Goal: Task Accomplishment & Management: Manage account settings

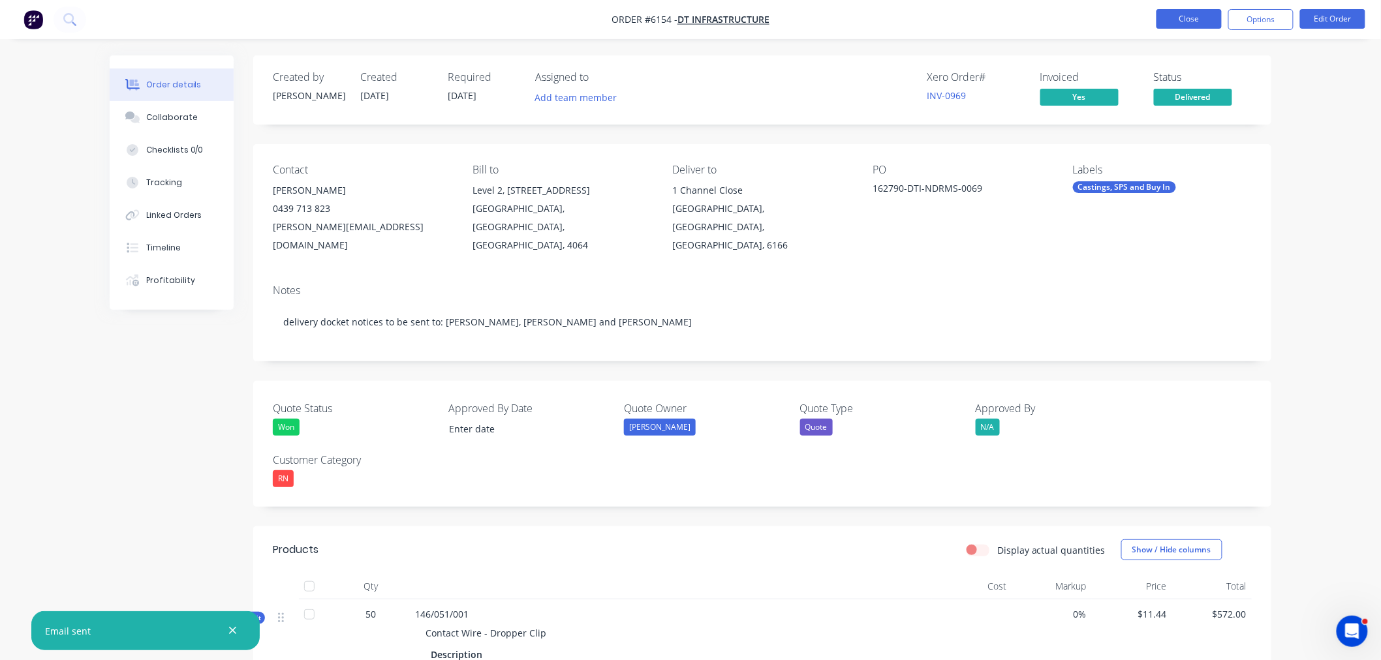
click at [1184, 23] on button "Close" at bounding box center [1188, 19] width 65 height 20
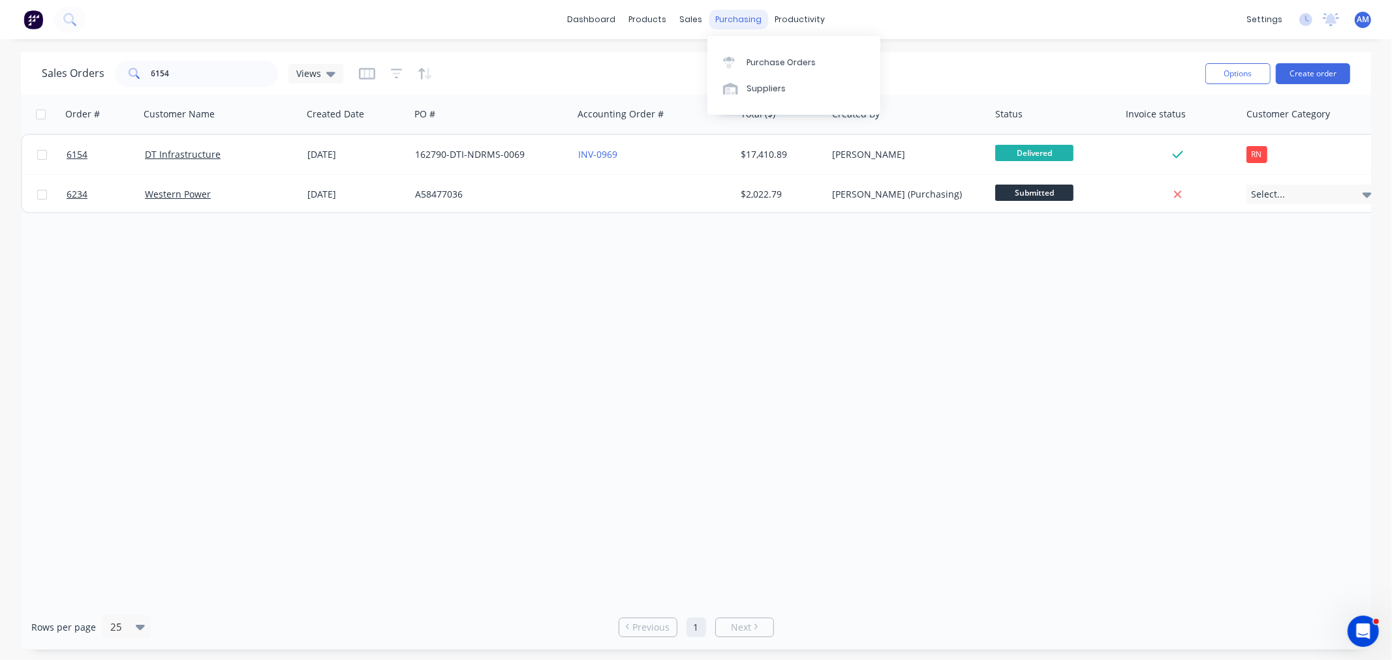
click at [725, 16] on div "purchasing" at bounding box center [738, 20] width 59 height 20
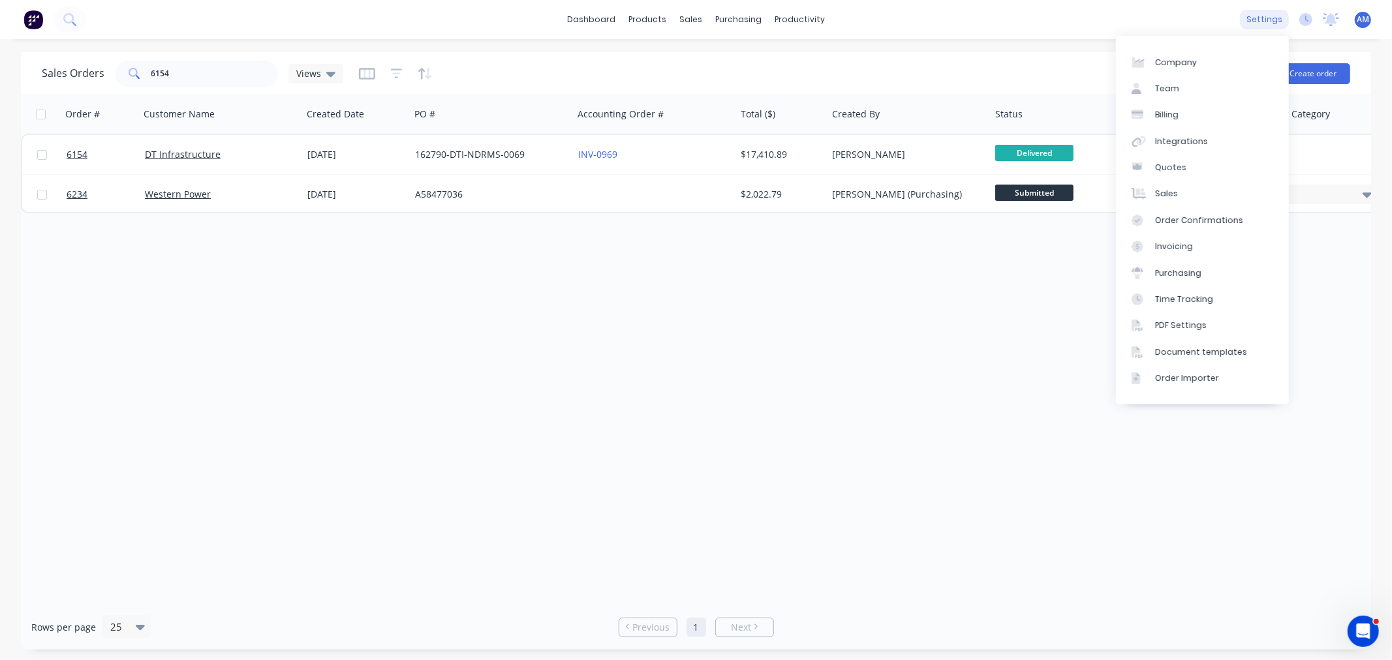
click at [1269, 13] on div "settings" at bounding box center [1264, 20] width 49 height 20
click at [1177, 322] on div "PDF Settings" at bounding box center [1181, 326] width 52 height 12
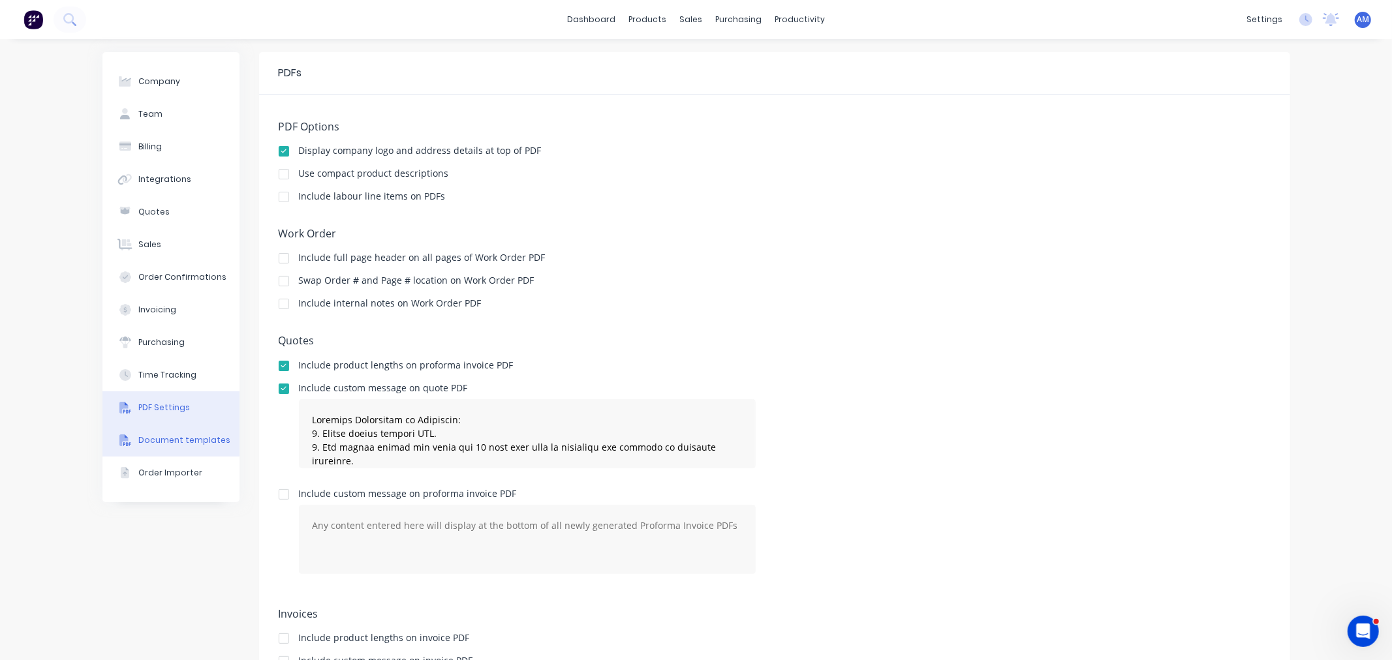
click at [155, 441] on div "Document templates" at bounding box center [184, 441] width 92 height 12
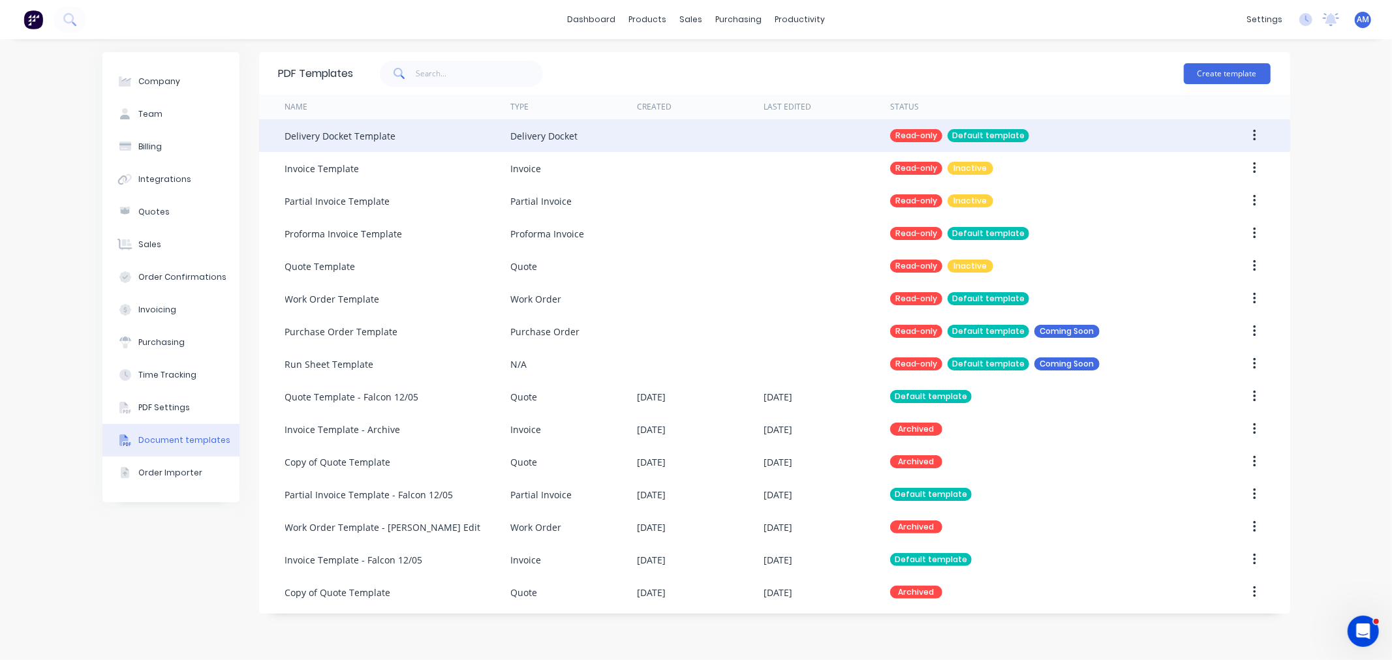
click at [365, 139] on div "Delivery Docket Template" at bounding box center [340, 136] width 111 height 14
click at [980, 132] on div "Default template" at bounding box center [989, 135] width 82 height 13
click at [1254, 133] on icon "button" at bounding box center [1254, 136] width 3 height 14
click at [1207, 166] on div "Duplicate" at bounding box center [1208, 170] width 101 height 19
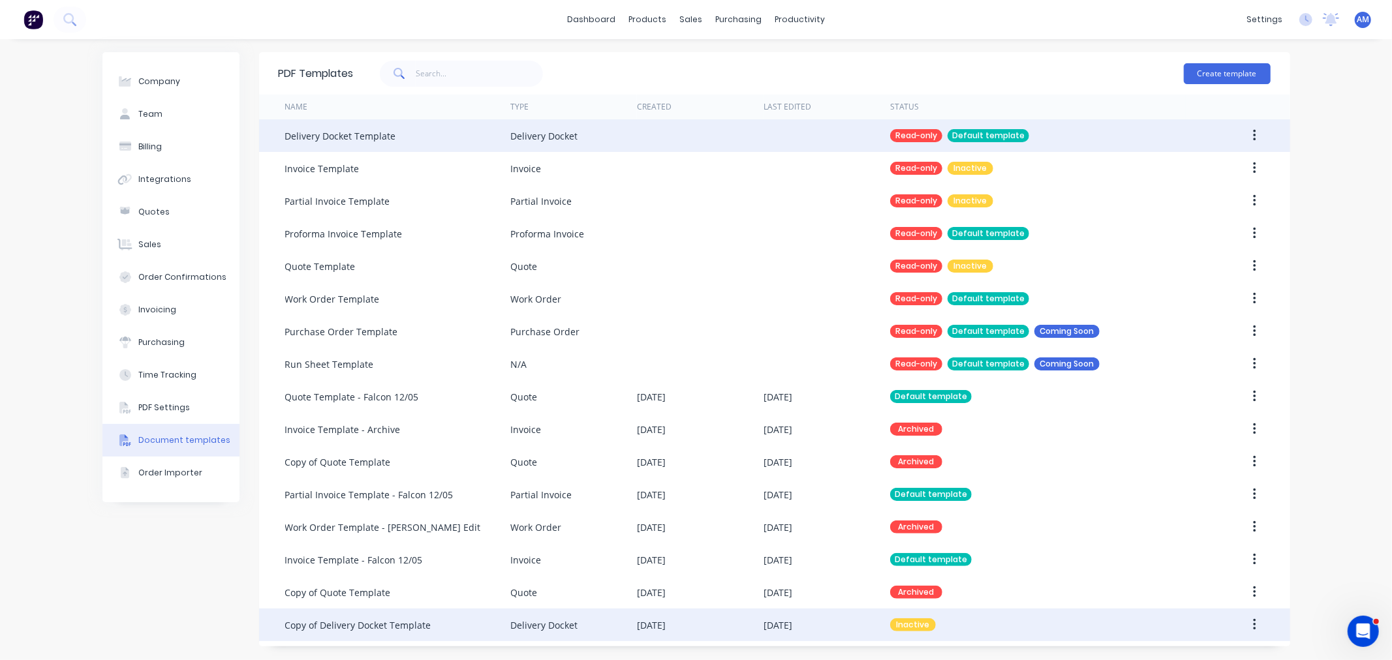
click at [360, 623] on div "Copy of Delivery Docket Template" at bounding box center [358, 626] width 146 height 14
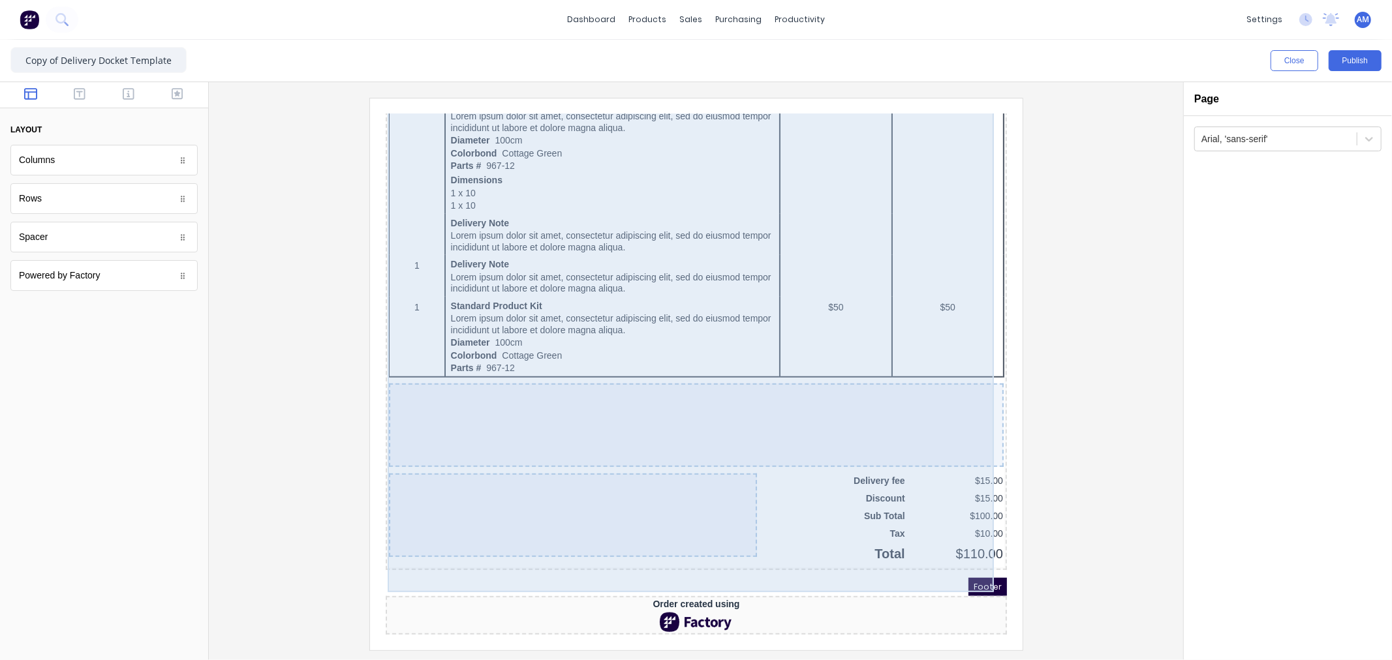
scroll to position [735, 0]
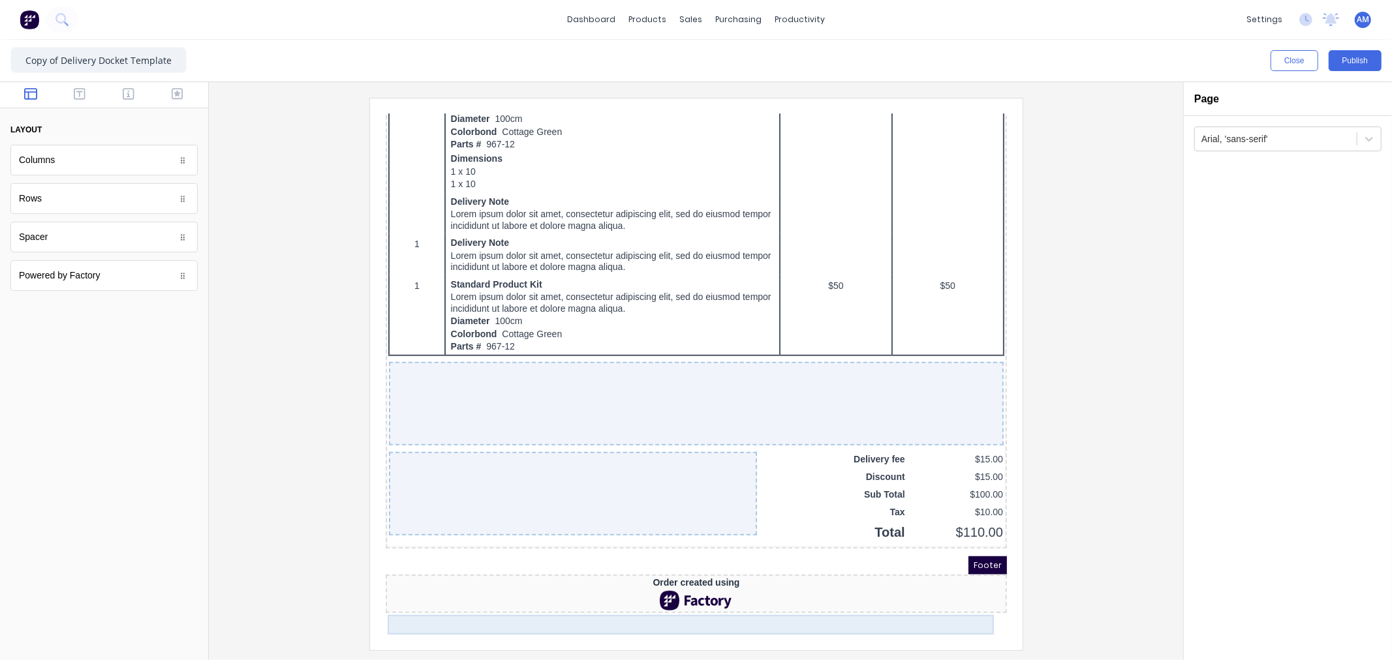
click at [667, 595] on div at bounding box center [680, 585] width 616 height 20
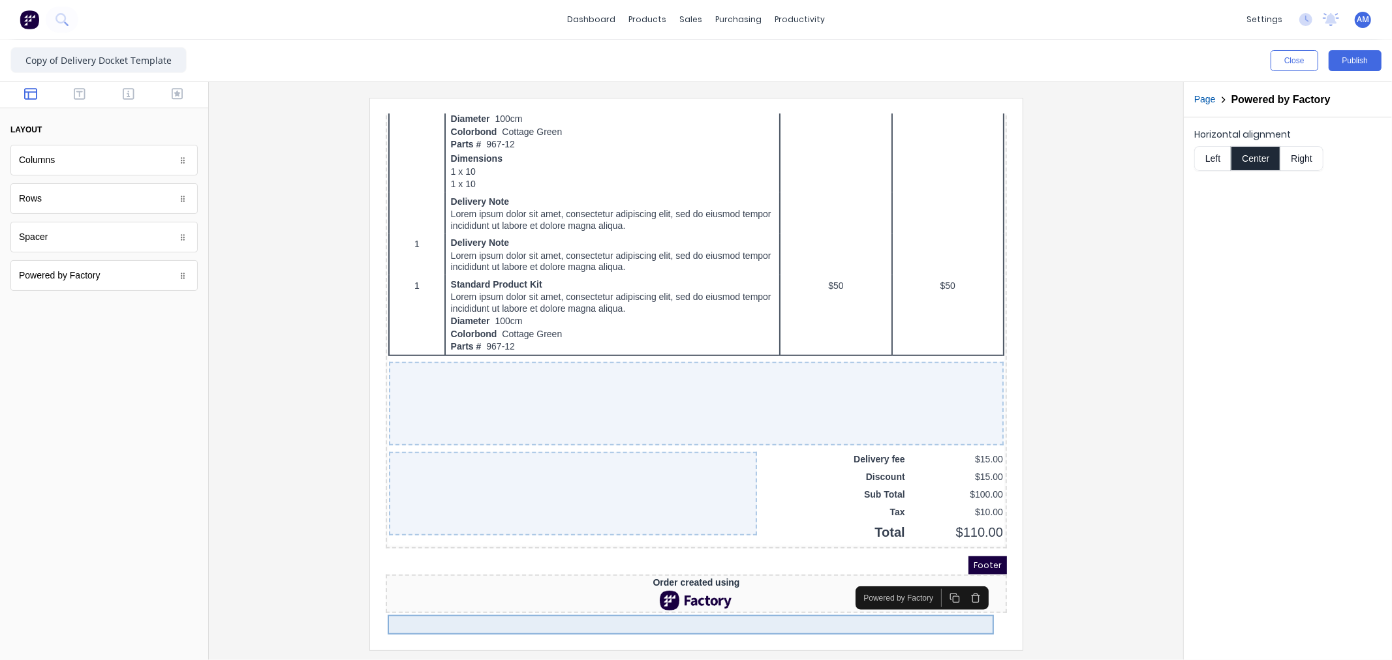
click at [667, 595] on div at bounding box center [680, 585] width 616 height 20
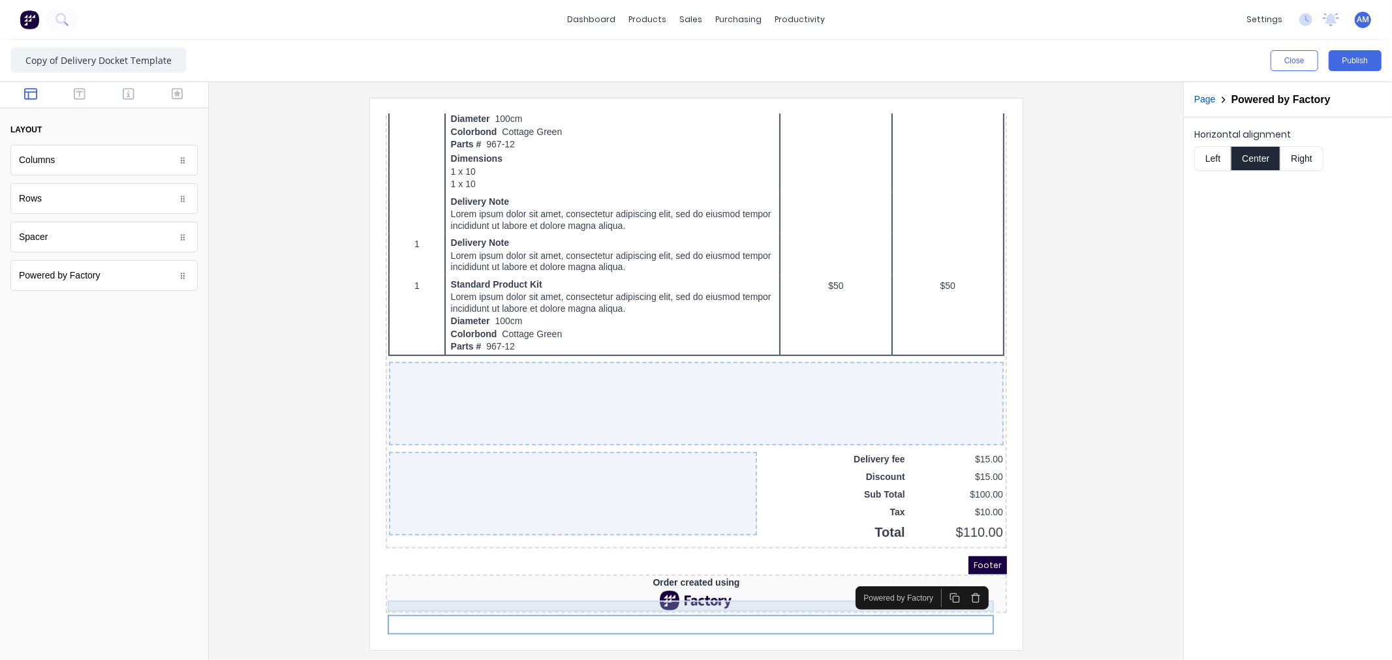
click at [662, 573] on div "Order created using" at bounding box center [680, 567] width 616 height 12
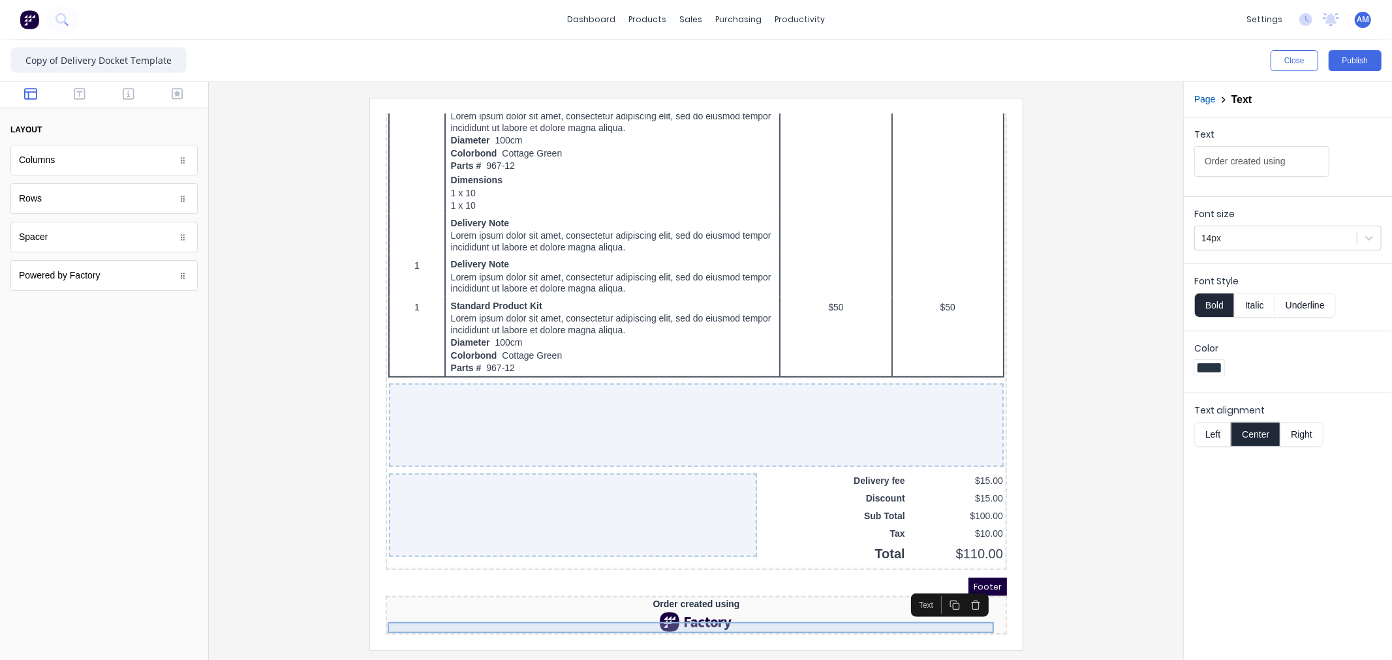
drag, startPoint x: 665, startPoint y: 583, endPoint x: 656, endPoint y: 601, distance: 20.4
click at [656, 601] on div at bounding box center [680, 606] width 616 height 20
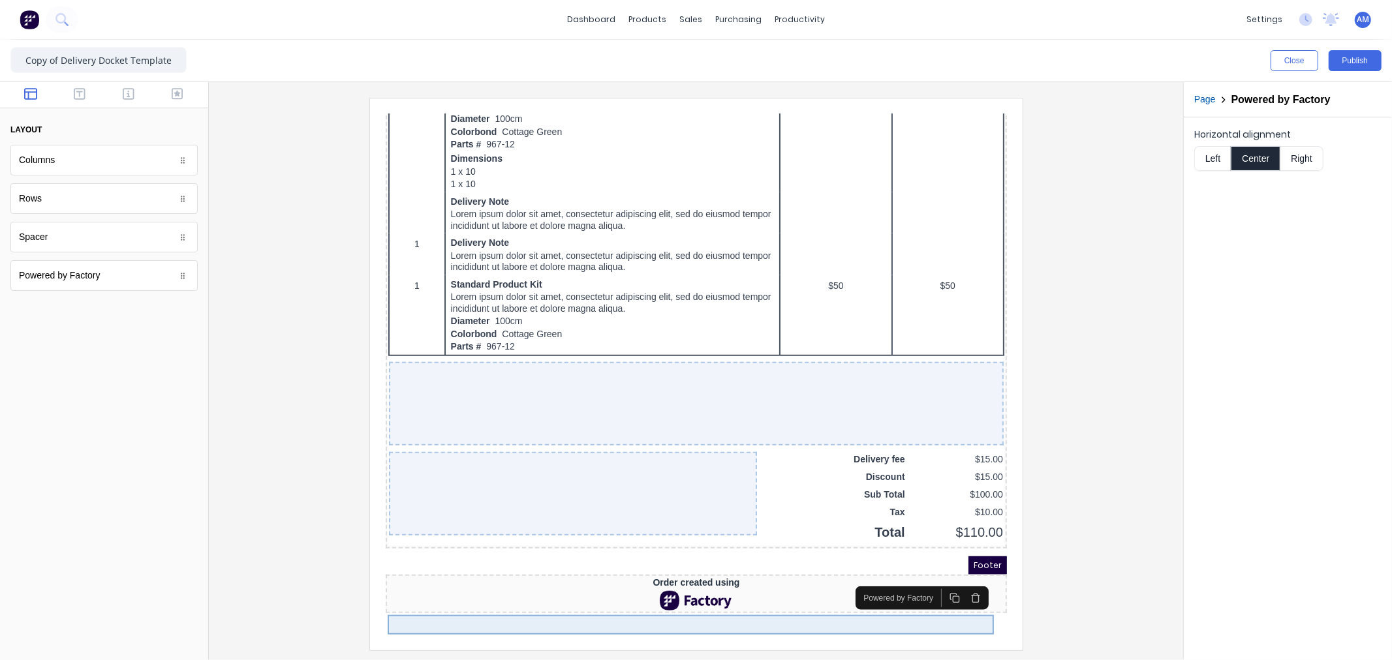
click at [674, 595] on div at bounding box center [680, 585] width 616 height 20
click at [957, 577] on icon "button" at bounding box center [959, 582] width 10 height 10
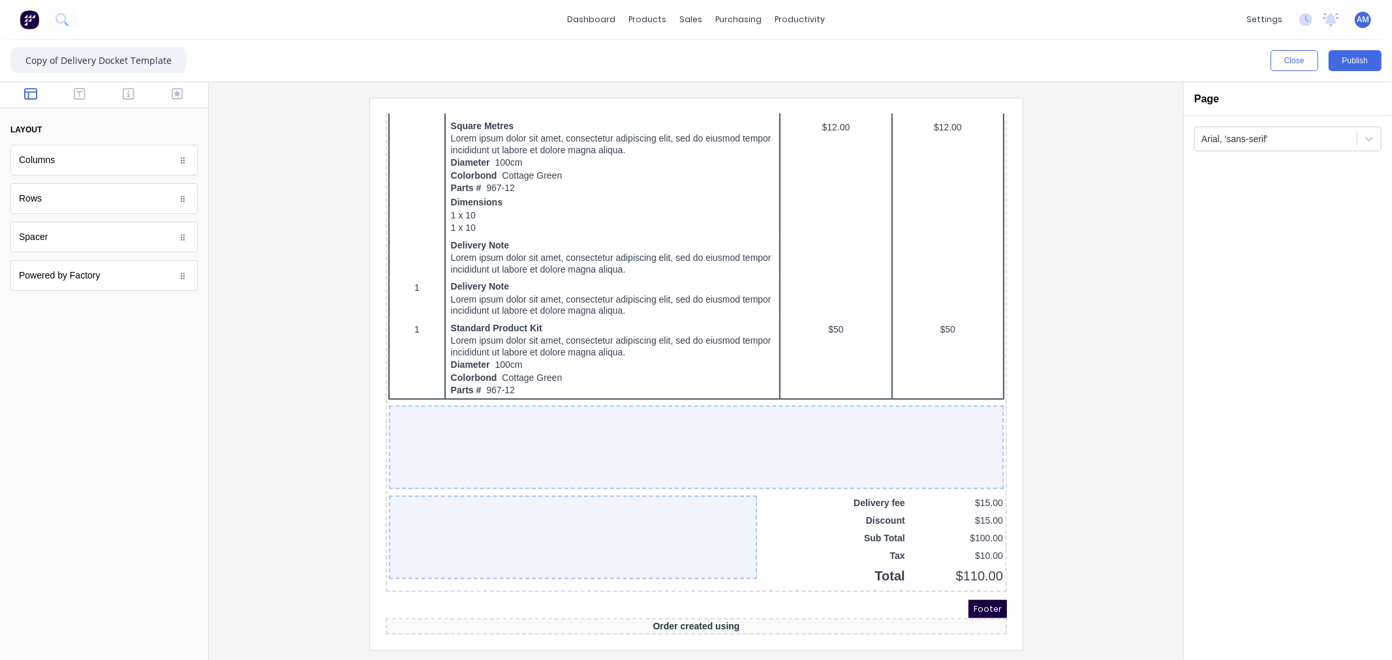
scroll to position [713, 0]
click at [831, 610] on div "Order created using" at bounding box center [680, 611] width 616 height 12
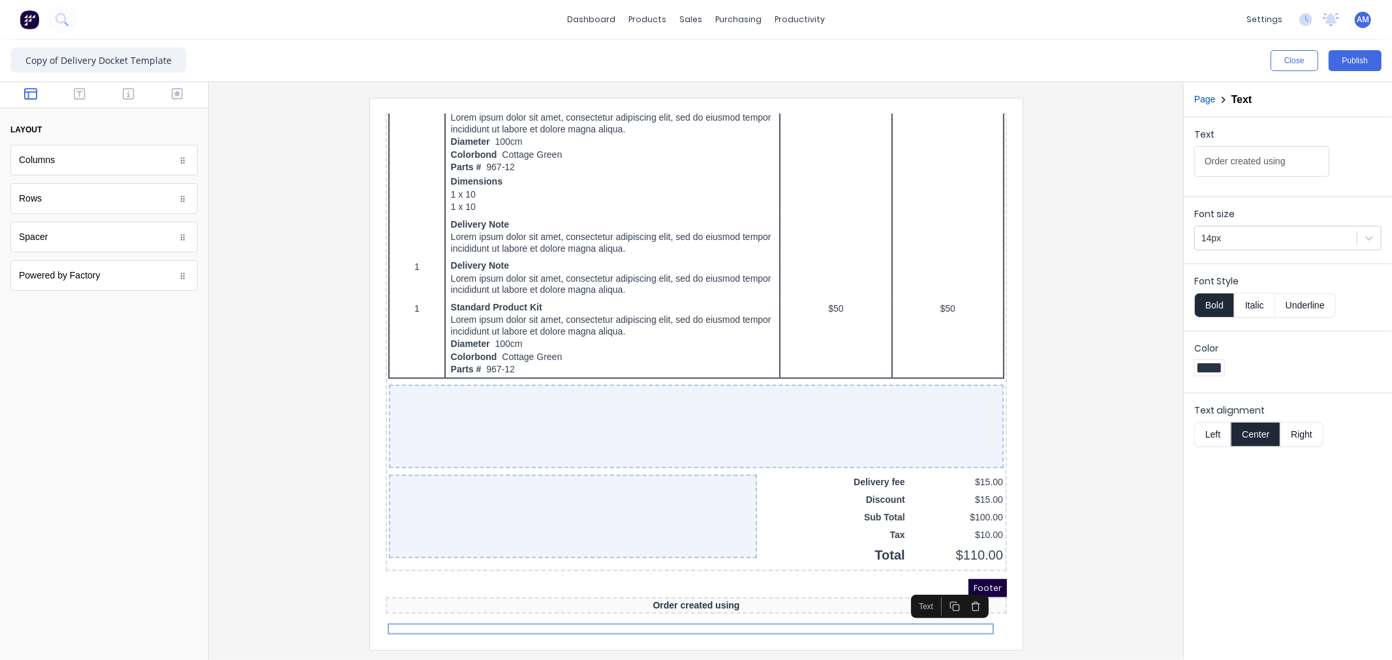
click at [965, 581] on button "button" at bounding box center [959, 590] width 21 height 18
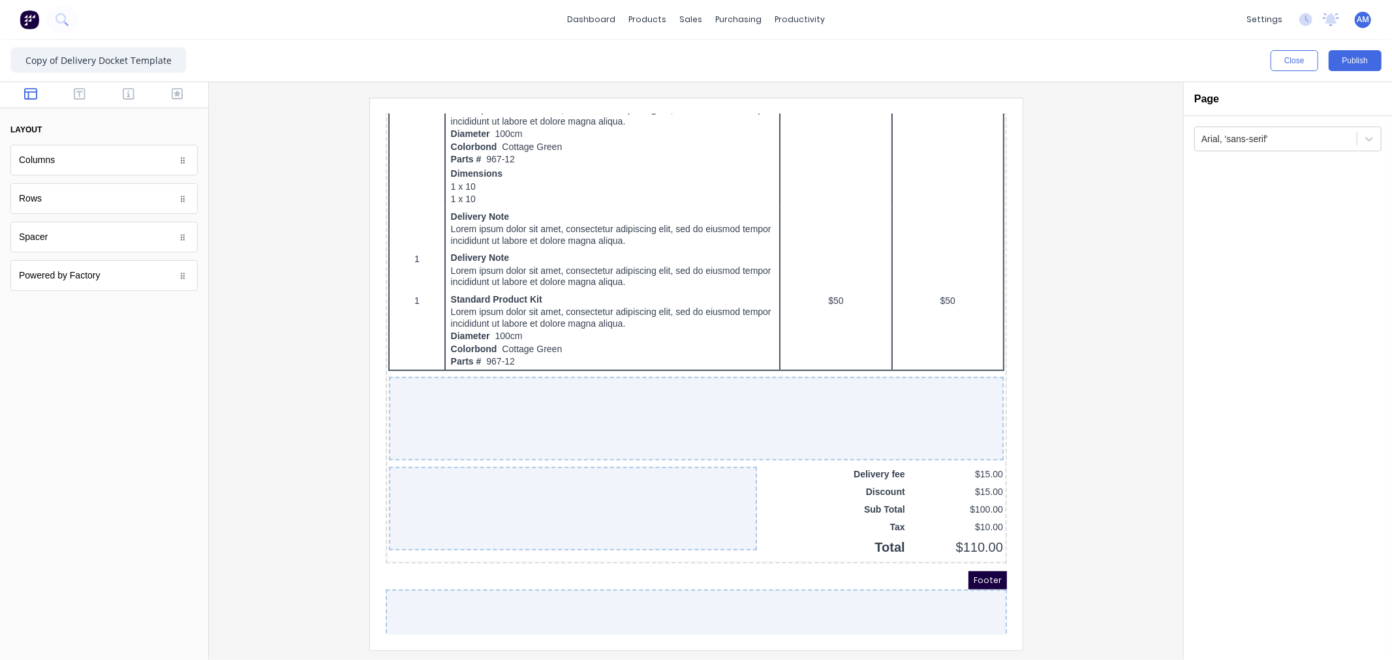
click at [769, 608] on div at bounding box center [679, 616] width 621 height 84
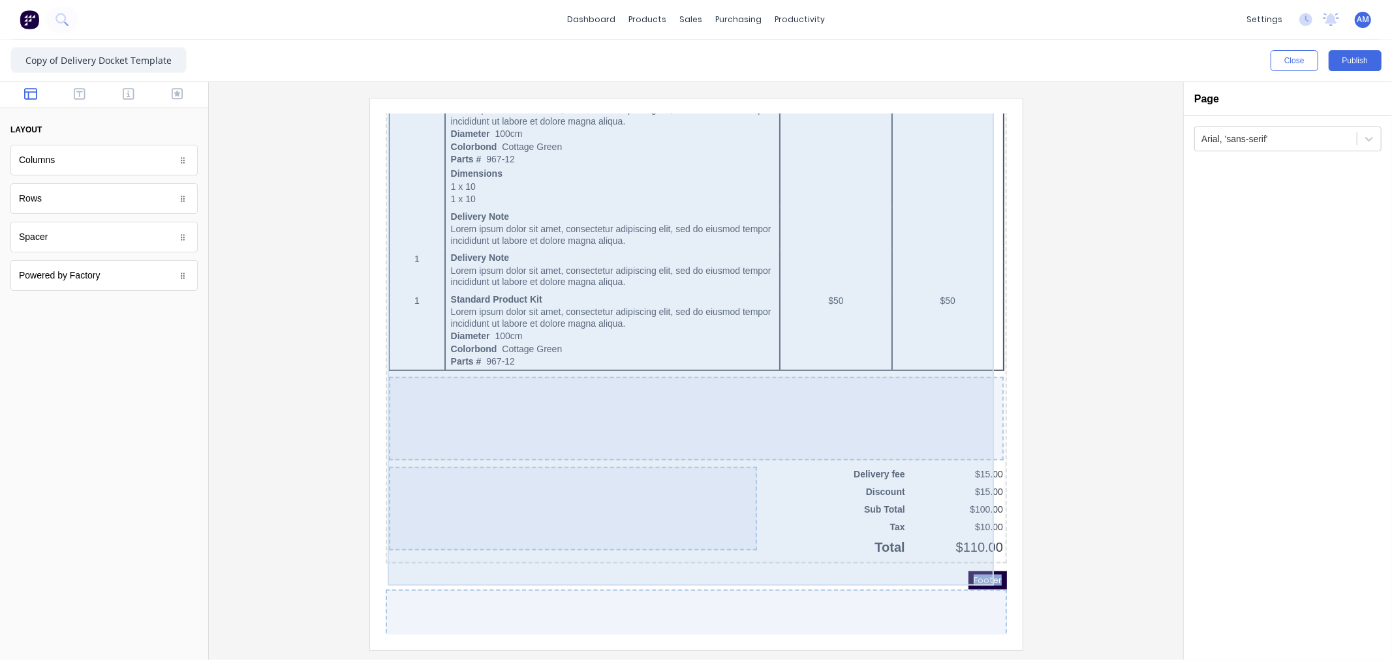
click at [735, 424] on div at bounding box center [680, 403] width 615 height 84
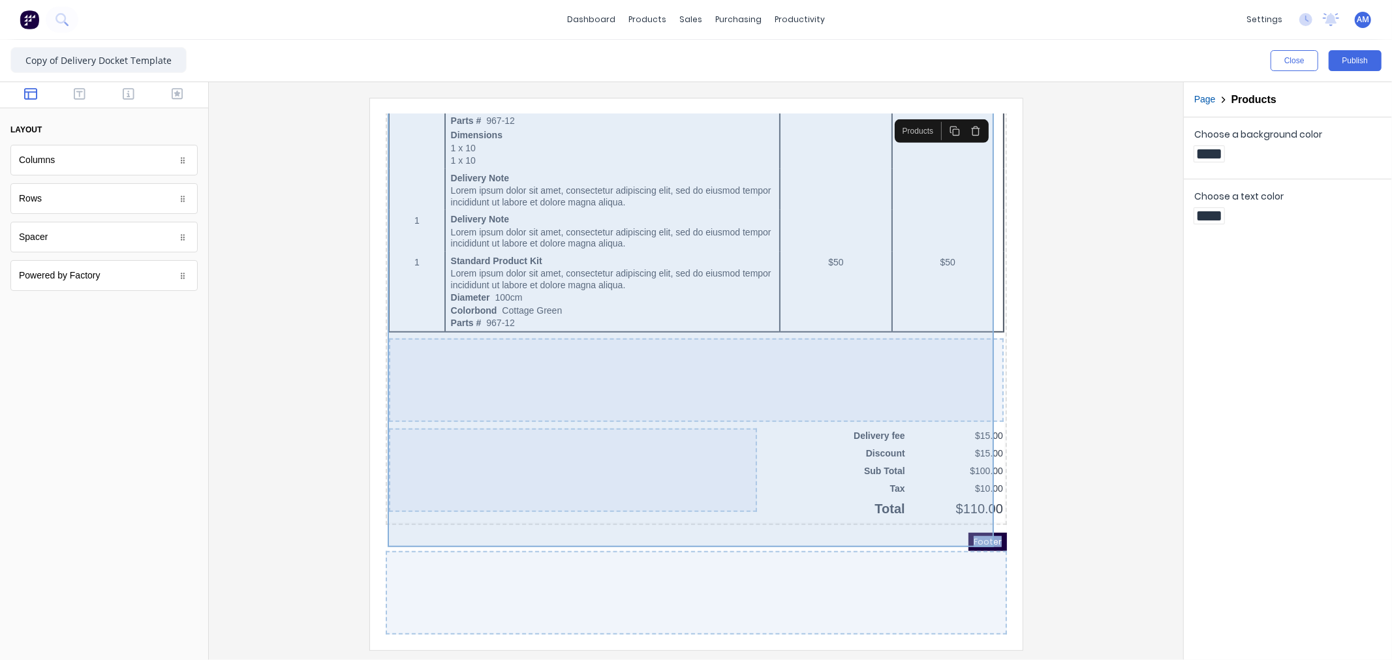
scroll to position [781, 0]
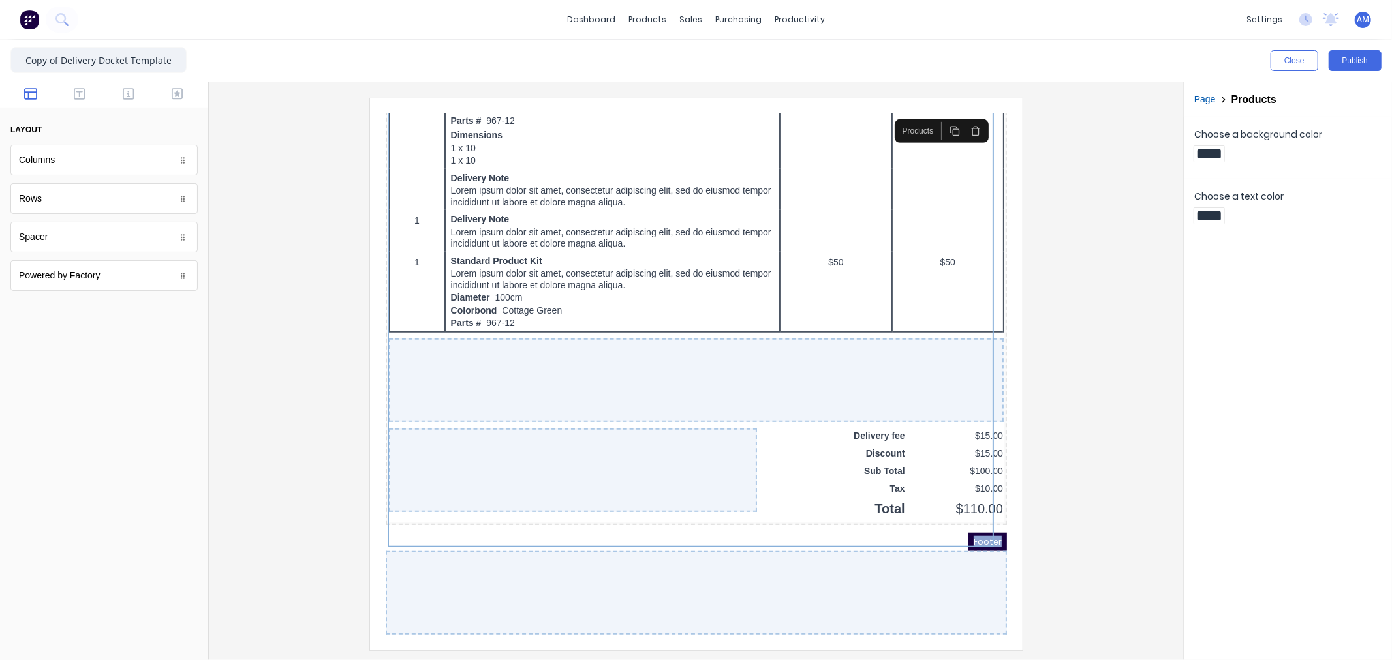
click at [658, 567] on div at bounding box center [679, 577] width 621 height 84
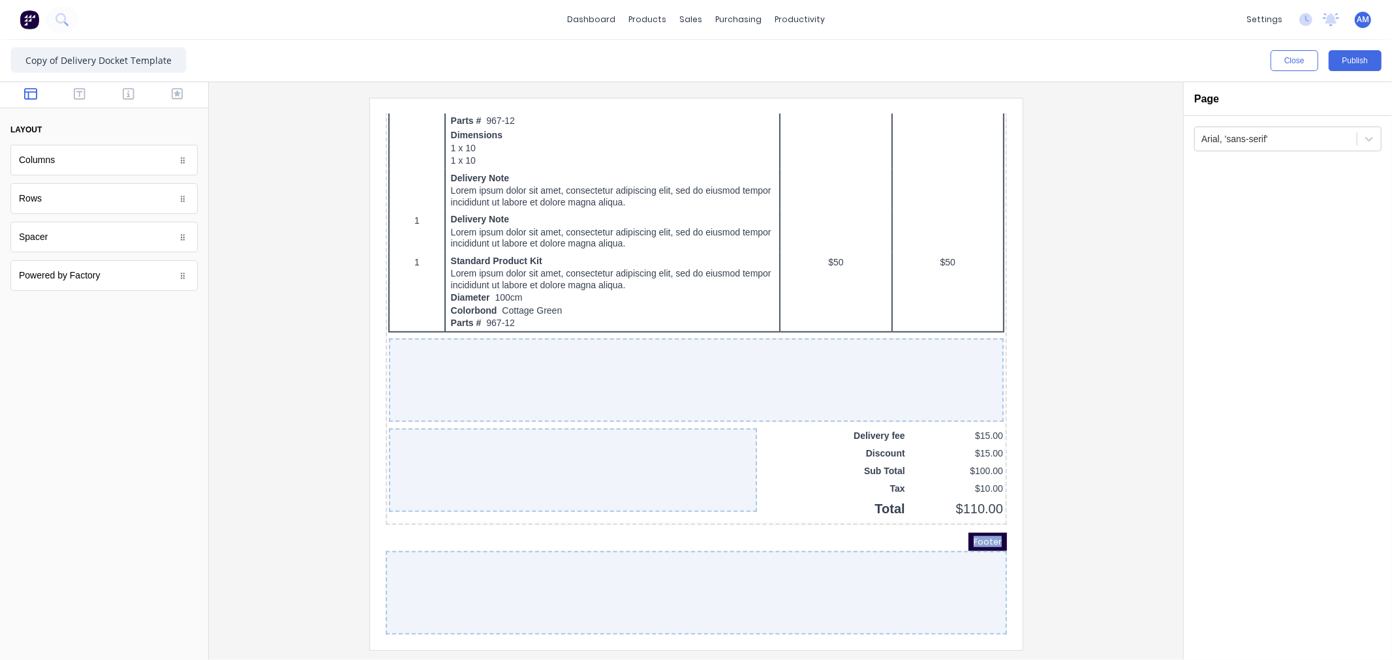
click at [106, 167] on div "Columns" at bounding box center [103, 160] width 187 height 31
click at [186, 163] on div at bounding box center [182, 160] width 13 height 13
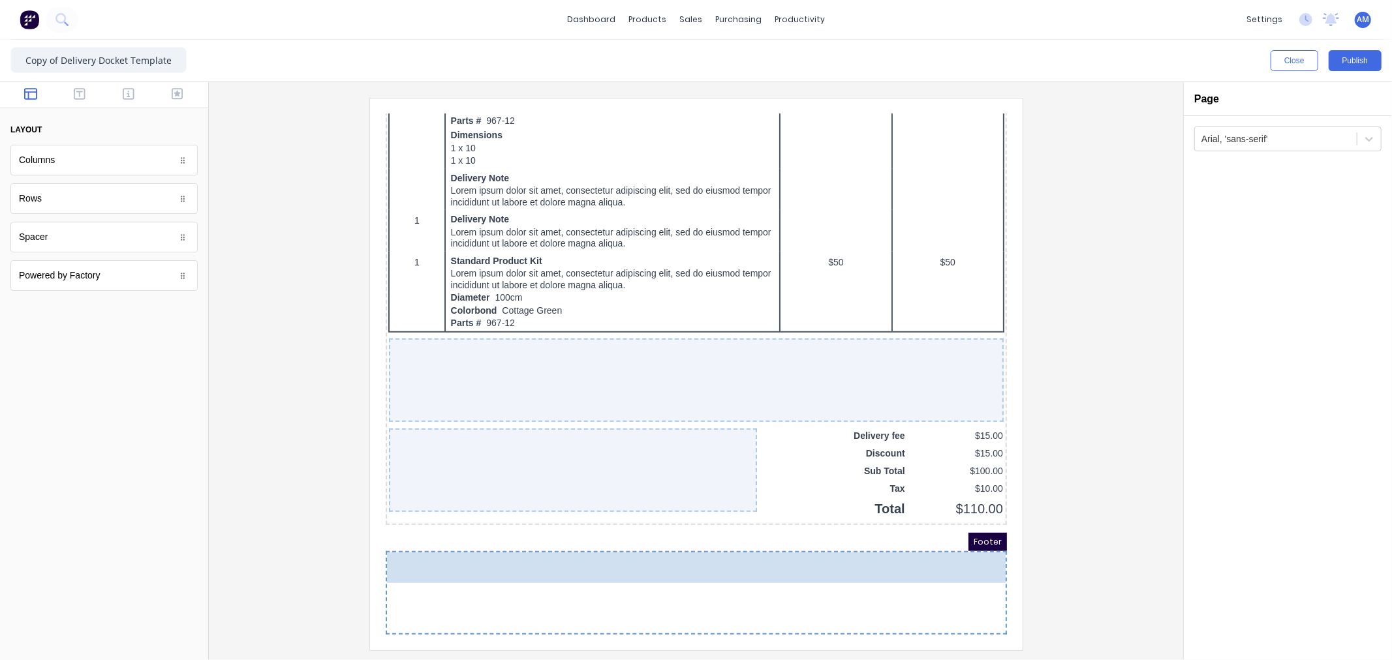
drag, startPoint x: 163, startPoint y: 162, endPoint x: 480, endPoint y: 446, distance: 426.1
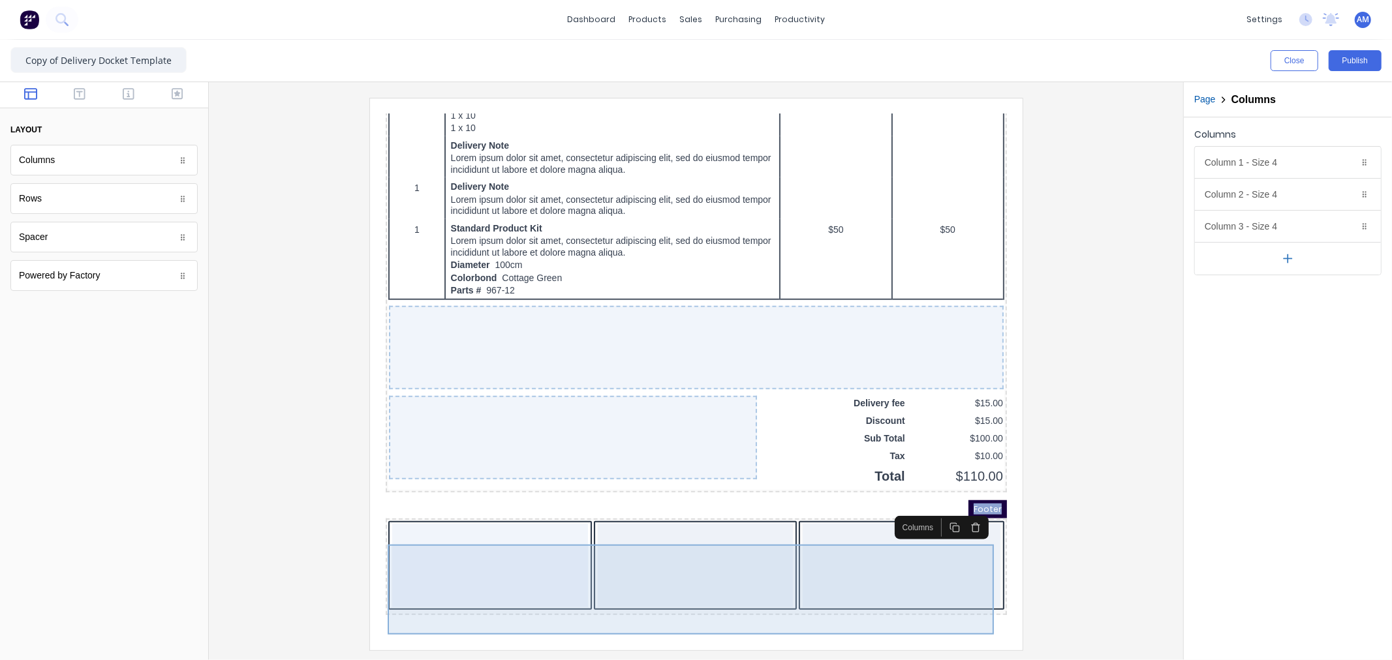
scroll to position [792, 0]
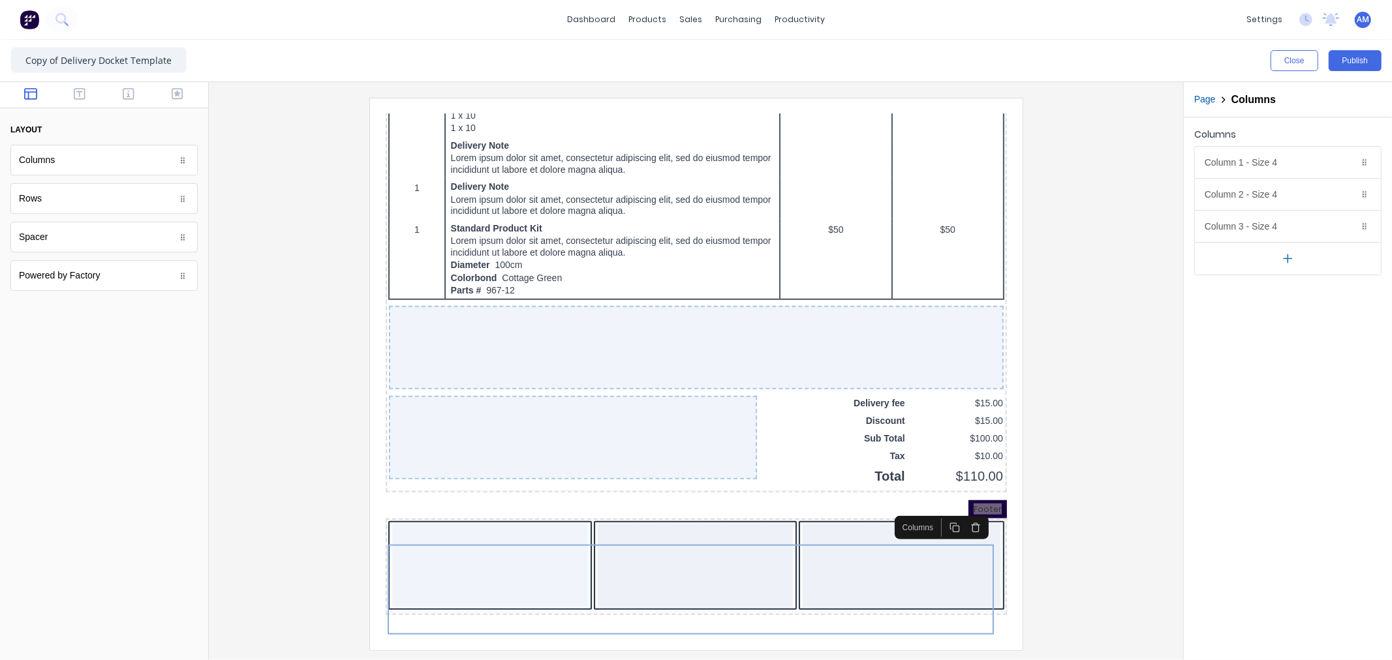
click at [1290, 258] on icon "button" at bounding box center [1288, 259] width 14 height 14
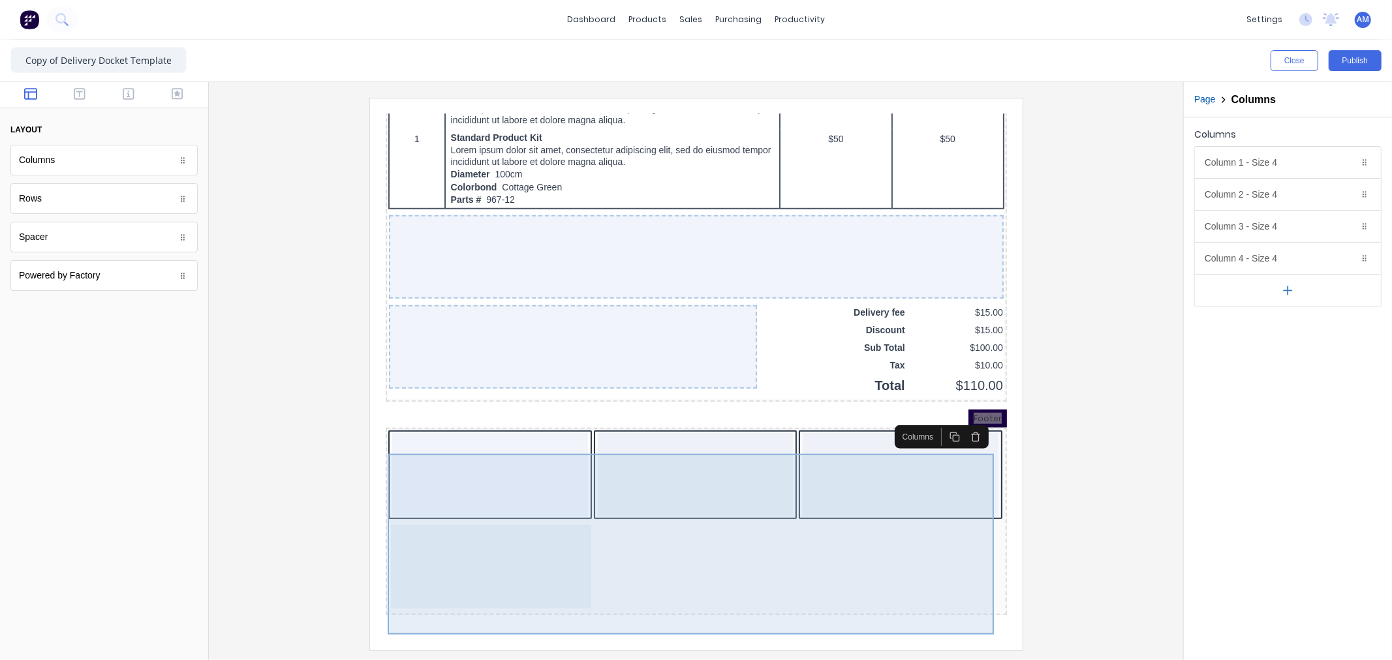
scroll to position [882, 0]
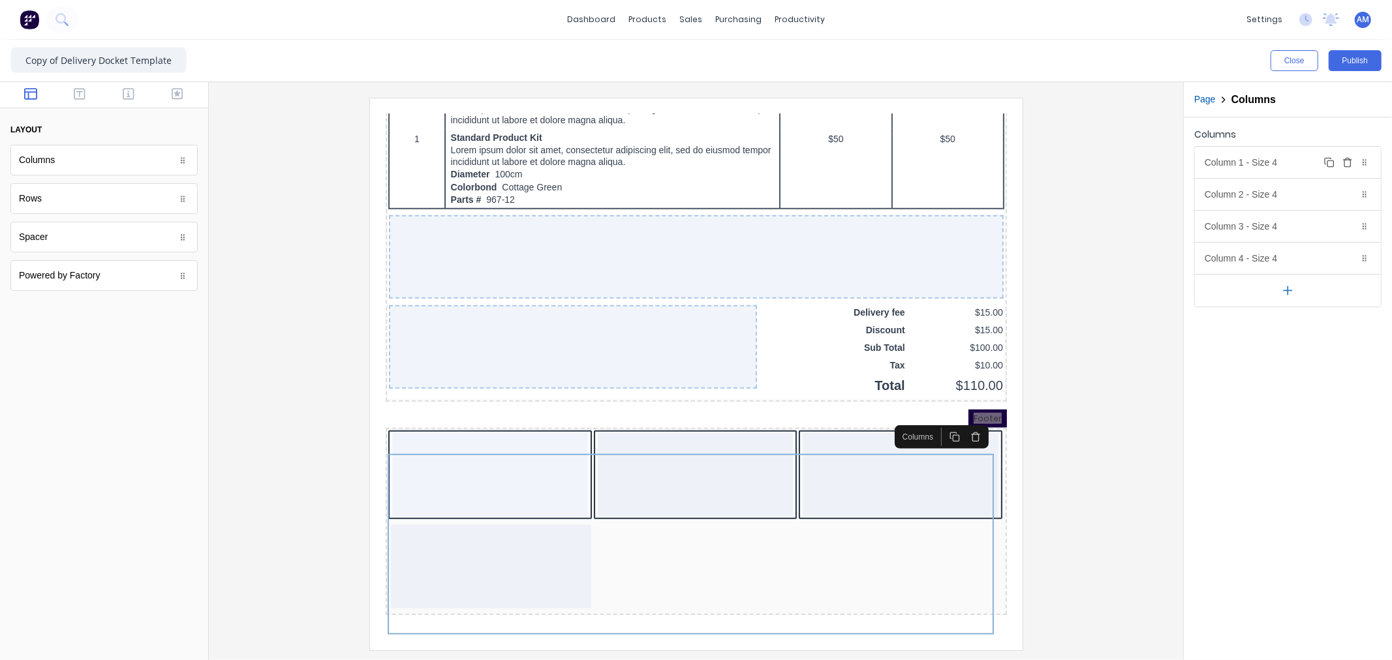
click at [1269, 163] on div "Column 1 - Size 4 Duplicate Delete" at bounding box center [1288, 162] width 186 height 31
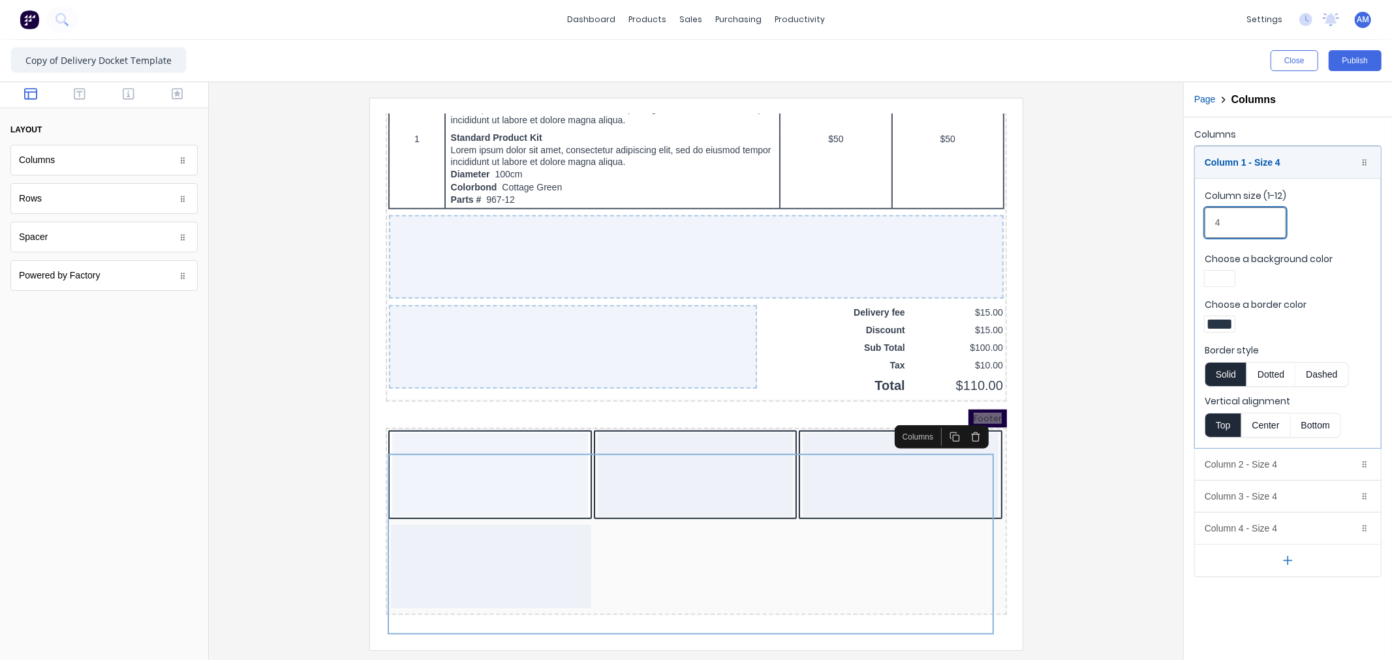
drag, startPoint x: 1227, startPoint y: 225, endPoint x: 1183, endPoint y: 228, distance: 43.8
click at [1183, 228] on div "Page Columns Columns Column 1 - Size 4 Duplicate Delete Column size (1-12) 4 Ch…" at bounding box center [1287, 371] width 209 height 578
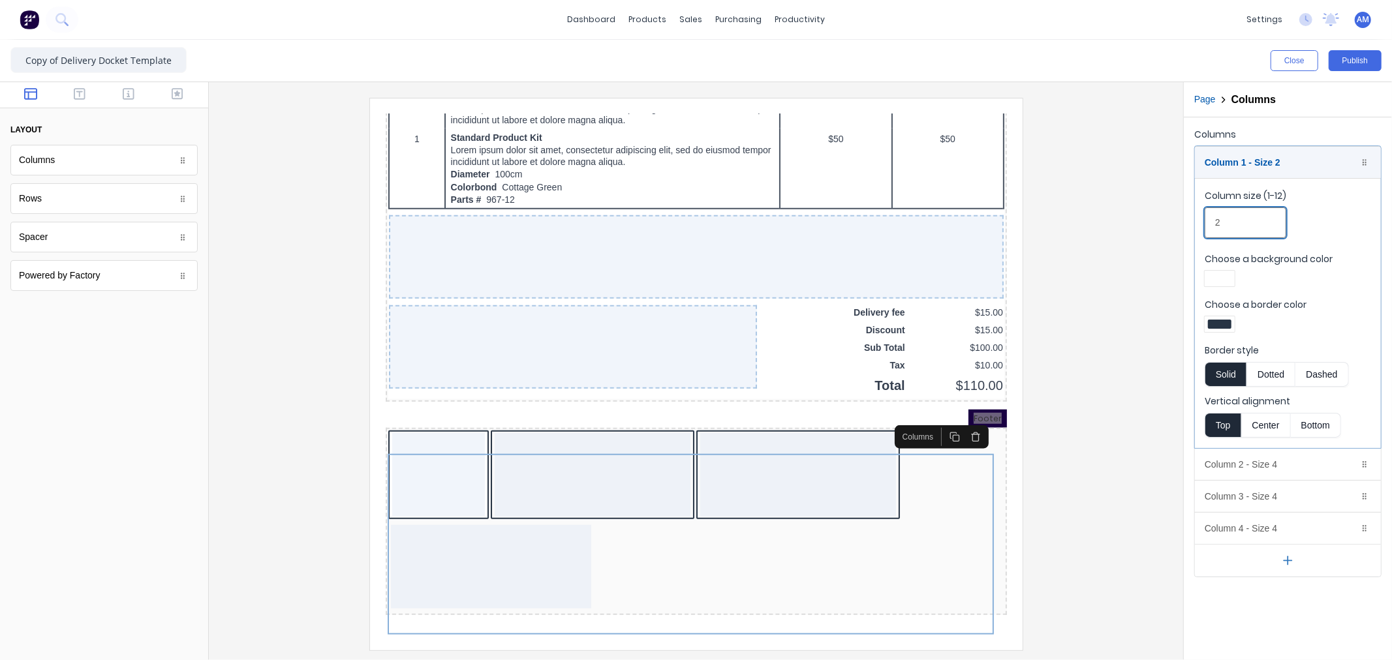
drag, startPoint x: 1225, startPoint y: 218, endPoint x: 1196, endPoint y: 223, distance: 29.1
click at [1196, 223] on fieldset "Column size (1-12) 2 Choose a background color Choose a border color Border sty…" at bounding box center [1288, 313] width 186 height 270
type input "3"
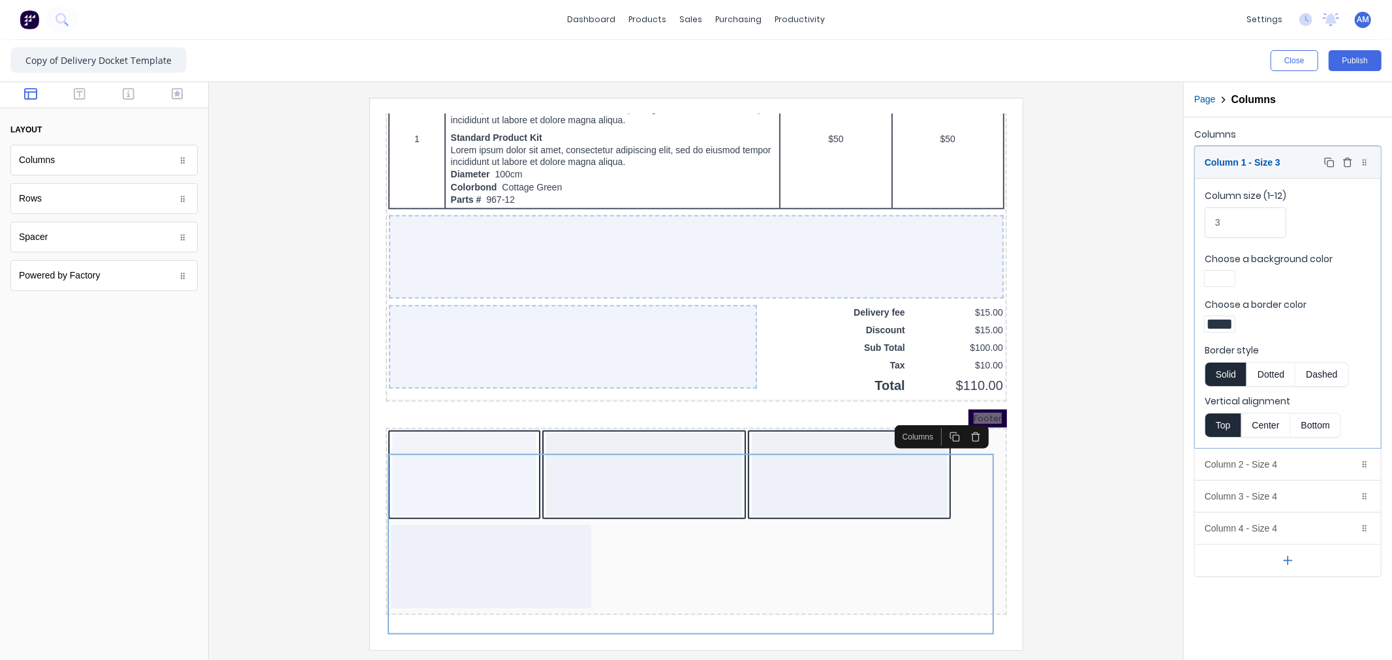
click at [1370, 163] on div at bounding box center [1364, 162] width 13 height 13
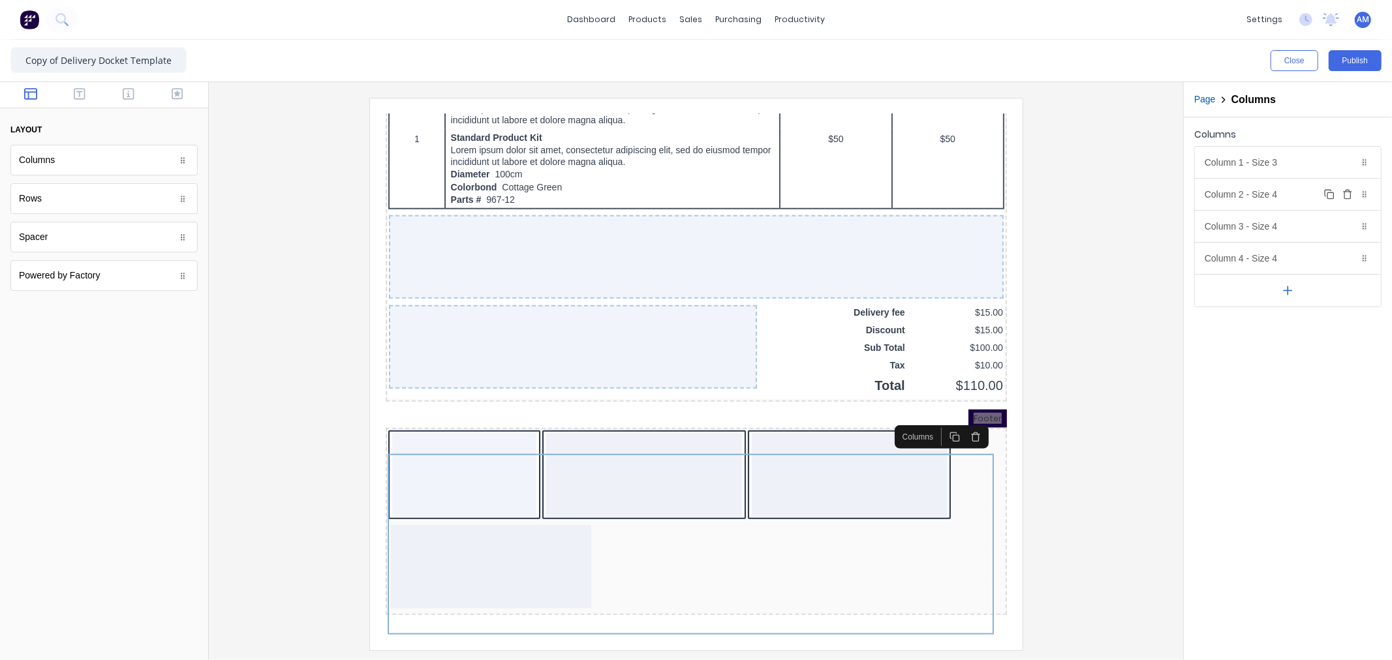
click at [1361, 200] on div at bounding box center [1364, 194] width 13 height 13
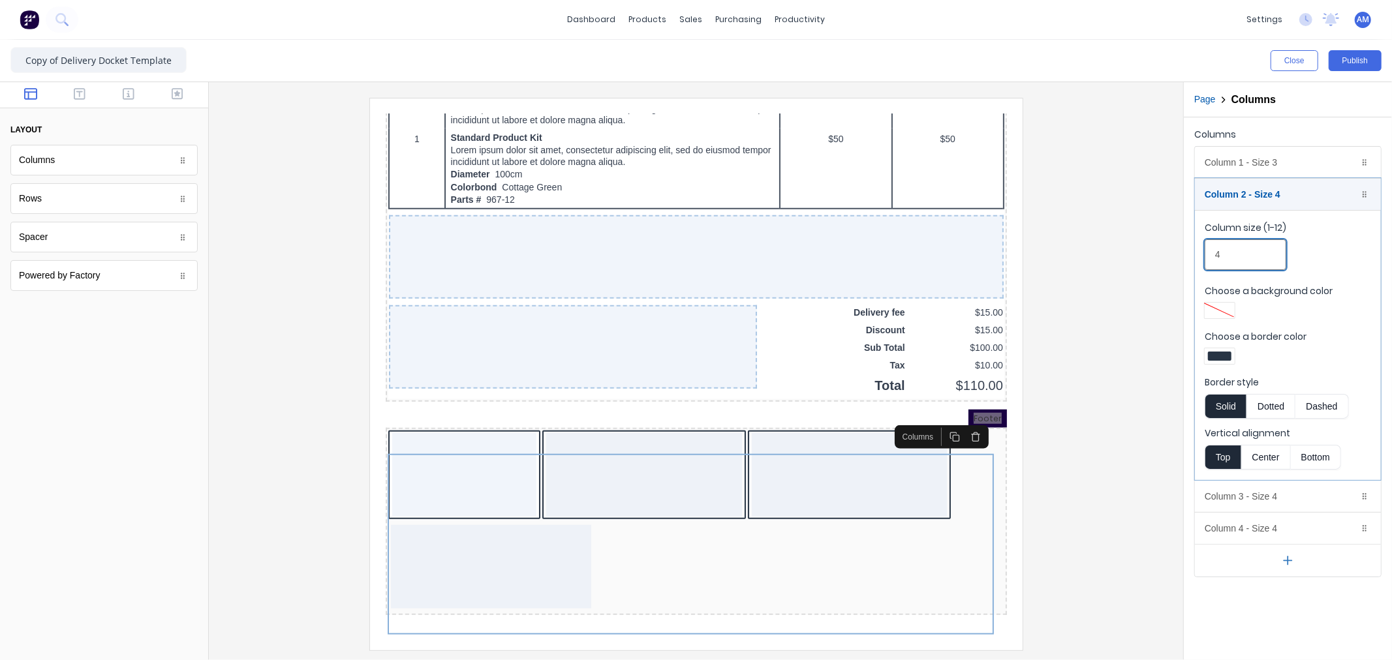
drag, startPoint x: 1248, startPoint y: 251, endPoint x: 1188, endPoint y: 257, distance: 61.0
click at [1188, 257] on div "Columns Column 1 - Size 3 Duplicate Delete Column size (1-12) 3 Choose a backgr…" at bounding box center [1288, 351] width 208 height 468
type input "3"
click at [1365, 192] on icon at bounding box center [1365, 194] width 4 height 7
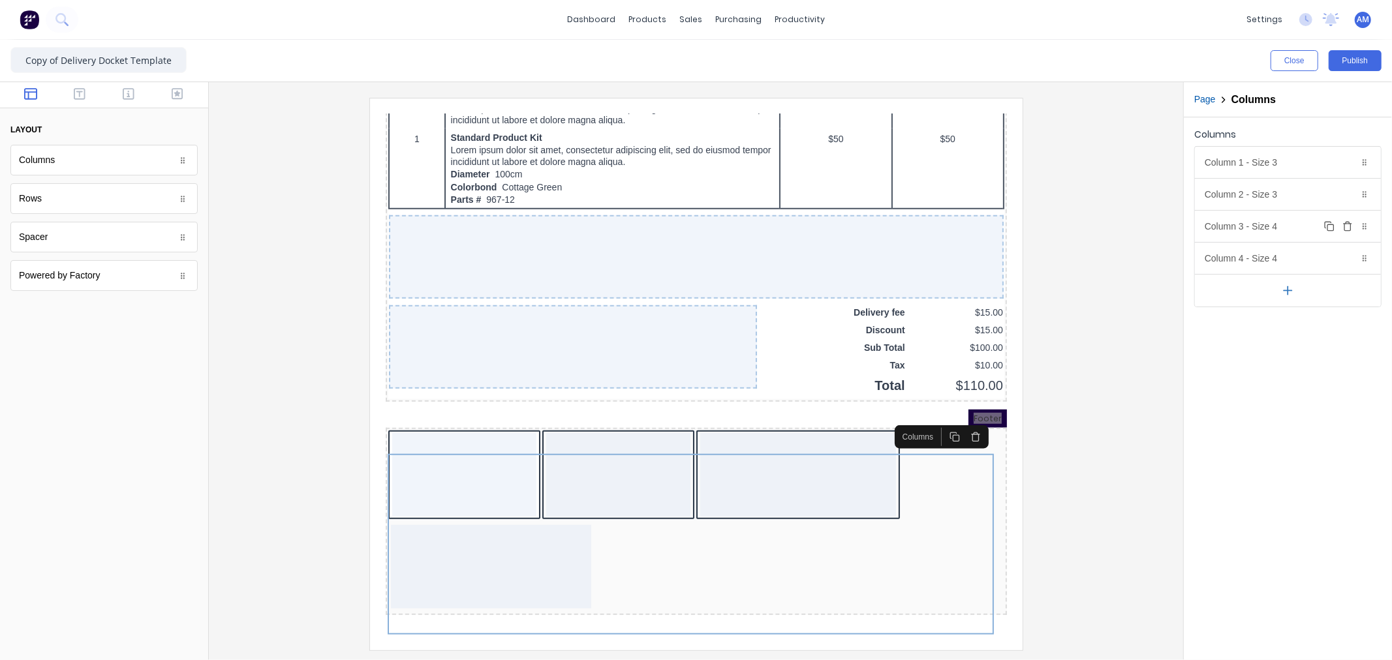
click at [1258, 224] on div "Column 3 - Size 4 Duplicate Delete" at bounding box center [1288, 226] width 186 height 31
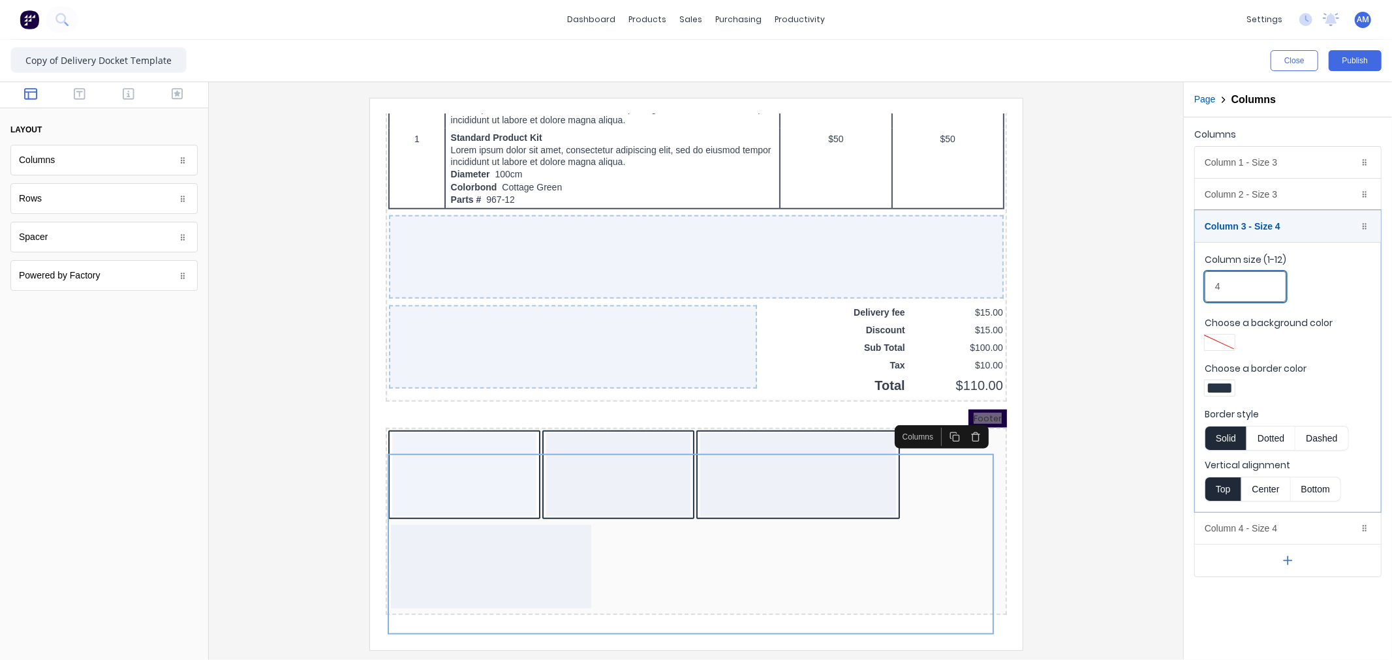
drag, startPoint x: 1242, startPoint y: 284, endPoint x: 1170, endPoint y: 291, distance: 72.1
click at [1170, 291] on div "Close Publish Components layout Columns Columns Rows Rows Spacer Spacer Powered…" at bounding box center [696, 350] width 1392 height 621
type input "3"
click at [1363, 228] on icon at bounding box center [1365, 226] width 4 height 7
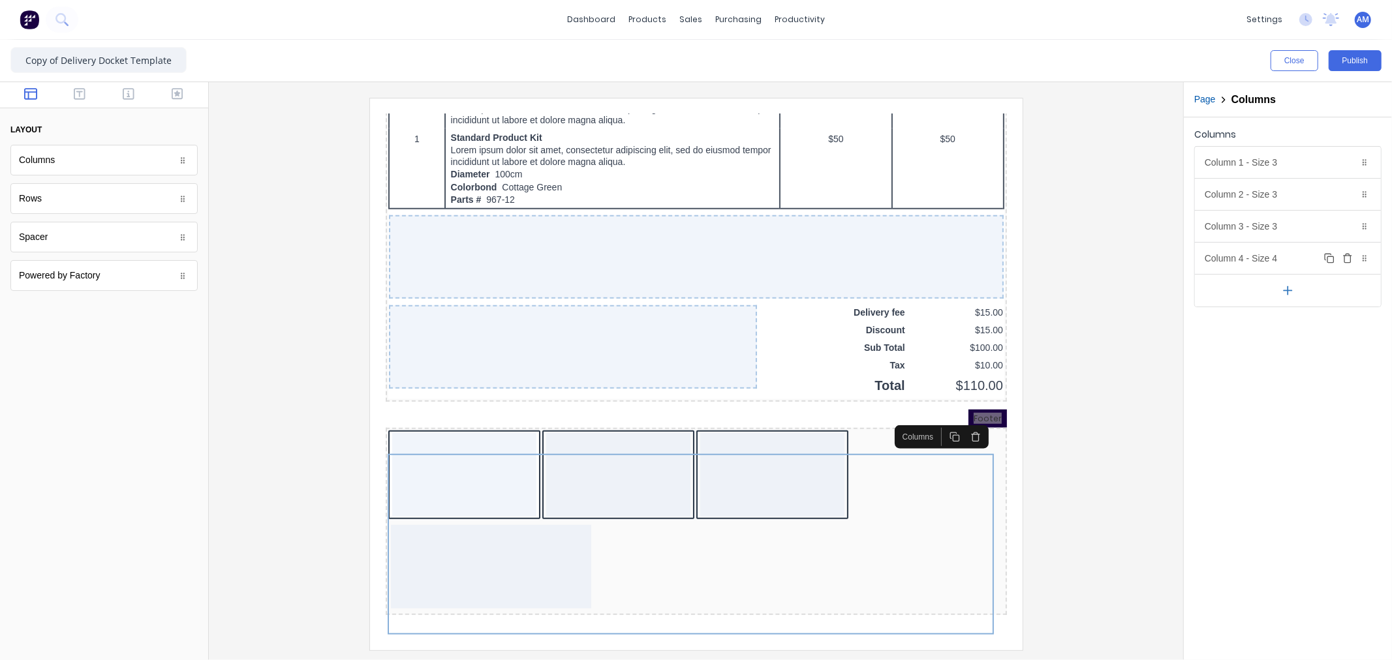
click at [1276, 259] on div "Column 4 - Size 4 Duplicate Delete" at bounding box center [1288, 258] width 186 height 31
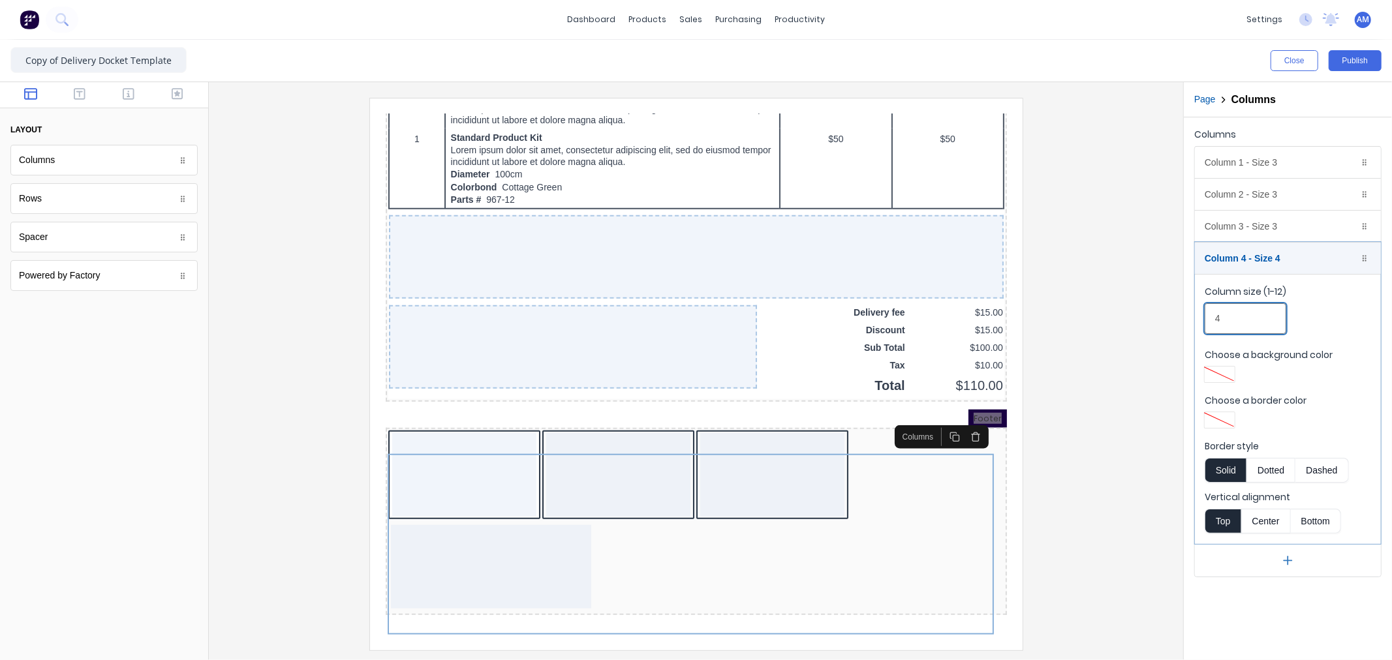
drag, startPoint x: 1218, startPoint y: 318, endPoint x: 1183, endPoint y: 324, distance: 36.3
click at [1183, 324] on div "Close Publish Components layout Columns Columns Rows Rows Spacer Spacer Powered…" at bounding box center [696, 350] width 1392 height 621
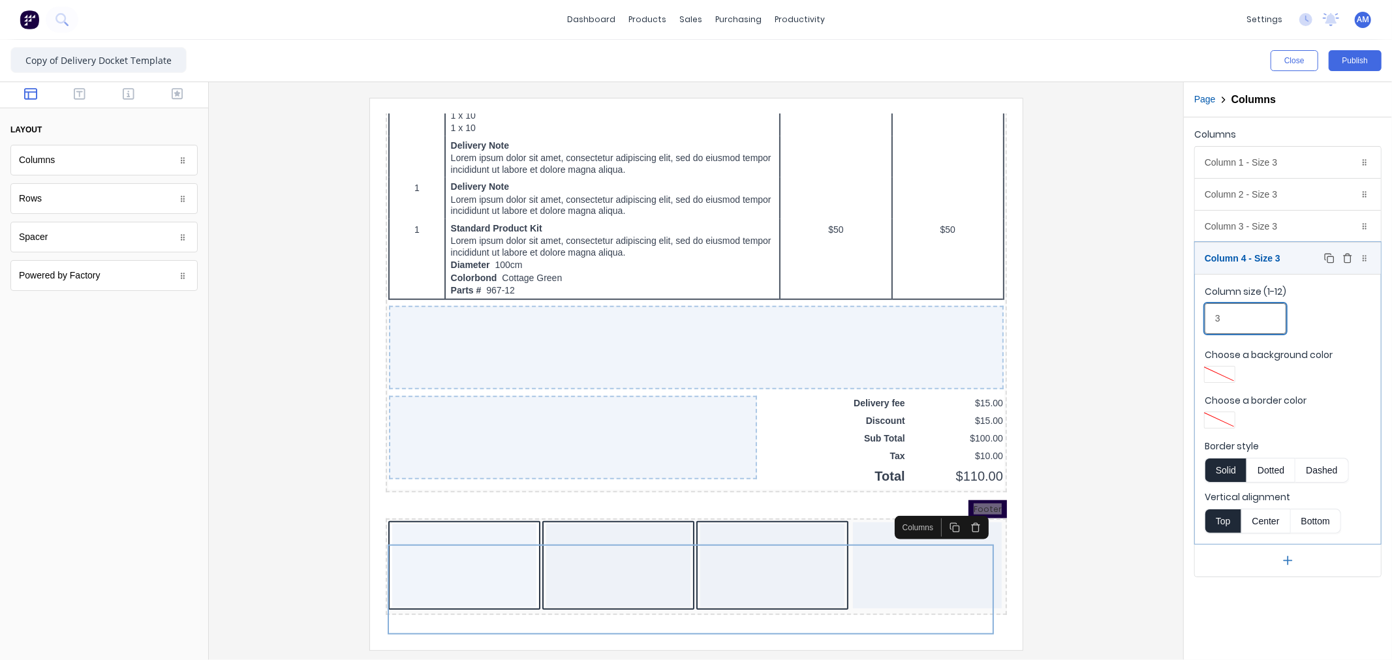
type input "3"
click at [1367, 257] on icon at bounding box center [1365, 259] width 8 height 8
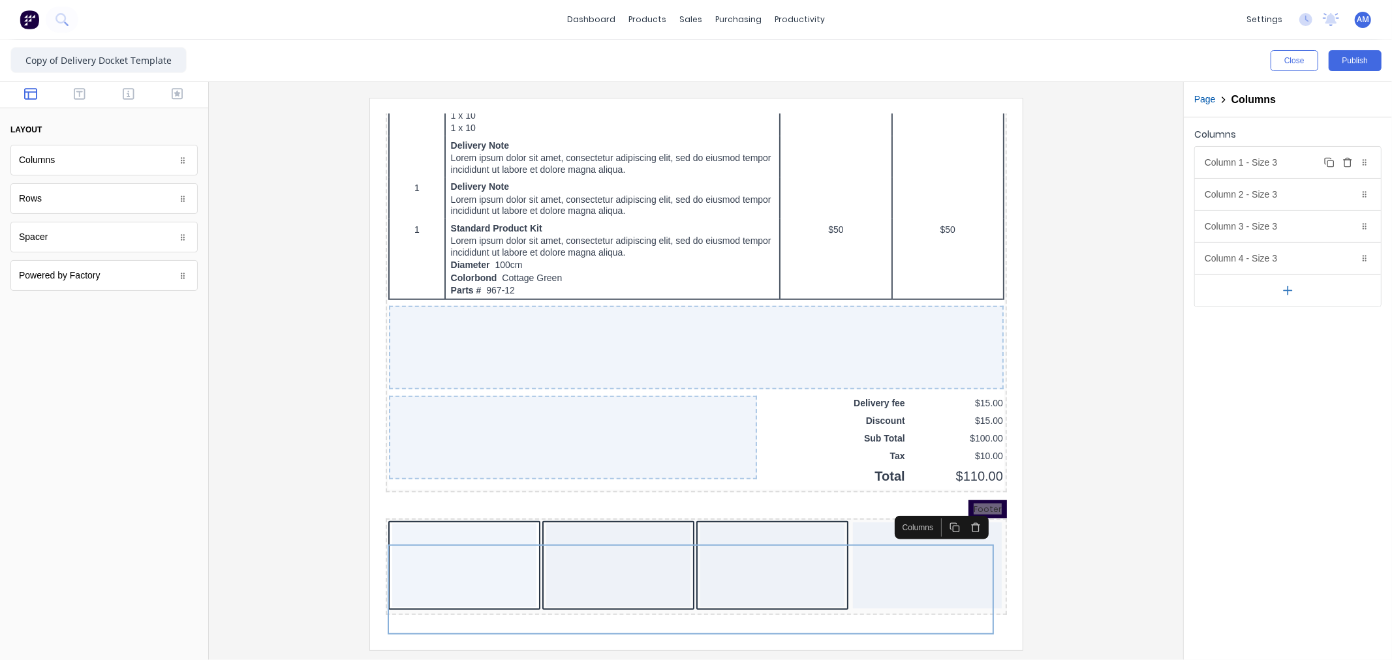
click at [1253, 159] on div "Column 1 - Size 3 Duplicate Delete" at bounding box center [1288, 162] width 186 height 31
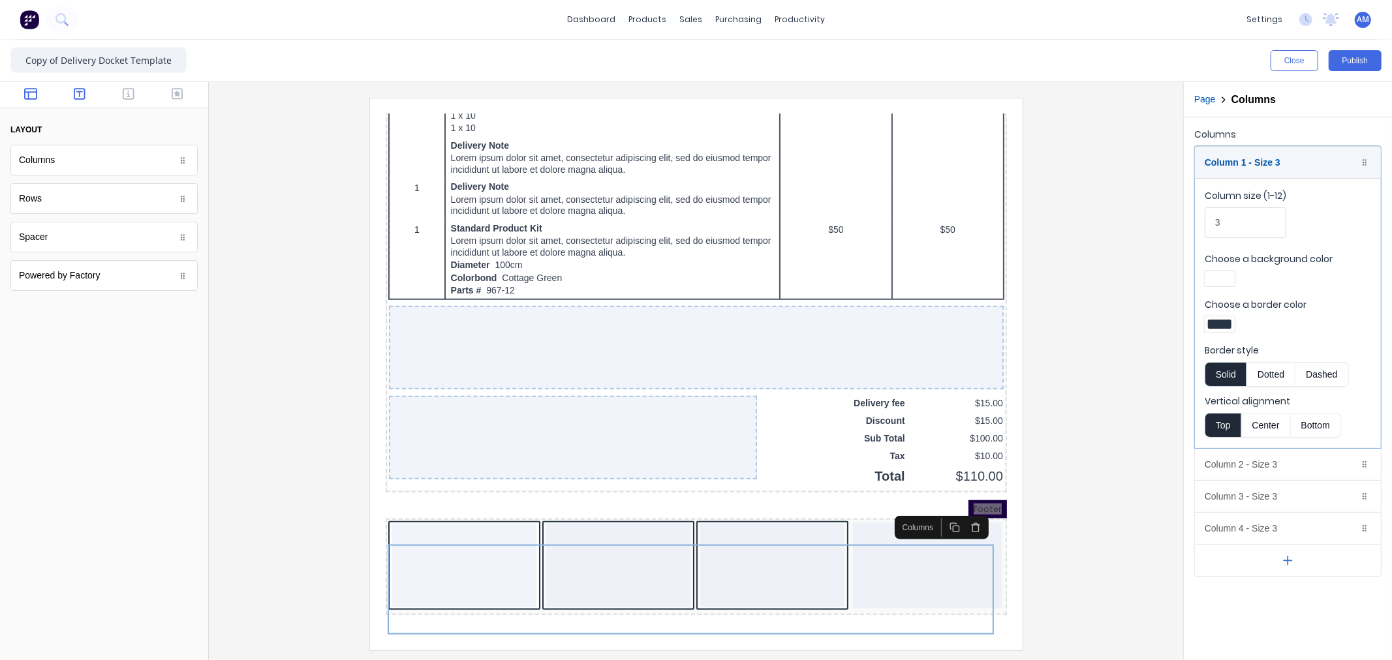
click at [83, 91] on icon "button" at bounding box center [80, 93] width 12 height 13
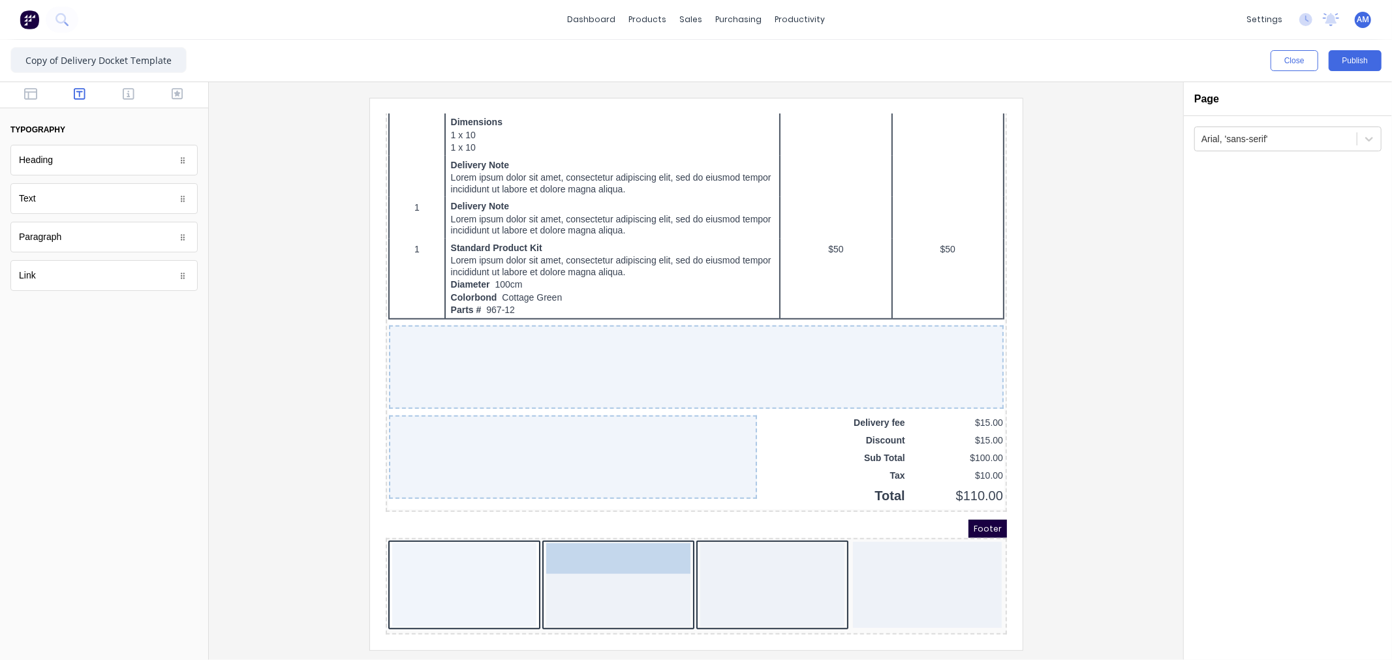
drag, startPoint x: 50, startPoint y: 203, endPoint x: 557, endPoint y: 551, distance: 615.8
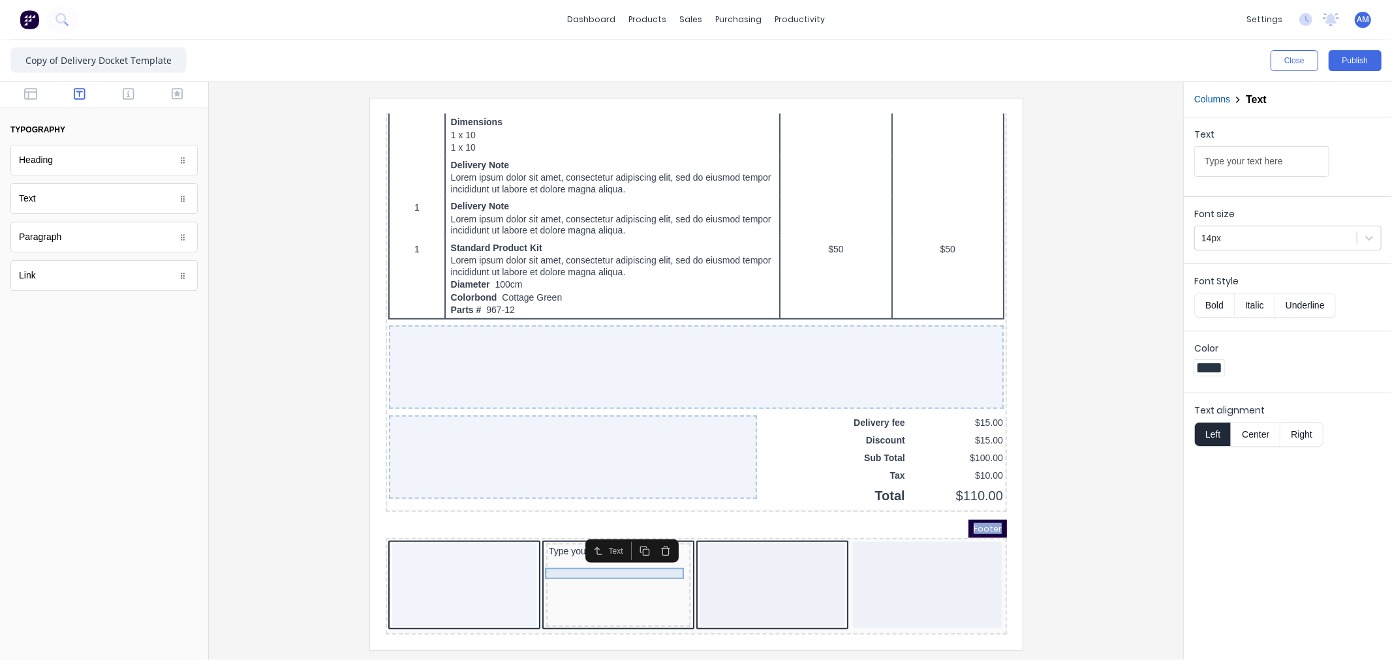
click at [564, 530] on div "Type your text here" at bounding box center [602, 536] width 139 height 12
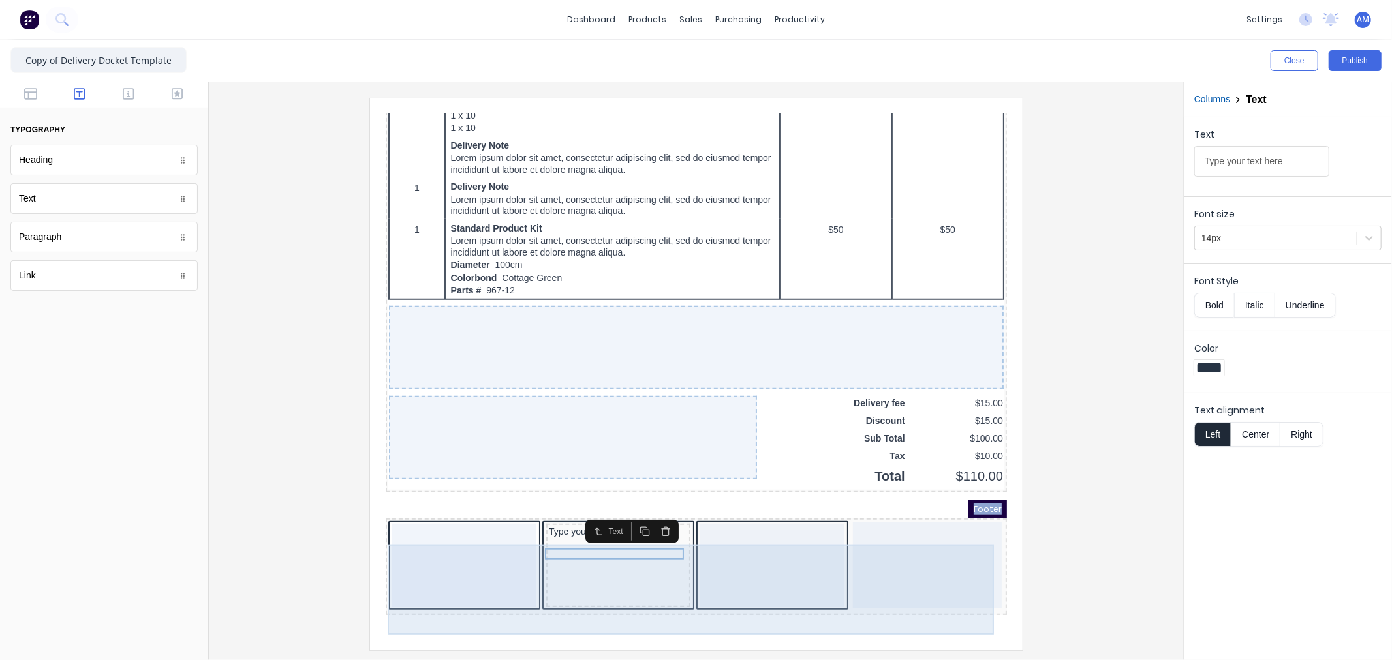
click at [919, 570] on div at bounding box center [911, 549] width 149 height 86
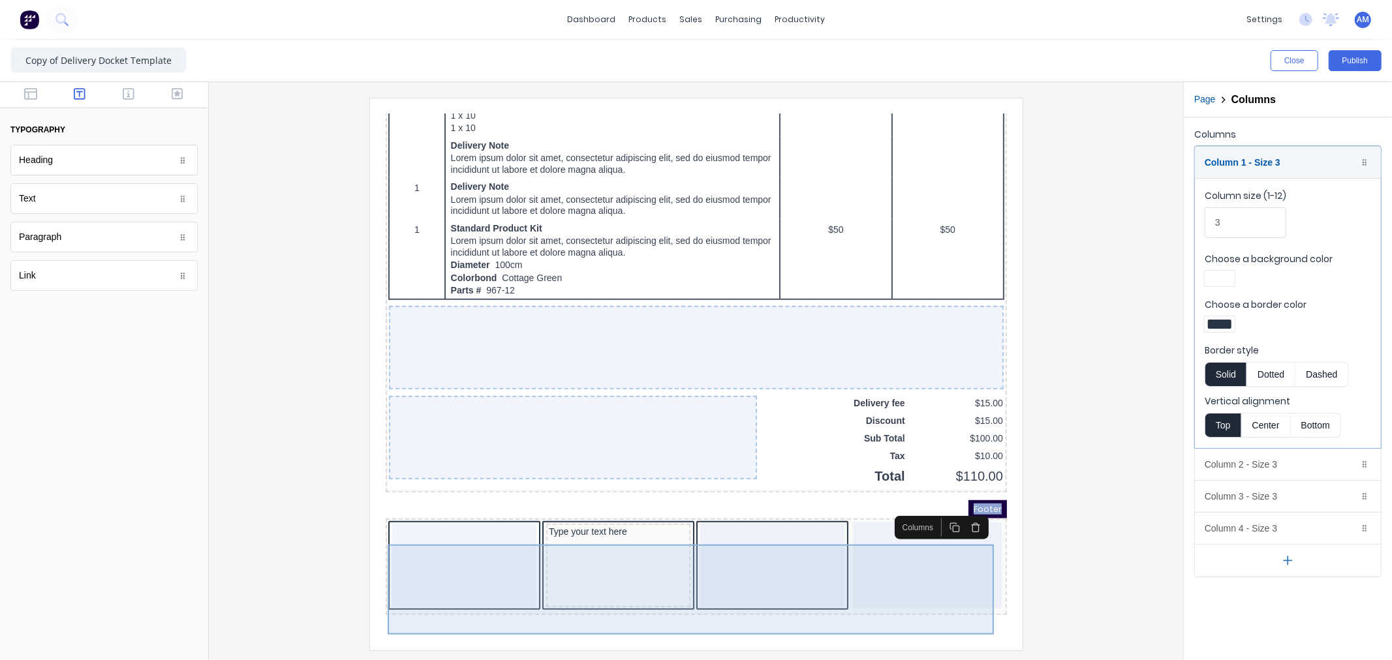
click at [919, 570] on div at bounding box center [911, 549] width 149 height 86
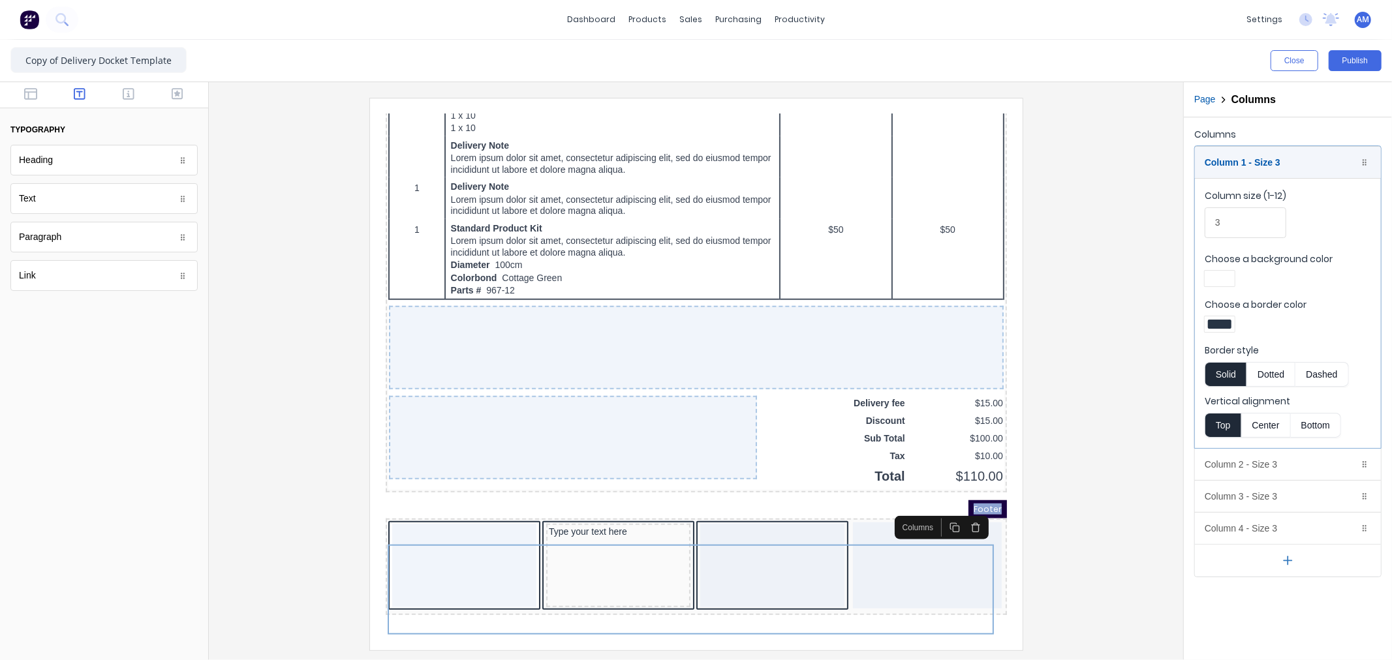
click at [961, 506] on icon "button" at bounding box center [959, 511] width 10 height 10
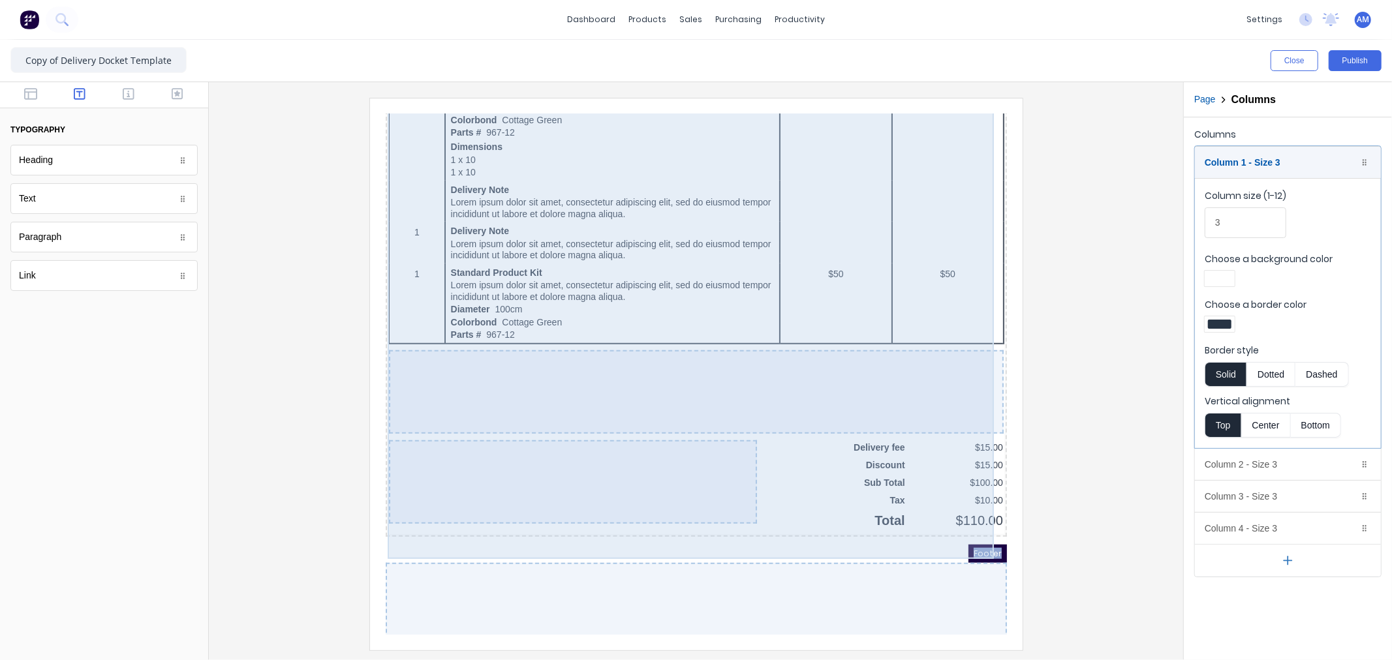
scroll to position [781, 0]
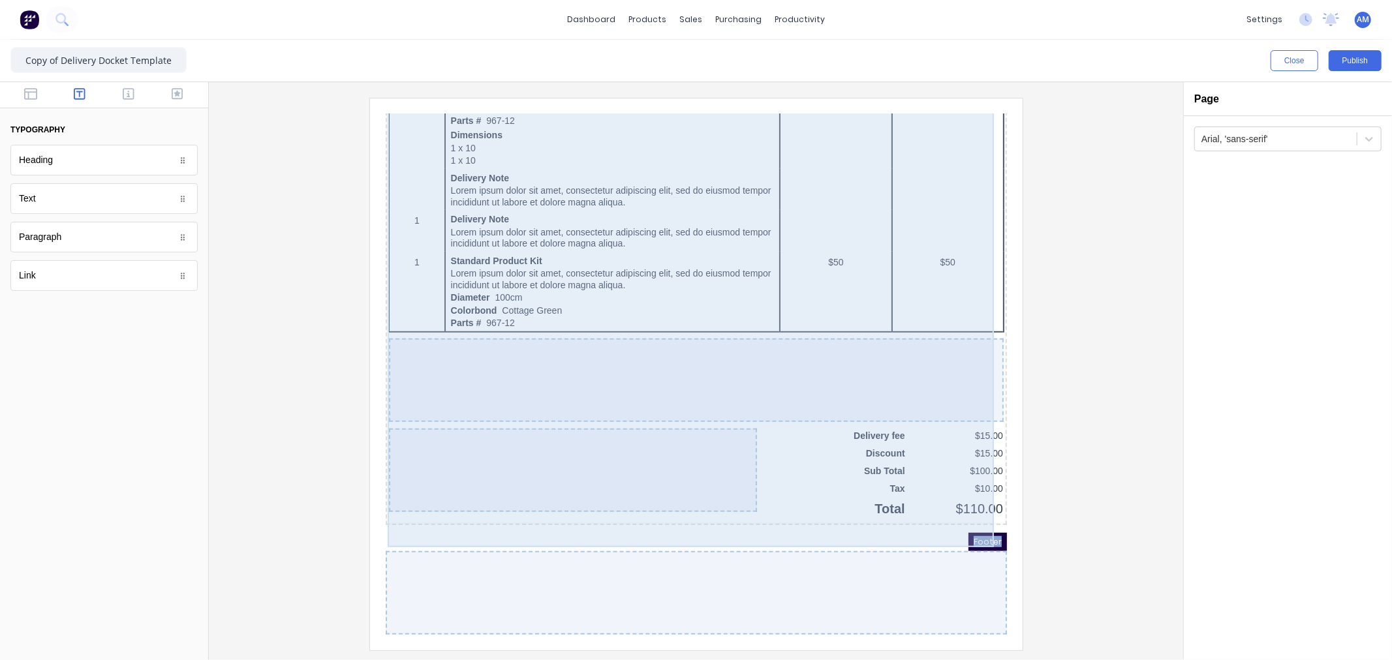
click at [523, 343] on div at bounding box center [680, 364] width 615 height 84
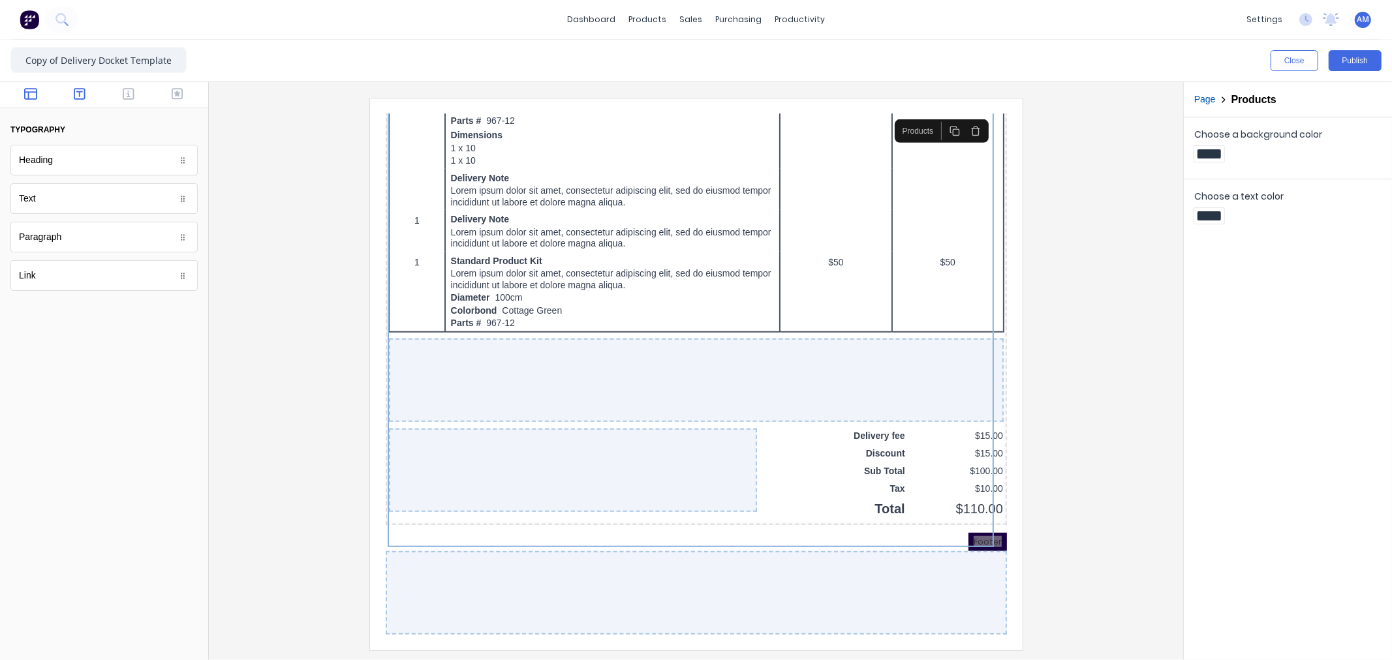
click at [29, 91] on icon "button" at bounding box center [30, 93] width 13 height 13
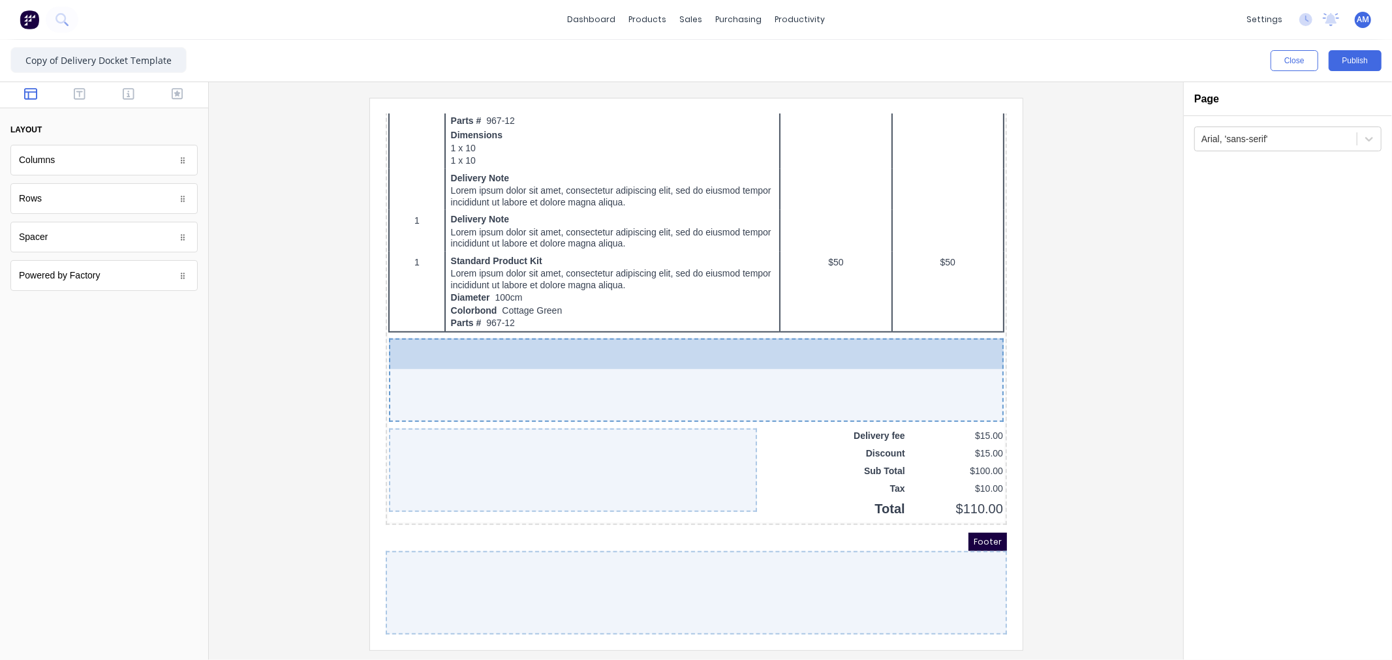
drag, startPoint x: 46, startPoint y: 161, endPoint x: 136, endPoint y: 253, distance: 128.8
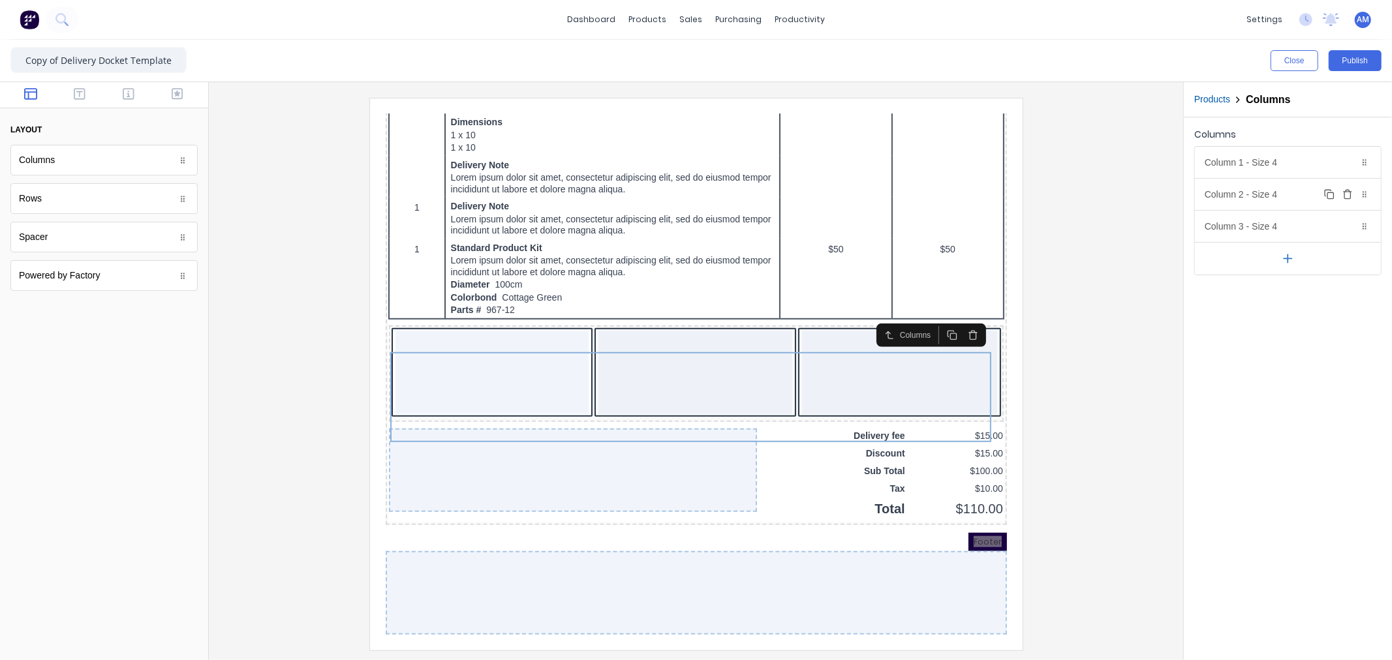
click at [1365, 194] on icon at bounding box center [1365, 195] width 8 height 8
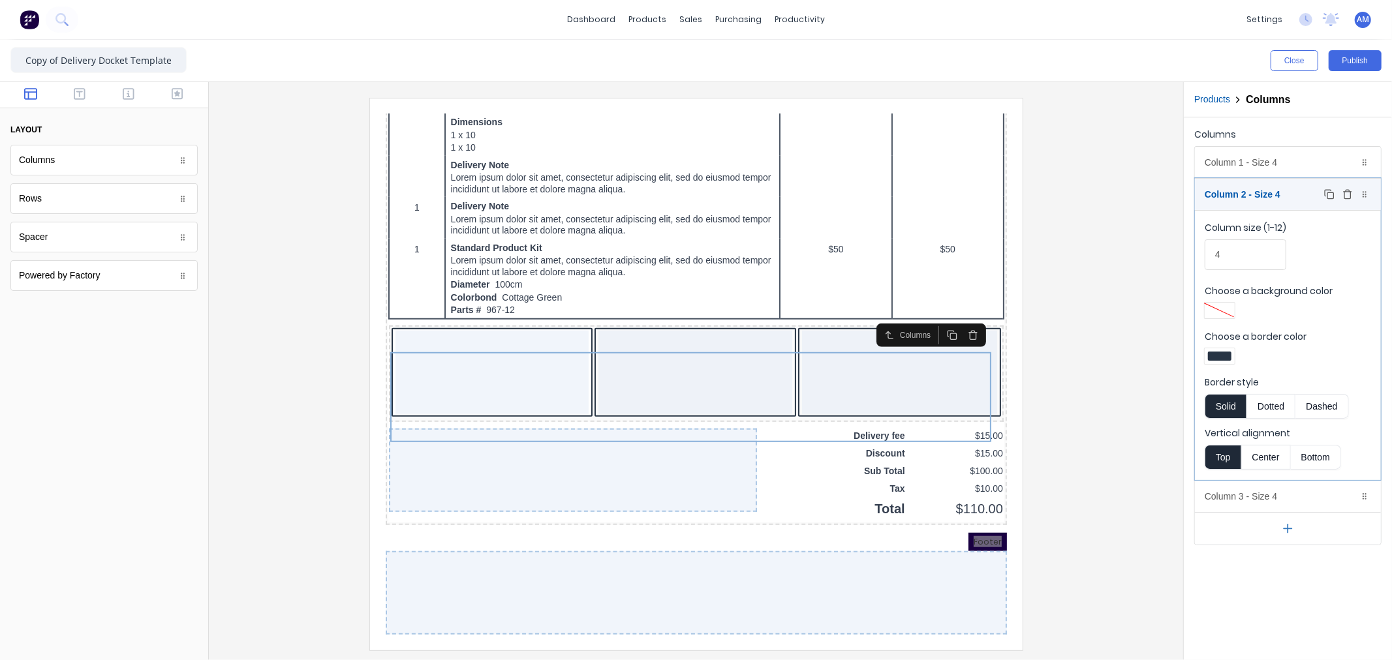
click at [1362, 196] on icon at bounding box center [1365, 195] width 8 height 8
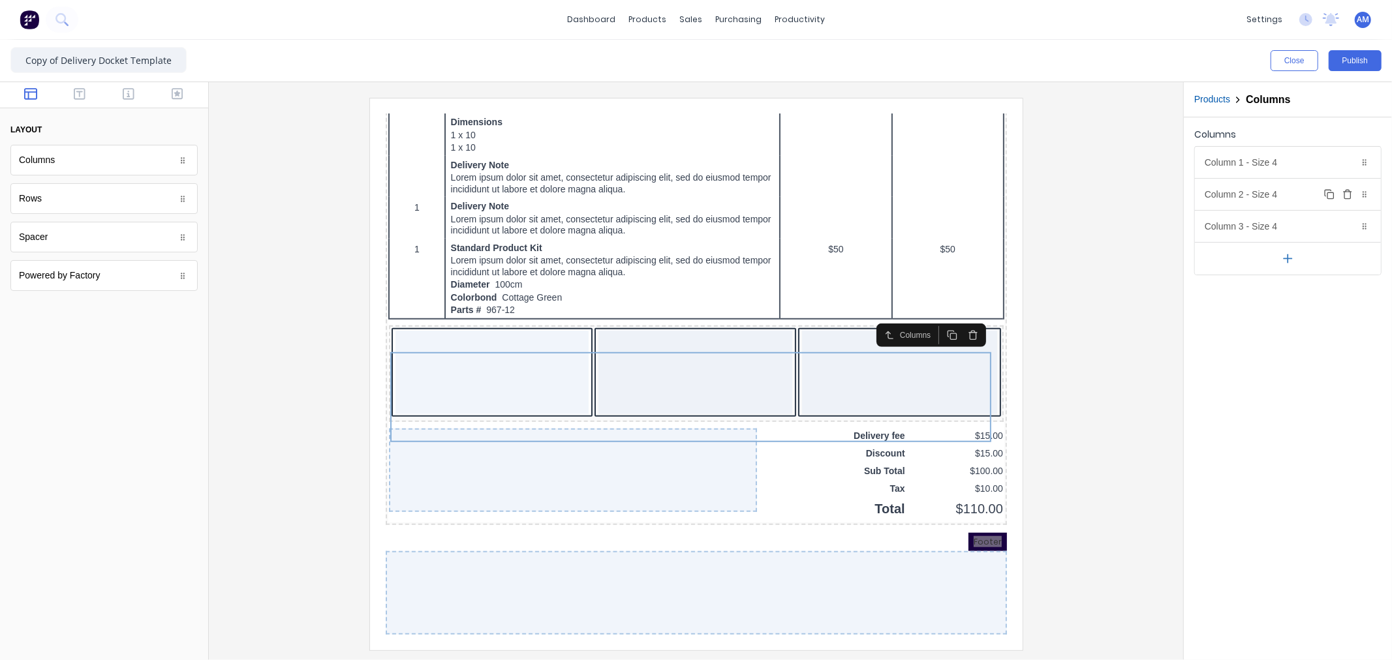
click at [1352, 196] on icon "button" at bounding box center [1347, 194] width 10 height 10
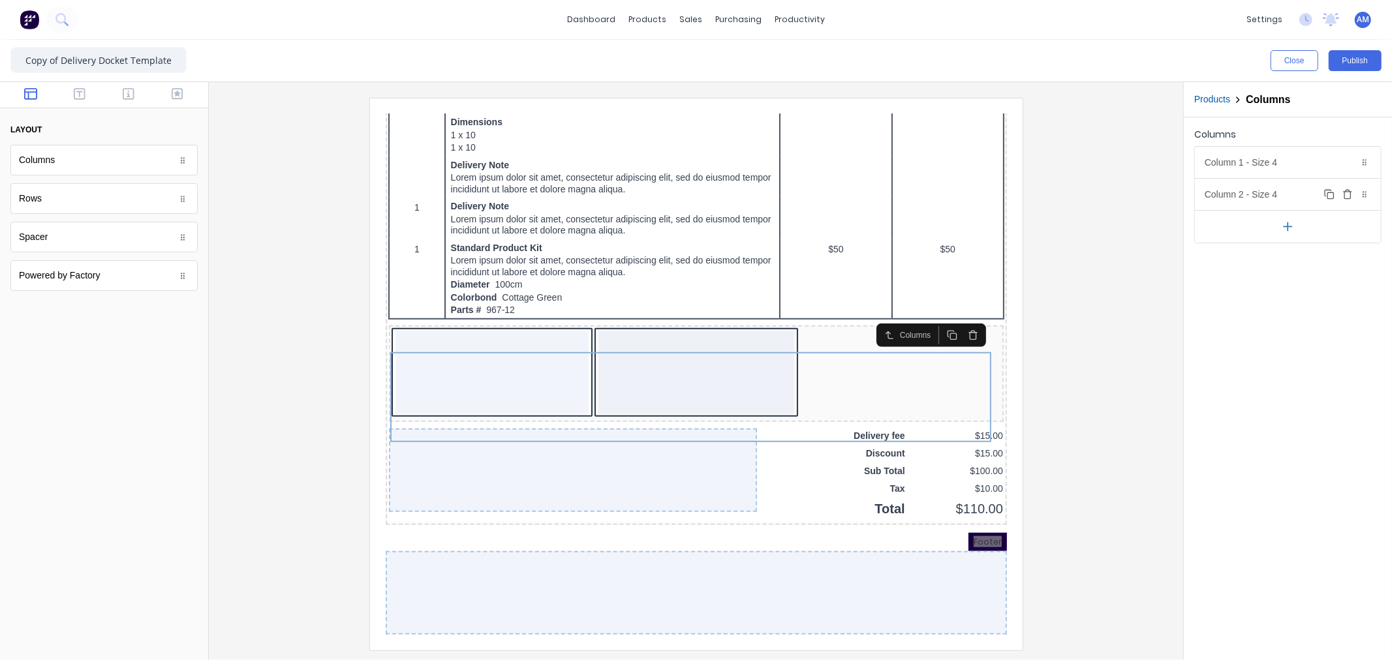
click at [1347, 196] on icon "button" at bounding box center [1347, 194] width 10 height 10
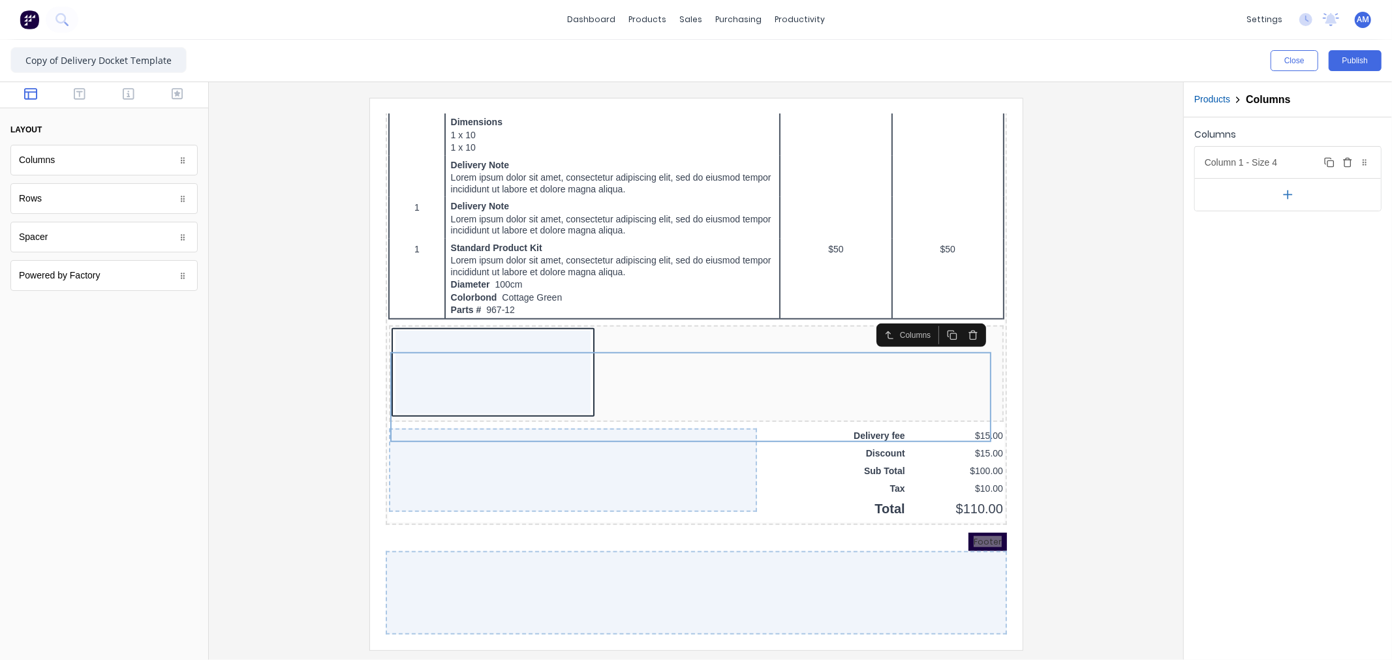
click at [1258, 164] on div "Column 1 - Size 4 Duplicate Delete" at bounding box center [1288, 162] width 186 height 31
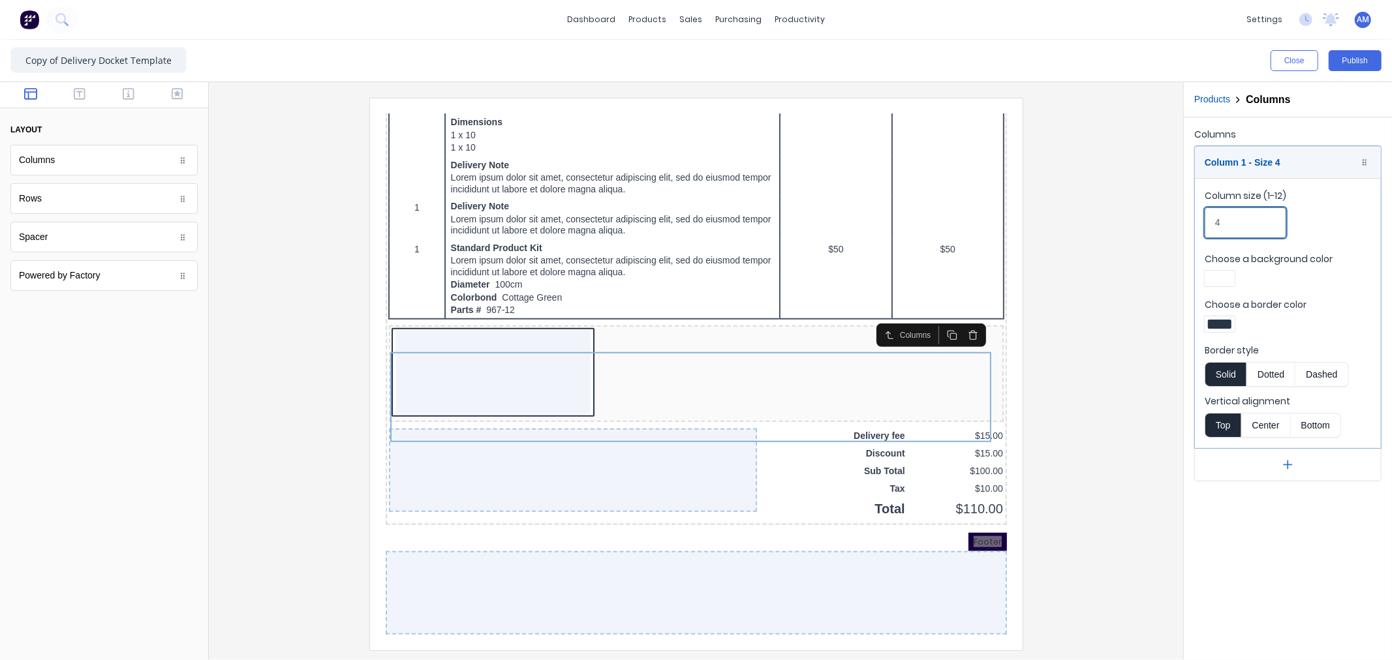
drag, startPoint x: 1231, startPoint y: 223, endPoint x: 1171, endPoint y: 219, distance: 60.8
click at [1172, 219] on div "Close Publish Components layout Columns Columns Rows Rows Spacer Spacer Powered…" at bounding box center [696, 350] width 1392 height 621
type input "3"
click at [1267, 427] on button "Center" at bounding box center [1266, 425] width 50 height 25
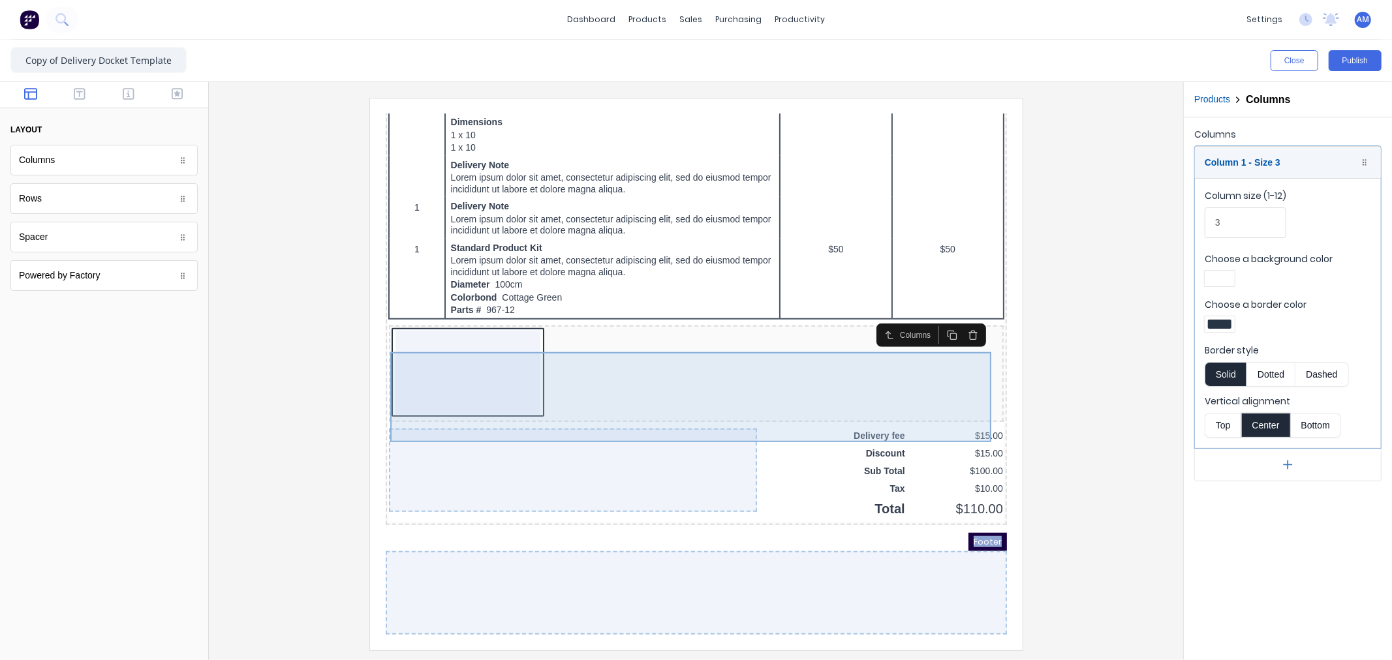
click at [782, 381] on div at bounding box center [680, 357] width 610 height 91
click at [889, 383] on div at bounding box center [680, 357] width 610 height 91
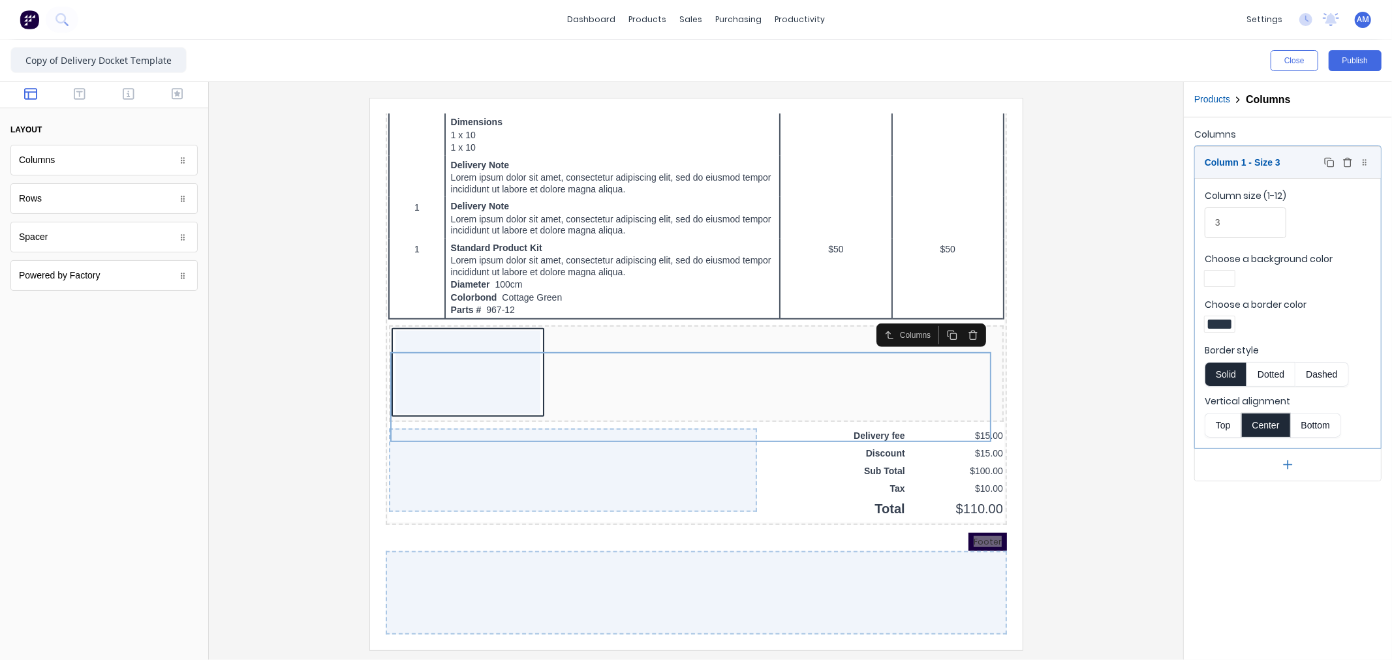
click at [1361, 161] on icon at bounding box center [1365, 163] width 8 height 8
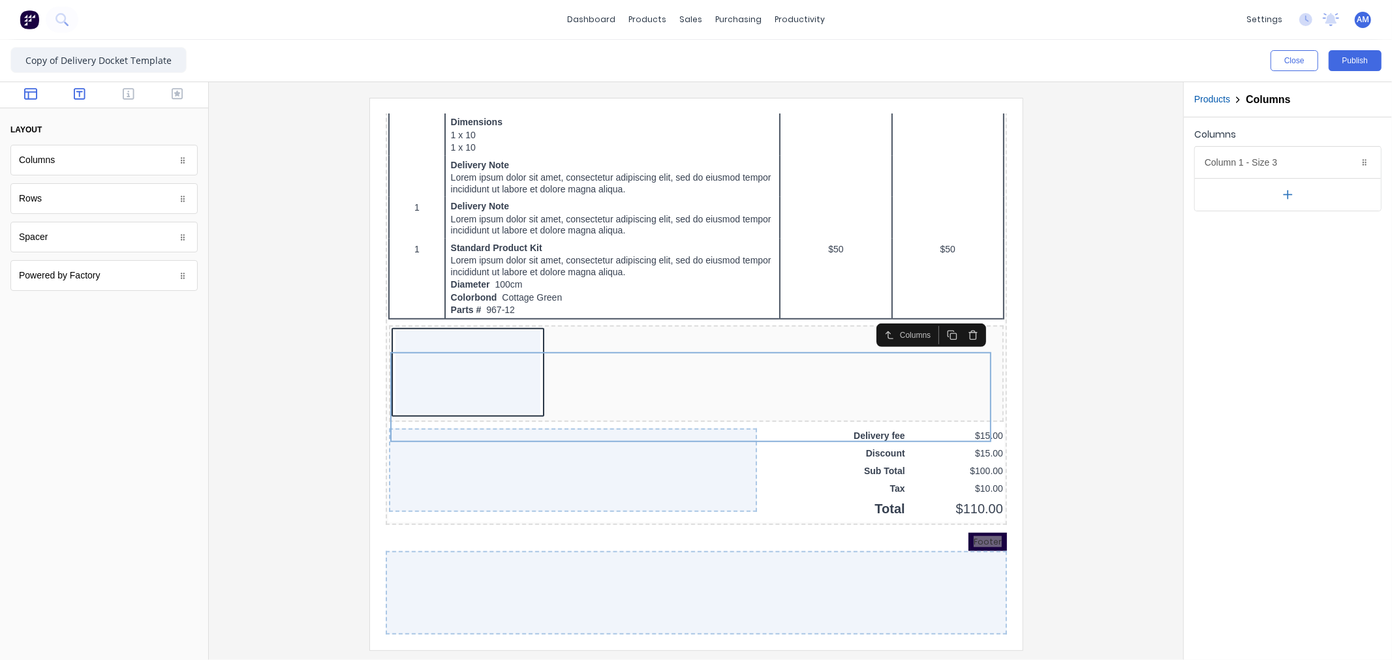
click at [77, 92] on icon "button" at bounding box center [80, 93] width 12 height 13
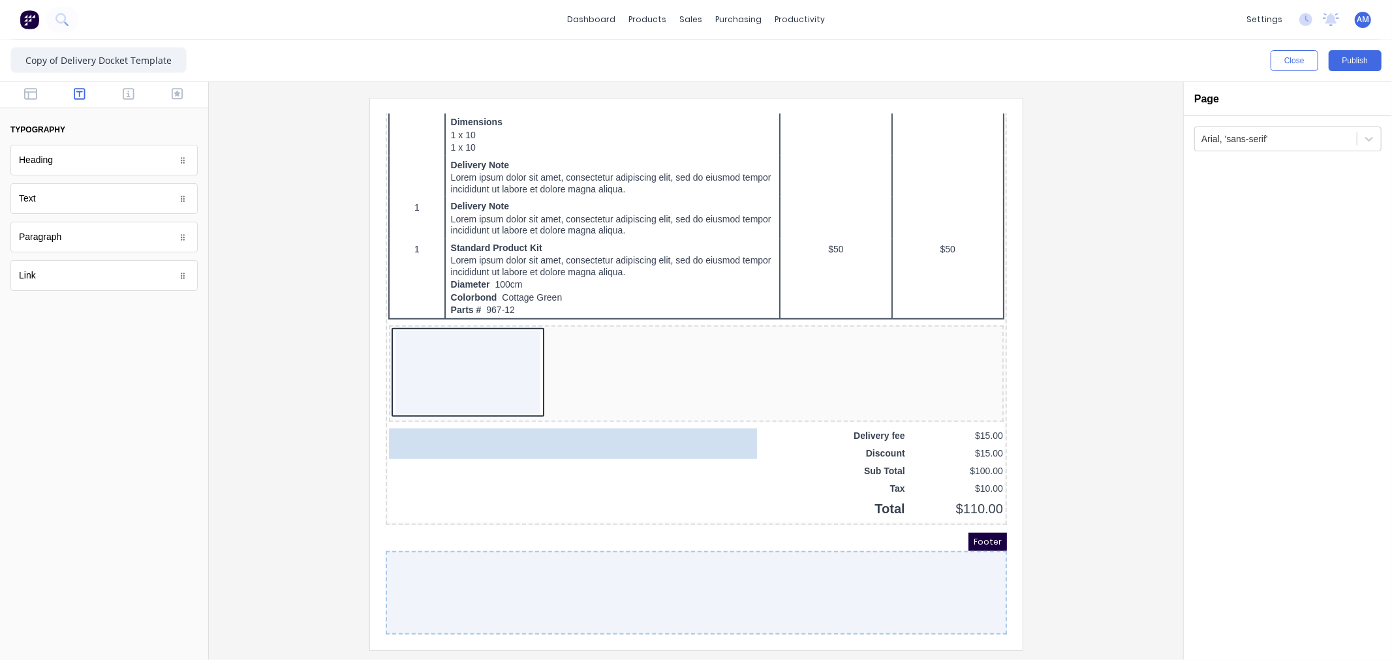
drag, startPoint x: 42, startPoint y: 206, endPoint x: 222, endPoint y: 247, distance: 184.6
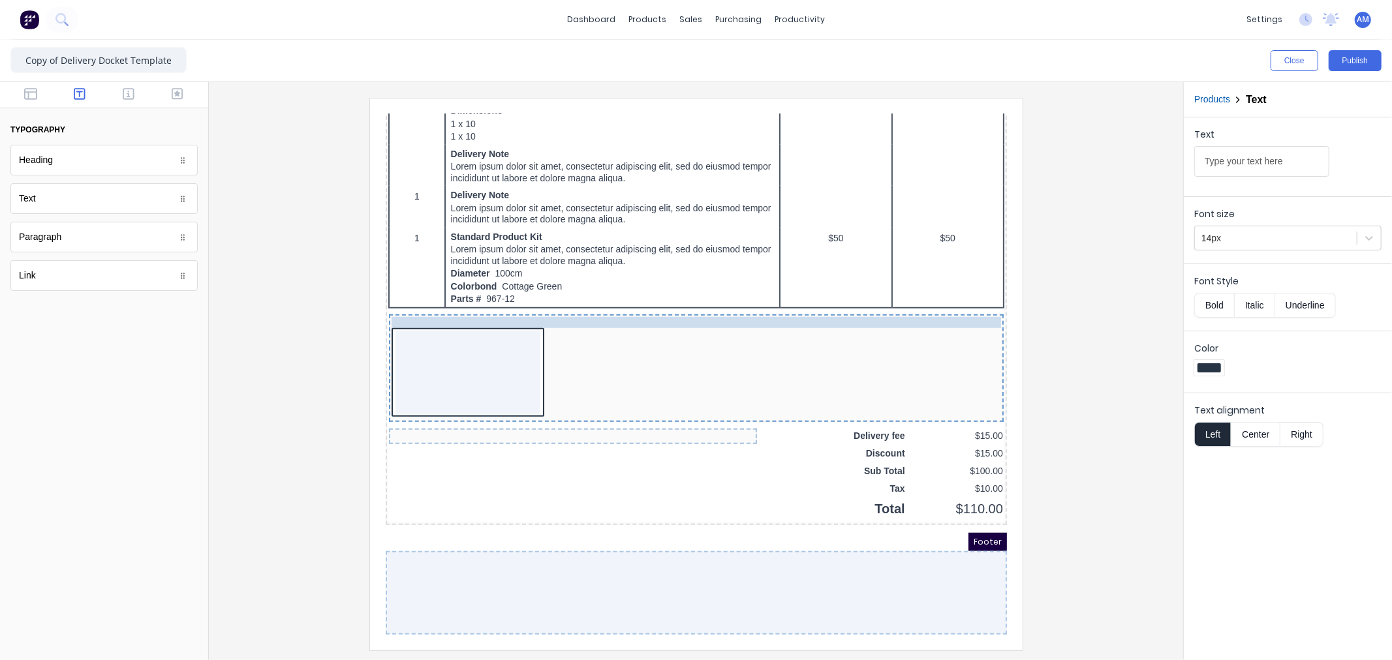
drag, startPoint x: 503, startPoint y: 424, endPoint x: 591, endPoint y: 324, distance: 132.7
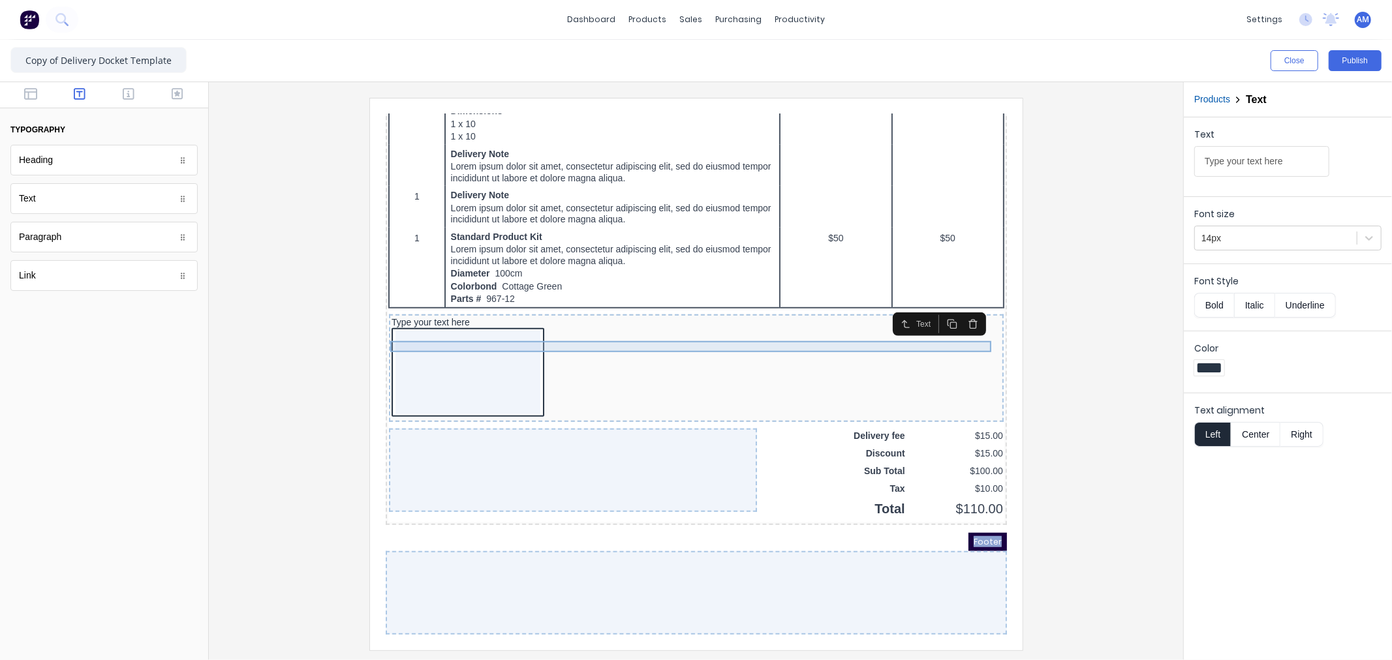
click at [439, 319] on div "Type your text here" at bounding box center [680, 352] width 615 height 108
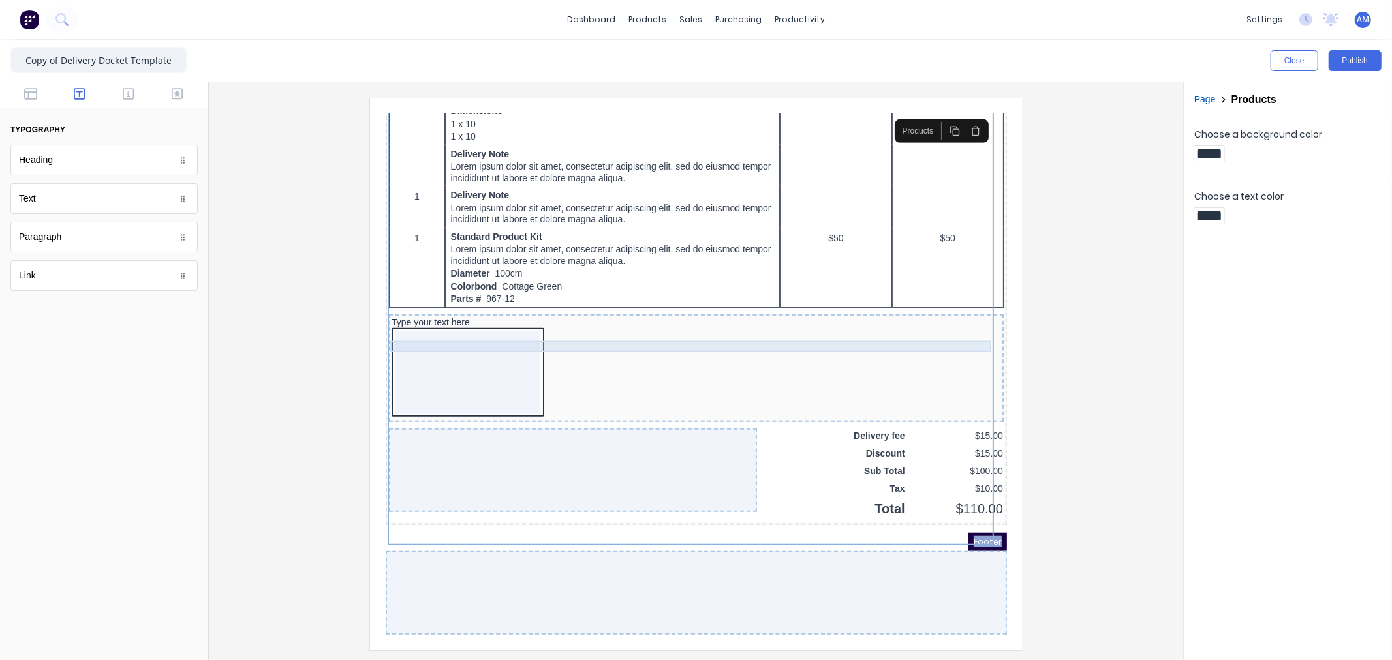
click at [435, 313] on div "Type your text here" at bounding box center [680, 307] width 610 height 12
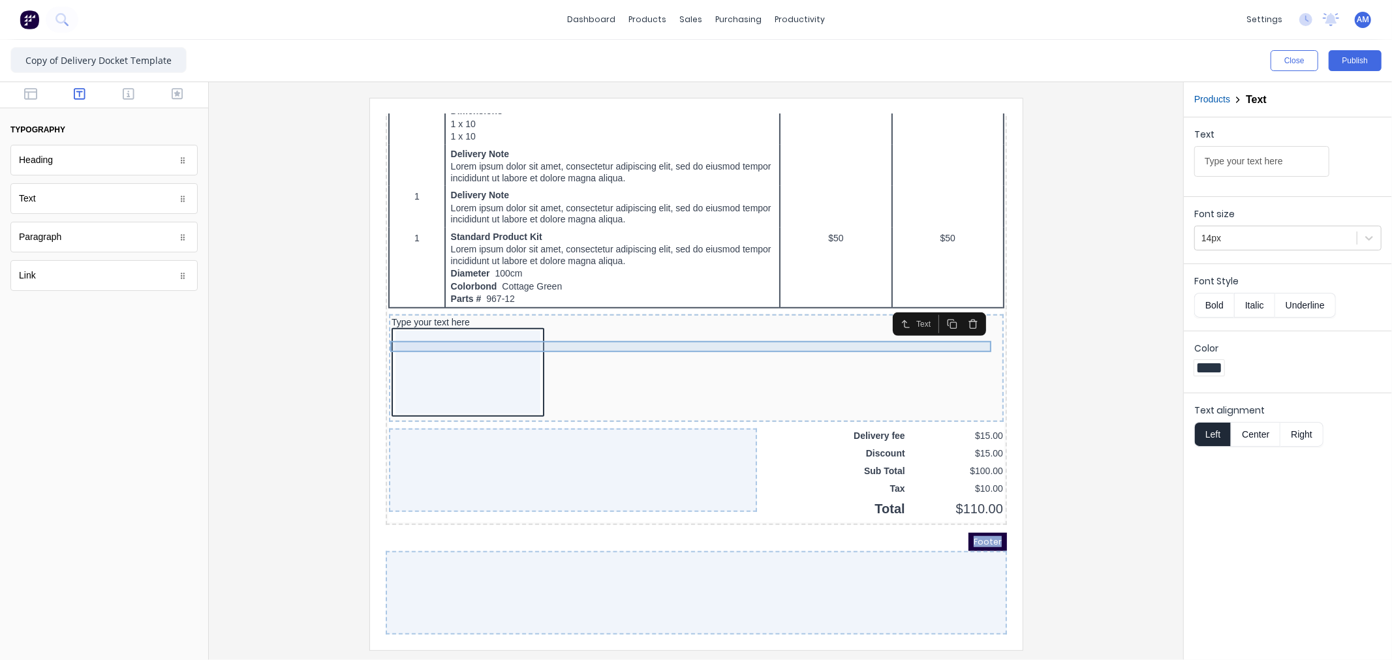
click at [435, 313] on div "Type your text here" at bounding box center [680, 307] width 610 height 12
click at [439, 313] on div "Type your text here" at bounding box center [680, 307] width 610 height 12
click at [1257, 160] on input "Type your text here" at bounding box center [1261, 161] width 135 height 31
drag, startPoint x: 1297, startPoint y: 155, endPoint x: 1182, endPoint y: 246, distance: 146.8
click at [1177, 160] on div "Close Publish Components typography Heading Heading Text Text Paragraph Paragra…" at bounding box center [696, 350] width 1392 height 621
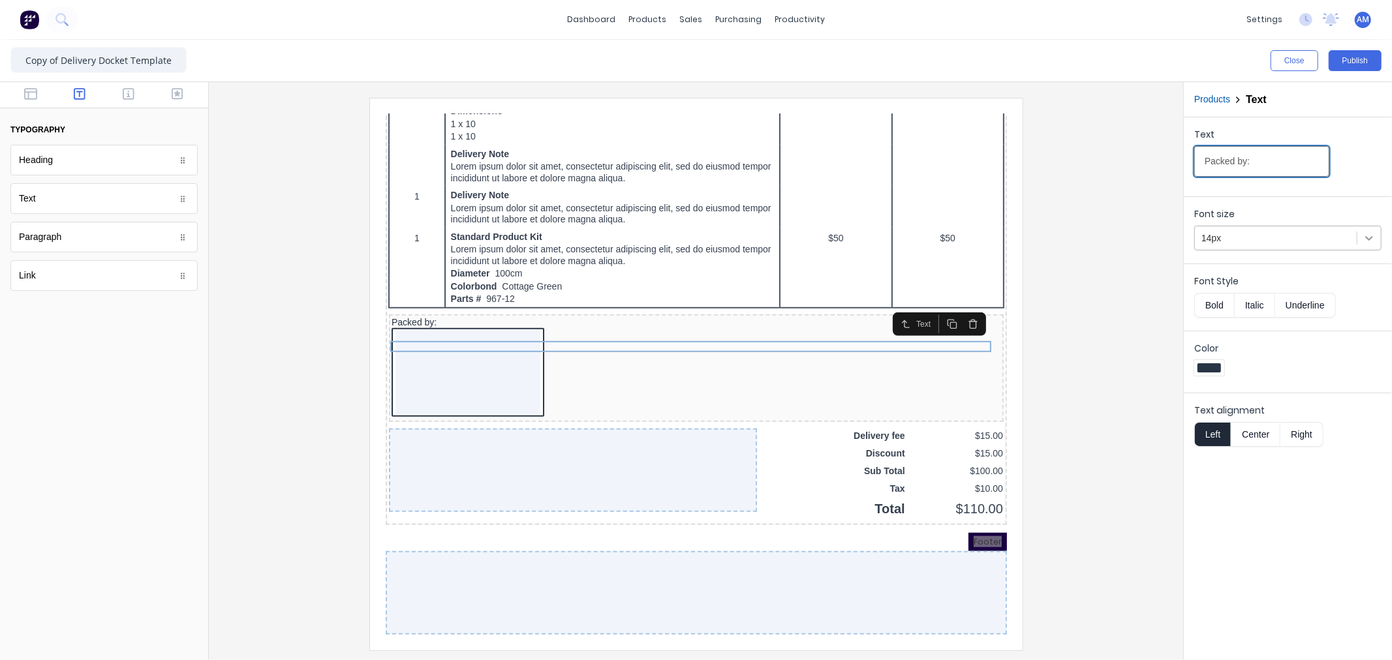
type input "Packed by:"
click at [1365, 238] on icon at bounding box center [1369, 238] width 13 height 13
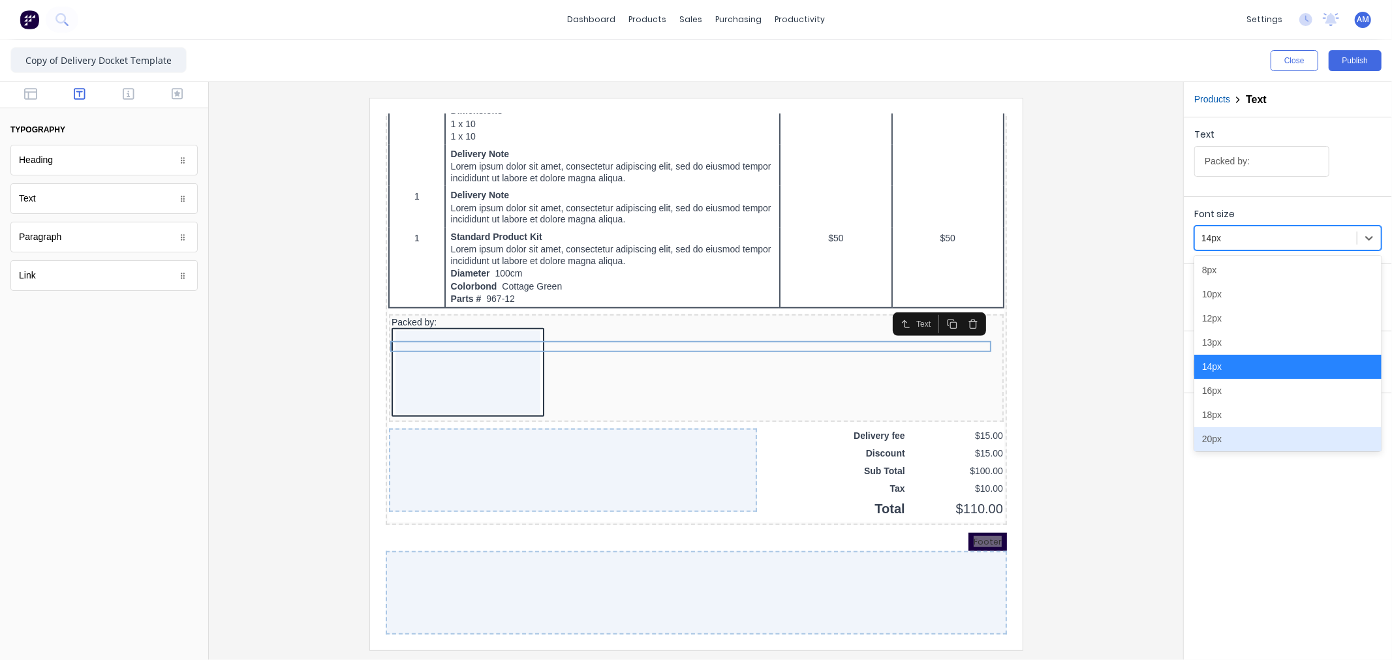
click at [1234, 438] on div "20px" at bounding box center [1287, 439] width 187 height 24
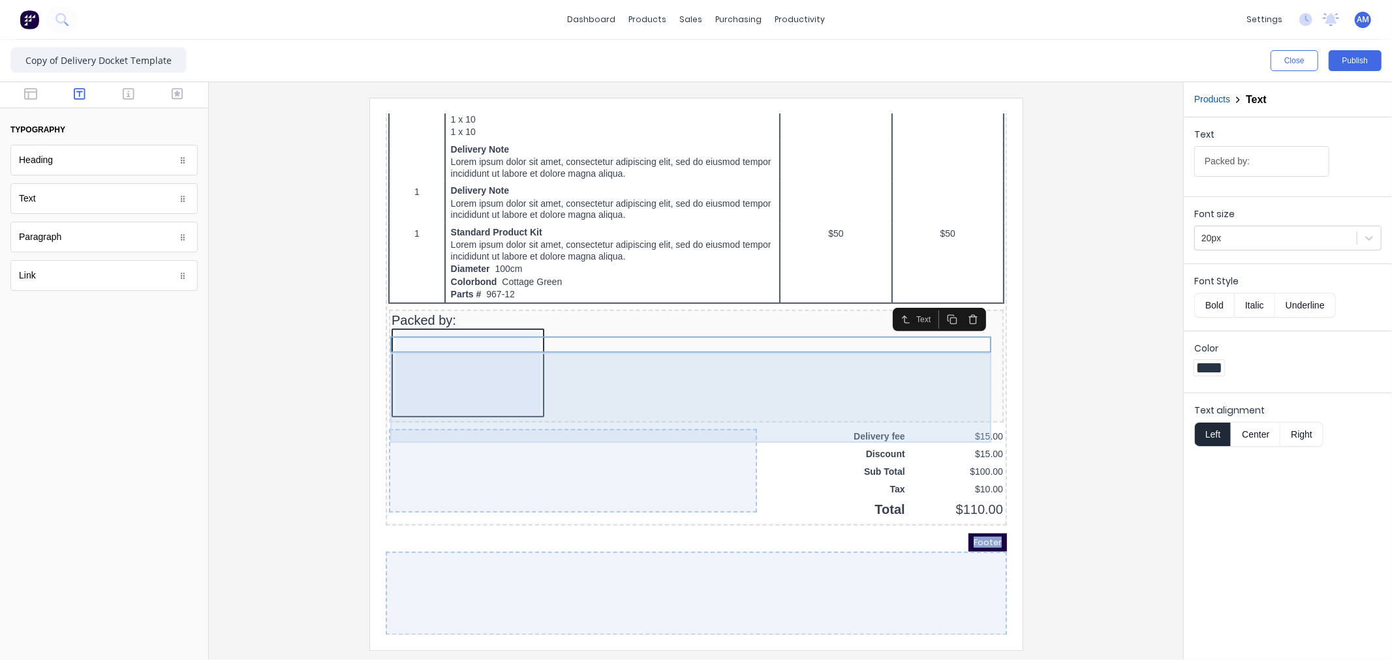
click at [649, 372] on div at bounding box center [680, 358] width 610 height 91
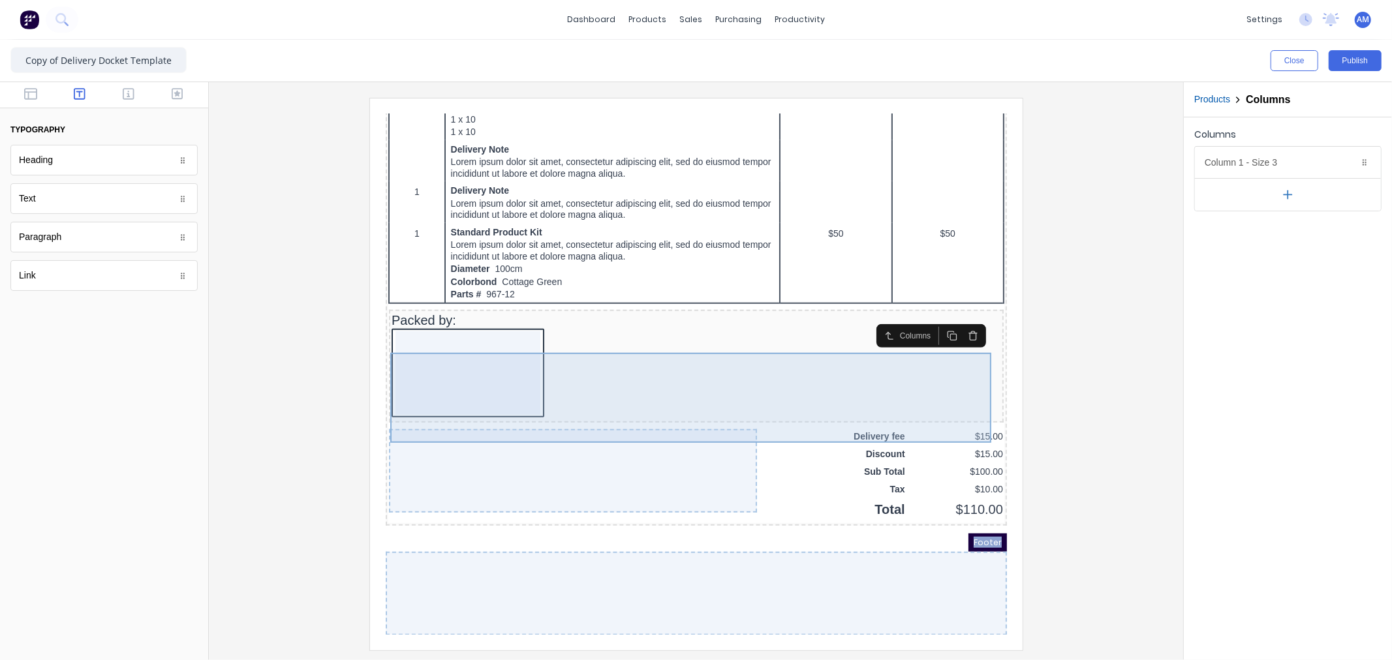
click at [623, 379] on div at bounding box center [680, 358] width 610 height 91
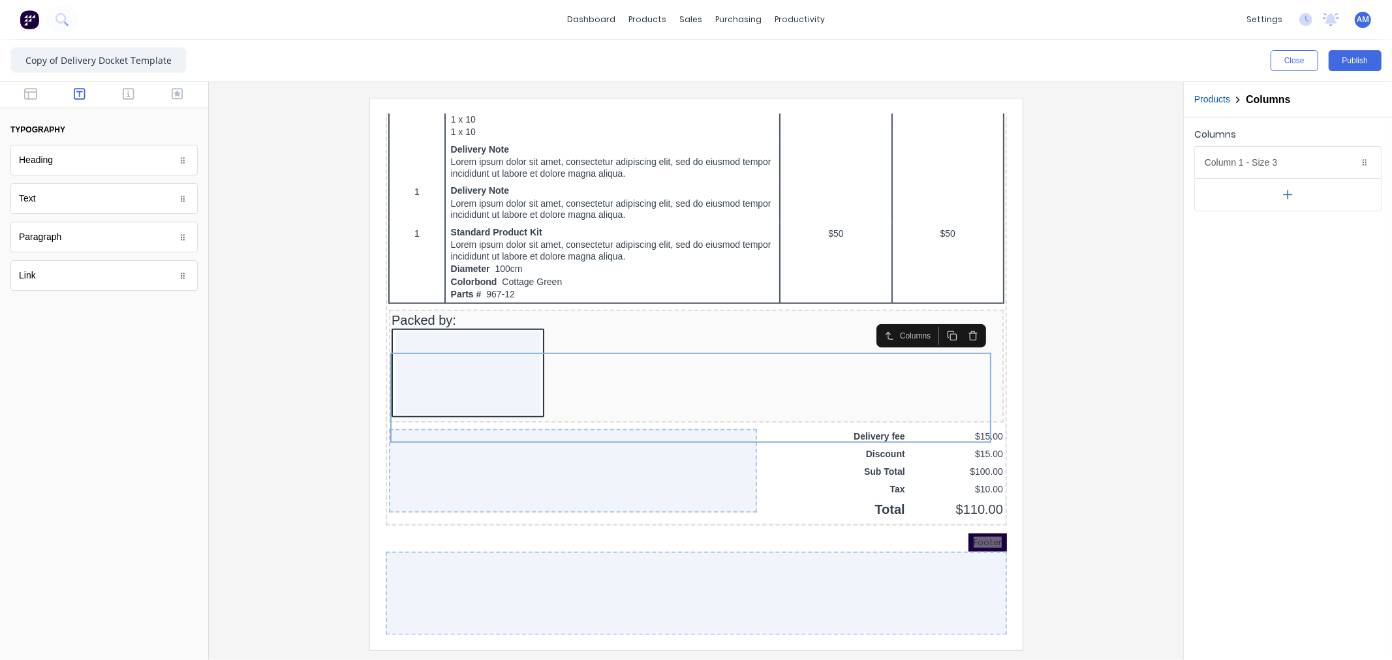
click at [1289, 187] on button "button" at bounding box center [1288, 194] width 186 height 33
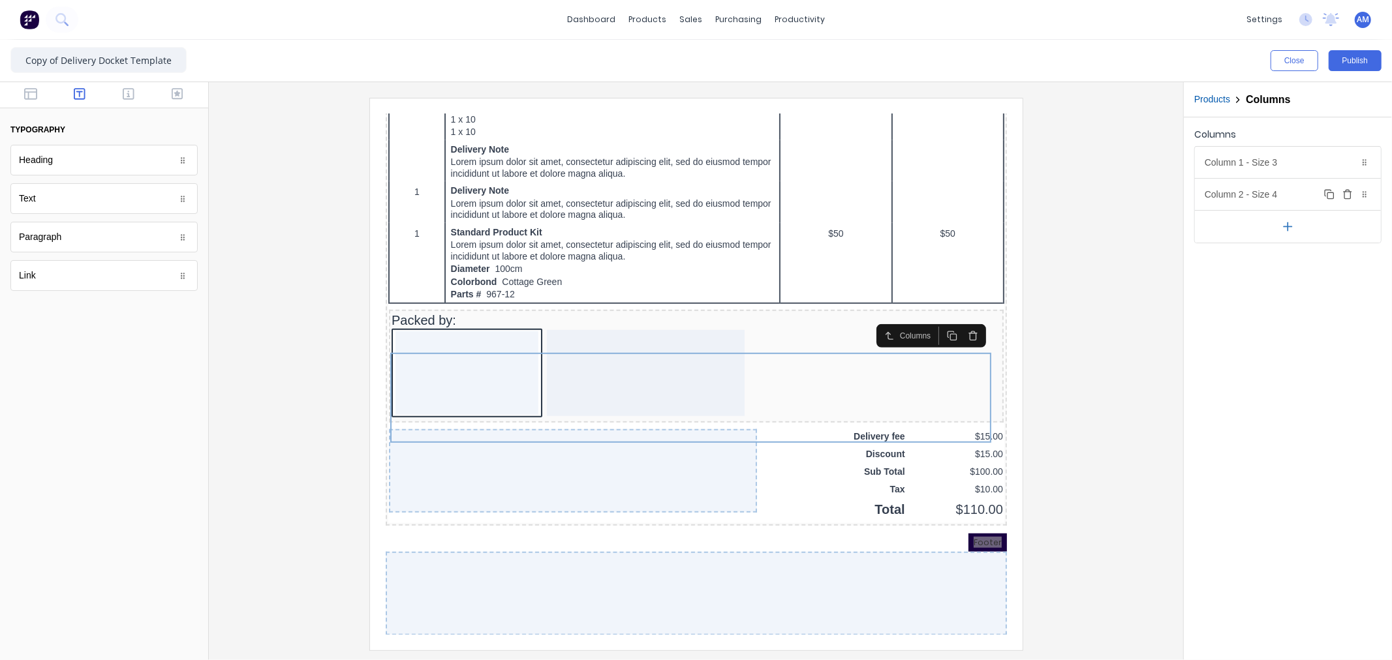
click at [1269, 190] on div "Column 2 - Size 4 Duplicate Delete" at bounding box center [1288, 194] width 186 height 31
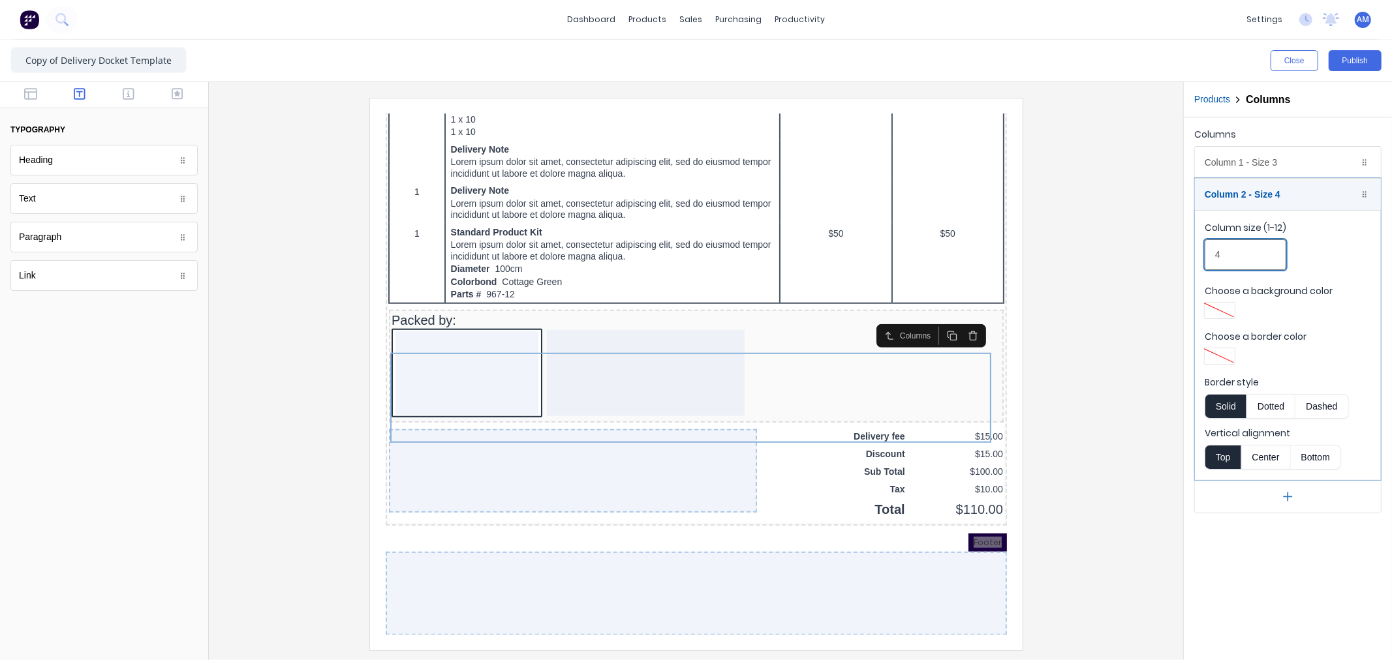
drag, startPoint x: 1225, startPoint y: 264, endPoint x: 1175, endPoint y: 264, distance: 49.6
click at [1173, 264] on div "Close Publish Components typography Heading Heading Text Text Paragraph Paragra…" at bounding box center [696, 350] width 1392 height 621
type input "3"
click at [1156, 279] on div at bounding box center [695, 374] width 953 height 552
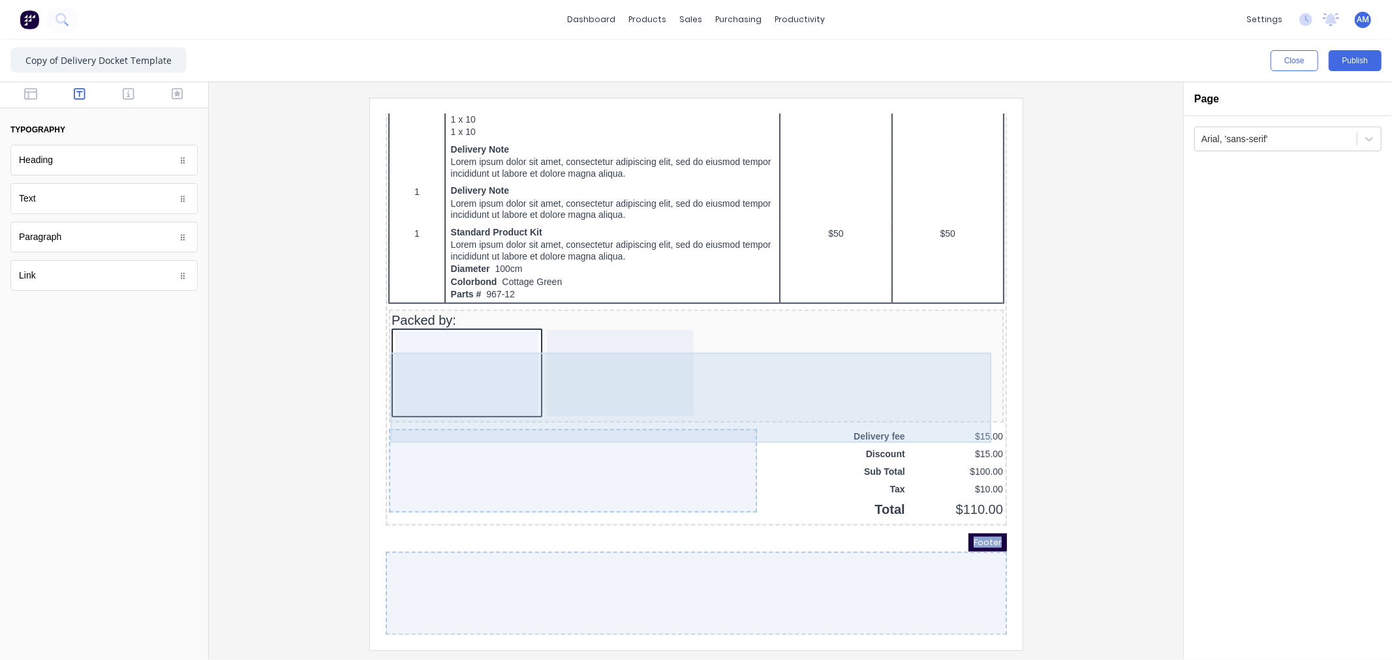
click at [613, 372] on div at bounding box center [604, 357] width 147 height 86
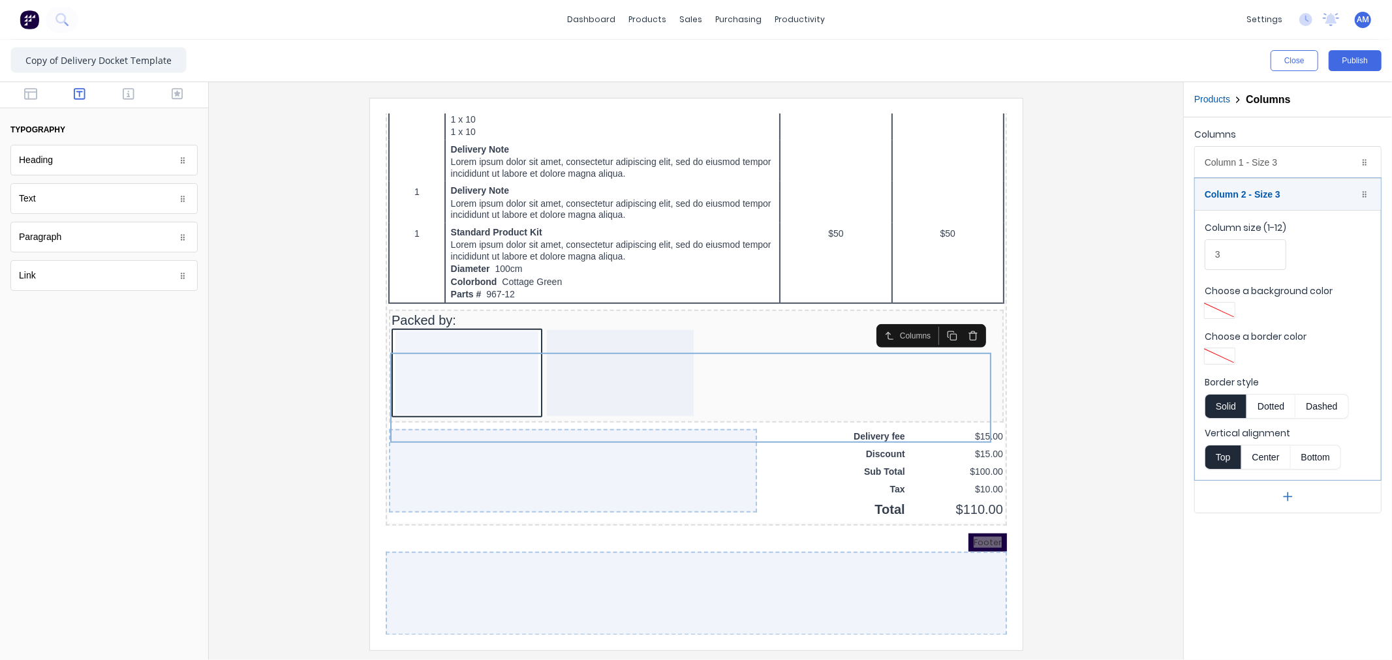
click at [1222, 354] on div at bounding box center [1219, 356] width 23 height 9
click at [1220, 474] on div at bounding box center [1219, 475] width 14 height 14
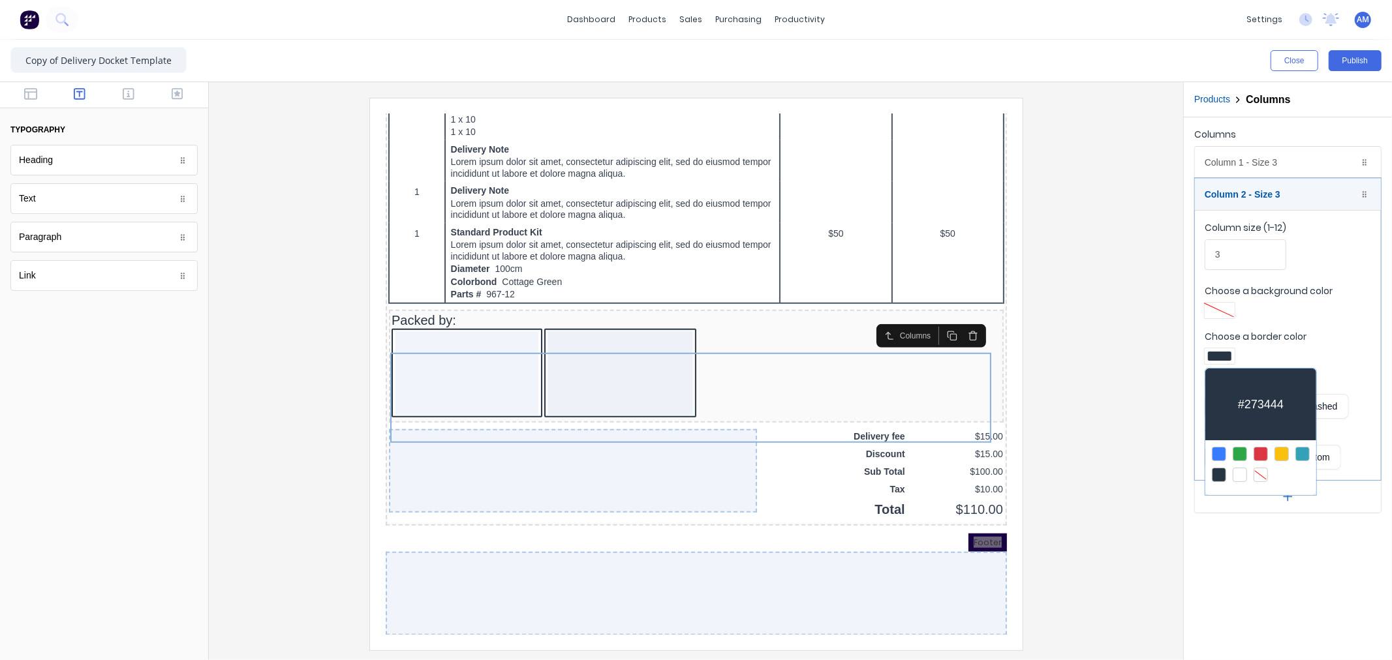
click at [1221, 310] on div at bounding box center [696, 330] width 1392 height 660
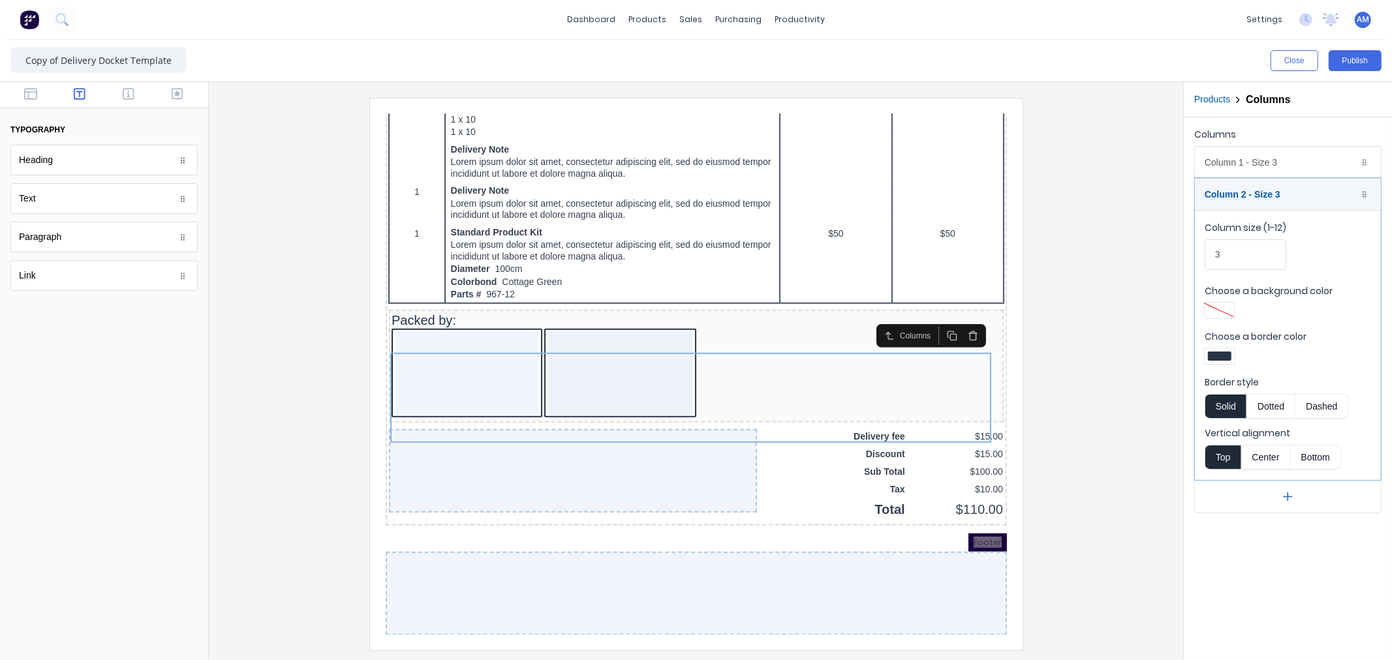
click at [1222, 313] on div at bounding box center [1219, 310] width 23 height 9
click at [1239, 427] on div at bounding box center [1240, 429] width 14 height 14
click at [1118, 384] on div at bounding box center [696, 330] width 1392 height 660
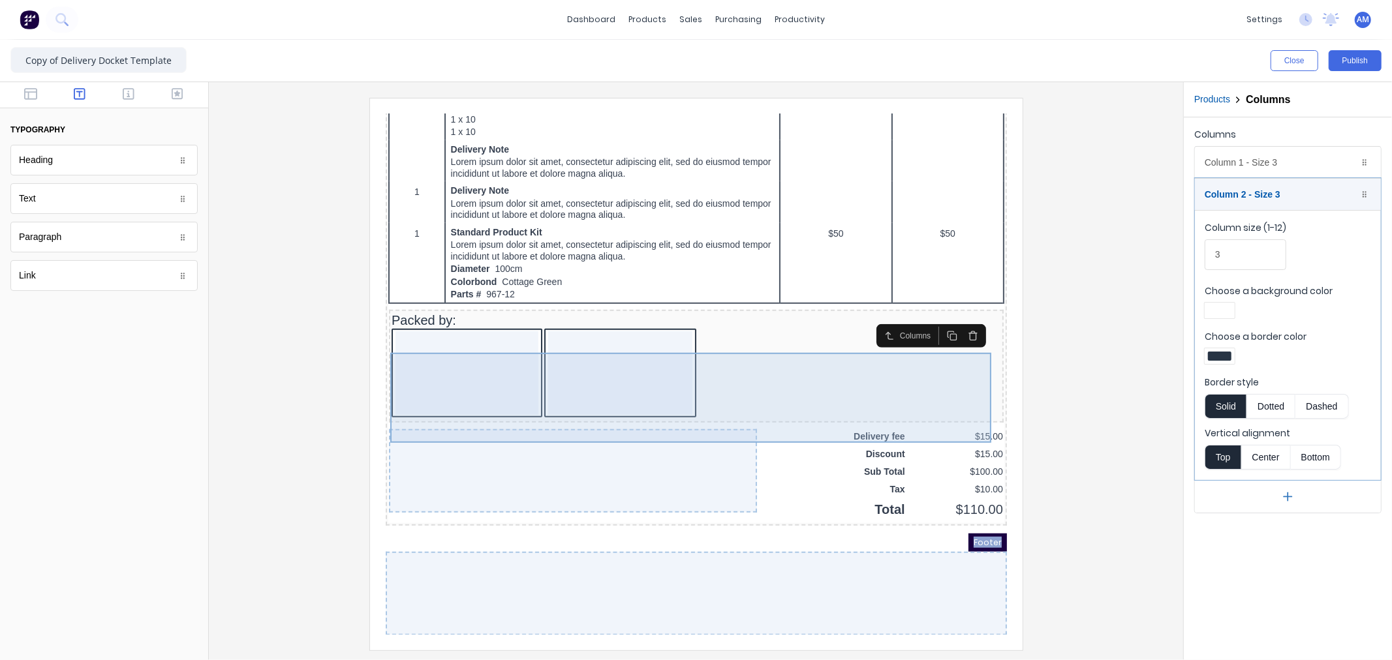
click at [467, 377] on div at bounding box center [450, 357] width 143 height 84
click at [591, 379] on div at bounding box center [604, 357] width 145 height 84
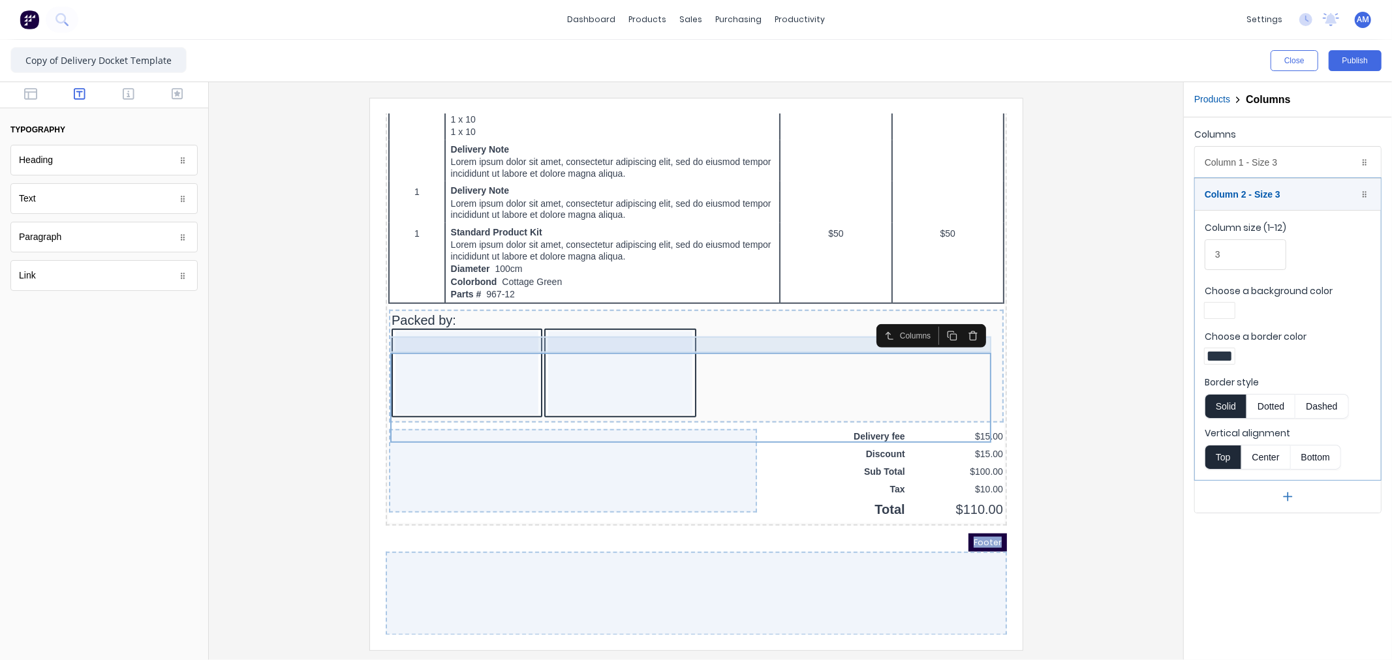
click at [424, 313] on div "Packed by:" at bounding box center [680, 304] width 610 height 16
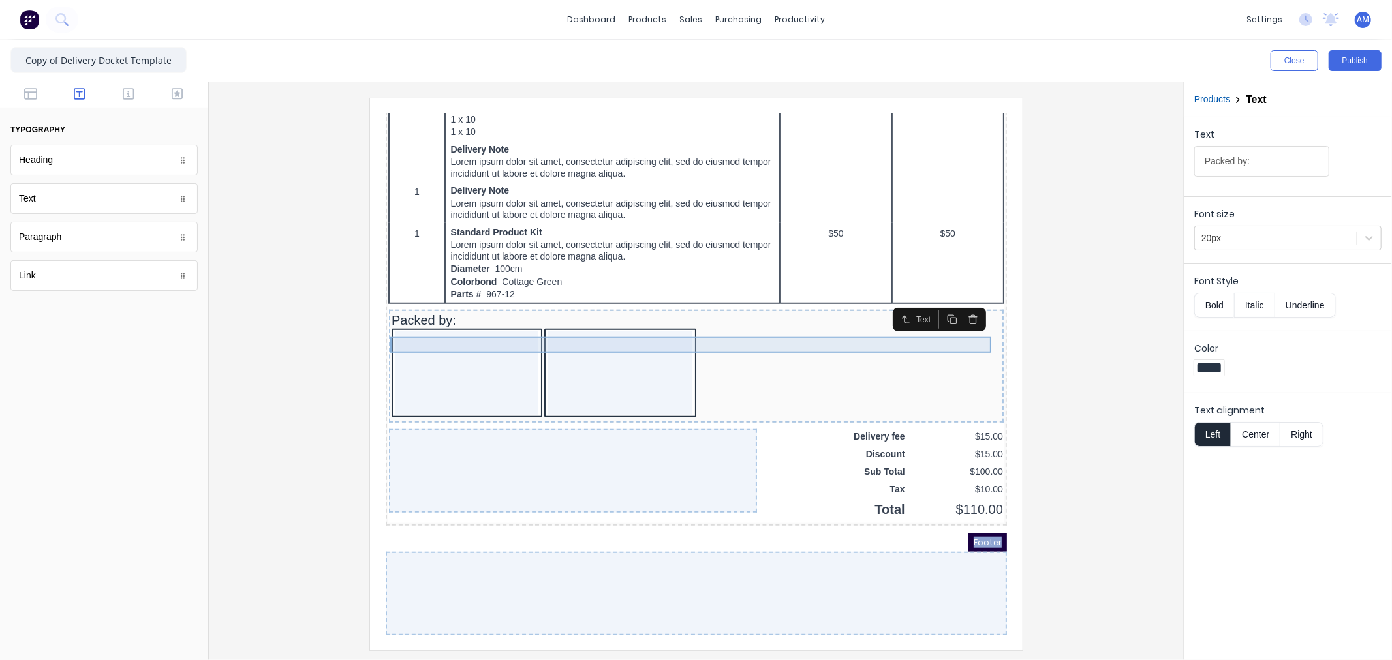
click at [764, 313] on div "Packed by:" at bounding box center [680, 304] width 610 height 16
drag, startPoint x: 937, startPoint y: 320, endPoint x: 869, endPoint y: 322, distance: 67.9
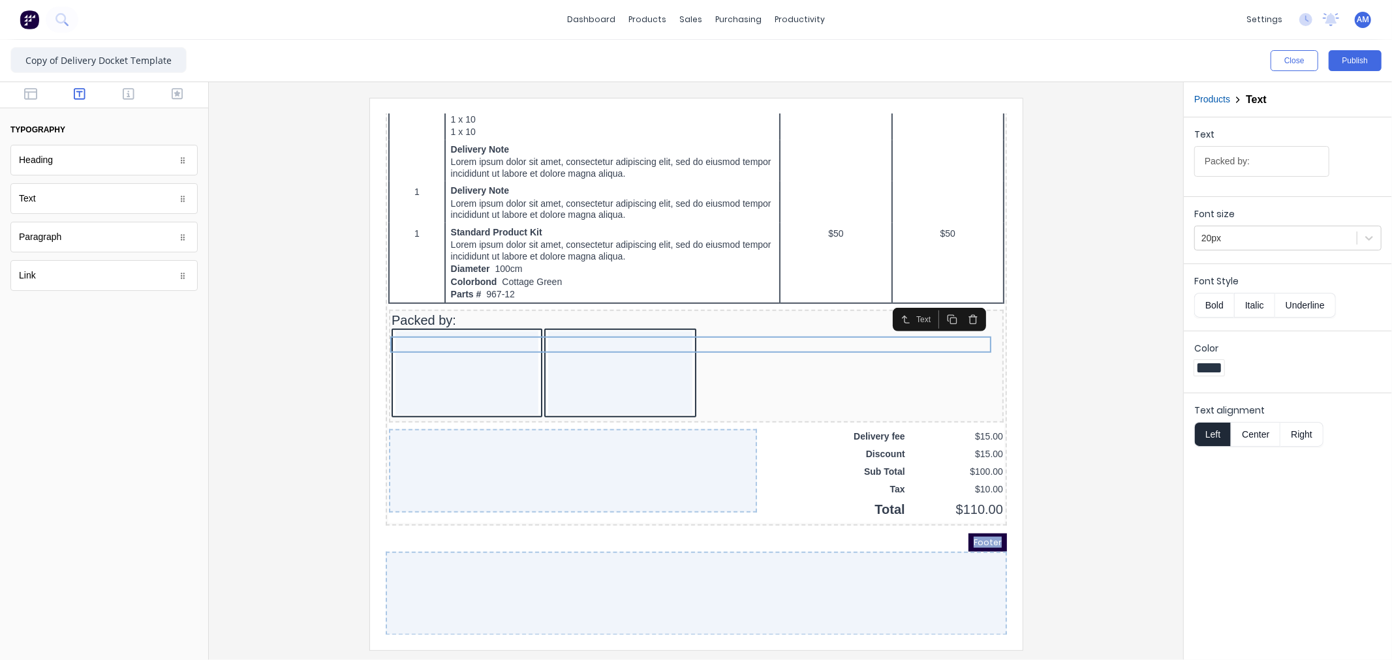
drag, startPoint x: 500, startPoint y: 224, endPoint x: 178, endPoint y: 198, distance: 322.8
click at [179, 198] on icon at bounding box center [183, 199] width 8 height 8
click at [184, 200] on icon at bounding box center [183, 199] width 8 height 8
click at [183, 201] on icon at bounding box center [183, 199] width 4 height 7
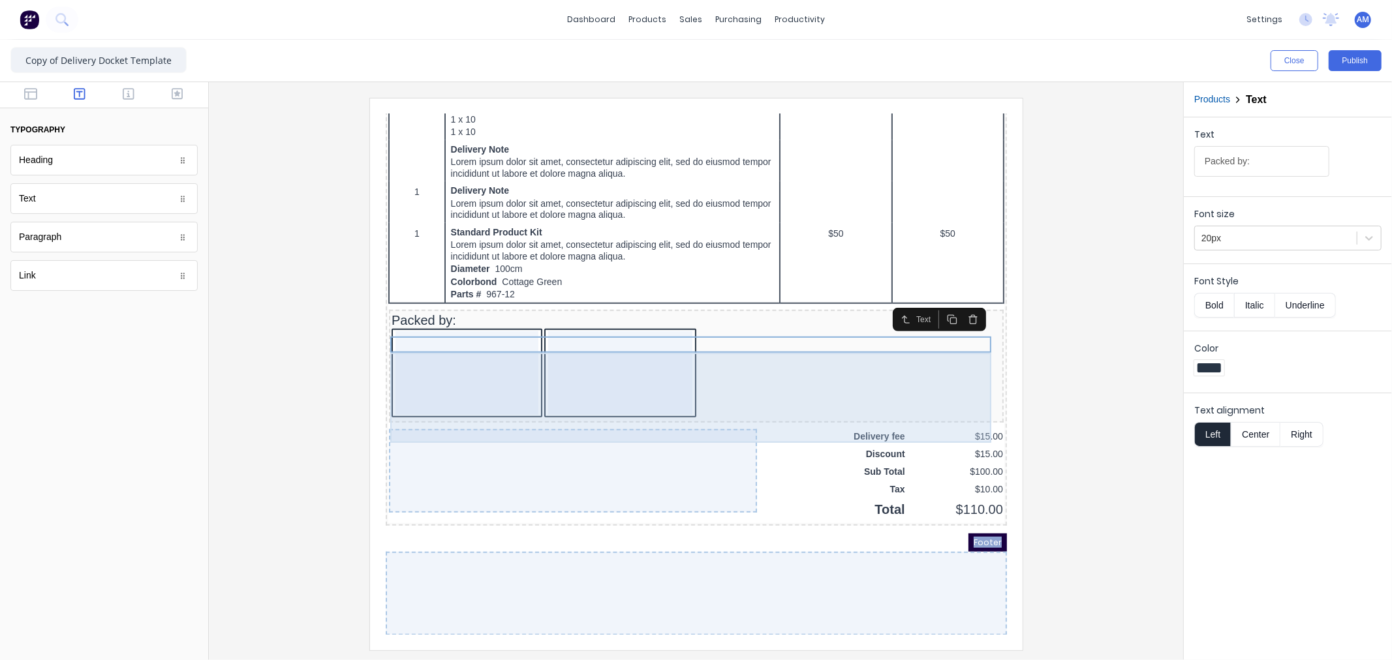
drag, startPoint x: 711, startPoint y: 367, endPoint x: 670, endPoint y: 356, distance: 42.6
click at [711, 367] on div at bounding box center [680, 358] width 610 height 91
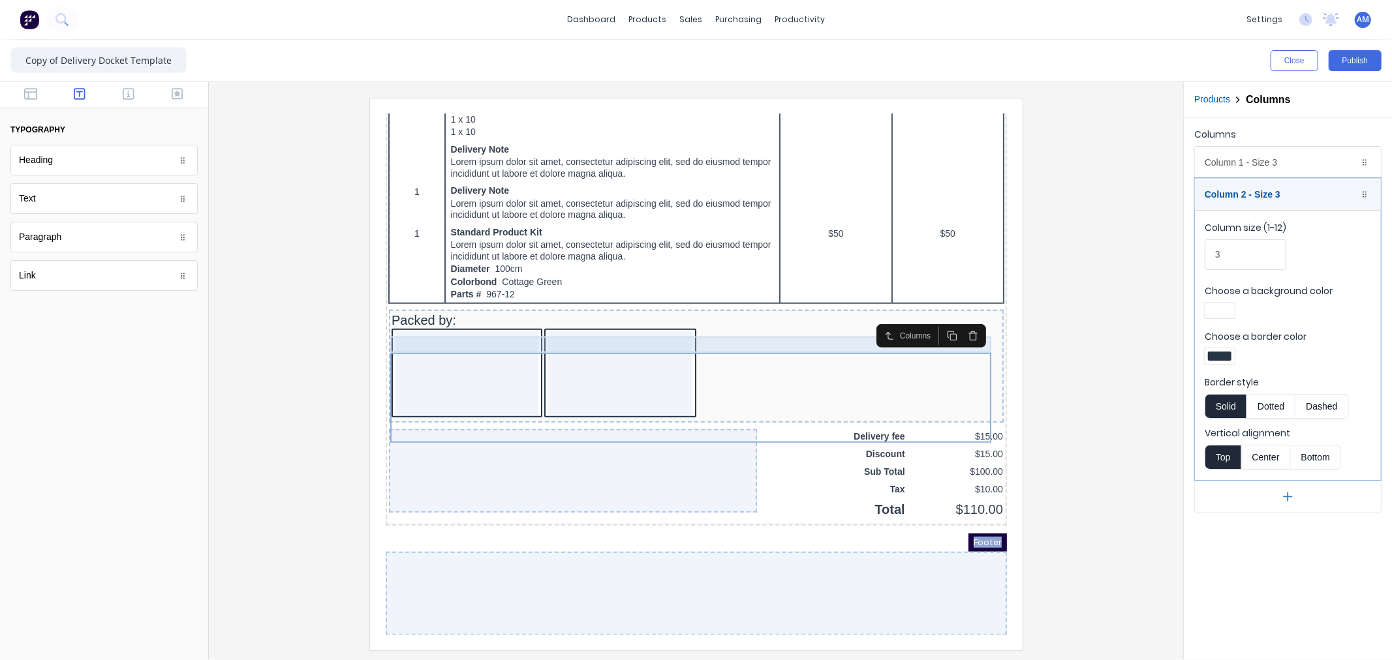
click at [480, 313] on div "Packed by:" at bounding box center [680, 304] width 610 height 16
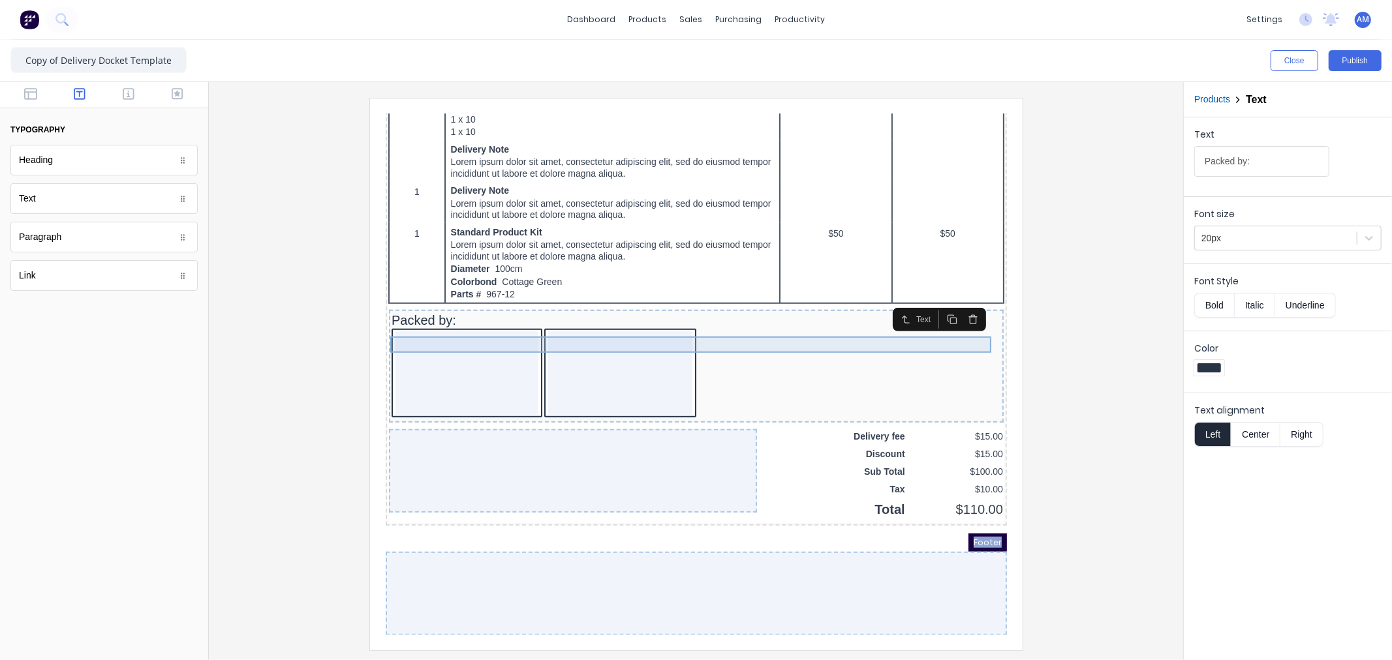
click at [480, 313] on div "Packed by:" at bounding box center [680, 304] width 610 height 16
click at [463, 313] on div "Packed by:" at bounding box center [680, 304] width 610 height 16
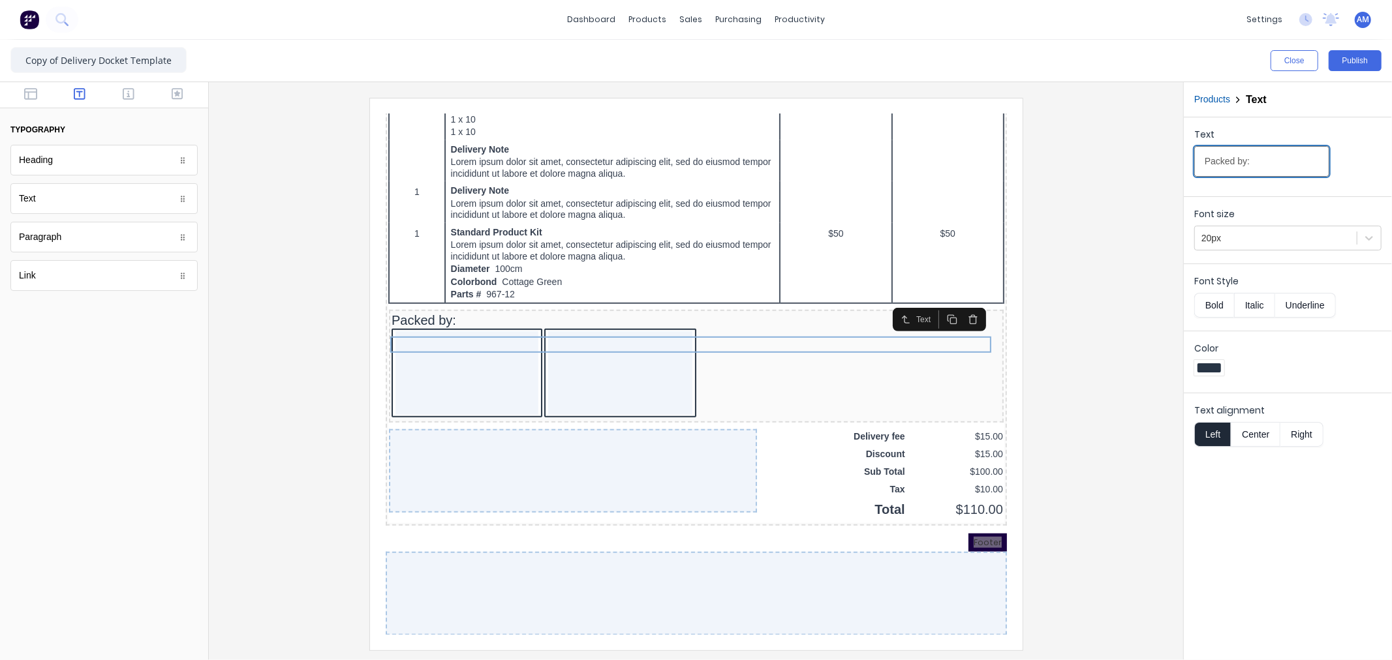
click at [1263, 165] on input "Packed by:" at bounding box center [1261, 161] width 135 height 31
type input "Packed by:"
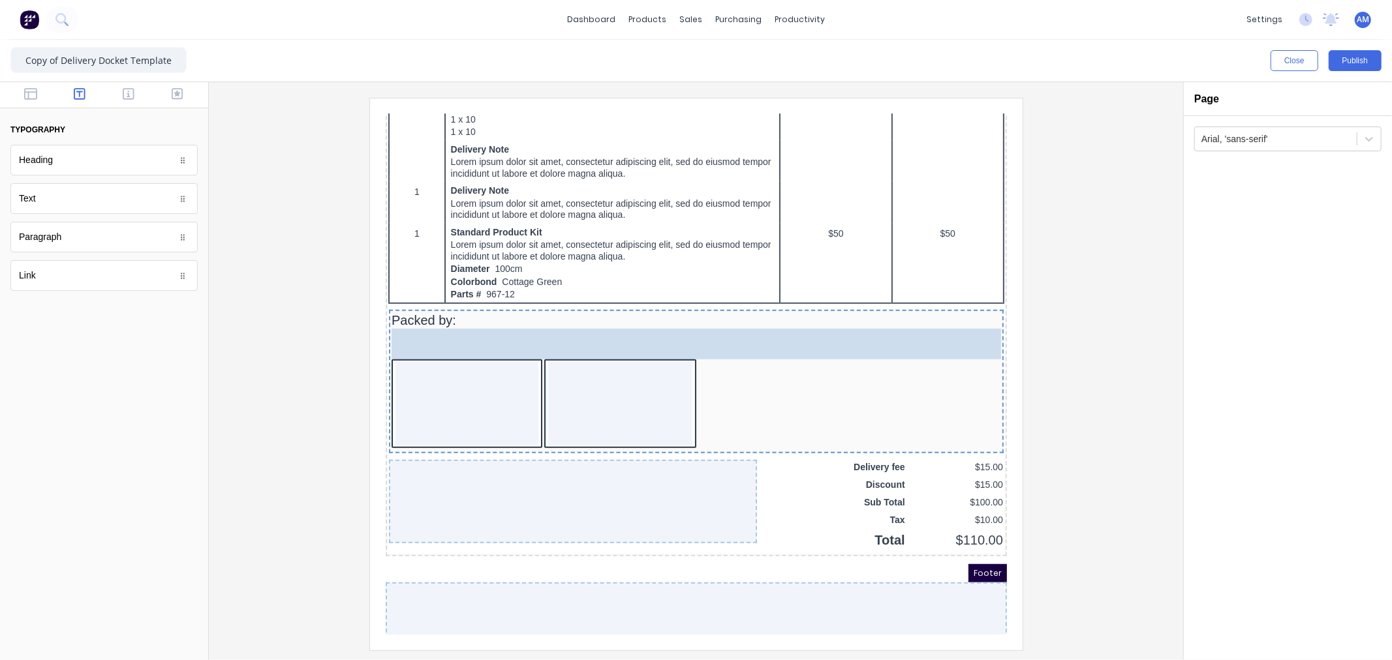
drag, startPoint x: 93, startPoint y: 200, endPoint x: 719, endPoint y: 347, distance: 642.8
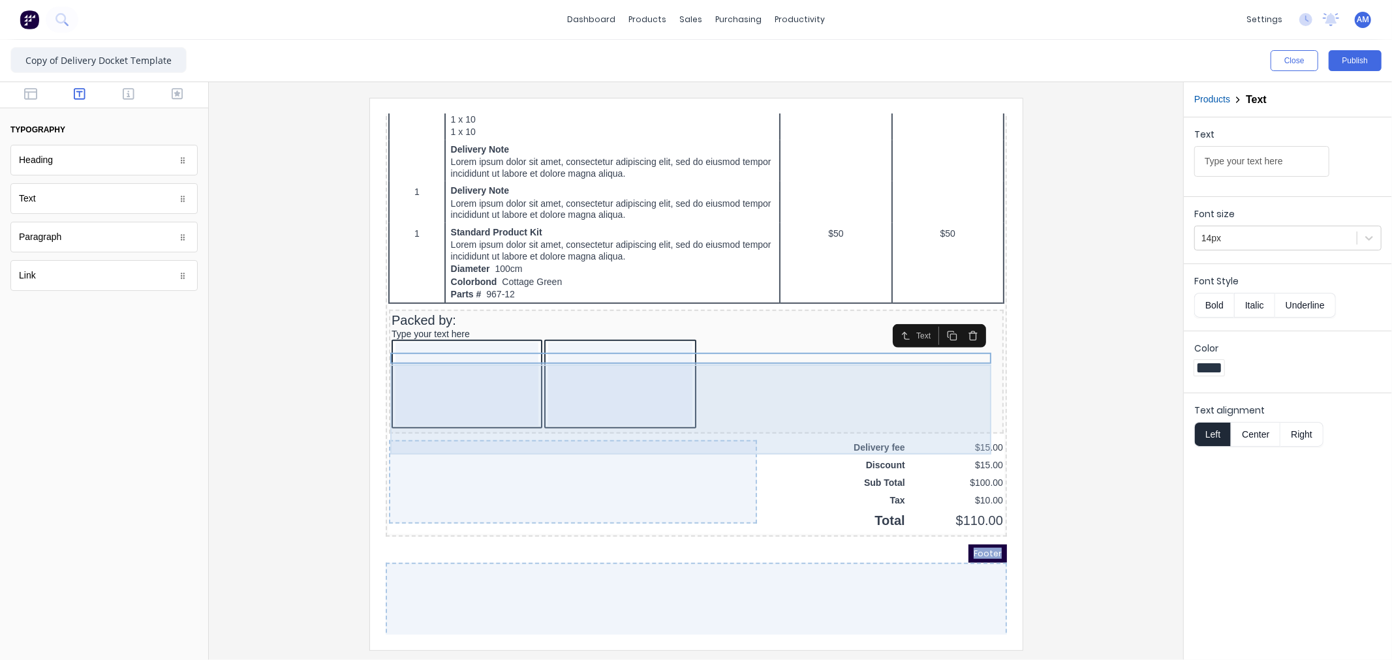
click at [624, 380] on div at bounding box center [604, 368] width 145 height 84
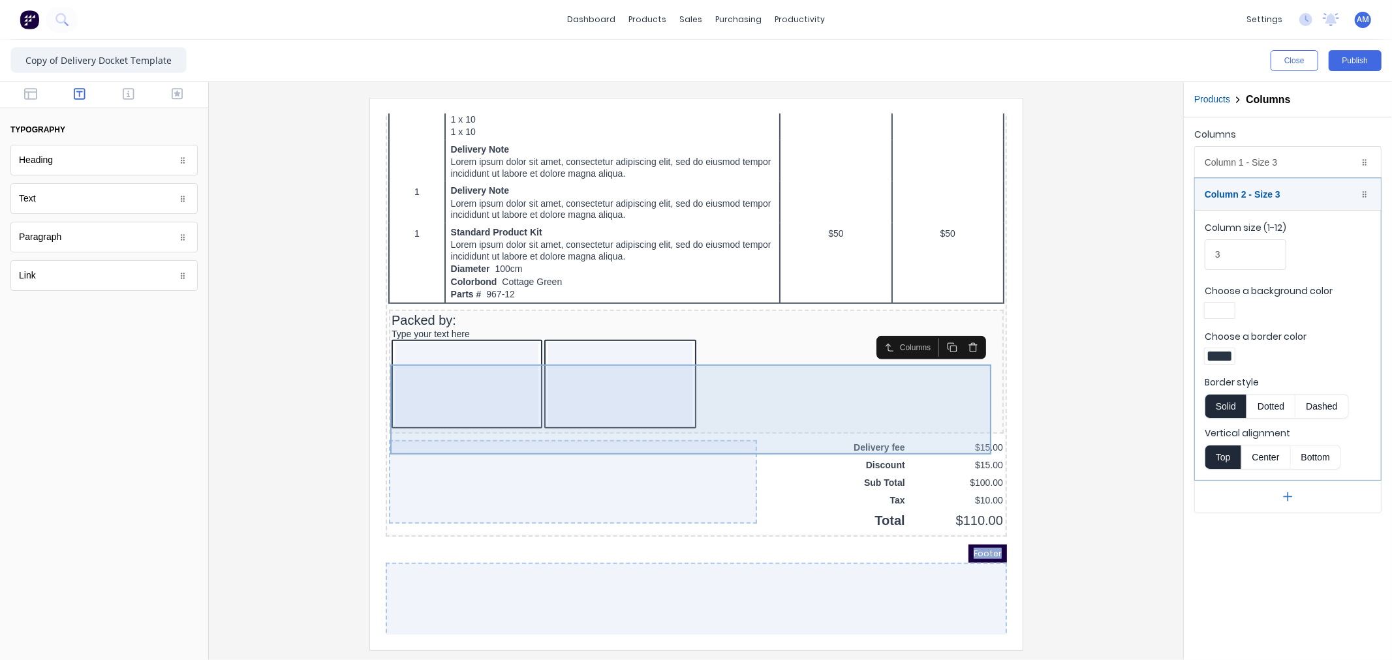
drag, startPoint x: 766, startPoint y: 393, endPoint x: 737, endPoint y: 425, distance: 43.0
click at [737, 415] on div at bounding box center [680, 369] width 610 height 91
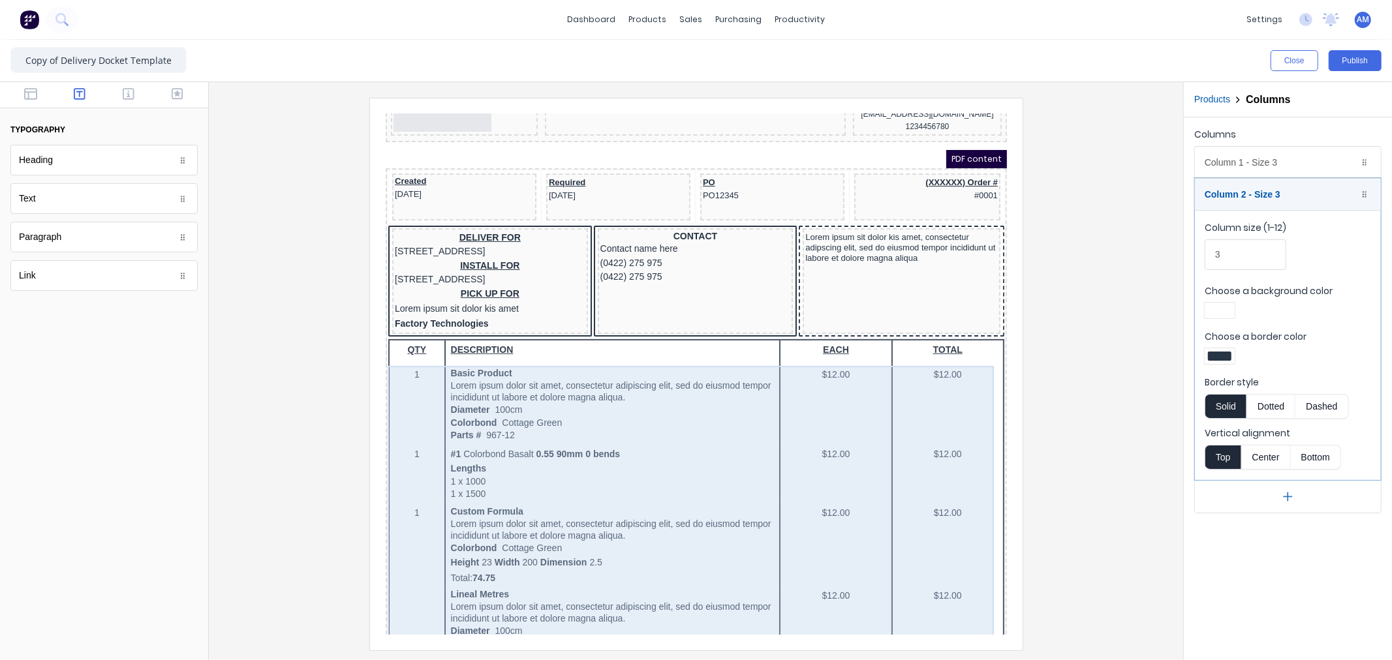
scroll to position [0, 0]
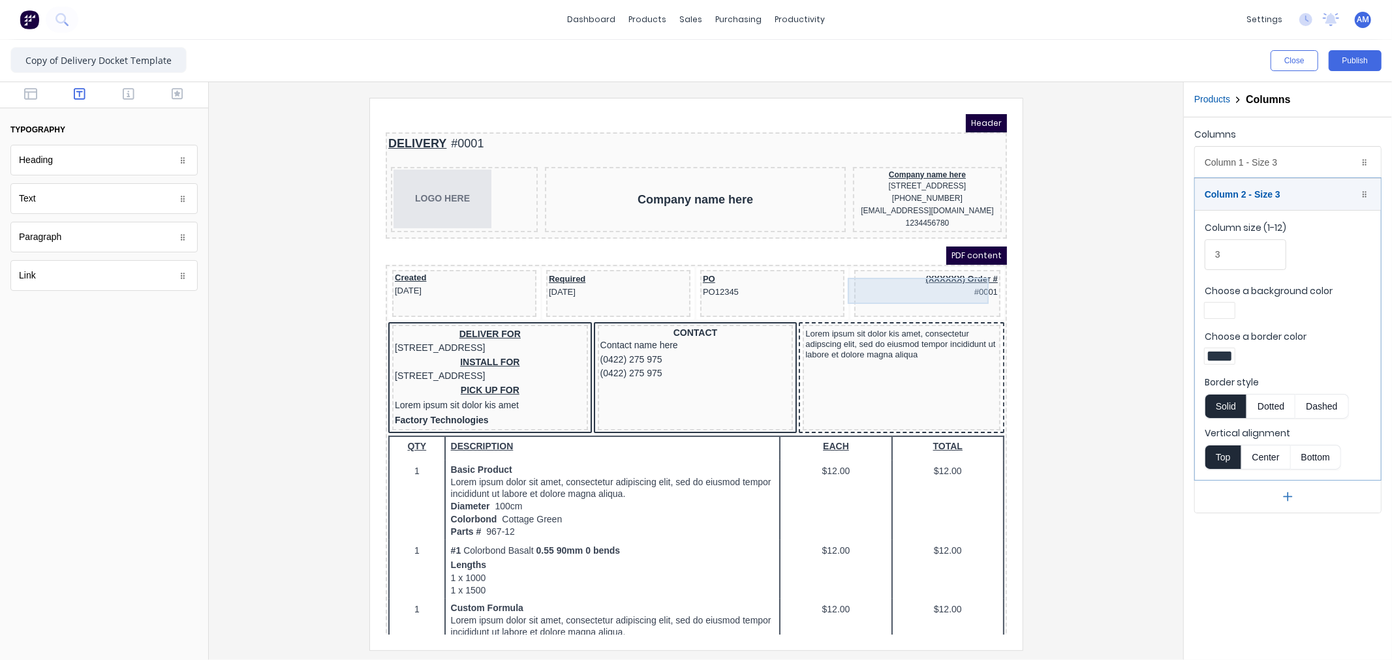
click at [937, 278] on div "(XXXXXX) Order # #0001" at bounding box center [911, 269] width 141 height 27
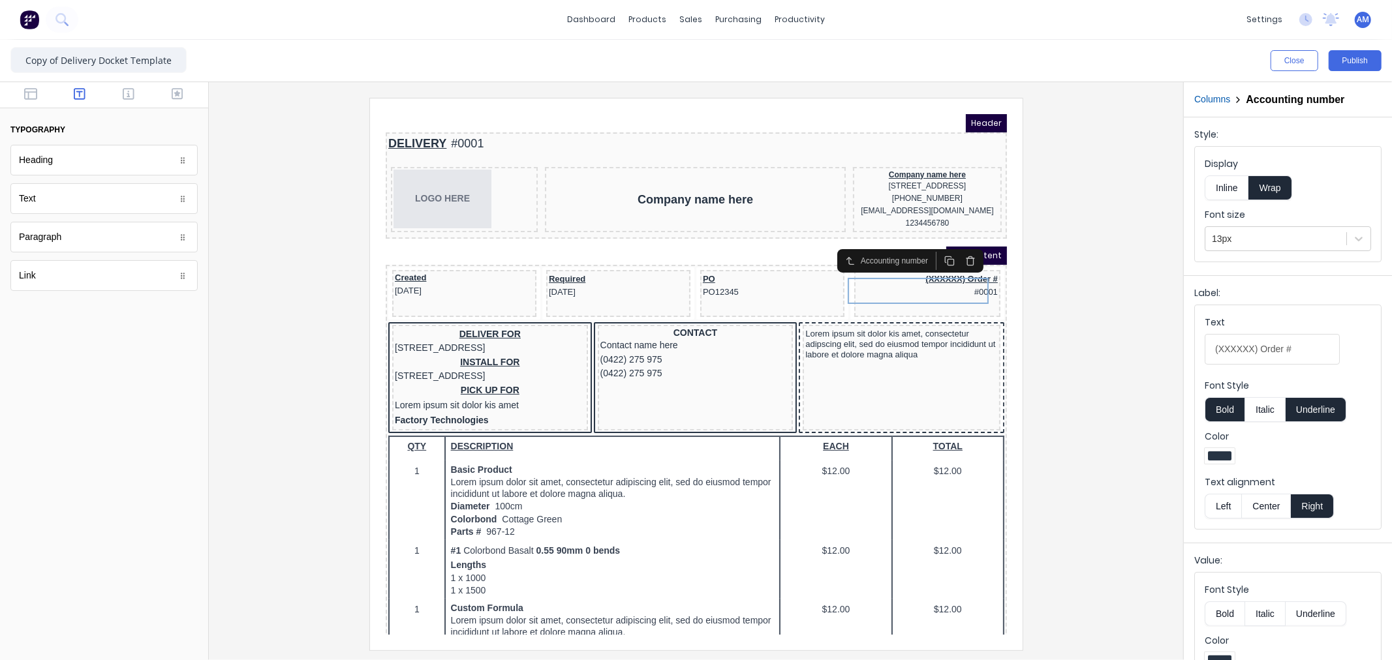
click at [953, 243] on icon "button" at bounding box center [954, 245] width 10 height 10
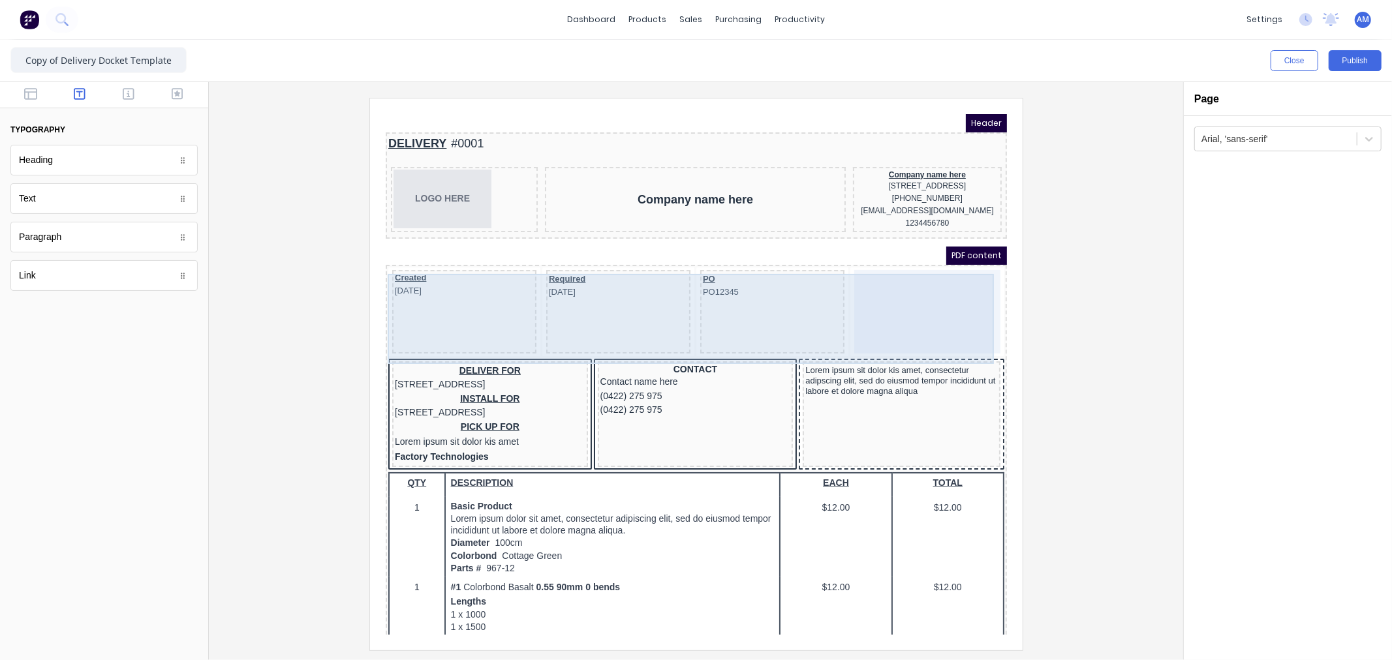
click at [929, 304] on div at bounding box center [911, 296] width 146 height 84
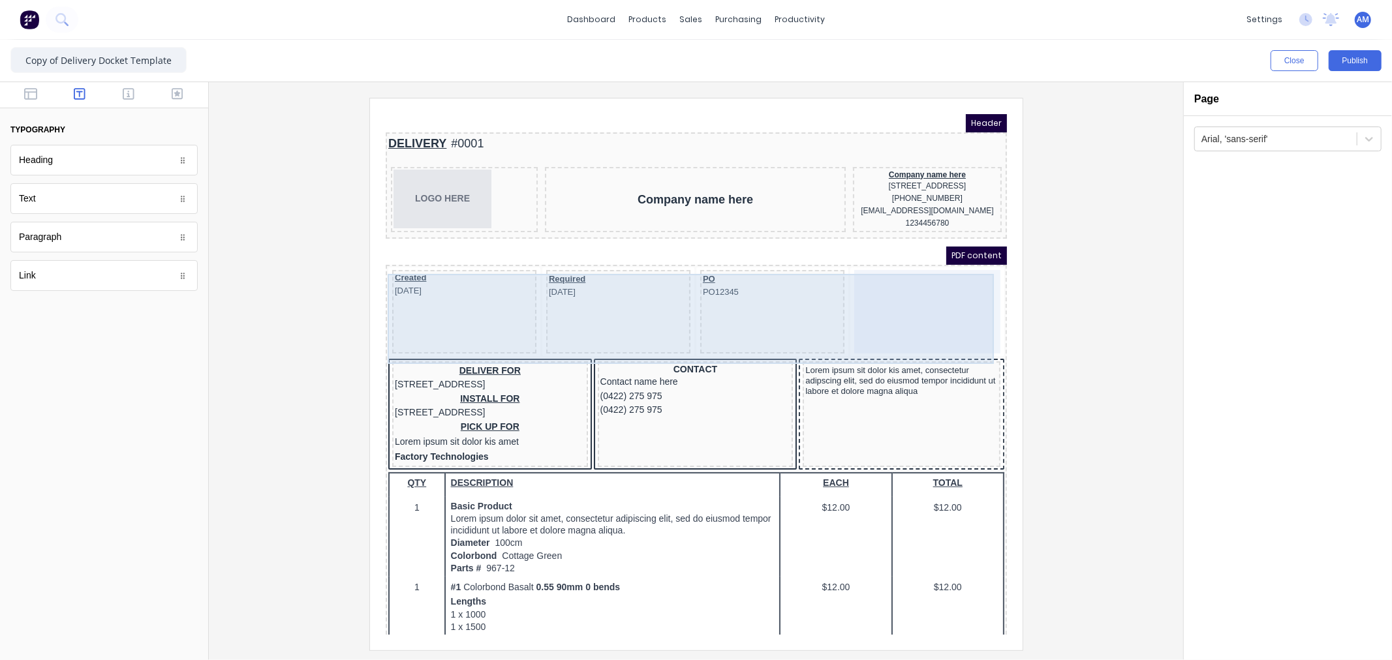
click at [873, 292] on div at bounding box center [911, 296] width 146 height 84
click at [788, 316] on div "PO PO12345" at bounding box center [756, 296] width 144 height 84
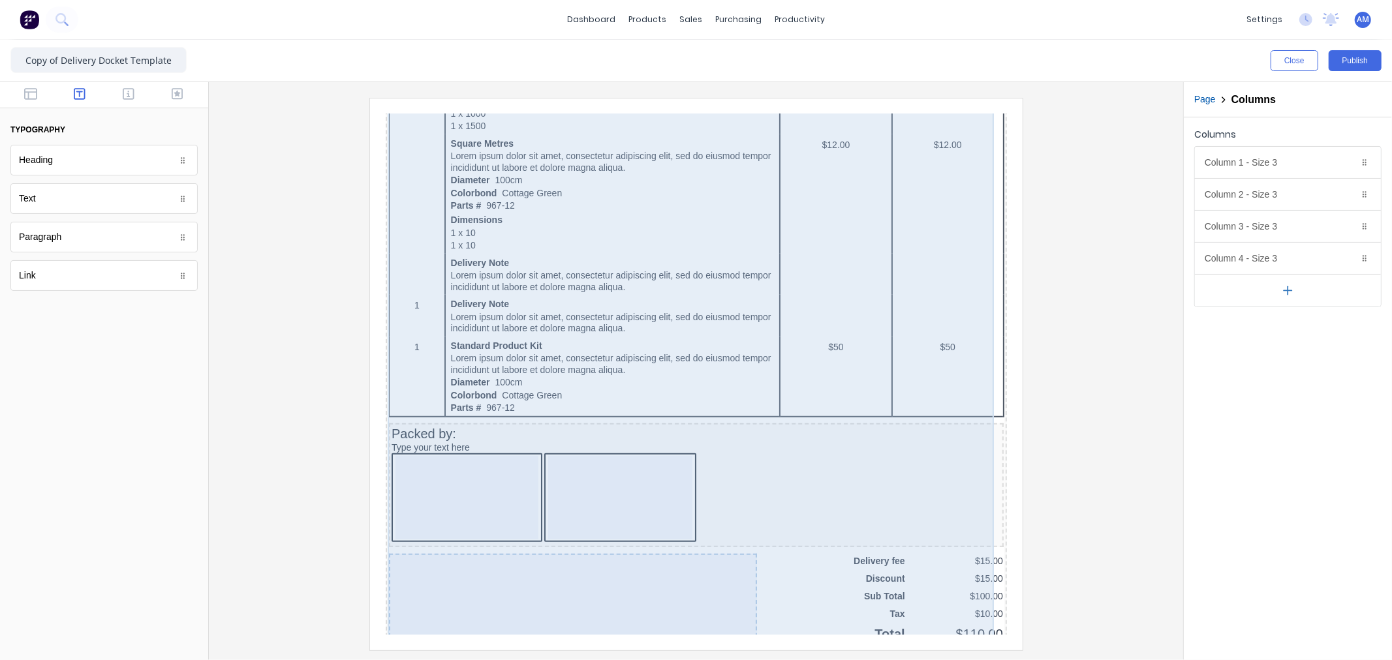
scroll to position [855, 0]
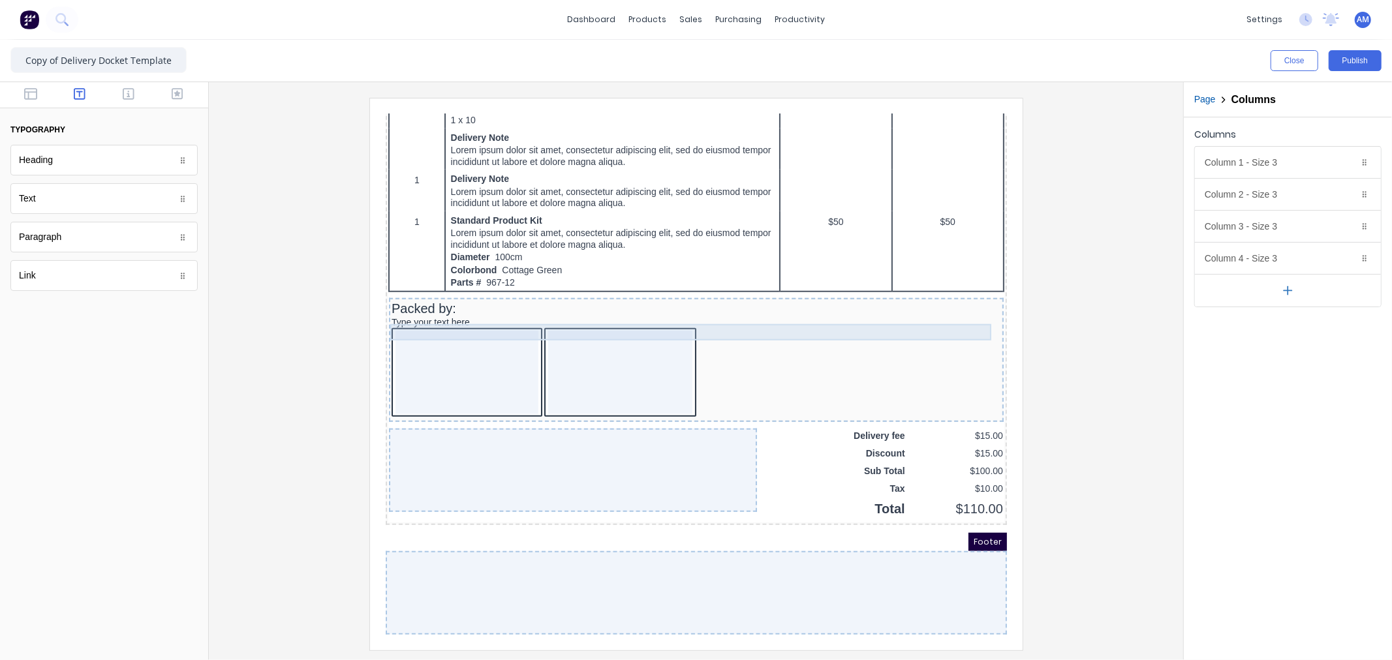
click at [476, 289] on div "Packed by:" at bounding box center [680, 293] width 610 height 16
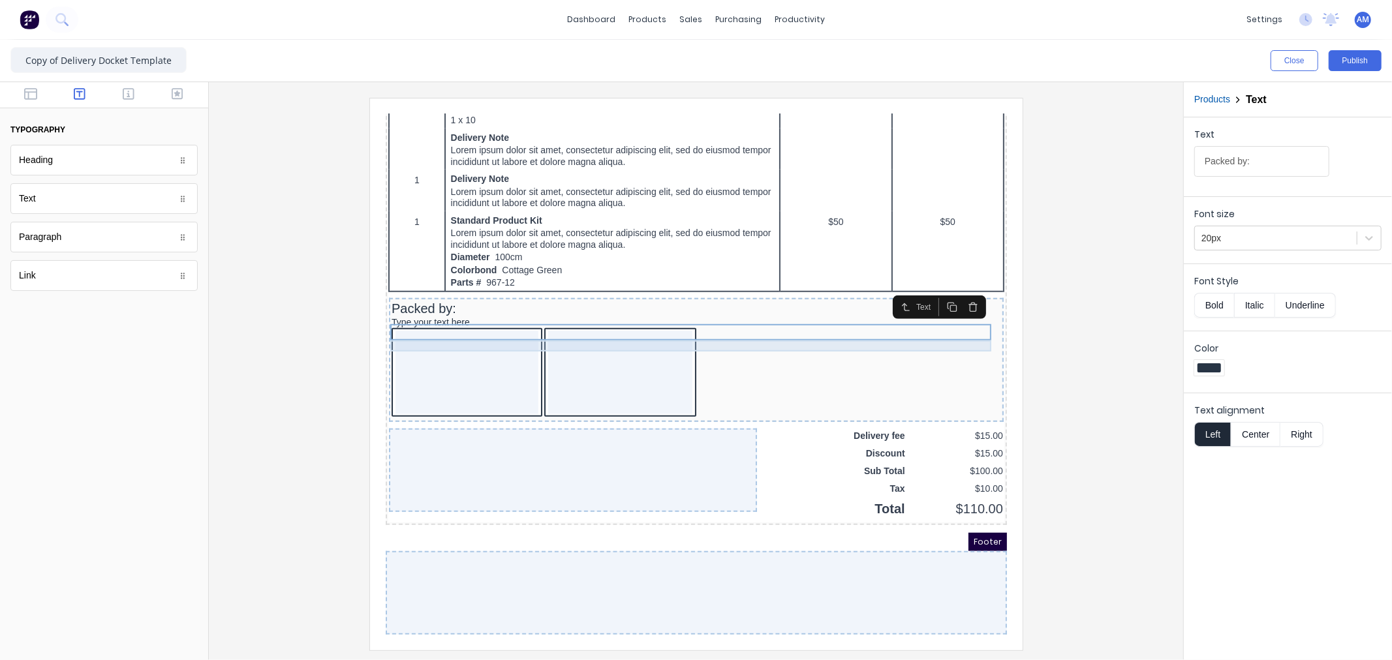
click at [460, 302] on div "Type your text here" at bounding box center [680, 307] width 610 height 12
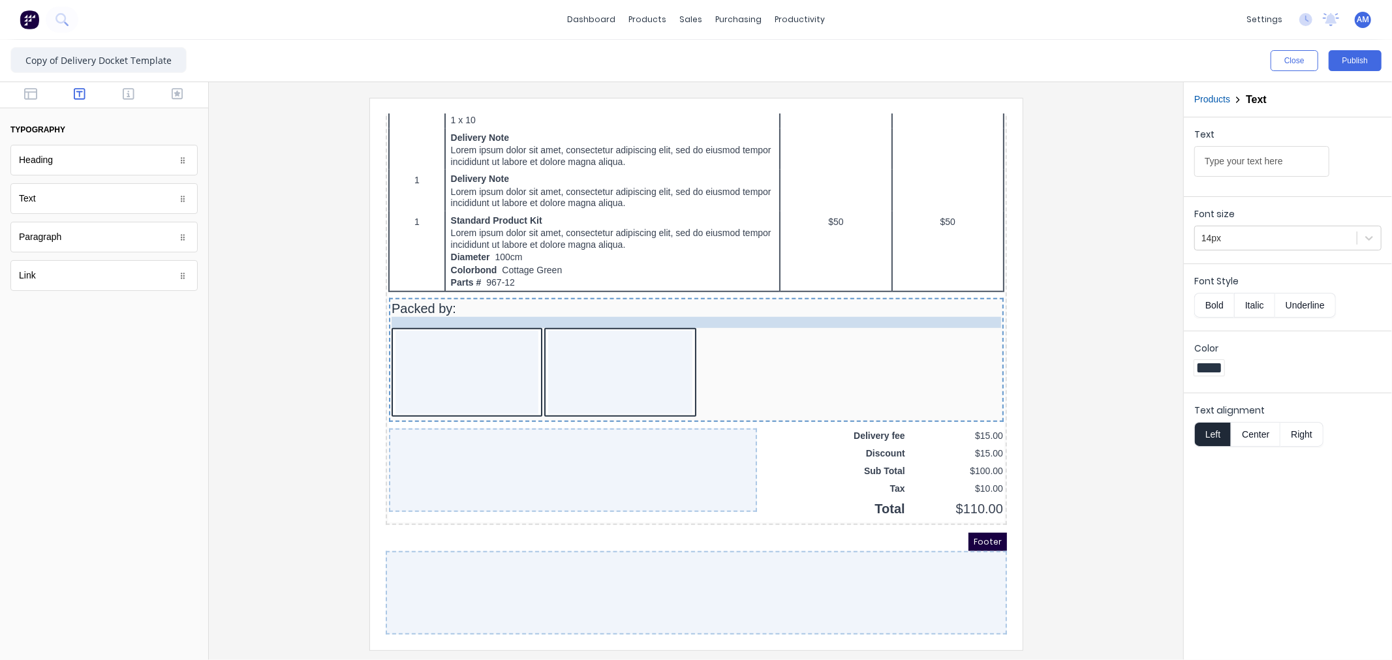
drag, startPoint x: 449, startPoint y: 302, endPoint x: 498, endPoint y: 298, distance: 49.1
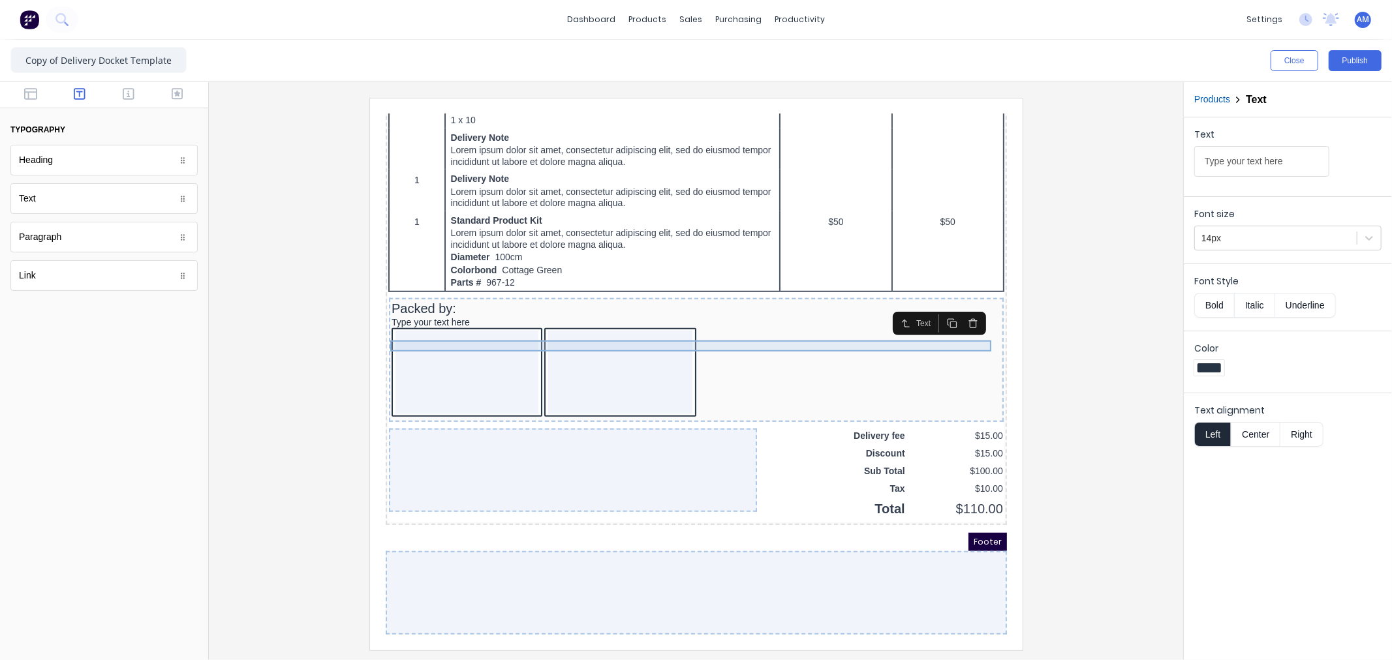
drag, startPoint x: 448, startPoint y: 303, endPoint x: 827, endPoint y: 340, distance: 380.3
click at [827, 340] on div at bounding box center [680, 357] width 610 height 91
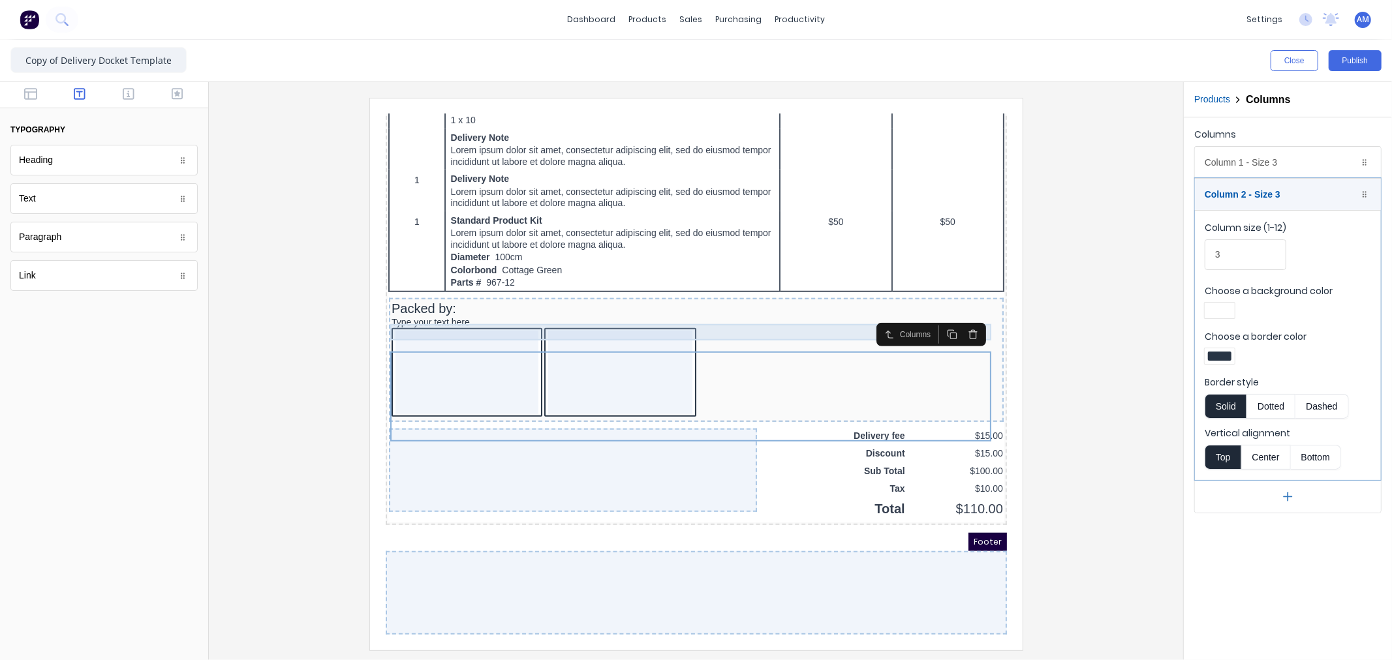
click at [704, 294] on div "Packed by:" at bounding box center [680, 293] width 610 height 16
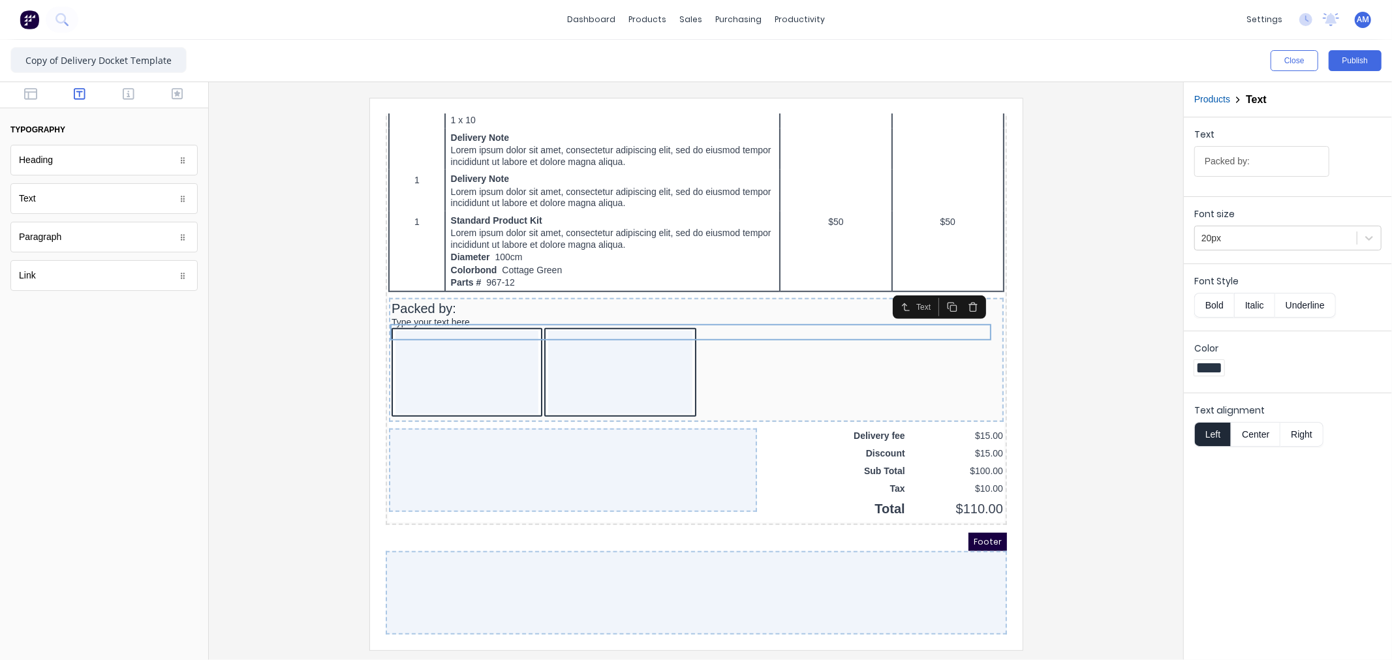
click at [937, 286] on icon "button" at bounding box center [936, 291] width 10 height 10
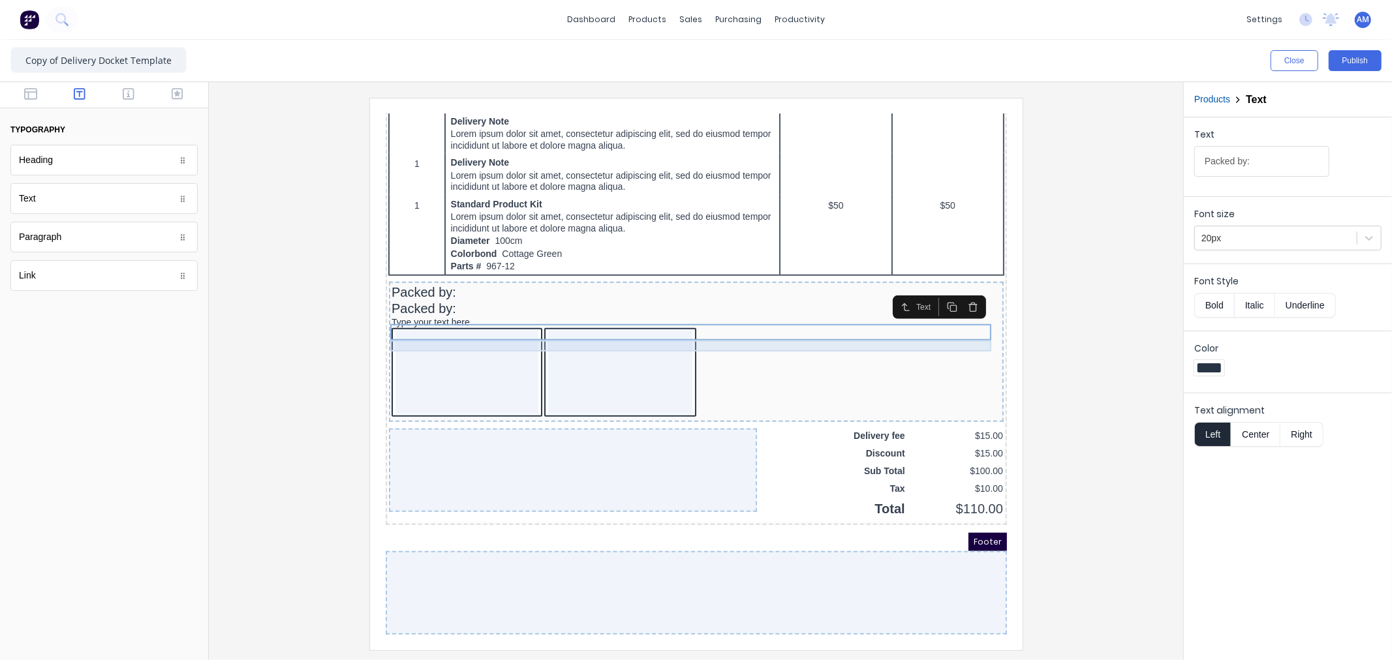
click at [687, 313] on div "Type your text here" at bounding box center [680, 307] width 610 height 12
click at [959, 305] on icon "button" at bounding box center [957, 308] width 6 height 7
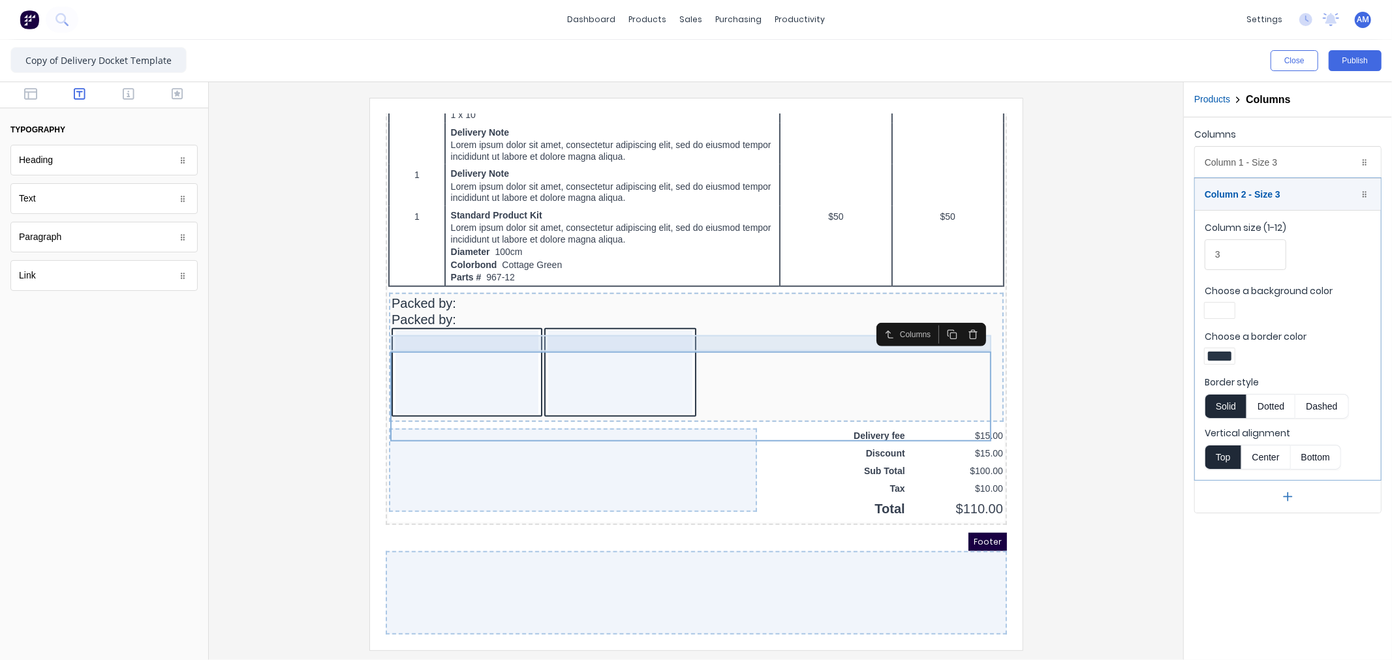
click at [760, 309] on div "Packed by:" at bounding box center [680, 304] width 610 height 16
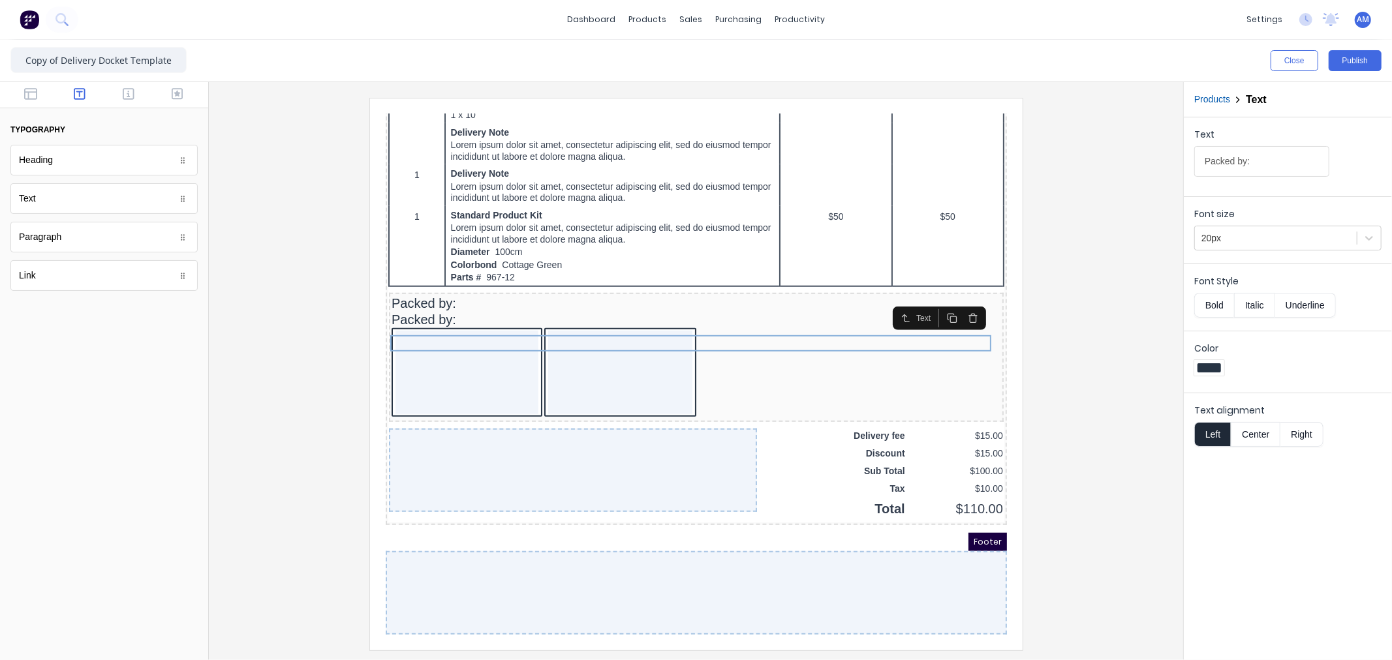
click at [1263, 437] on button "Center" at bounding box center [1256, 434] width 50 height 25
click at [1205, 434] on button "Left" at bounding box center [1212, 434] width 37 height 25
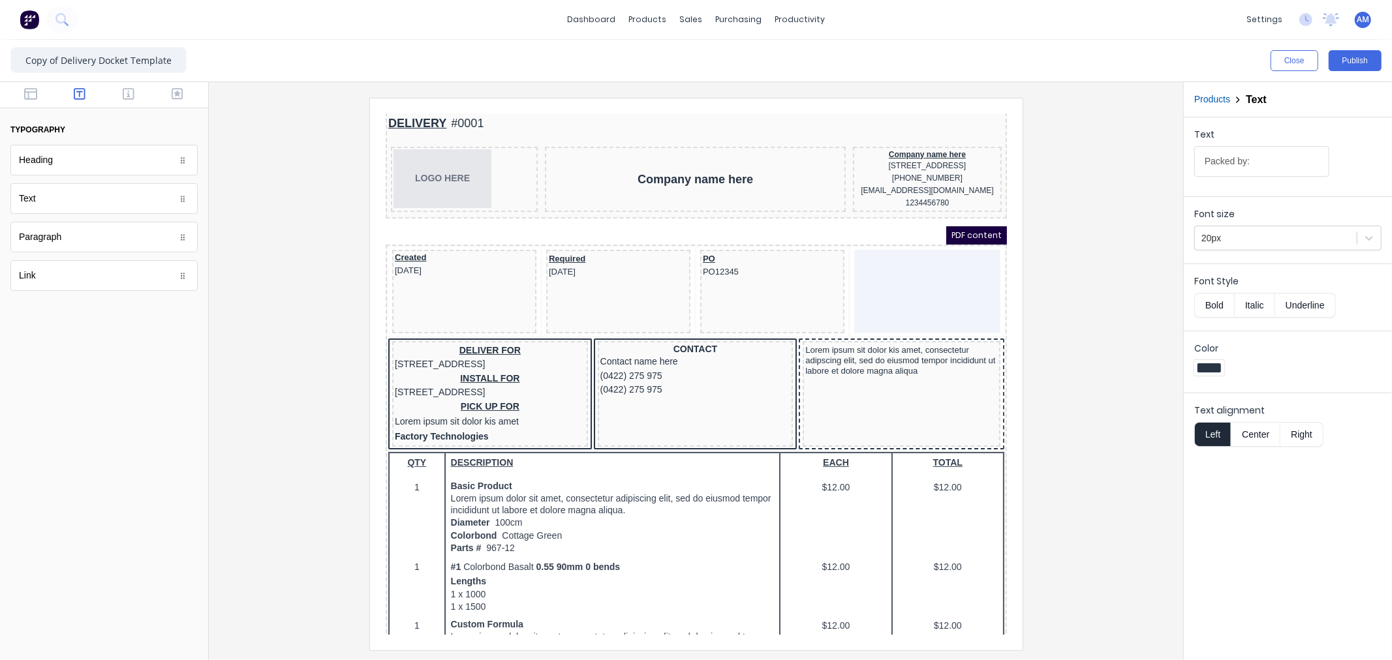
scroll to position [0, 0]
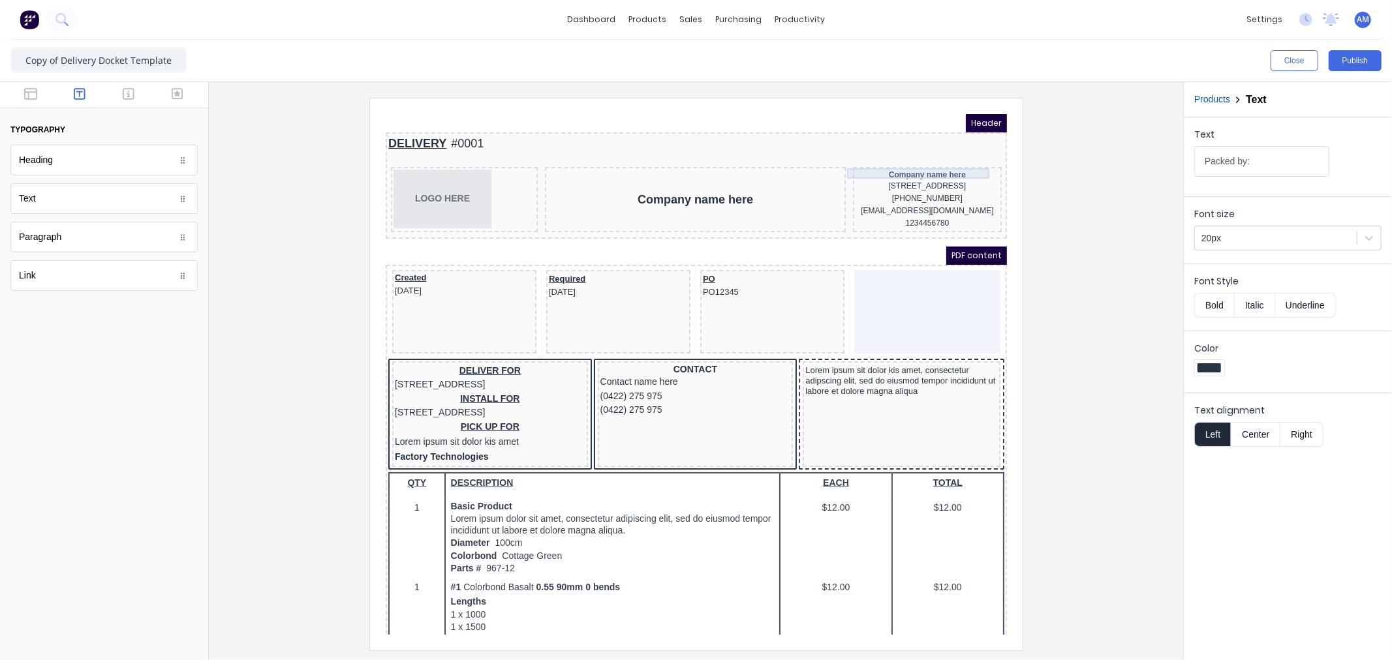
click at [930, 157] on div "Company name here" at bounding box center [911, 158] width 144 height 10
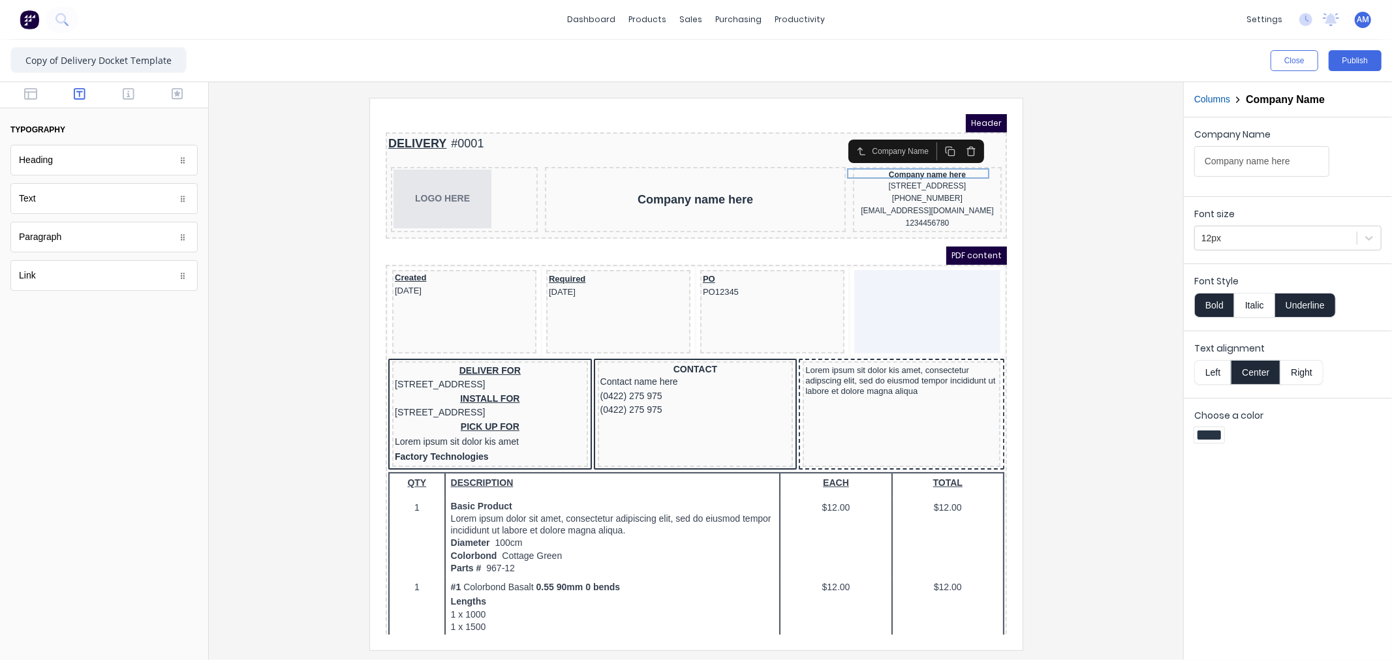
click at [955, 133] on icon "button" at bounding box center [955, 135] width 10 height 10
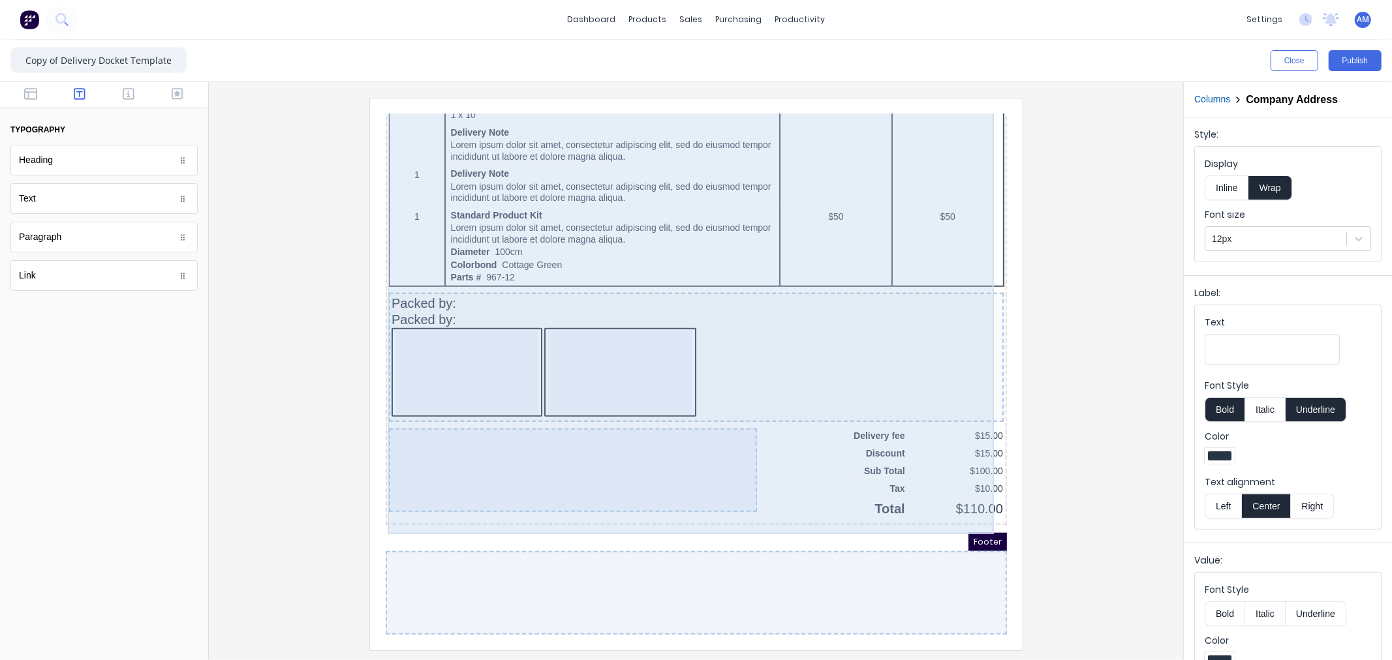
scroll to position [850, 0]
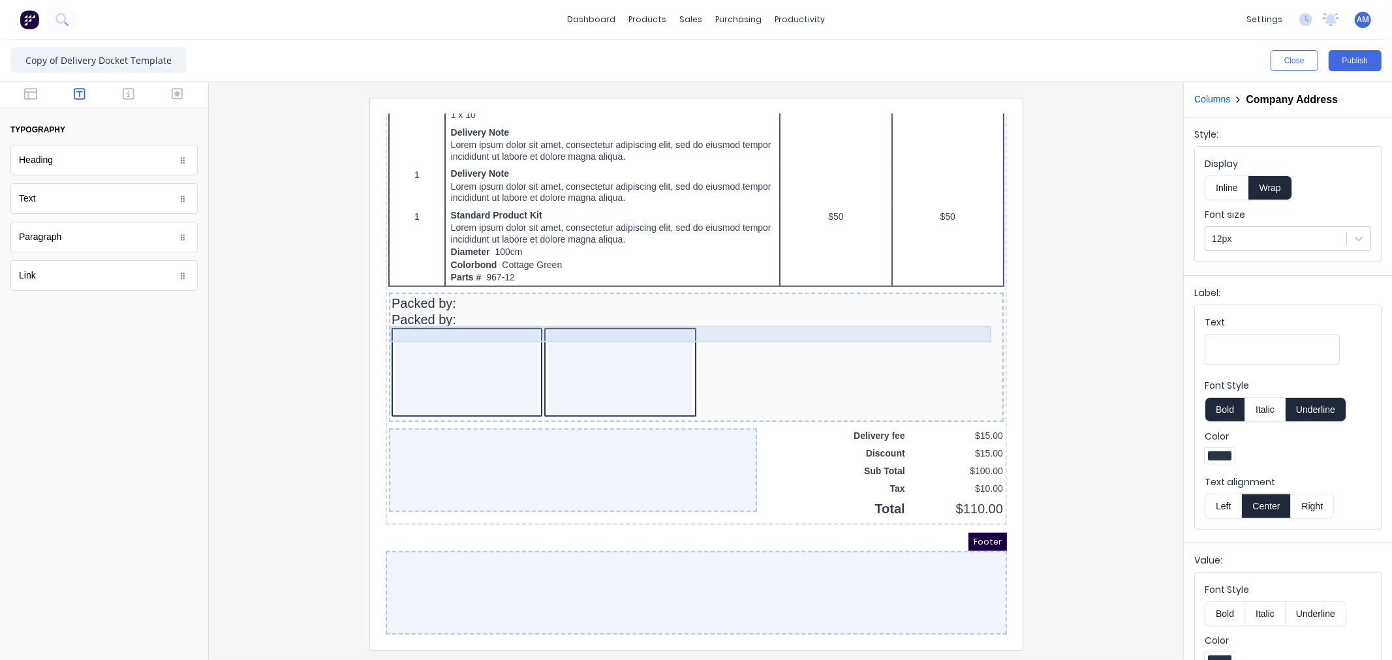
click at [418, 300] on div "Packed by:" at bounding box center [680, 304] width 610 height 16
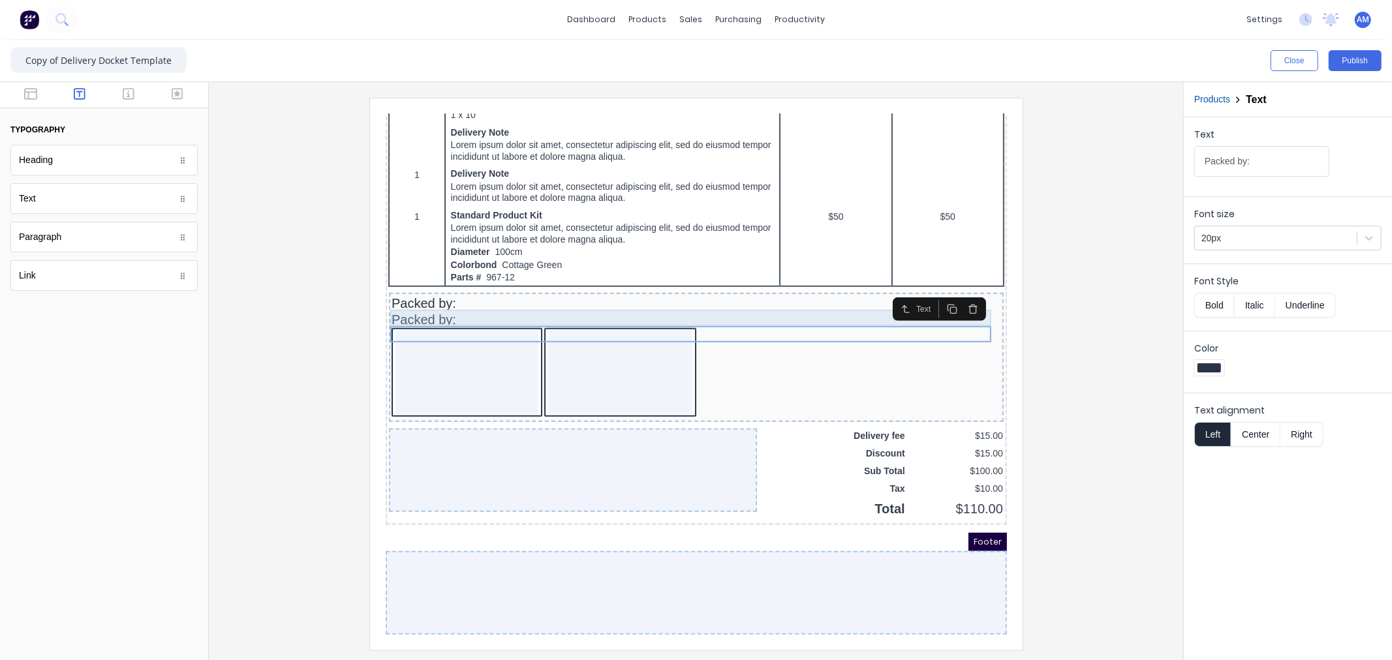
click at [465, 282] on div "Packed by:" at bounding box center [680, 287] width 610 height 16
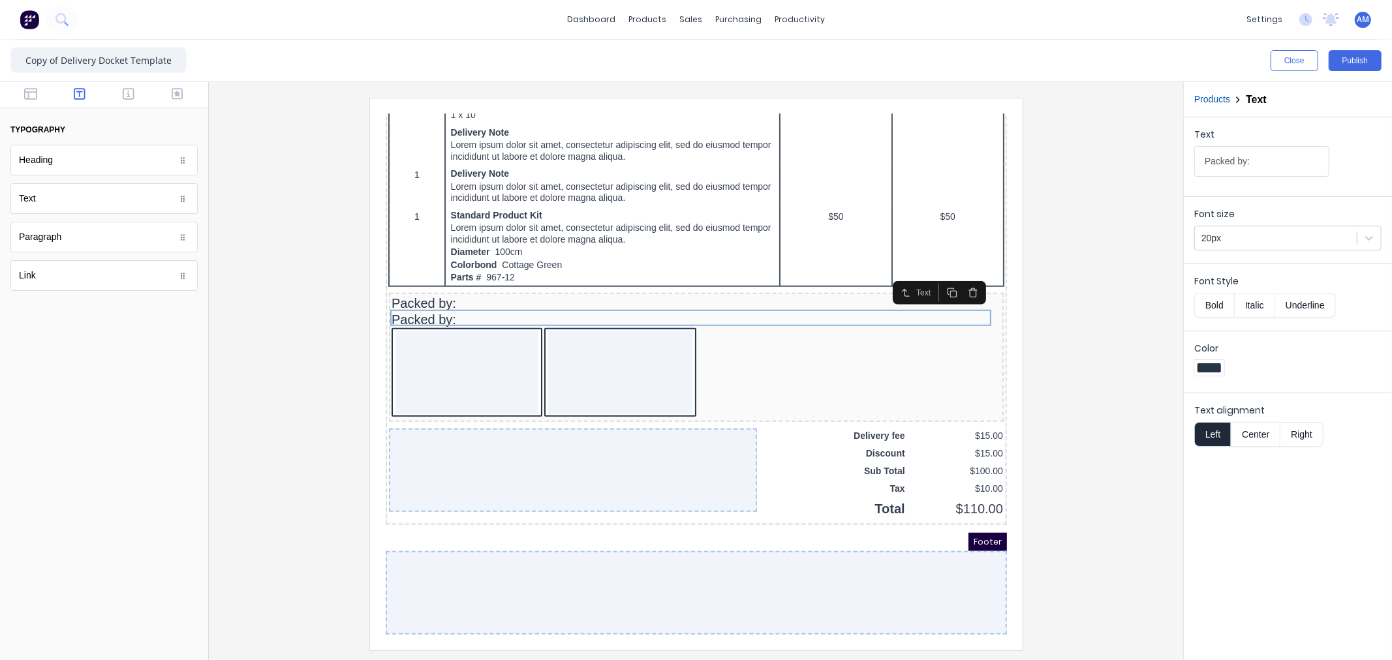
click at [125, 244] on div "Paragraph" at bounding box center [103, 237] width 187 height 31
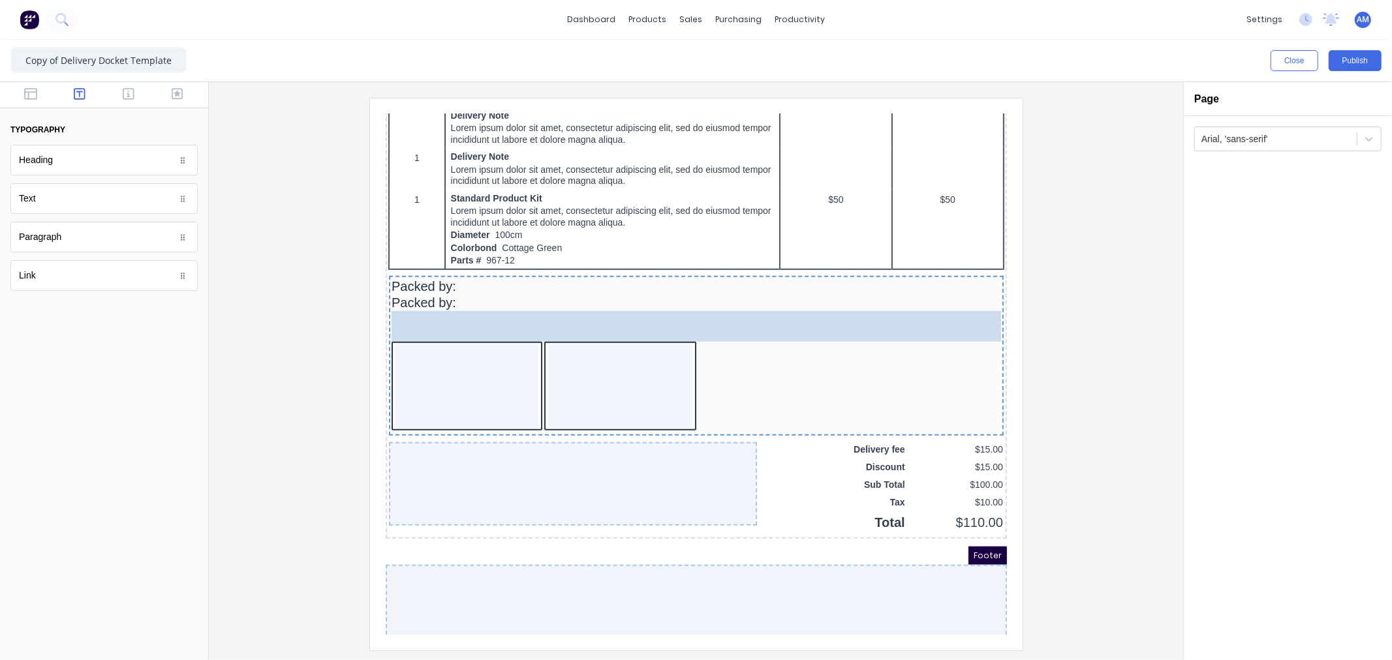
drag, startPoint x: 172, startPoint y: 251, endPoint x: 247, endPoint y: 219, distance: 81.6
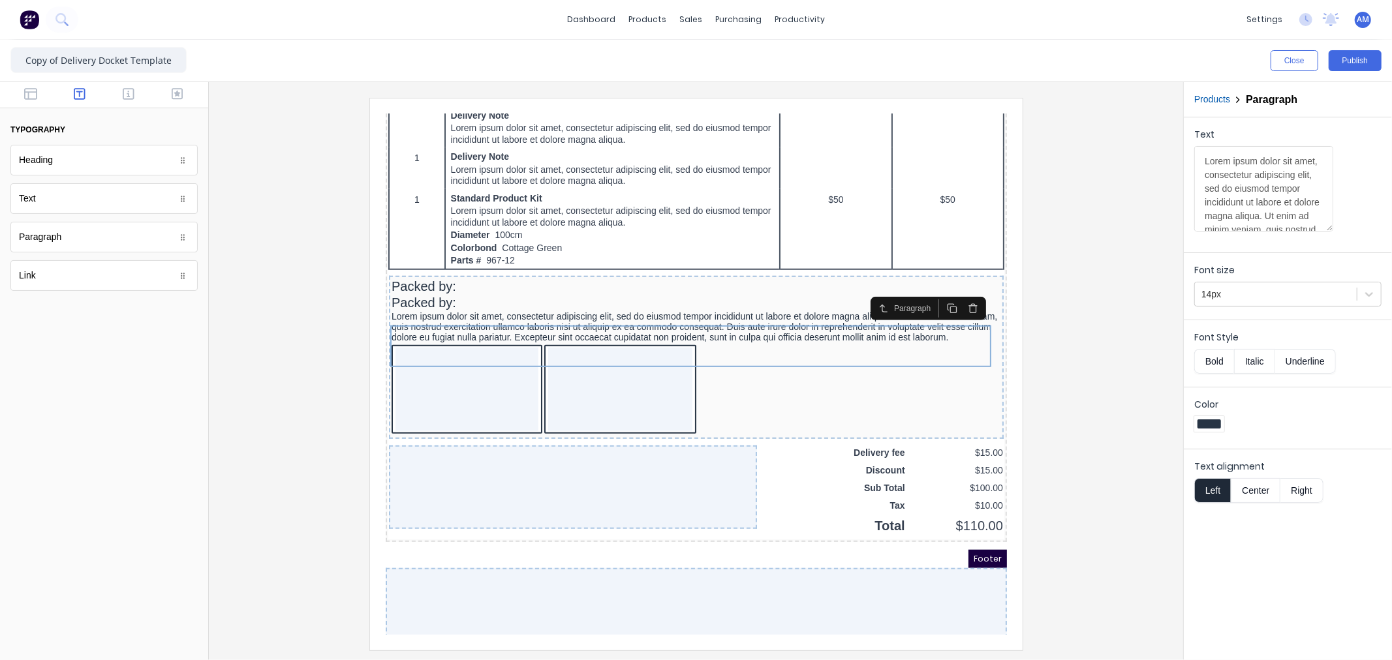
click at [959, 292] on icon "button" at bounding box center [956, 292] width 10 height 10
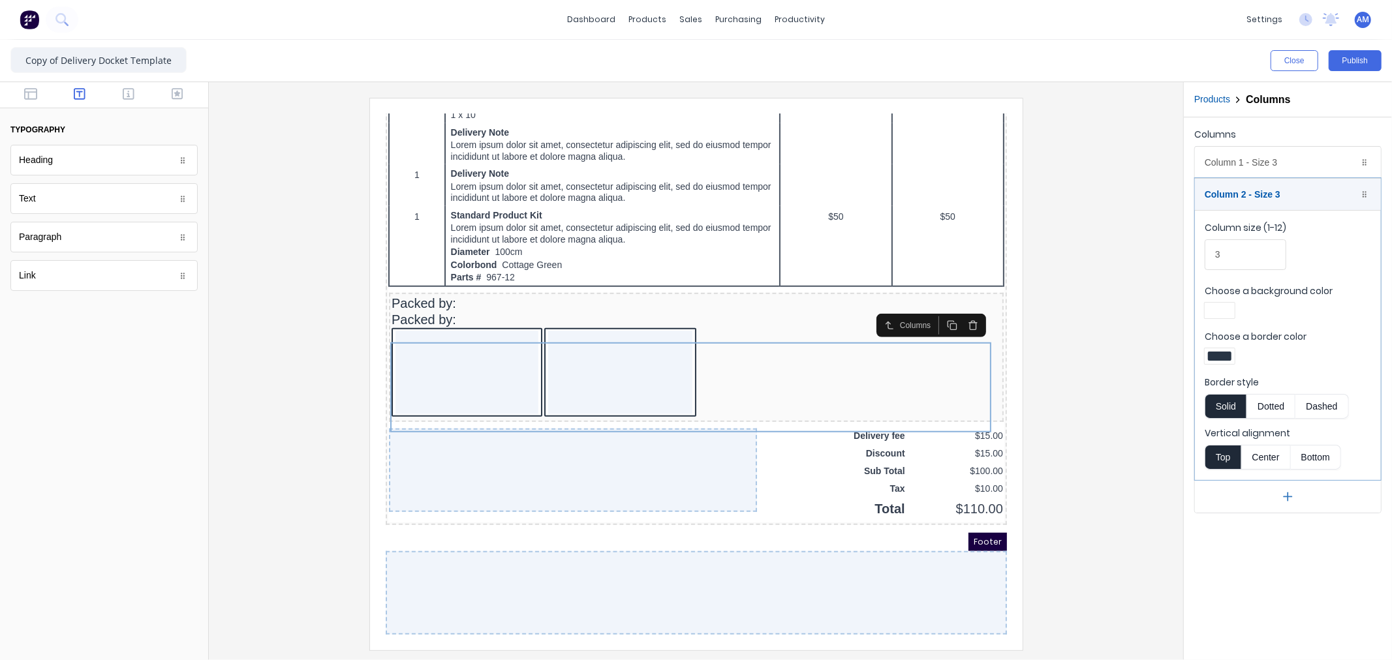
click at [97, 203] on div "Text" at bounding box center [103, 198] width 187 height 31
click at [184, 202] on icon at bounding box center [183, 199] width 8 height 8
click at [129, 85] on div at bounding box center [104, 95] width 208 height 26
click at [127, 95] on icon "button" at bounding box center [129, 93] width 12 height 13
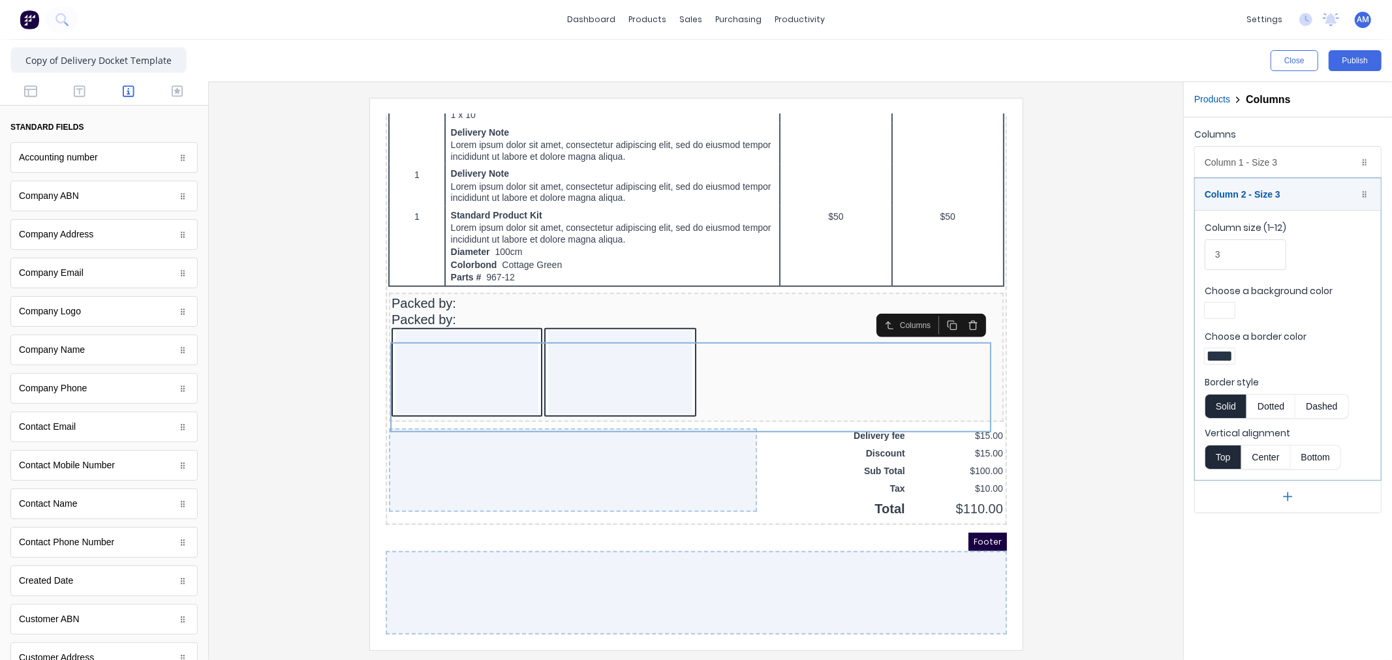
scroll to position [0, 0]
click at [172, 93] on icon "button" at bounding box center [178, 93] width 12 height 13
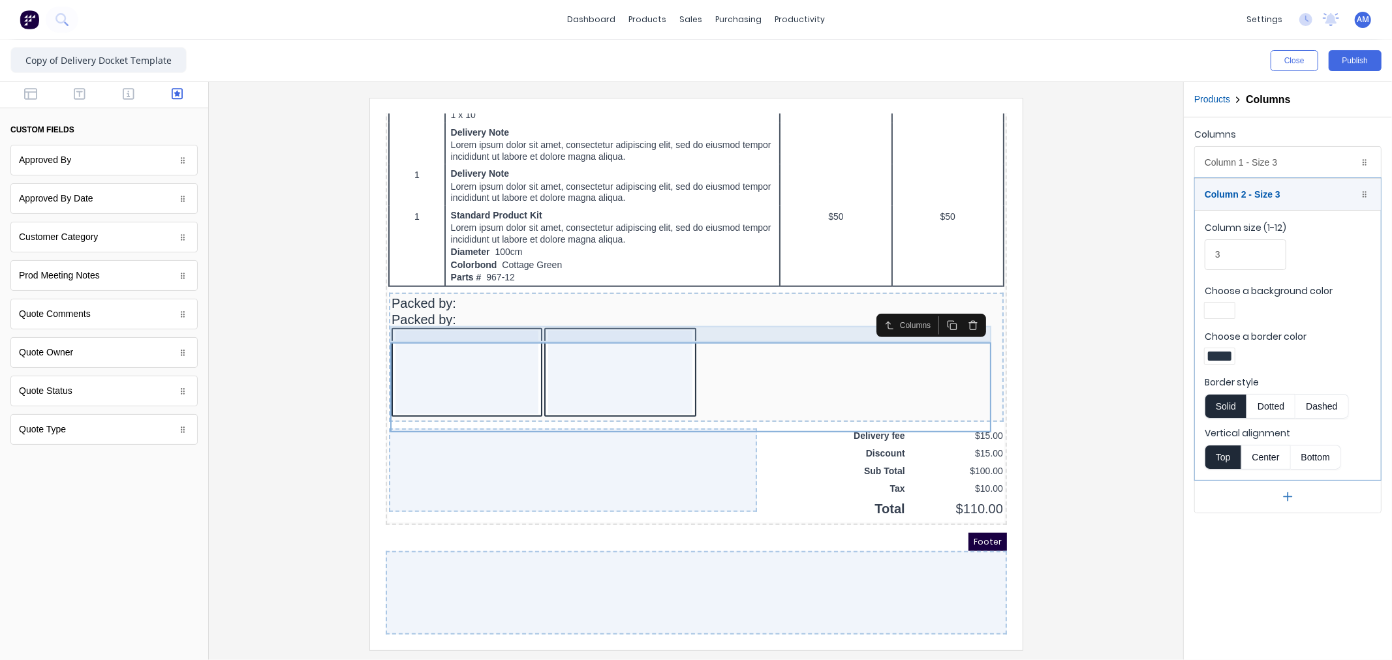
click at [752, 296] on div "Packed by:" at bounding box center [680, 304] width 610 height 16
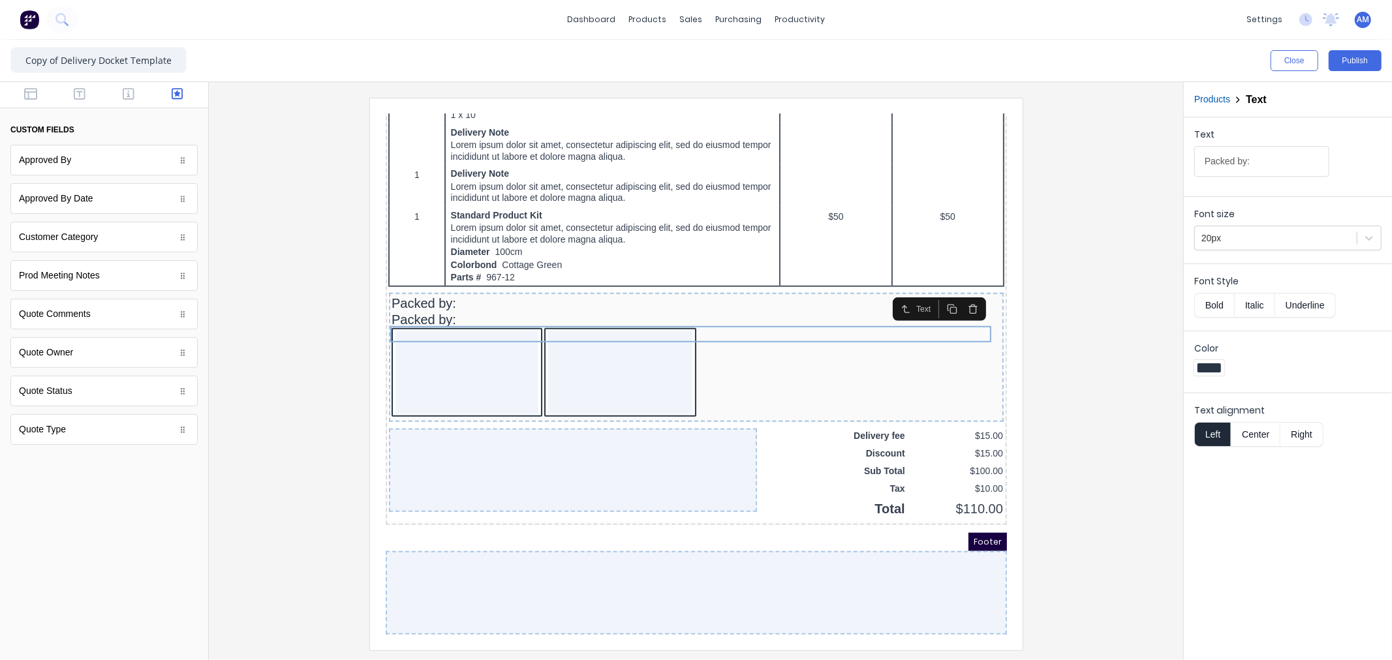
click at [959, 290] on icon "button" at bounding box center [957, 293] width 6 height 7
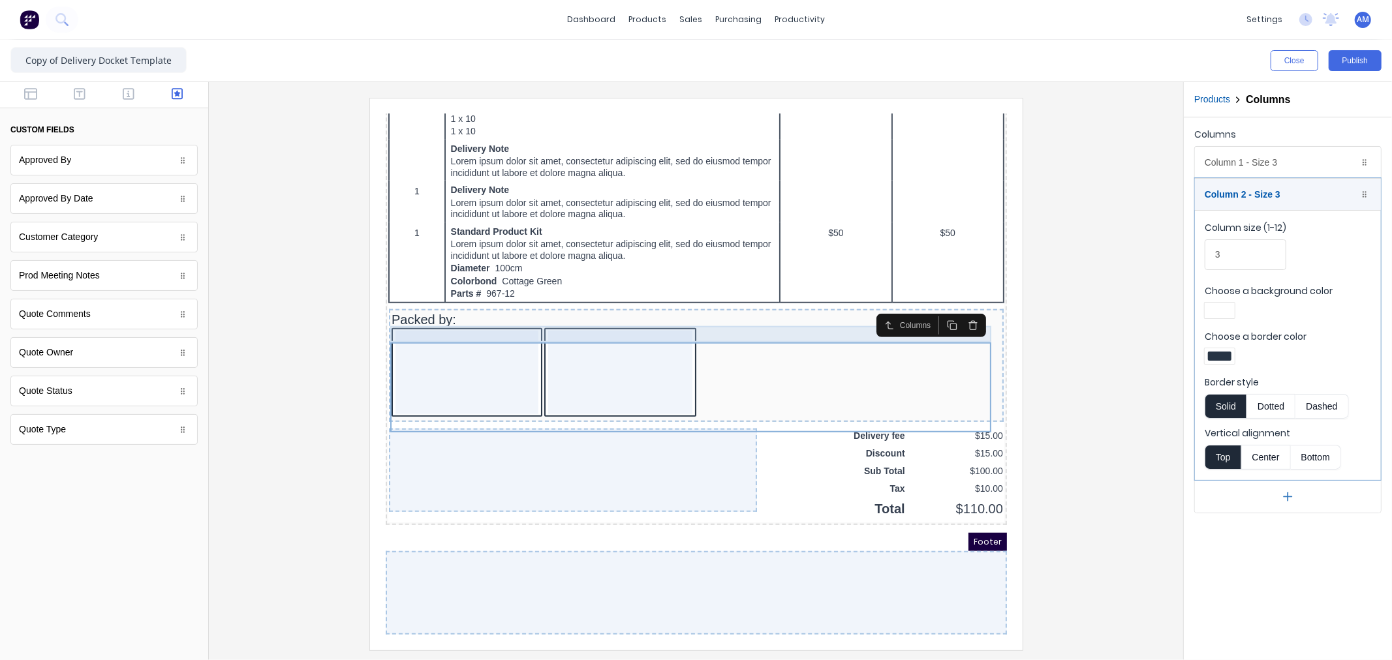
click at [577, 301] on div "Packed by:" at bounding box center [680, 304] width 610 height 16
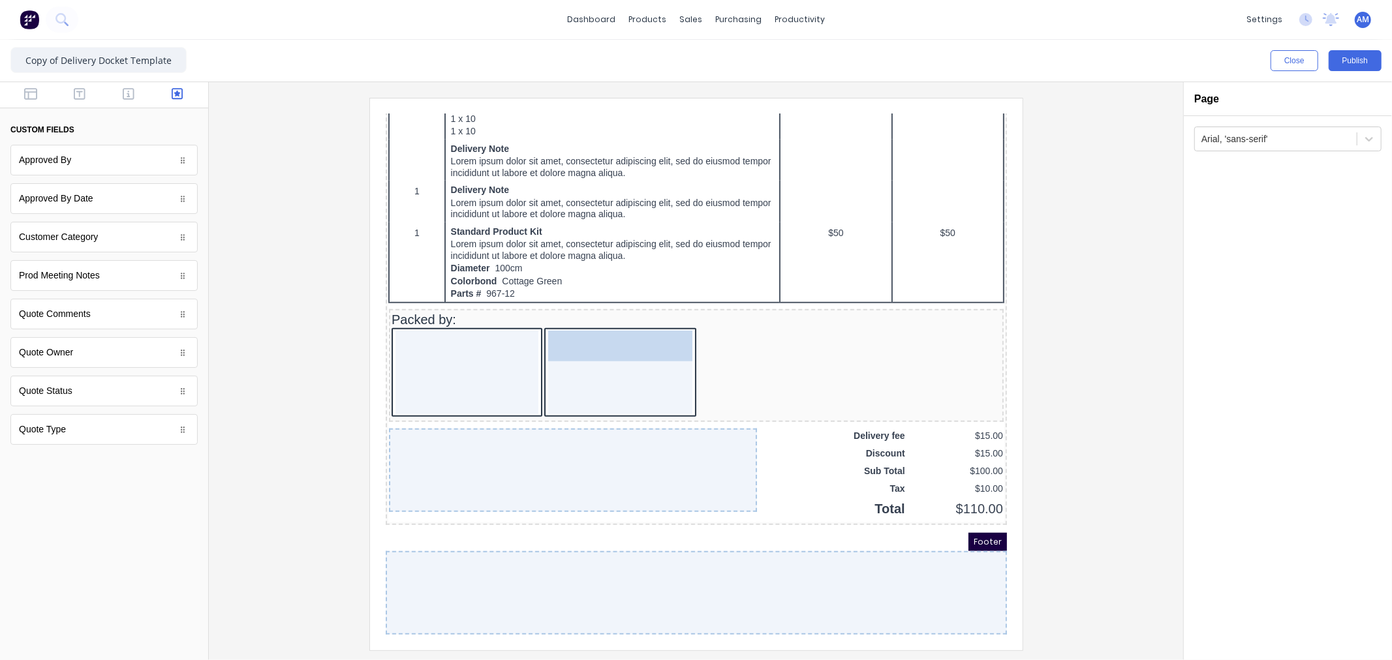
drag, startPoint x: 64, startPoint y: 166, endPoint x: 208, endPoint y: 242, distance: 162.6
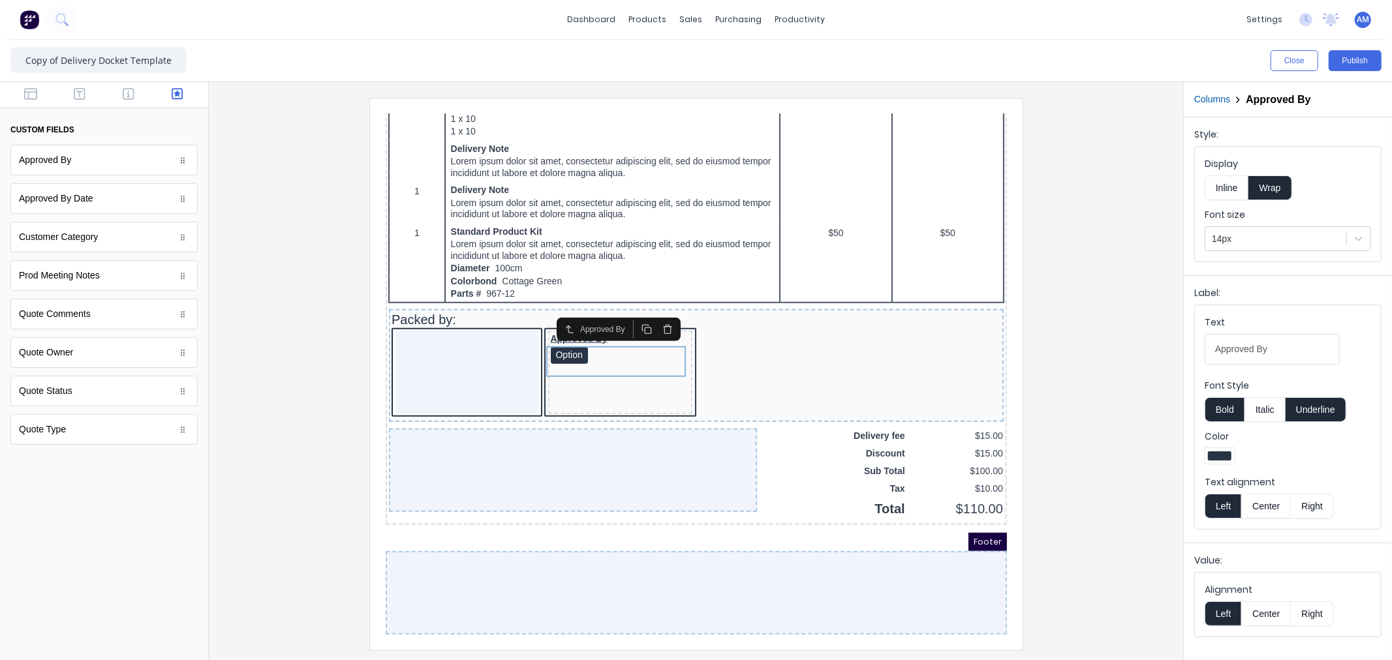
click at [655, 308] on icon "button" at bounding box center [651, 313] width 10 height 10
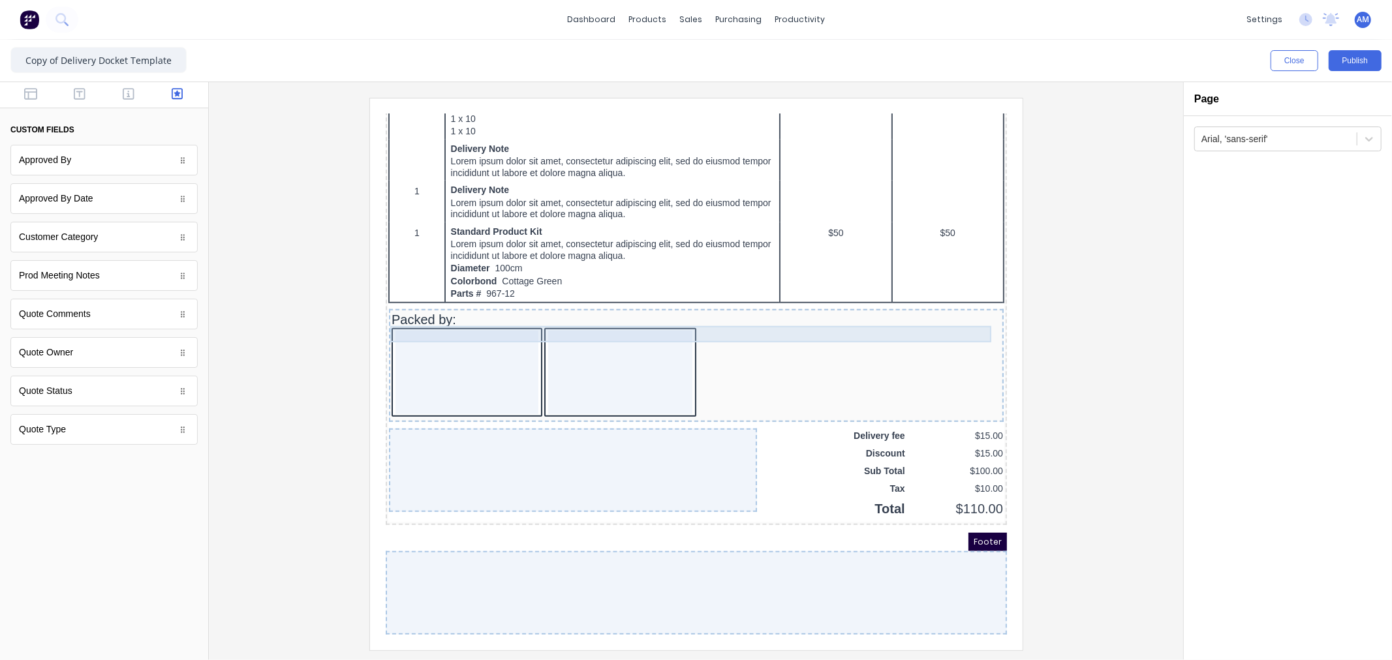
click at [546, 296] on div "Packed by:" at bounding box center [680, 304] width 610 height 16
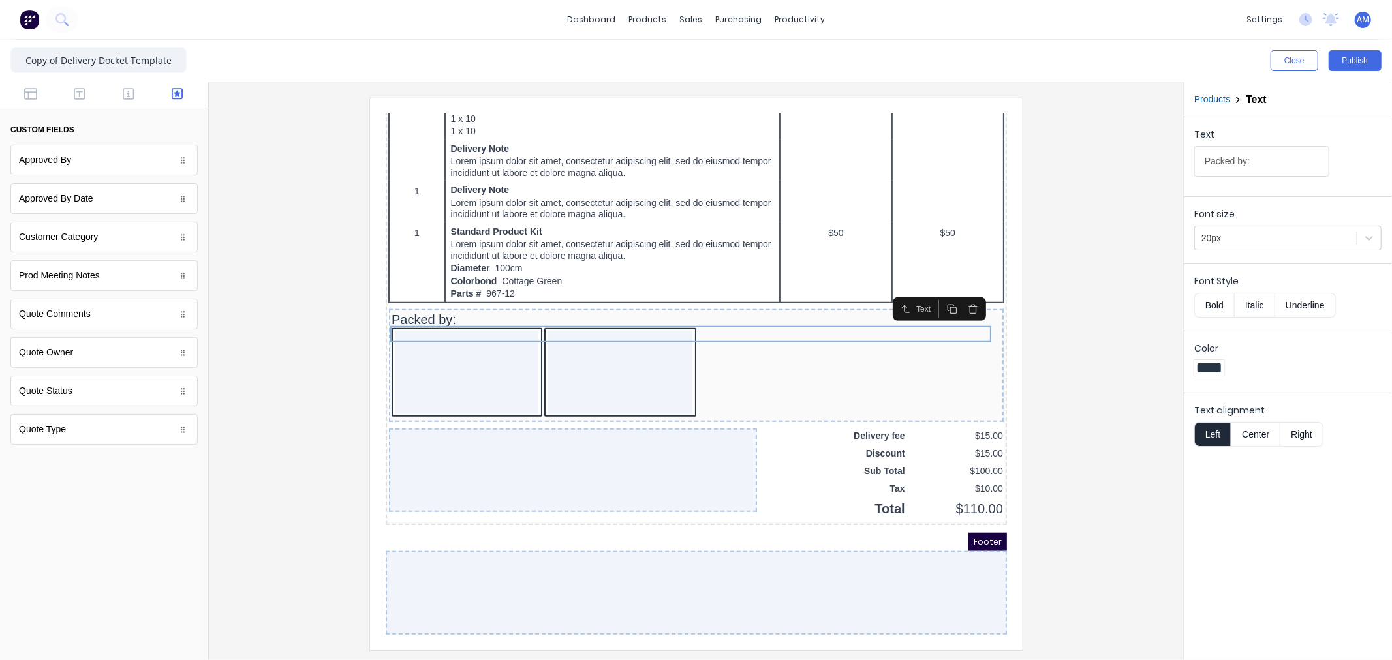
click at [955, 288] on icon "button" at bounding box center [956, 293] width 10 height 10
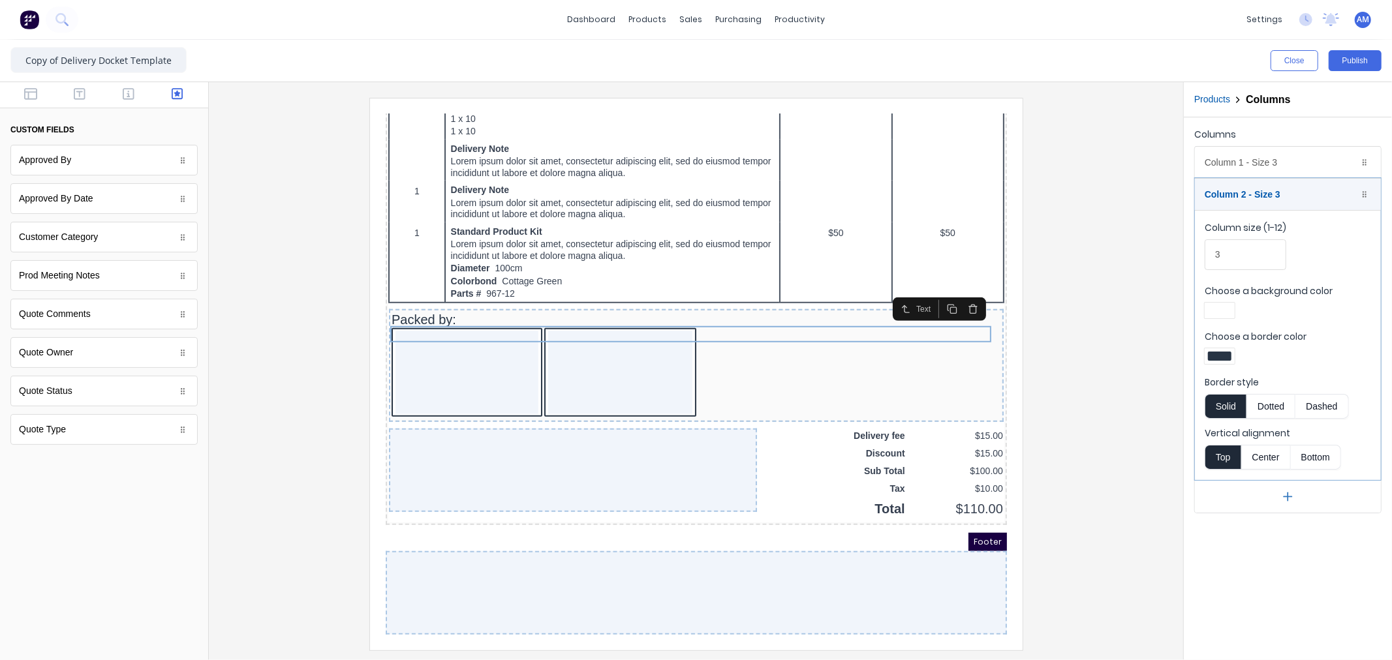
scroll to position [817, 0]
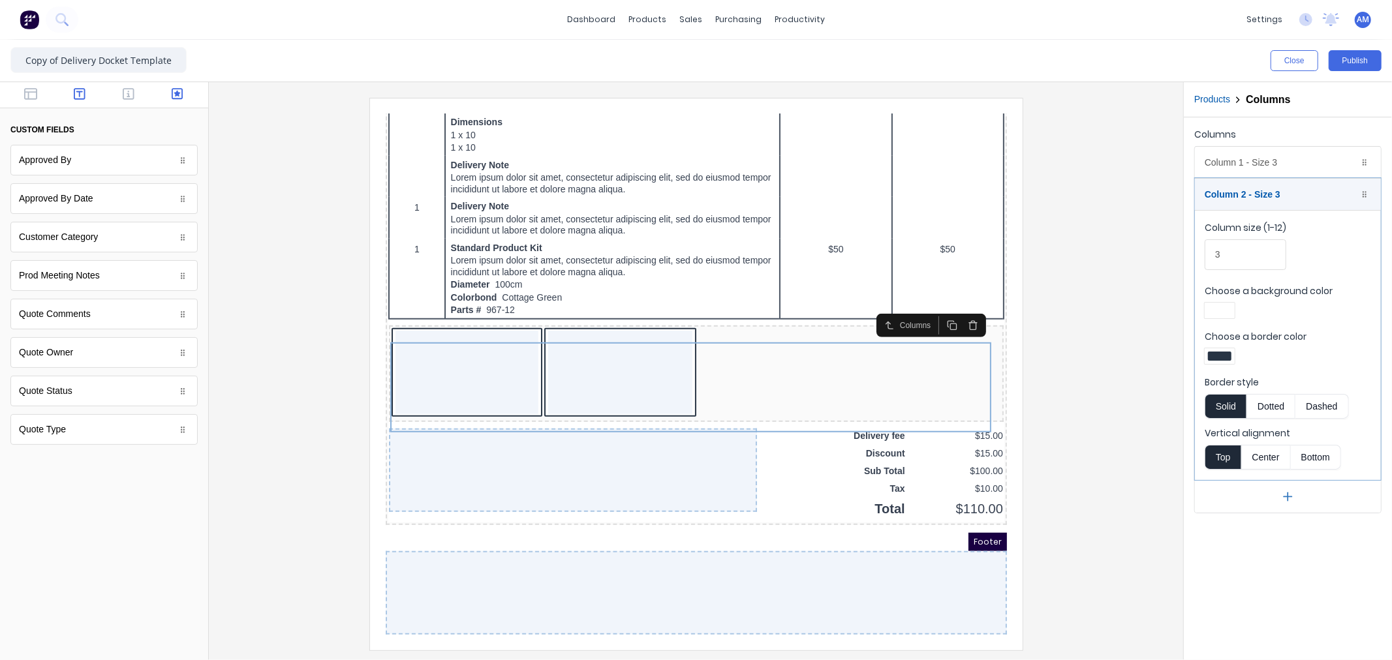
click at [84, 93] on icon "button" at bounding box center [80, 93] width 12 height 13
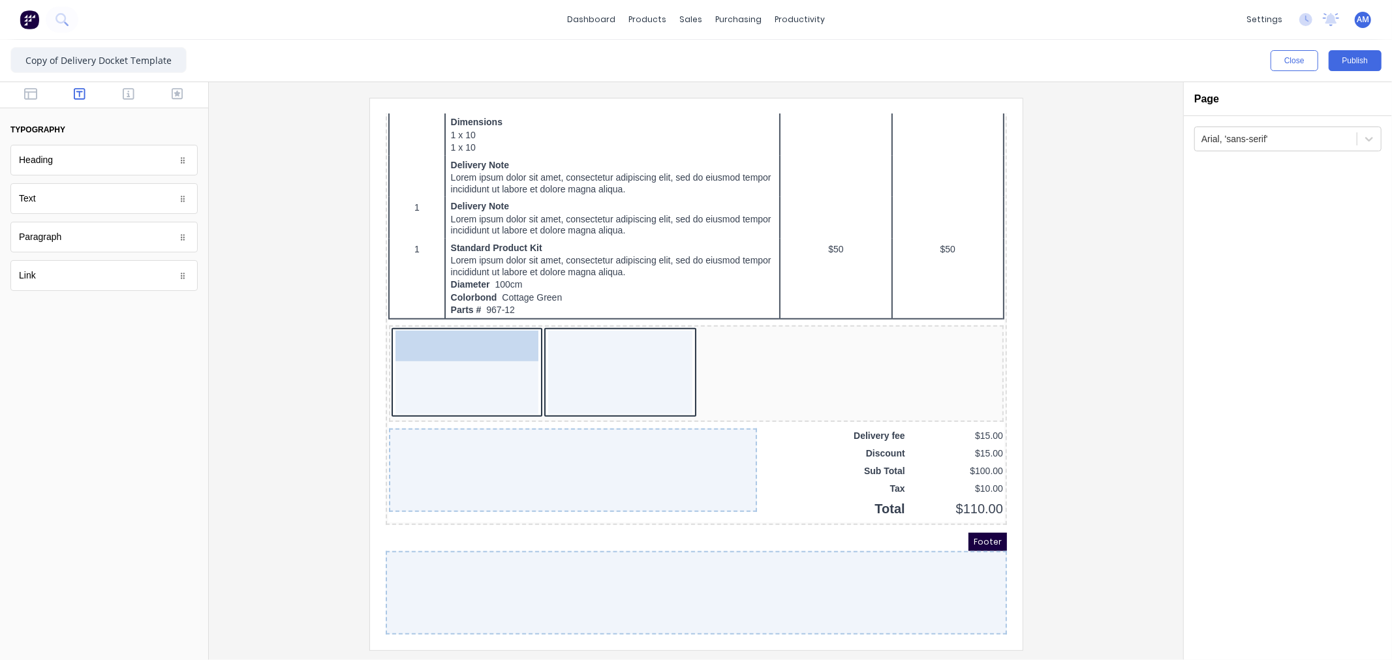
drag, startPoint x: 65, startPoint y: 194, endPoint x: 52, endPoint y: 221, distance: 30.1
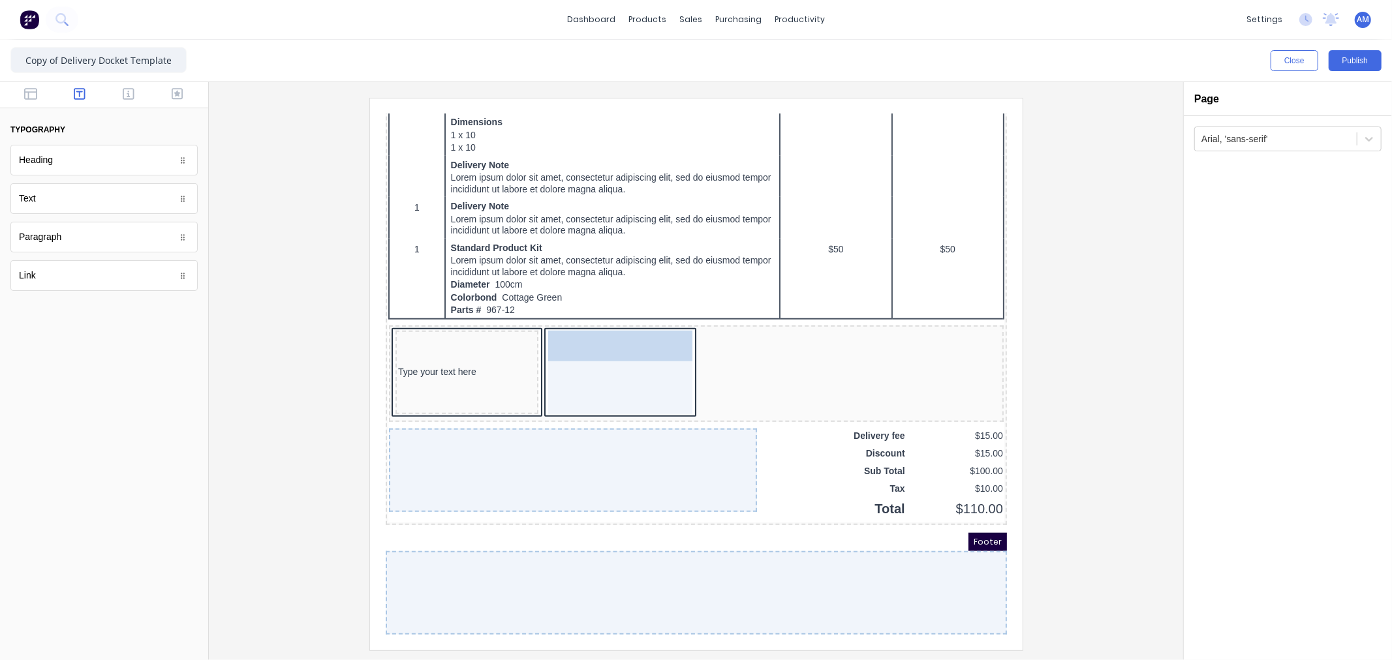
drag, startPoint x: 68, startPoint y: 200, endPoint x: 200, endPoint y: 230, distance: 135.3
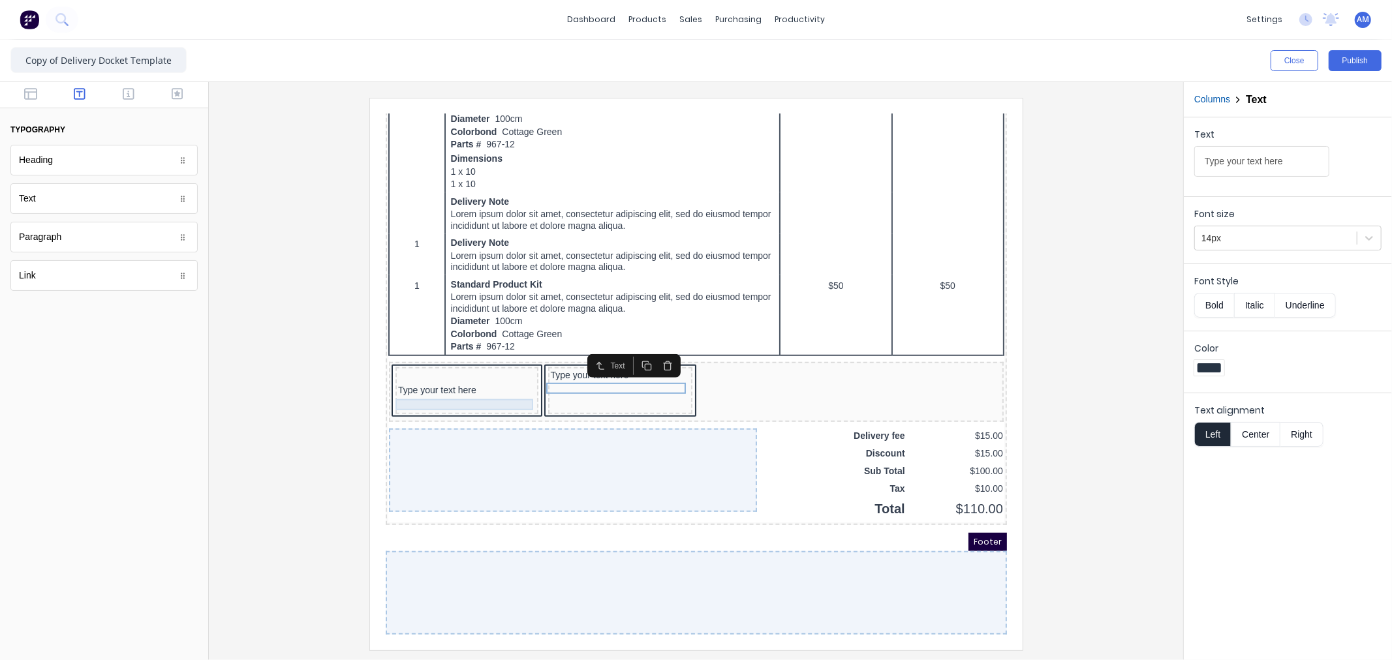
click at [449, 370] on div "Type your text here" at bounding box center [451, 375] width 138 height 12
click at [551, 356] on div "Type your text here" at bounding box center [604, 360] width 140 height 12
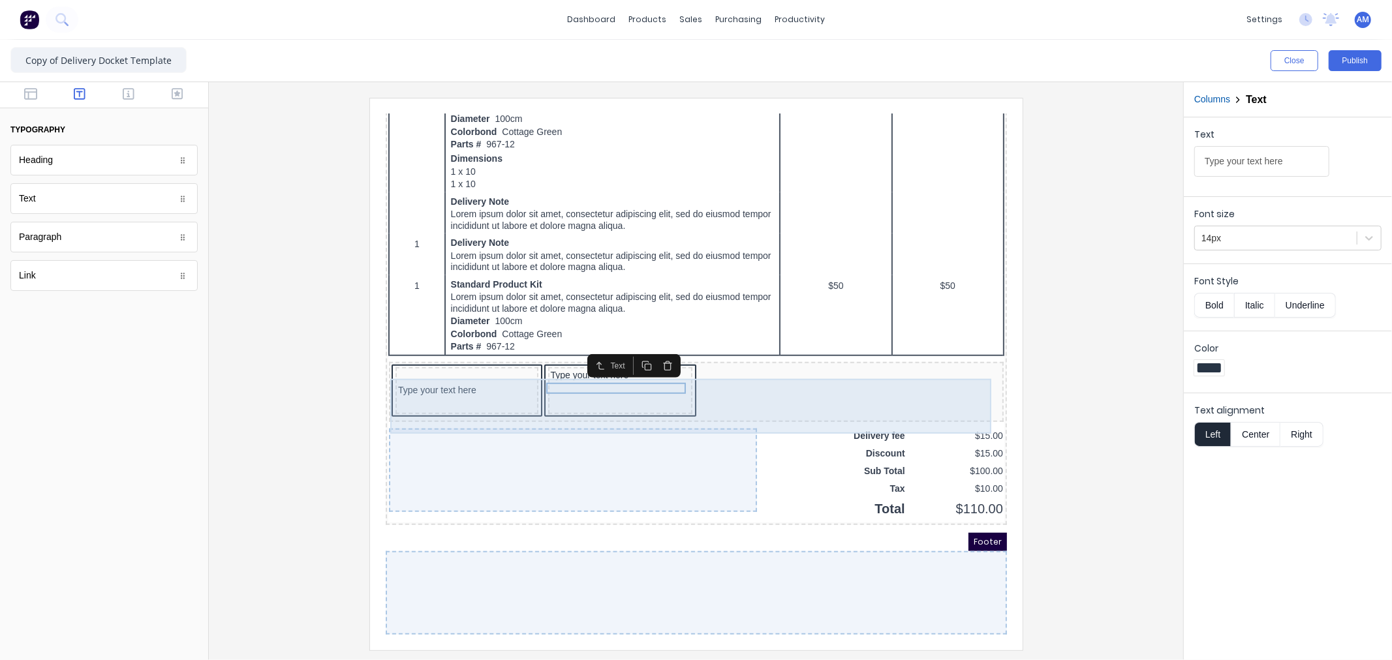
click at [485, 355] on div "Type your text here" at bounding box center [450, 374] width 143 height 47
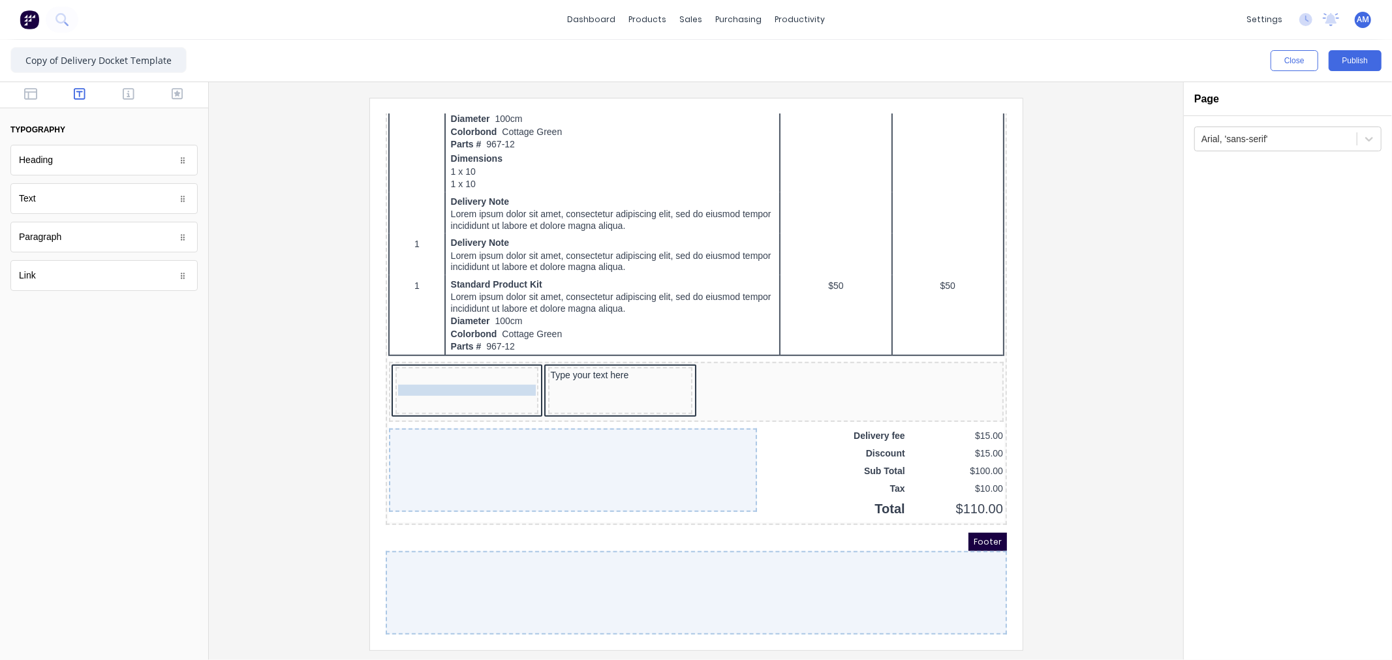
drag, startPoint x: 445, startPoint y: 366, endPoint x: 441, endPoint y: 351, distance: 15.5
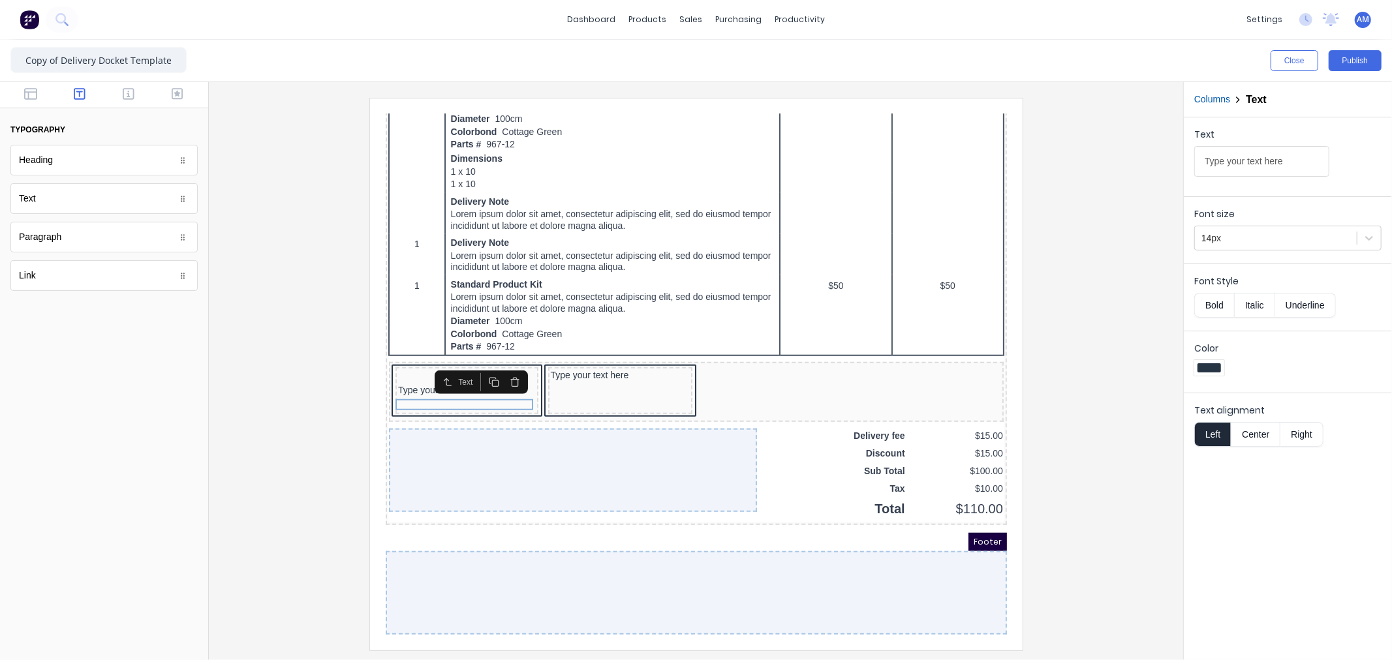
click at [1271, 433] on button "Center" at bounding box center [1256, 434] width 50 height 25
click at [1302, 433] on button "Right" at bounding box center [1301, 434] width 43 height 25
click at [1257, 435] on button "Center" at bounding box center [1256, 434] width 50 height 25
click at [1216, 433] on button "Left" at bounding box center [1212, 434] width 37 height 25
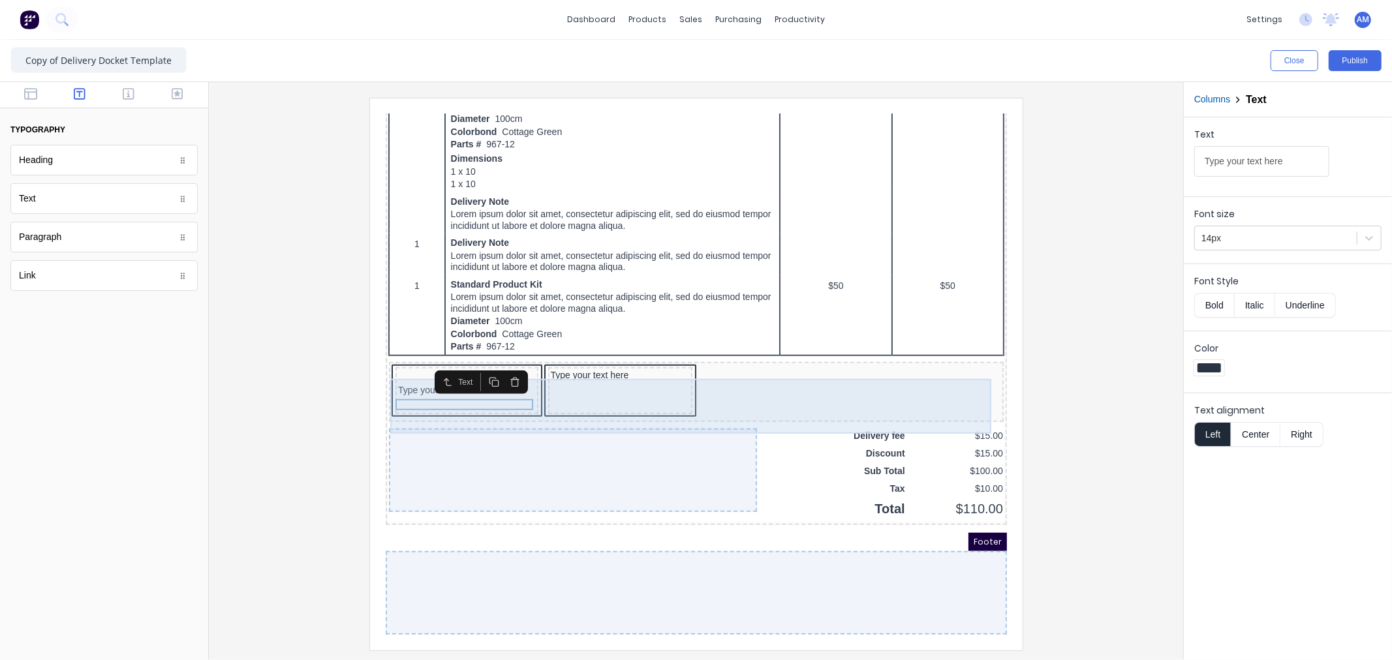
click at [600, 366] on div "Type your text here" at bounding box center [604, 374] width 145 height 47
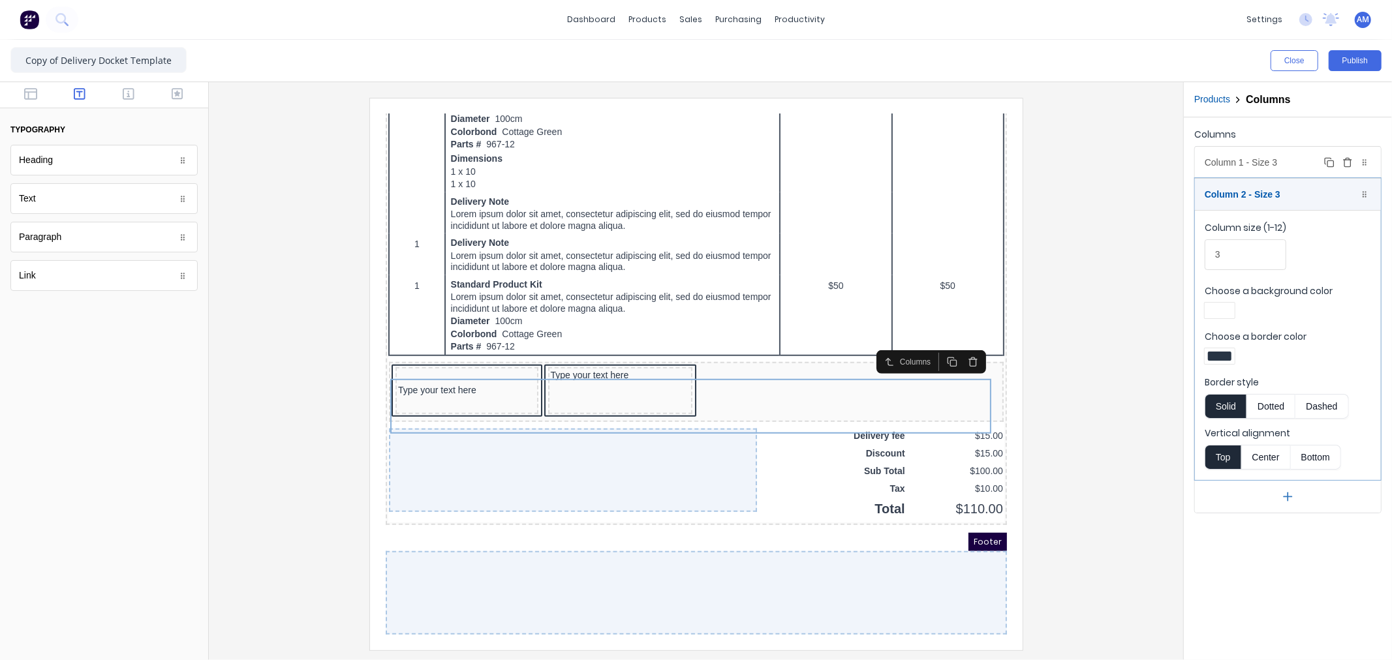
click at [1261, 158] on div "Column 1 - Size 3 Duplicate Delete" at bounding box center [1288, 162] width 186 height 31
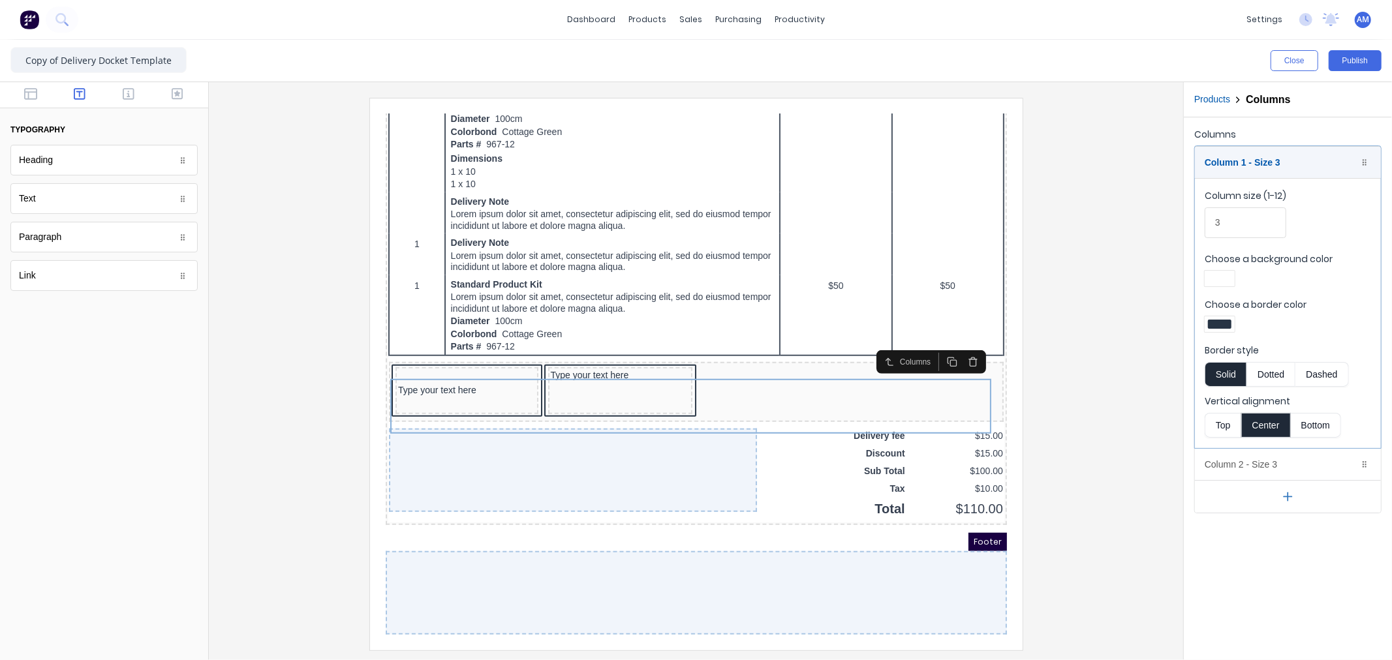
click at [1251, 193] on div "Column size (1-12)" at bounding box center [1246, 198] width 82 height 18
click at [1251, 208] on input "3" at bounding box center [1246, 223] width 82 height 31
click at [1369, 161] on div at bounding box center [1364, 162] width 13 height 13
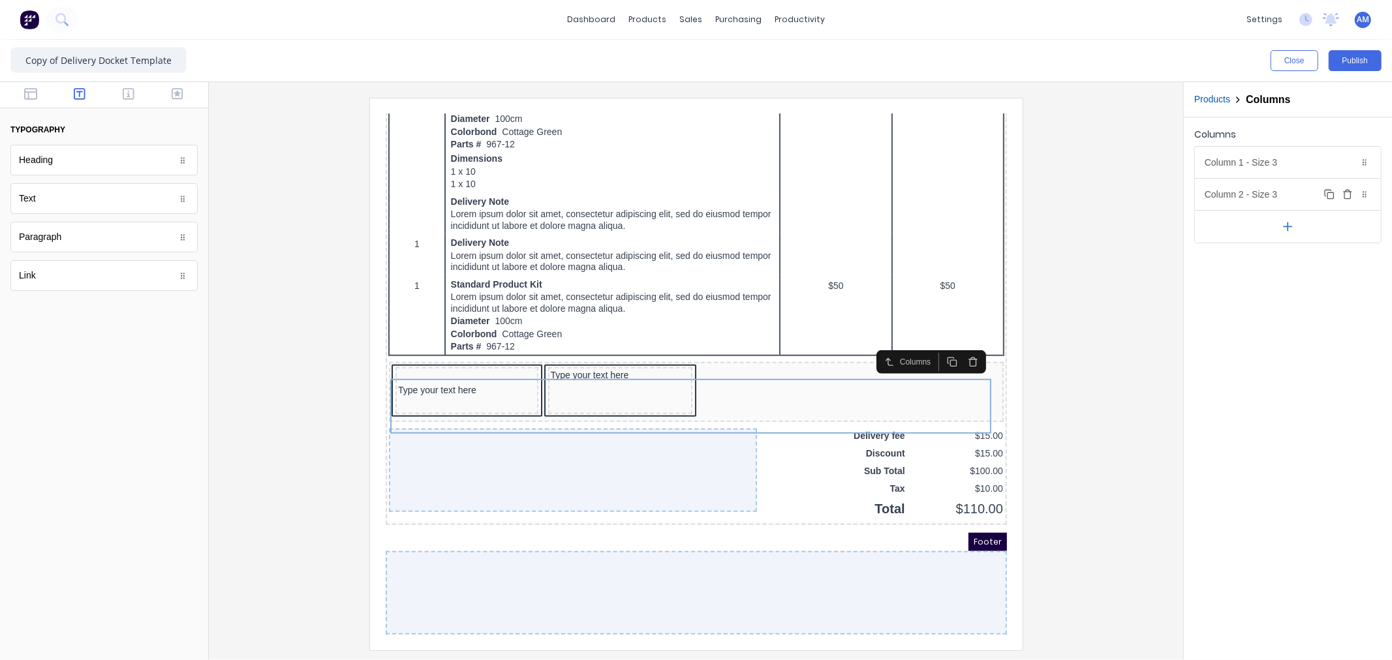
click at [1268, 194] on div "Column 2 - Size 3 Duplicate Delete" at bounding box center [1288, 194] width 186 height 31
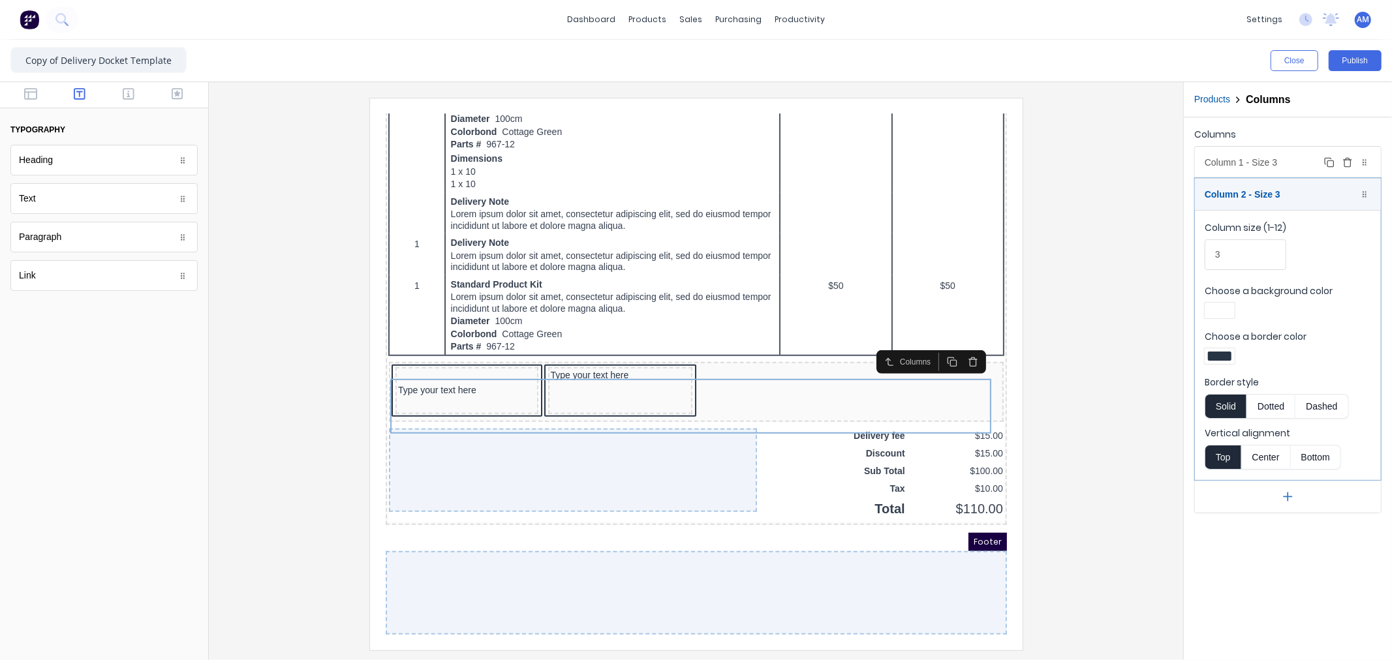
click at [1267, 166] on div "Column 1 - Size 3 Duplicate Delete" at bounding box center [1288, 162] width 186 height 31
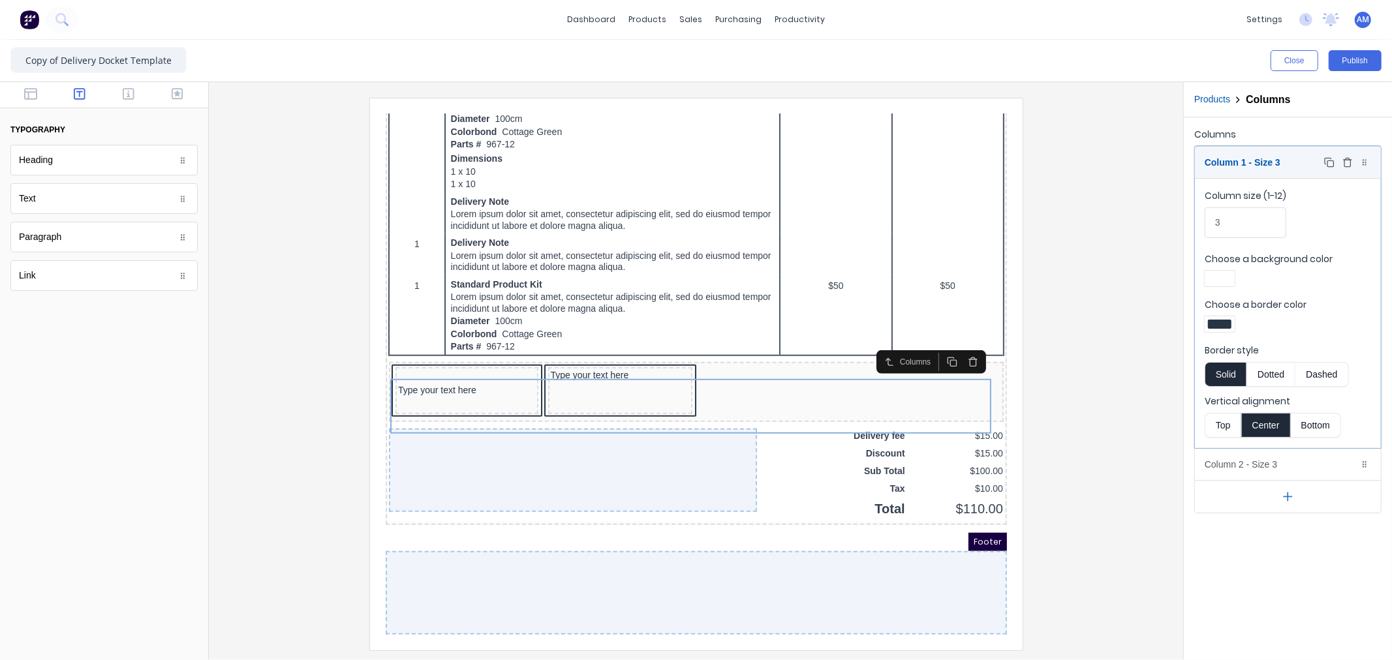
click at [1367, 163] on icon at bounding box center [1365, 163] width 8 height 8
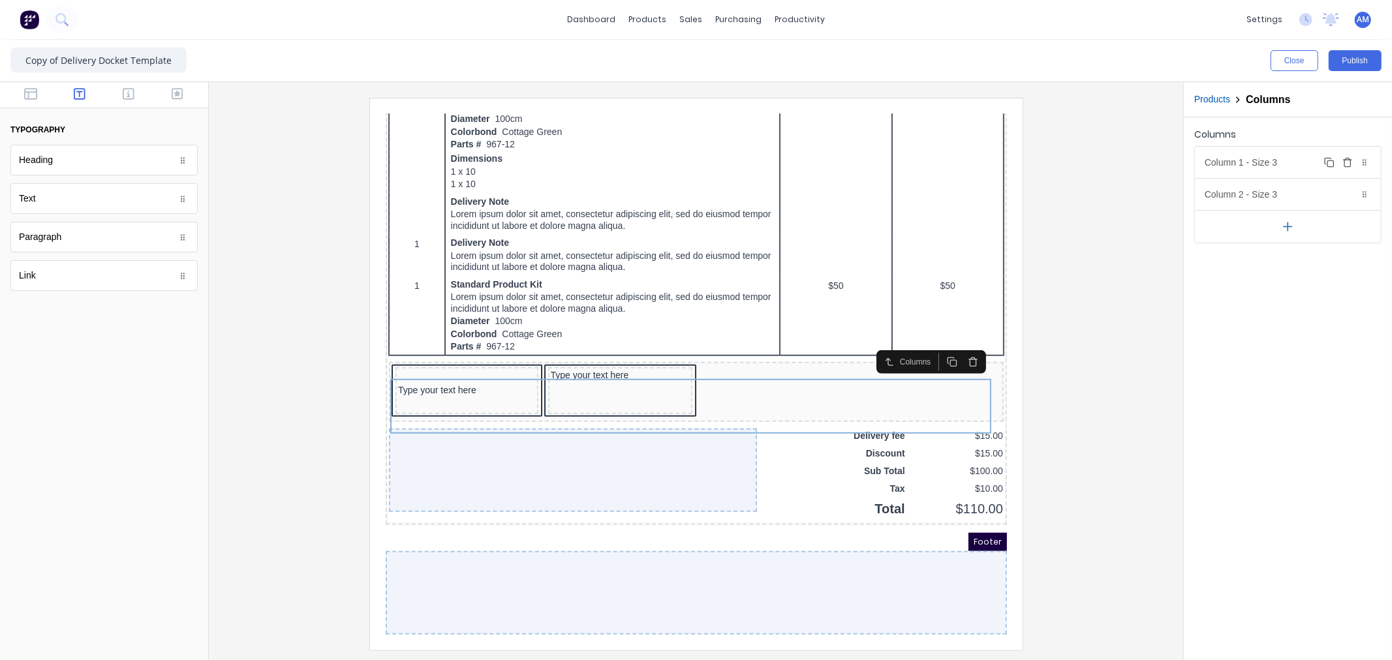
click at [1348, 163] on icon "button" at bounding box center [1347, 162] width 10 height 10
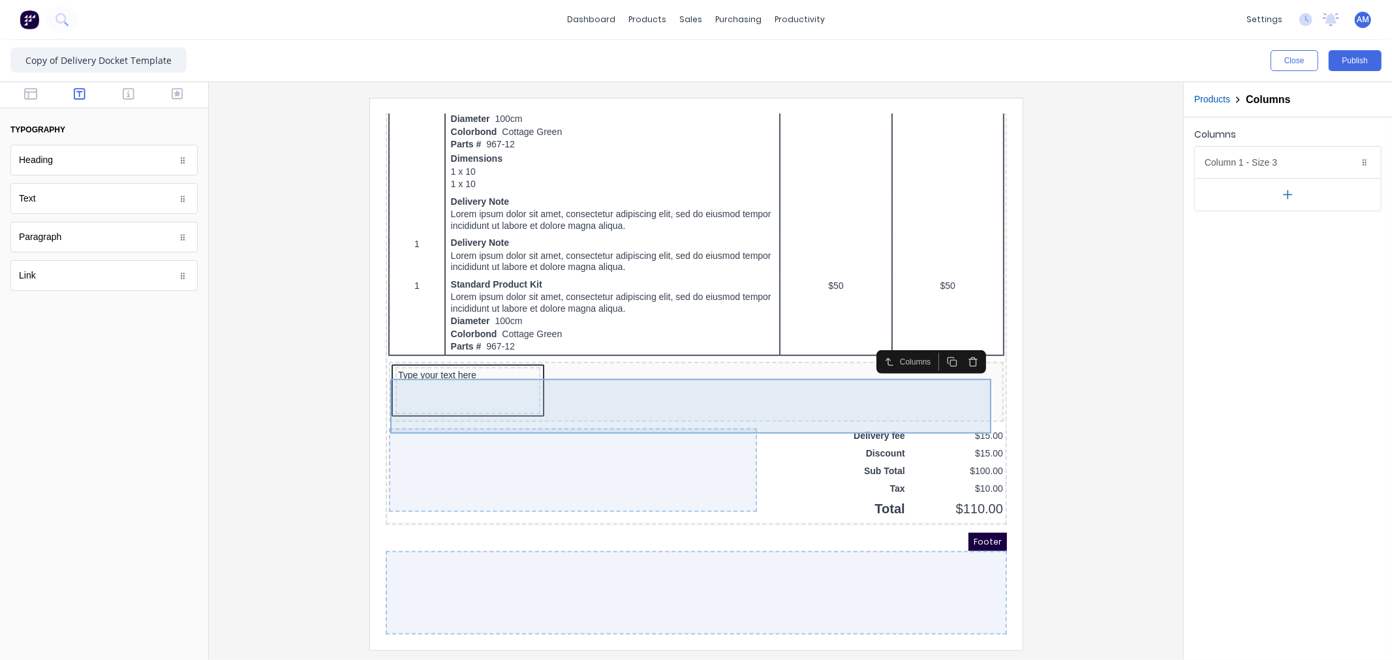
click at [450, 360] on div "Type your text here" at bounding box center [451, 374] width 145 height 47
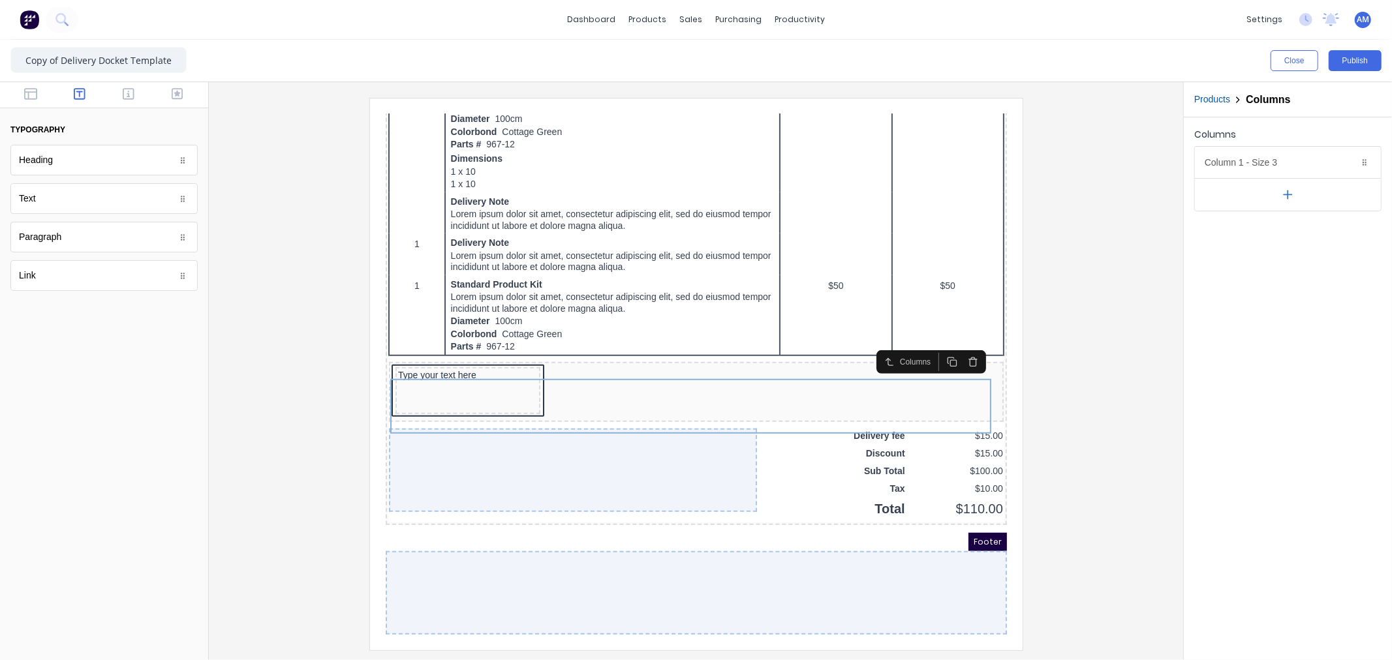
click at [1275, 193] on button "button" at bounding box center [1288, 194] width 186 height 33
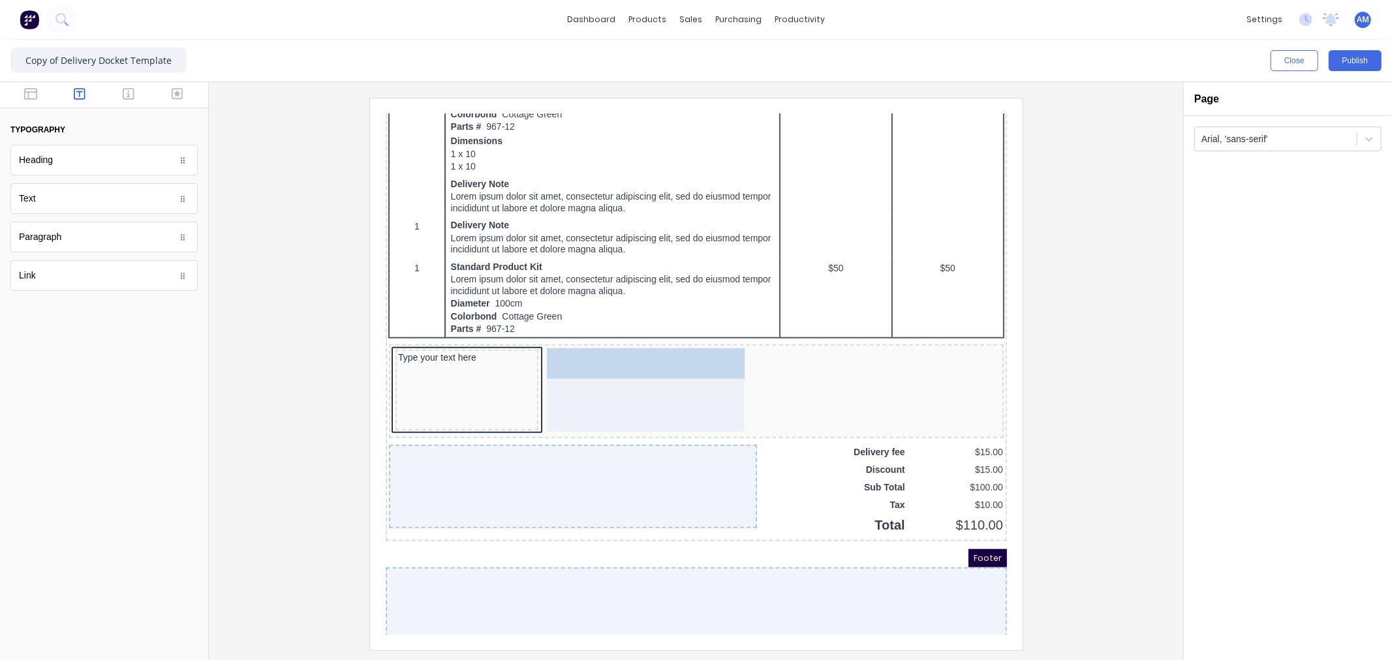
drag, startPoint x: 66, startPoint y: 205, endPoint x: 223, endPoint y: 255, distance: 164.3
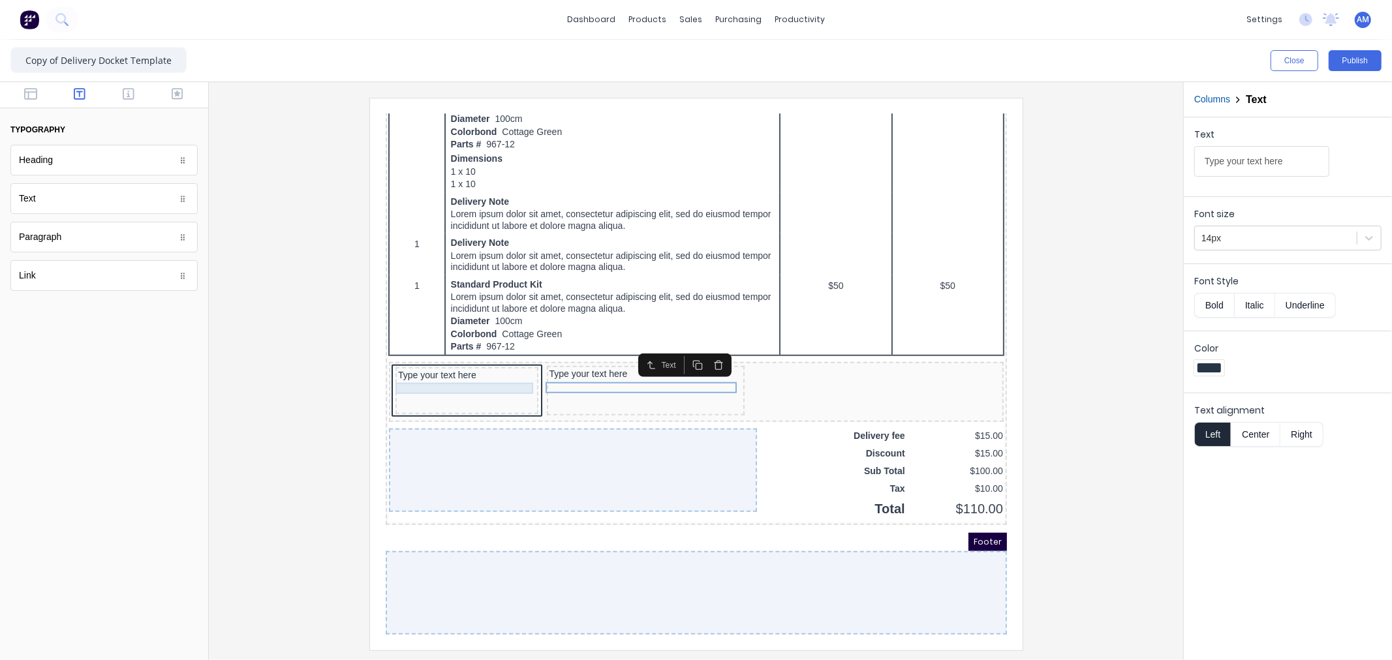
click at [416, 354] on div "Type your text here" at bounding box center [451, 360] width 138 height 12
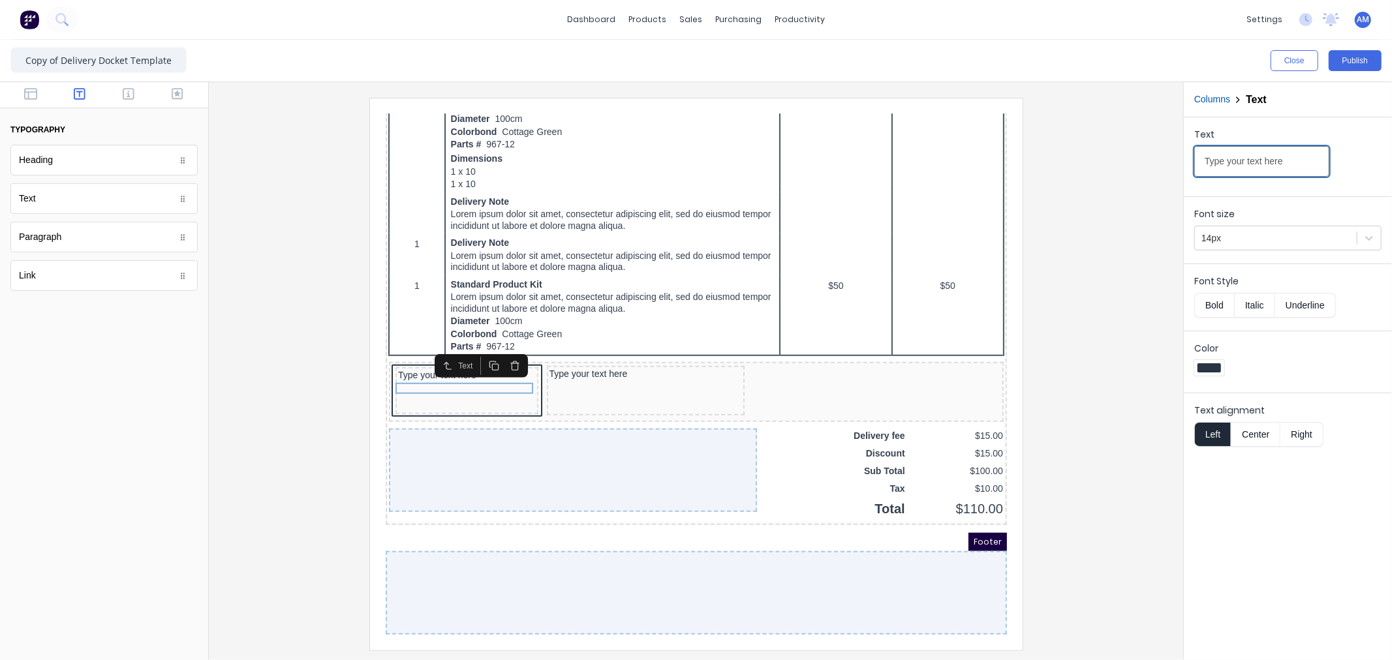
drag, startPoint x: 1257, startPoint y: 174, endPoint x: 1258, endPoint y: 167, distance: 6.6
click at [1258, 174] on input "Type your text here" at bounding box center [1261, 161] width 135 height 31
drag, startPoint x: 1284, startPoint y: 160, endPoint x: 1147, endPoint y: 170, distance: 137.4
click at [1159, 165] on div "Close Publish Components typography Heading Heading Text Text Paragraph Paragra…" at bounding box center [696, 350] width 1392 height 621
type input "Packed By:"
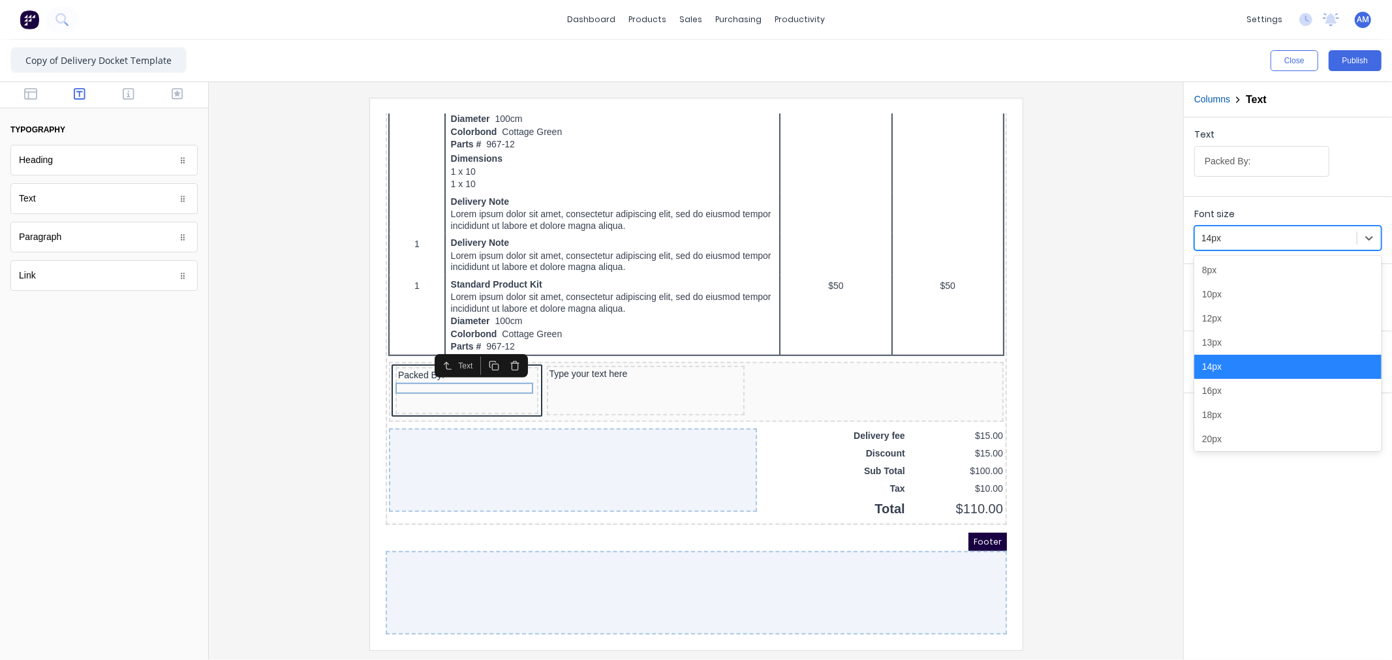
click at [1250, 239] on div at bounding box center [1275, 238] width 149 height 16
click at [1222, 390] on div "16px" at bounding box center [1287, 391] width 187 height 24
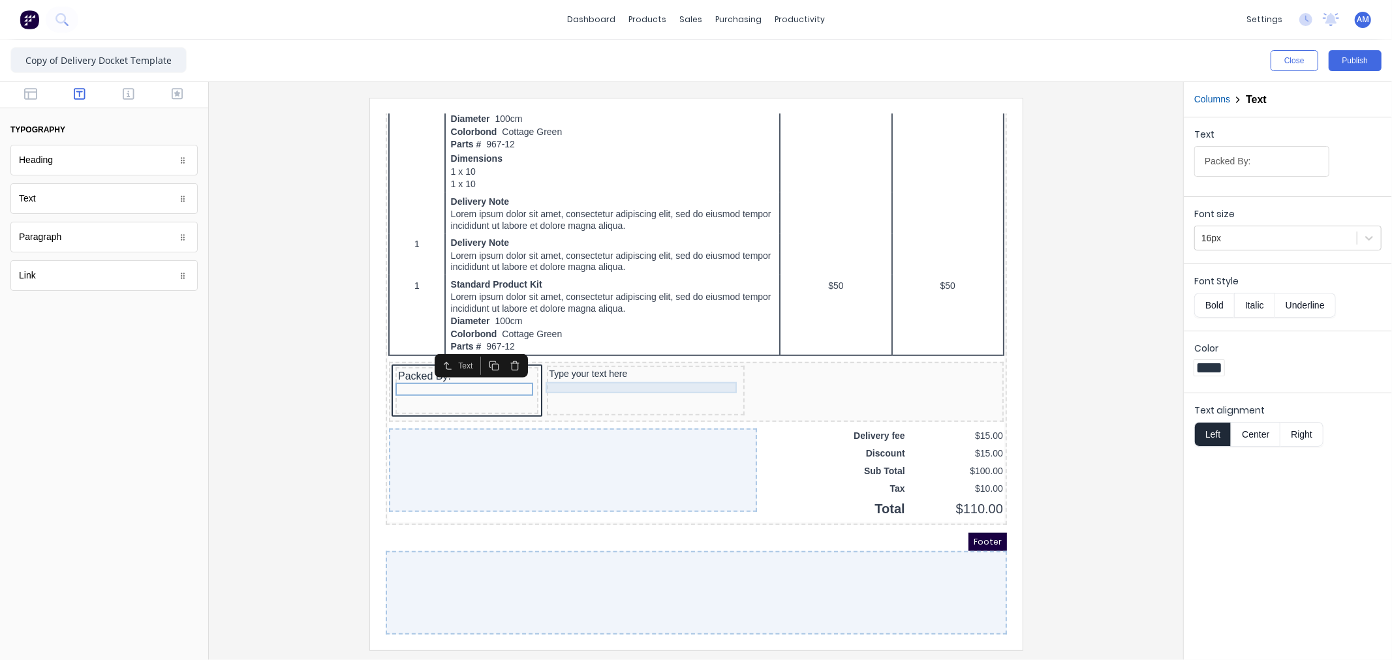
click at [631, 352] on div "Type your text here" at bounding box center [629, 358] width 193 height 12
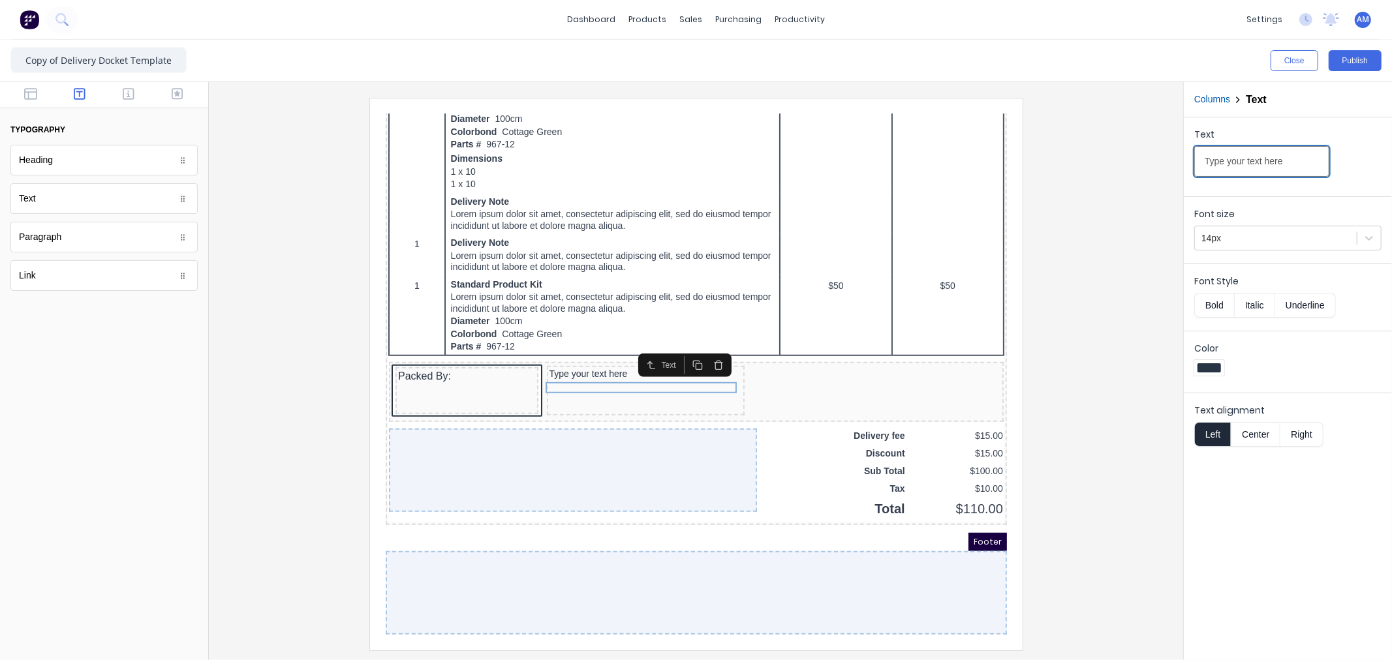
click at [1294, 155] on input "Type your text here" at bounding box center [1261, 161] width 135 height 31
drag, startPoint x: 1256, startPoint y: 162, endPoint x: 1132, endPoint y: 159, distance: 124.0
click at [1132, 159] on div "Close Publish Components typography Heading Heading Text Text Paragraph Paragra…" at bounding box center [696, 350] width 1392 height 621
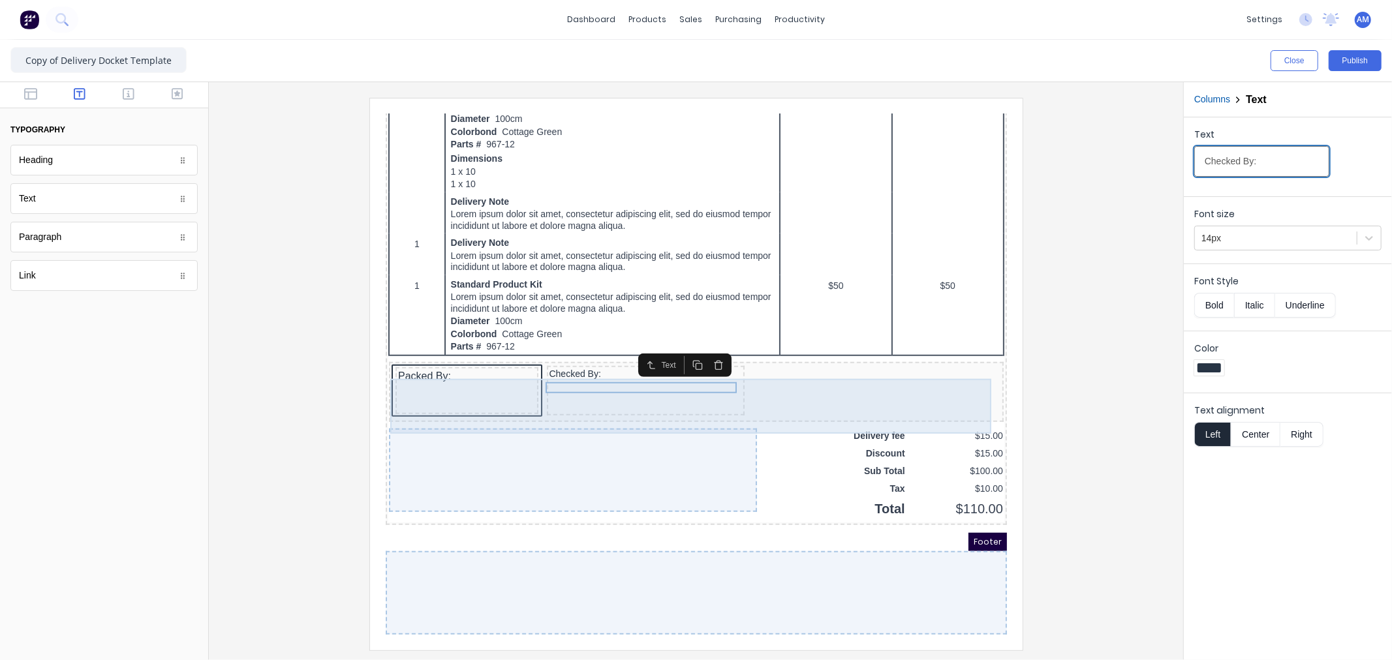
type input "Checked By:"
click at [655, 378] on div "Checked By:" at bounding box center [630, 375] width 198 height 50
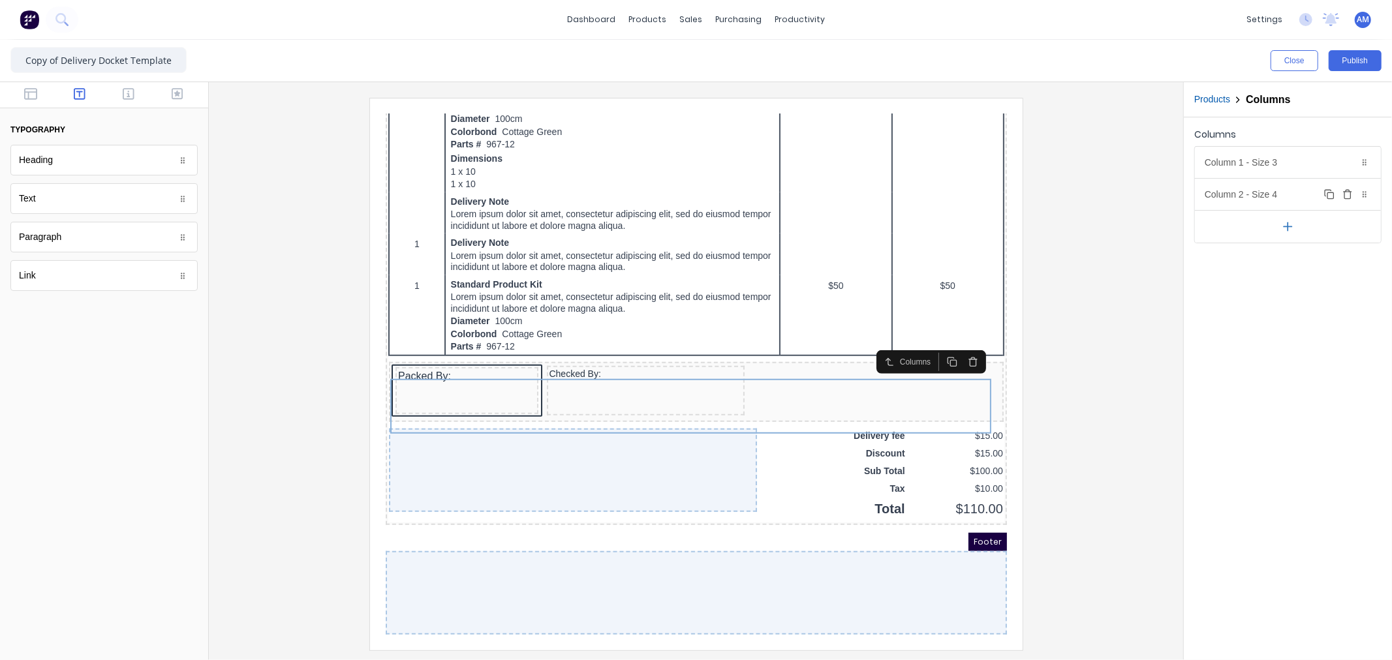
click at [1273, 196] on div "Column 2 - Size 4 Duplicate Delete" at bounding box center [1288, 194] width 186 height 31
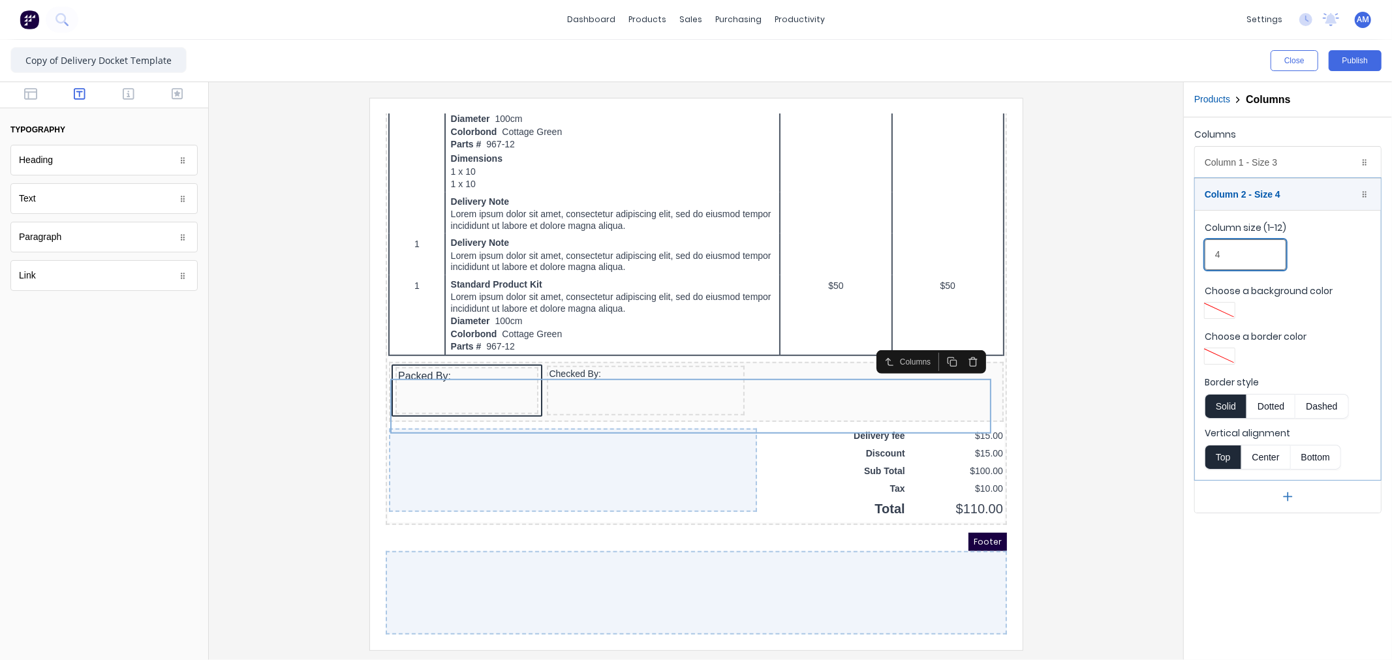
drag, startPoint x: 1240, startPoint y: 258, endPoint x: 1162, endPoint y: 258, distance: 77.7
click at [1162, 258] on div "Close Publish Components typography Heading Heading Text Text Paragraph Paragra…" at bounding box center [696, 350] width 1392 height 621
type input "3"
click at [1079, 478] on div at bounding box center [695, 374] width 953 height 552
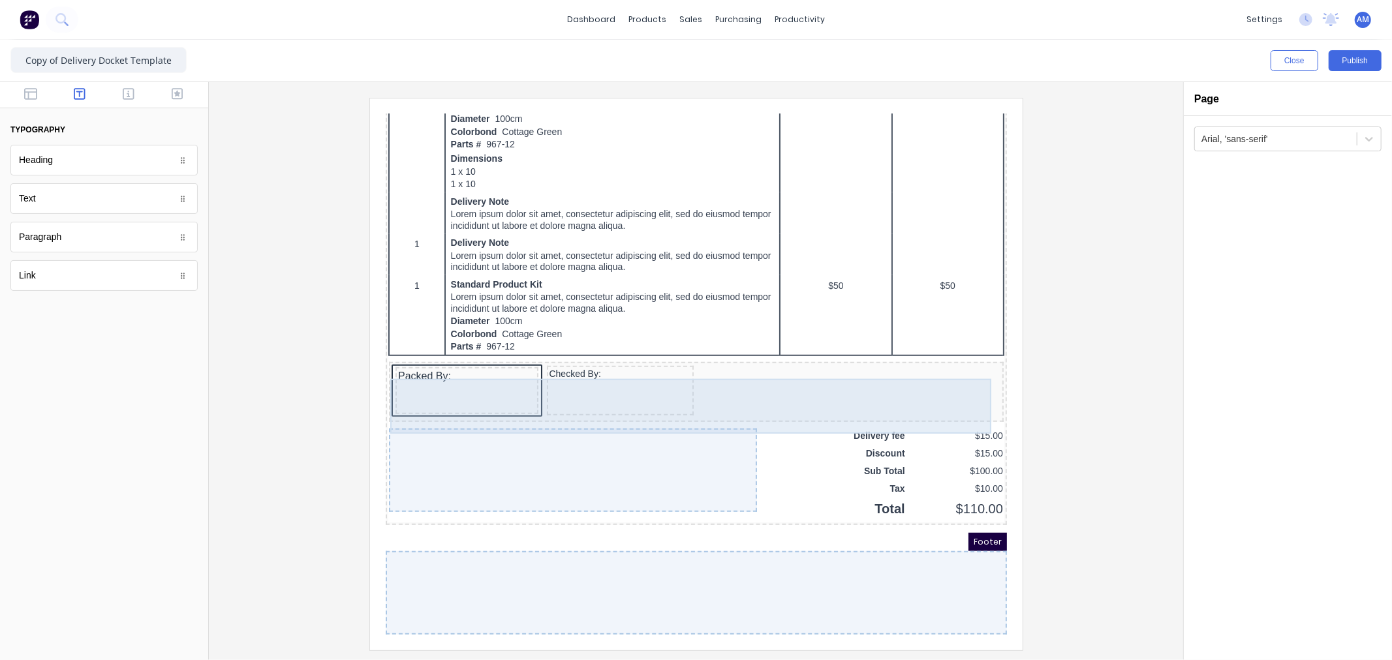
click at [625, 378] on div "Checked By:" at bounding box center [604, 375] width 147 height 50
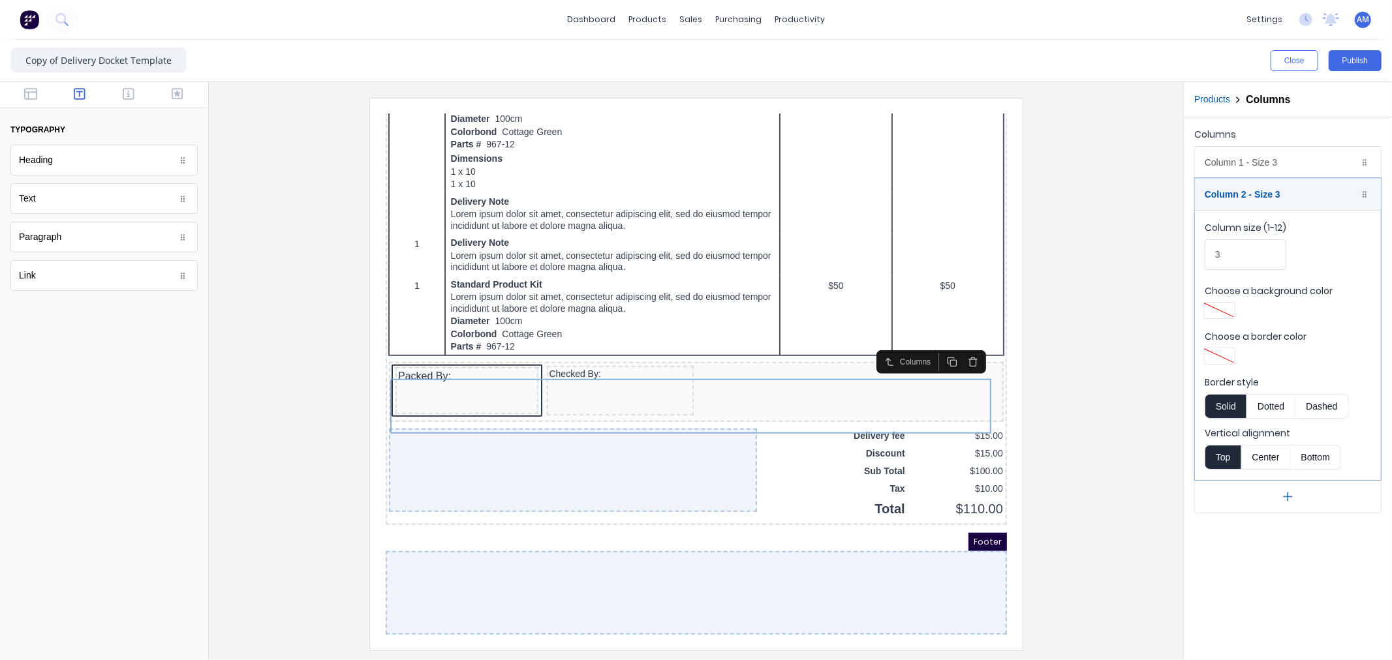
click at [1218, 356] on div at bounding box center [1219, 356] width 23 height 9
click at [1219, 472] on div at bounding box center [1219, 475] width 14 height 14
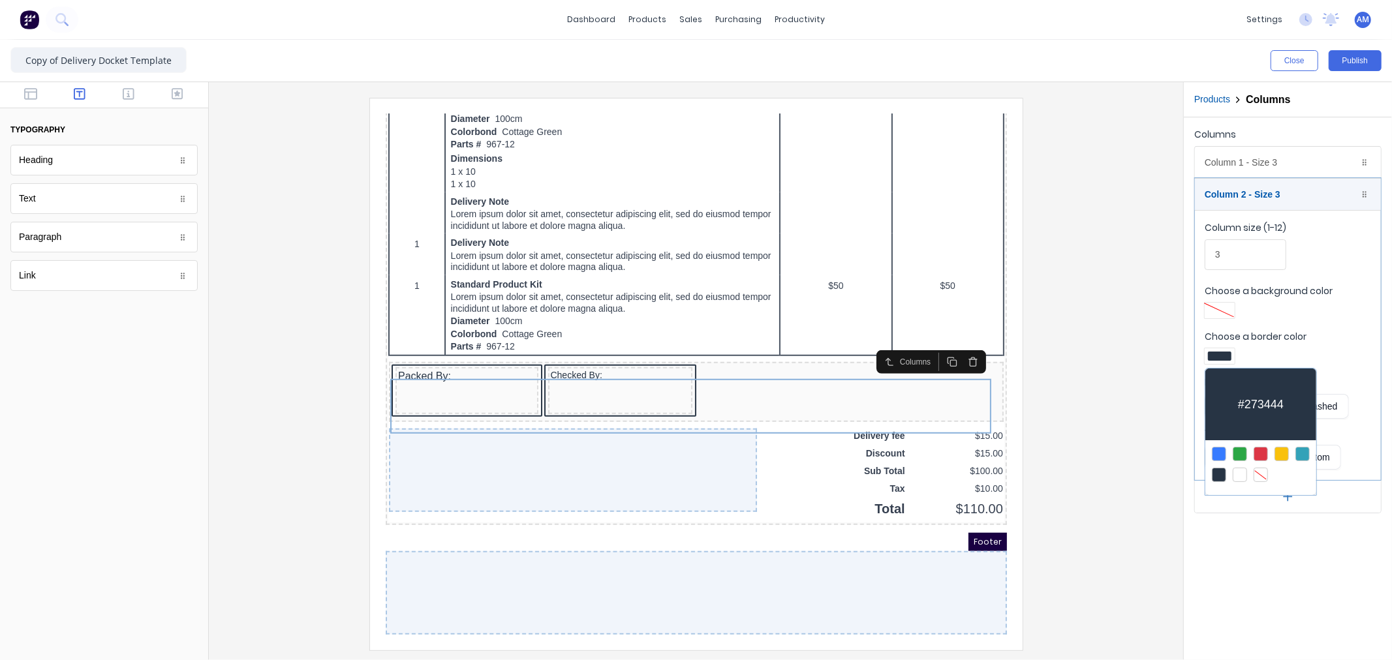
drag, startPoint x: 482, startPoint y: 387, endPoint x: 97, endPoint y: 273, distance: 401.6
click at [482, 387] on div at bounding box center [696, 330] width 1392 height 660
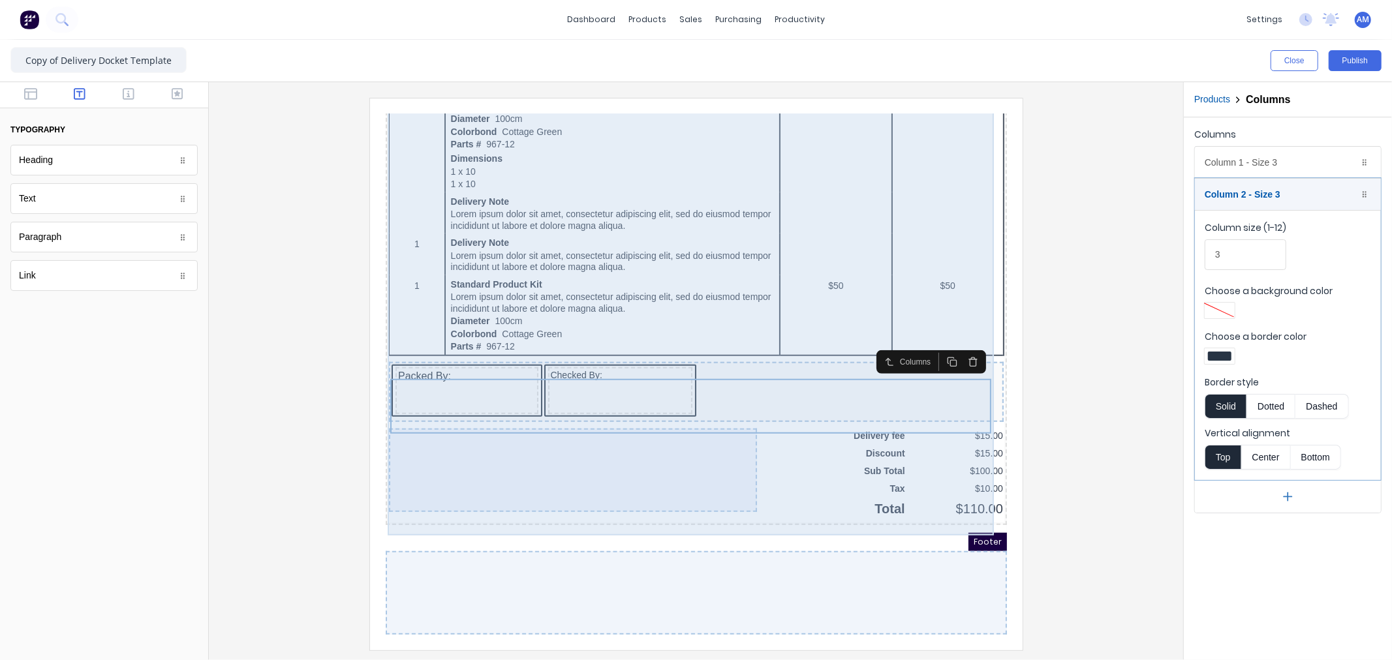
click at [786, 465] on div "QTY DESCRIPTION EACH TOTAL 1 Basic Product Lorem ipsum dolor sit amet, consecte…" at bounding box center [680, 98] width 616 height 815
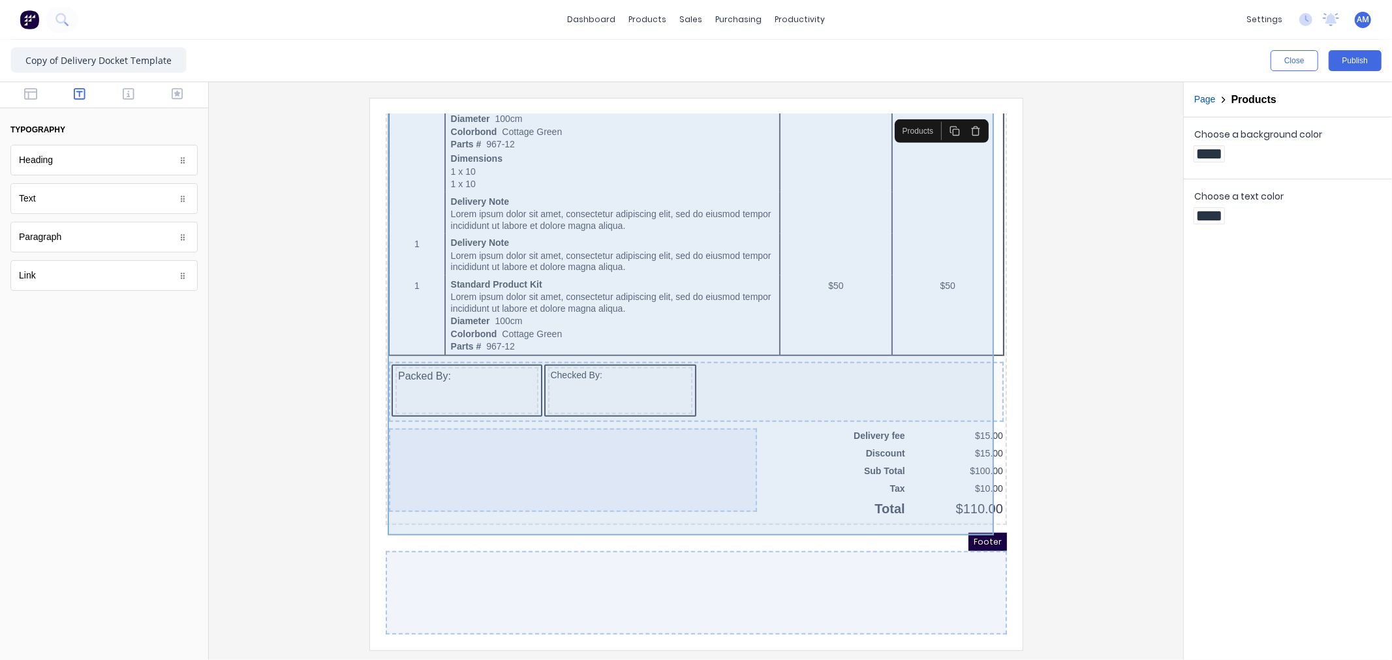
click at [794, 448] on div "QTY DESCRIPTION EACH TOTAL 1 Basic Product Lorem ipsum dolor sit amet, consecte…" at bounding box center [680, 98] width 616 height 815
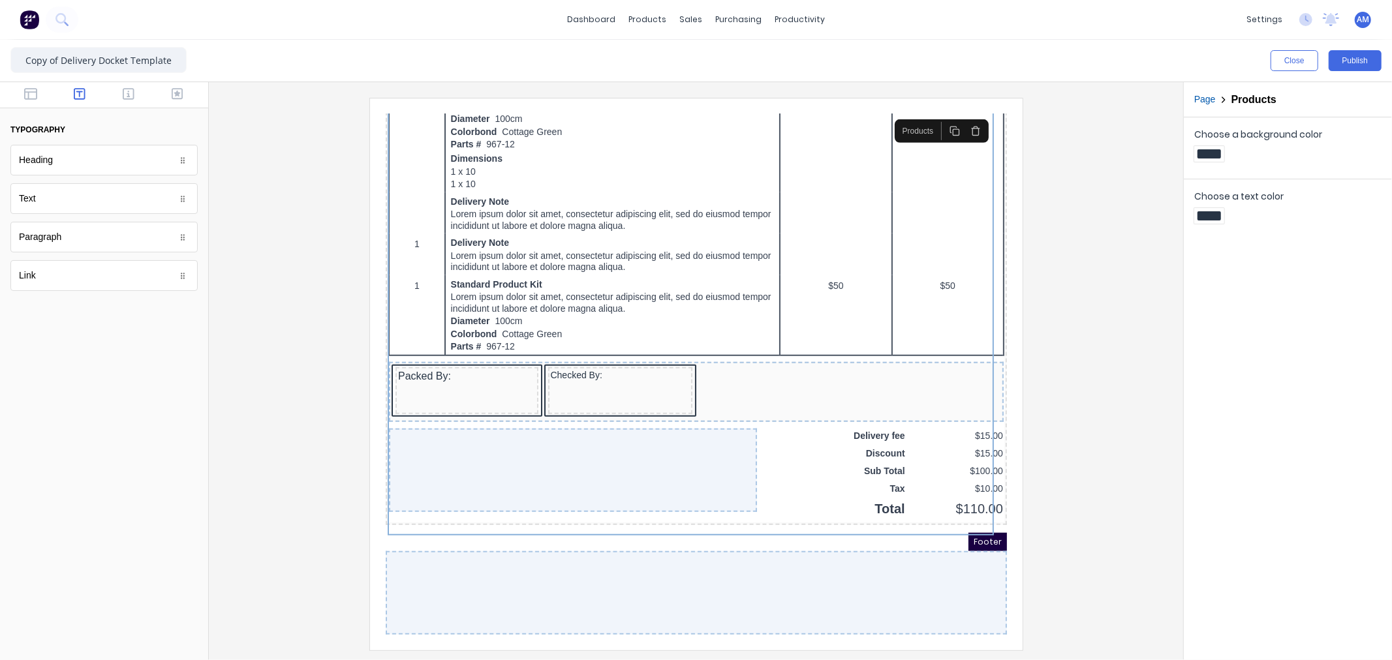
click at [778, 523] on div "Footer" at bounding box center [679, 526] width 621 height 18
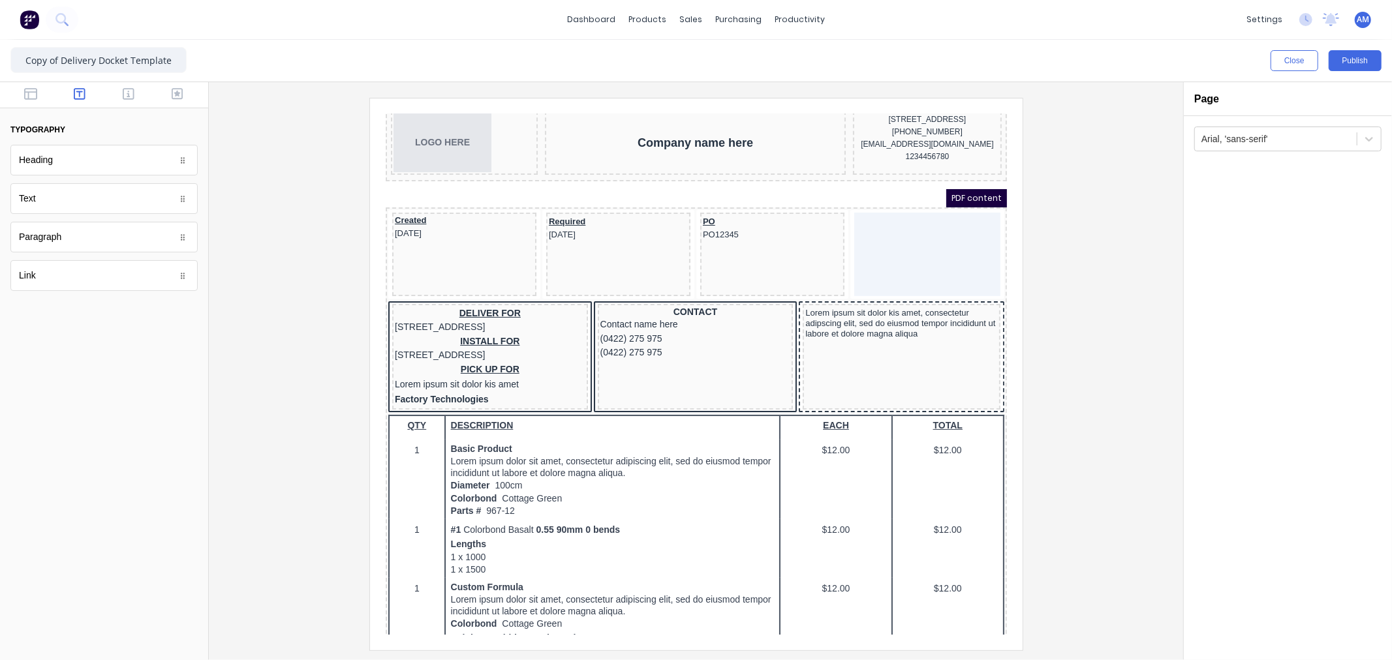
scroll to position [0, 0]
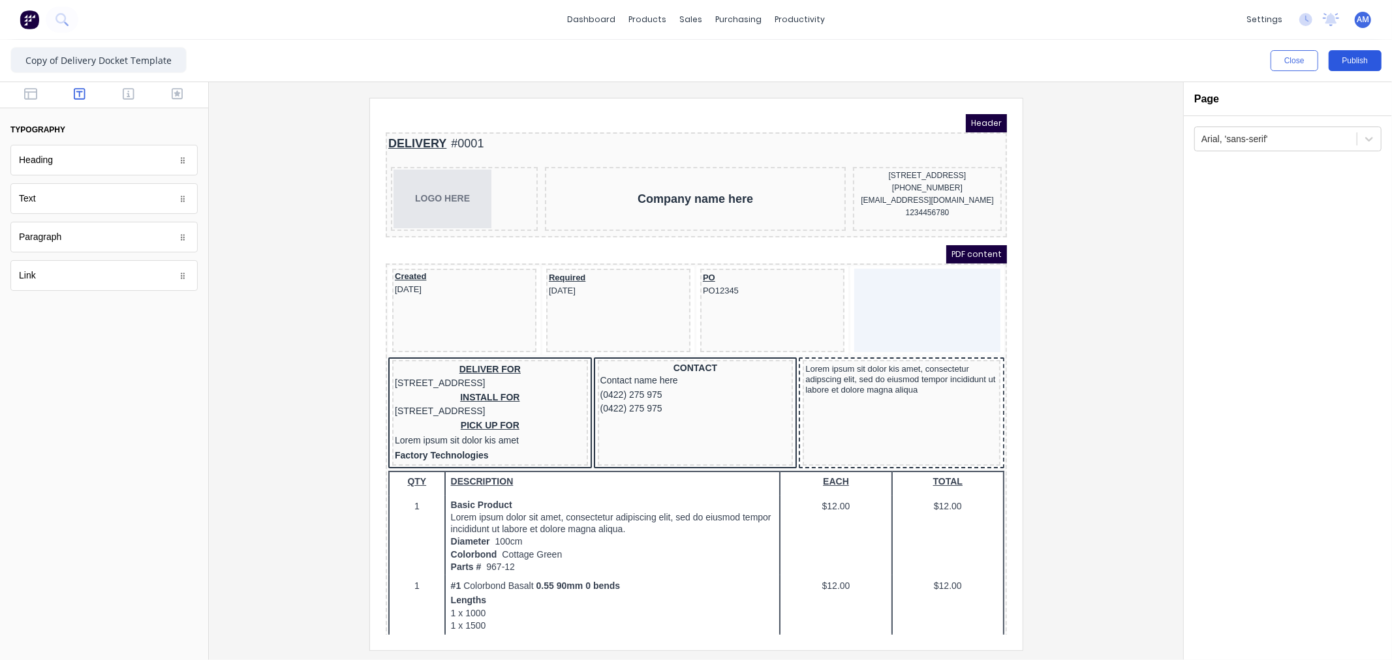
click at [1358, 63] on button "Publish" at bounding box center [1355, 60] width 53 height 21
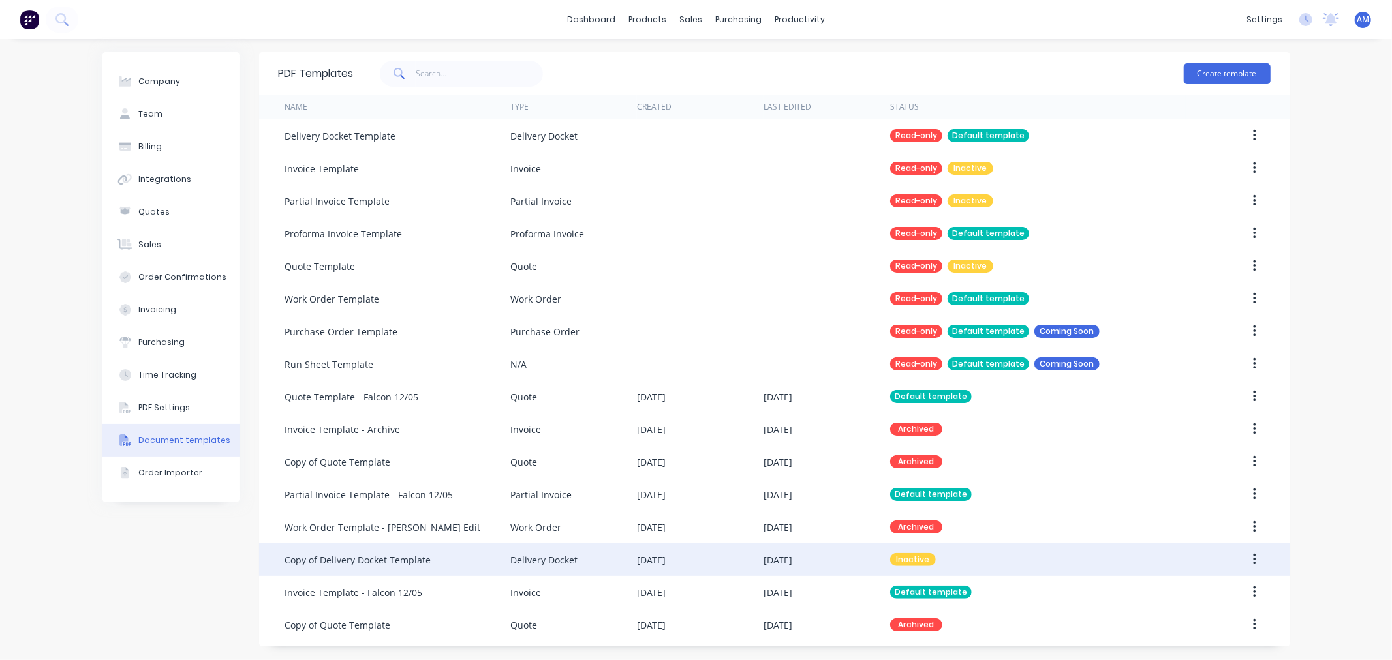
click at [389, 556] on div "Copy of Delivery Docket Template" at bounding box center [358, 560] width 146 height 14
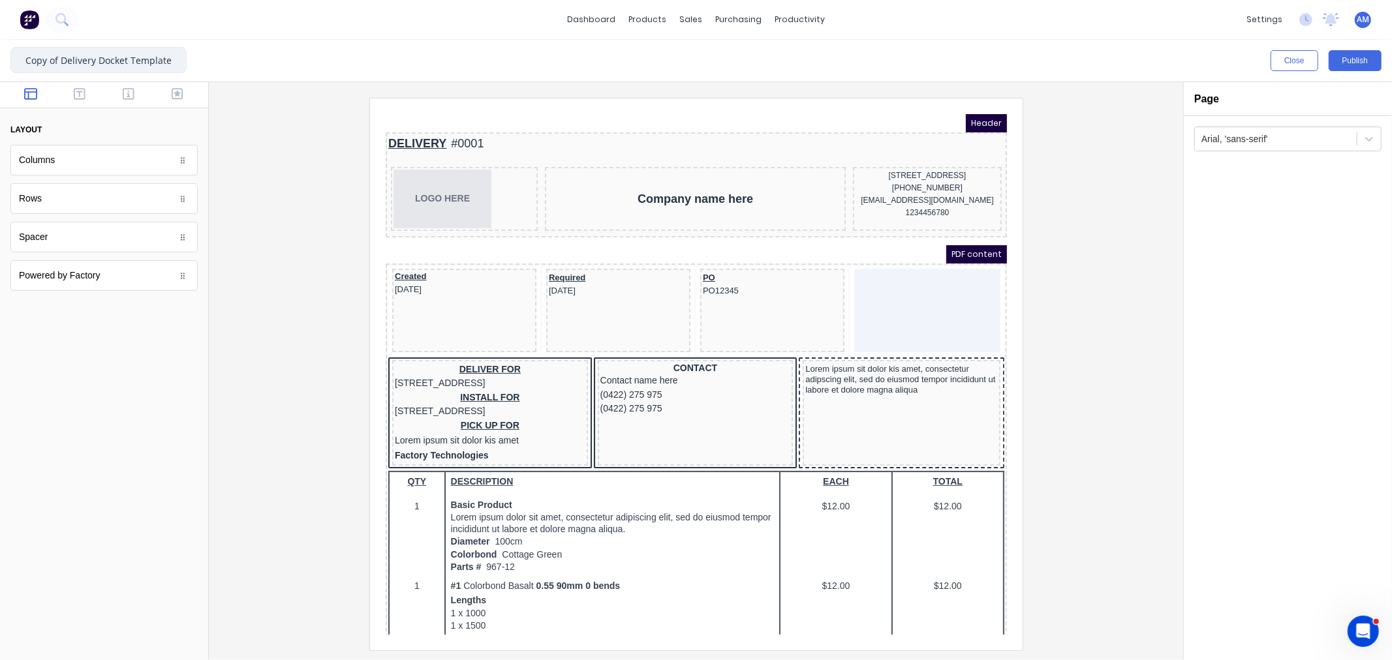
click at [114, 61] on input "Copy of Delivery Docket Template" at bounding box center [98, 60] width 176 height 26
drag, startPoint x: 24, startPoint y: 50, endPoint x: -55, endPoint y: 51, distance: 79.6
click at [0, 51] on html "dashboard products sales purchasing productivity dashboard products Product Cat…" at bounding box center [696, 330] width 1392 height 660
type input "Falcon Delivery Docket"
click at [1359, 62] on button "Publish" at bounding box center [1355, 60] width 53 height 21
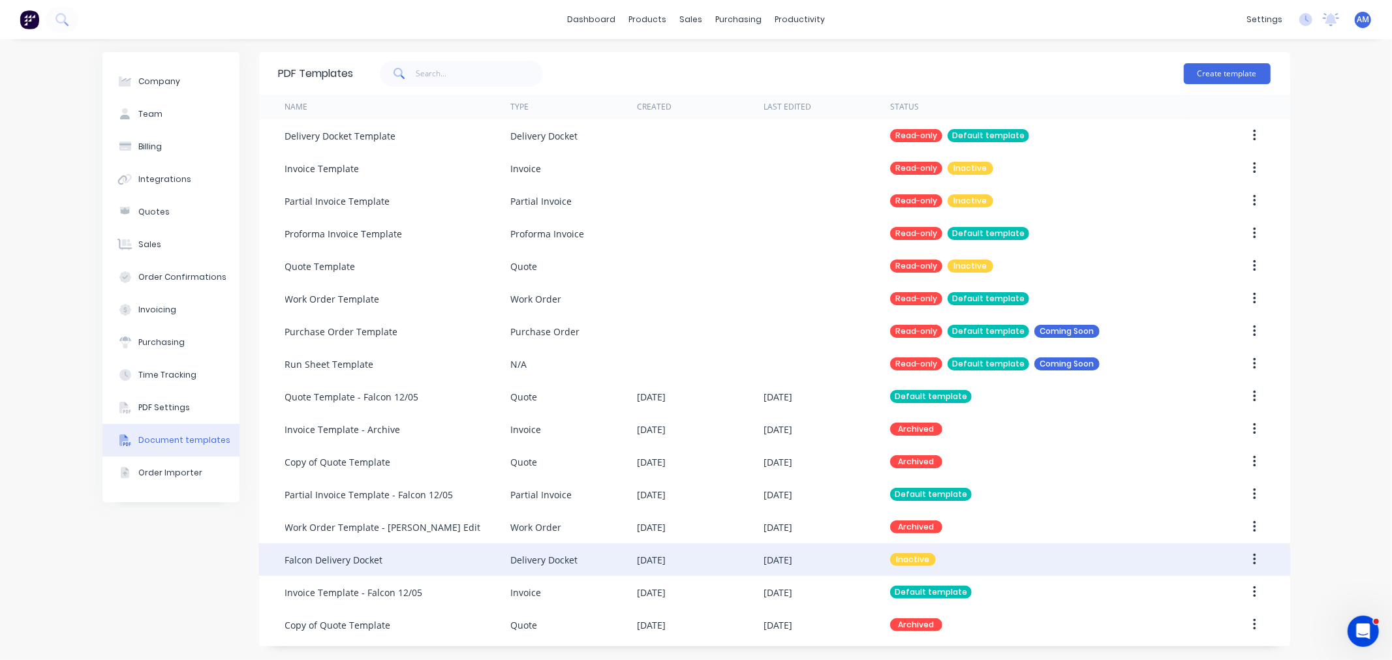
drag, startPoint x: 1249, startPoint y: 559, endPoint x: 1258, endPoint y: 561, distance: 8.7
click at [1258, 561] on button "button" at bounding box center [1254, 559] width 31 height 23
click at [1214, 618] on div "Make default" at bounding box center [1208, 620] width 101 height 19
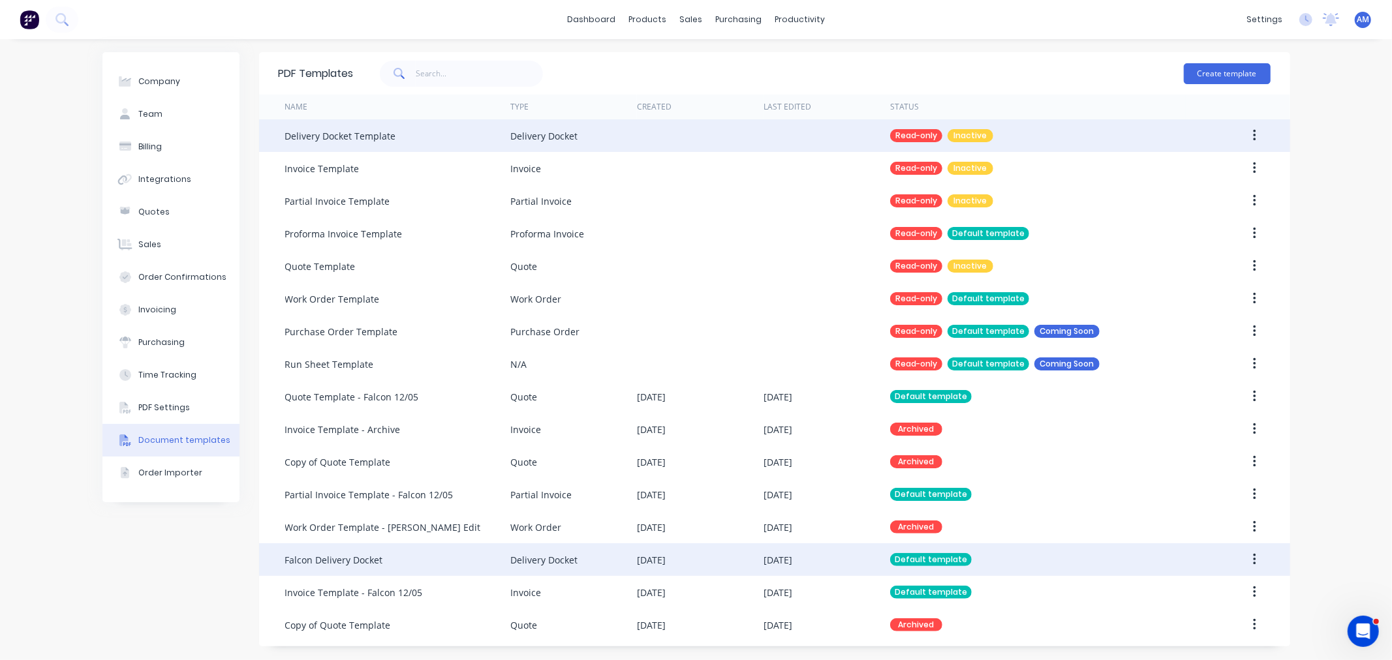
click at [1253, 131] on icon "button" at bounding box center [1254, 136] width 3 height 14
click at [1184, 166] on div "Make default" at bounding box center [1208, 170] width 101 height 19
click at [369, 553] on div "Falcon Delivery Docket" at bounding box center [334, 560] width 98 height 14
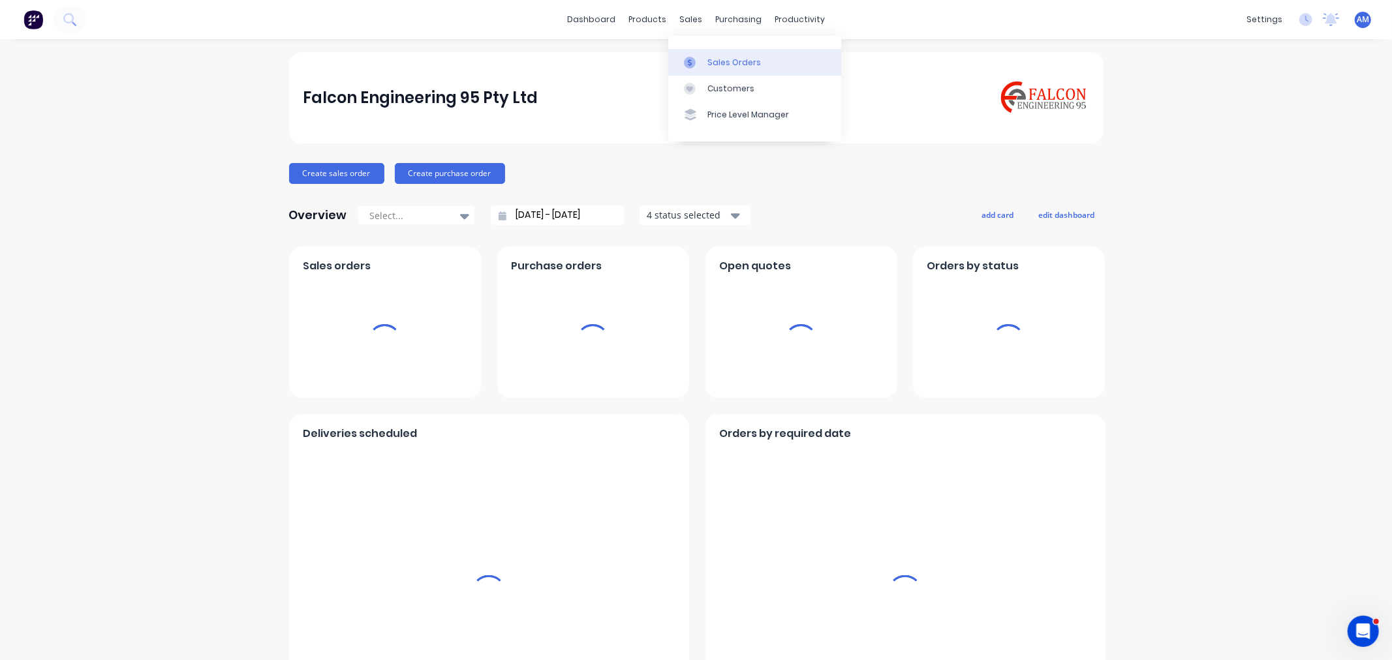
click at [722, 59] on div "Sales Orders" at bounding box center [734, 63] width 54 height 12
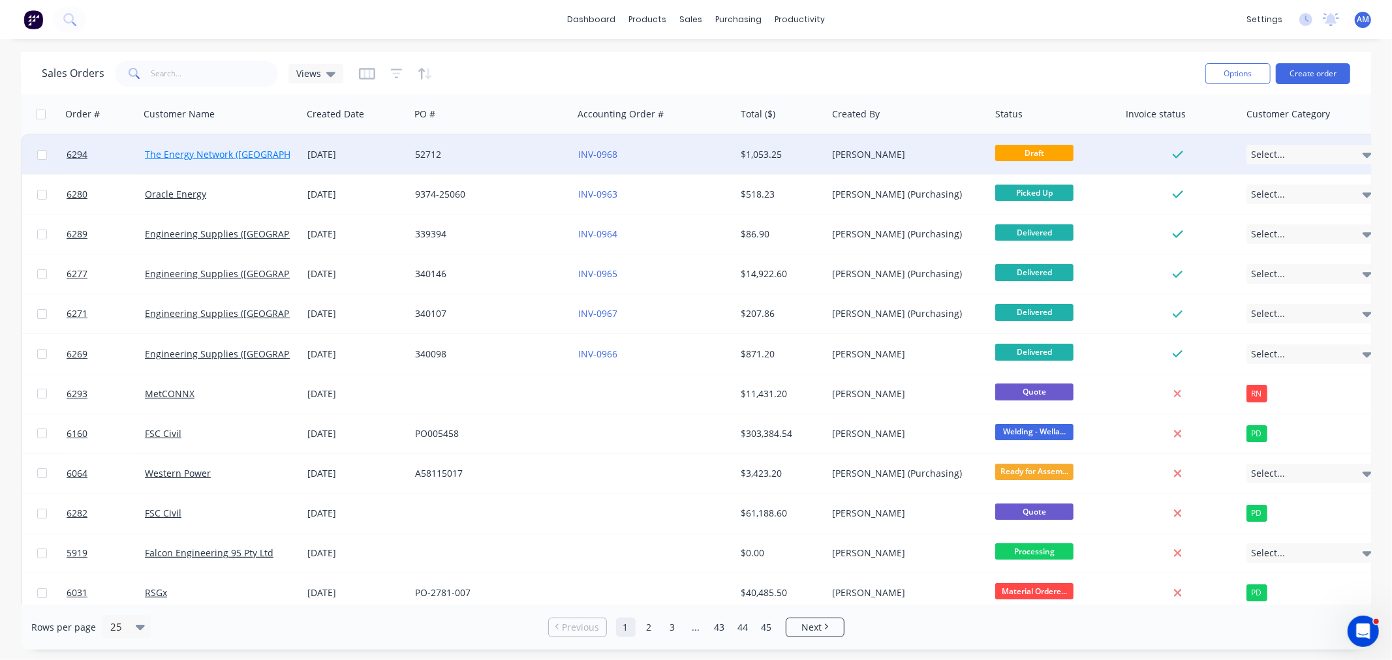
click at [187, 148] on link "The Energy Network (Australia) Pty Ltd" at bounding box center [254, 154] width 218 height 12
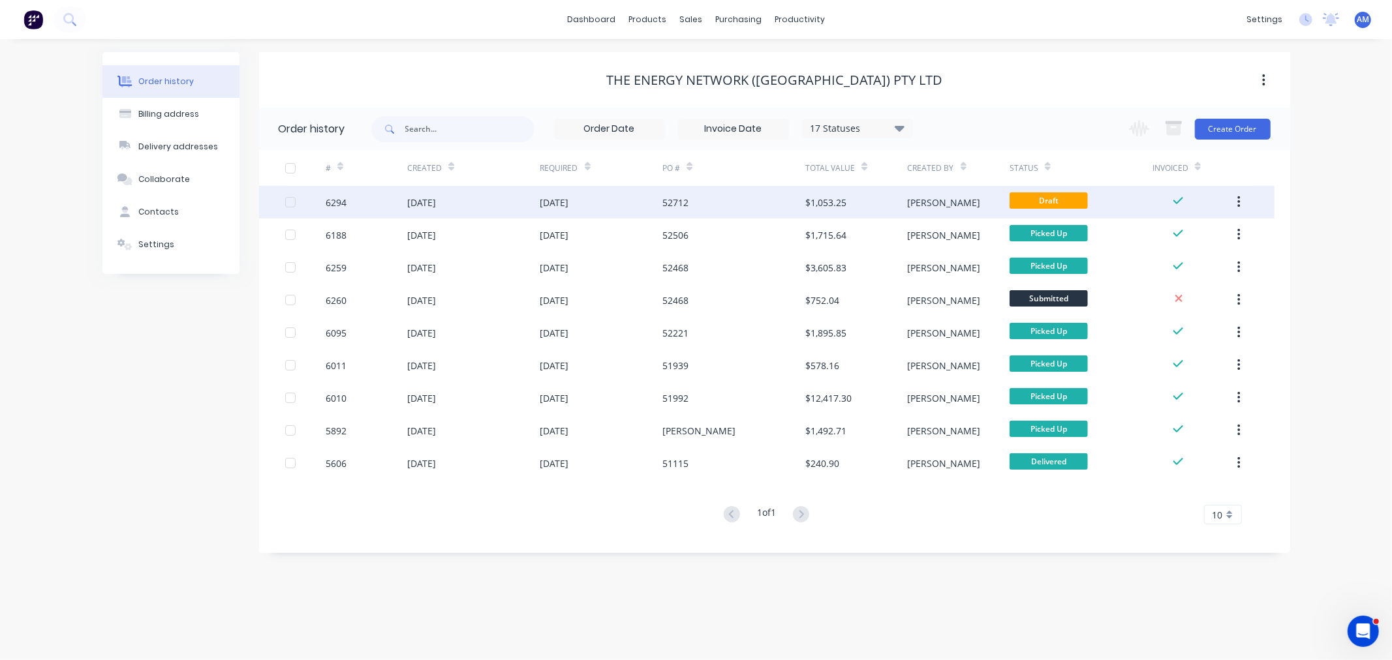
click at [382, 198] on div "6294" at bounding box center [367, 202] width 82 height 33
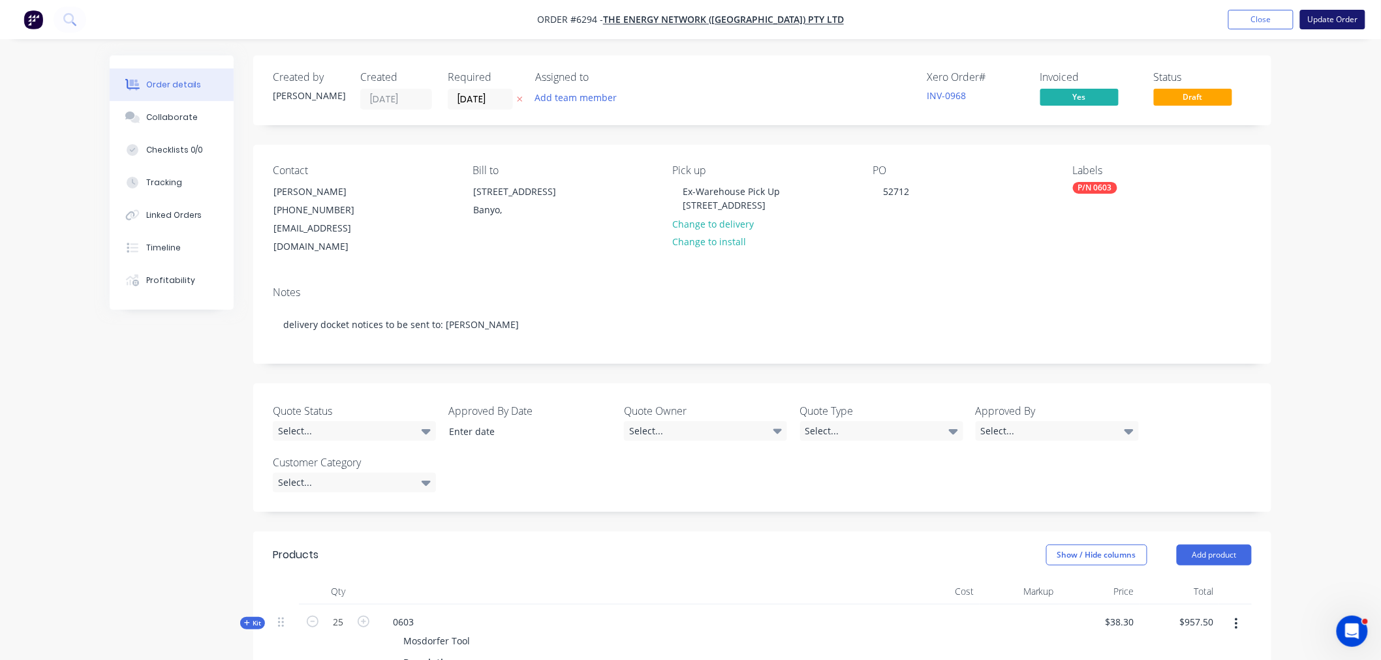
click at [1330, 22] on button "Update Order" at bounding box center [1332, 20] width 65 height 20
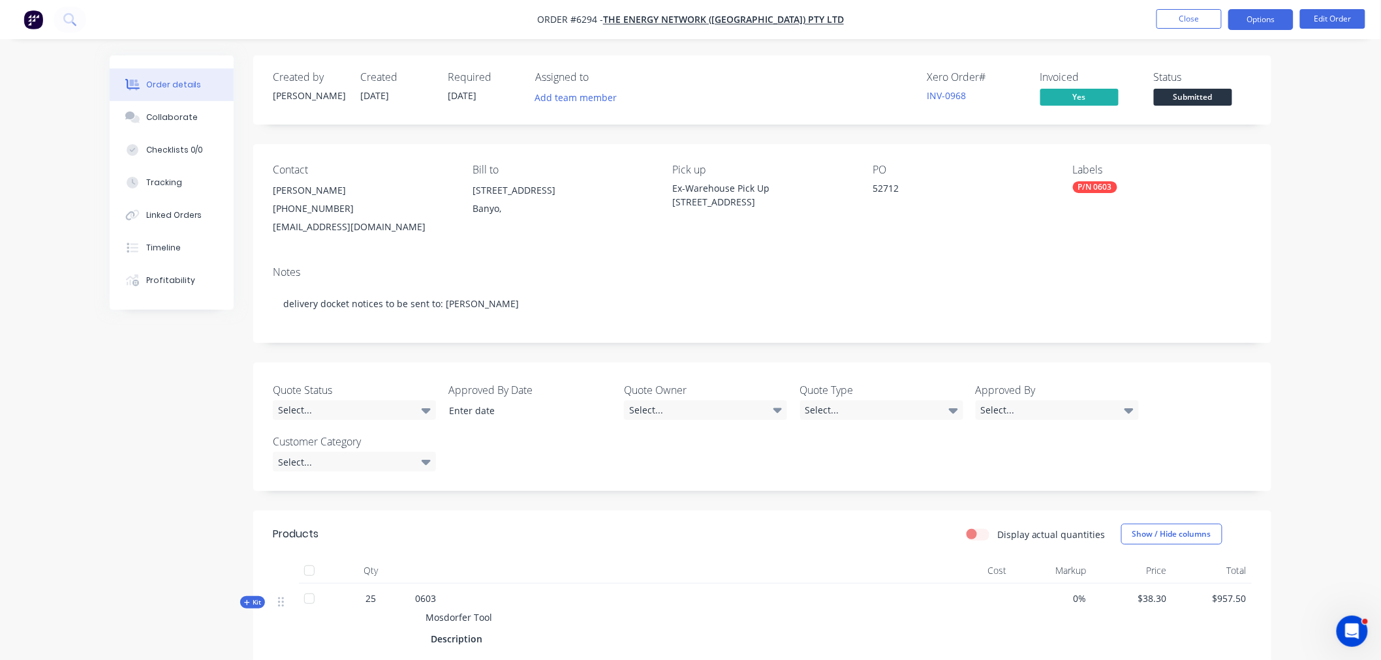
click at [1265, 17] on button "Options" at bounding box center [1260, 19] width 65 height 21
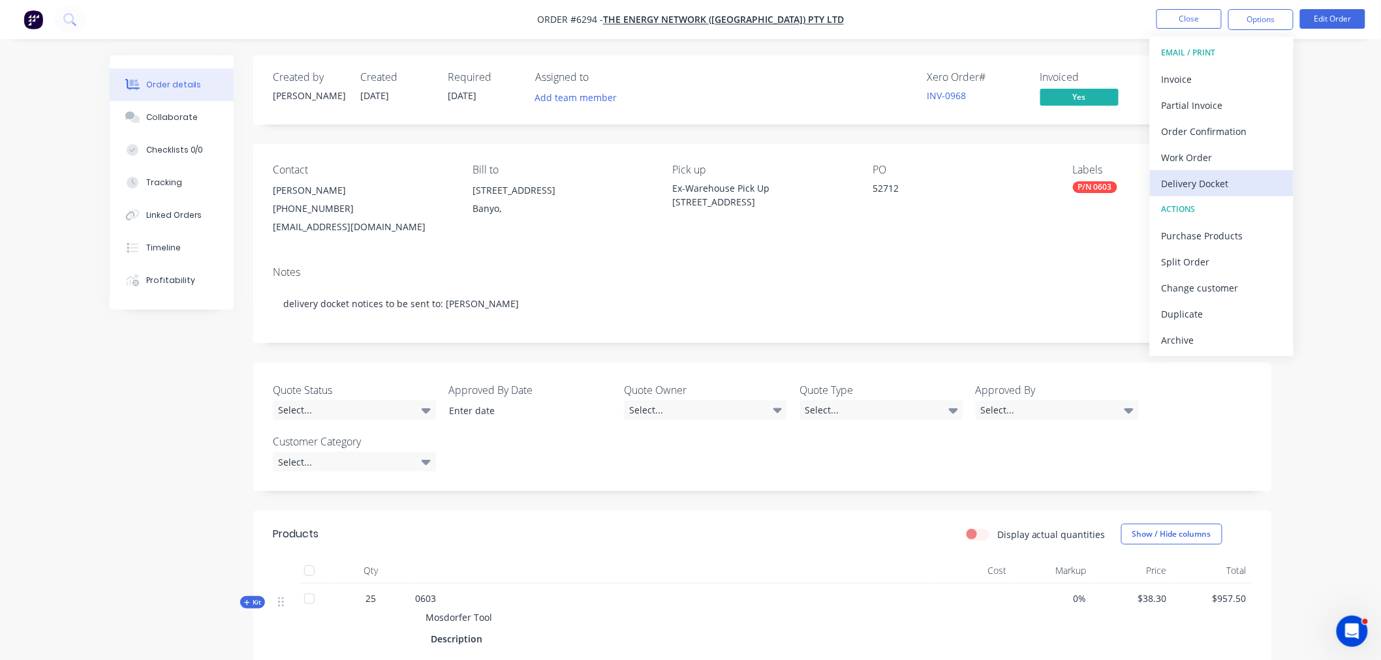
click at [1211, 179] on div "Delivery Docket" at bounding box center [1222, 183] width 120 height 19
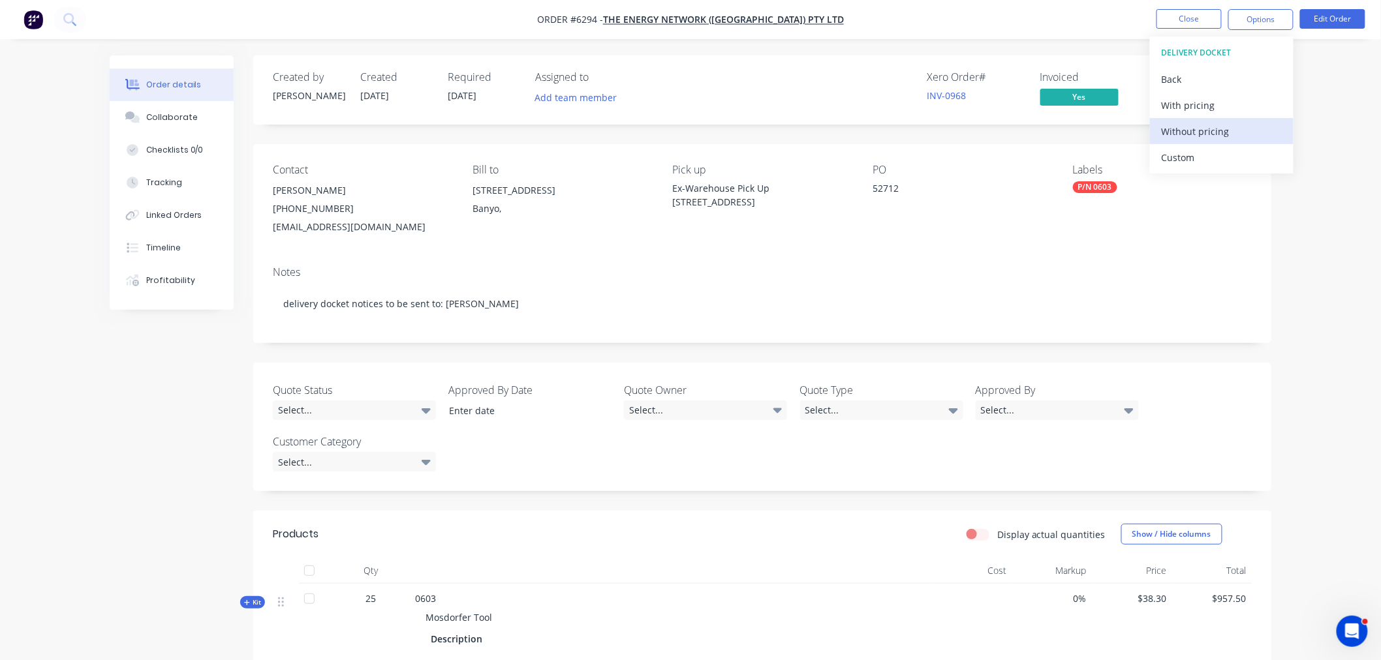
click at [1201, 127] on div "Without pricing" at bounding box center [1222, 131] width 120 height 19
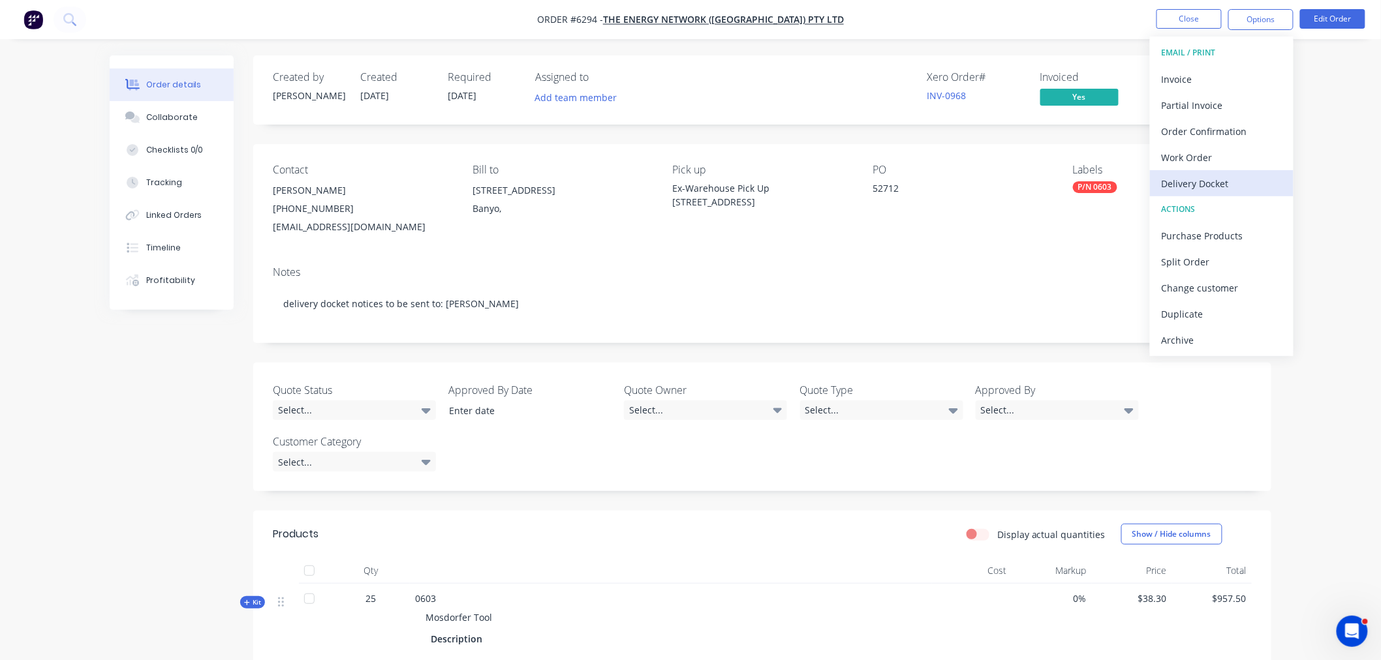
click at [1205, 178] on div "Delivery Docket" at bounding box center [1222, 183] width 120 height 19
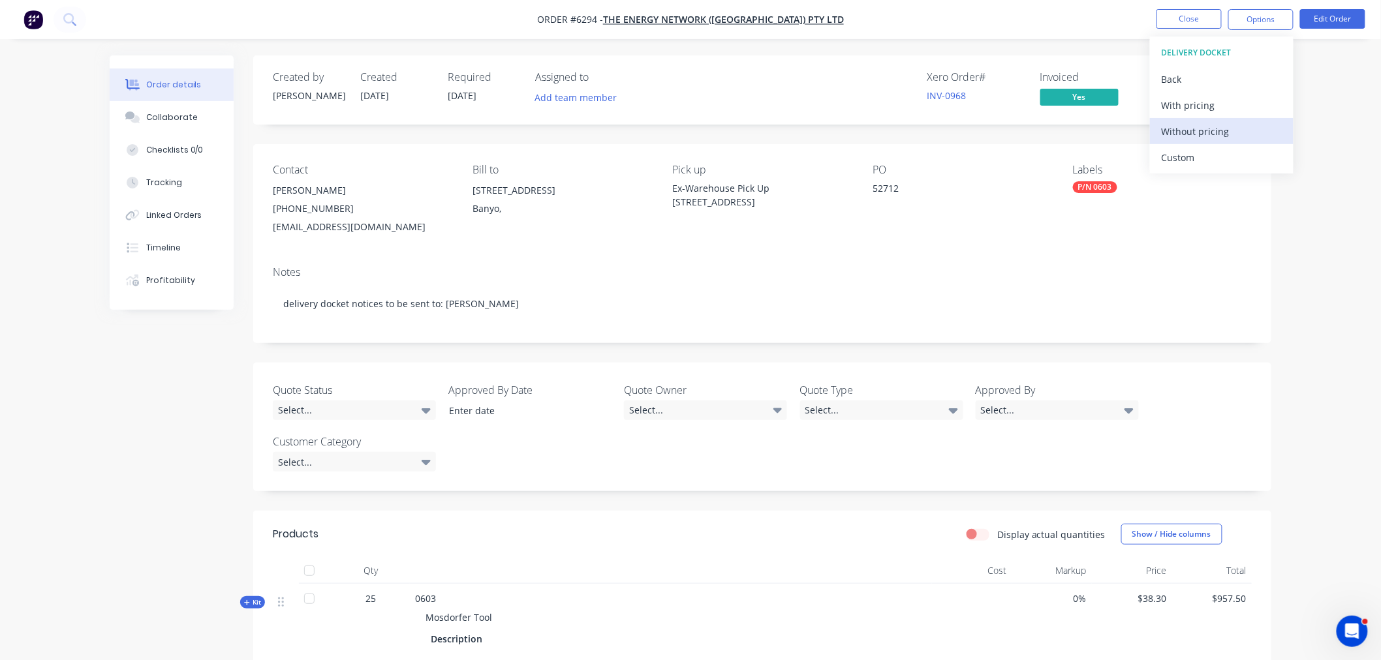
click at [1199, 131] on div "Without pricing" at bounding box center [1222, 131] width 120 height 19
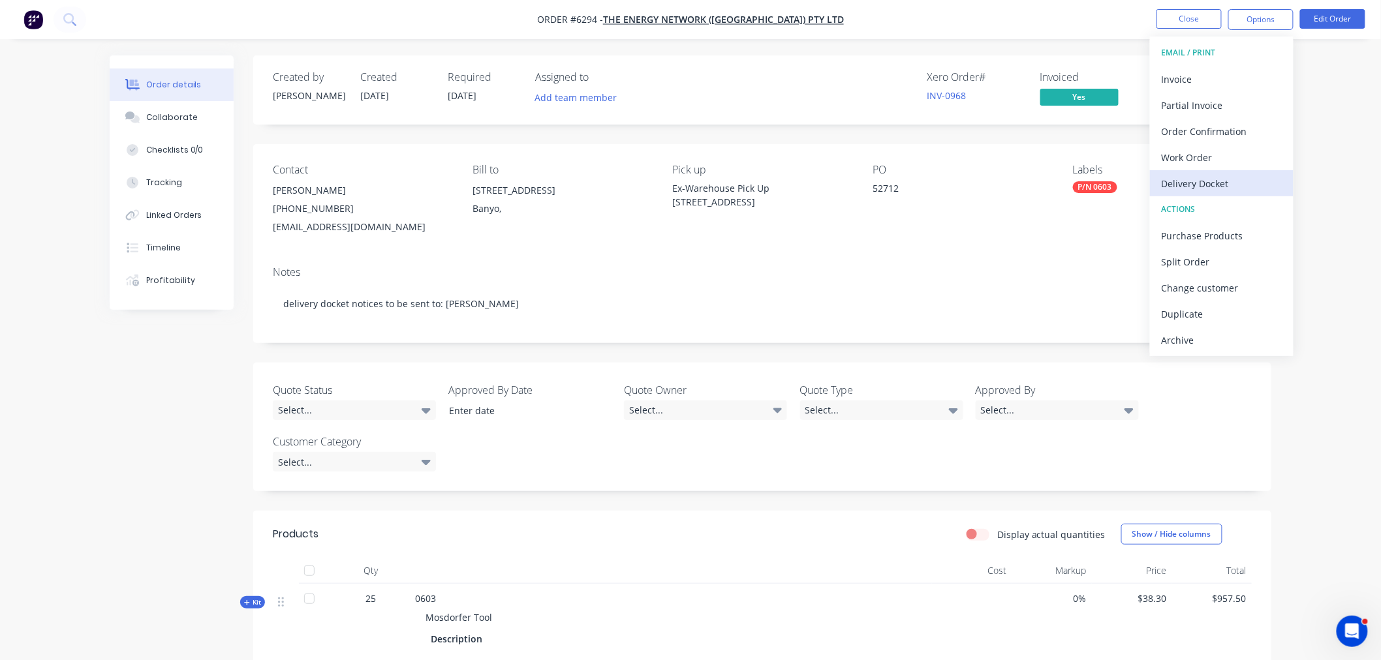
click at [1196, 178] on div "Delivery Docket" at bounding box center [1222, 183] width 120 height 19
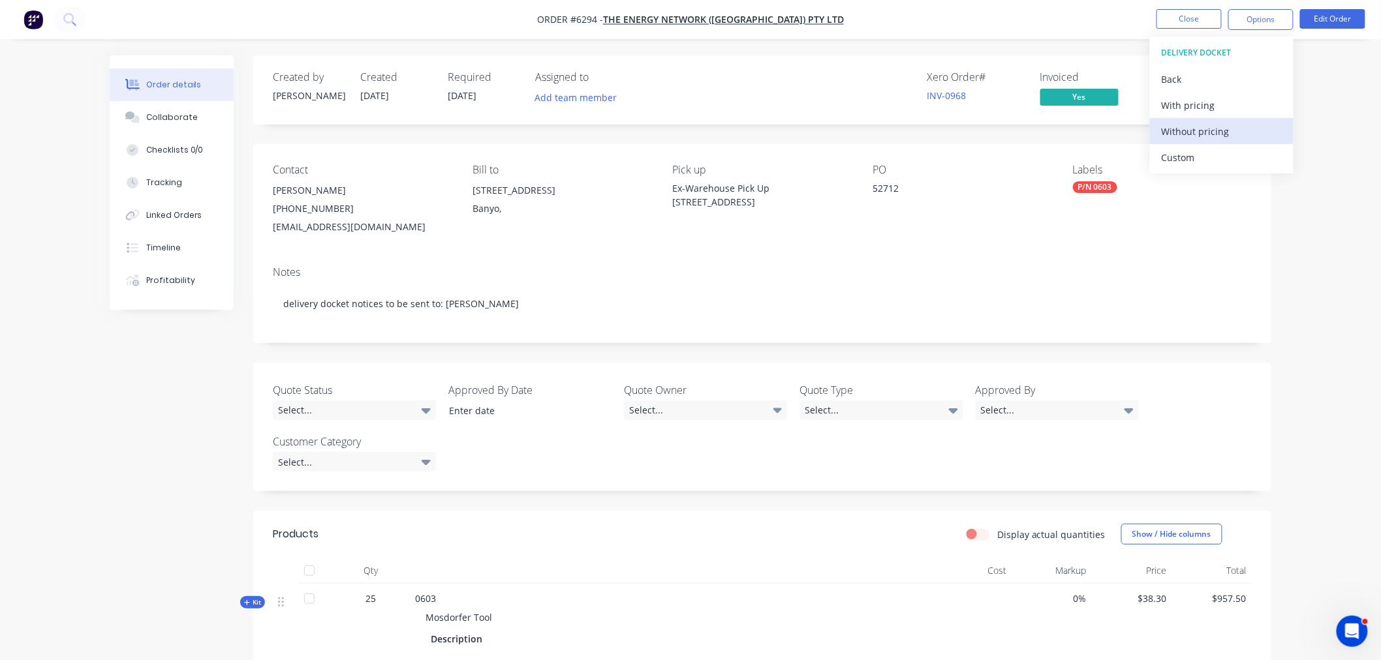
click at [1199, 132] on div "Without pricing" at bounding box center [1222, 131] width 120 height 19
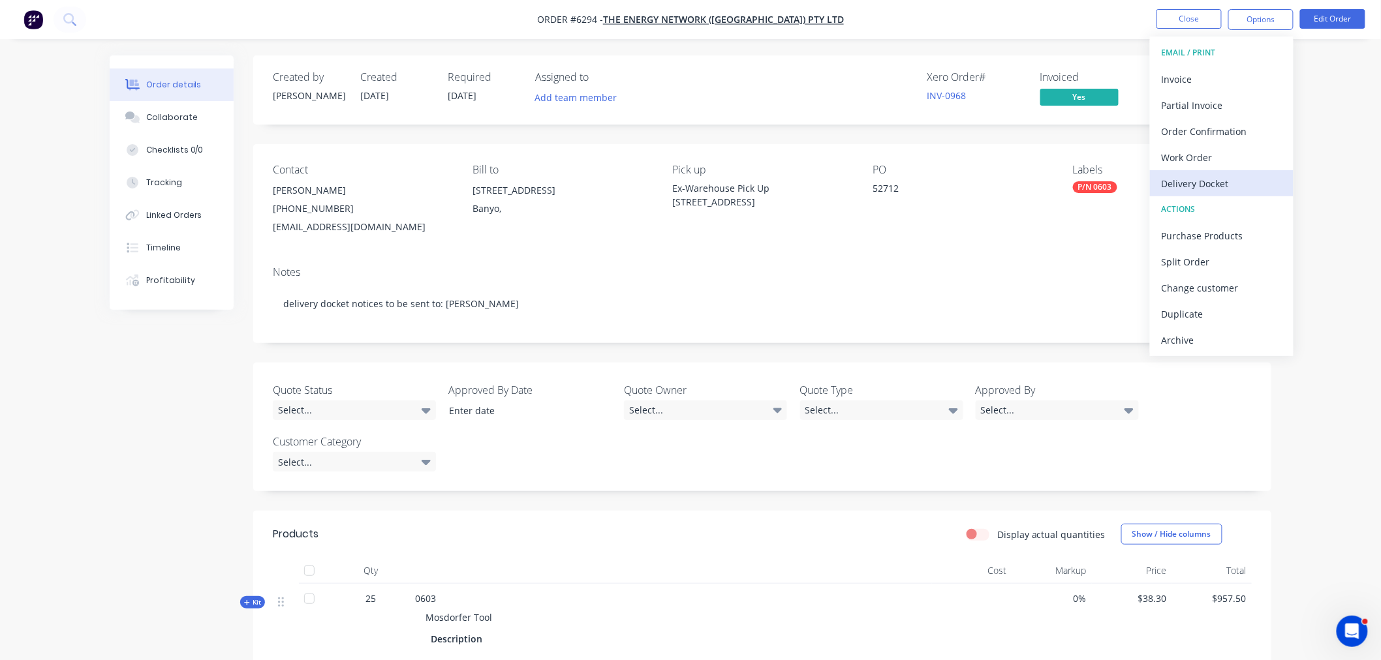
click at [1211, 174] on div "Delivery Docket" at bounding box center [1222, 183] width 120 height 19
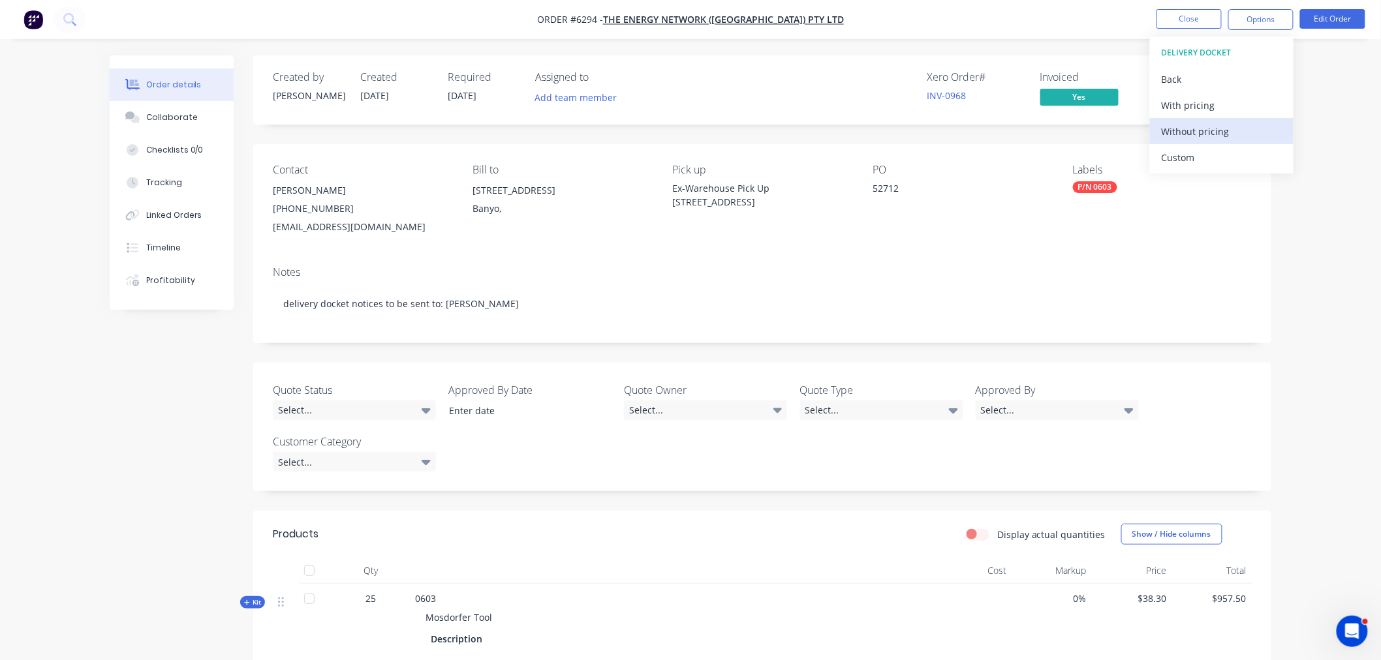
drag, startPoint x: 1203, startPoint y: 133, endPoint x: 1198, endPoint y: 144, distance: 12.0
click at [1203, 132] on div "Without pricing" at bounding box center [1222, 131] width 120 height 19
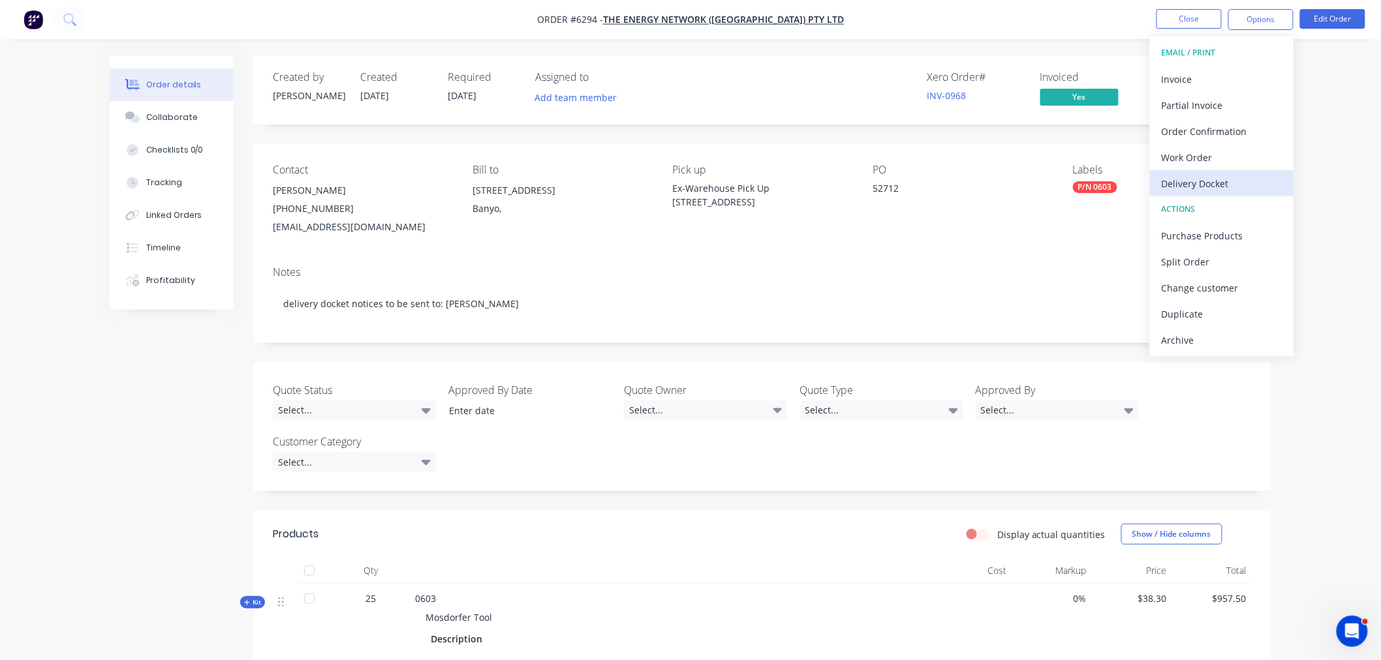
click at [1181, 185] on div "Delivery Docket" at bounding box center [1222, 183] width 120 height 19
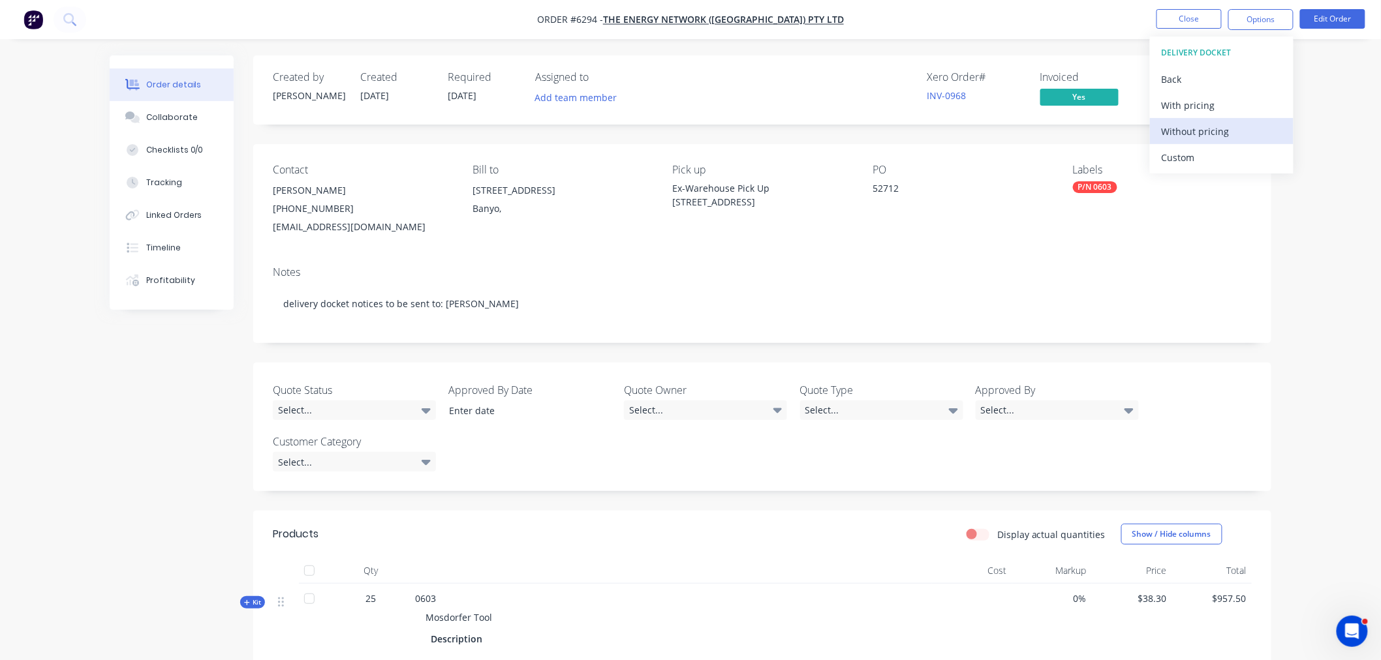
click at [1177, 131] on div "Without pricing" at bounding box center [1222, 131] width 120 height 19
click at [1203, 179] on div "Delivery Docket" at bounding box center [1222, 183] width 120 height 19
click at [1191, 136] on div "Without pricing" at bounding box center [1222, 131] width 120 height 19
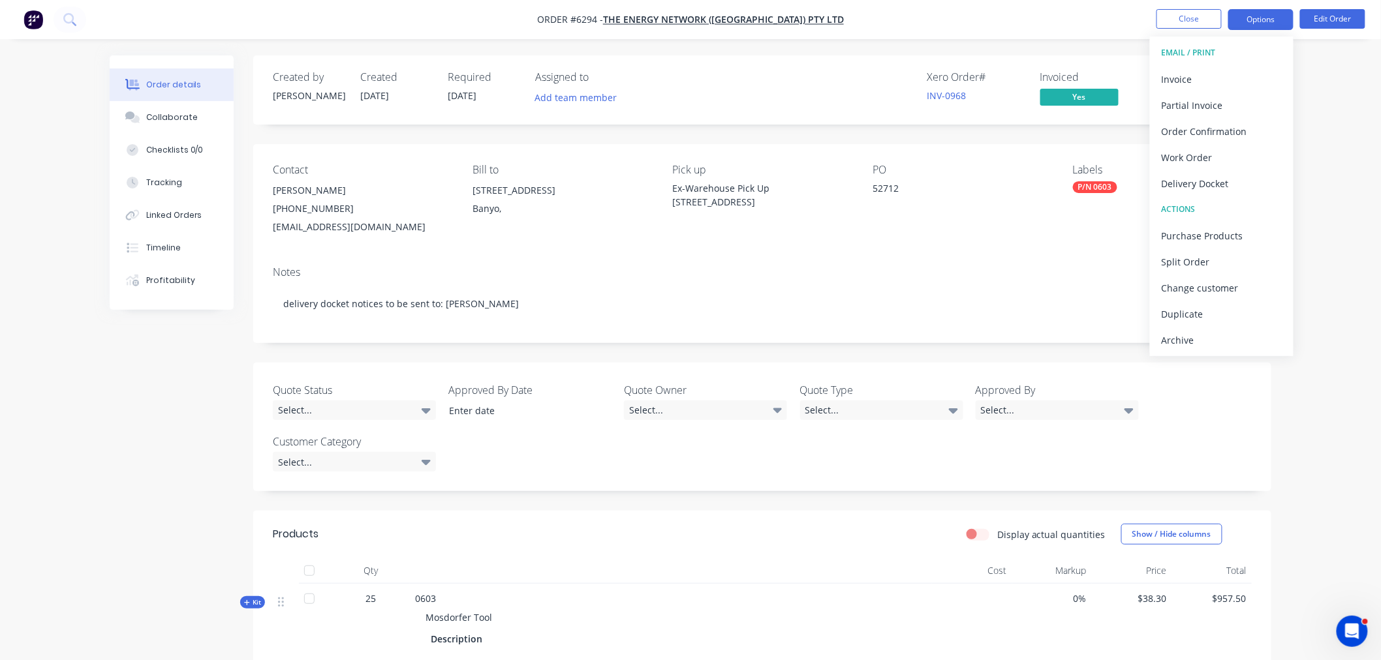
click at [1273, 20] on button "Options" at bounding box center [1260, 19] width 65 height 21
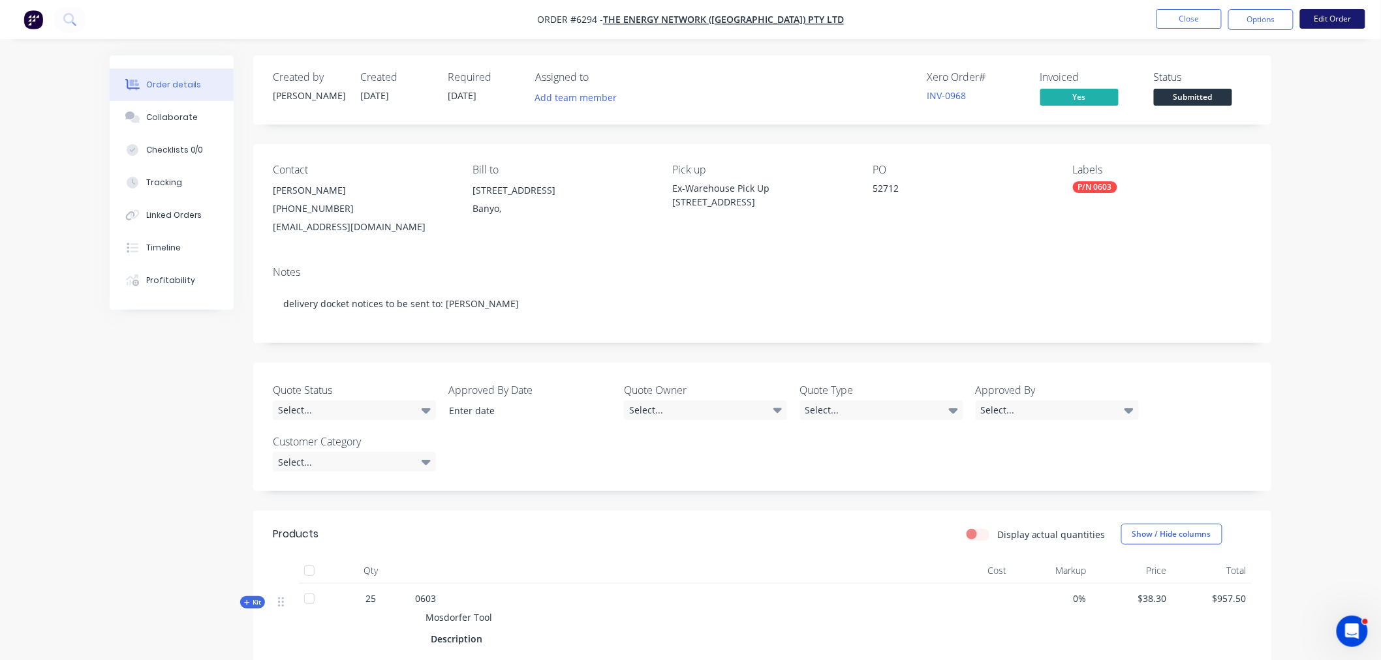
click at [1346, 16] on button "Edit Order" at bounding box center [1332, 19] width 65 height 20
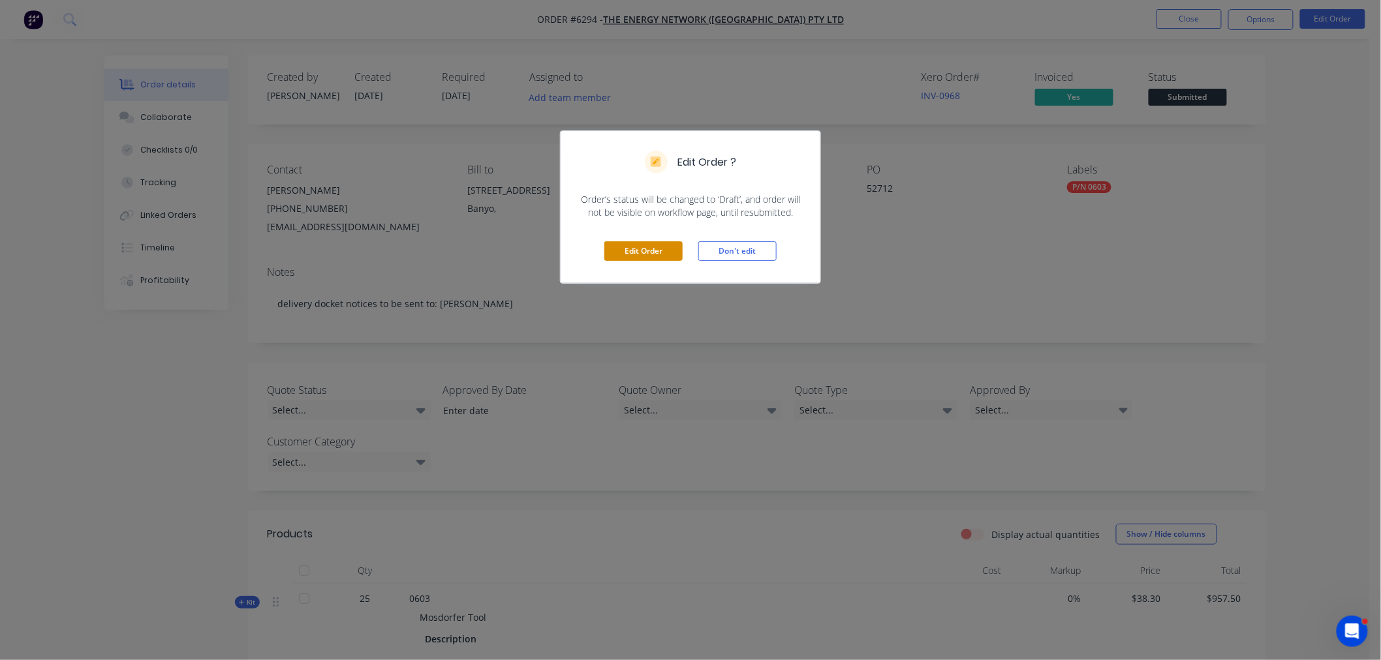
click at [654, 253] on button "Edit Order" at bounding box center [643, 251] width 78 height 20
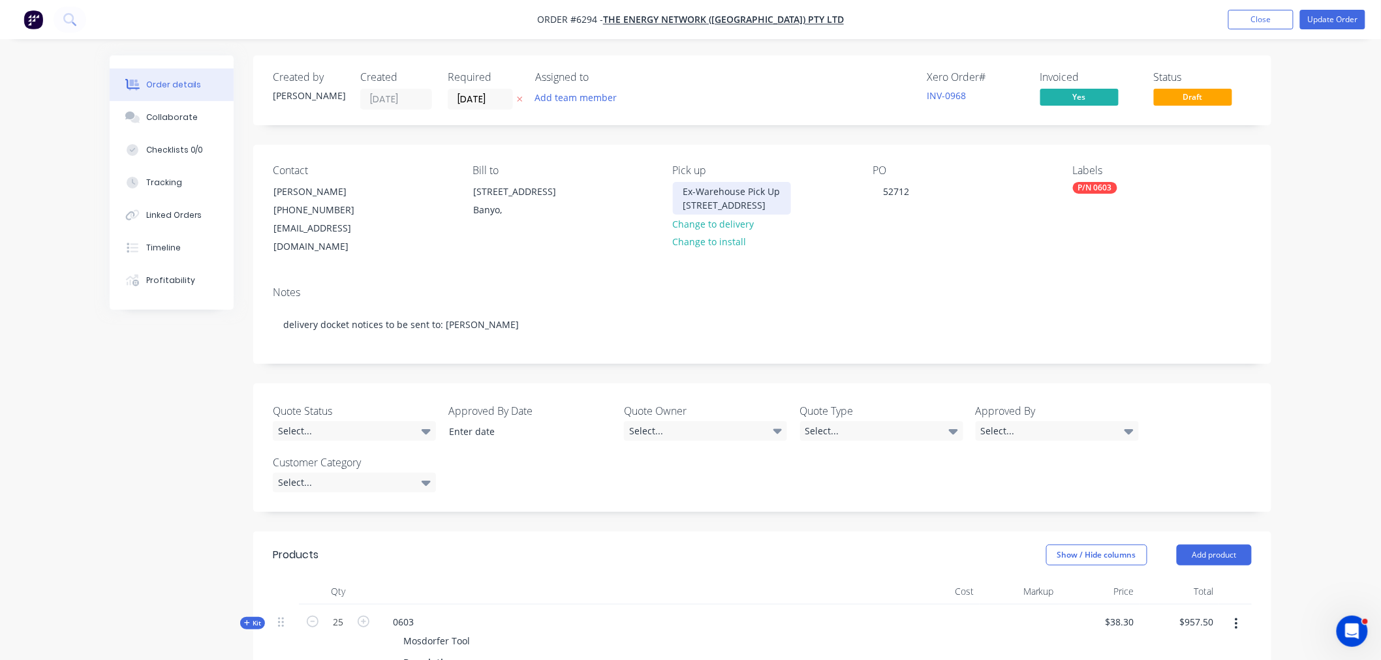
click at [732, 201] on div "Ex-Warehouse Pick Up 11 Port Pirie St, Bibra Lake WA 6163" at bounding box center [732, 198] width 118 height 33
drag, startPoint x: 844, startPoint y: 201, endPoint x: 620, endPoint y: 186, distance: 225.0
click at [620, 185] on div "Contact Sunil Hande (07) 3212 8999 logistics@tengroup.com.au Bill to 65 Wentwor…" at bounding box center [762, 210] width 1018 height 131
click at [1323, 22] on button "Update Order" at bounding box center [1332, 20] width 65 height 20
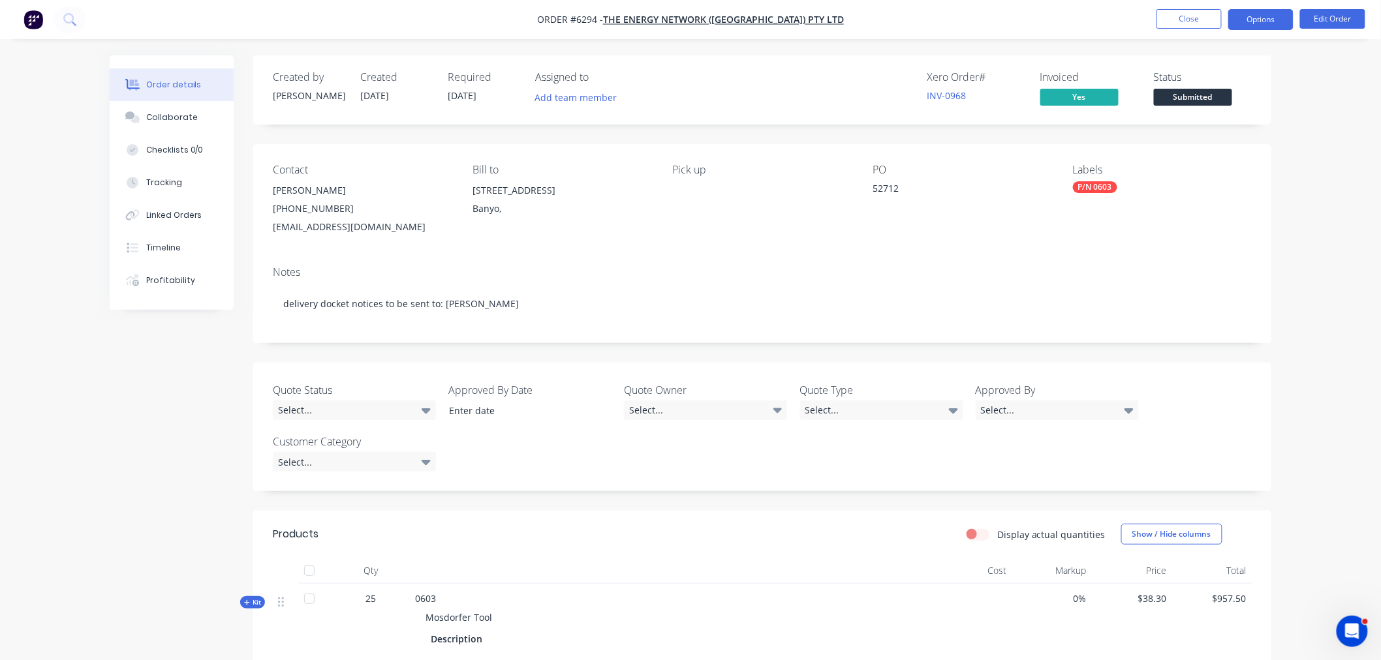
click at [1268, 23] on button "Options" at bounding box center [1260, 19] width 65 height 21
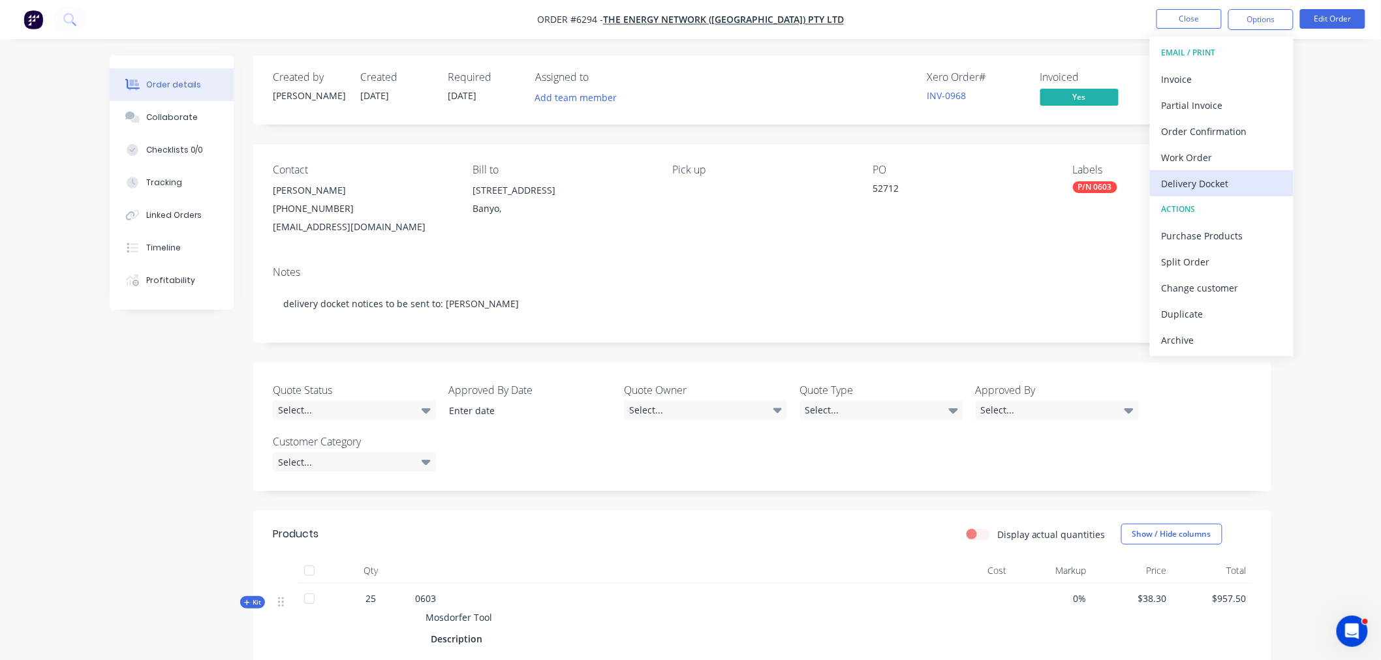
click at [1223, 180] on div "Delivery Docket" at bounding box center [1222, 183] width 120 height 19
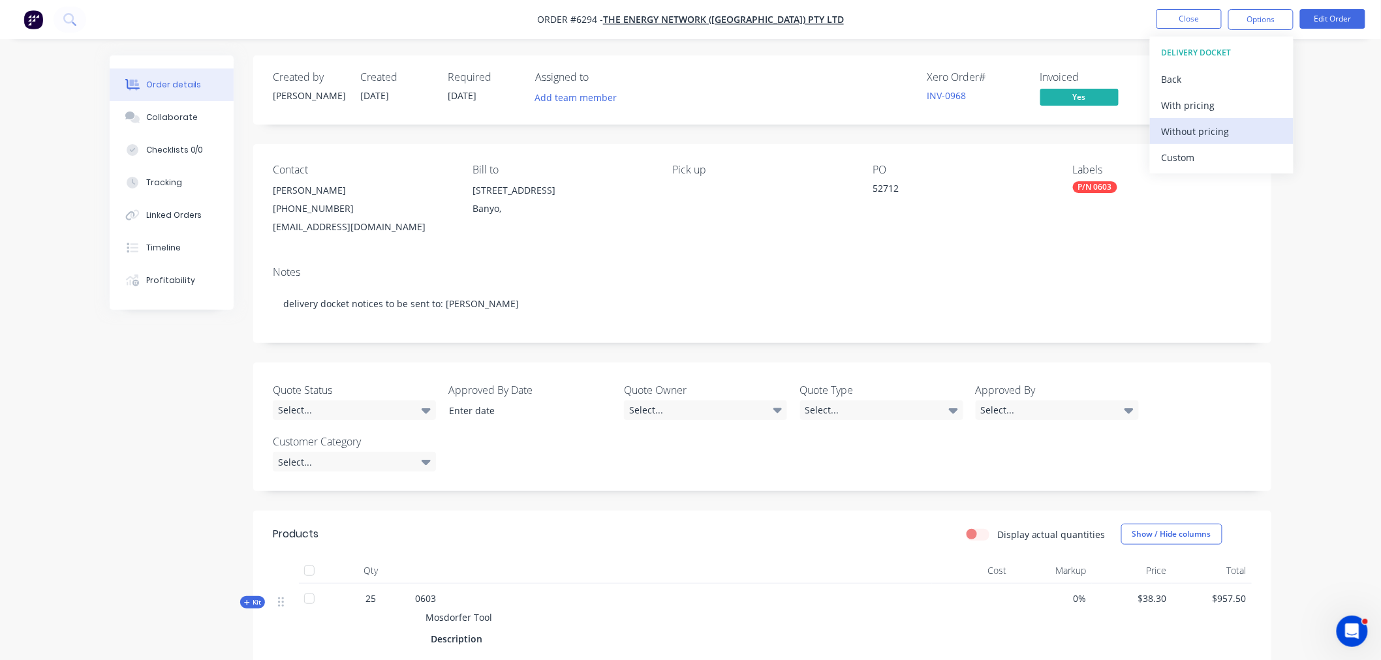
click at [1162, 131] on div "Without pricing" at bounding box center [1222, 131] width 120 height 19
click at [1320, 125] on div "Order details Collaborate Checklists 0/0 Tracking Linked Orders Timeline Profit…" at bounding box center [690, 444] width 1381 height 889
click at [1325, 9] on button "Edit Order" at bounding box center [1332, 19] width 65 height 20
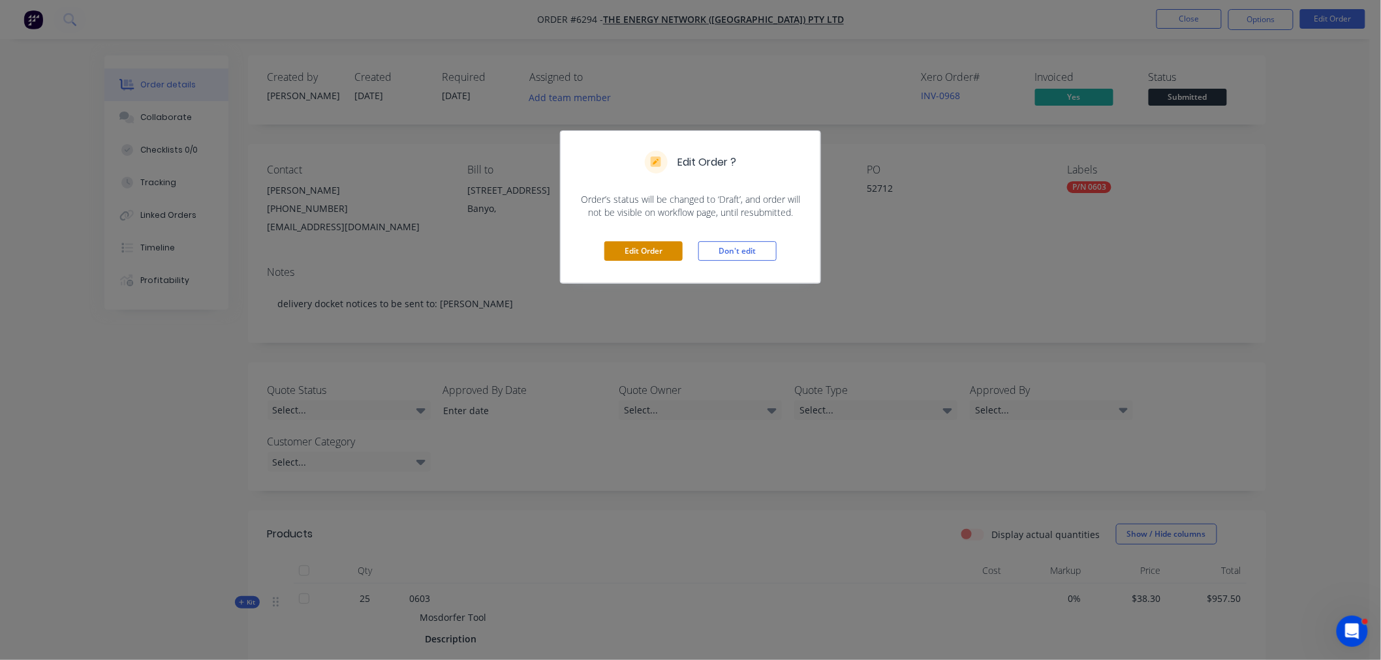
click at [629, 245] on button "Edit Order" at bounding box center [643, 251] width 78 height 20
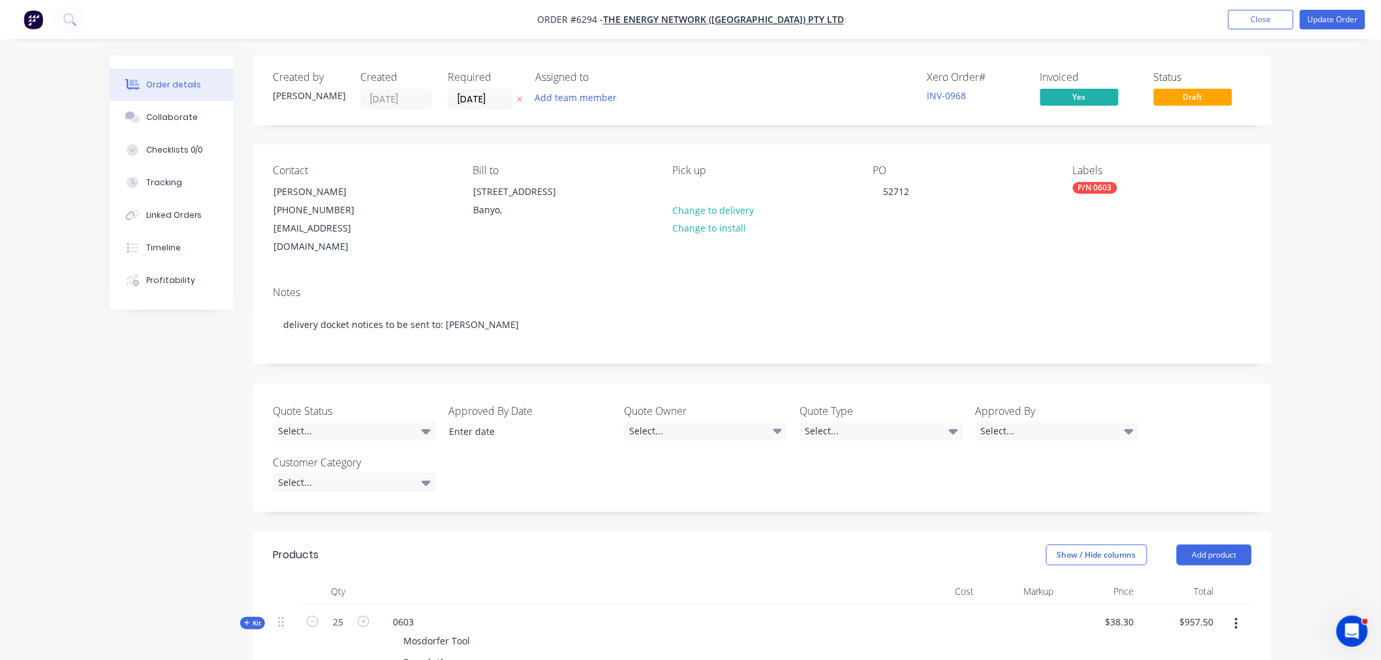
click at [694, 184] on div "Pick up Change to delivery Change to install" at bounding box center [762, 210] width 179 height 92
click at [679, 189] on div at bounding box center [683, 191] width 21 height 19
click at [1342, 10] on button "Update Order" at bounding box center [1332, 20] width 65 height 20
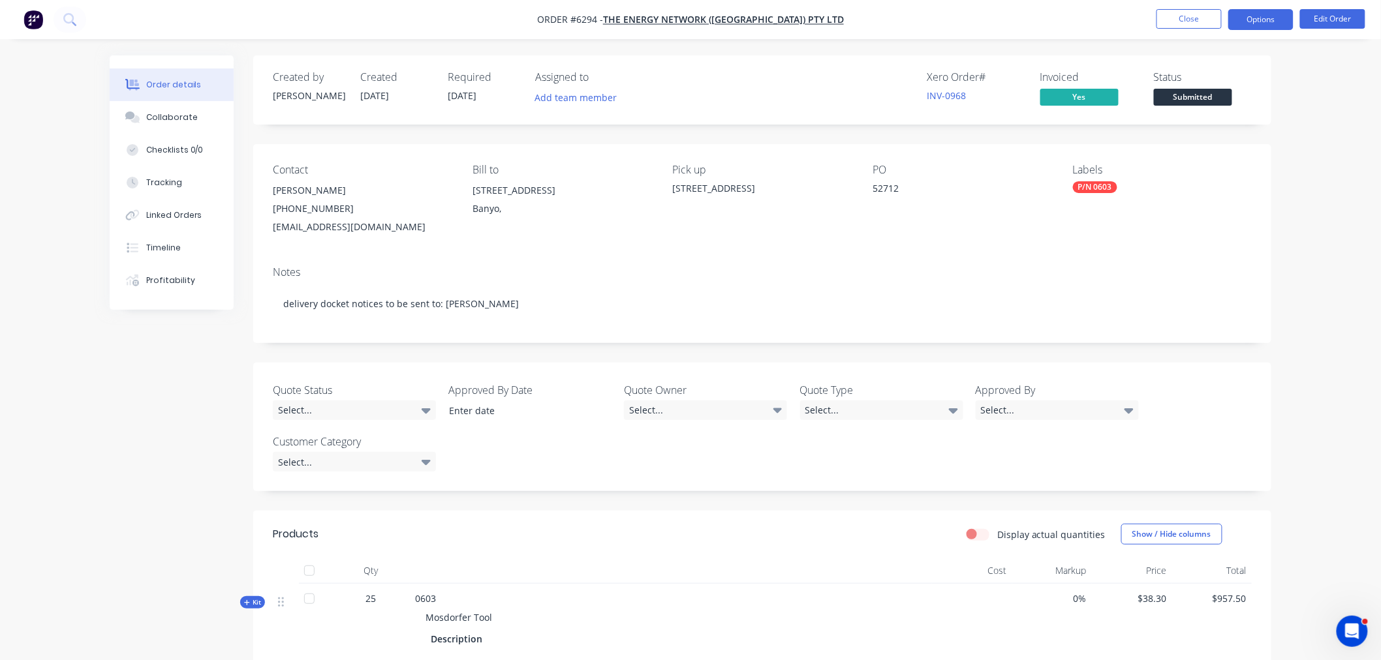
click at [1276, 18] on button "Options" at bounding box center [1260, 19] width 65 height 21
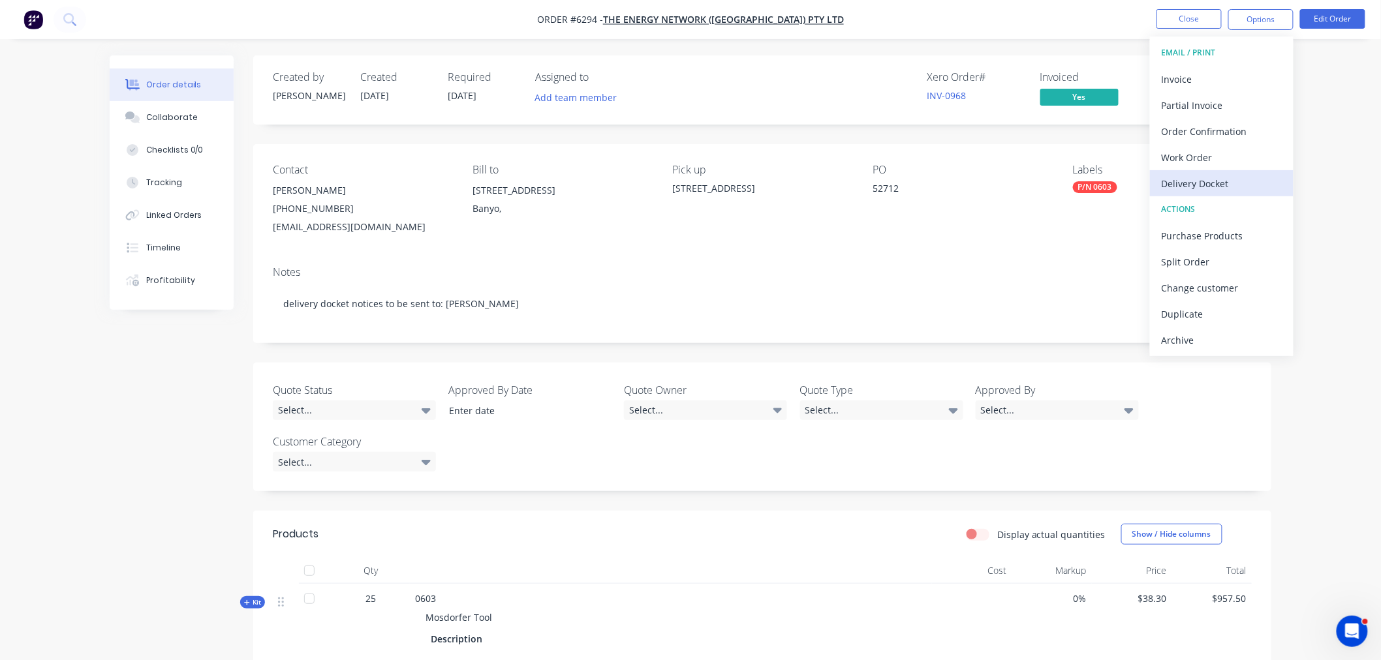
click at [1223, 177] on div "Delivery Docket" at bounding box center [1222, 183] width 120 height 19
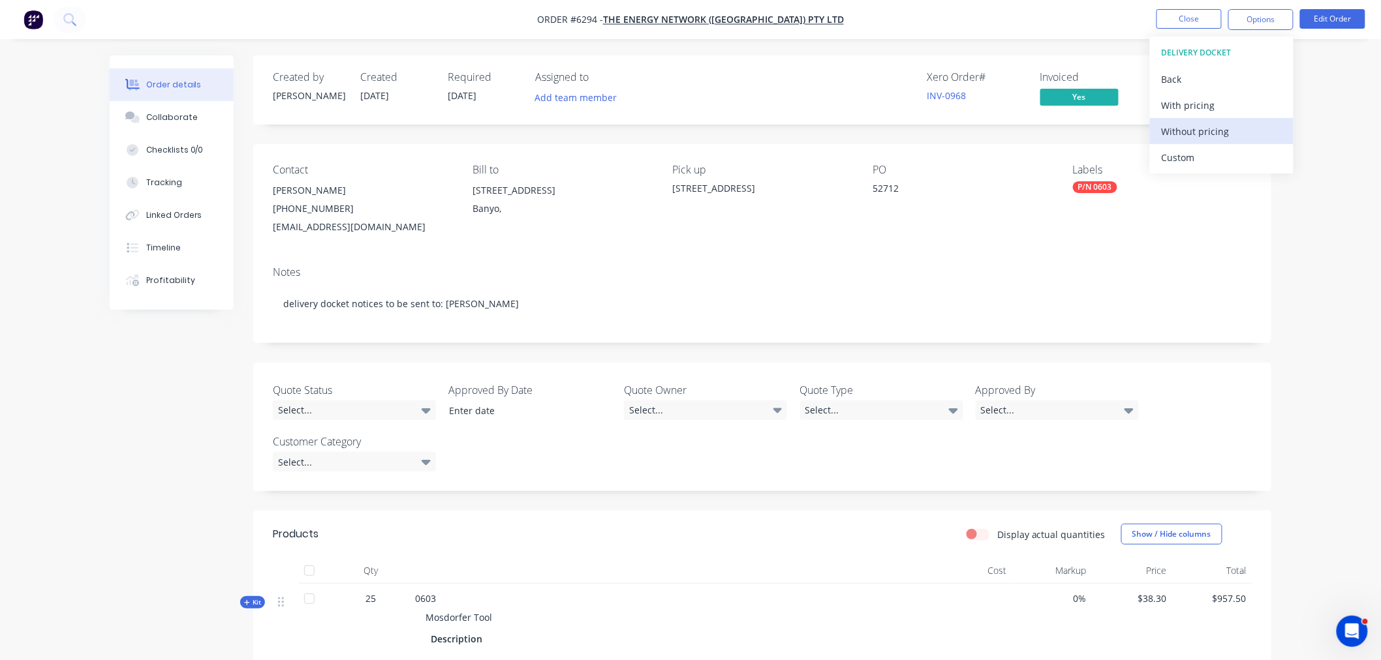
click at [1186, 134] on div "Without pricing" at bounding box center [1222, 131] width 120 height 19
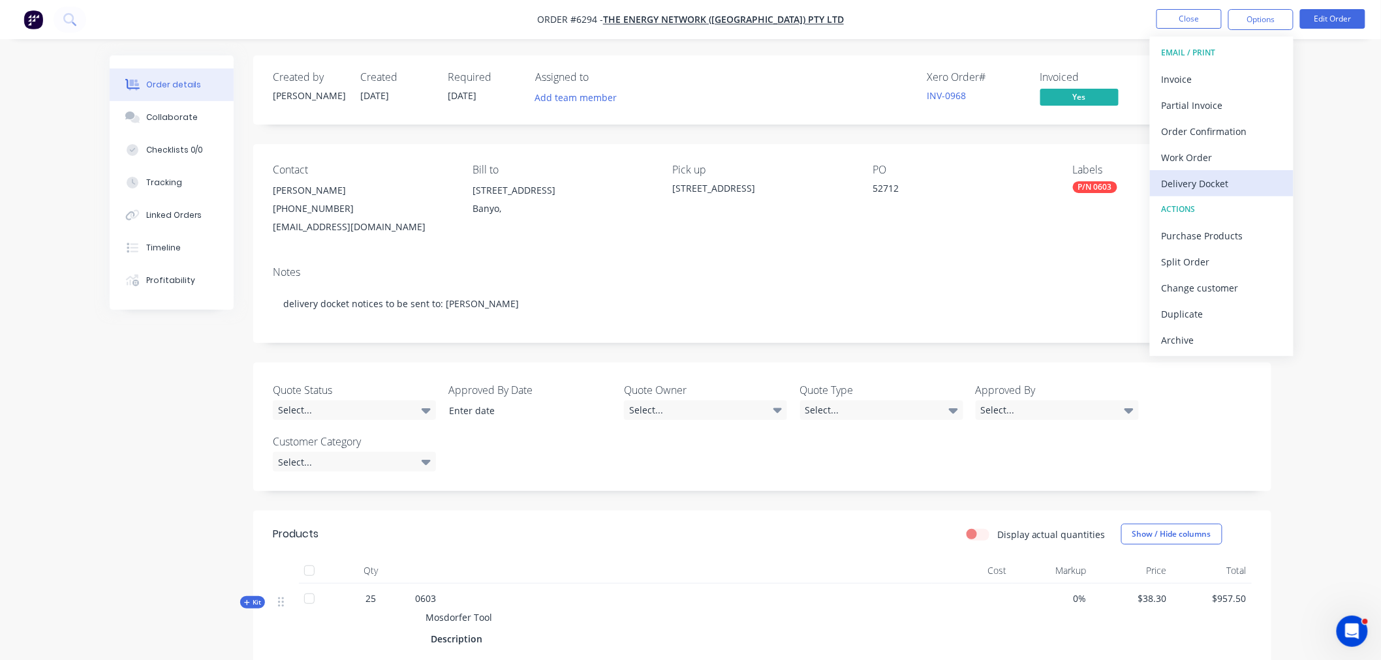
click at [1190, 191] on div "Delivery Docket" at bounding box center [1222, 183] width 120 height 19
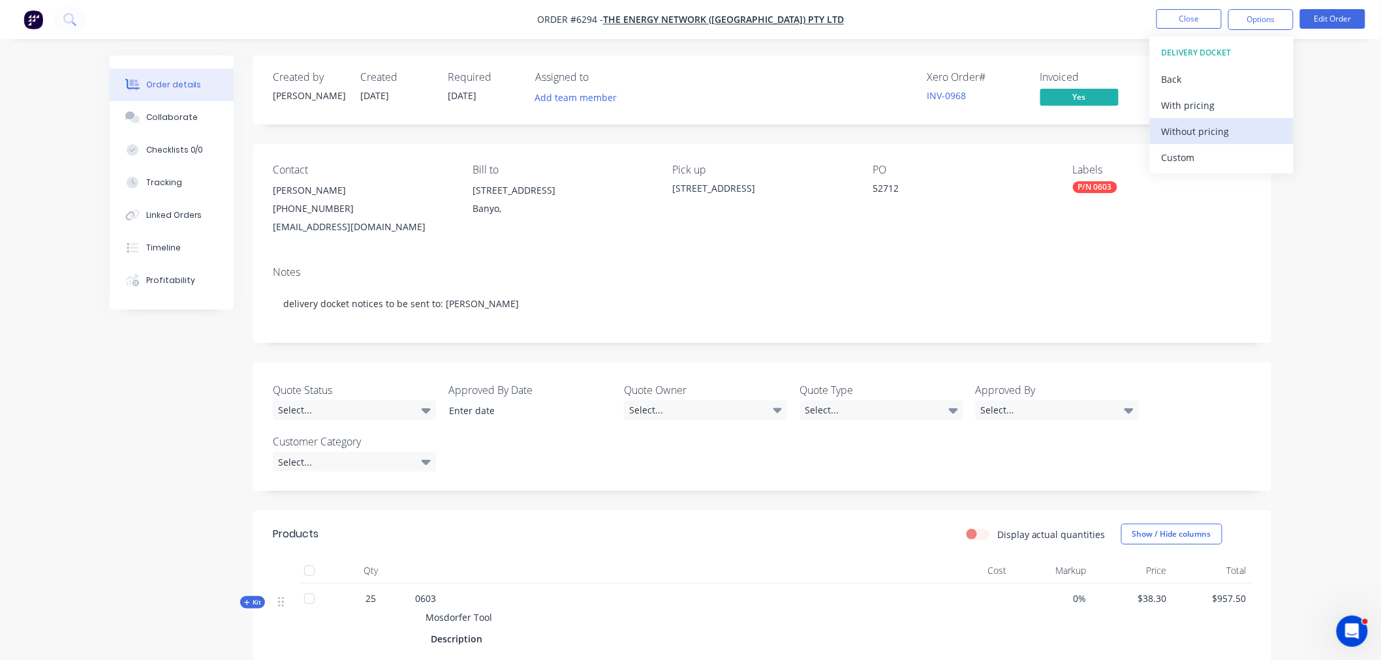
click at [1184, 132] on div "Without pricing" at bounding box center [1222, 131] width 120 height 19
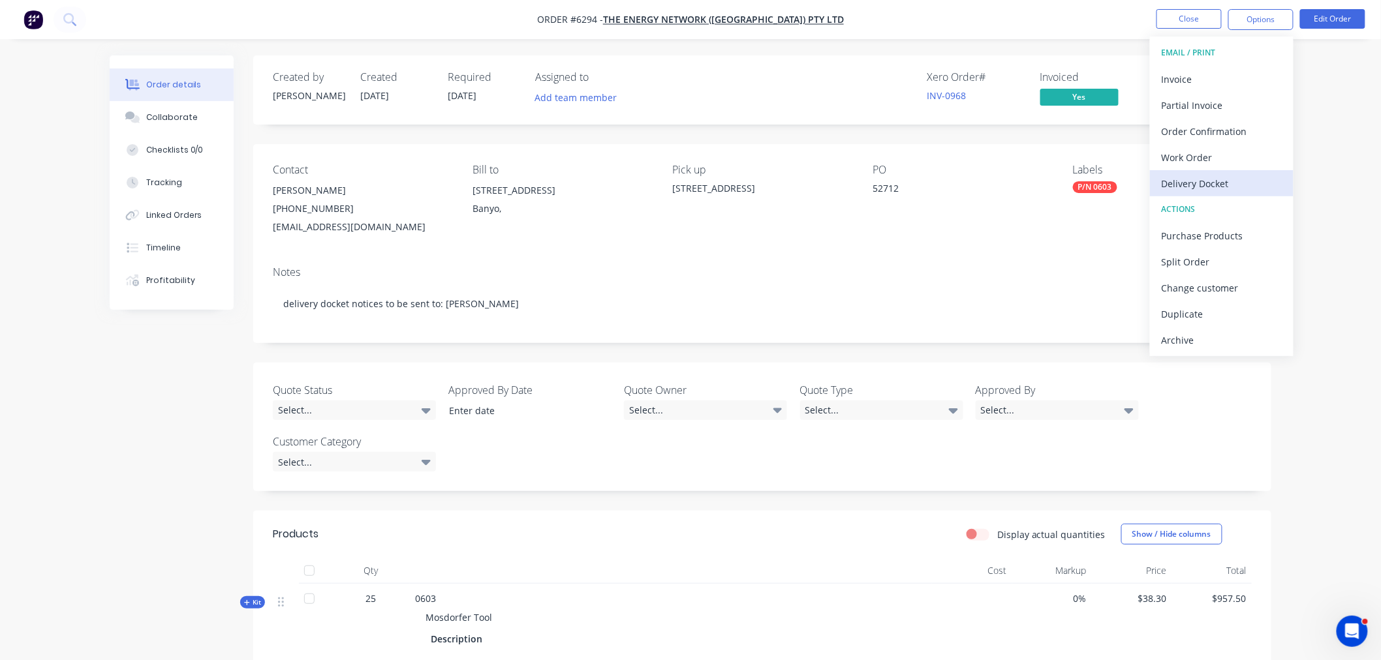
click at [1198, 178] on div "Delivery Docket" at bounding box center [1222, 183] width 120 height 19
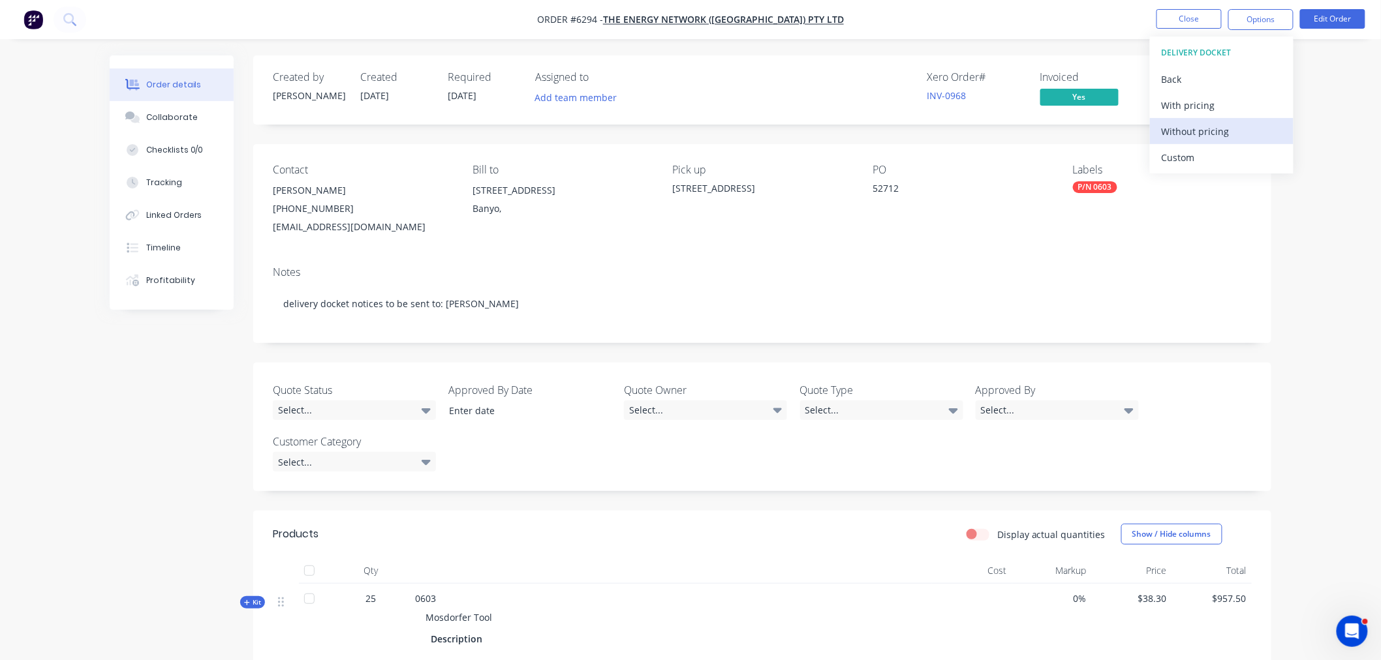
click at [1171, 134] on div "Without pricing" at bounding box center [1222, 131] width 120 height 19
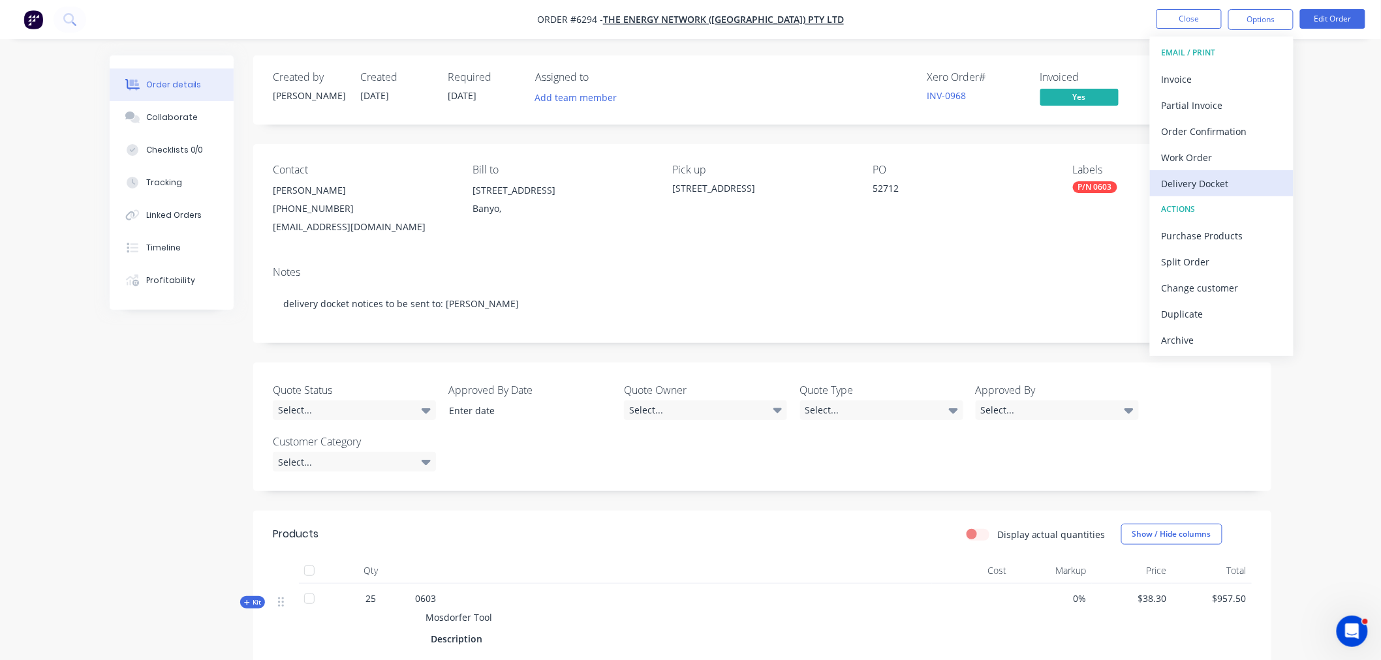
click at [1196, 175] on div "Delivery Docket" at bounding box center [1222, 183] width 120 height 19
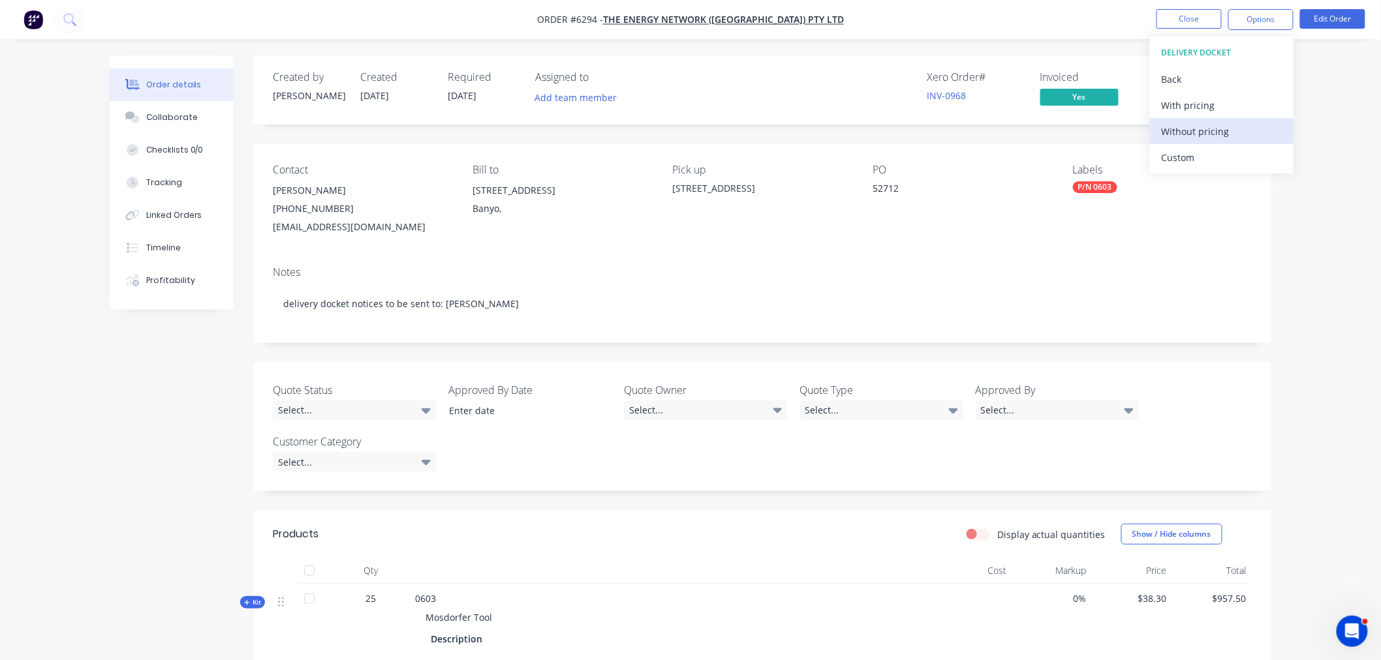
click at [1192, 137] on div "Without pricing" at bounding box center [1222, 131] width 120 height 19
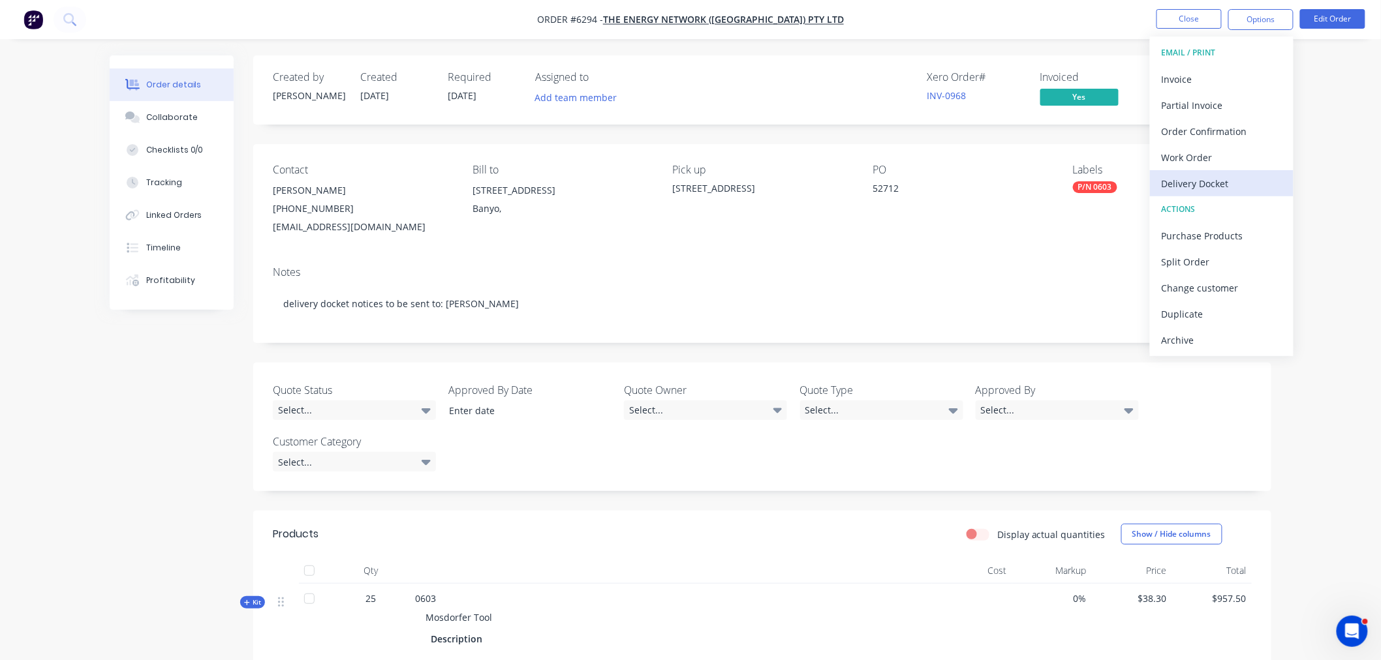
click at [1229, 186] on div "Delivery Docket" at bounding box center [1222, 183] width 120 height 19
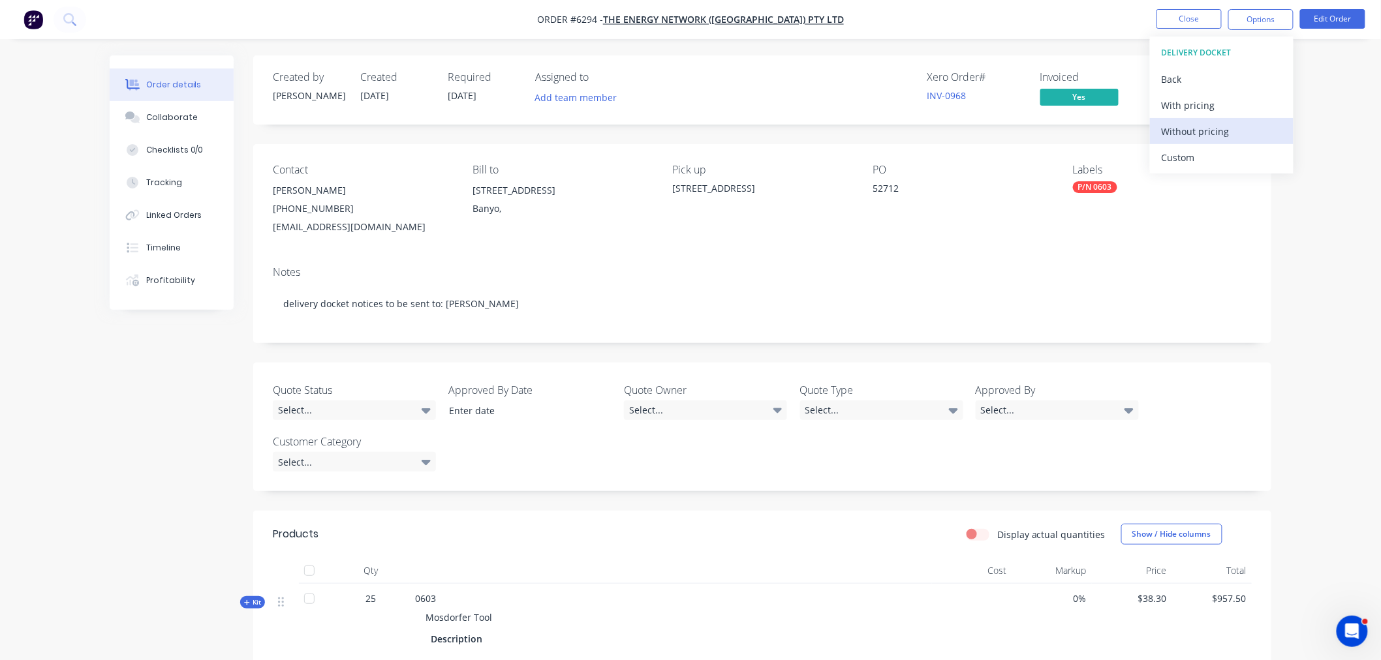
click at [1179, 131] on div "Without pricing" at bounding box center [1222, 131] width 120 height 19
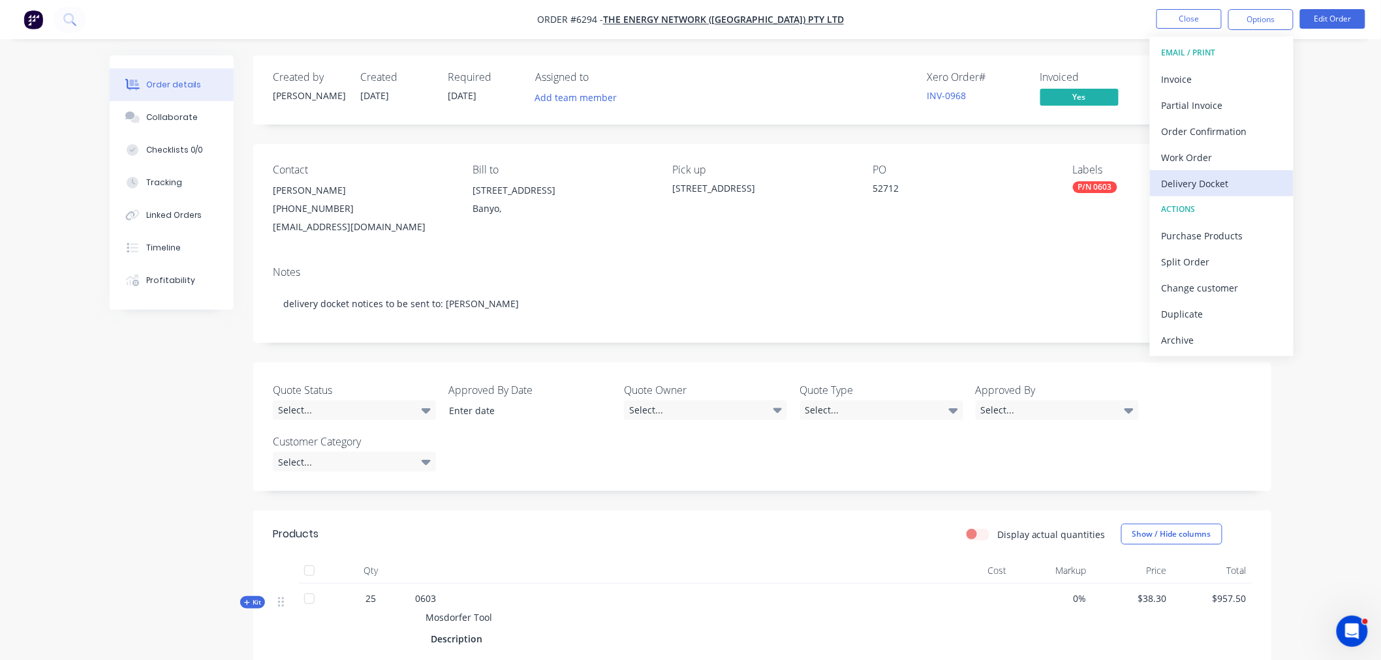
click at [1206, 178] on div "Delivery Docket" at bounding box center [1222, 183] width 120 height 19
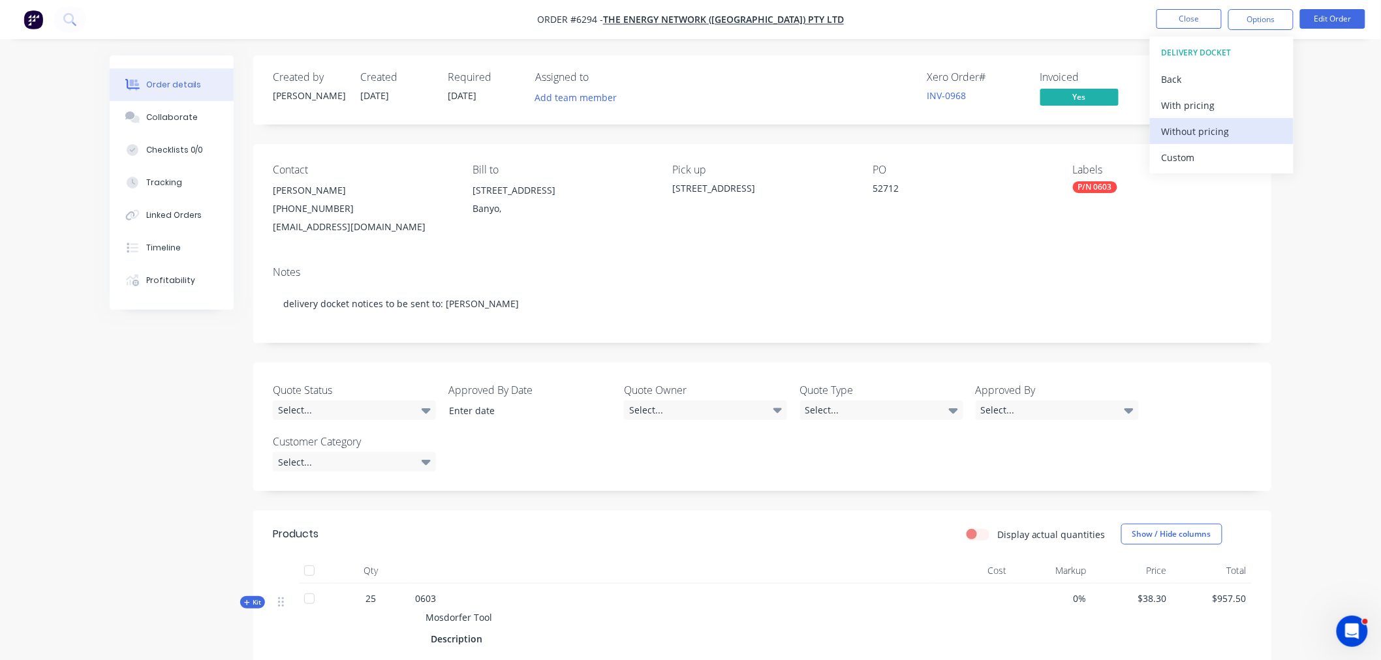
click at [1191, 131] on div "Without pricing" at bounding box center [1222, 131] width 120 height 19
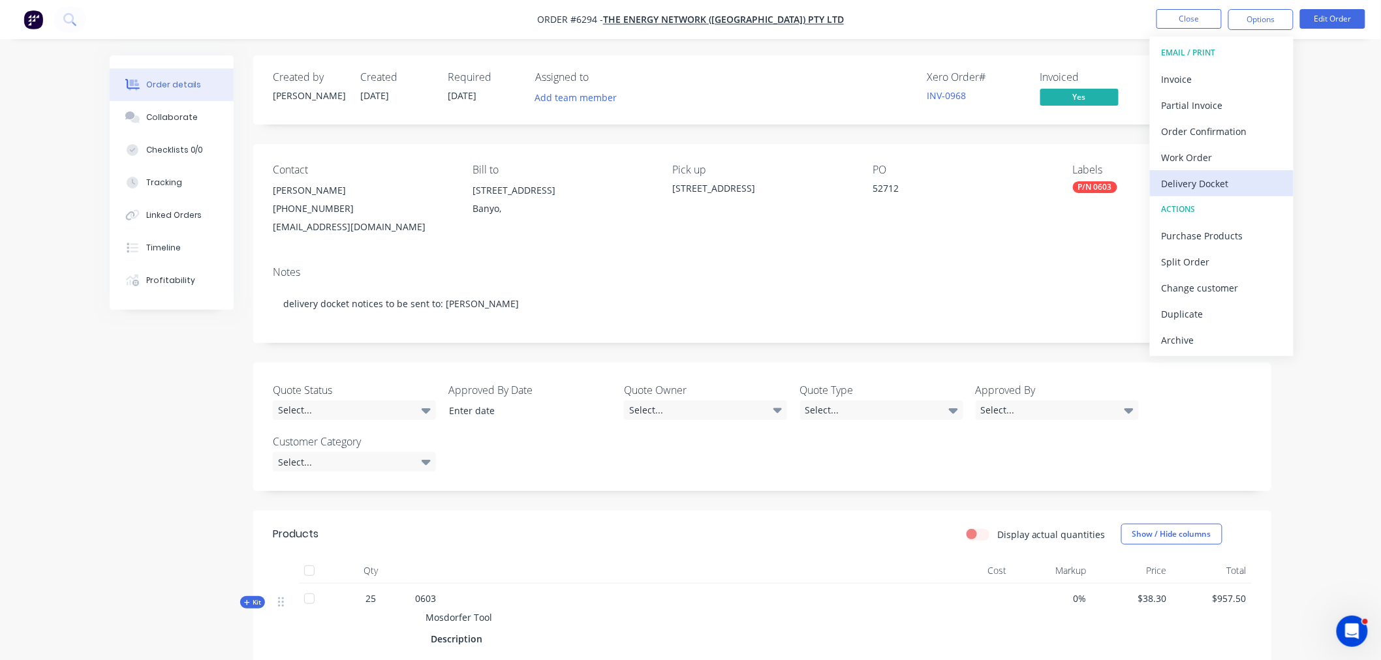
click at [1196, 185] on div "Delivery Docket" at bounding box center [1222, 183] width 120 height 19
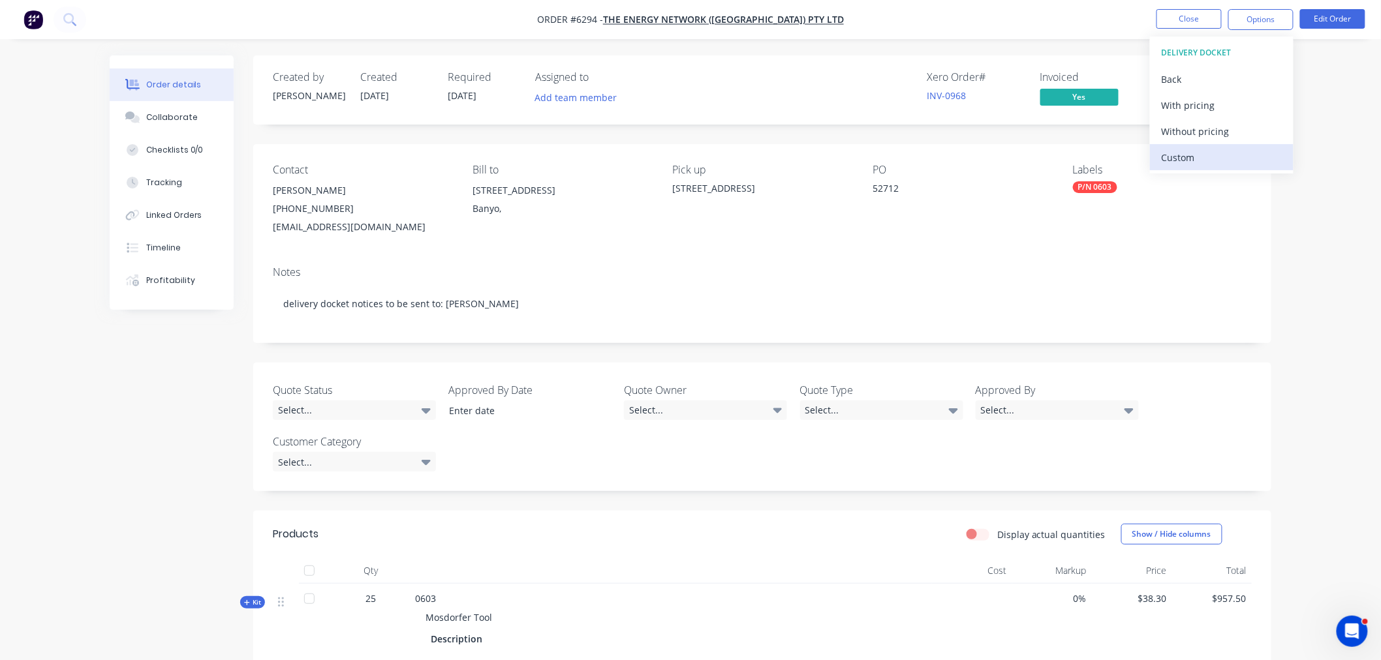
drag, startPoint x: 1207, startPoint y: 132, endPoint x: 1198, endPoint y: 144, distance: 15.3
click at [1207, 131] on div "Without pricing" at bounding box center [1222, 131] width 120 height 19
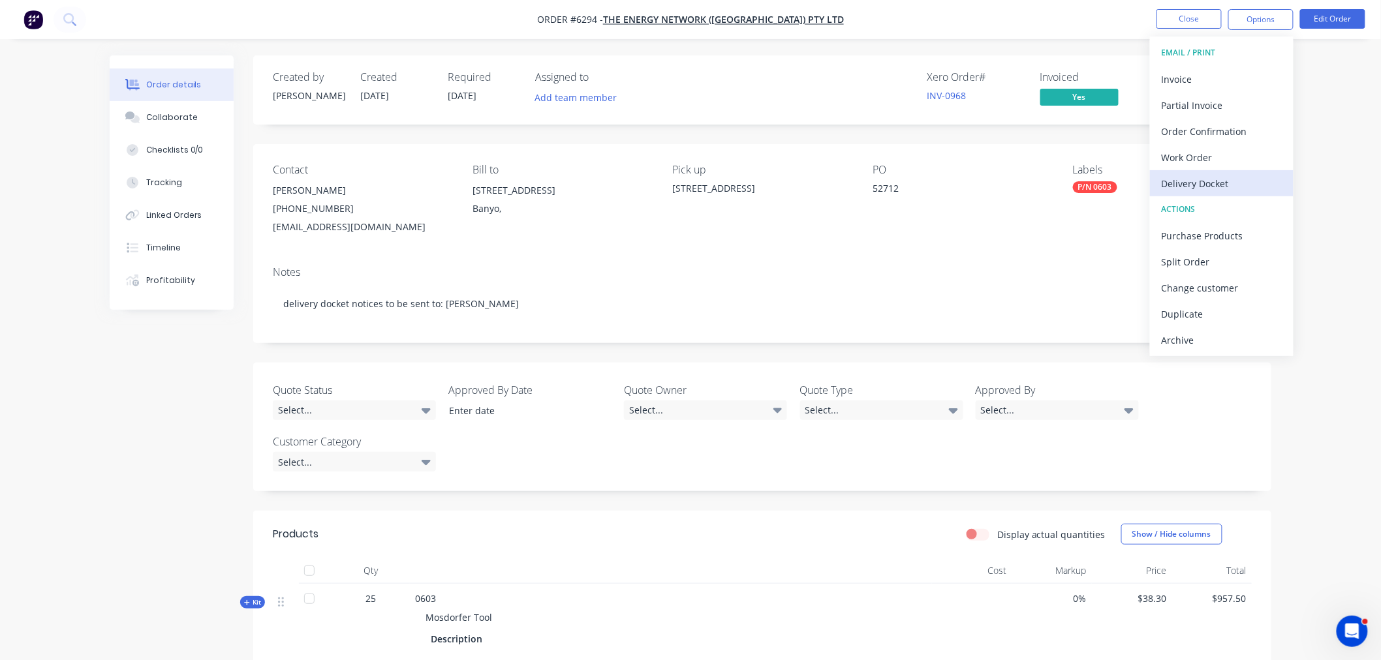
click at [1215, 189] on div "Delivery Docket" at bounding box center [1222, 183] width 120 height 19
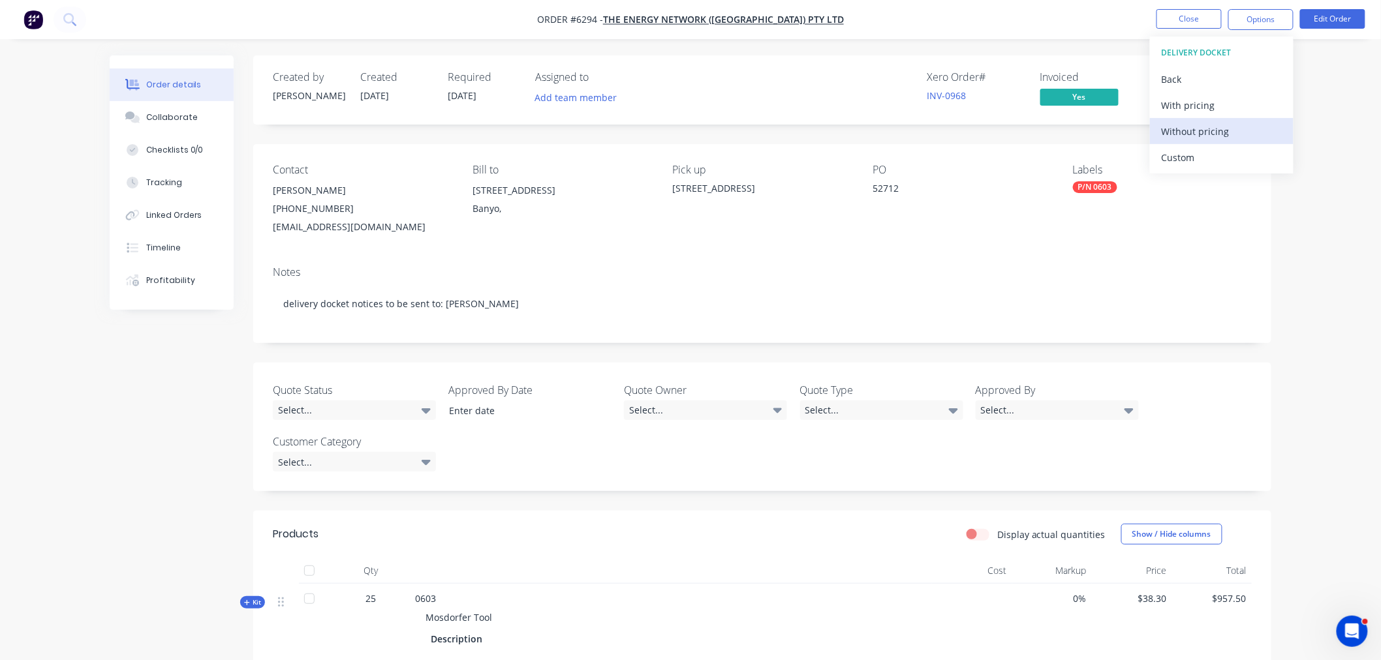
click at [1183, 129] on div "Without pricing" at bounding box center [1222, 131] width 120 height 19
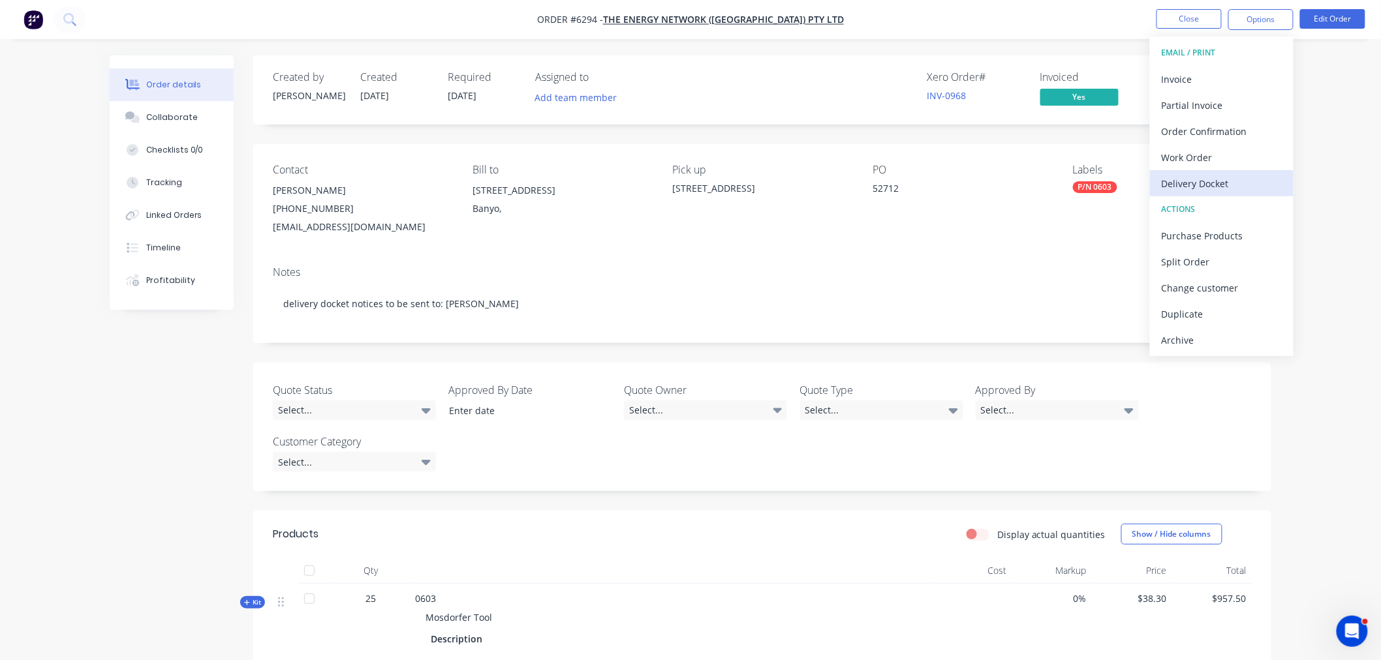
click at [1180, 185] on div "Delivery Docket" at bounding box center [1222, 183] width 120 height 19
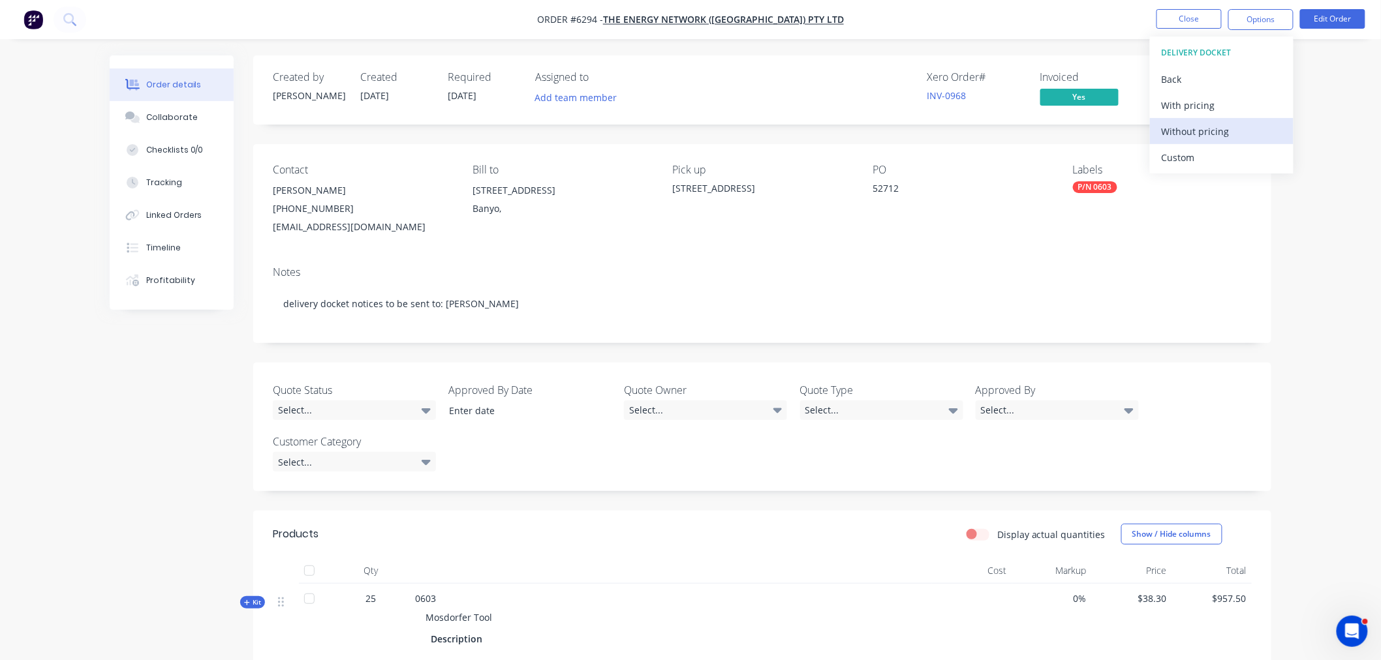
click at [1164, 140] on div "Without pricing" at bounding box center [1222, 131] width 120 height 19
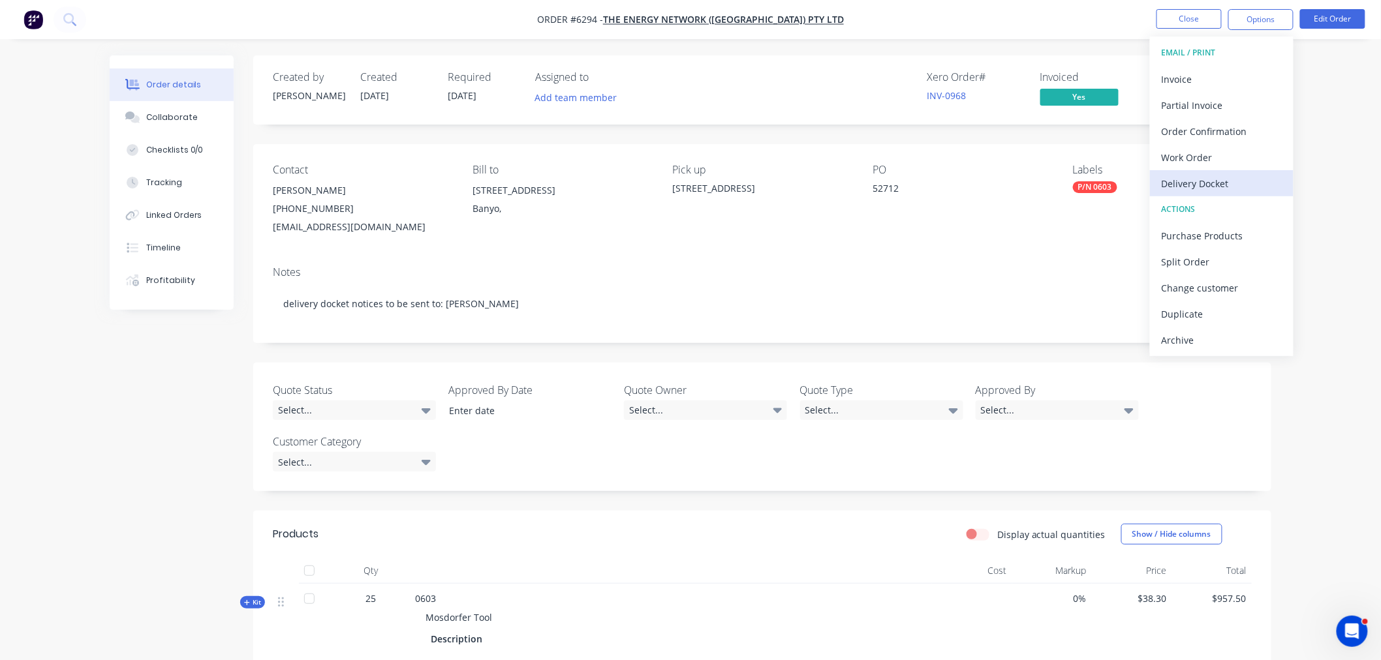
click at [1211, 179] on div "Delivery Docket" at bounding box center [1222, 183] width 120 height 19
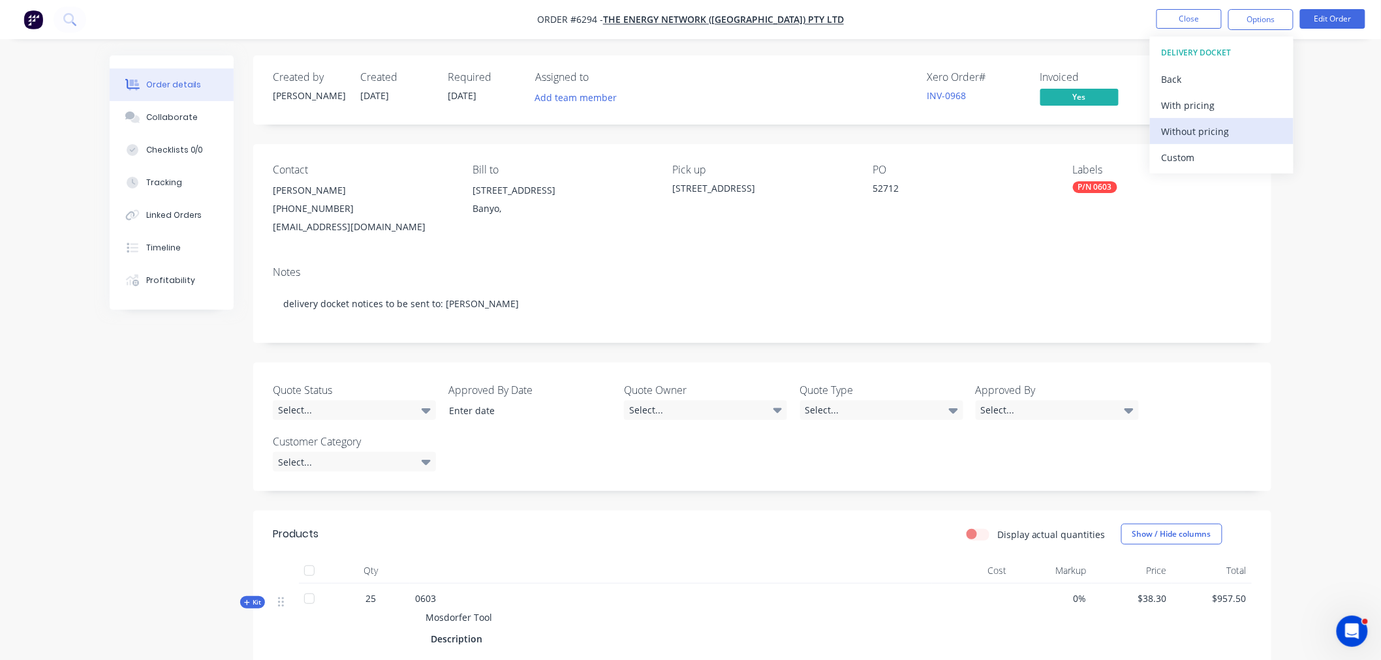
click at [1188, 131] on div "Without pricing" at bounding box center [1222, 131] width 120 height 19
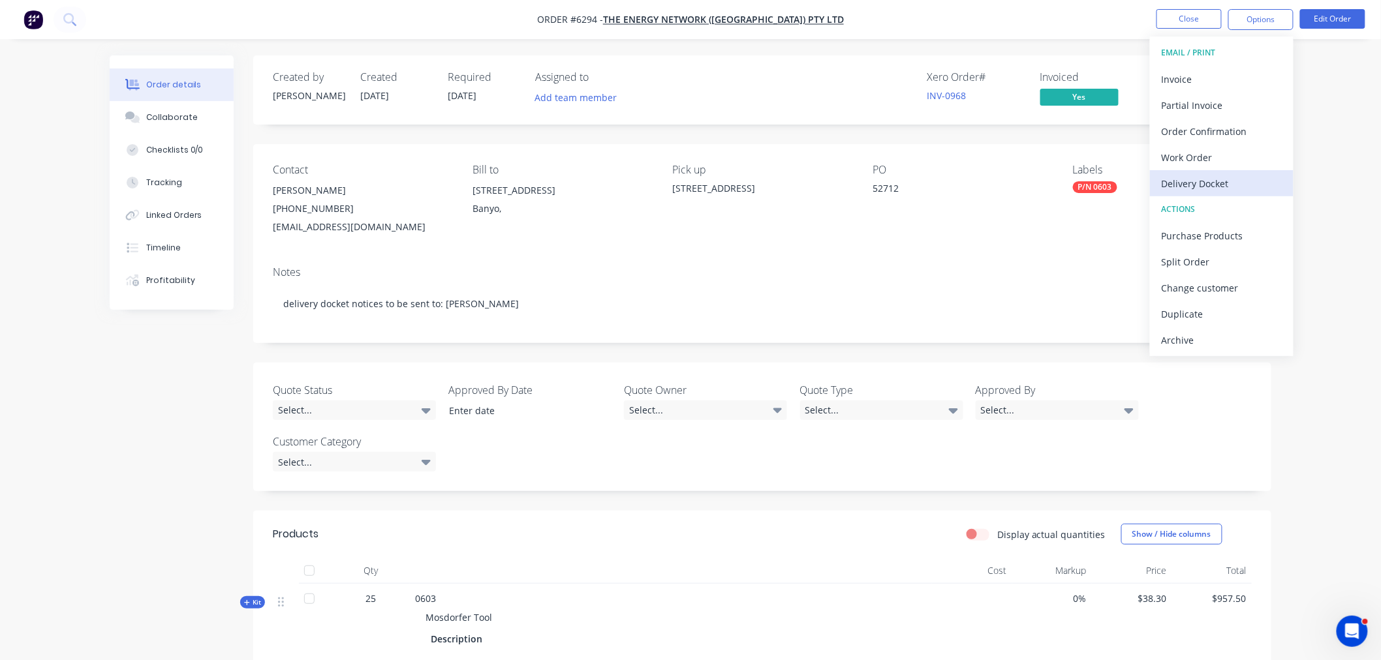
click at [1234, 188] on div "Delivery Docket" at bounding box center [1222, 183] width 120 height 19
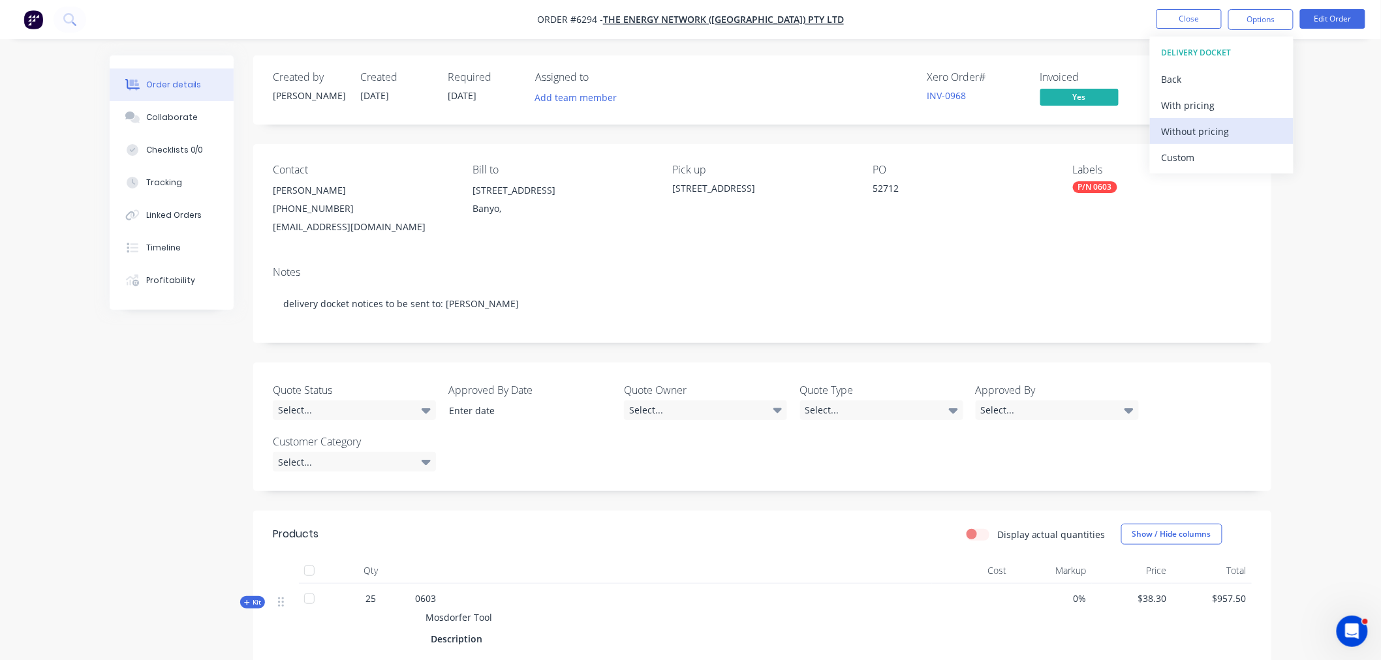
click at [1180, 133] on div "Without pricing" at bounding box center [1222, 131] width 120 height 19
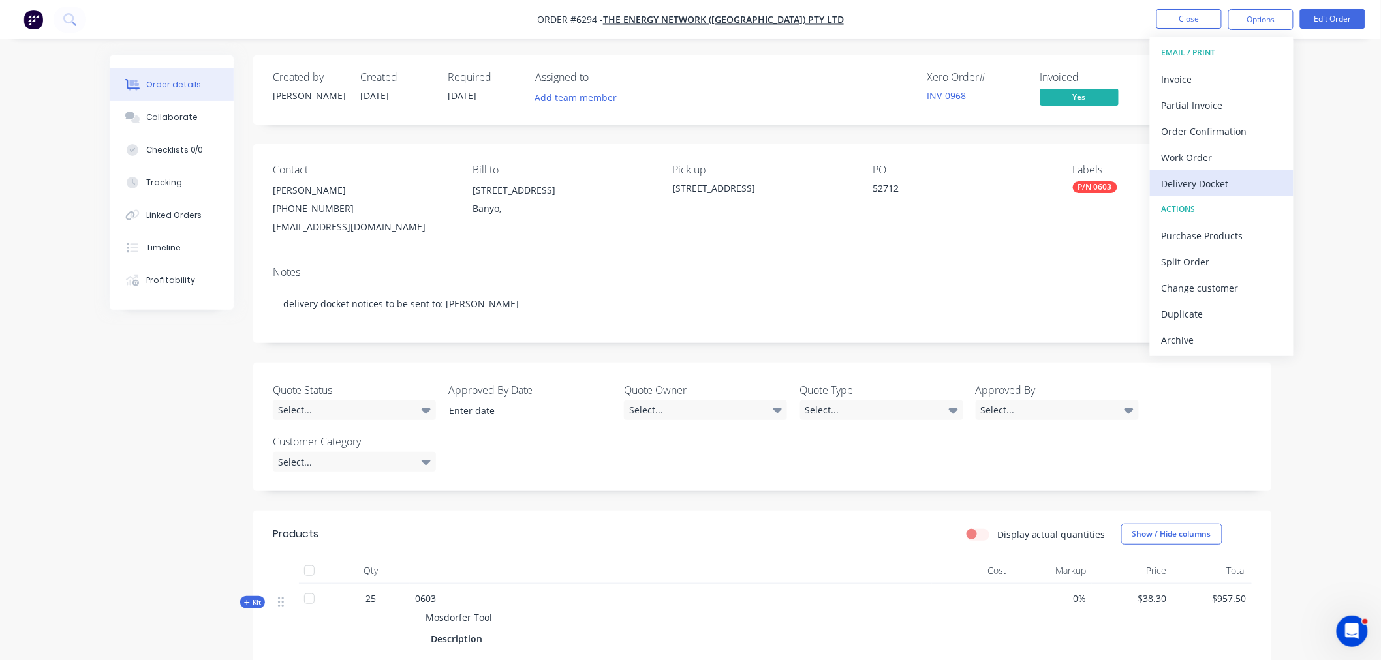
click at [1212, 177] on div "Delivery Docket" at bounding box center [1222, 183] width 120 height 19
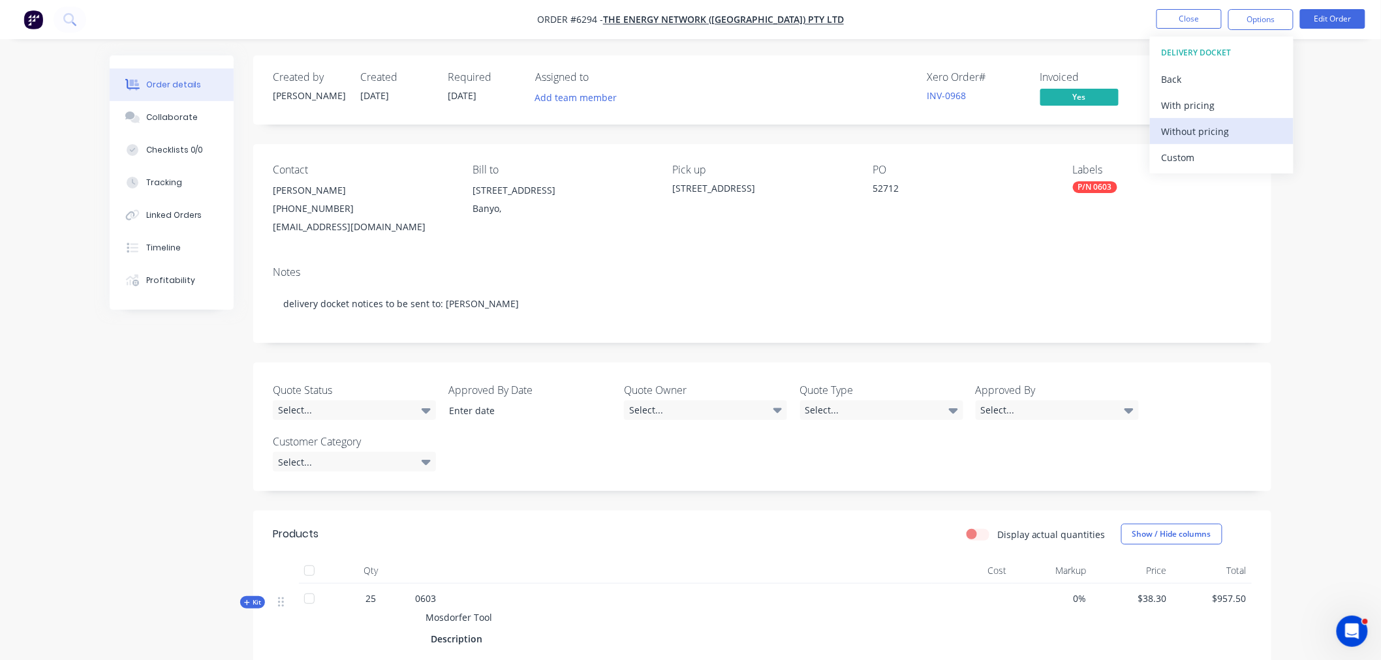
click at [1170, 140] on div "Without pricing" at bounding box center [1222, 131] width 120 height 19
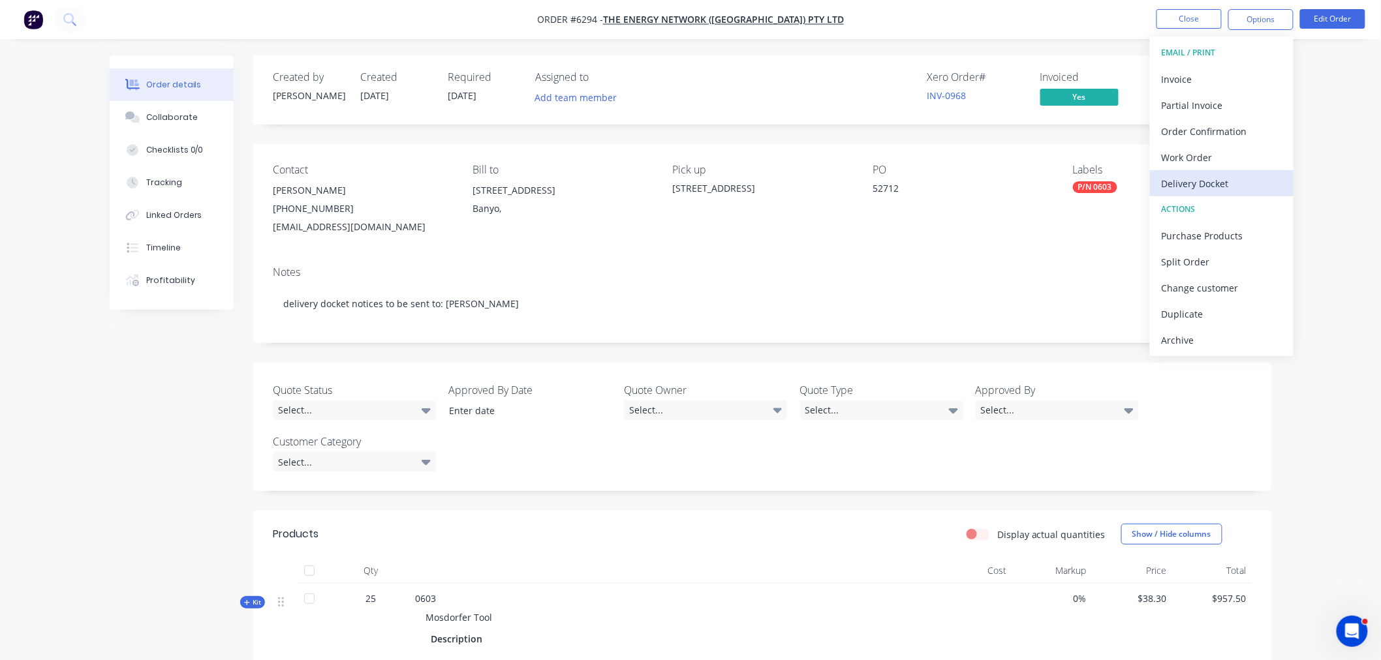
click at [1202, 179] on div "Delivery Docket" at bounding box center [1222, 183] width 120 height 19
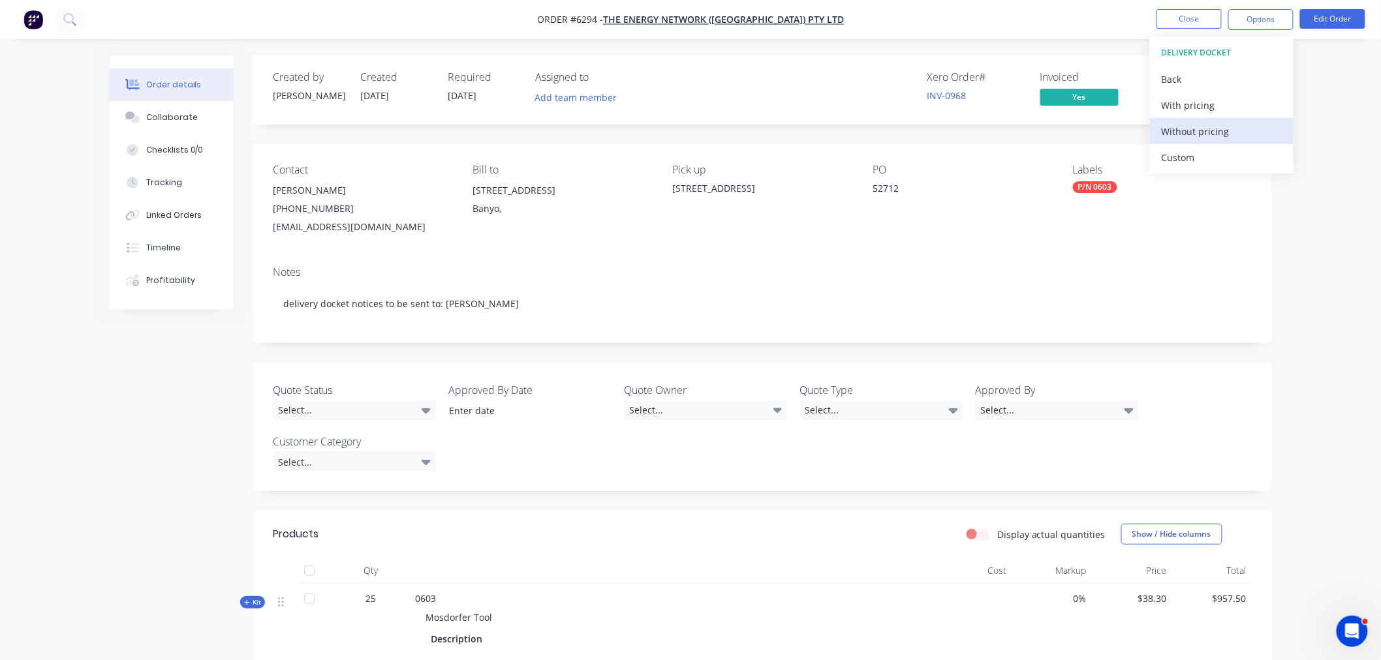
click at [1190, 126] on div "Without pricing" at bounding box center [1222, 131] width 120 height 19
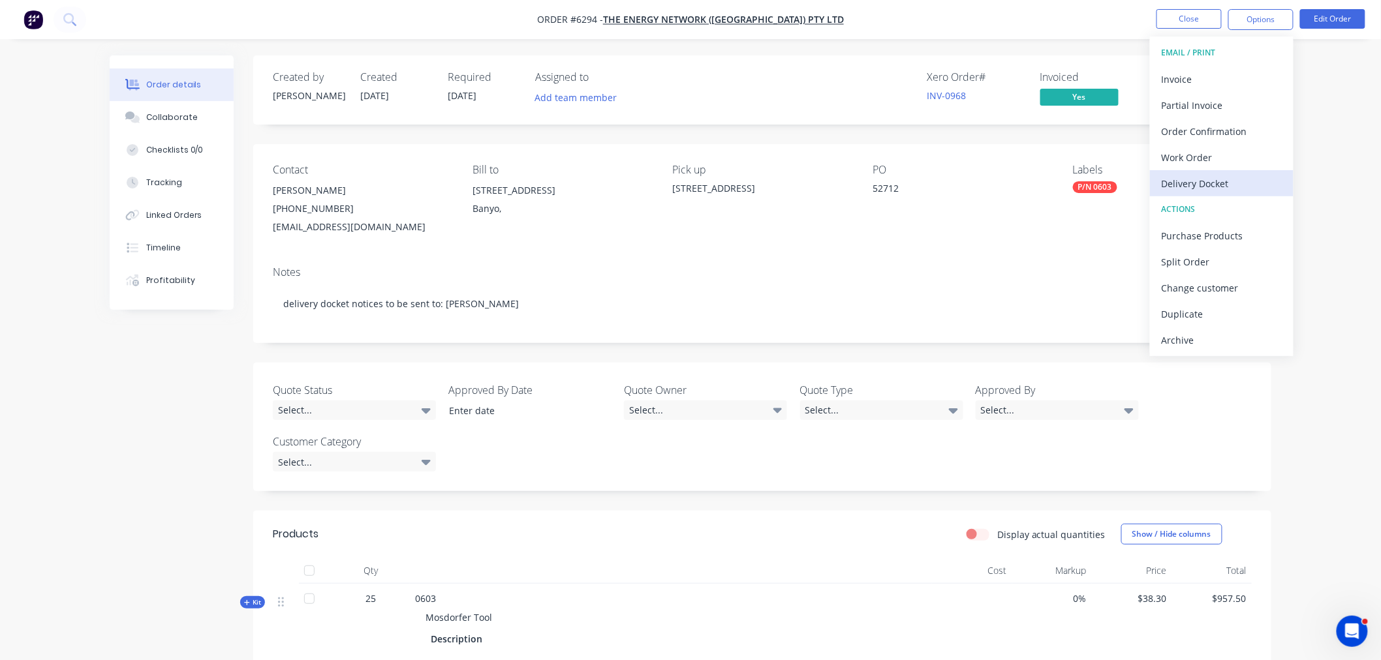
click at [1188, 181] on div "Delivery Docket" at bounding box center [1222, 183] width 120 height 19
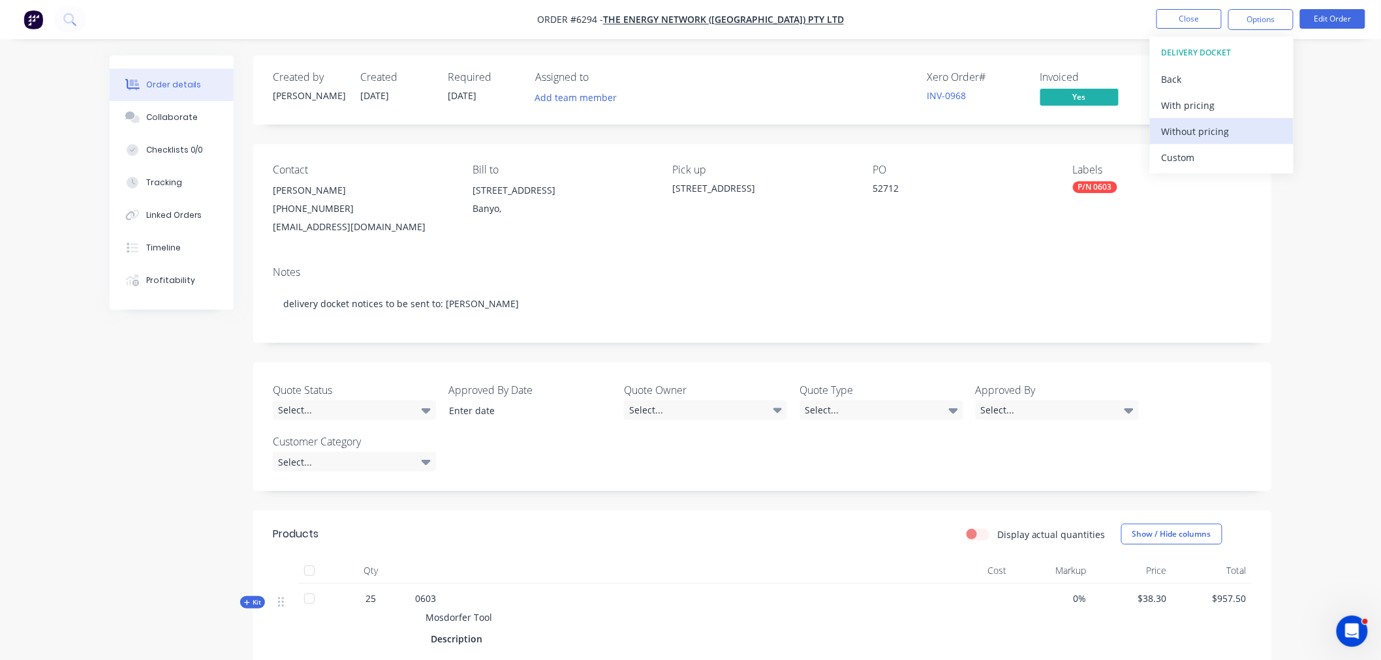
click at [1192, 132] on div "Without pricing" at bounding box center [1222, 131] width 120 height 19
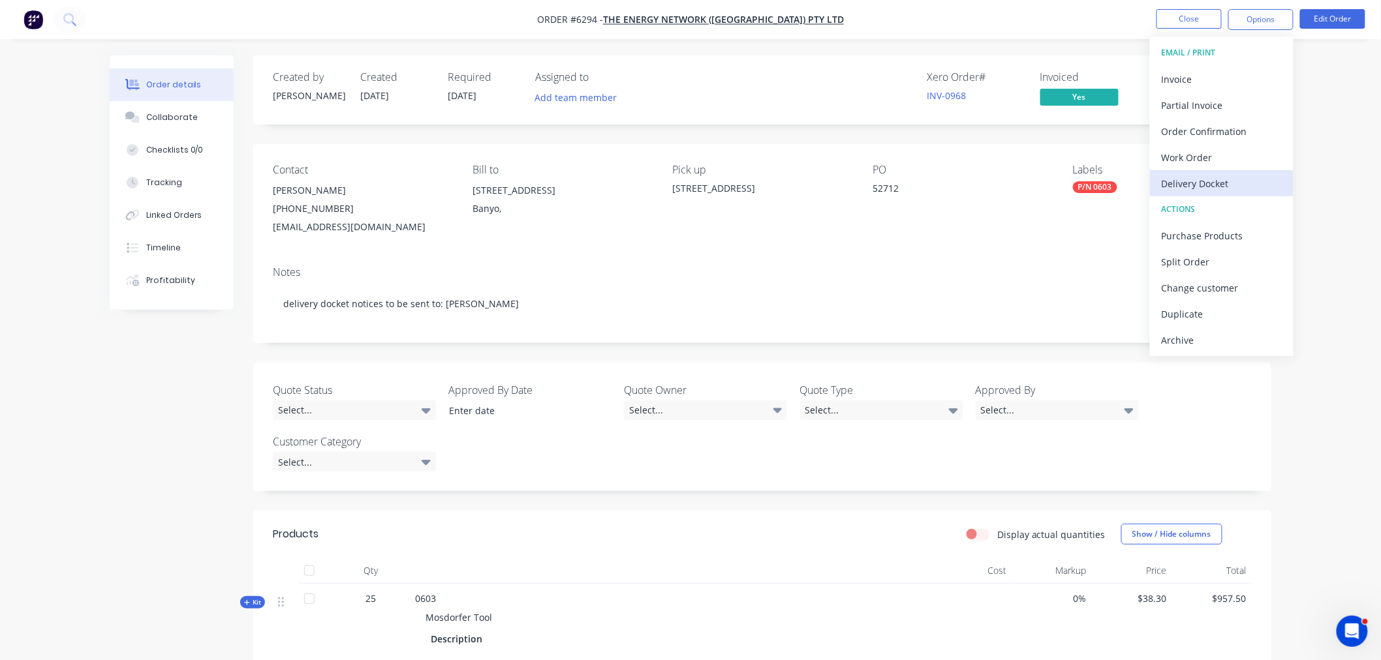
click at [1194, 179] on div "Delivery Docket" at bounding box center [1222, 183] width 120 height 19
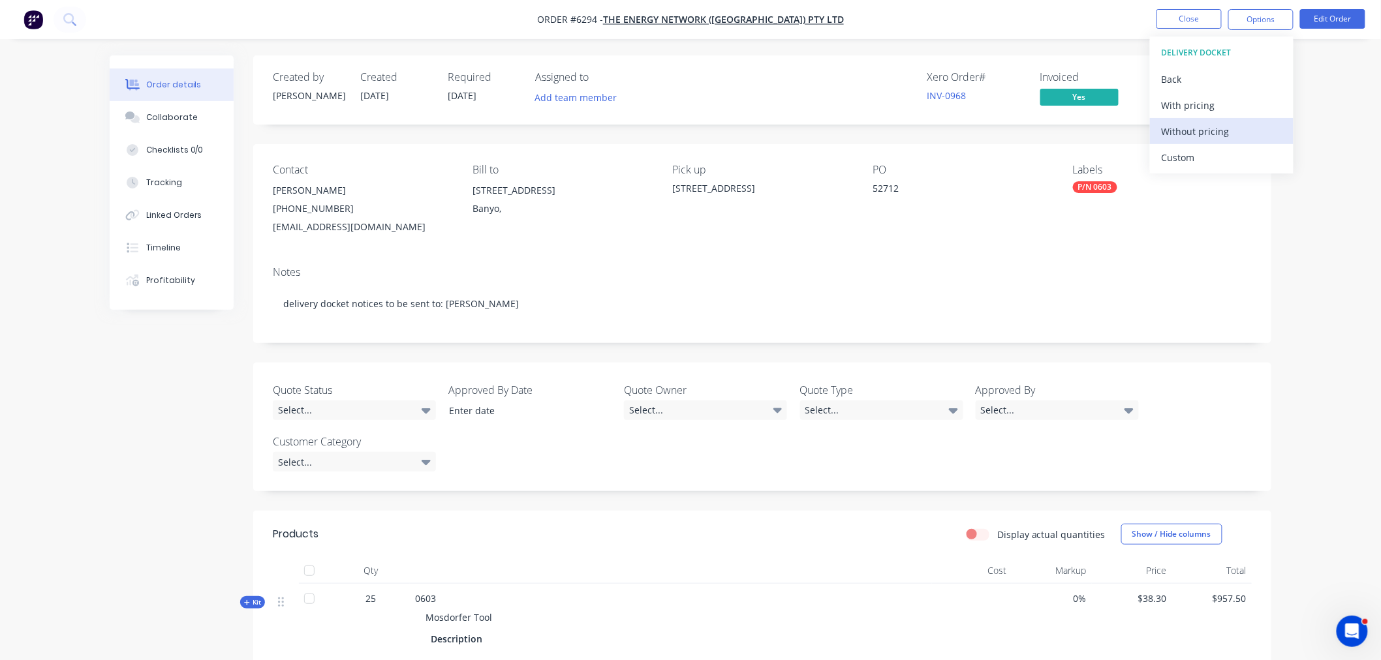
click at [1196, 128] on div "Without pricing" at bounding box center [1222, 131] width 120 height 19
click at [1190, 22] on button "Close" at bounding box center [1188, 19] width 65 height 20
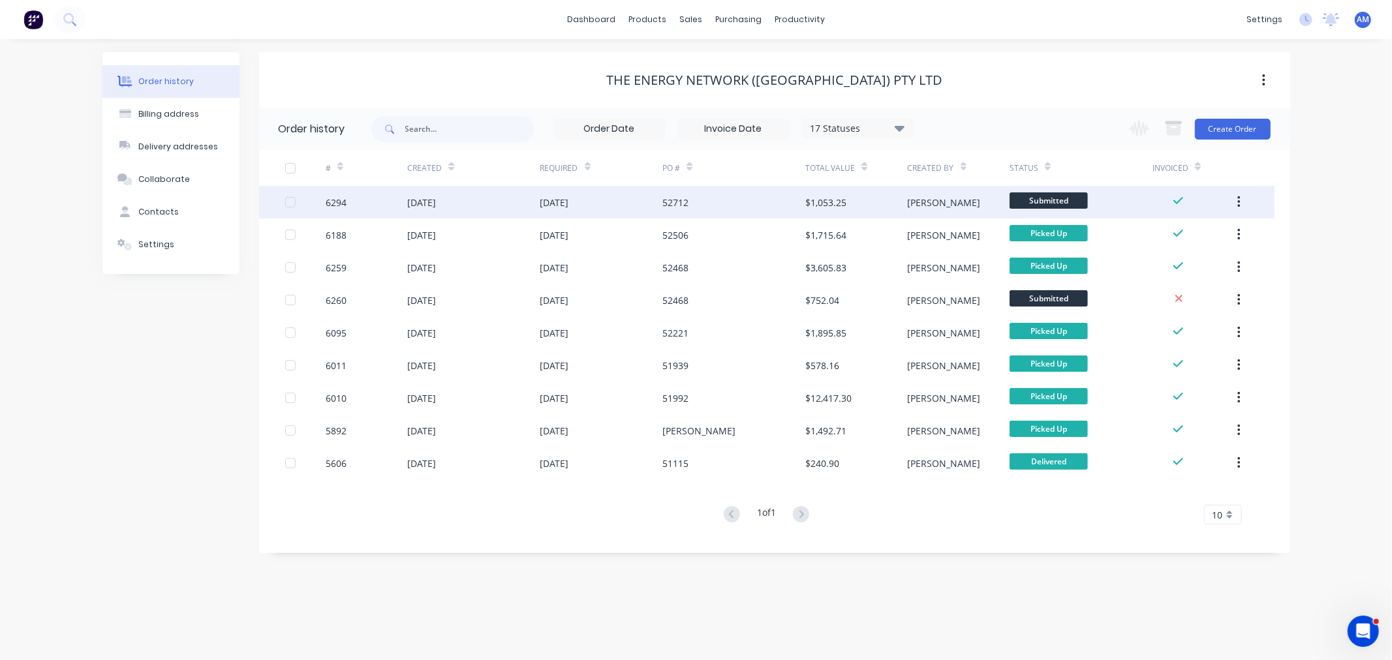
click at [335, 199] on div "6294" at bounding box center [336, 203] width 21 height 14
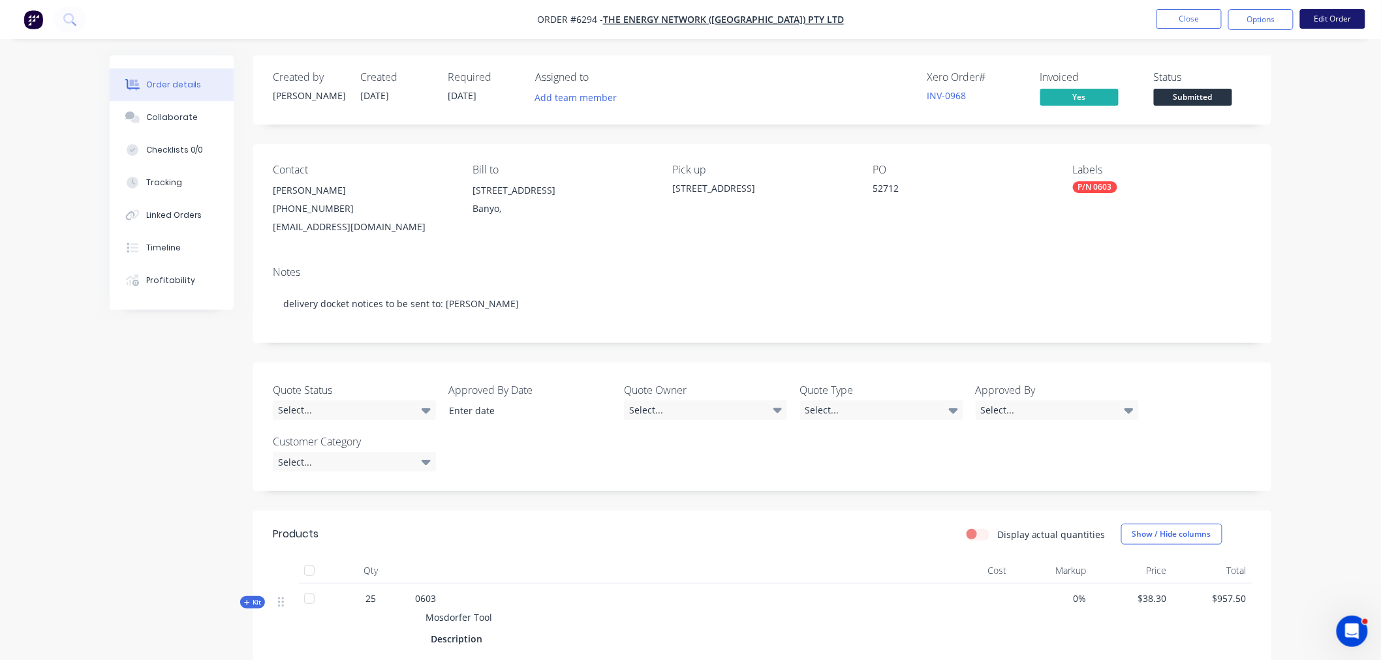
click at [1336, 20] on button "Edit Order" at bounding box center [1332, 19] width 65 height 20
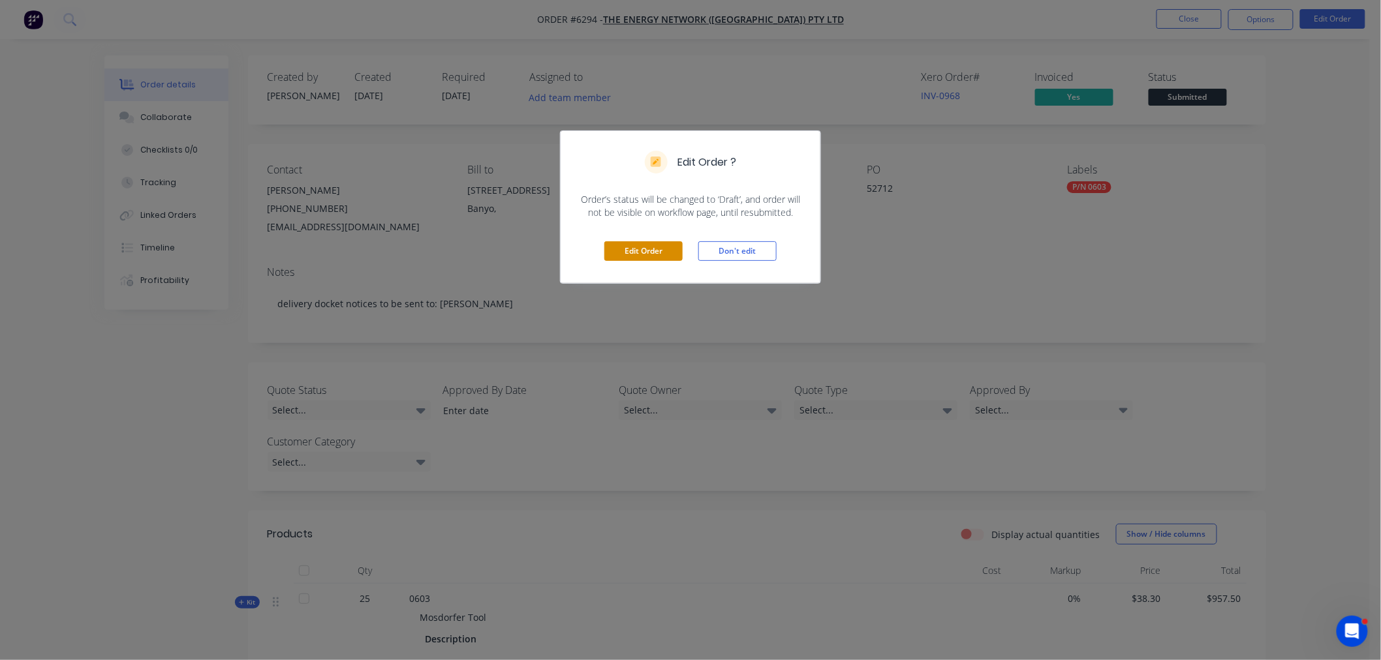
click at [647, 245] on button "Edit Order" at bounding box center [643, 251] width 78 height 20
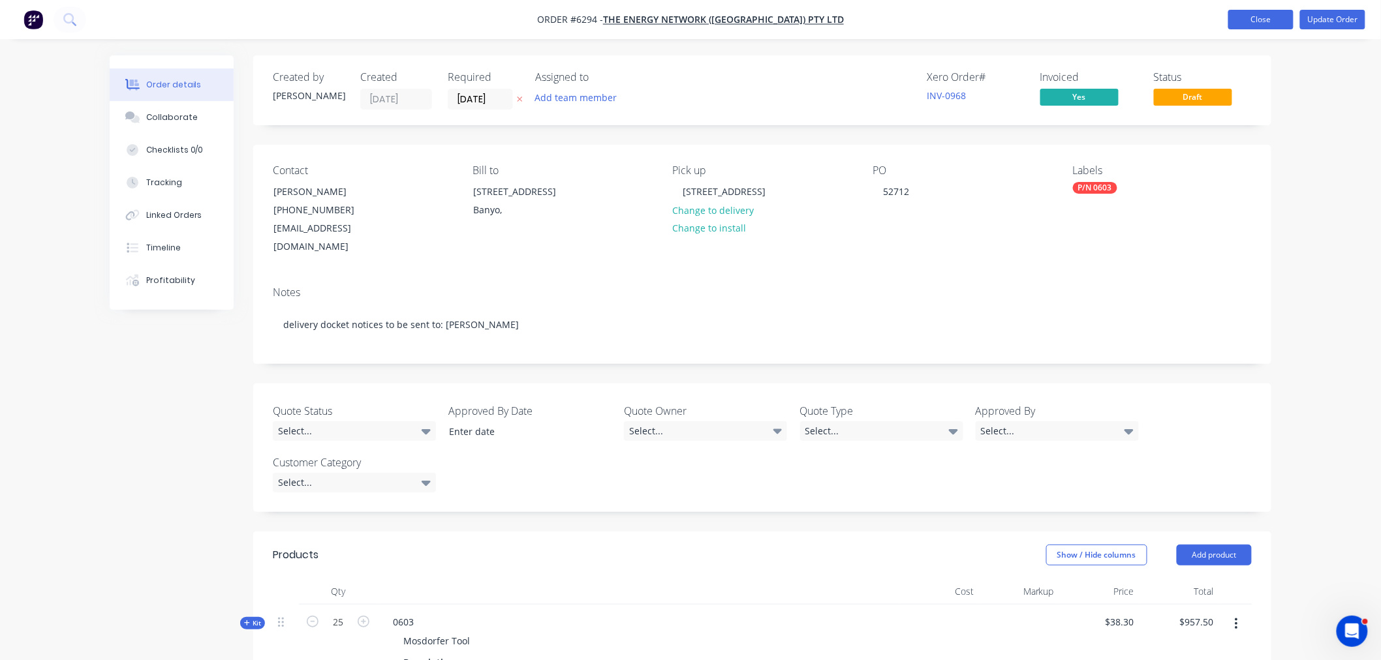
click at [1260, 18] on button "Close" at bounding box center [1260, 20] width 65 height 20
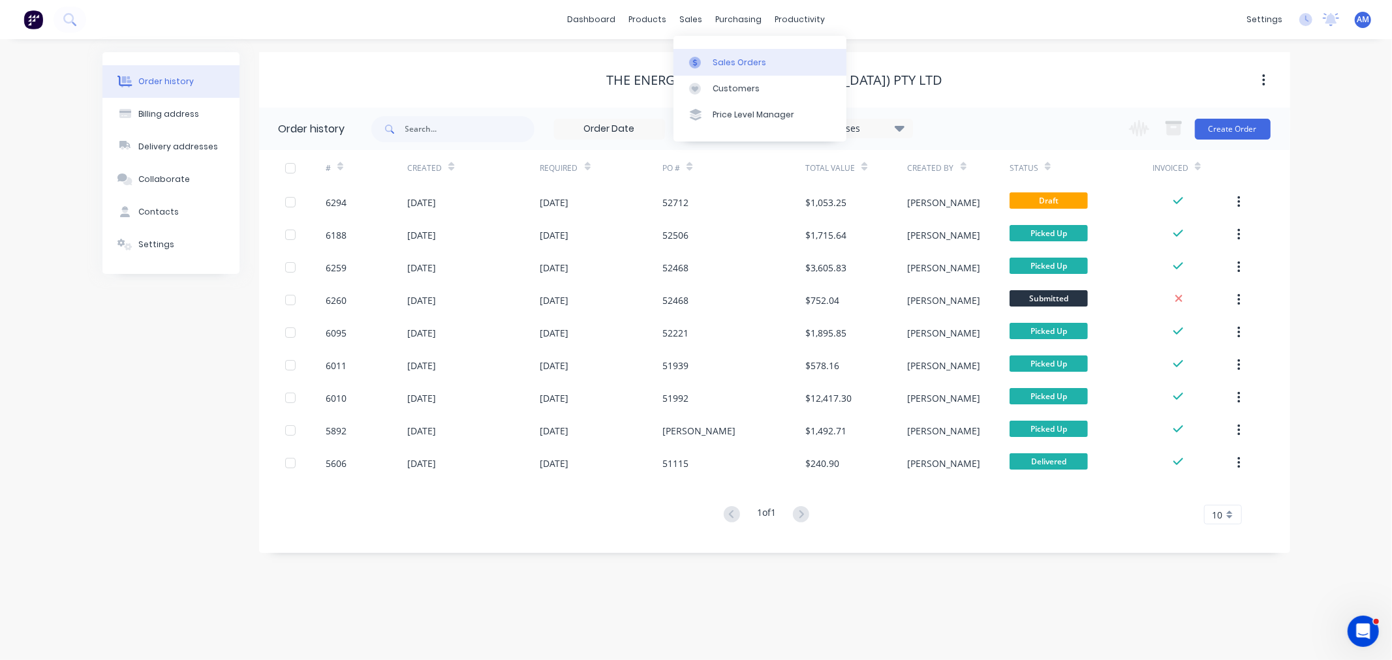
click at [732, 57] on div "Sales Orders" at bounding box center [740, 63] width 54 height 12
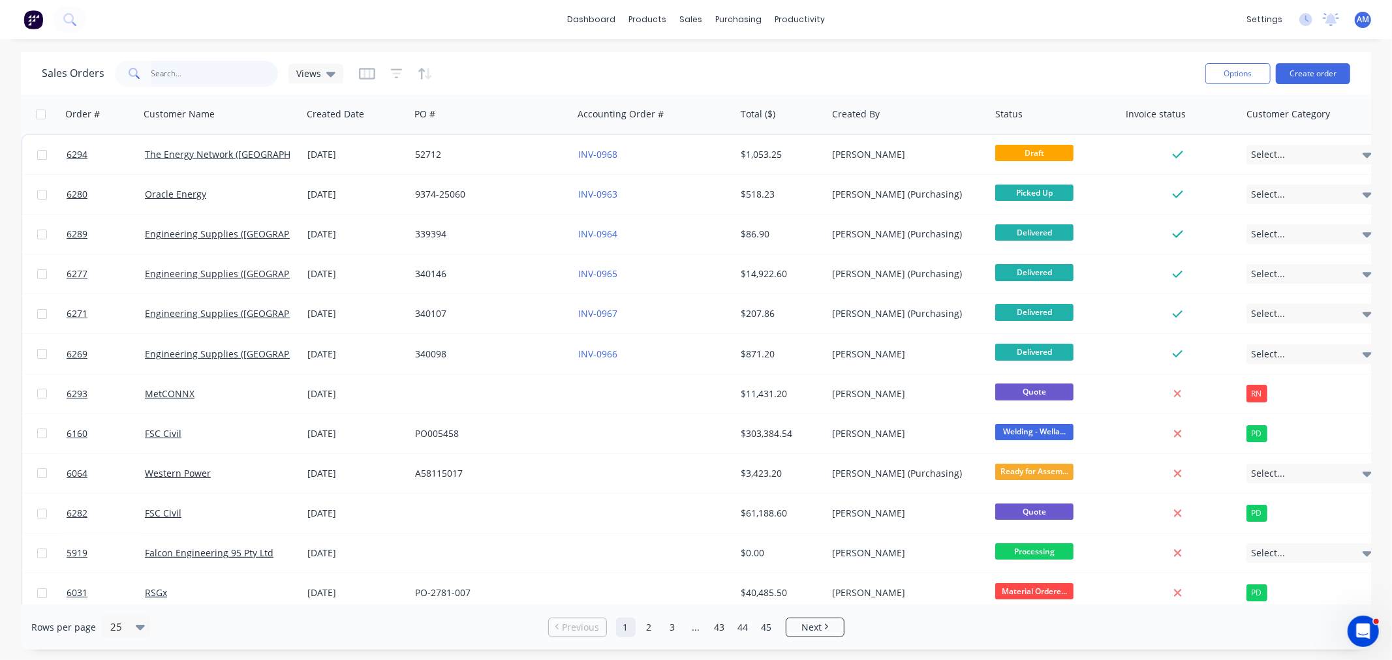
click at [197, 75] on input "text" at bounding box center [214, 74] width 127 height 26
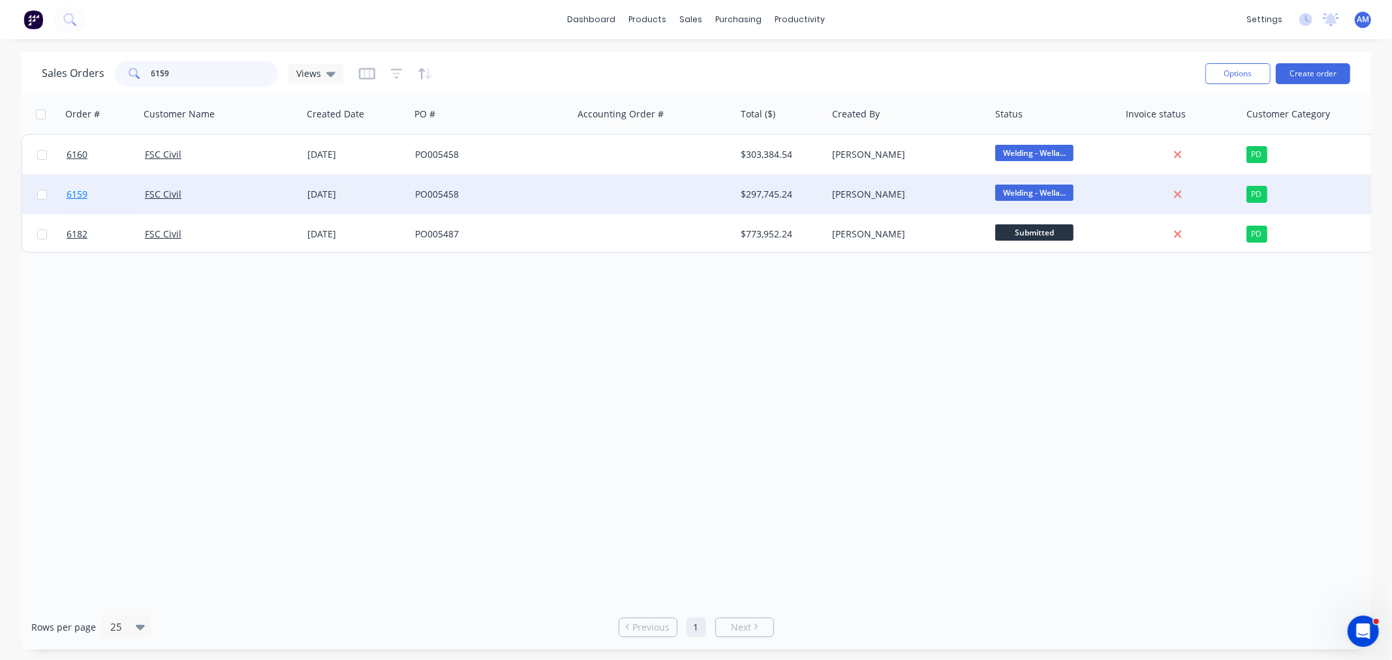
type input "6159"
click at [107, 198] on link "6159" at bounding box center [106, 194] width 78 height 39
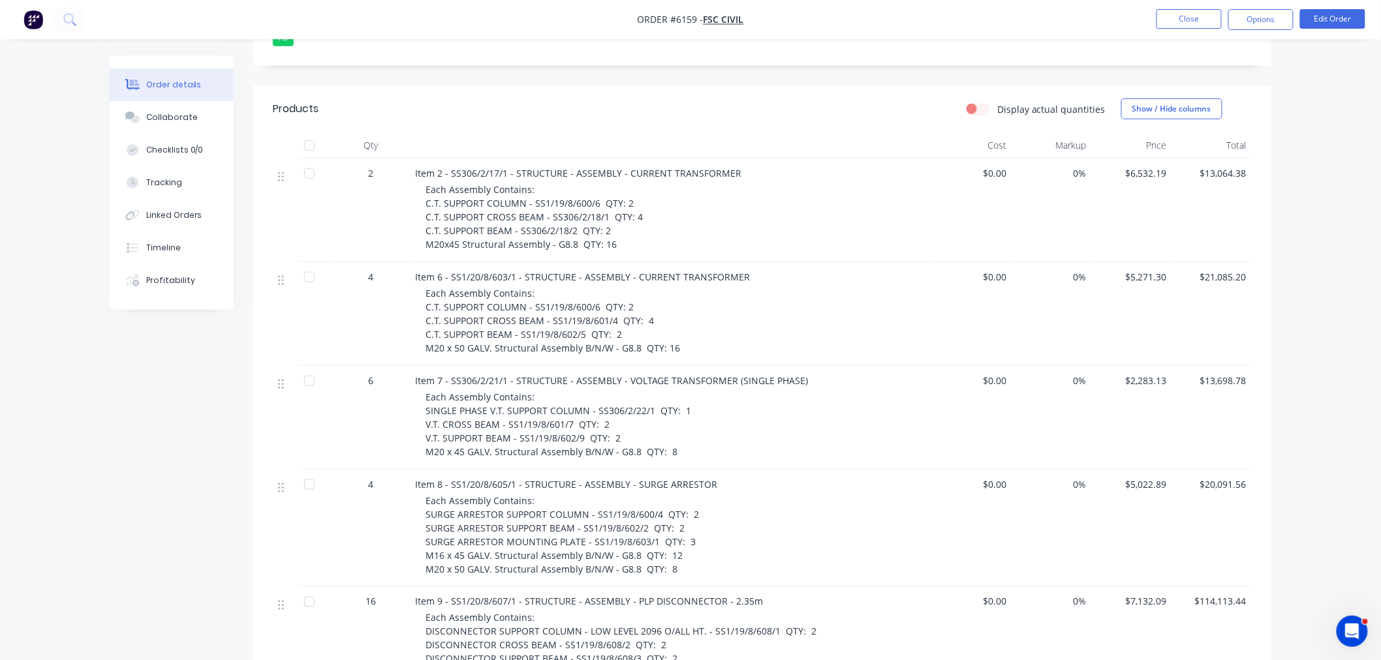
scroll to position [217, 0]
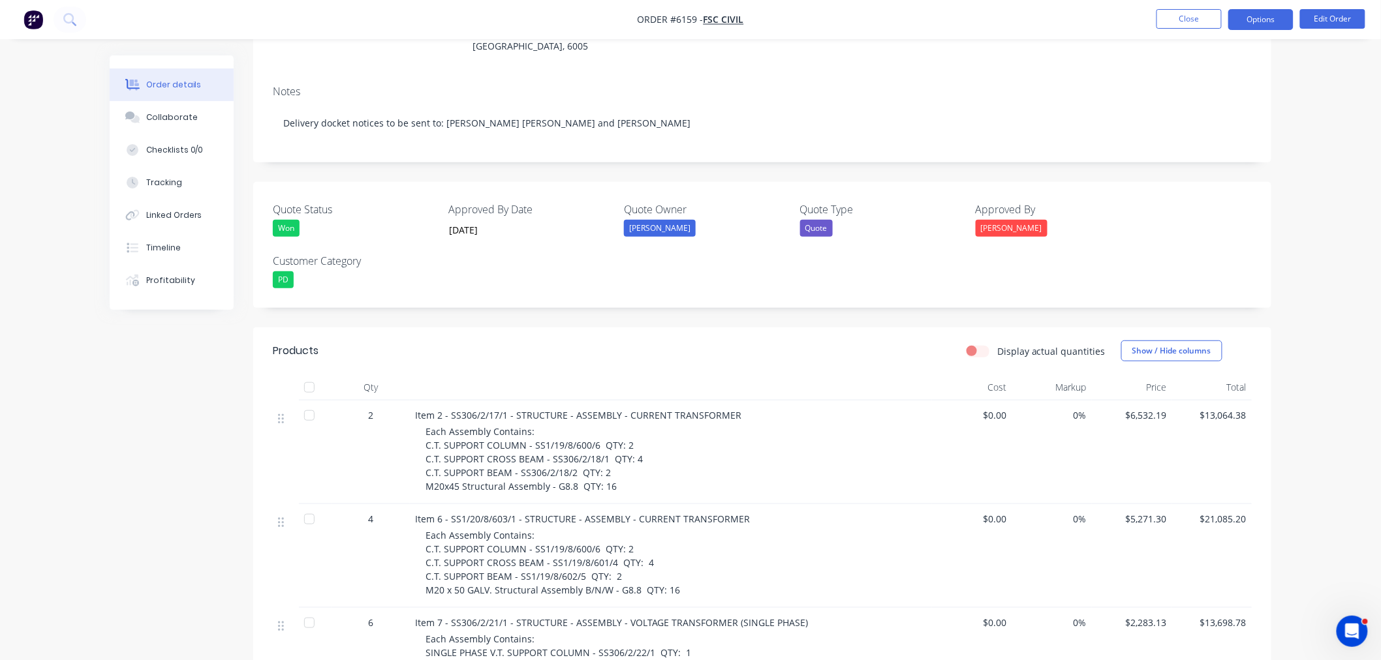
click at [1253, 27] on button "Options" at bounding box center [1260, 19] width 65 height 21
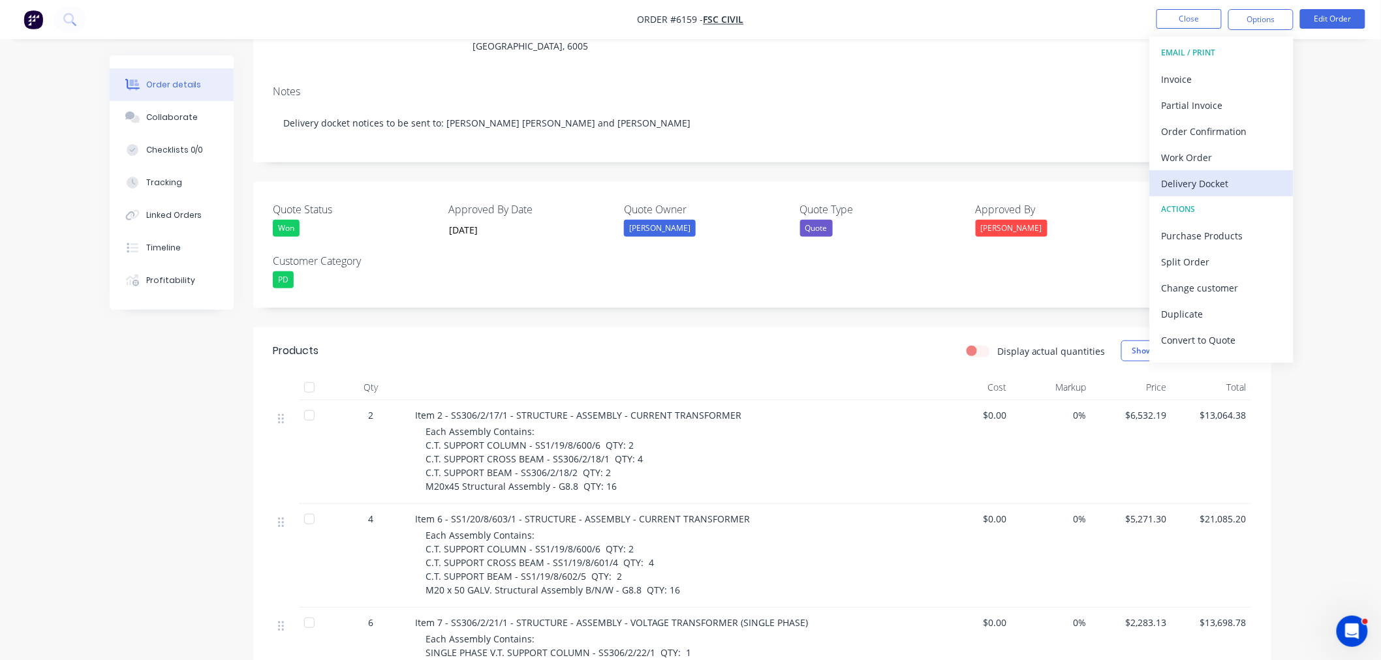
click at [1215, 174] on div "Delivery Docket" at bounding box center [1222, 183] width 120 height 19
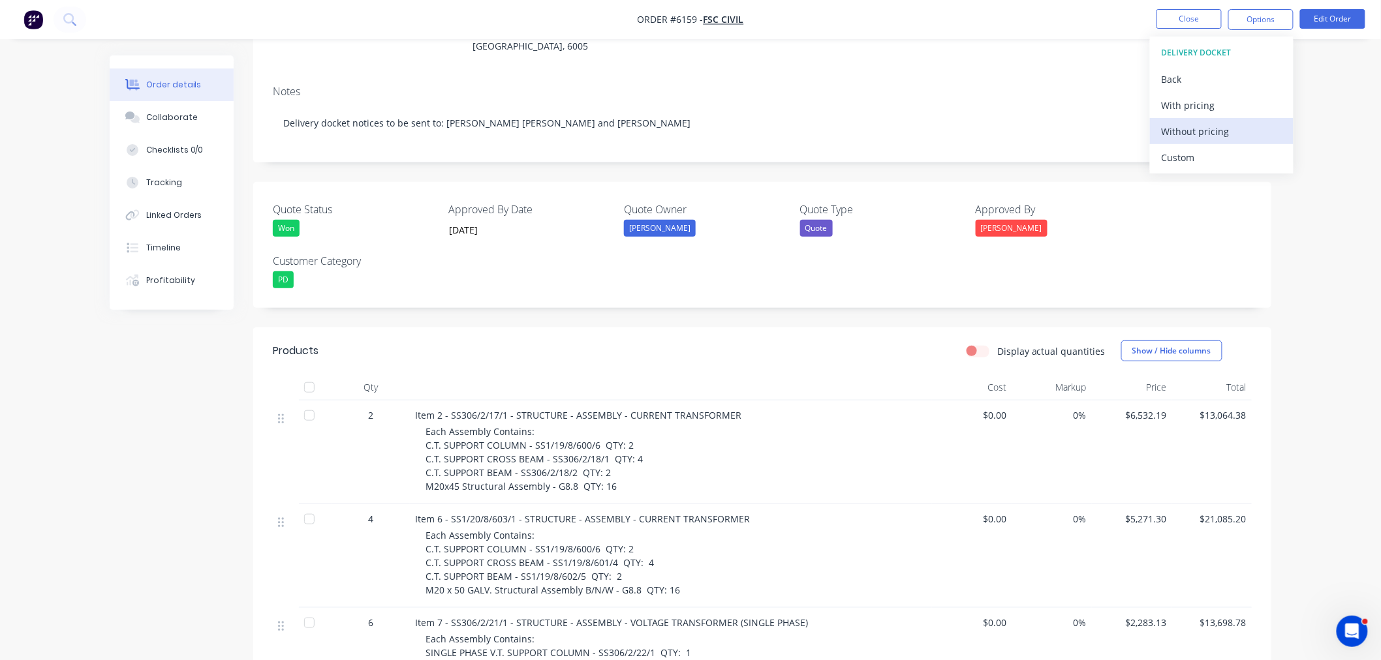
click at [1211, 140] on button "Without pricing" at bounding box center [1222, 131] width 144 height 26
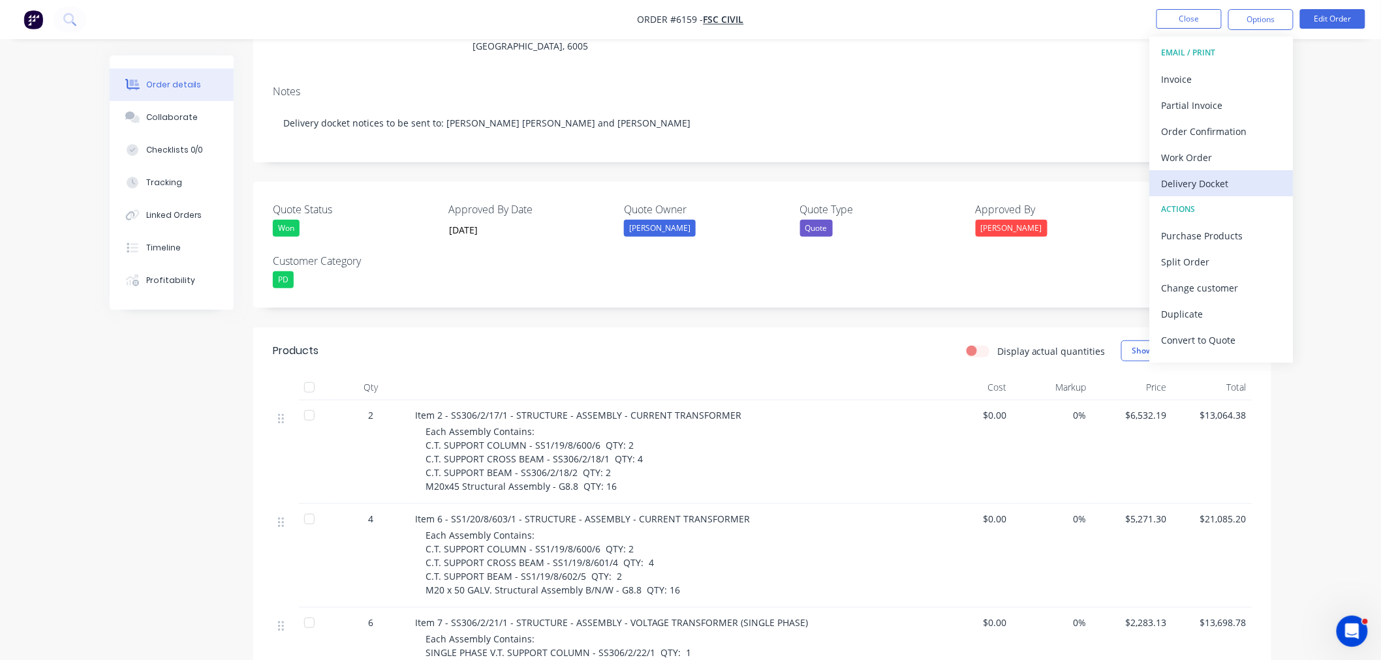
click at [1188, 187] on div "Delivery Docket" at bounding box center [1222, 183] width 120 height 19
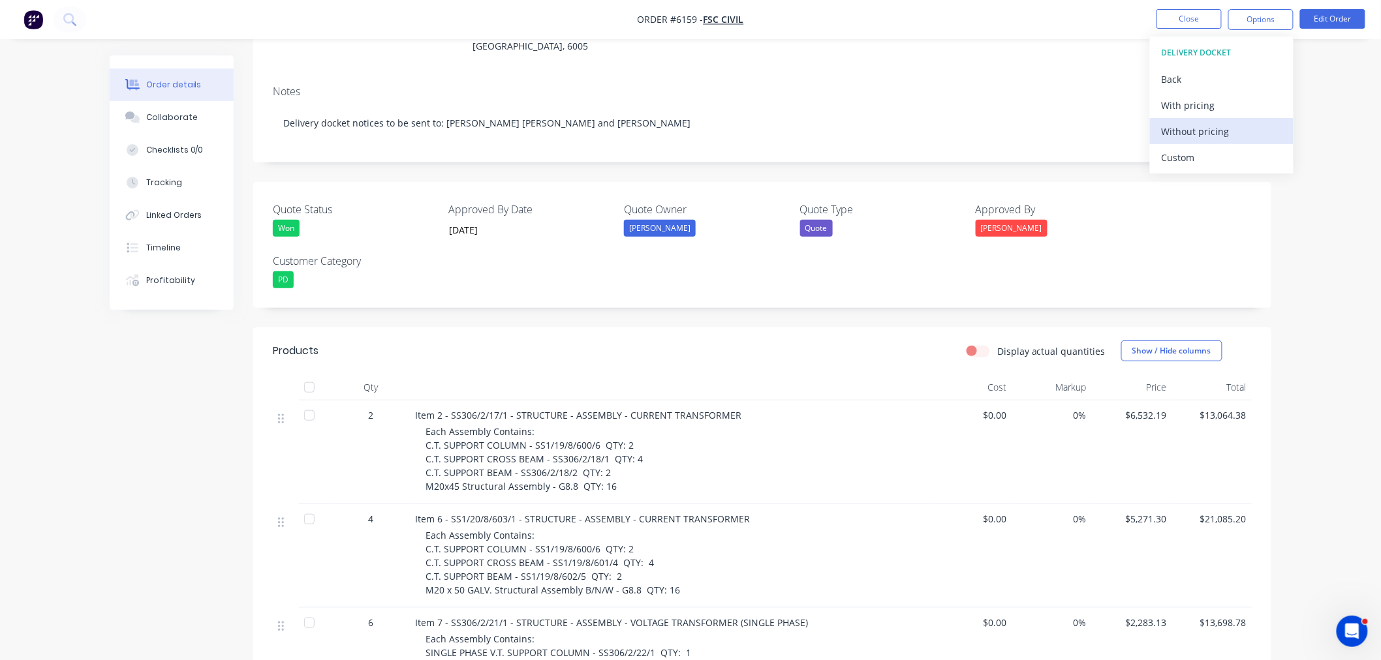
click at [1188, 131] on div "Without pricing" at bounding box center [1222, 131] width 120 height 19
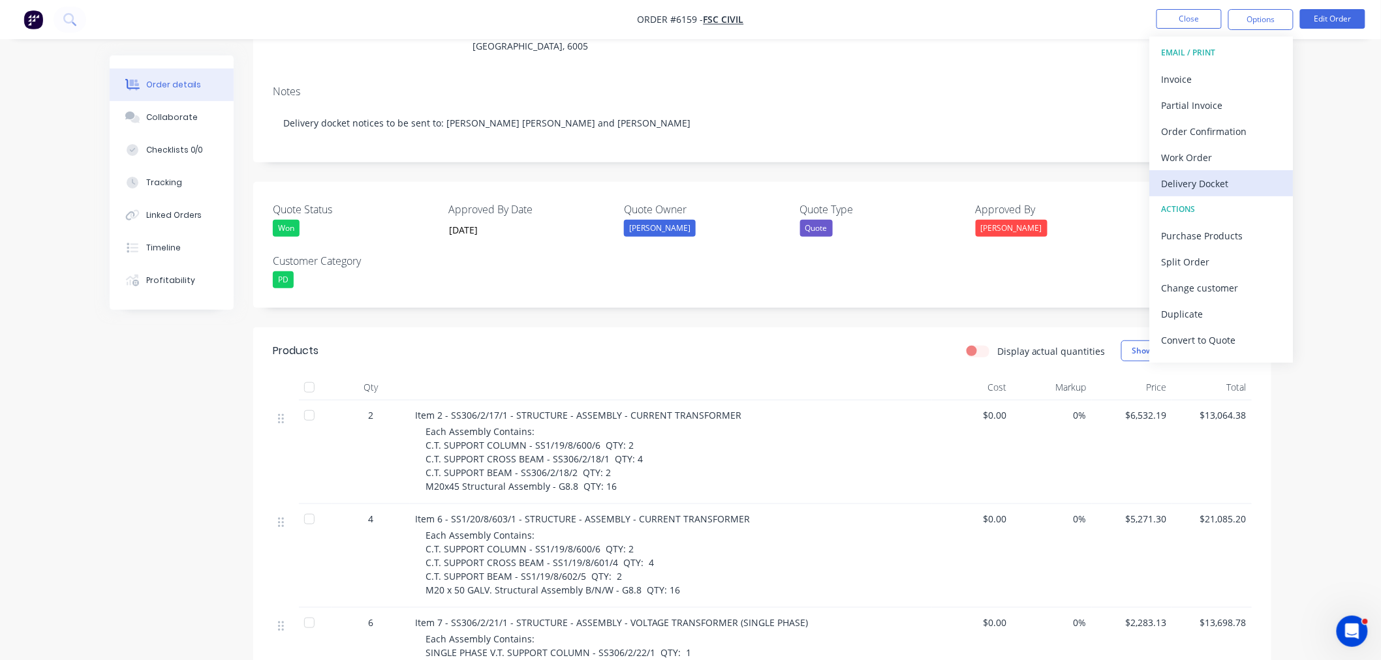
click at [1214, 181] on div "Delivery Docket" at bounding box center [1222, 183] width 120 height 19
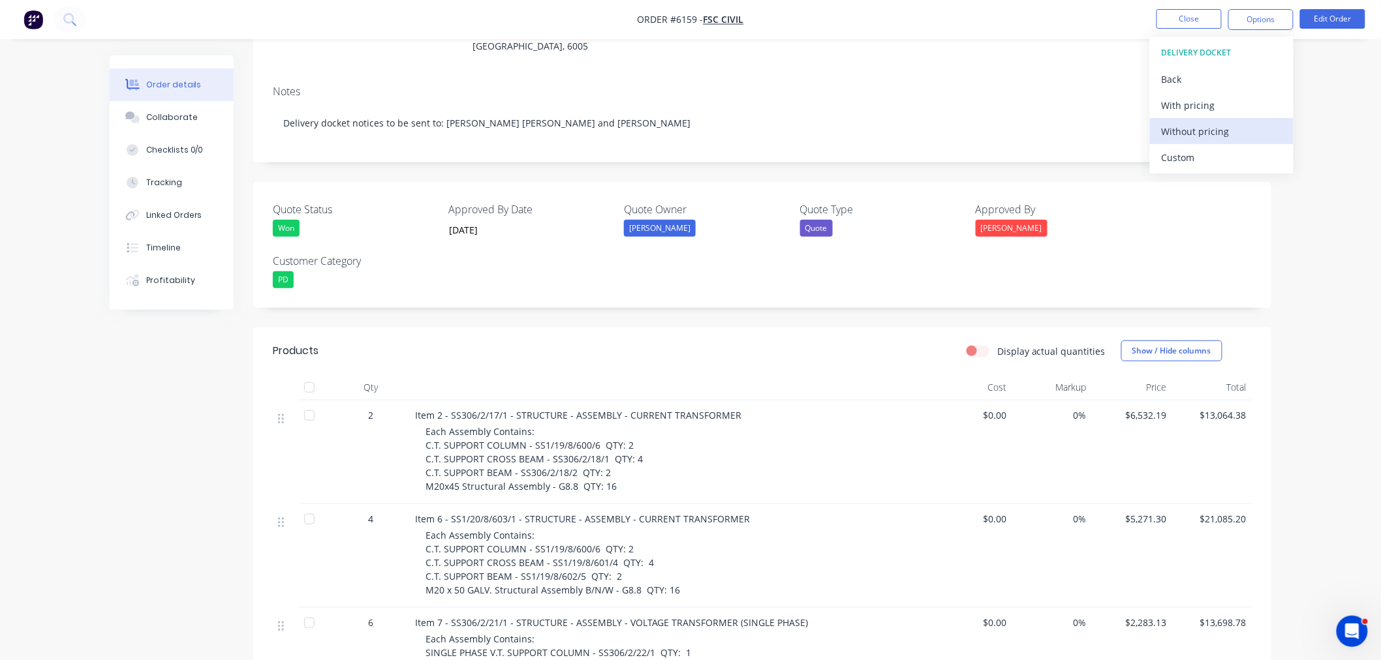
click at [1196, 132] on div "Without pricing" at bounding box center [1222, 131] width 120 height 19
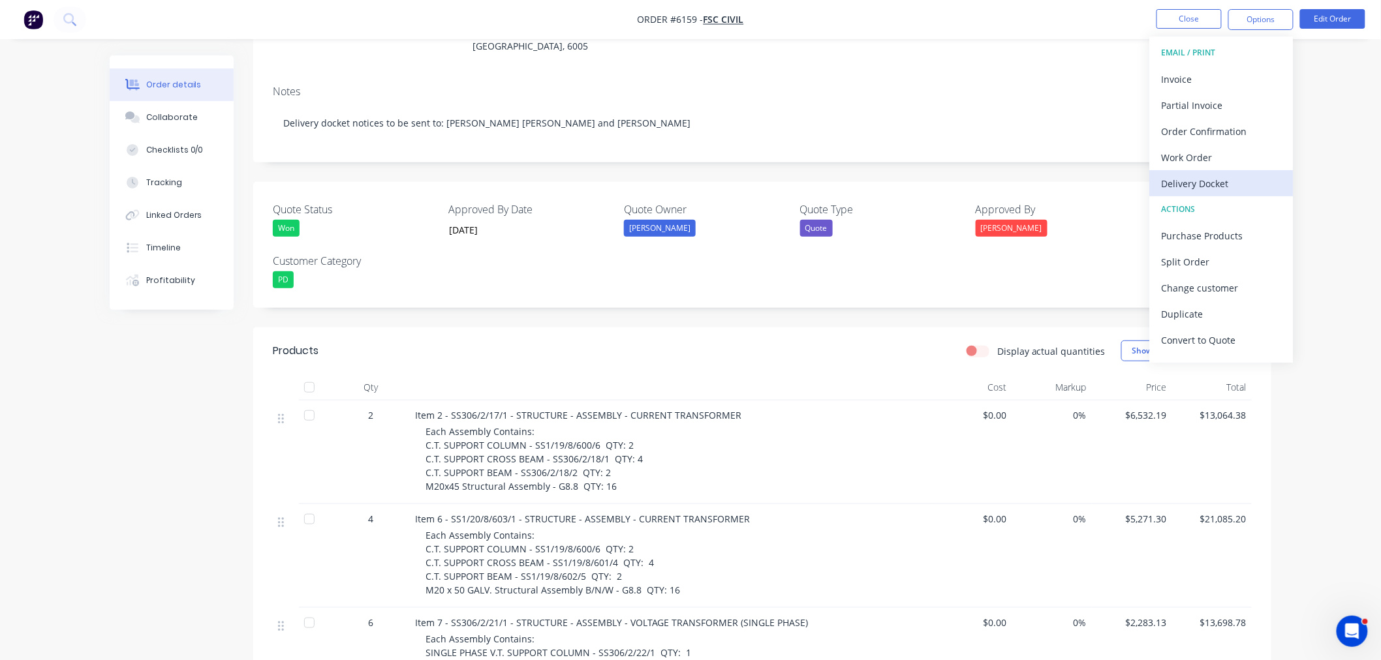
click at [1222, 187] on div "Delivery Docket" at bounding box center [1222, 183] width 120 height 19
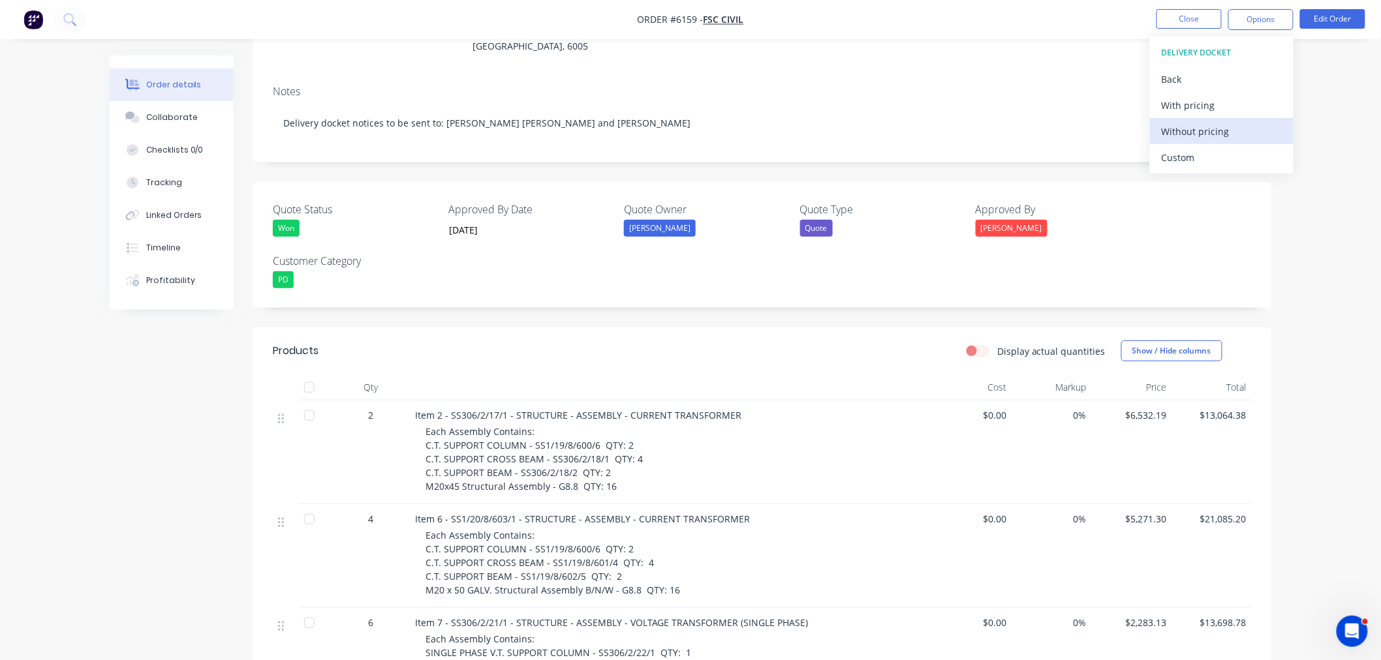
click at [1185, 128] on div "Without pricing" at bounding box center [1222, 131] width 120 height 19
click at [1197, 18] on button "Close" at bounding box center [1188, 19] width 65 height 20
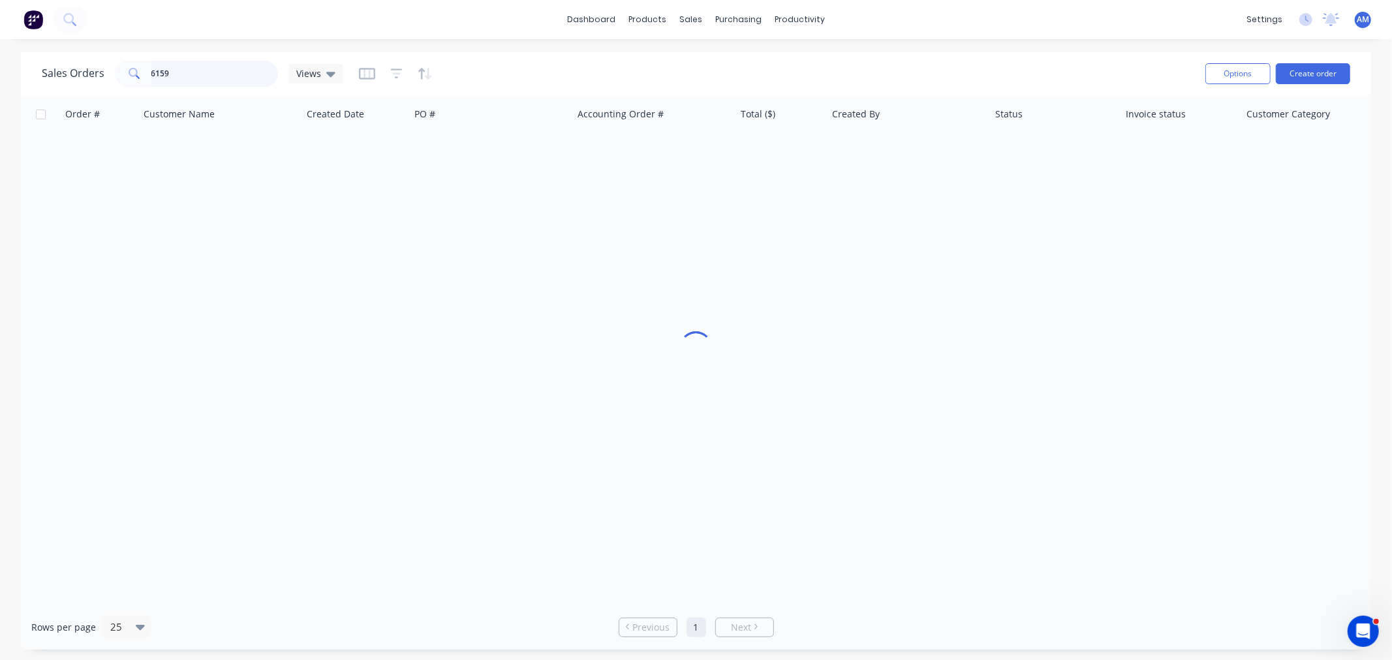
click at [207, 69] on input "6159" at bounding box center [214, 74] width 127 height 26
drag, startPoint x: 146, startPoint y: 72, endPoint x: 109, endPoint y: 72, distance: 36.6
click at [109, 72] on div "Sales Orders 6159 Views" at bounding box center [193, 74] width 302 height 26
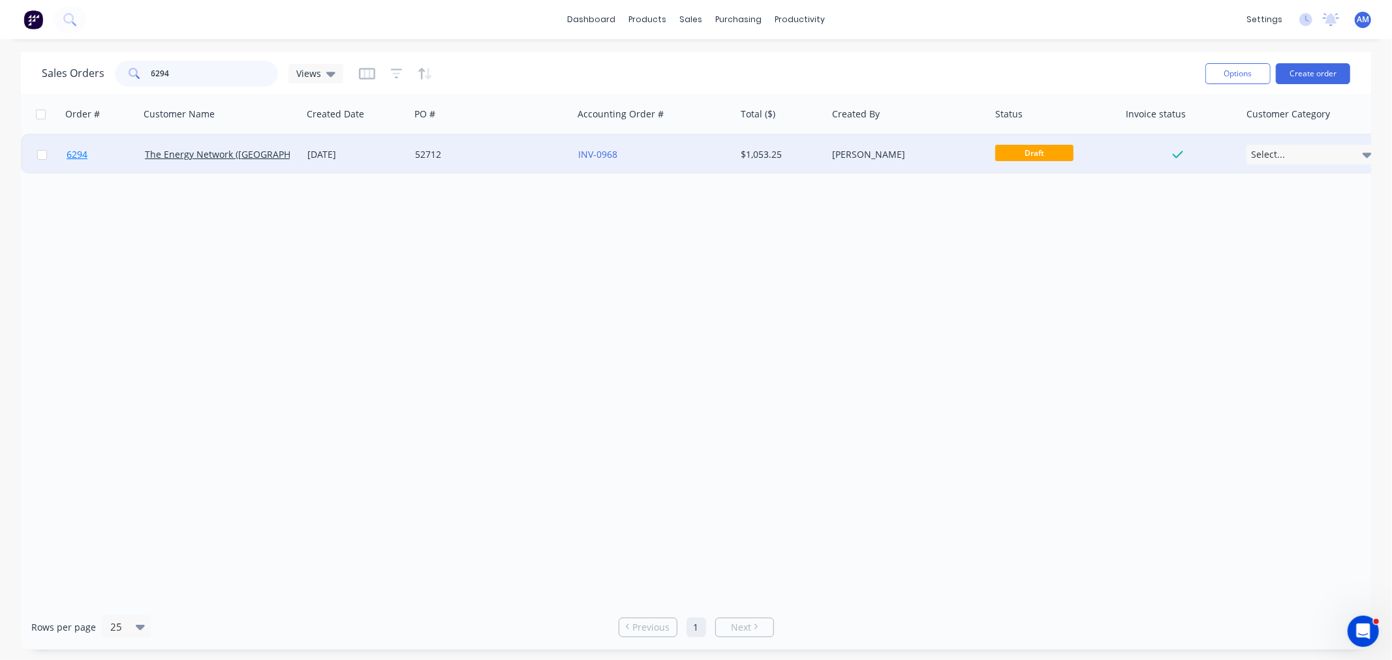
type input "6294"
click at [119, 150] on link "6294" at bounding box center [106, 154] width 78 height 39
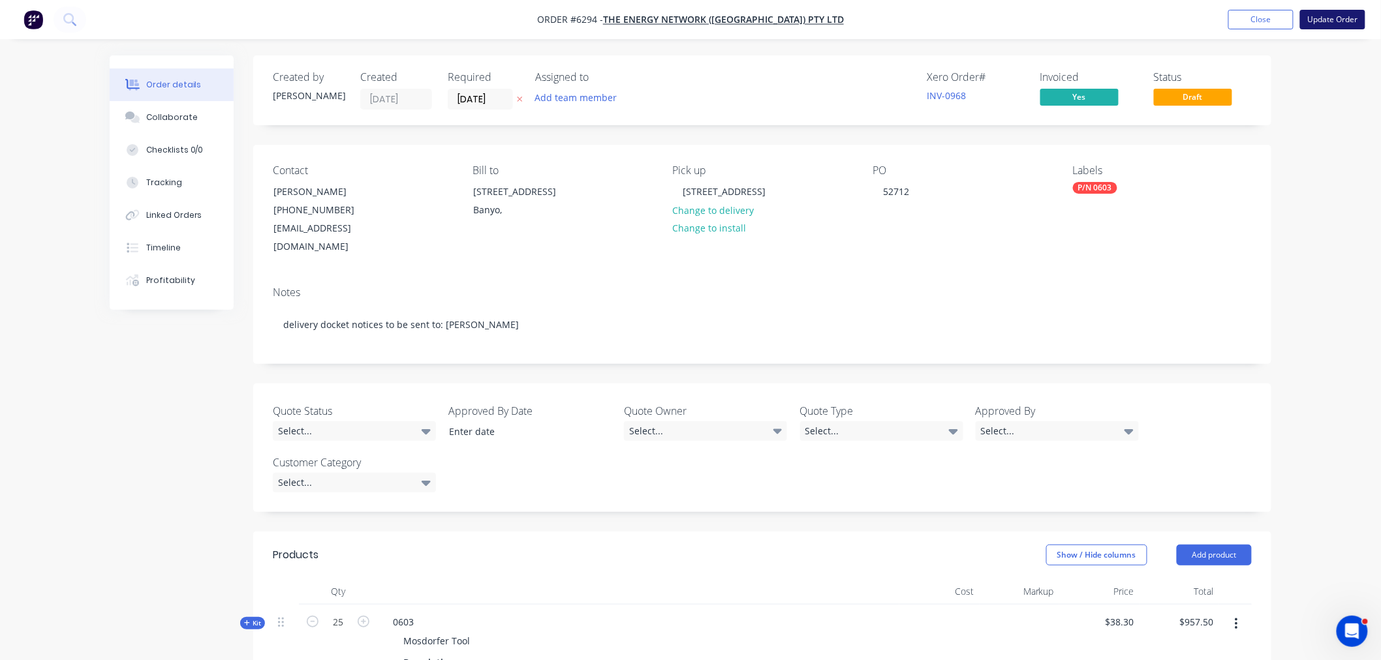
click at [1338, 22] on button "Update Order" at bounding box center [1332, 20] width 65 height 20
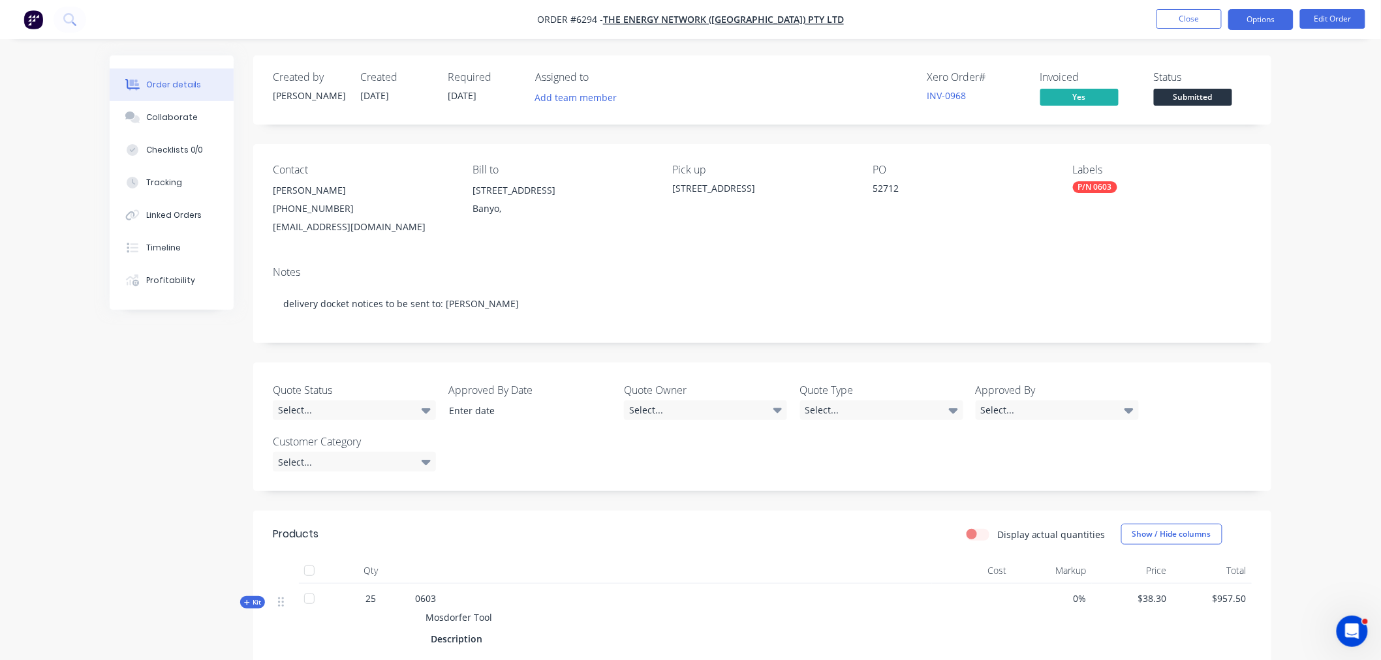
click at [1267, 18] on button "Options" at bounding box center [1260, 19] width 65 height 21
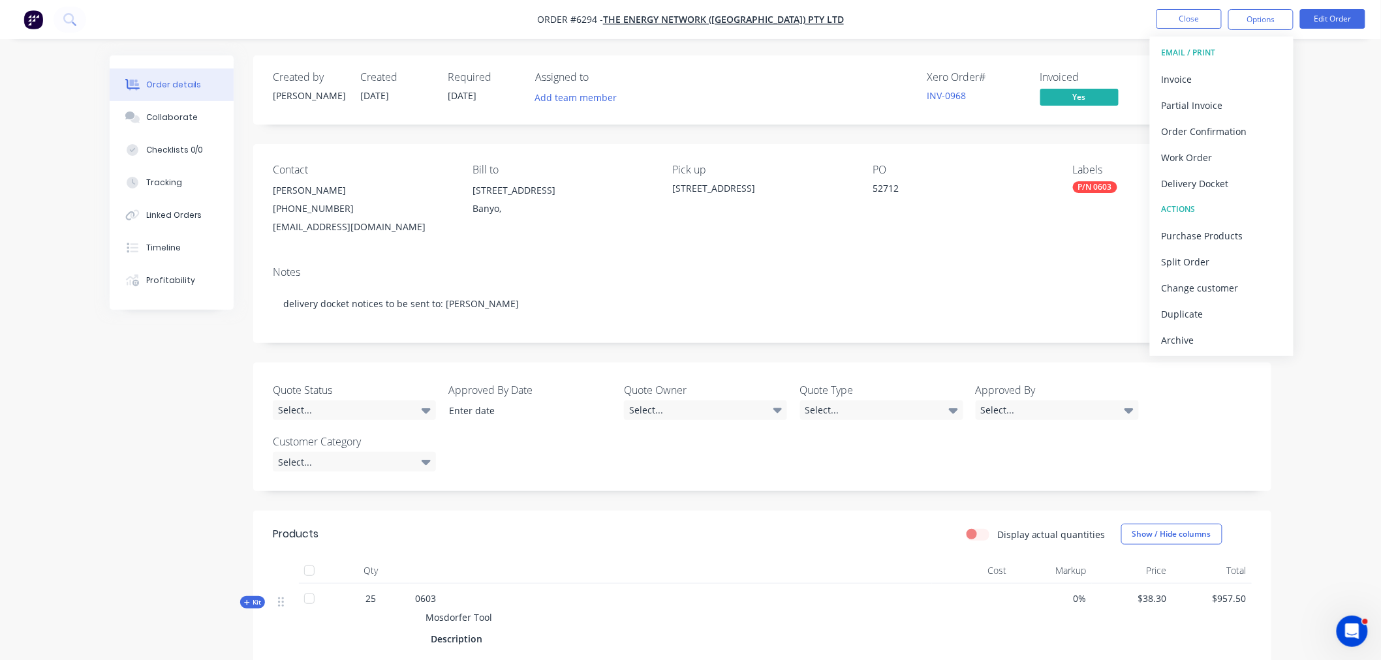
click at [1221, 175] on div "Delivery Docket" at bounding box center [1222, 183] width 120 height 19
click at [1211, 136] on div "Without pricing" at bounding box center [1222, 131] width 120 height 19
click at [1196, 20] on button "Close" at bounding box center [1188, 19] width 65 height 20
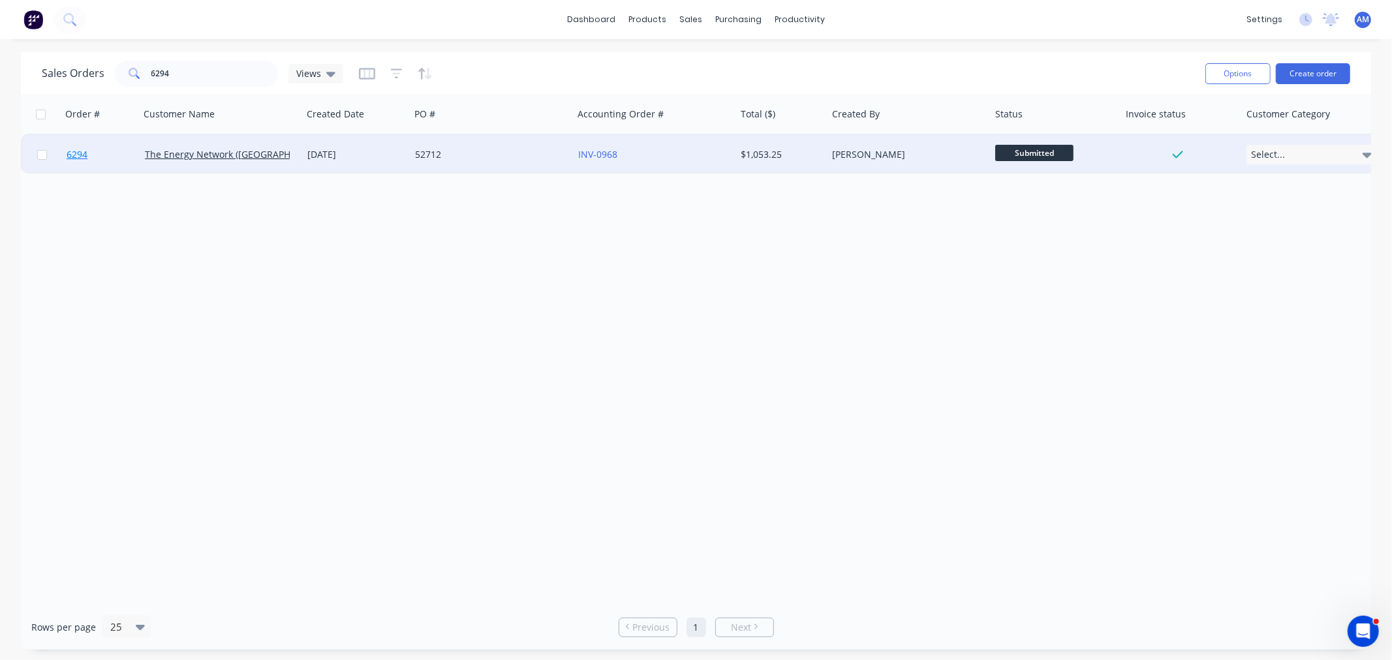
click at [105, 153] on link "6294" at bounding box center [106, 154] width 78 height 39
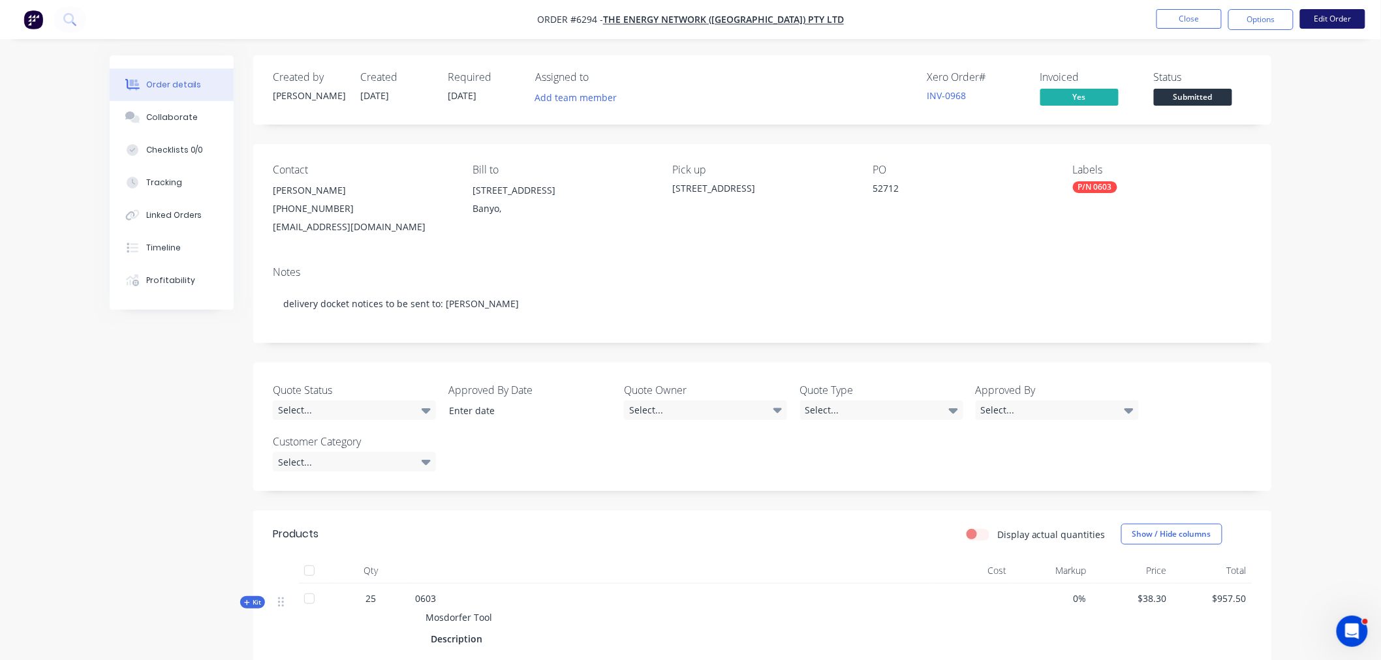
click at [1346, 18] on button "Edit Order" at bounding box center [1332, 19] width 65 height 20
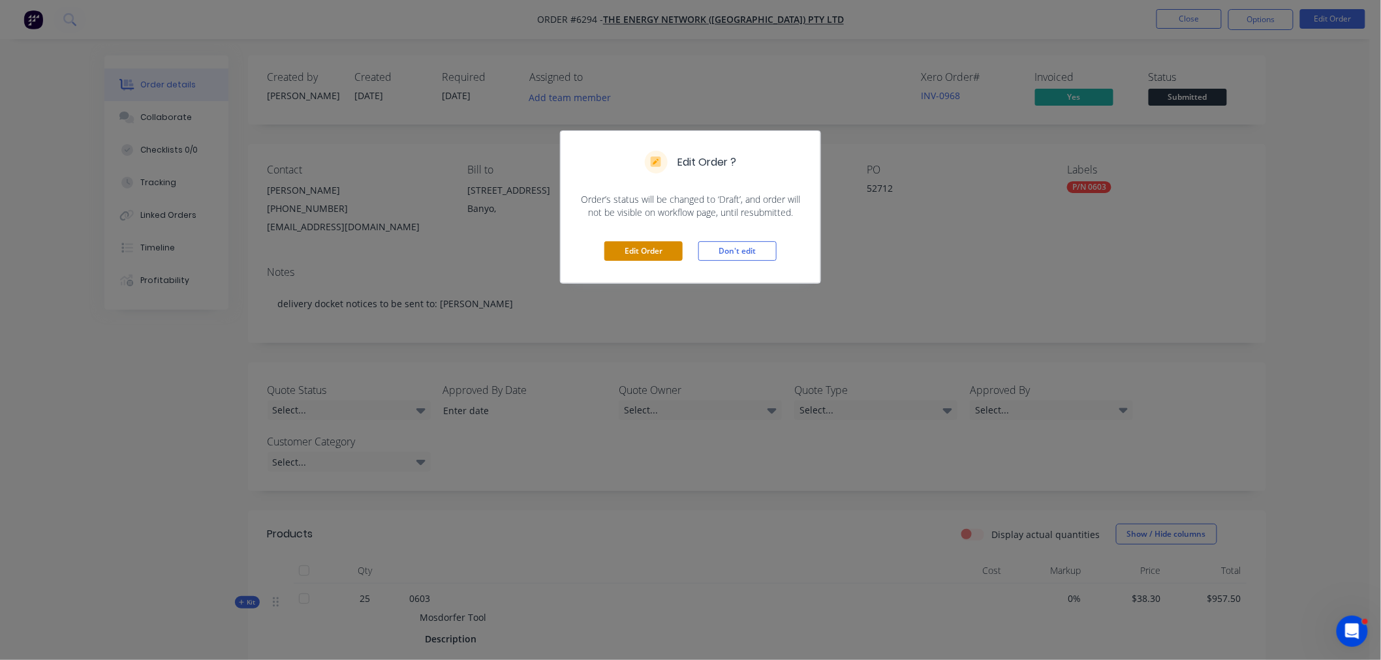
click at [649, 255] on button "Edit Order" at bounding box center [643, 251] width 78 height 20
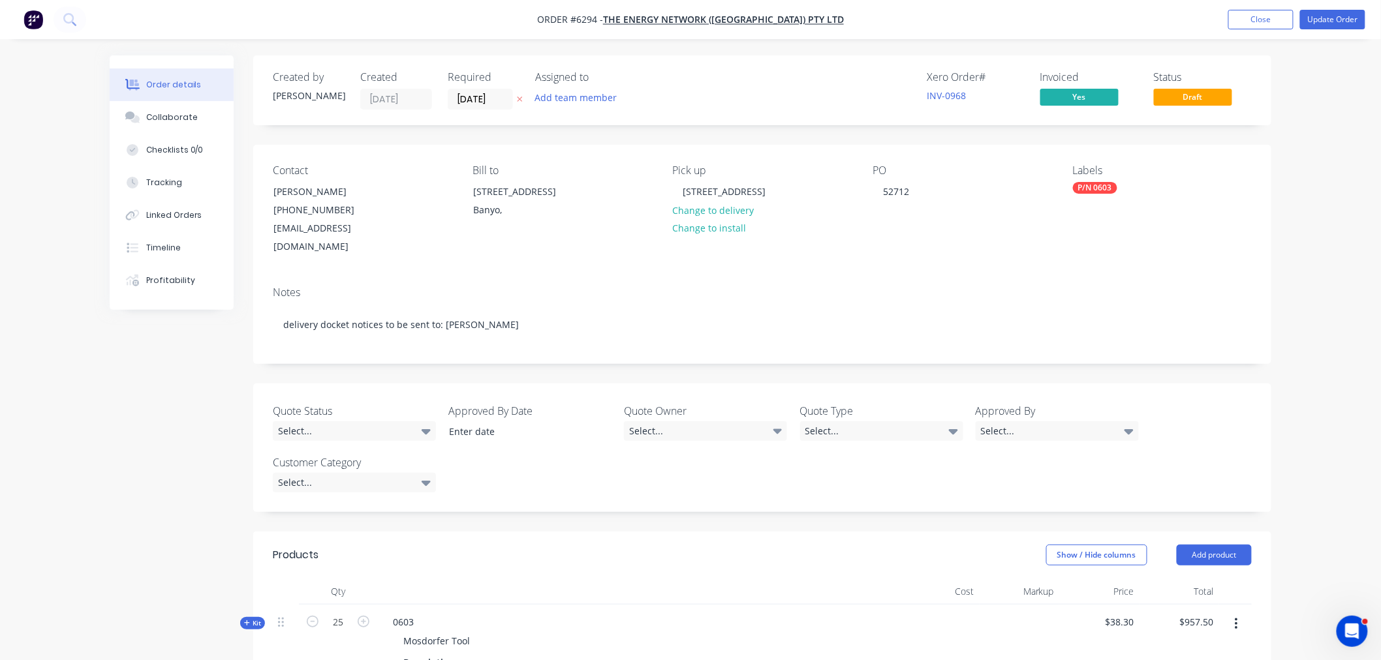
drag, startPoint x: 1251, startPoint y: 16, endPoint x: 1177, endPoint y: 40, distance: 77.6
click at [1251, 17] on button "Close" at bounding box center [1260, 20] width 65 height 20
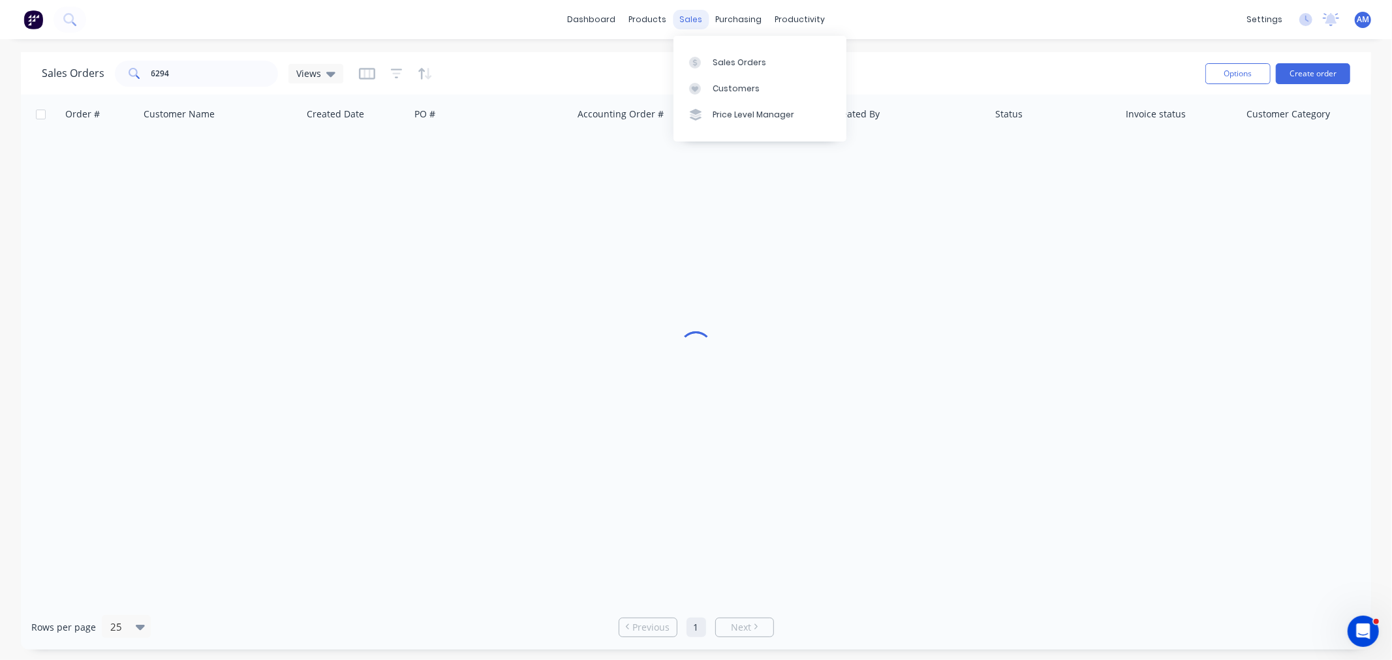
click at [690, 21] on div "sales" at bounding box center [691, 20] width 36 height 20
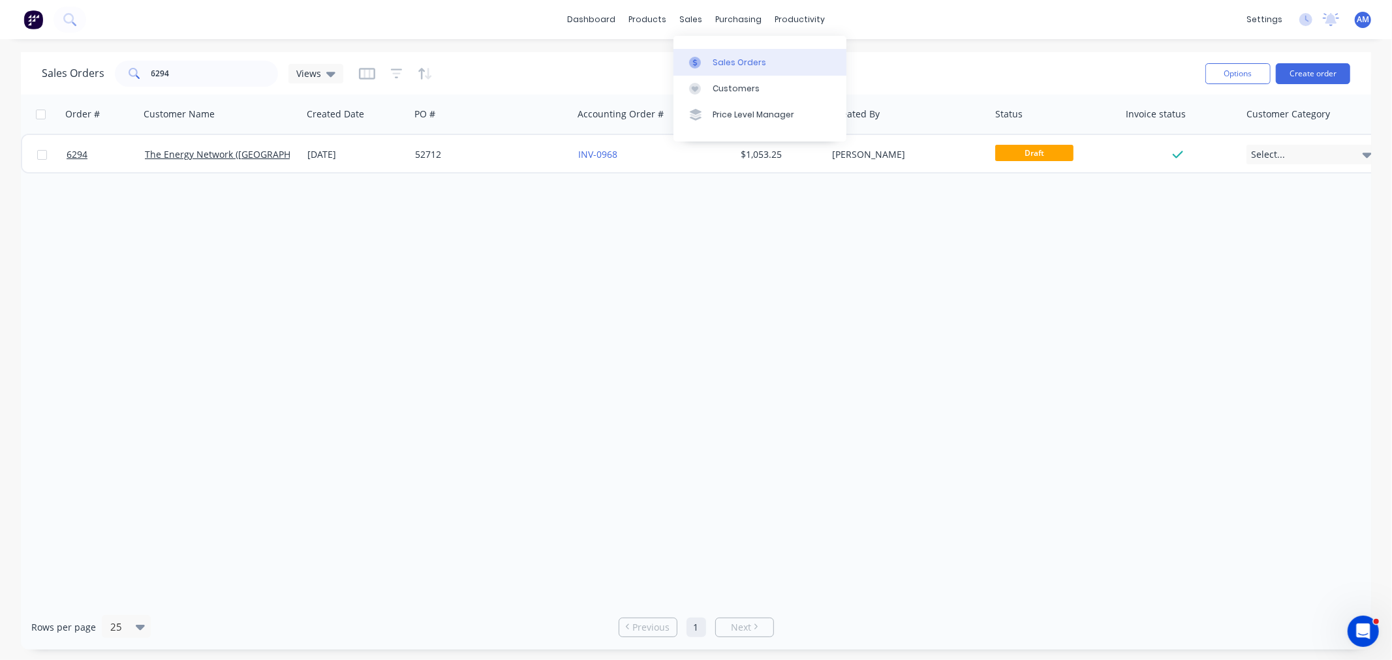
click at [720, 54] on link "Sales Orders" at bounding box center [759, 62] width 173 height 26
click at [251, 79] on input "6294" at bounding box center [214, 74] width 127 height 26
drag, startPoint x: 219, startPoint y: 77, endPoint x: 107, endPoint y: 83, distance: 112.4
click at [107, 83] on div "Sales Orders 6294 Views" at bounding box center [193, 74] width 302 height 26
click at [326, 74] on icon at bounding box center [330, 74] width 9 height 14
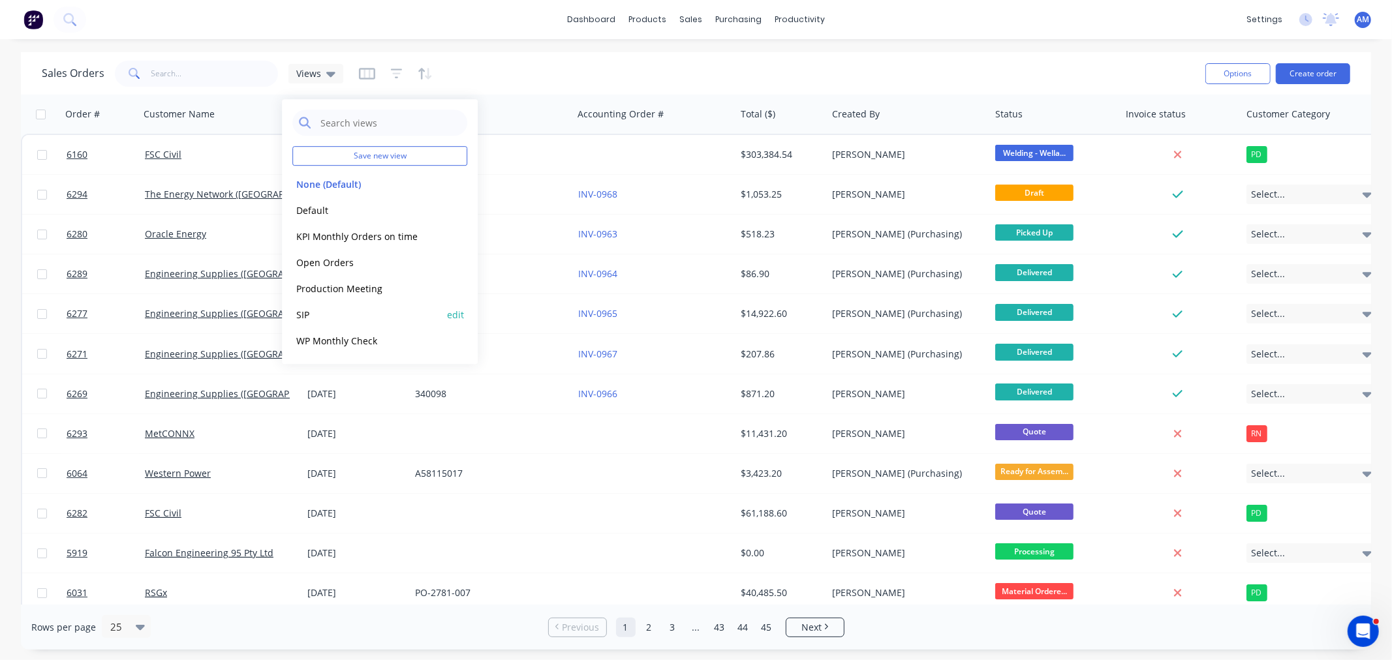
click at [296, 305] on div "SIP edit" at bounding box center [379, 315] width 175 height 26
click at [298, 313] on button "SIP" at bounding box center [366, 314] width 149 height 15
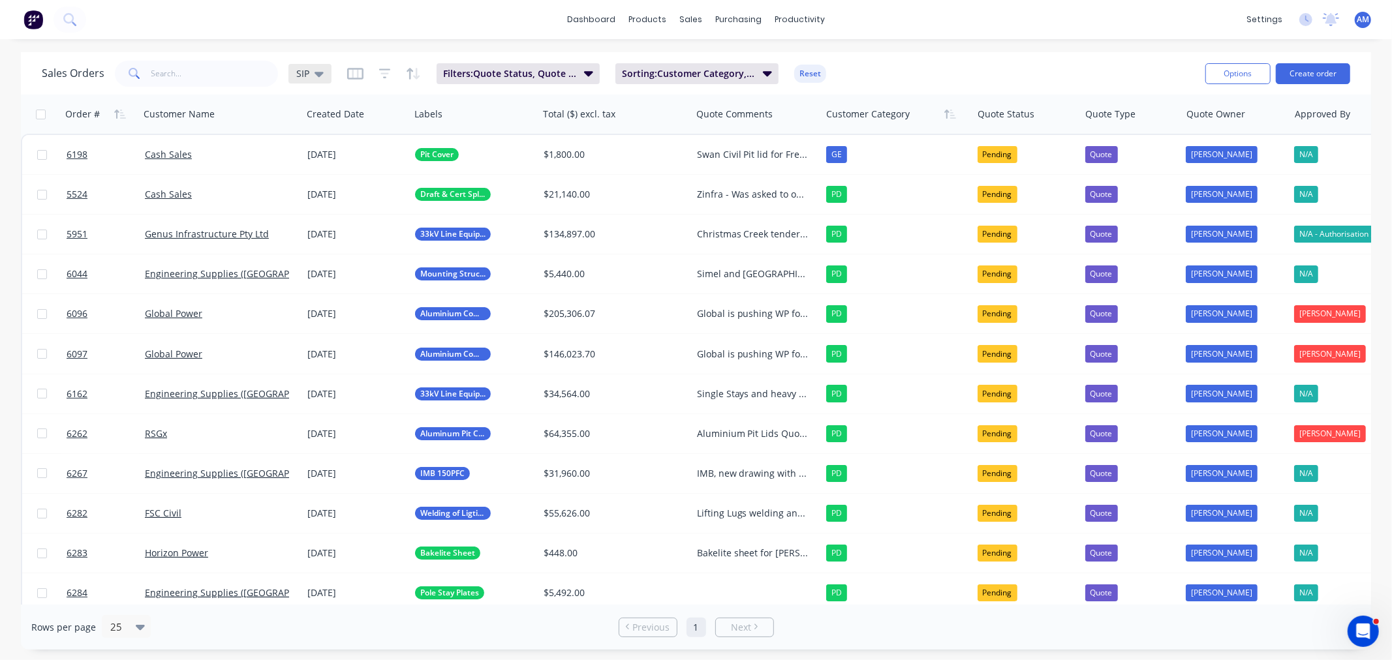
click at [323, 73] on div "SIP" at bounding box center [309, 74] width 43 height 20
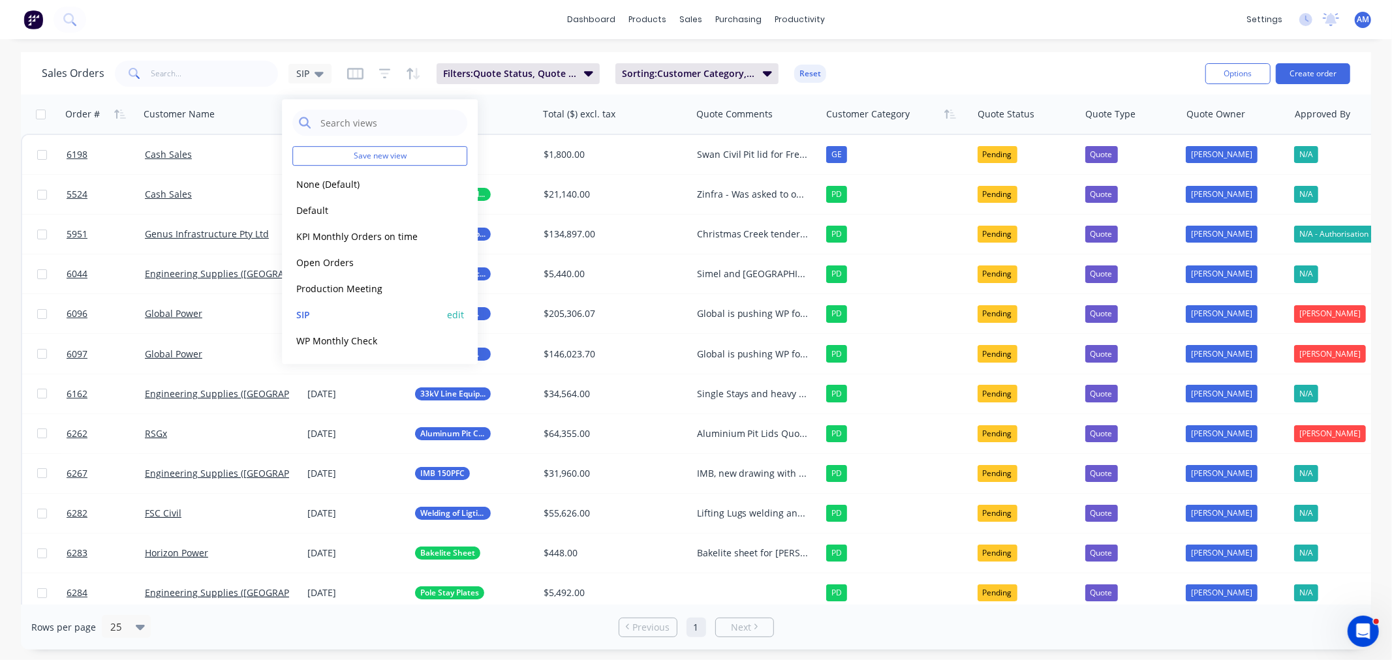
click at [455, 316] on button "edit" at bounding box center [455, 315] width 17 height 14
click at [522, 153] on label "Set as your default view" at bounding box center [574, 154] width 104 height 14
click at [506, 153] on input "Set as your default view" at bounding box center [509, 153] width 10 height 12
checkbox input "true"
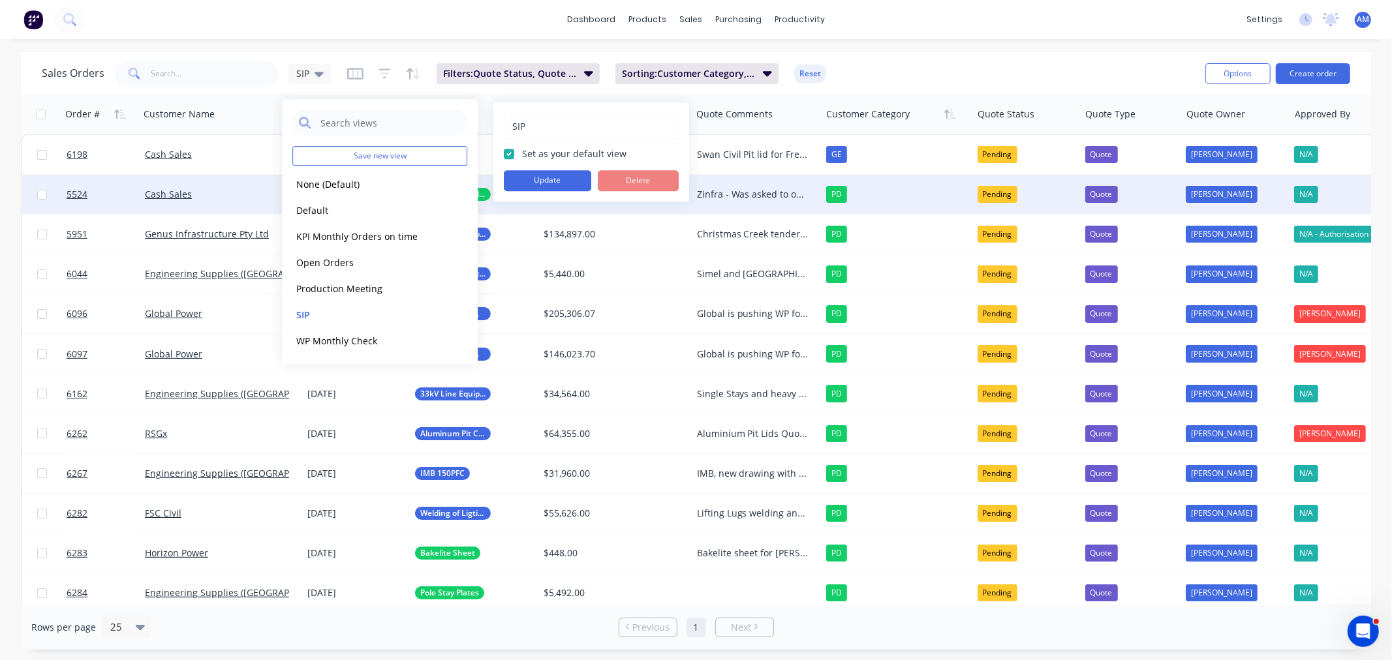
click at [519, 175] on button "Update" at bounding box center [547, 180] width 87 height 21
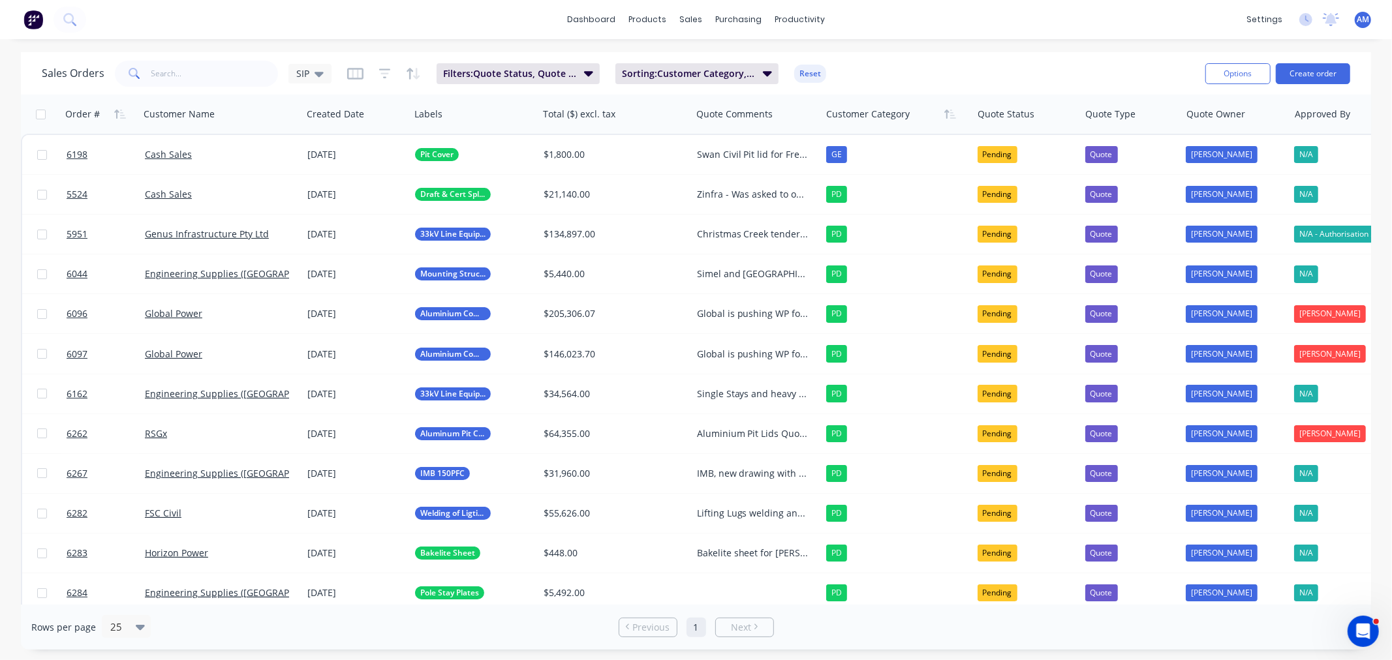
click at [903, 72] on div "Sales Orders SIP Filters: Quote Status, Quote Type Sorting: Customer Category, …" at bounding box center [618, 73] width 1153 height 32
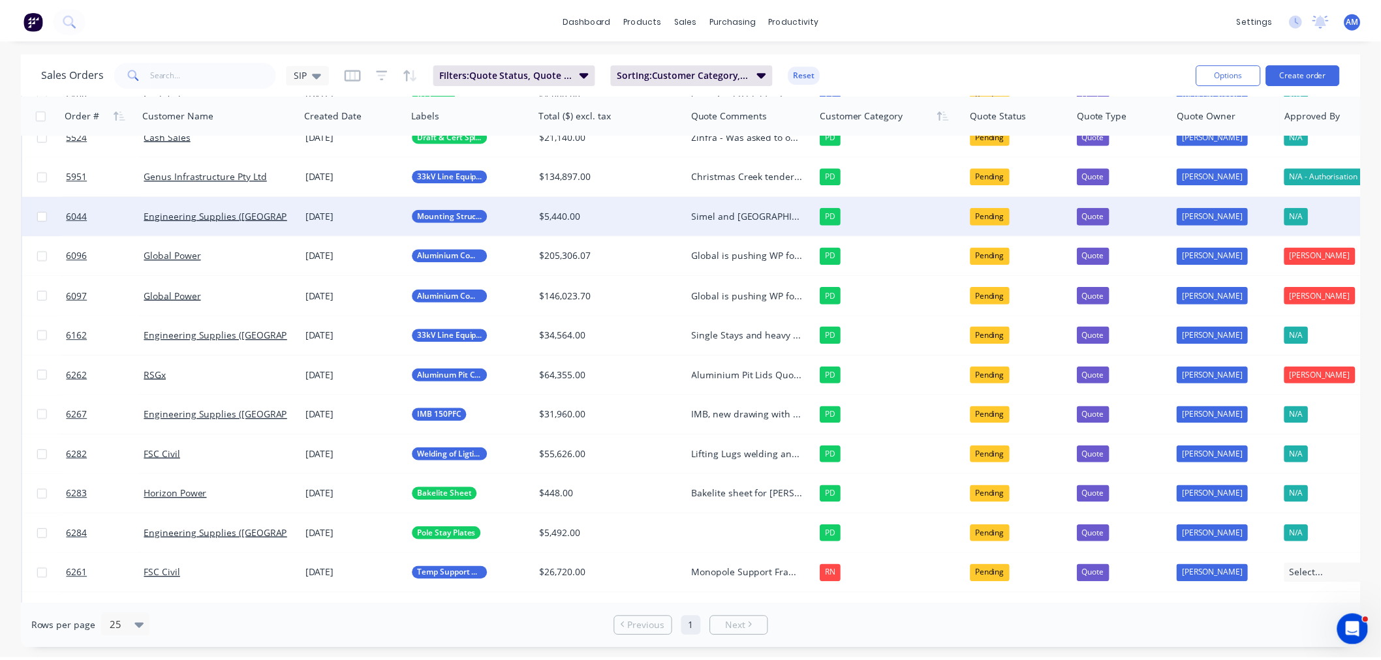
scroll to position [133, 0]
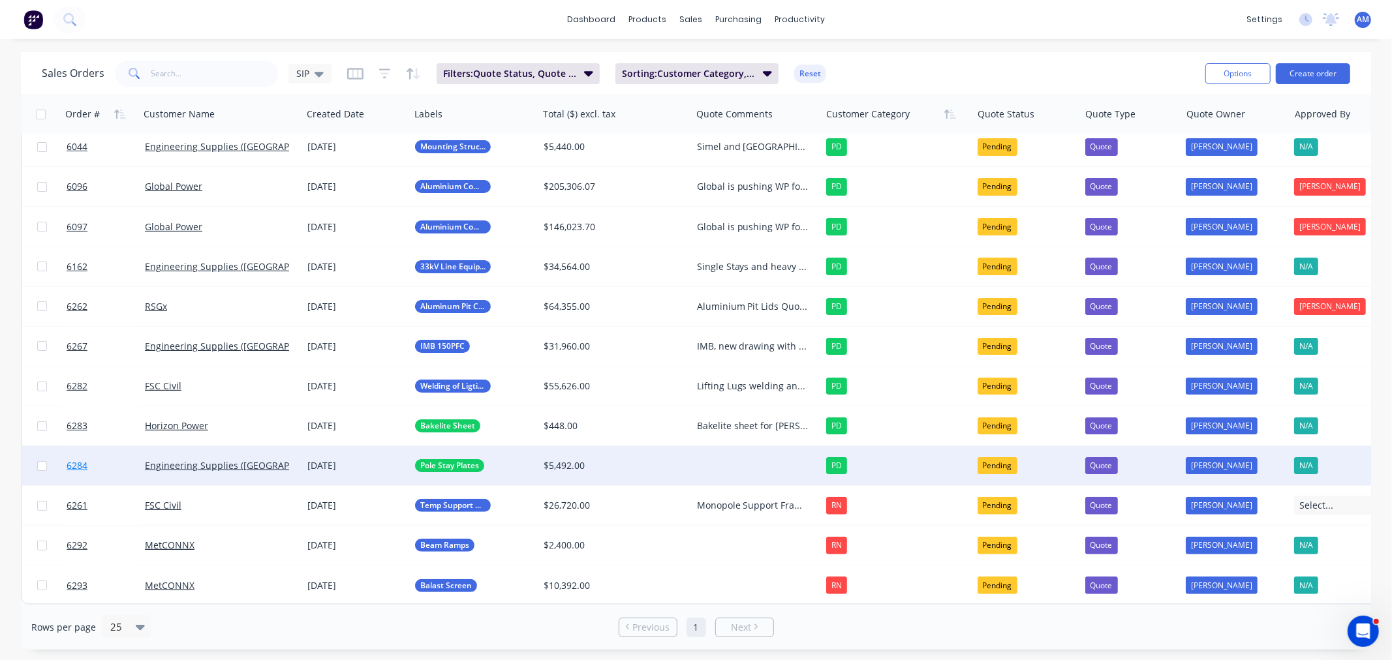
click at [124, 459] on link "6284" at bounding box center [106, 465] width 78 height 39
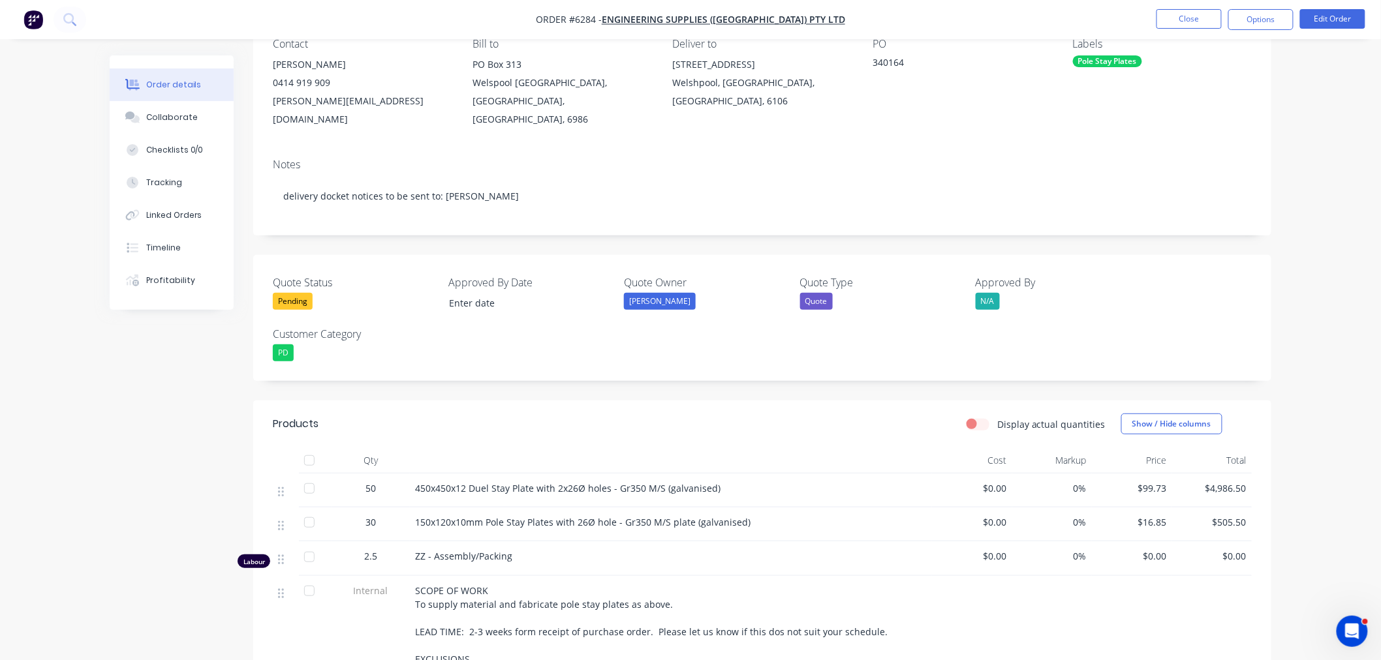
scroll to position [145, 0]
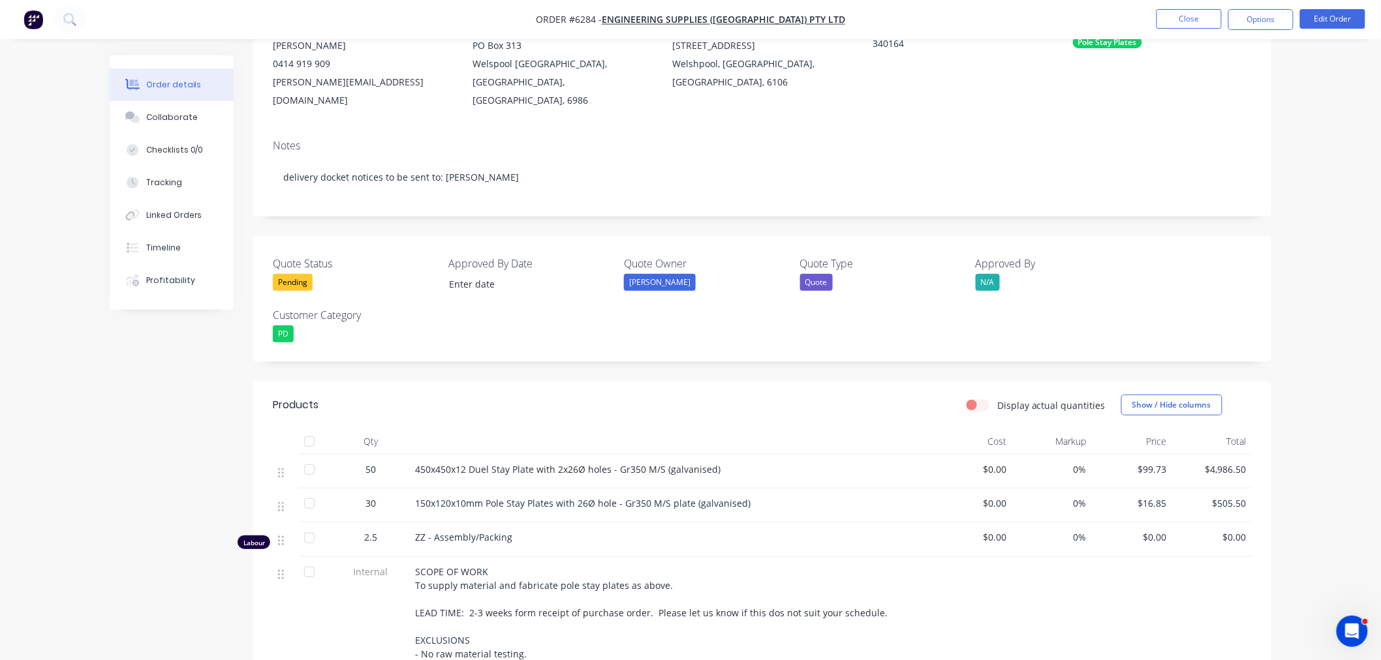
click at [303, 274] on div "Pending" at bounding box center [293, 282] width 40 height 17
click at [295, 315] on div "Won" at bounding box center [296, 317] width 27 height 17
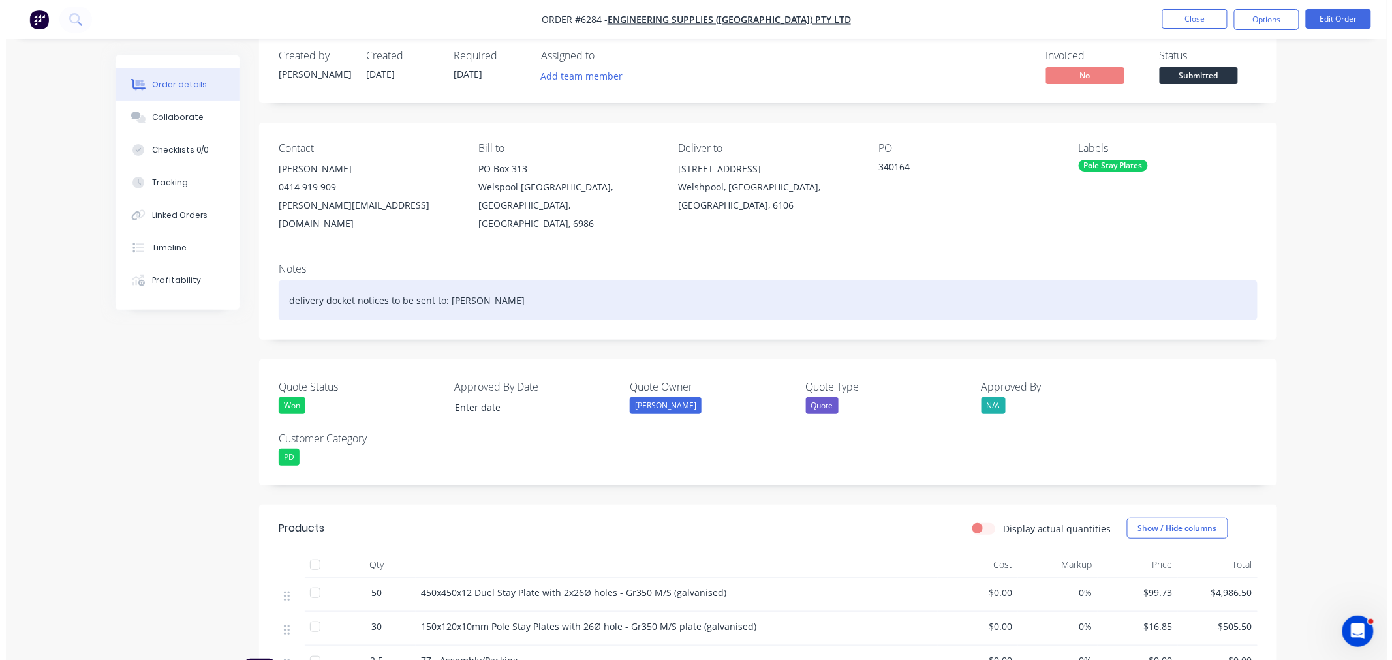
scroll to position [0, 0]
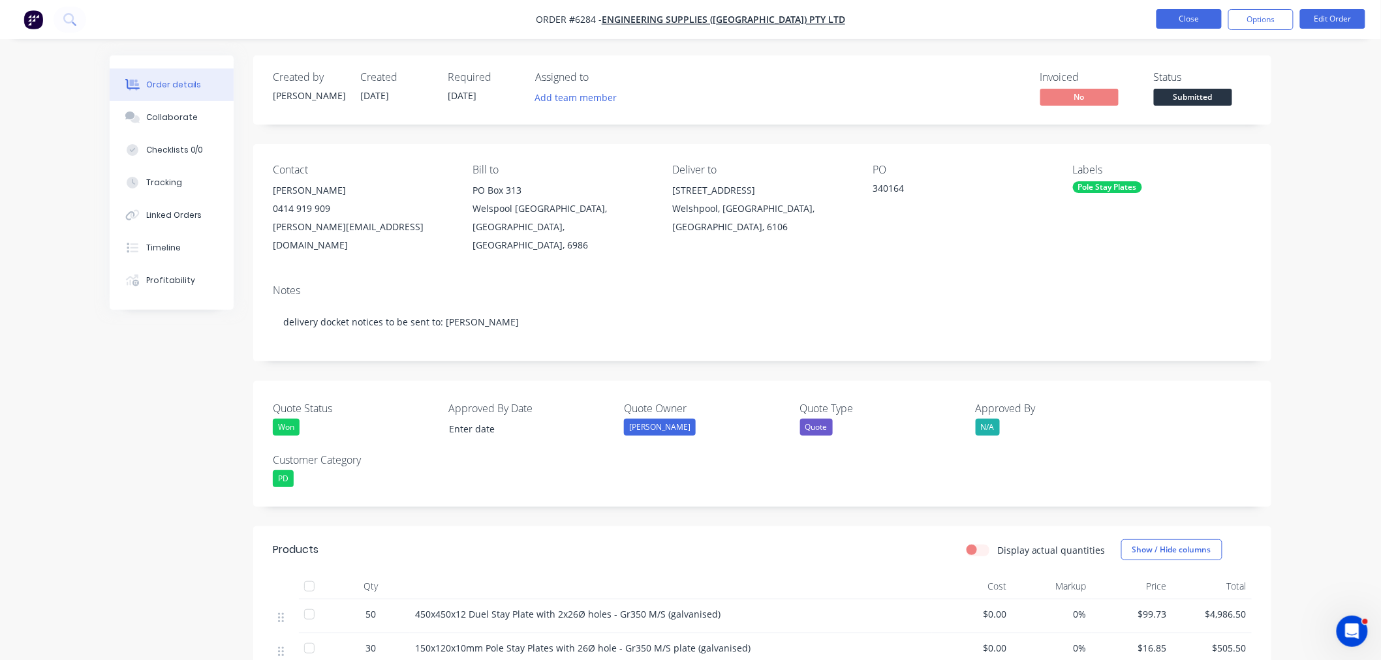
click at [1176, 18] on button "Close" at bounding box center [1188, 19] width 65 height 20
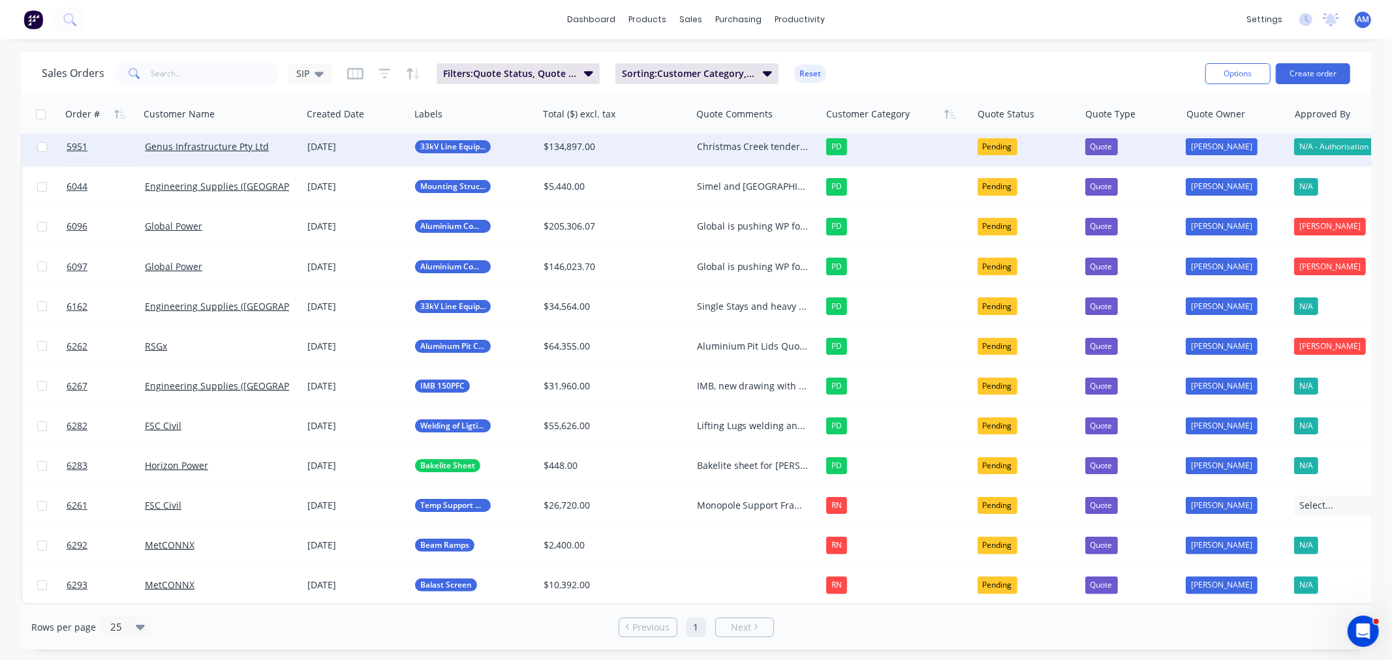
scroll to position [93, 0]
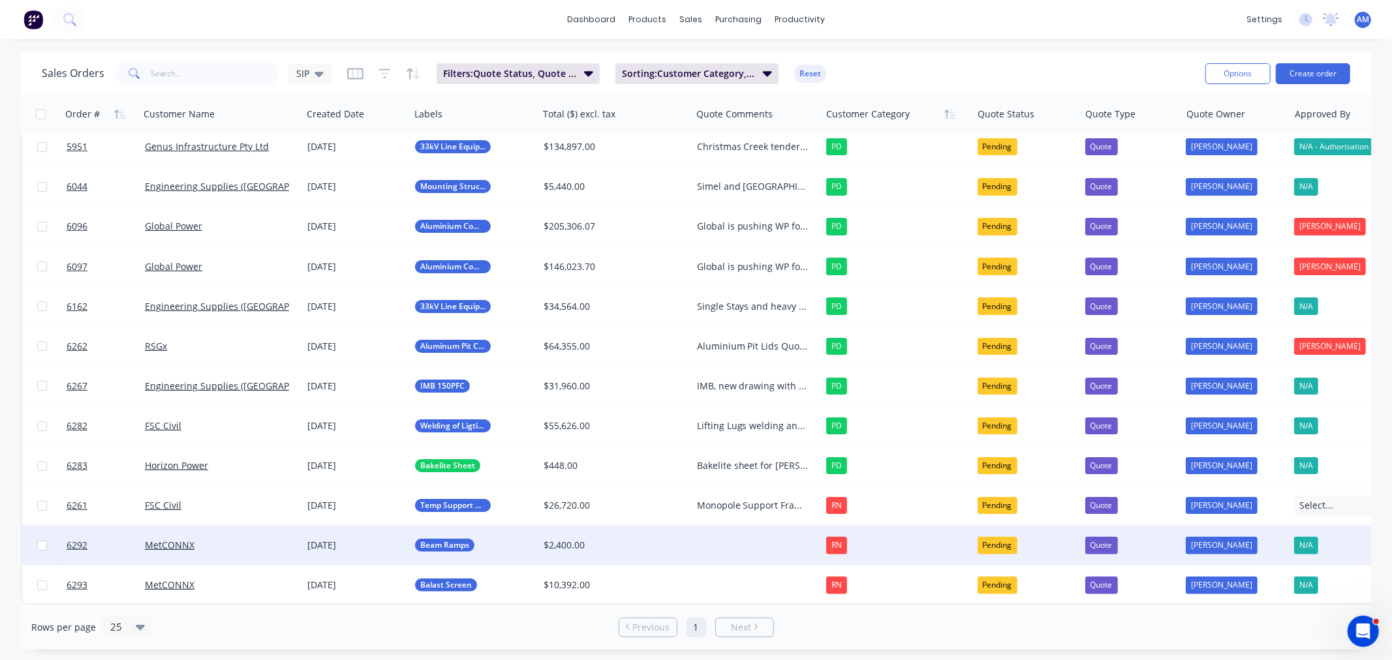
click at [255, 542] on div "MetCONNX" at bounding box center [217, 545] width 145 height 13
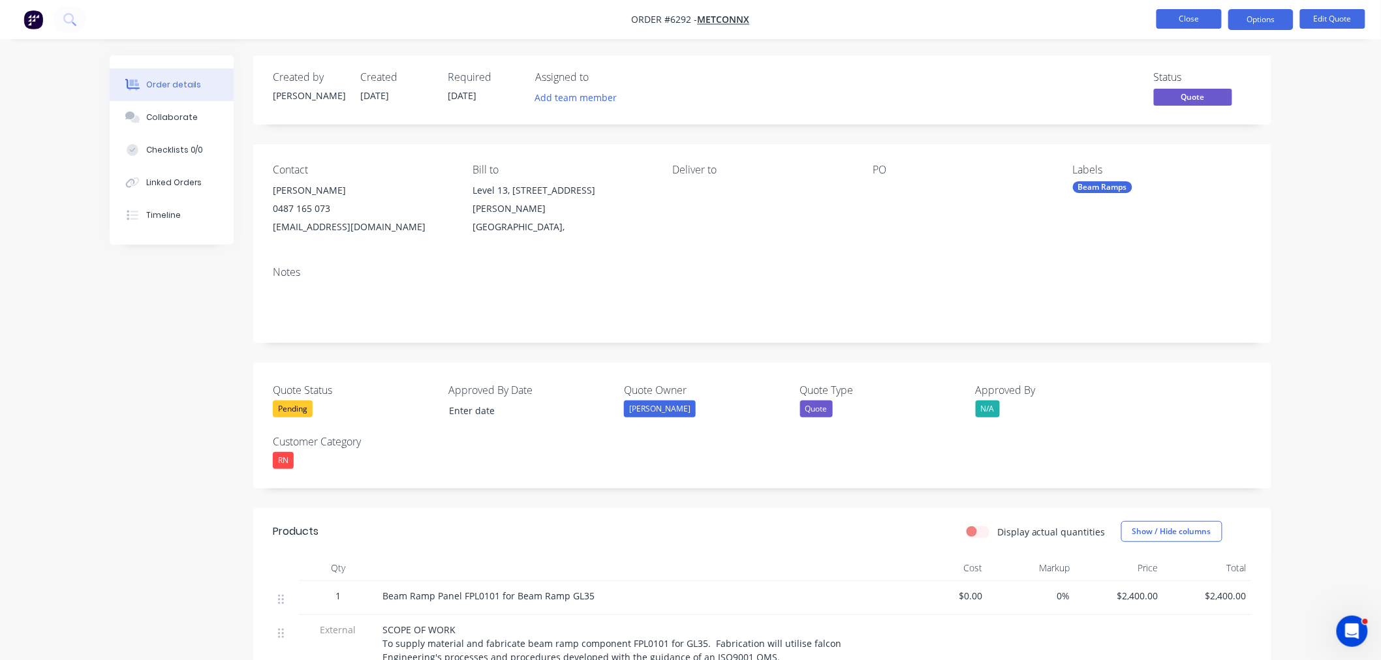
click at [1196, 27] on button "Close" at bounding box center [1188, 19] width 65 height 20
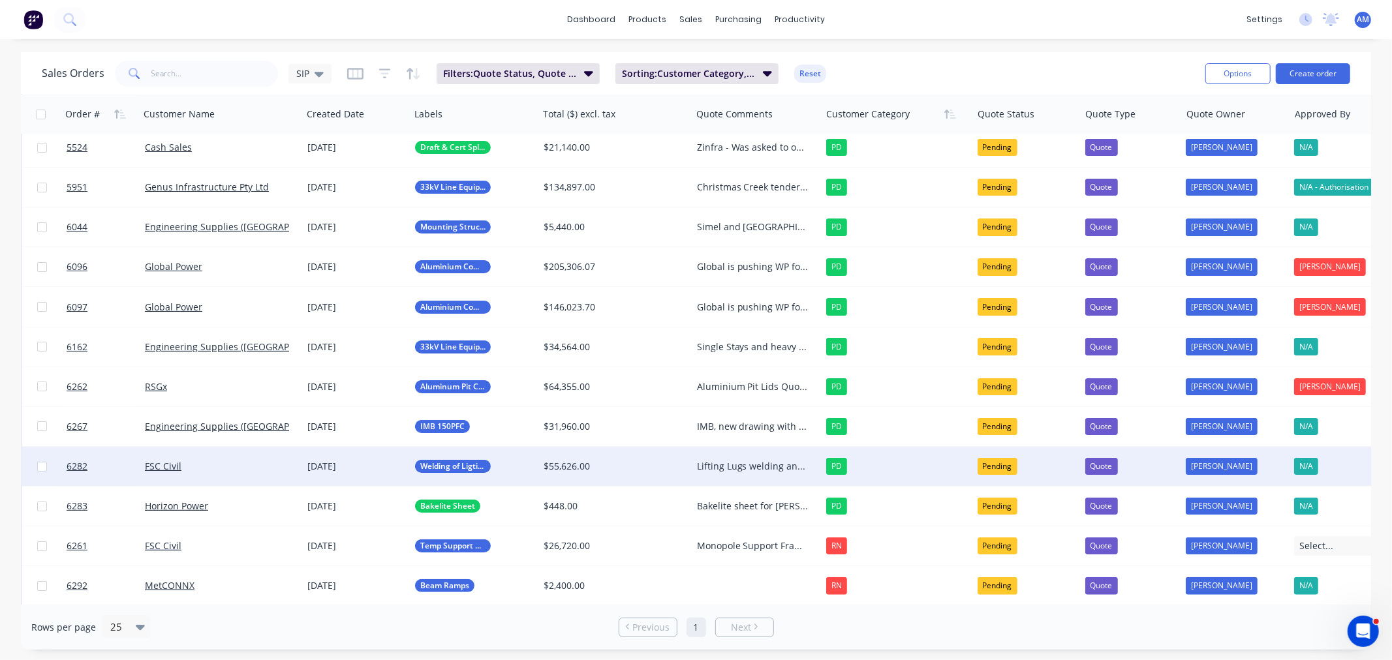
scroll to position [93, 0]
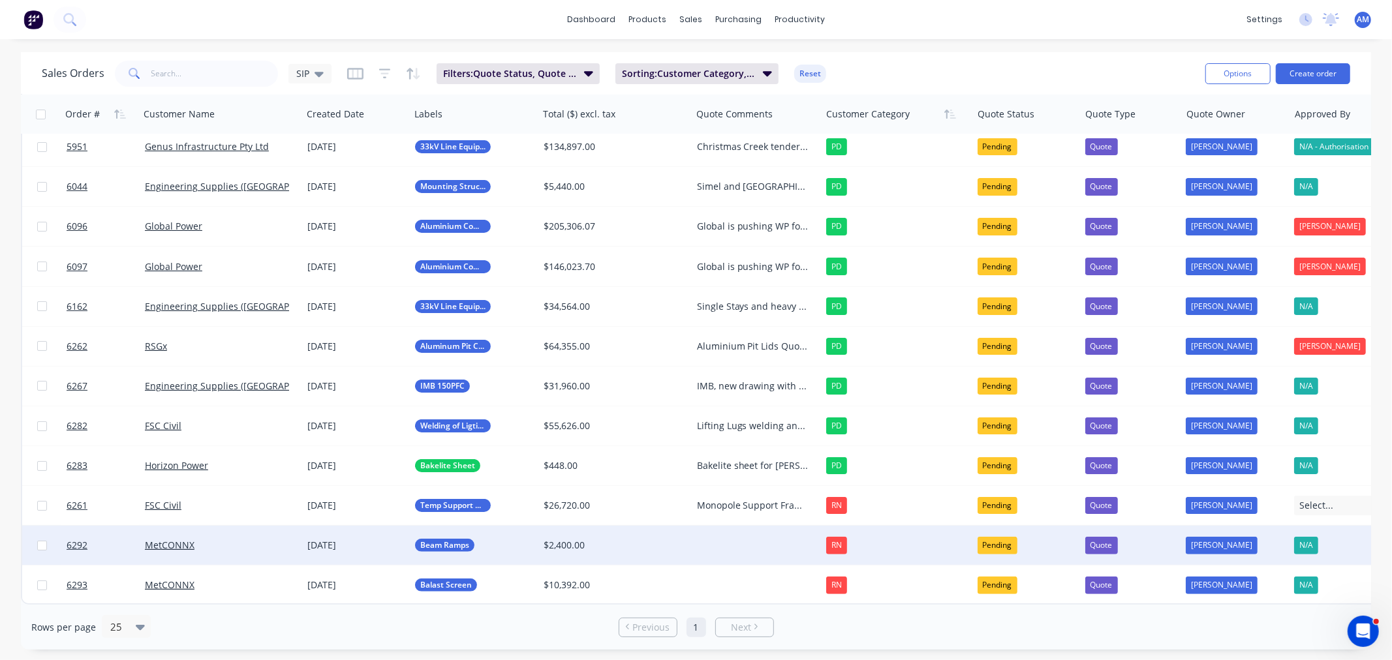
click at [720, 540] on div at bounding box center [757, 545] width 130 height 39
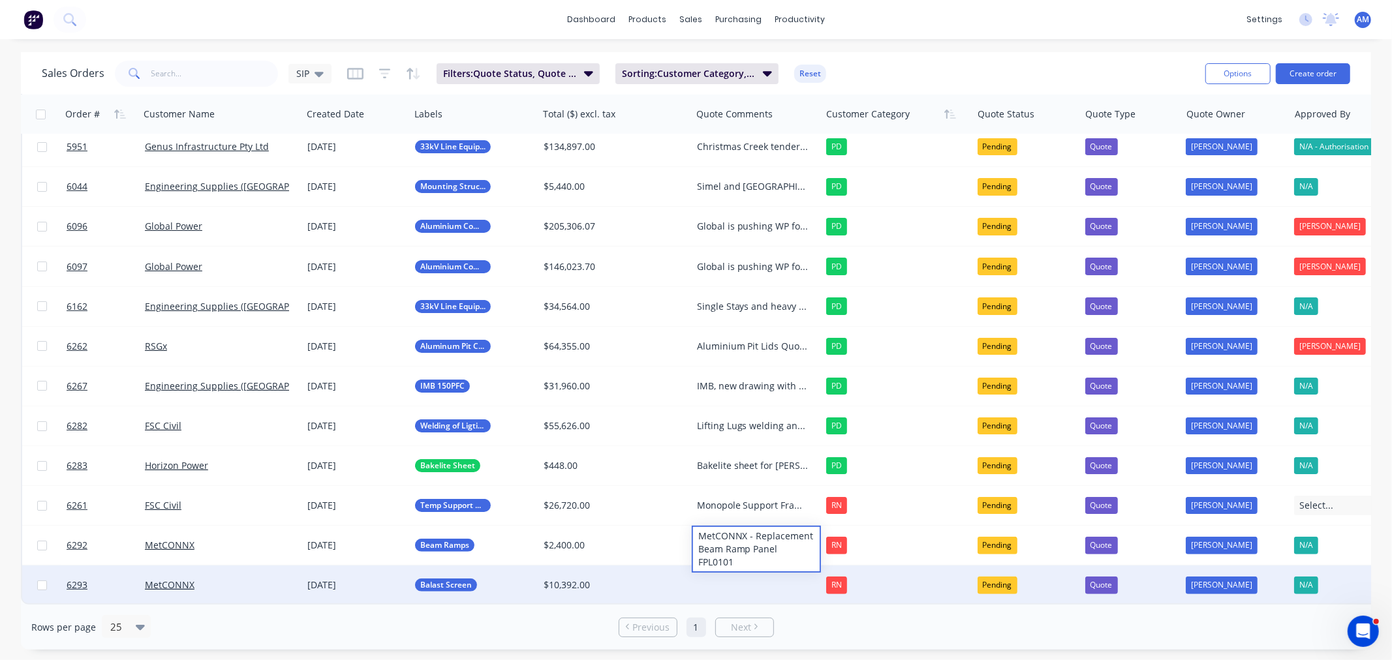
click at [729, 581] on div at bounding box center [757, 585] width 130 height 39
click at [717, 577] on div at bounding box center [757, 585] width 130 height 39
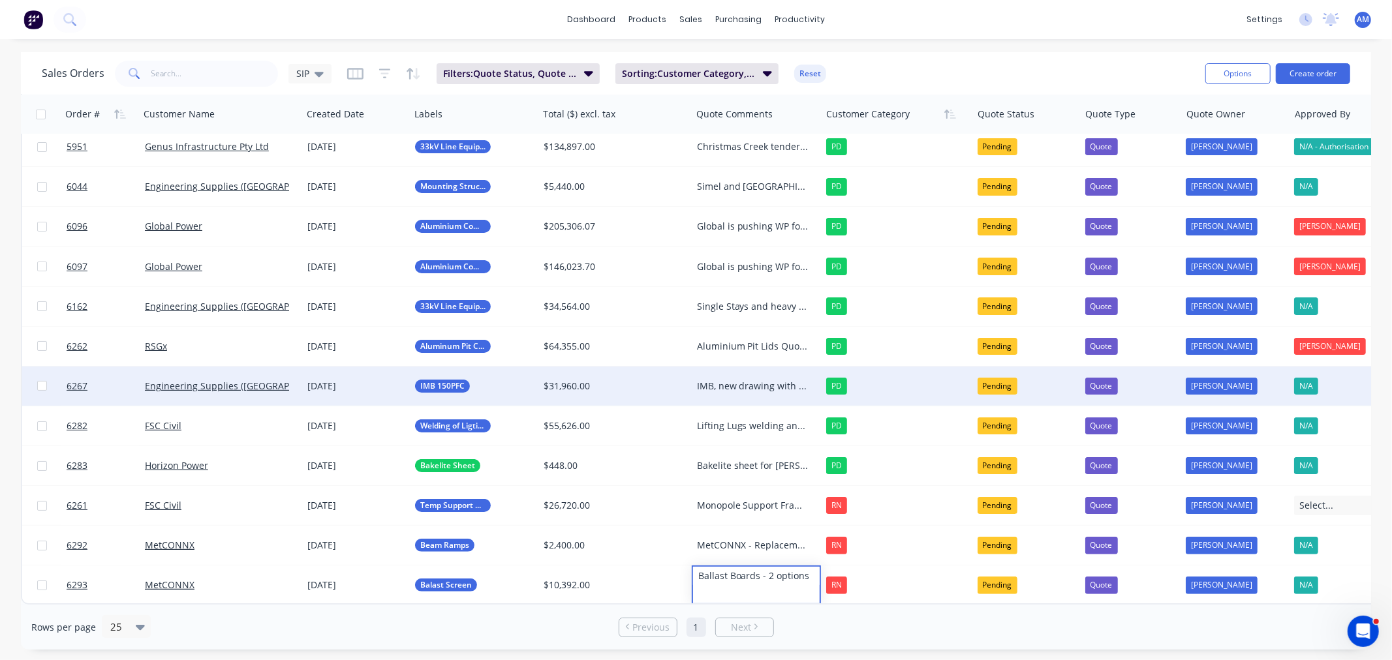
click at [742, 380] on div "IMB, new drawing with outside welding only. Christmas Creek job for Genus, Trav…" at bounding box center [753, 386] width 113 height 13
click at [741, 380] on div "IMB, new drawing with outside welding only. Christmas Creek job for Genus, Trav…" at bounding box center [753, 386] width 113 height 13
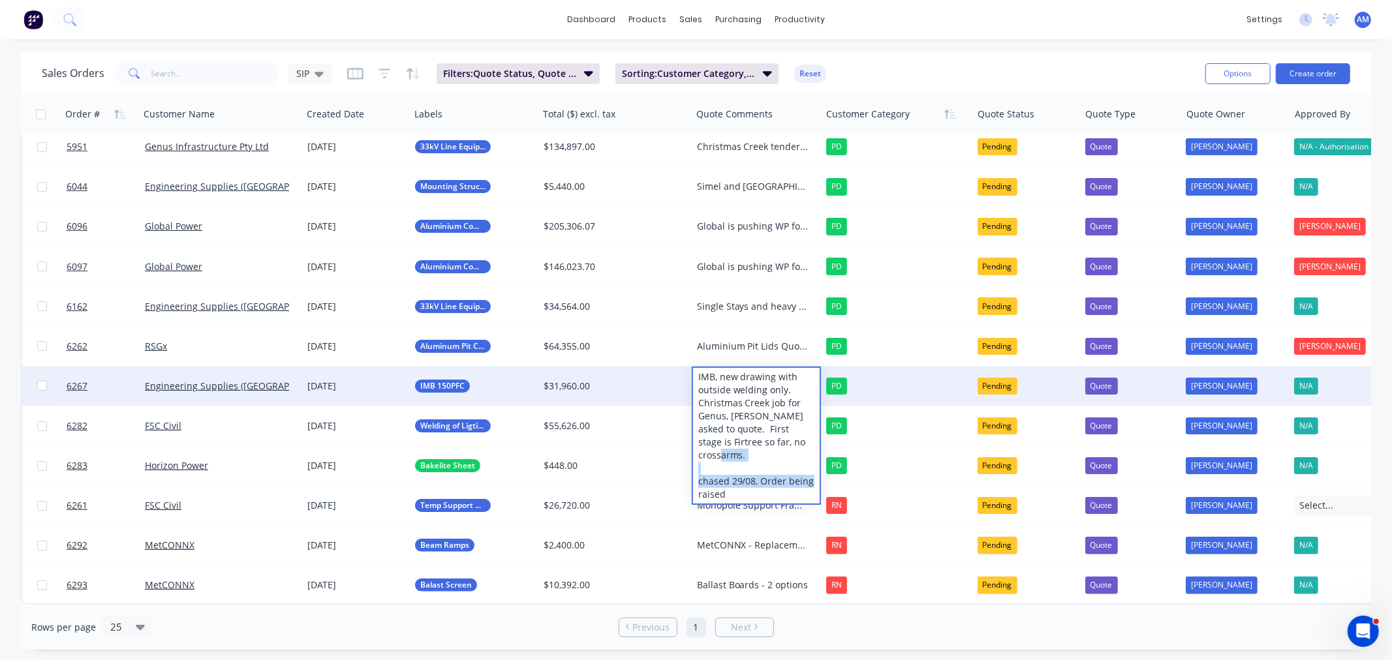
drag, startPoint x: 731, startPoint y: 471, endPoint x: 699, endPoint y: 463, distance: 32.9
click at [699, 463] on div "IMB, new drawing with outside welding only. Christmas Creek job for Genus, Trav…" at bounding box center [756, 436] width 127 height 136
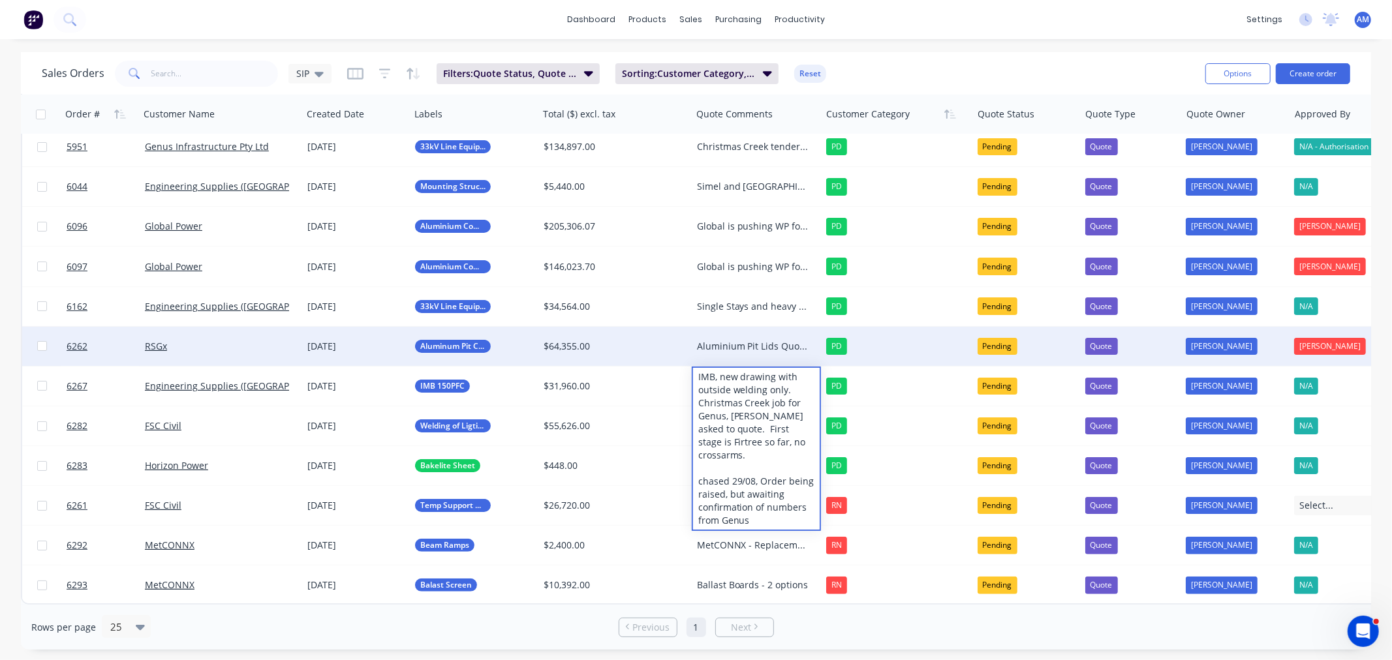
click at [742, 340] on div "Aluminium Pit Lids Quoted and followed up on, no response back AM to chase week…" at bounding box center [753, 346] width 113 height 13
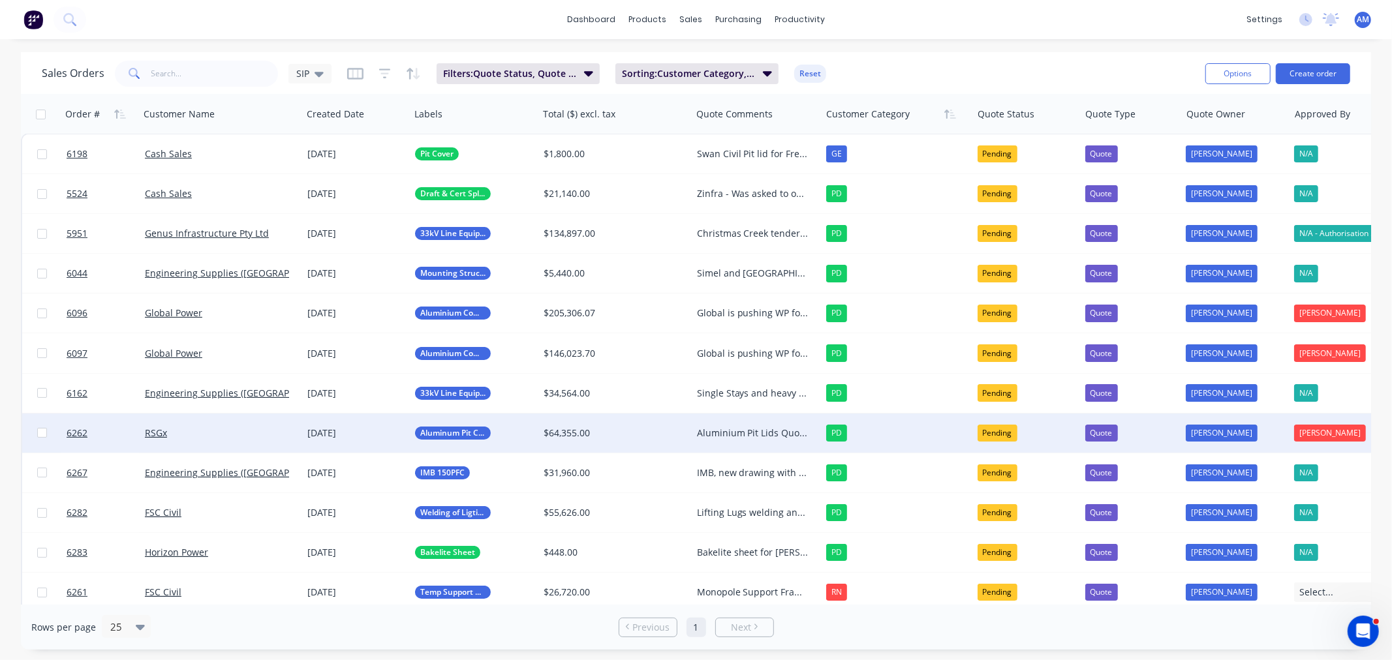
scroll to position [0, 0]
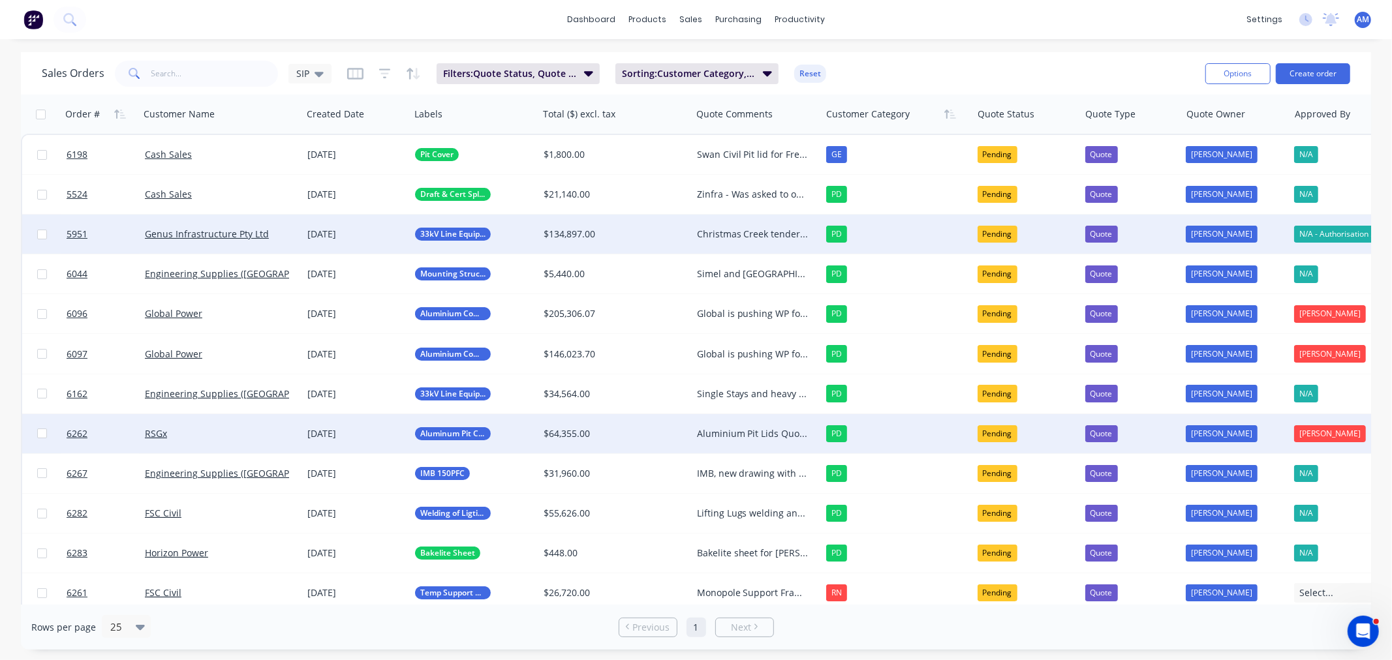
click at [757, 230] on div "Christmas Creek tendered items. Feedback received that the pricing was competit…" at bounding box center [753, 234] width 113 height 13
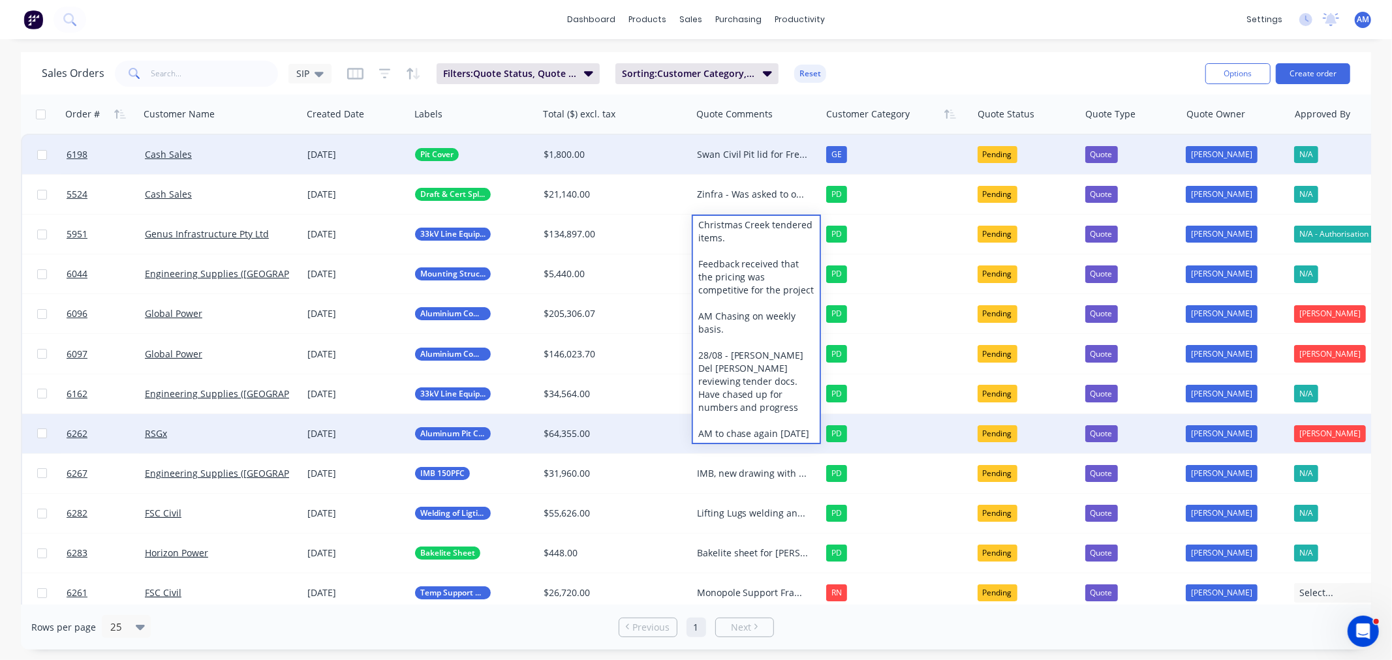
click at [736, 157] on div "Swan Civil Pit lid for Freo Prison - Awaiting structural Engineer sign off" at bounding box center [753, 154] width 113 height 13
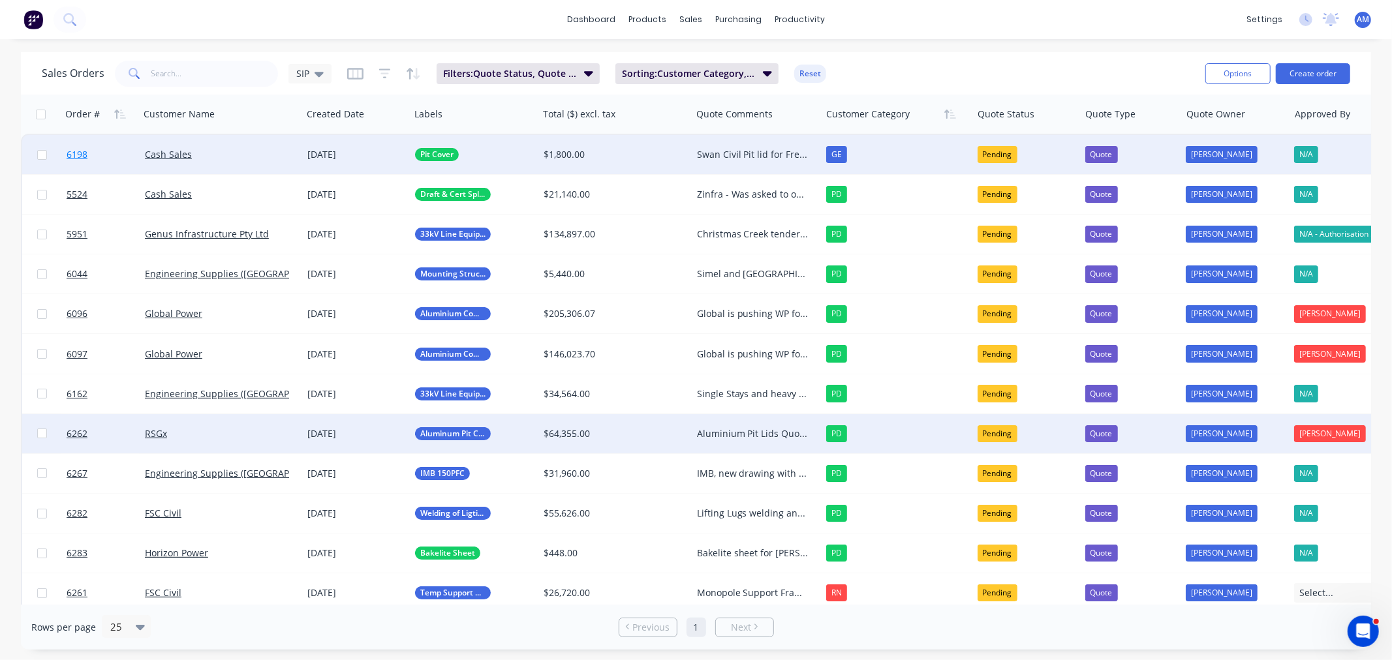
click at [127, 155] on link "6198" at bounding box center [106, 154] width 78 height 39
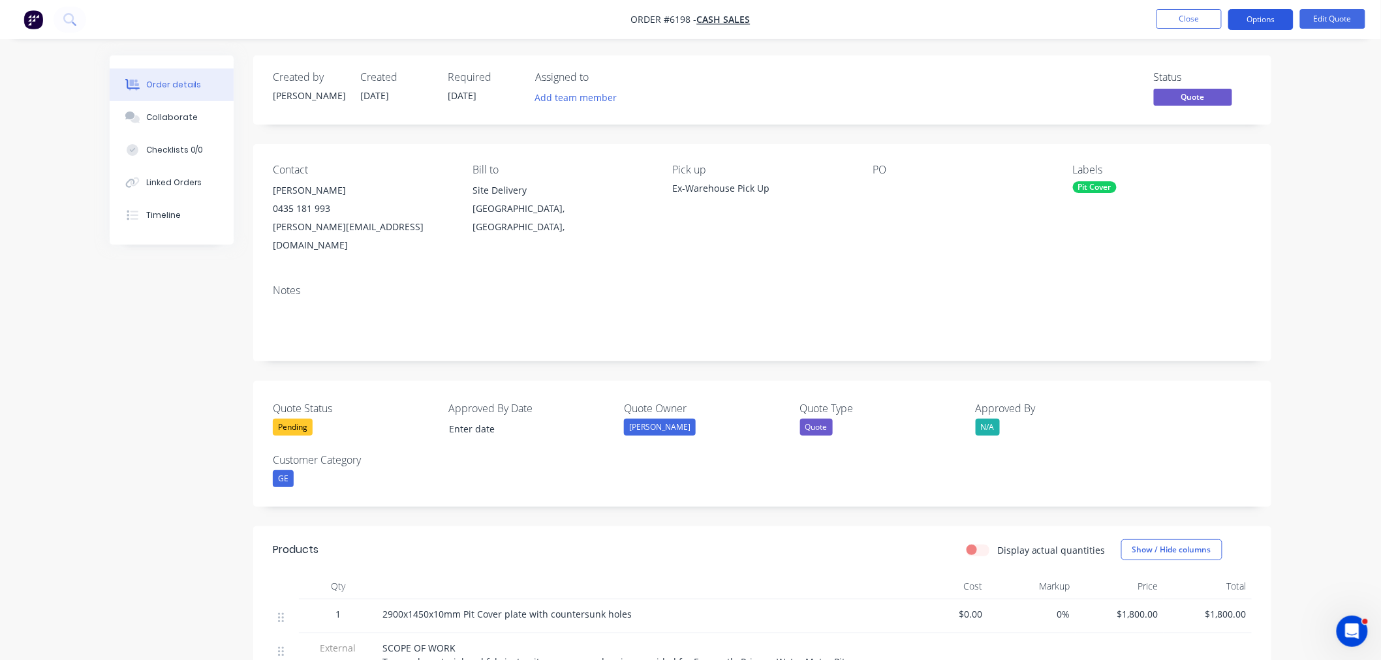
click at [1266, 20] on button "Options" at bounding box center [1260, 19] width 65 height 21
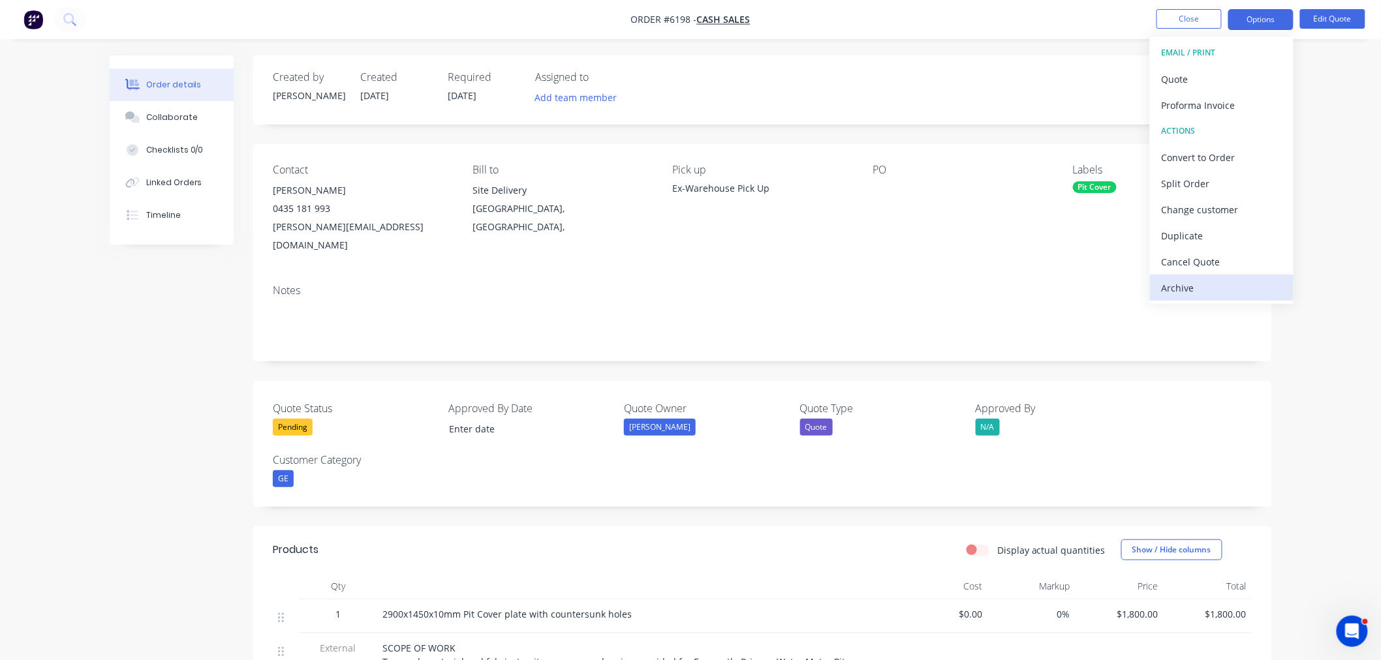
click at [1218, 286] on div "Archive" at bounding box center [1222, 288] width 120 height 19
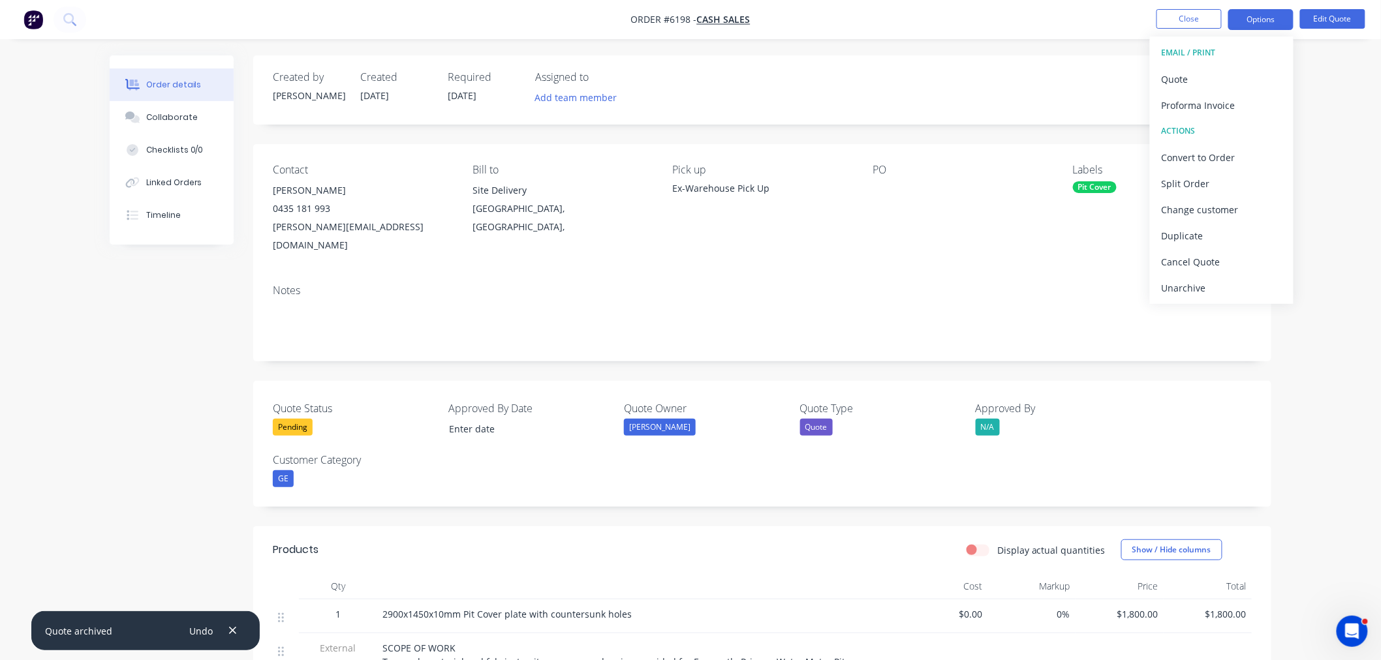
click at [1218, 286] on div "Unarchive" at bounding box center [1222, 288] width 120 height 19
click at [1193, 18] on button "Close" at bounding box center [1188, 19] width 65 height 20
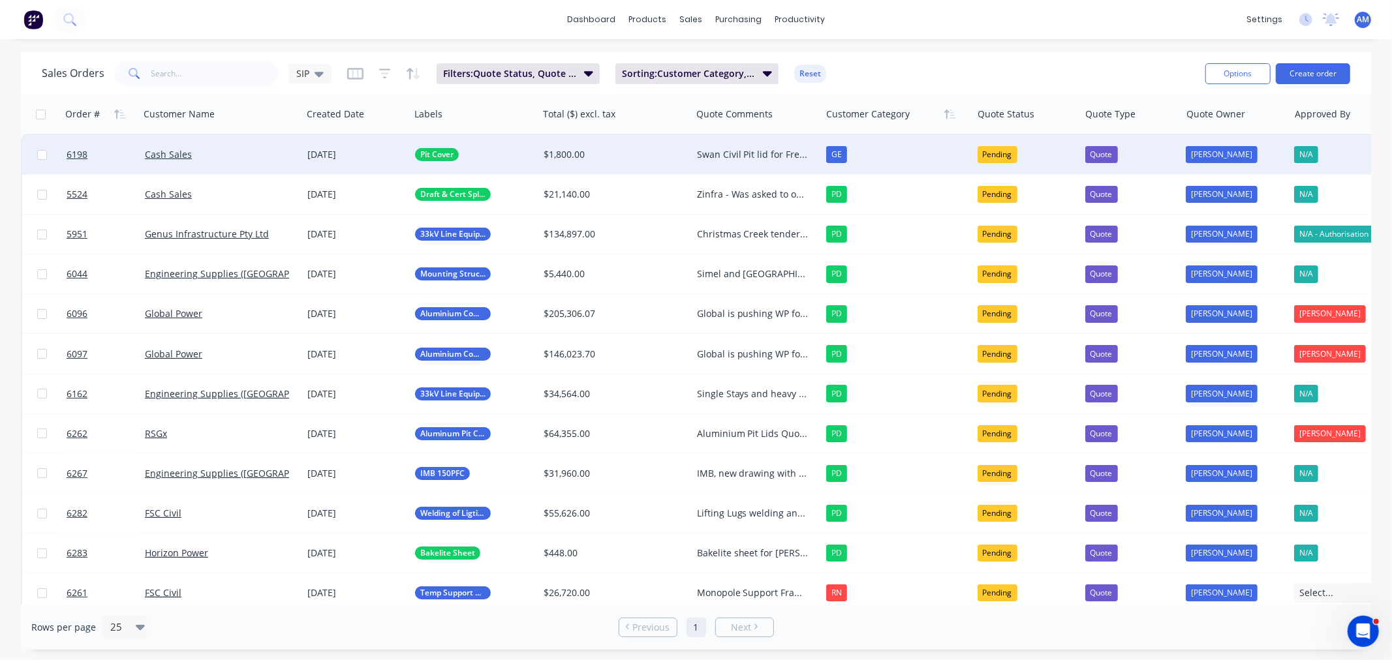
click at [742, 153] on div "Swan Civil Pit lid for Freo Prison - Awaiting structural Engineer sign off" at bounding box center [753, 154] width 113 height 13
click at [229, 159] on div "Cash Sales" at bounding box center [217, 154] width 145 height 13
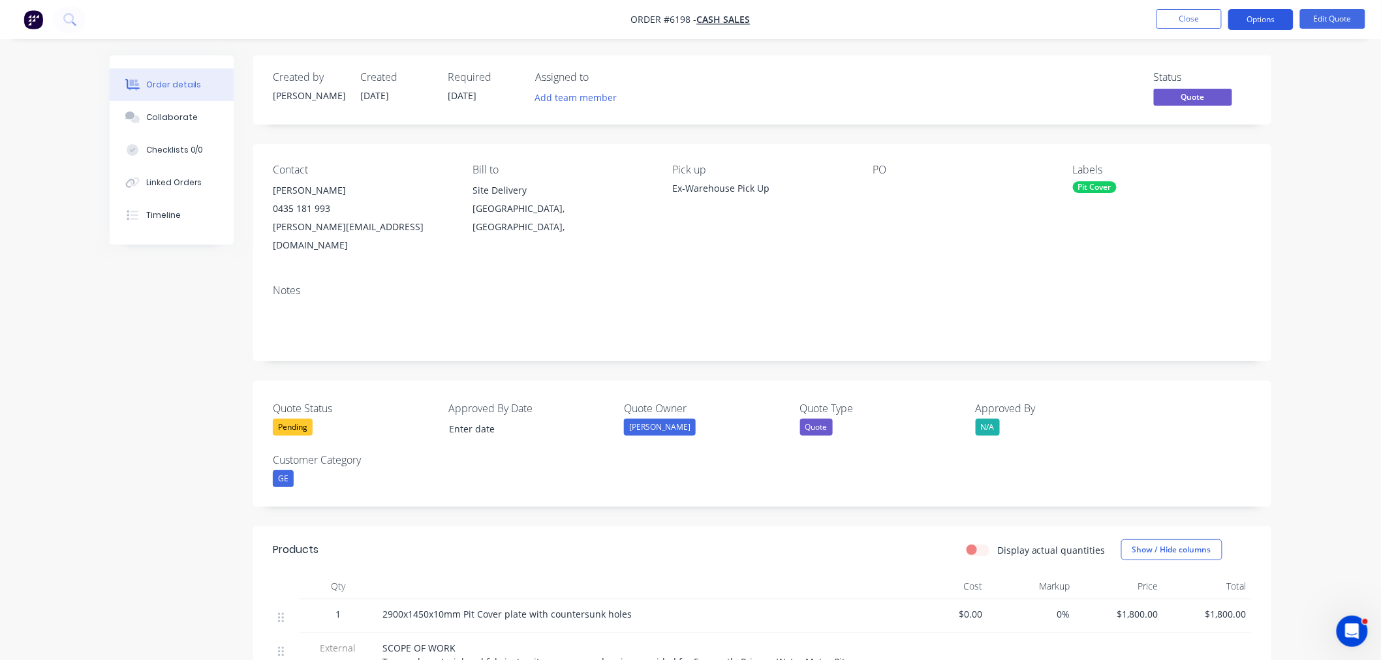
click at [1282, 16] on button "Options" at bounding box center [1260, 19] width 65 height 21
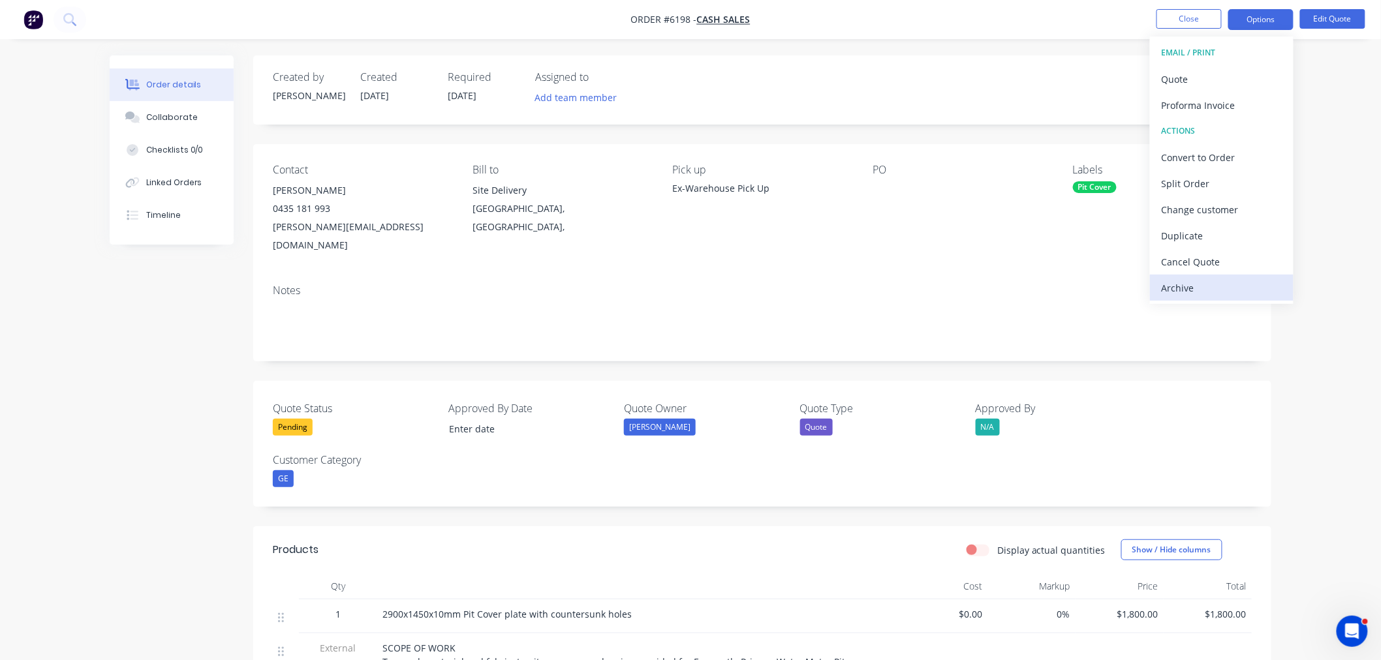
click at [1215, 279] on div "Archive" at bounding box center [1222, 288] width 120 height 19
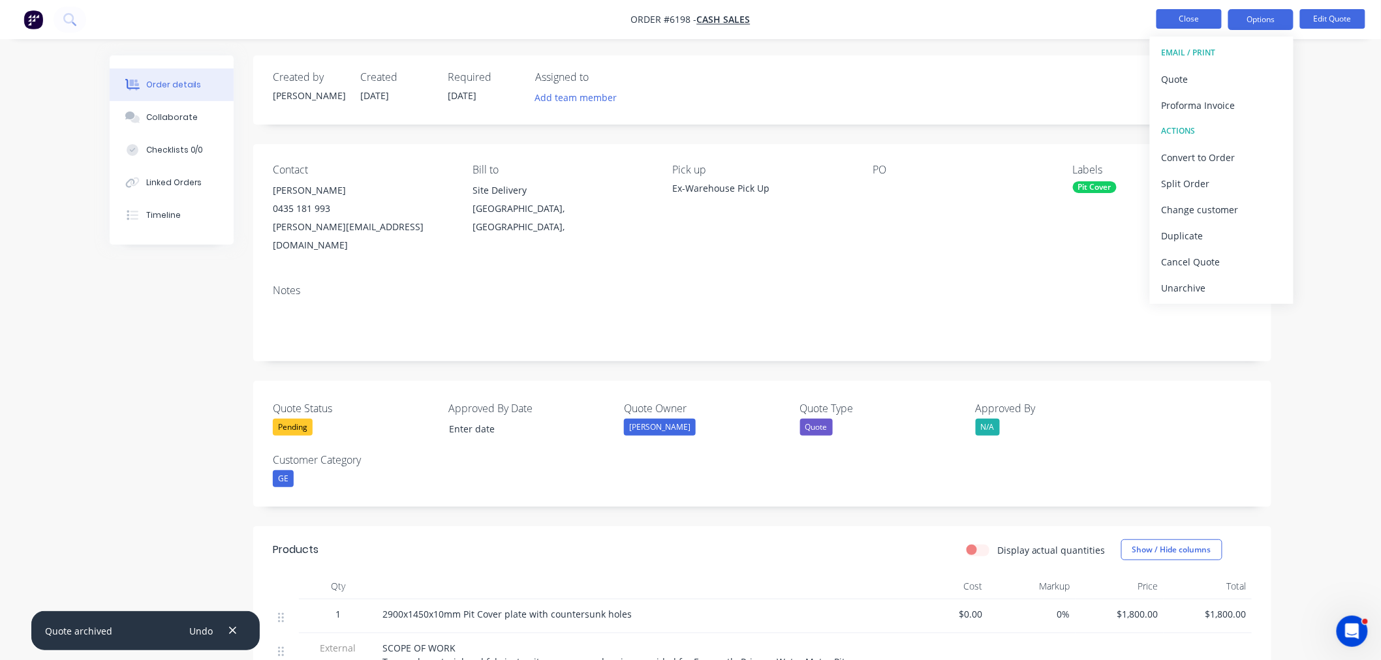
click at [1191, 20] on button "Close" at bounding box center [1188, 19] width 65 height 20
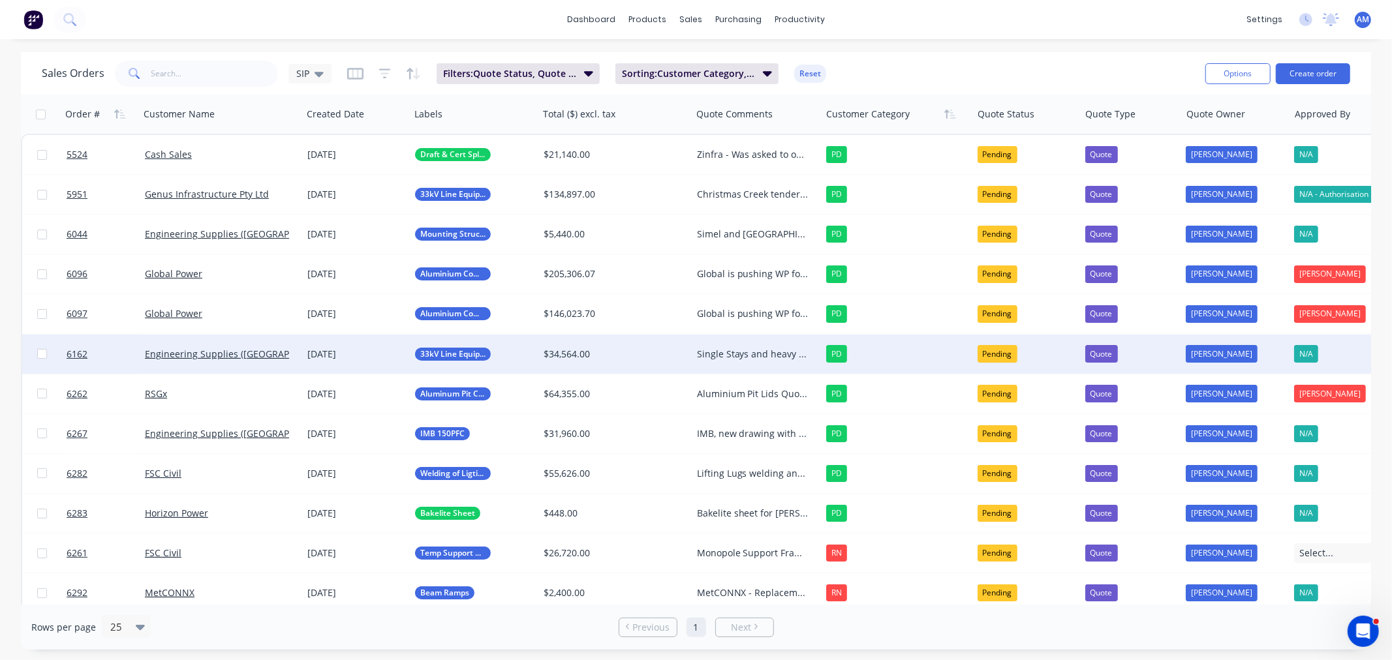
click at [717, 350] on div "Single Stays and heavy duty earth raisers chased 18/09, no reply chased 25/08" at bounding box center [753, 354] width 113 height 13
click at [711, 356] on div "Single Stays and heavy duty earth raisers chased 18/09, no reply chased 25/08" at bounding box center [753, 354] width 113 height 13
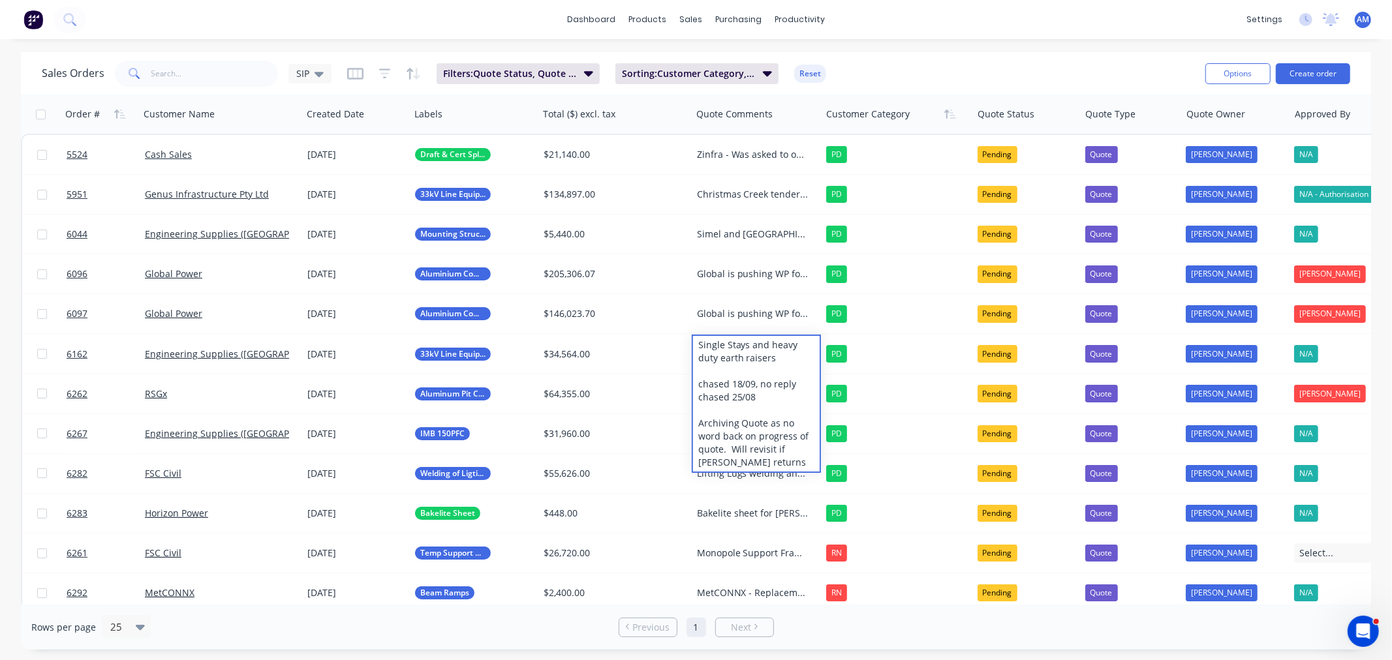
click at [871, 52] on div "Sales Orders SIP Filters: Quote Status, Quote Type Sorting: Customer Category, …" at bounding box center [696, 73] width 1350 height 42
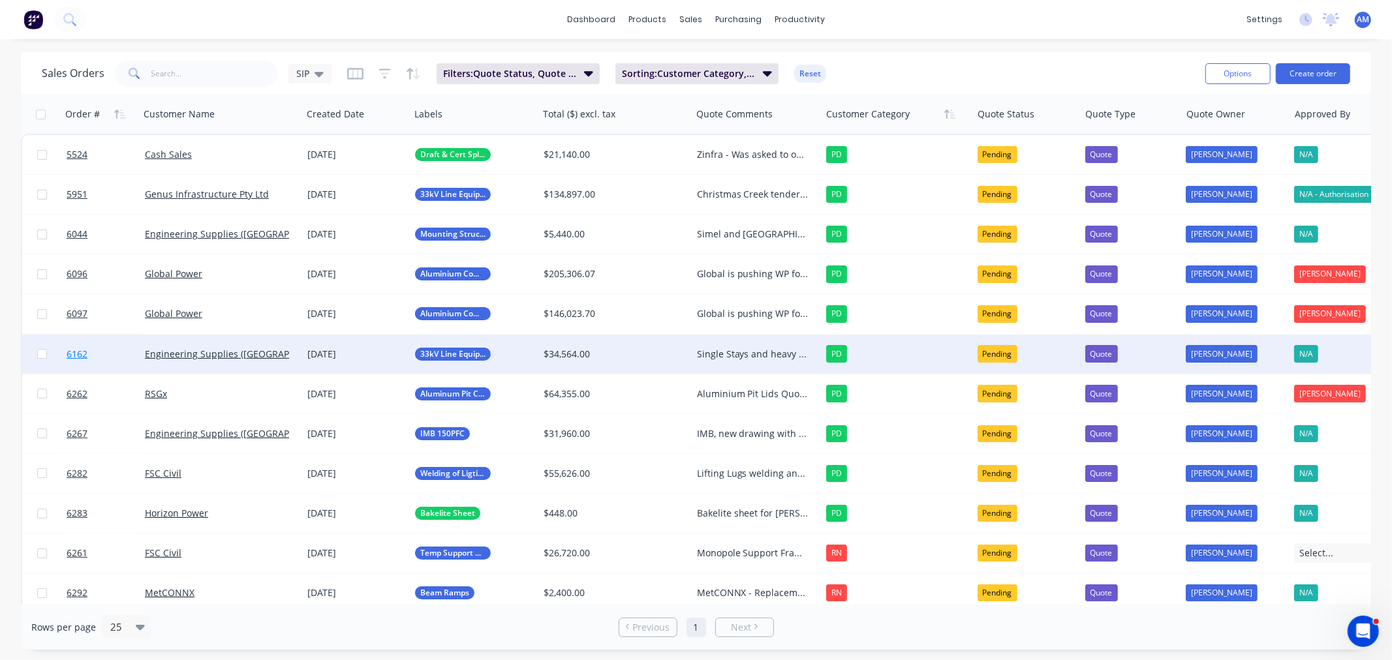
click at [114, 354] on link "6162" at bounding box center [106, 354] width 78 height 39
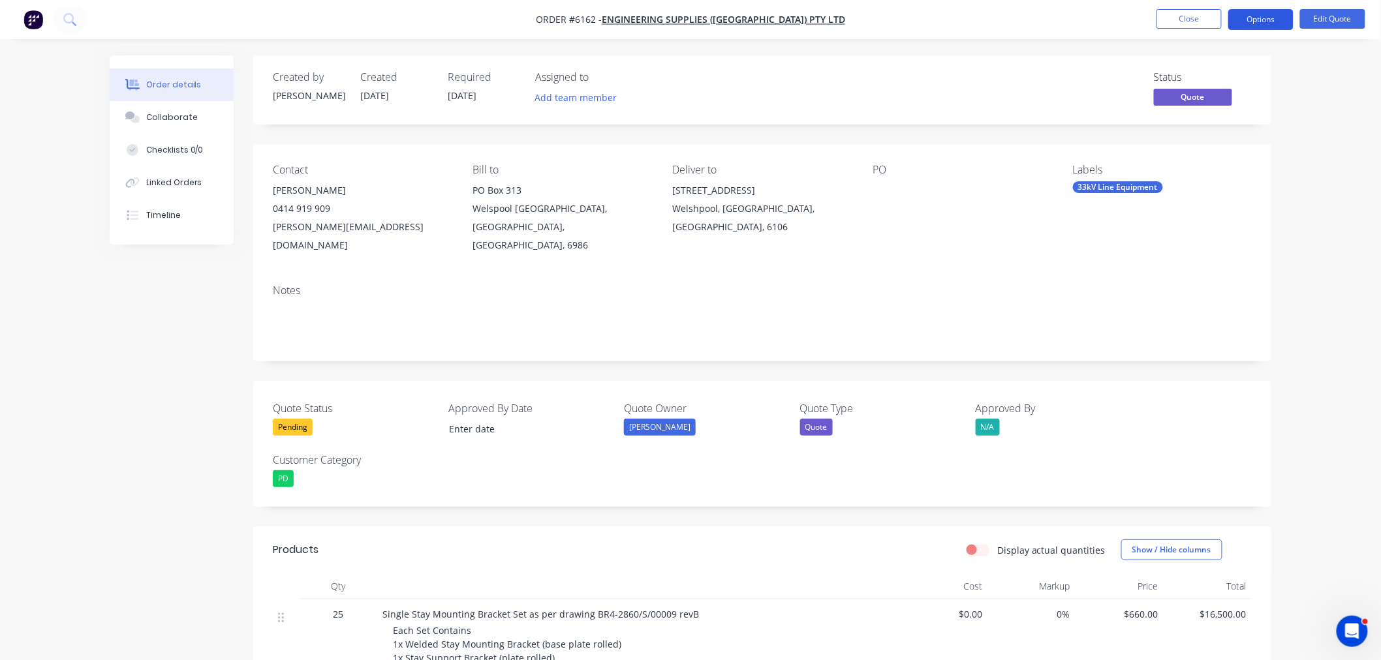
click at [1267, 21] on button "Options" at bounding box center [1260, 19] width 65 height 21
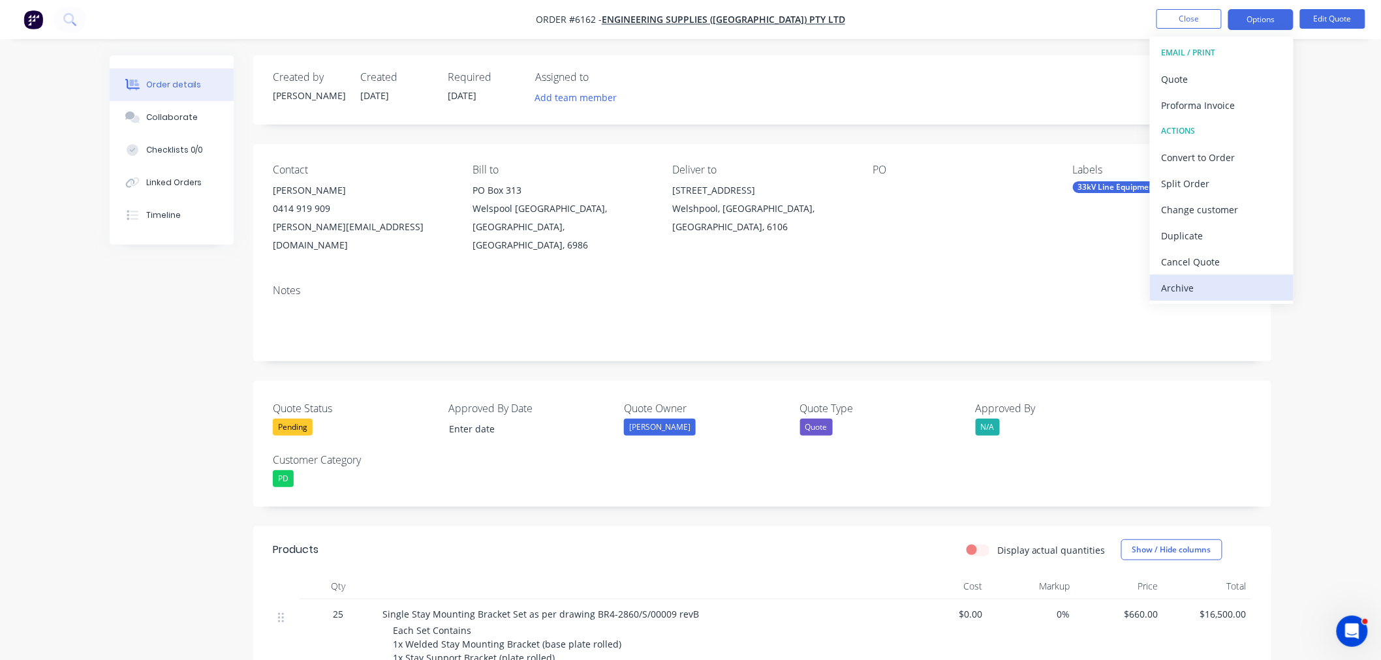
click at [1193, 283] on div "Archive" at bounding box center [1222, 288] width 120 height 19
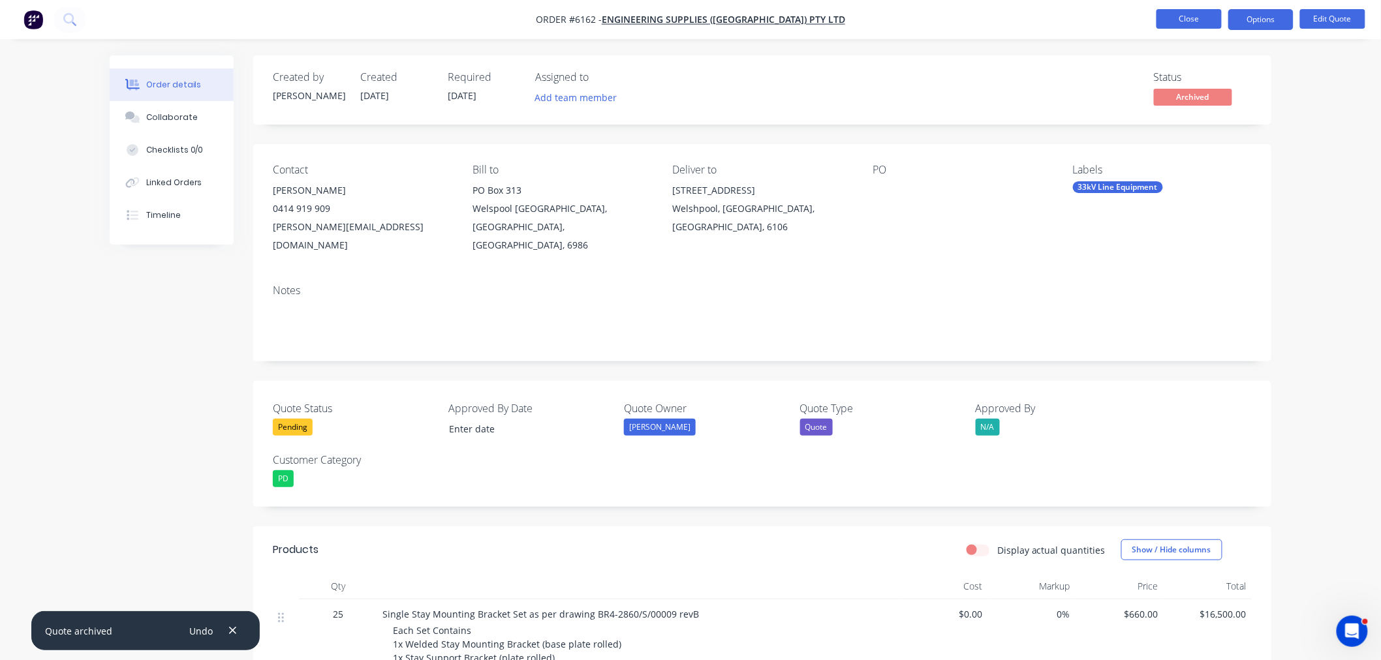
click at [1196, 12] on button "Close" at bounding box center [1188, 19] width 65 height 20
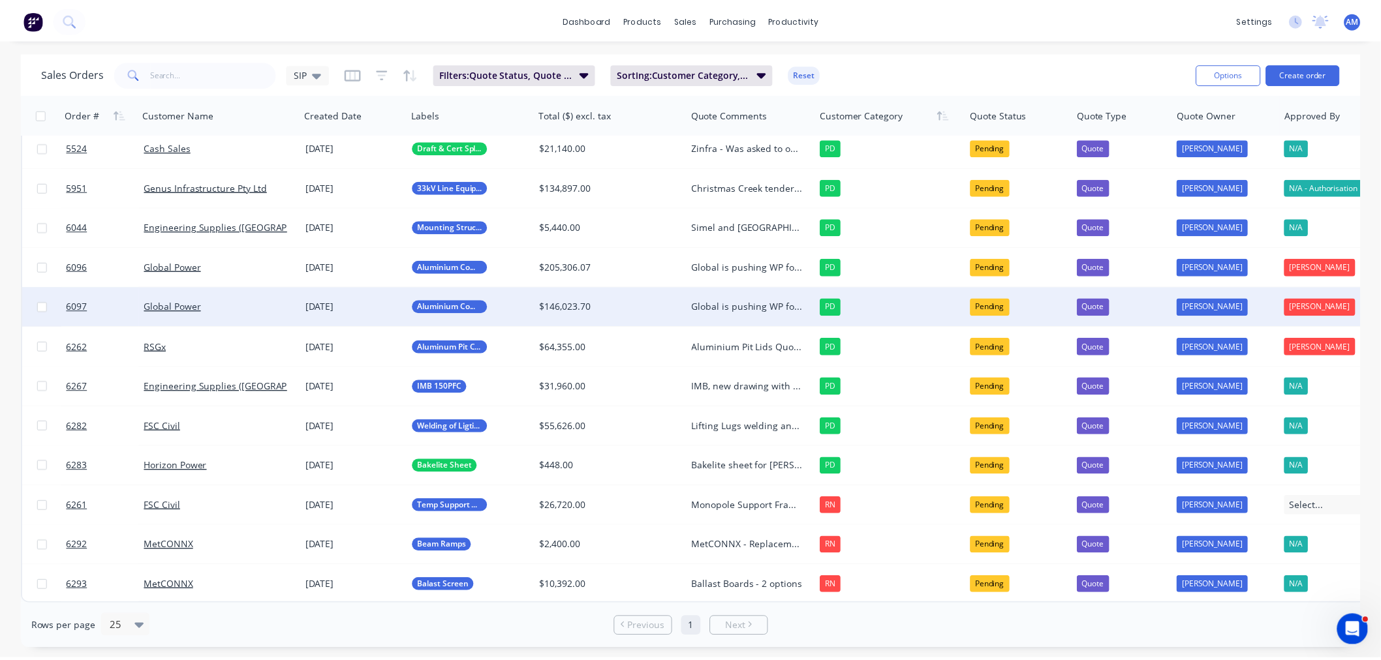
scroll to position [14, 0]
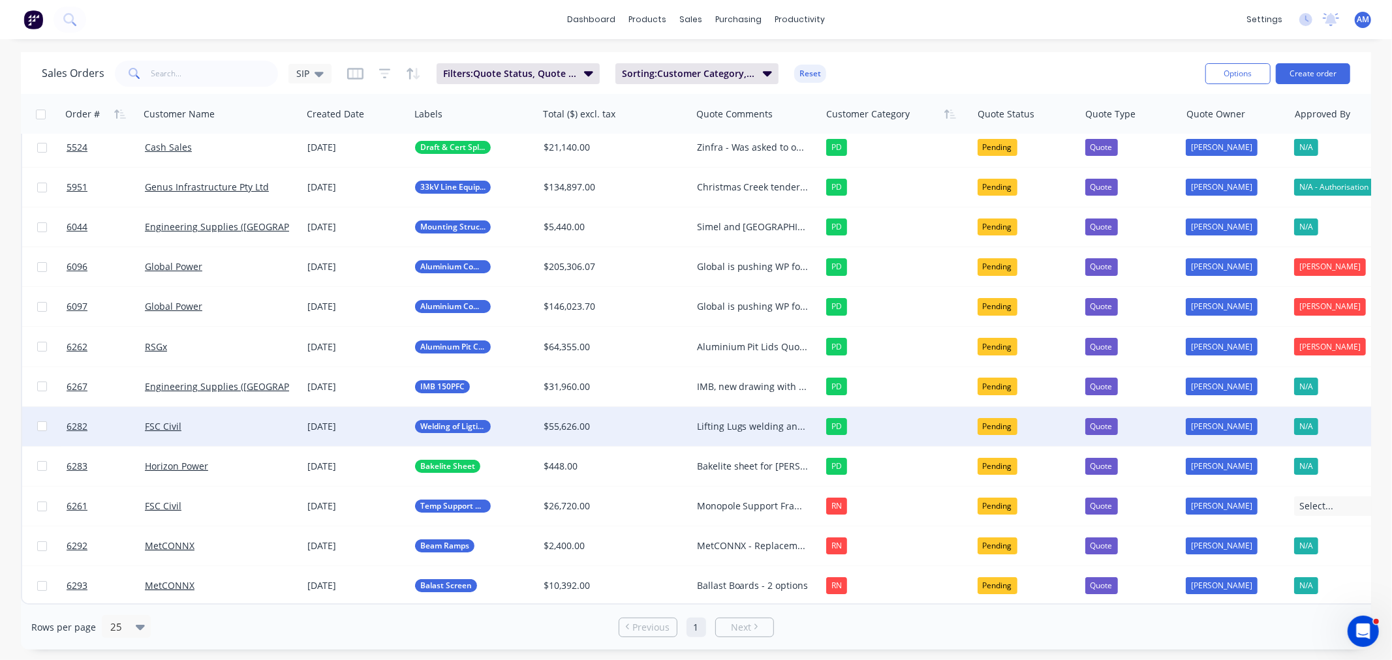
click at [219, 420] on div "FSC Civil" at bounding box center [217, 426] width 145 height 13
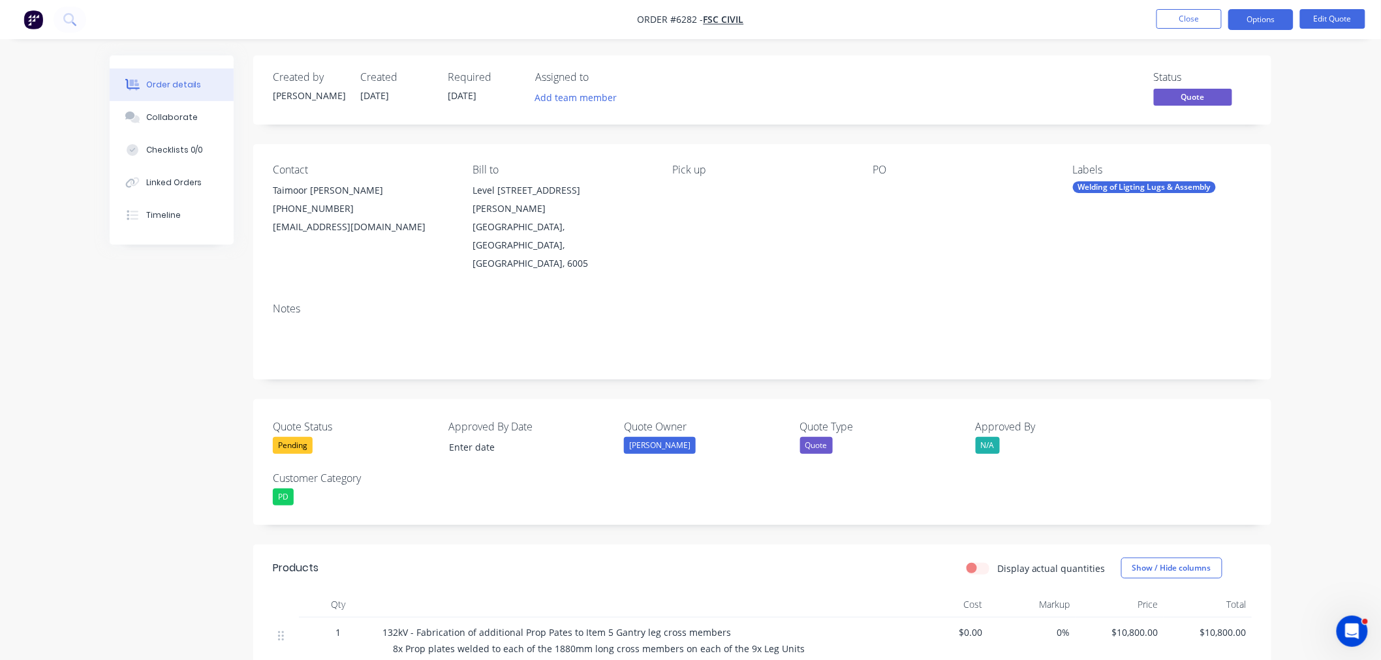
click at [303, 437] on div "Pending" at bounding box center [293, 445] width 40 height 17
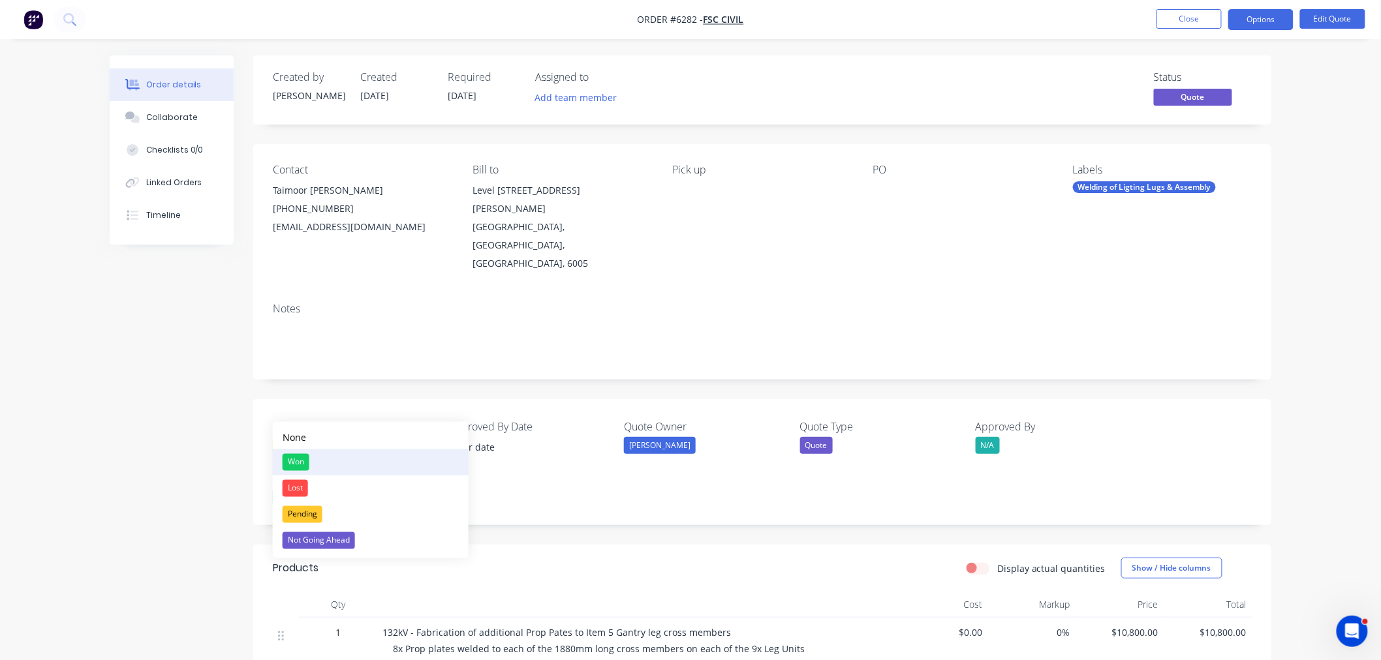
click at [302, 457] on div "Won" at bounding box center [296, 462] width 27 height 17
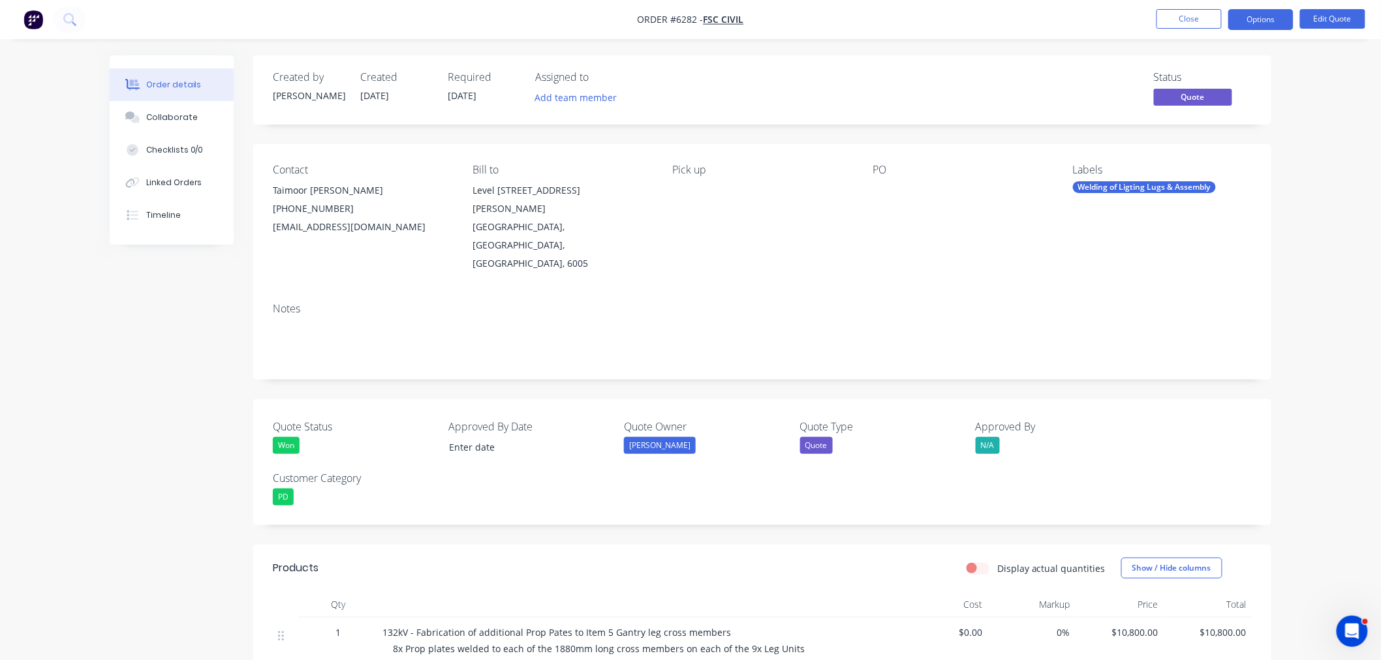
click at [294, 437] on div "Won" at bounding box center [286, 445] width 27 height 17
click at [305, 514] on div "Pending" at bounding box center [303, 514] width 40 height 17
click at [1184, 20] on button "Close" at bounding box center [1188, 19] width 65 height 20
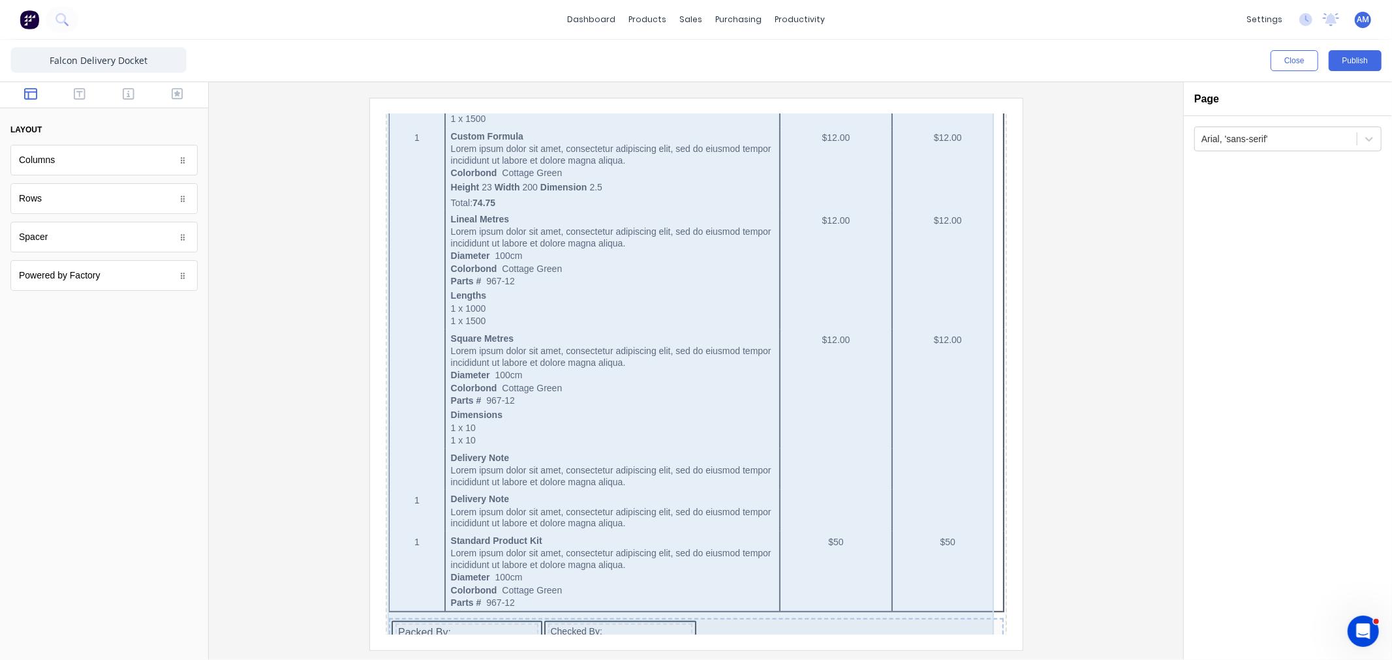
scroll to position [781, 0]
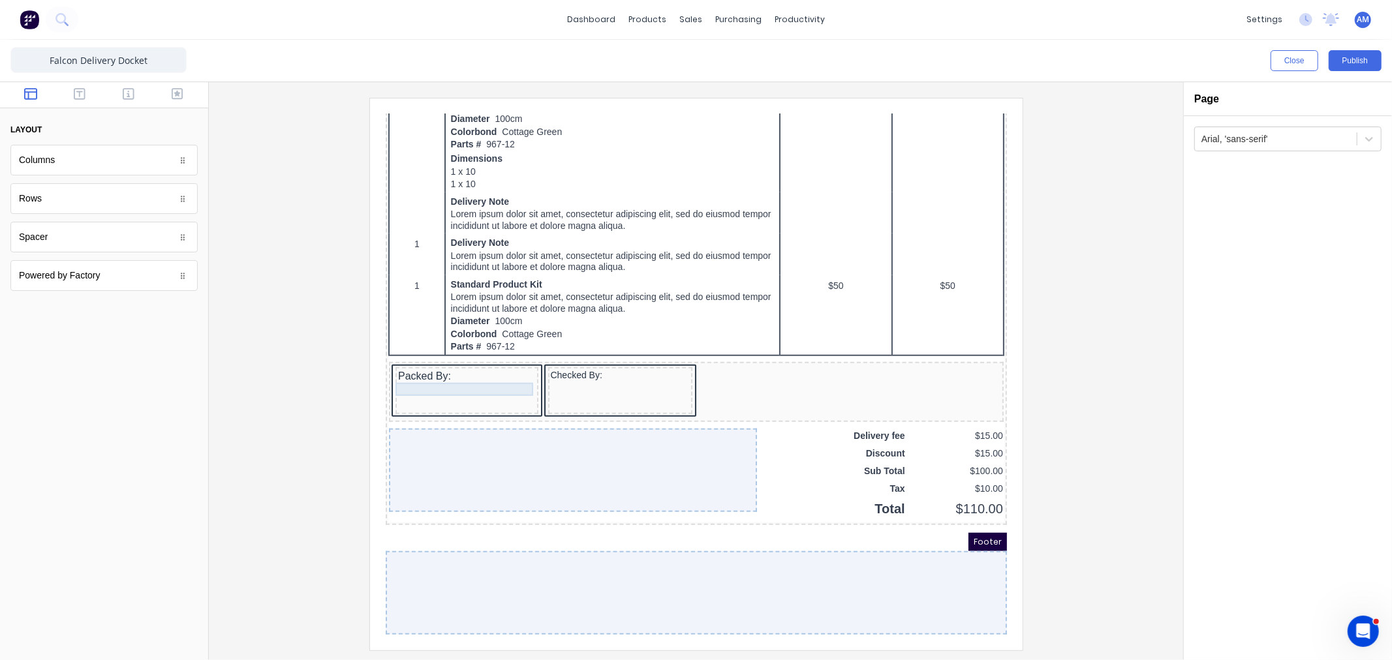
click at [476, 355] on div "Packed By:" at bounding box center [451, 360] width 138 height 13
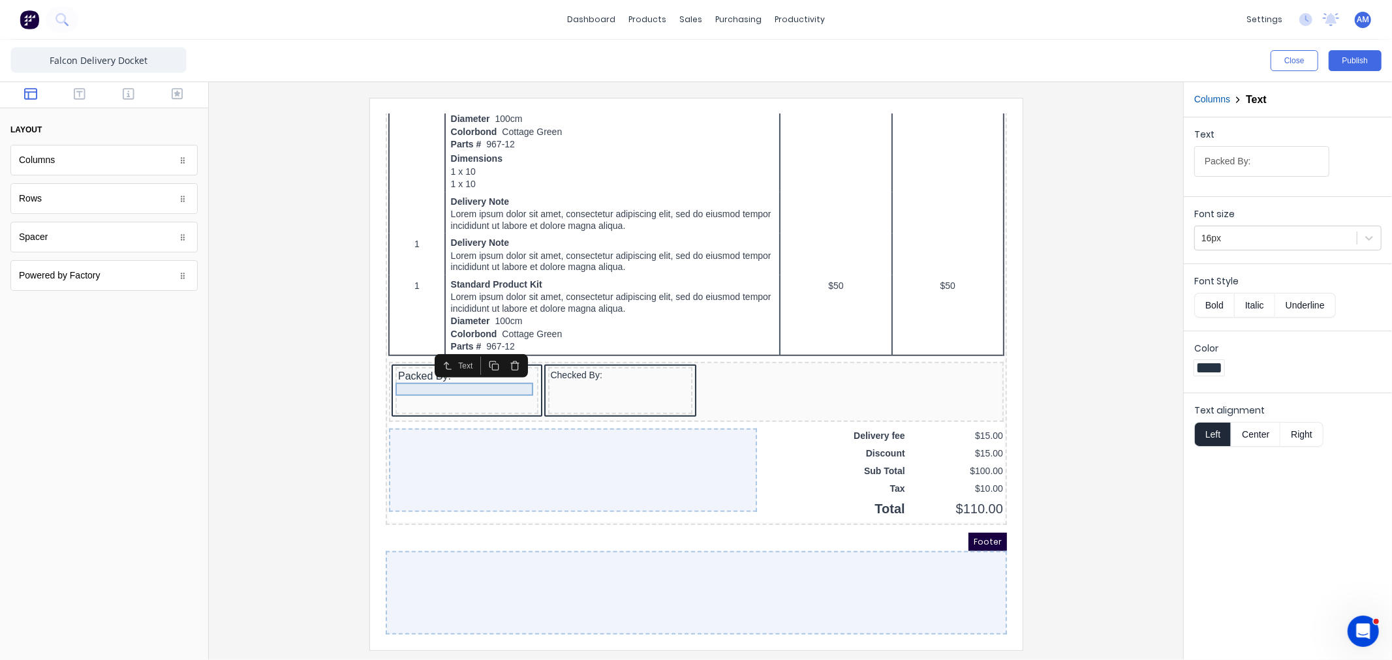
click at [467, 356] on div "Packed By:" at bounding box center [451, 360] width 138 height 13
click at [1288, 160] on input "Packed By:" at bounding box center [1261, 161] width 135 height 31
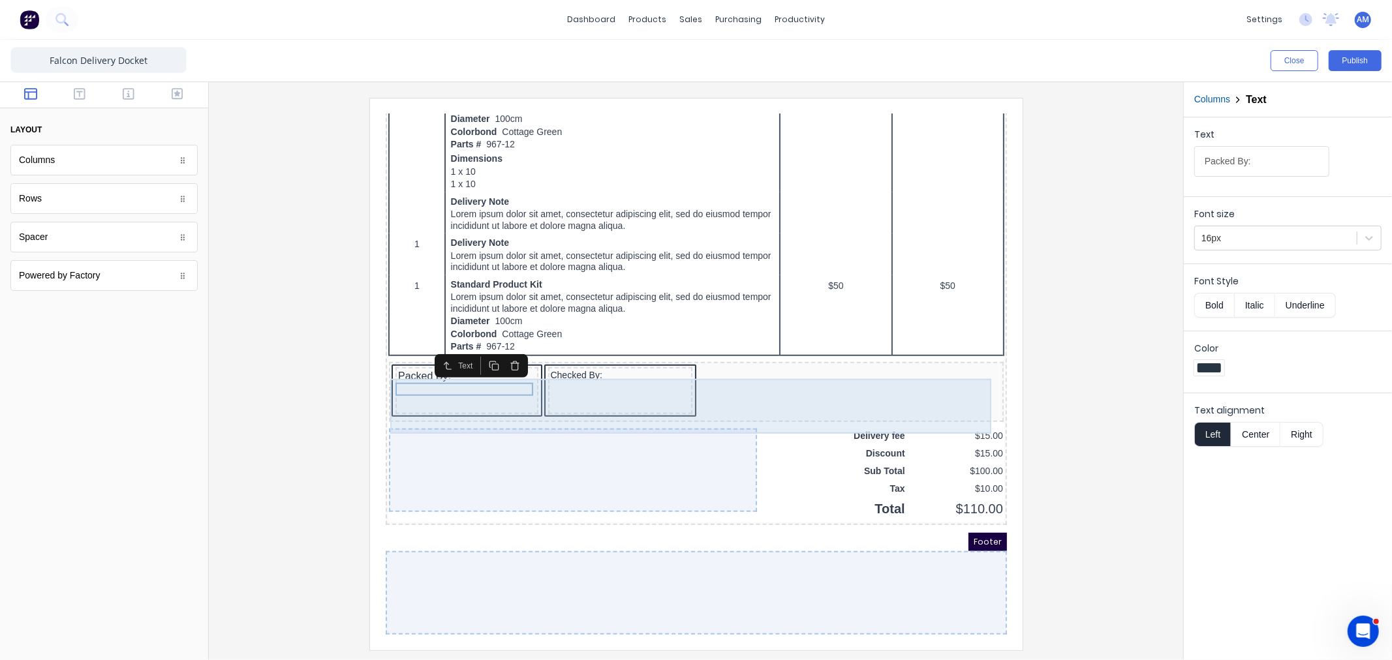
click at [613, 360] on div "Checked By:" at bounding box center [604, 374] width 145 height 47
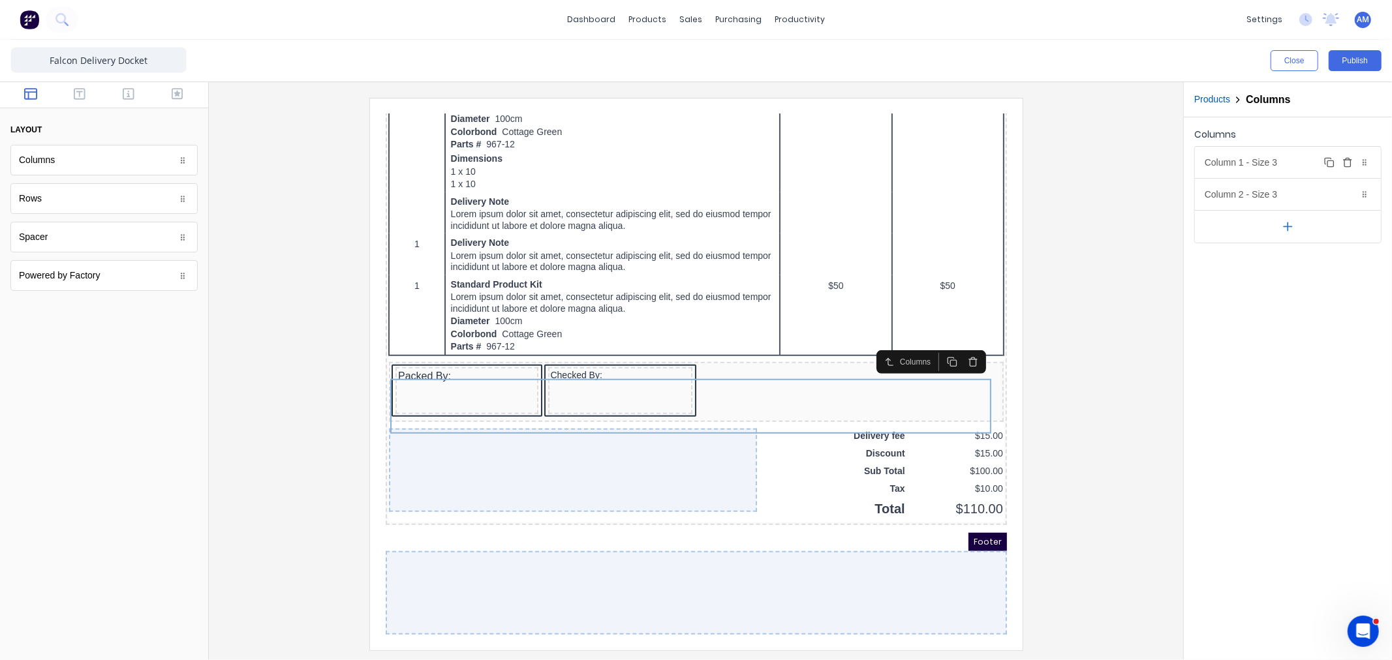
click at [1246, 159] on div "Column 1 - Size 3 Duplicate Delete" at bounding box center [1288, 162] width 186 height 31
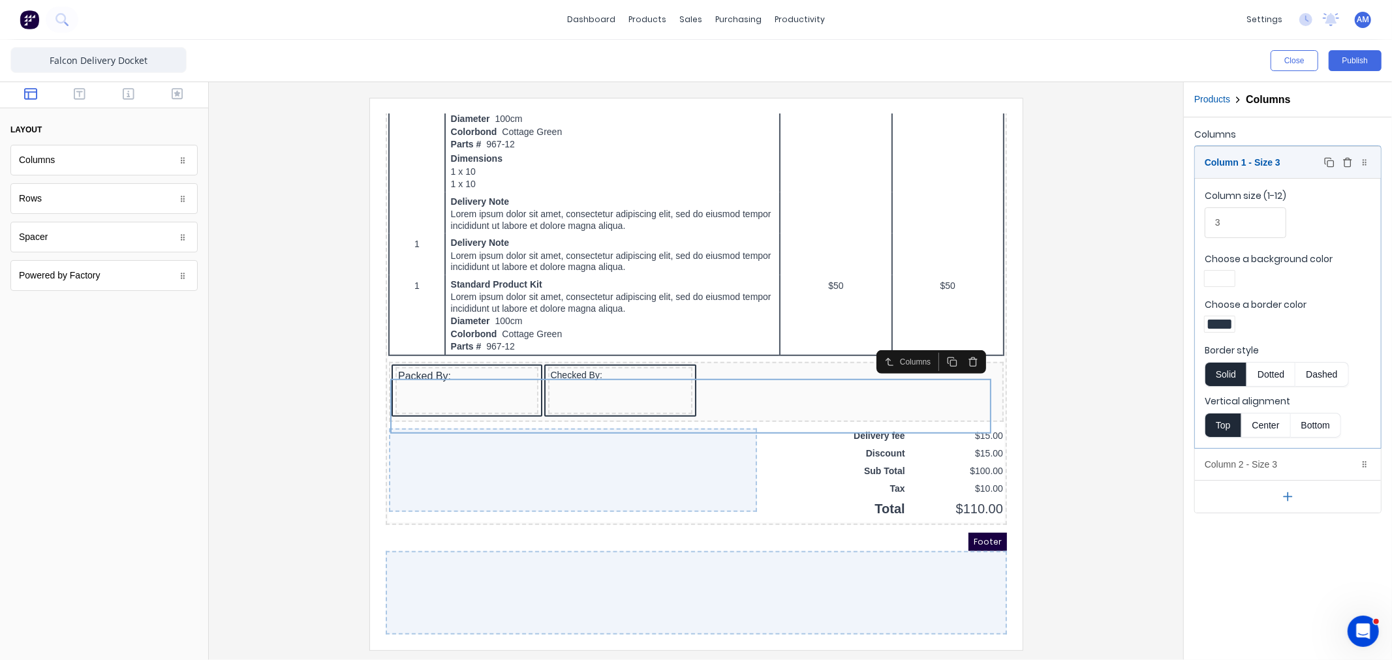
click at [1277, 166] on div "Column 1 - Size 3 Duplicate Delete" at bounding box center [1288, 162] width 186 height 31
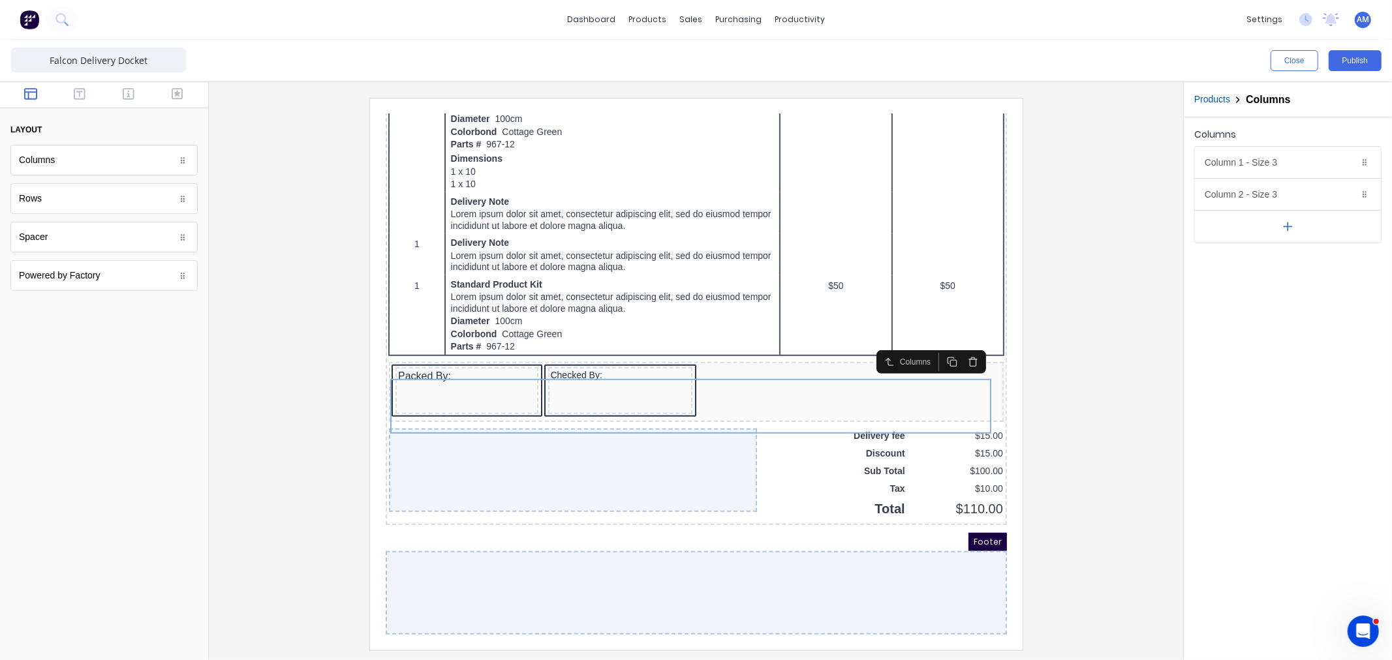
click at [1283, 230] on icon "button" at bounding box center [1288, 227] width 14 height 14
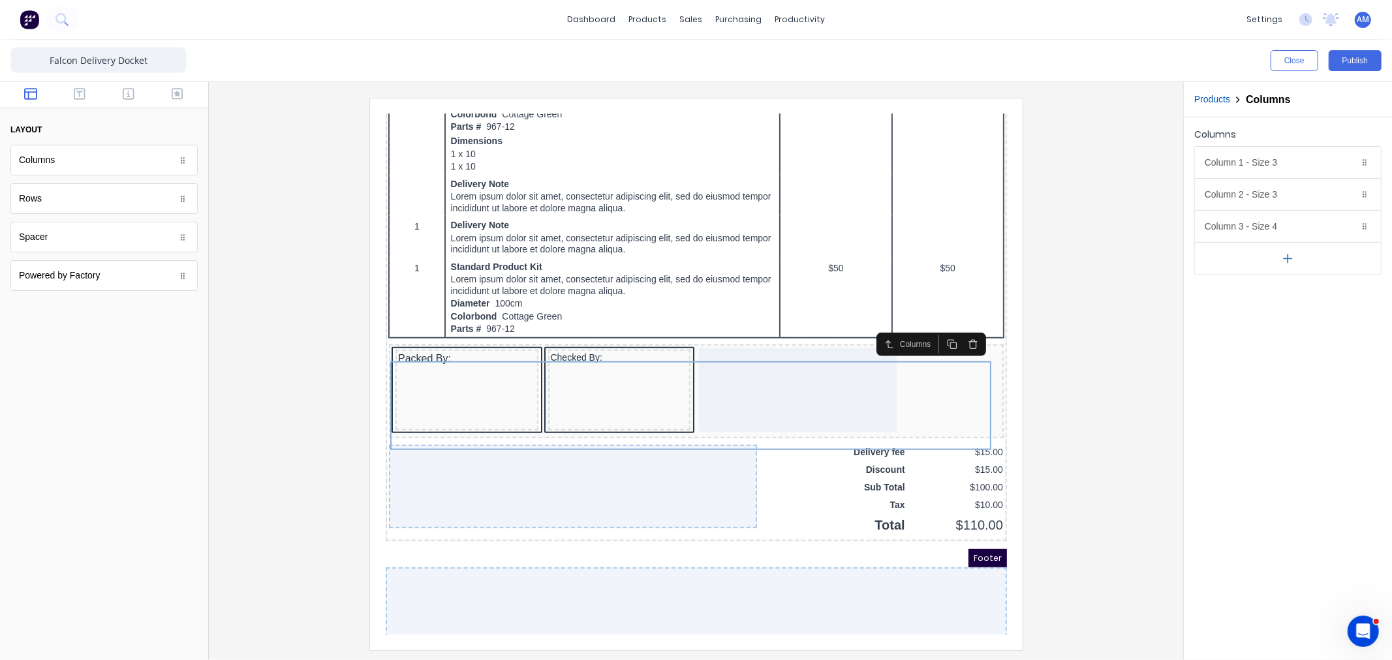
click at [1279, 258] on button "button" at bounding box center [1288, 258] width 186 height 33
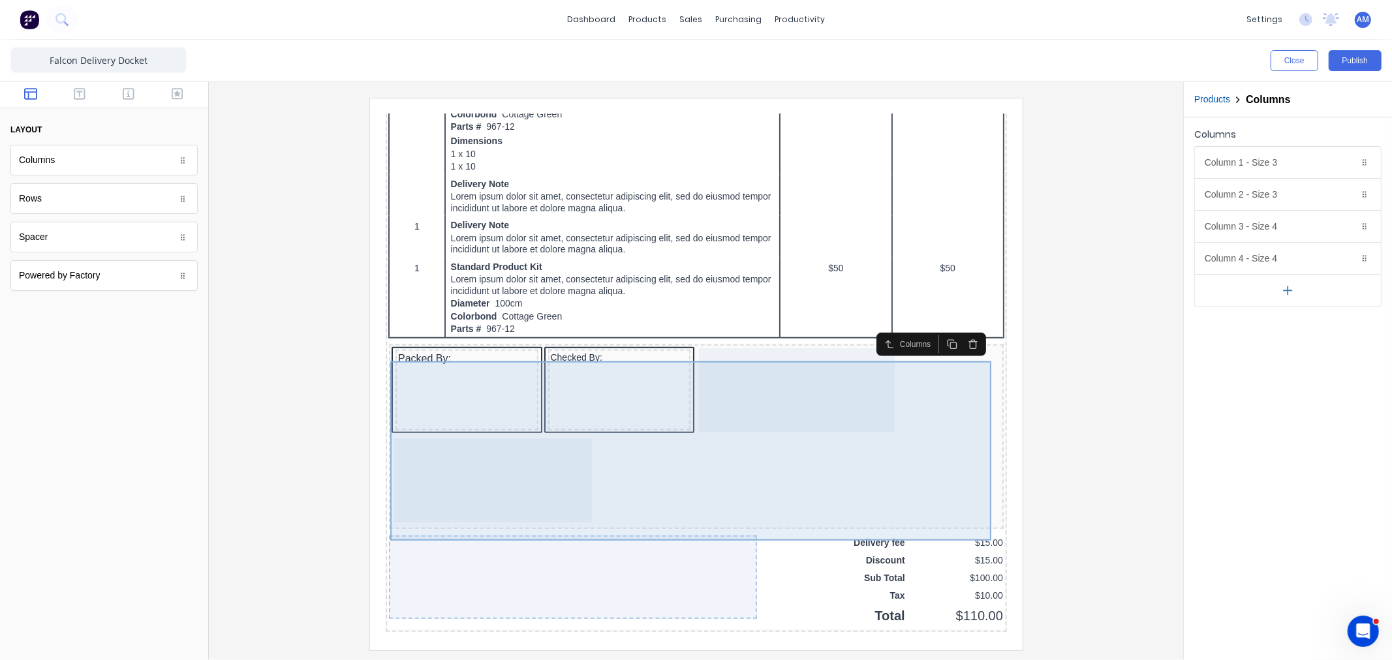
click at [746, 386] on div at bounding box center [781, 374] width 196 height 84
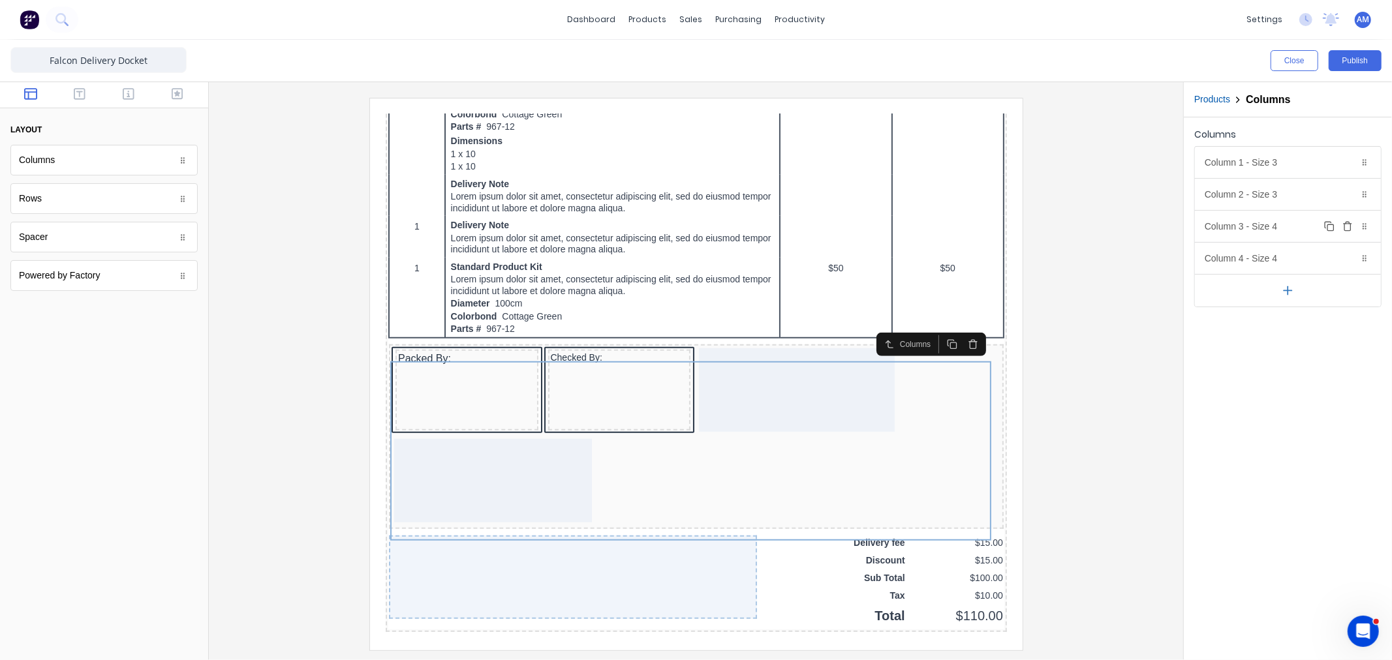
click at [1280, 224] on div "Column 3 - Size 4 Duplicate Delete" at bounding box center [1288, 226] width 186 height 31
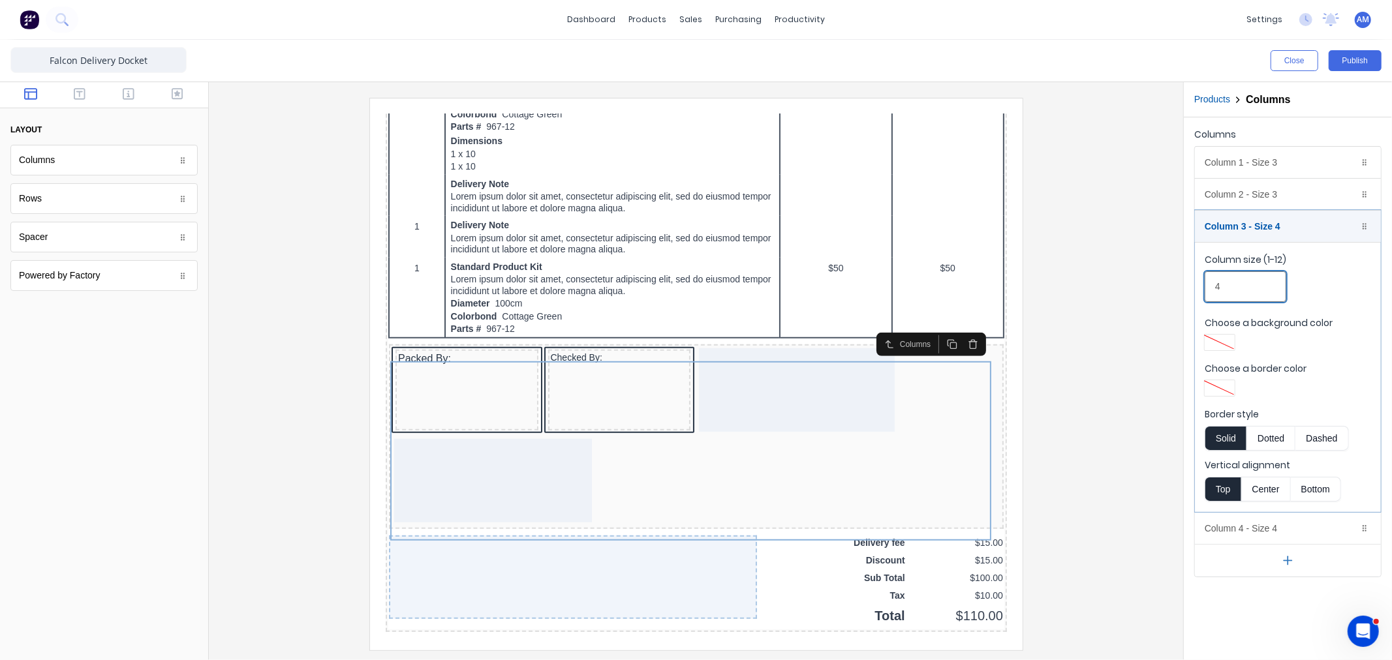
drag, startPoint x: 1241, startPoint y: 283, endPoint x: 1198, endPoint y: 284, distance: 43.7
click at [1198, 284] on fieldset "Column size (1-12) 4 Choose a background color Choose a border color Border sty…" at bounding box center [1288, 377] width 186 height 270
type input "3"
click at [1210, 384] on div at bounding box center [1219, 388] width 23 height 9
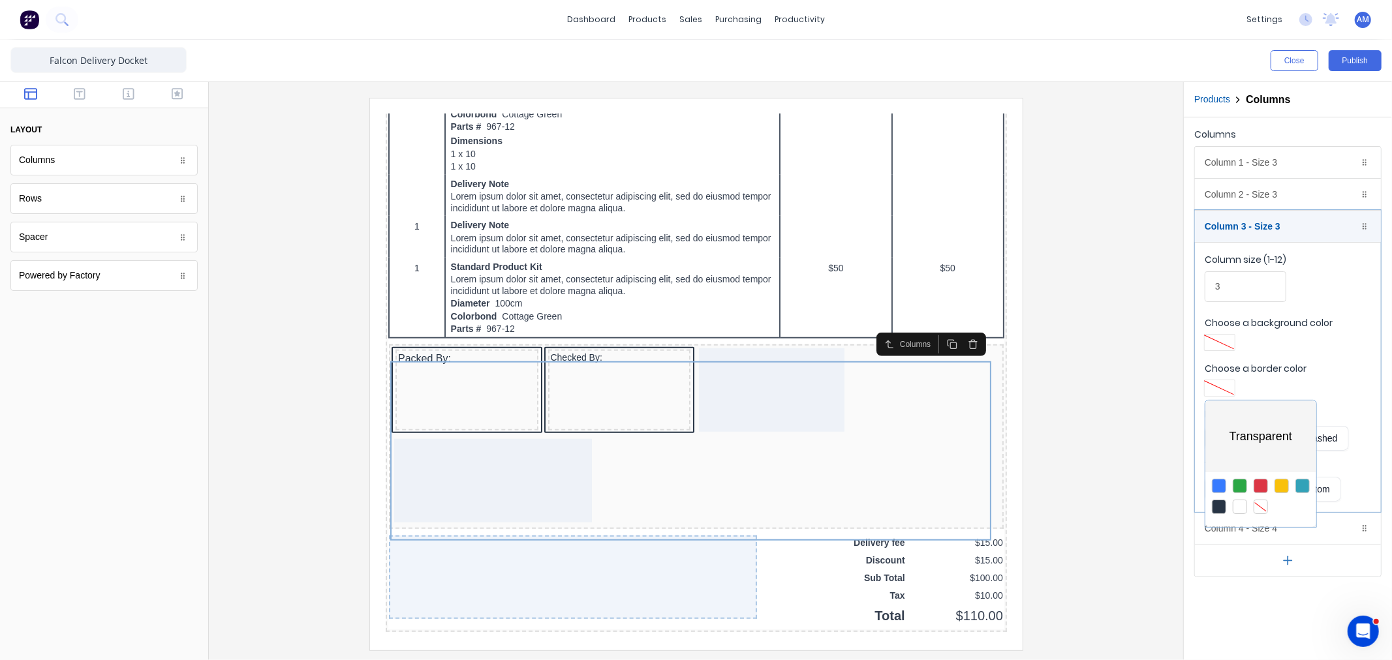
click at [1221, 512] on div at bounding box center [1219, 507] width 14 height 14
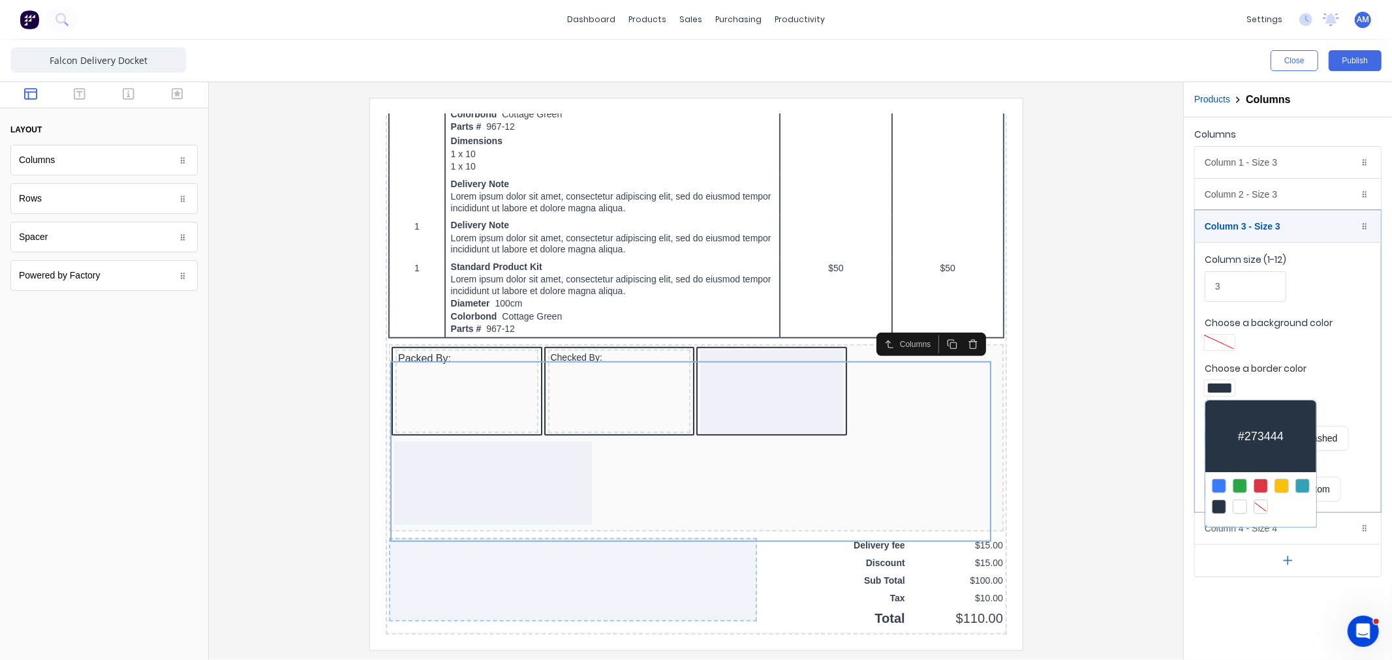
click at [1365, 226] on div at bounding box center [696, 330] width 1392 height 660
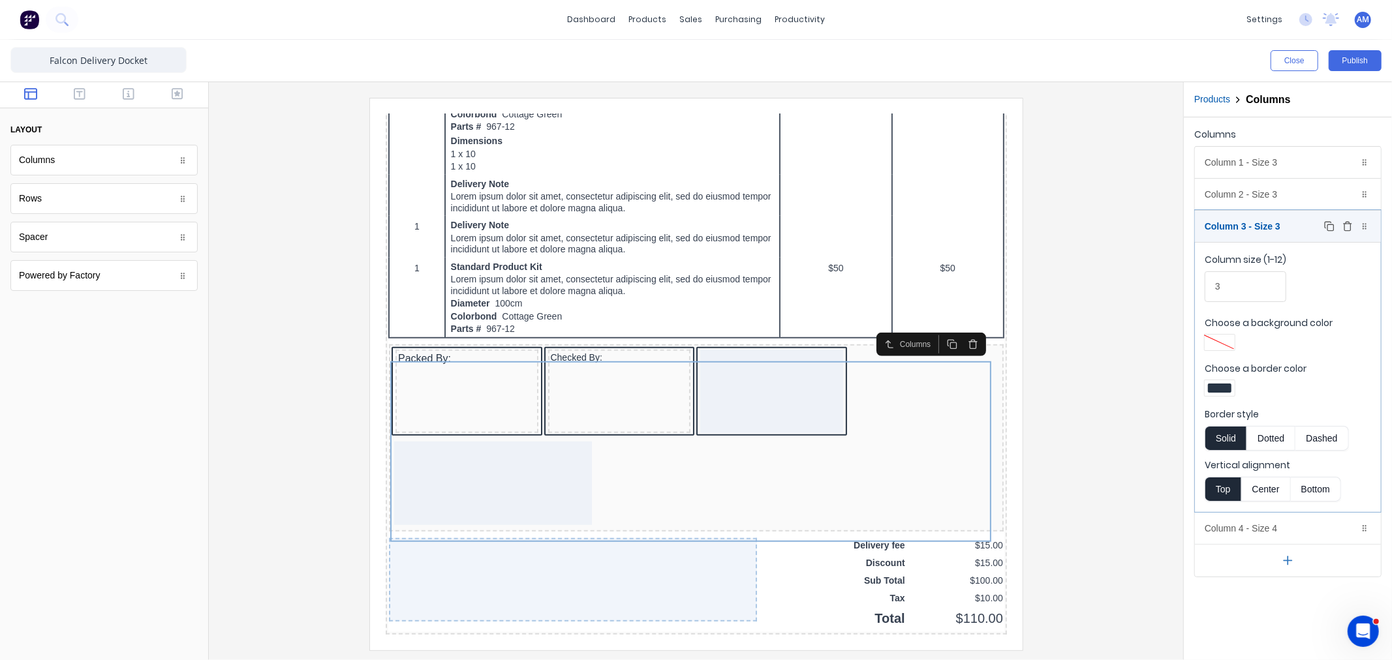
click at [1362, 228] on icon at bounding box center [1365, 227] width 8 height 8
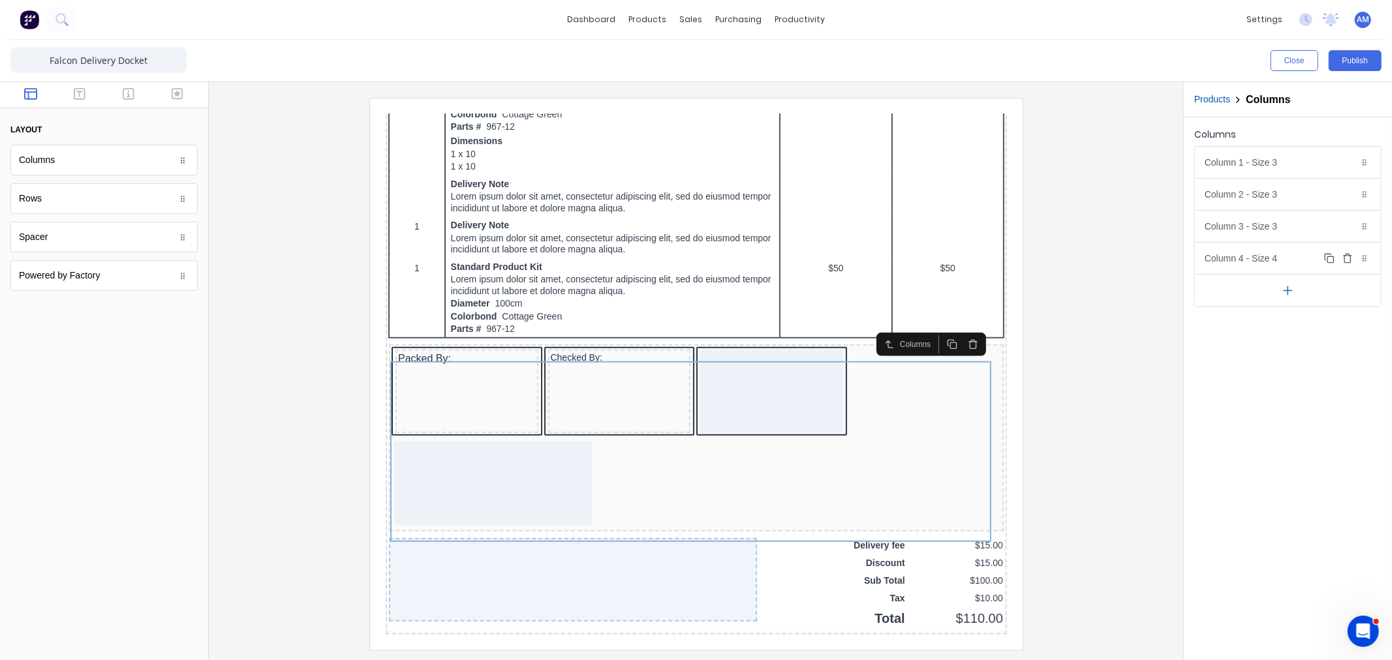
click at [1237, 255] on div "Column 4 - Size 4 Duplicate Delete" at bounding box center [1288, 258] width 186 height 31
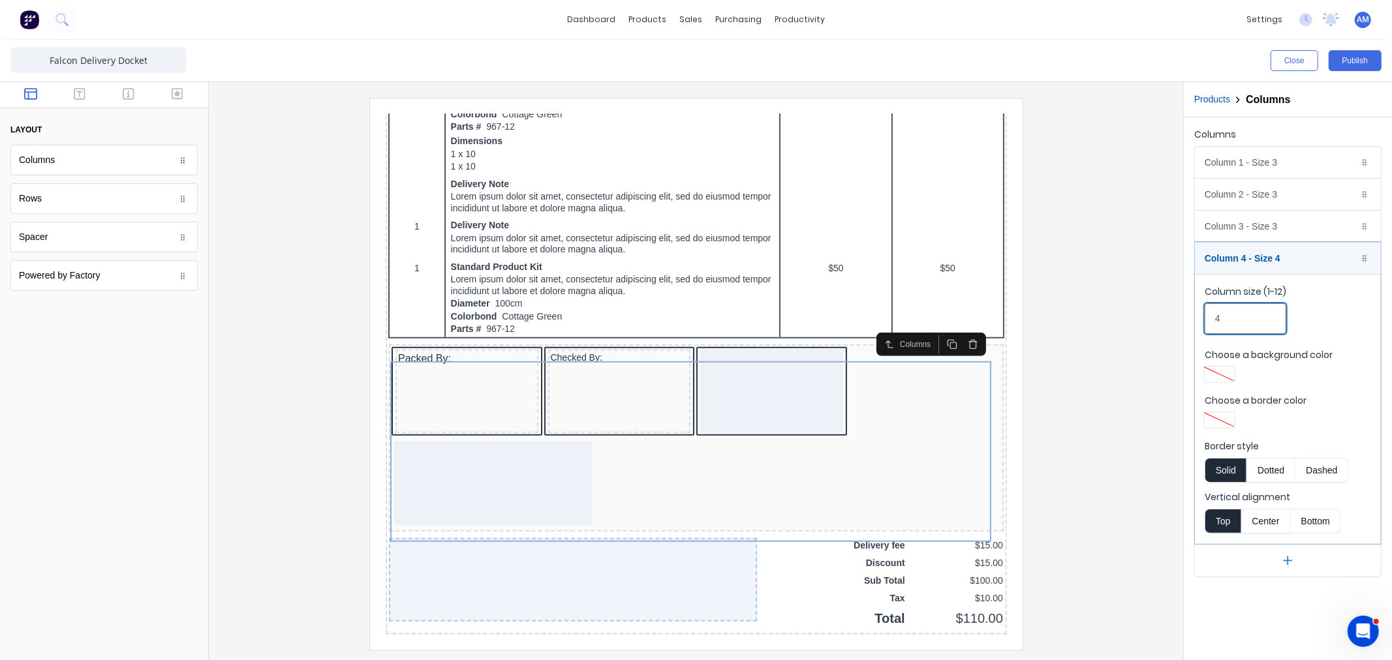
drag, startPoint x: 1227, startPoint y: 317, endPoint x: 1183, endPoint y: 322, distance: 44.1
click at [1183, 322] on div "Products Columns Columns Column 1 - Size 3 Duplicate Delete Column size (1-12) …" at bounding box center [1287, 371] width 209 height 578
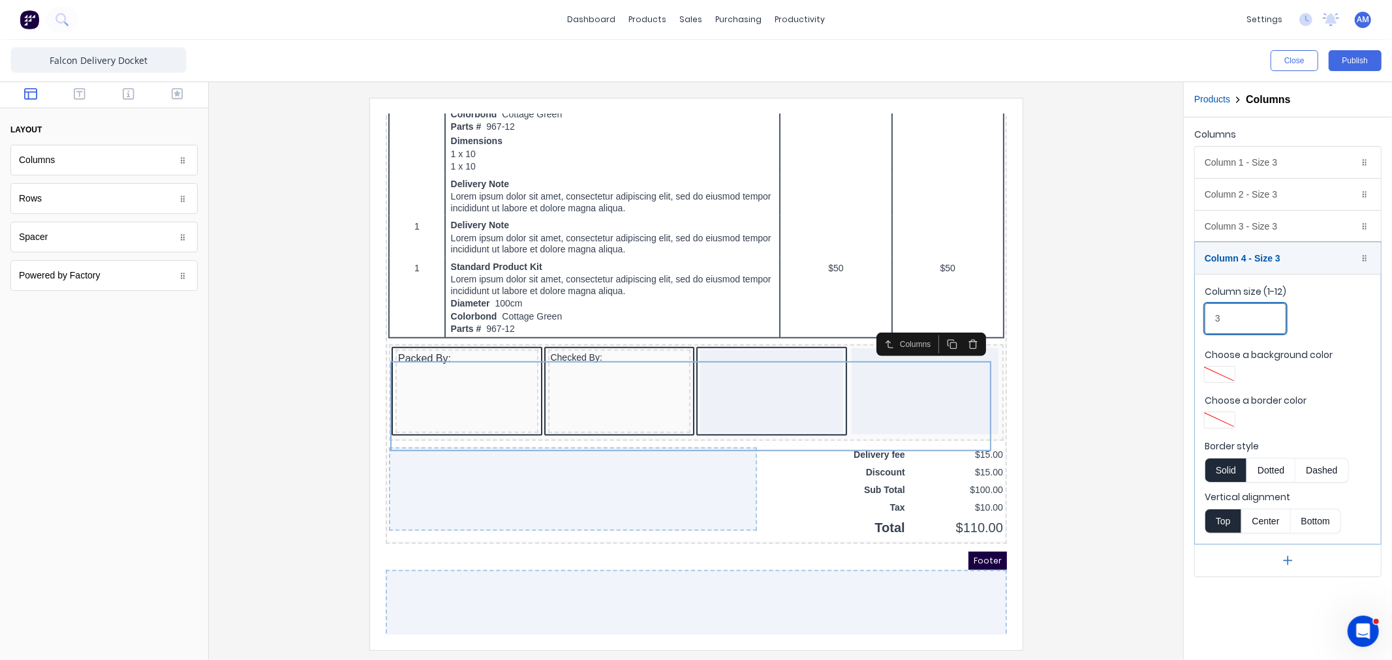
type input "3"
click at [1217, 422] on div at bounding box center [1219, 420] width 23 height 9
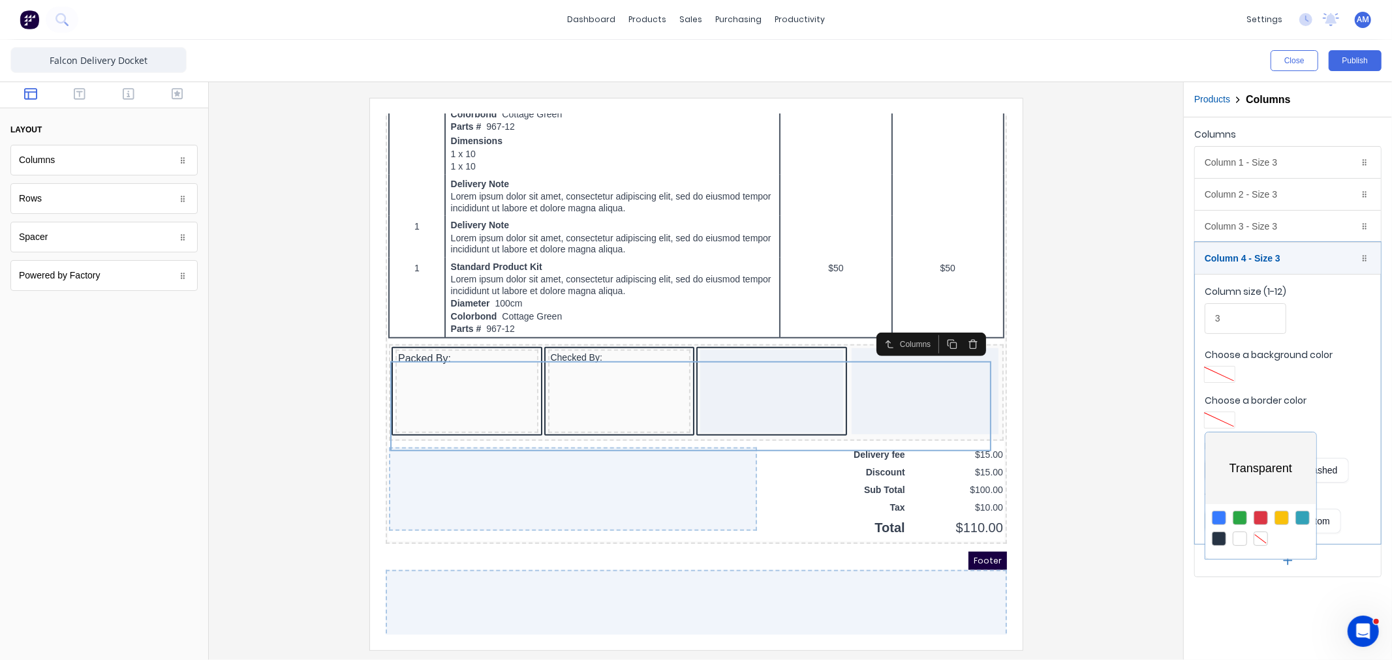
click at [1217, 533] on div at bounding box center [1219, 539] width 14 height 14
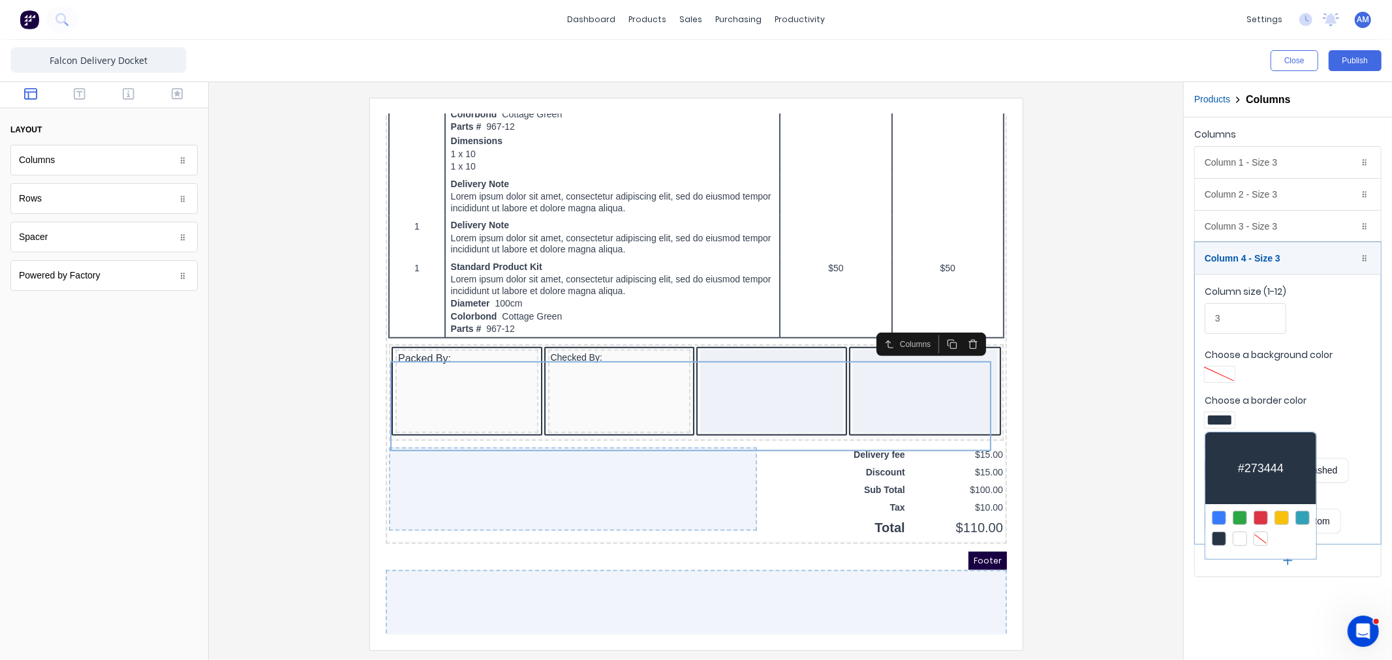
click at [401, 376] on div at bounding box center [696, 330] width 1392 height 660
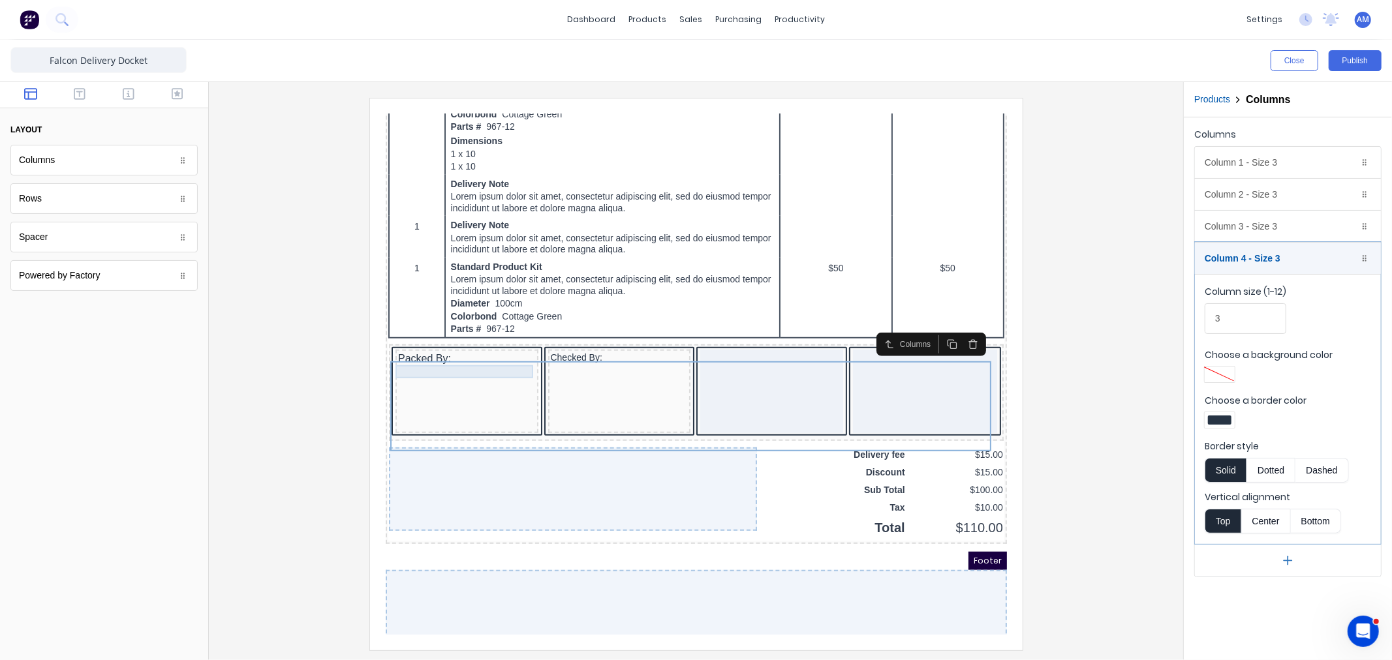
click at [431, 349] on div "Packed By:" at bounding box center [451, 342] width 138 height 13
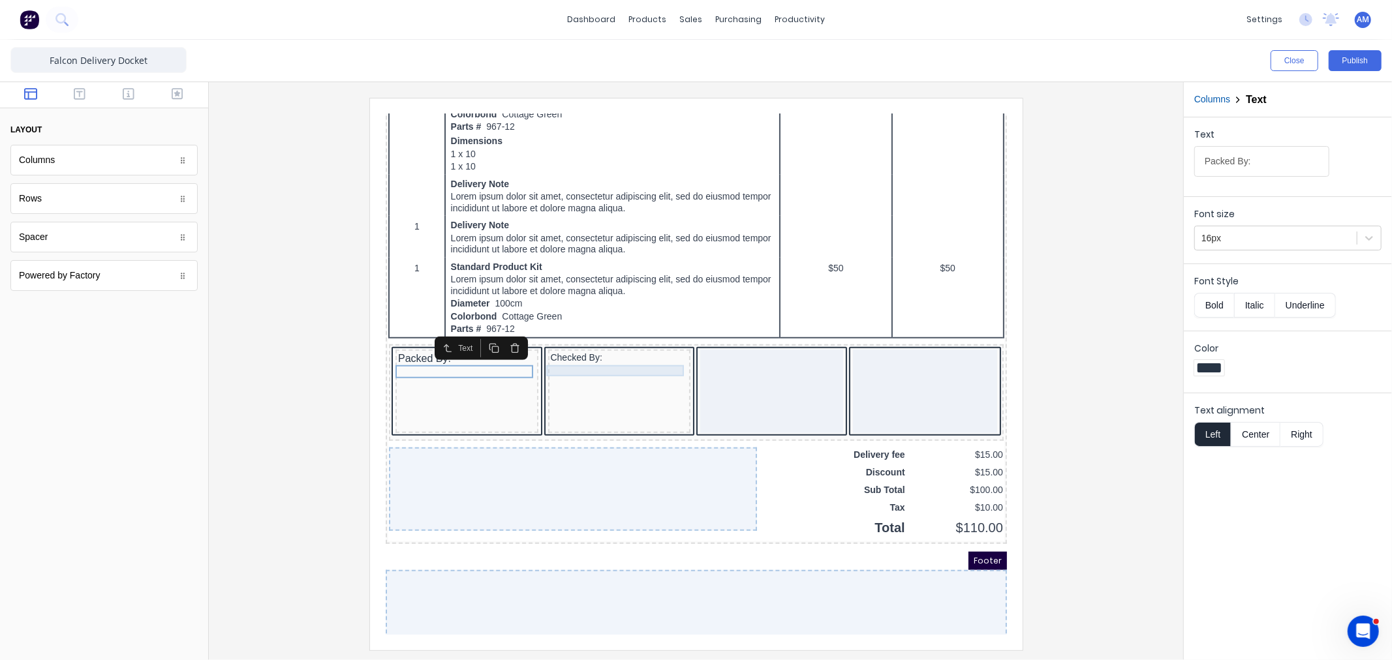
click at [546, 348] on div "Checked By:" at bounding box center [603, 342] width 138 height 12
click at [1258, 243] on div at bounding box center [1275, 238] width 149 height 16
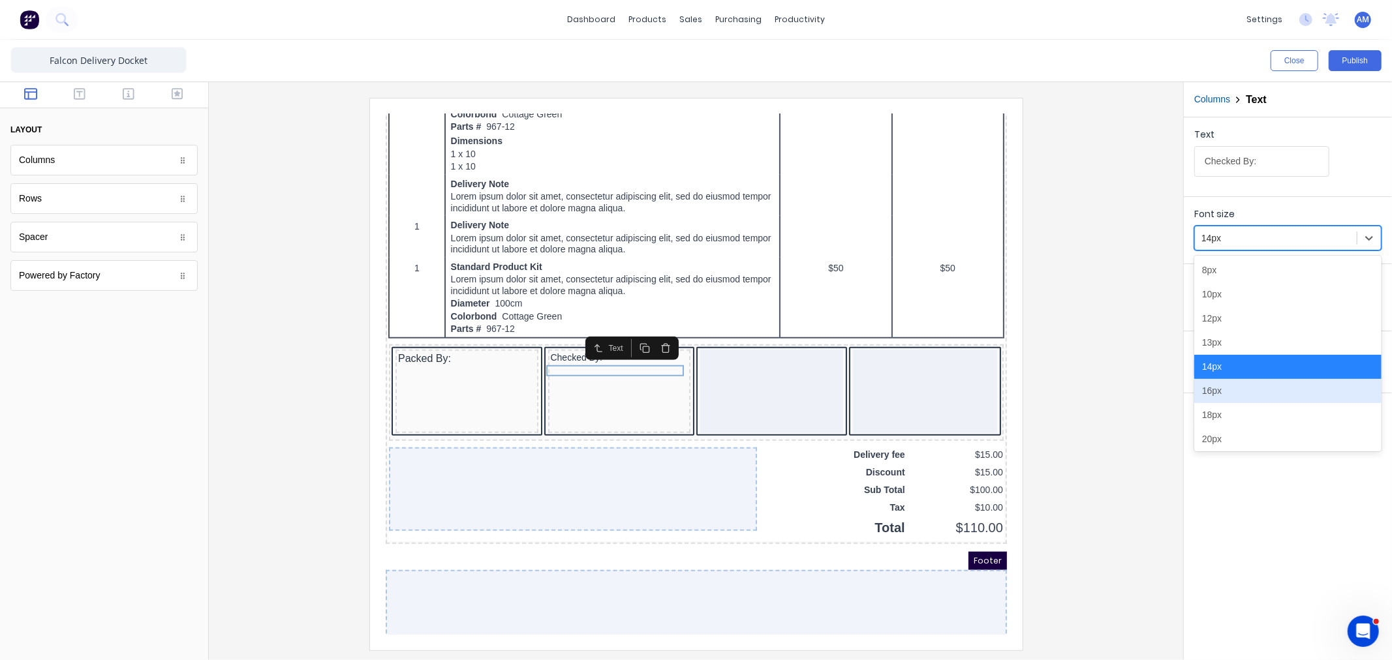
click at [1217, 392] on div "16px" at bounding box center [1287, 391] width 187 height 24
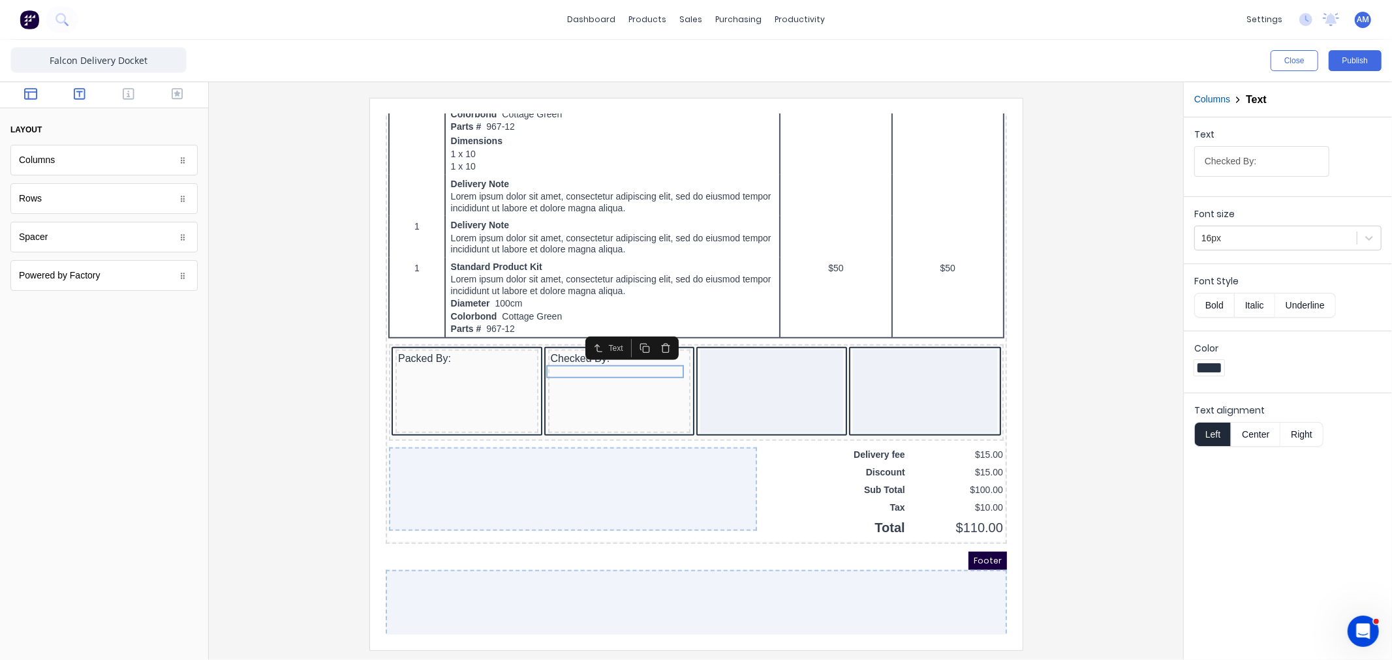
click at [81, 88] on icon "button" at bounding box center [80, 94] width 12 height 12
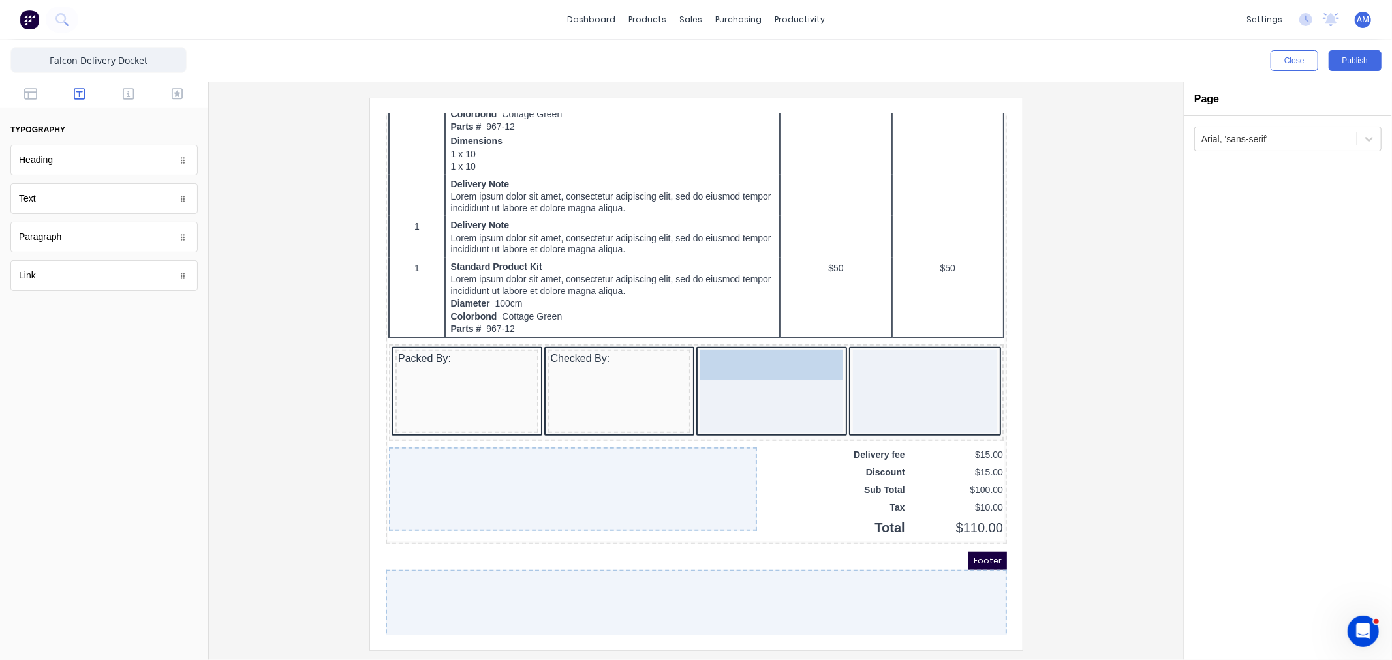
drag, startPoint x: 54, startPoint y: 204, endPoint x: 350, endPoint y: 277, distance: 304.5
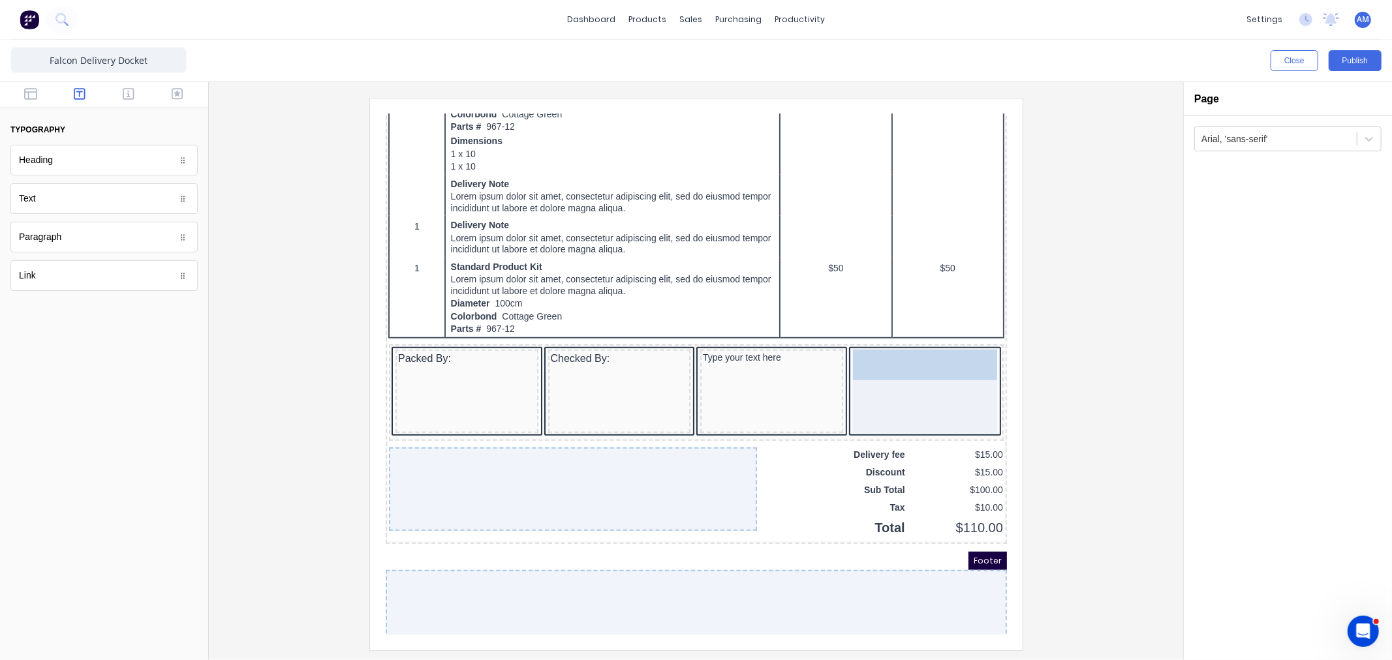
drag, startPoint x: 63, startPoint y: 198, endPoint x: 861, endPoint y: 374, distance: 818.0
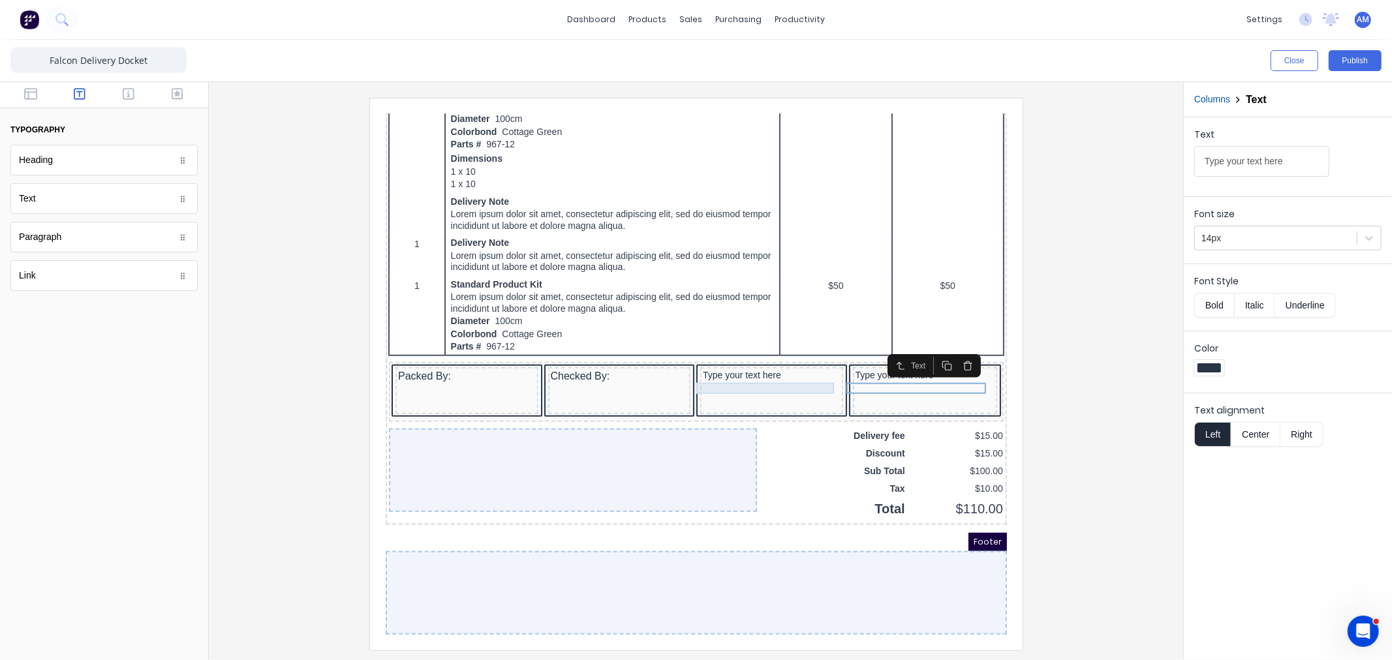
drag, startPoint x: 720, startPoint y: 350, endPoint x: 719, endPoint y: 363, distance: 13.1
click at [720, 354] on div "Type your text here" at bounding box center [756, 360] width 138 height 12
click at [1247, 164] on input "Type your text here" at bounding box center [1261, 161] width 135 height 31
drag, startPoint x: 1292, startPoint y: 164, endPoint x: 1098, endPoint y: 165, distance: 194.5
click at [1098, 164] on div "Close Publish Components typography Heading Heading Text Text Paragraph Paragra…" at bounding box center [696, 350] width 1392 height 621
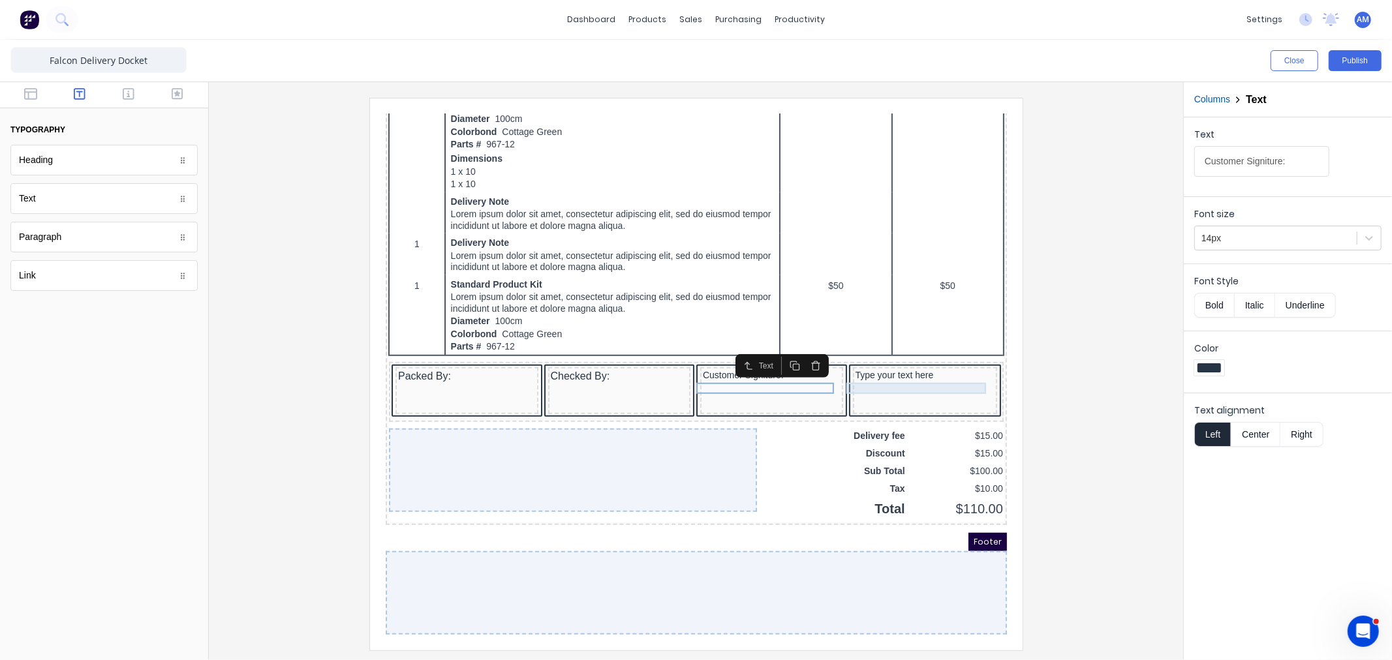
type input "Customer Signiture:"
click at [879, 354] on div "Type your text here" at bounding box center [909, 360] width 140 height 12
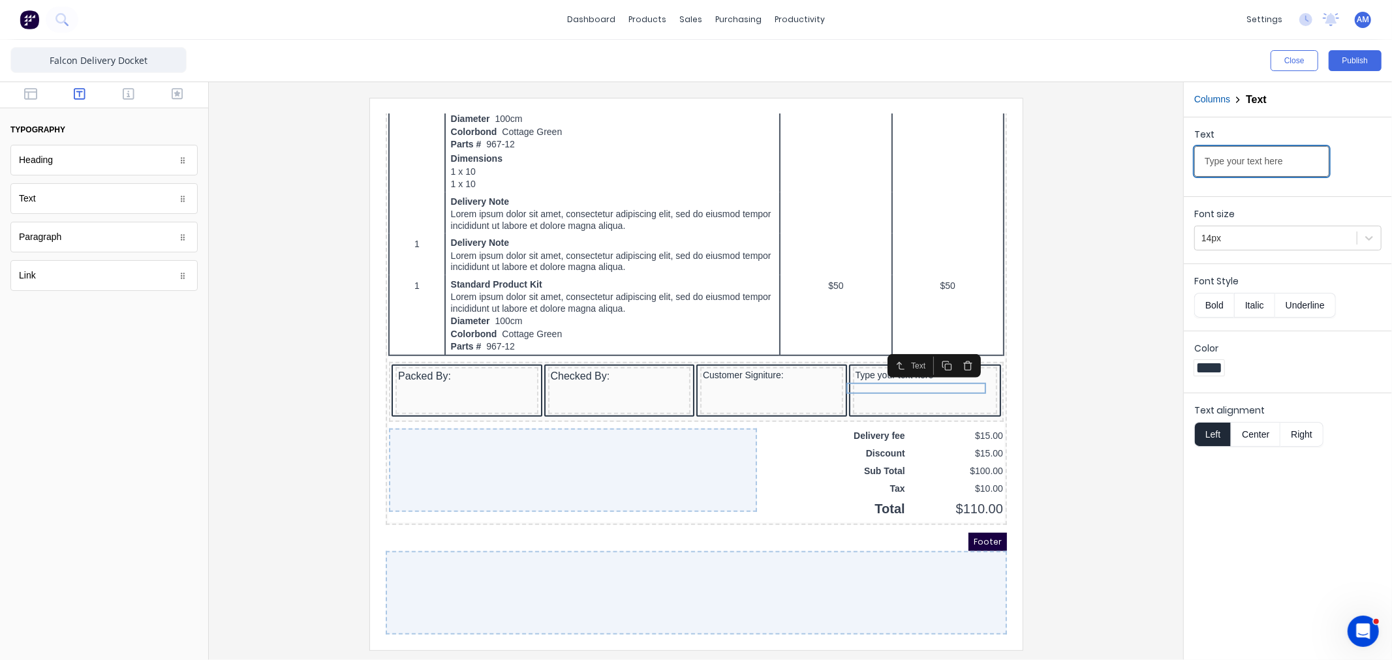
click at [1246, 168] on input "Type your text here" at bounding box center [1261, 161] width 135 height 31
drag, startPoint x: 1292, startPoint y: 164, endPoint x: 1040, endPoint y: 168, distance: 252.6
click at [1040, 166] on div "Close Publish Components typography Heading Heading Text Text Paragraph Paragra…" at bounding box center [696, 350] width 1392 height 621
type input "D"
type input "Date:"
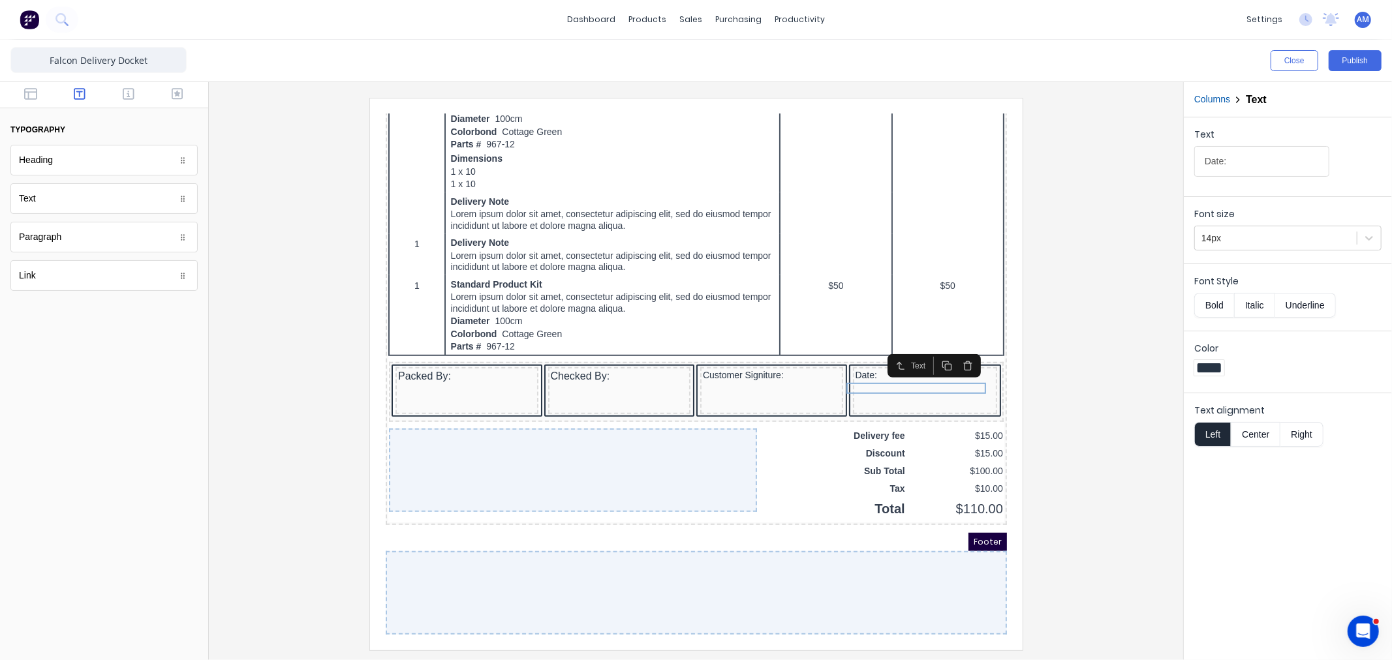
click at [1330, 196] on div "Font size 14px" at bounding box center [1288, 227] width 208 height 62
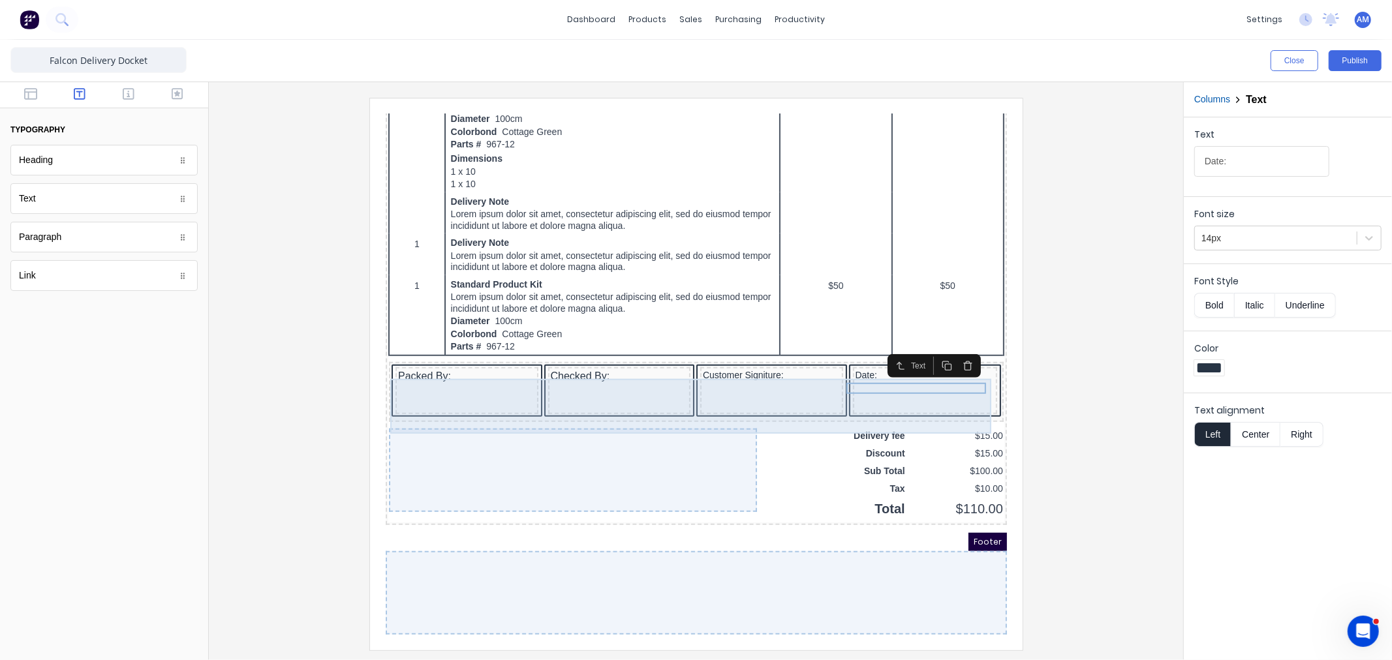
click at [858, 373] on div "Date:" at bounding box center [909, 374] width 145 height 47
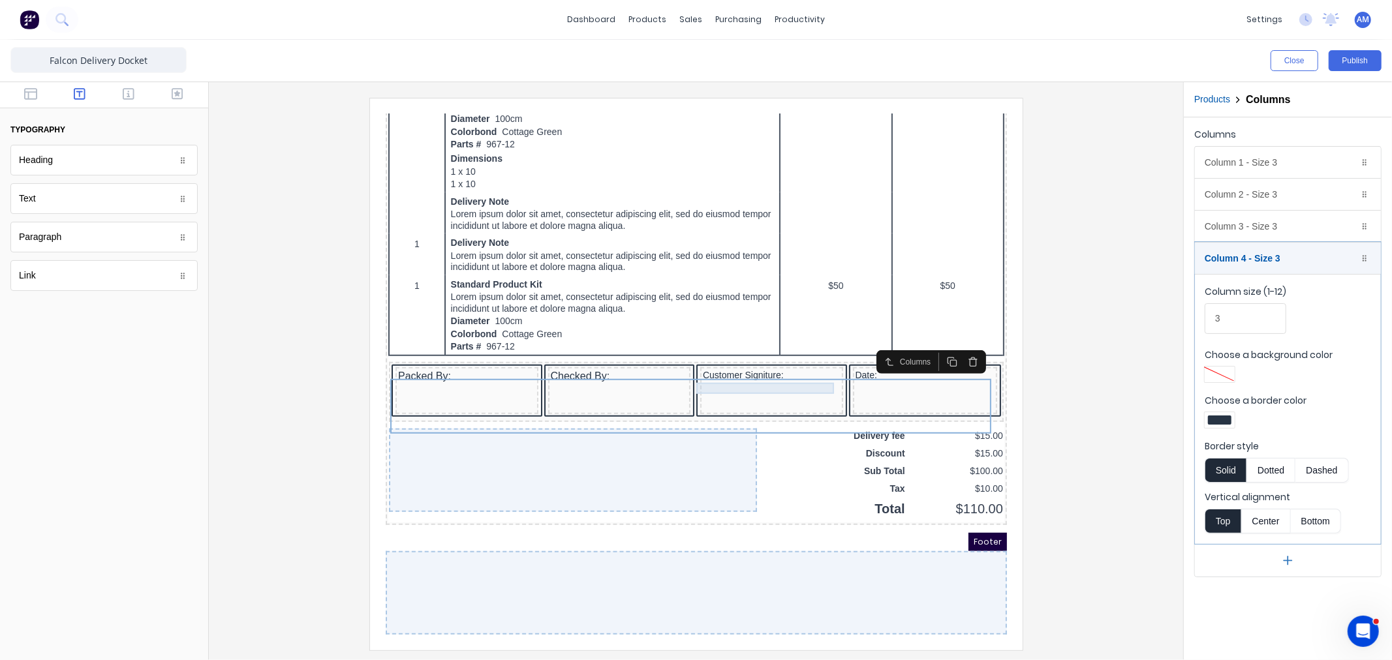
click at [734, 354] on div "Customer Signiture:" at bounding box center [756, 360] width 138 height 12
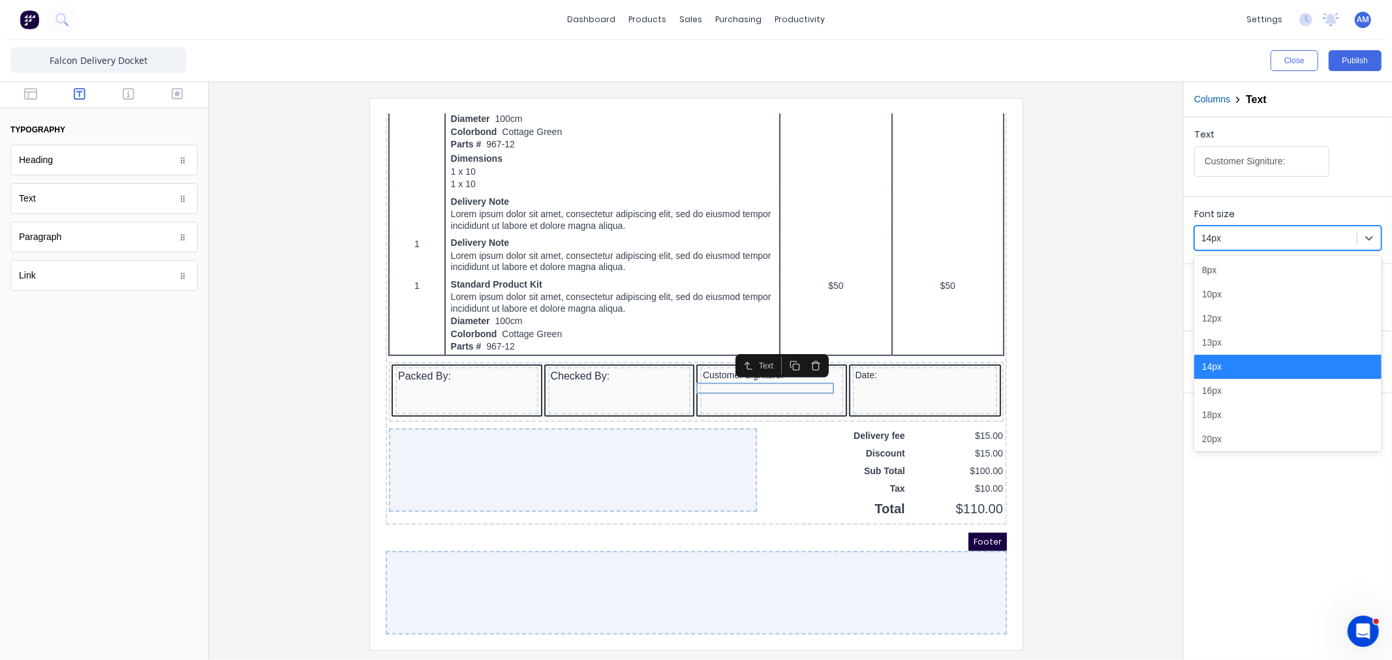
click at [1250, 239] on div at bounding box center [1275, 238] width 149 height 16
click at [1214, 390] on div "16px" at bounding box center [1287, 391] width 187 height 24
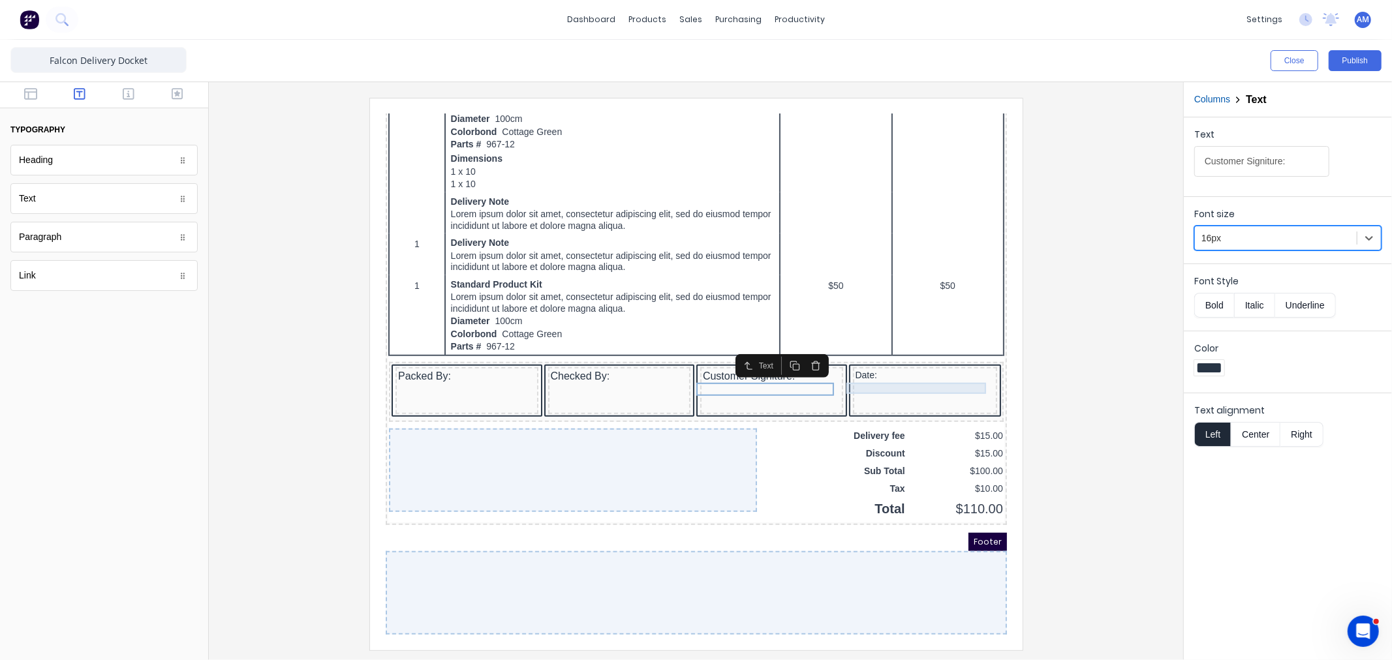
click at [840, 354] on div "Date:" at bounding box center [909, 360] width 140 height 12
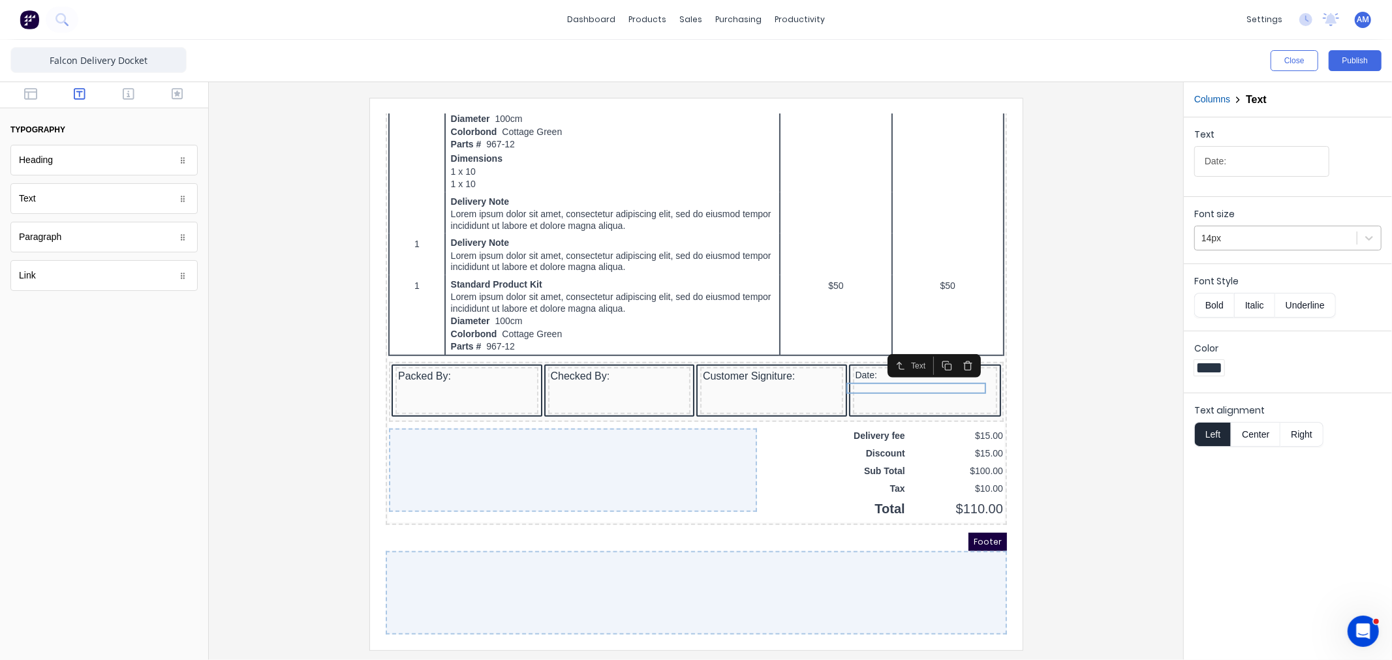
click at [1239, 236] on div at bounding box center [1275, 238] width 149 height 16
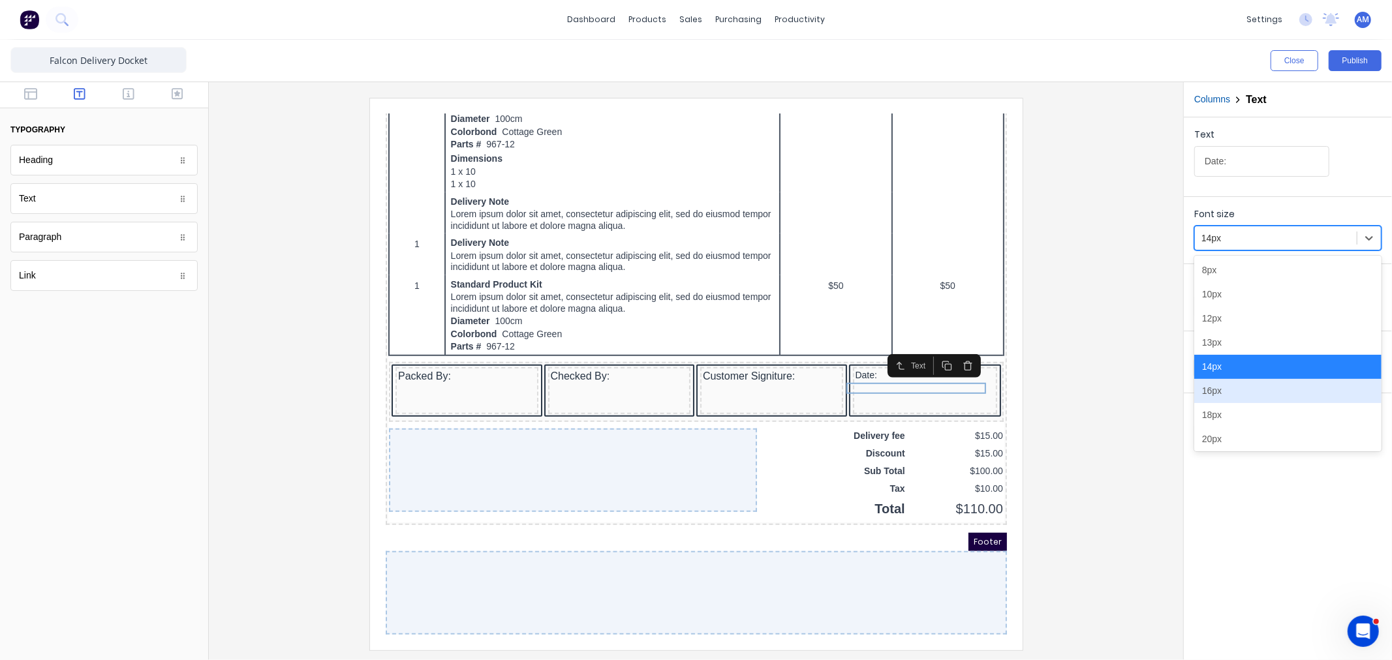
click at [1216, 396] on div "16px" at bounding box center [1287, 391] width 187 height 24
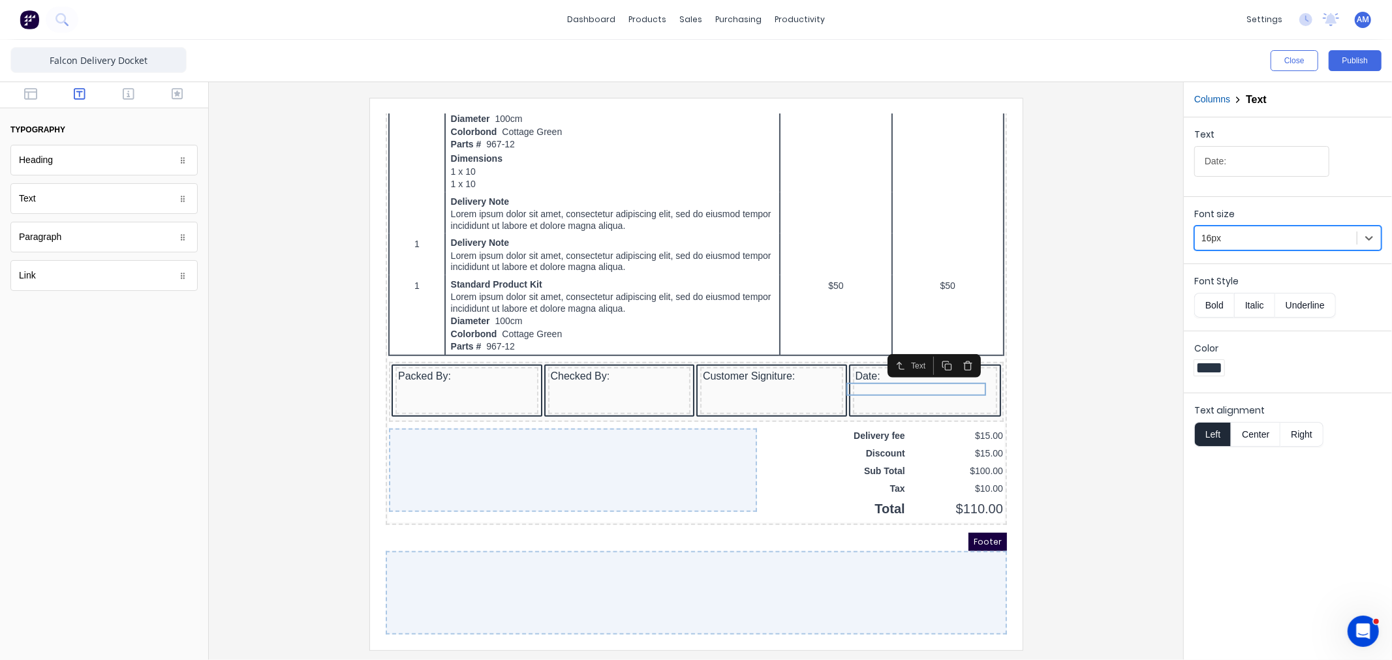
click at [1072, 401] on div at bounding box center [695, 374] width 953 height 552
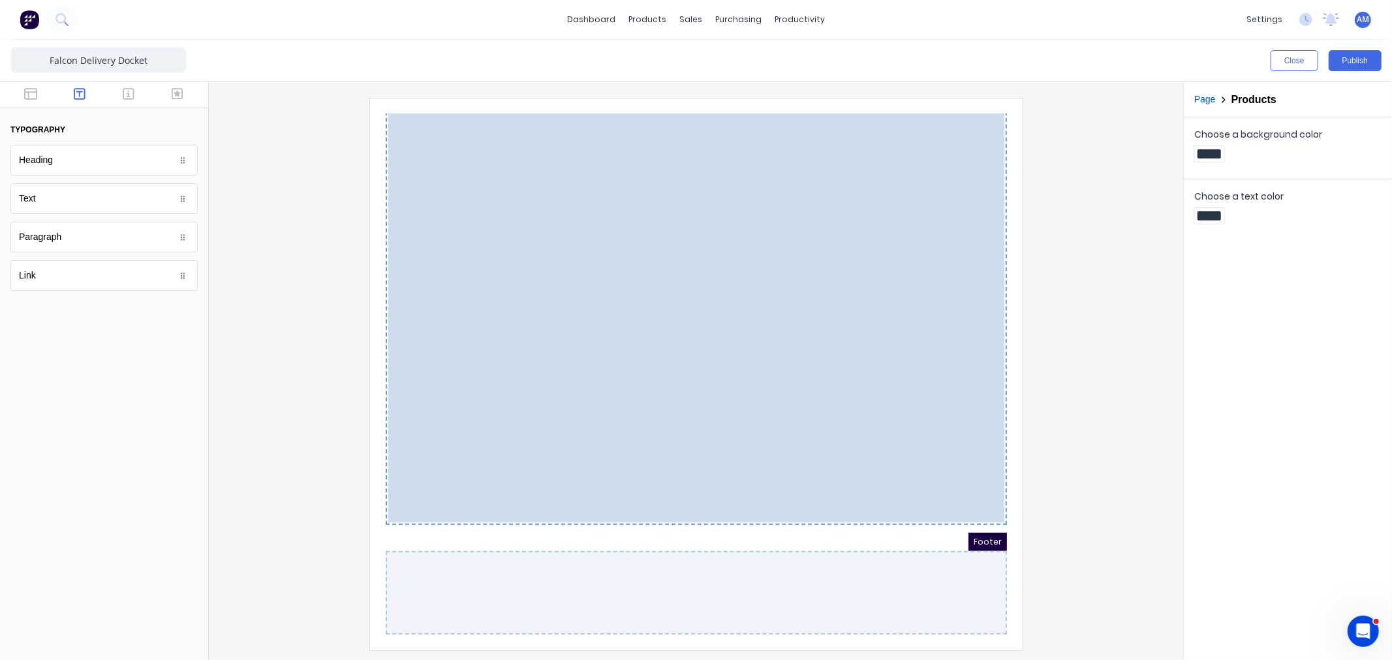
scroll to position [751, 0]
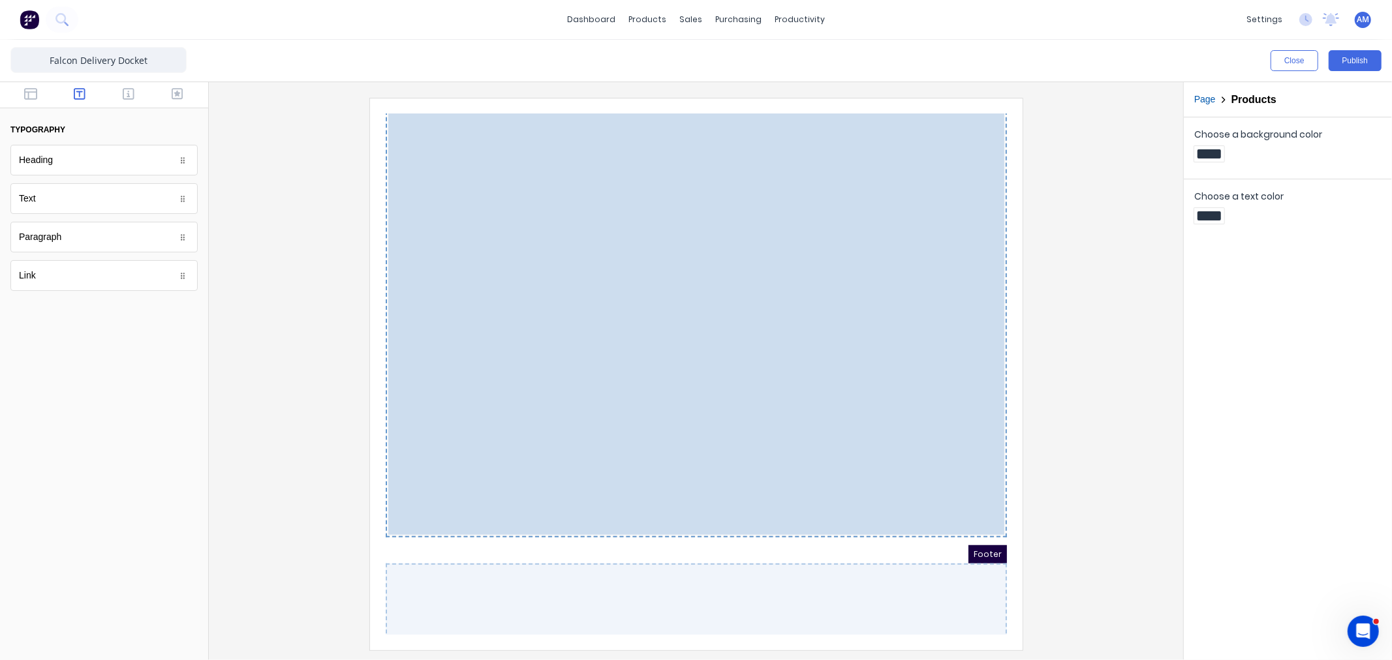
drag, startPoint x: 905, startPoint y: 399, endPoint x: 905, endPoint y: 431, distance: 31.3
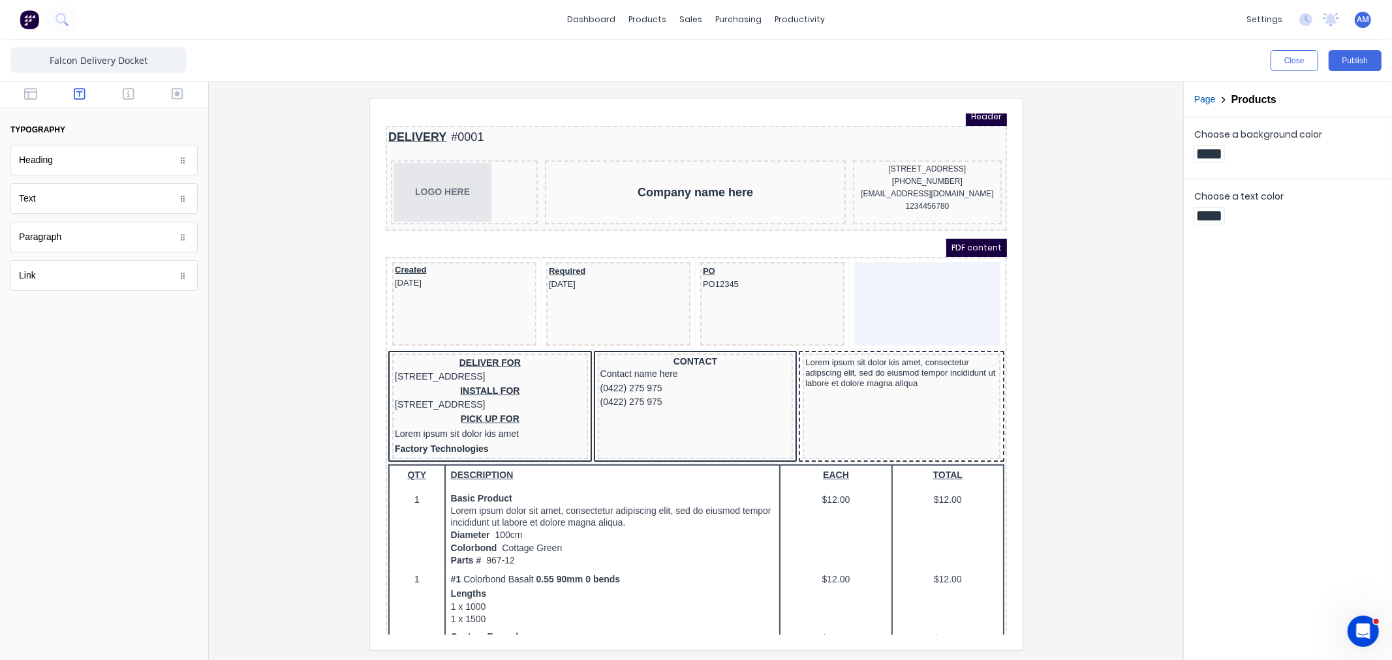
scroll to position [0, 0]
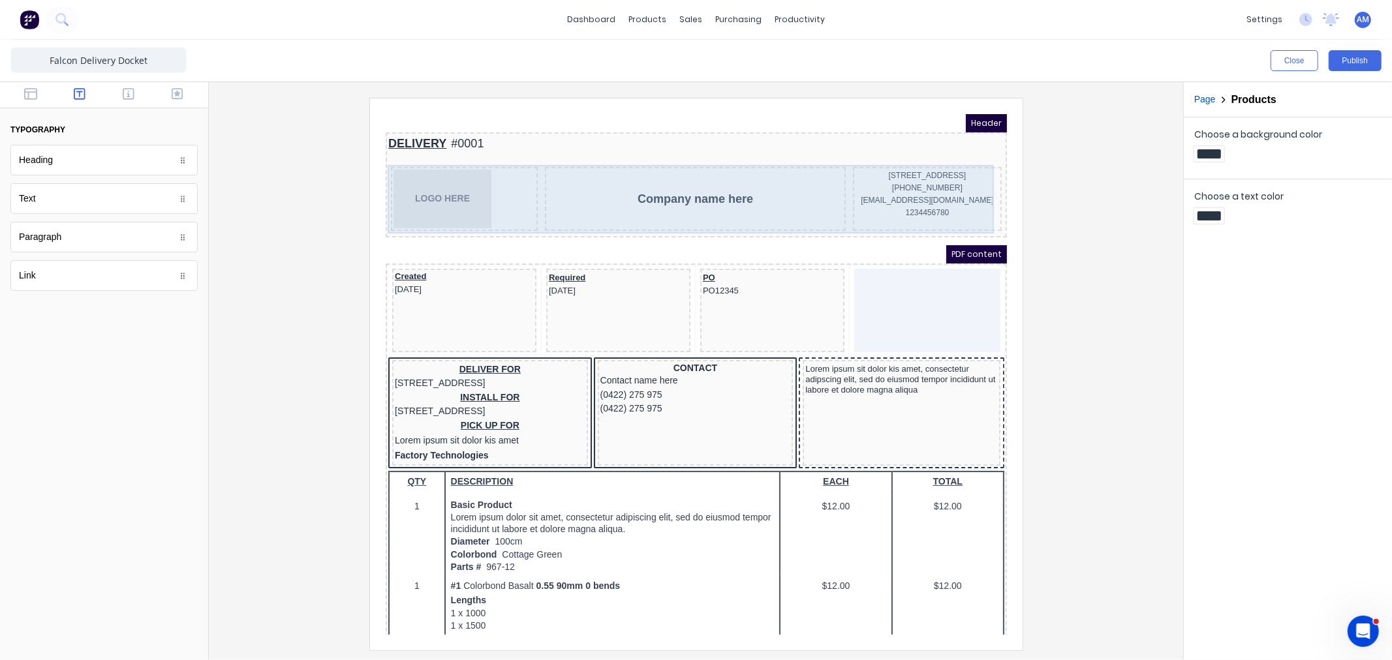
click at [668, 168] on div "Company name here" at bounding box center [679, 183] width 301 height 64
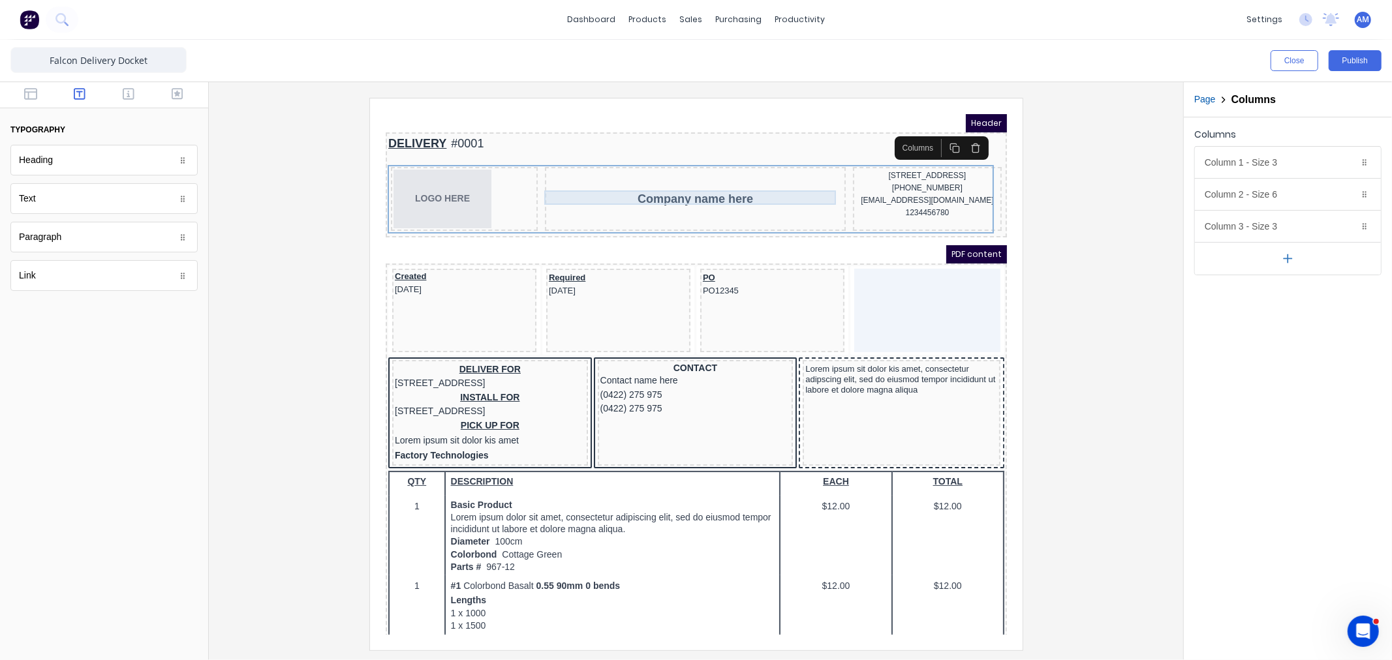
click at [667, 178] on div "Company name here" at bounding box center [679, 183] width 296 height 14
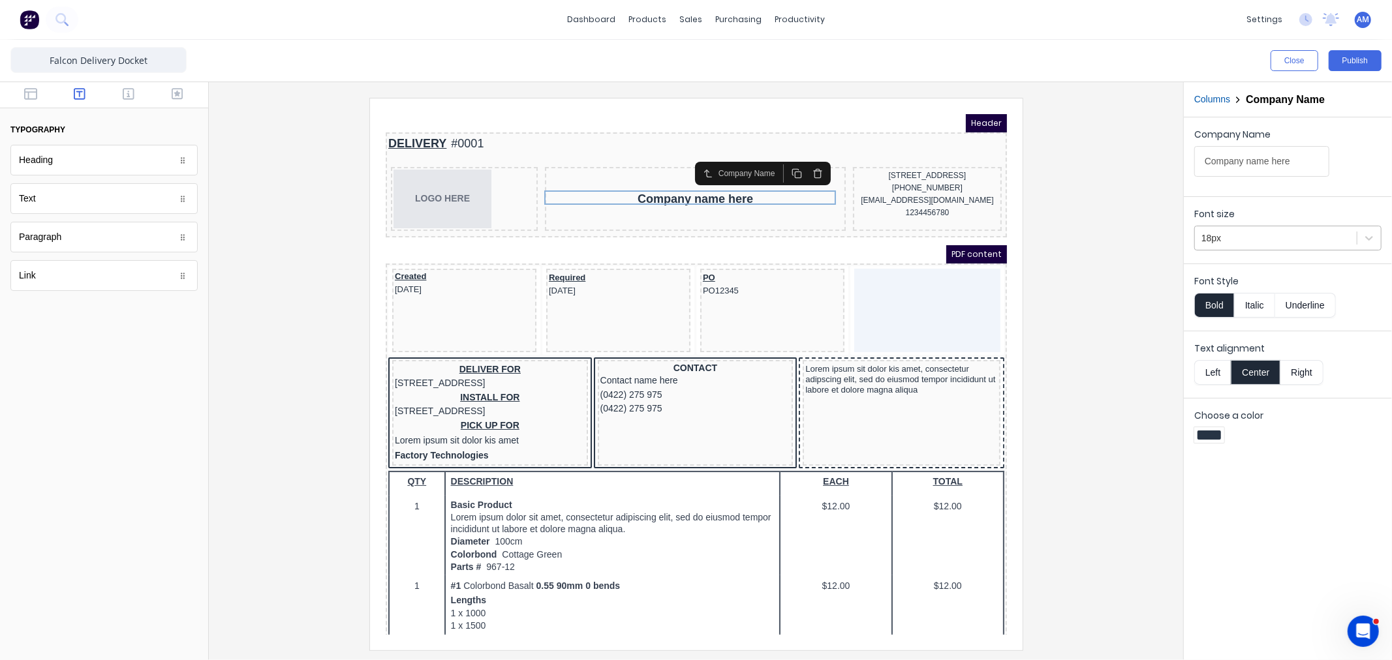
click at [1241, 236] on div at bounding box center [1275, 238] width 149 height 16
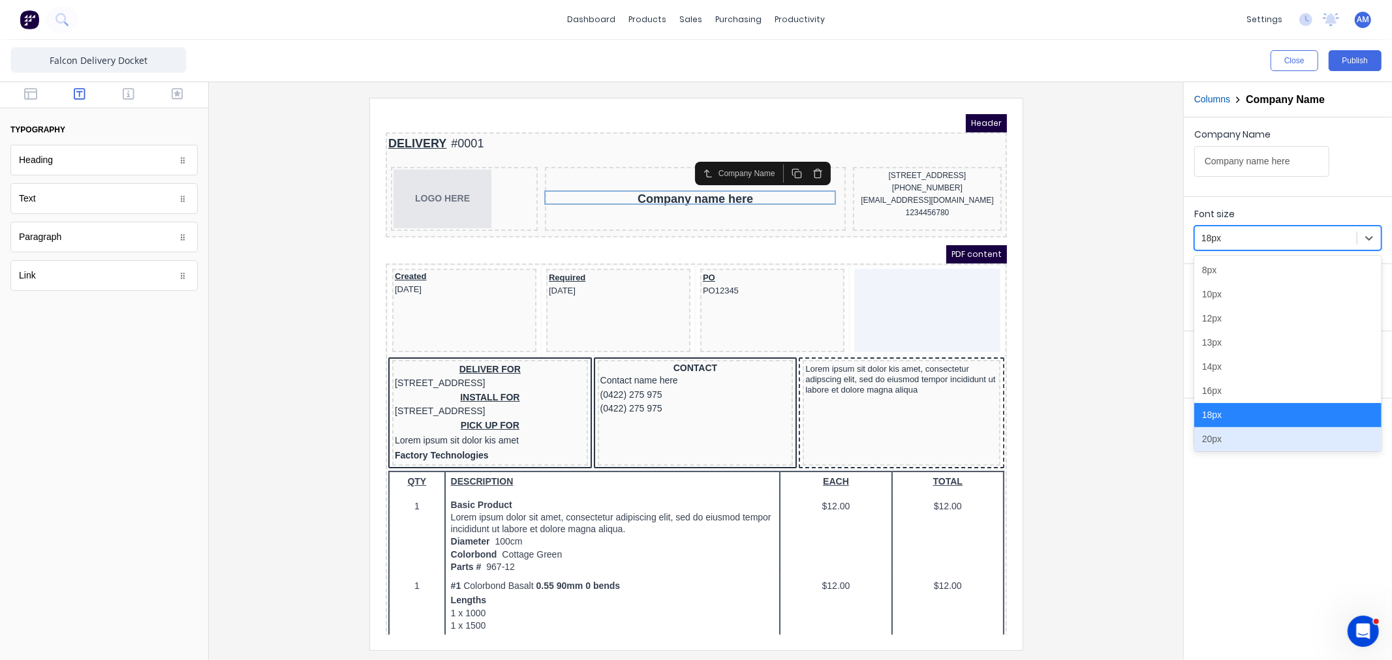
scroll to position [72, 0]
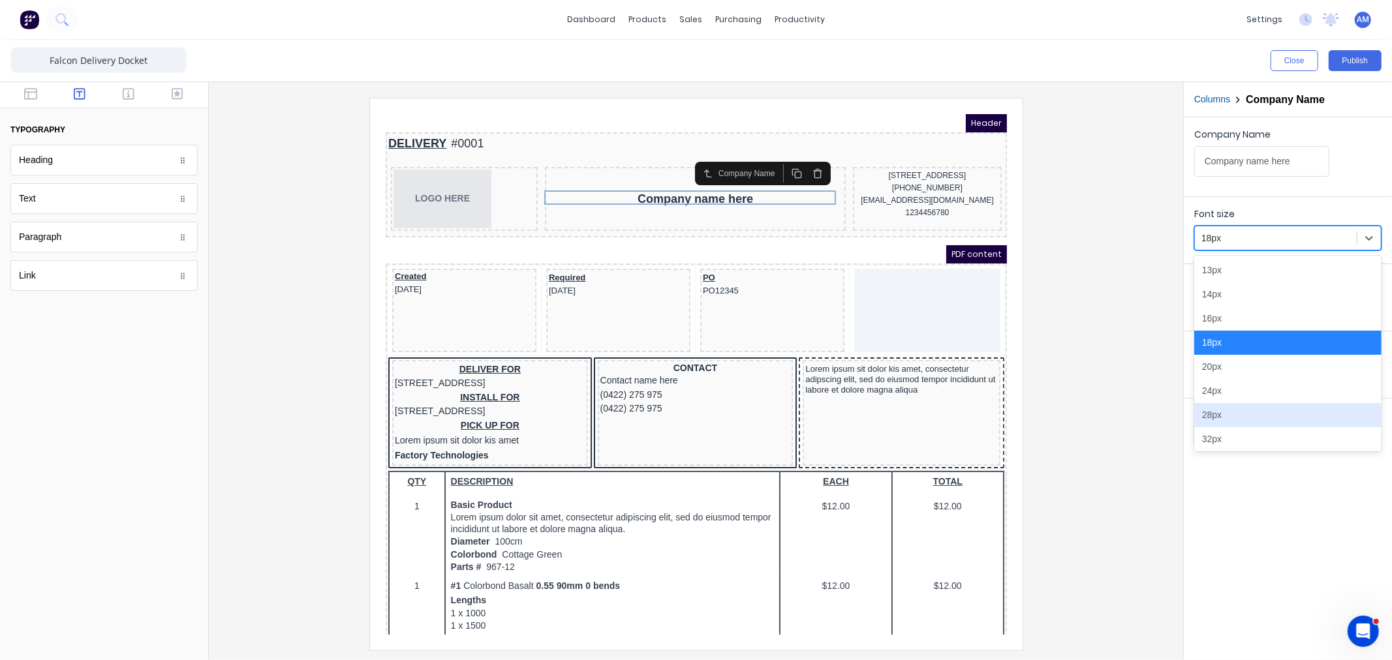
click at [1223, 420] on div "28px" at bounding box center [1287, 415] width 187 height 24
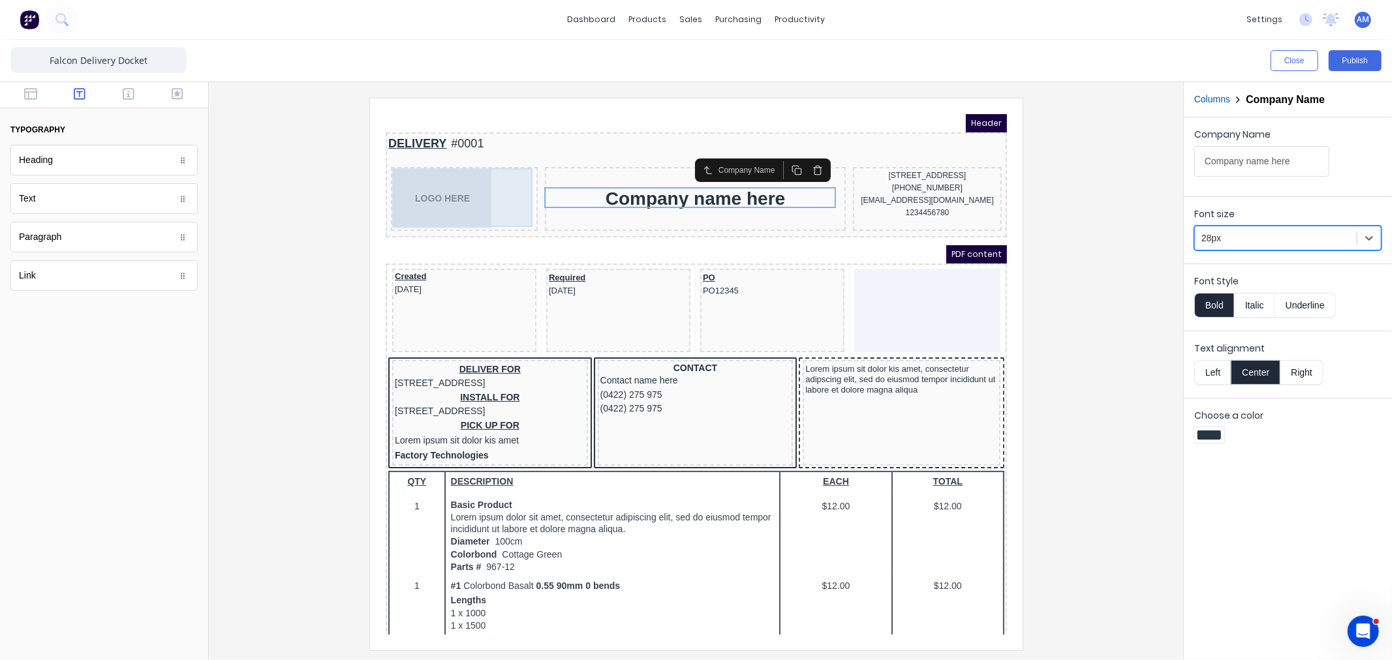
click at [439, 190] on div "LOGO HERE" at bounding box center [448, 182] width 142 height 59
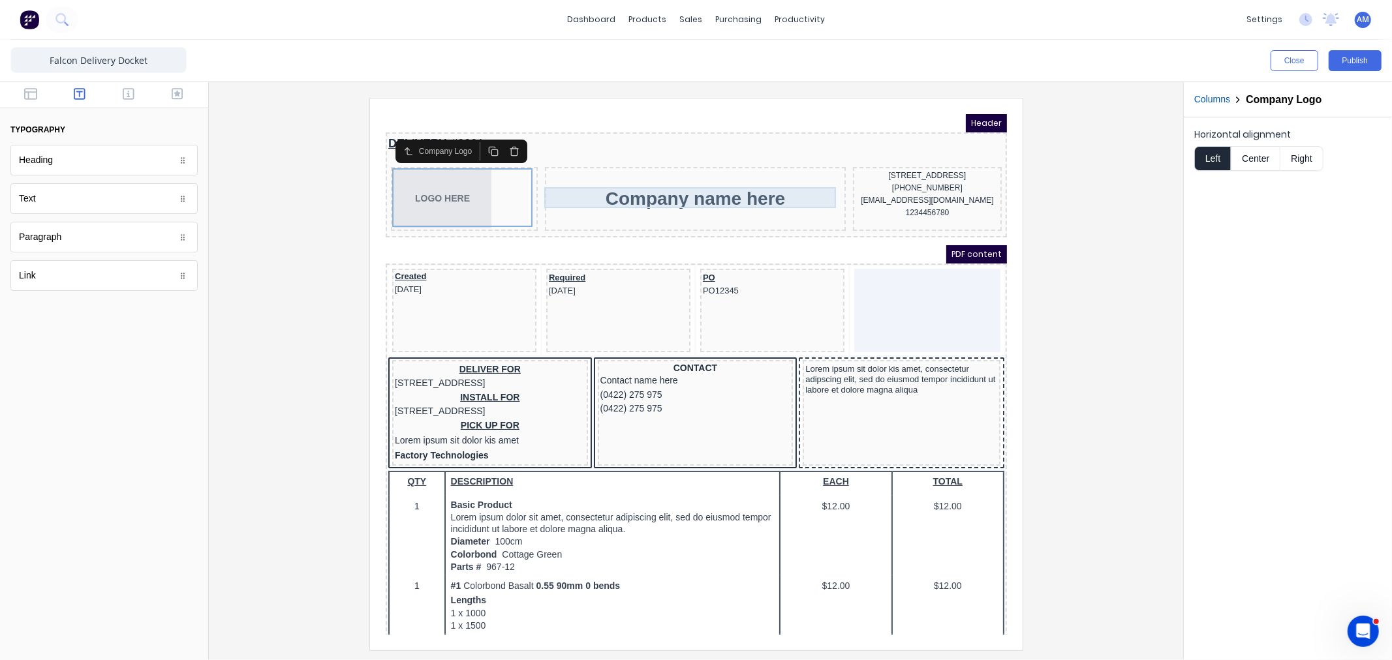
click at [679, 179] on div "Company name here" at bounding box center [679, 182] width 296 height 21
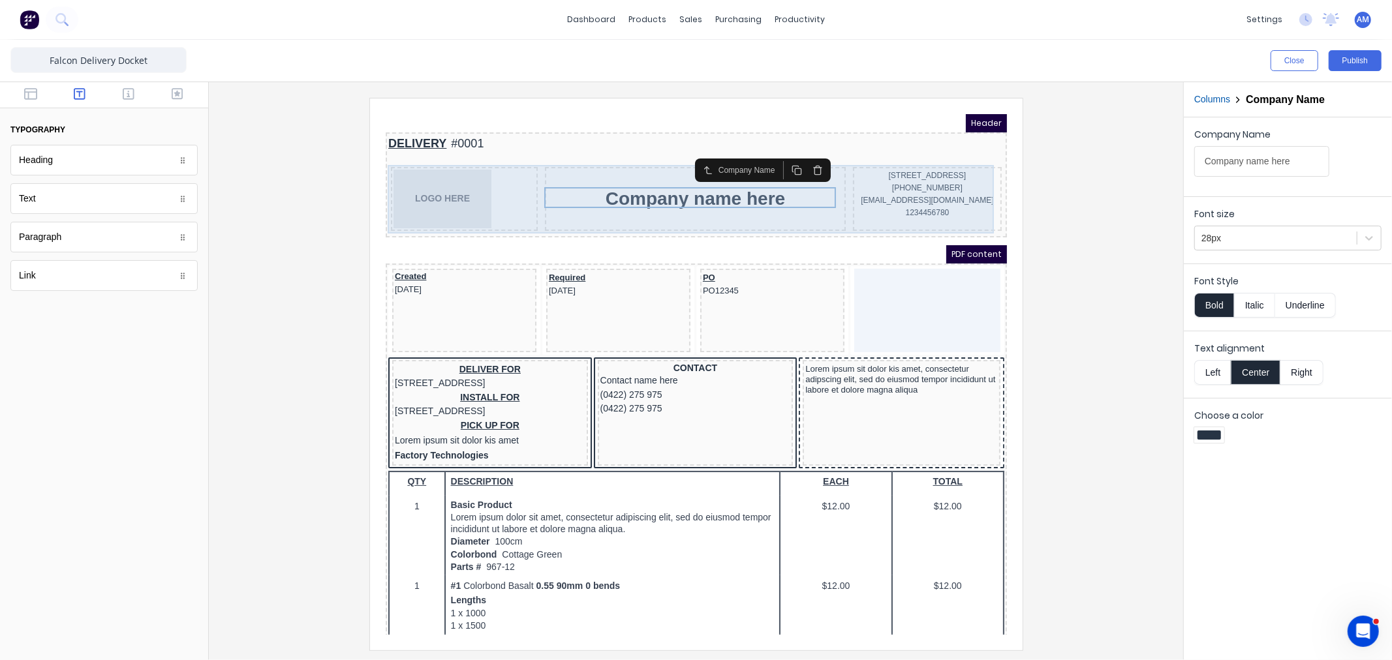
click at [727, 198] on div "Company name here" at bounding box center [679, 183] width 301 height 64
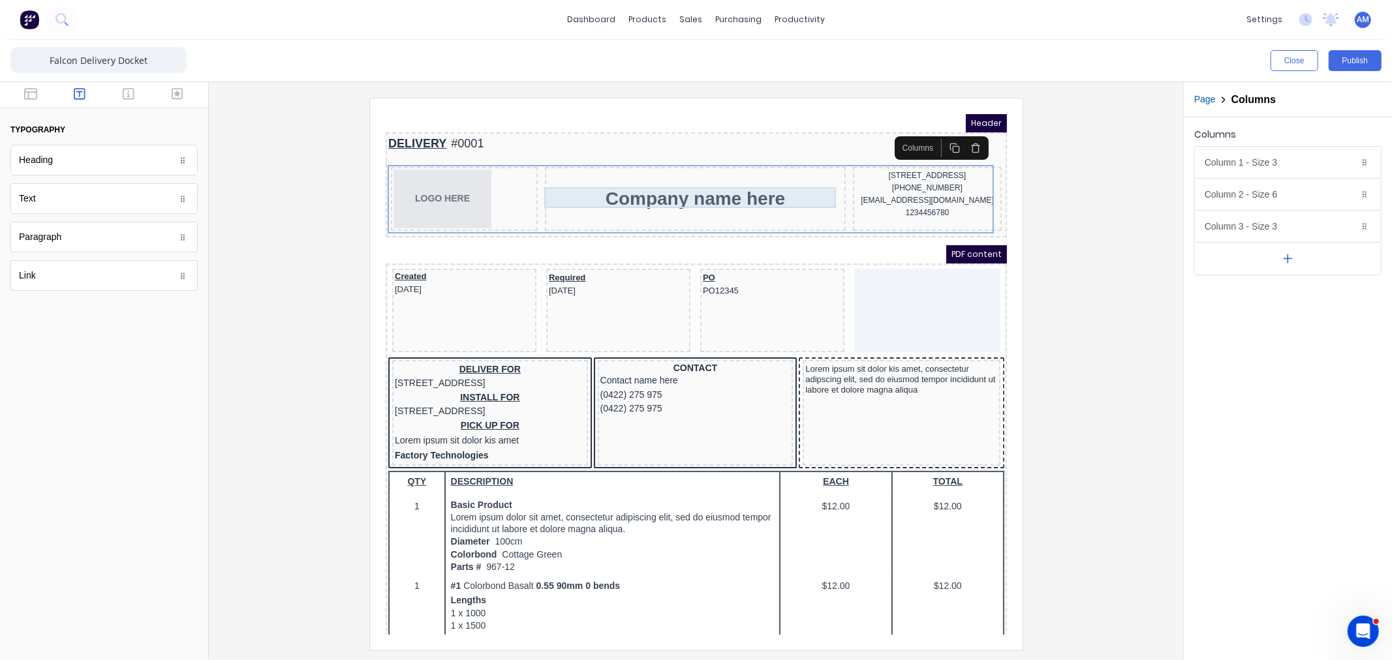
click at [721, 181] on div "Company name here" at bounding box center [679, 182] width 296 height 21
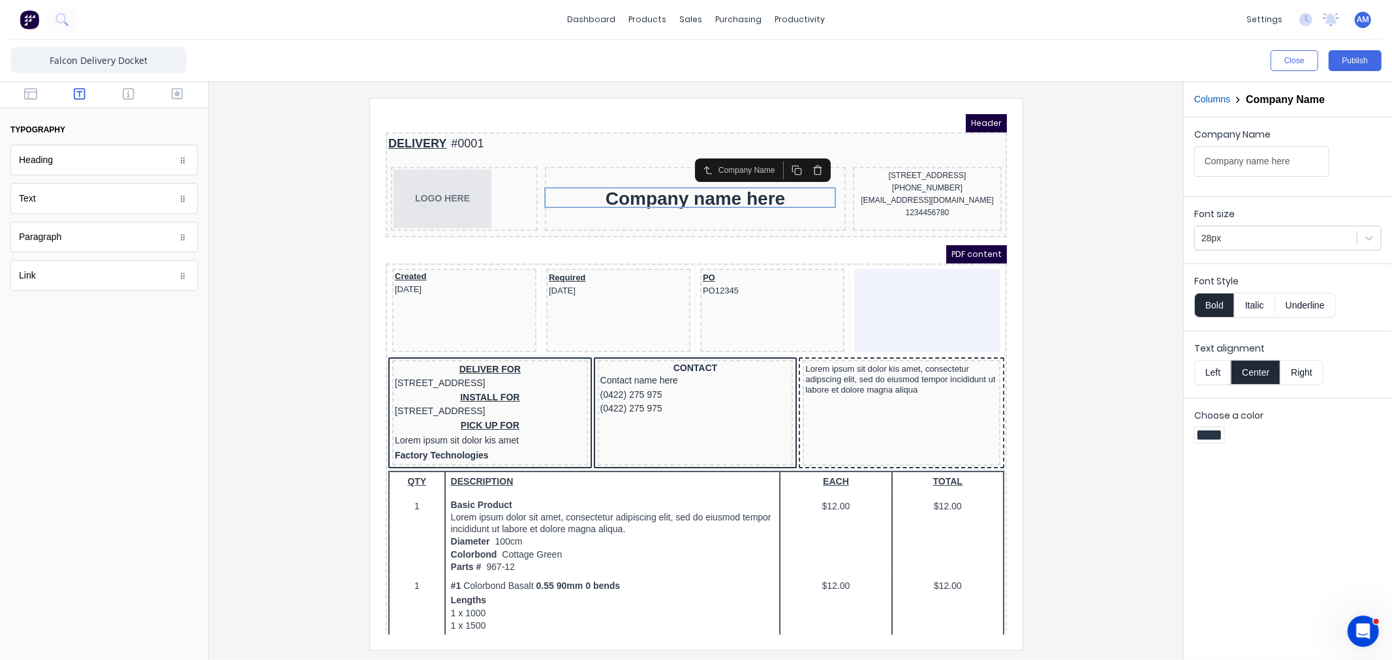
click at [808, 152] on button "button" at bounding box center [801, 154] width 21 height 18
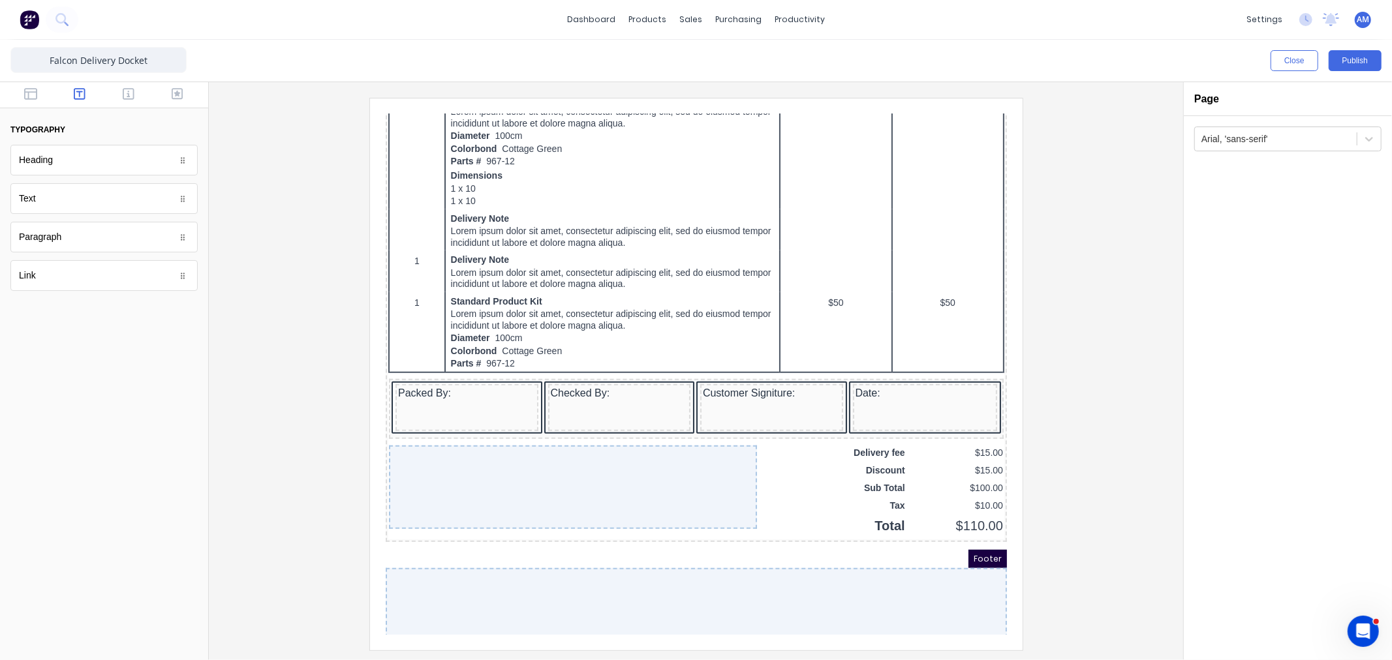
scroll to position [801, 0]
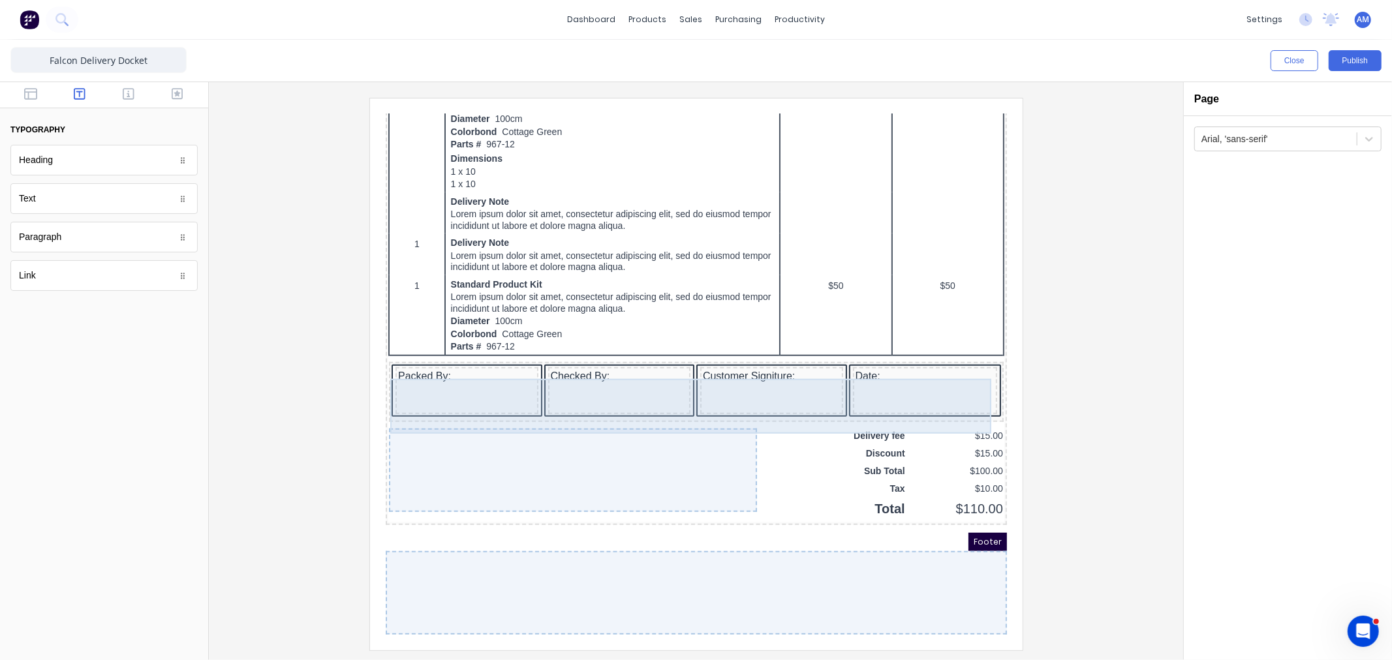
click at [483, 373] on div "Packed By:" at bounding box center [450, 374] width 143 height 47
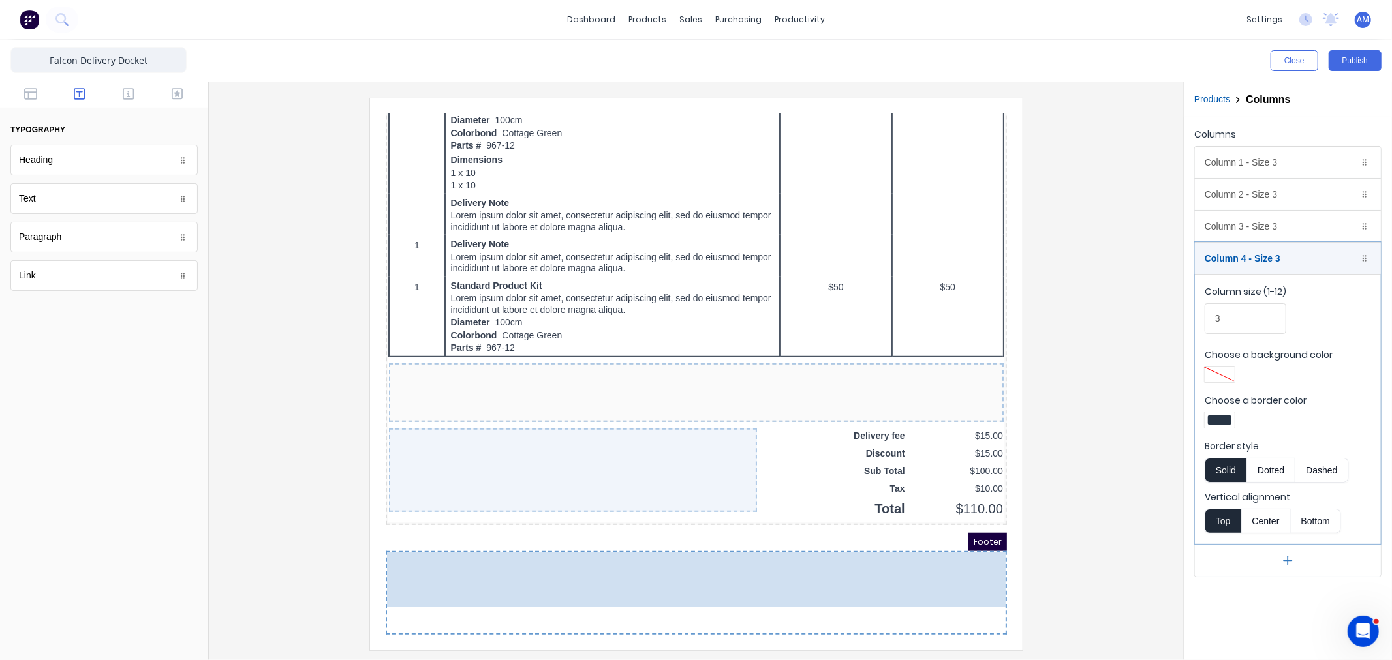
drag, startPoint x: 463, startPoint y: 372, endPoint x: 460, endPoint y: 568, distance: 195.8
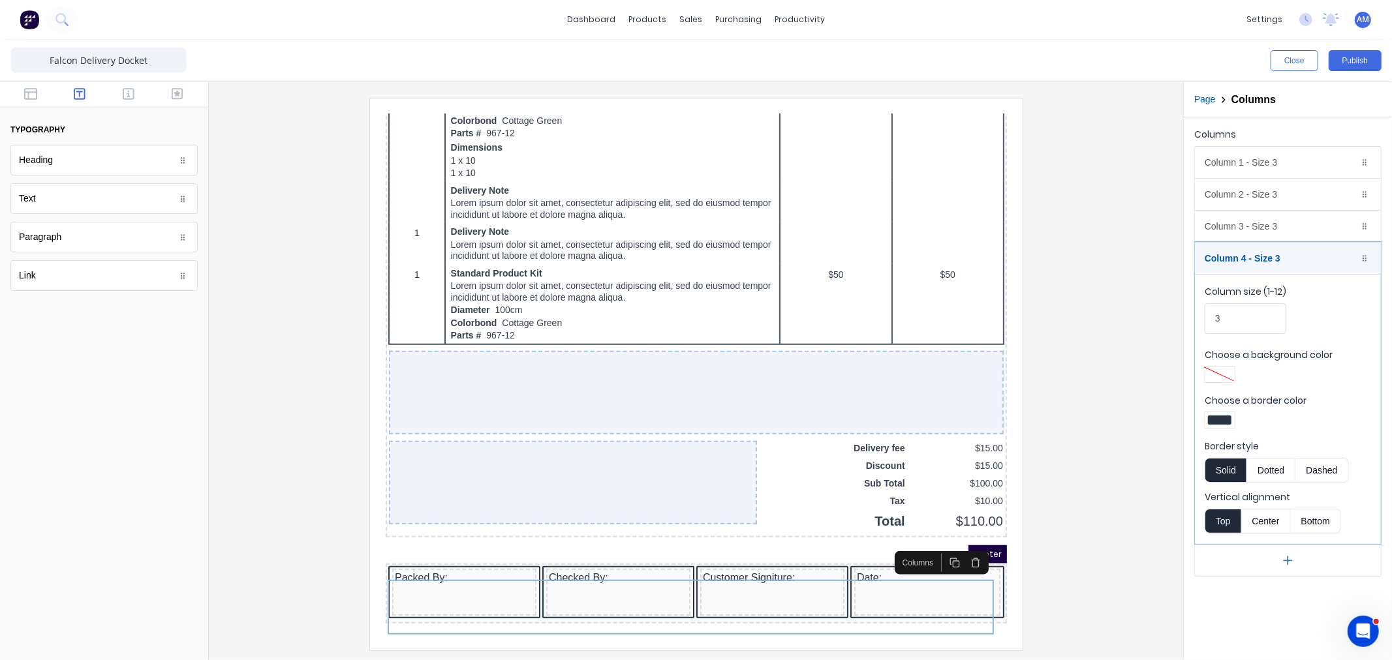
click at [821, 546] on div "Footer" at bounding box center [679, 538] width 621 height 18
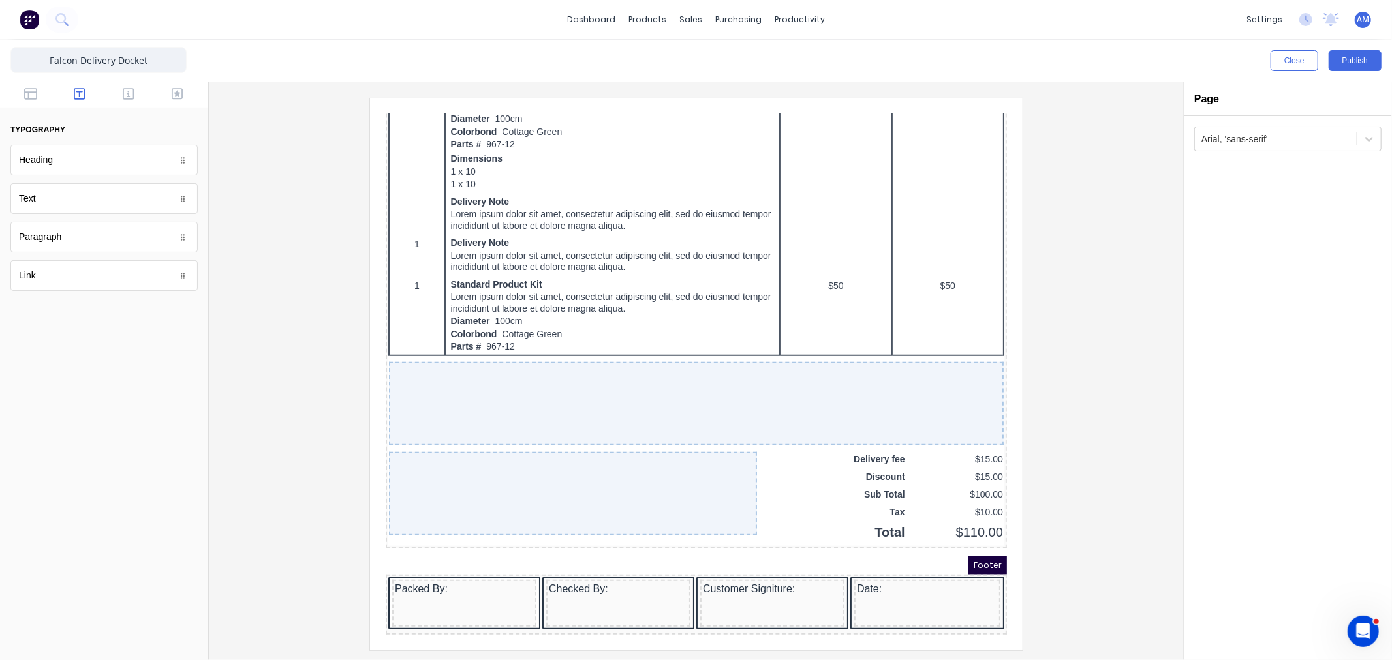
click at [29, 78] on div "Close Publish" at bounding box center [696, 61] width 1392 height 42
click at [27, 94] on icon "button" at bounding box center [30, 93] width 13 height 13
click at [72, 246] on div "Spacer" at bounding box center [103, 237] width 187 height 31
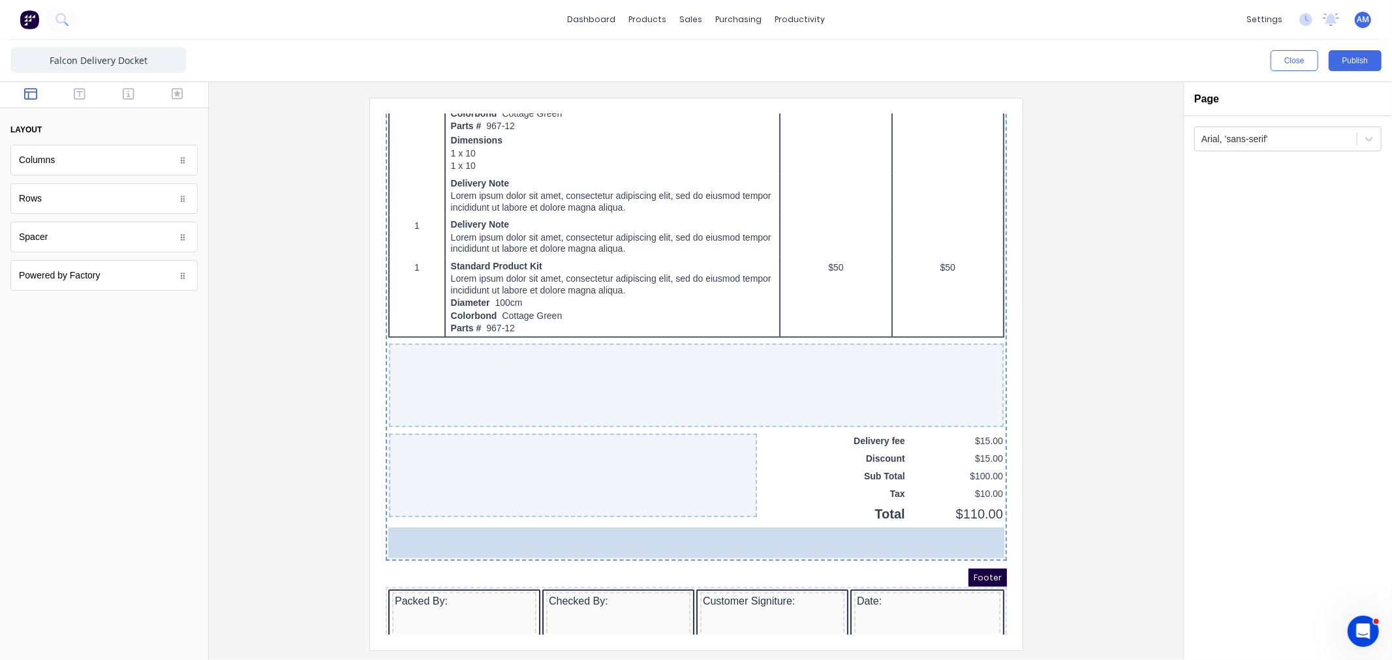
drag, startPoint x: 65, startPoint y: 240, endPoint x: 529, endPoint y: 569, distance: 569.1
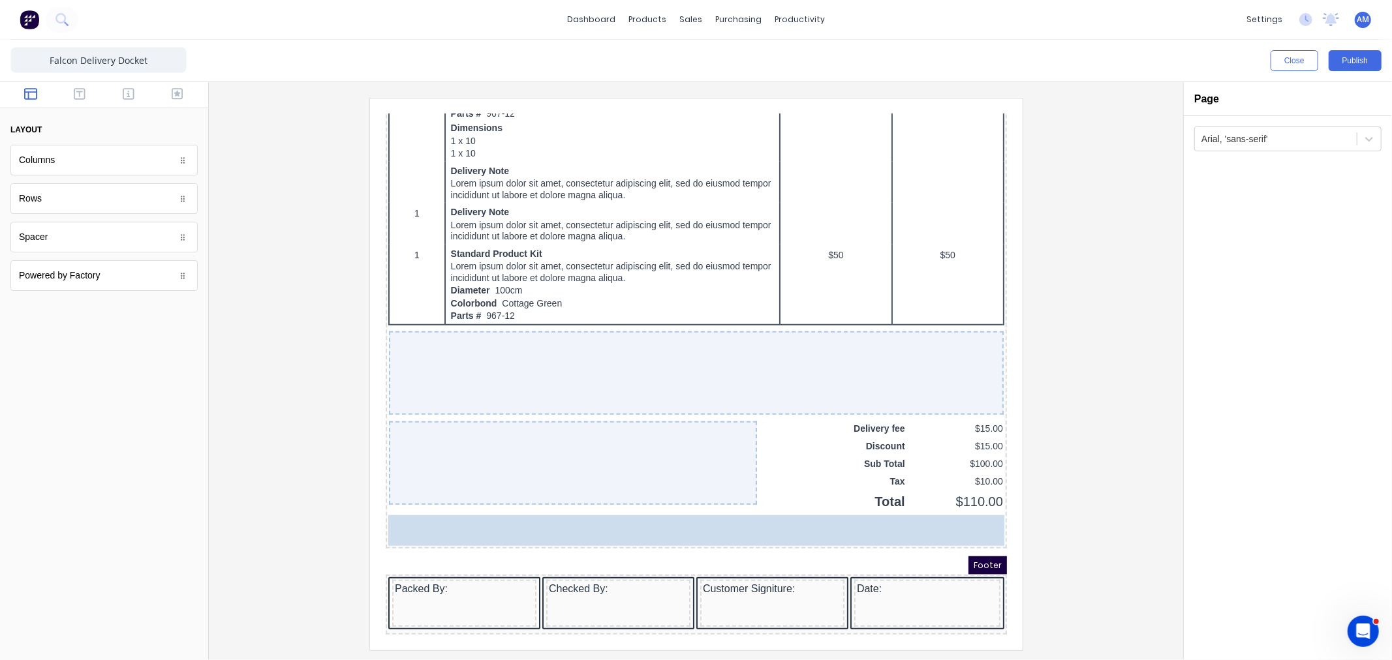
scroll to position [814, 0]
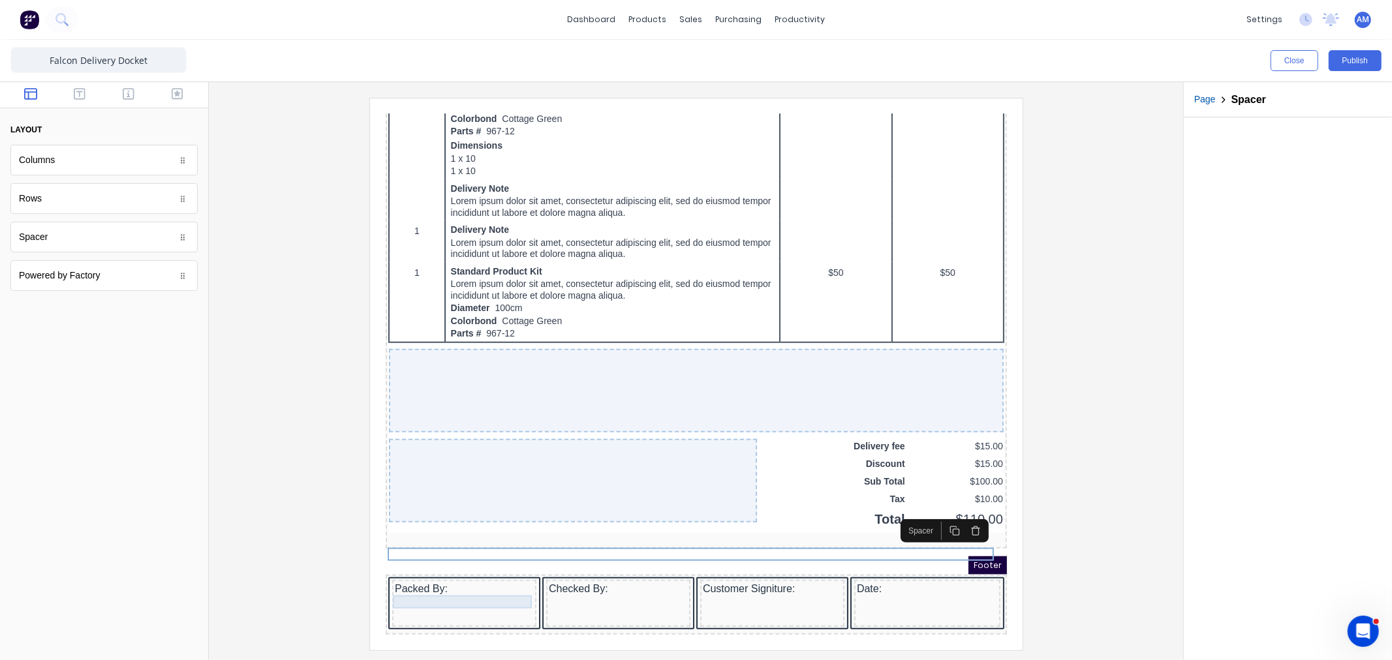
click at [491, 561] on div "Packed By: Checked By: Customer Signiture: Date:" at bounding box center [679, 589] width 621 height 60
click at [480, 517] on div at bounding box center [680, 523] width 616 height 13
click at [959, 510] on icon "button" at bounding box center [959, 515] width 10 height 10
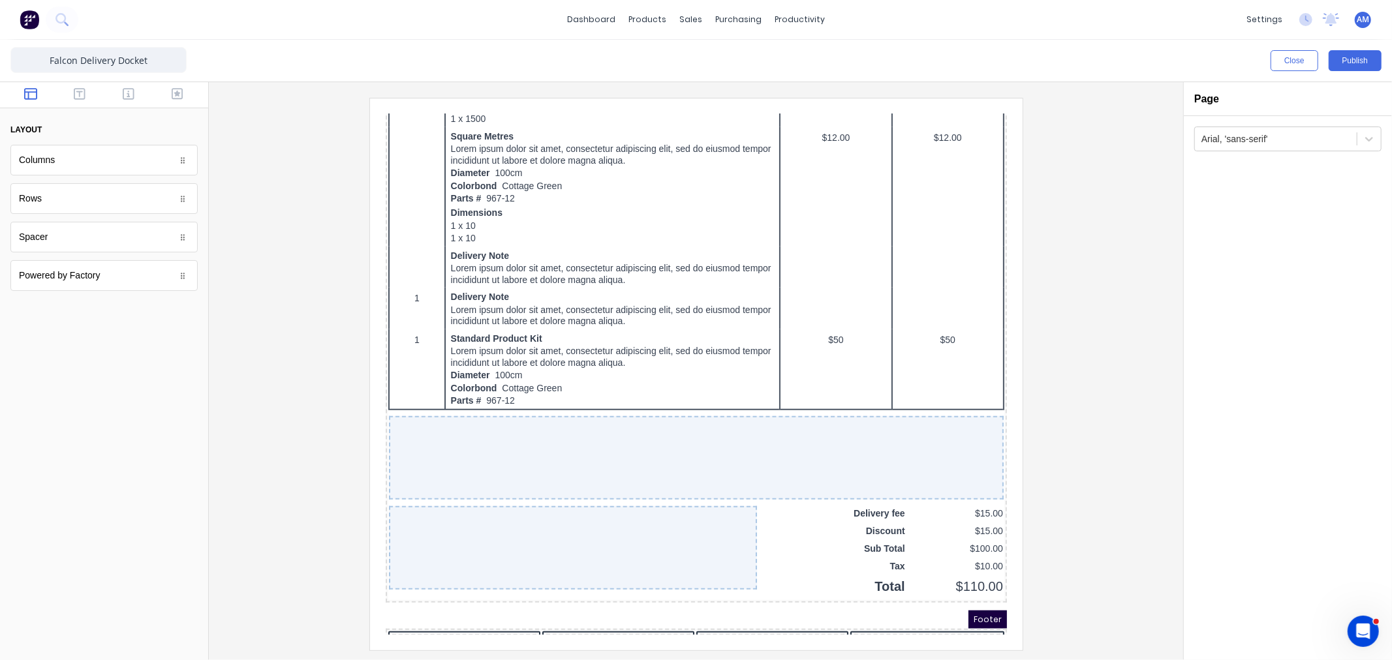
scroll to position [801, 0]
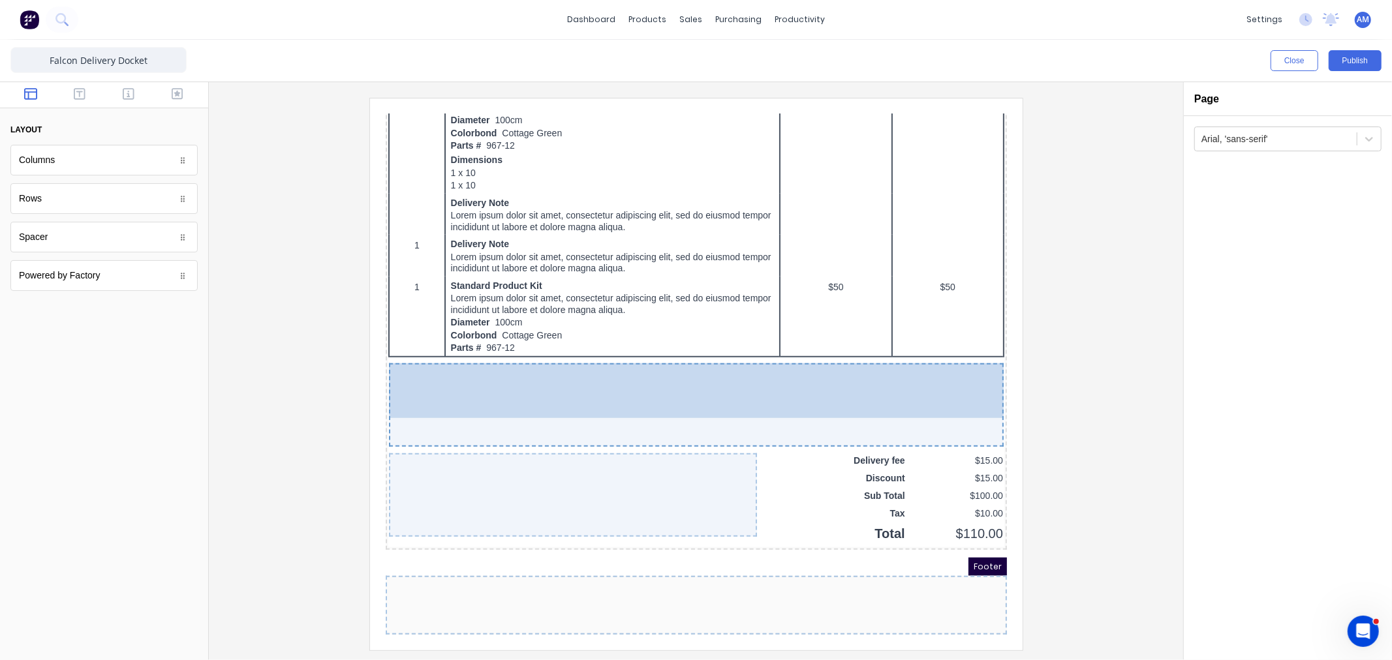
drag, startPoint x: 457, startPoint y: 590, endPoint x: 456, endPoint y: 389, distance: 201.0
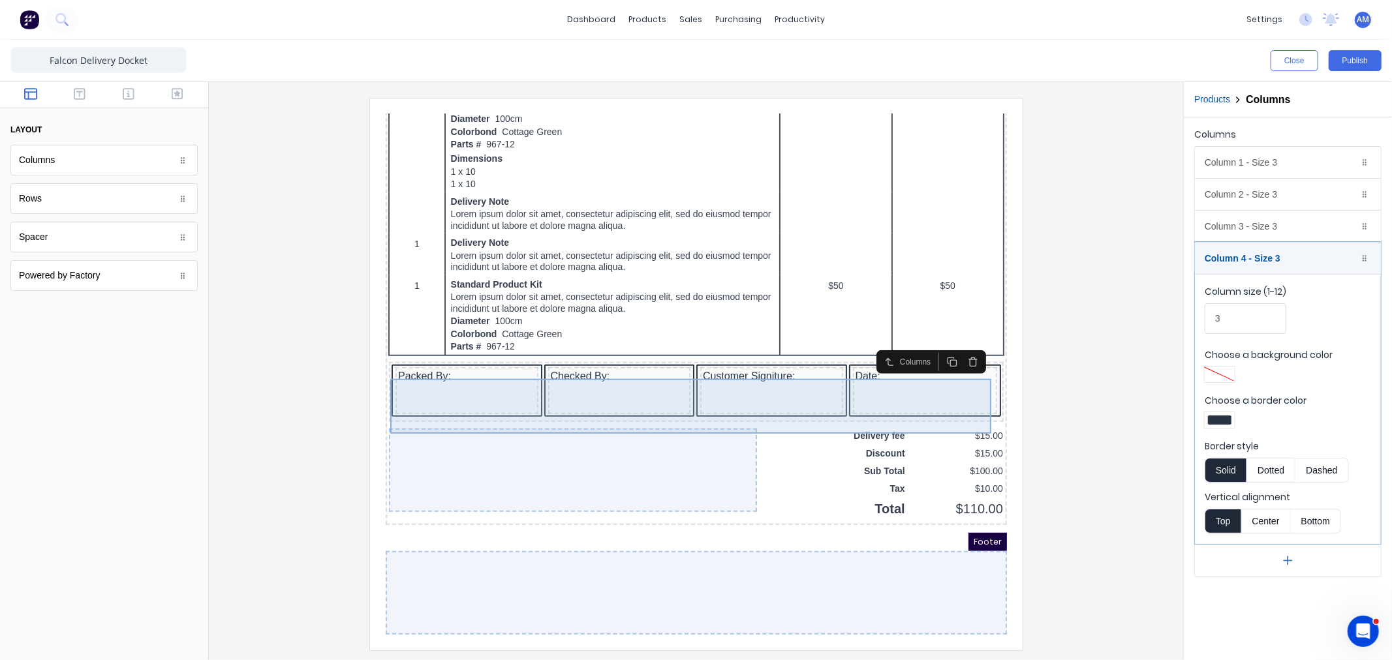
click at [446, 366] on div "Packed By:" at bounding box center [450, 374] width 143 height 47
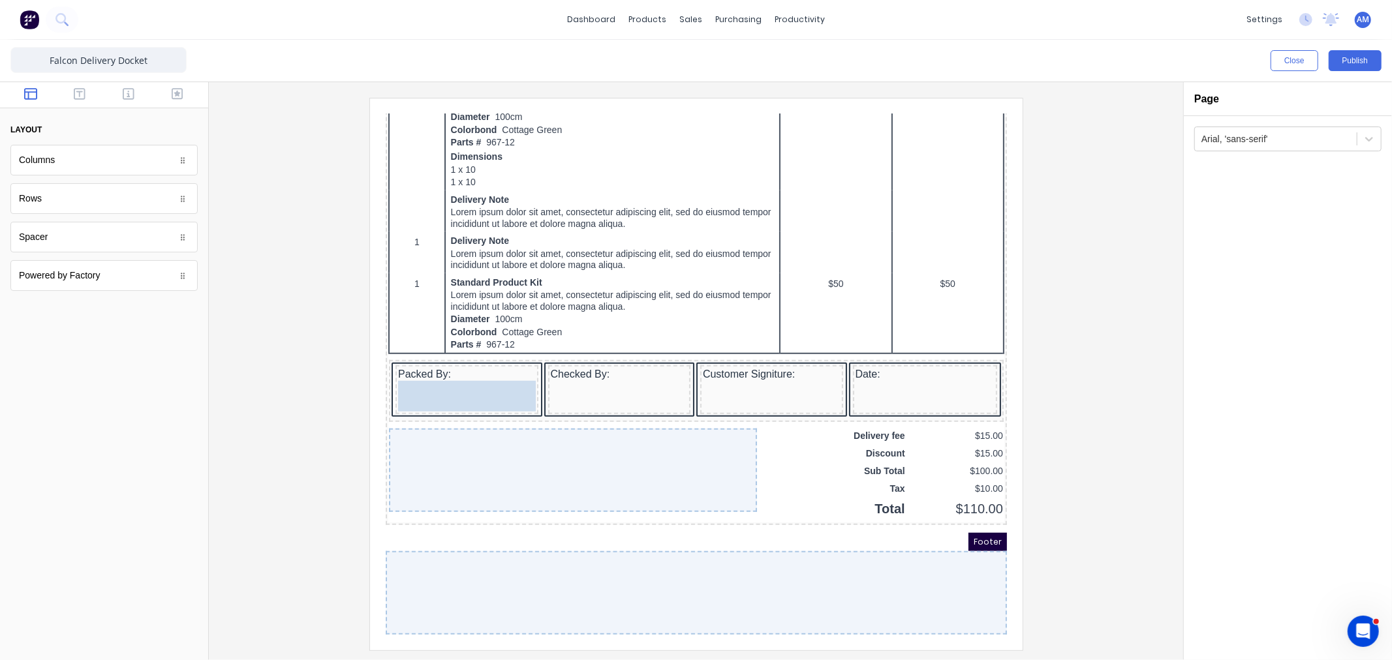
drag, startPoint x: 132, startPoint y: 246, endPoint x: 74, endPoint y: 273, distance: 63.4
drag, startPoint x: 61, startPoint y: 243, endPoint x: 589, endPoint y: 385, distance: 547.4
drag, startPoint x: 92, startPoint y: 236, endPoint x: 365, endPoint y: 271, distance: 275.1
drag, startPoint x: 47, startPoint y: 236, endPoint x: 515, endPoint y: 275, distance: 469.6
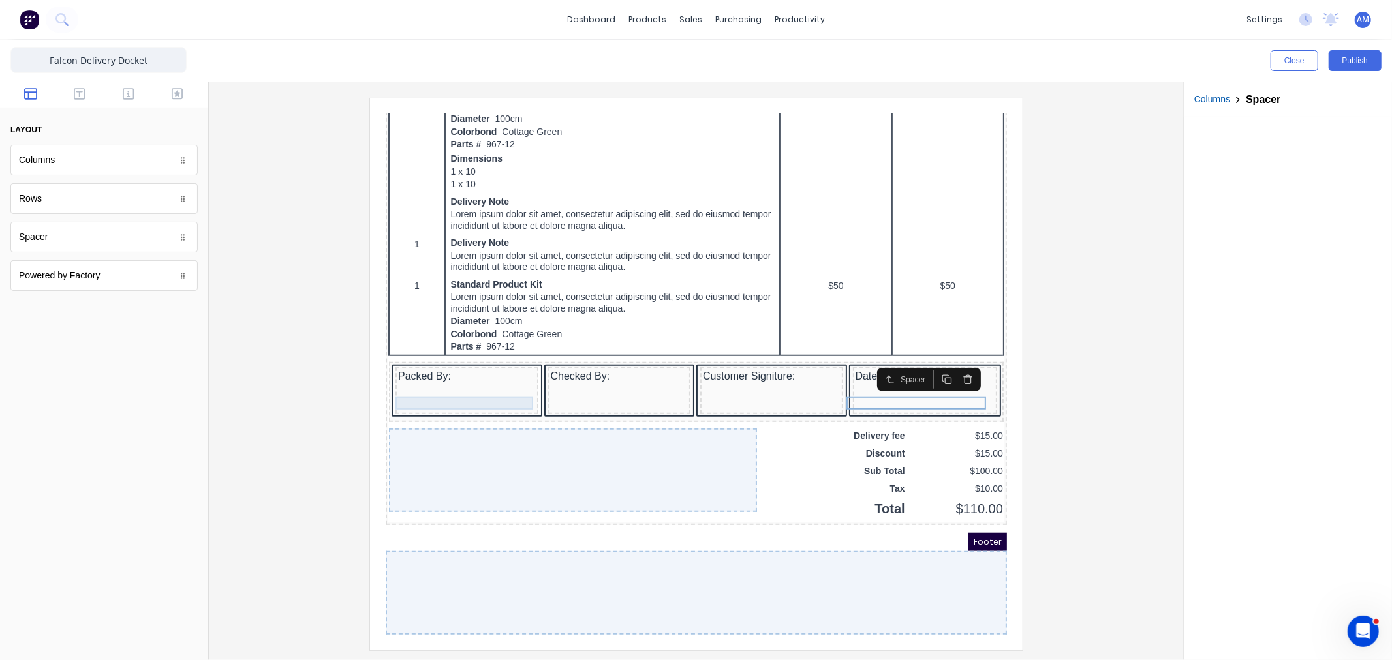
click at [437, 367] on div at bounding box center [451, 373] width 138 height 13
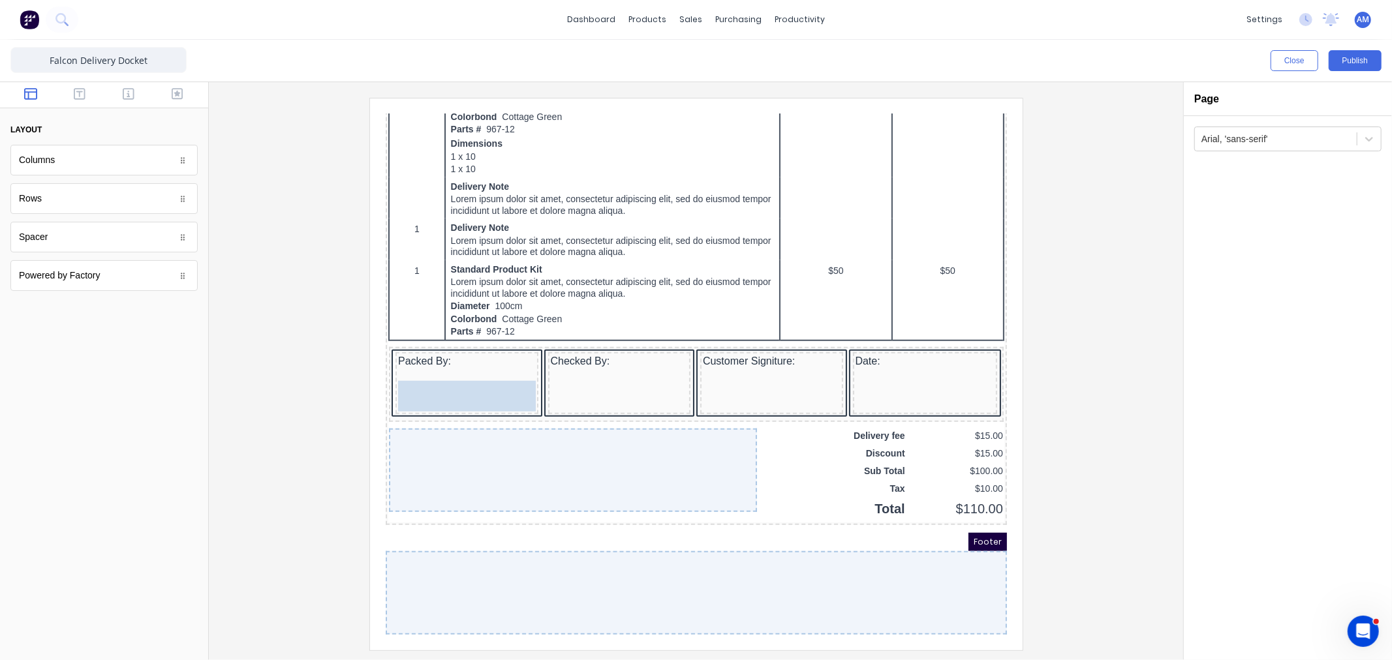
drag, startPoint x: 67, startPoint y: 238, endPoint x: 439, endPoint y: 393, distance: 402.5
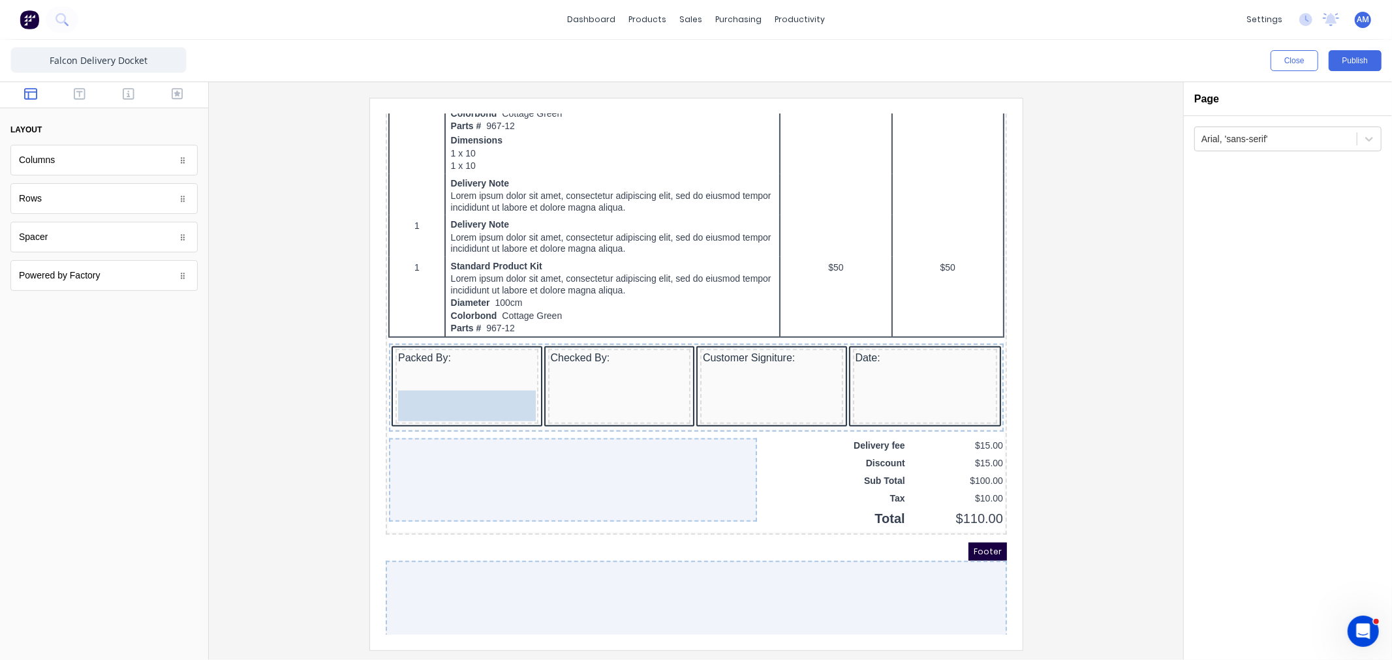
drag, startPoint x: 83, startPoint y: 242, endPoint x: 51, endPoint y: 296, distance: 62.9
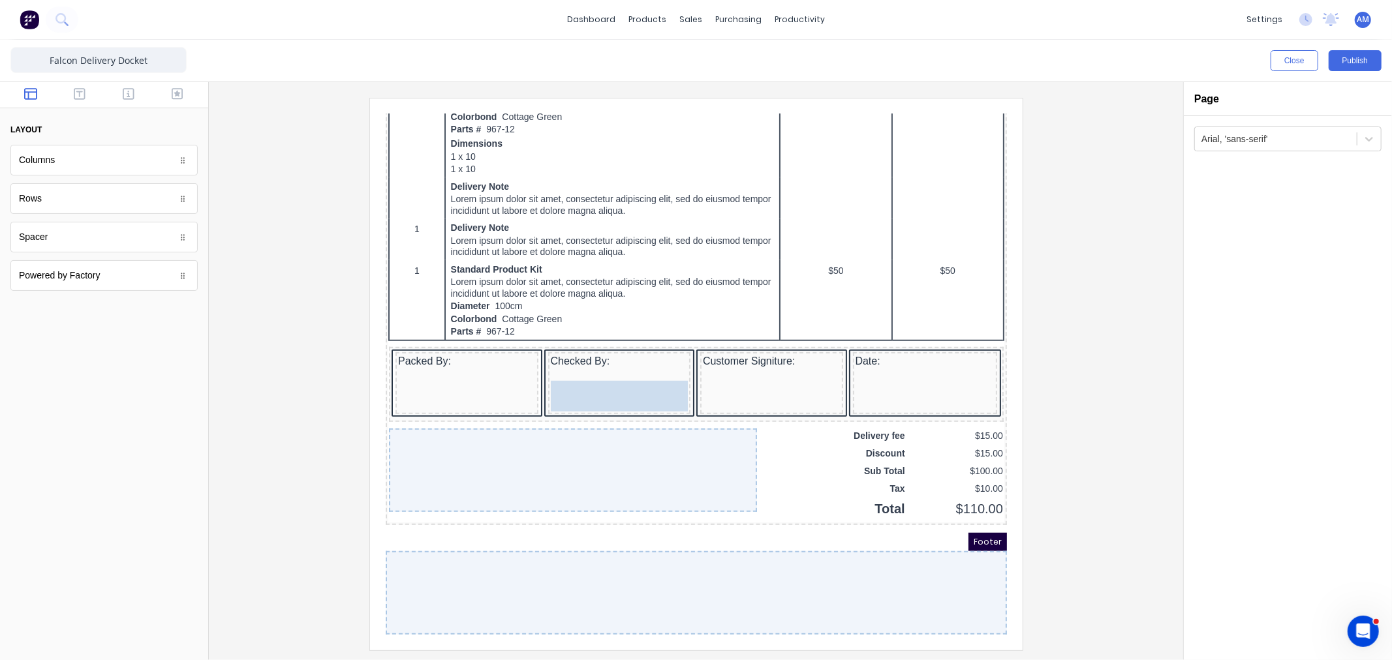
drag, startPoint x: 50, startPoint y: 236, endPoint x: 198, endPoint y: 277, distance: 153.1
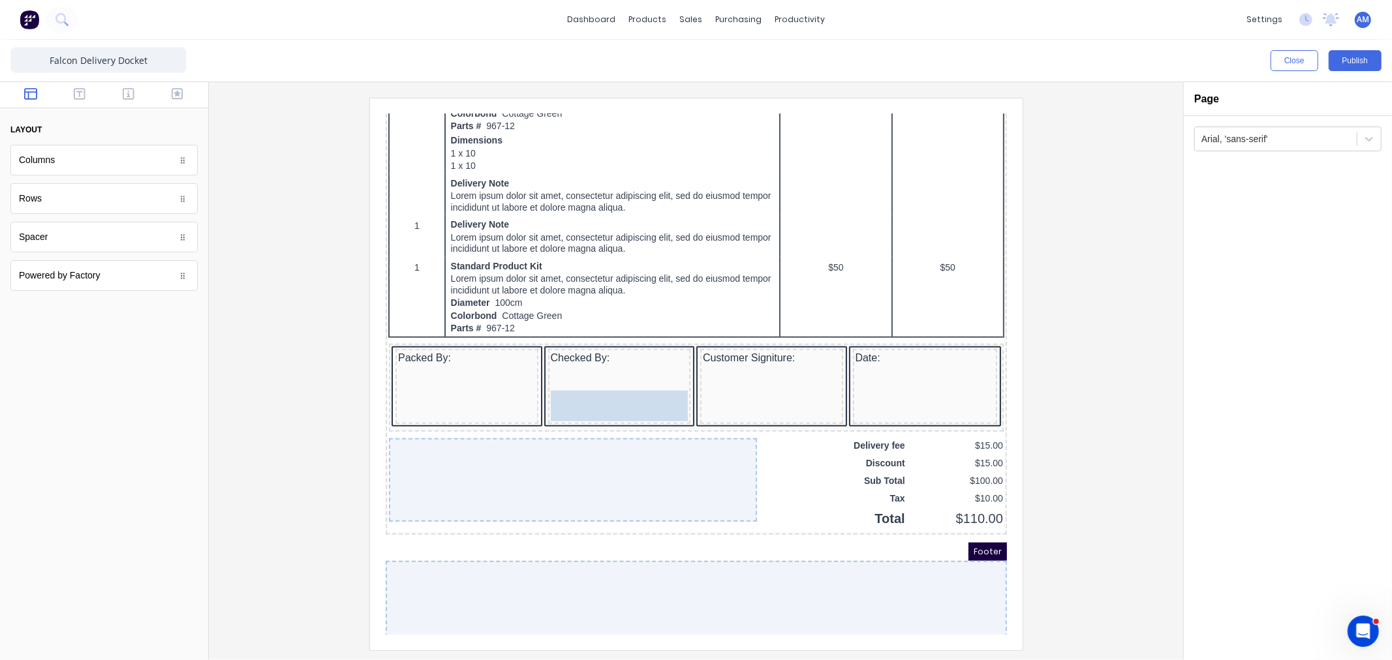
drag, startPoint x: 60, startPoint y: 245, endPoint x: 191, endPoint y: 298, distance: 141.4
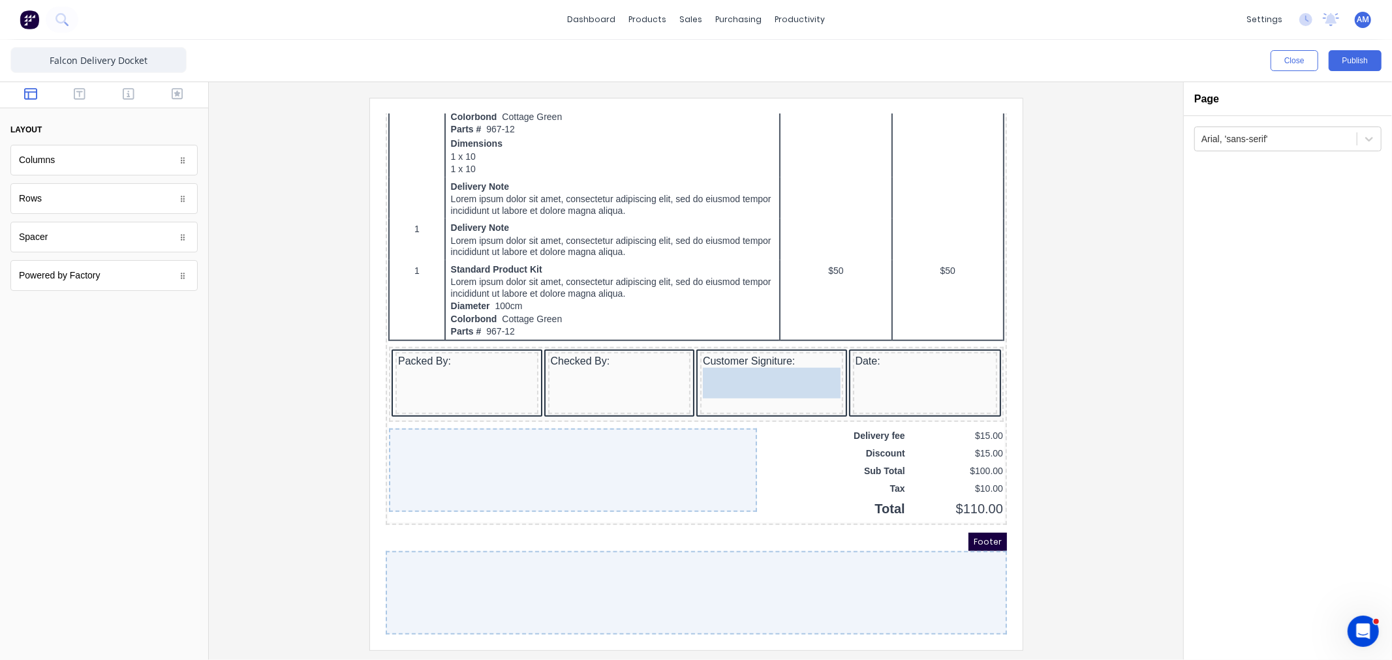
drag, startPoint x: 60, startPoint y: 243, endPoint x: 734, endPoint y: 382, distance: 688.5
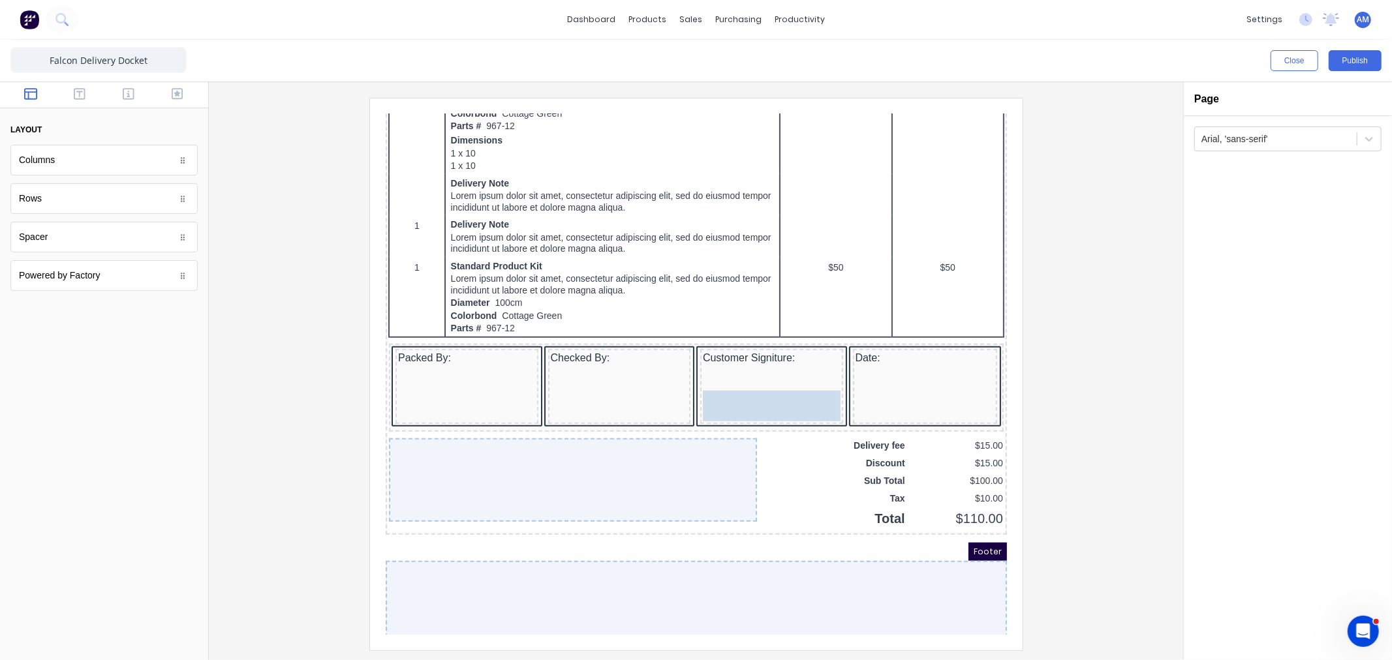
drag, startPoint x: 56, startPoint y: 243, endPoint x: 748, endPoint y: 414, distance: 712.4
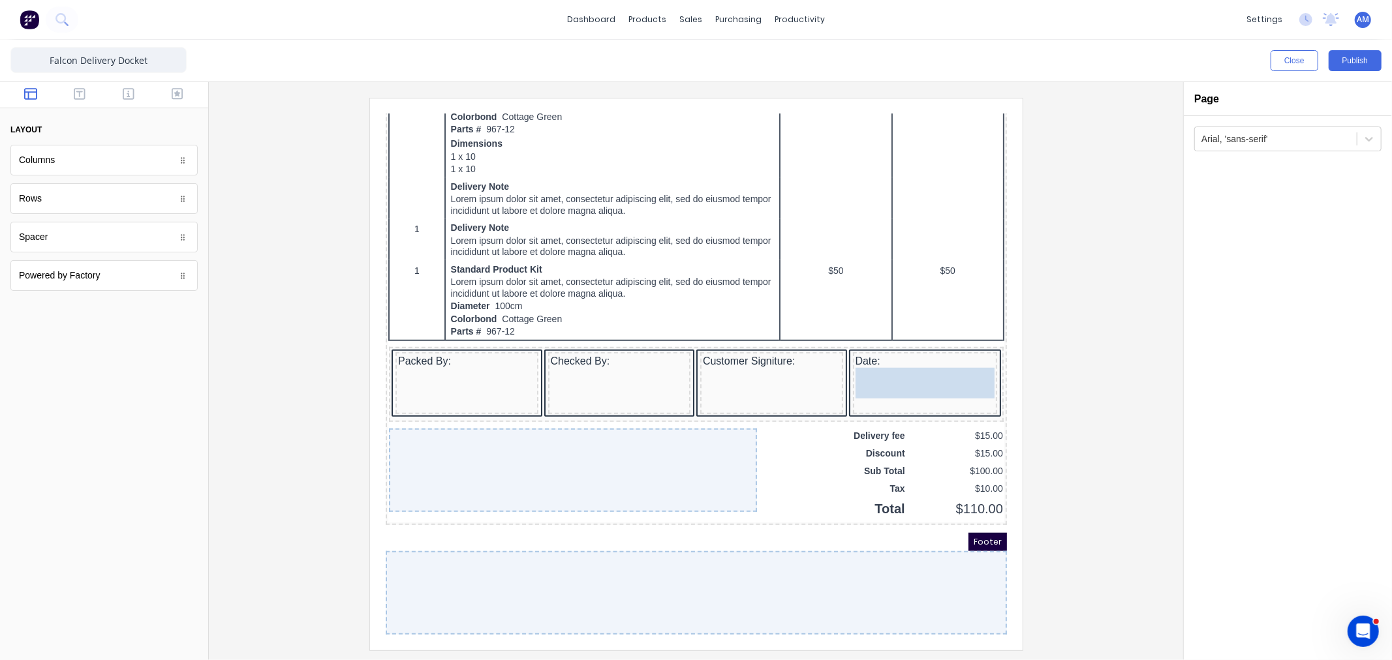
drag, startPoint x: 60, startPoint y: 243, endPoint x: 491, endPoint y: 266, distance: 431.3
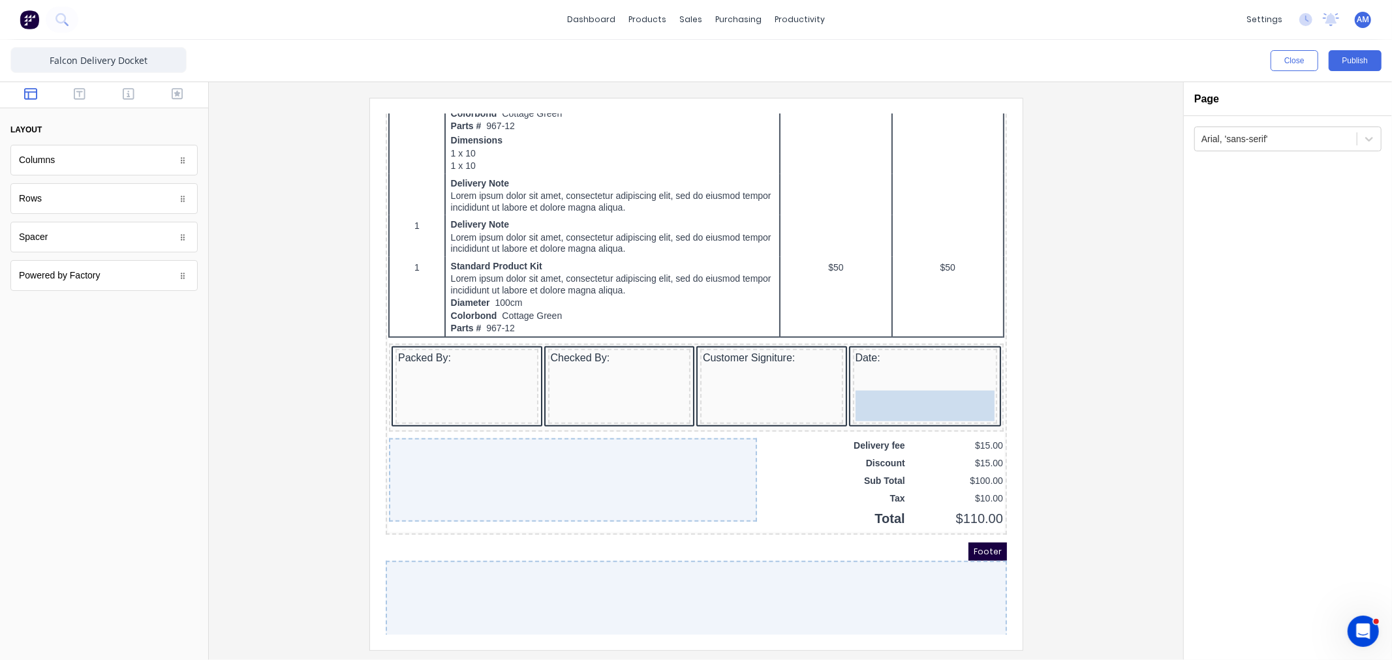
drag, startPoint x: 61, startPoint y: 235, endPoint x: 868, endPoint y: 407, distance: 824.8
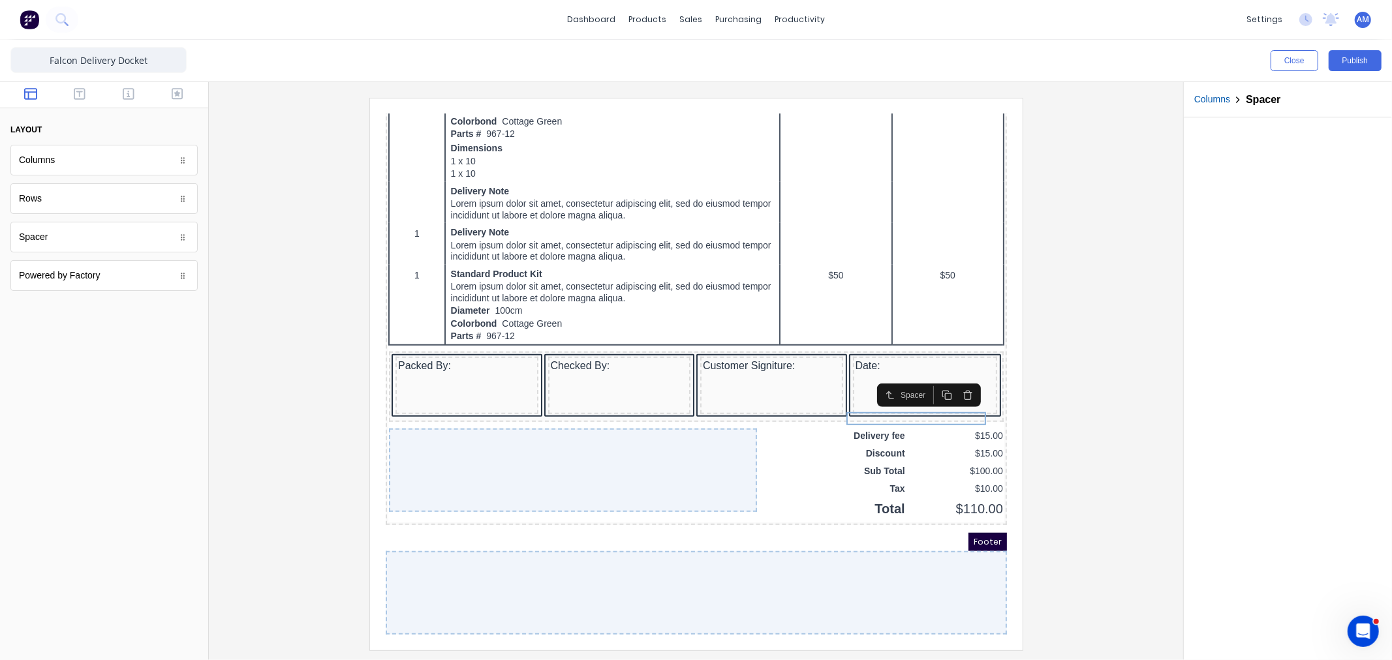
click at [1075, 505] on div at bounding box center [695, 374] width 953 height 552
click at [1360, 57] on button "Publish" at bounding box center [1355, 60] width 53 height 21
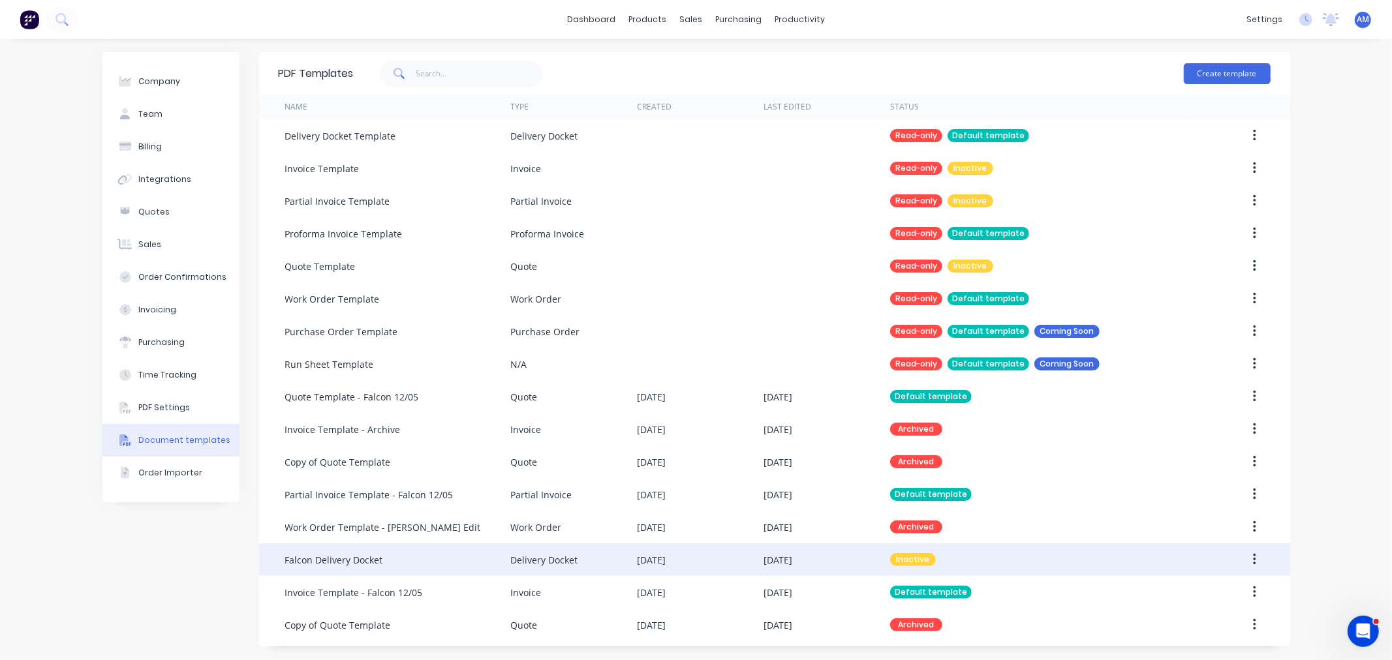
click at [1252, 561] on button "button" at bounding box center [1254, 559] width 31 height 23
click at [1256, 553] on icon "button" at bounding box center [1254, 560] width 3 height 14
click at [1250, 557] on button "button" at bounding box center [1254, 559] width 31 height 23
click at [1209, 621] on div "Make default" at bounding box center [1208, 620] width 101 height 19
click at [366, 557] on div "Falcon Delivery Docket" at bounding box center [334, 560] width 98 height 14
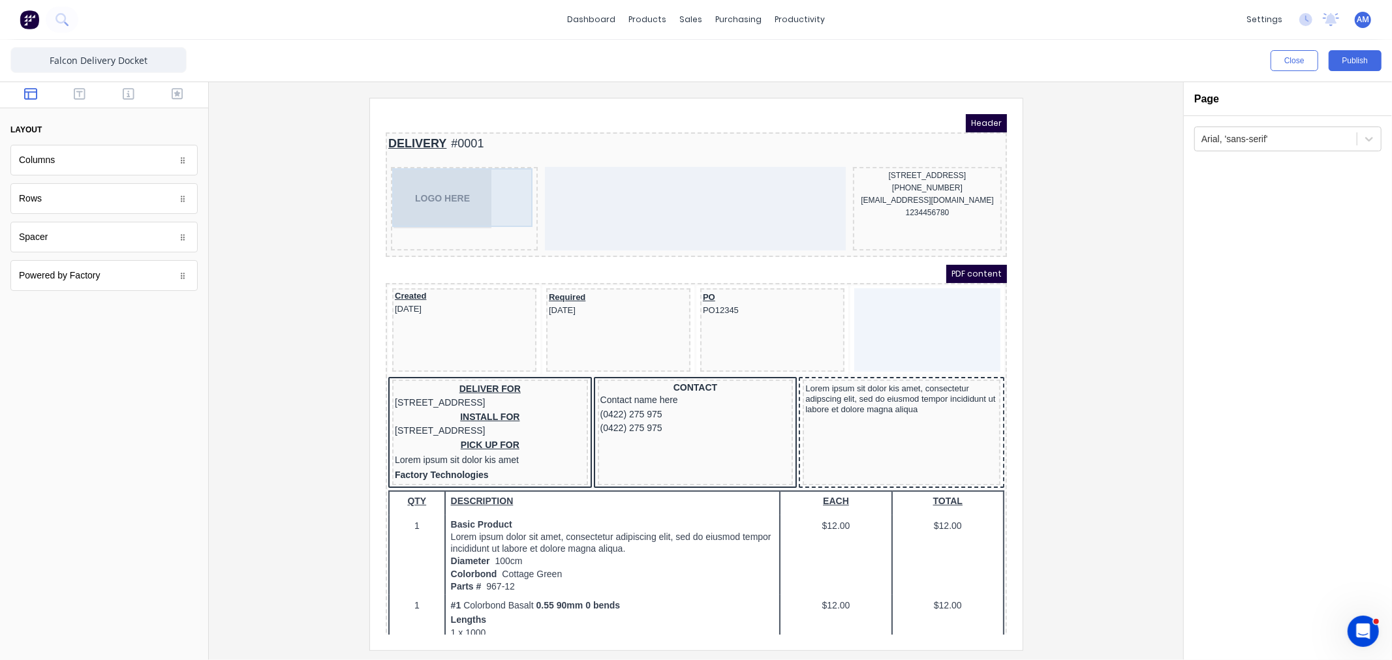
click at [449, 176] on div "LOGO HERE" at bounding box center [448, 182] width 142 height 59
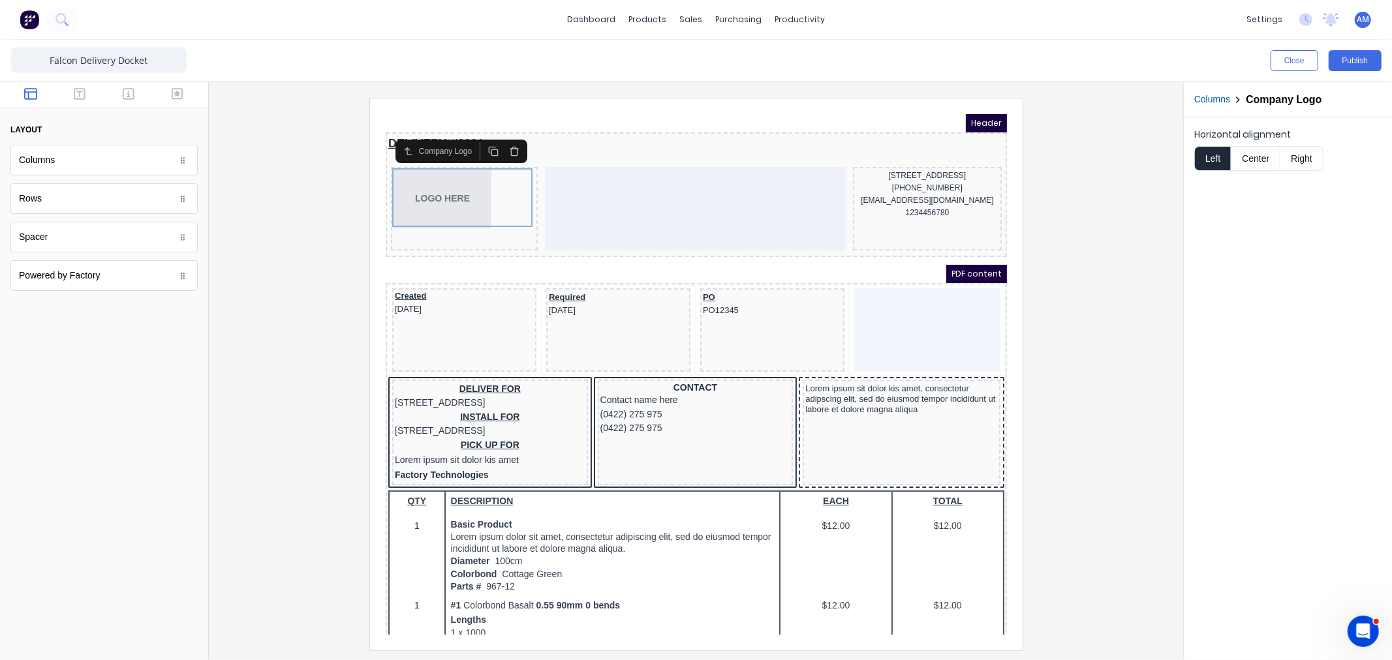
click at [1119, 243] on div at bounding box center [695, 374] width 953 height 552
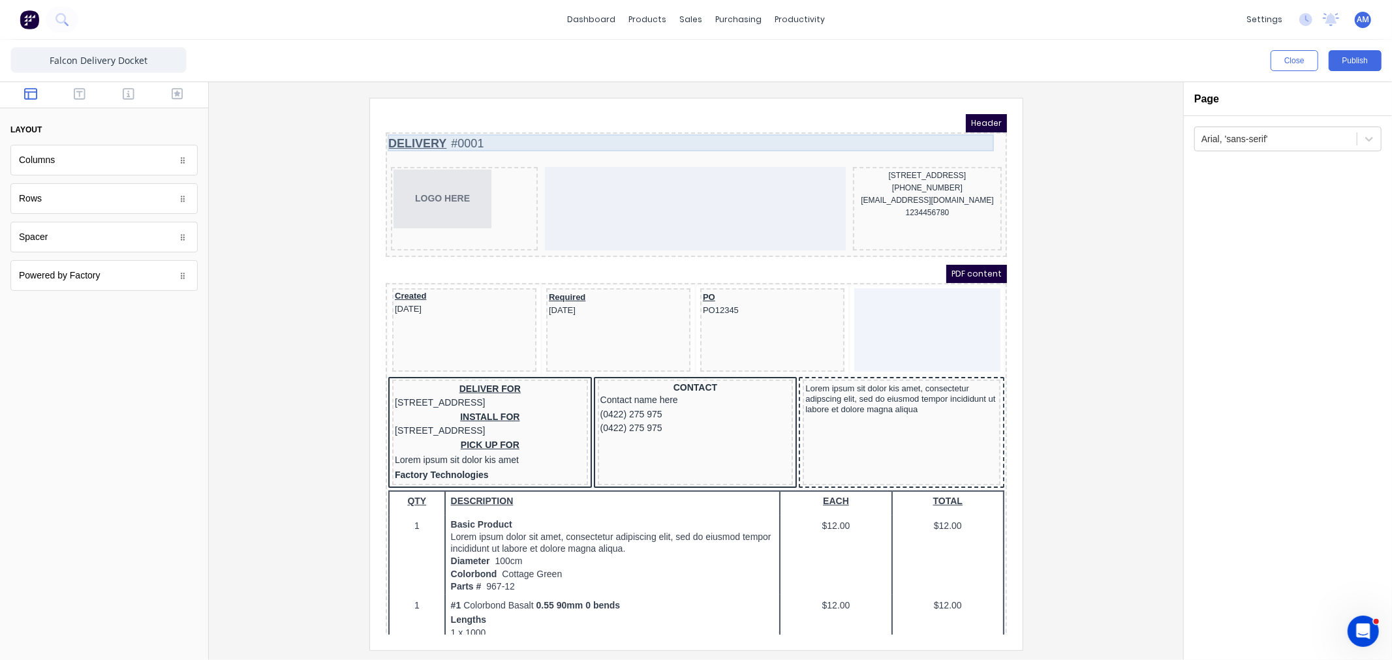
click at [480, 126] on div "DELIVERY #0001" at bounding box center [680, 128] width 616 height 18
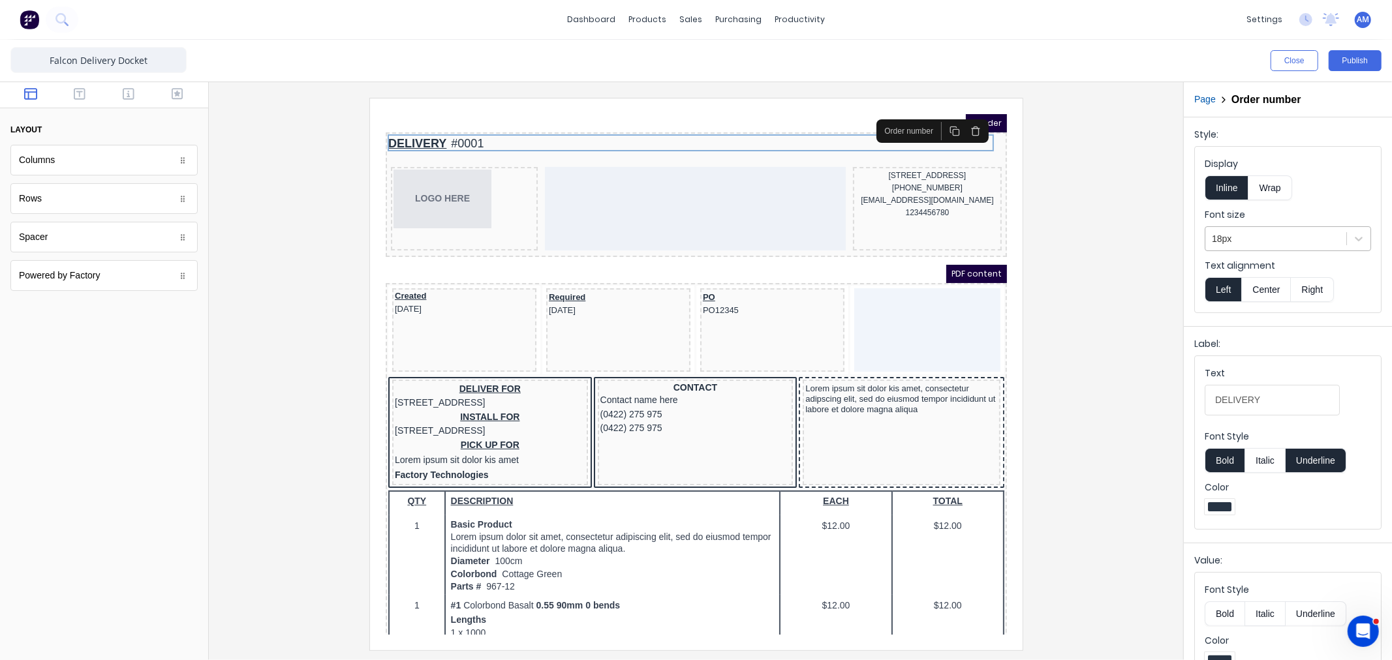
click at [600, 26] on div at bounding box center [590, 17] width 21 height 18
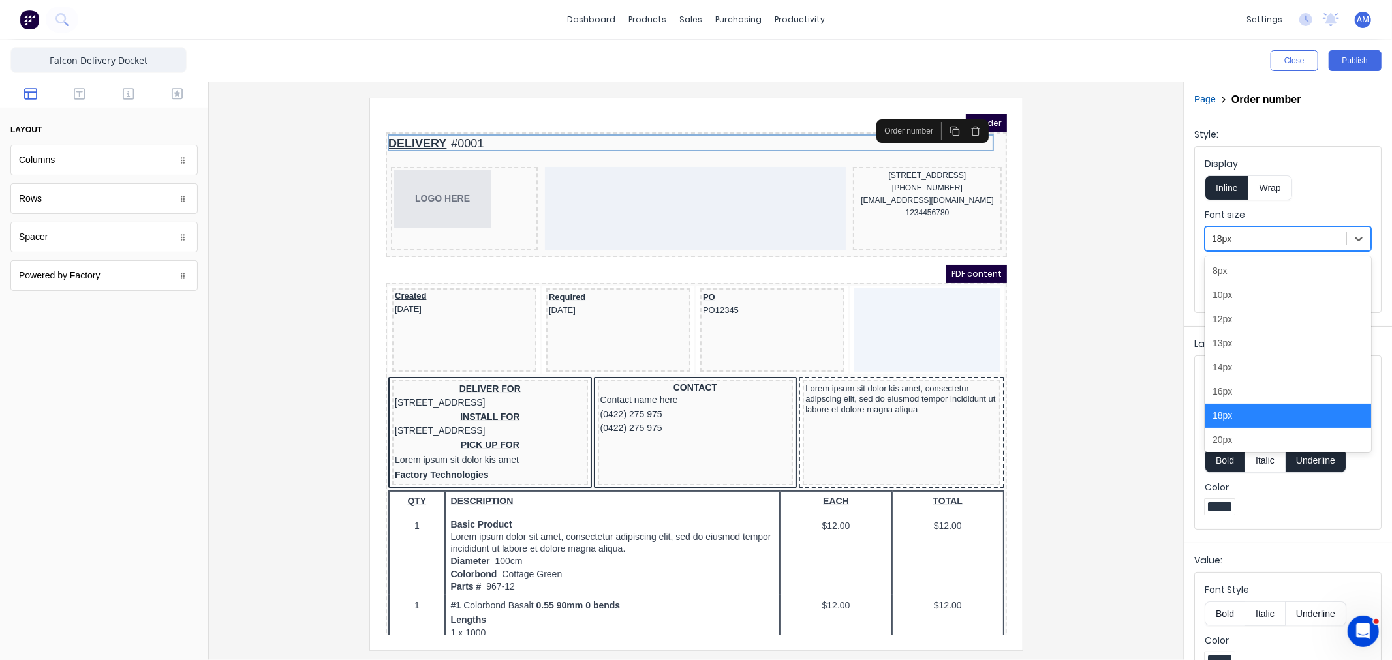
click at [600, 26] on div at bounding box center [590, 17] width 21 height 18
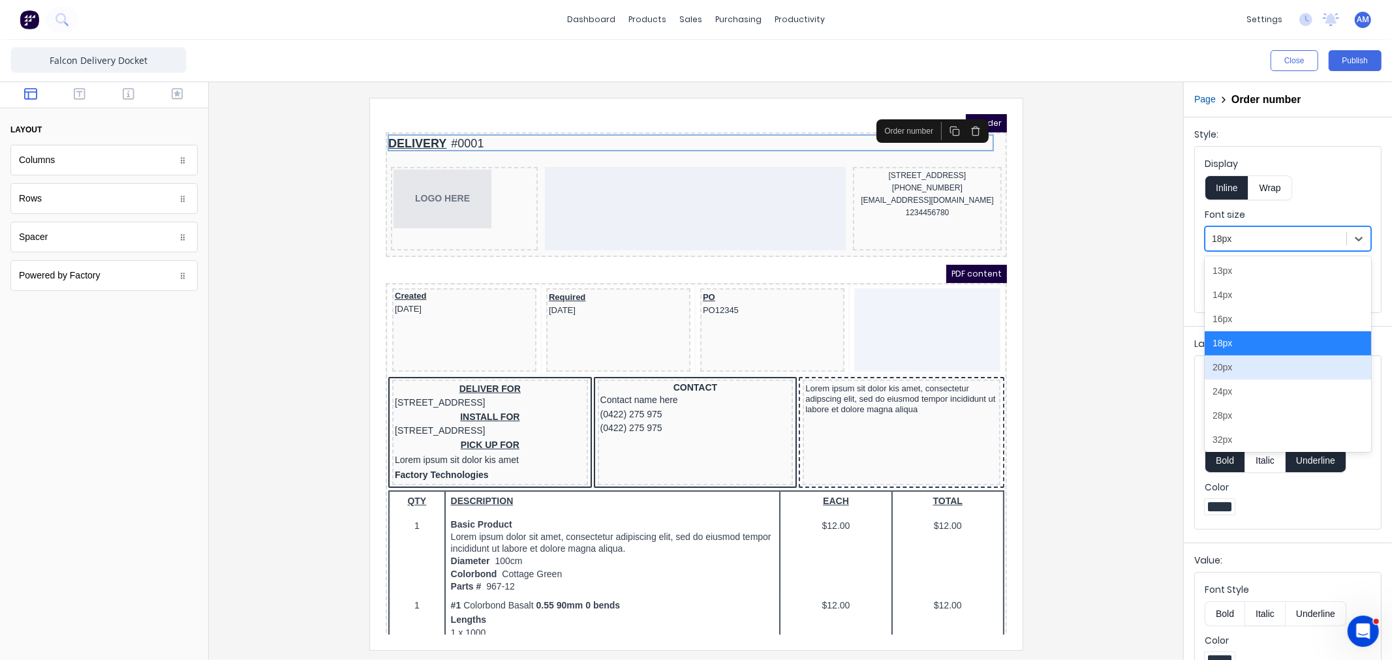
click at [1235, 371] on div "20px" at bounding box center [1288, 368] width 166 height 24
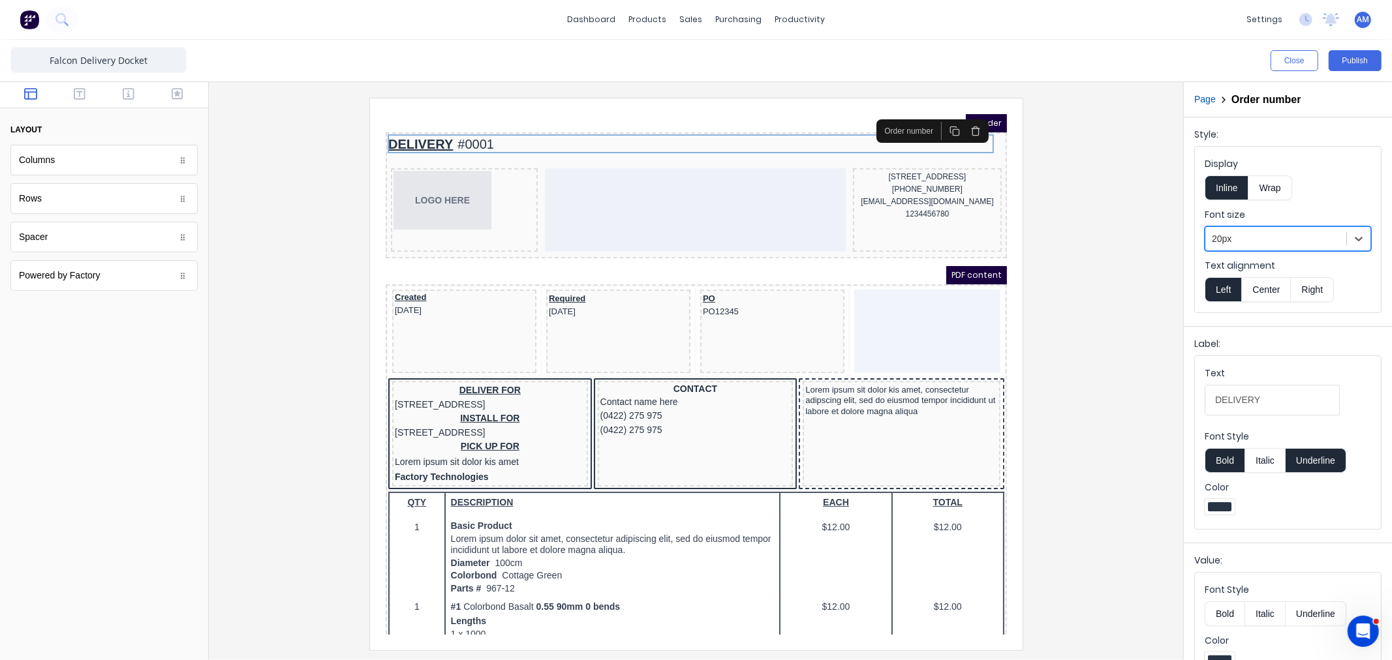
click at [600, 26] on div at bounding box center [590, 17] width 21 height 18
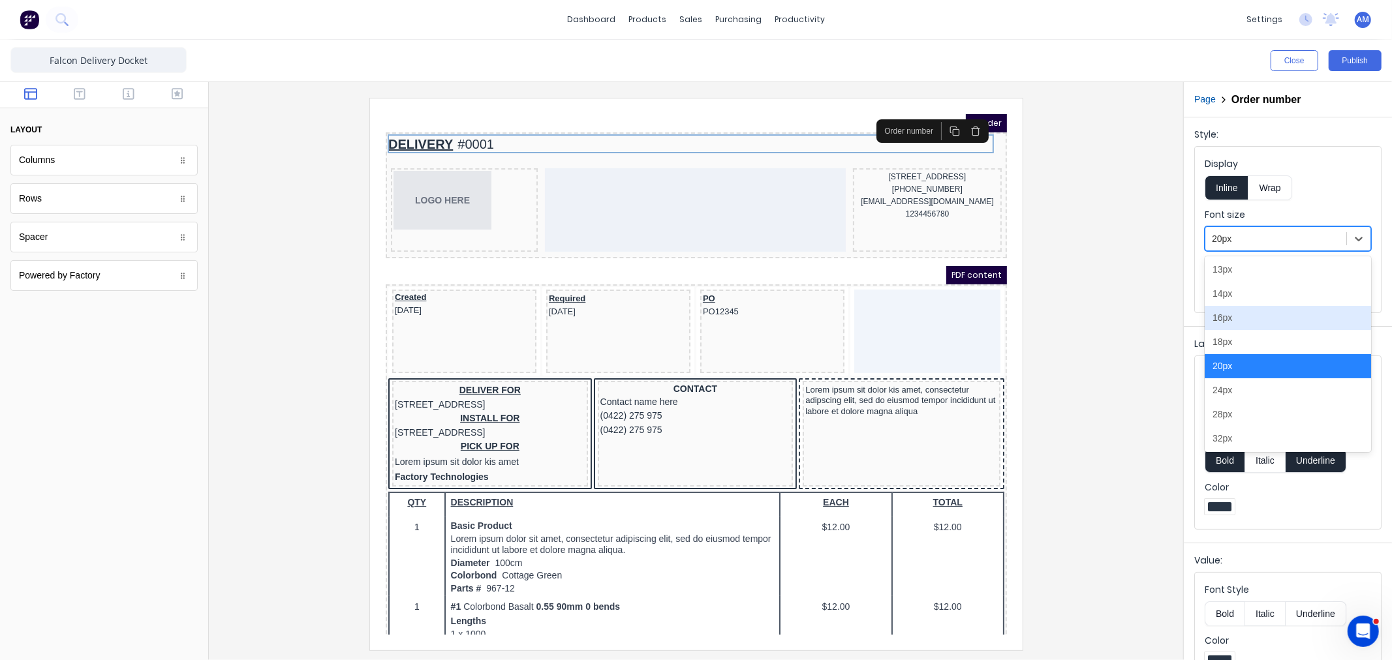
scroll to position [147, 0]
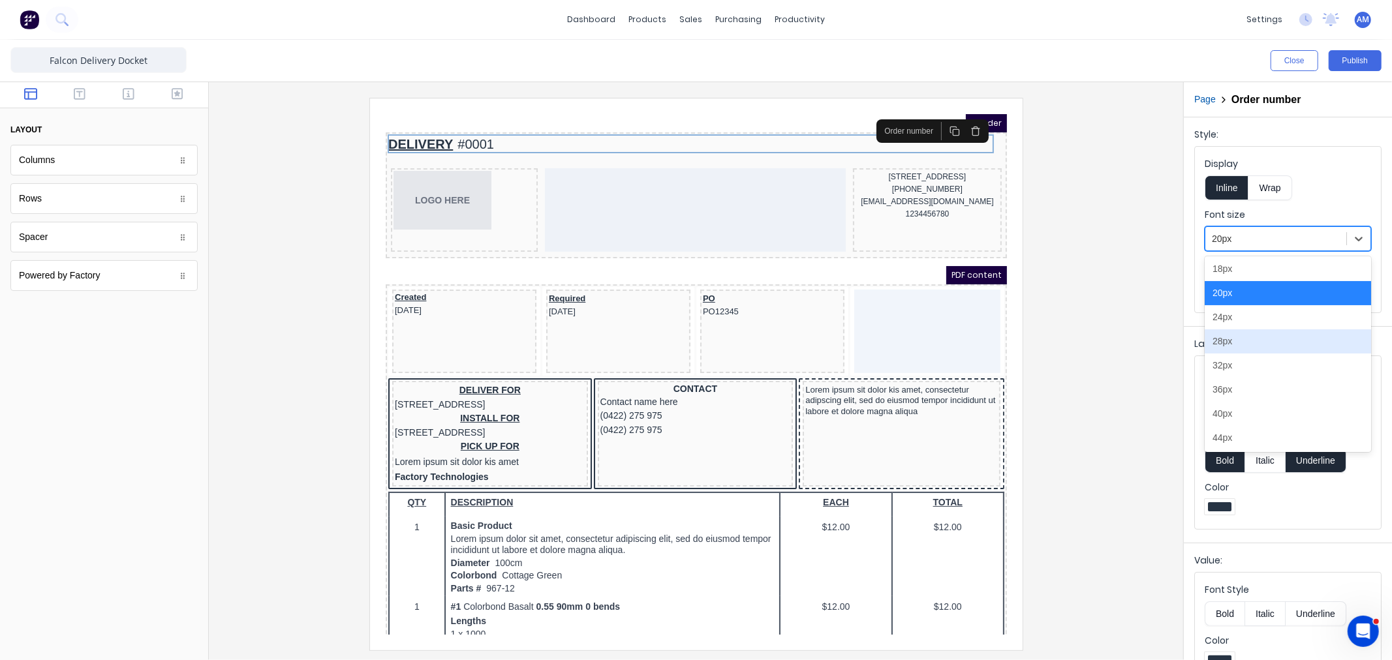
click at [1241, 343] on div "28px" at bounding box center [1288, 342] width 166 height 24
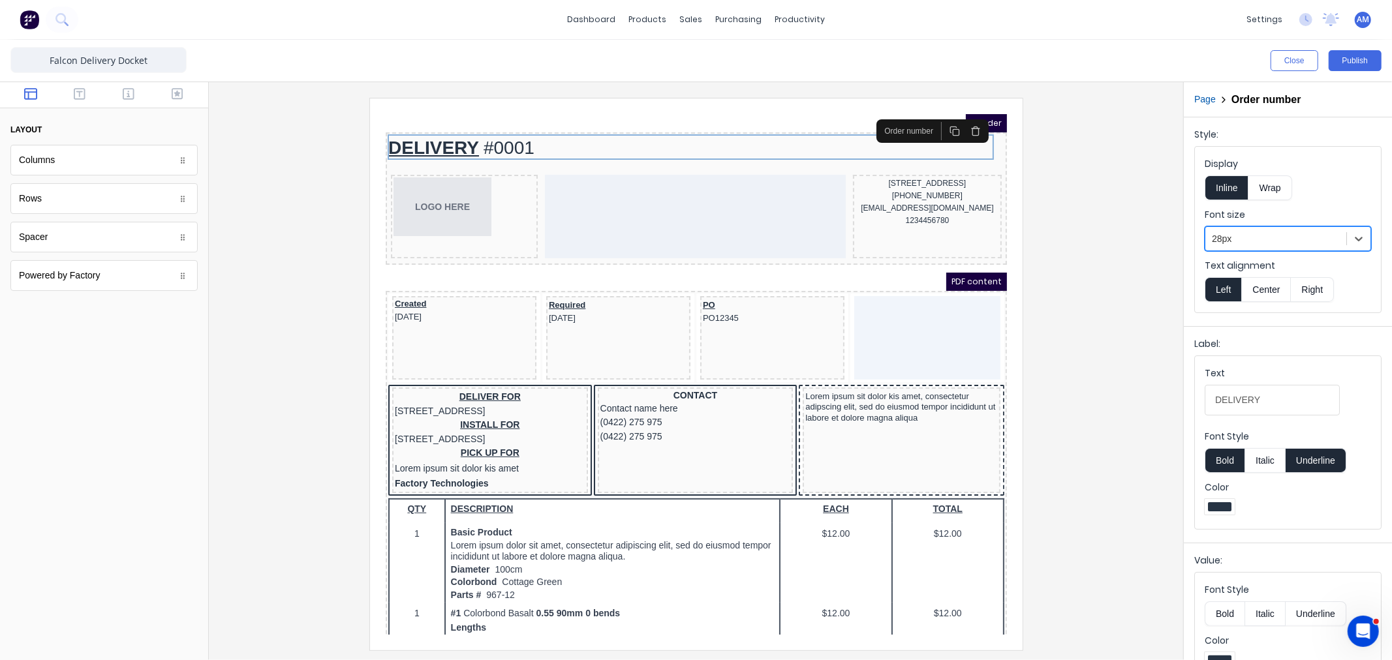
click at [1017, 422] on iframe at bounding box center [696, 375] width 653 height 552
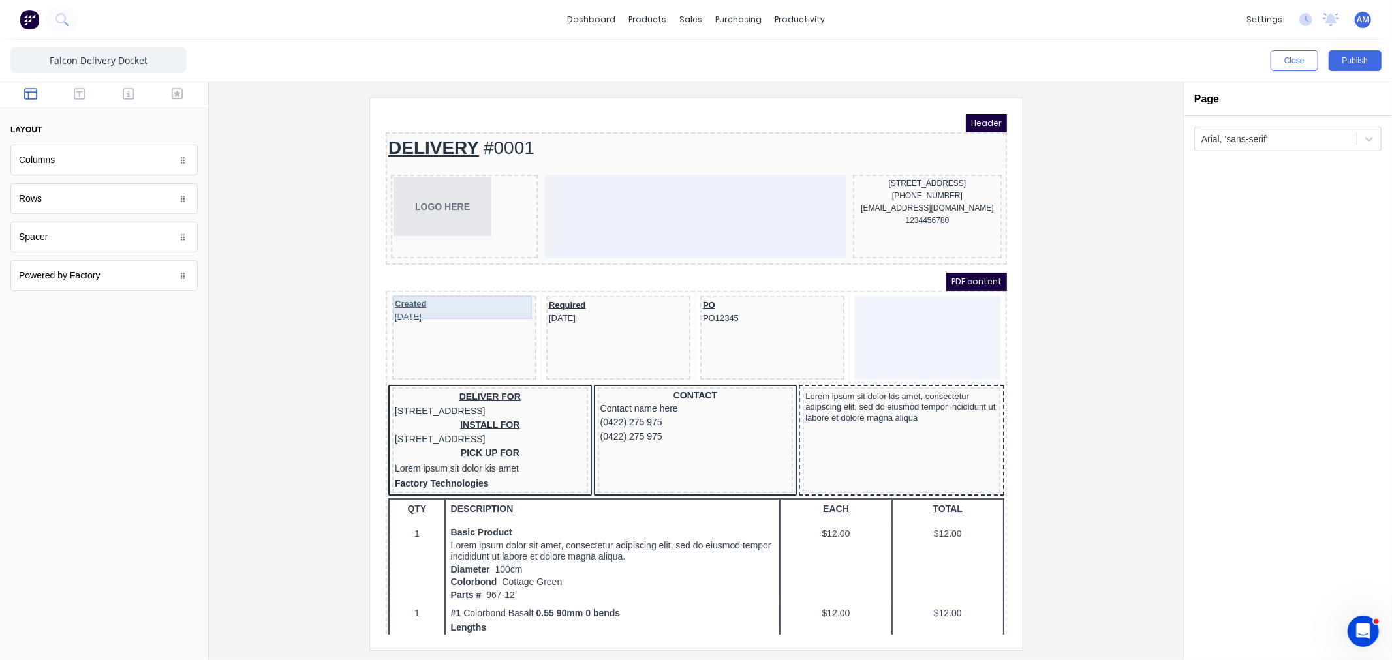
click at [394, 290] on div "Created 29/10/2024" at bounding box center [448, 295] width 139 height 24
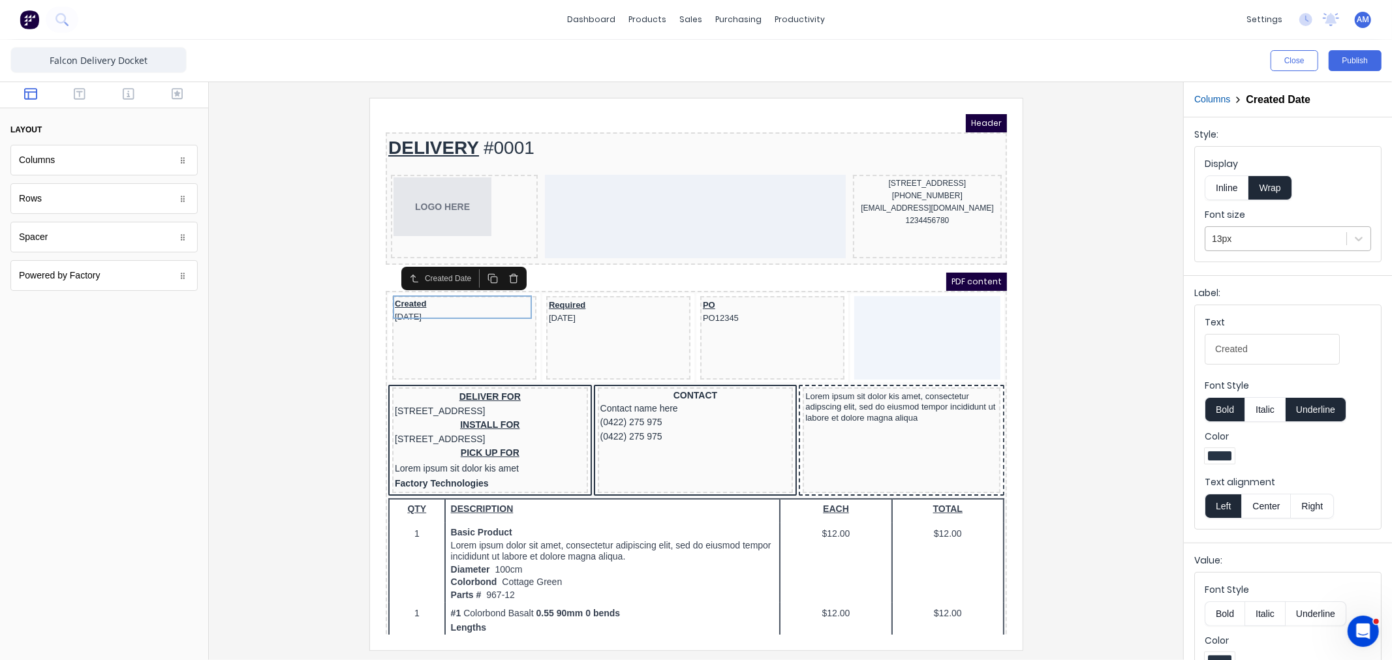
click at [1236, 236] on div at bounding box center [1276, 239] width 128 height 16
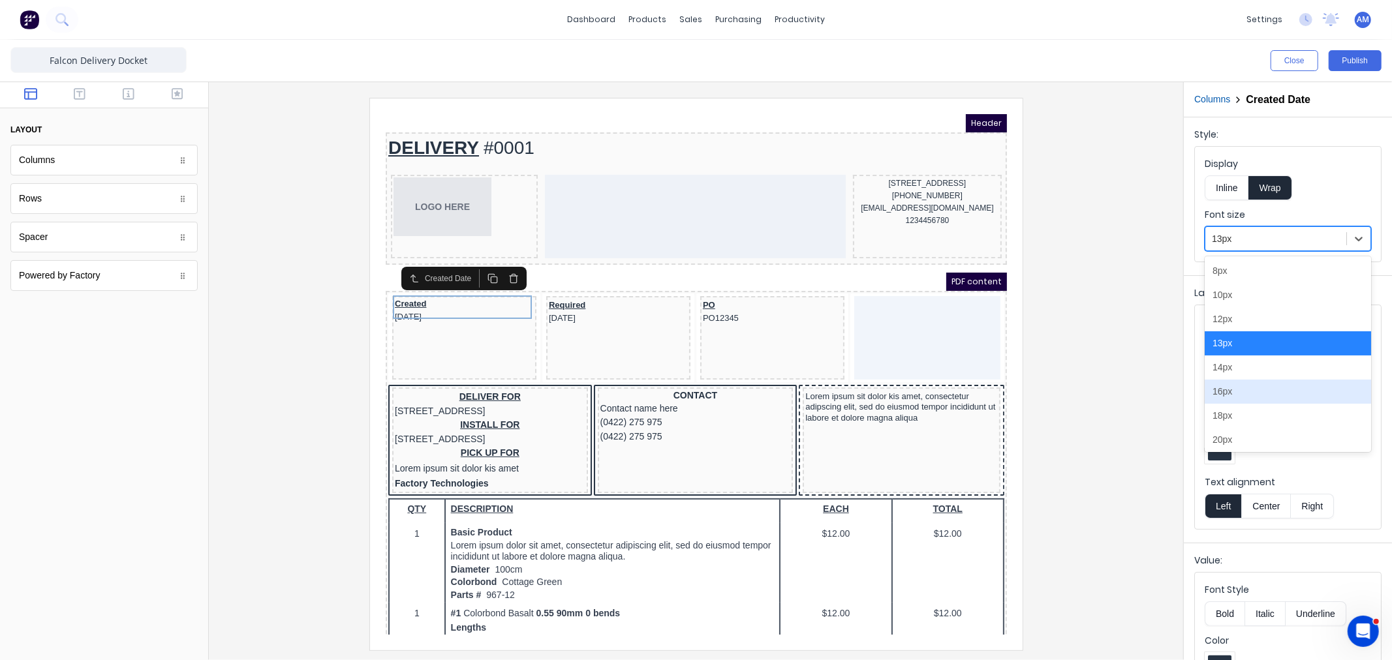
click at [1239, 389] on div "16px" at bounding box center [1288, 392] width 166 height 24
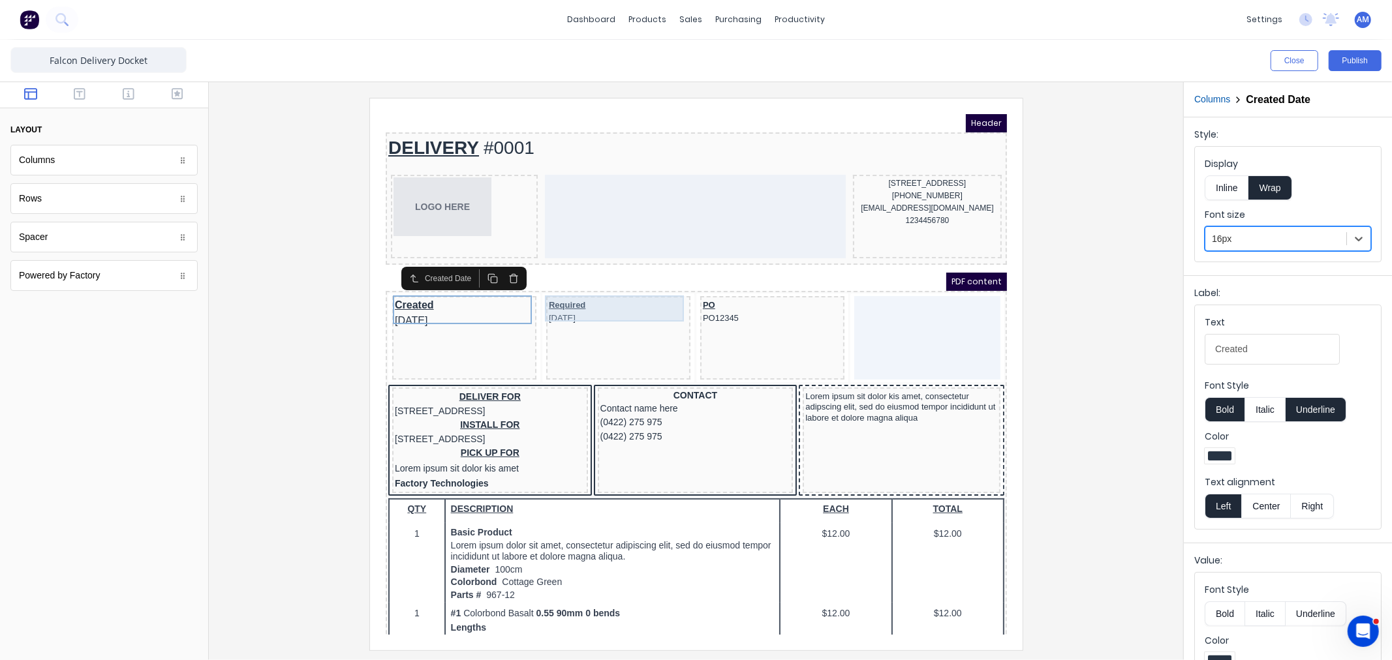
click at [572, 289] on body "Header DELIVERY #0001 LOGO HERE 234 Beach Road Gold Coast, Queensland, Australi…" at bounding box center [679, 358] width 621 height 521
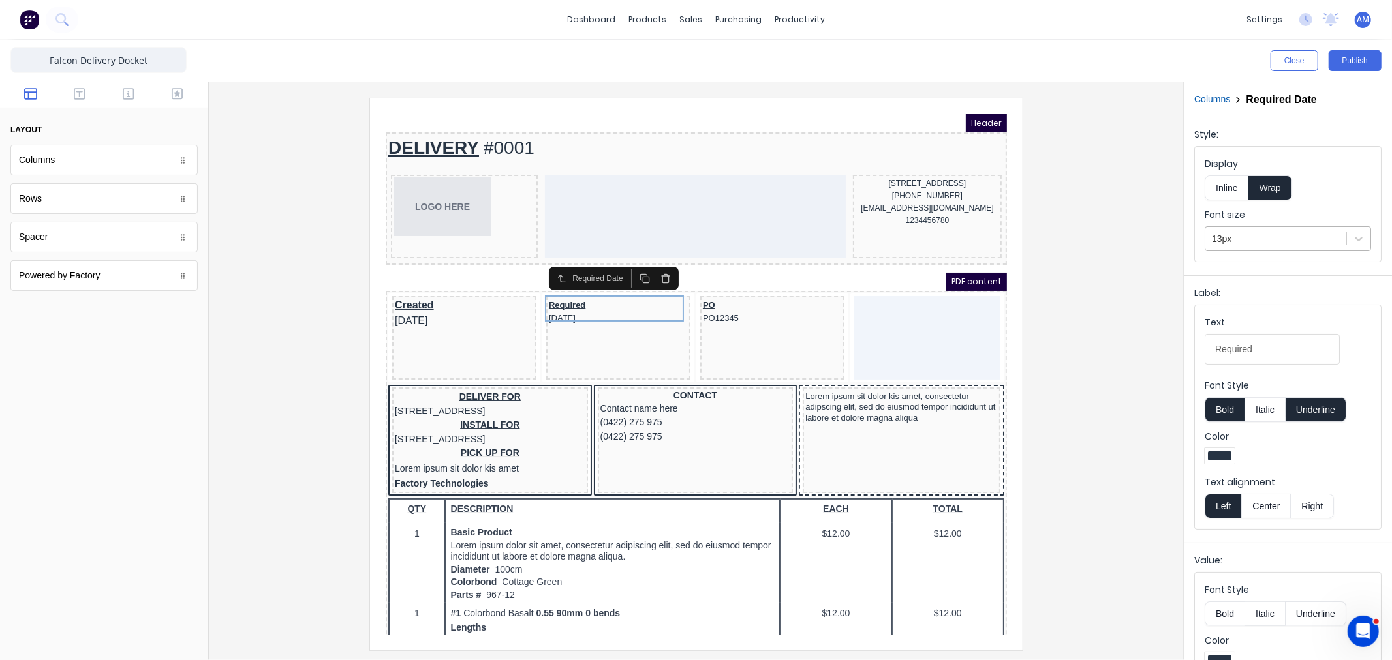
click at [1291, 232] on div at bounding box center [1276, 239] width 128 height 16
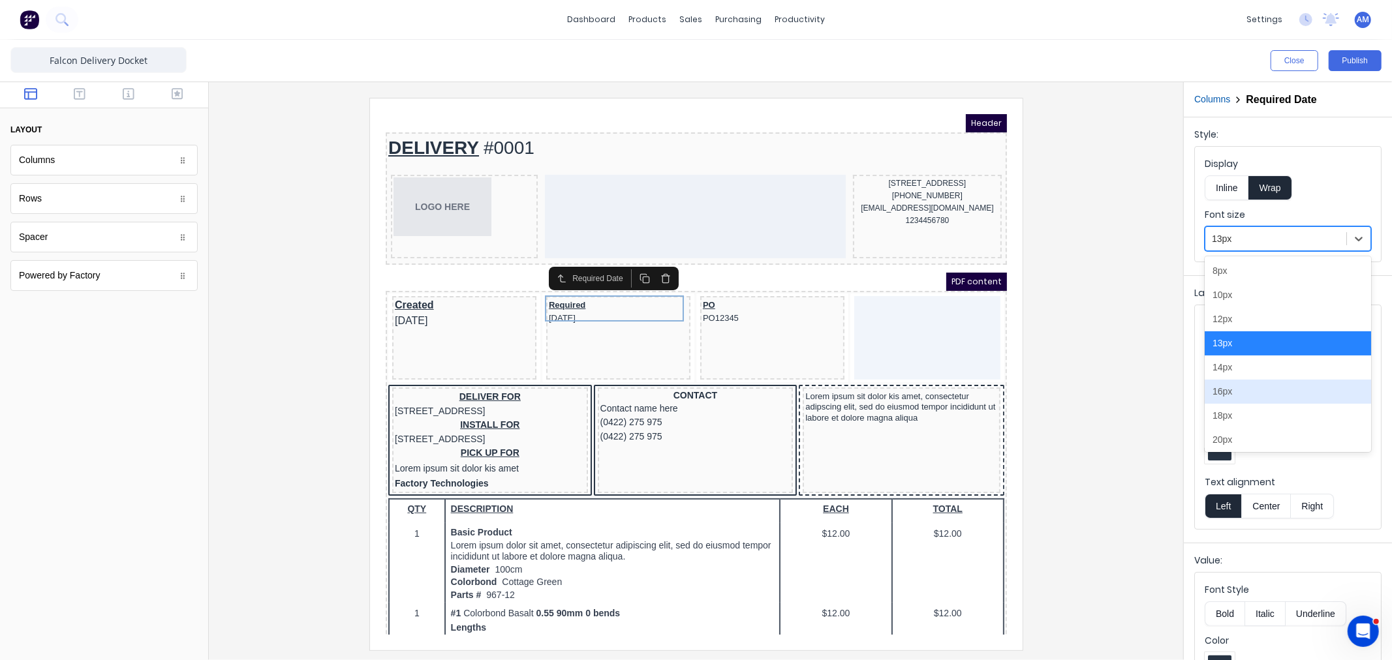
click at [1242, 399] on div "16px" at bounding box center [1288, 392] width 166 height 24
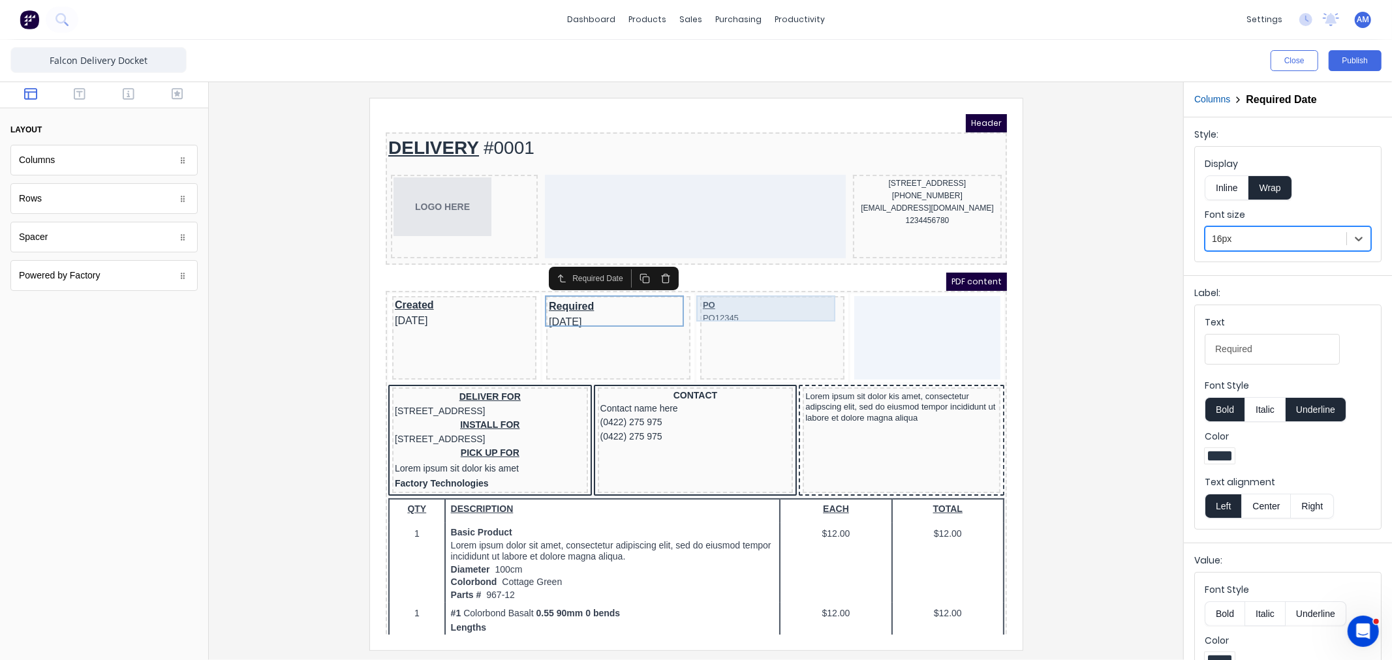
click at [696, 290] on div "PO PO12345" at bounding box center [756, 296] width 139 height 27
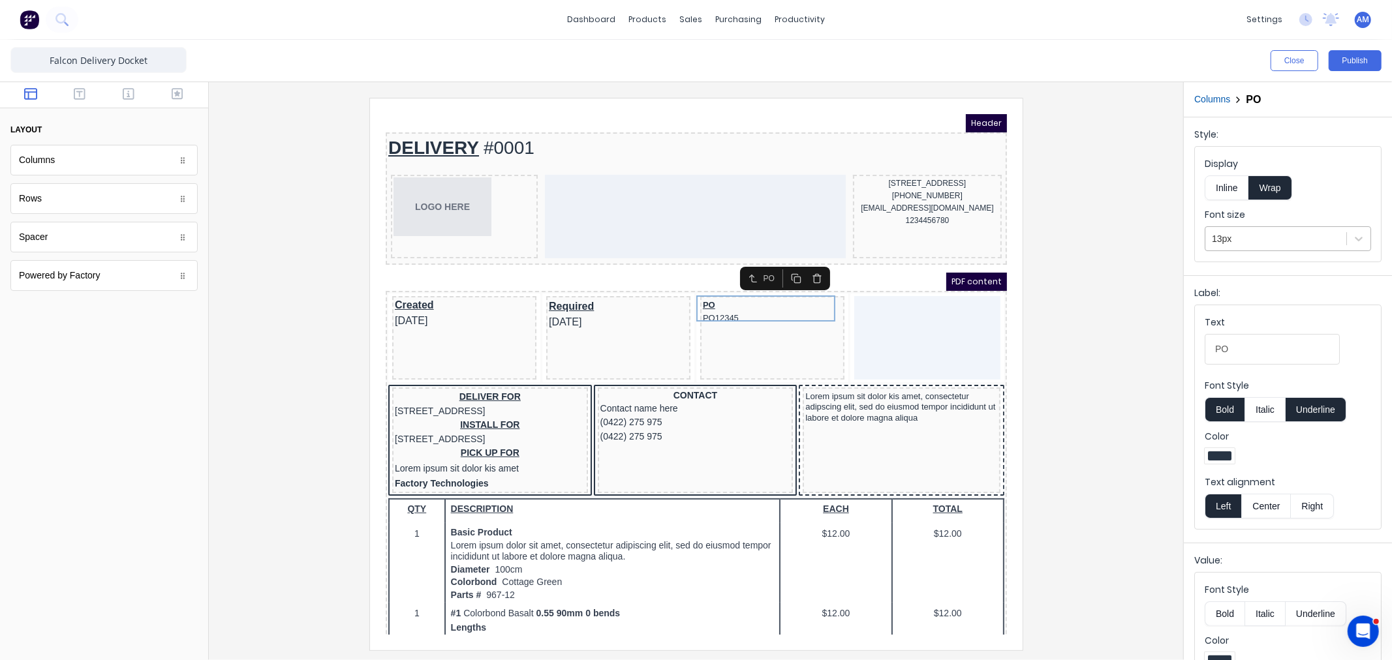
click at [1243, 238] on div at bounding box center [1276, 239] width 128 height 16
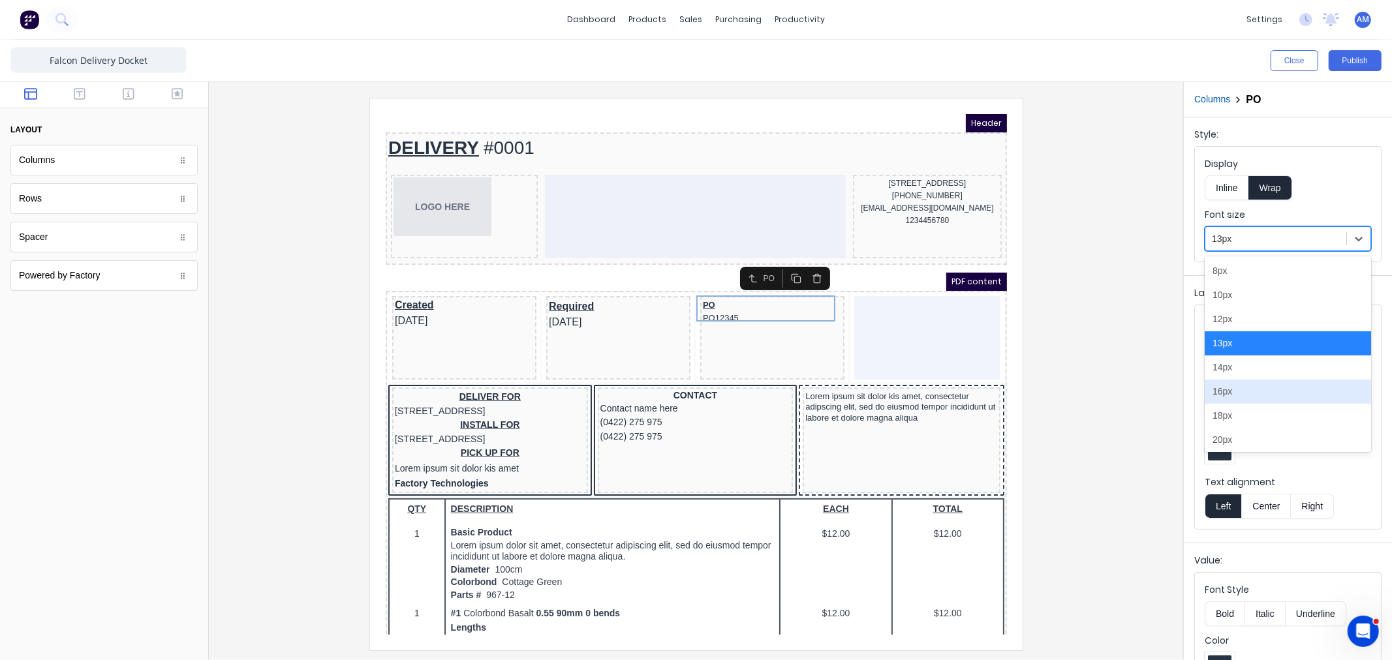
click at [1240, 388] on div "16px" at bounding box center [1288, 392] width 166 height 24
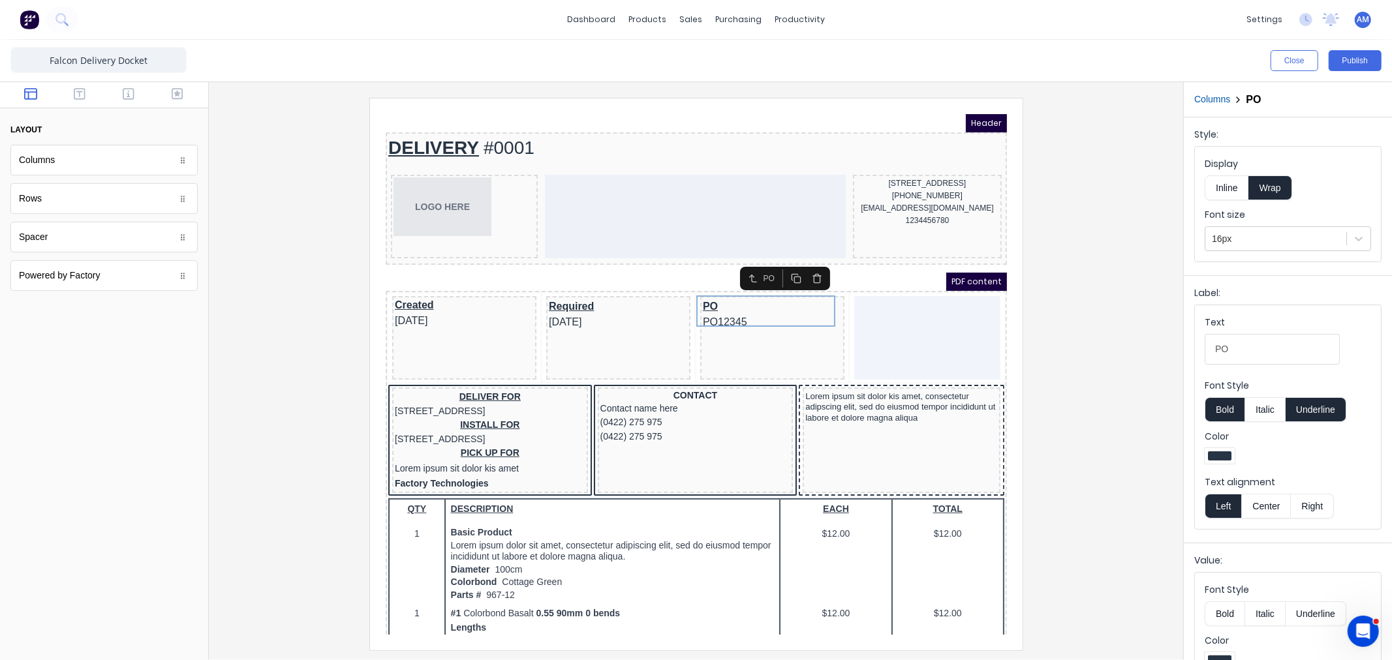
click at [1035, 388] on div at bounding box center [695, 374] width 953 height 552
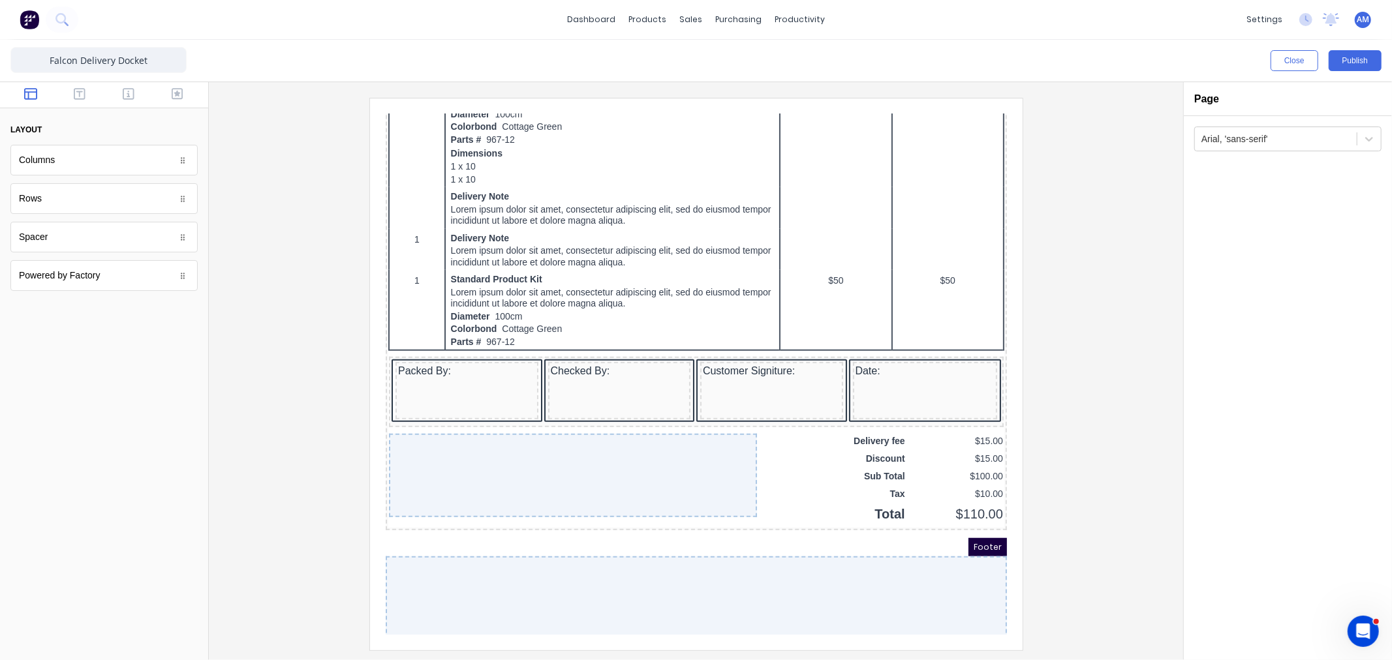
scroll to position [818, 0]
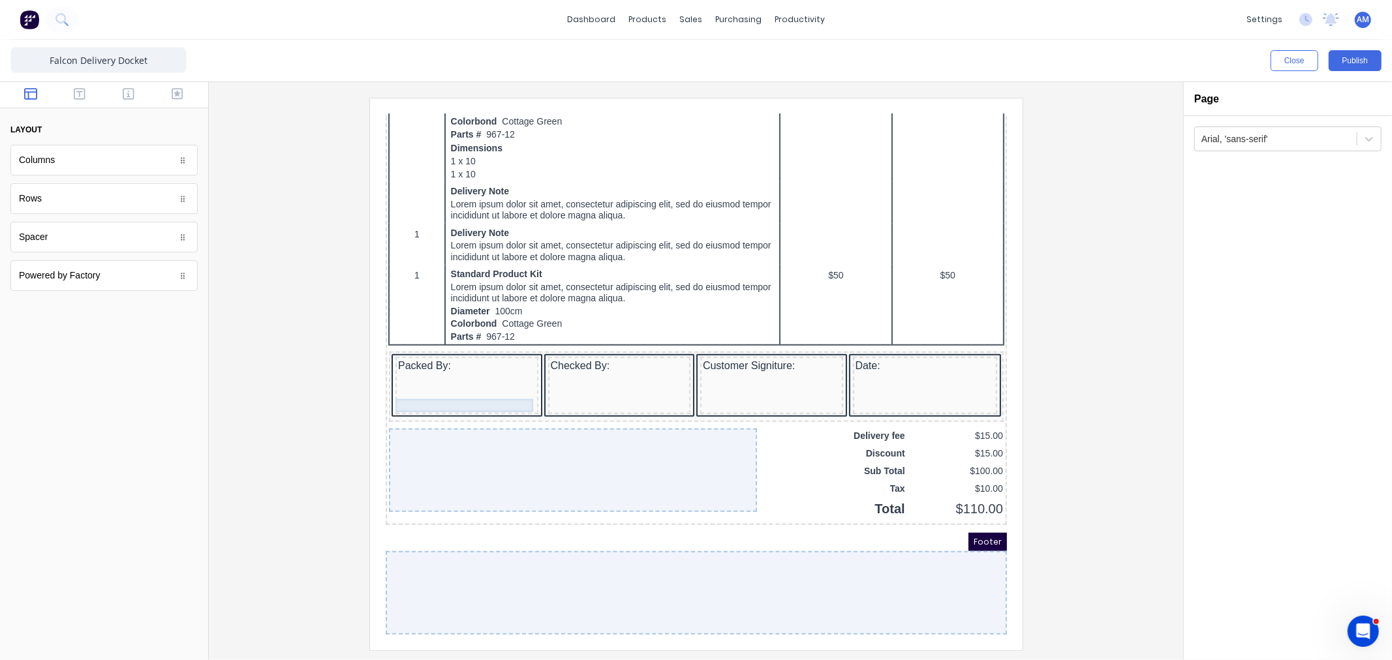
click at [435, 369] on div at bounding box center [451, 375] width 138 height 13
click at [496, 361] on icon "button" at bounding box center [498, 366] width 10 height 10
click at [554, 370] on div at bounding box center [603, 375] width 138 height 13
click at [657, 357] on button "button" at bounding box center [649, 366] width 21 height 18
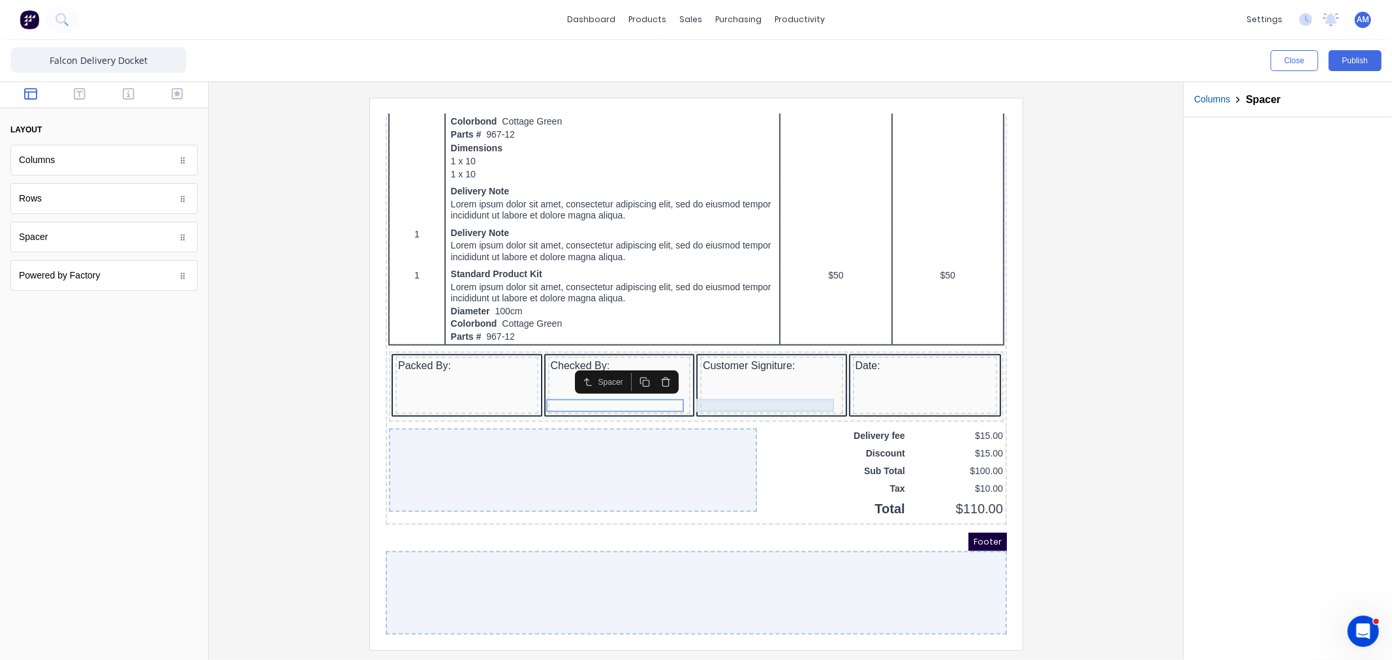
click at [728, 371] on div at bounding box center [756, 375] width 138 height 13
click at [803, 361] on icon "button" at bounding box center [799, 366] width 10 height 10
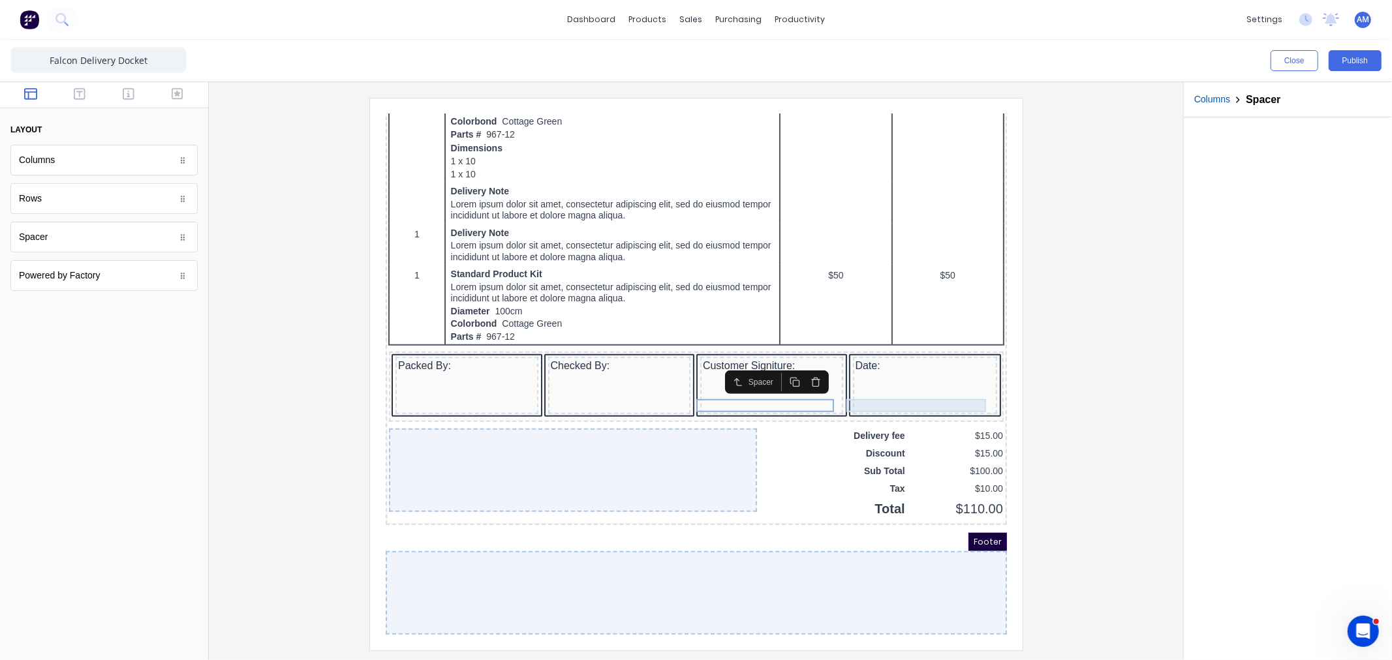
click at [860, 369] on div at bounding box center [909, 375] width 140 height 13
click at [955, 363] on icon "button" at bounding box center [952, 366] width 6 height 7
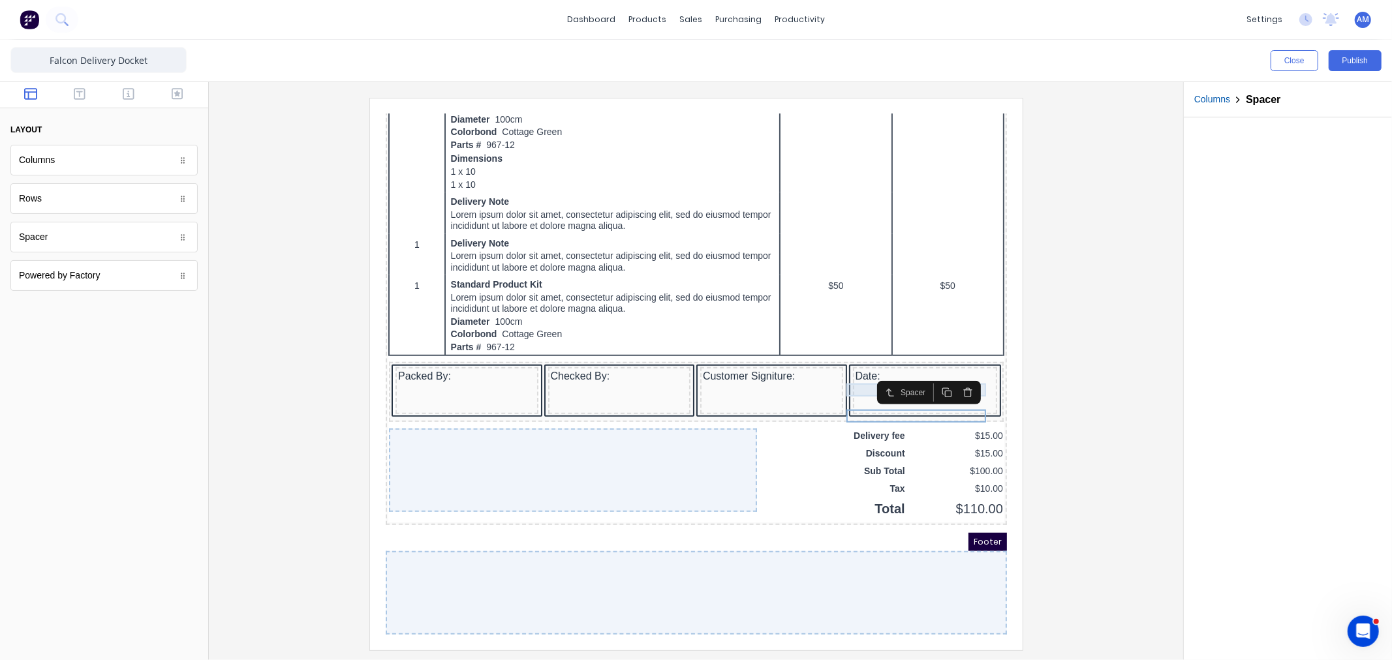
scroll to position [810, 0]
click at [1329, 57] on button "Publish" at bounding box center [1355, 60] width 53 height 21
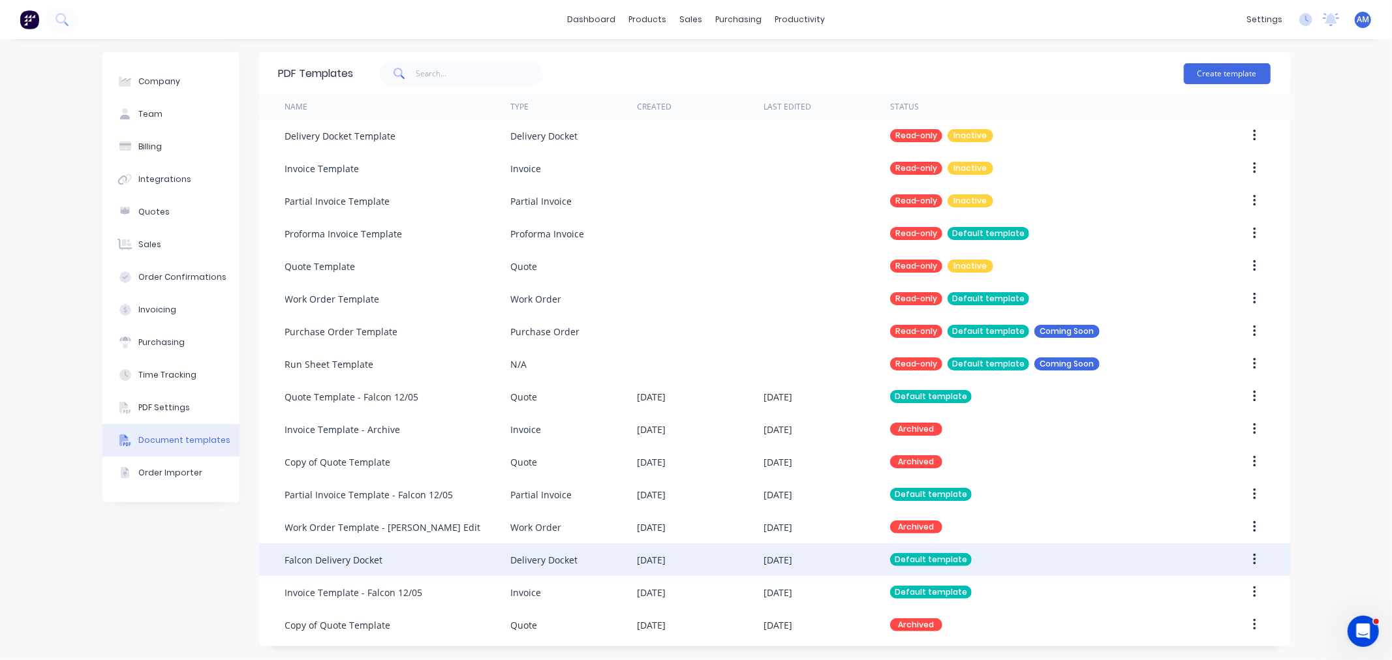
click at [347, 551] on div "Falcon Delivery Docket" at bounding box center [397, 560] width 225 height 33
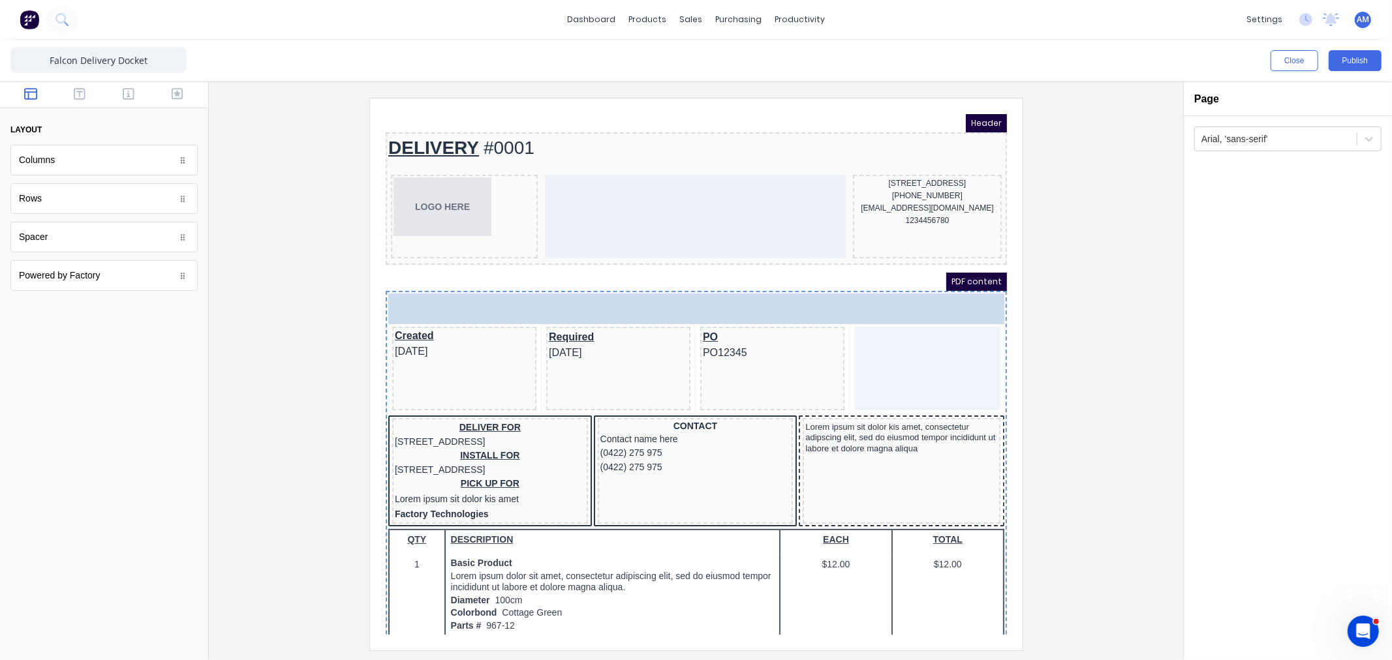
drag, startPoint x: 97, startPoint y: 235, endPoint x: 74, endPoint y: 238, distance: 23.1
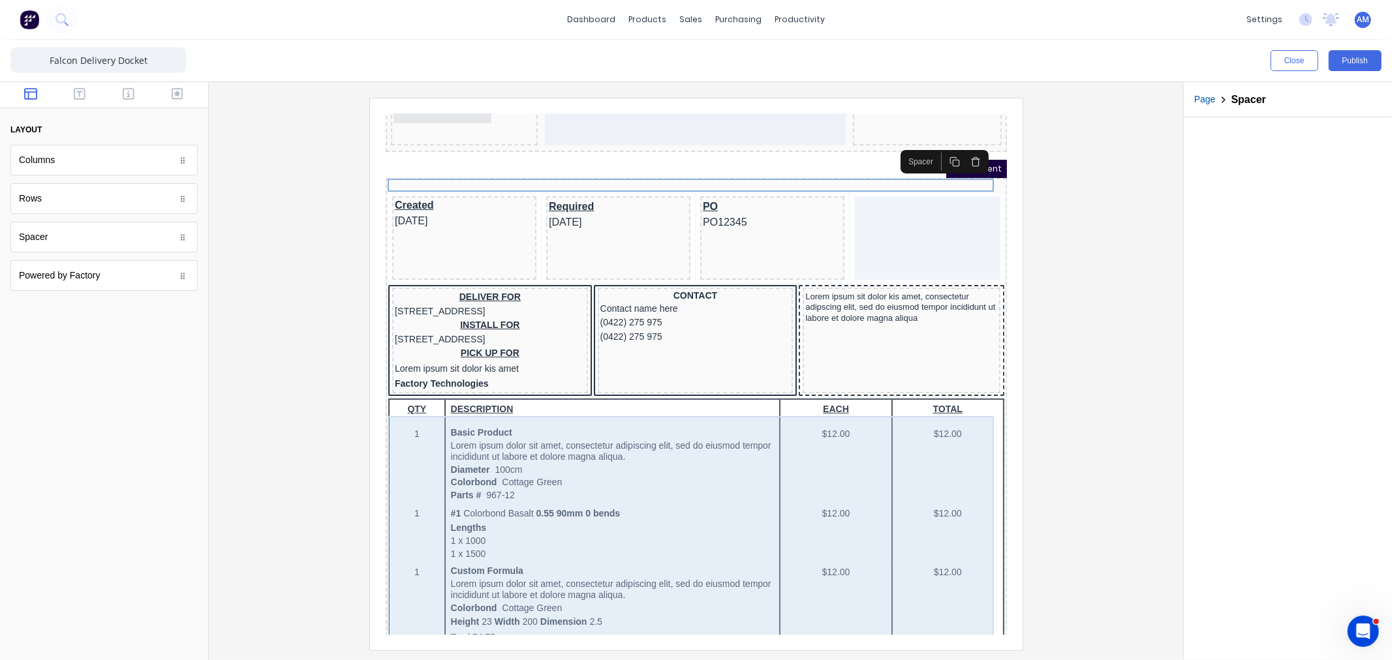
scroll to position [145, 0]
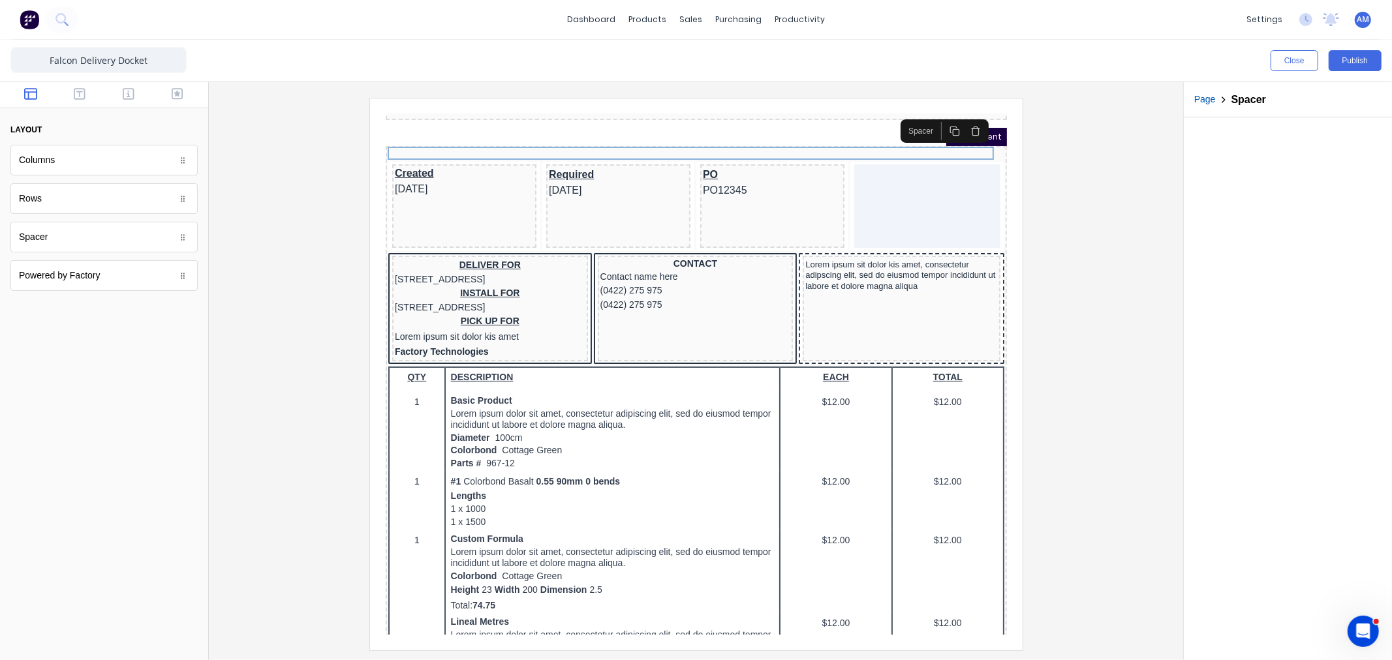
click at [955, 107] on button "button" at bounding box center [959, 115] width 21 height 18
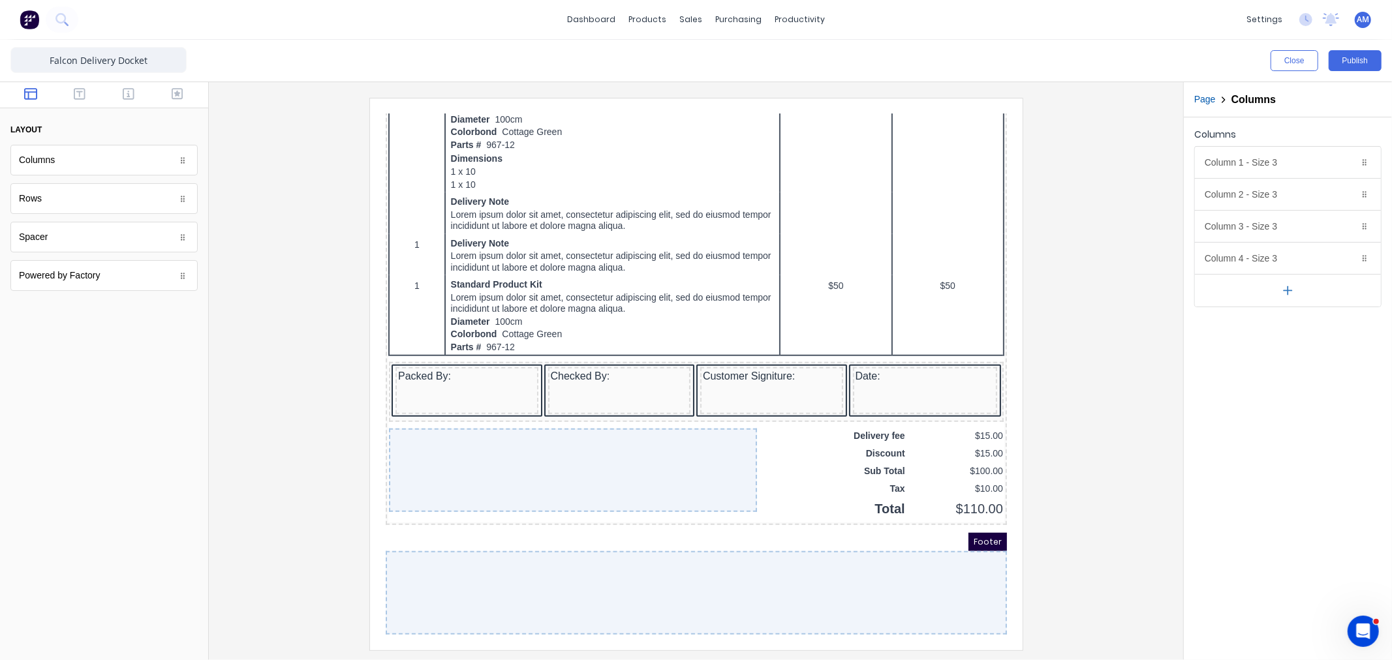
scroll to position [810, 0]
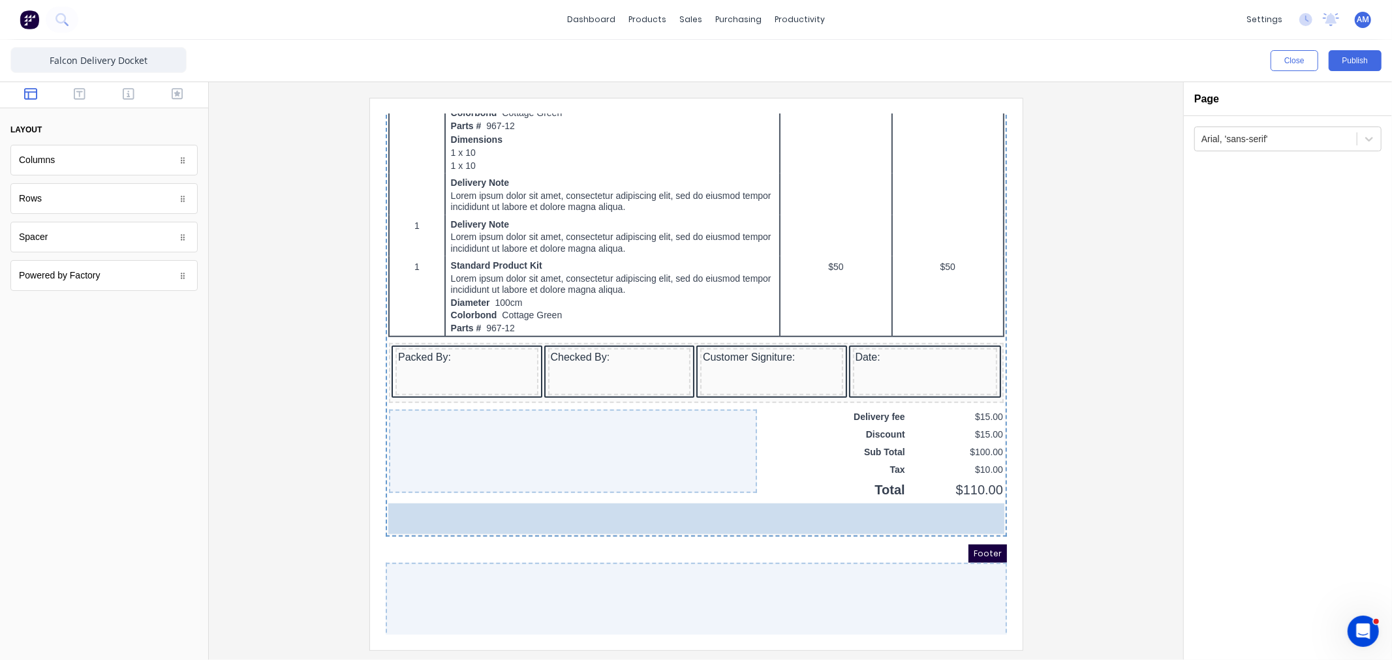
drag, startPoint x: 74, startPoint y: 240, endPoint x: 635, endPoint y: 531, distance: 632.2
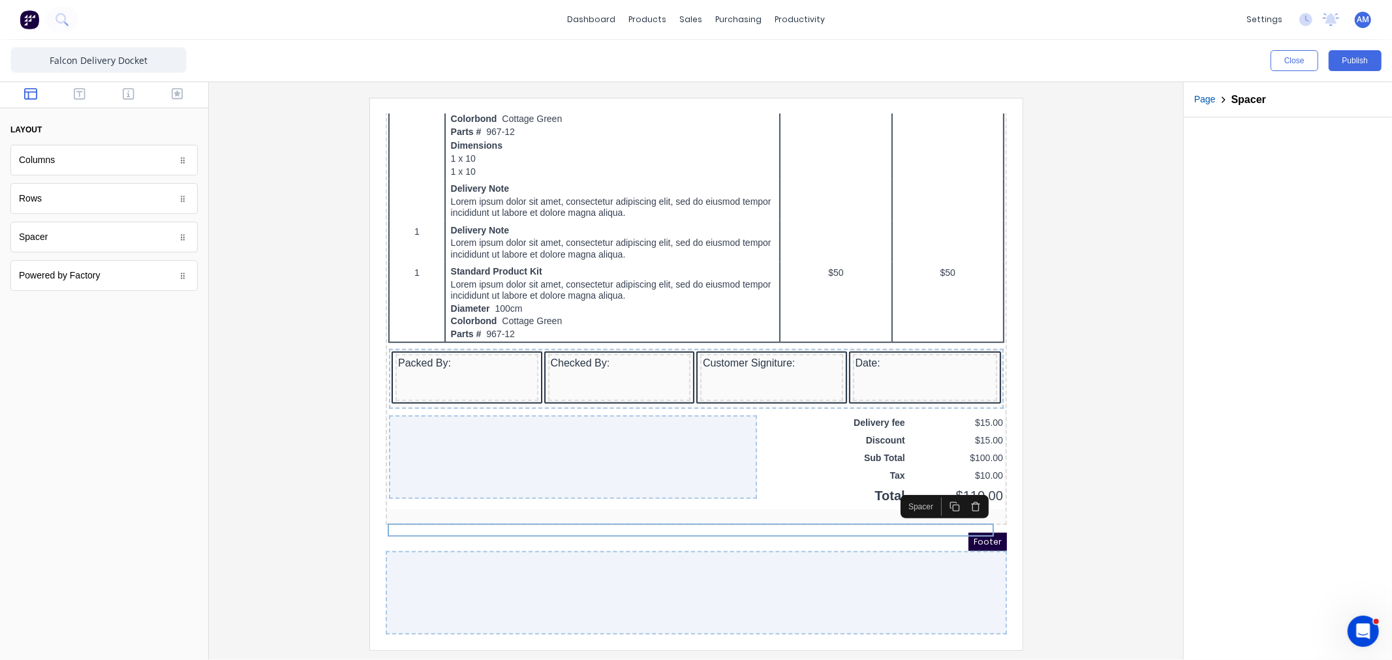
click at [961, 486] on icon "button" at bounding box center [959, 491] width 10 height 10
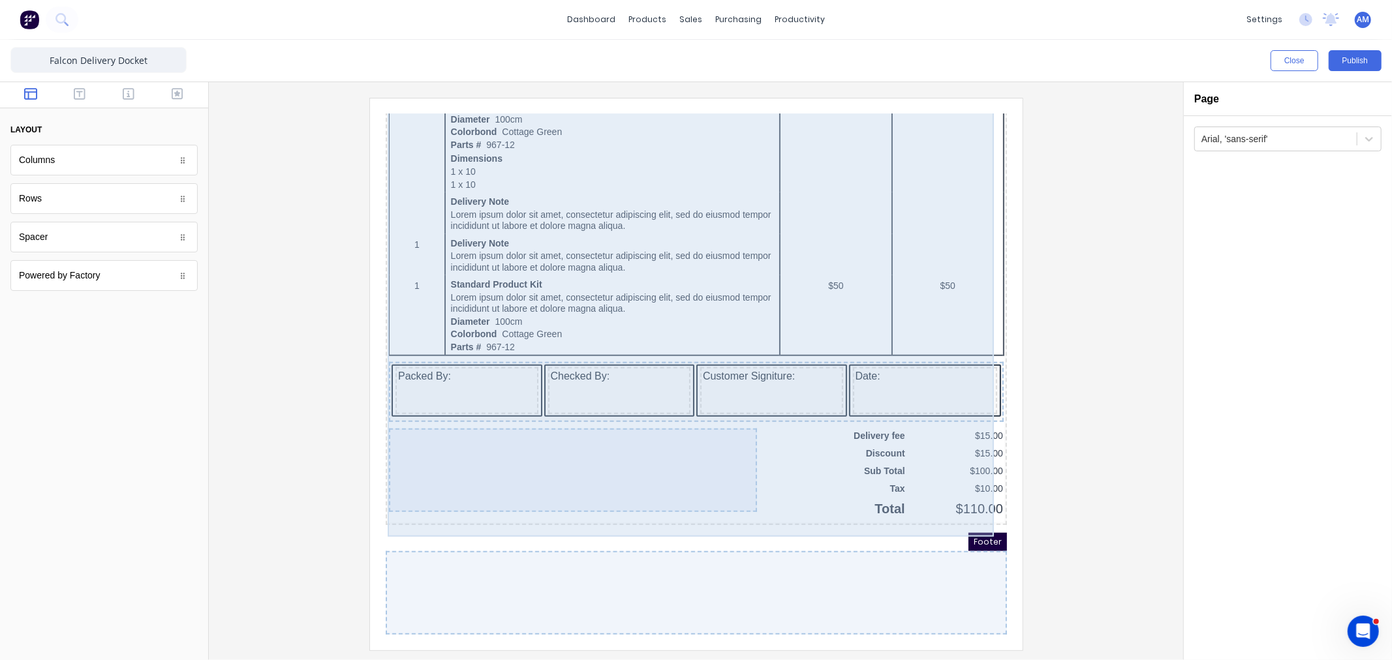
click at [656, 340] on div "QTY DESCRIPTION EACH TOTAL 1 Basic Product Lorem ipsum dolor sit amet, consecte…" at bounding box center [680, 98] width 616 height 815
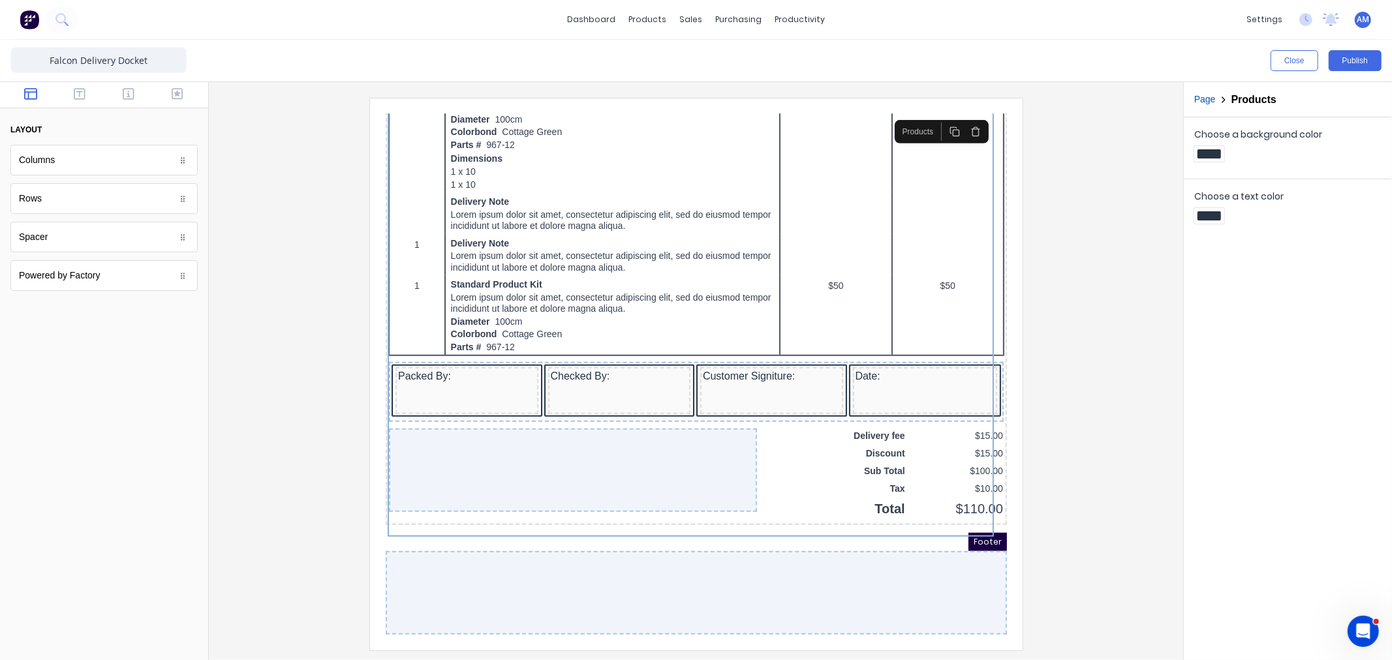
click at [900, 116] on div "Products" at bounding box center [901, 115] width 41 height 12
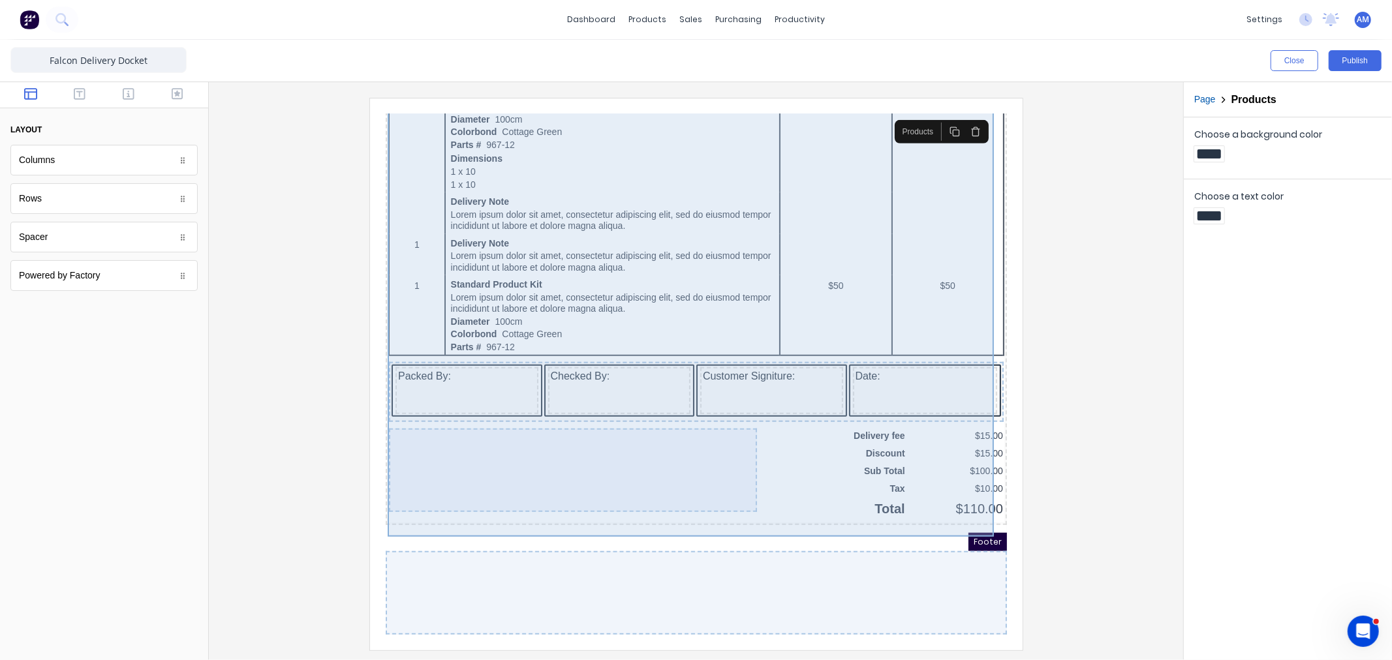
click at [799, 461] on div "QTY DESCRIPTION EACH TOTAL 1 Basic Product Lorem ipsum dolor sit amet, consecte…" at bounding box center [680, 98] width 616 height 815
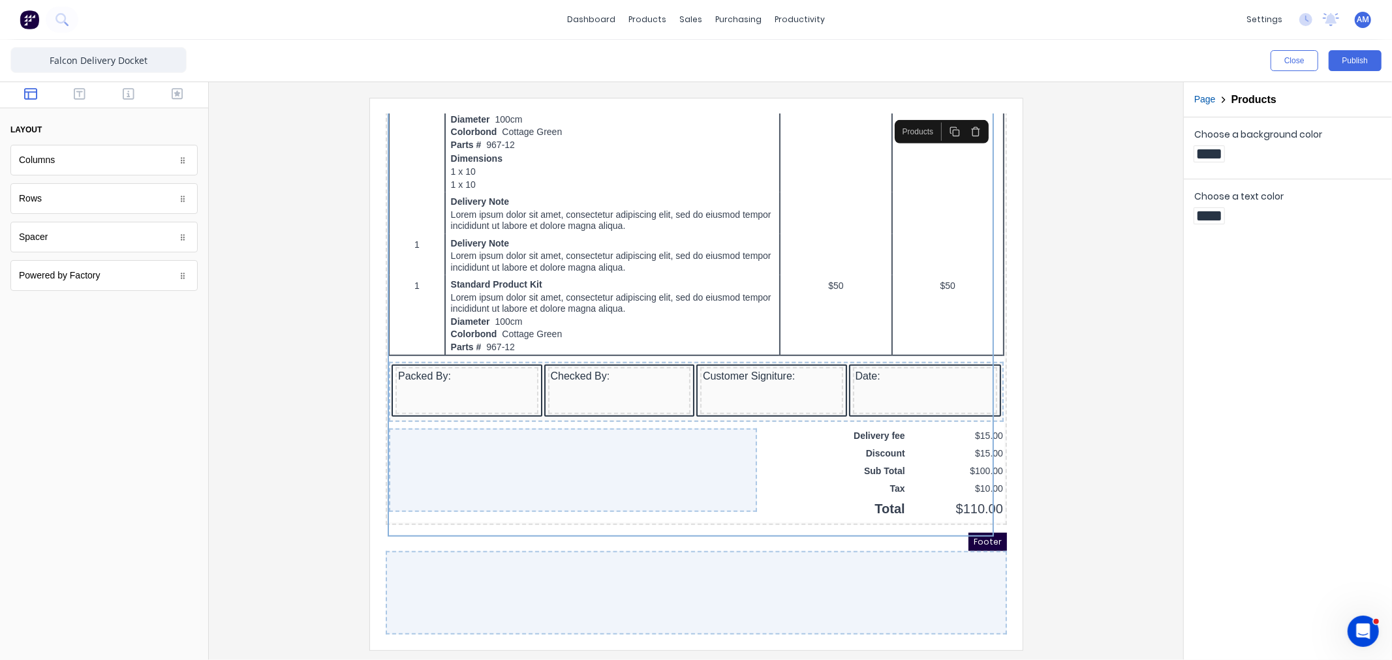
click at [759, 521] on div "Footer" at bounding box center [679, 526] width 621 height 18
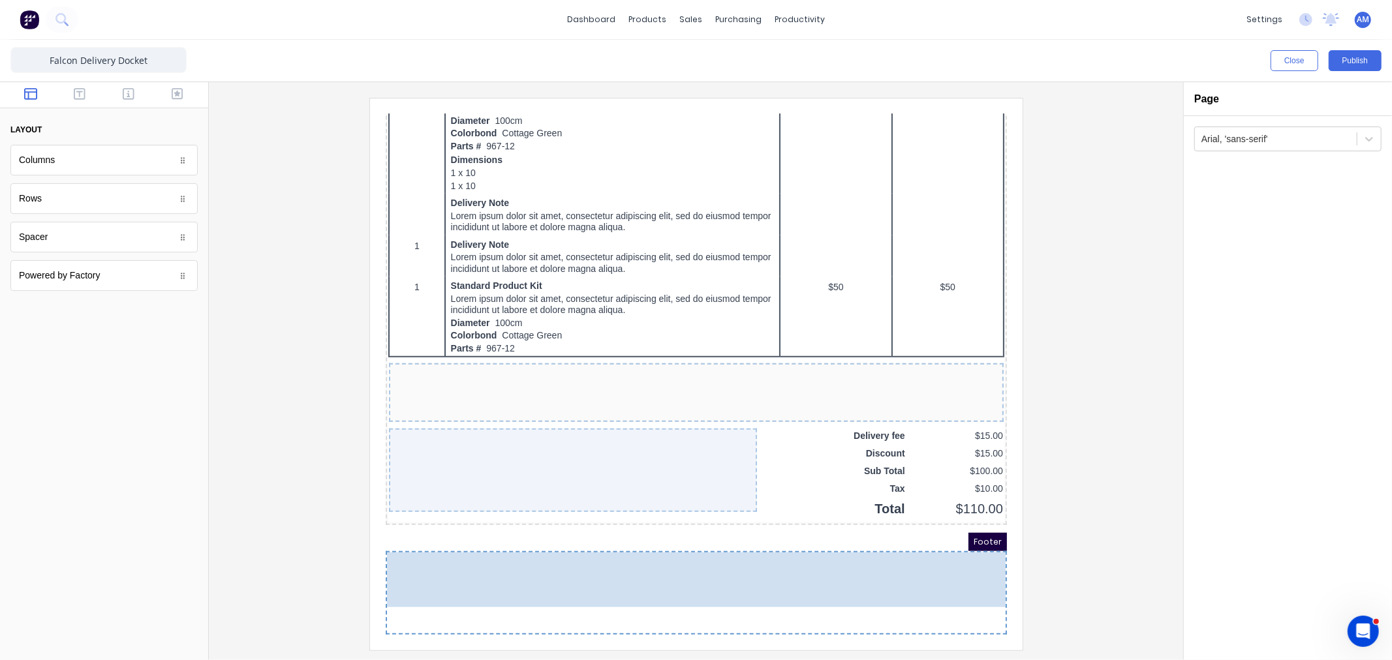
drag, startPoint x: 518, startPoint y: 367, endPoint x: 525, endPoint y: 566, distance: 198.5
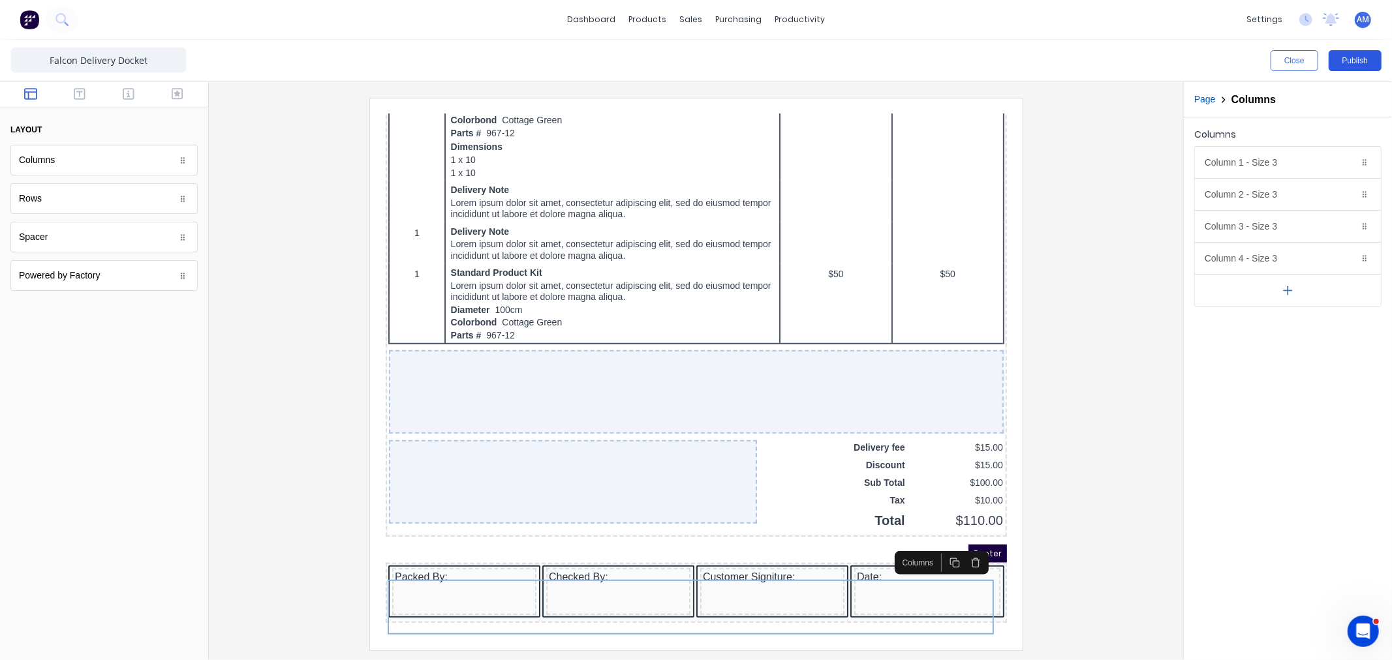
click at [1372, 54] on button "Publish" at bounding box center [1355, 60] width 53 height 21
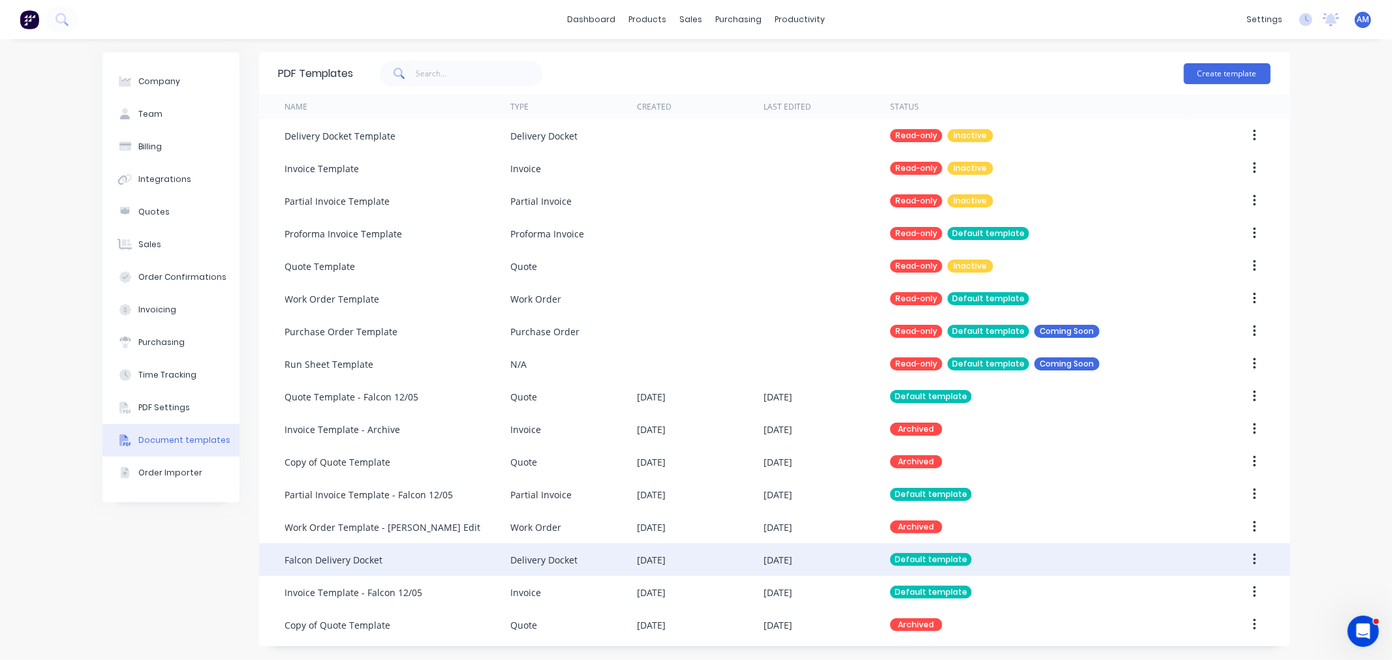
click at [406, 556] on div "Falcon Delivery Docket" at bounding box center [397, 560] width 225 height 33
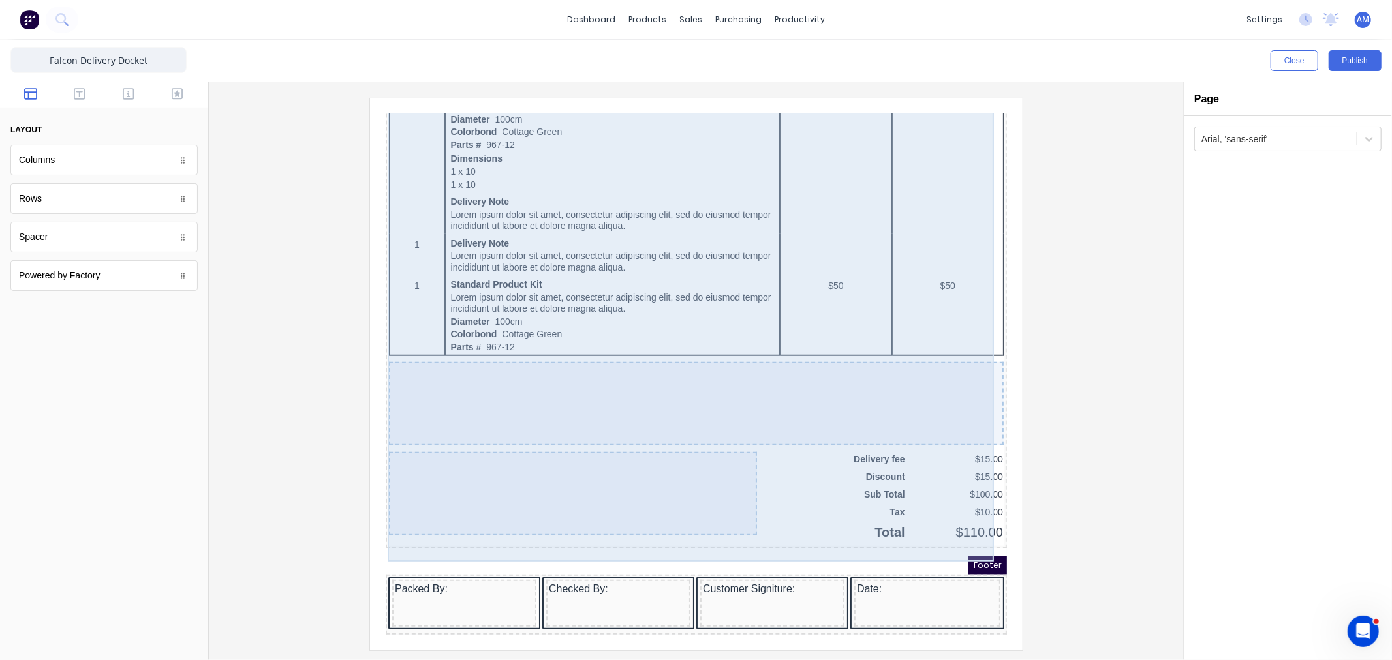
scroll to position [810, 0]
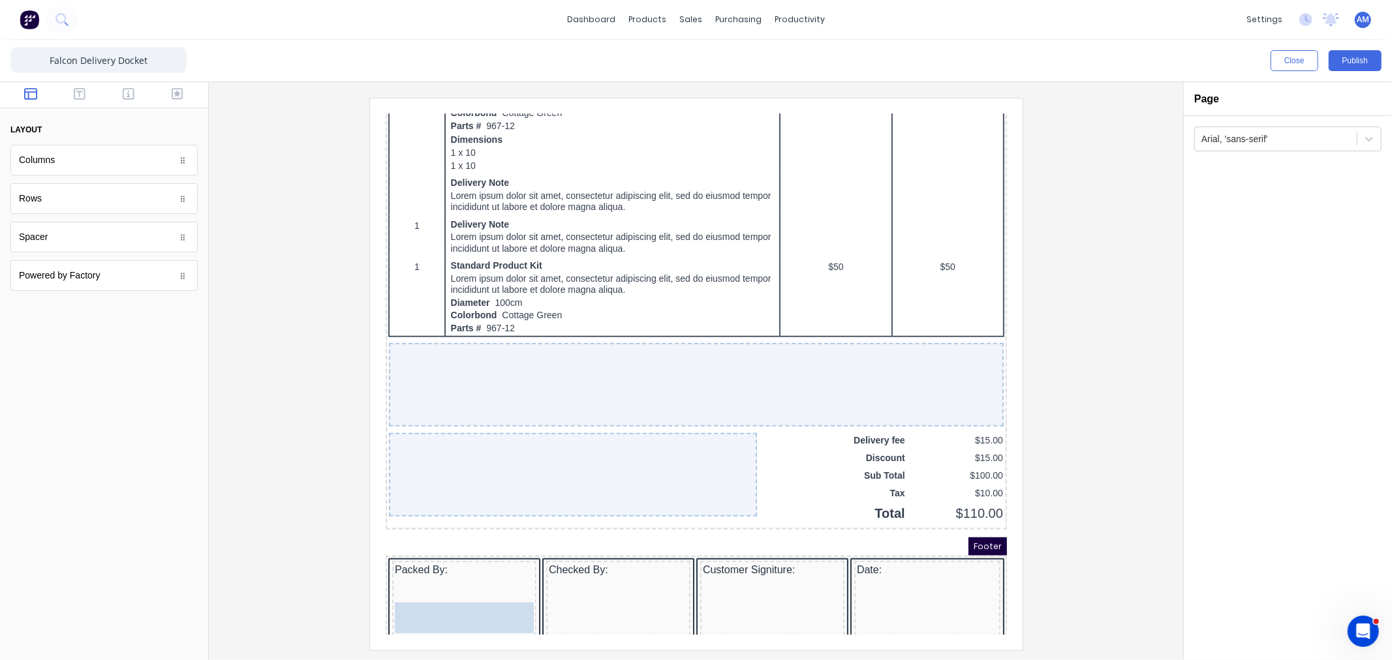
drag, startPoint x: 48, startPoint y: 242, endPoint x: 102, endPoint y: 502, distance: 265.3
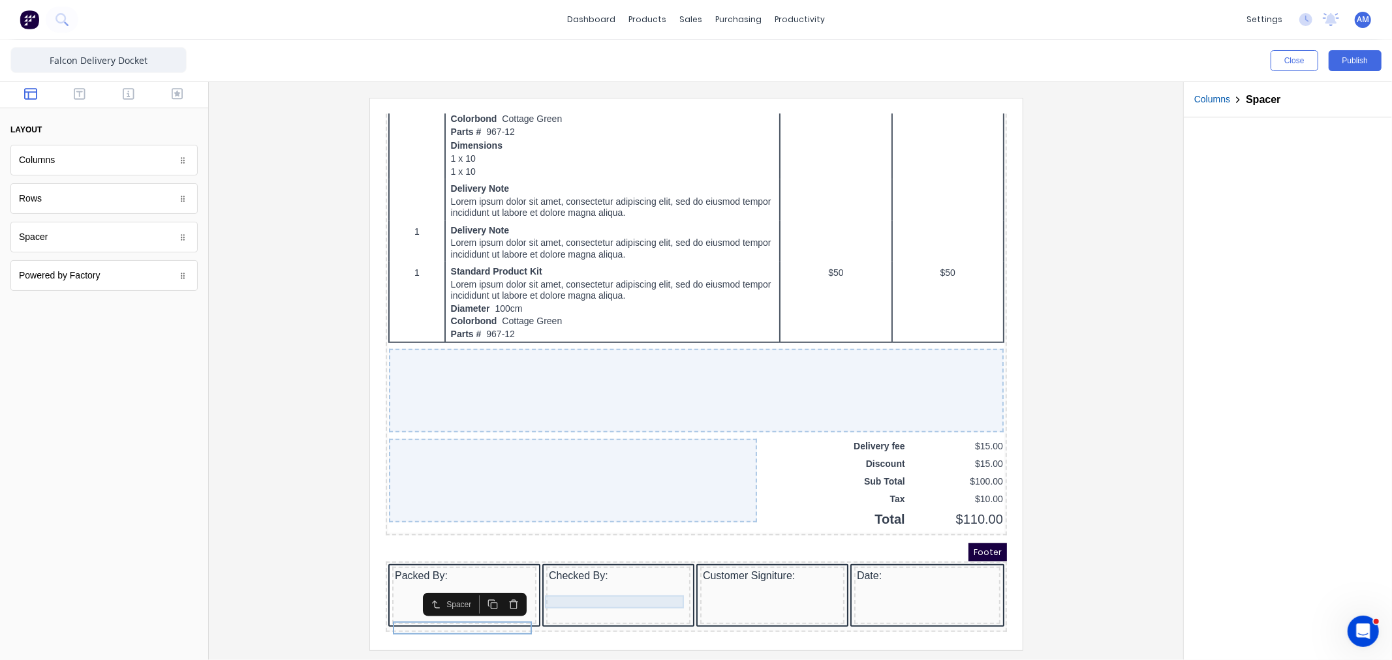
scroll to position [818, 0]
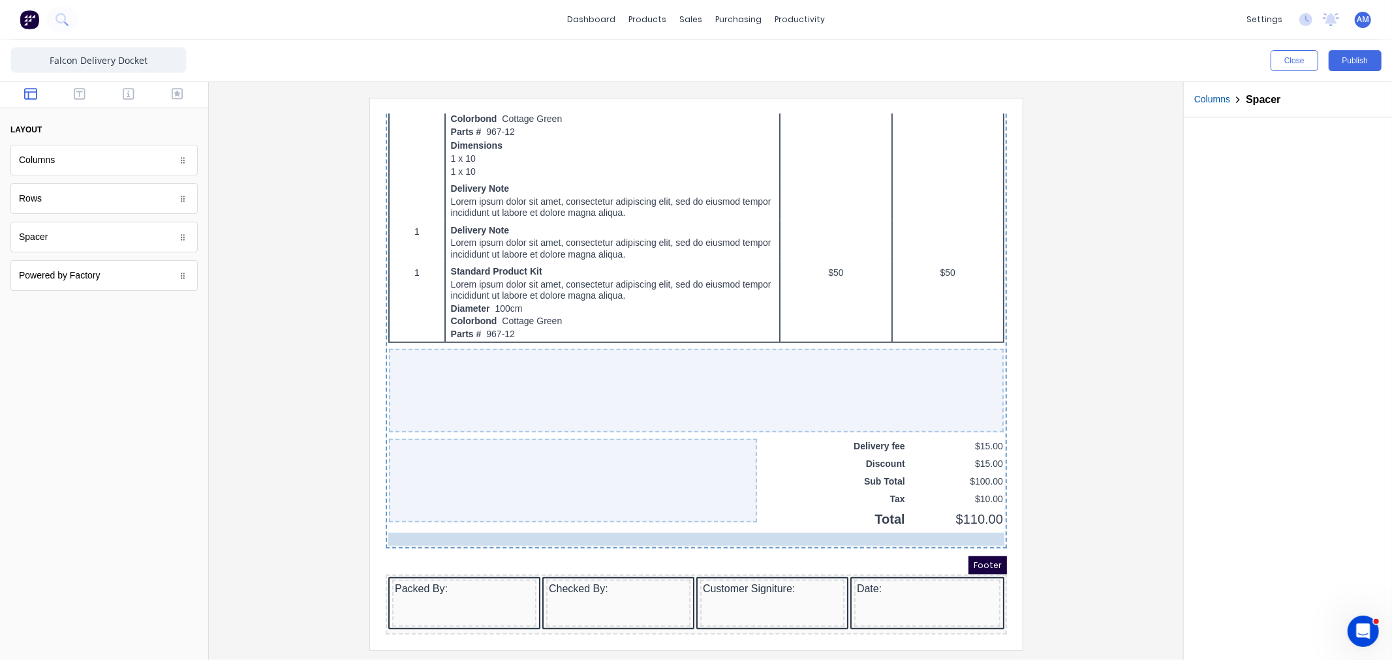
drag, startPoint x: 506, startPoint y: 593, endPoint x: 507, endPoint y: 519, distance: 73.7
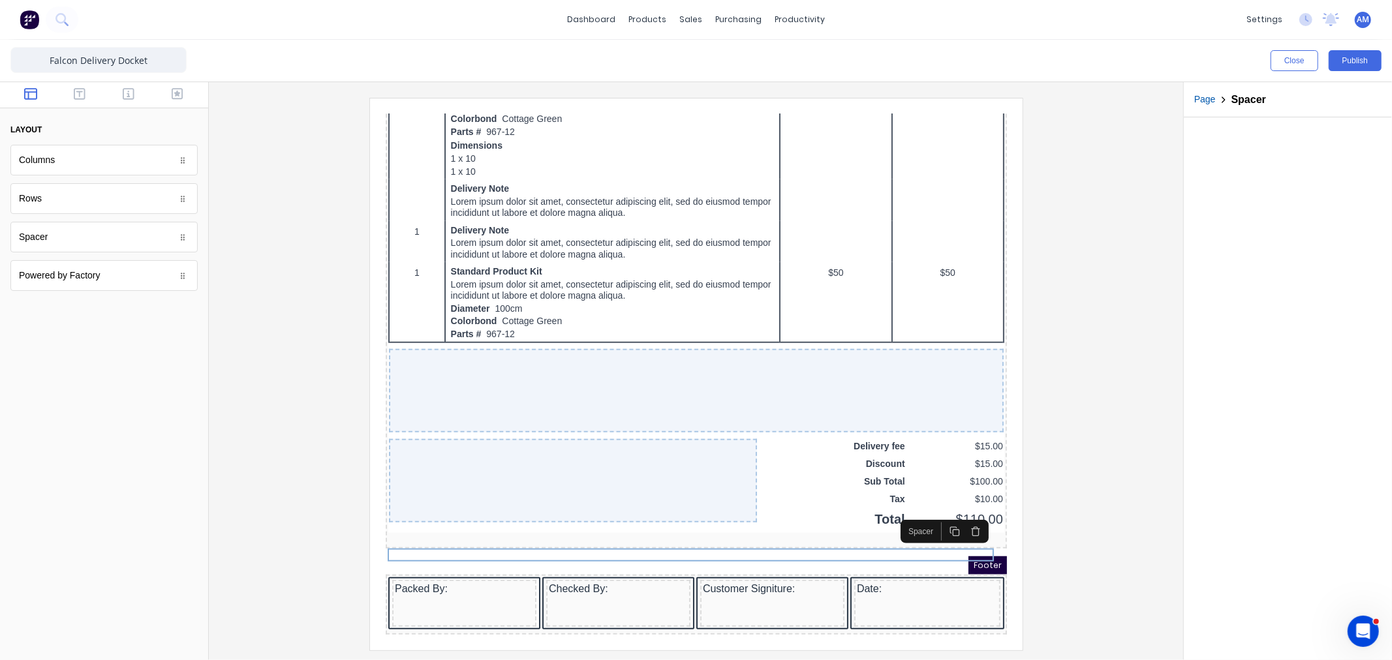
click at [963, 510] on icon "button" at bounding box center [959, 515] width 10 height 10
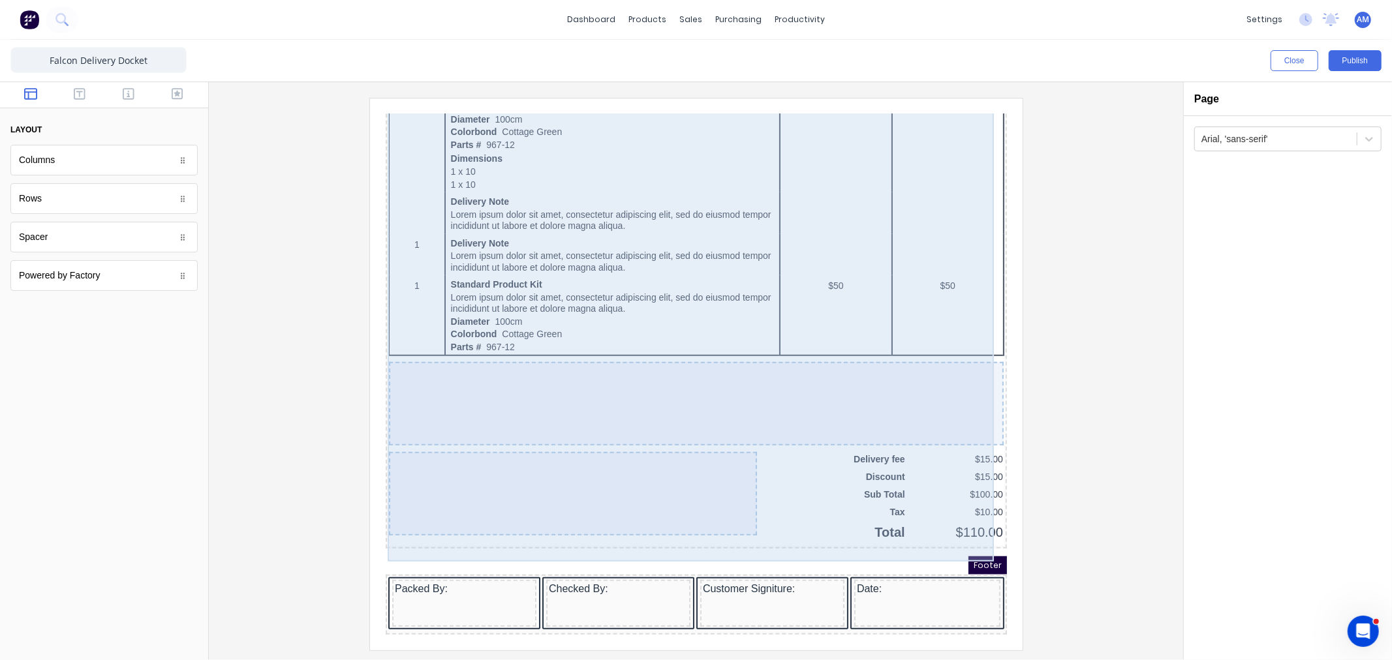
scroll to position [810, 0]
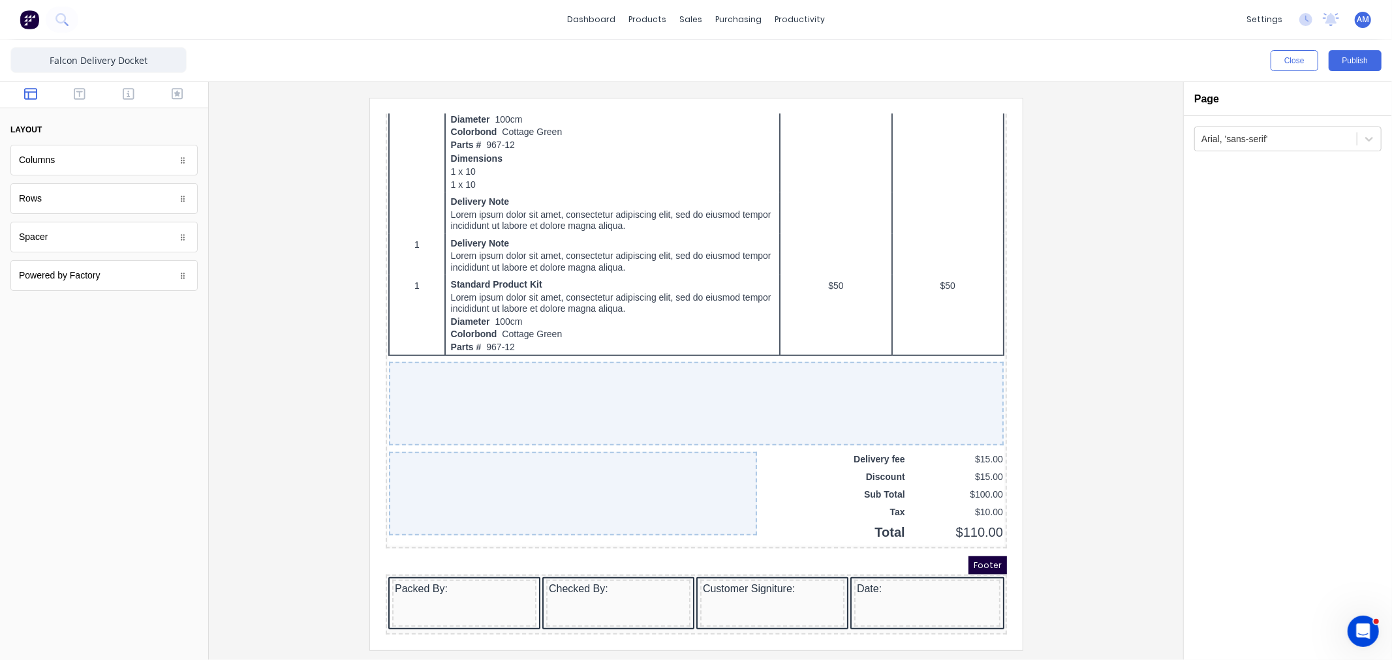
click at [710, 543] on div "Footer" at bounding box center [679, 549] width 621 height 18
click at [936, 585] on div at bounding box center [911, 586] width 141 height 13
click at [976, 547] on span "Footer" at bounding box center [971, 549] width 39 height 18
click at [970, 544] on span "Footer" at bounding box center [971, 549] width 39 height 18
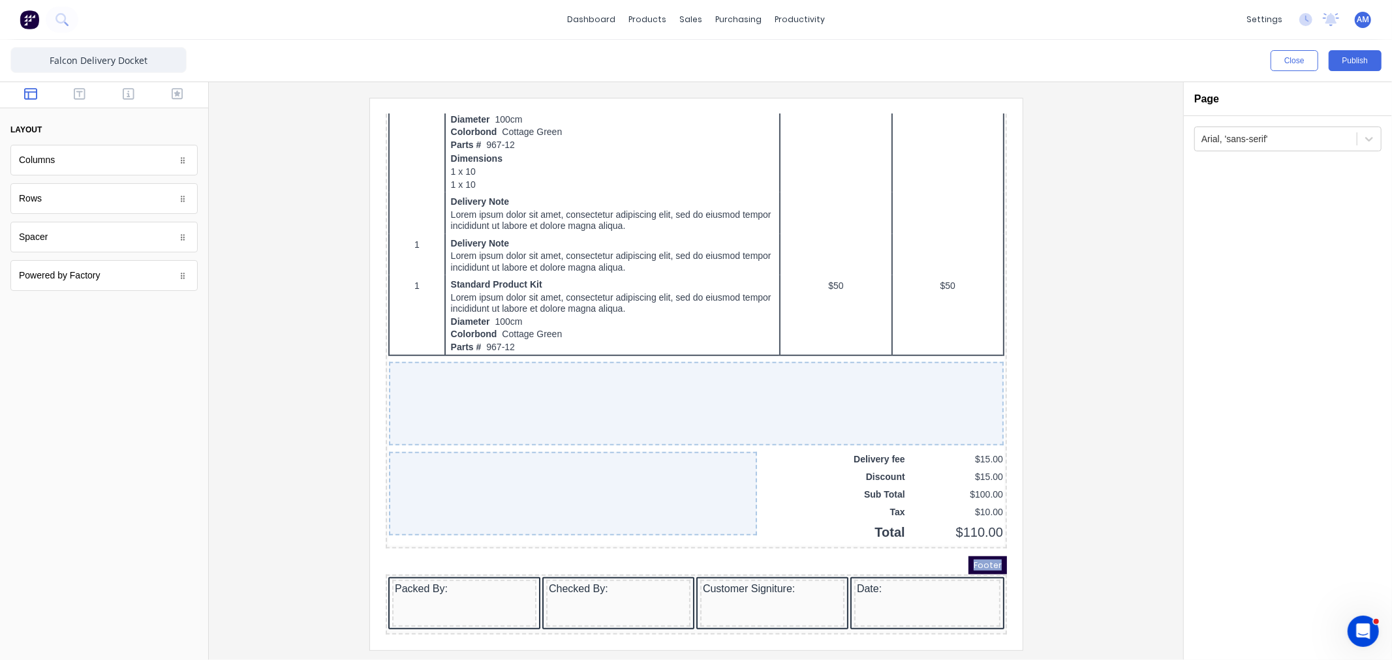
click at [970, 544] on span "Footer" at bounding box center [971, 549] width 39 height 18
click at [119, 93] on button "button" at bounding box center [128, 95] width 41 height 16
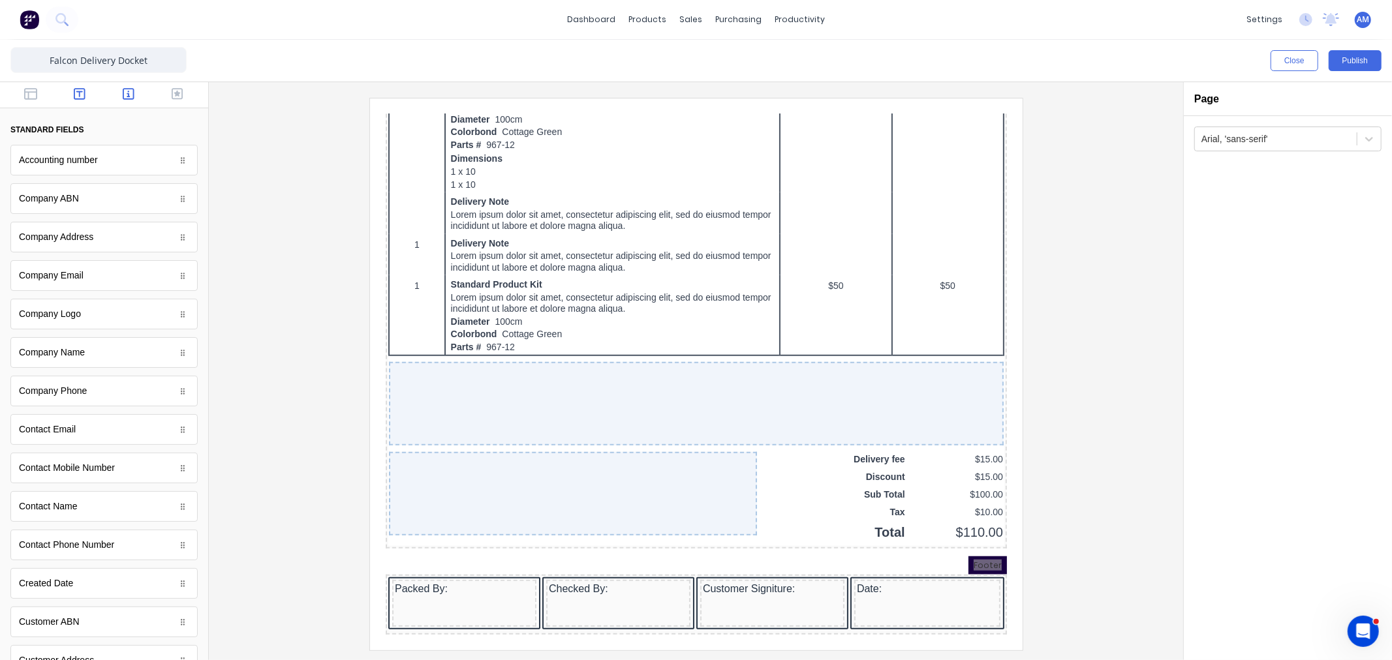
click at [69, 91] on button "button" at bounding box center [79, 95] width 41 height 16
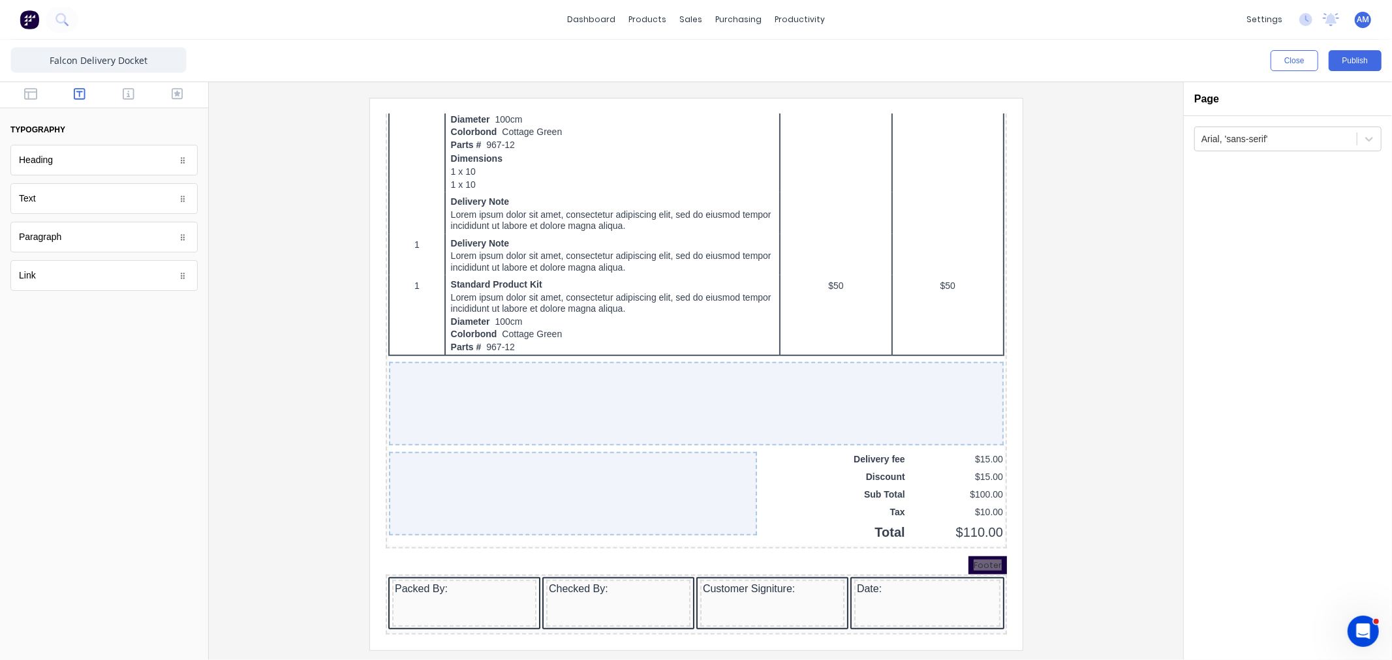
click at [85, 251] on div "Paragraph" at bounding box center [103, 237] width 187 height 31
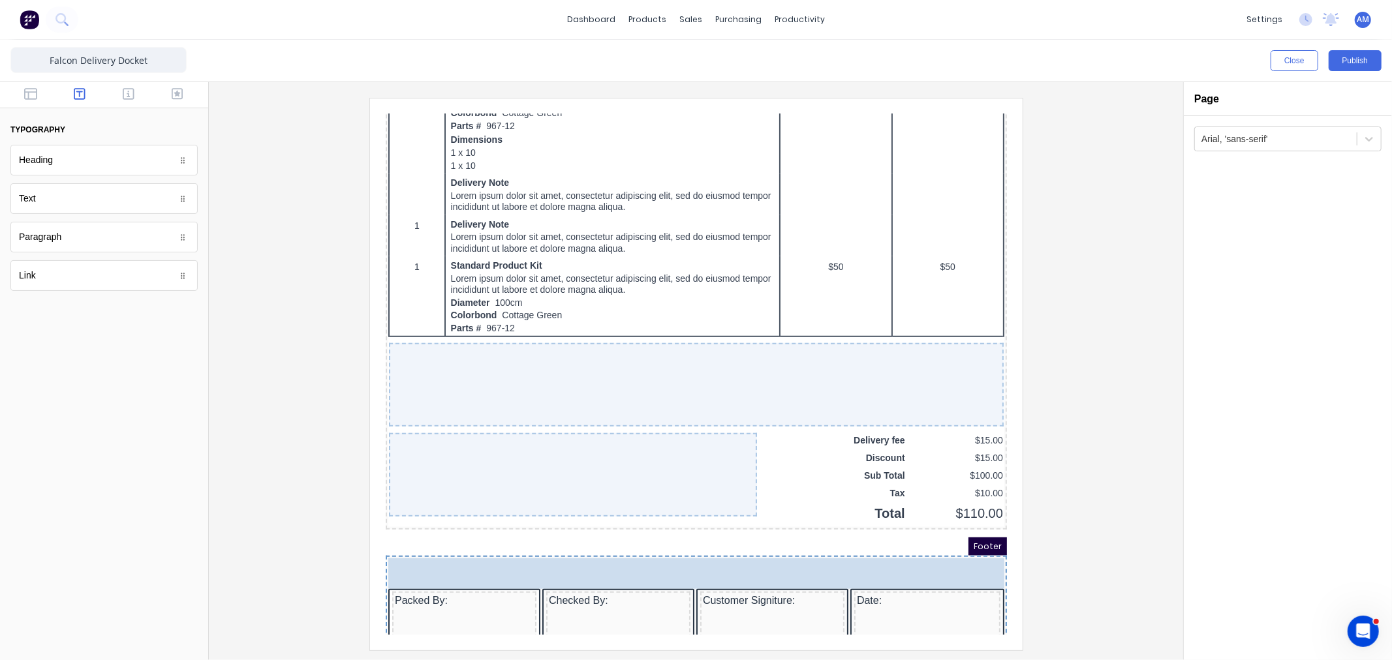
drag, startPoint x: 151, startPoint y: 279, endPoint x: 135, endPoint y: 469, distance: 190.6
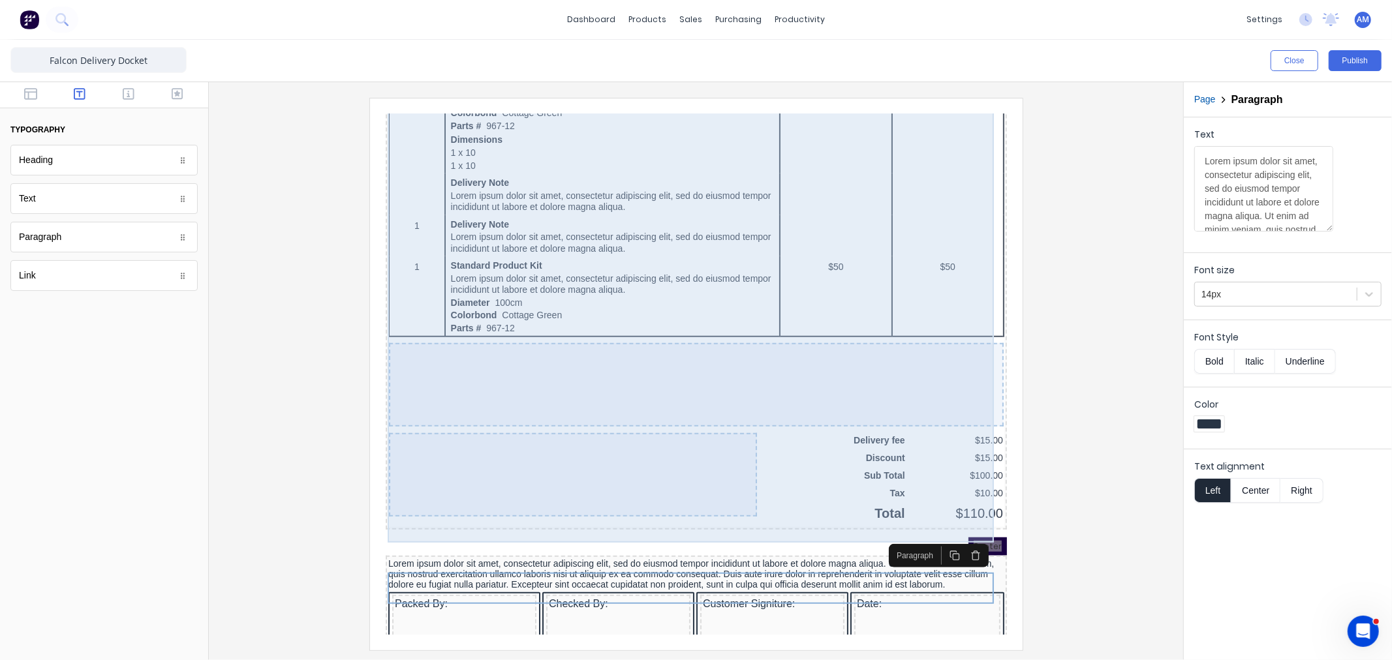
scroll to position [844, 0]
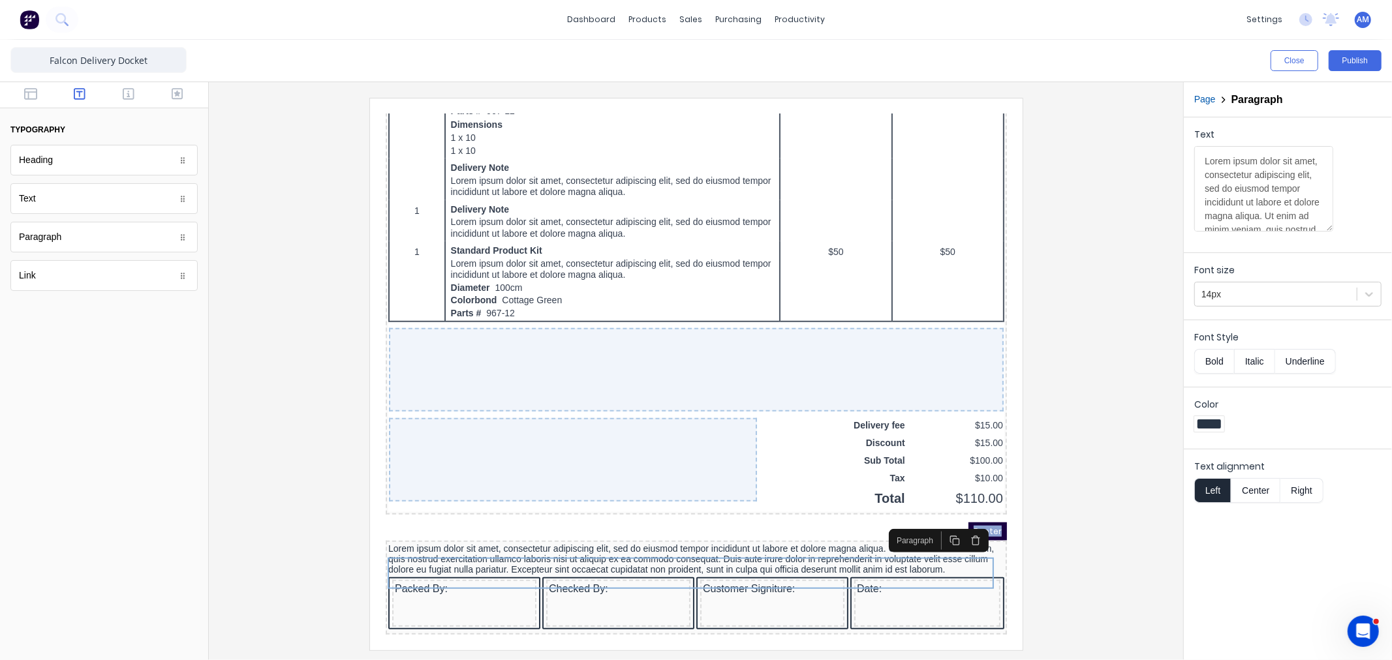
click at [964, 519] on icon "button" at bounding box center [959, 524] width 10 height 10
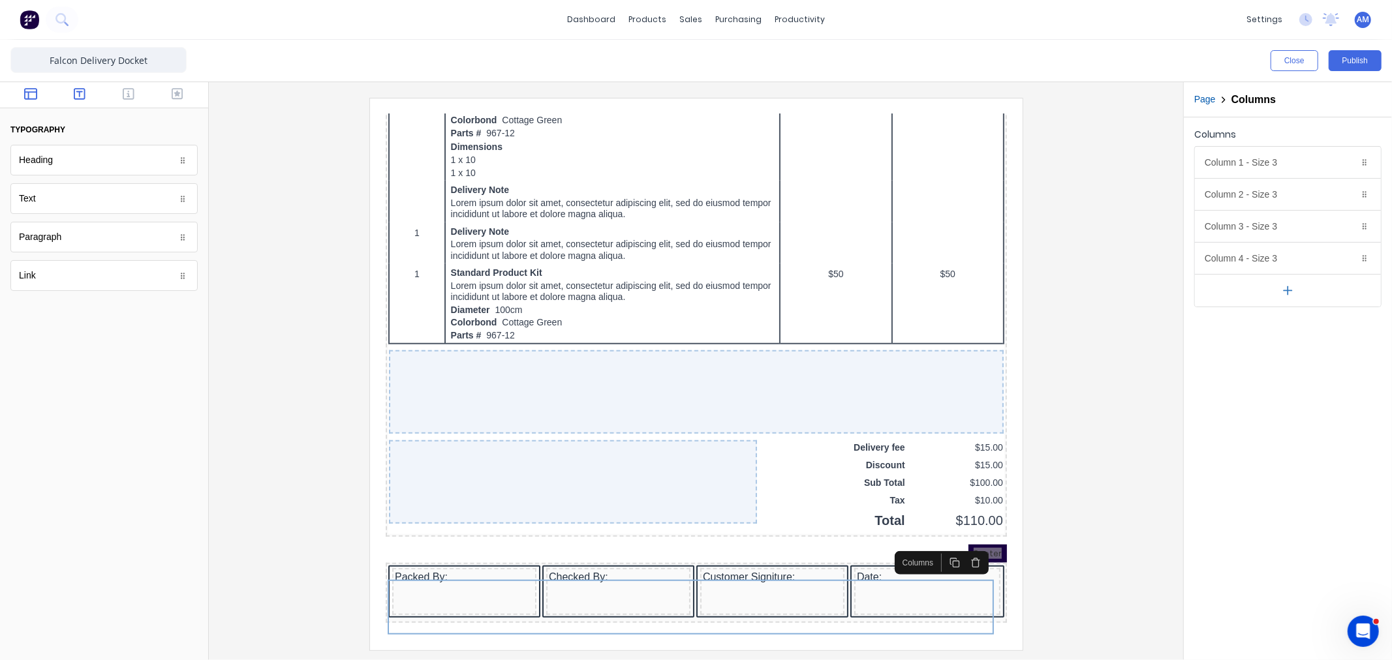
click at [37, 96] on button "button" at bounding box center [30, 95] width 41 height 16
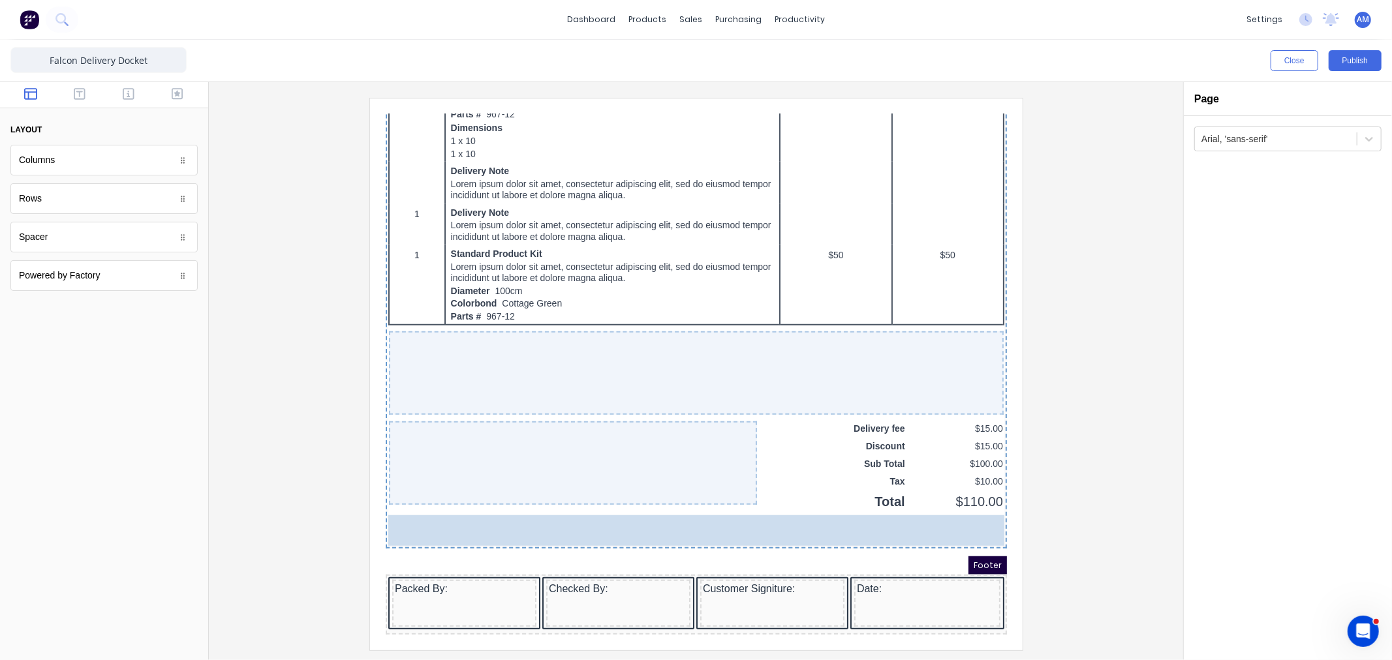
scroll to position [840, 0]
drag, startPoint x: 53, startPoint y: 237, endPoint x: 86, endPoint y: 226, distance: 34.9
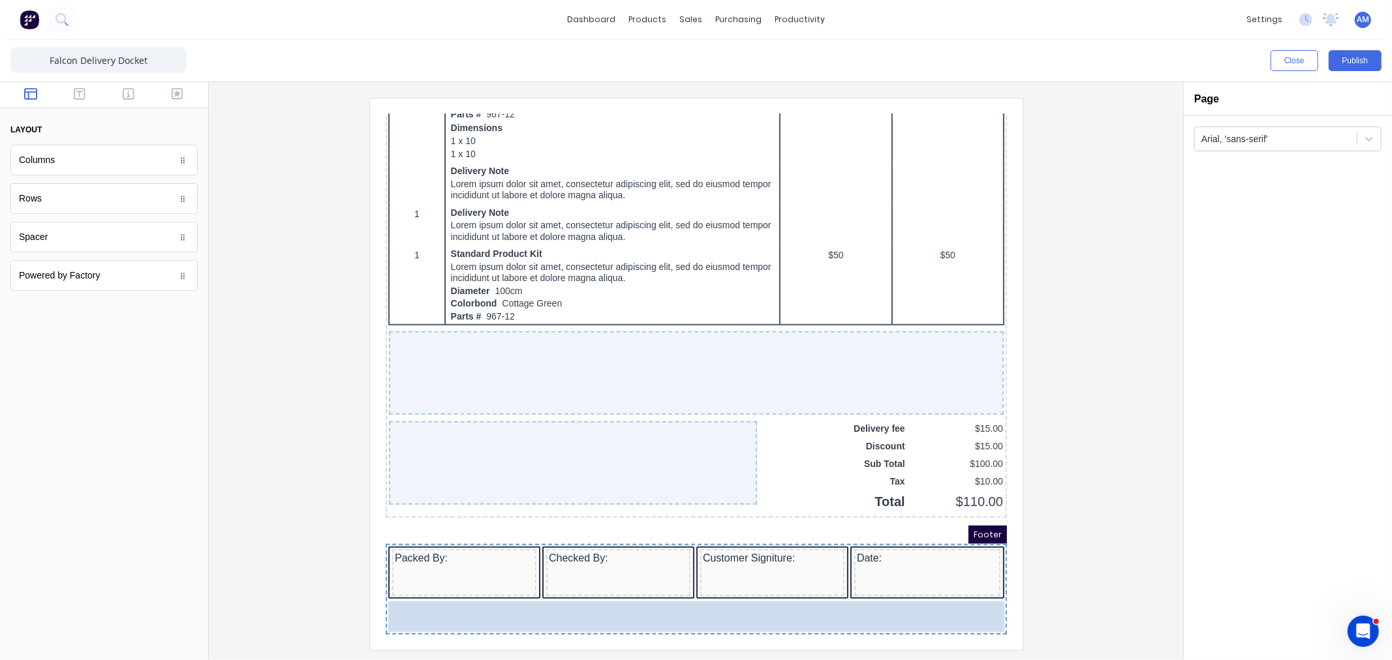
drag, startPoint x: 82, startPoint y: 216, endPoint x: 547, endPoint y: 635, distance: 626.1
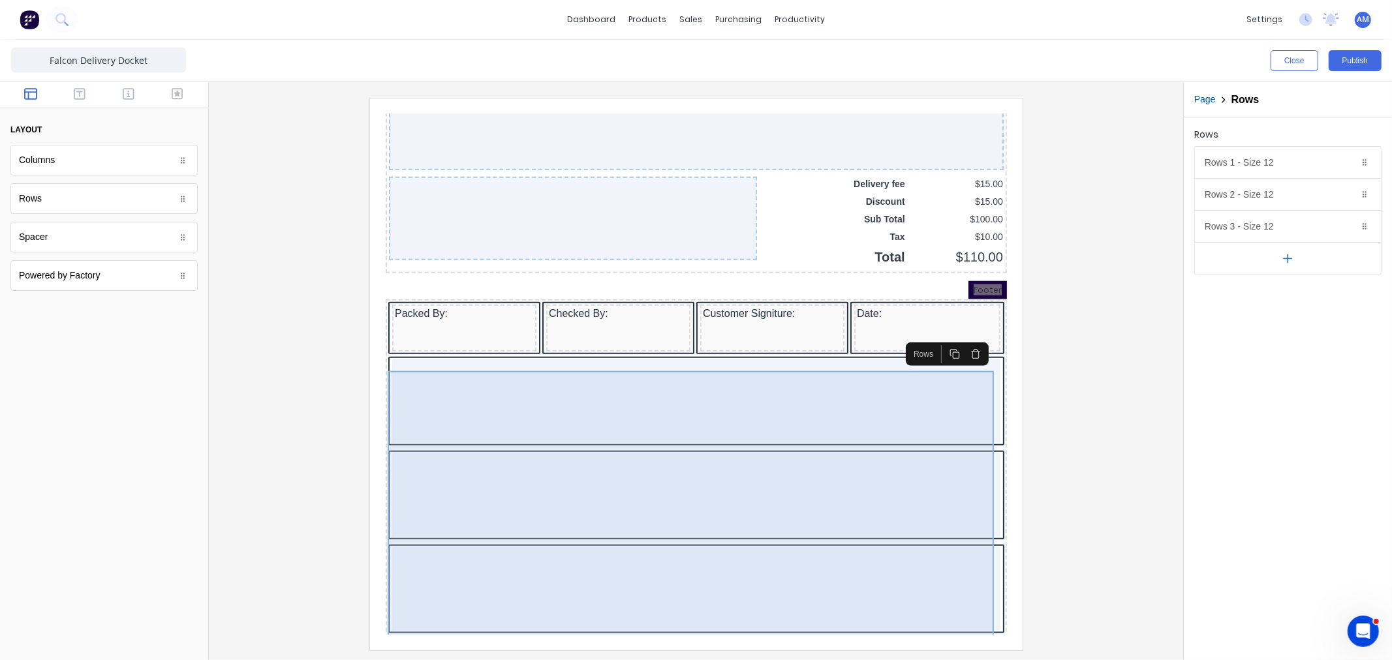
scroll to position [1085, 0]
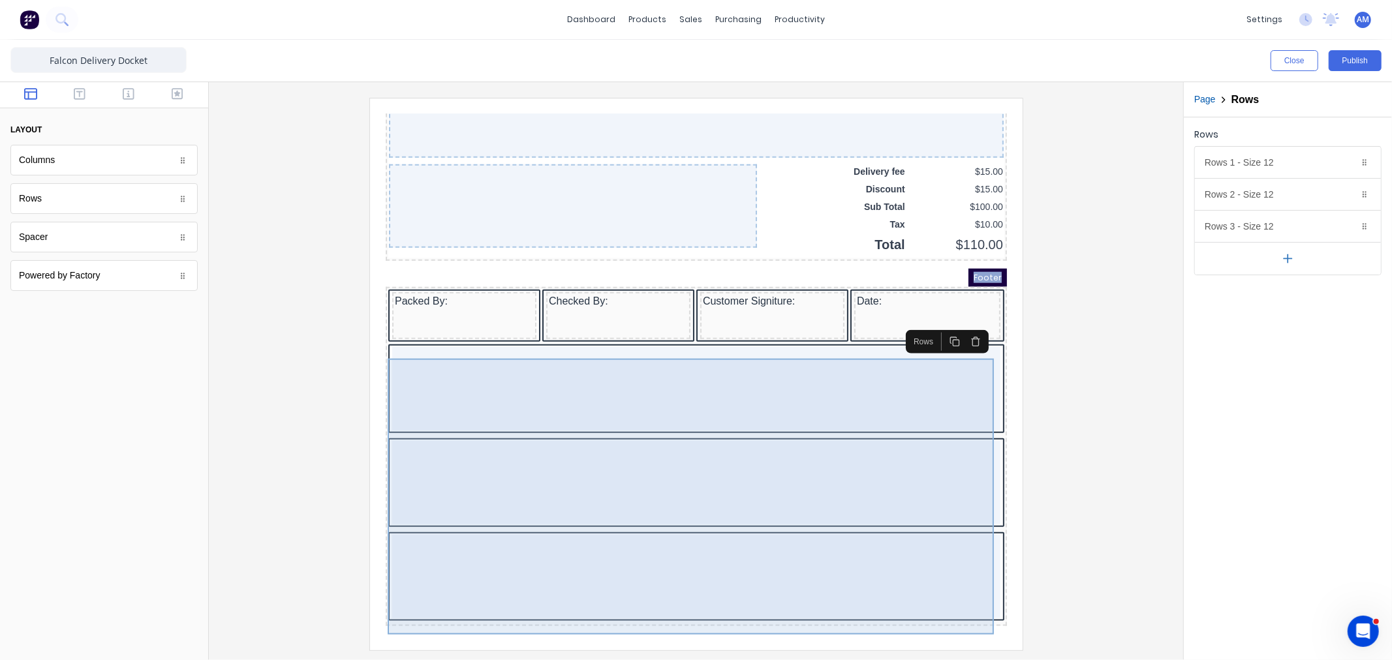
click at [606, 469] on div at bounding box center [680, 467] width 608 height 84
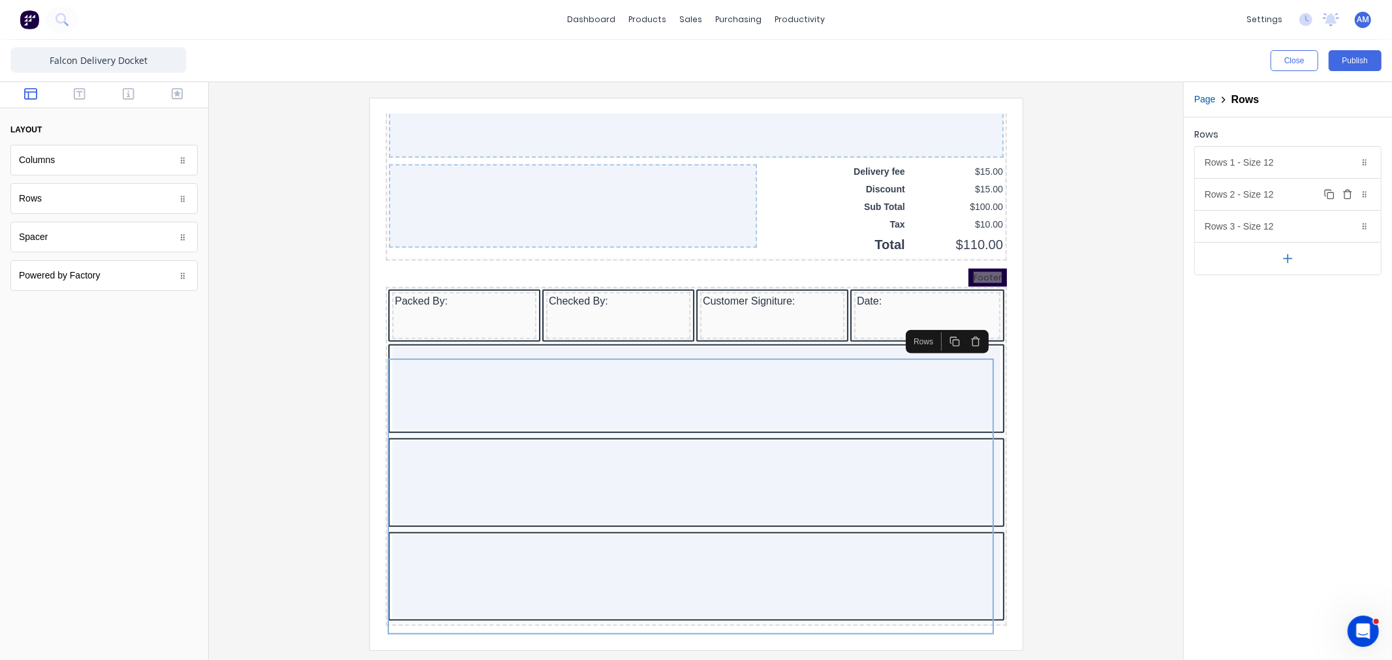
click at [1264, 191] on div "Rows 2 - Size 12 Duplicate Delete" at bounding box center [1288, 194] width 186 height 31
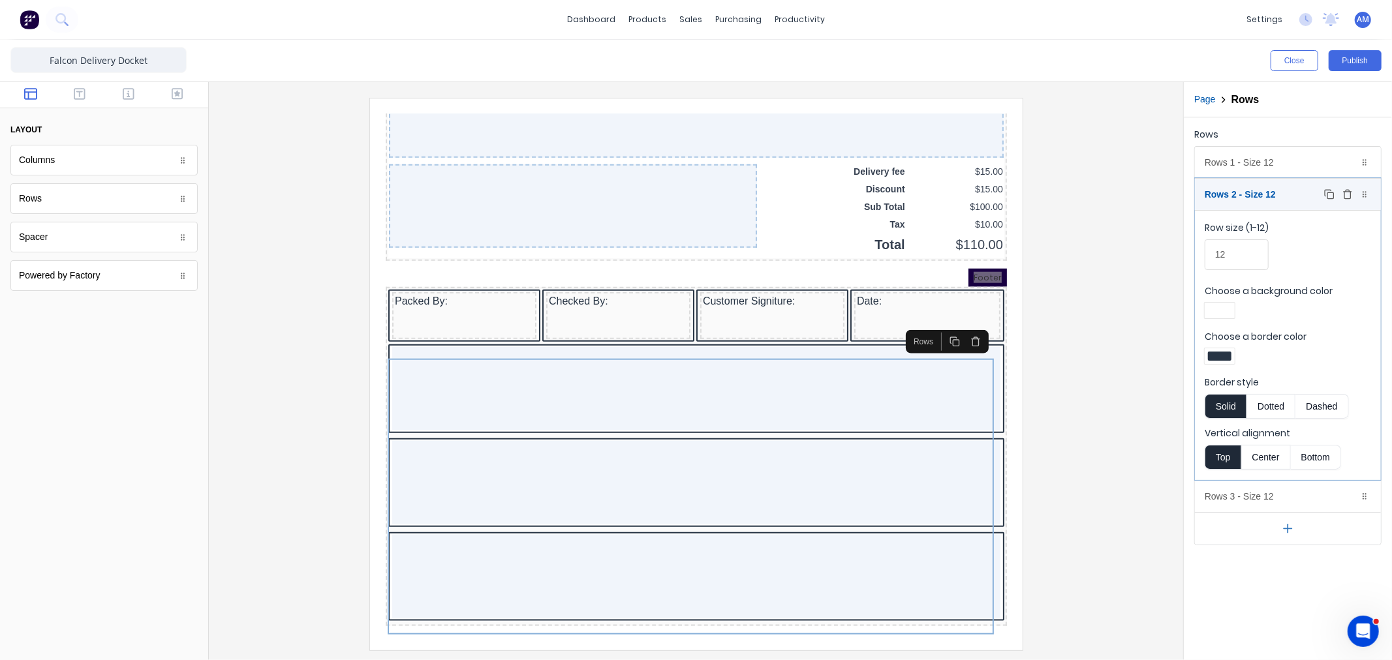
click at [1353, 196] on button "Delete" at bounding box center [1348, 195] width 16 height 16
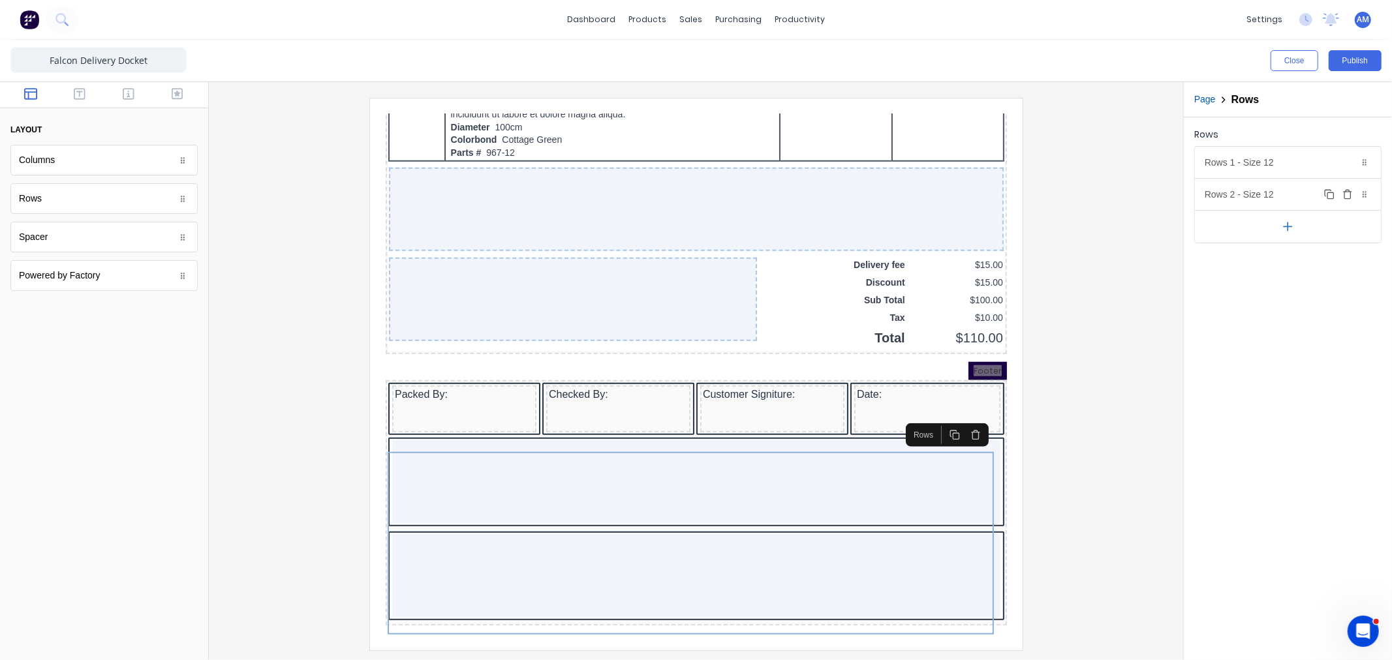
click at [1353, 194] on button "Delete" at bounding box center [1348, 195] width 16 height 16
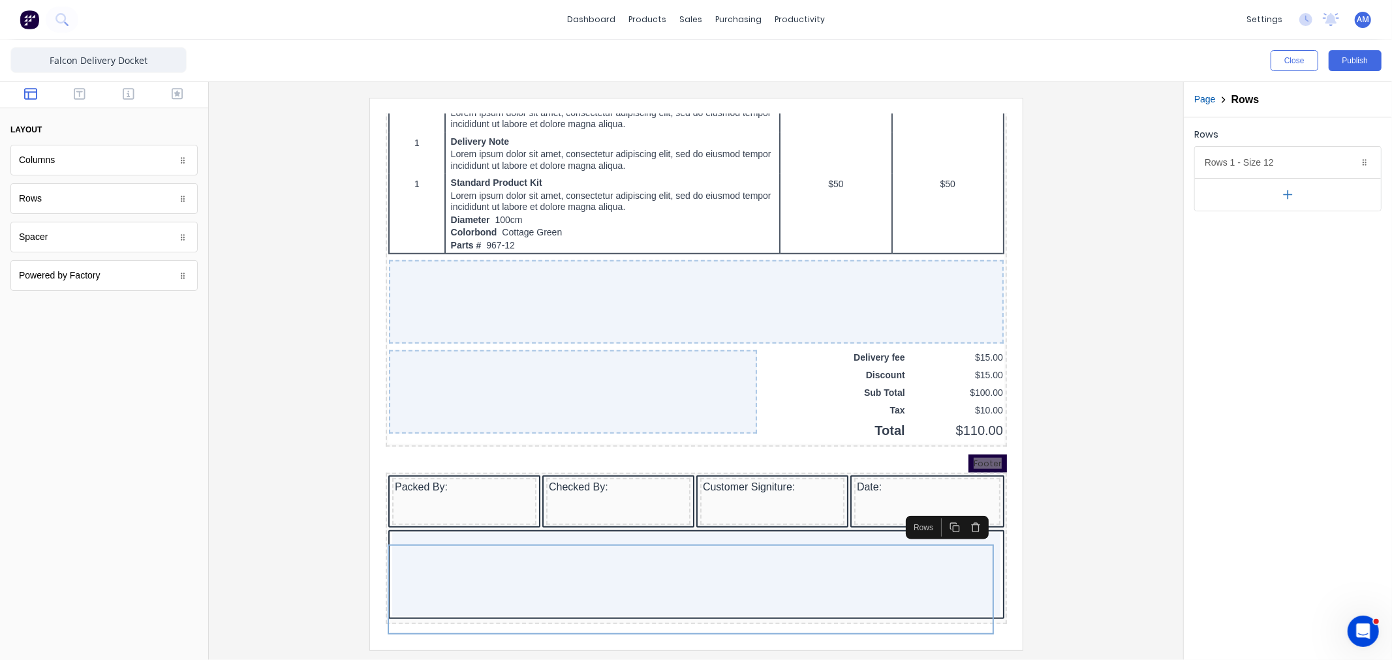
scroll to position [899, 0]
click at [1280, 162] on div "Rows 1 - Size 12 Duplicate Delete" at bounding box center [1288, 162] width 186 height 31
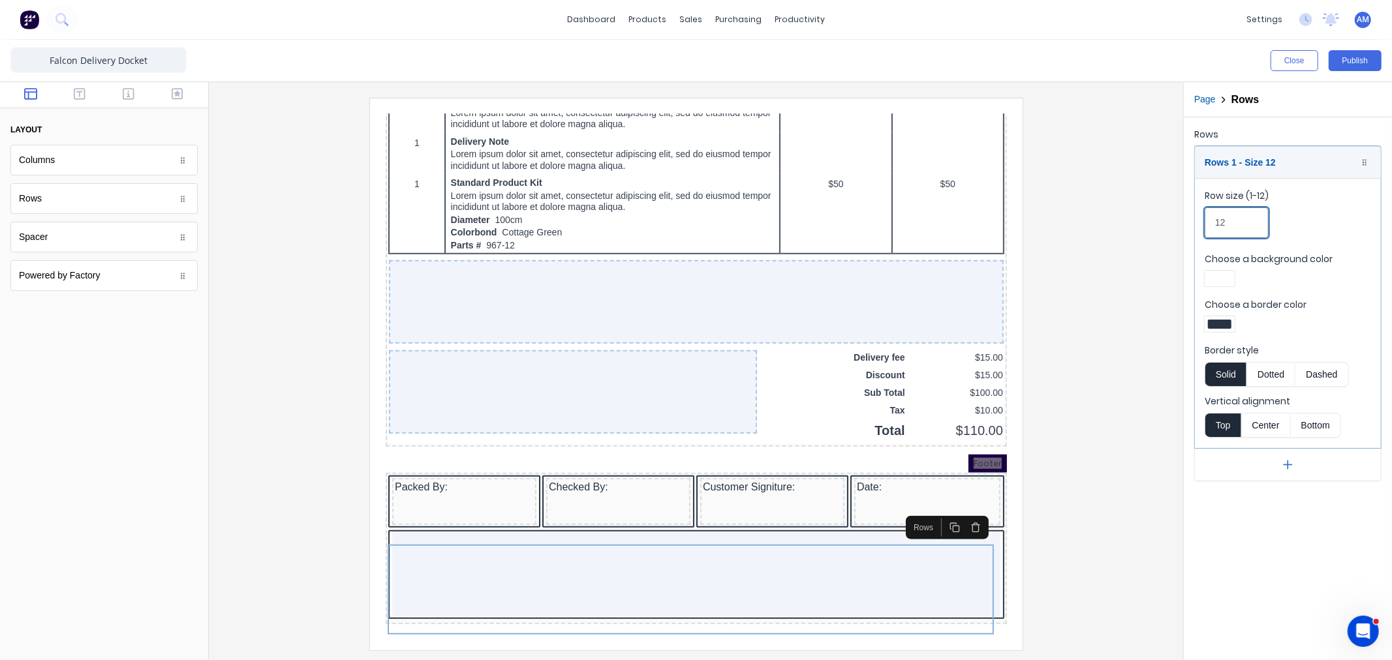
drag, startPoint x: 1248, startPoint y: 218, endPoint x: 1184, endPoint y: 222, distance: 64.1
click at [1185, 221] on div "Rows Rows 1 - Size 12 Duplicate Delete Row size (1-12) 12 Choose a background c…" at bounding box center [1288, 303] width 208 height 372
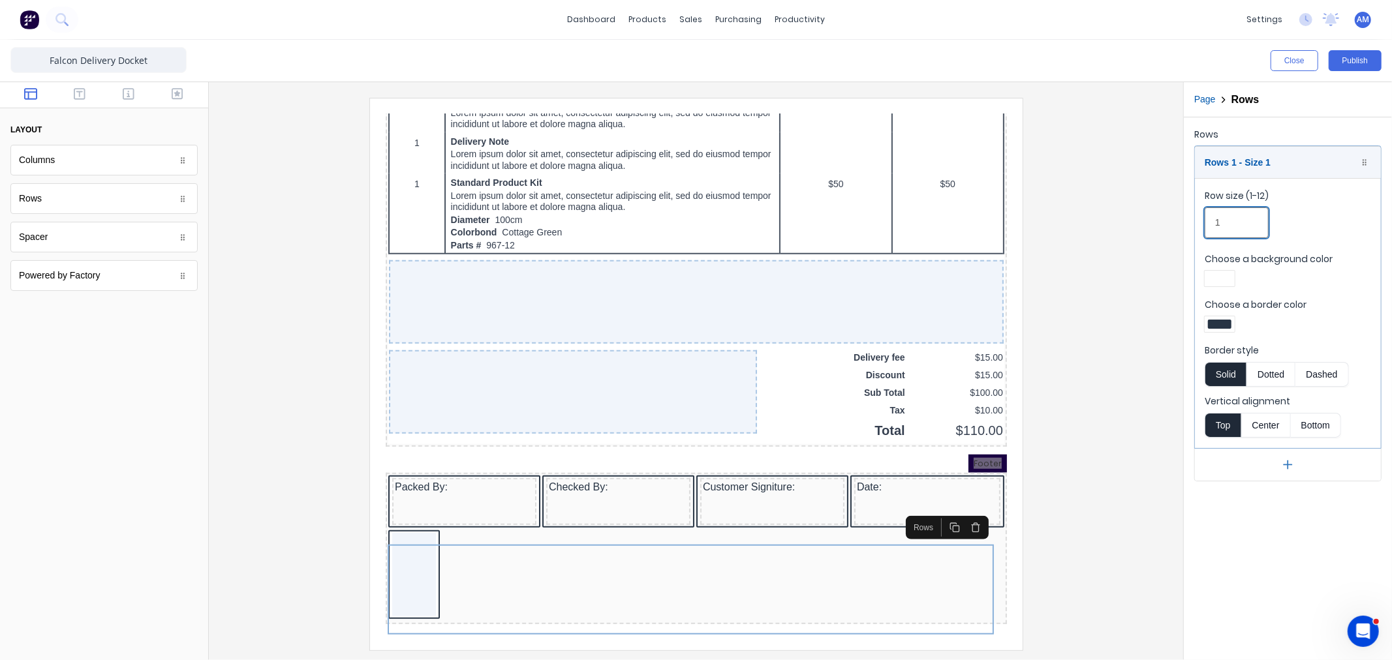
type input "1"
click at [1160, 290] on div at bounding box center [695, 374] width 953 height 552
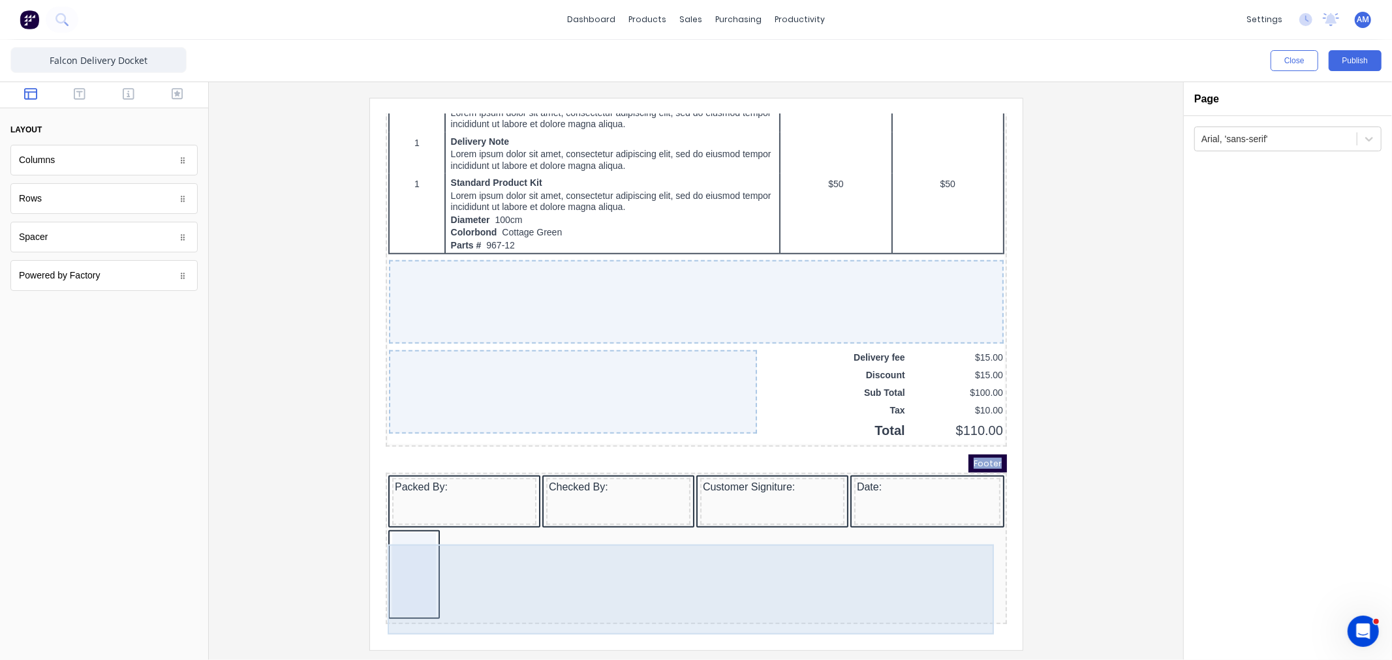
click at [396, 564] on div at bounding box center [398, 559] width 44 height 84
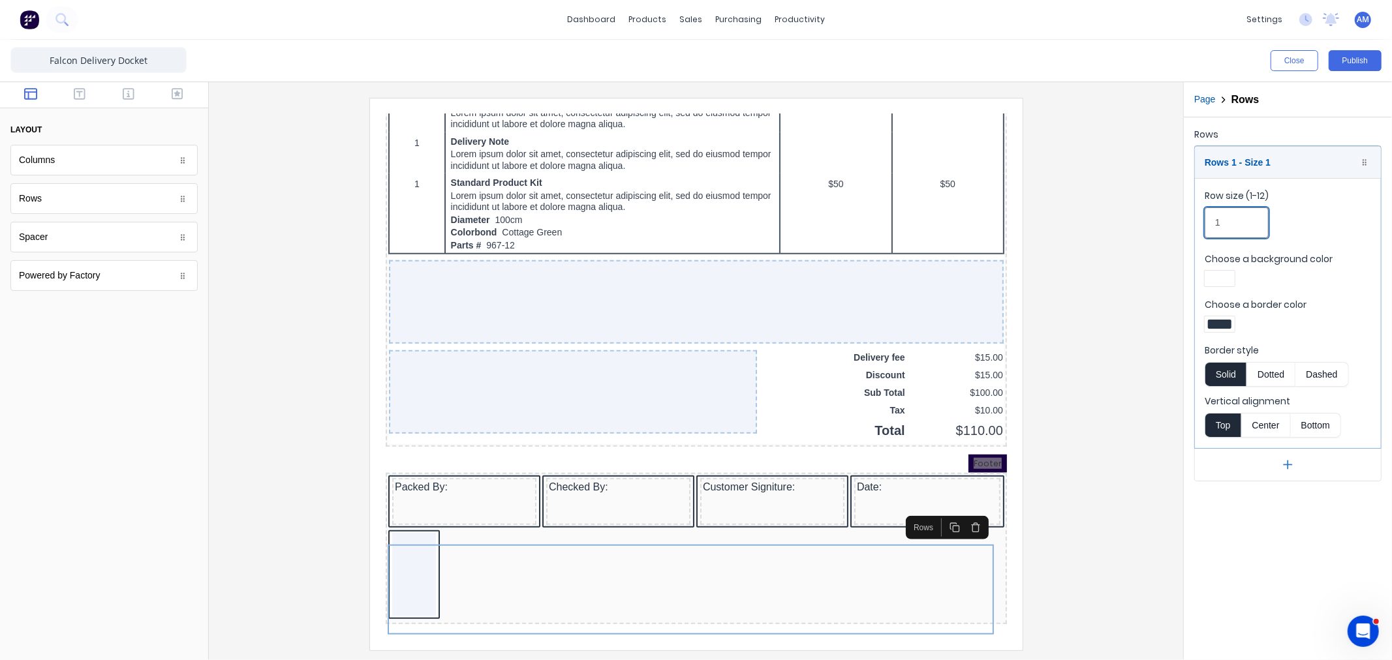
click at [1234, 222] on input "1" at bounding box center [1237, 223] width 64 height 31
drag, startPoint x: 1224, startPoint y: 224, endPoint x: 1185, endPoint y: 229, distance: 39.4
click at [1185, 229] on div "Rows Rows 1 - Size 1 Duplicate Delete Row size (1-12) 1 Choose a background col…" at bounding box center [1288, 303] width 208 height 372
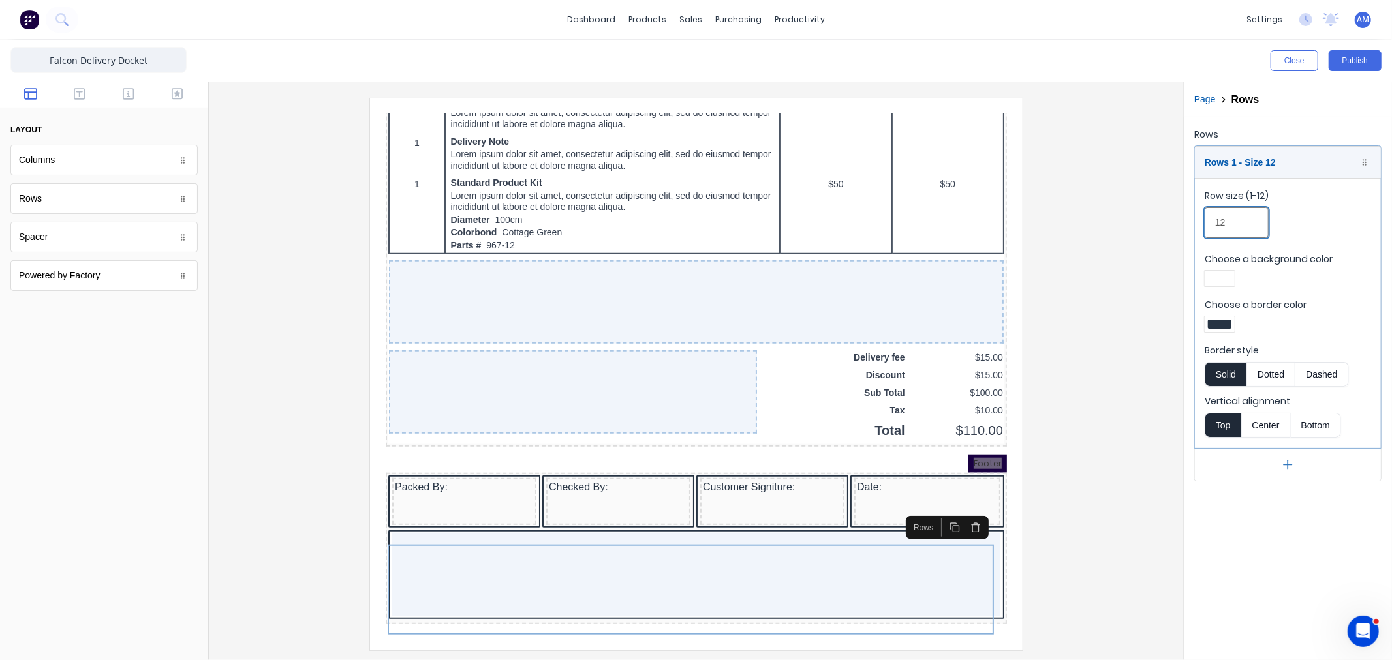
type input "12"
click at [1110, 377] on div at bounding box center [695, 374] width 953 height 552
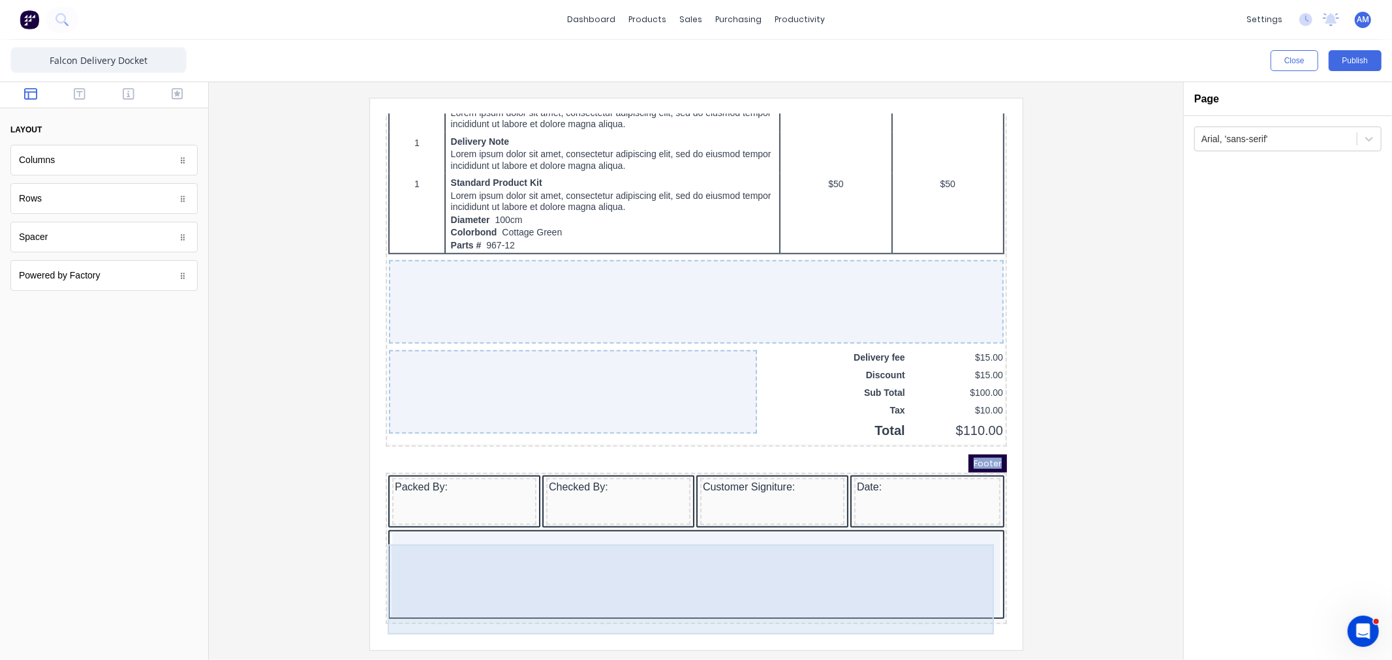
click at [922, 569] on div at bounding box center [680, 559] width 608 height 84
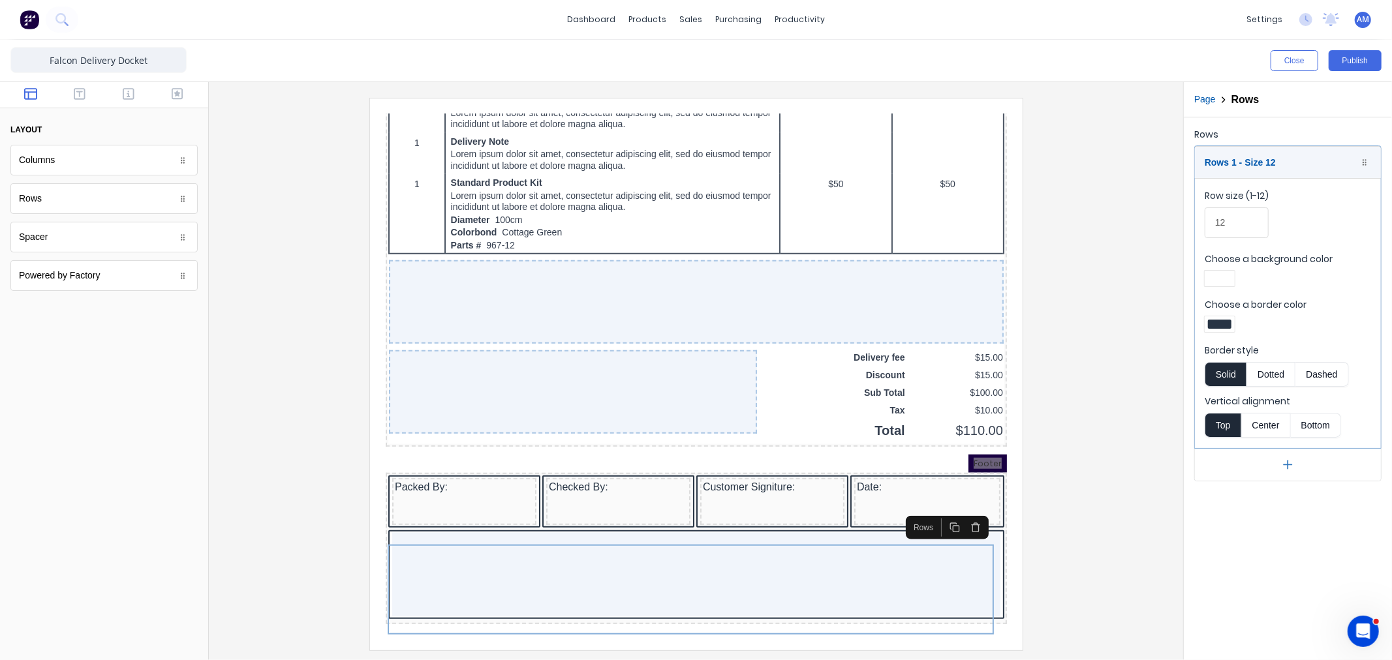
click at [1225, 322] on div at bounding box center [1219, 324] width 23 height 9
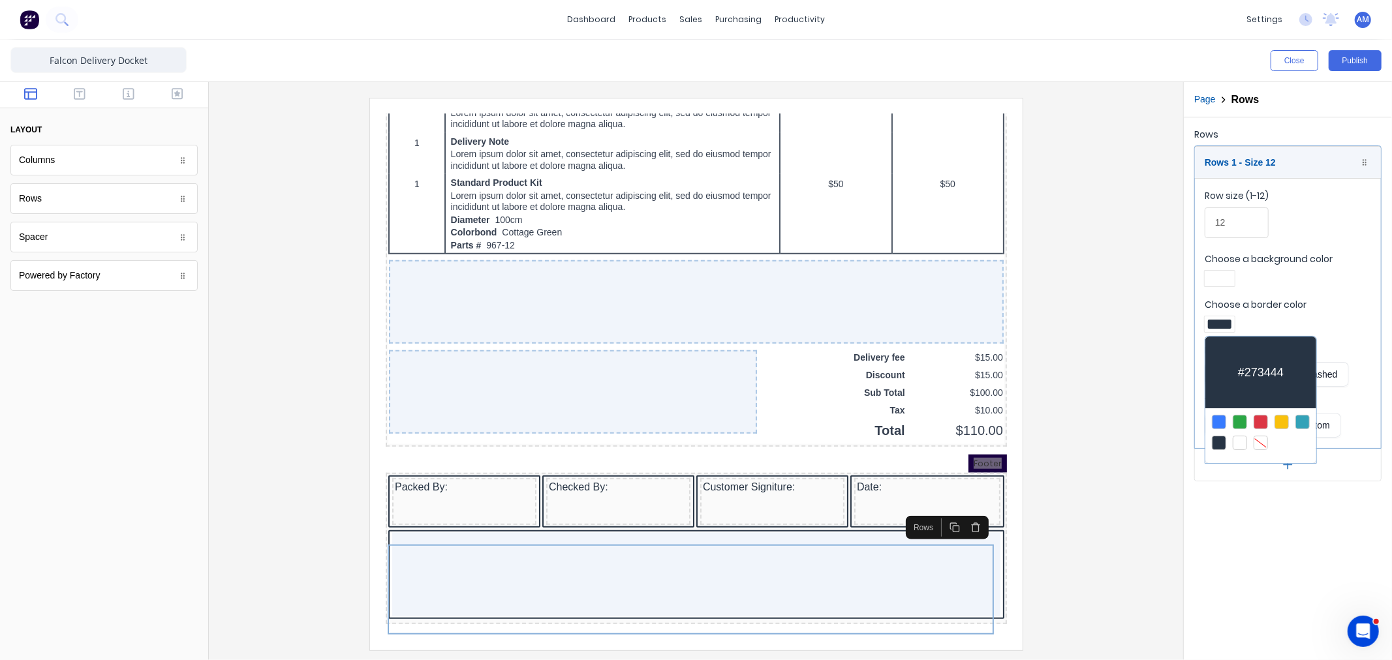
click at [1241, 442] on div at bounding box center [1240, 443] width 14 height 14
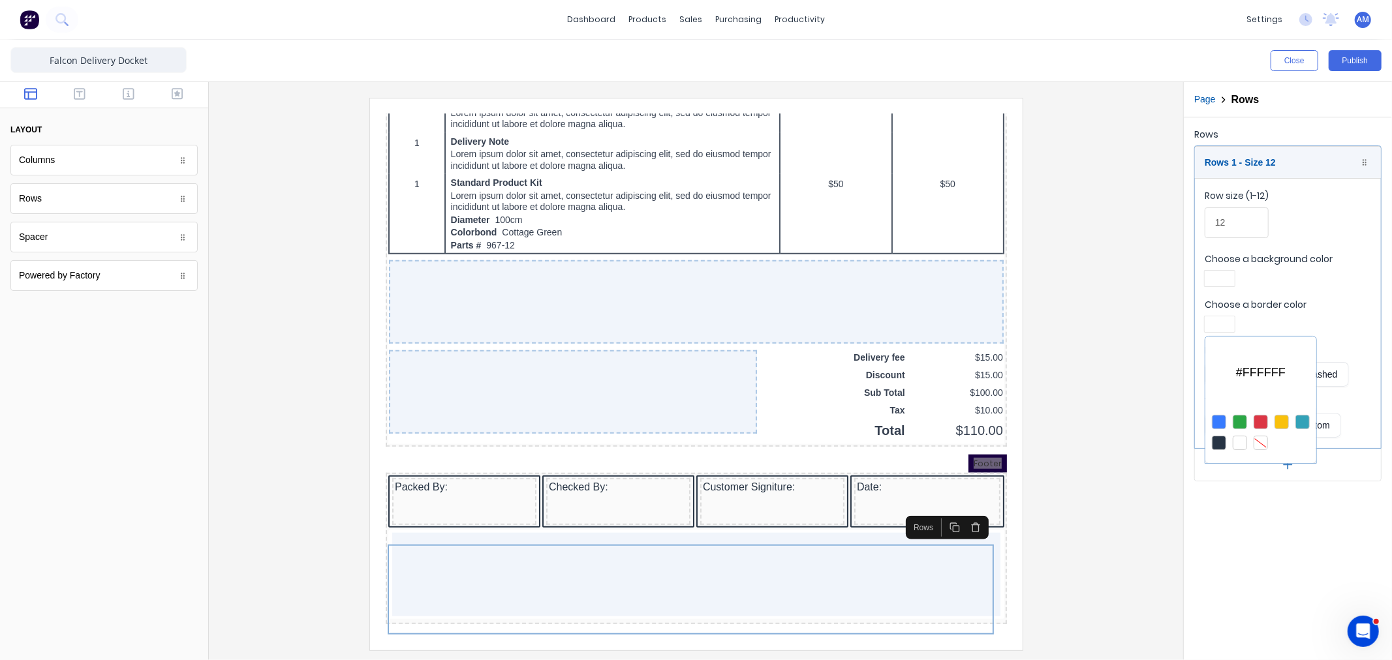
click at [1158, 356] on div at bounding box center [696, 330] width 1392 height 660
click at [1219, 322] on div at bounding box center [1219, 324] width 23 height 9
click at [1260, 441] on div at bounding box center [1261, 443] width 14 height 14
click at [1219, 277] on div at bounding box center [696, 330] width 1392 height 660
click at [1214, 276] on div at bounding box center [1219, 278] width 23 height 9
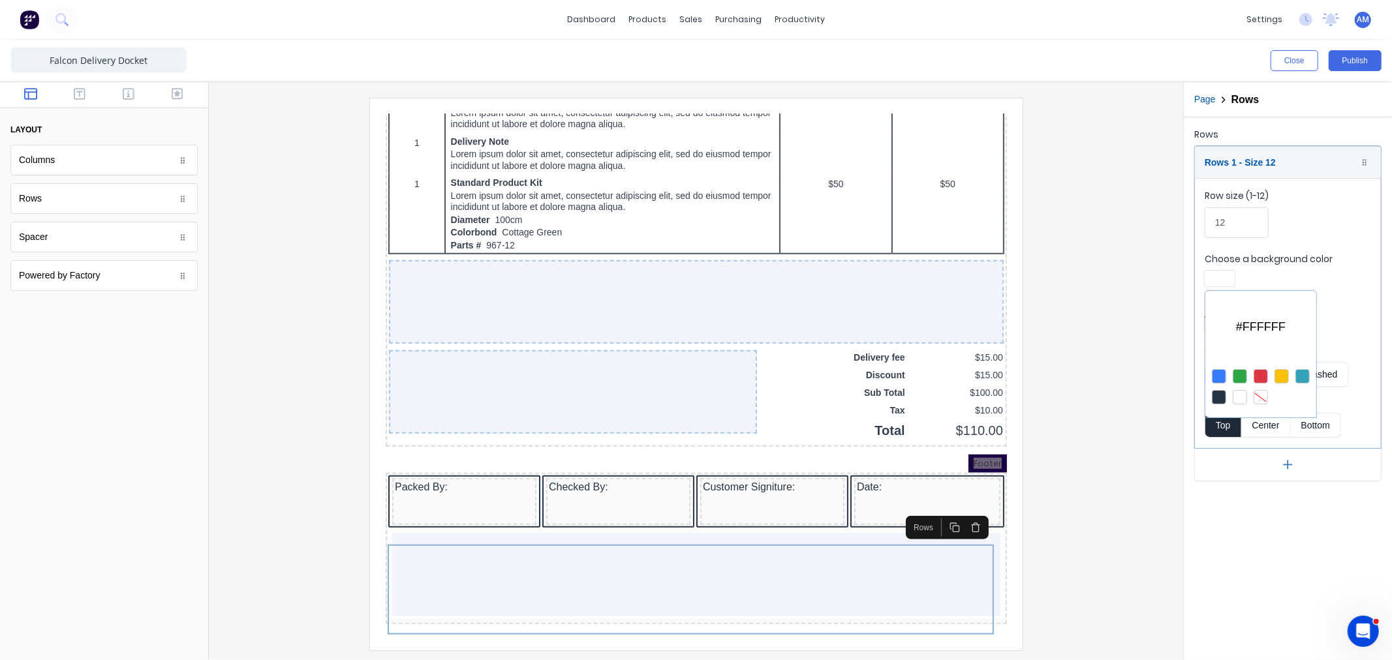
click at [1261, 396] on div at bounding box center [1261, 397] width 14 height 14
click at [1034, 573] on div at bounding box center [696, 330] width 1392 height 660
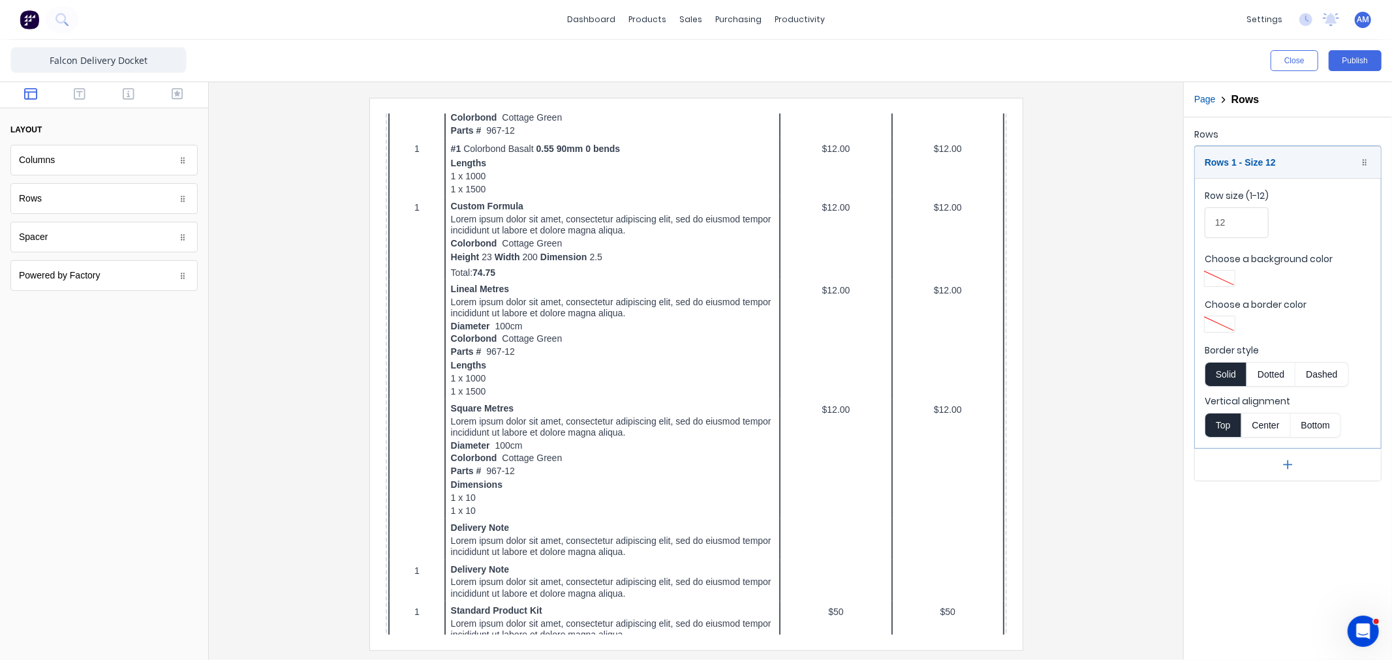
scroll to position [0, 0]
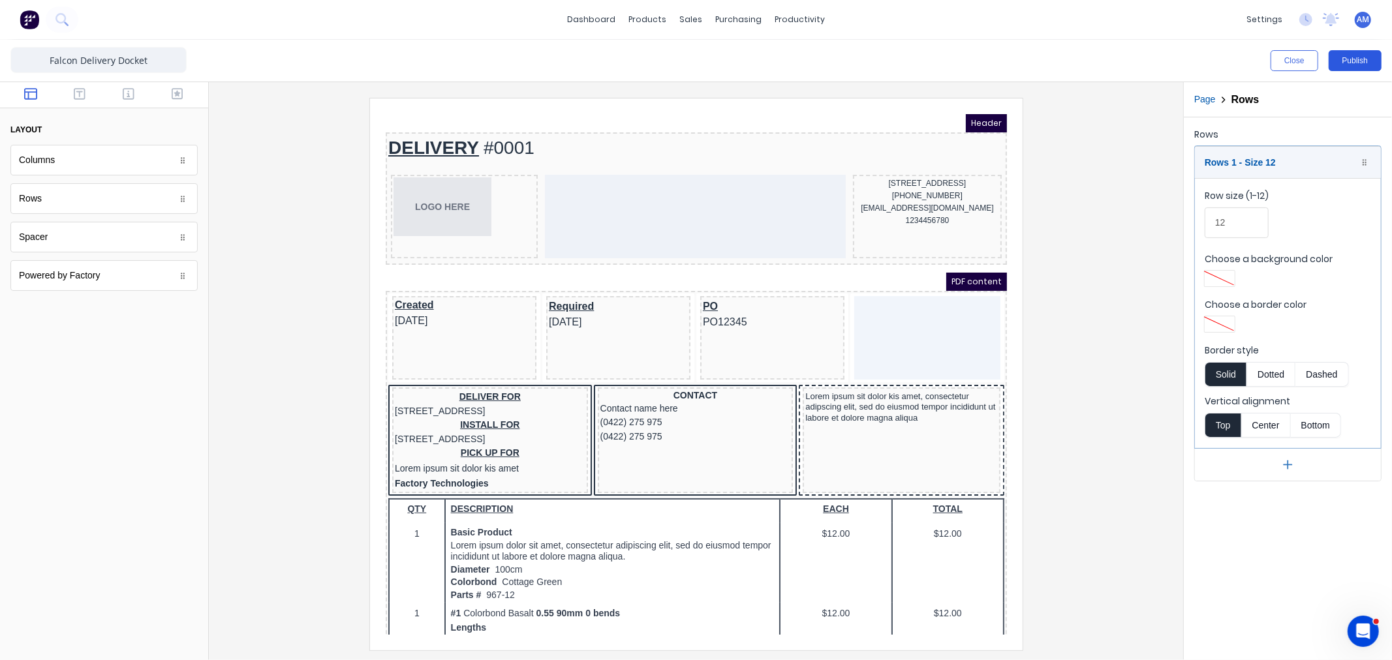
click at [1363, 57] on button "Publish" at bounding box center [1355, 60] width 53 height 21
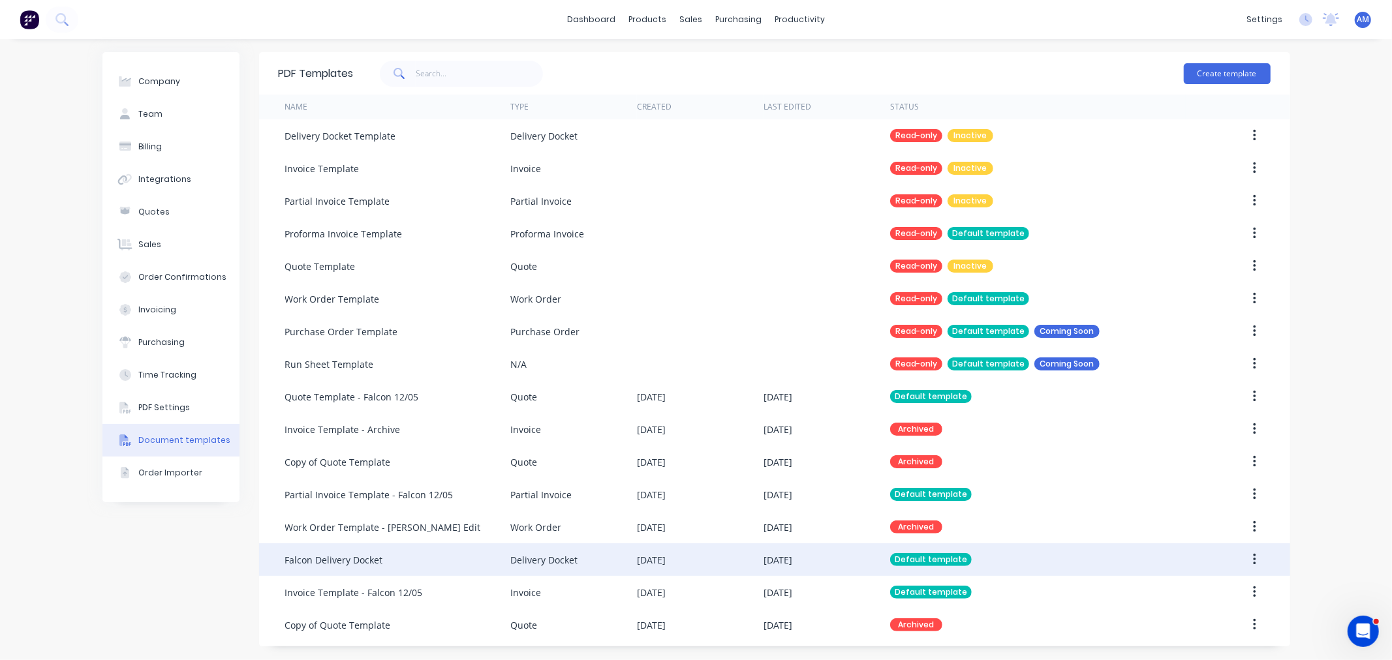
click at [361, 553] on div "Falcon Delivery Docket" at bounding box center [334, 560] width 98 height 14
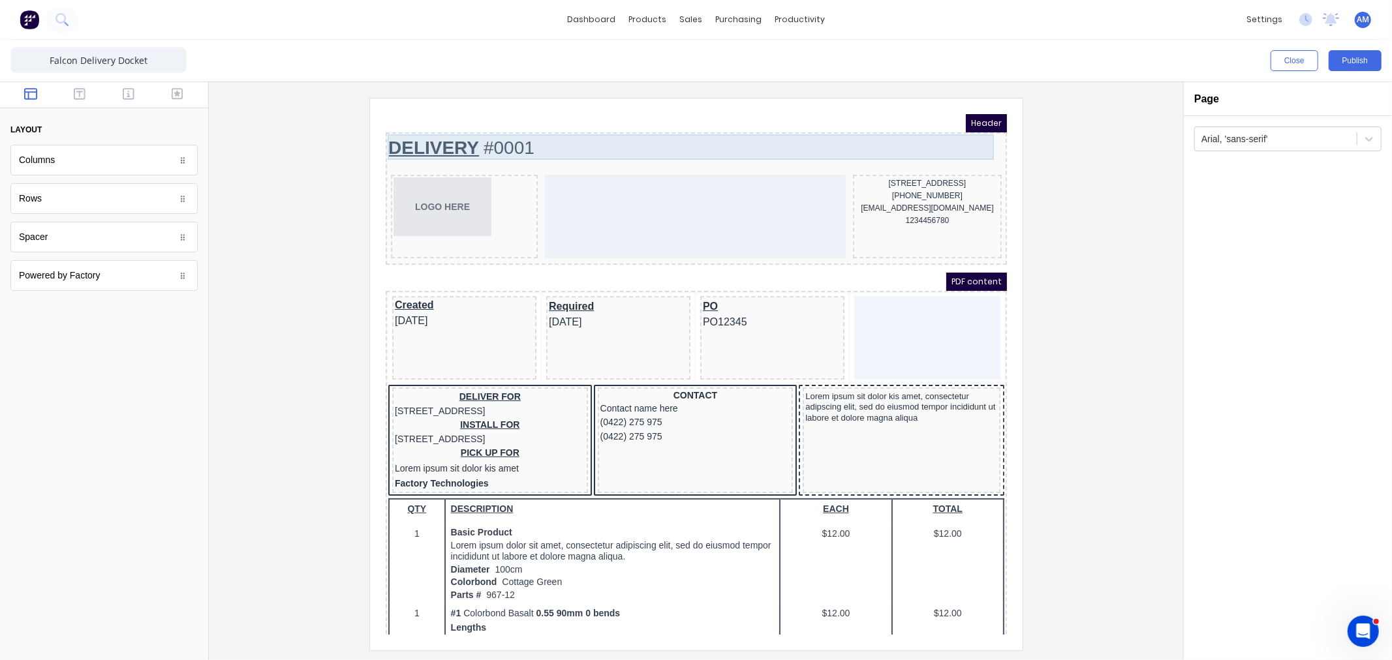
click at [440, 123] on div "DELIVERY #0001" at bounding box center [680, 131] width 616 height 25
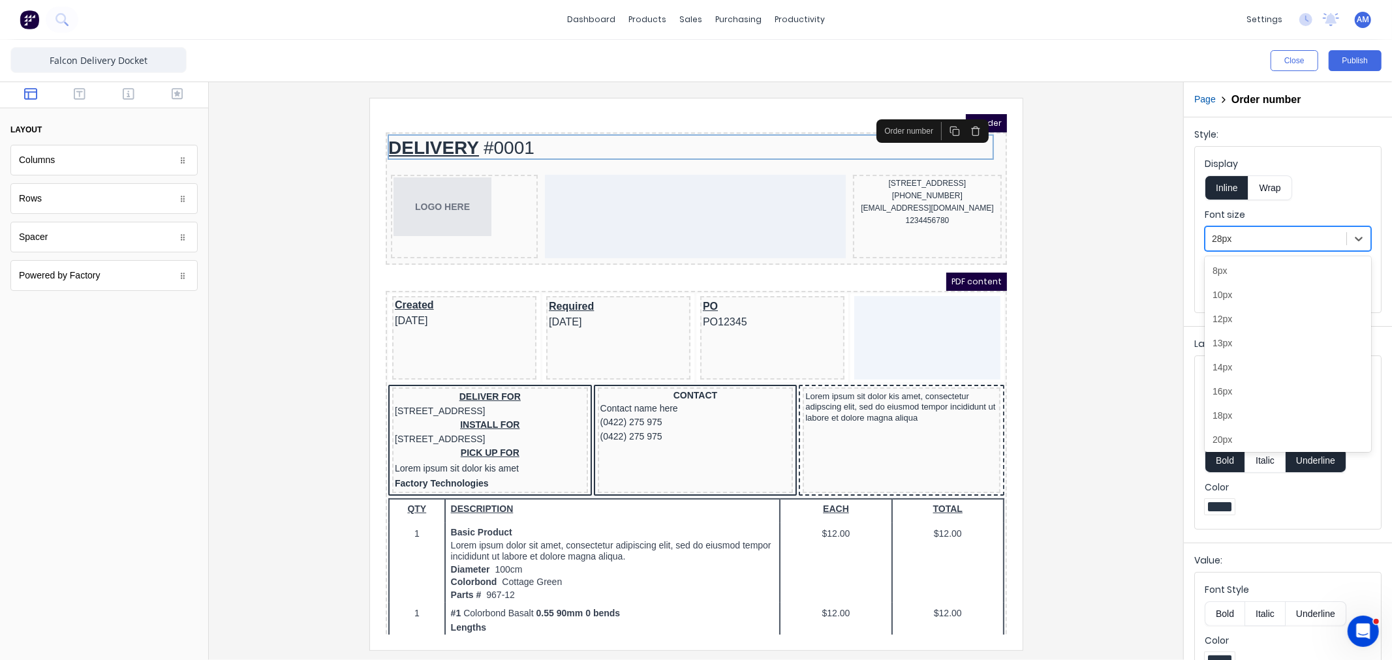
drag, startPoint x: 1240, startPoint y: 240, endPoint x: 1239, endPoint y: 234, distance: 6.7
click at [608, 46] on div at bounding box center [305, 32] width 606 height 25
click at [1248, 411] on div "24px" at bounding box center [1288, 408] width 166 height 24
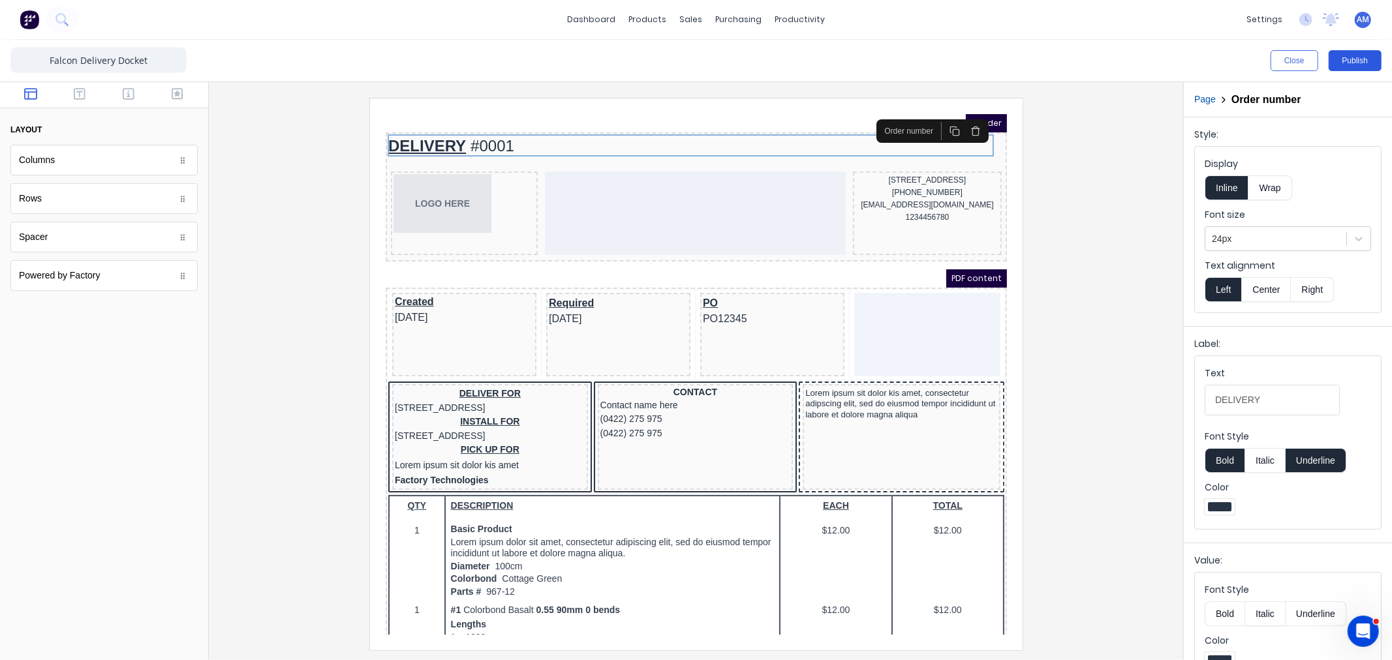
click at [1358, 56] on button "Publish" at bounding box center [1355, 60] width 53 height 21
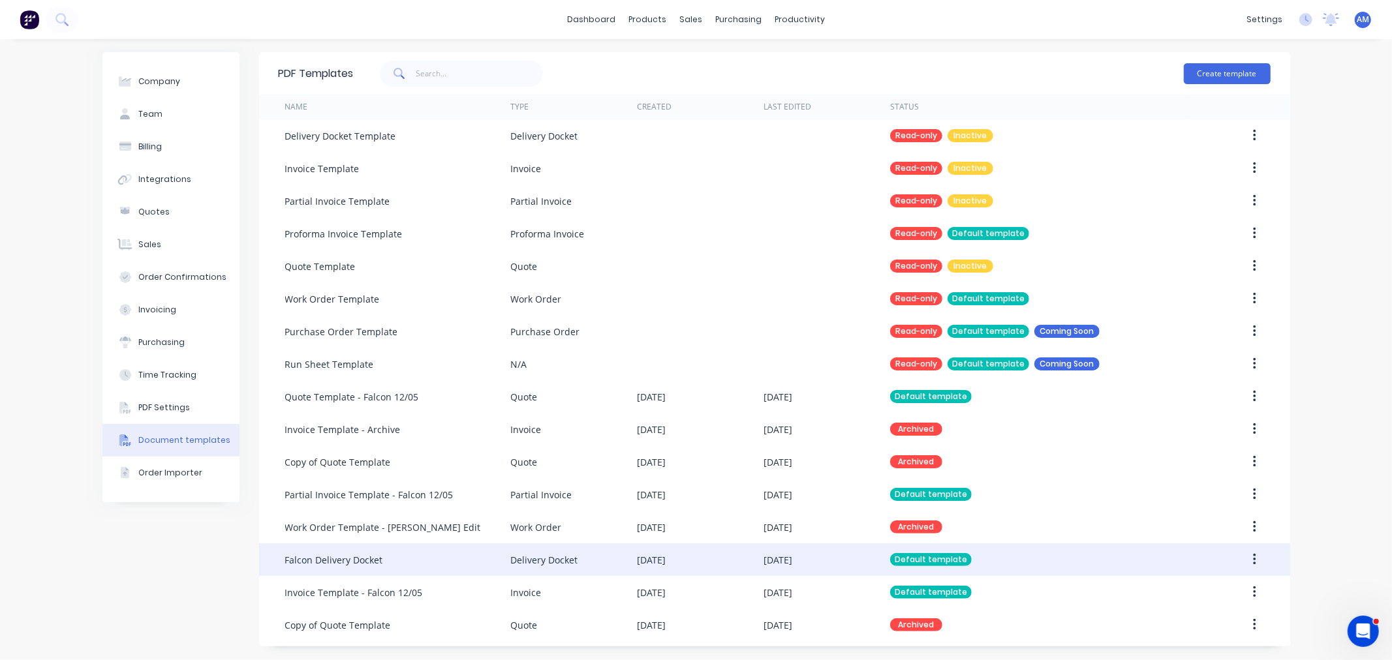
click at [337, 547] on div "Falcon Delivery Docket" at bounding box center [397, 560] width 225 height 33
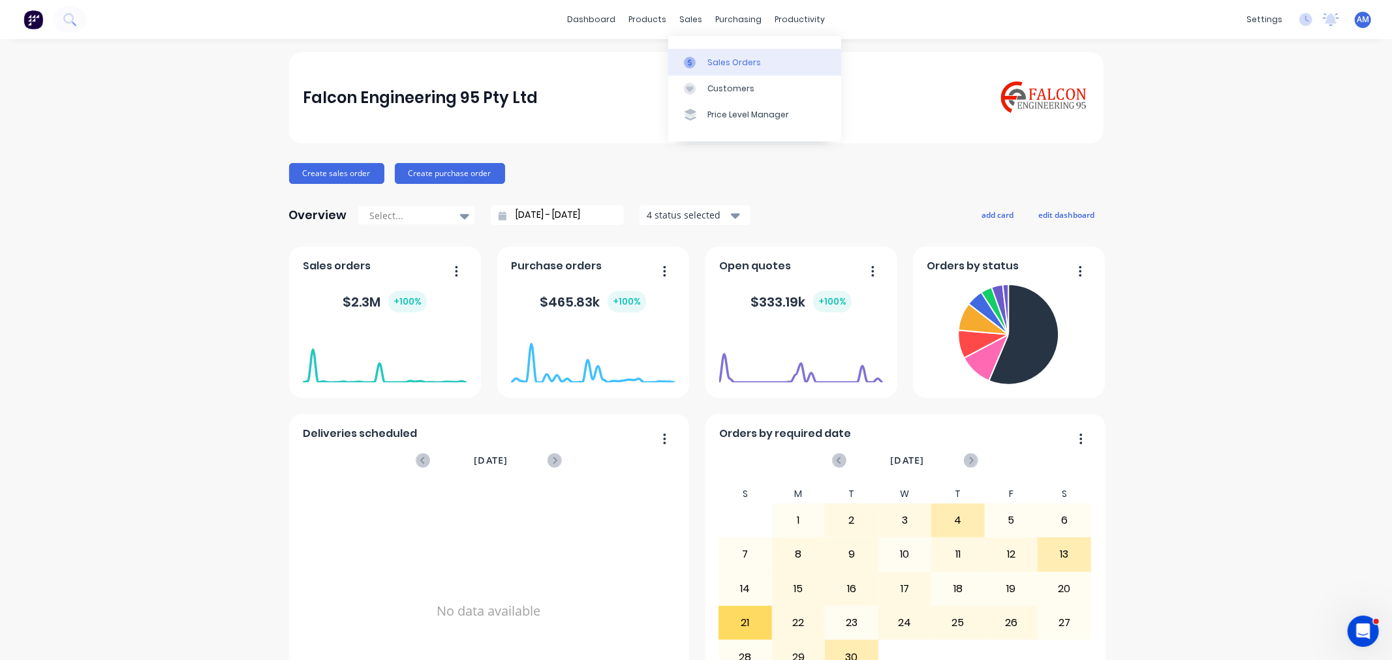
click at [710, 64] on div "Sales Orders" at bounding box center [734, 63] width 54 height 12
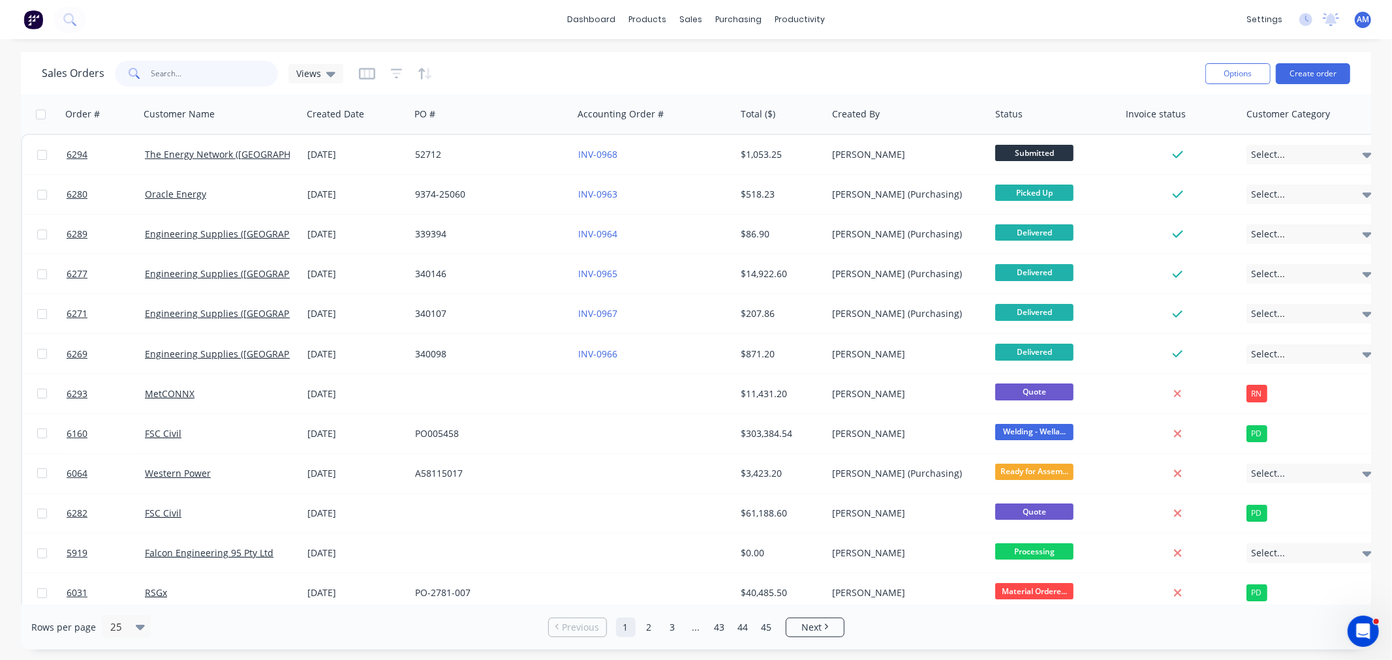
click at [227, 67] on input "text" at bounding box center [214, 74] width 127 height 26
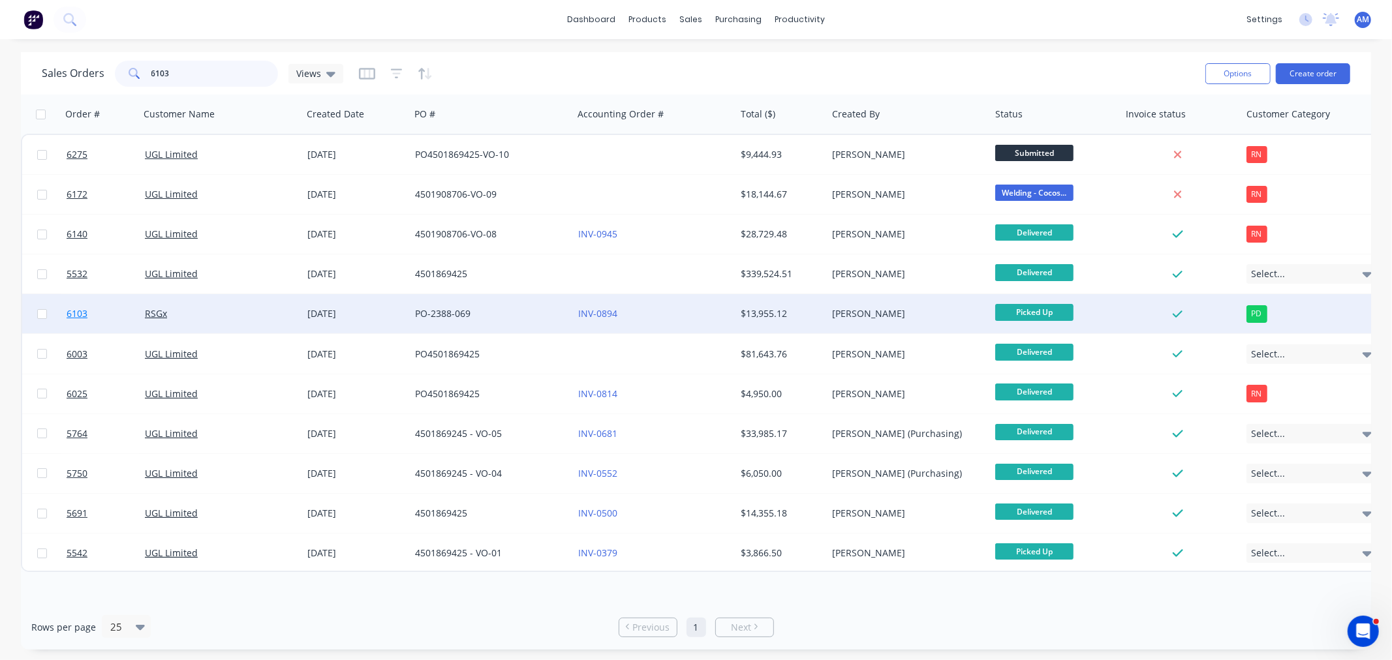
type input "6103"
click at [106, 313] on link "6103" at bounding box center [106, 313] width 78 height 39
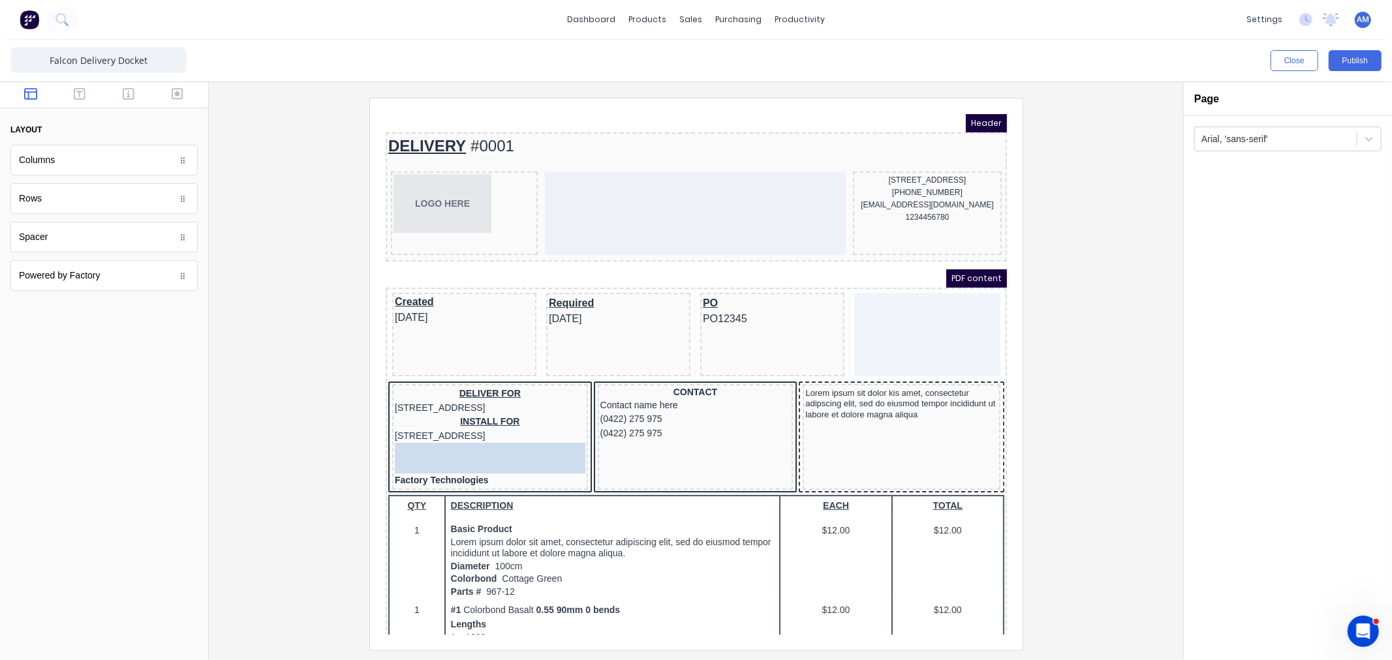
click at [413, 471] on body "Header DELIVERY #0001 LOGO HERE [STREET_ADDRESS] (042) 2222 3333 [EMAIL_ADDRESS…" at bounding box center [679, 358] width 621 height 521
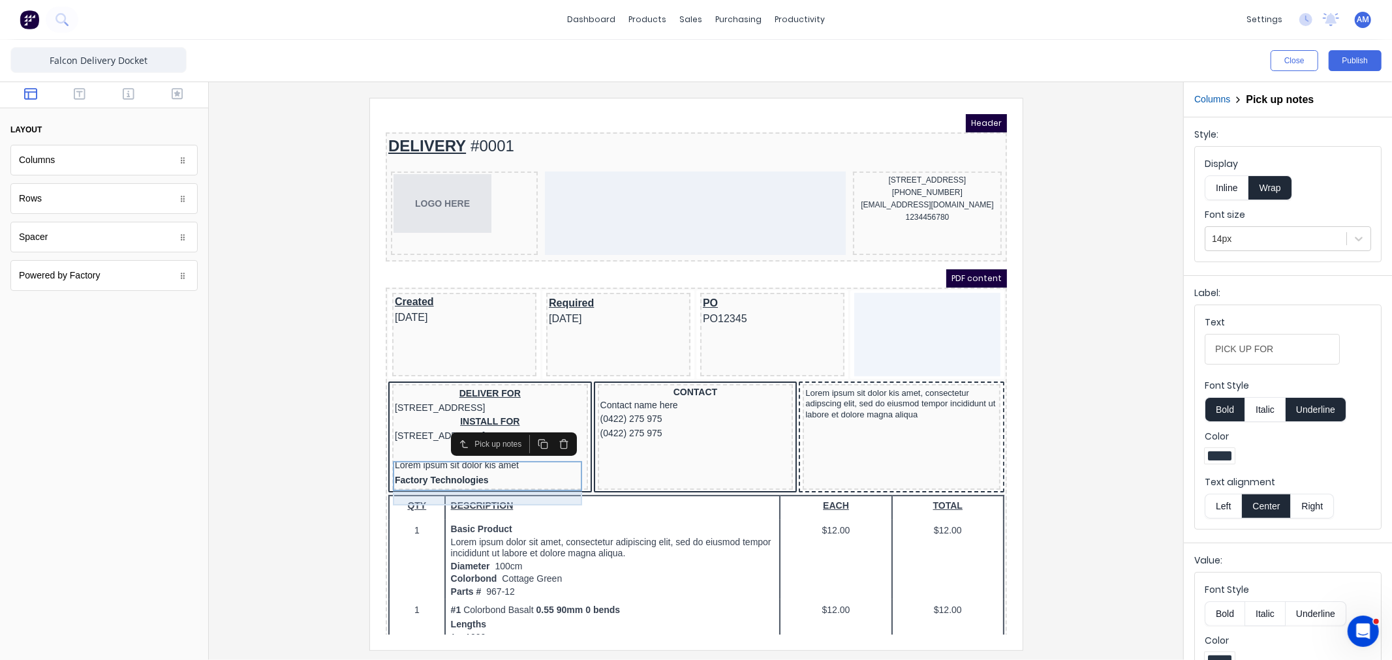
click at [410, 472] on div "Factory Technologies" at bounding box center [474, 464] width 191 height 14
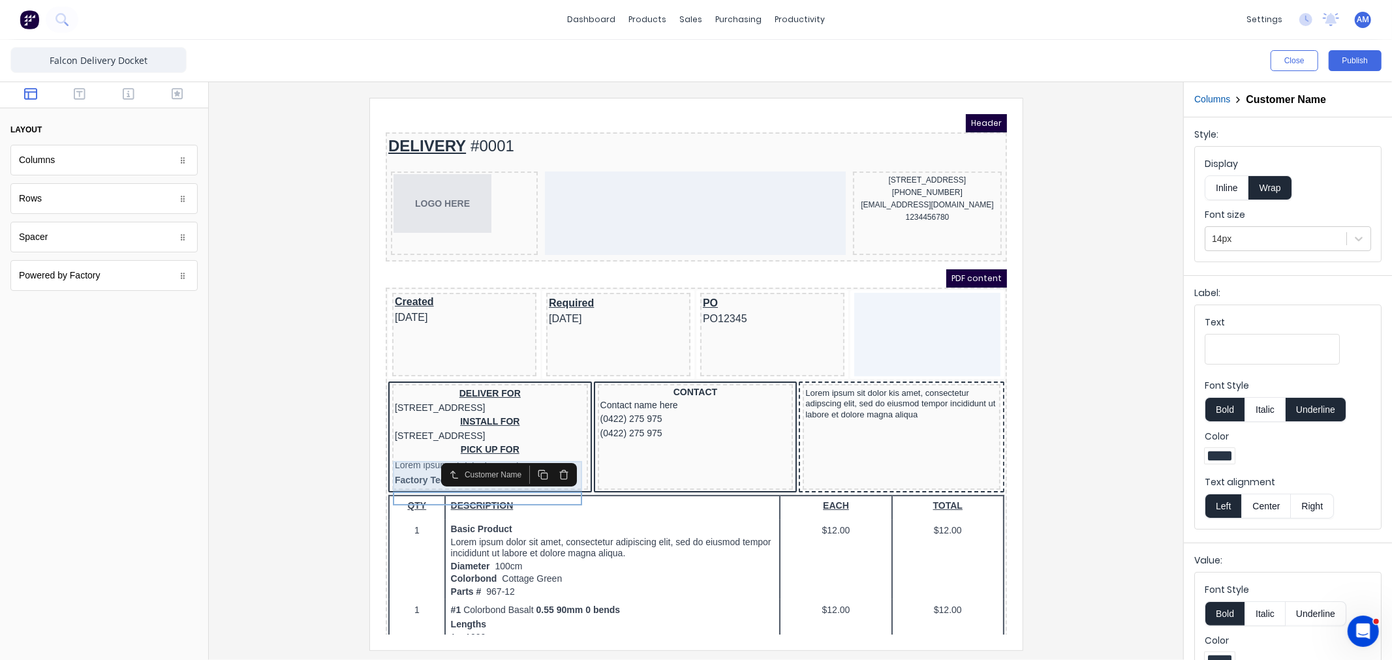
click at [409, 457] on div "PICK UP FOR Lorem ipsum sit dolor kis amet" at bounding box center [474, 442] width 191 height 31
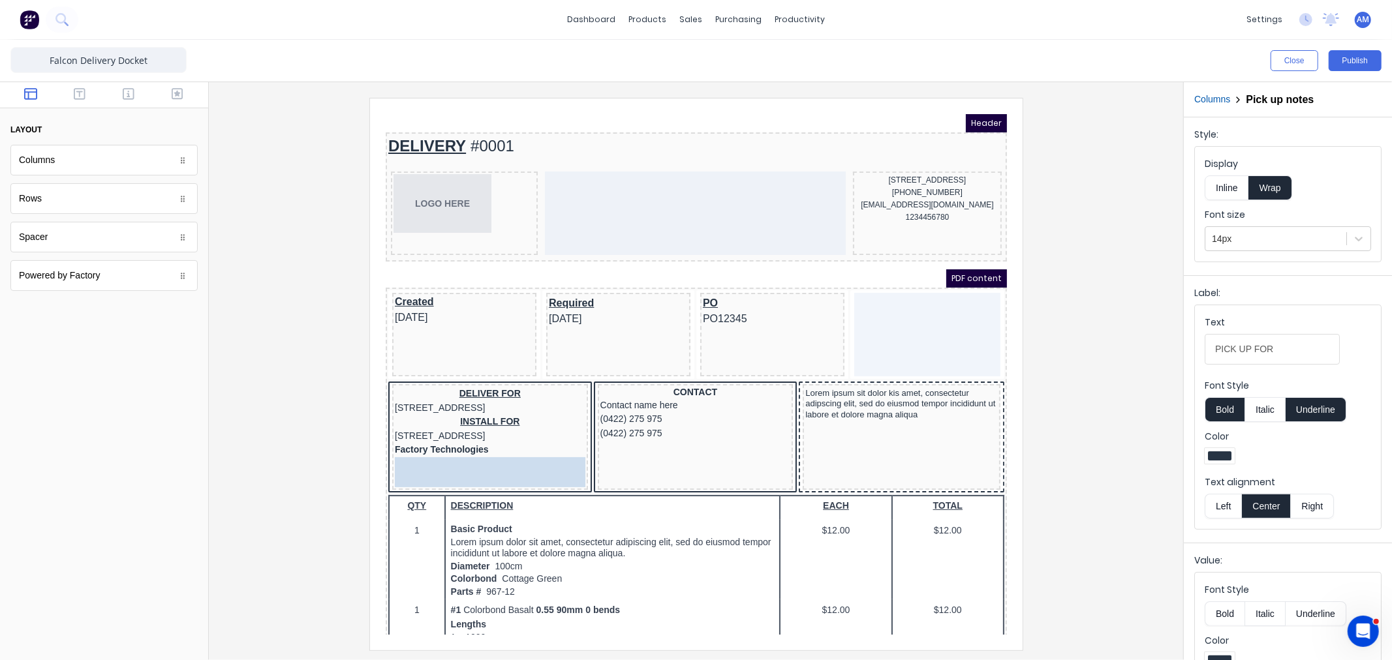
drag, startPoint x: 409, startPoint y: 463, endPoint x: 408, endPoint y: 481, distance: 18.3
click at [479, 464] on div "PICK UP FOR Lorem ipsum sit dolor kis amet" at bounding box center [474, 456] width 191 height 31
click at [418, 441] on div "Factory Technologies" at bounding box center [474, 434] width 191 height 14
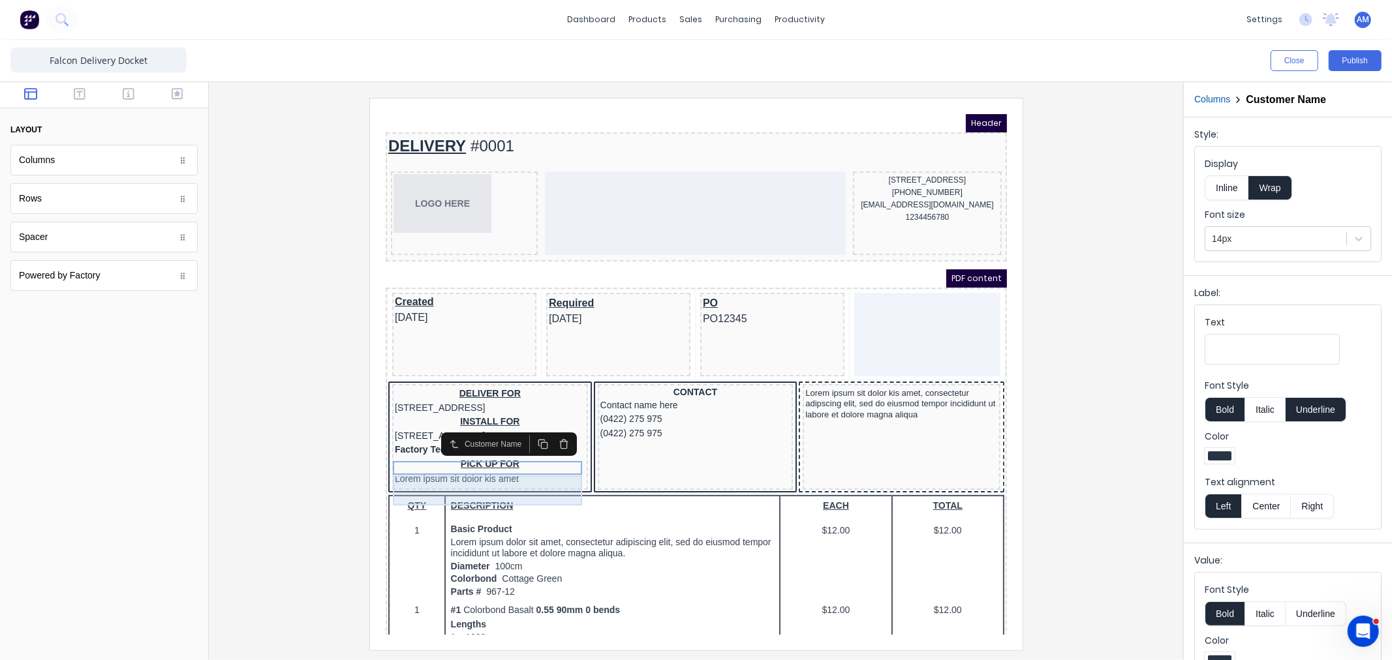
click at [420, 472] on div "PICK UP FOR Lorem ipsum sit dolor kis amet" at bounding box center [474, 456] width 191 height 31
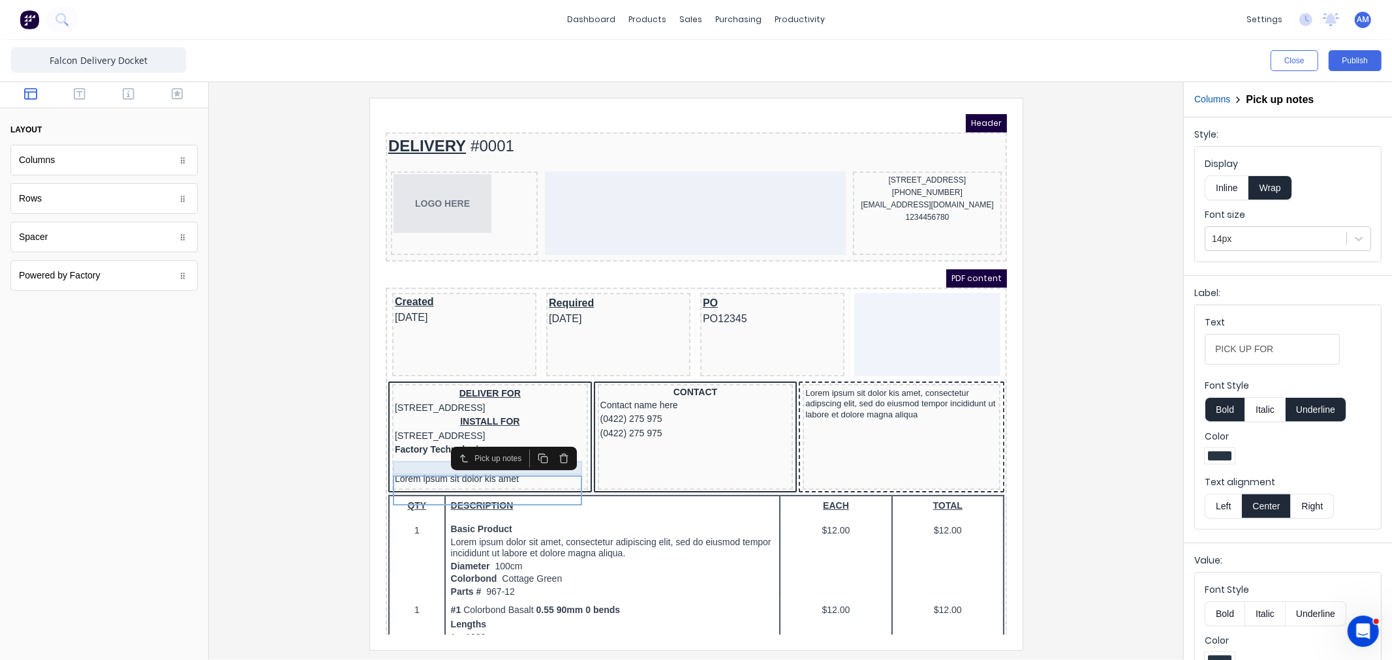
click at [424, 441] on div "Factory Technologies" at bounding box center [474, 434] width 191 height 14
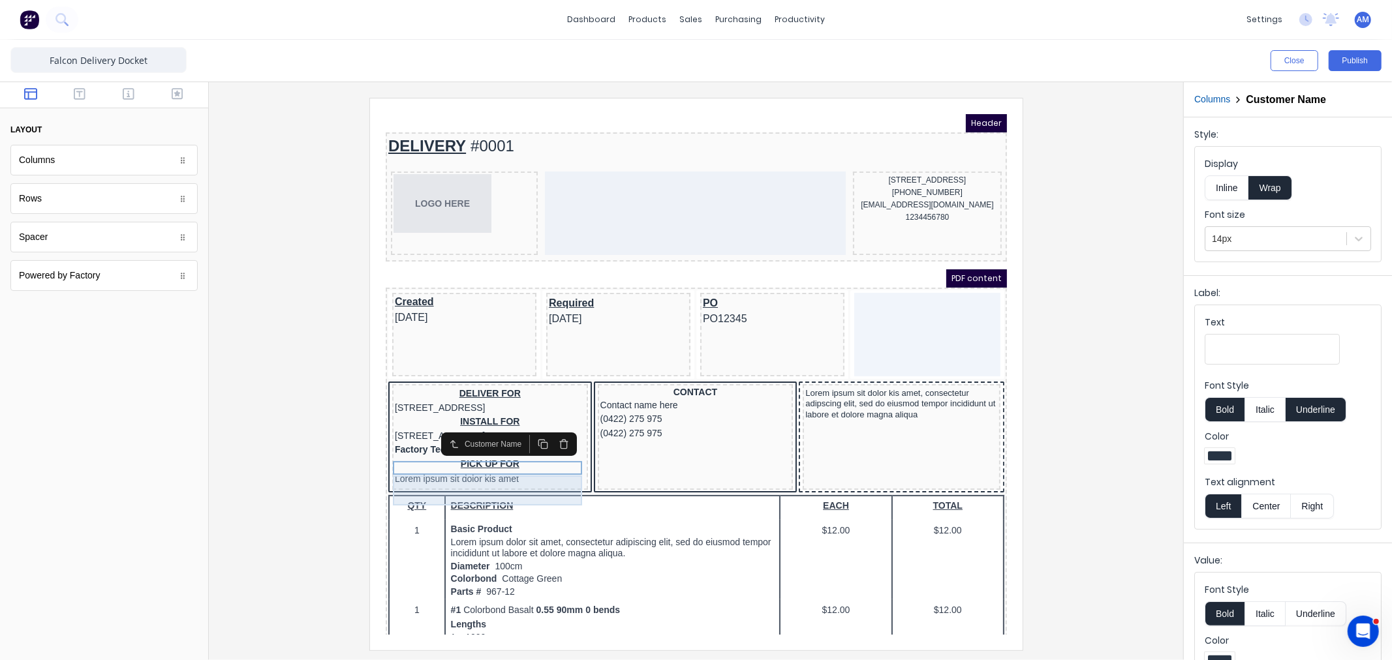
click at [427, 469] on div "PICK UP FOR Lorem ipsum sit dolor kis amet" at bounding box center [474, 456] width 191 height 31
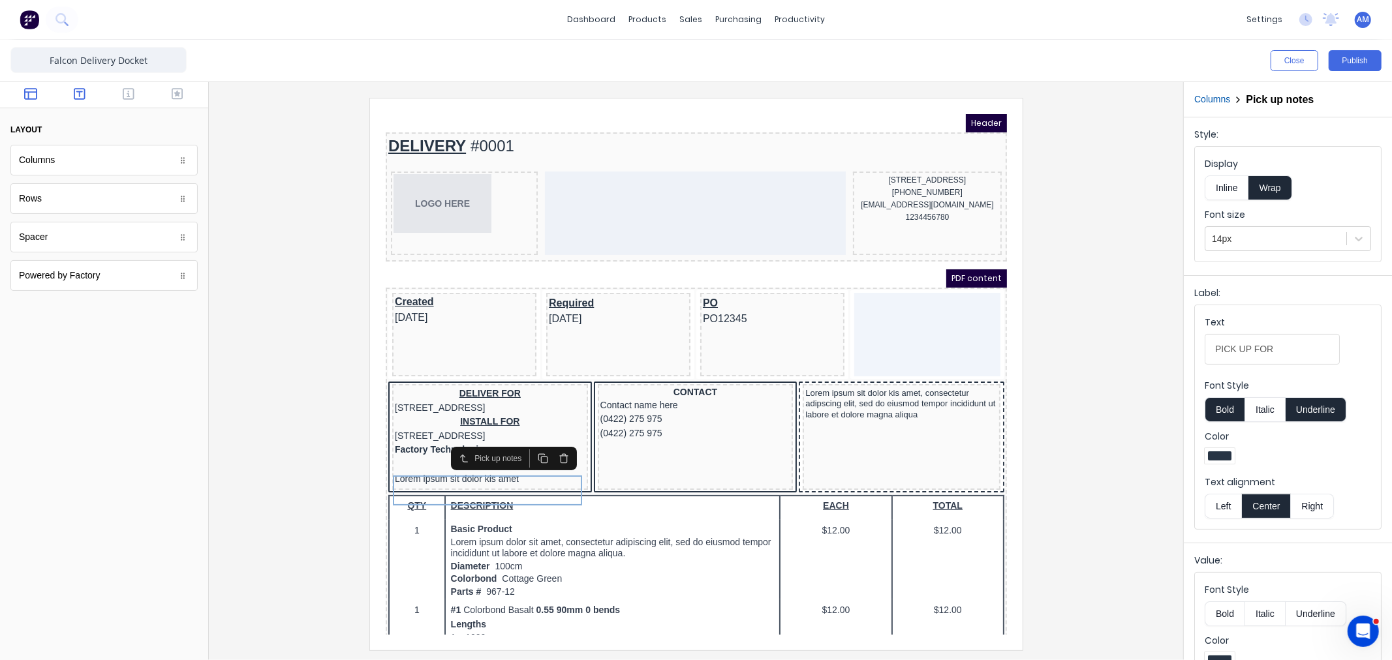
click at [74, 93] on icon "button" at bounding box center [80, 94] width 12 height 12
click at [127, 93] on icon "button" at bounding box center [129, 94] width 12 height 12
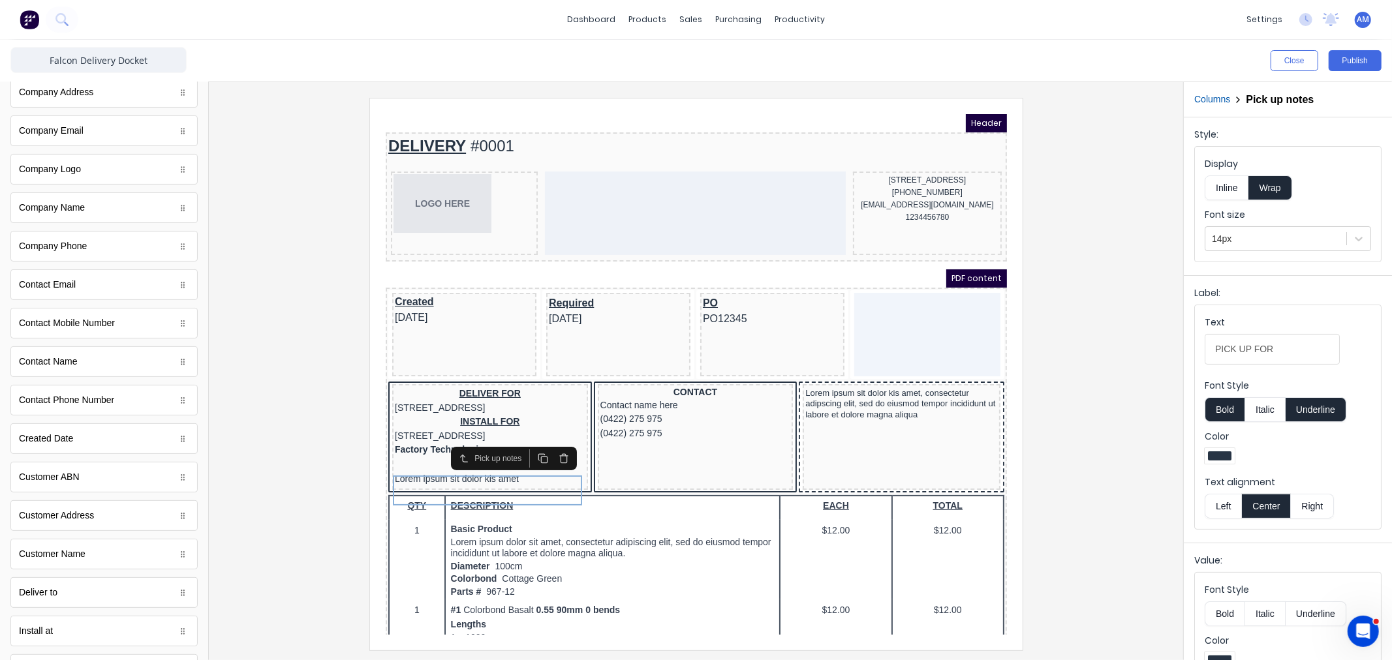
scroll to position [166, 0]
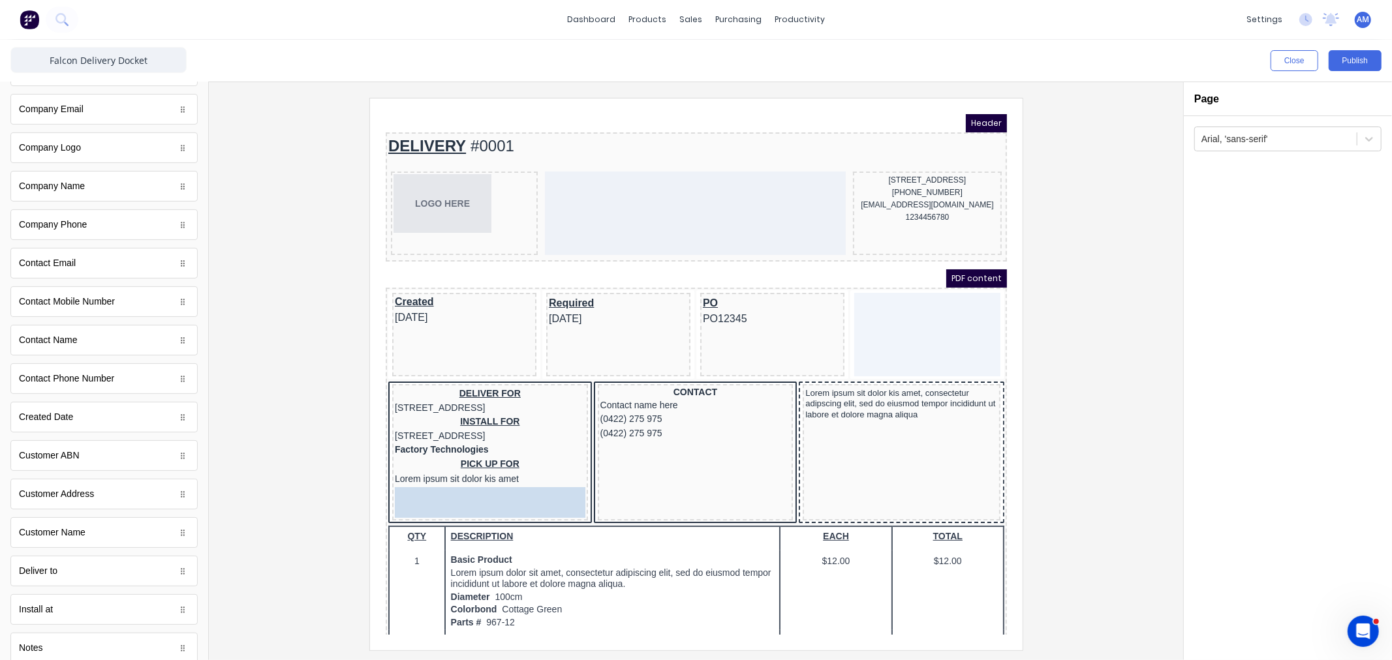
drag, startPoint x: 67, startPoint y: 565, endPoint x: 471, endPoint y: 509, distance: 407.8
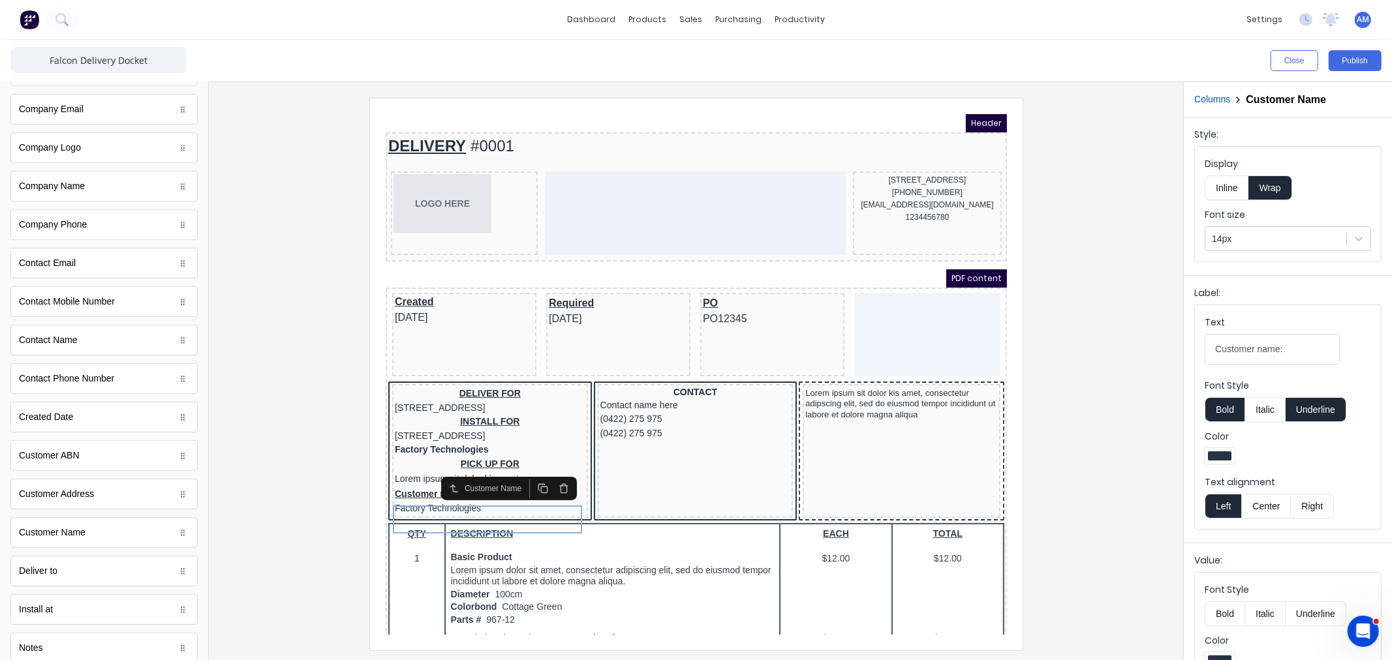
click at [551, 475] on icon "button" at bounding box center [548, 473] width 6 height 7
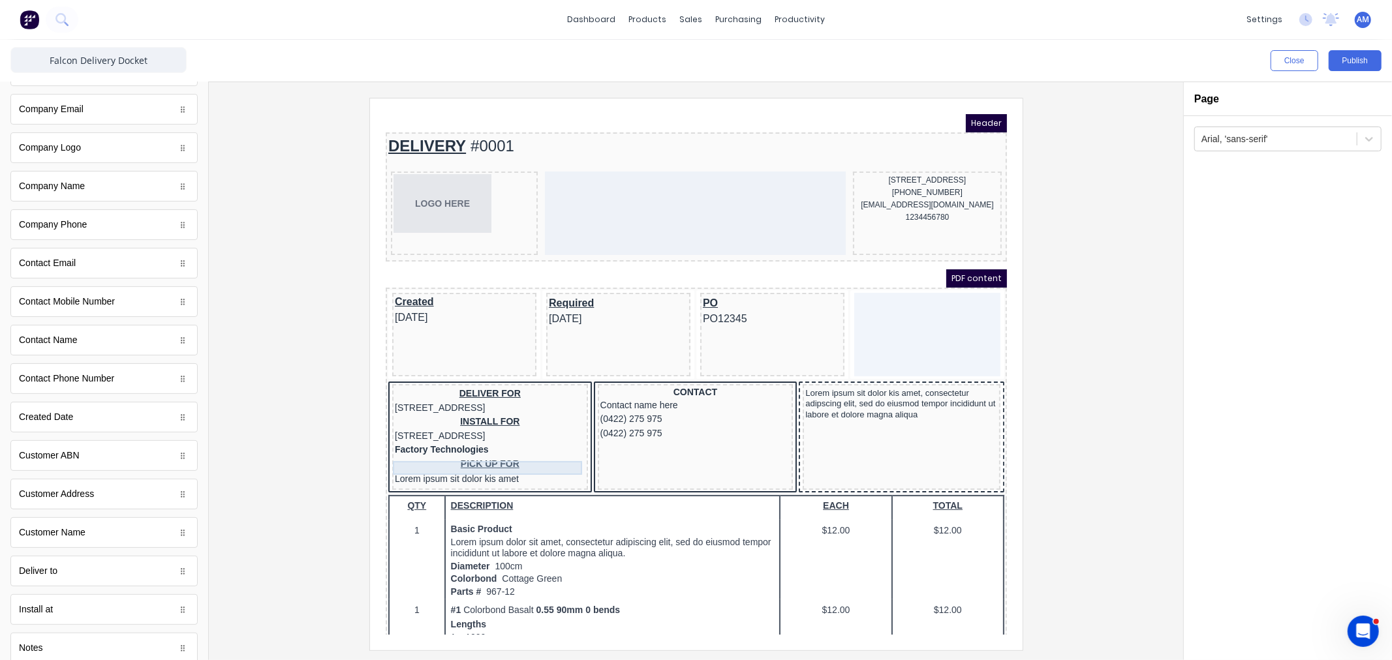
click at [407, 441] on div "Factory Technologies" at bounding box center [474, 434] width 191 height 14
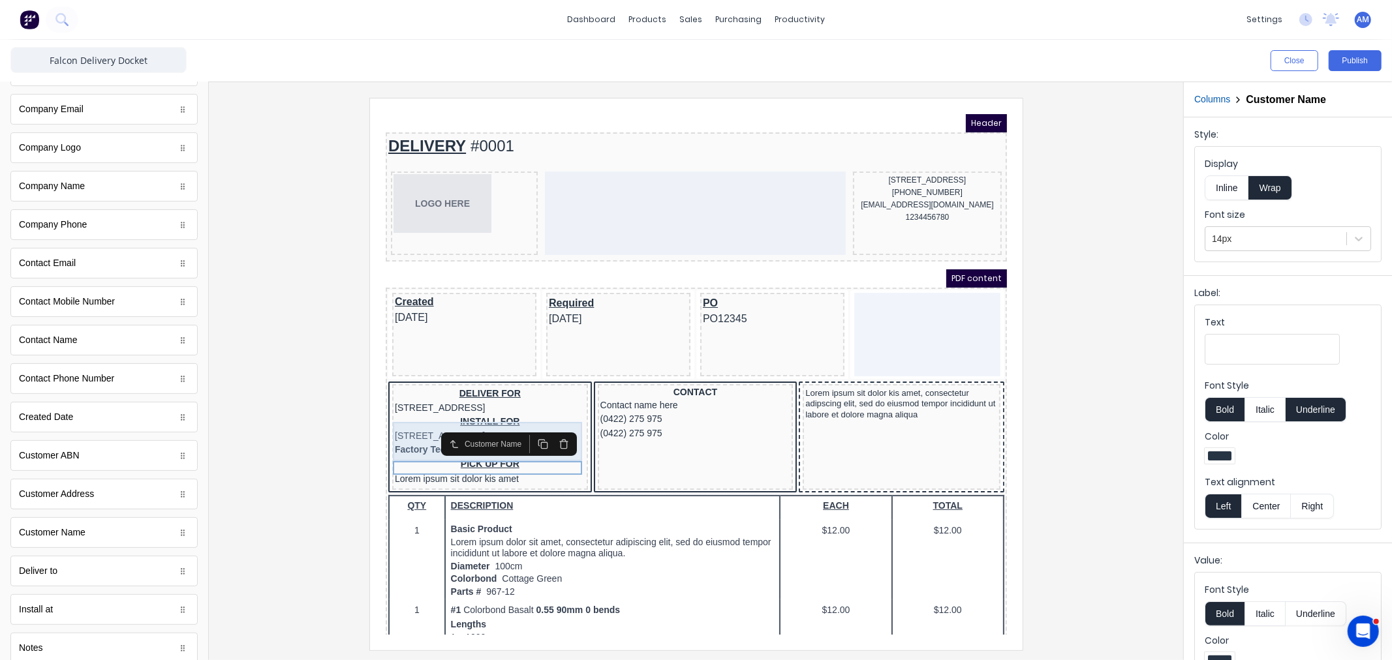
click at [409, 427] on div "INSTALL FOR 234 Beach Road Gold Coast, Queensland, Australia" at bounding box center [474, 413] width 191 height 28
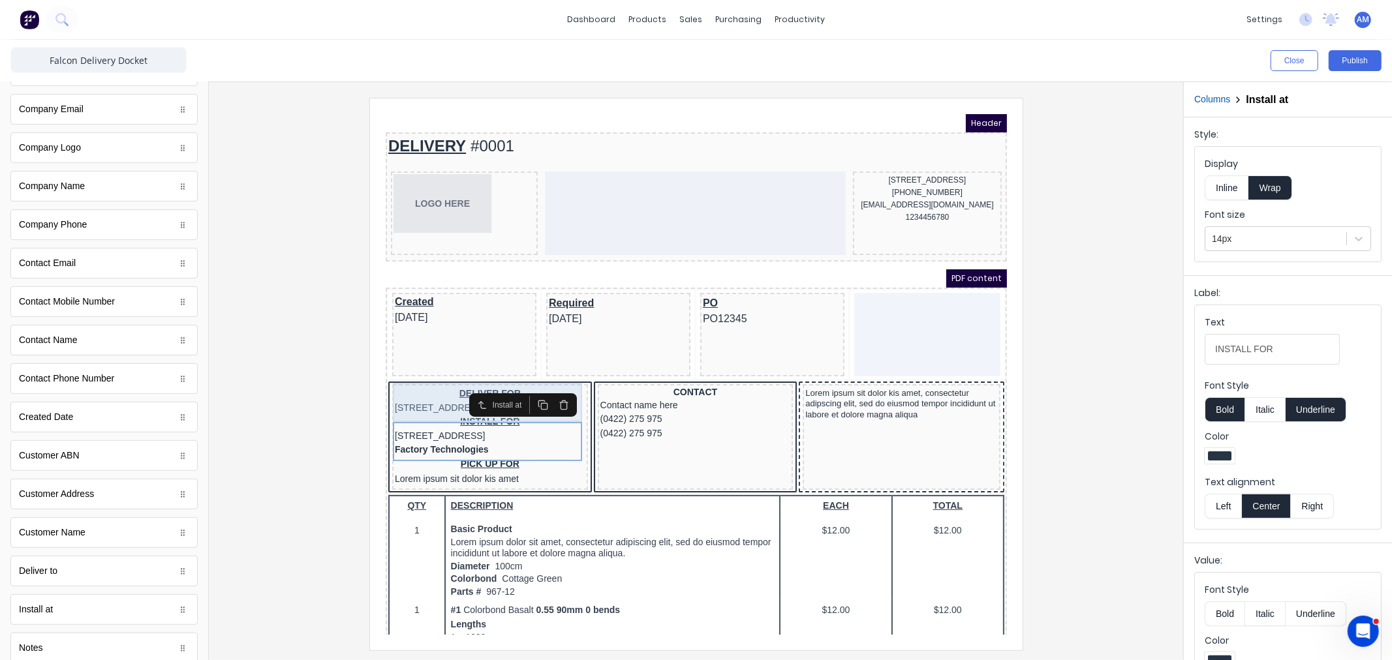
click at [413, 379] on div "DELIVER FOR 234 Beach Road Gold Coast, Queensland, Australia" at bounding box center [474, 385] width 191 height 28
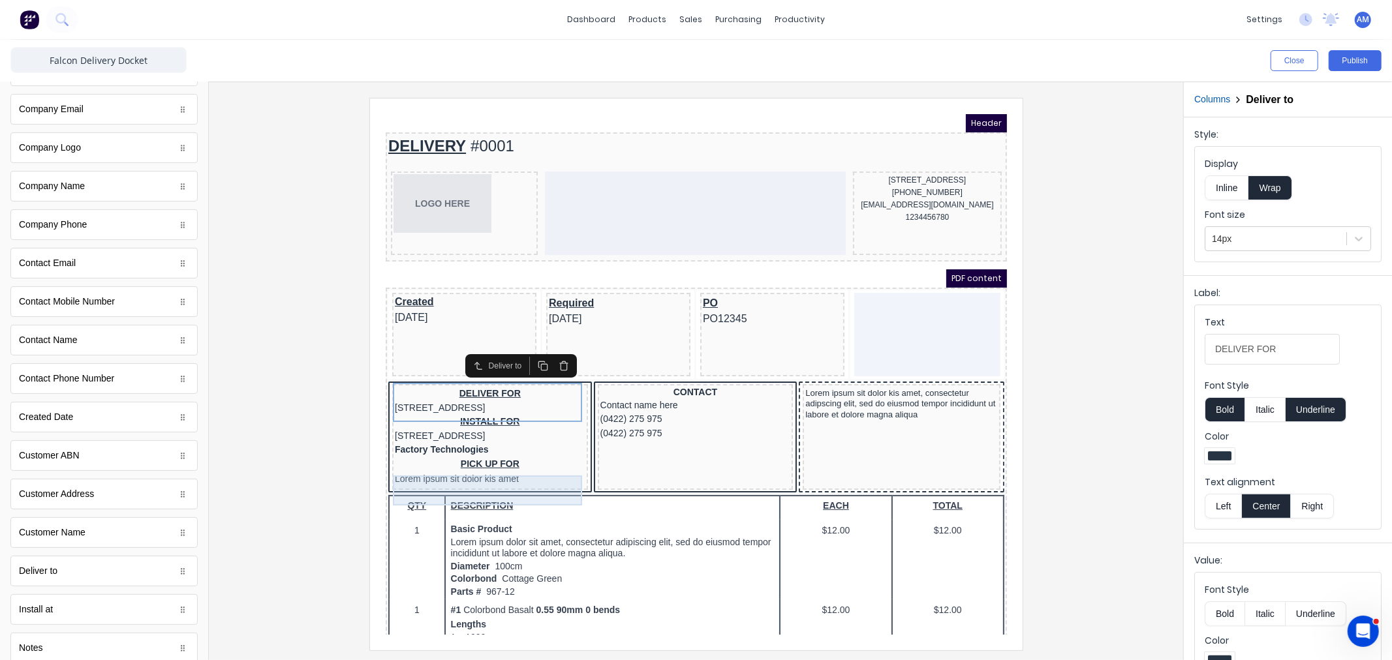
click at [420, 467] on div "PICK UP FOR Lorem ipsum sit dolor kis amet" at bounding box center [474, 456] width 191 height 31
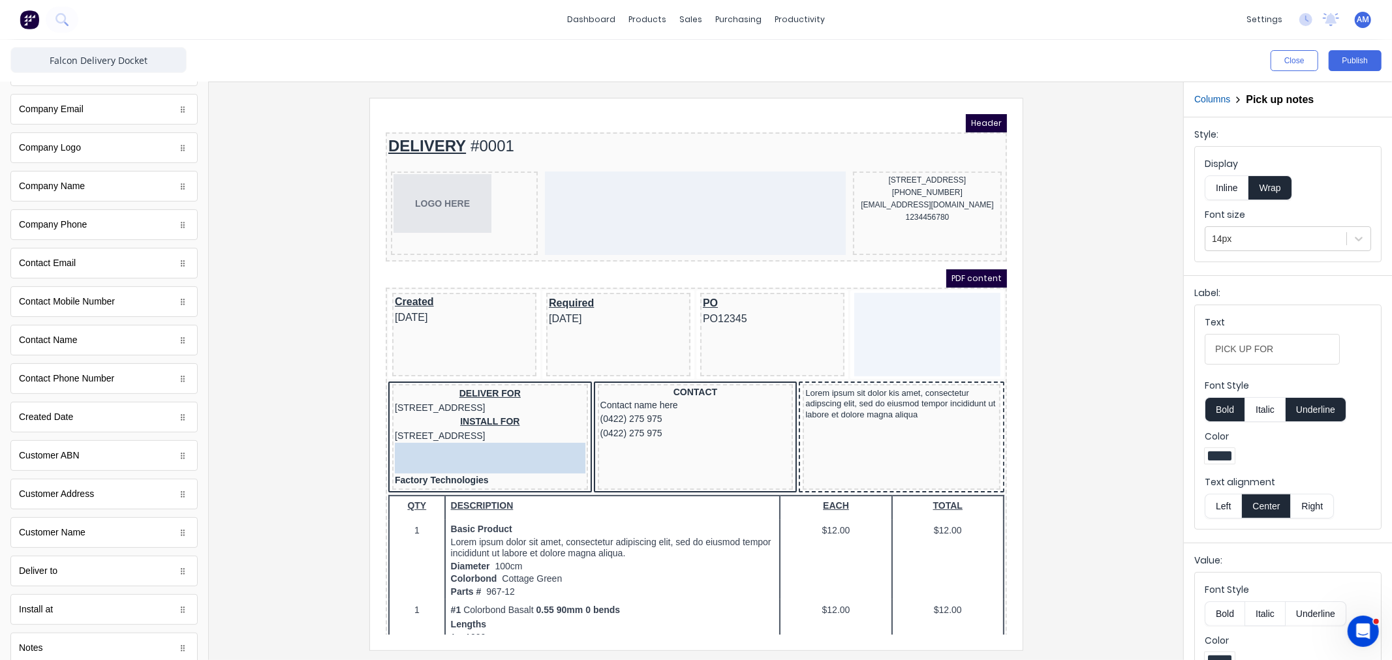
drag, startPoint x: 419, startPoint y: 469, endPoint x: 420, endPoint y: 453, distance: 16.3
click at [420, 453] on body "Header DELIVERY #0001 LOGO HERE 234 Beach Road Gold Coast, Queensland, Australi…" at bounding box center [679, 358] width 621 height 521
click at [410, 472] on div "Factory Technologies" at bounding box center [474, 464] width 191 height 14
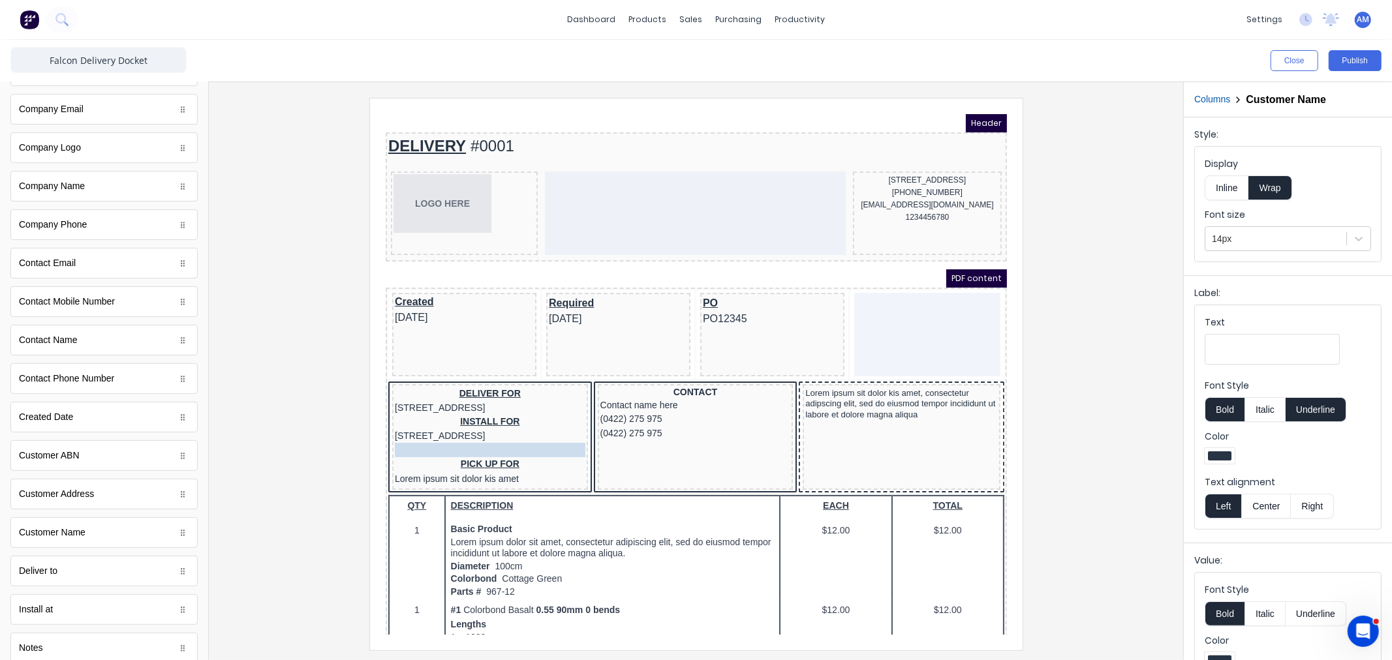
drag, startPoint x: 403, startPoint y: 484, endPoint x: 403, endPoint y: 458, distance: 25.5
click at [403, 458] on body "Header DELIVERY #0001 LOGO HERE 234 Beach Road Gold Coast, Queensland, Australi…" at bounding box center [679, 358] width 621 height 521
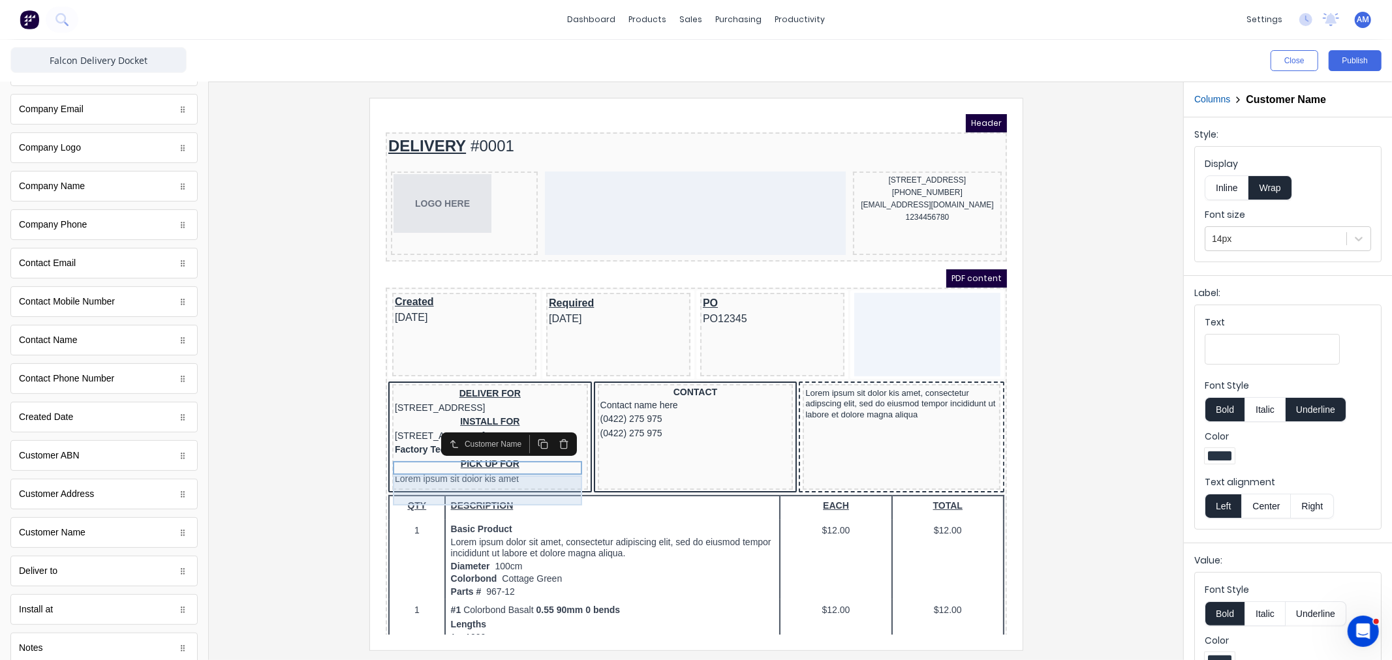
click at [461, 459] on div "PICK UP FOR Lorem ipsum sit dolor kis amet" at bounding box center [474, 456] width 191 height 31
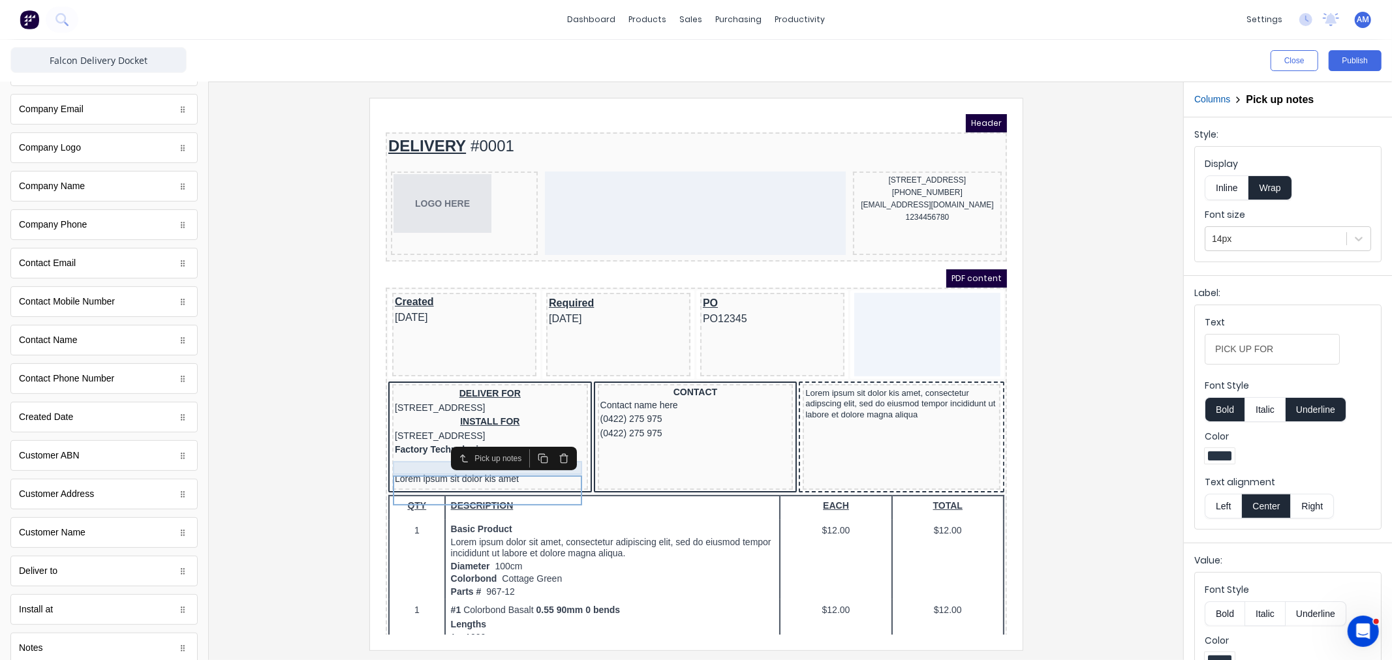
click at [404, 441] on div "Factory Technologies" at bounding box center [474, 434] width 191 height 14
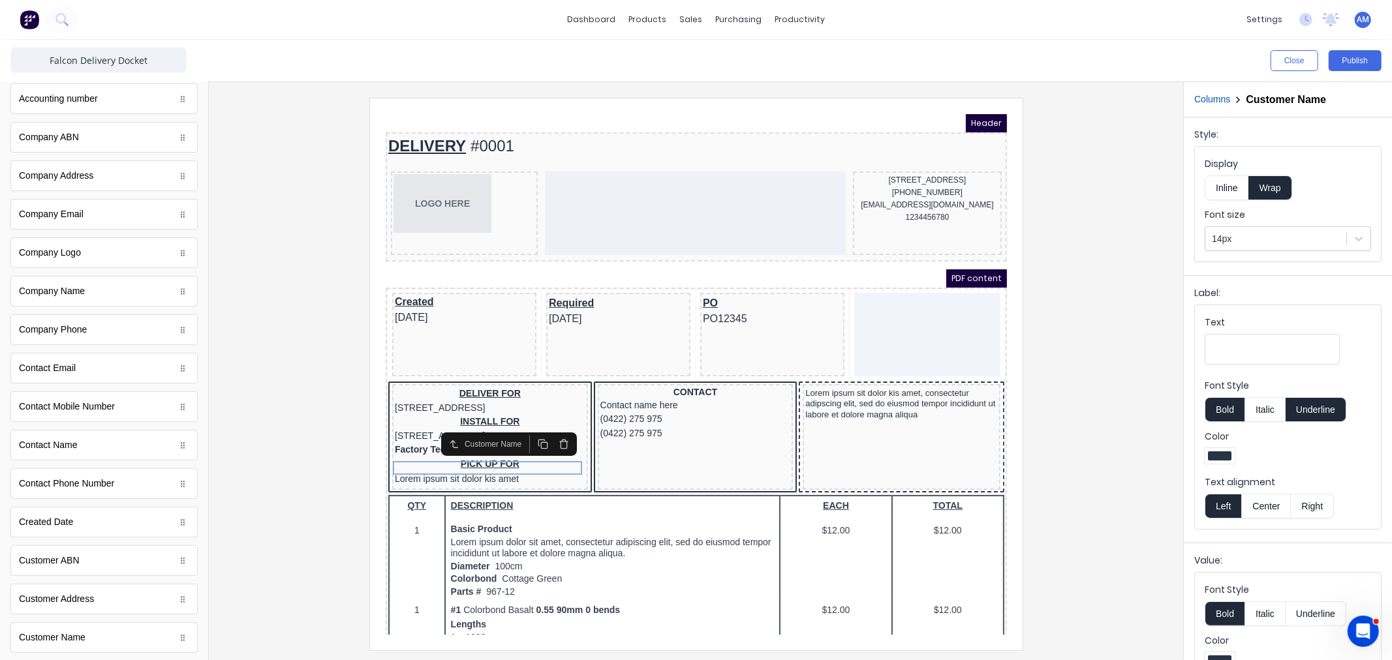
scroll to position [0, 0]
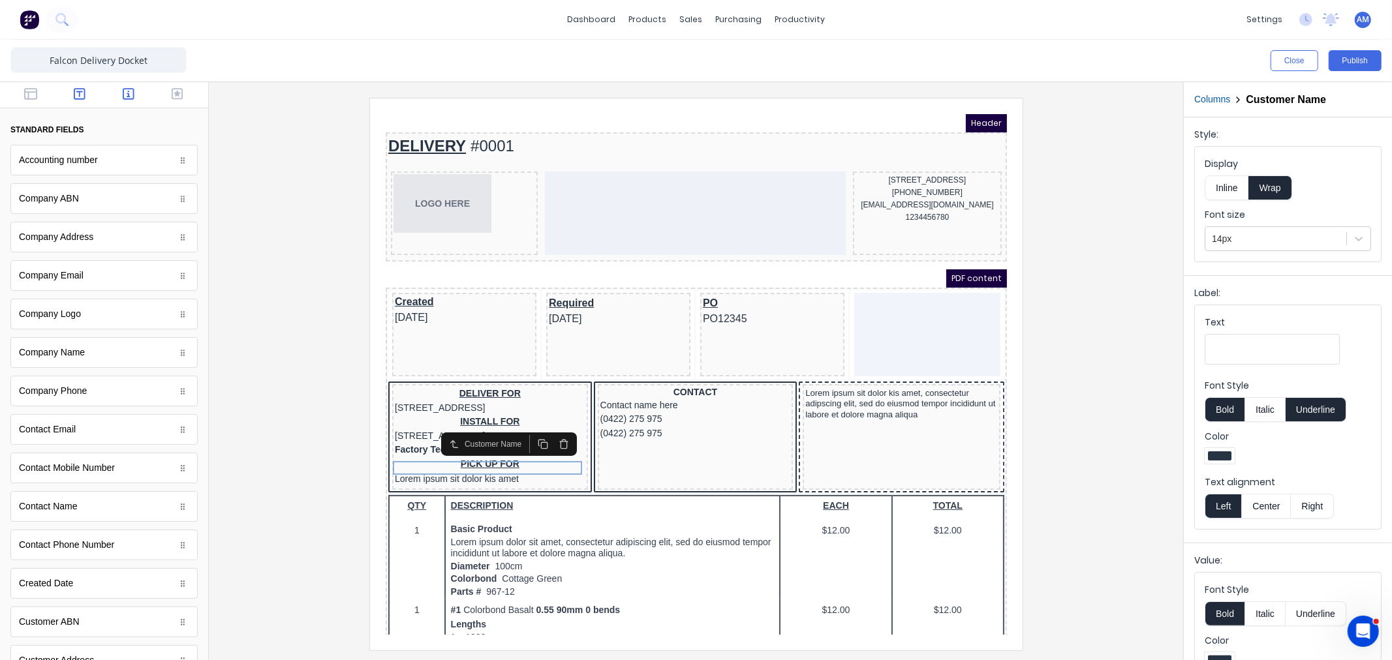
click at [80, 89] on icon "button" at bounding box center [80, 93] width 12 height 13
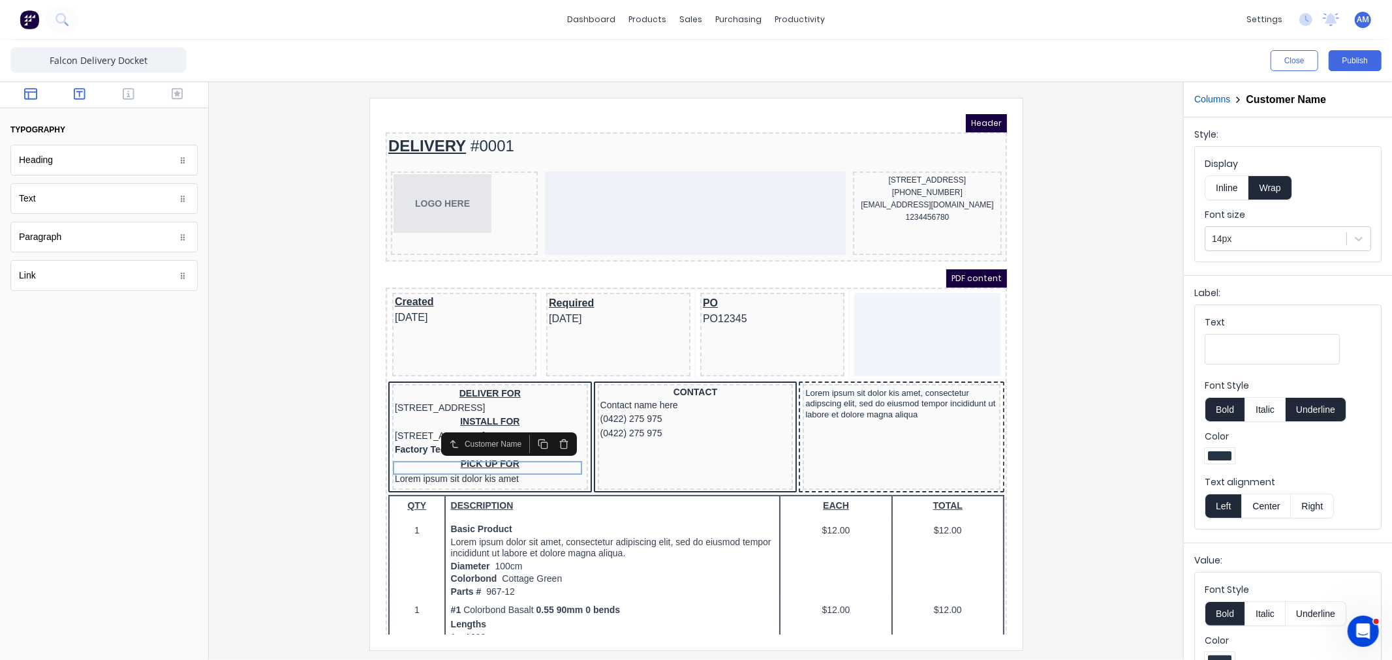
click at [35, 91] on icon "button" at bounding box center [30, 93] width 13 height 13
click at [183, 95] on icon "button" at bounding box center [178, 94] width 12 height 12
click at [125, 89] on icon "button" at bounding box center [129, 93] width 12 height 13
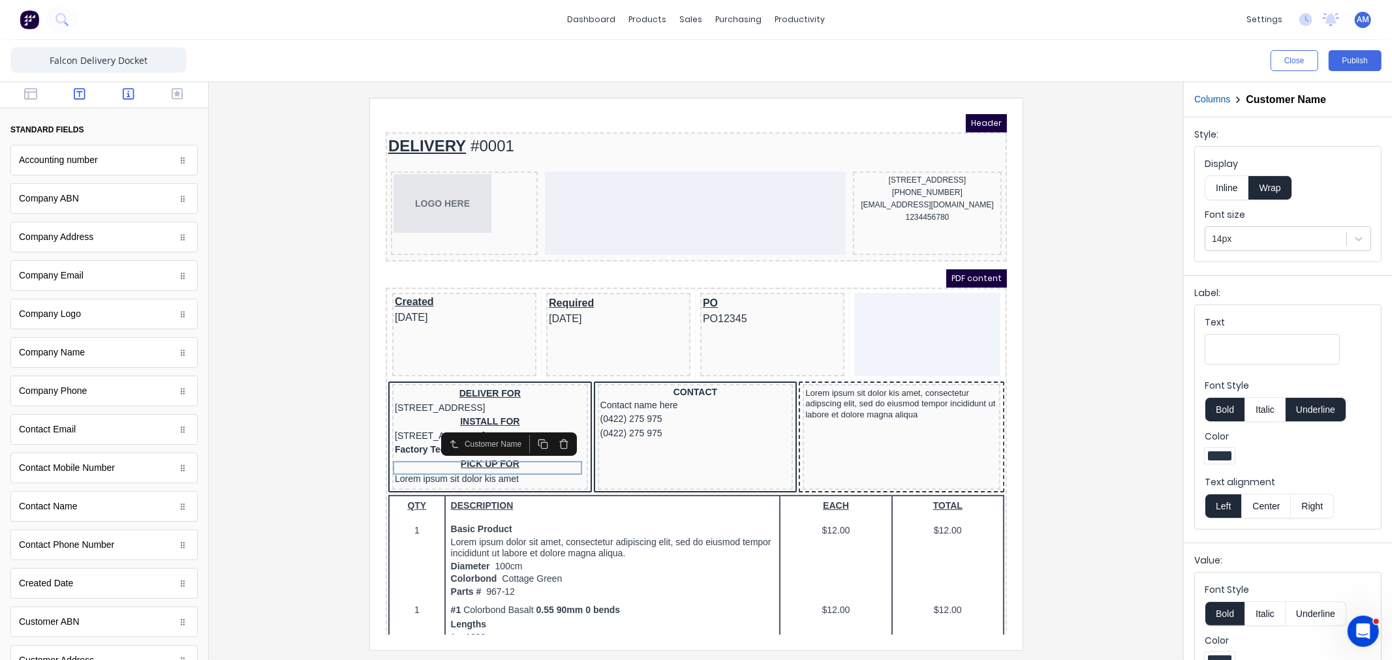
click at [76, 94] on icon "button" at bounding box center [80, 93] width 12 height 13
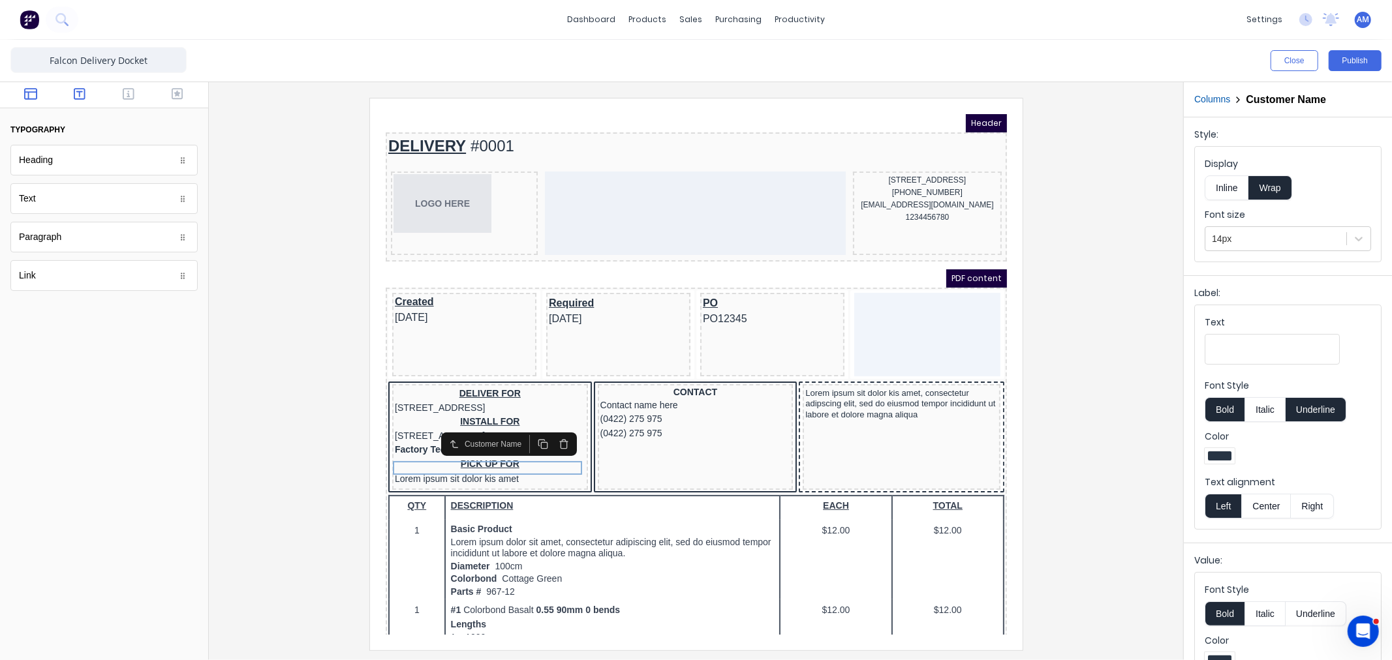
click at [24, 88] on icon "button" at bounding box center [30, 93] width 13 height 13
click at [181, 92] on icon "button" at bounding box center [178, 93] width 12 height 13
click at [81, 88] on icon "button" at bounding box center [80, 94] width 12 height 12
click at [501, 469] on div "PICK UP FOR Lorem ipsum sit dolor kis amet" at bounding box center [474, 456] width 191 height 31
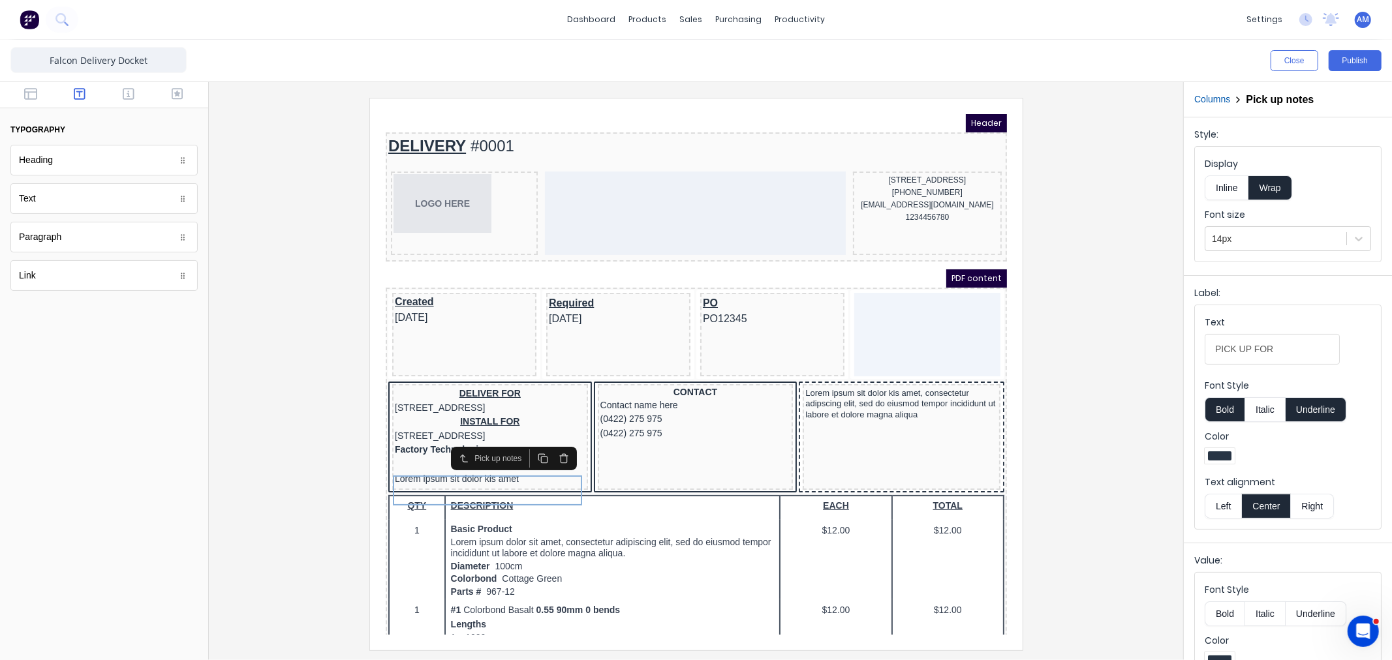
click at [445, 442] on icon "button" at bounding box center [447, 442] width 10 height 10
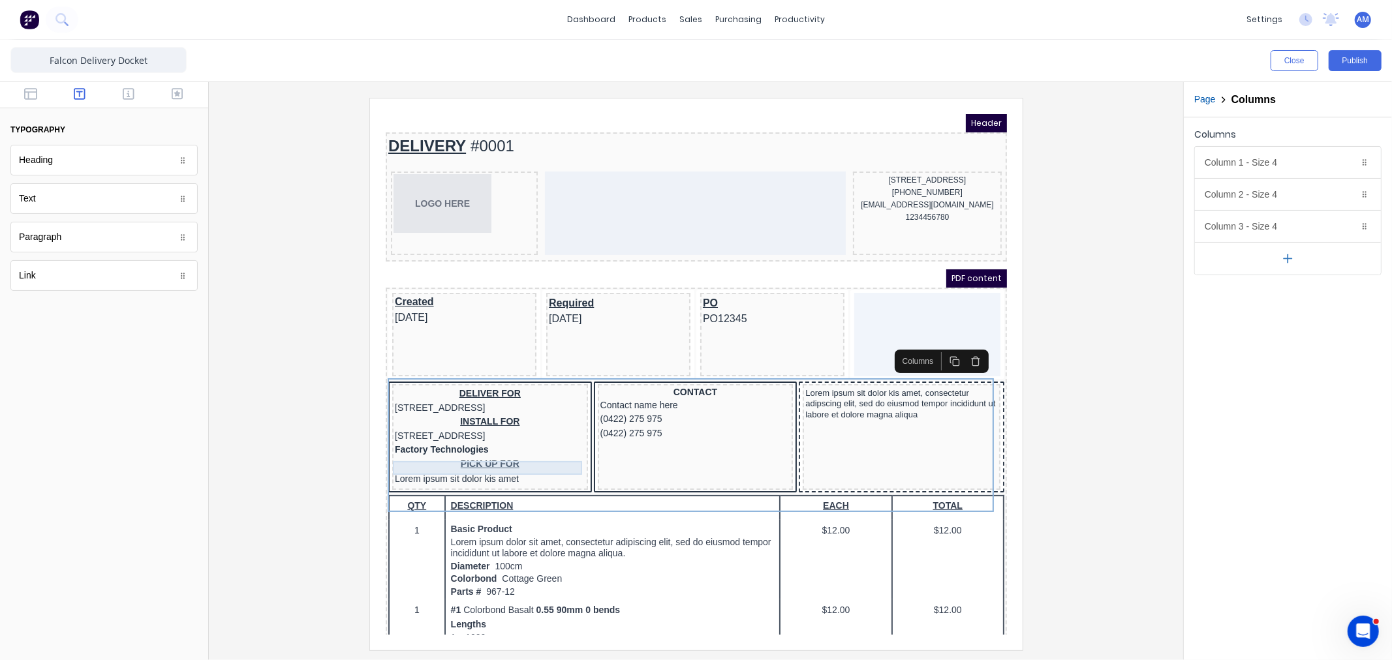
click at [476, 463] on div "PICK UP FOR Lorem ipsum sit dolor kis amet" at bounding box center [474, 456] width 191 height 31
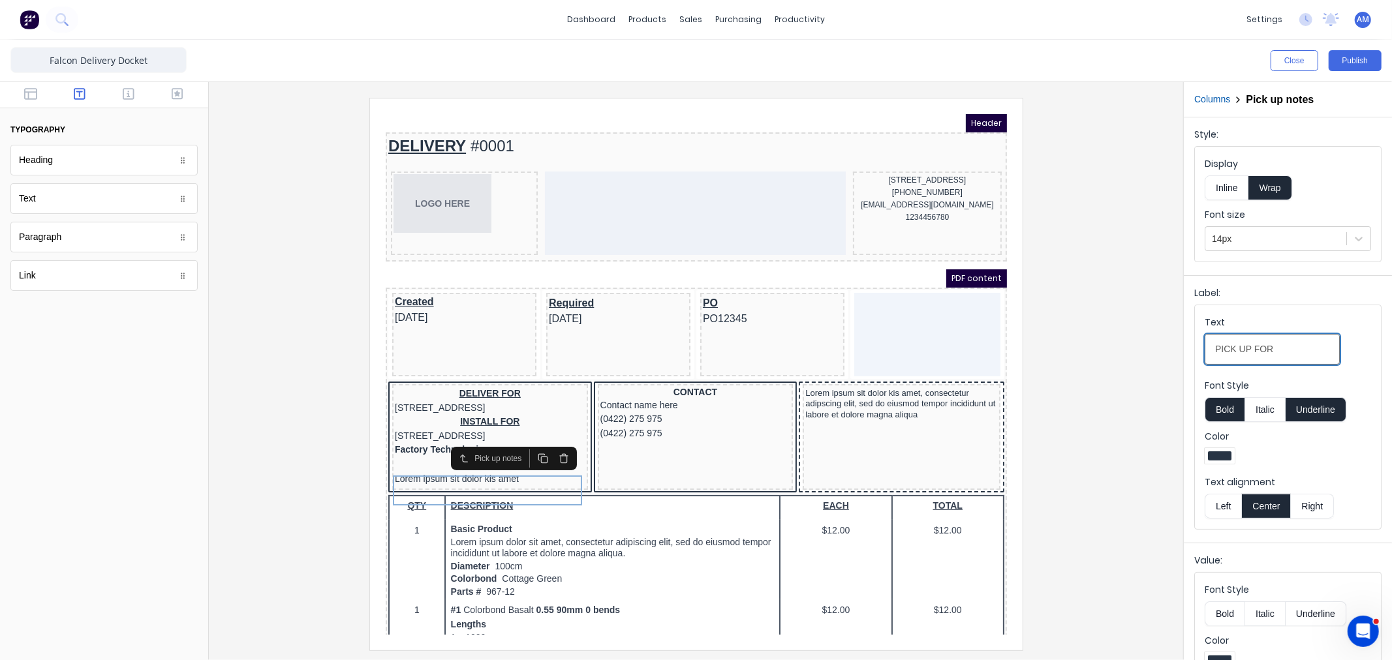
click at [1273, 348] on input "PICK UP FOR" at bounding box center [1272, 349] width 135 height 31
drag, startPoint x: 1286, startPoint y: 348, endPoint x: 1189, endPoint y: 345, distance: 96.6
click at [1189, 345] on div "Label: Text PICK UP FOR Font Style Bold Italic Underline Color Text alignment L…" at bounding box center [1288, 406] width 208 height 262
type input "P"
type input "PICK UP FOR"
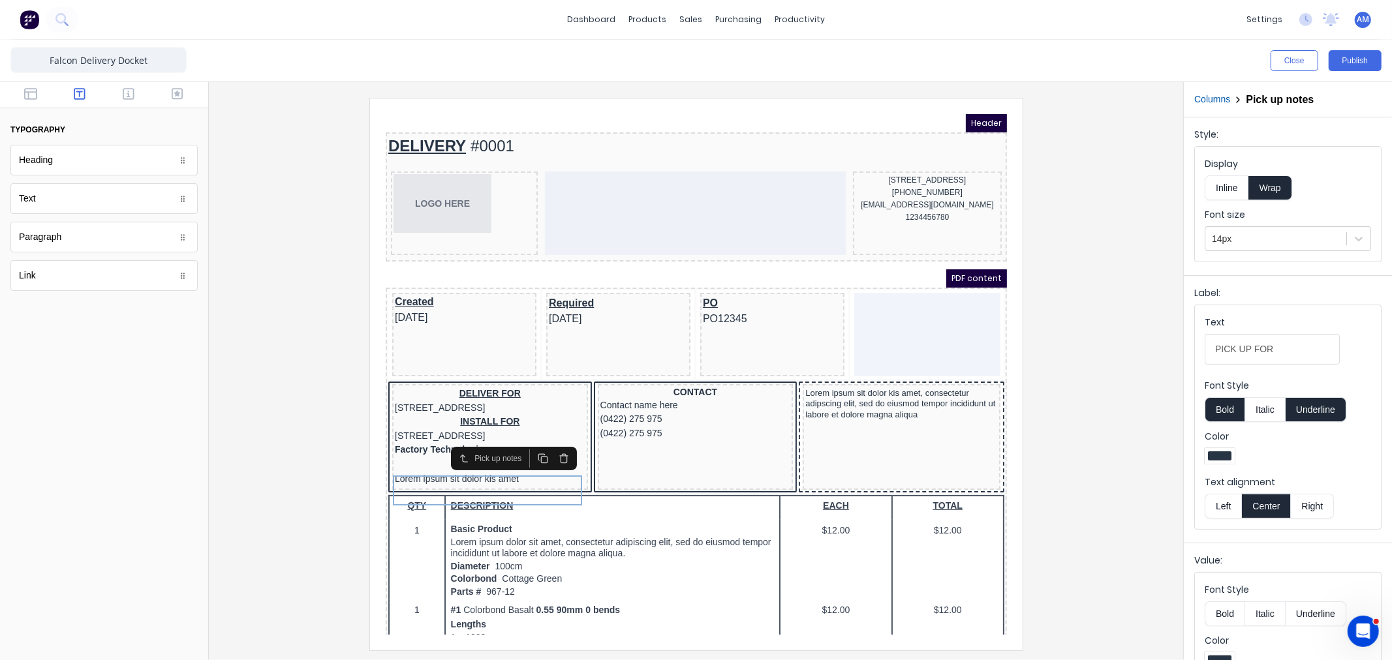
click at [1047, 475] on div at bounding box center [695, 374] width 953 height 552
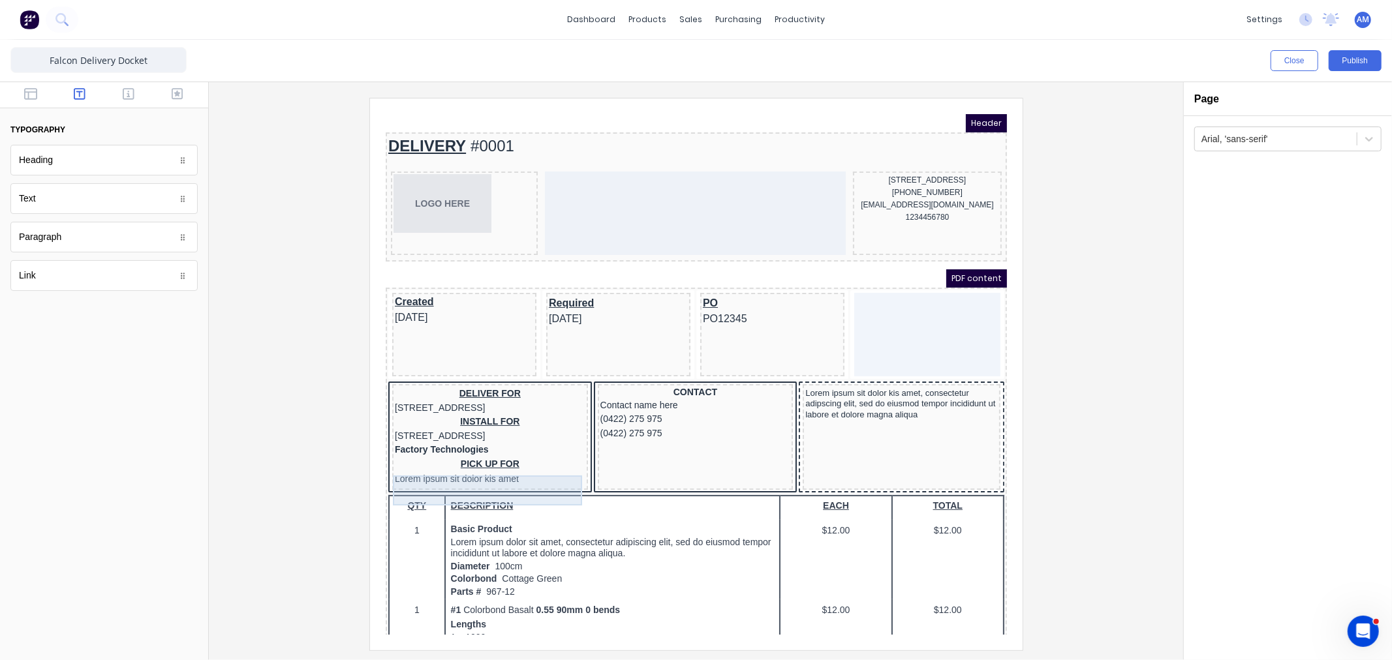
click at [483, 469] on div "PICK UP FOR Lorem ipsum sit dolor kis amet" at bounding box center [474, 456] width 191 height 31
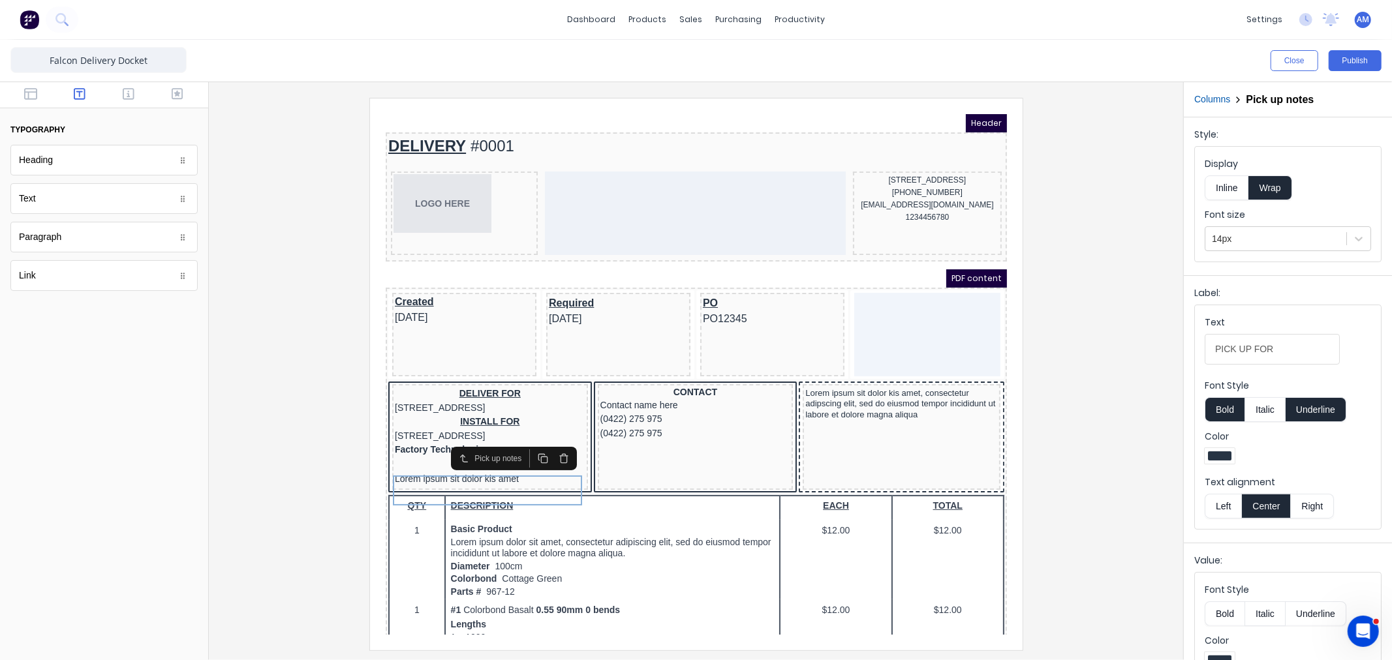
click at [1218, 185] on button "Inline" at bounding box center [1227, 188] width 44 height 25
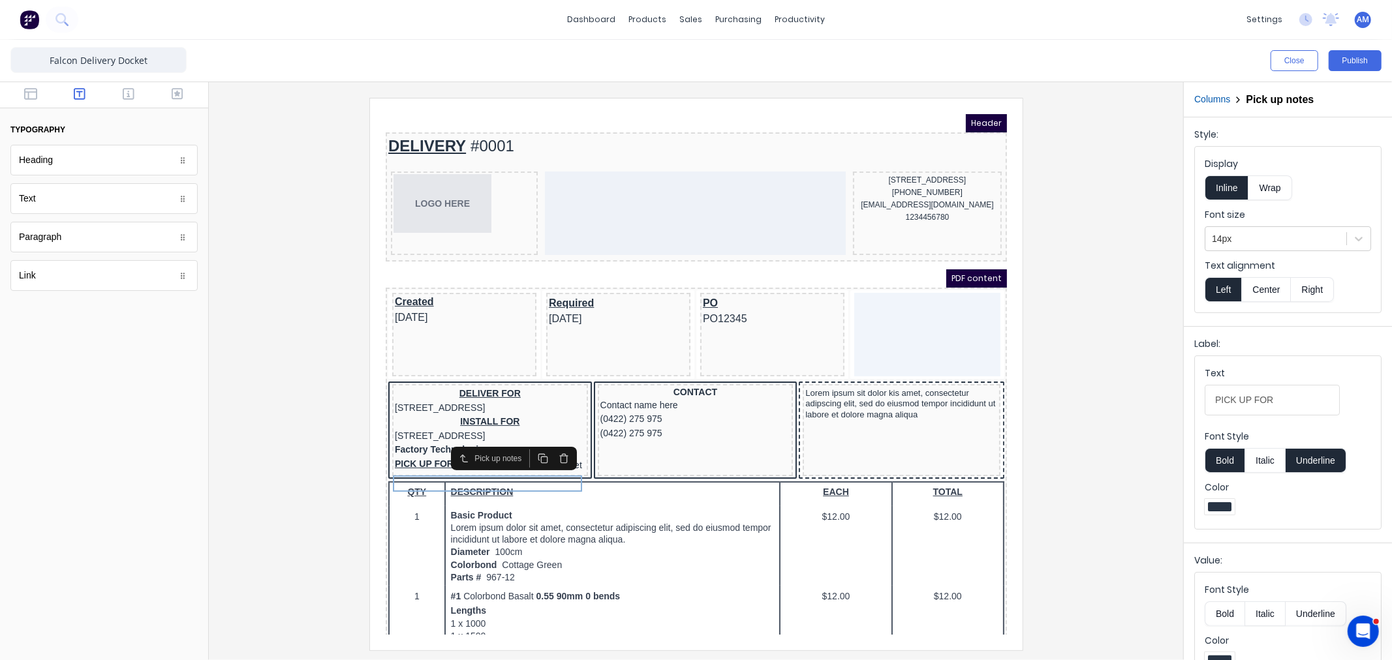
click at [1265, 186] on button "Wrap" at bounding box center [1269, 188] width 43 height 25
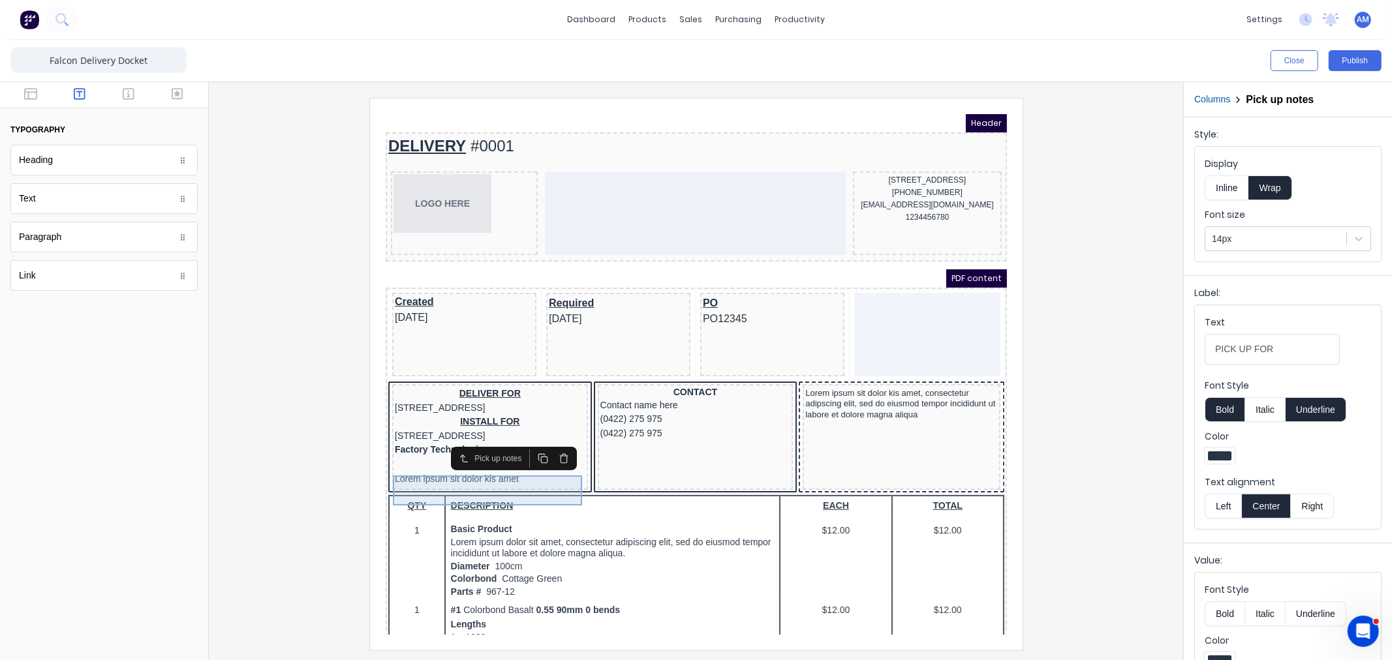
click at [531, 471] on div "PICK UP FOR Lorem ipsum sit dolor kis amet" at bounding box center [474, 456] width 191 height 31
click at [408, 441] on div "Factory Technologies" at bounding box center [474, 434] width 191 height 14
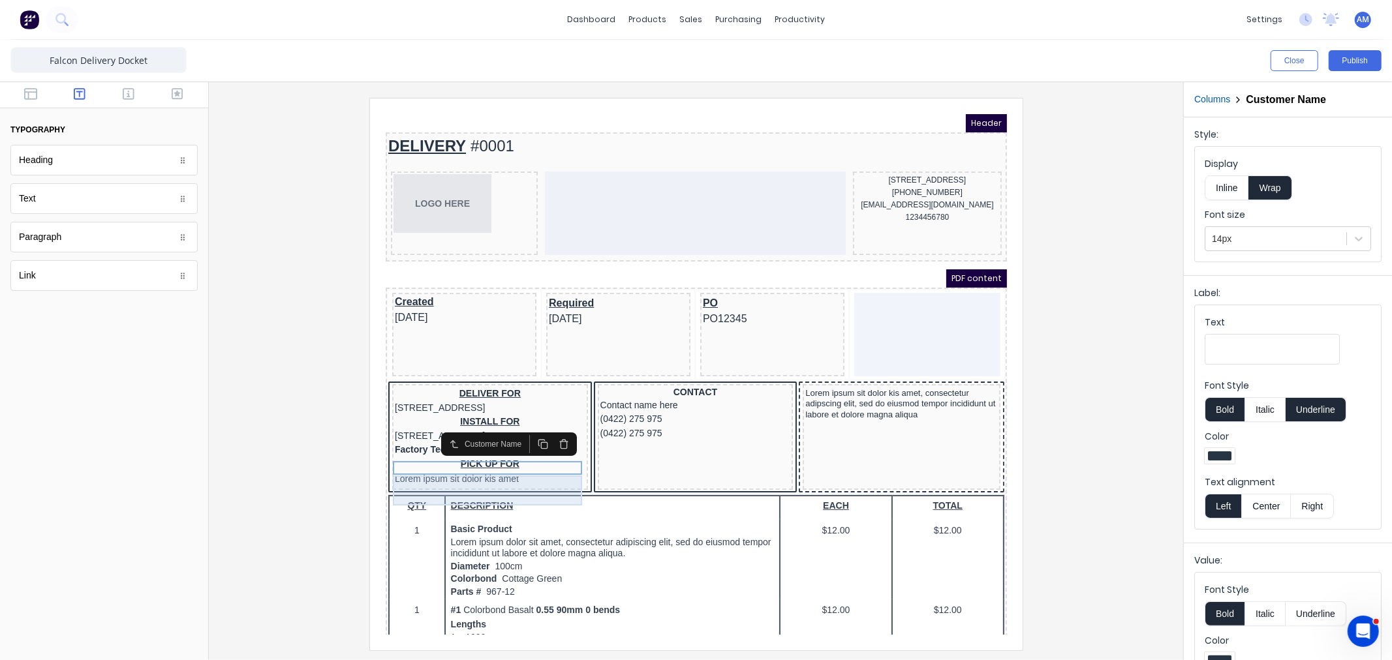
click at [445, 471] on div "PICK UP FOR Lorem ipsum sit dolor kis amet" at bounding box center [474, 456] width 191 height 31
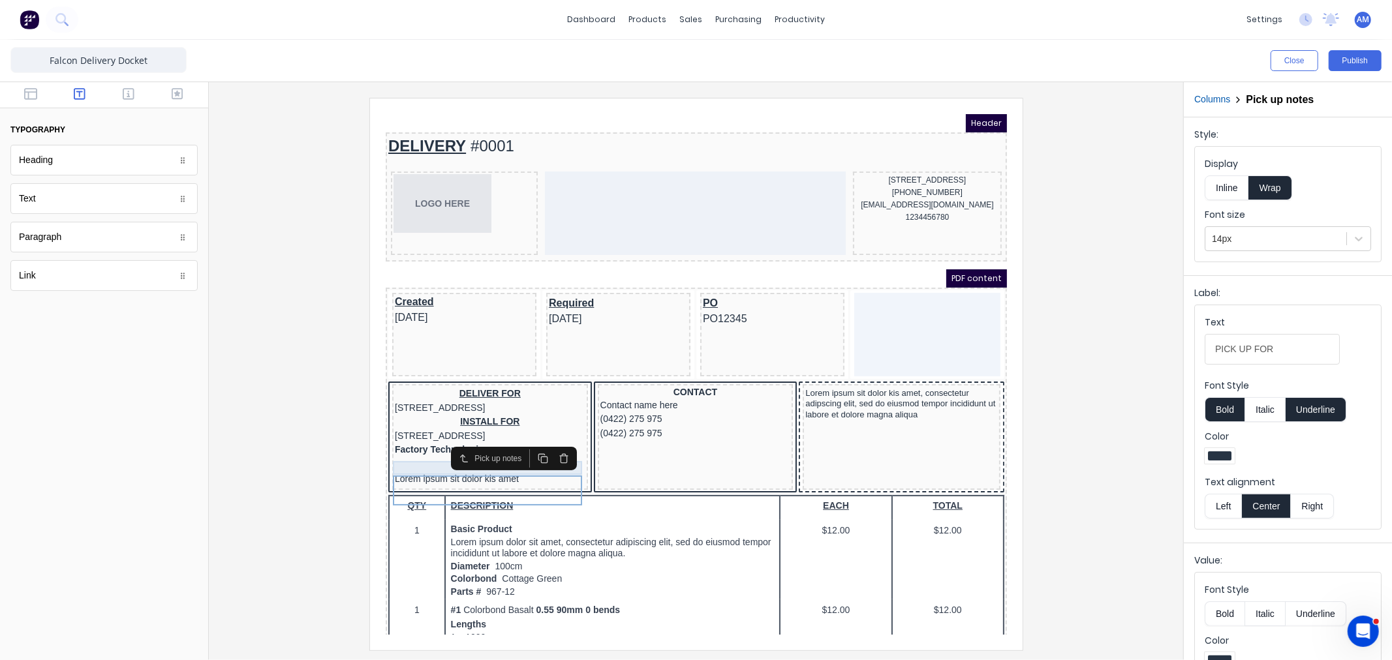
click at [408, 441] on div "Factory Technologies" at bounding box center [474, 434] width 191 height 14
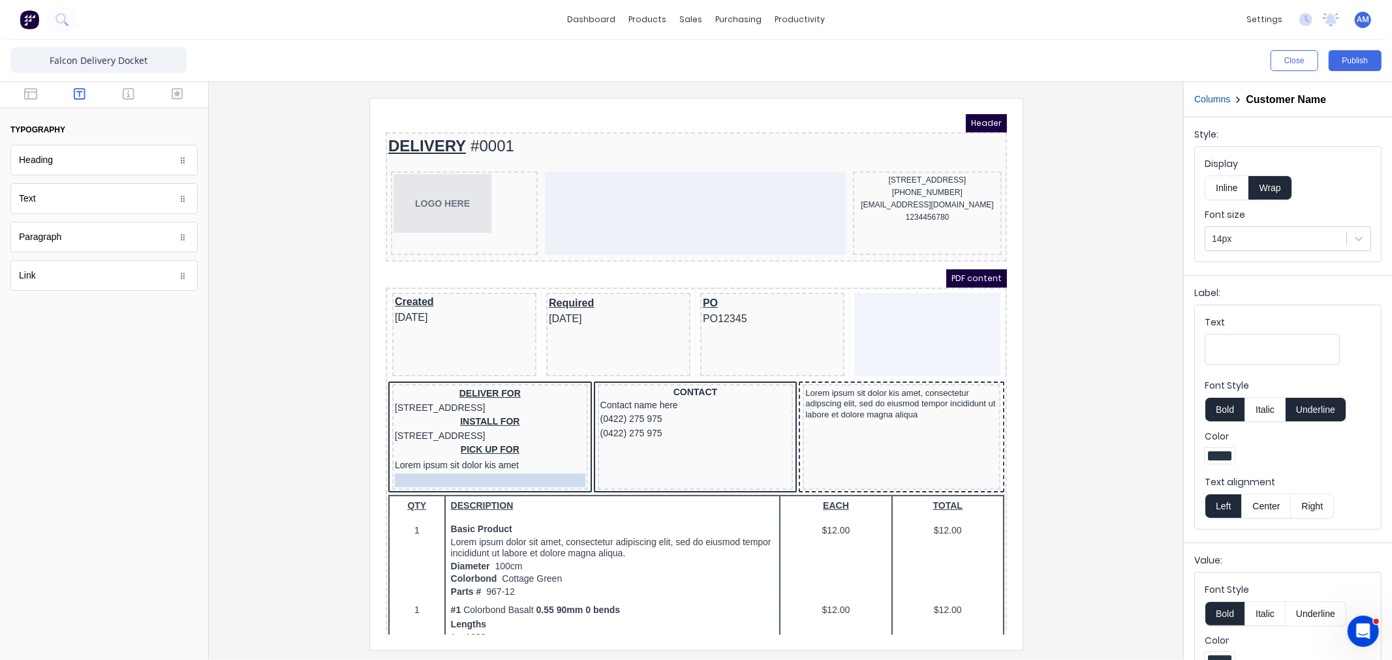
drag, startPoint x: 408, startPoint y: 450, endPoint x: 447, endPoint y: 481, distance: 49.7
click at [402, 457] on div "PICK UP FOR Lorem ipsum sit dolor kis amet" at bounding box center [474, 442] width 191 height 31
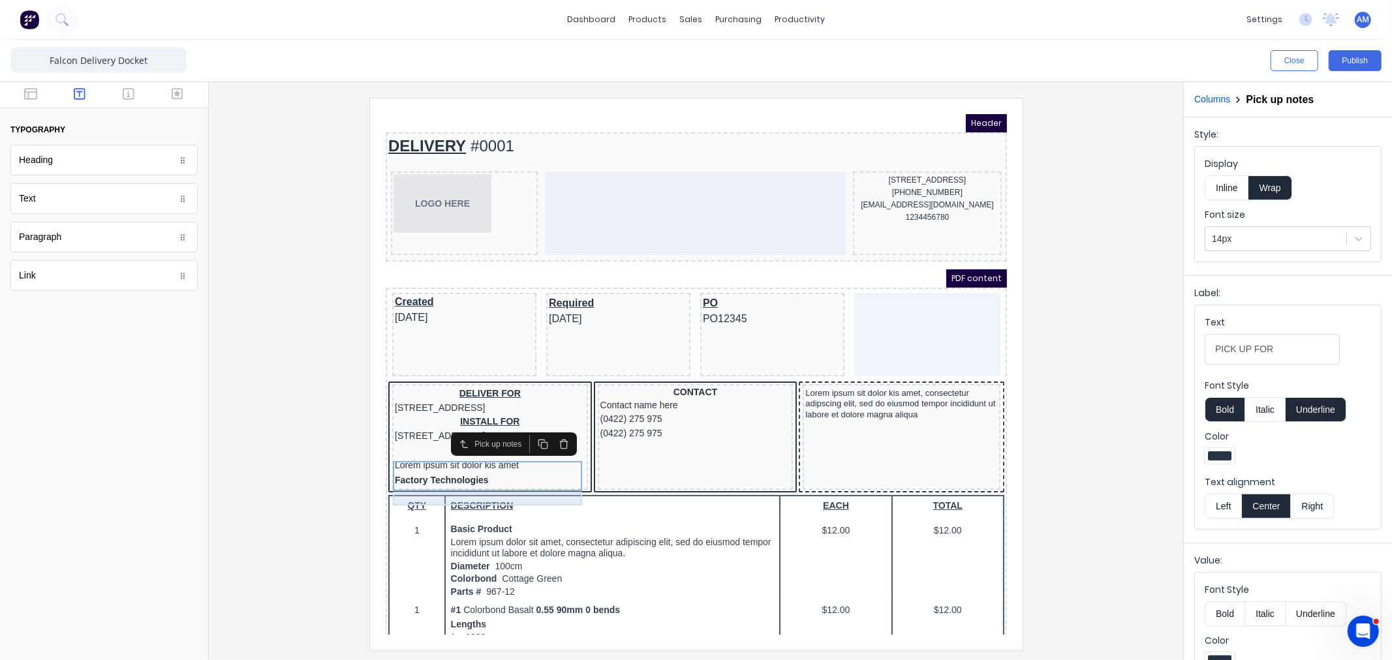
click at [474, 472] on div "Factory Technologies" at bounding box center [474, 464] width 191 height 14
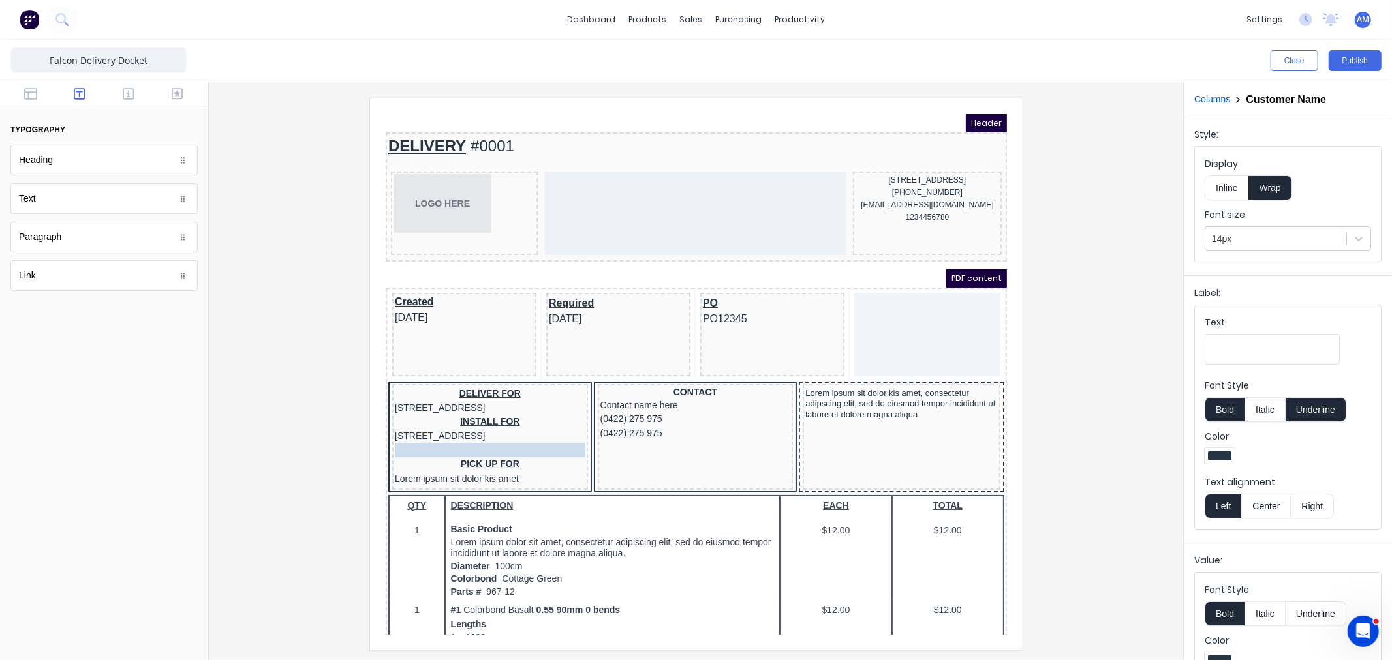
drag, startPoint x: 446, startPoint y: 484, endPoint x: 446, endPoint y: 456, distance: 28.1
click at [446, 456] on body "Header DELIVERY #0001 LOGO HERE 234 Beach Road Gold Coast, Queensland, Australi…" at bounding box center [679, 358] width 621 height 521
drag, startPoint x: 435, startPoint y: 452, endPoint x: 430, endPoint y: 484, distance: 31.7
click at [409, 457] on div "PICK UP FOR Lorem ipsum sit dolor kis amet" at bounding box center [474, 442] width 191 height 31
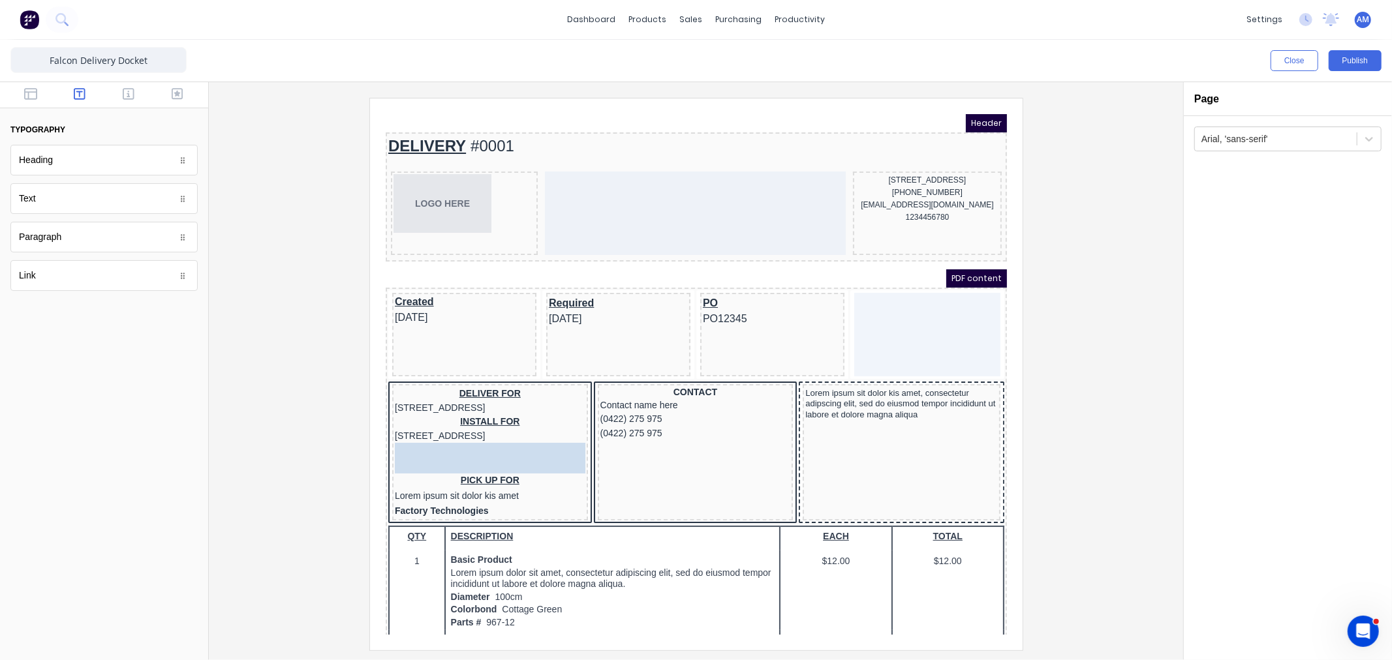
drag, startPoint x: 111, startPoint y: 204, endPoint x: 63, endPoint y: 352, distance: 156.2
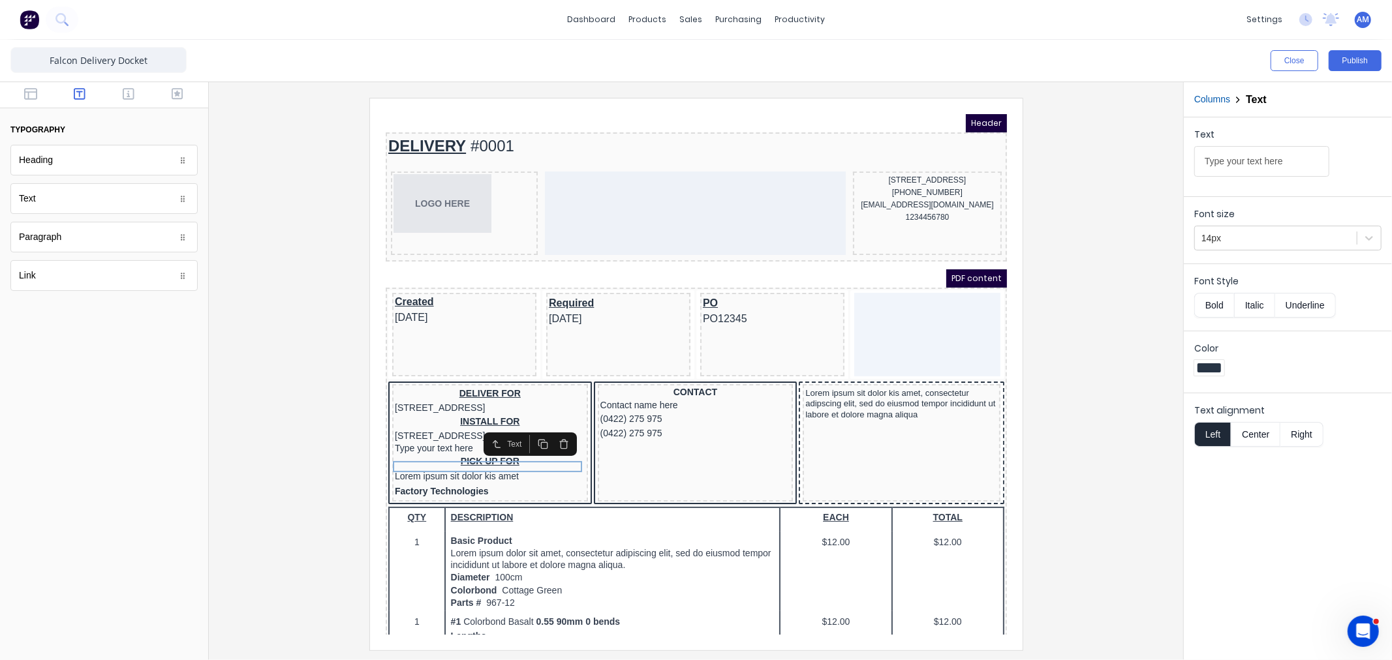
click at [1256, 441] on button "Center" at bounding box center [1256, 434] width 50 height 25
click at [1301, 307] on button "Underline" at bounding box center [1305, 305] width 61 height 25
click at [1244, 157] on input "Type your text here" at bounding box center [1261, 161] width 135 height 31
drag, startPoint x: 1289, startPoint y: 161, endPoint x: 1158, endPoint y: 158, distance: 130.5
click at [1158, 158] on div "Close Publish Components typography Heading Heading Text Text Paragraph Paragra…" at bounding box center [696, 350] width 1392 height 621
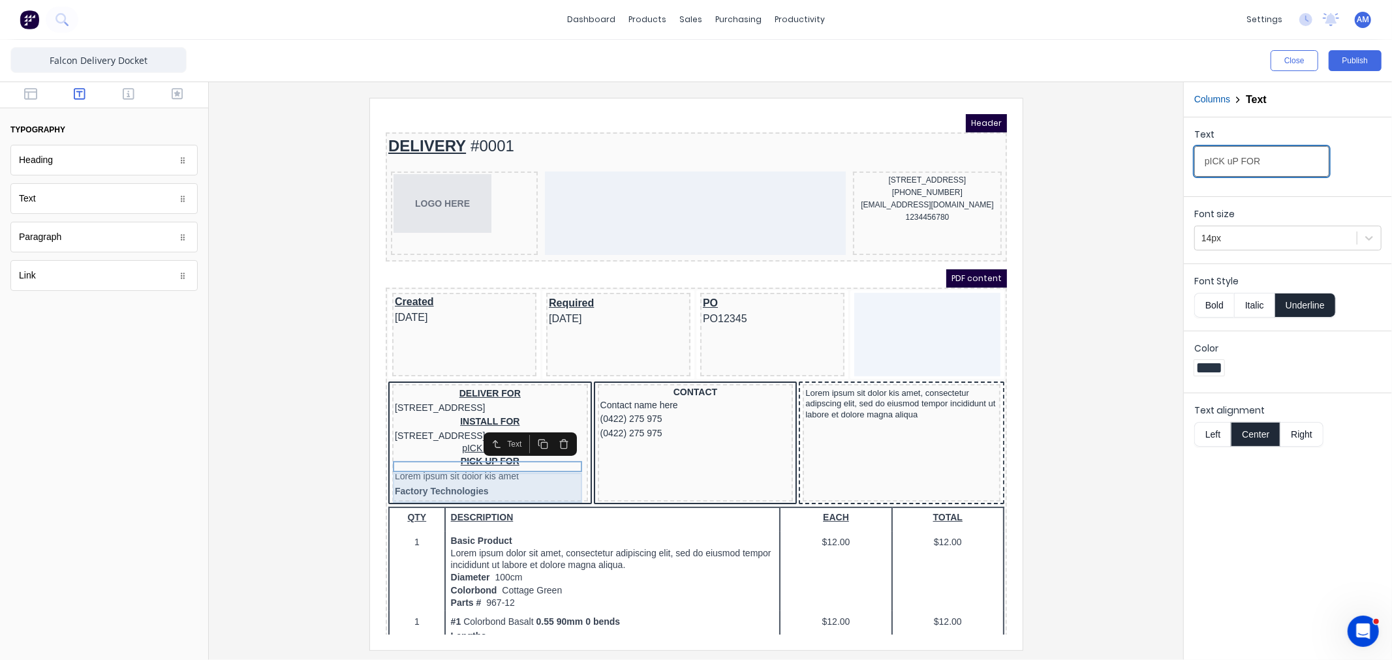
type input "pICK uP FOR"
click at [493, 469] on div "PICK UP FOR Lorem ipsum sit dolor kis amet" at bounding box center [474, 454] width 191 height 31
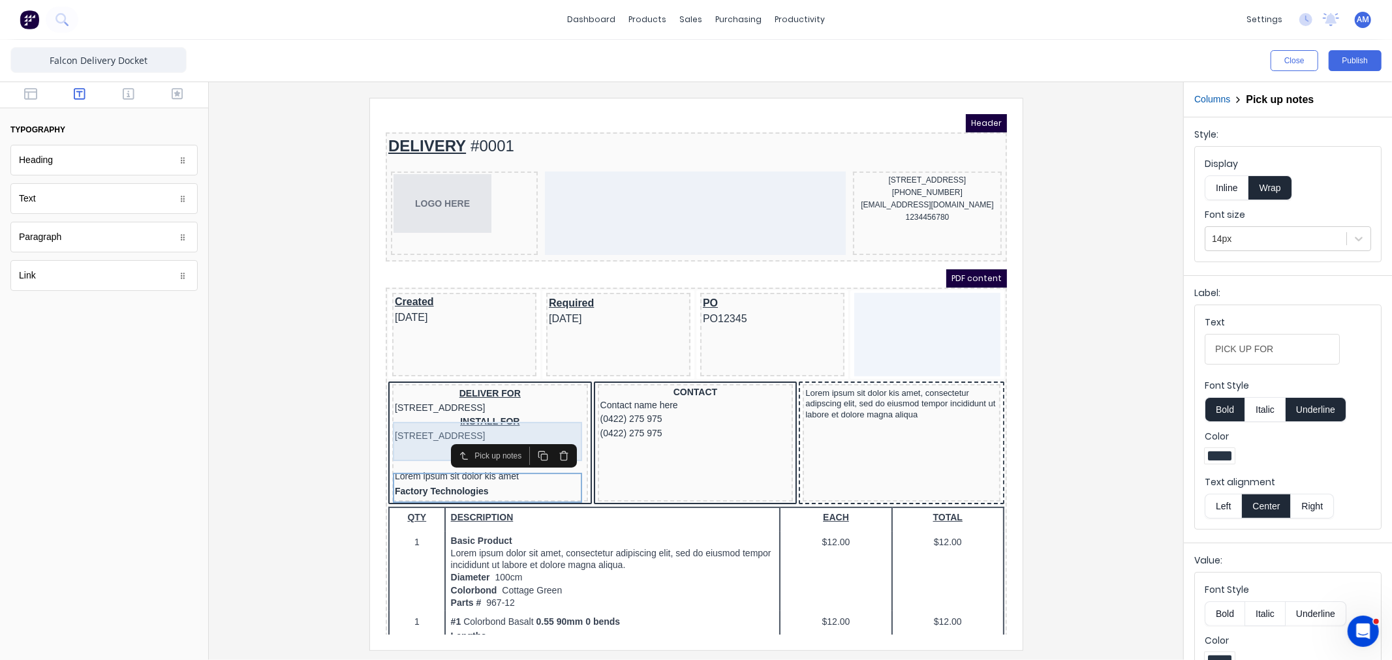
click at [403, 427] on div "INSTALL FOR [STREET_ADDRESS]" at bounding box center [474, 413] width 191 height 28
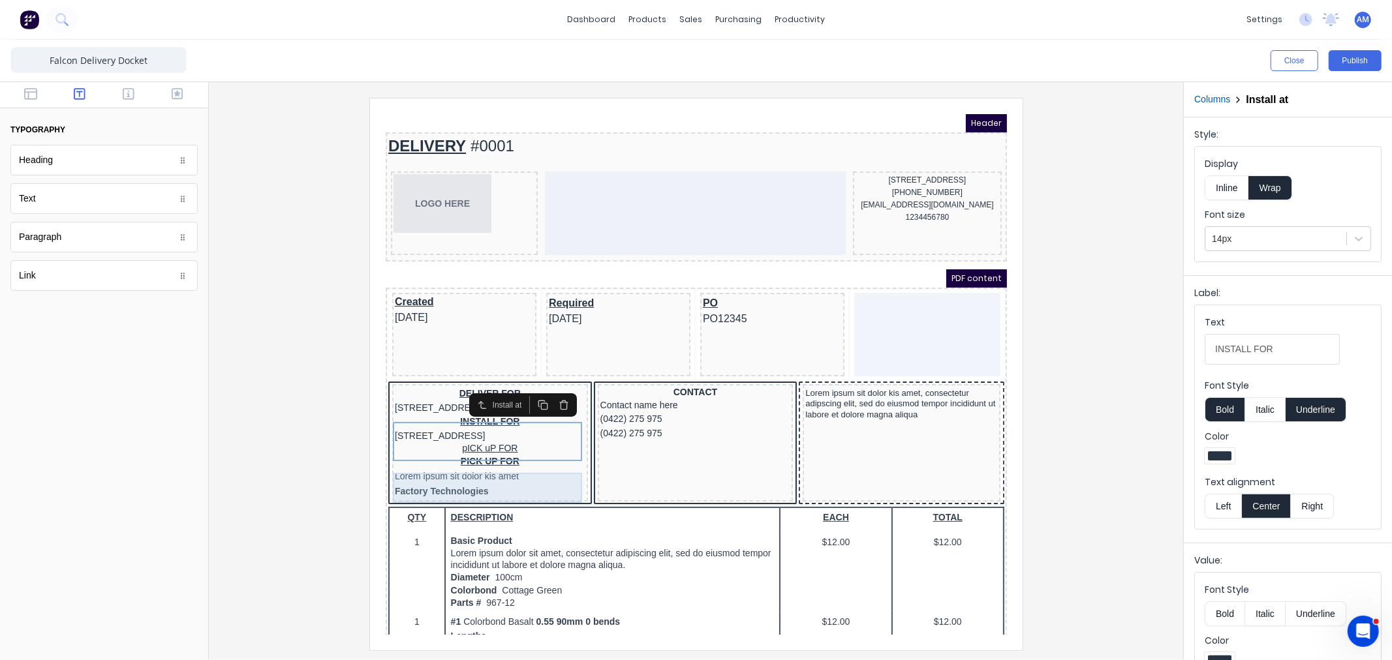
click at [403, 456] on div "PICK UP FOR Lorem ipsum sit dolor kis amet" at bounding box center [474, 454] width 191 height 31
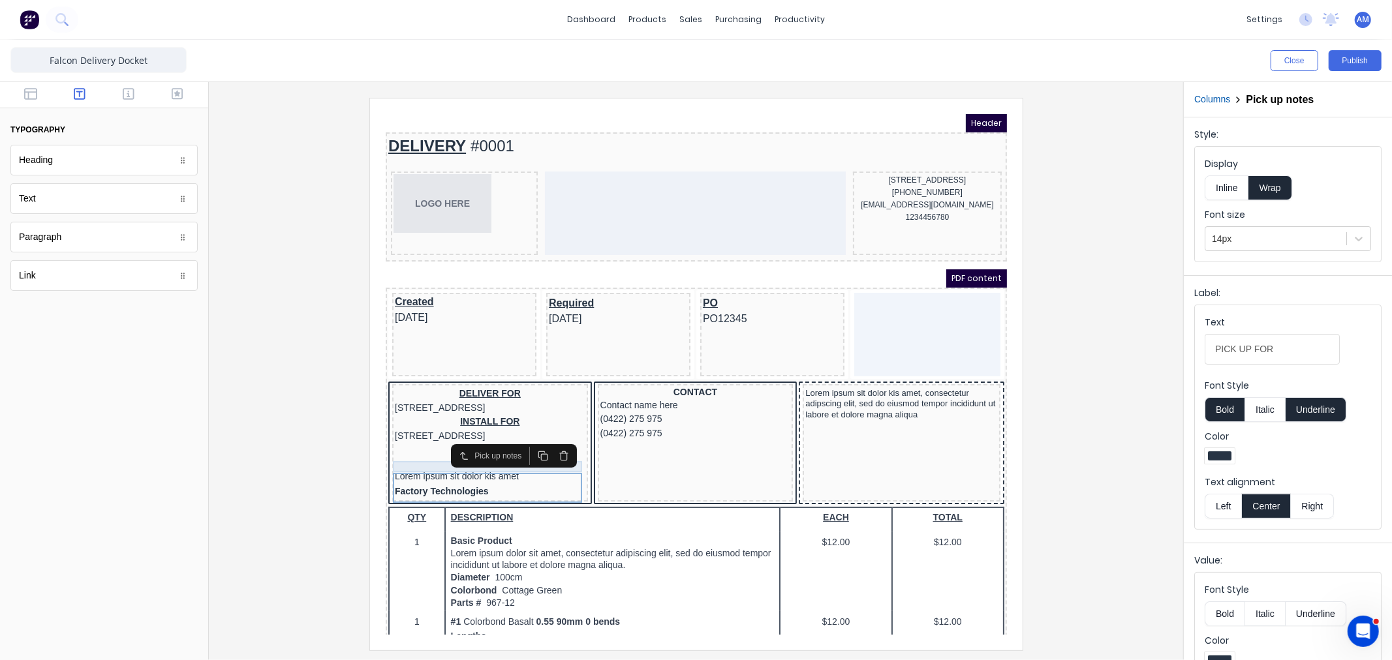
click at [404, 439] on div "pICK uP FOR" at bounding box center [474, 433] width 191 height 12
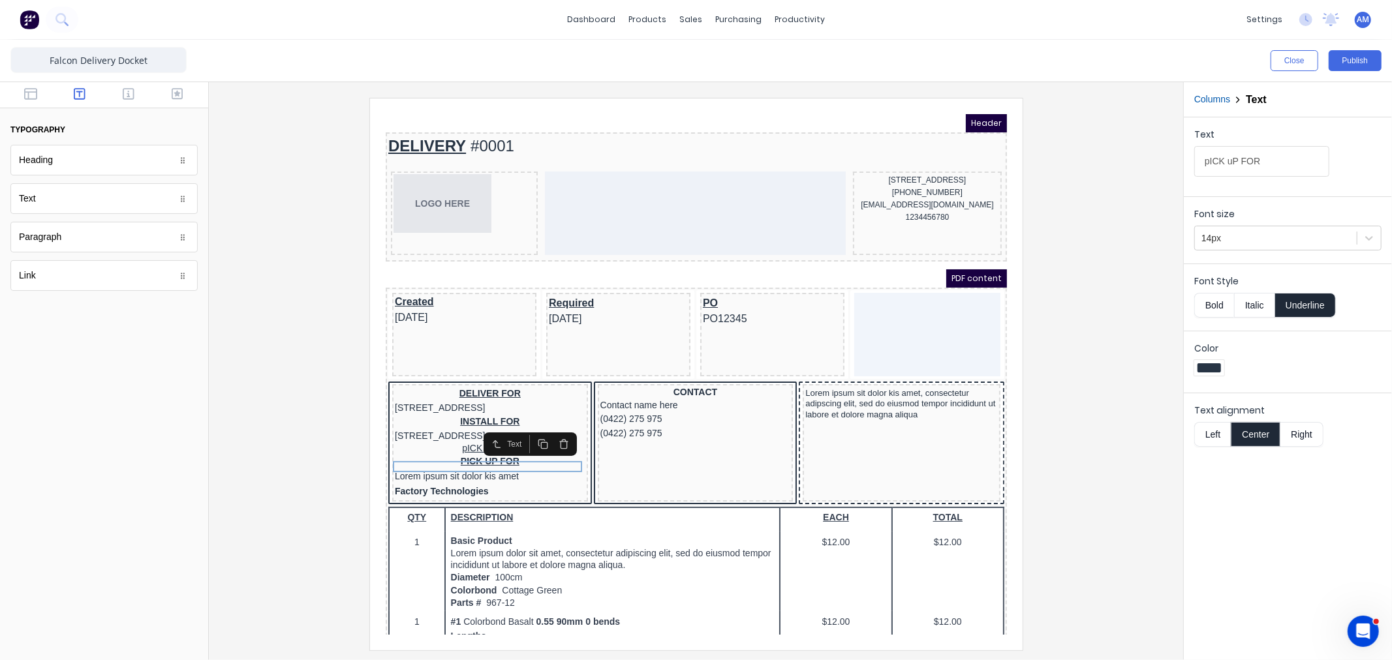
click at [550, 430] on icon "button" at bounding box center [547, 428] width 10 height 10
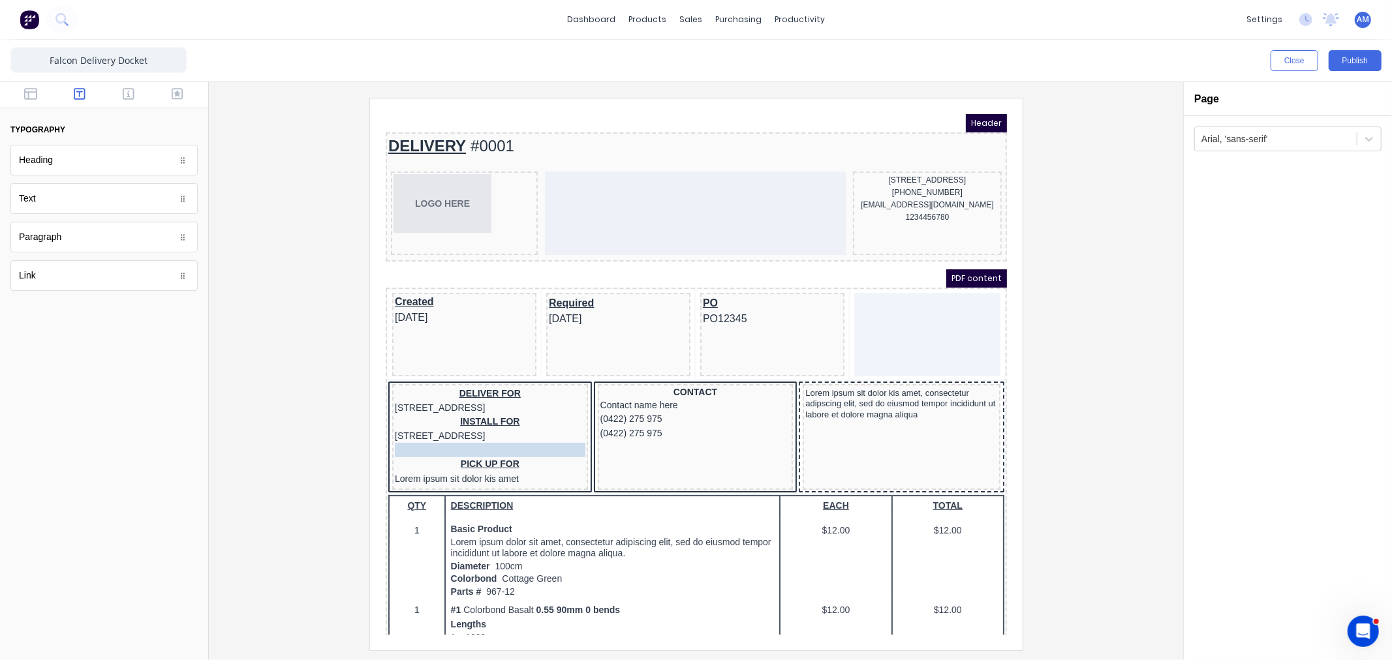
drag, startPoint x: 480, startPoint y: 477, endPoint x: 481, endPoint y: 453, distance: 24.2
click at [481, 453] on body "Header DELIVERY #0001 LOGO HERE 234 Beach Road Gold Coast, Queensland, Australi…" at bounding box center [679, 358] width 621 height 521
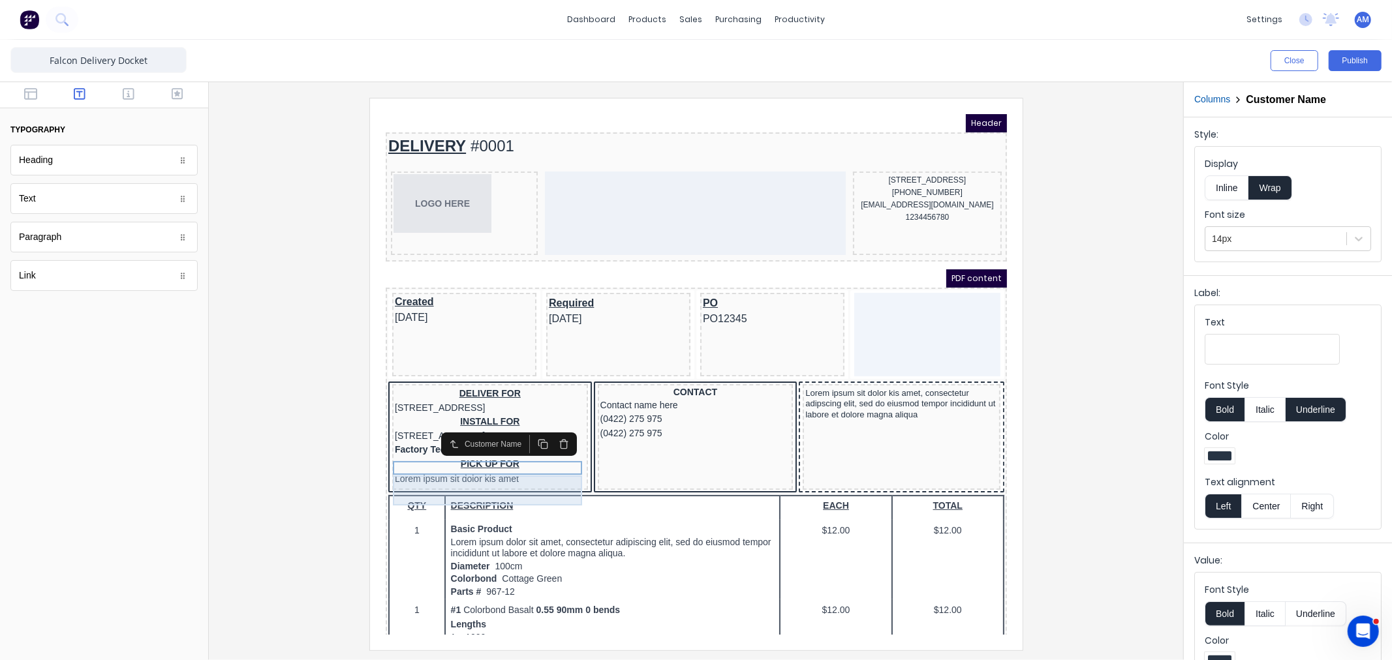
click at [454, 464] on div "PICK UP FOR Lorem ipsum sit dolor kis amet" at bounding box center [474, 456] width 191 height 31
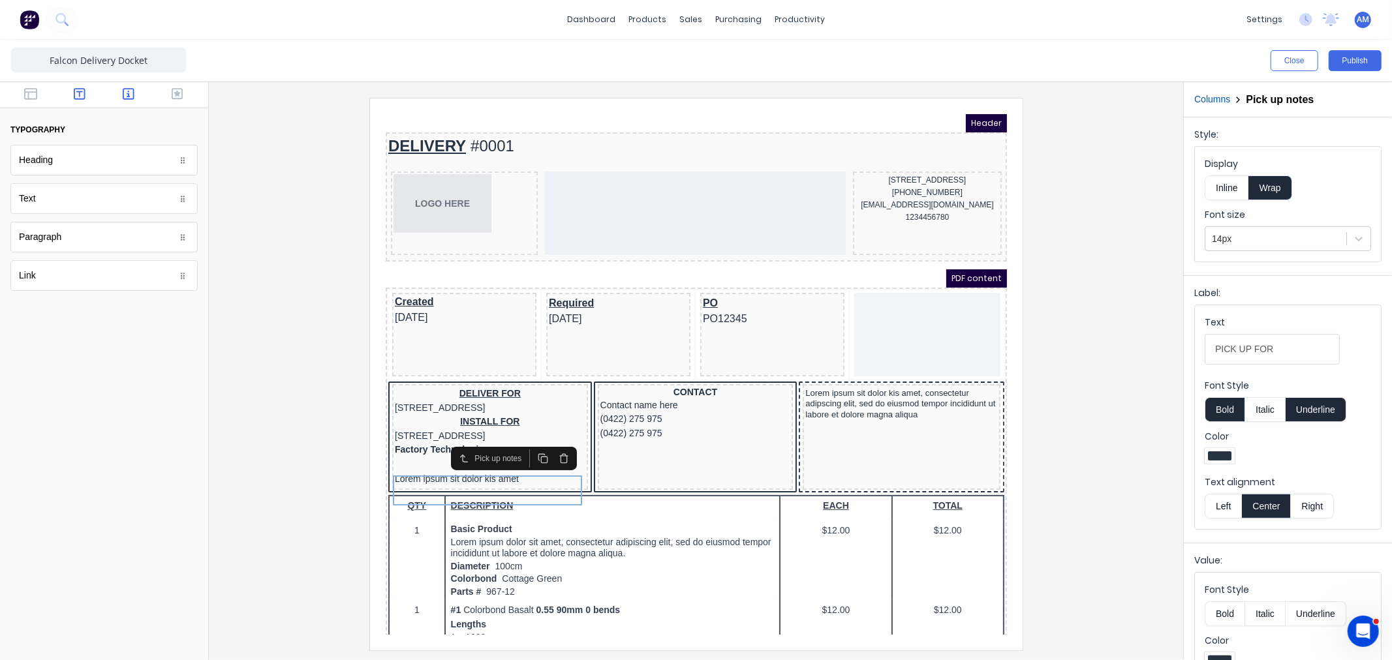
click at [135, 93] on button "button" at bounding box center [128, 95] width 41 height 16
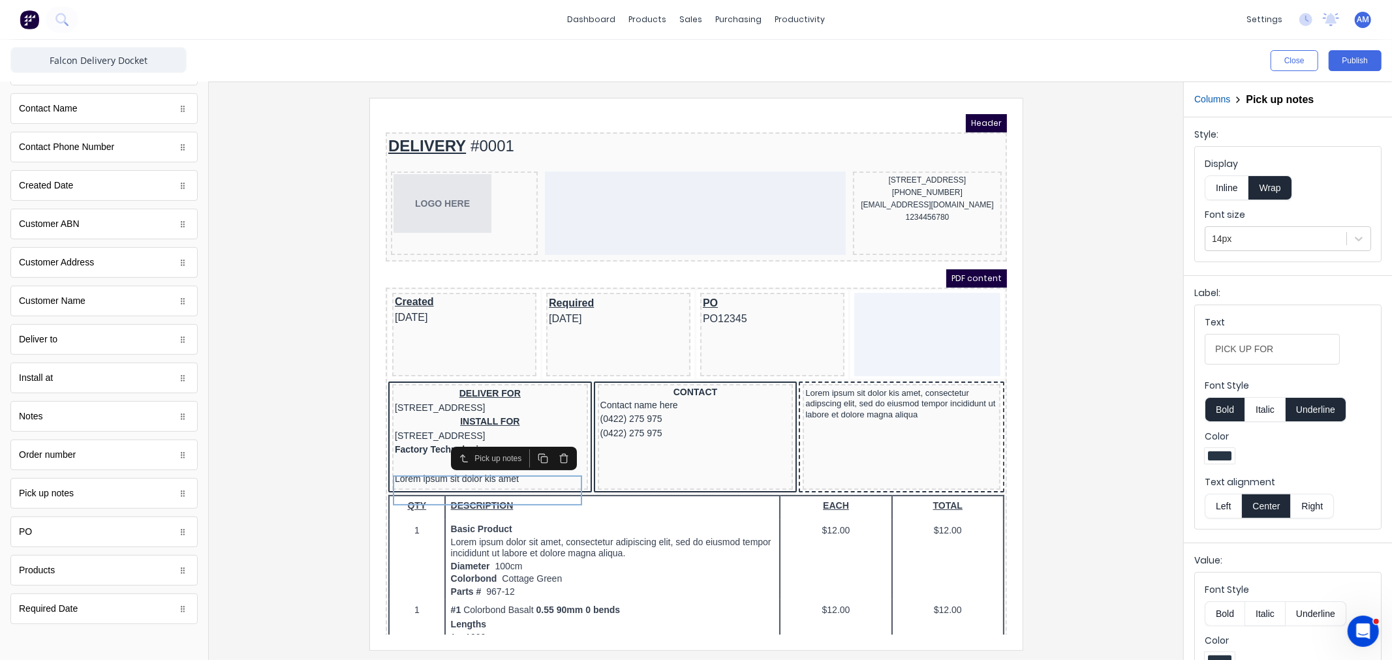
scroll to position [403, 0]
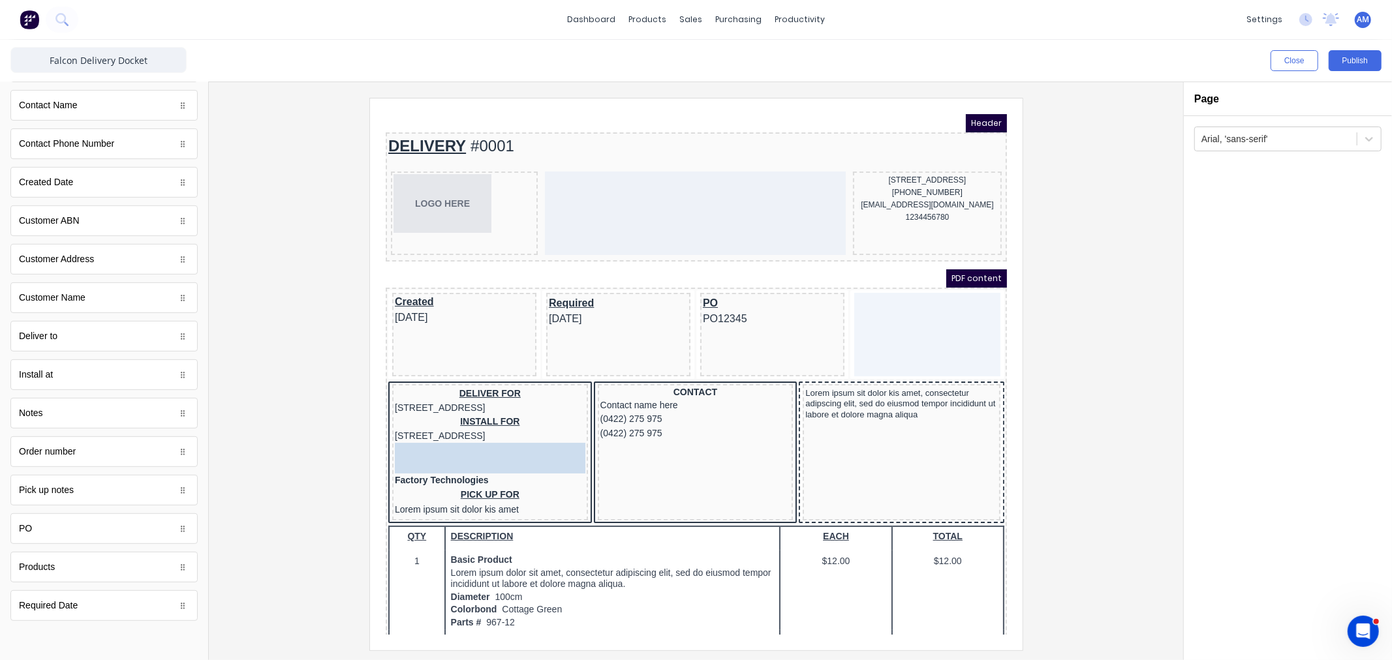
drag, startPoint x: 87, startPoint y: 497, endPoint x: 473, endPoint y: 471, distance: 386.6
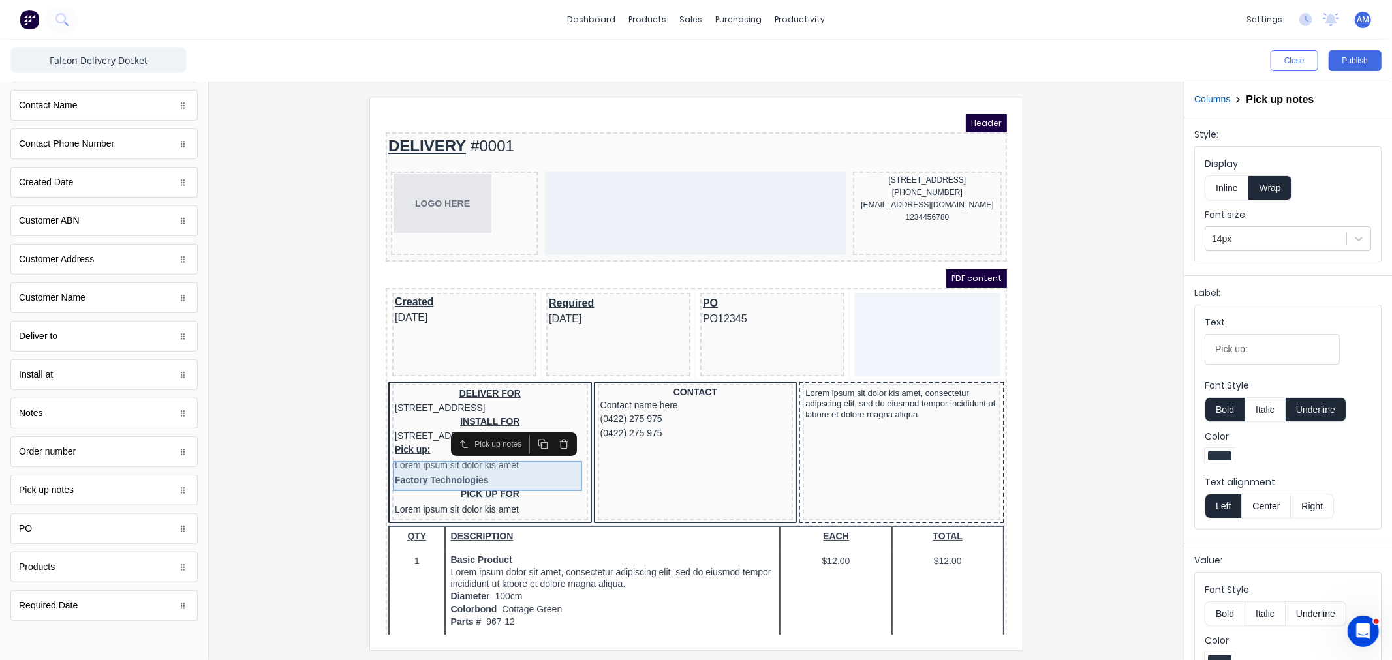
click at [427, 457] on div "Pick up: Lorem ipsum sit dolor kis amet" at bounding box center [474, 442] width 191 height 31
click at [424, 480] on body "Header DELIVERY #0001 LOGO HERE 234 Beach Road Gold Coast, Queensland, Australi…" at bounding box center [679, 358] width 621 height 521
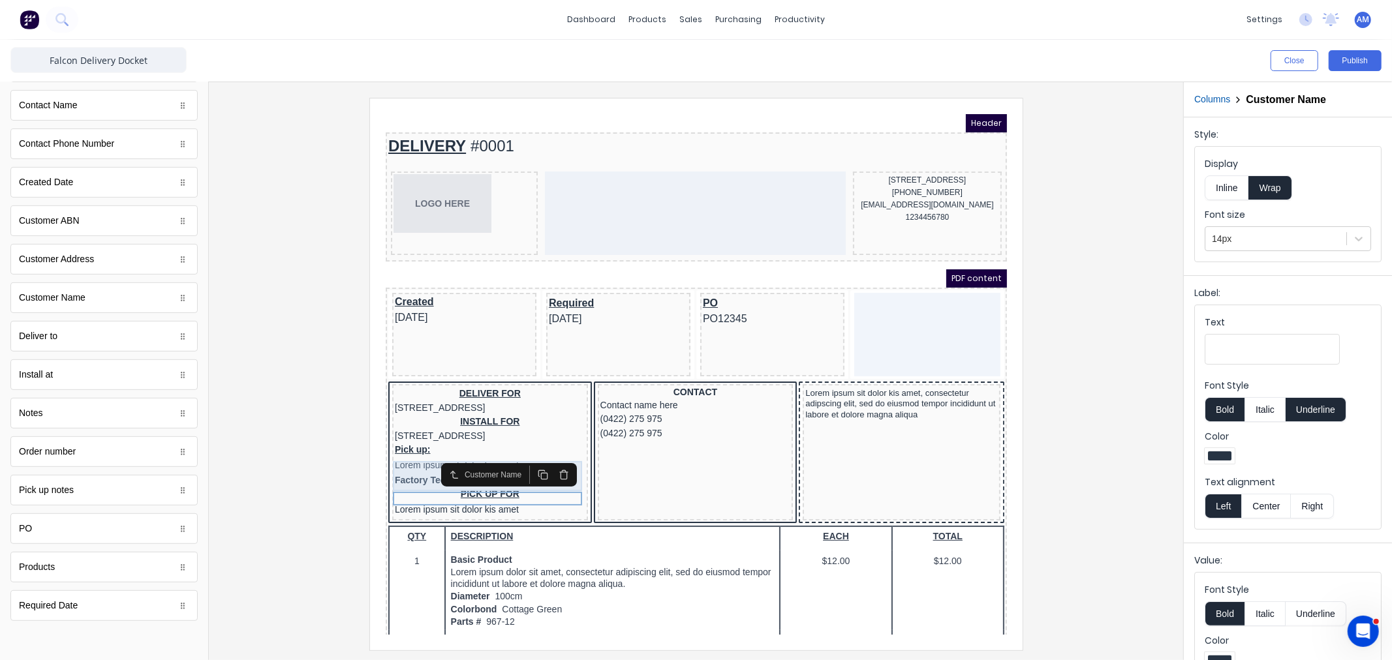
click at [421, 469] on div "Customer Name" at bounding box center [493, 458] width 146 height 23
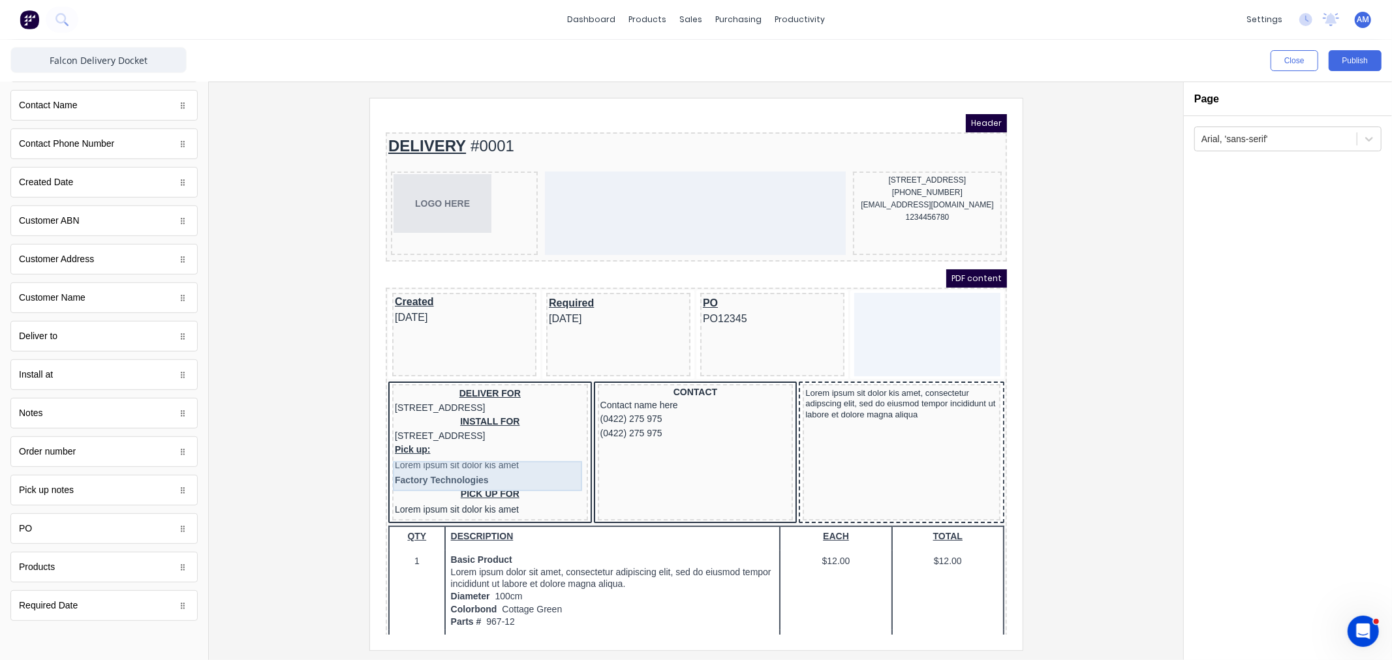
click at [419, 457] on div "Pick up: Lorem ipsum sit dolor kis amet" at bounding box center [474, 442] width 191 height 31
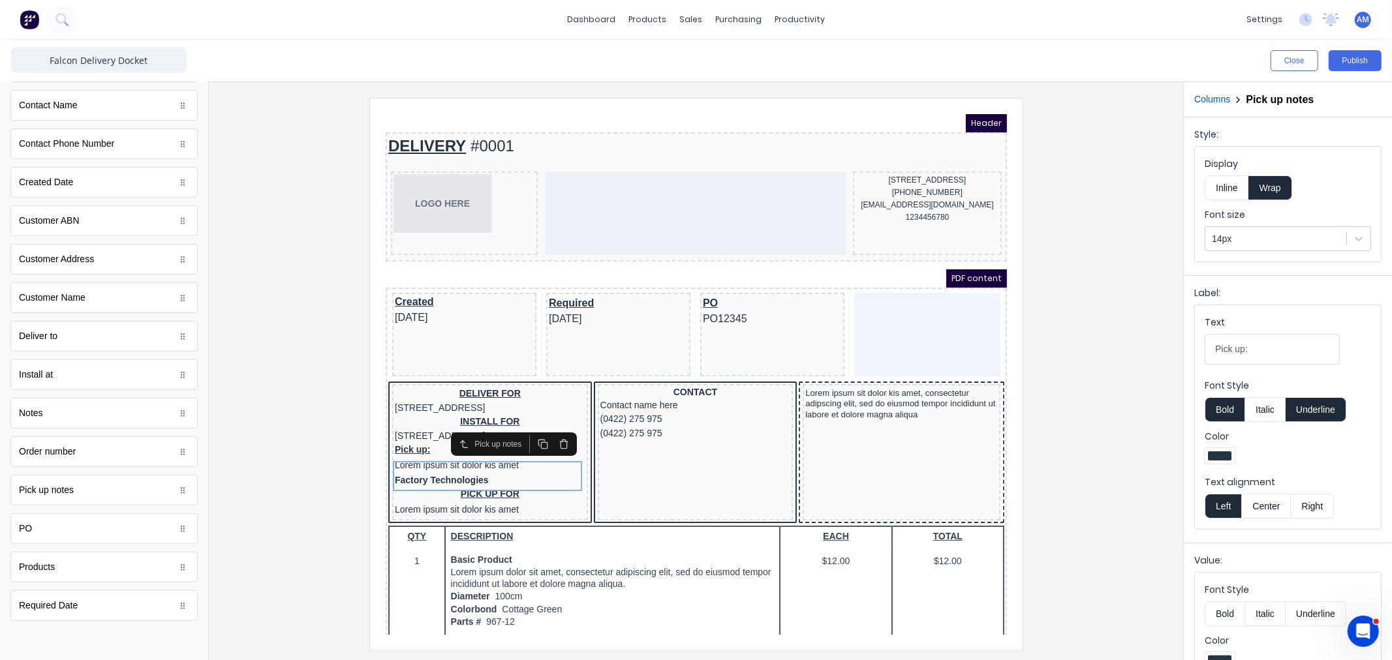
click at [556, 425] on button "button" at bounding box center [547, 428] width 21 height 18
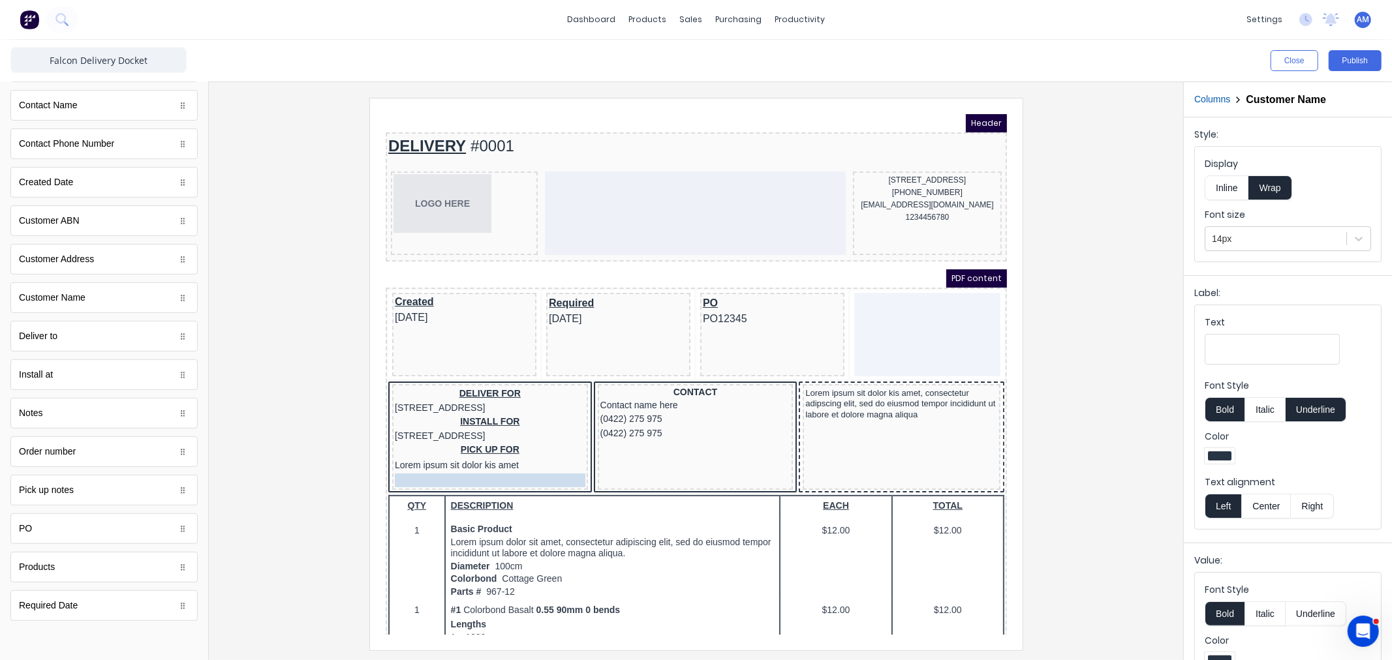
drag, startPoint x: 434, startPoint y: 450, endPoint x: 429, endPoint y: 482, distance: 32.3
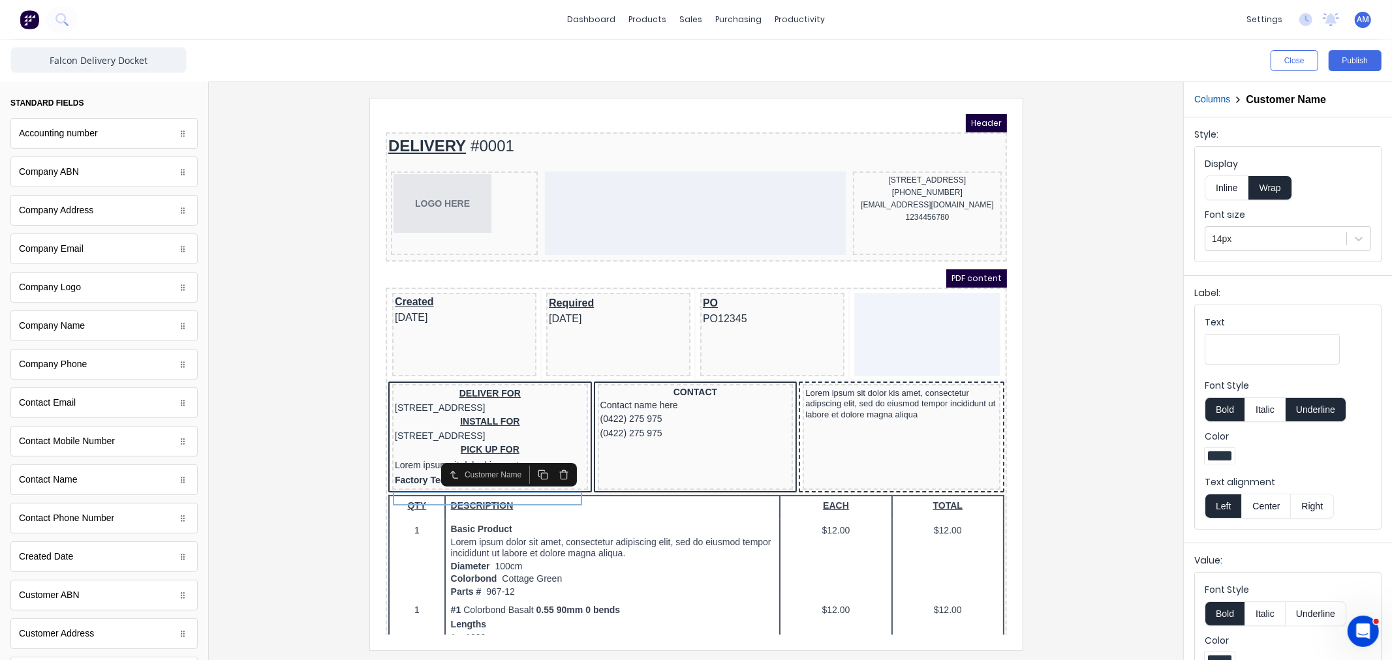
scroll to position [0, 0]
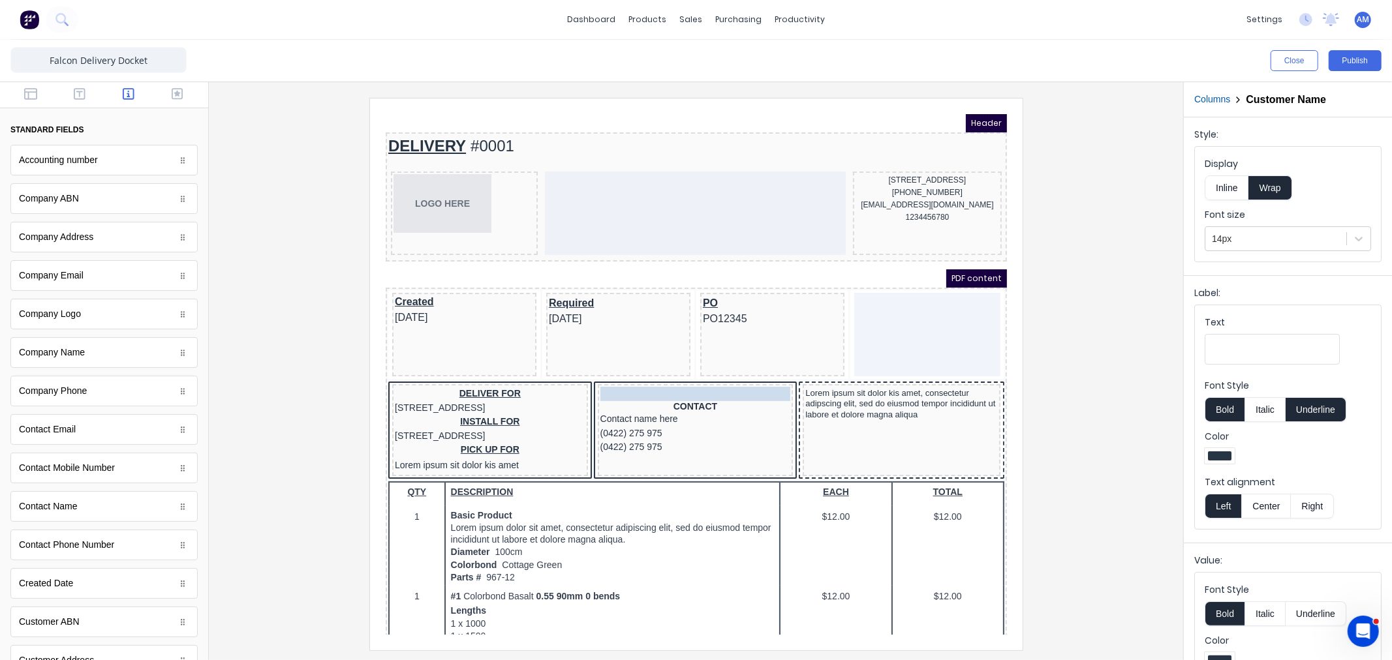
drag, startPoint x: 459, startPoint y: 482, endPoint x: 667, endPoint y: 375, distance: 233.5
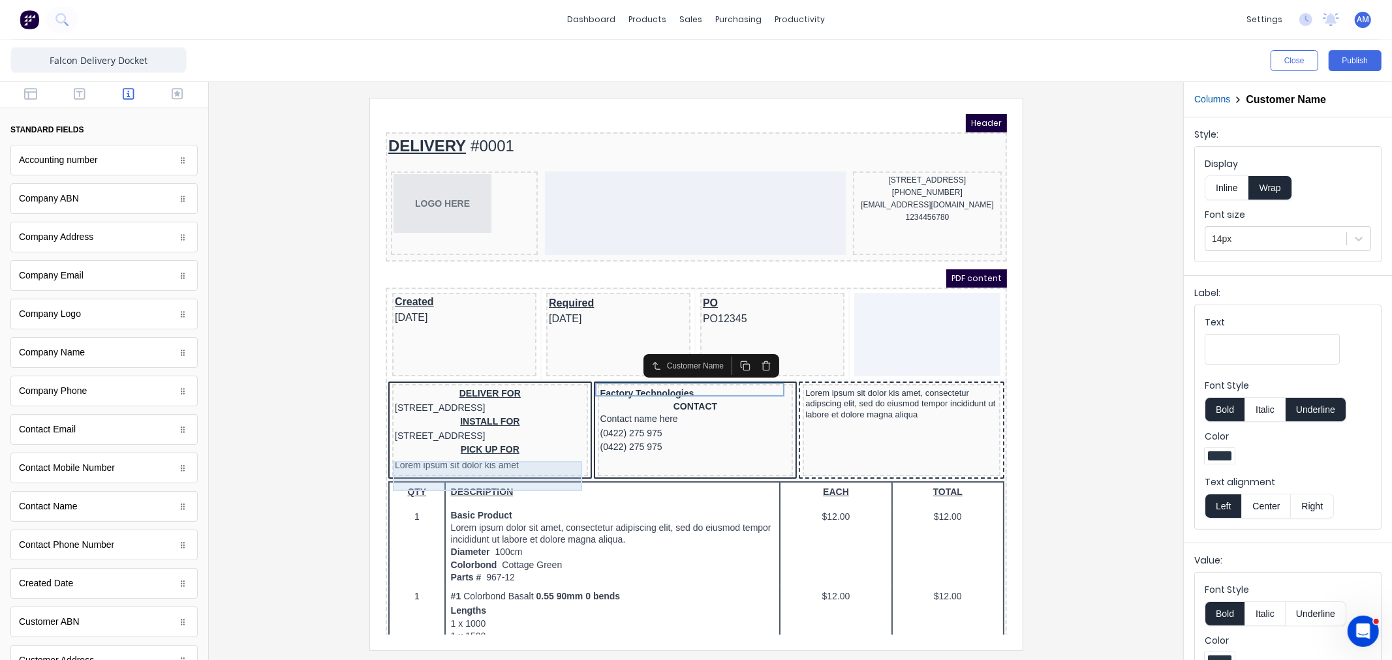
click at [482, 450] on div "PICK UP FOR Lorem ipsum sit dolor kis amet" at bounding box center [474, 442] width 191 height 31
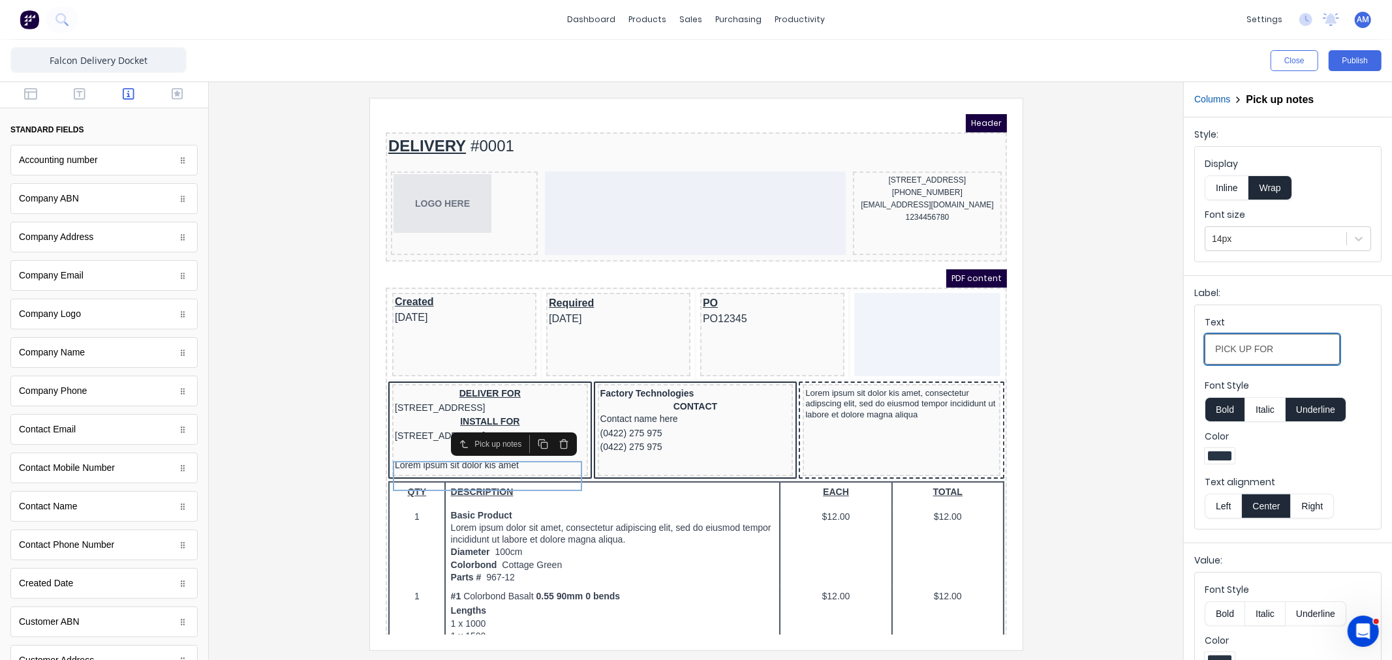
click at [1280, 346] on input "PICK UP FOR" at bounding box center [1272, 349] width 135 height 31
type input "PICK UP LOCATION"
click at [1059, 473] on div at bounding box center [695, 374] width 953 height 552
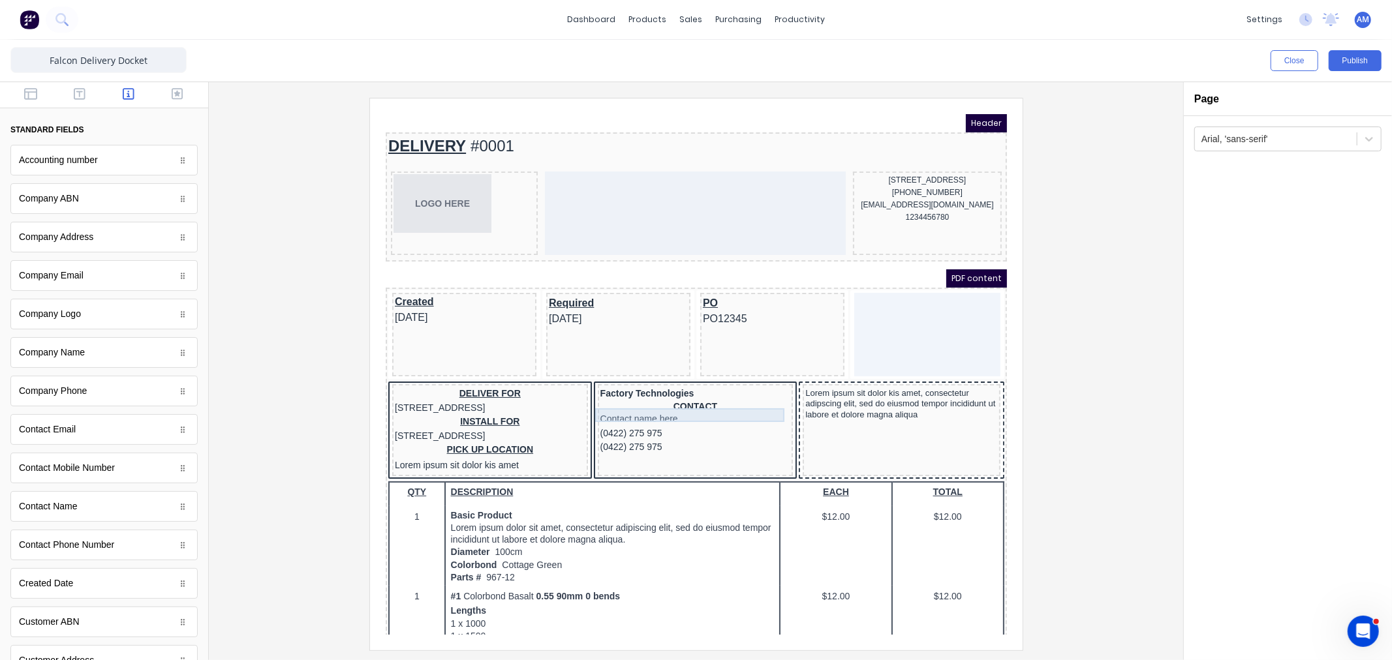
click at [681, 396] on div "Contact name here" at bounding box center [679, 403] width 191 height 14
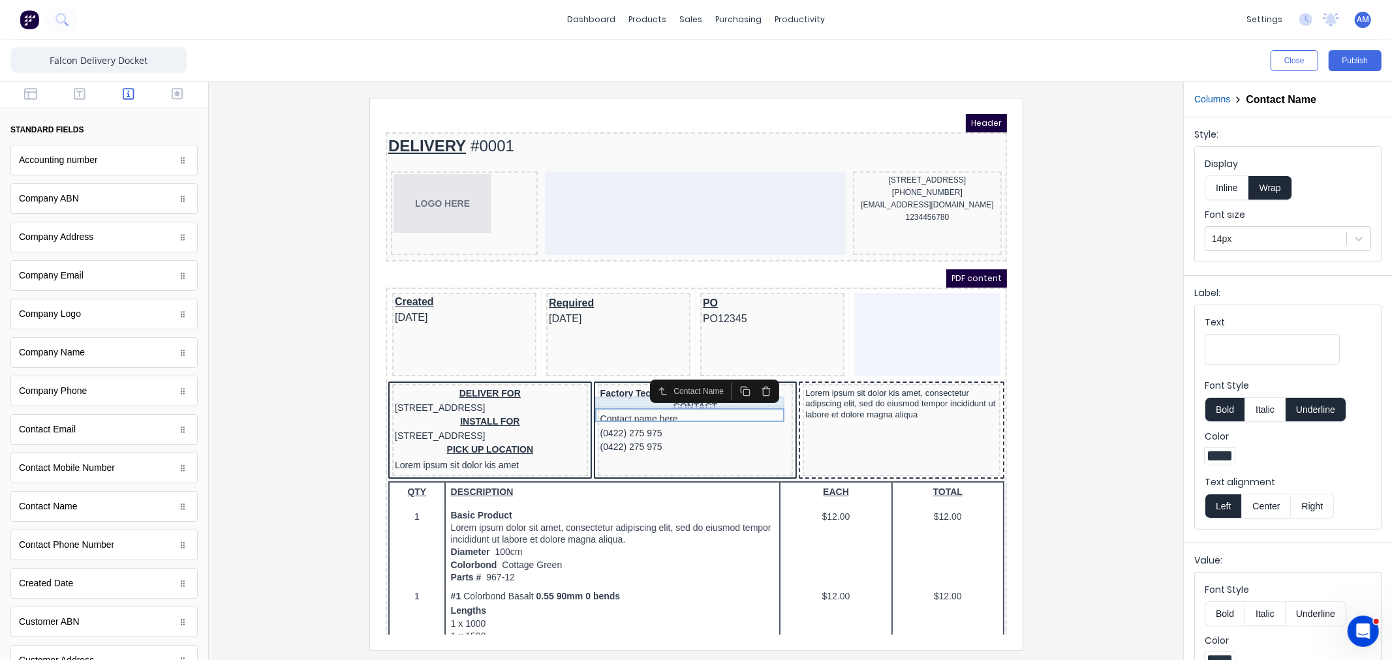
click at [675, 386] on div "CONTACT" at bounding box center [679, 391] width 191 height 12
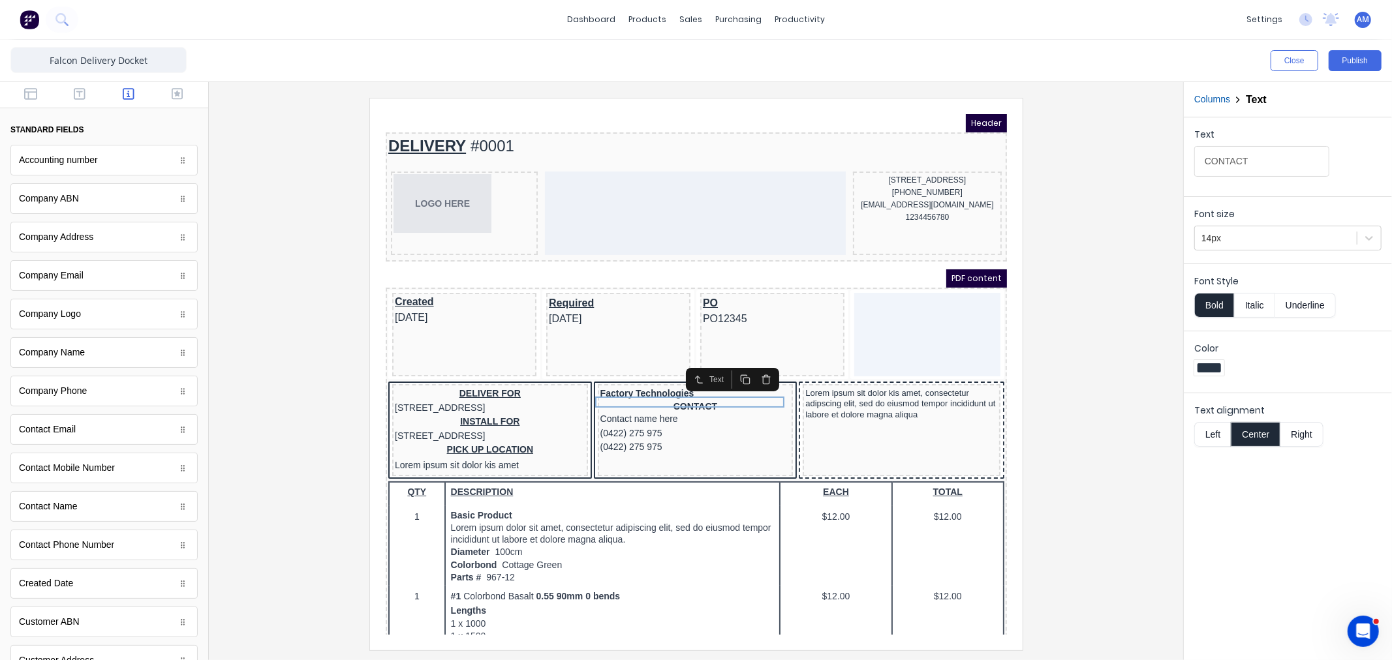
click at [1215, 431] on button "Left" at bounding box center [1212, 434] width 37 height 25
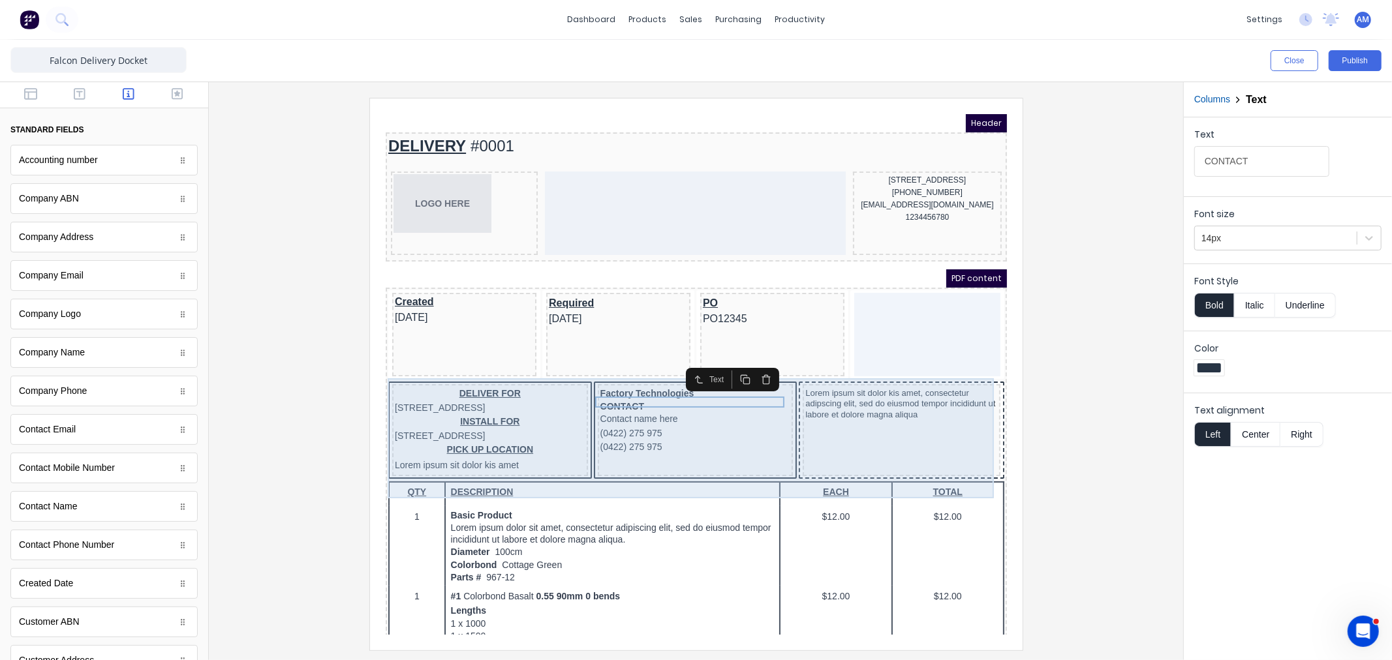
click at [665, 456] on div "Factory Technologies CONTACT Contact name here (0422) 275 975 (0422) 275 975" at bounding box center [679, 414] width 196 height 92
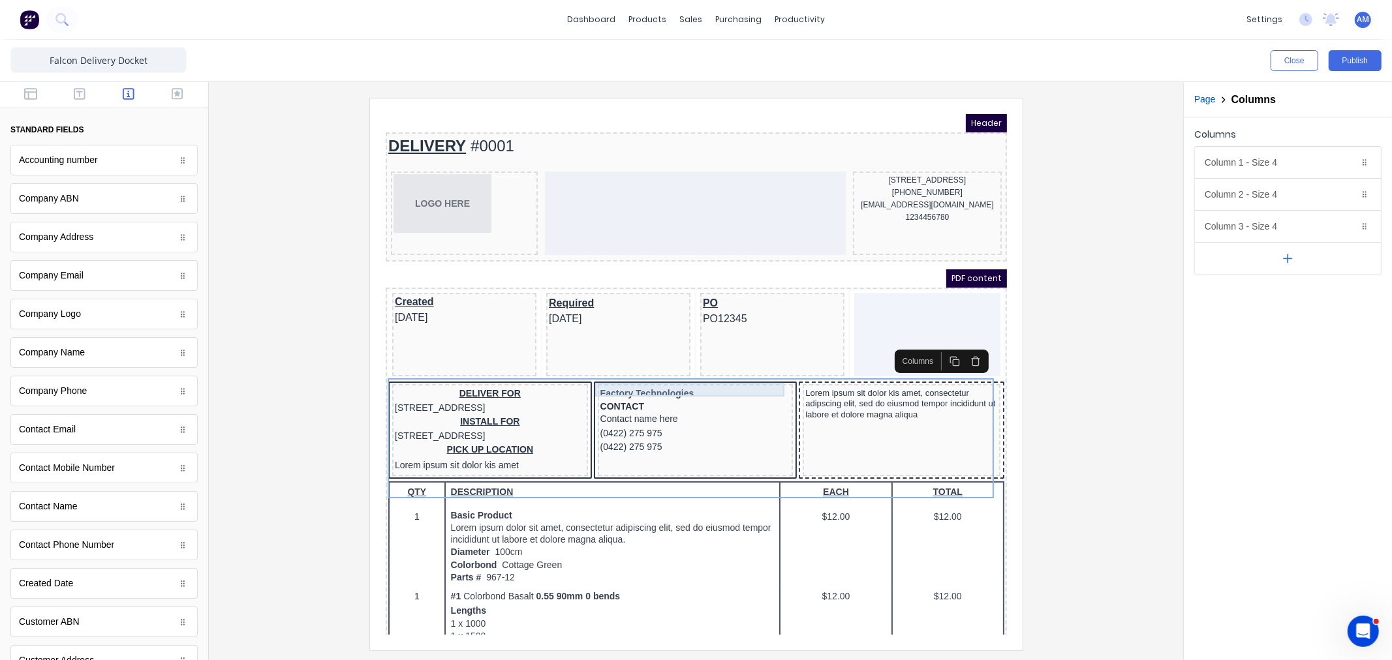
click at [619, 371] on div "Factory Technologies" at bounding box center [679, 378] width 191 height 14
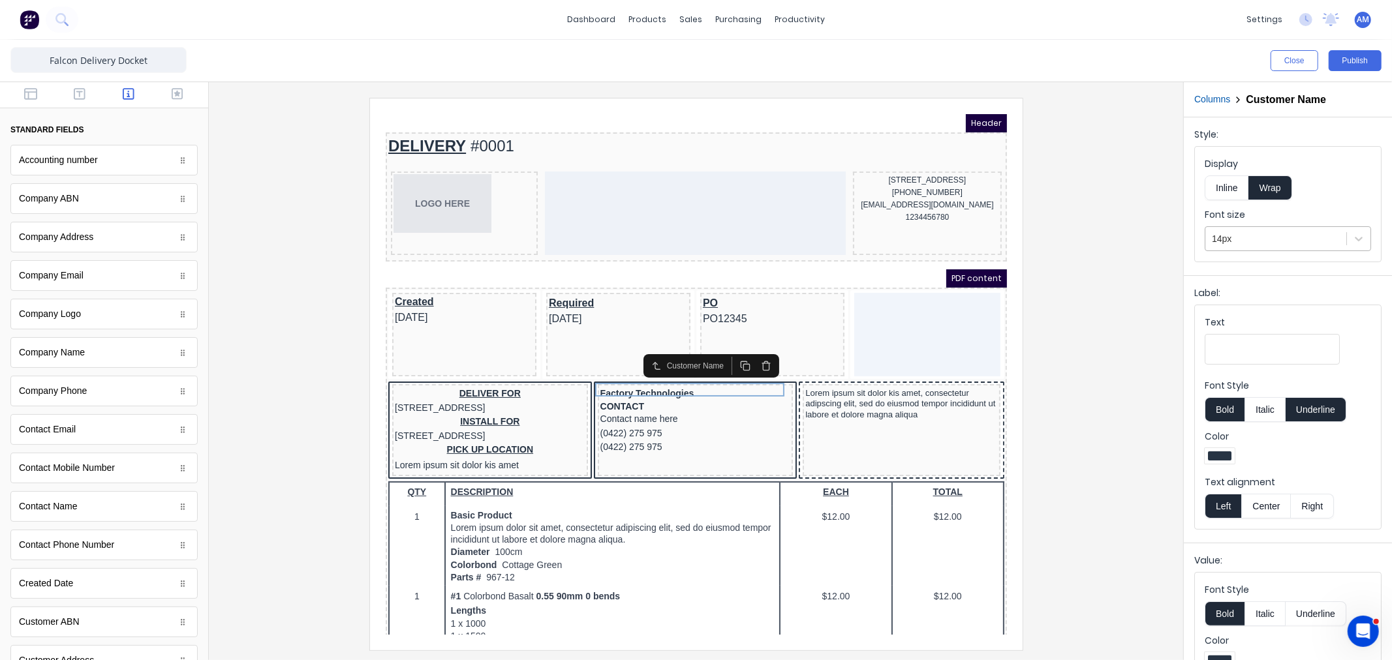
click at [1256, 240] on div at bounding box center [1276, 239] width 128 height 16
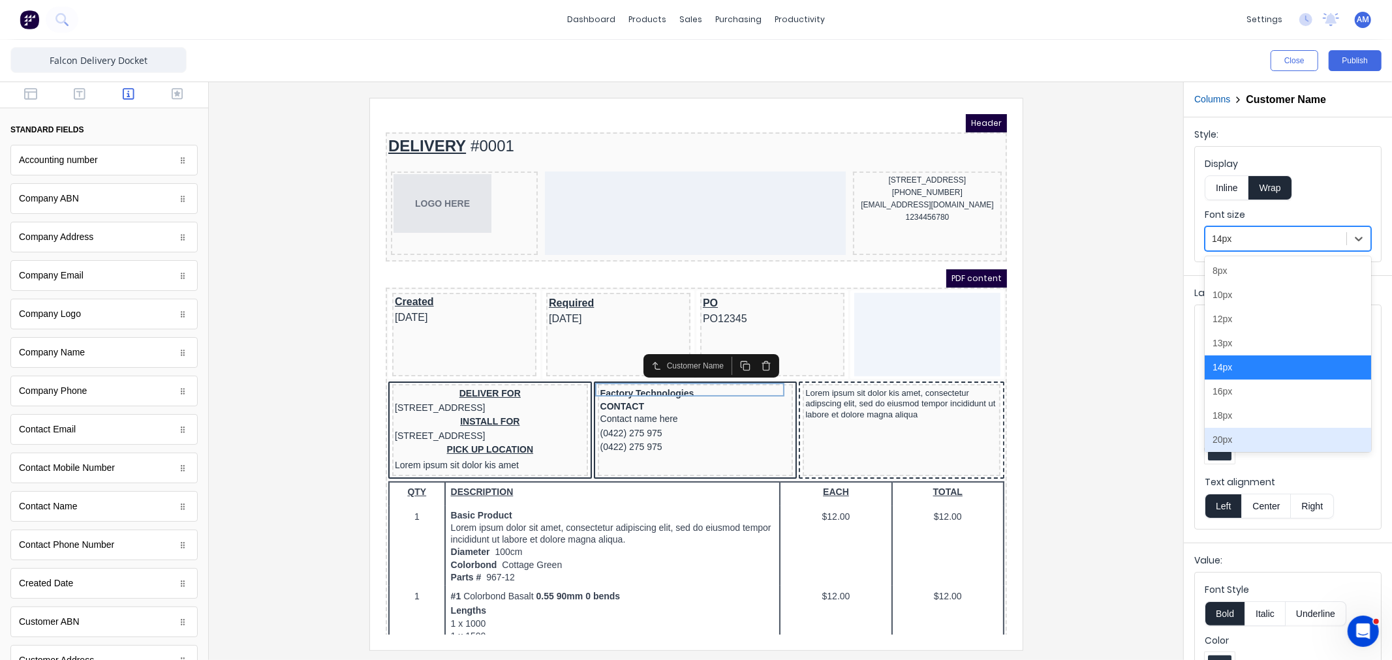
click at [1234, 437] on div "20px" at bounding box center [1288, 440] width 166 height 24
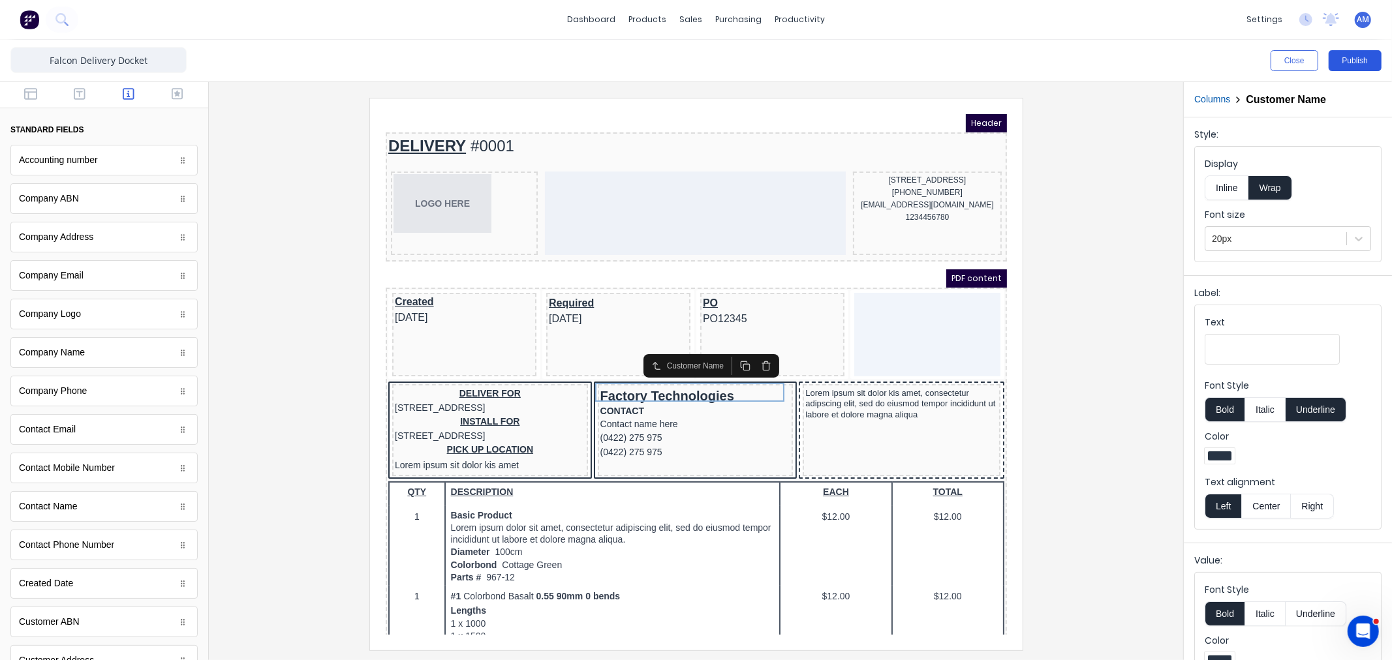
click at [1353, 60] on button "Publish" at bounding box center [1355, 60] width 53 height 21
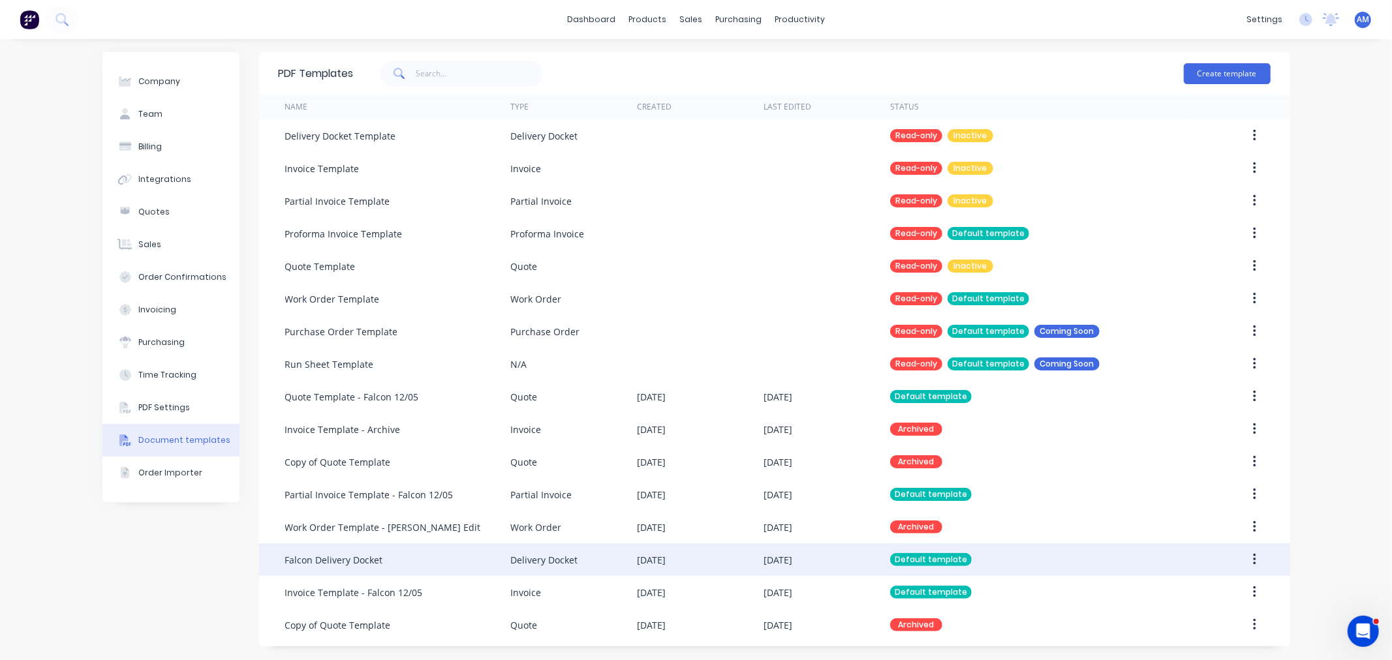
click at [403, 556] on div "Falcon Delivery Docket" at bounding box center [397, 560] width 225 height 33
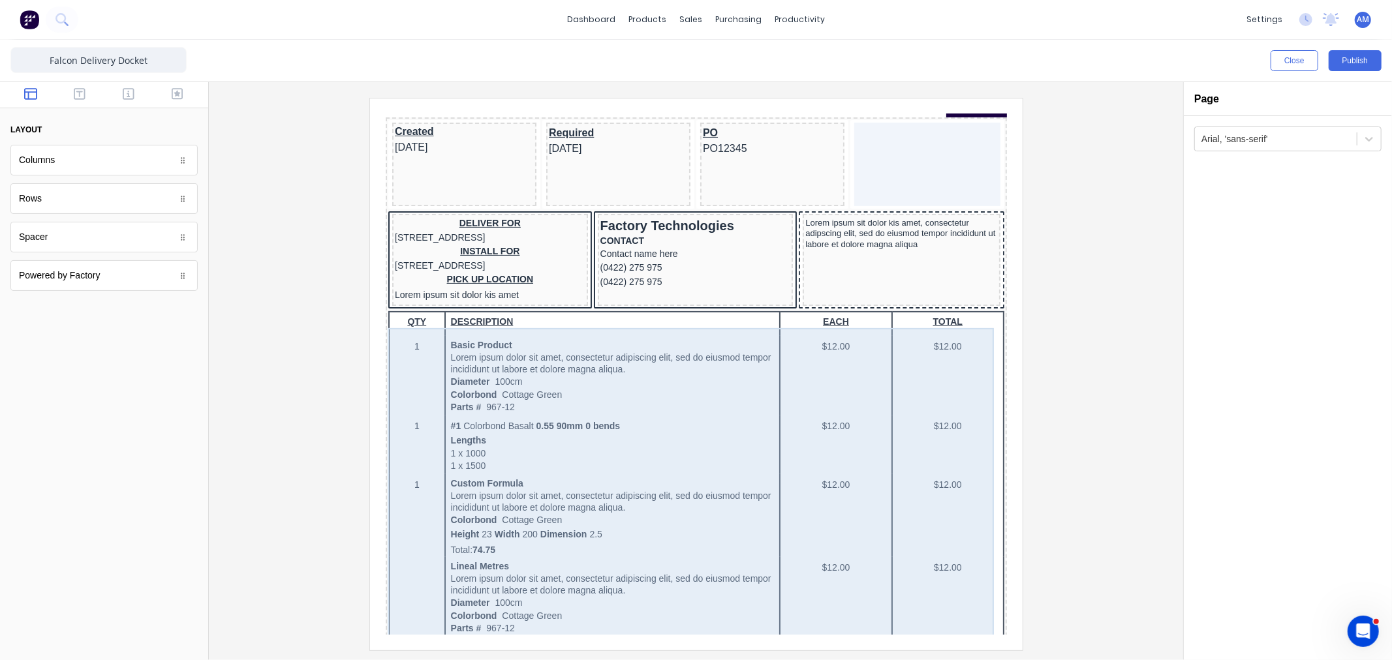
scroll to position [12, 0]
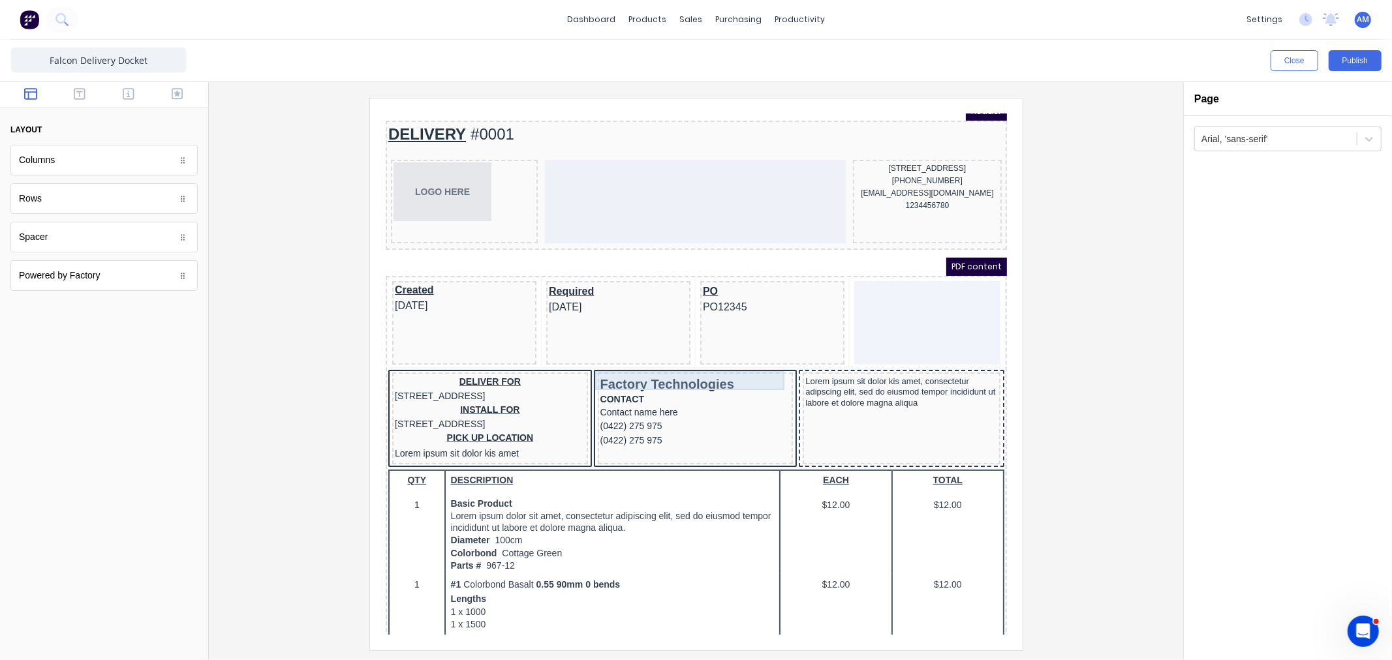
click at [632, 363] on div "Factory Technologies" at bounding box center [679, 368] width 191 height 19
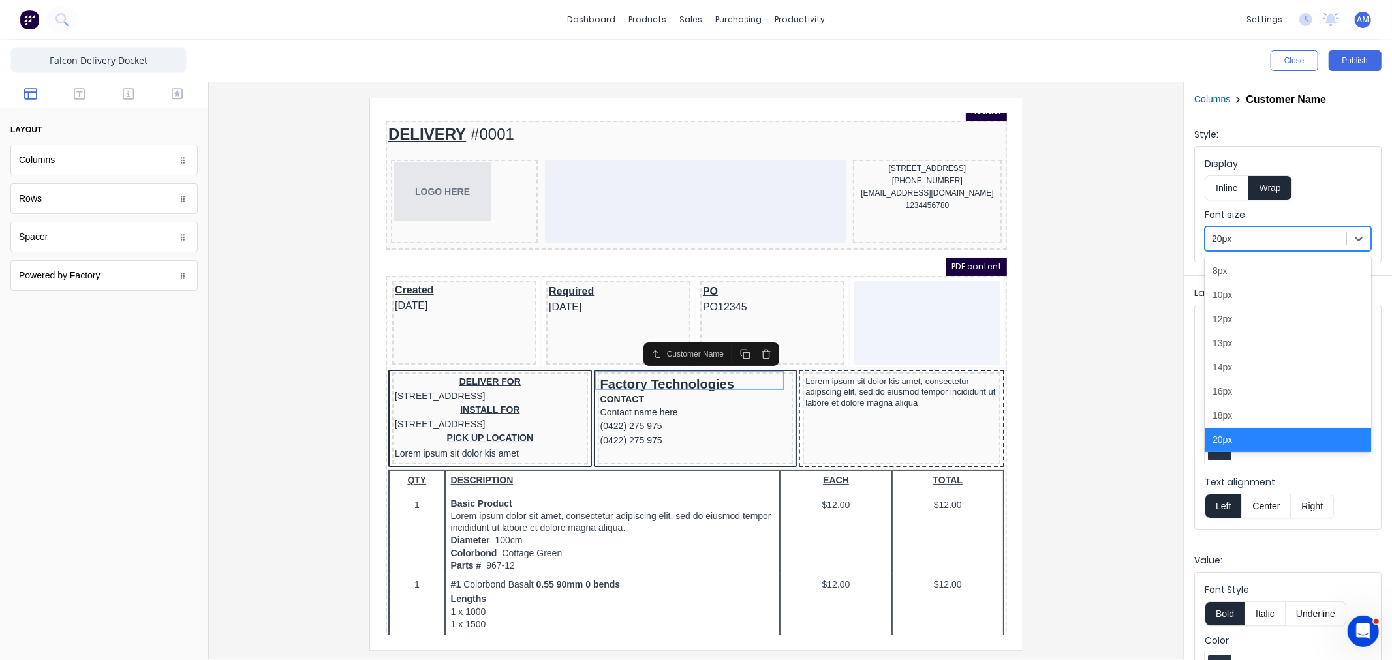
click at [1248, 238] on div at bounding box center [1276, 239] width 128 height 16
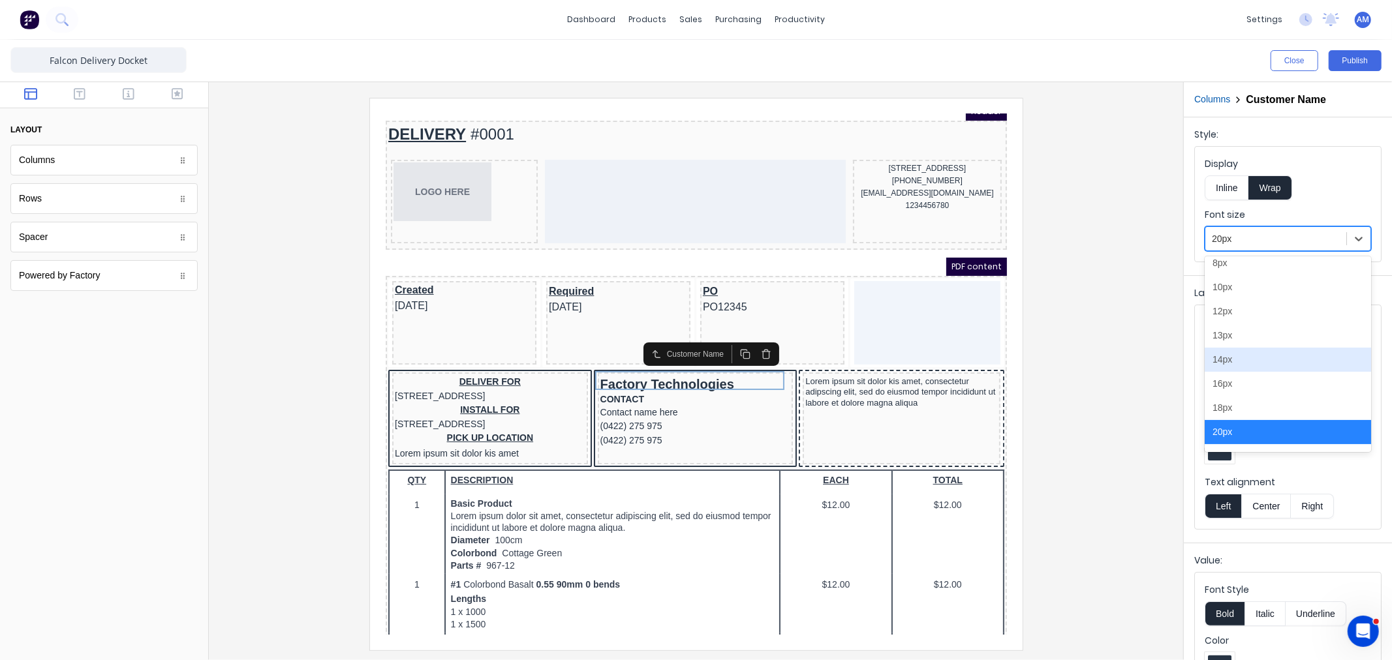
click at [1243, 360] on div "14px" at bounding box center [1288, 360] width 166 height 24
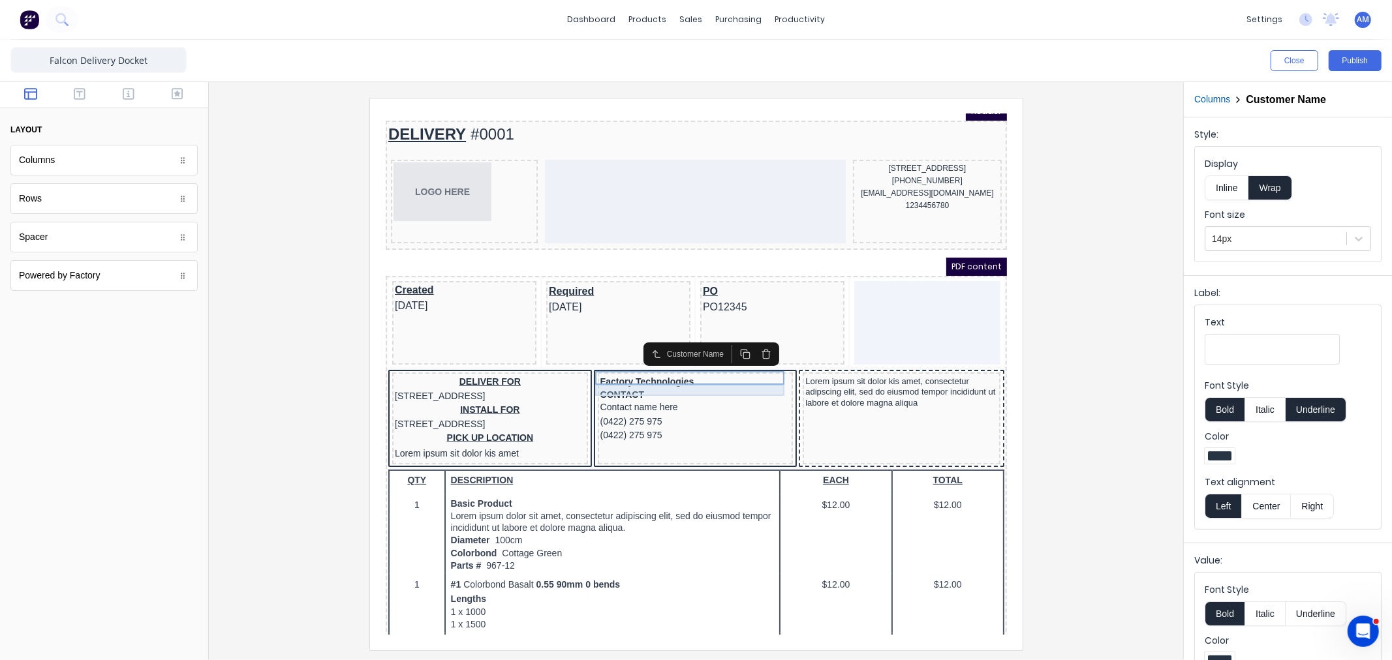
click at [632, 373] on div "CONTACT" at bounding box center [679, 379] width 191 height 12
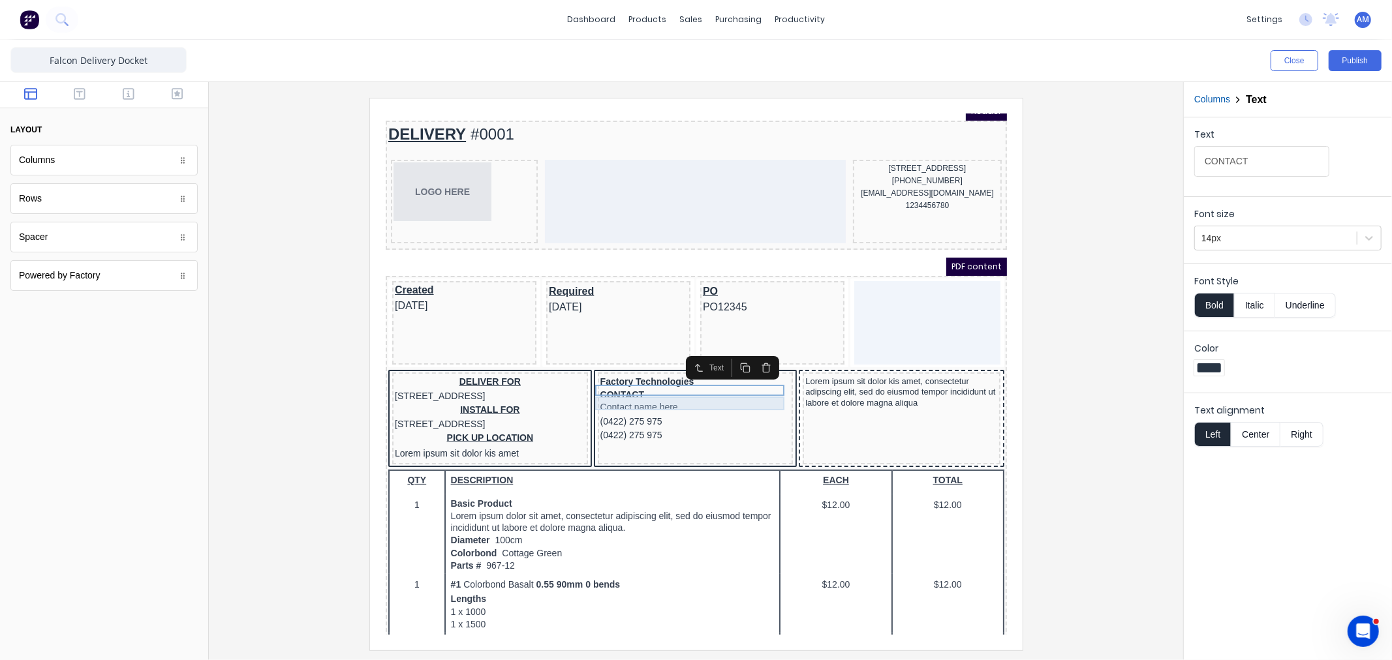
click at [642, 384] on div "Contact name here" at bounding box center [679, 391] width 191 height 14
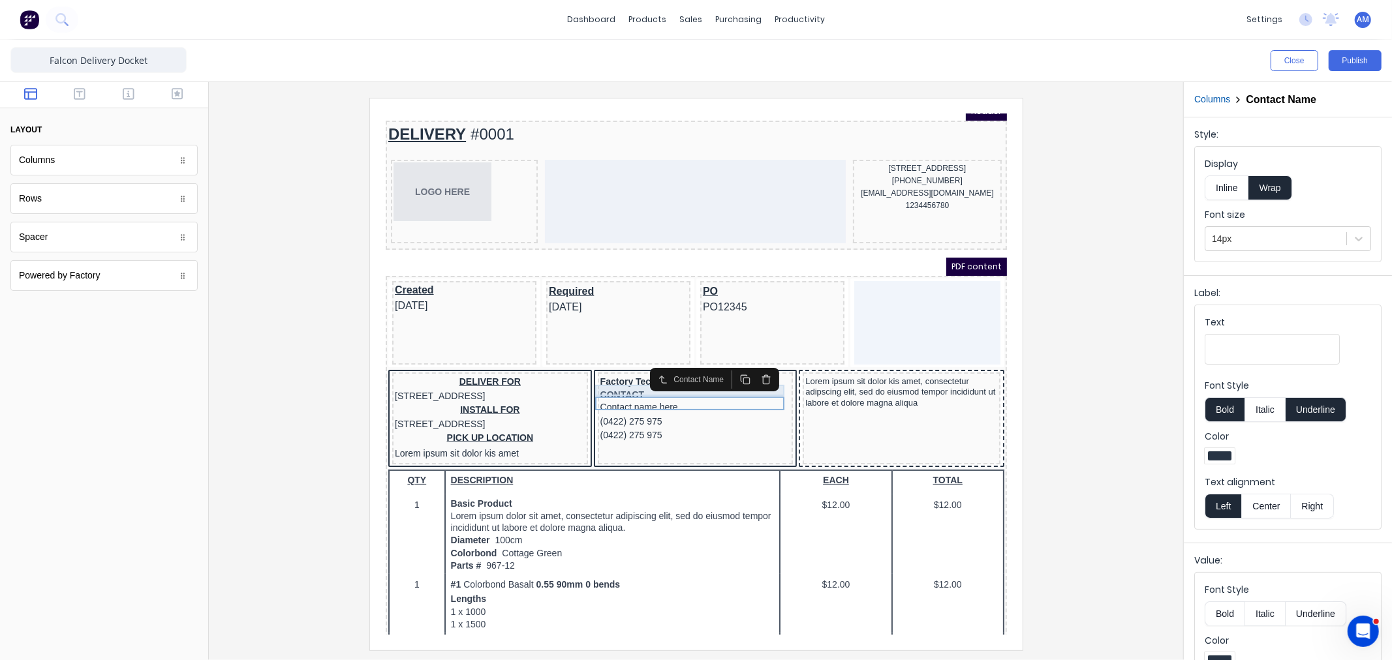
click at [630, 374] on div "CONTACT" at bounding box center [679, 379] width 191 height 12
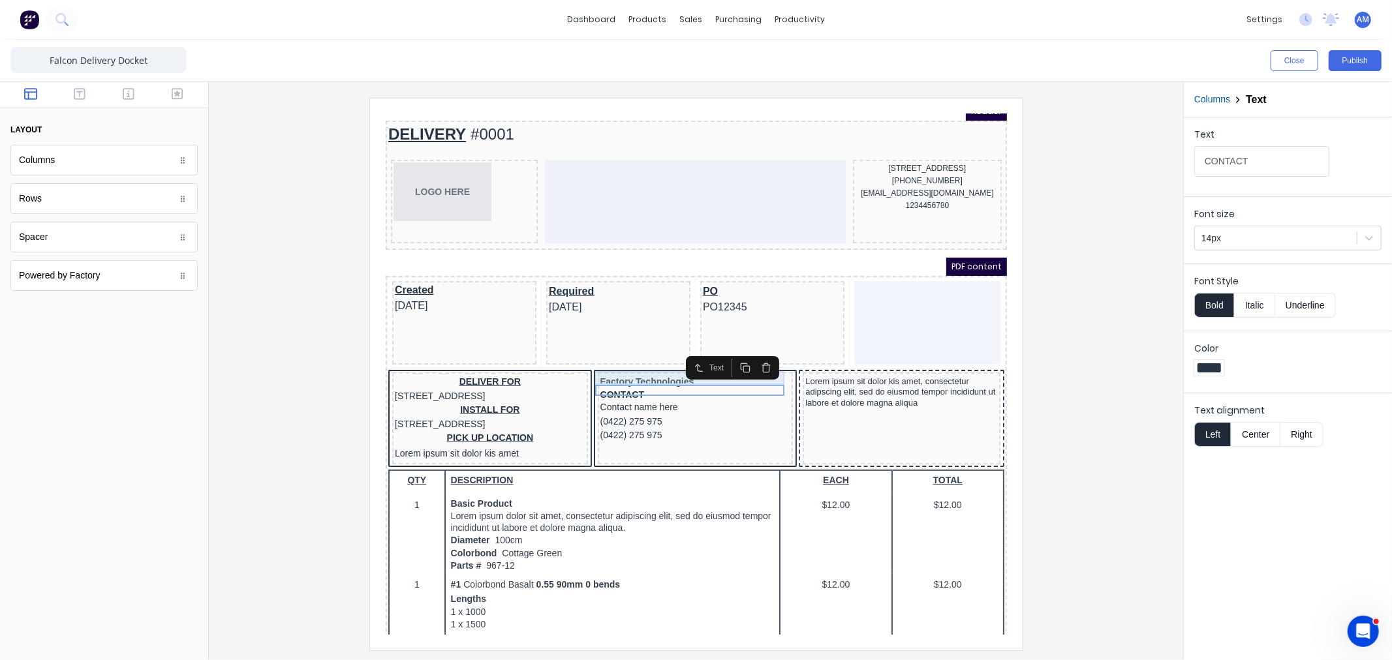
click at [630, 362] on div "Factory Technologies" at bounding box center [679, 366] width 191 height 14
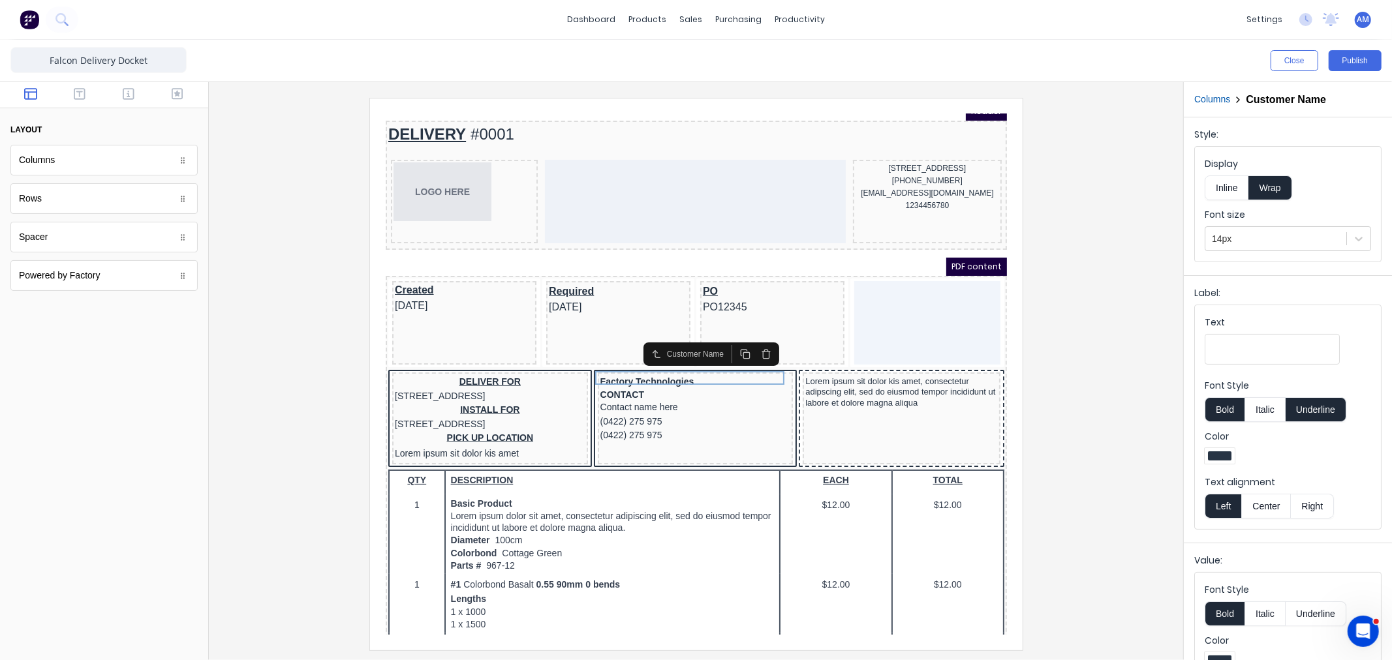
click at [1318, 409] on button "Underline" at bounding box center [1316, 409] width 61 height 25
click at [596, 373] on div "CONTACT" at bounding box center [679, 379] width 191 height 12
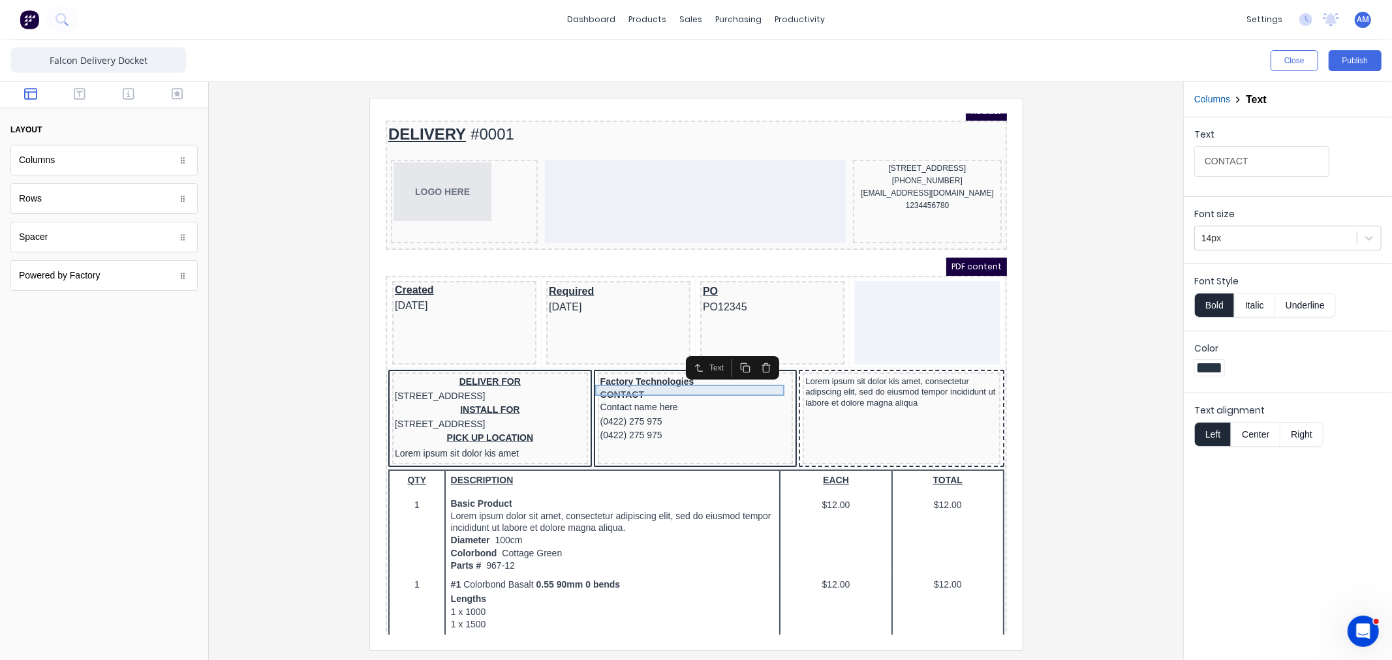
click at [636, 373] on div "CONTACT" at bounding box center [679, 379] width 191 height 12
click at [1273, 155] on input "CONTACT" at bounding box center [1261, 161] width 135 height 31
type input "CONTACT:"
click at [1241, 230] on div at bounding box center [1275, 238] width 149 height 16
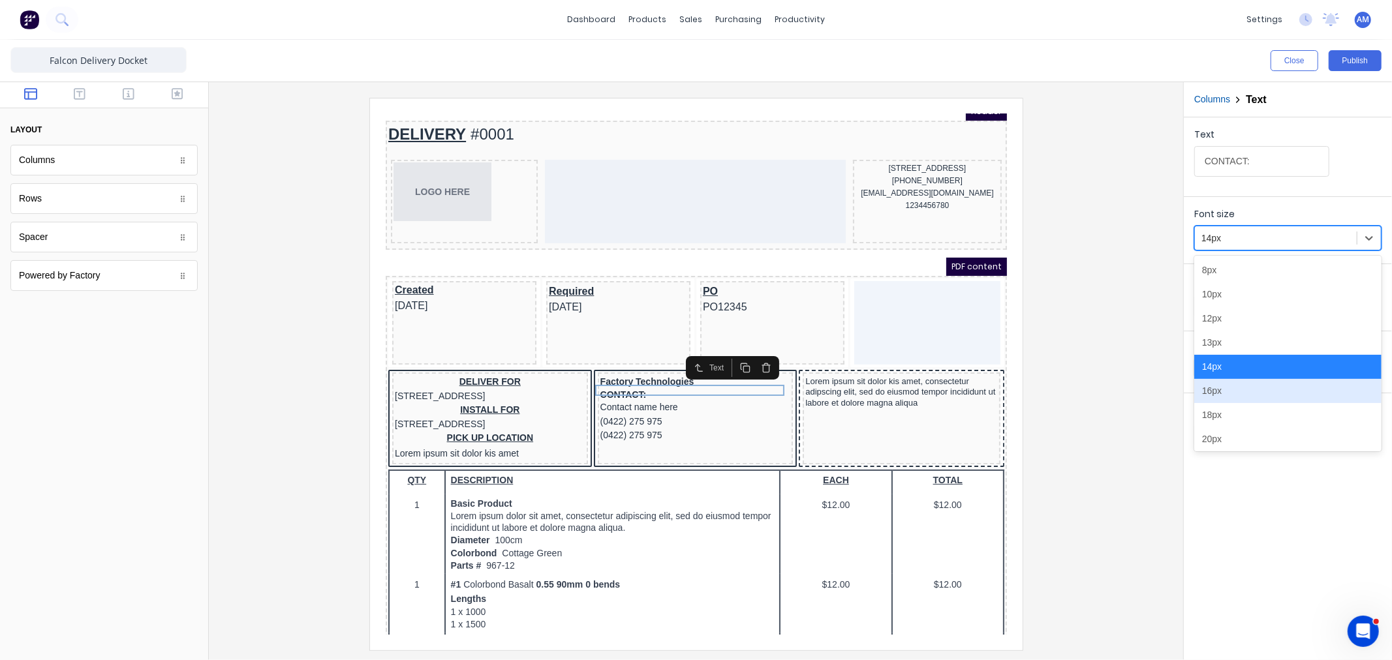
click at [1228, 388] on div "16px" at bounding box center [1287, 391] width 187 height 24
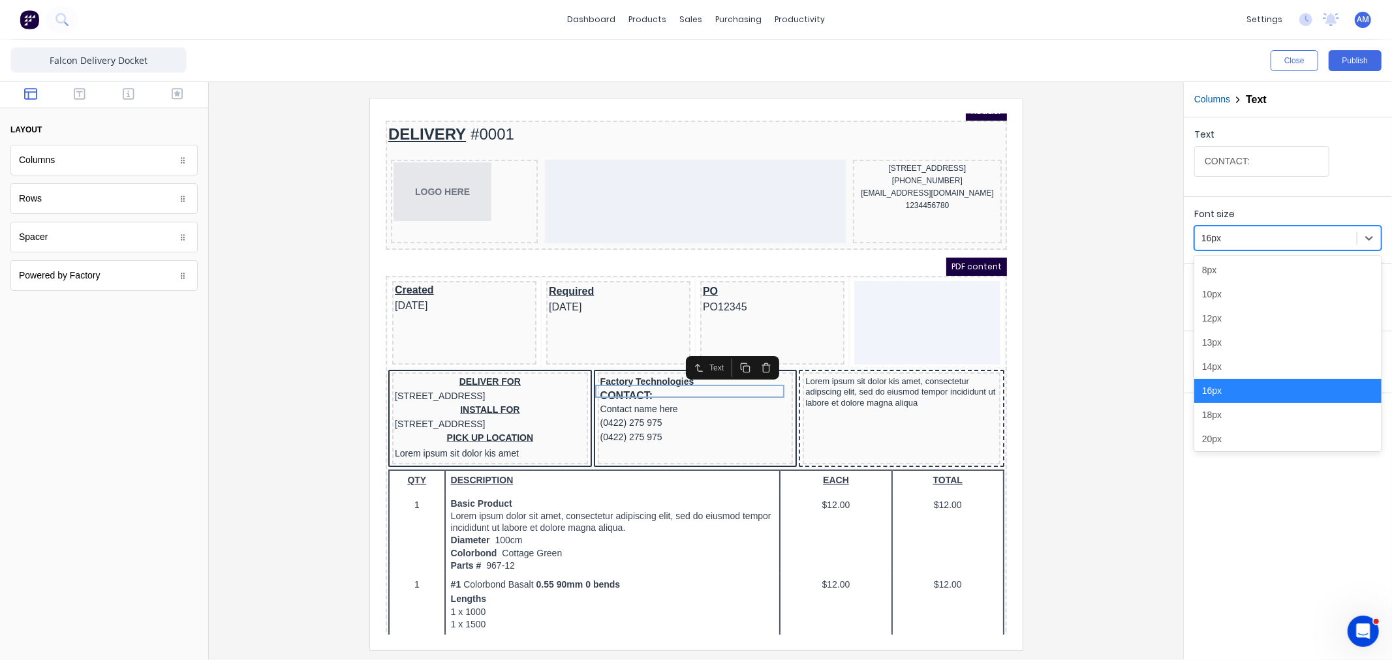
click at [1236, 231] on div at bounding box center [1275, 238] width 149 height 16
click at [1225, 341] on div "13px" at bounding box center [1287, 343] width 187 height 24
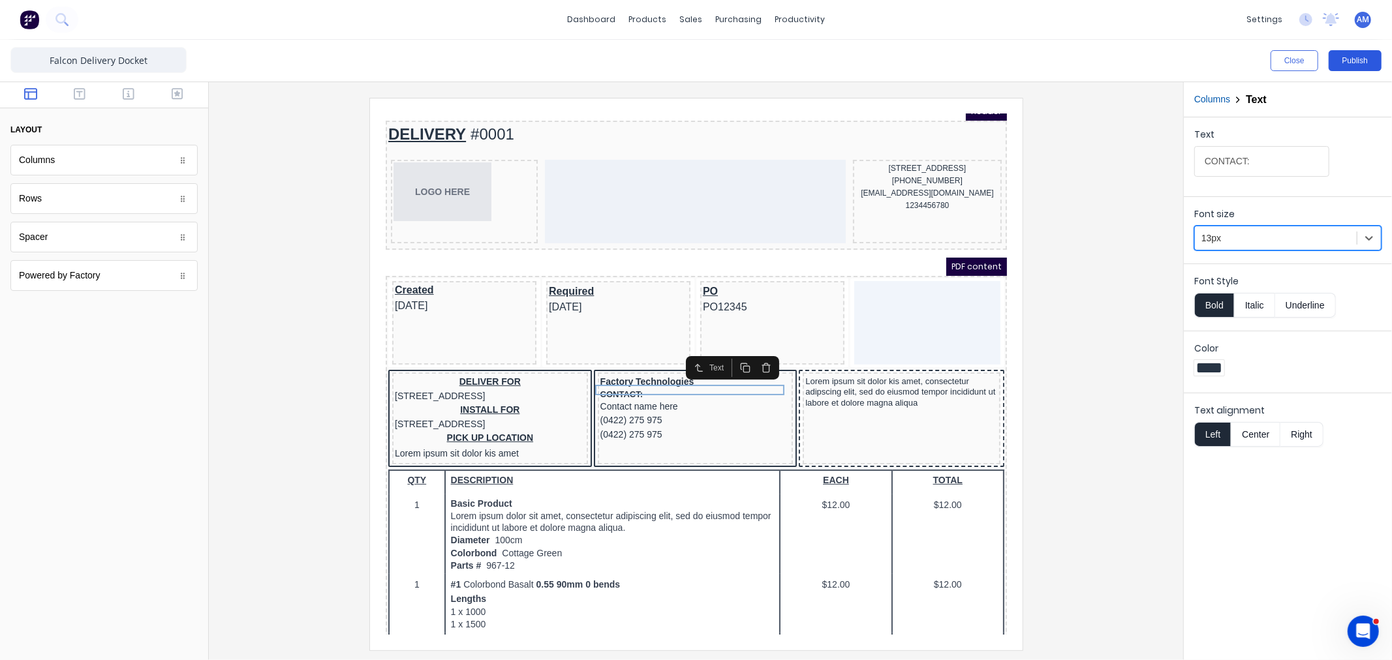
click at [1349, 57] on button "Publish" at bounding box center [1355, 60] width 53 height 21
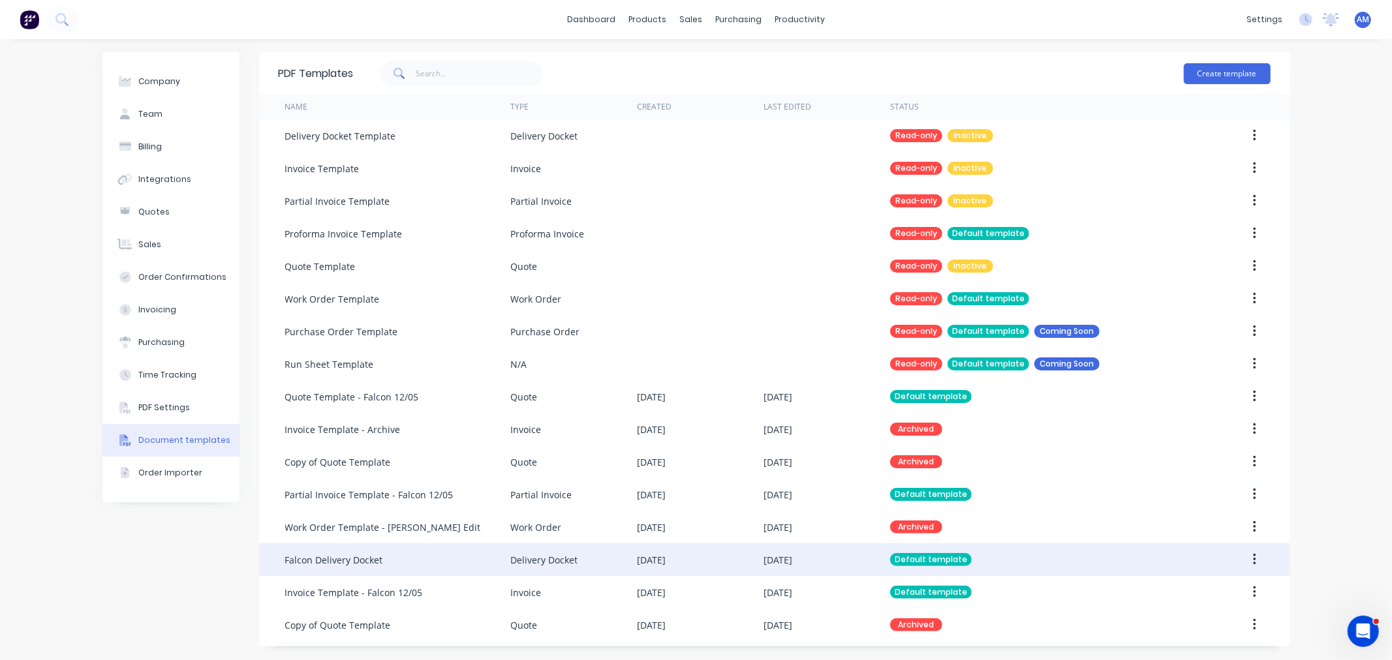
click at [372, 547] on div "Falcon Delivery Docket" at bounding box center [397, 560] width 225 height 33
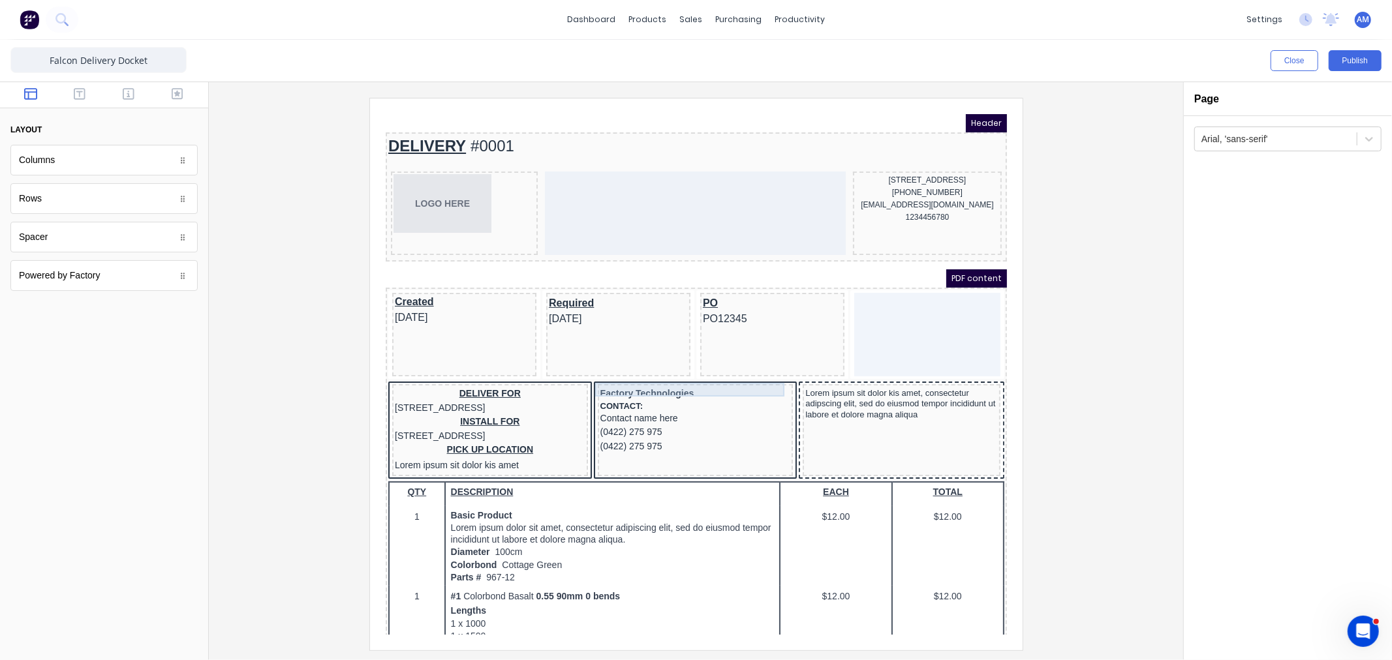
click at [617, 371] on div "Factory Technologies" at bounding box center [679, 378] width 191 height 14
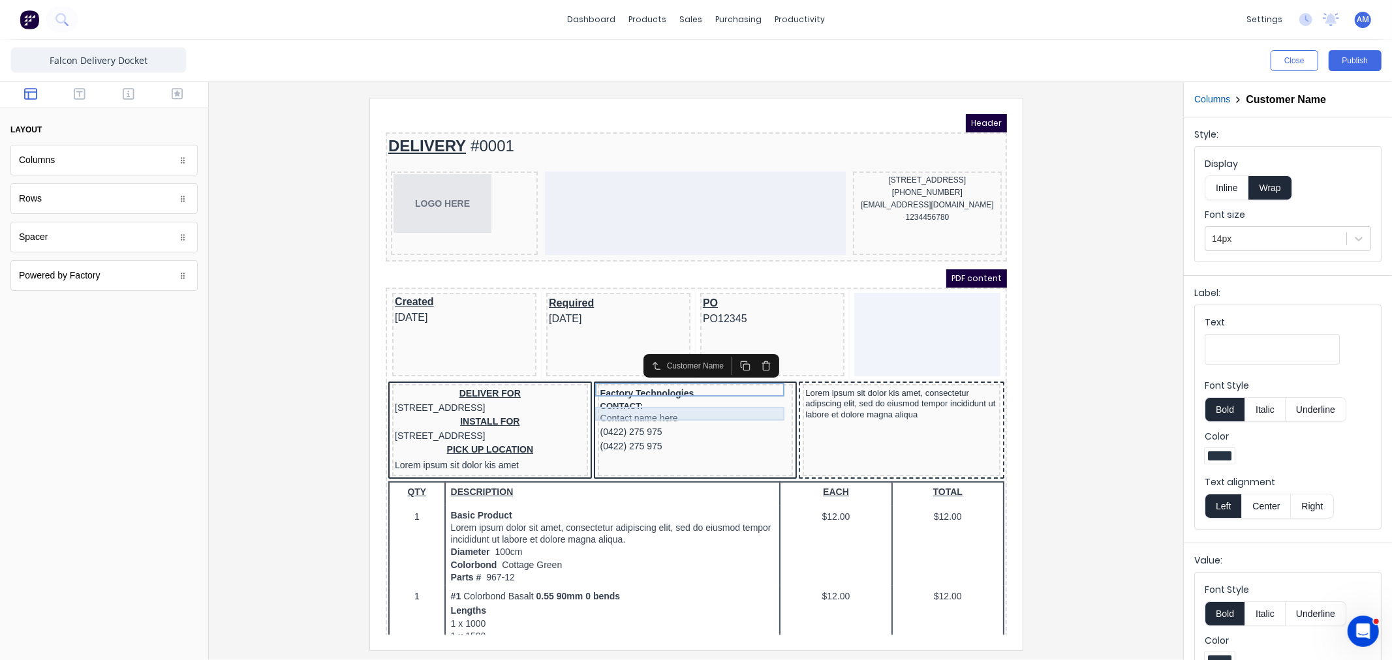
click at [623, 398] on div "Contact name here" at bounding box center [679, 402] width 191 height 14
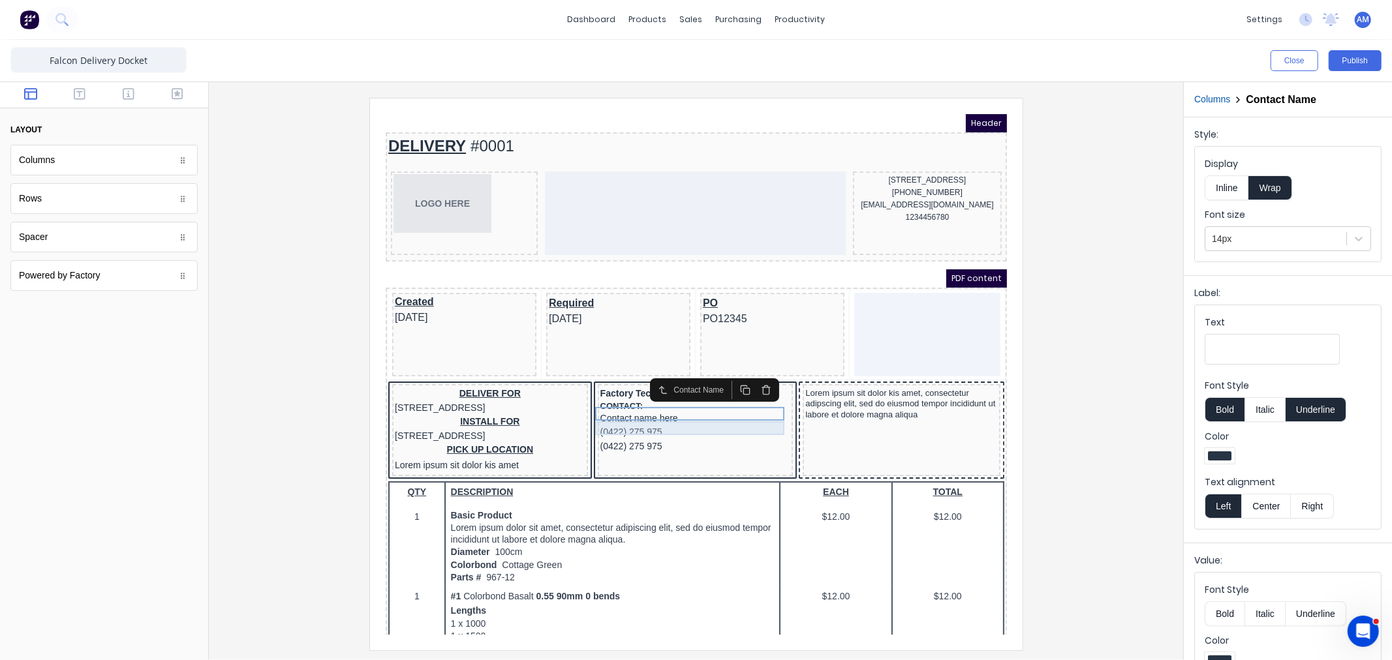
click at [613, 412] on div "(0422) 275 975" at bounding box center [679, 416] width 191 height 14
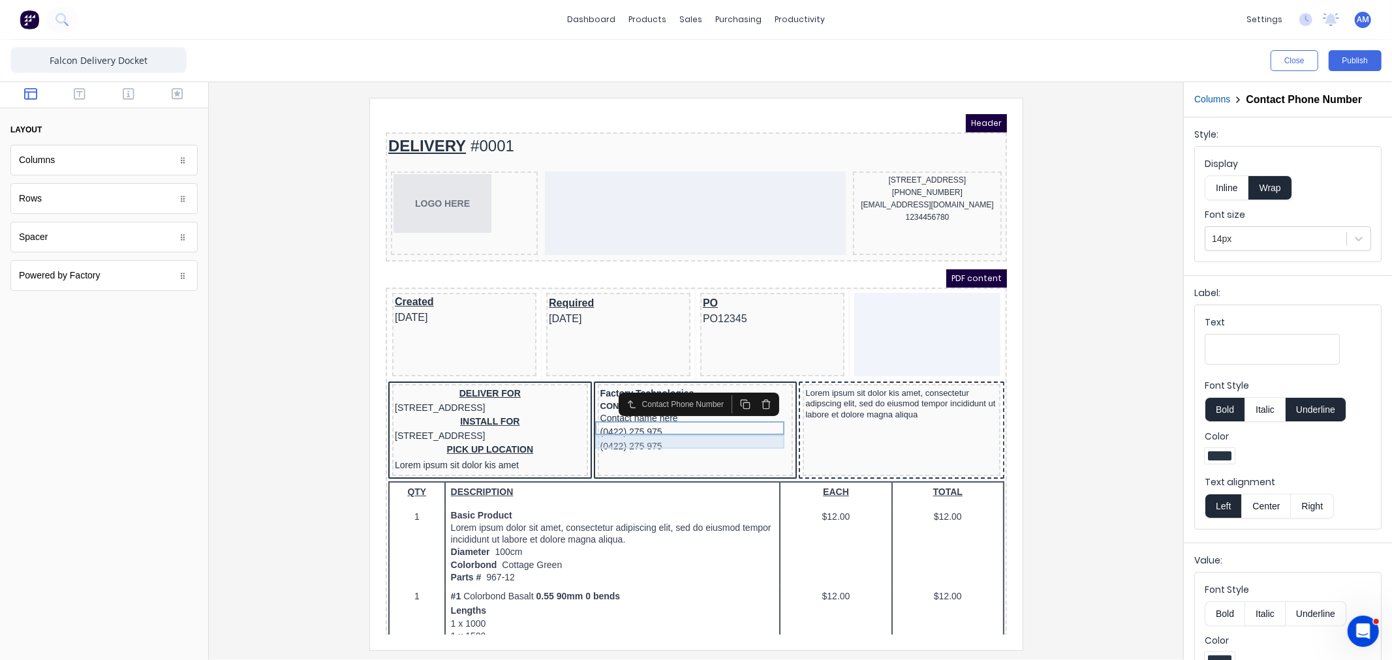
click at [613, 424] on div "(0422) 275 975" at bounding box center [679, 431] width 191 height 14
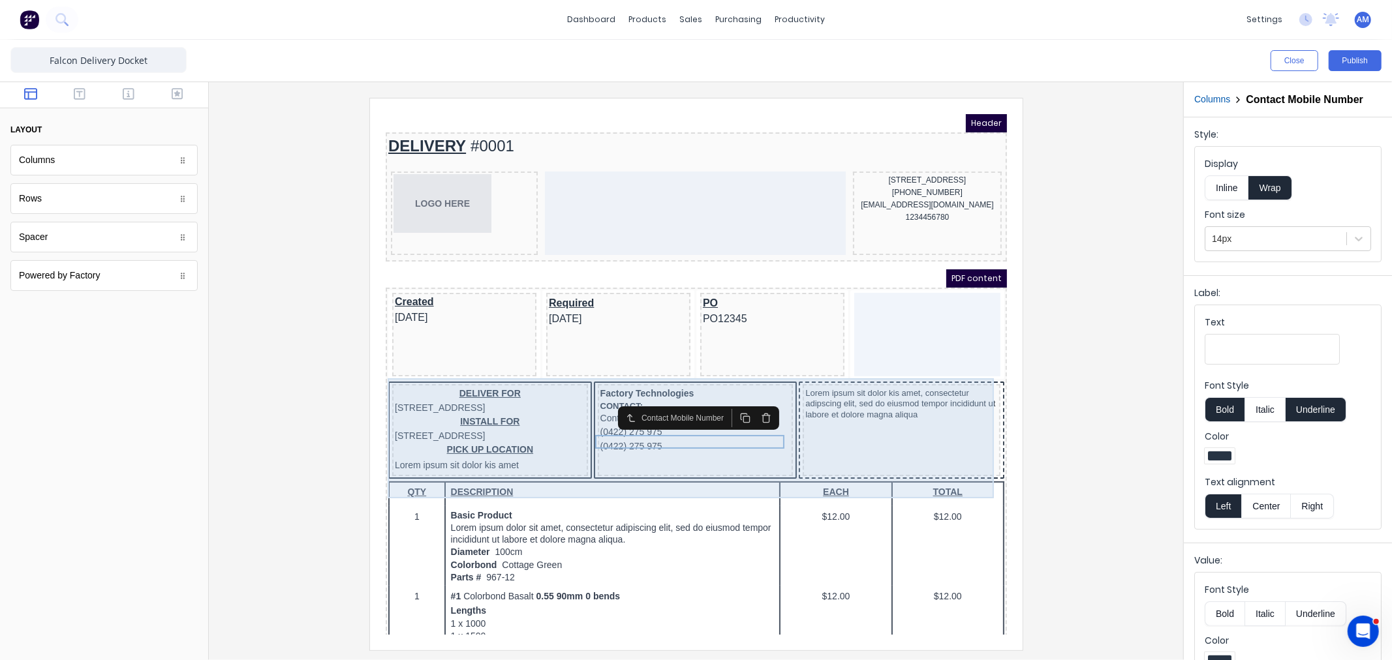
click at [655, 451] on div "Factory Technologies CONTACT: Contact name here (0422) 275 975 (0422) 275 975" at bounding box center [679, 414] width 196 height 92
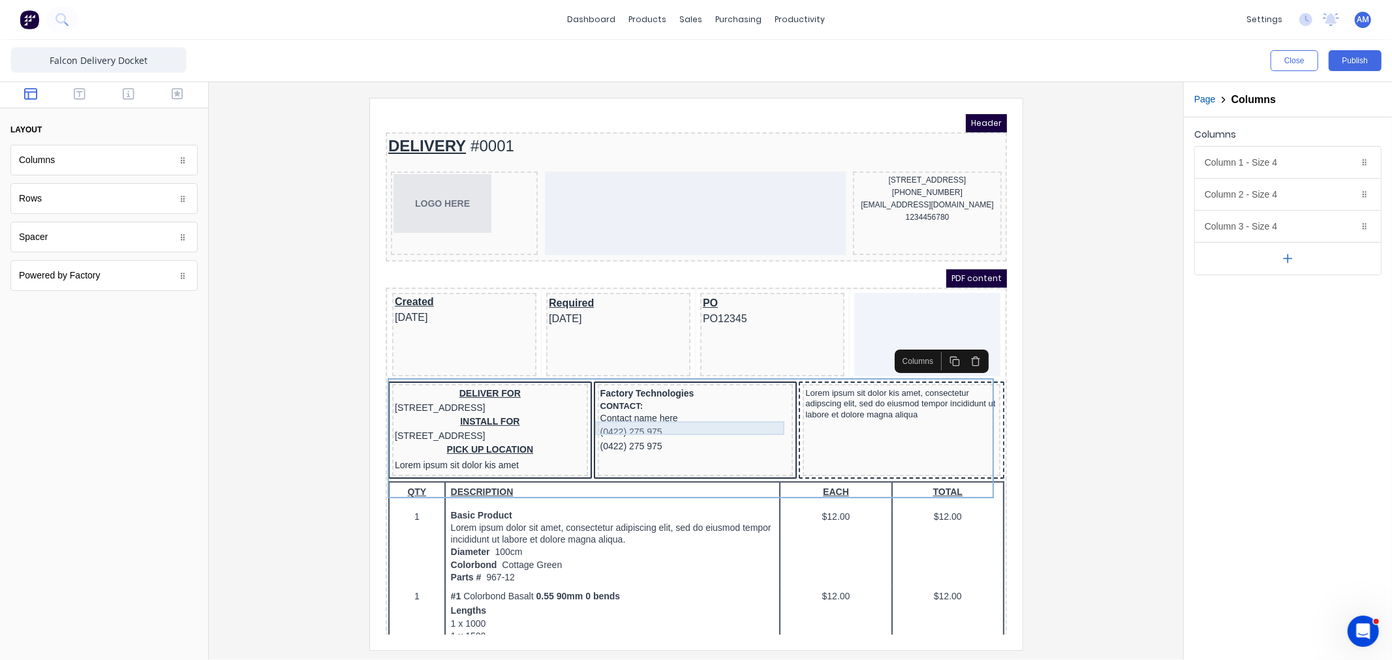
click at [615, 410] on div "(0422) 275 975" at bounding box center [679, 416] width 191 height 14
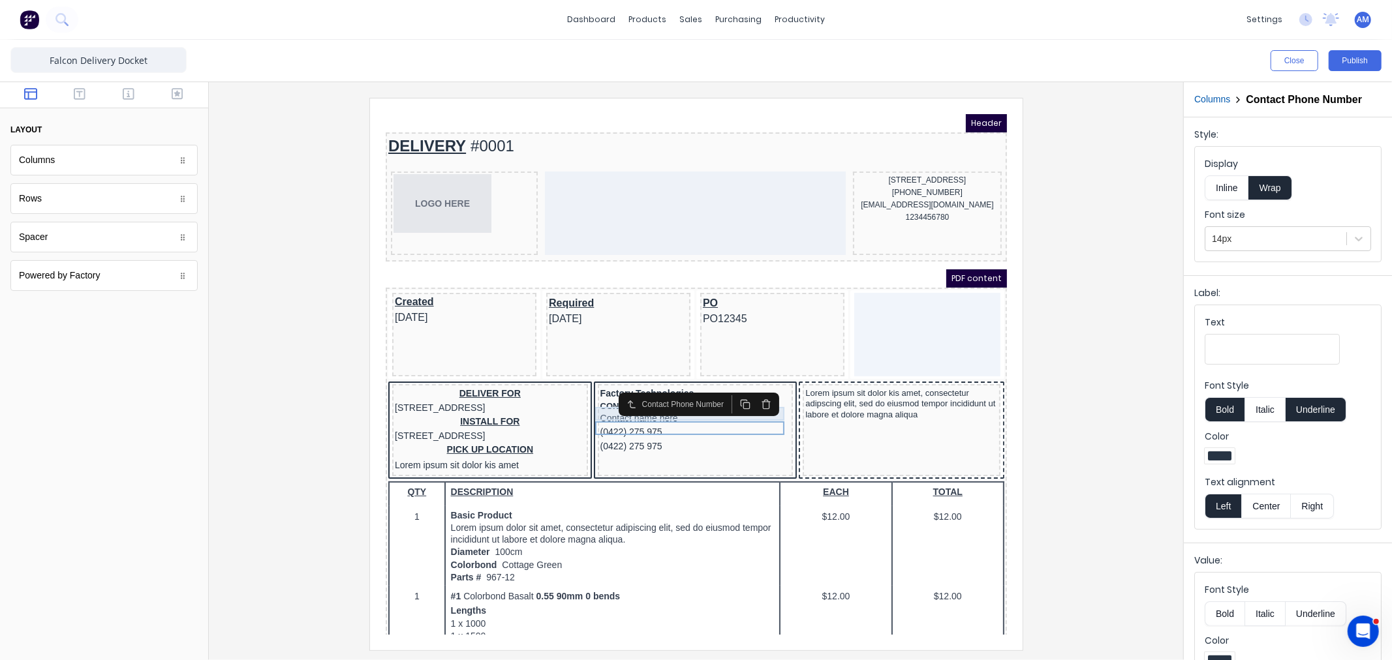
click at [591, 397] on div "Contact name here" at bounding box center [679, 402] width 191 height 14
click at [591, 390] on div "CONTACT:" at bounding box center [679, 390] width 191 height 10
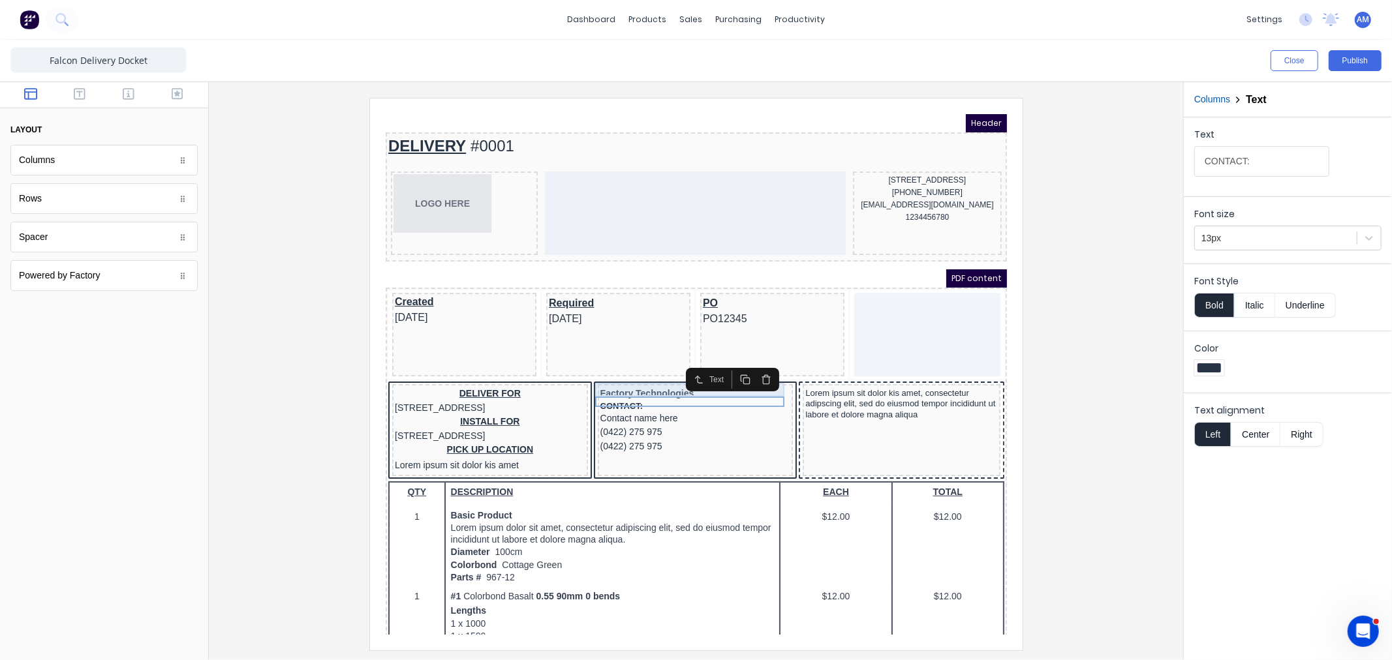
click at [592, 371] on div "Factory Technologies" at bounding box center [679, 378] width 191 height 14
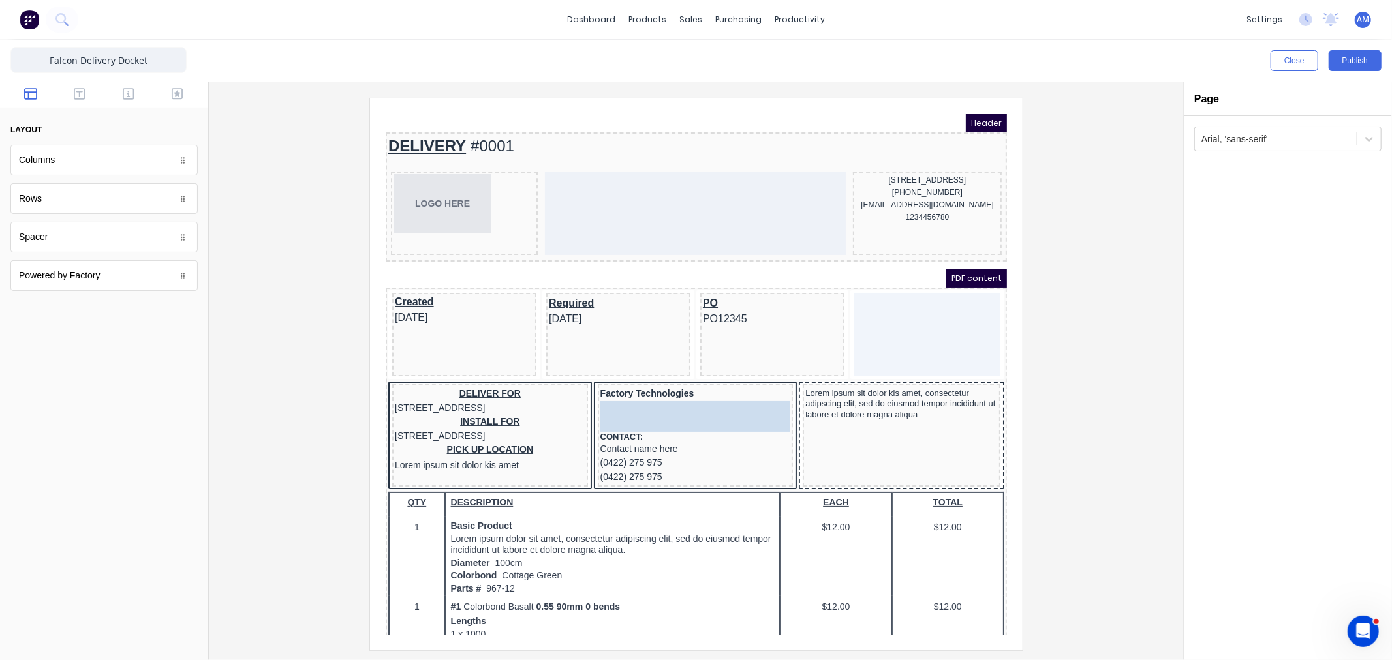
drag, startPoint x: 81, startPoint y: 231, endPoint x: 646, endPoint y: 386, distance: 585.9
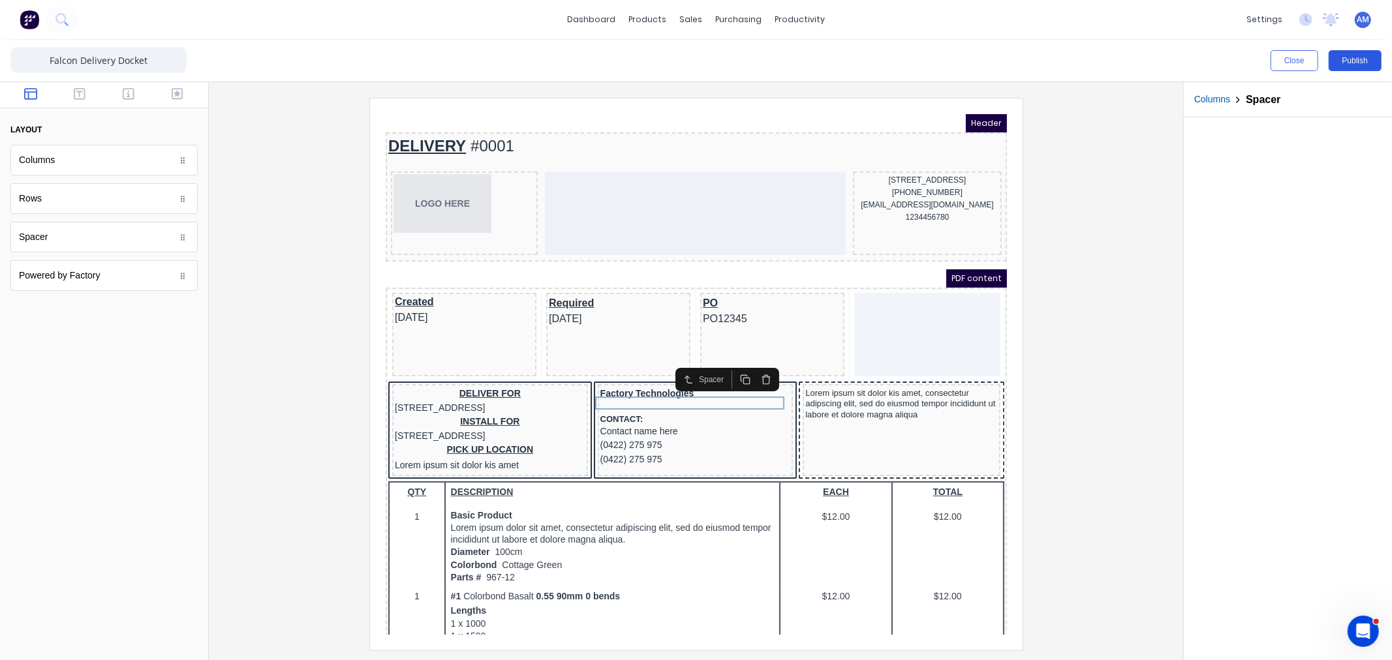
click at [1362, 61] on button "Publish" at bounding box center [1355, 60] width 53 height 21
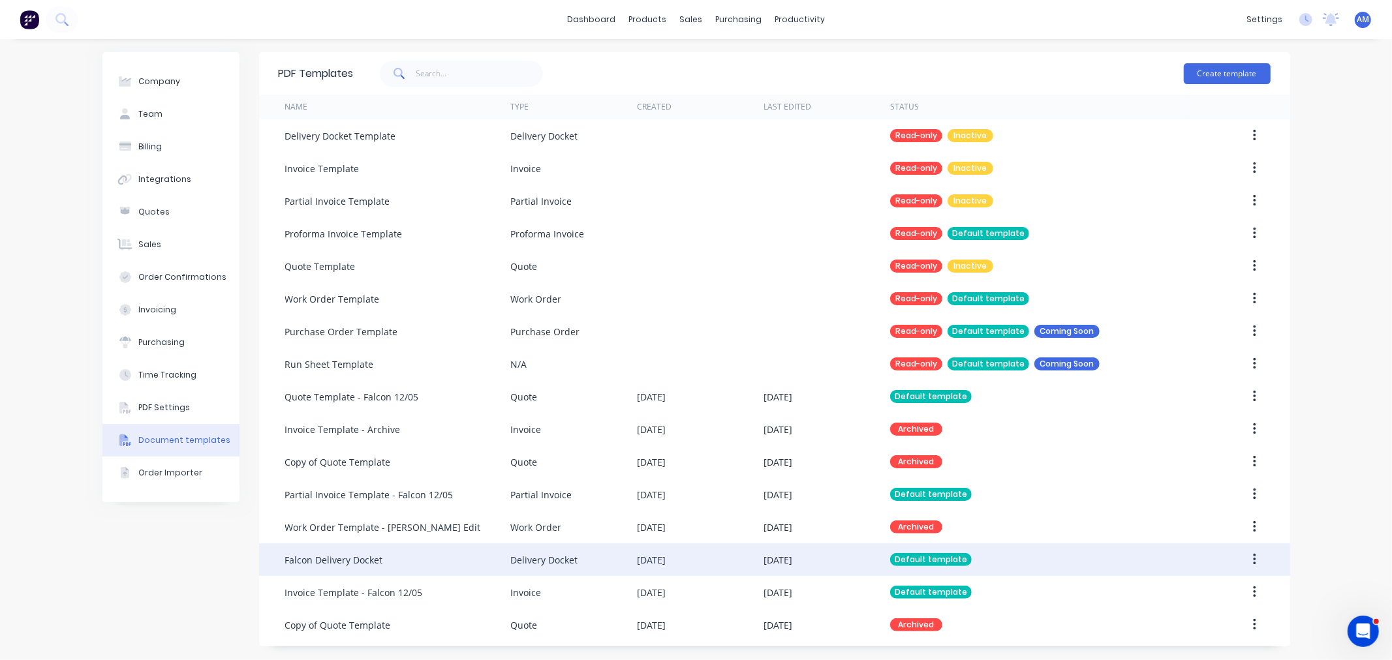
click at [376, 563] on div "Falcon Delivery Docket" at bounding box center [334, 560] width 98 height 14
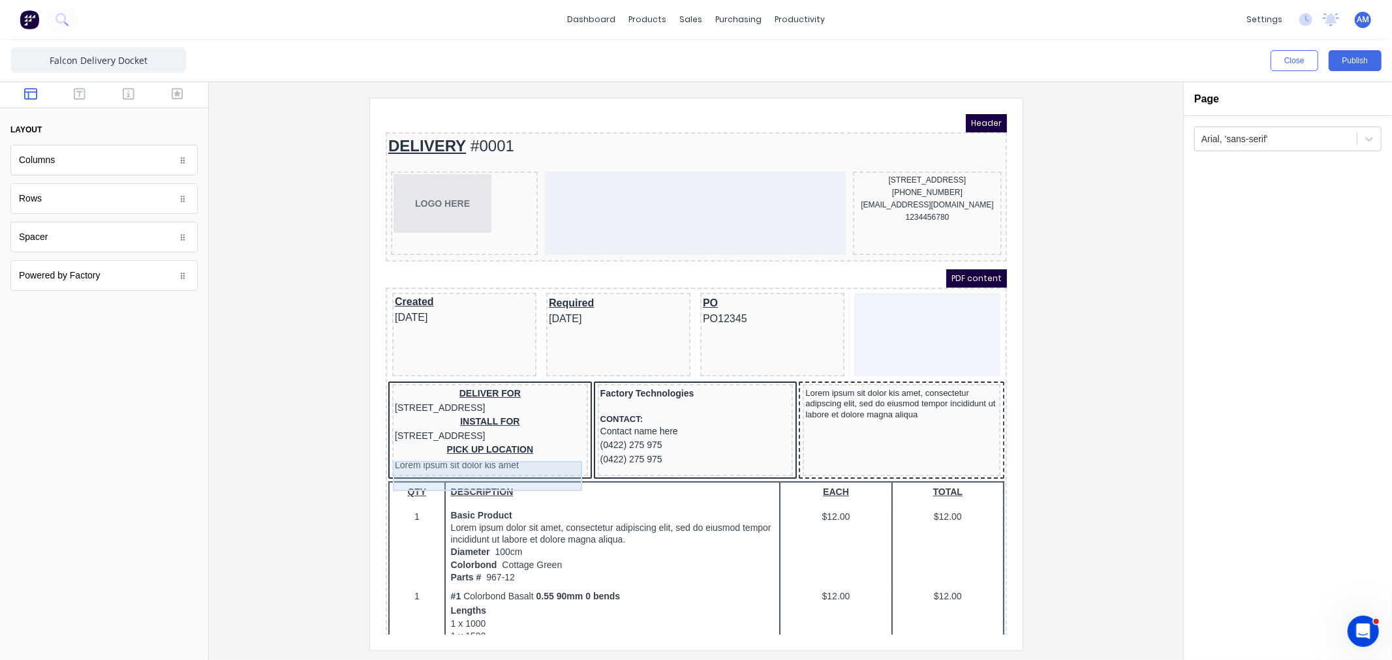
click at [495, 457] on div "PICK UP LOCATION Lorem ipsum sit dolor kis amet" at bounding box center [474, 442] width 191 height 31
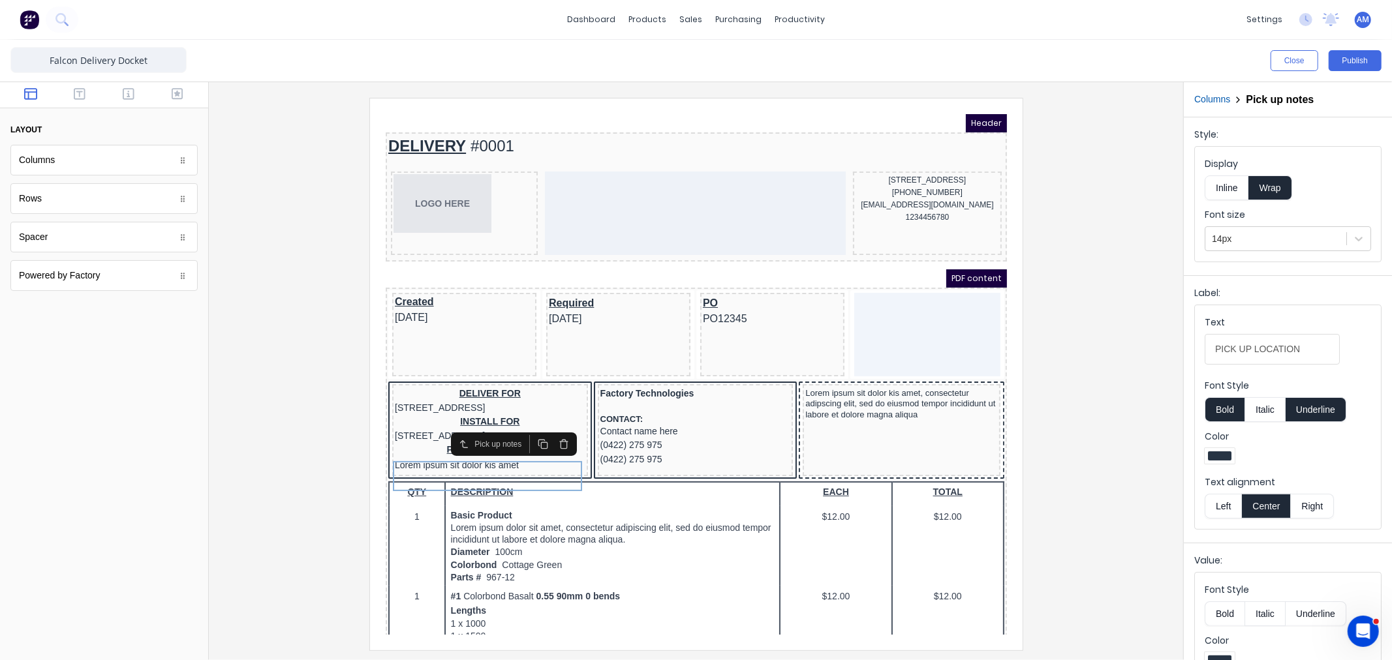
click at [1233, 505] on button "Left" at bounding box center [1223, 506] width 37 height 25
click at [1256, 510] on button "Center" at bounding box center [1266, 506] width 50 height 25
click at [1225, 500] on button "Left" at bounding box center [1223, 506] width 37 height 25
click at [1359, 55] on button "Publish" at bounding box center [1355, 60] width 53 height 21
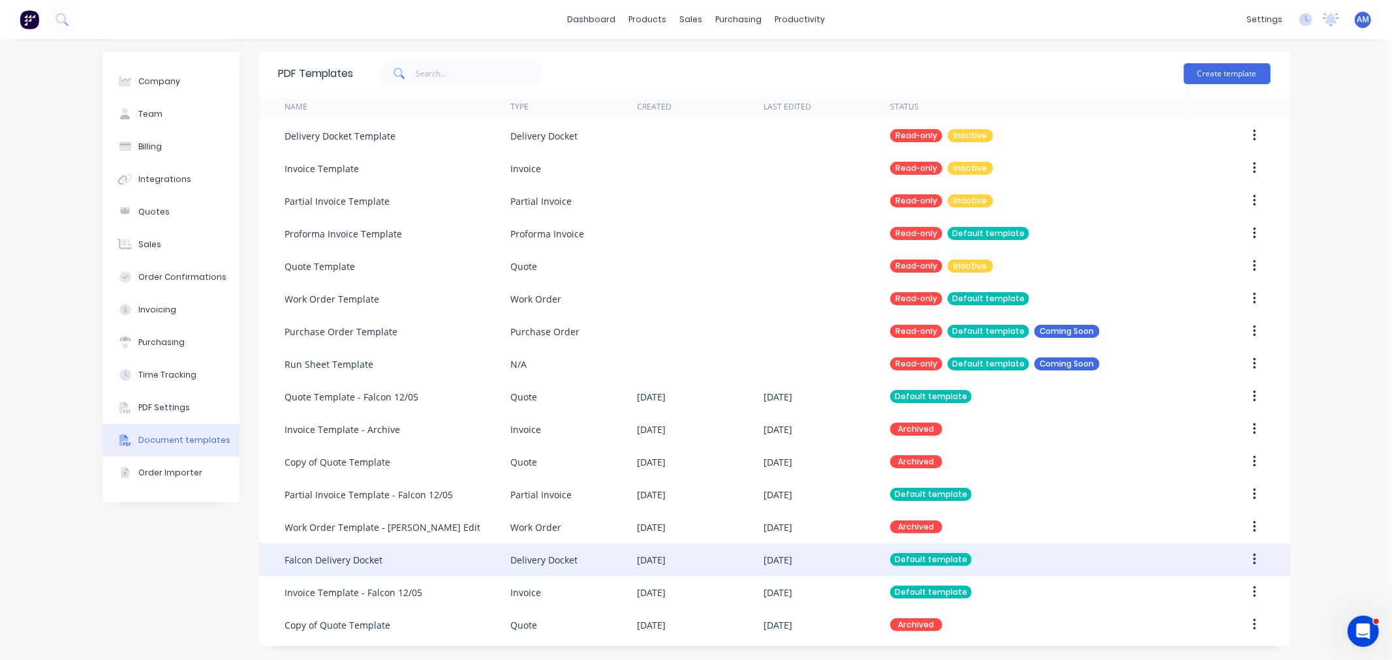
click at [338, 558] on div "Falcon Delivery Docket" at bounding box center [334, 560] width 98 height 14
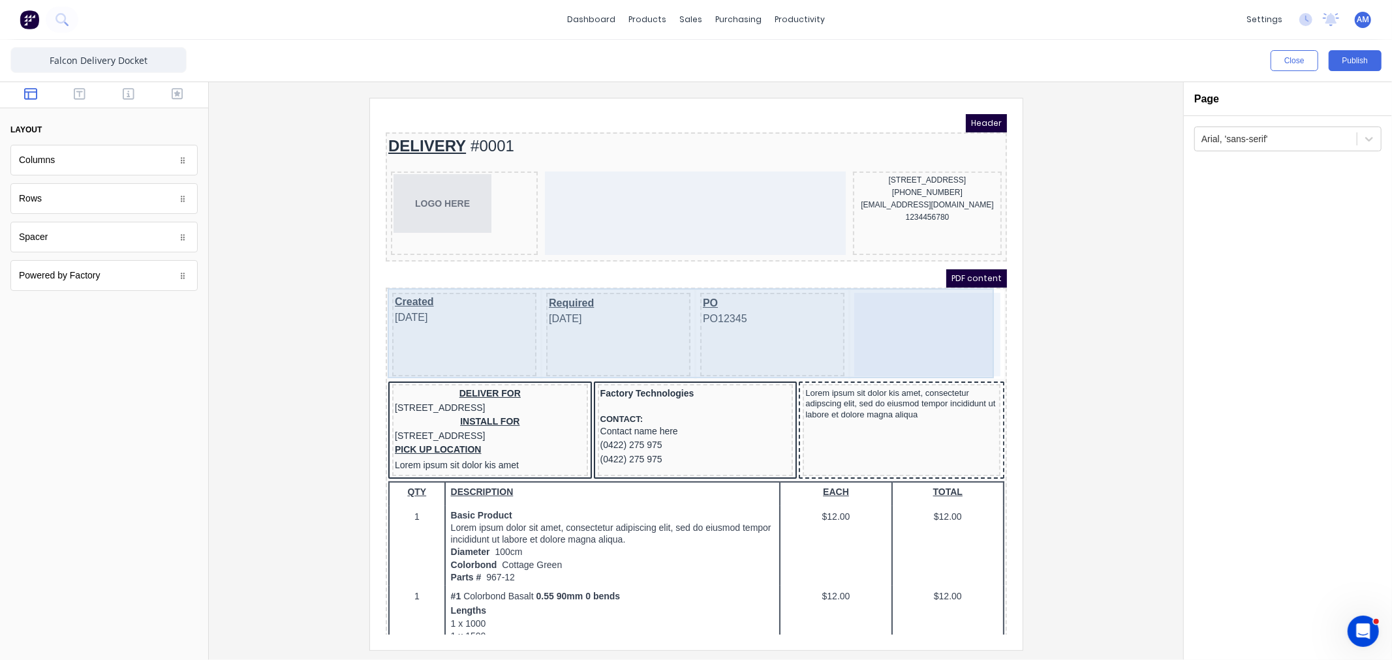
click at [572, 325] on div "Required [DATE]" at bounding box center [602, 319] width 144 height 84
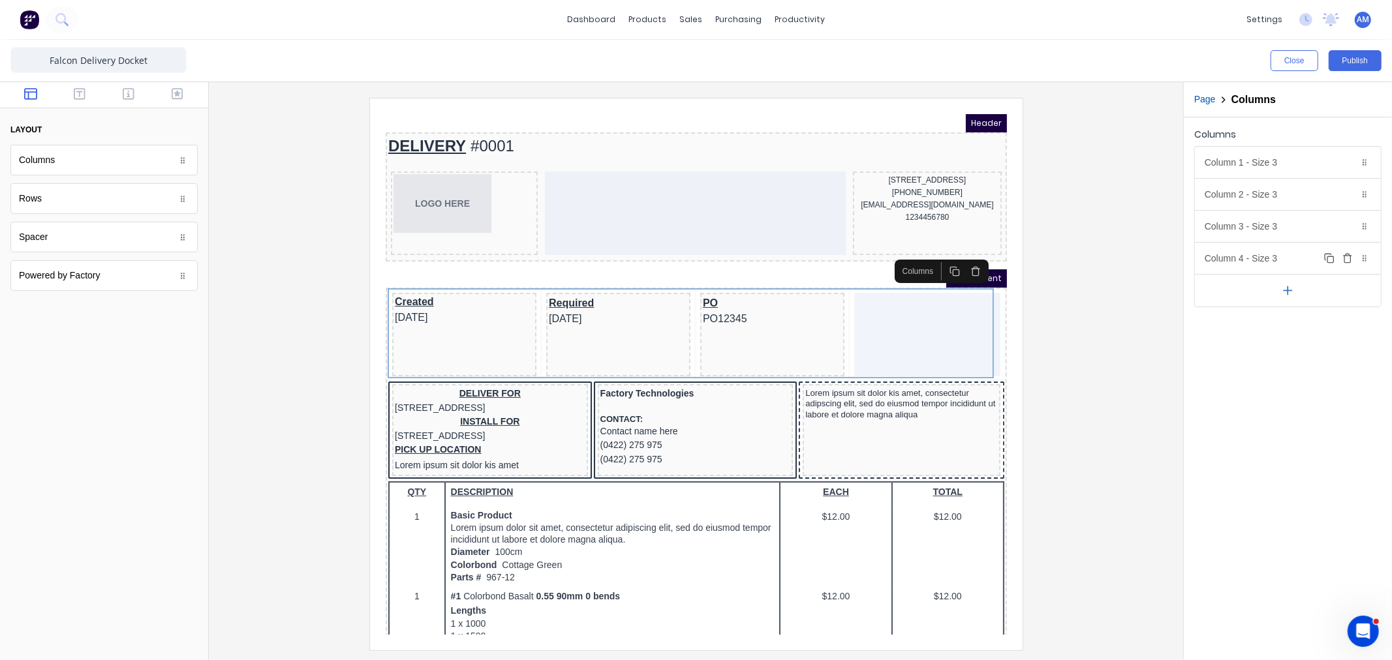
click at [1350, 260] on icon "button" at bounding box center [1347, 259] width 6 height 7
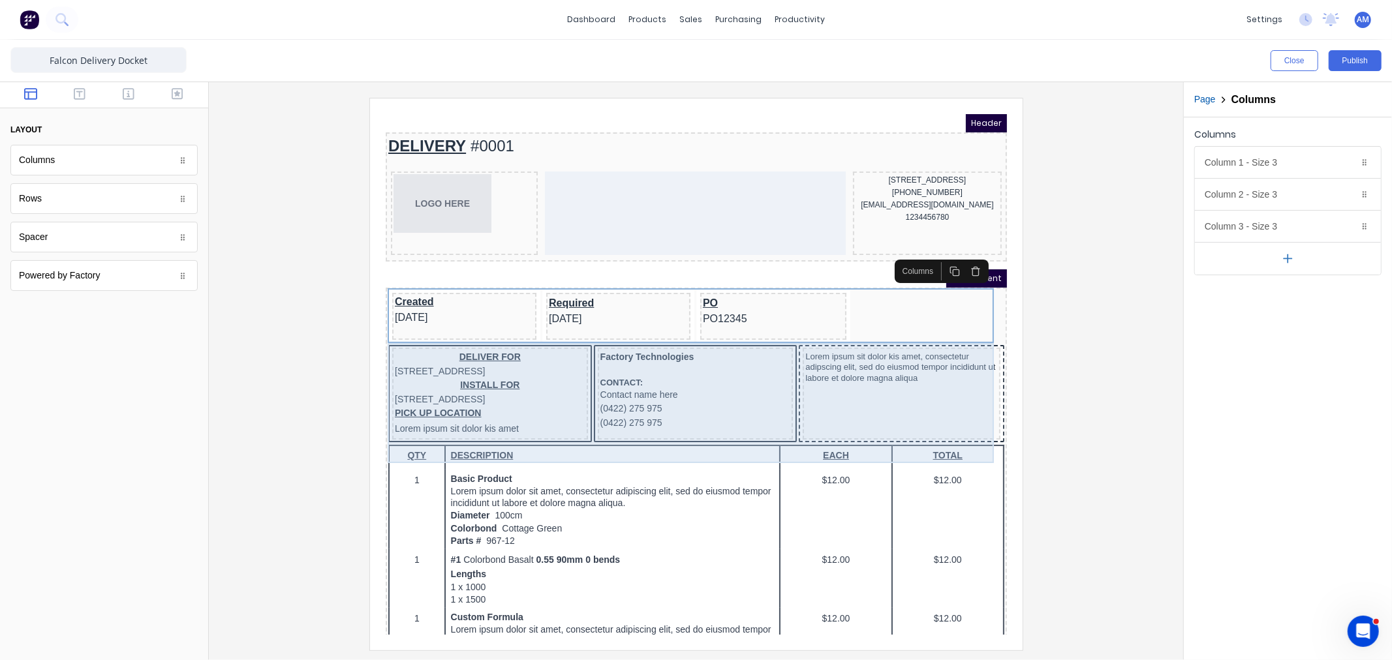
click at [673, 424] on div "Factory Technologies CONTACT: Contact name here (0422) 275 975 (0422) 275 975" at bounding box center [679, 378] width 196 height 92
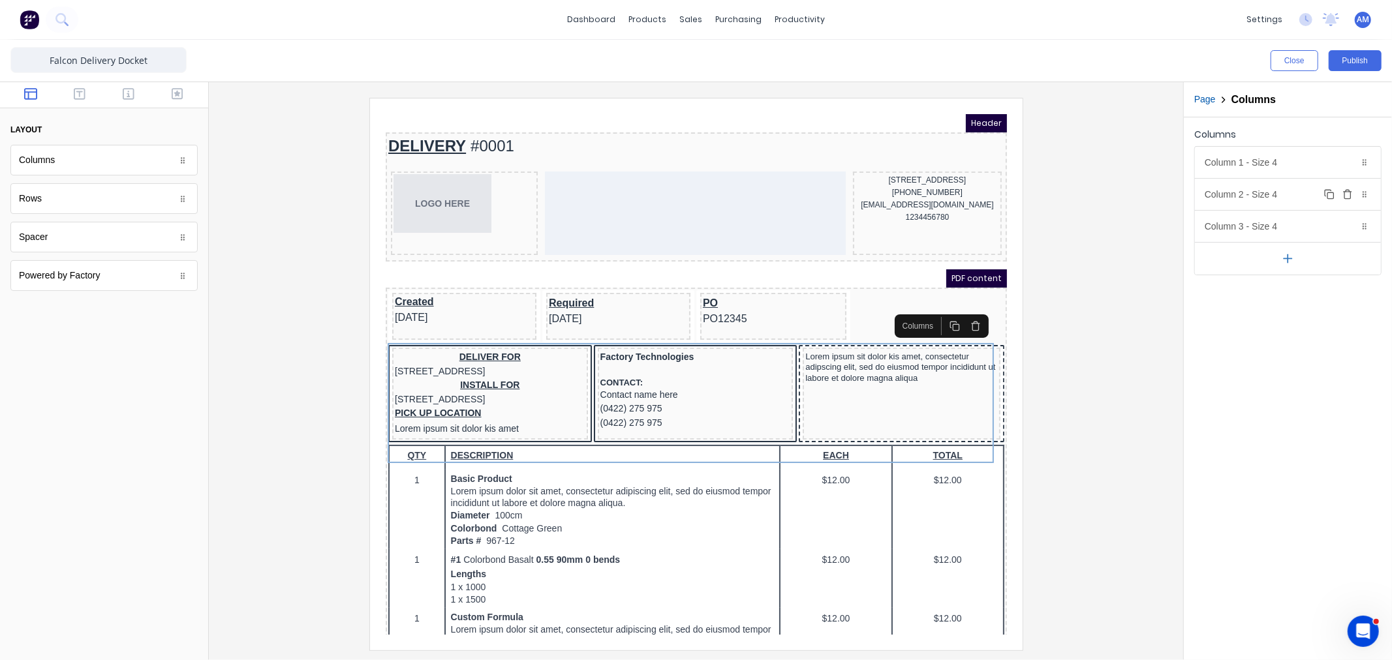
click at [1260, 189] on div "Column 2 - Size 4 Duplicate Delete" at bounding box center [1288, 194] width 186 height 31
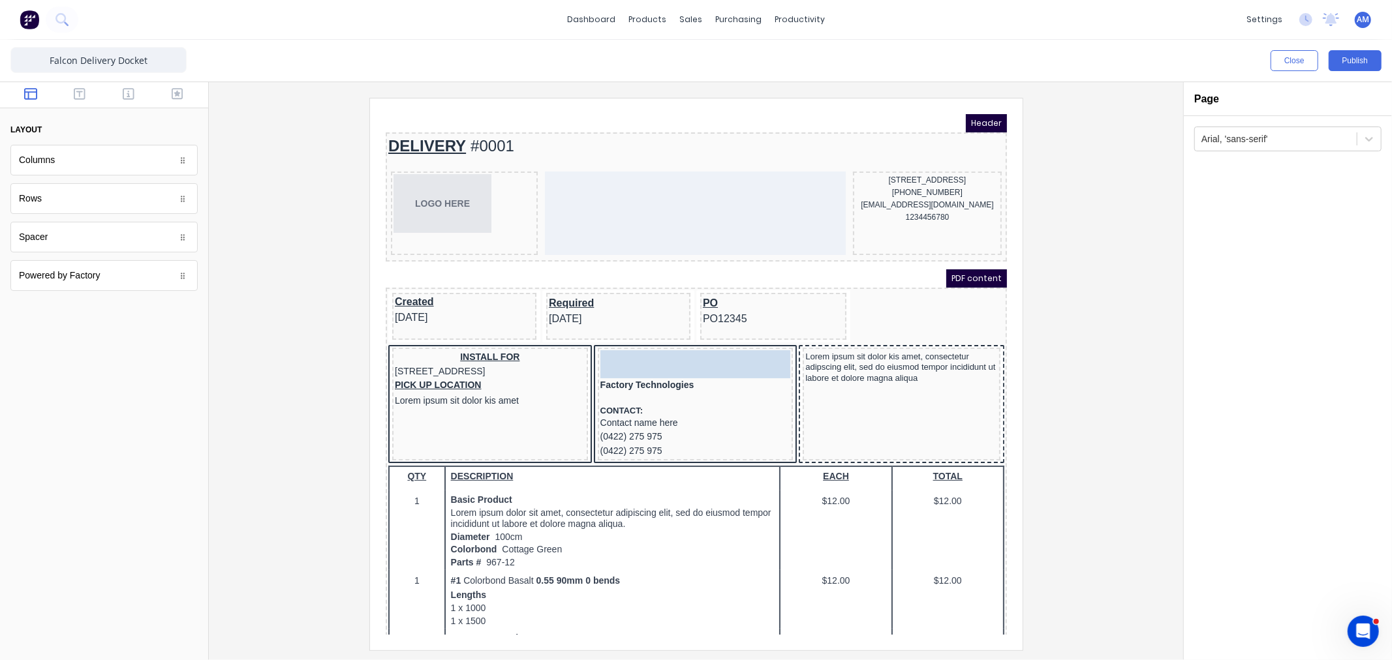
drag, startPoint x: 455, startPoint y: 346, endPoint x: 669, endPoint y: 339, distance: 214.2
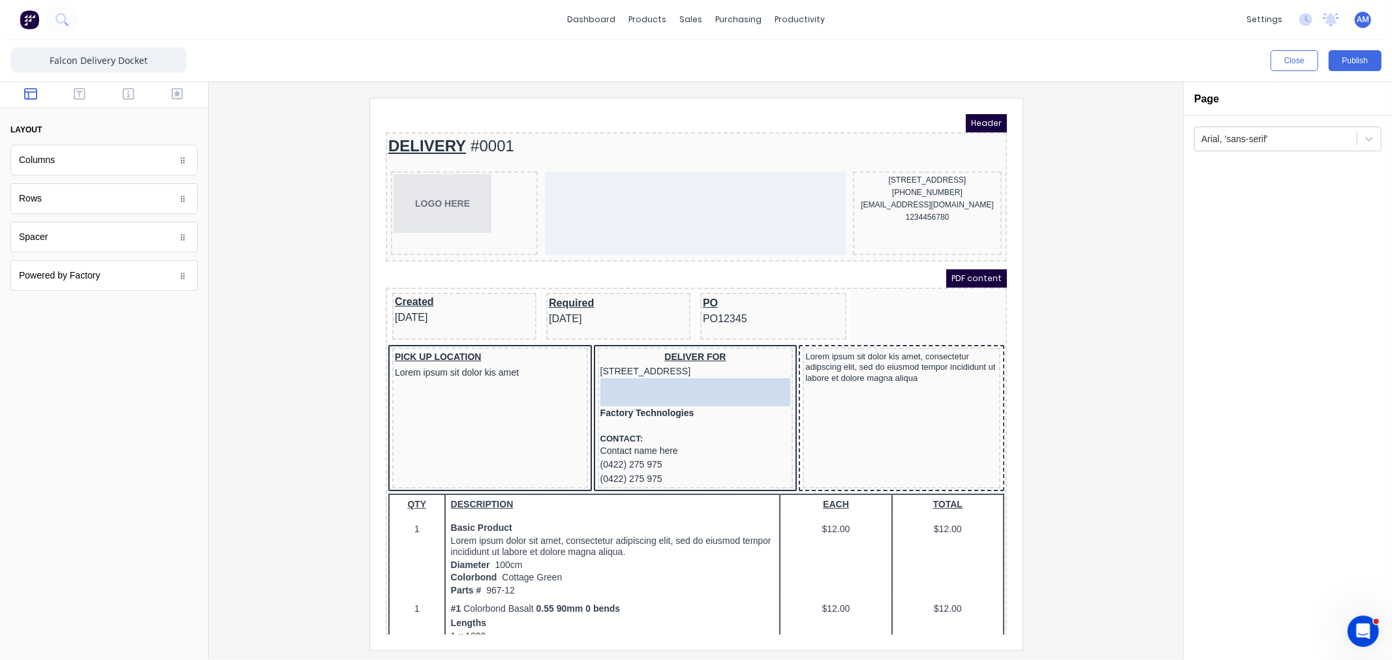
drag, startPoint x: 461, startPoint y: 340, endPoint x: 668, endPoint y: 366, distance: 208.5
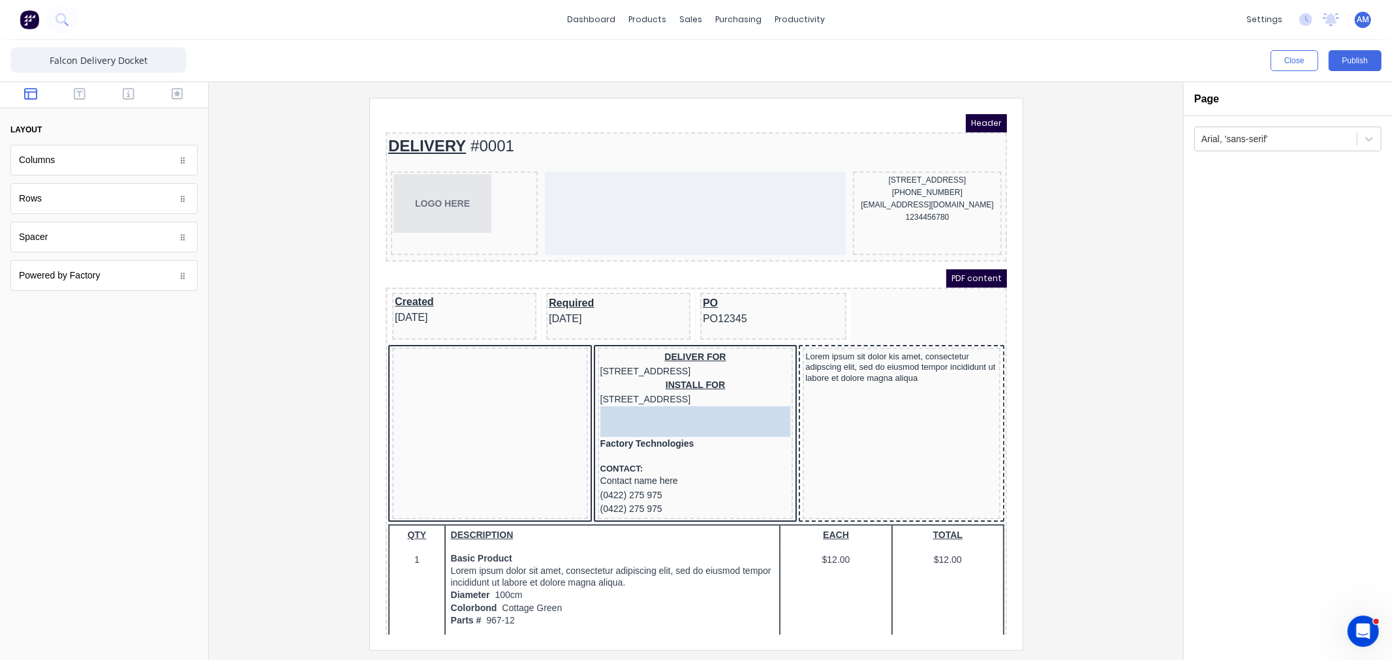
drag, startPoint x: 414, startPoint y: 338, endPoint x: 646, endPoint y: 411, distance: 242.9
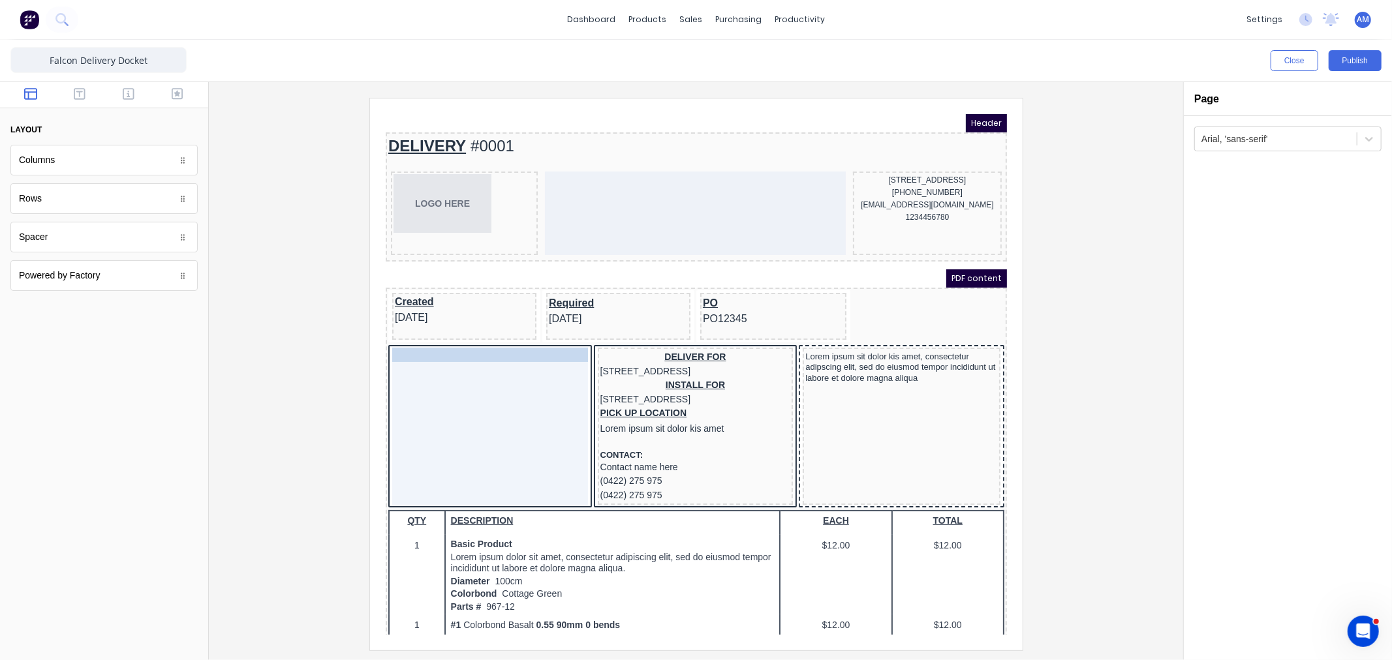
drag, startPoint x: 617, startPoint y: 446, endPoint x: 441, endPoint y: 338, distance: 206.5
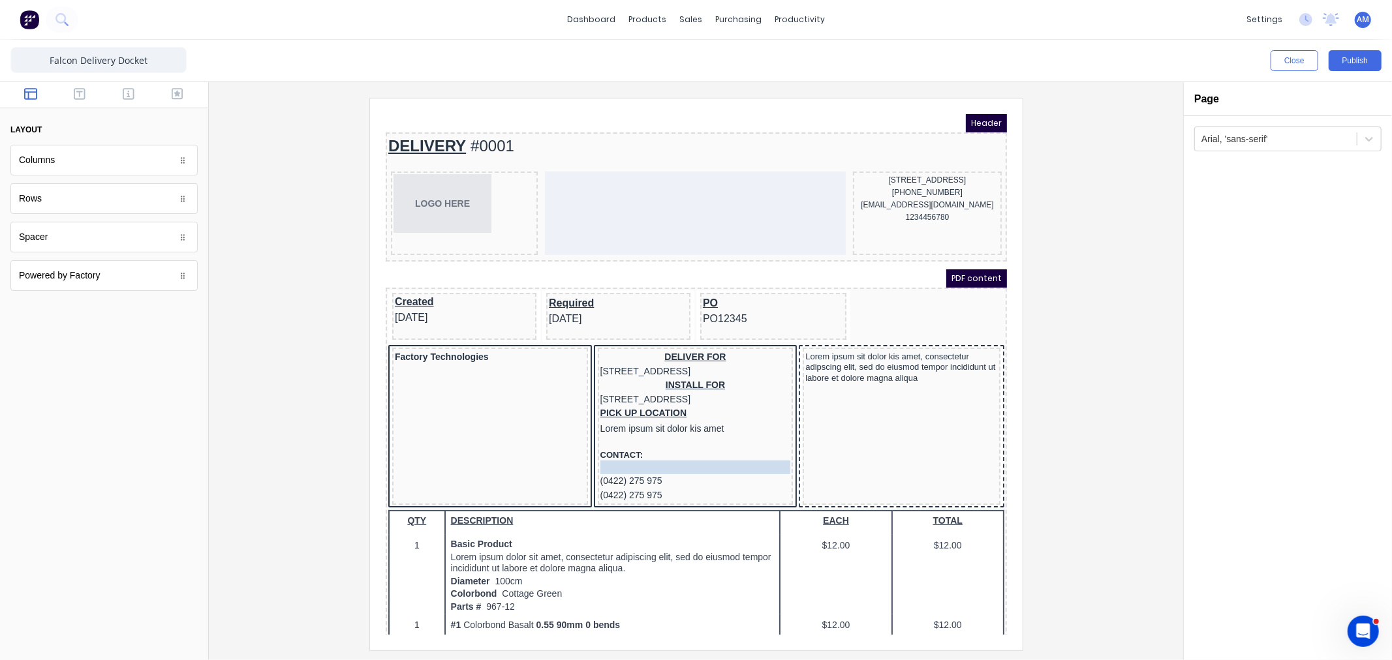
click at [597, 466] on body "Header DELIVERY #0001 LOGO HERE [STREET_ADDRESS] (042) 2222 3333 [EMAIL_ADDRESS…" at bounding box center [679, 358] width 621 height 521
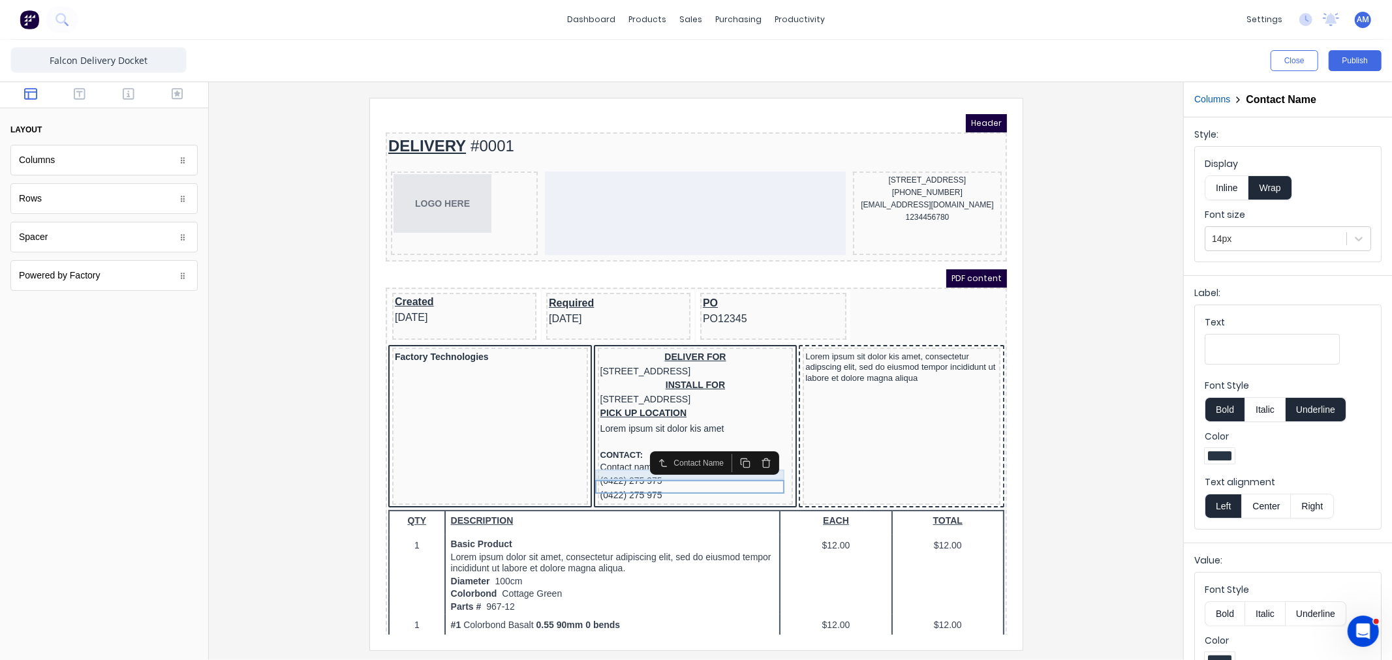
click at [595, 444] on div "CONTACT:" at bounding box center [679, 439] width 191 height 10
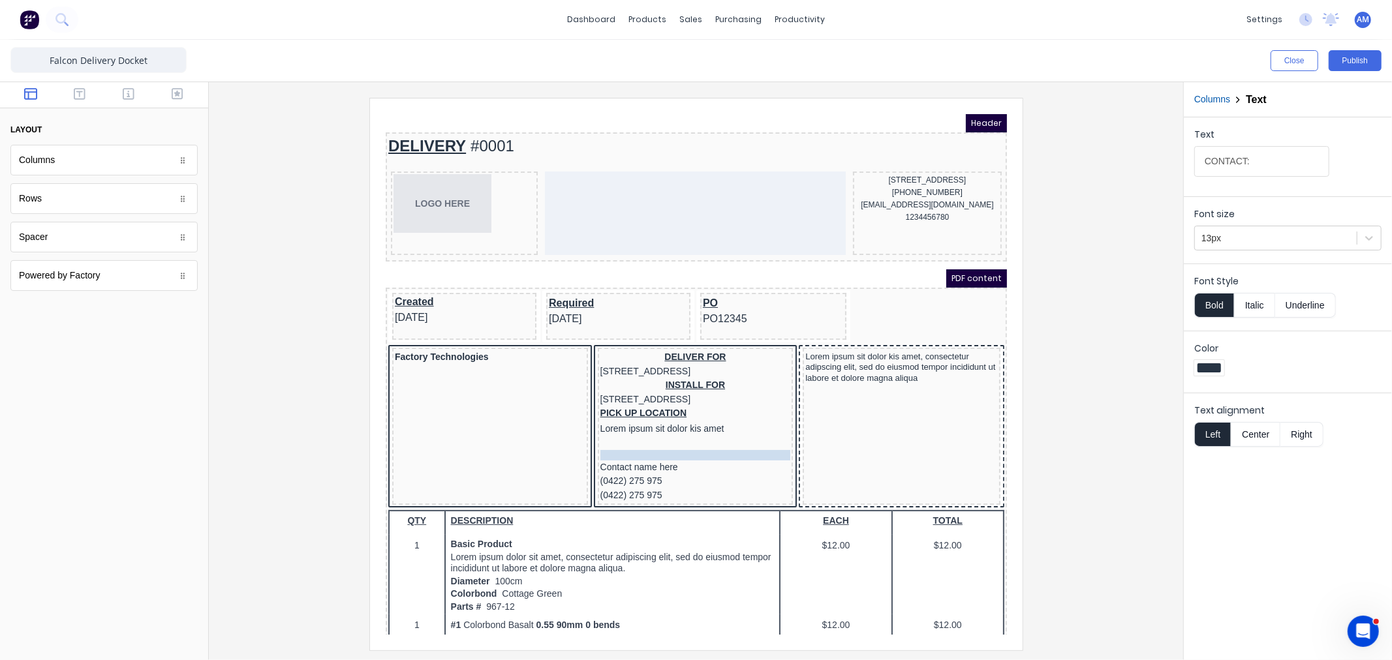
click at [591, 455] on body "Header DELIVERY #0001 LOGO HERE [STREET_ADDRESS] (042) 2222 3333 [EMAIL_ADDRESS…" at bounding box center [679, 358] width 621 height 521
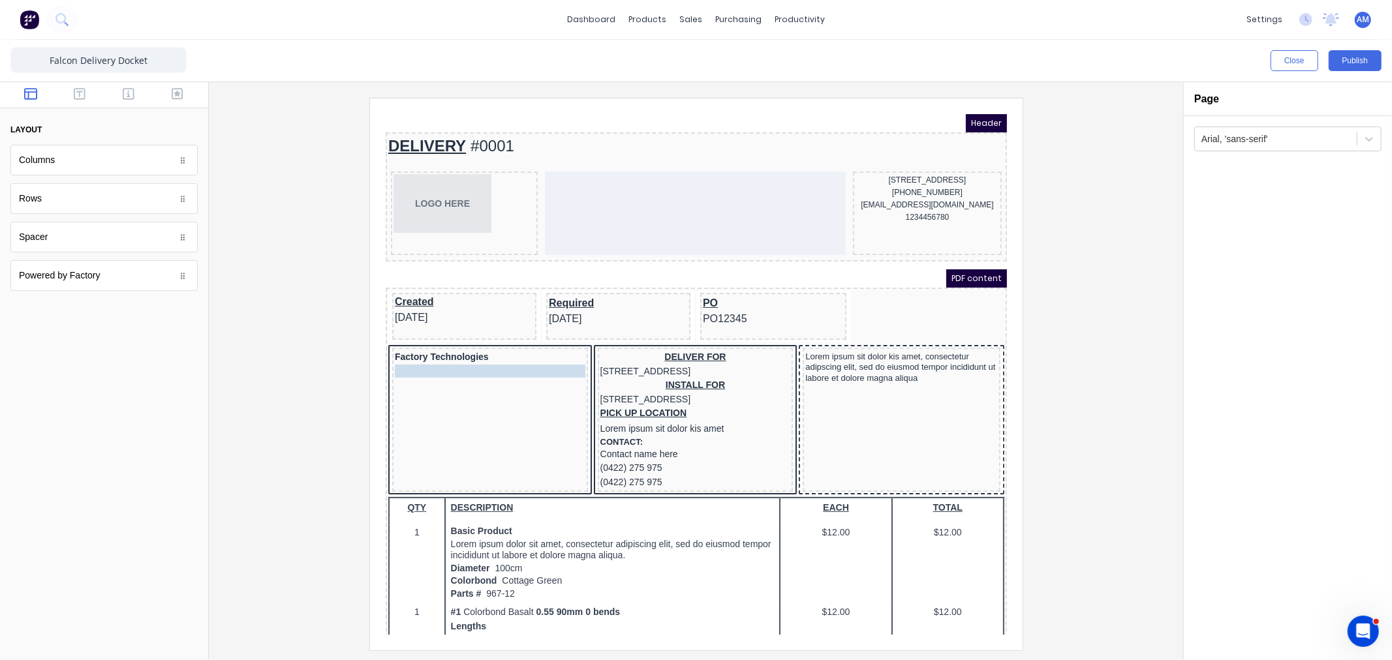
drag, startPoint x: 593, startPoint y: 444, endPoint x: 422, endPoint y: 348, distance: 196.3
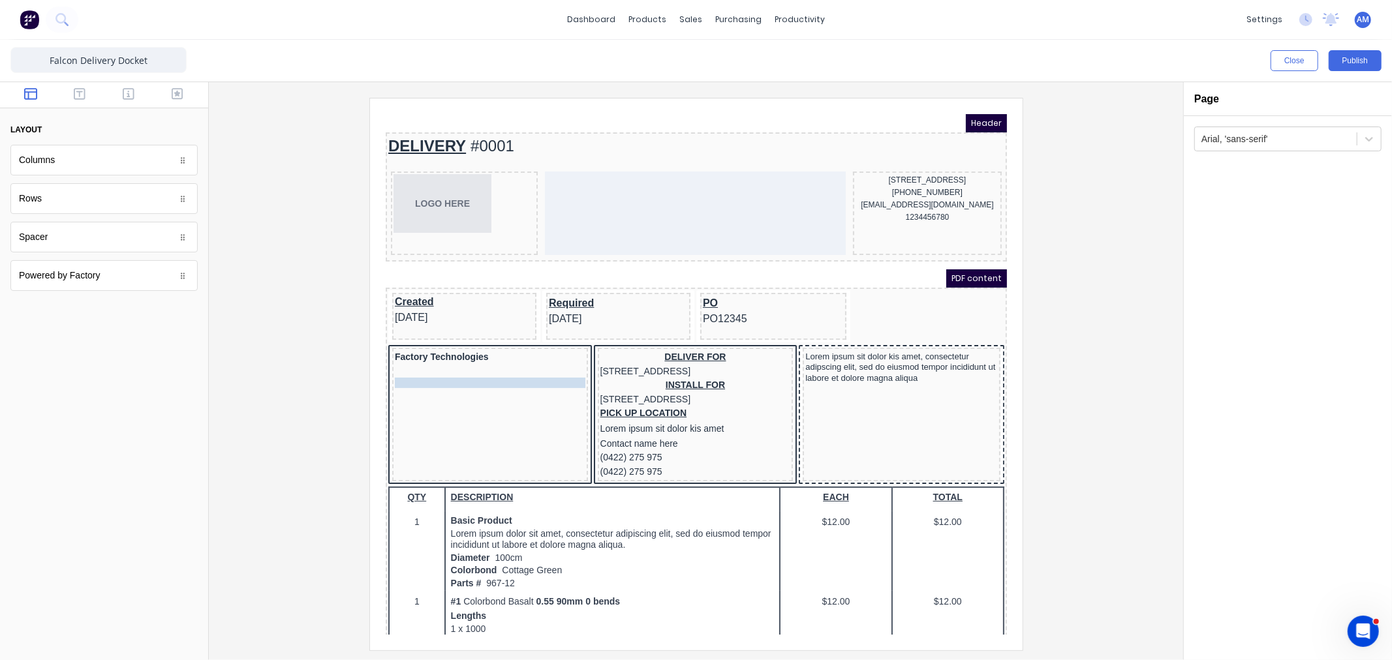
drag, startPoint x: 600, startPoint y: 446, endPoint x: 461, endPoint y: 373, distance: 157.0
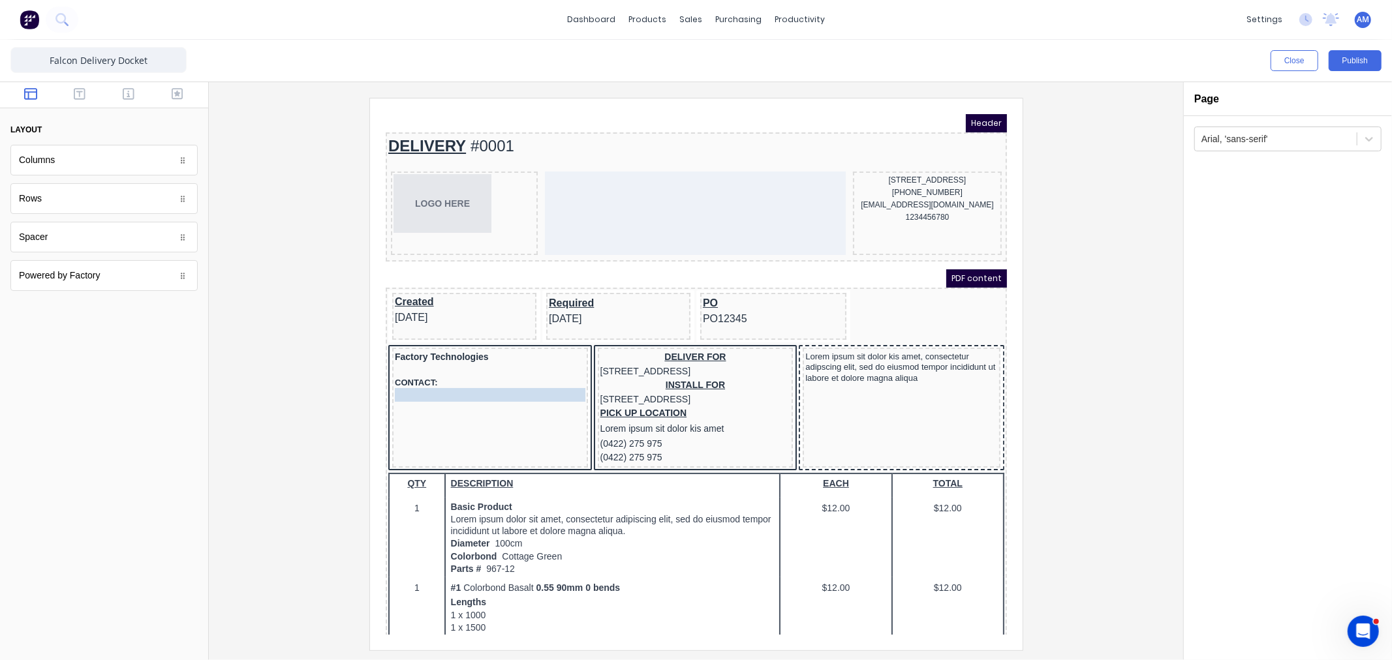
drag, startPoint x: 619, startPoint y: 446, endPoint x: 453, endPoint y: 379, distance: 179.7
drag, startPoint x: 617, startPoint y: 450, endPoint x: 466, endPoint y: 392, distance: 161.3
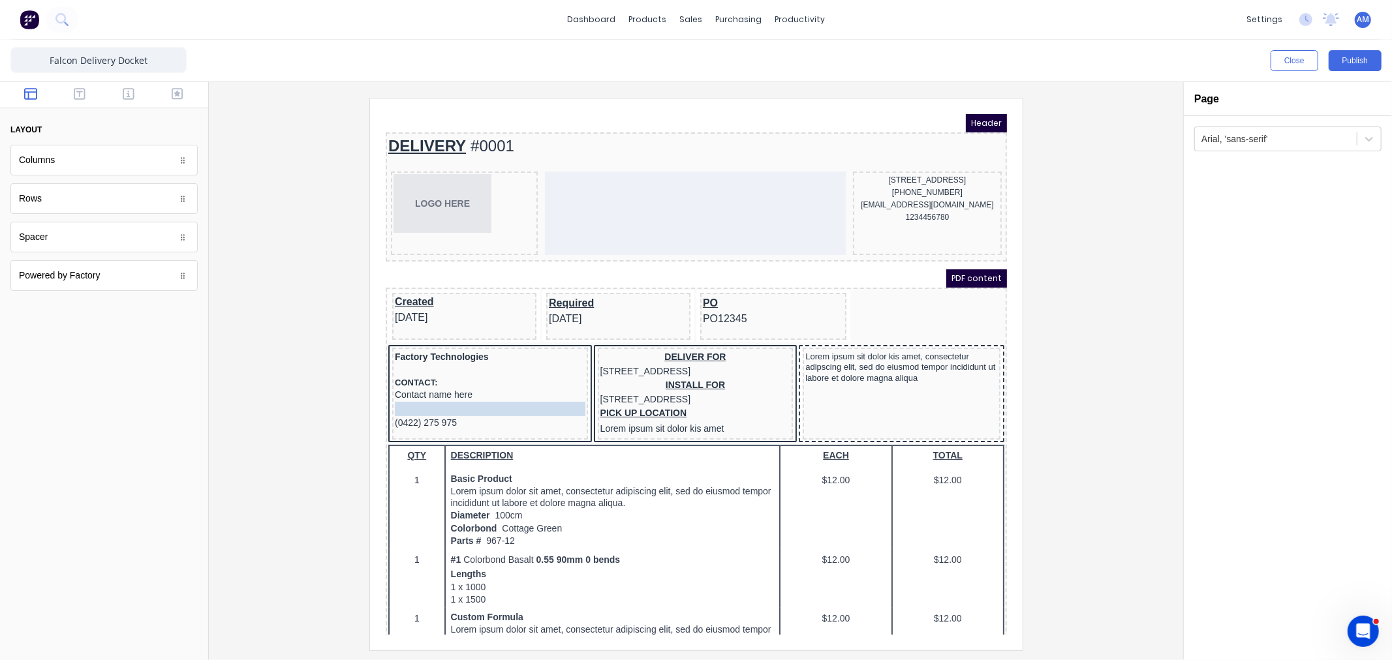
drag, startPoint x: 604, startPoint y: 448, endPoint x: 463, endPoint y: 396, distance: 150.3
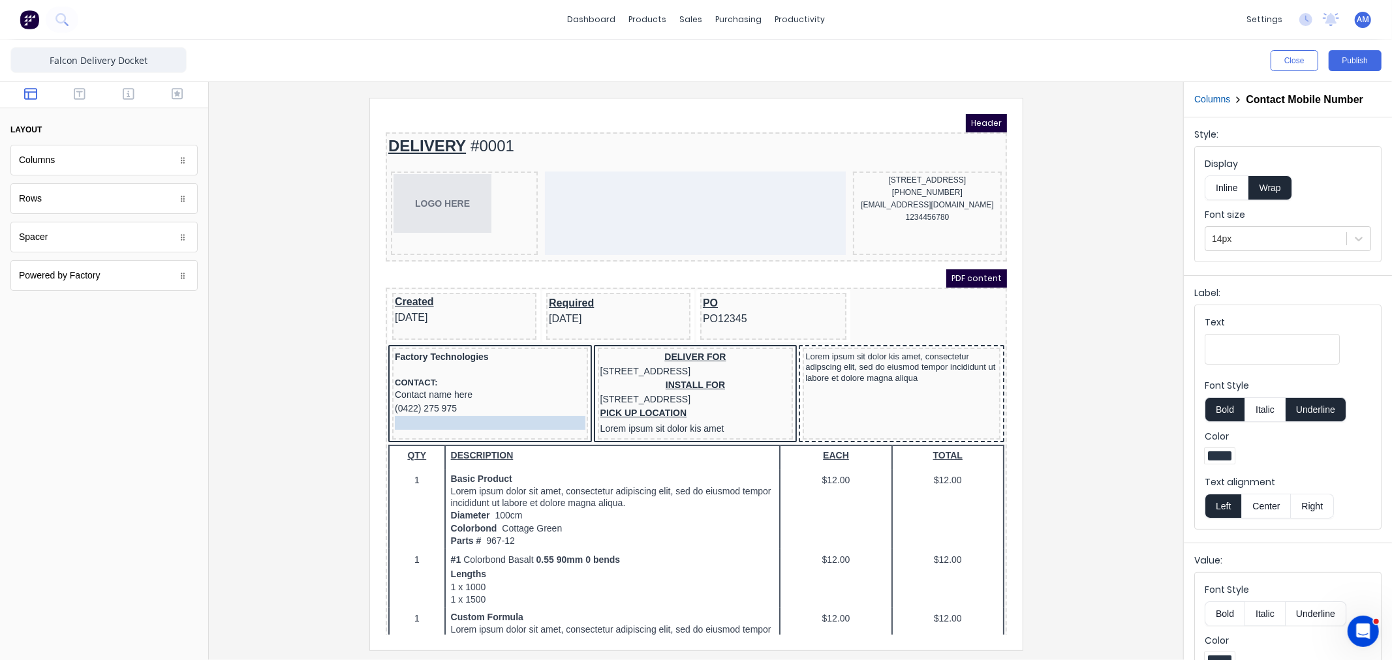
drag, startPoint x: 424, startPoint y: 382, endPoint x: 421, endPoint y: 403, distance: 20.5
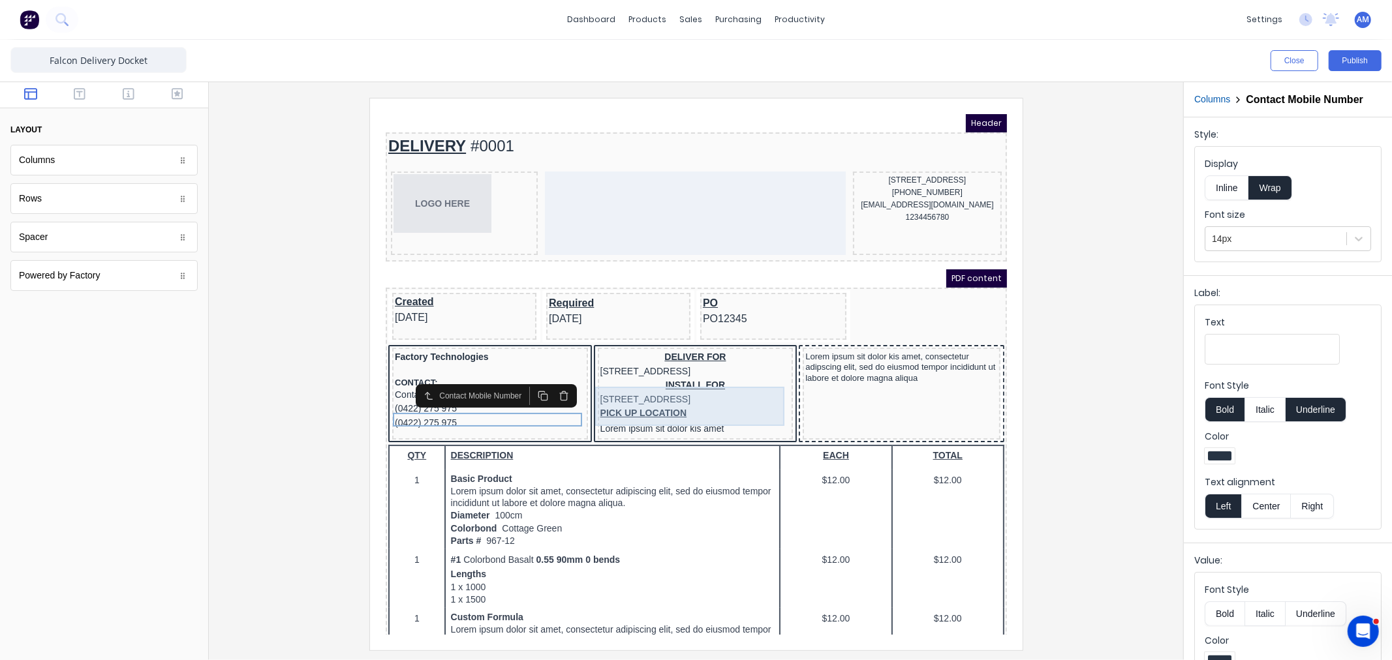
click at [674, 379] on div "INSTALL FOR 234 Beach Road Gold Coast, Queensland, Australia" at bounding box center [679, 376] width 191 height 28
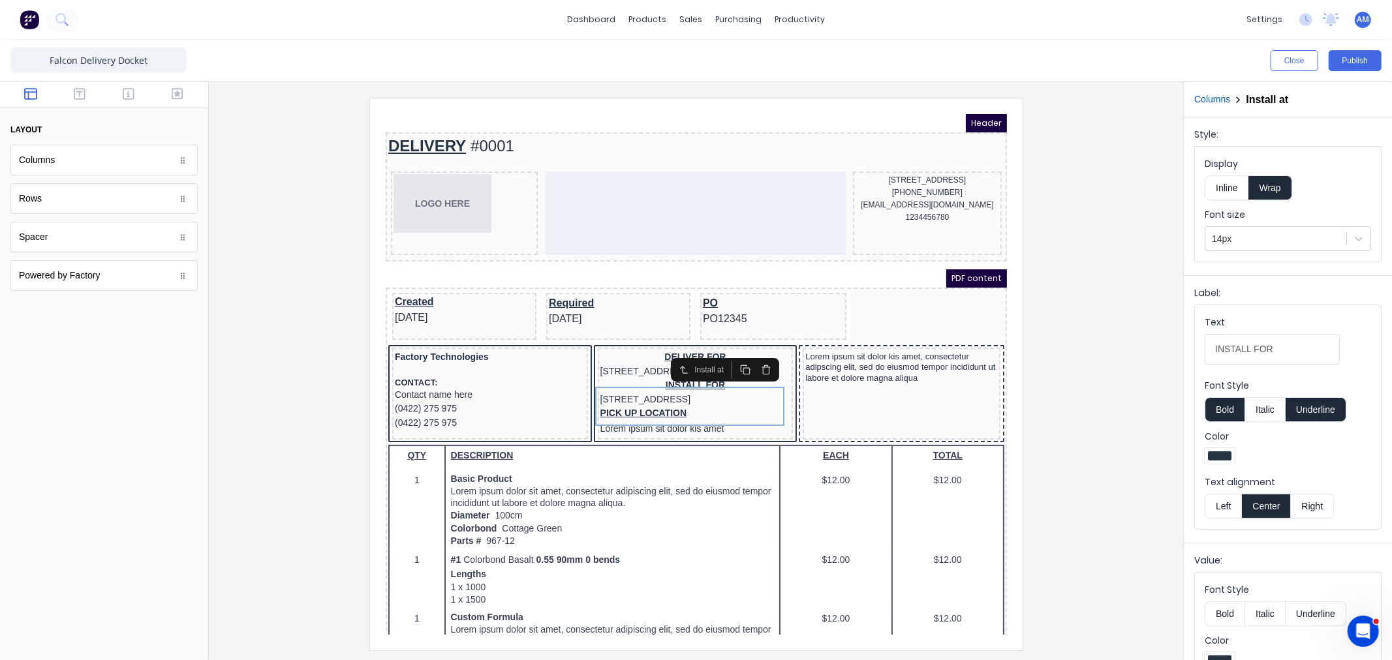
click at [1217, 503] on button "Left" at bounding box center [1223, 506] width 37 height 25
click at [683, 334] on div "DELIVER FOR 234 Beach Road Gold Coast, Queensland, Australia" at bounding box center [679, 348] width 191 height 28
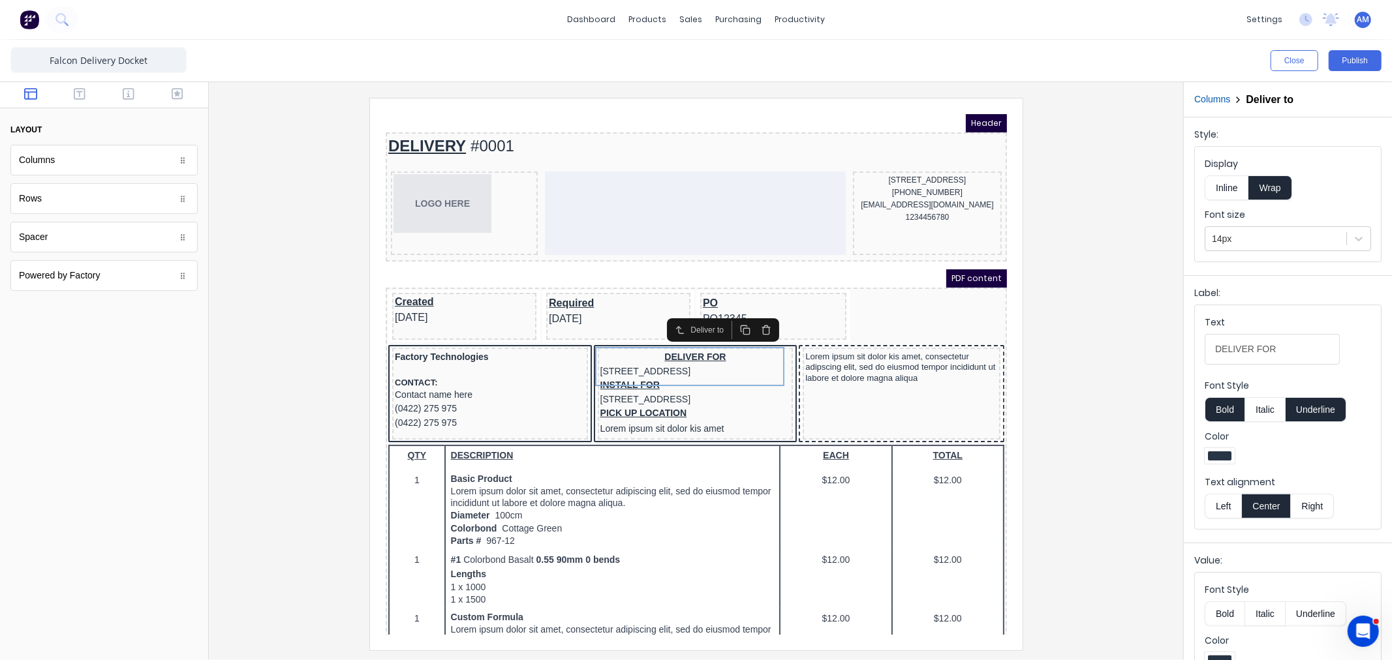
click at [1220, 507] on button "Left" at bounding box center [1223, 506] width 37 height 25
click at [1353, 51] on button "Publish" at bounding box center [1355, 60] width 53 height 21
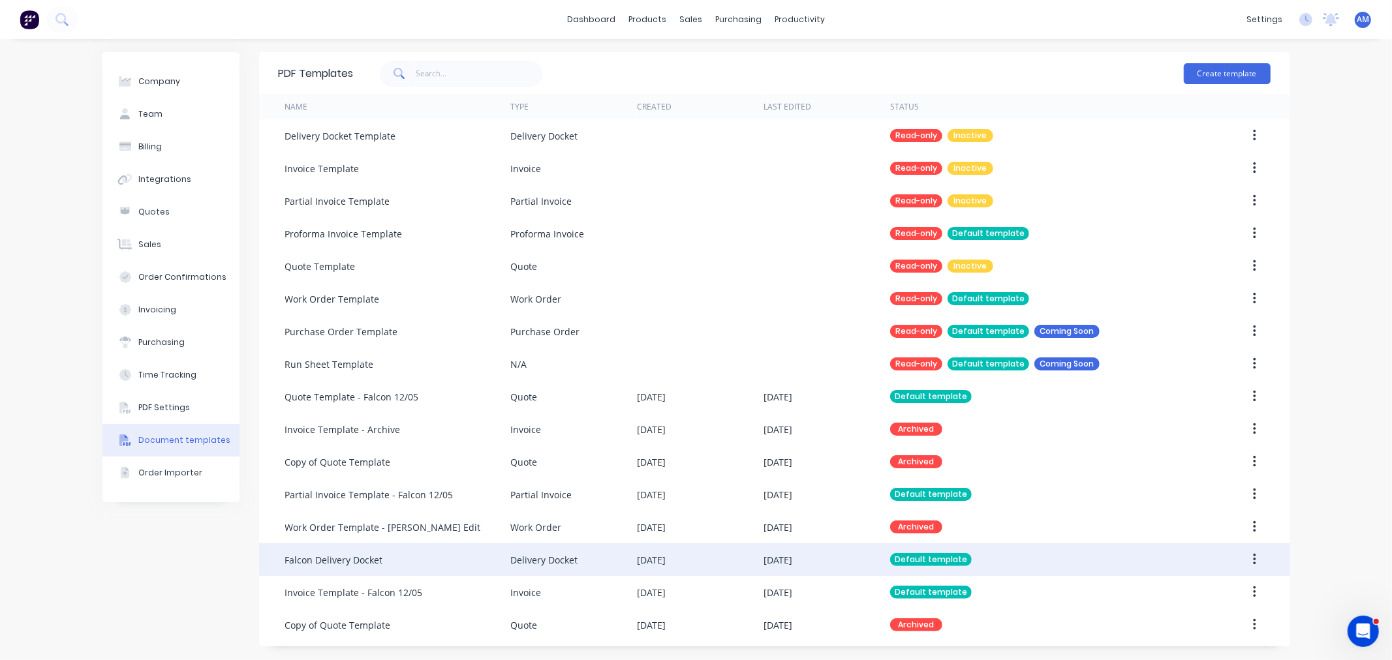
click at [356, 555] on div "Falcon Delivery Docket" at bounding box center [334, 560] width 98 height 14
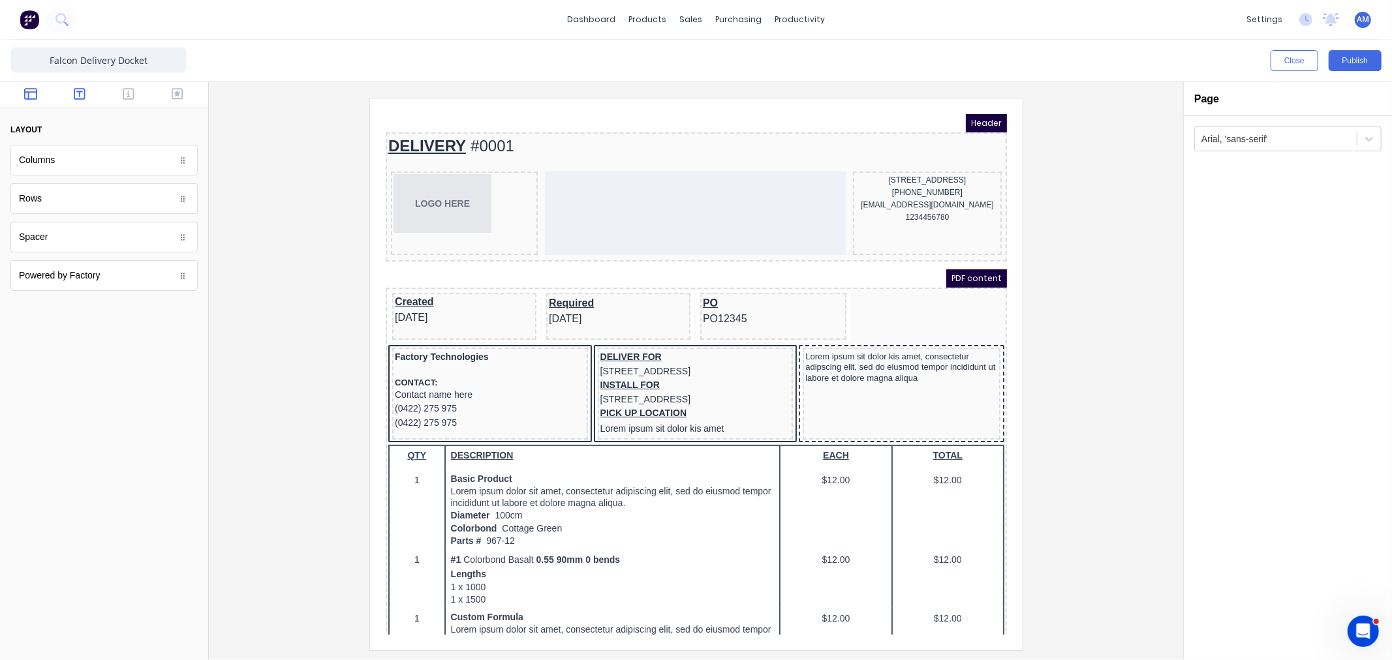
click at [82, 93] on icon "button" at bounding box center [80, 93] width 12 height 13
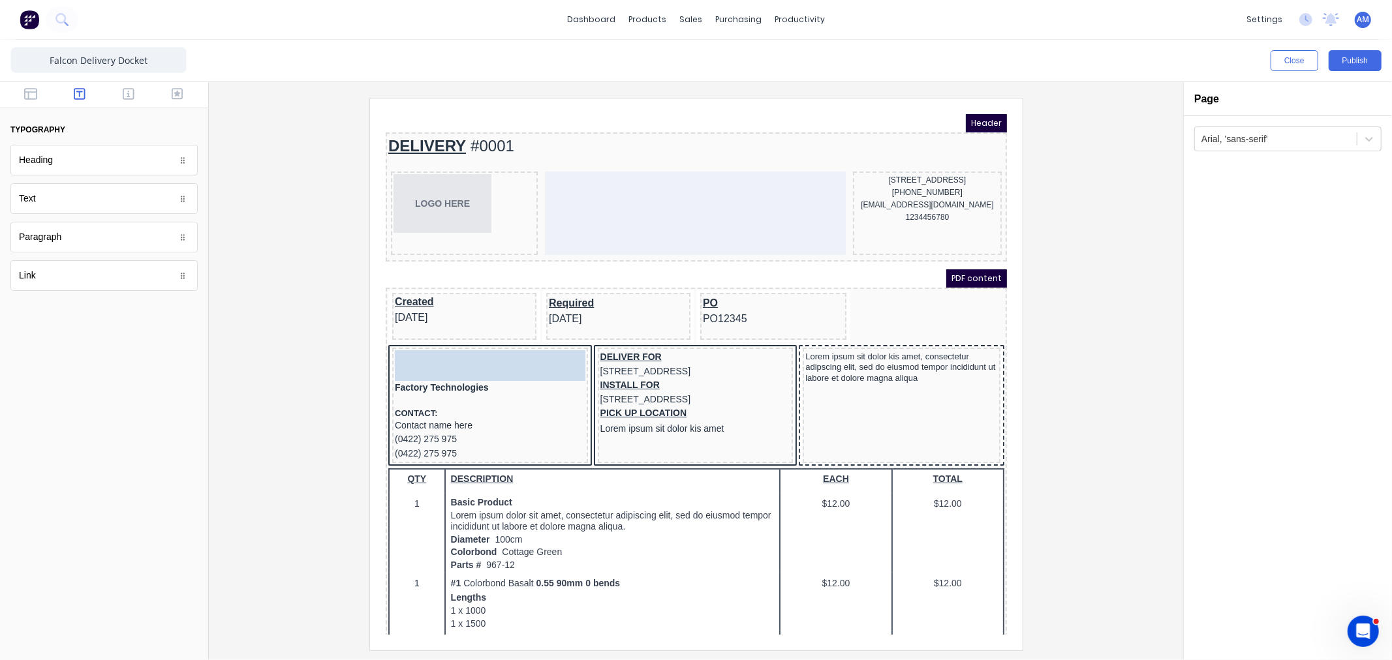
drag, startPoint x: 66, startPoint y: 211, endPoint x: 40, endPoint y: 236, distance: 36.0
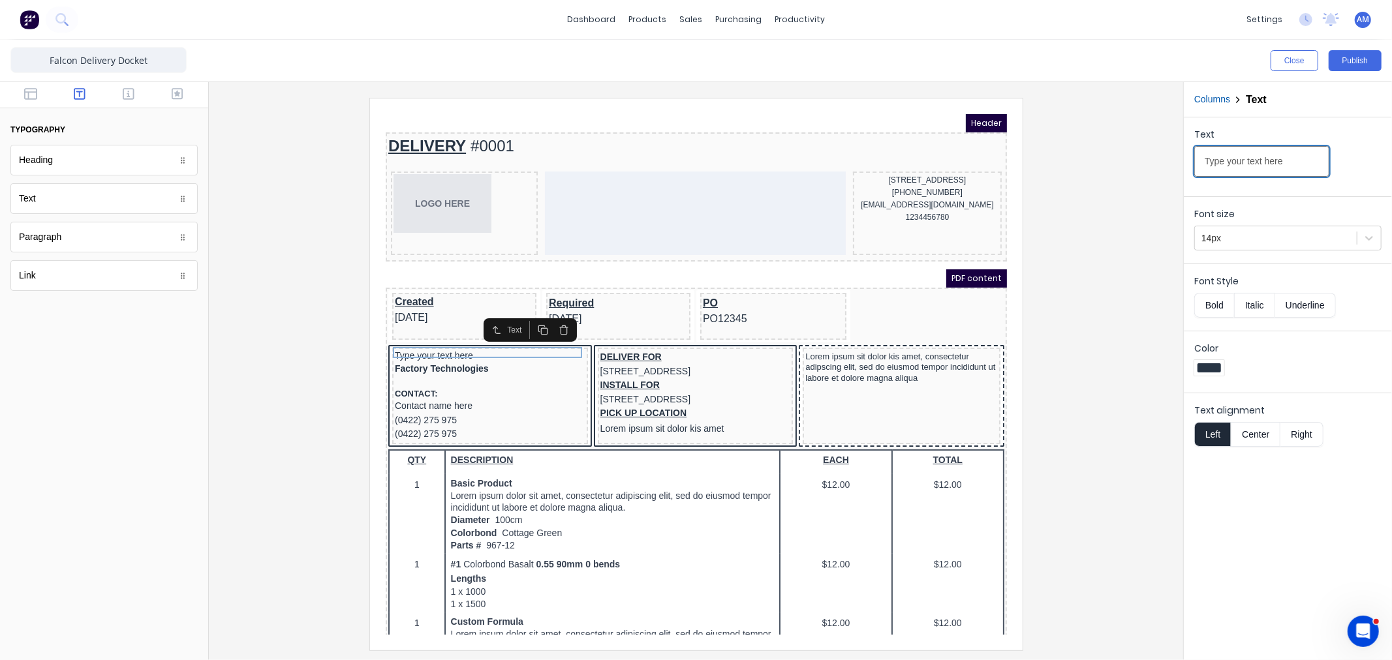
click at [1294, 159] on input "Type your text here" at bounding box center [1261, 161] width 135 height 31
drag, startPoint x: 1279, startPoint y: 161, endPoint x: 1183, endPoint y: 174, distance: 96.8
click at [1189, 167] on div "Text Type your text here" at bounding box center [1288, 154] width 208 height 74
type input "c"
type input "CUSTOMER:"
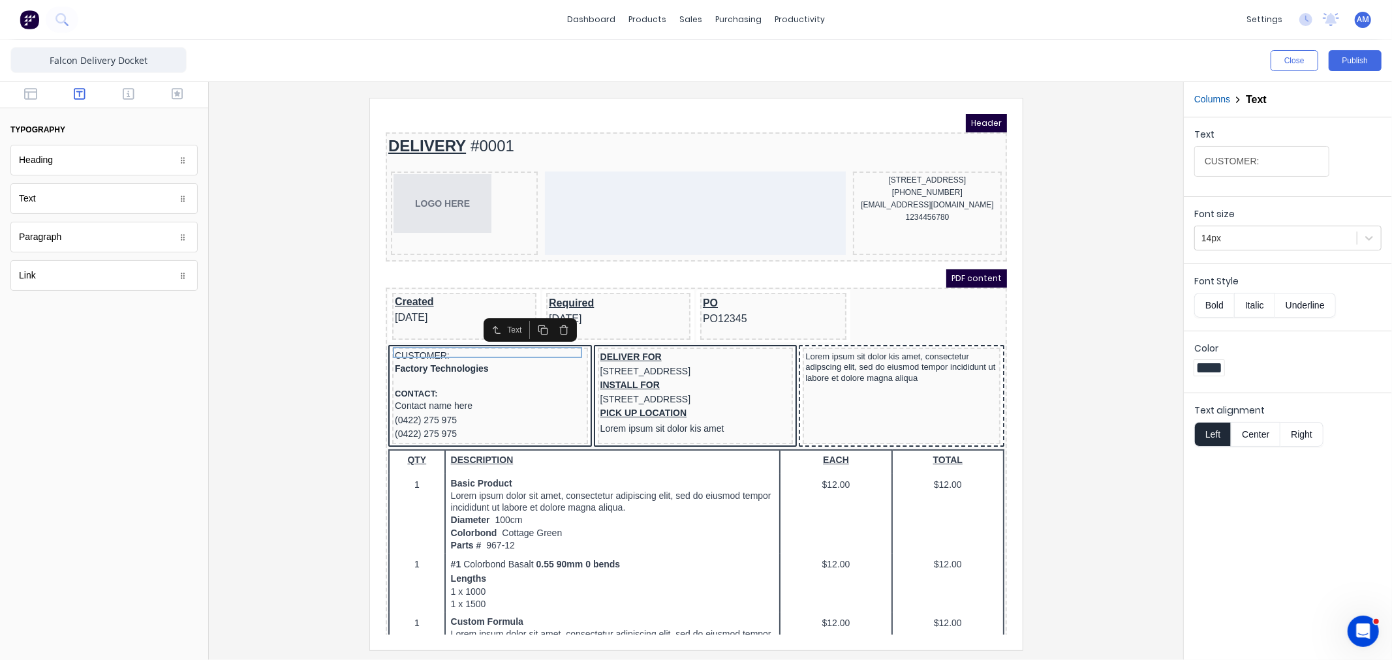
click at [1201, 303] on button "Bold" at bounding box center [1214, 305] width 40 height 25
click at [1294, 309] on button "Underline" at bounding box center [1305, 305] width 61 height 25
click at [1366, 54] on button "Publish" at bounding box center [1355, 60] width 53 height 21
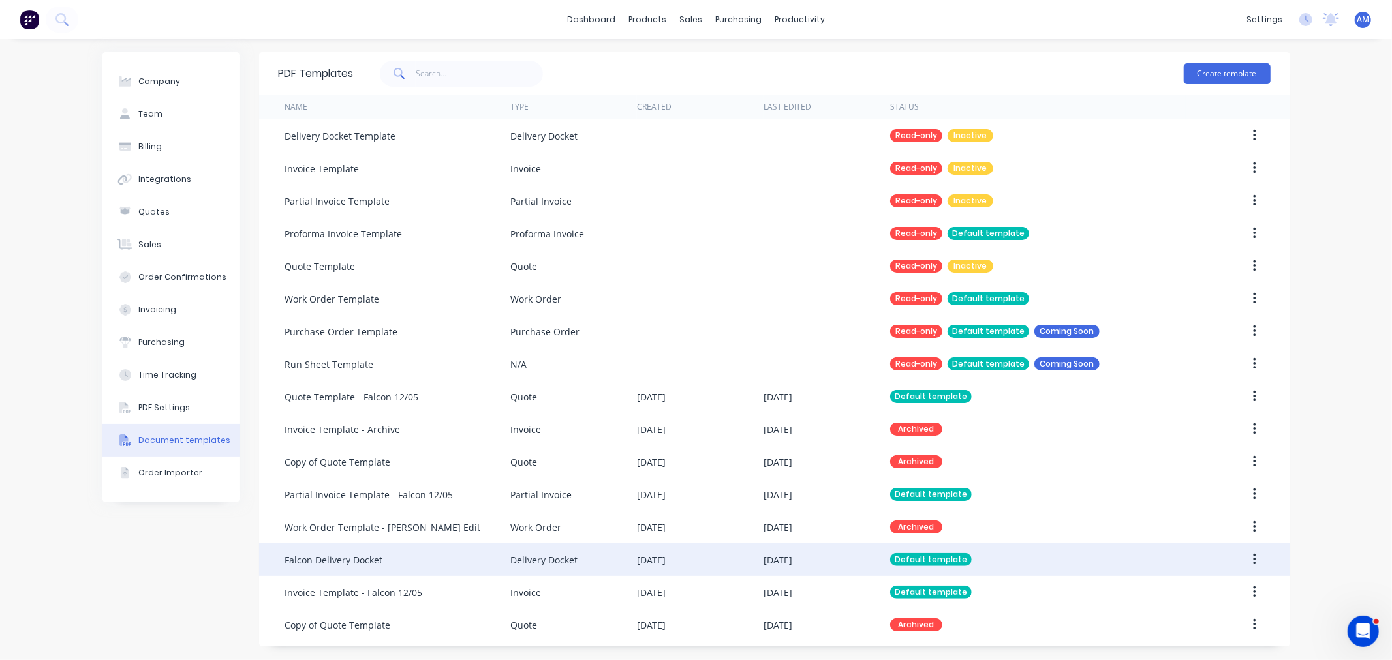
click at [369, 566] on div "Falcon Delivery Docket" at bounding box center [397, 560] width 225 height 33
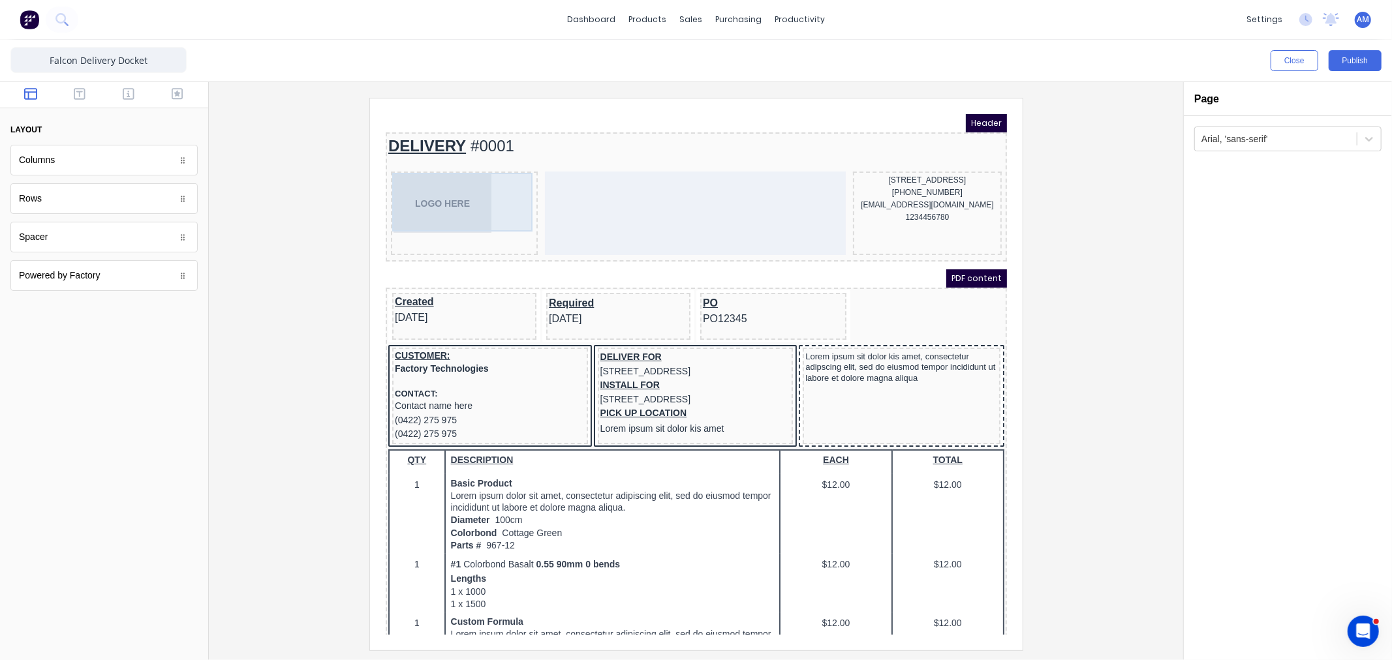
click at [405, 185] on div "LOGO HERE" at bounding box center [448, 187] width 142 height 59
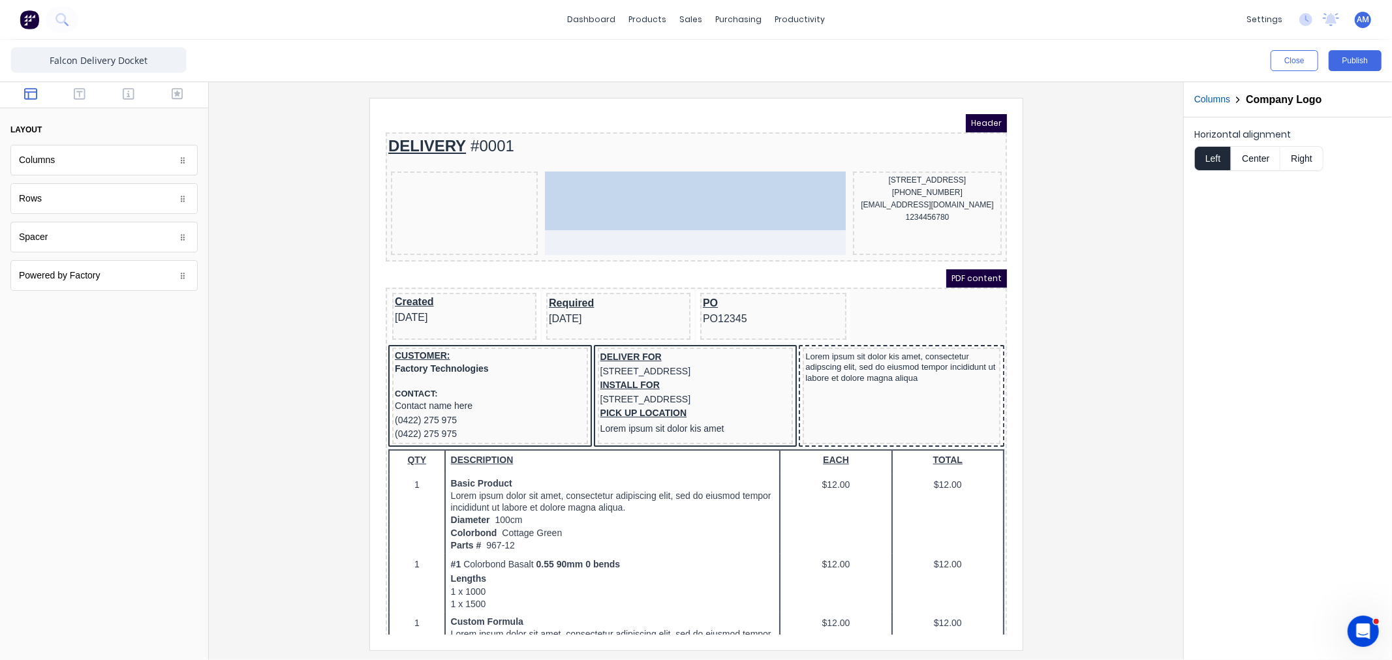
drag, startPoint x: 416, startPoint y: 187, endPoint x: 635, endPoint y: 188, distance: 219.3
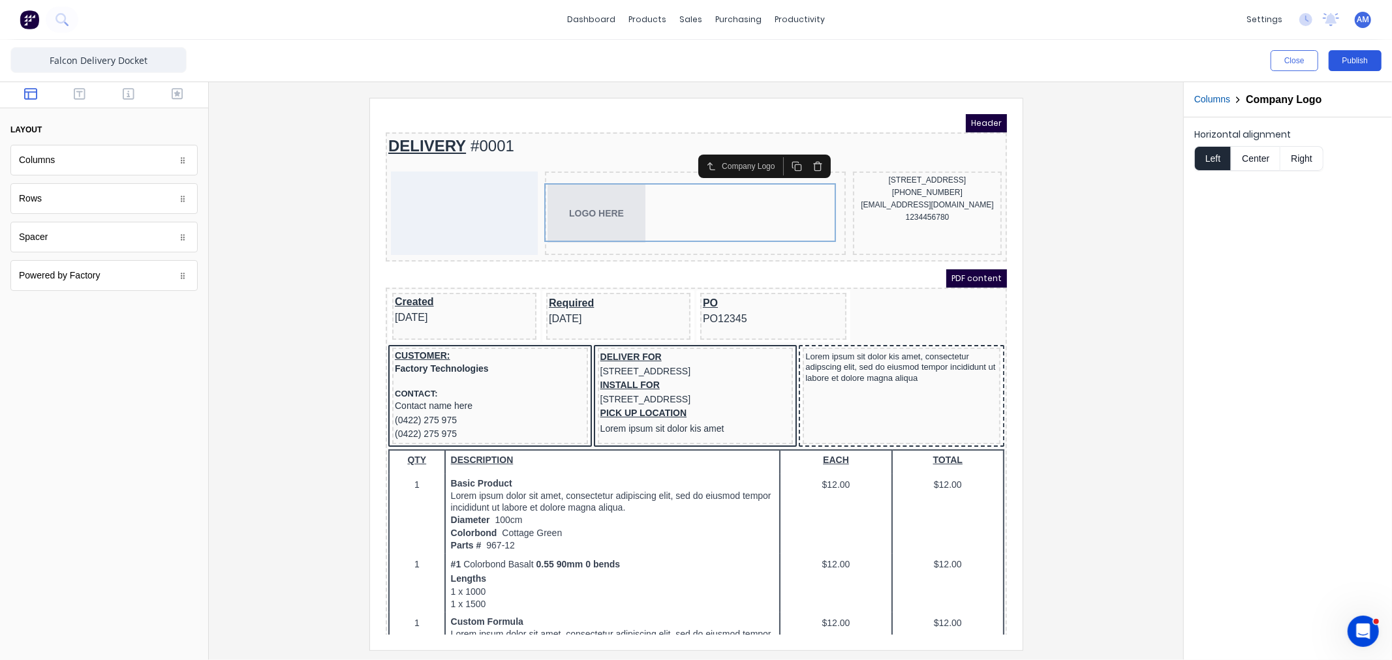
click at [1352, 62] on button "Publish" at bounding box center [1355, 60] width 53 height 21
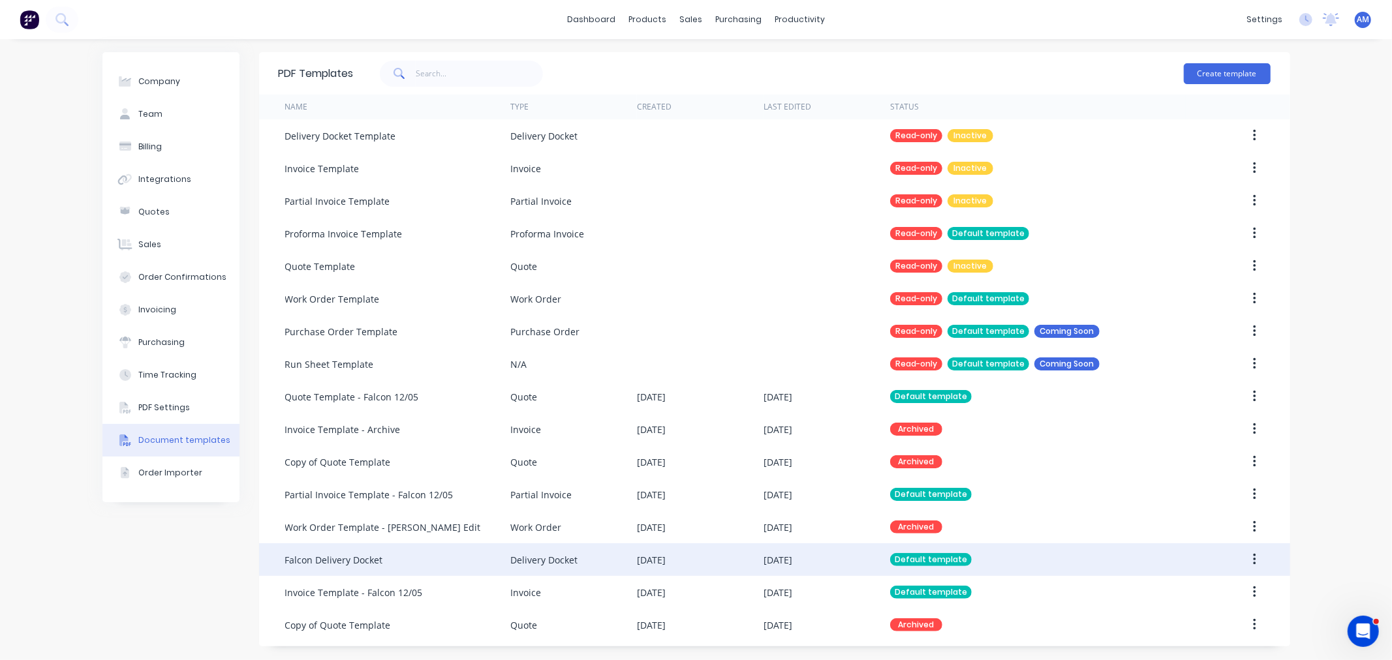
click at [350, 546] on div "Falcon Delivery Docket" at bounding box center [397, 560] width 225 height 33
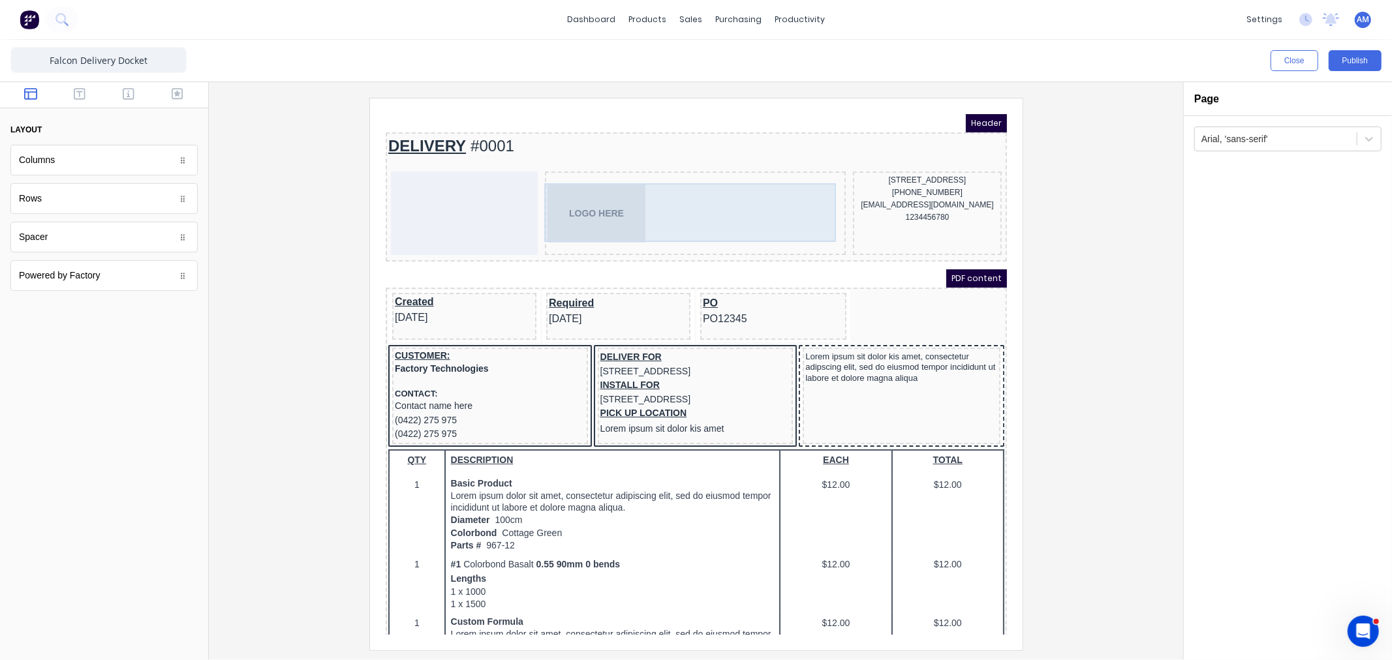
click at [607, 194] on div "LOGO HERE" at bounding box center [679, 197] width 296 height 59
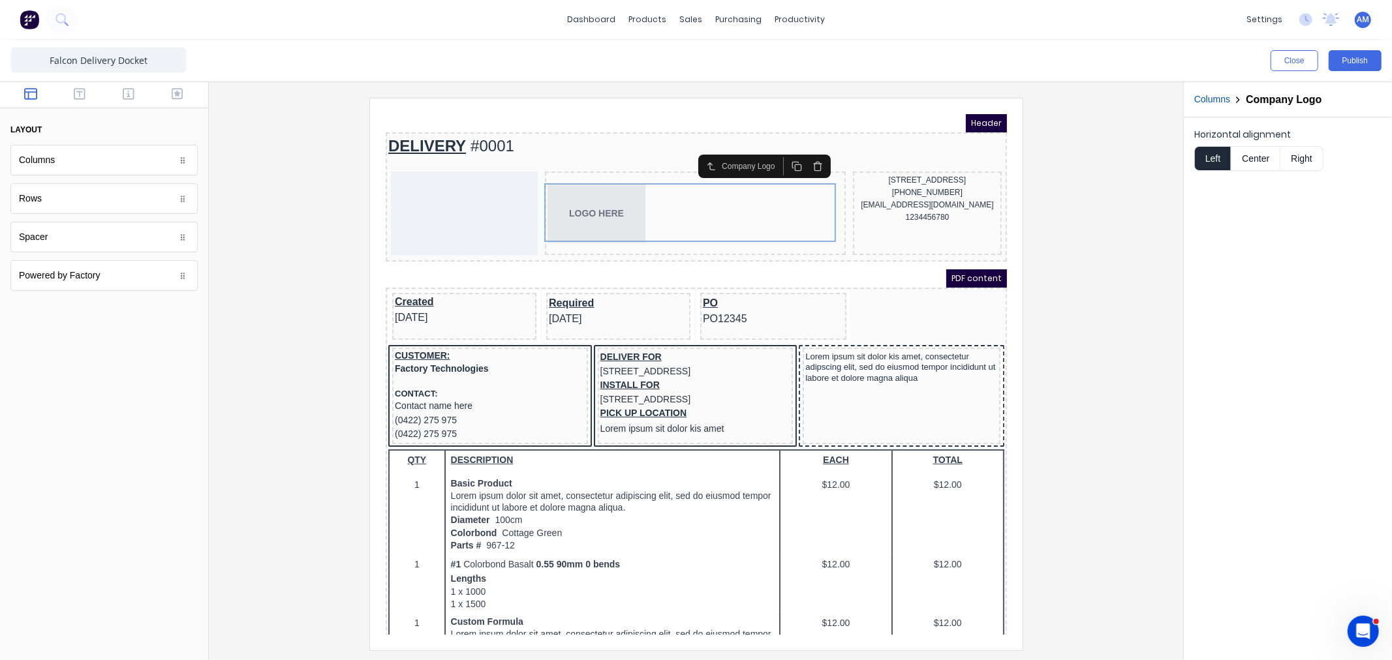
click at [1257, 162] on button "Center" at bounding box center [1256, 158] width 50 height 25
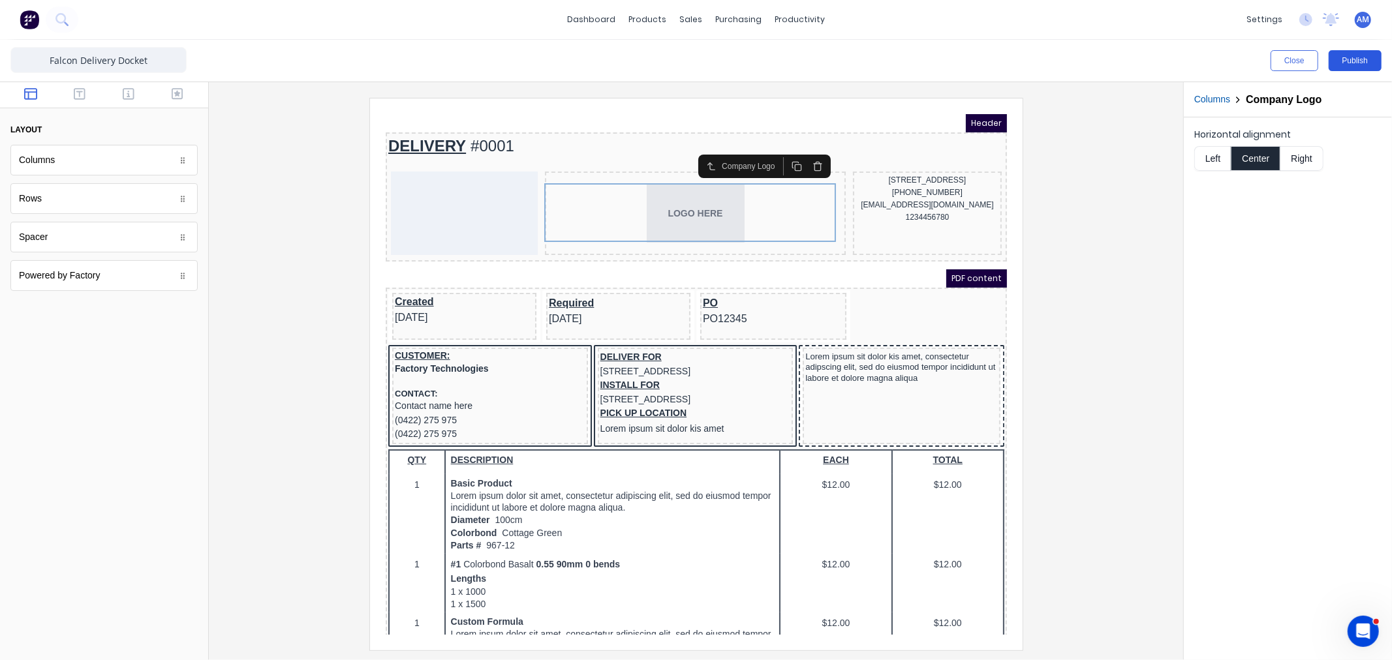
click at [1363, 55] on button "Publish" at bounding box center [1355, 60] width 53 height 21
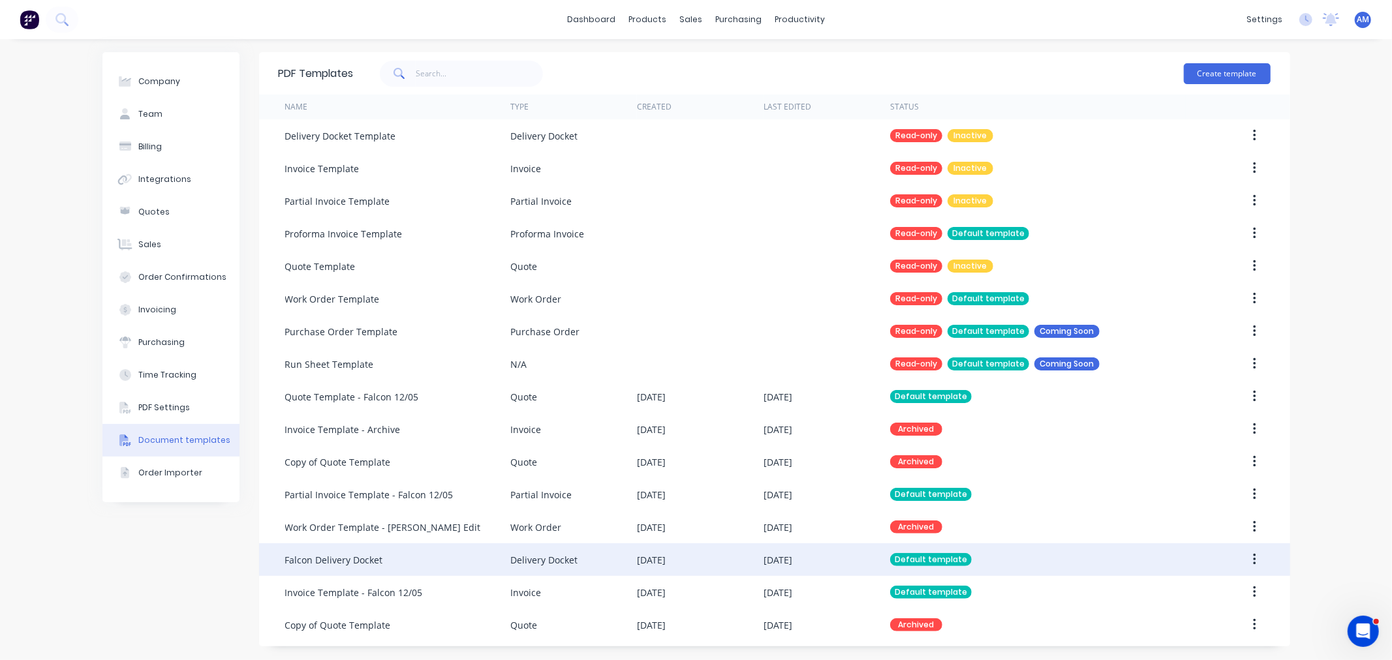
click at [361, 557] on div "Falcon Delivery Docket" at bounding box center [334, 560] width 98 height 14
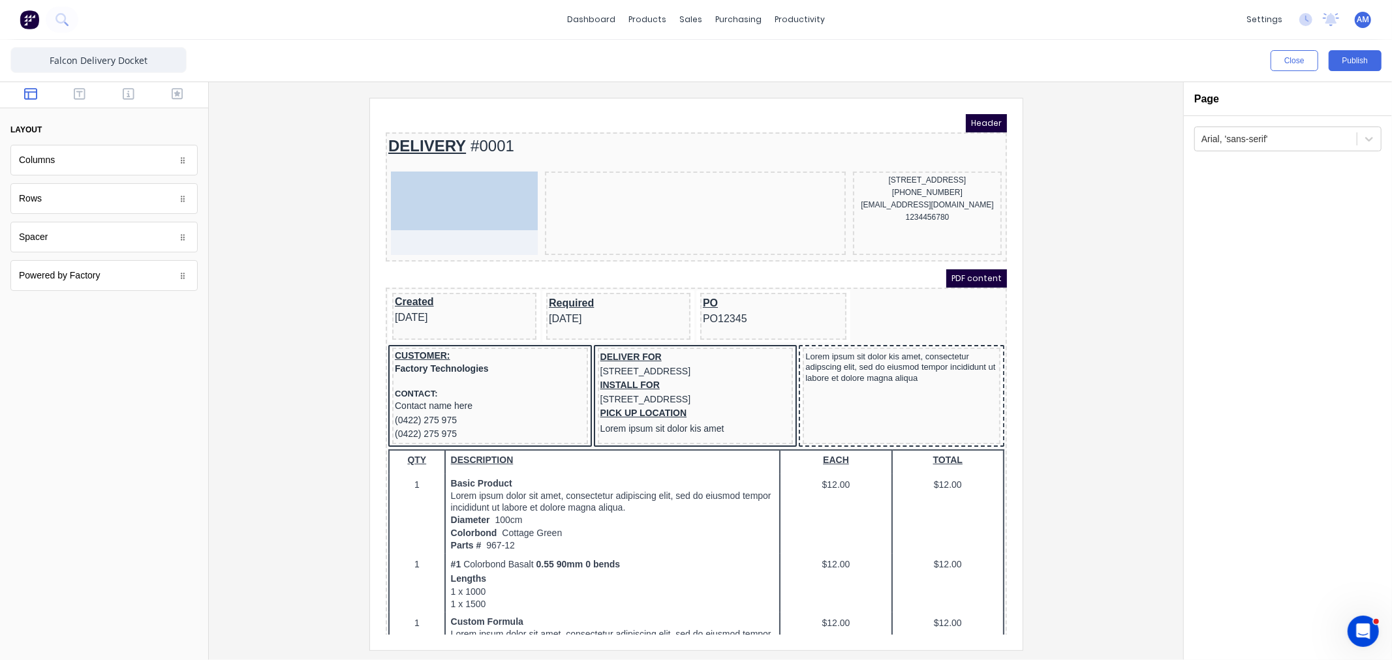
drag, startPoint x: 672, startPoint y: 200, endPoint x: 439, endPoint y: 207, distance: 233.7
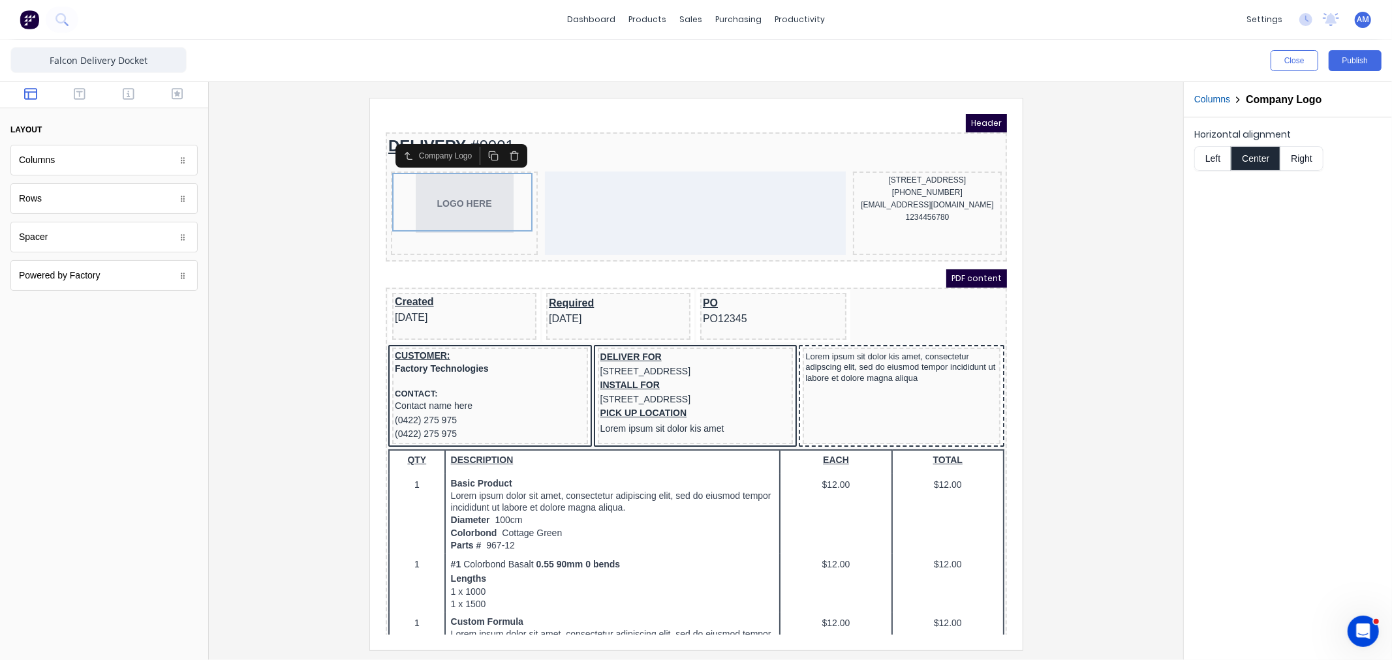
click at [1213, 157] on button "Left" at bounding box center [1212, 158] width 37 height 25
click at [503, 209] on div "LOGO HERE" at bounding box center [448, 187] width 142 height 59
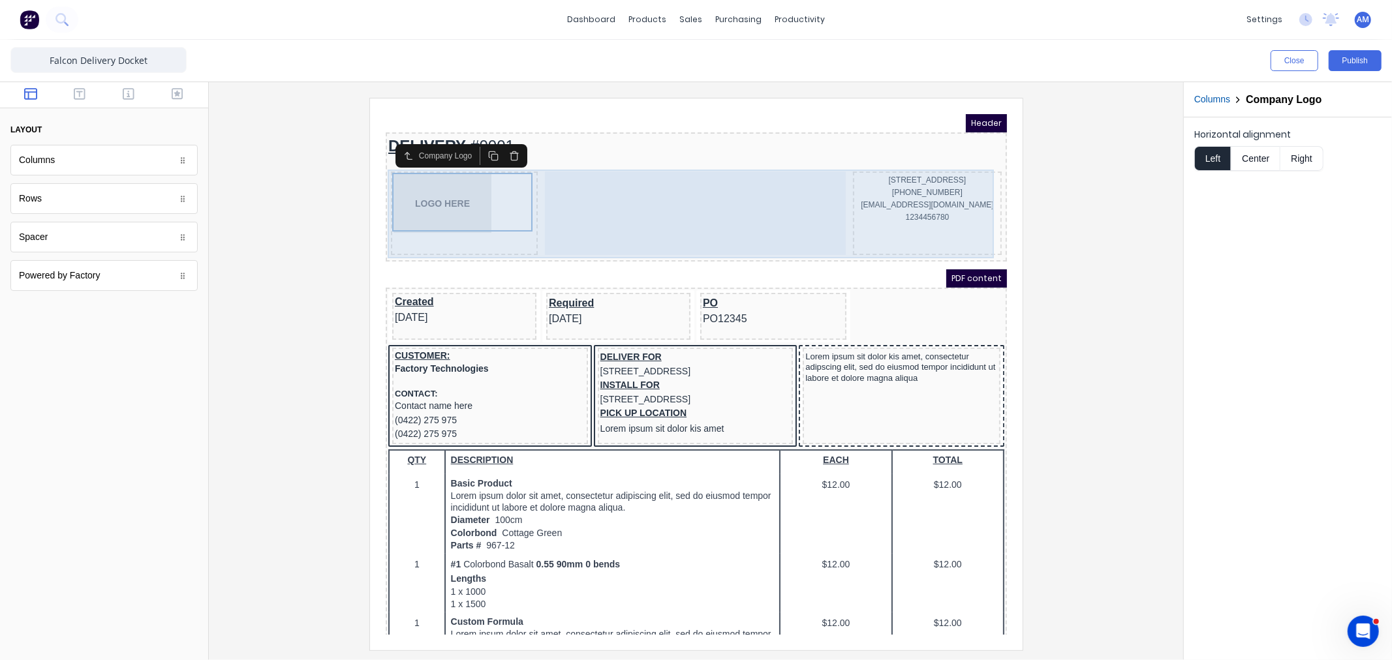
click at [584, 195] on div at bounding box center [679, 197] width 301 height 84
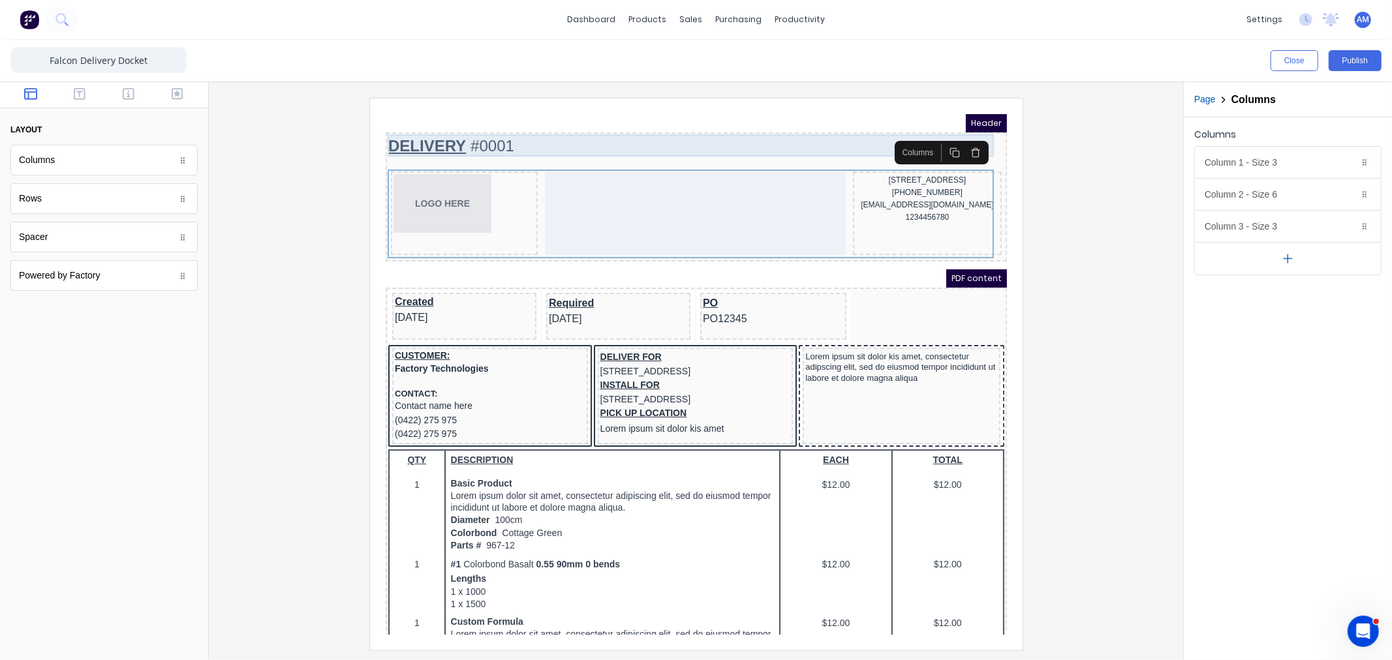
click at [472, 122] on div "DELIVERY #0001" at bounding box center [680, 130] width 616 height 22
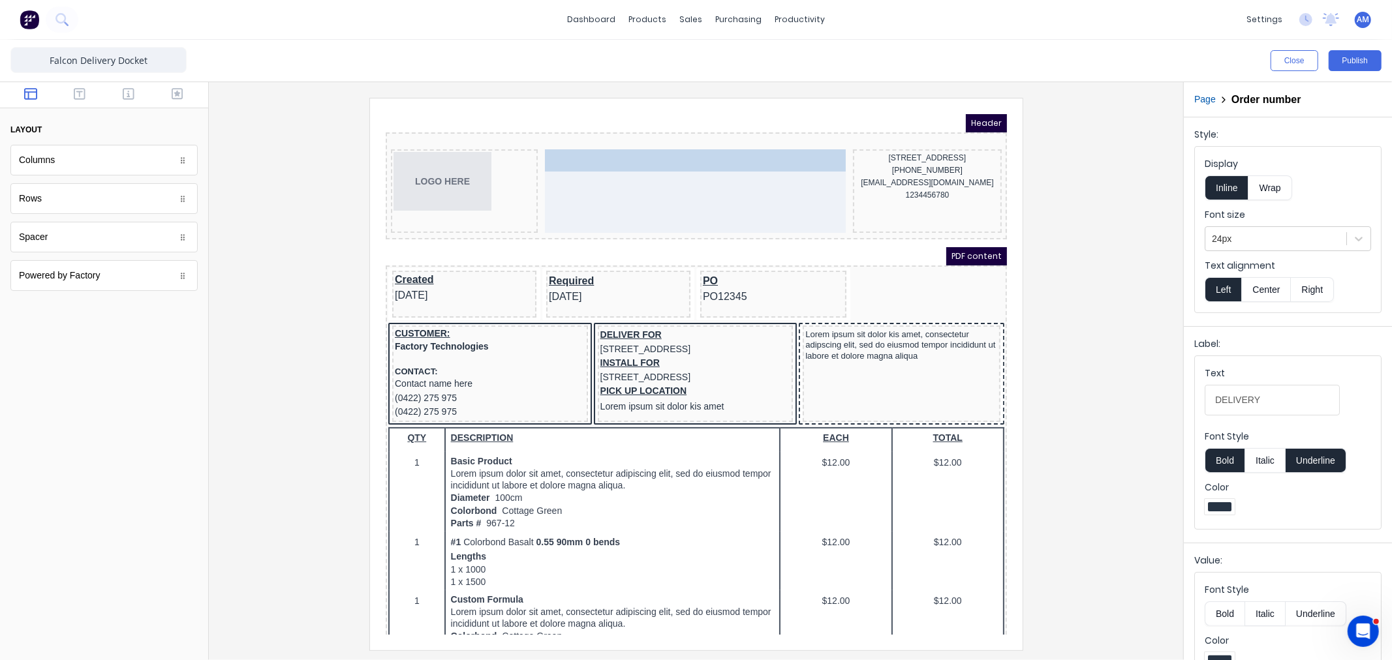
drag, startPoint x: 446, startPoint y: 124, endPoint x: 589, endPoint y: 161, distance: 146.9
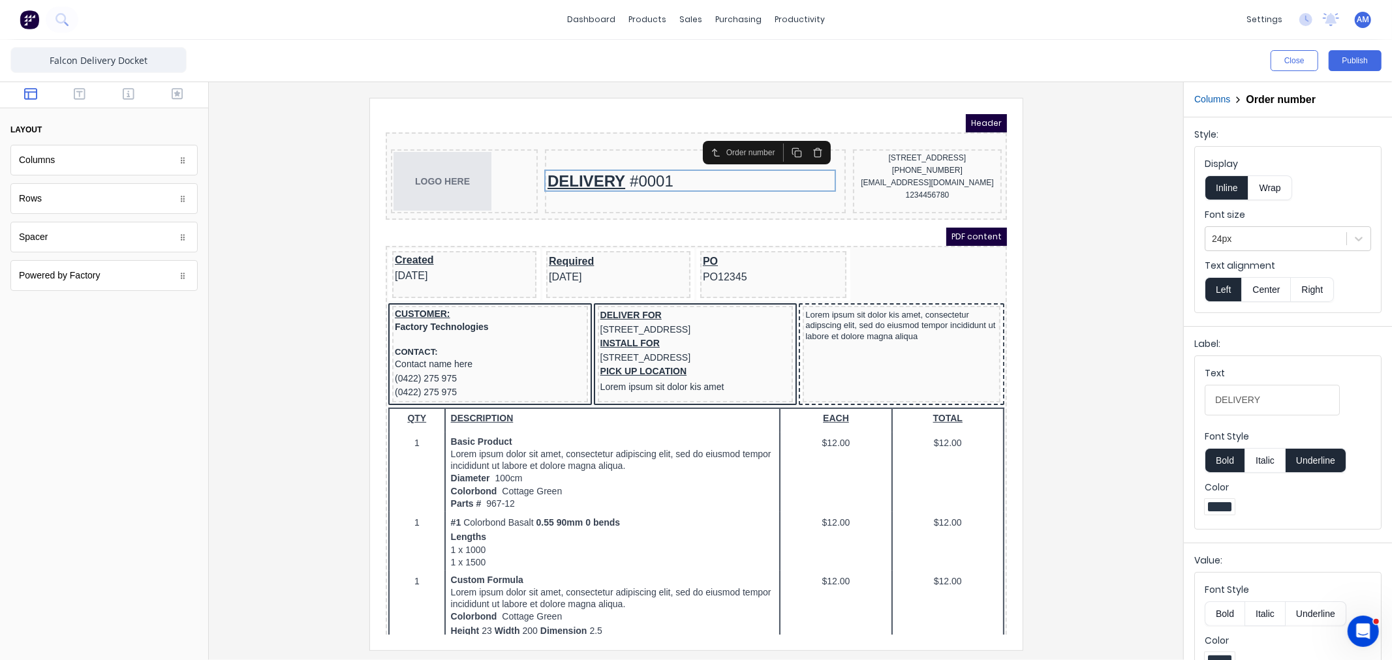
click at [1270, 294] on button "Center" at bounding box center [1266, 289] width 50 height 25
click at [648, 159] on div "DELIVERY #0001" at bounding box center [679, 165] width 296 height 22
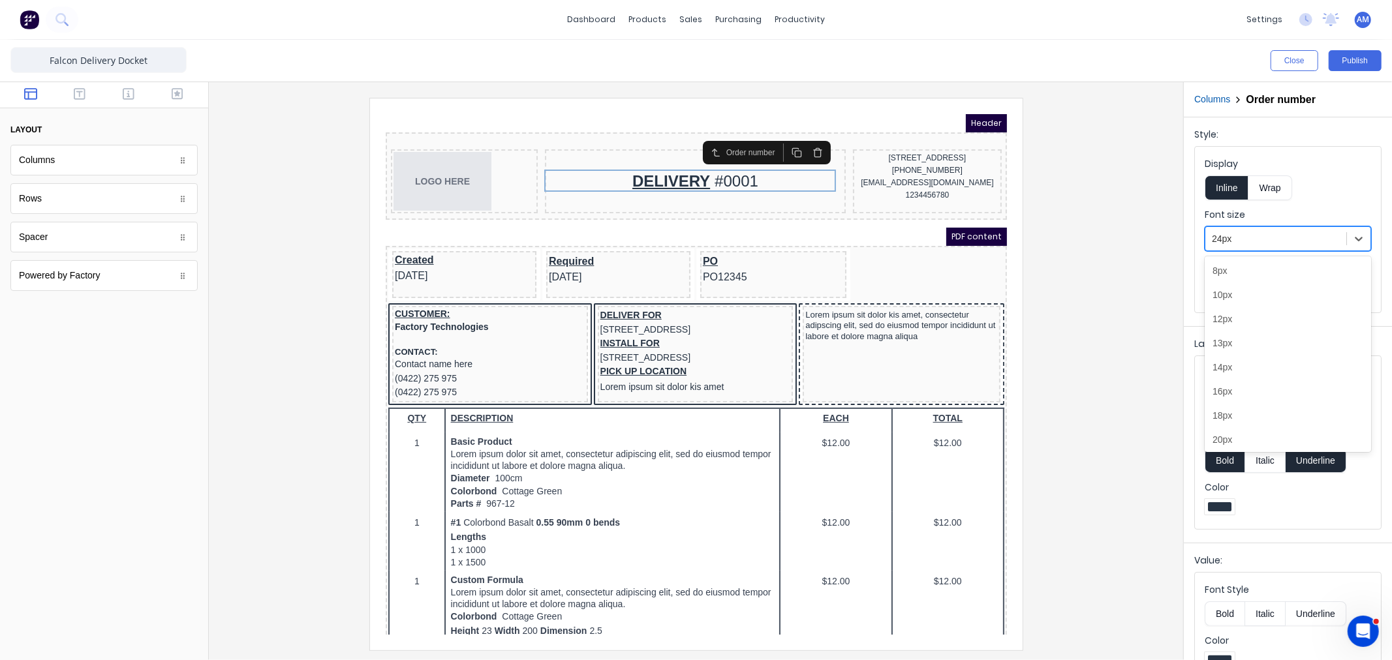
click at [1245, 238] on div at bounding box center [1276, 239] width 128 height 16
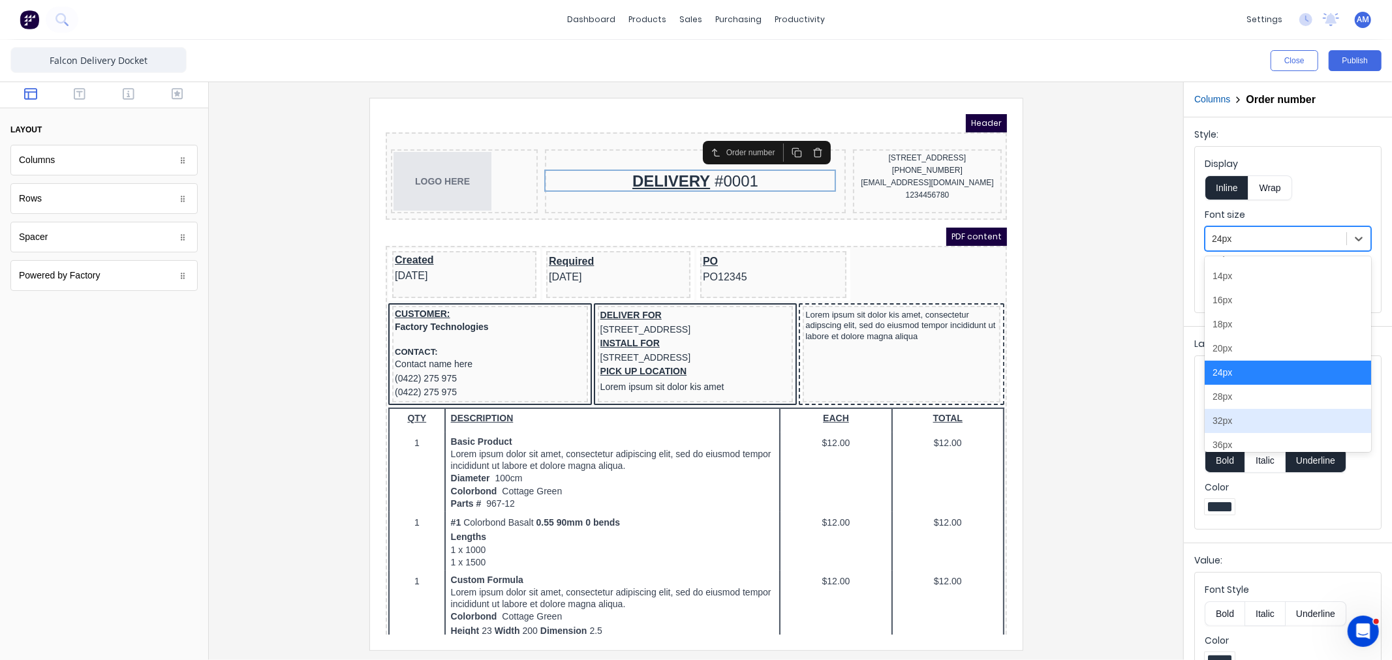
scroll to position [104, 0]
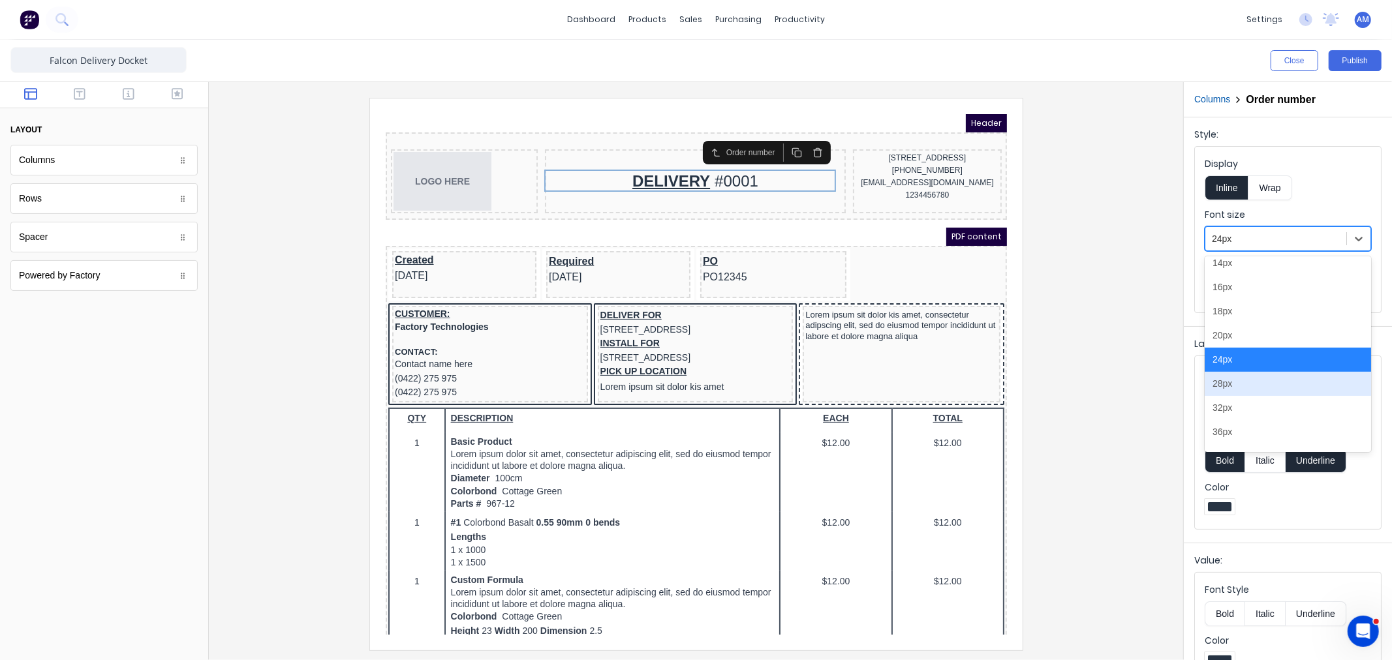
click at [1250, 388] on div "28px" at bounding box center [1288, 384] width 166 height 24
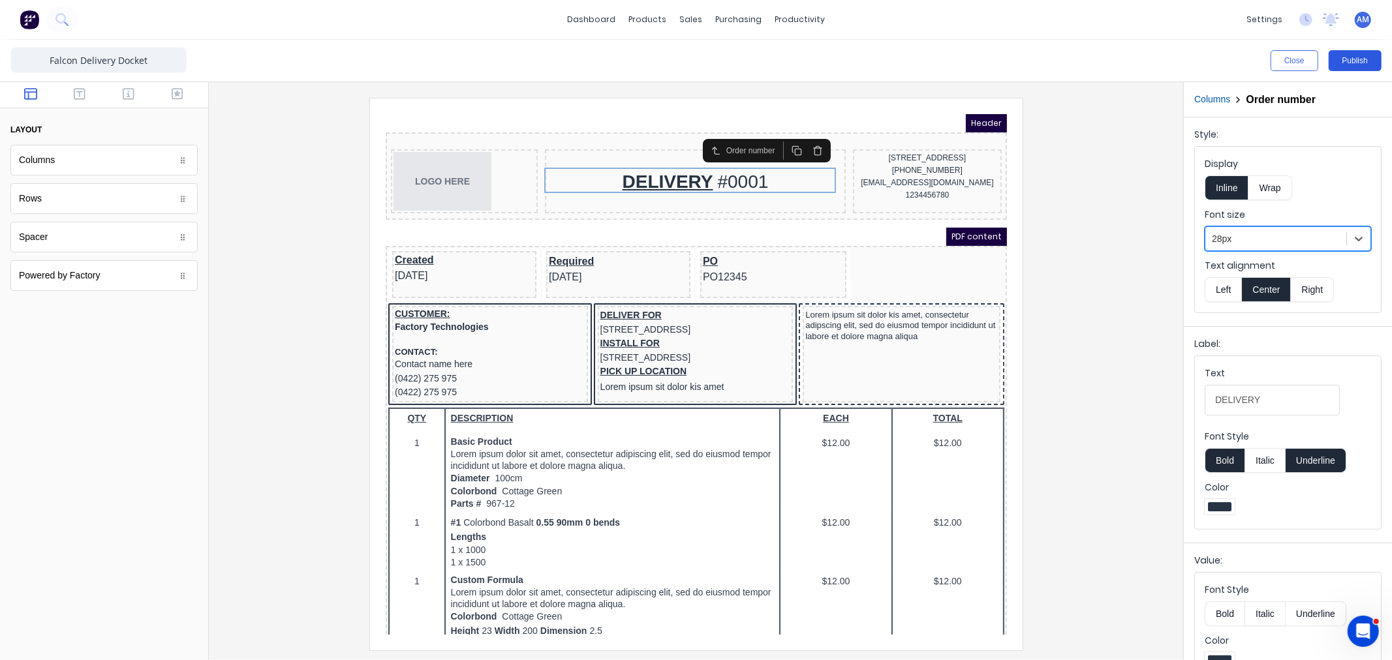
click at [1349, 59] on button "Publish" at bounding box center [1355, 60] width 53 height 21
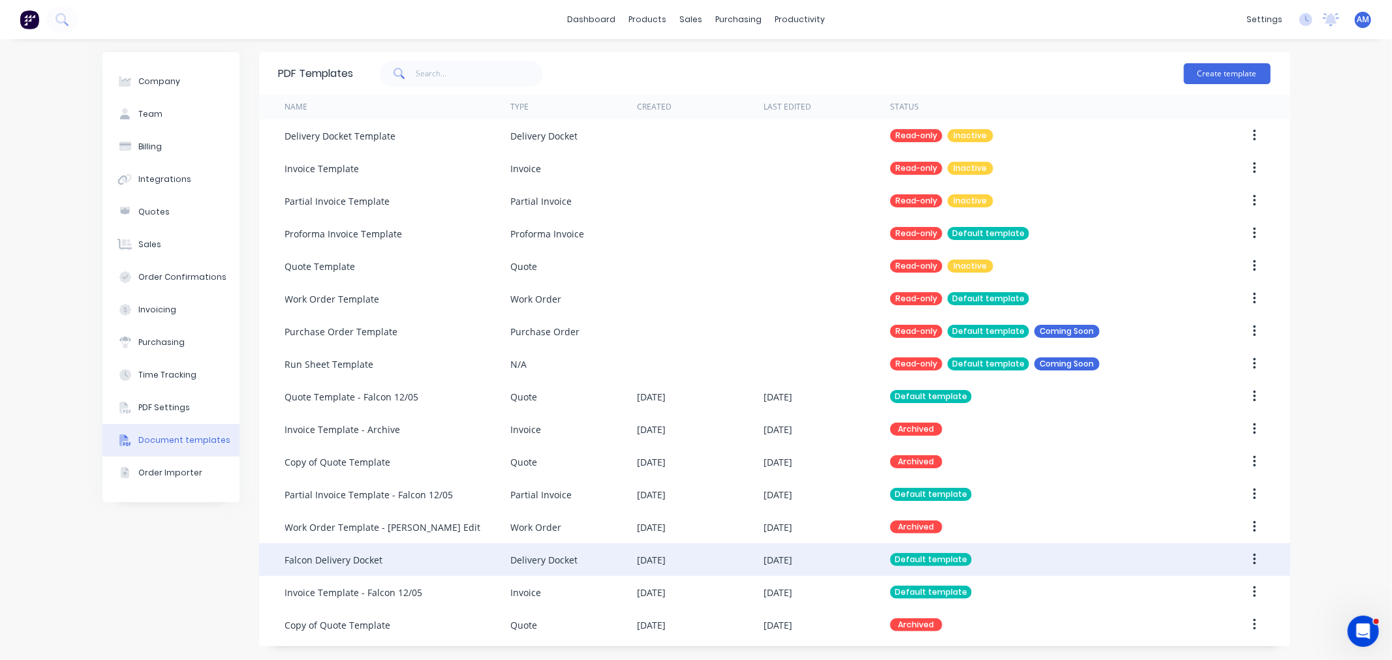
click at [353, 558] on div "Falcon Delivery Docket" at bounding box center [334, 560] width 98 height 14
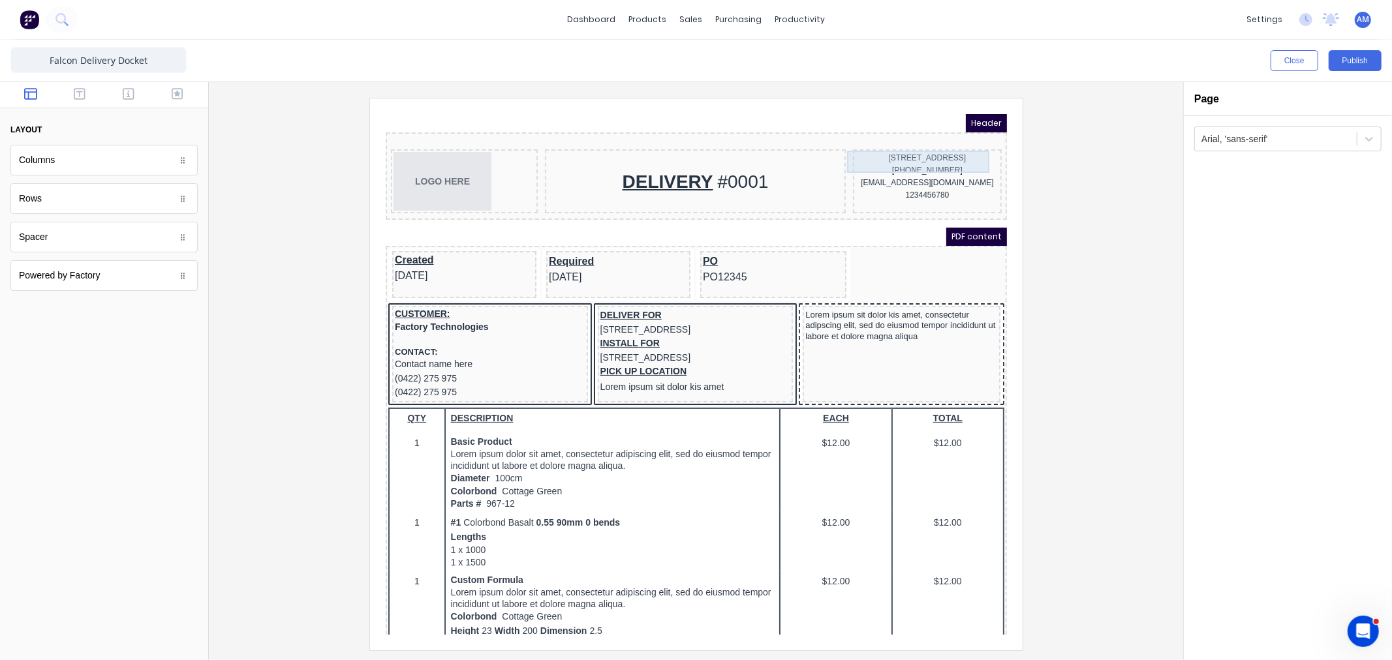
click at [931, 155] on div "[STREET_ADDRESS] (042) 2222 3333 [EMAIL_ADDRESS][DOMAIN_NAME] 1234456780" at bounding box center [911, 165] width 149 height 64
click at [926, 142] on div "[STREET_ADDRESS]" at bounding box center [911, 142] width 144 height 12
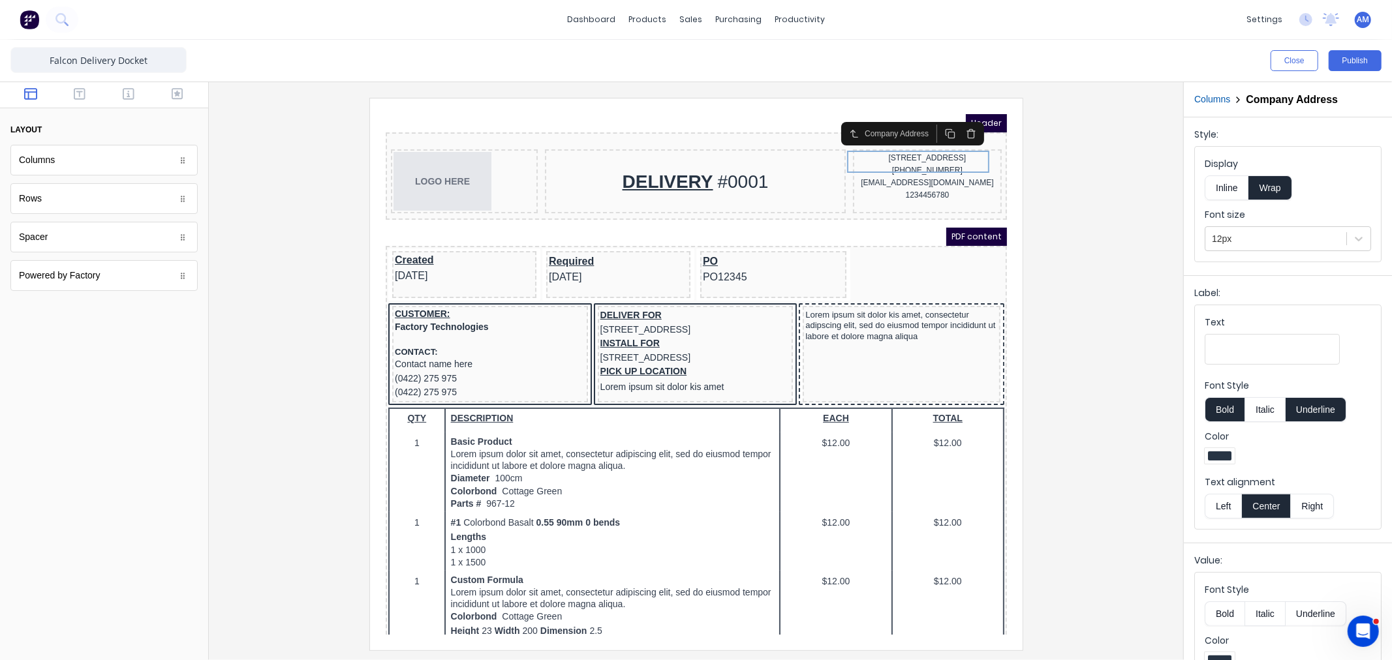
click at [1307, 509] on button "Right" at bounding box center [1312, 506] width 43 height 25
click at [902, 157] on div "[PHONE_NUMBER]" at bounding box center [911, 154] width 144 height 12
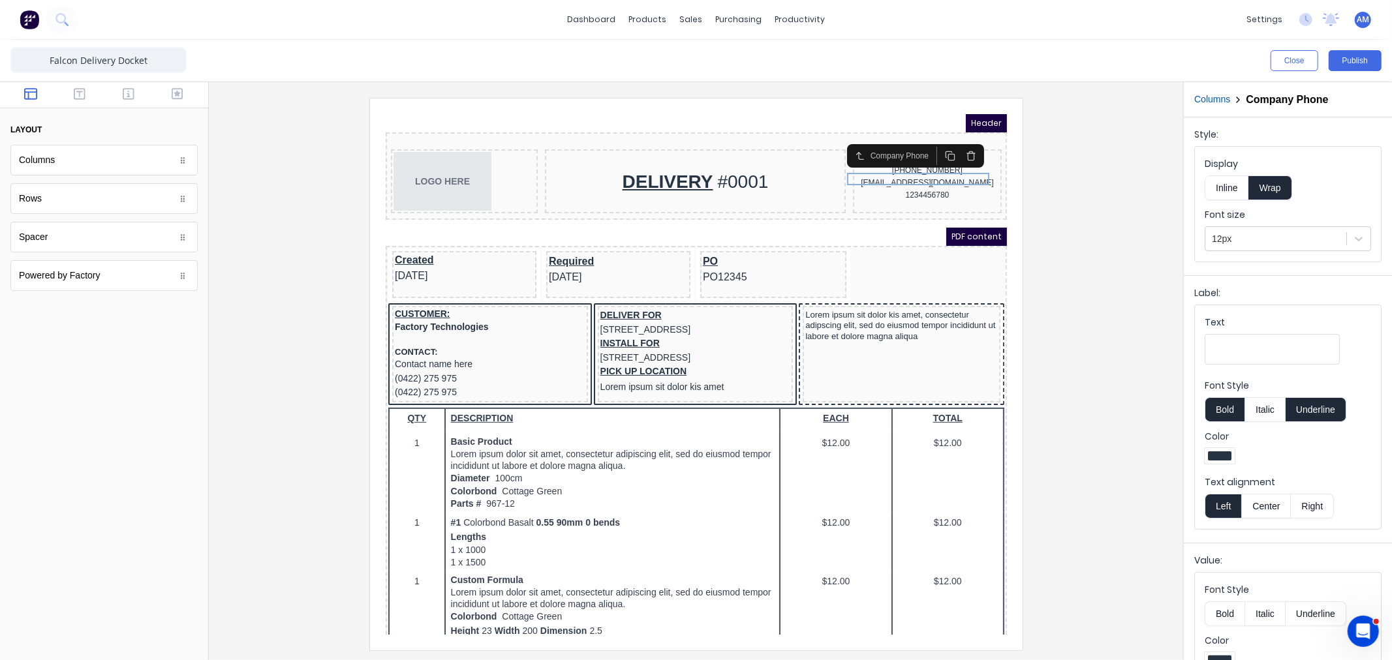
click at [1309, 505] on button "Right" at bounding box center [1312, 506] width 43 height 25
click at [926, 173] on div "[EMAIL_ADDRESS][DOMAIN_NAME]" at bounding box center [911, 167] width 144 height 12
click at [1307, 512] on button "Right" at bounding box center [1312, 506] width 43 height 25
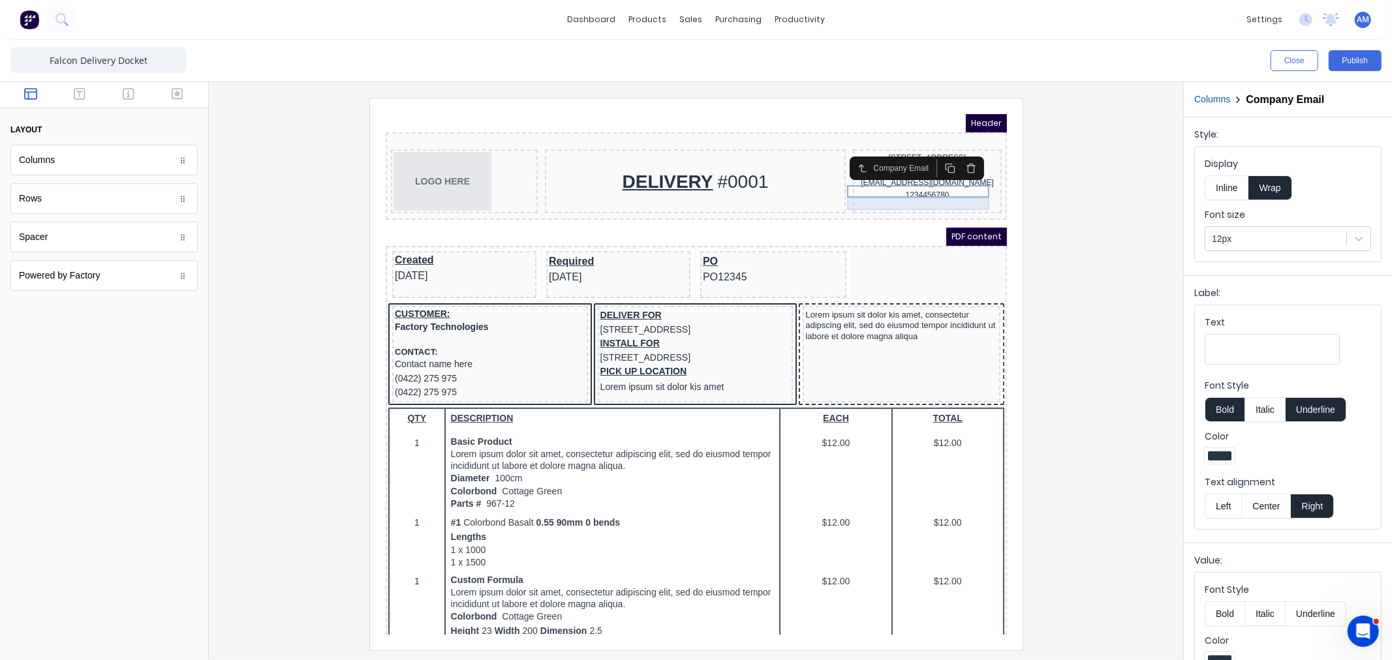
click at [902, 185] on div "1234456780" at bounding box center [911, 179] width 144 height 12
click at [1314, 501] on button "Right" at bounding box center [1312, 506] width 43 height 25
click at [1355, 61] on button "Publish" at bounding box center [1355, 60] width 53 height 21
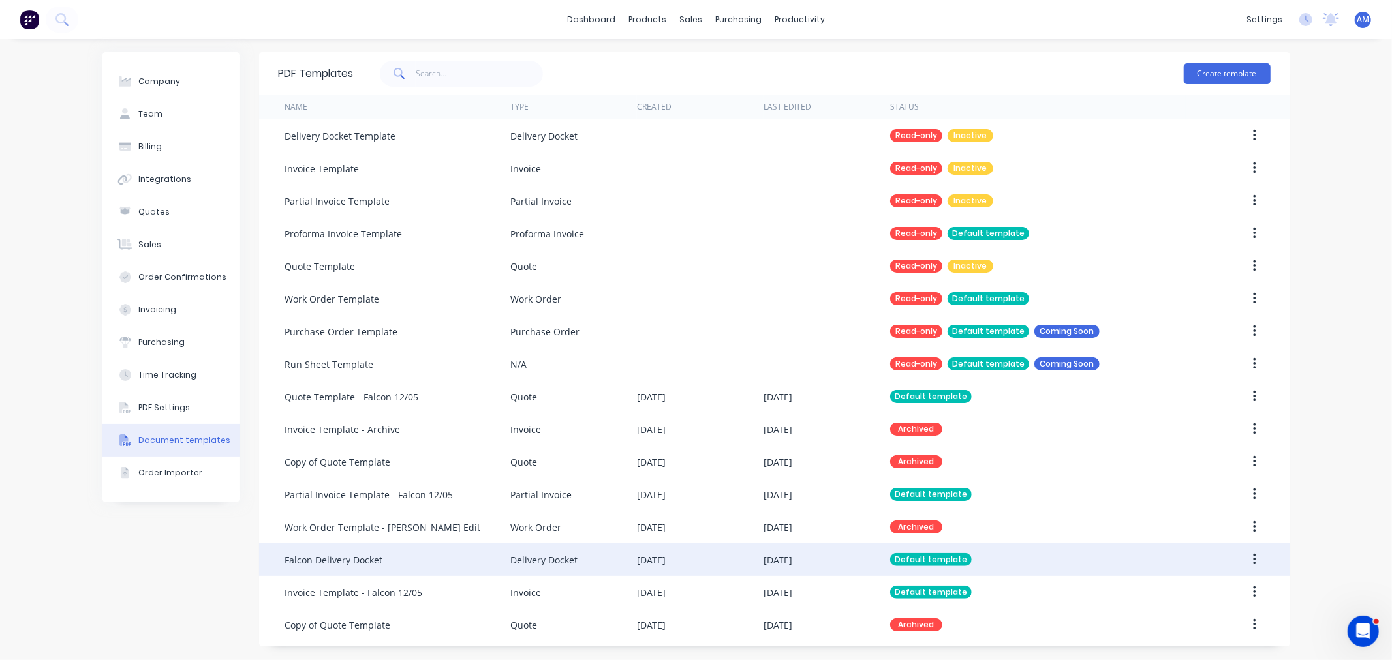
click at [366, 555] on div "Falcon Delivery Docket" at bounding box center [334, 560] width 98 height 14
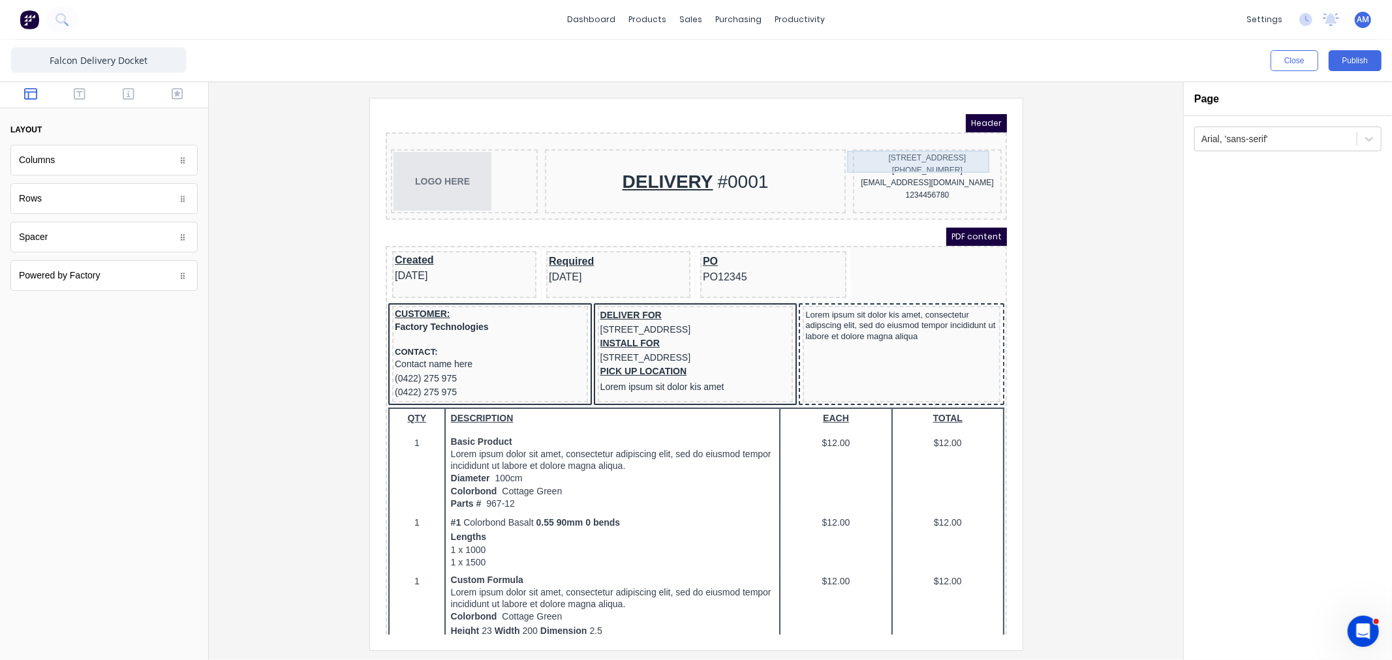
click at [876, 136] on div "[STREET_ADDRESS]" at bounding box center [911, 142] width 144 height 12
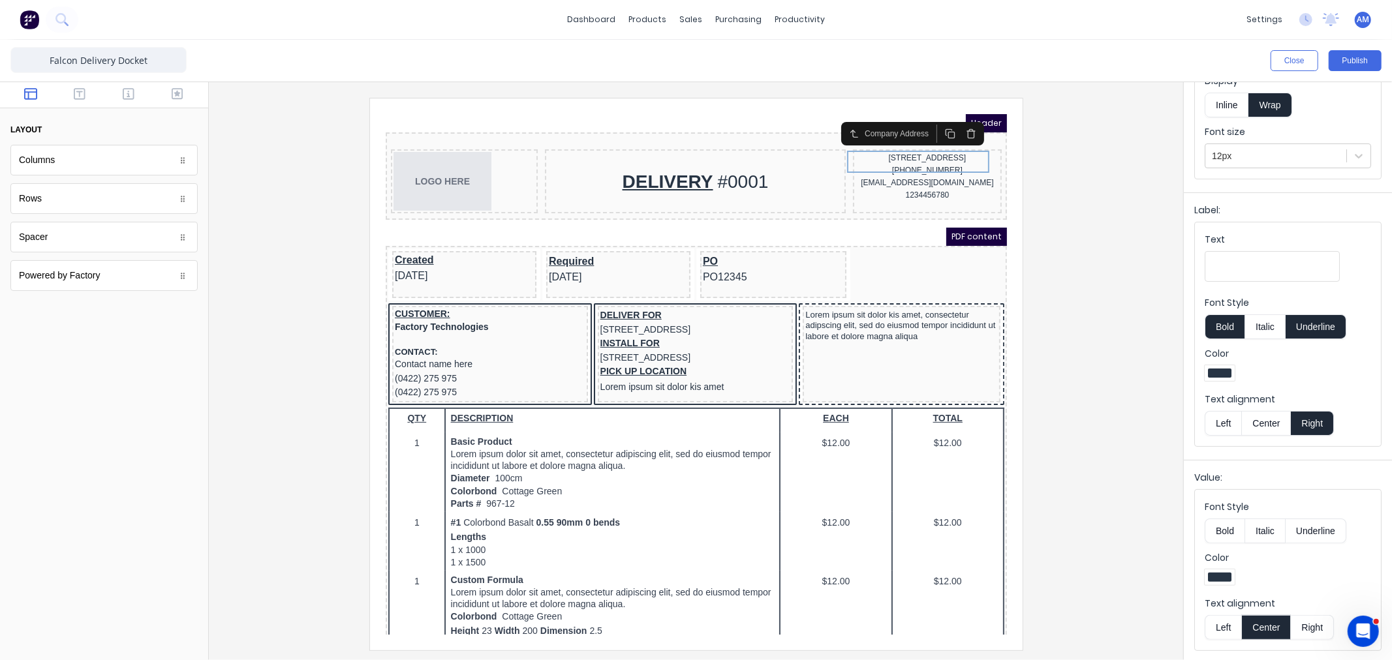
scroll to position [84, 0]
click at [1308, 626] on button "Right" at bounding box center [1312, 627] width 43 height 25
click at [1267, 420] on button "Center" at bounding box center [1266, 422] width 50 height 25
click at [901, 157] on div "[PHONE_NUMBER]" at bounding box center [911, 154] width 144 height 12
click at [1310, 623] on button "Right" at bounding box center [1312, 627] width 43 height 25
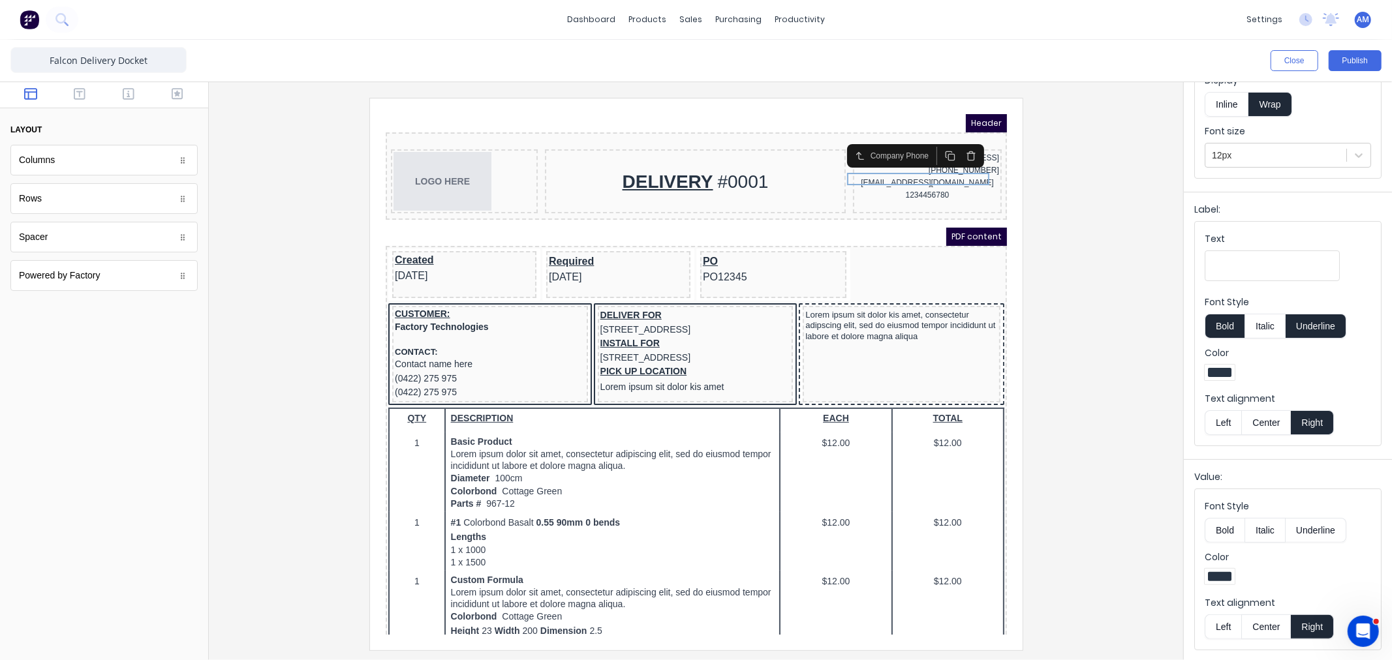
click at [1263, 425] on button "Center" at bounding box center [1266, 422] width 50 height 25
click at [912, 173] on div "xxxxxxx@xxxxx.com" at bounding box center [911, 167] width 144 height 12
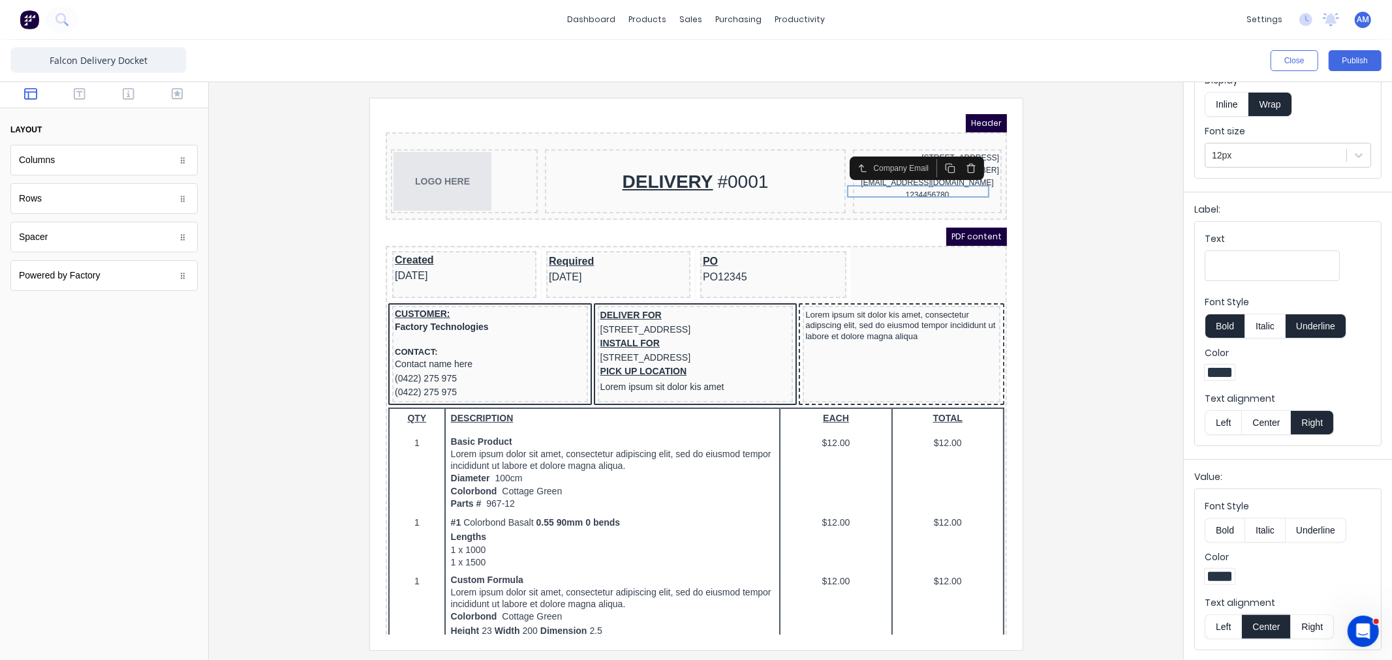
drag, startPoint x: 1315, startPoint y: 620, endPoint x: 1310, endPoint y: 589, distance: 31.0
click at [1314, 620] on button "Right" at bounding box center [1312, 627] width 43 height 25
click at [1263, 425] on button "Center" at bounding box center [1266, 422] width 50 height 25
click at [903, 173] on div "[EMAIL_ADDRESS][DOMAIN_NAME]" at bounding box center [911, 167] width 144 height 12
click at [901, 185] on div "1234456780" at bounding box center [911, 179] width 144 height 12
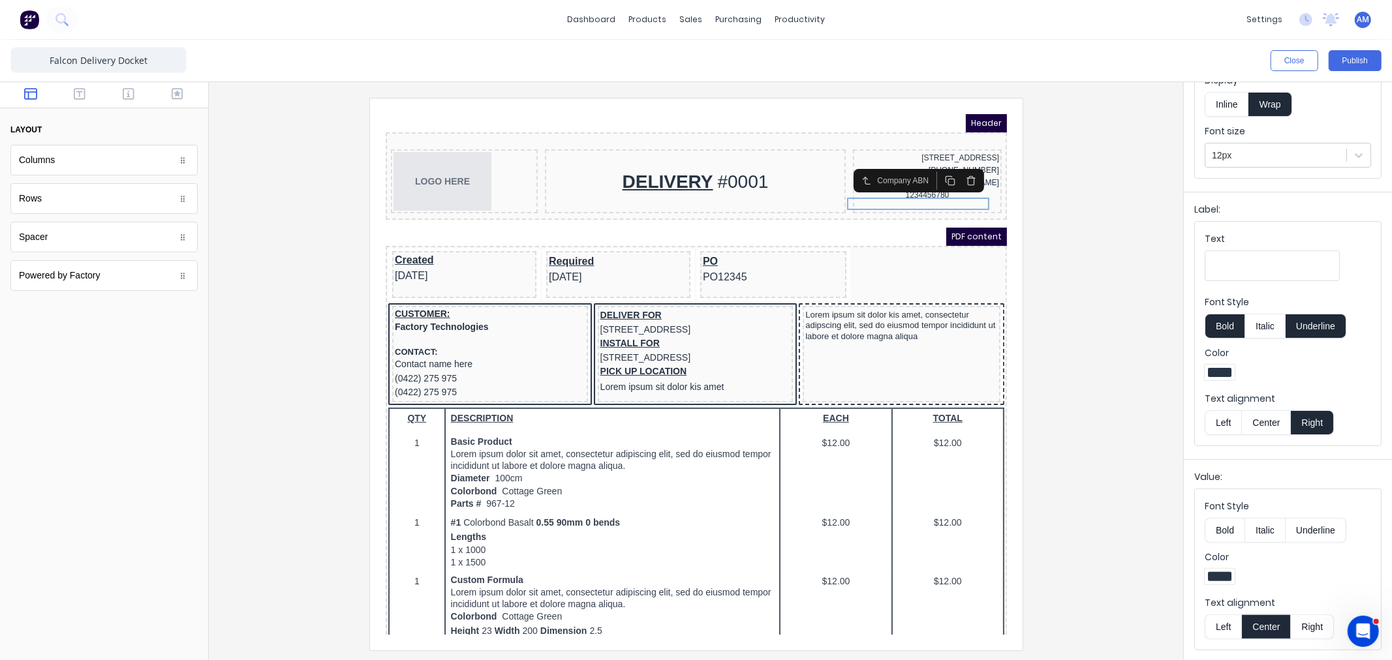
drag, startPoint x: 1313, startPoint y: 628, endPoint x: 1301, endPoint y: 596, distance: 34.9
click at [1313, 628] on button "Right" at bounding box center [1312, 627] width 43 height 25
click at [1269, 427] on button "Center" at bounding box center [1266, 422] width 50 height 25
click at [839, 101] on iframe at bounding box center [696, 375] width 653 height 552
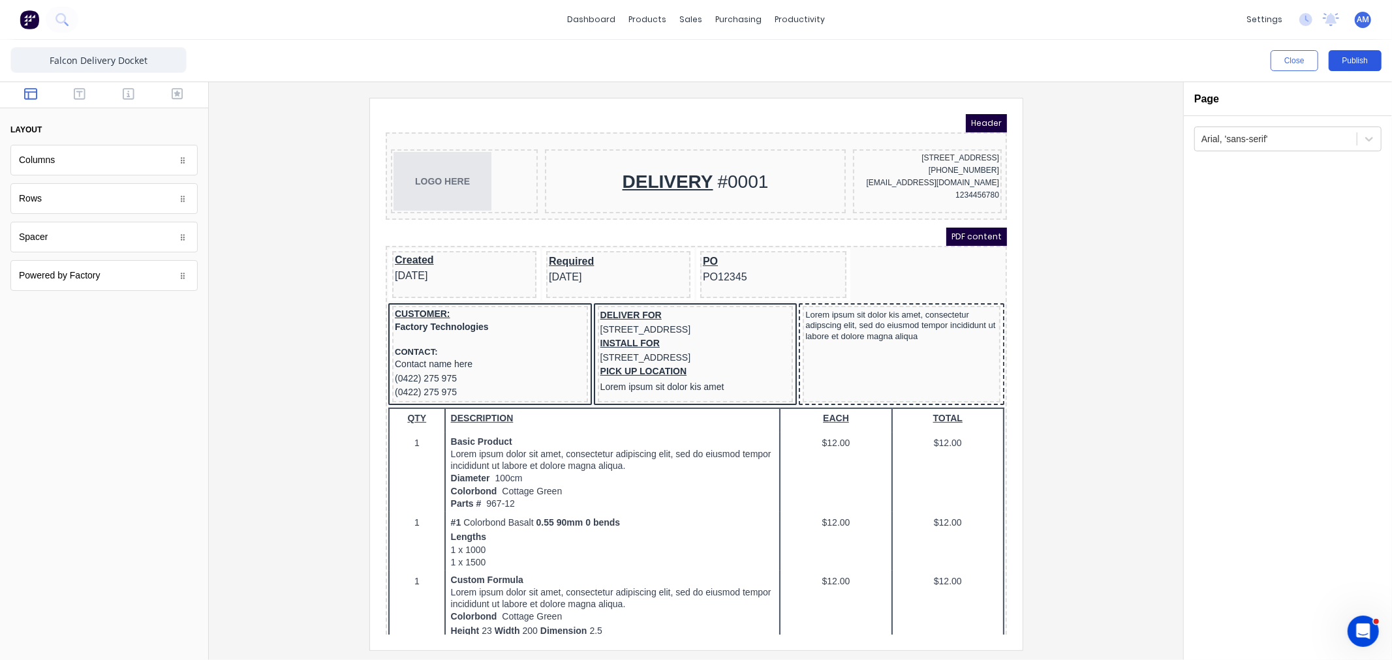
click at [1351, 63] on button "Publish" at bounding box center [1355, 60] width 53 height 21
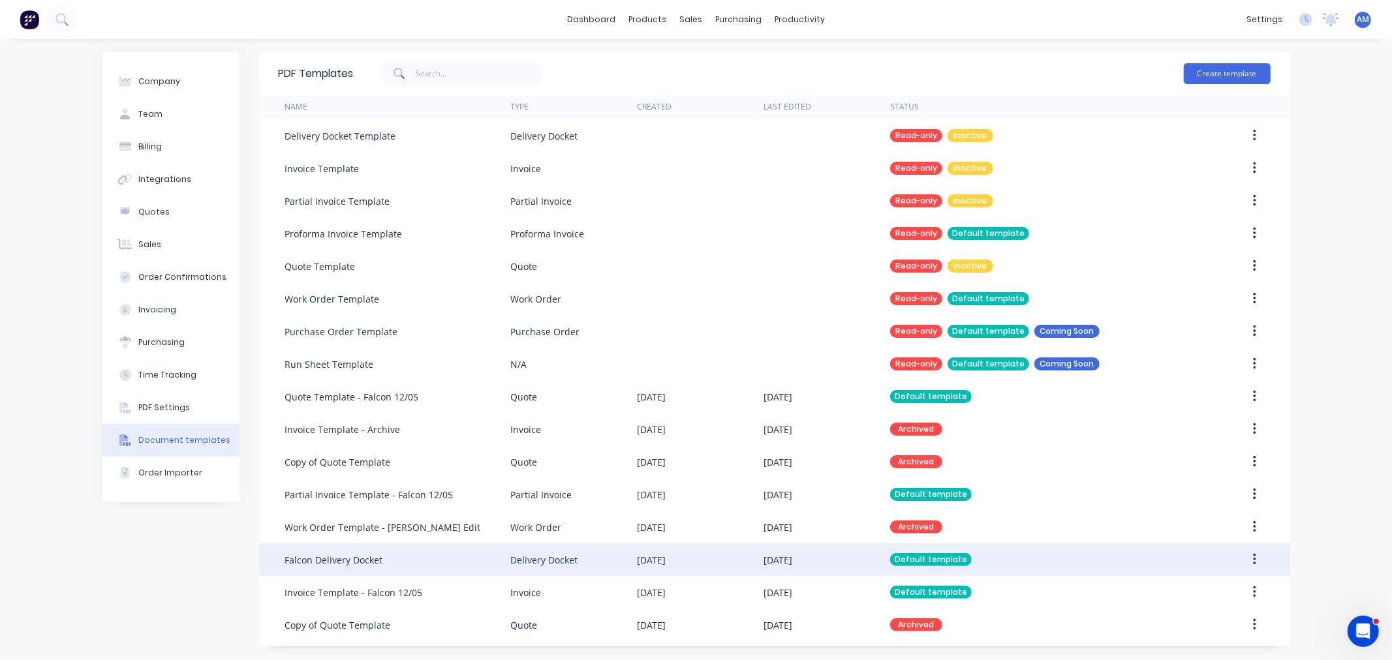
click at [375, 550] on div "Falcon Delivery Docket" at bounding box center [397, 560] width 225 height 33
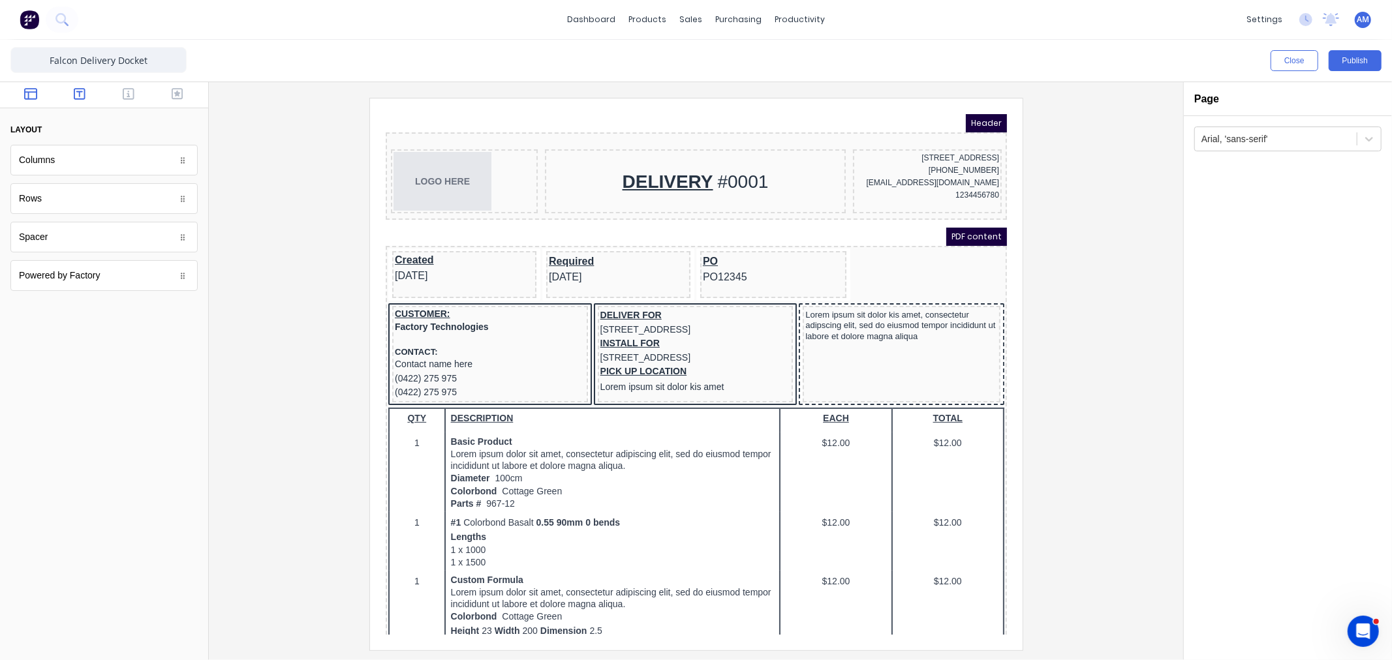
click at [80, 91] on icon "button" at bounding box center [80, 93] width 12 height 13
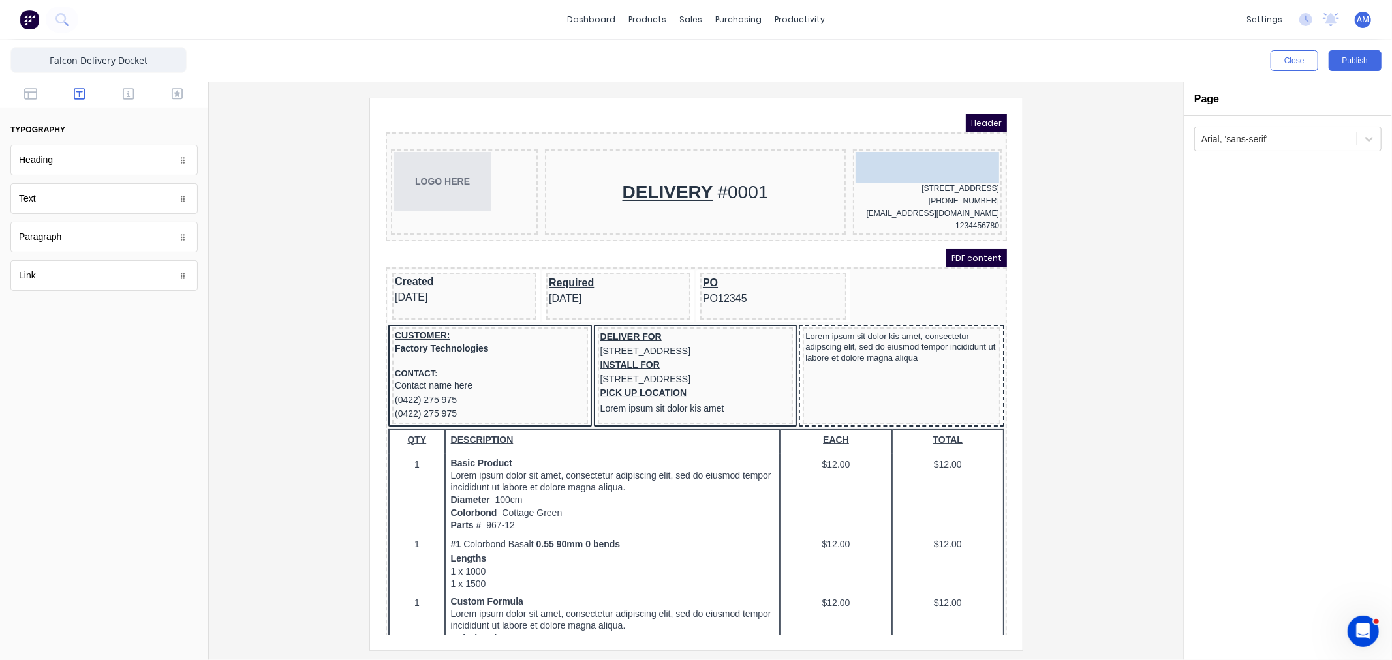
drag, startPoint x: 61, startPoint y: 206, endPoint x: 908, endPoint y: 161, distance: 849.0
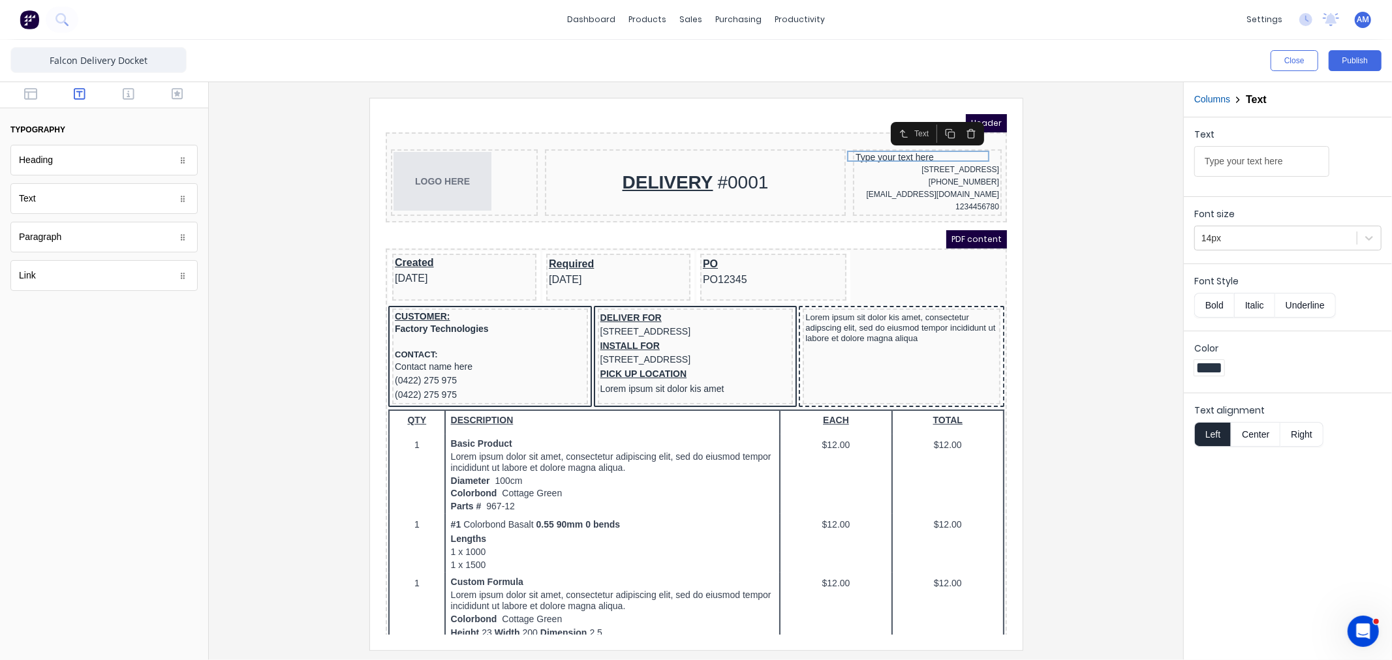
click at [1293, 428] on button "Right" at bounding box center [1301, 434] width 43 height 25
drag, startPoint x: 1299, startPoint y: 154, endPoint x: 1098, endPoint y: 166, distance: 200.7
click at [1098, 163] on div "Close Publish Components typography Heading Heading Text Text Paragraph Paragra…" at bounding box center [696, 350] width 1392 height 621
type input "f"
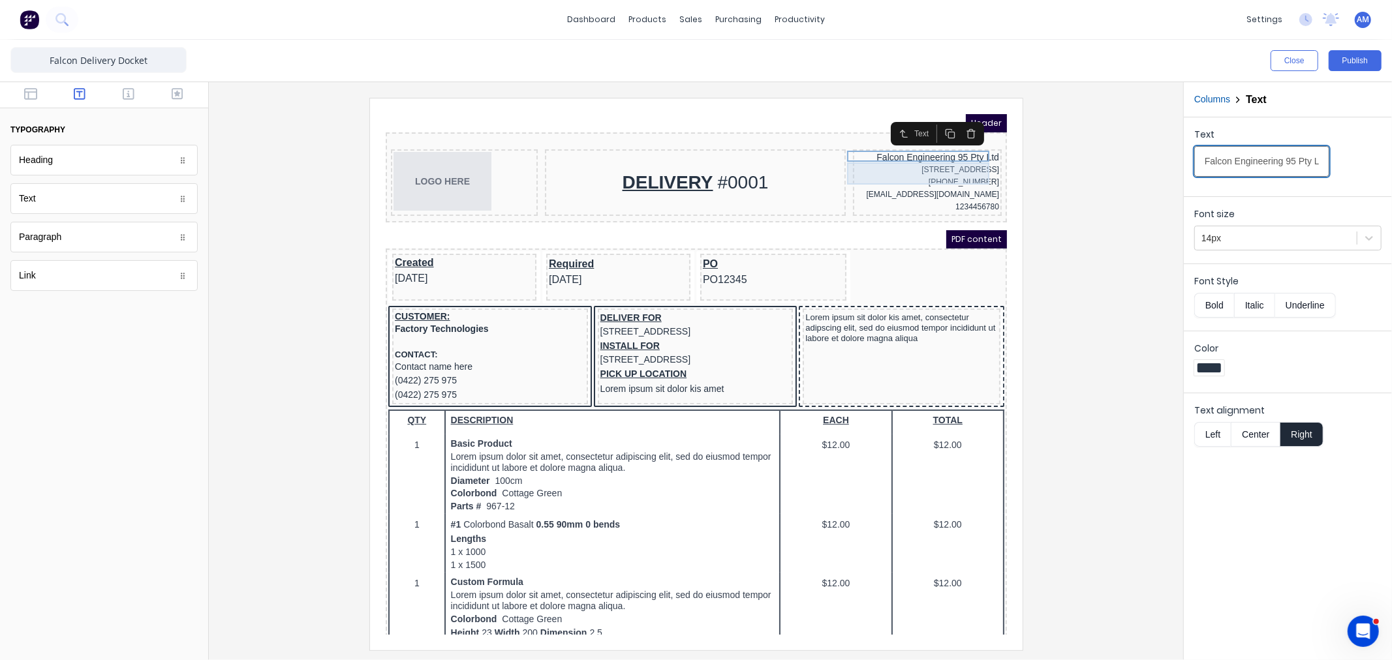
type input "Falcon Engineering 95 Pty Ltd"
click at [946, 148] on div "[STREET_ADDRESS]" at bounding box center [911, 153] width 144 height 12
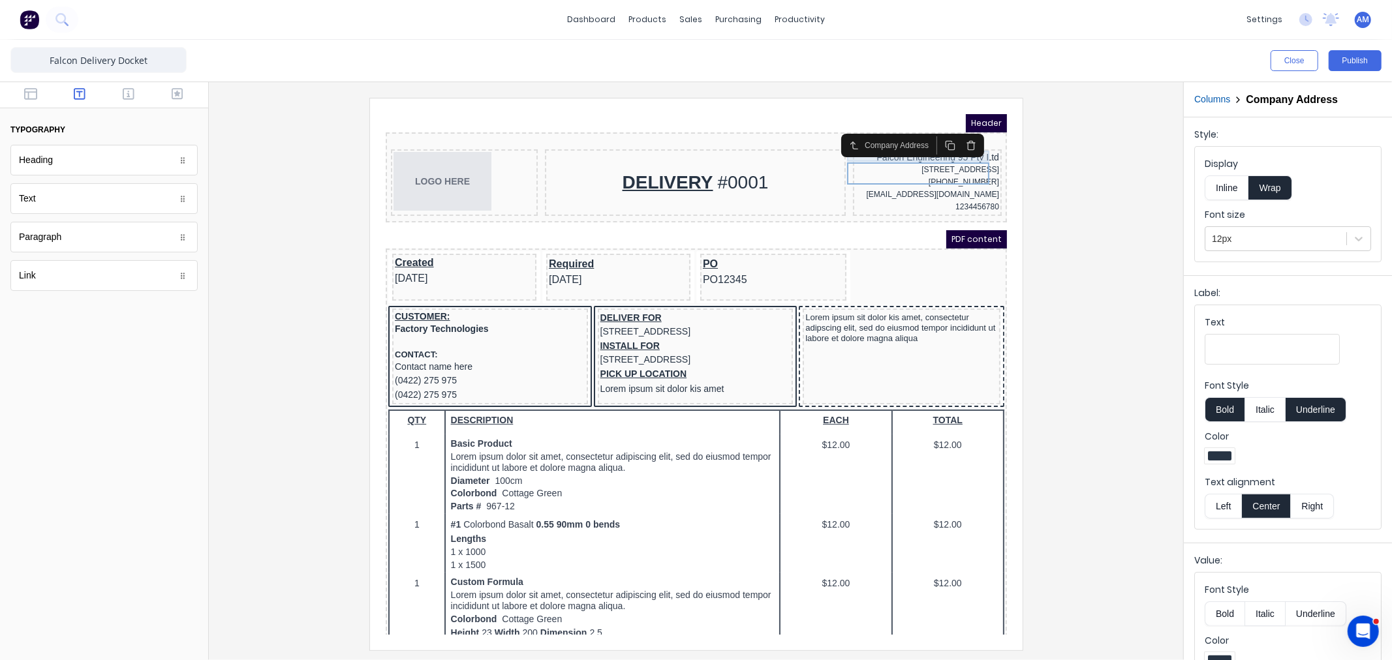
click at [903, 142] on div "Falcon Engineering 95 Pty Ltd" at bounding box center [911, 142] width 144 height 12
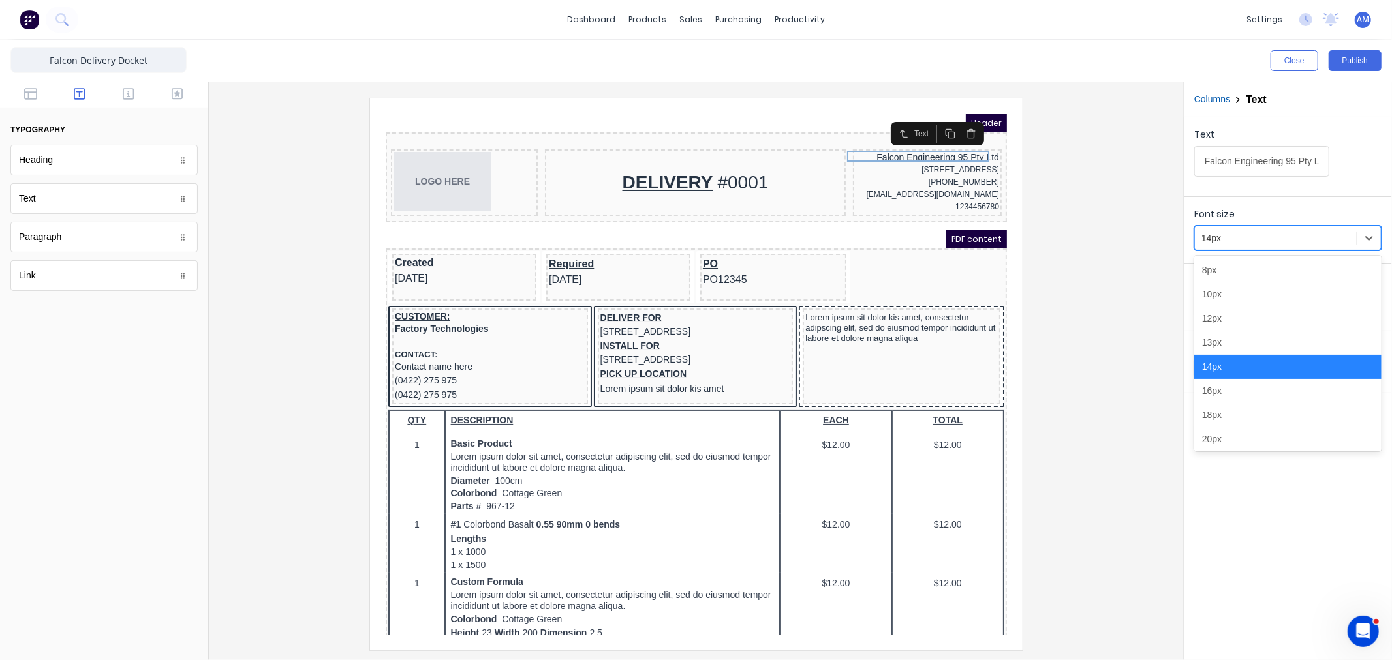
click at [1224, 238] on div at bounding box center [1275, 238] width 149 height 16
click at [1218, 318] on div "12px" at bounding box center [1287, 319] width 187 height 24
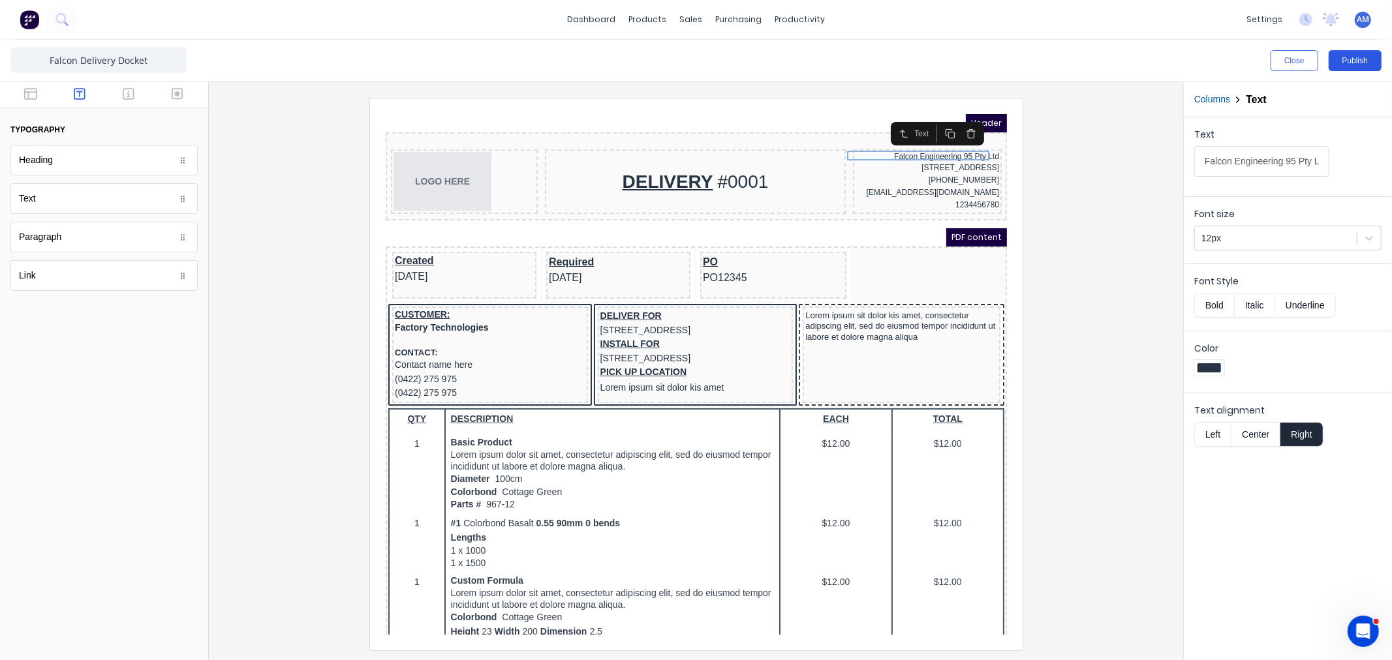
click at [1365, 57] on button "Publish" at bounding box center [1355, 60] width 53 height 21
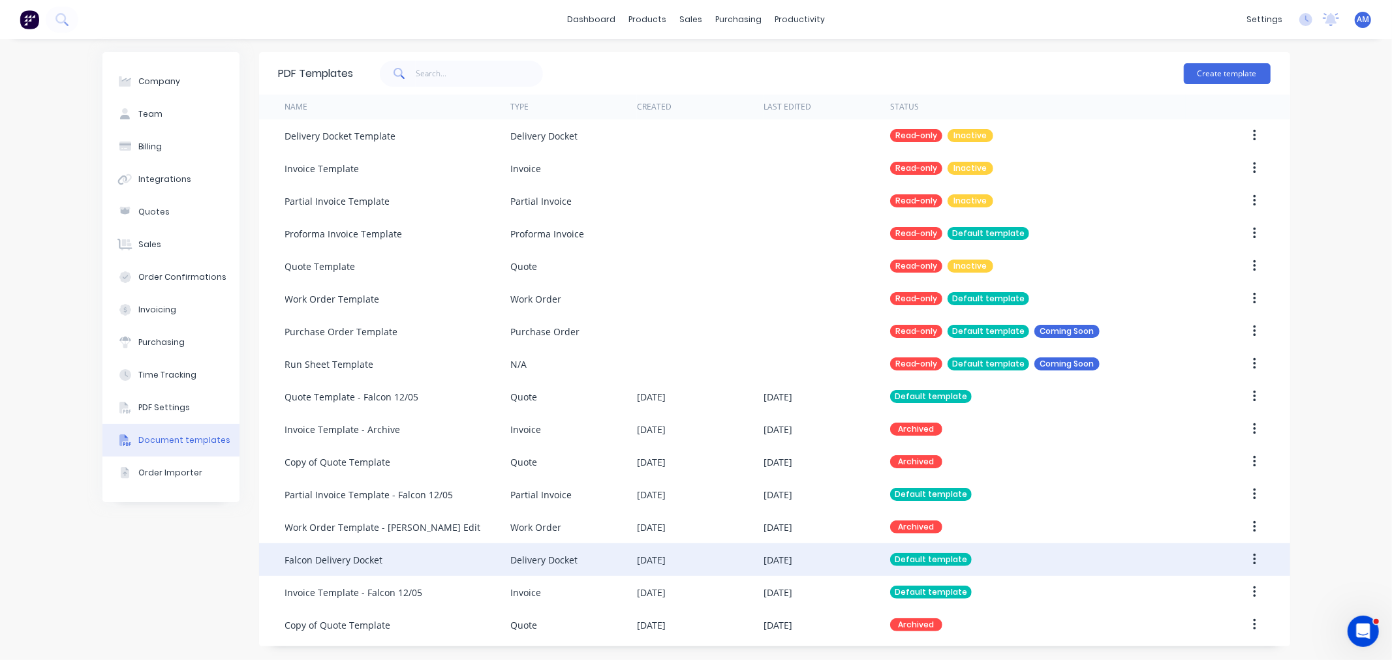
click at [369, 553] on div "Falcon Delivery Docket" at bounding box center [334, 560] width 98 height 14
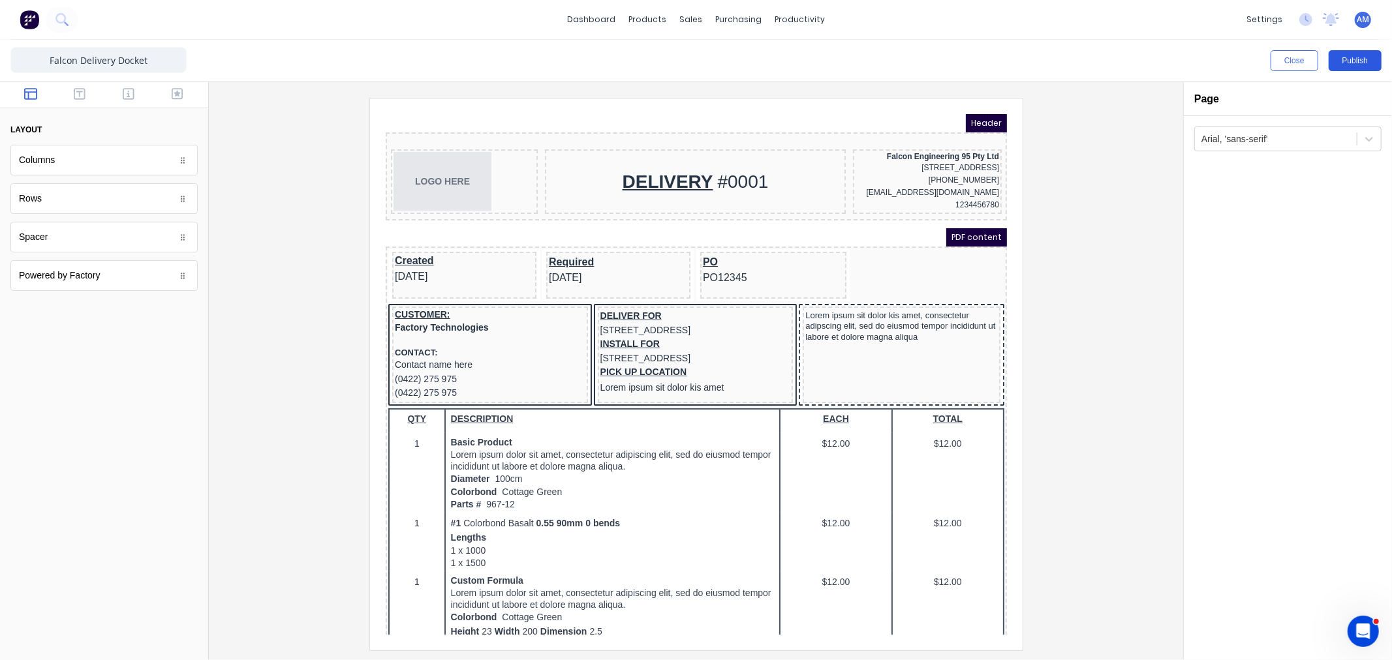
click at [1359, 63] on button "Publish" at bounding box center [1355, 60] width 53 height 21
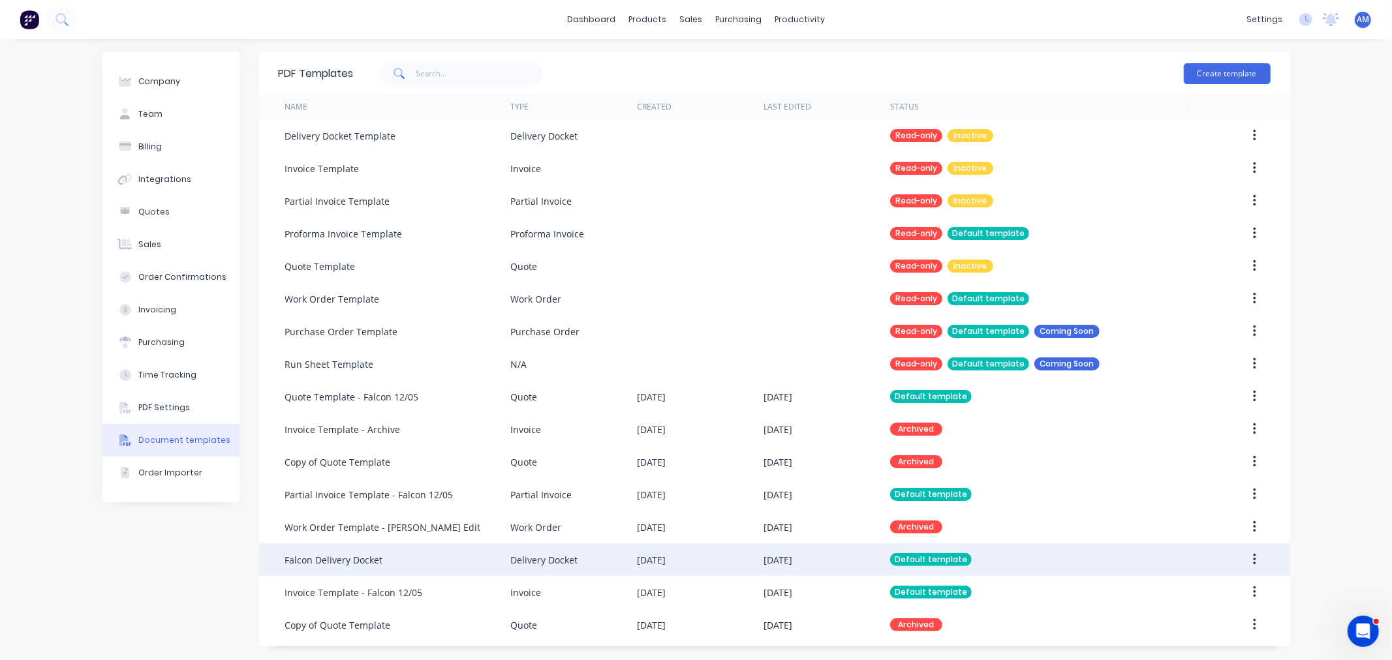
click at [356, 555] on div "Falcon Delivery Docket" at bounding box center [334, 560] width 98 height 14
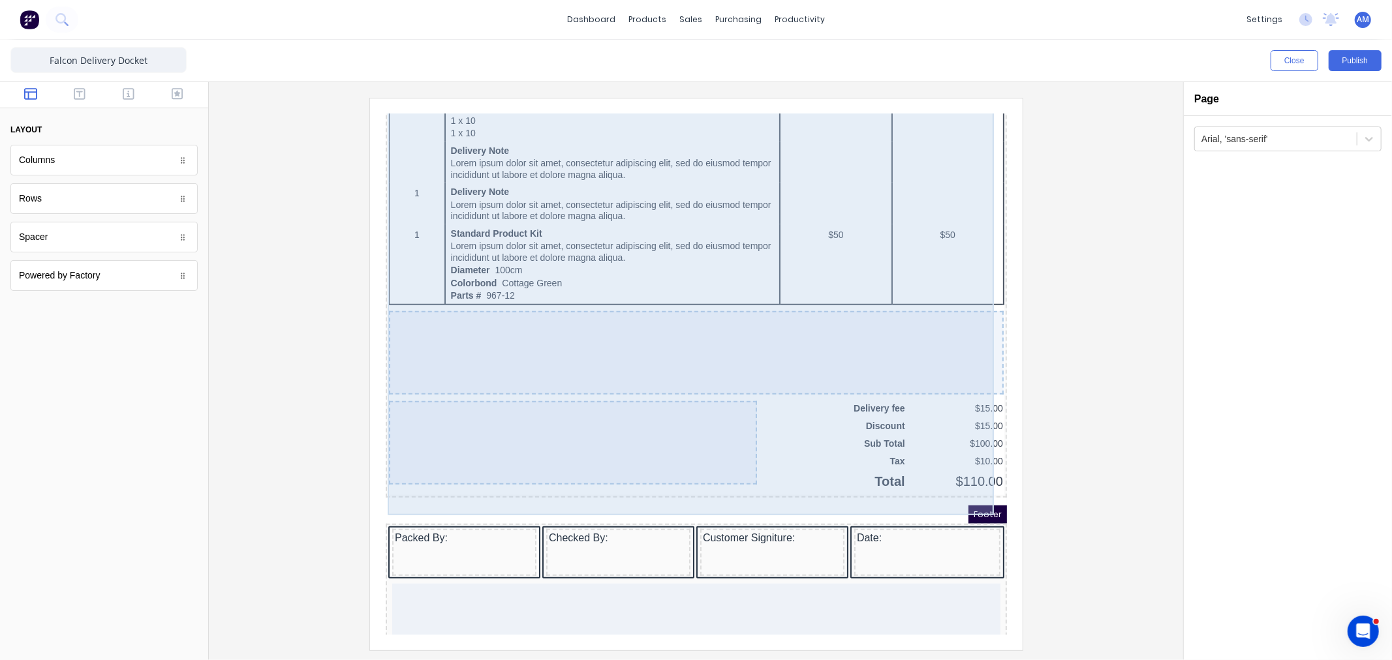
scroll to position [814, 0]
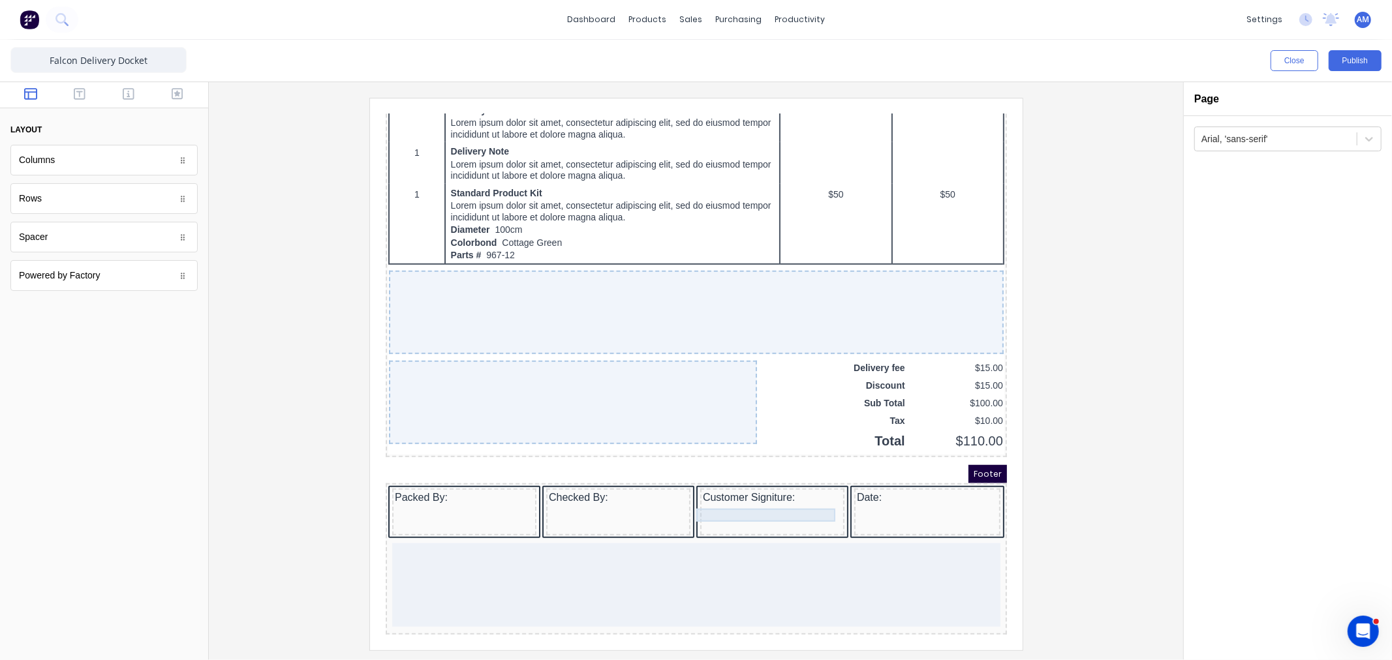
click at [717, 475] on div "Customer Signiture:" at bounding box center [756, 481] width 139 height 13
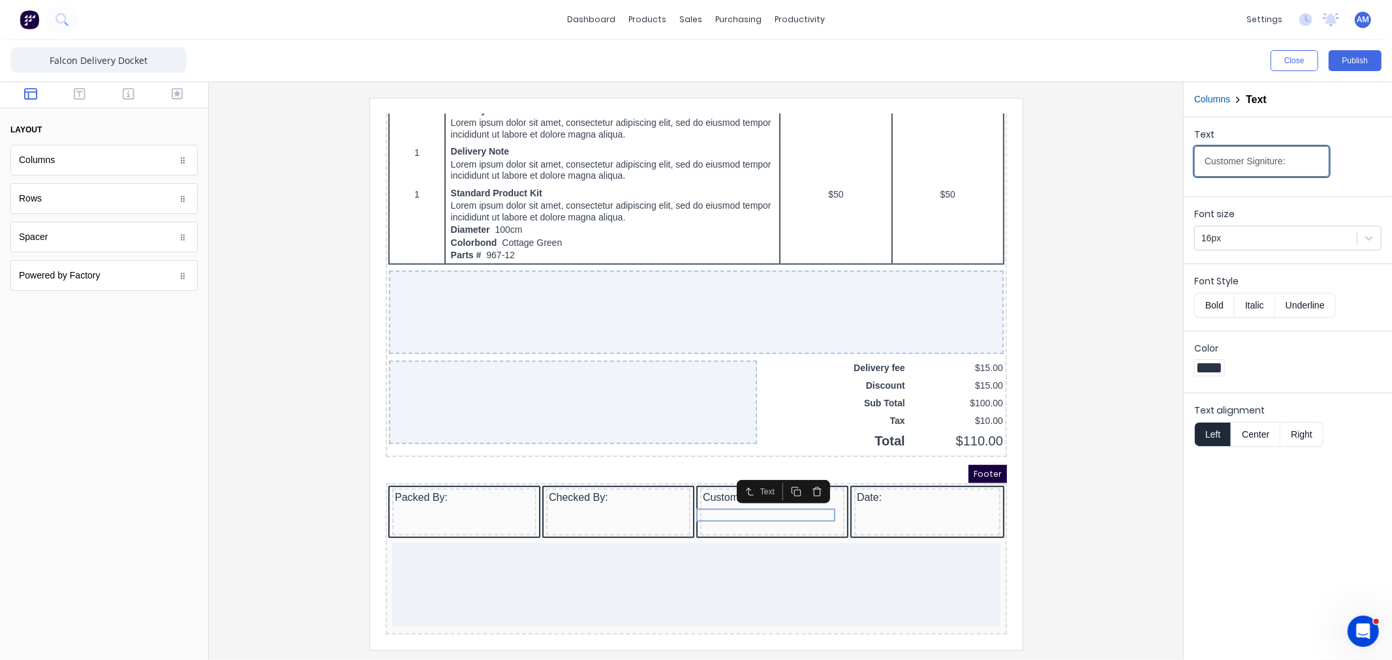
drag, startPoint x: 1281, startPoint y: 162, endPoint x: 1132, endPoint y: 175, distance: 149.4
click at [1132, 175] on div "Close Publish Components layout Columns Columns Rows Rows Spacer Spacer Powered…" at bounding box center [696, 350] width 1392 height 621
type input "Received By:"
click at [1356, 59] on button "Publish" at bounding box center [1355, 60] width 53 height 21
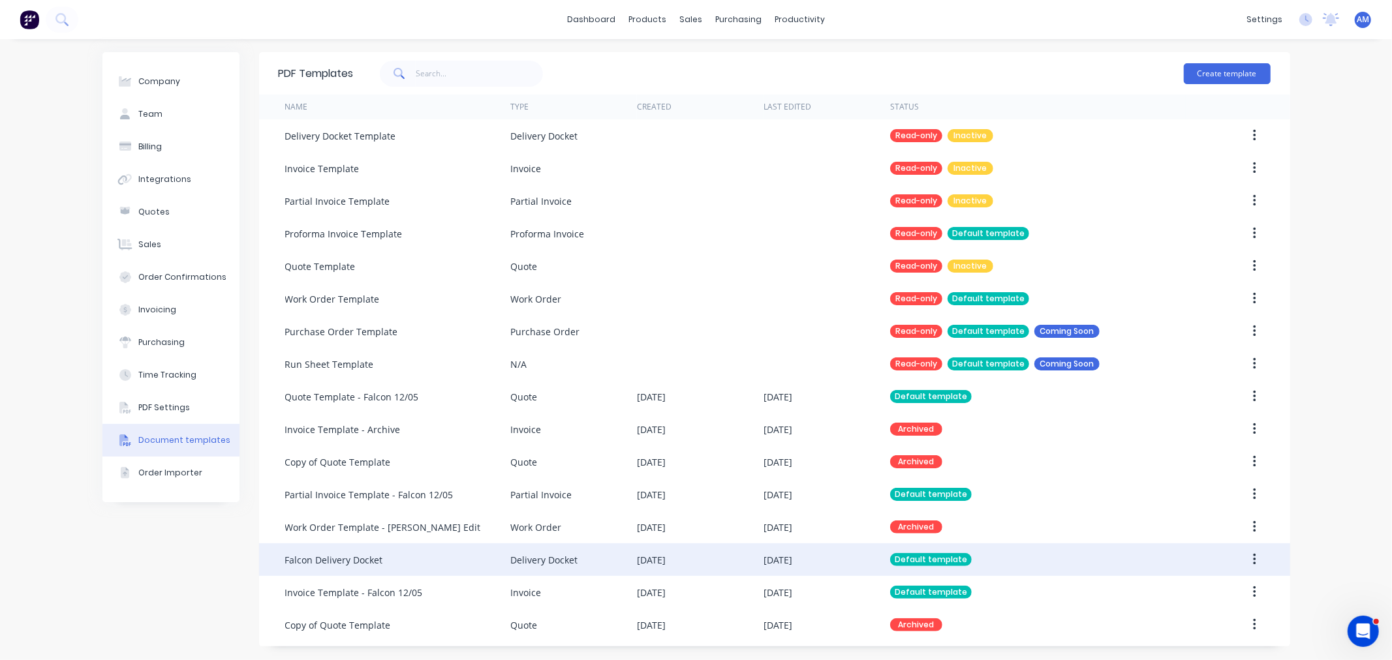
click at [356, 553] on div "Falcon Delivery Docket" at bounding box center [334, 560] width 98 height 14
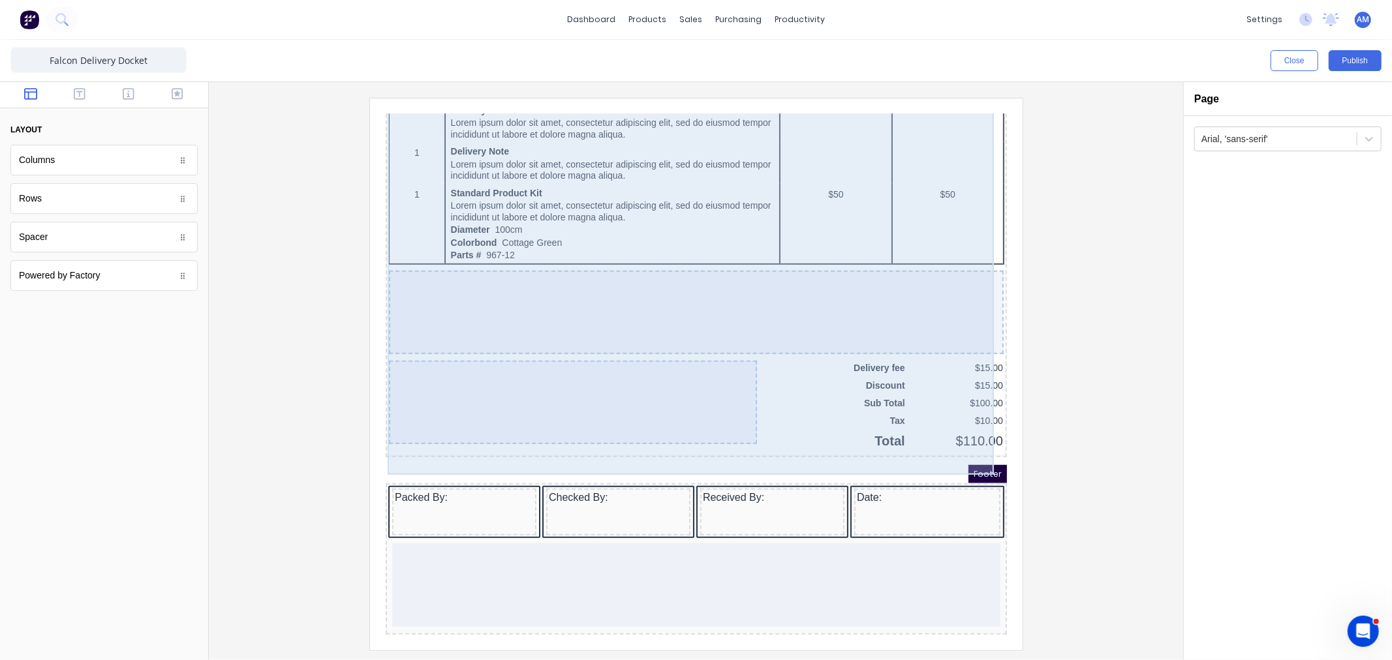
scroll to position [814, 0]
click at [551, 401] on div at bounding box center [557, 387] width 368 height 84
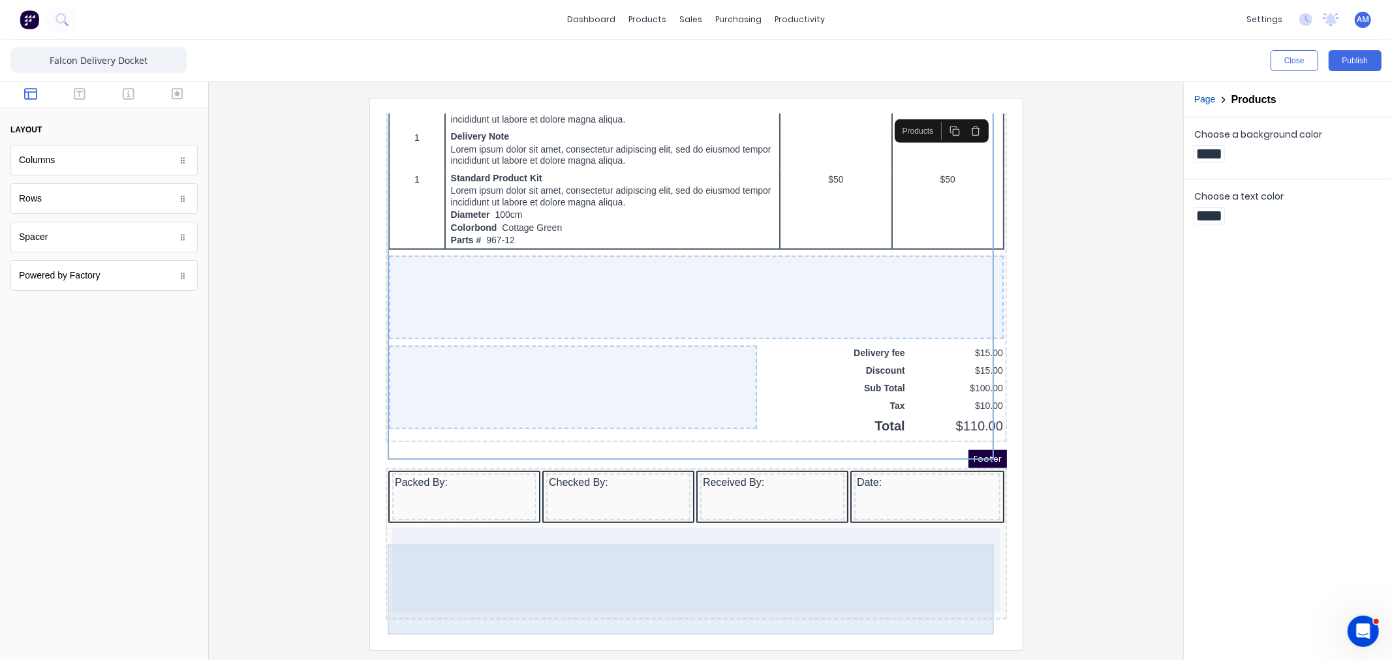
click at [694, 554] on div at bounding box center [680, 554] width 608 height 84
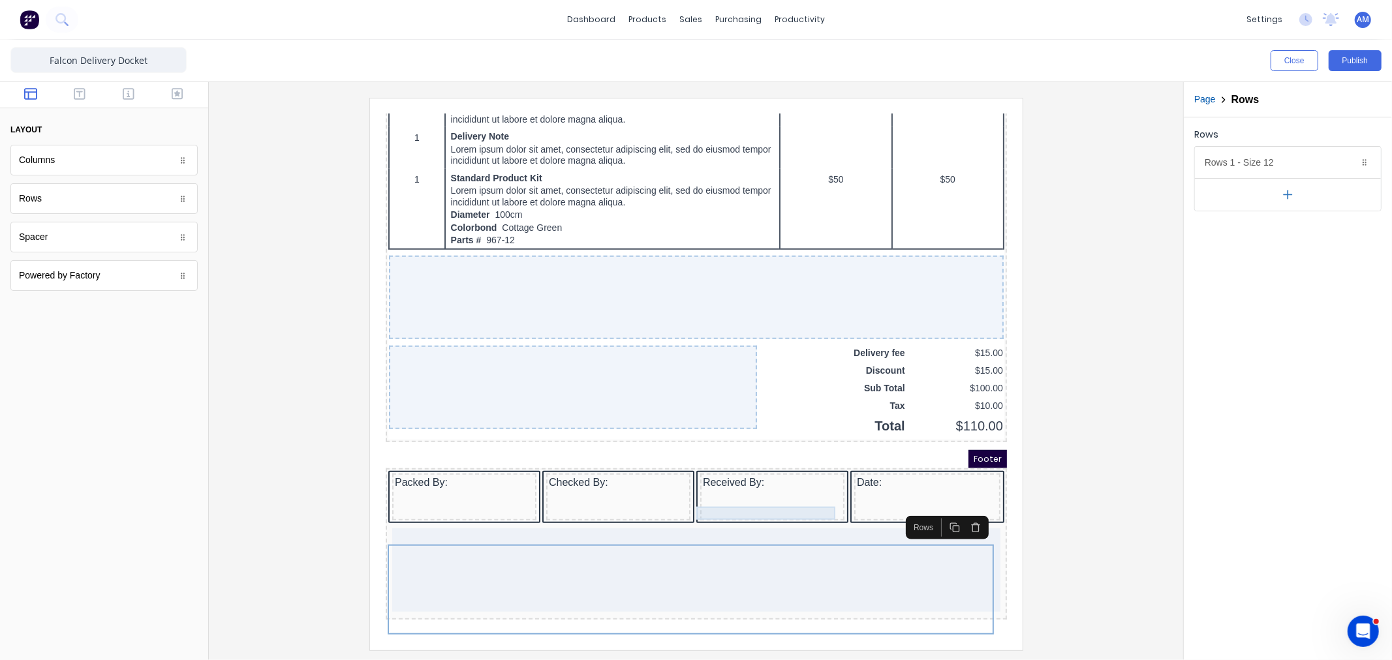
click at [728, 485] on div at bounding box center [756, 479] width 139 height 13
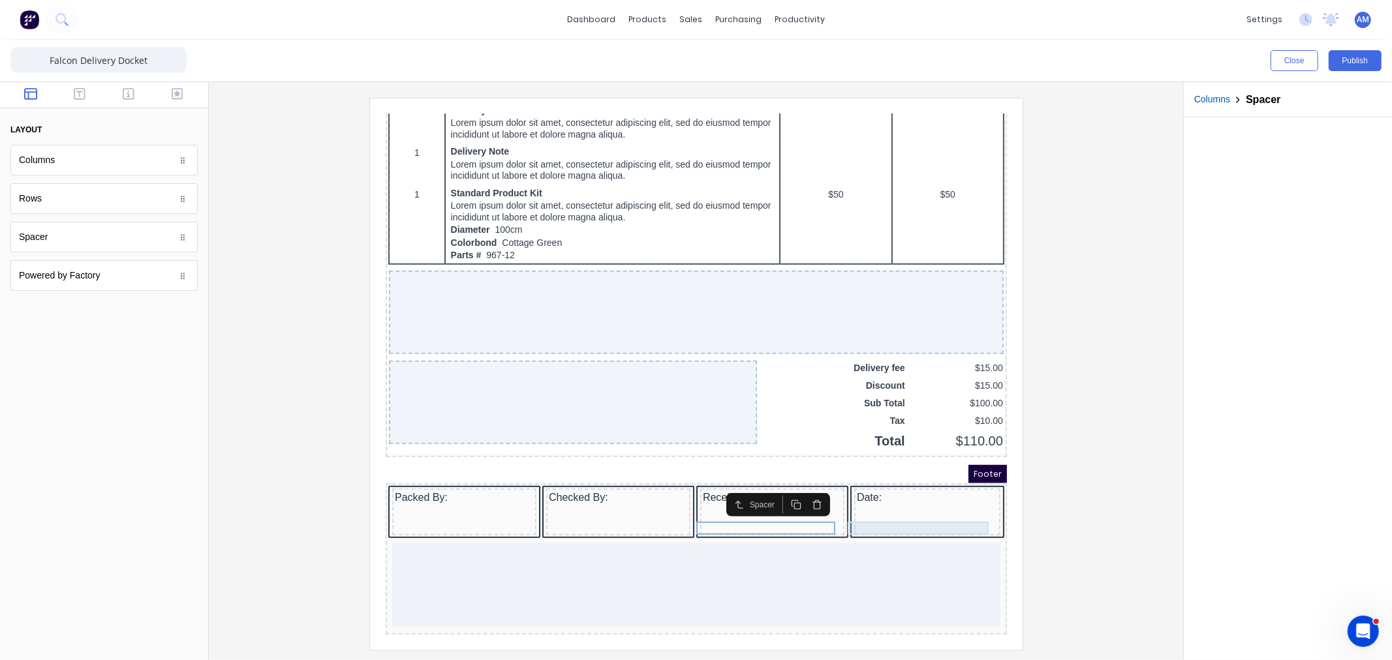
click at [900, 488] on div at bounding box center [911, 494] width 141 height 13
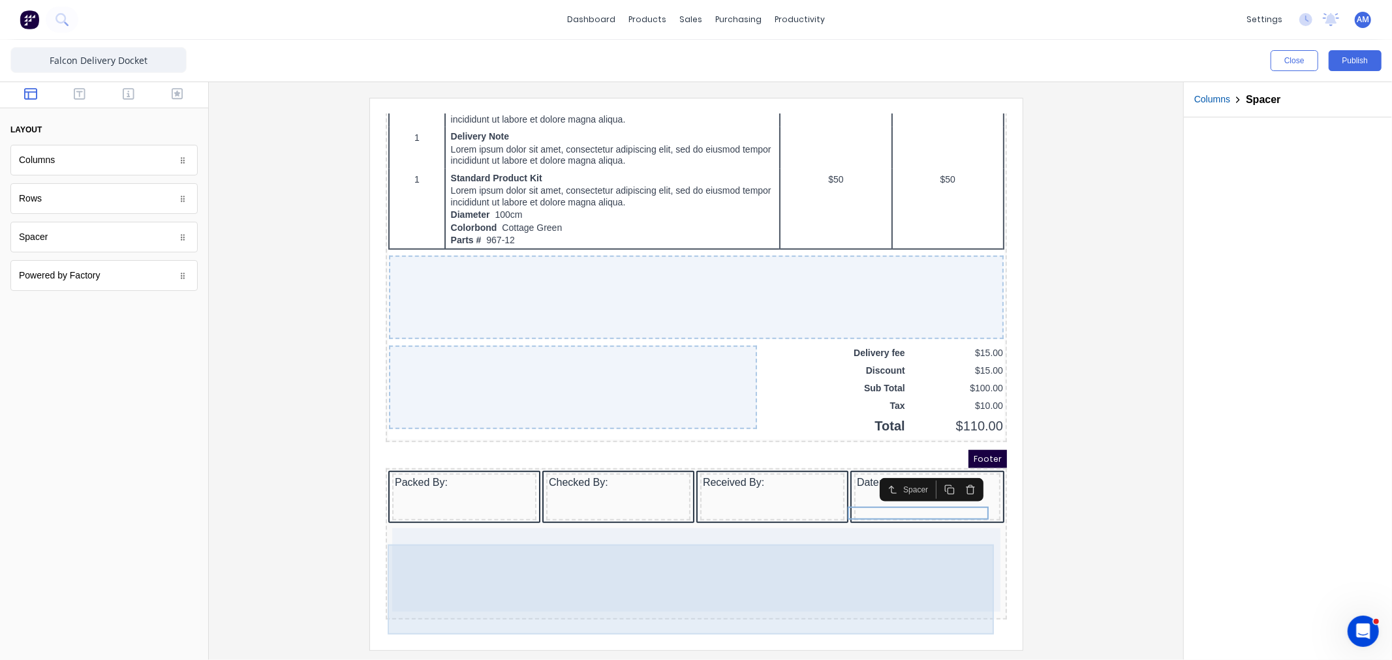
click at [807, 527] on div at bounding box center [680, 554] width 608 height 84
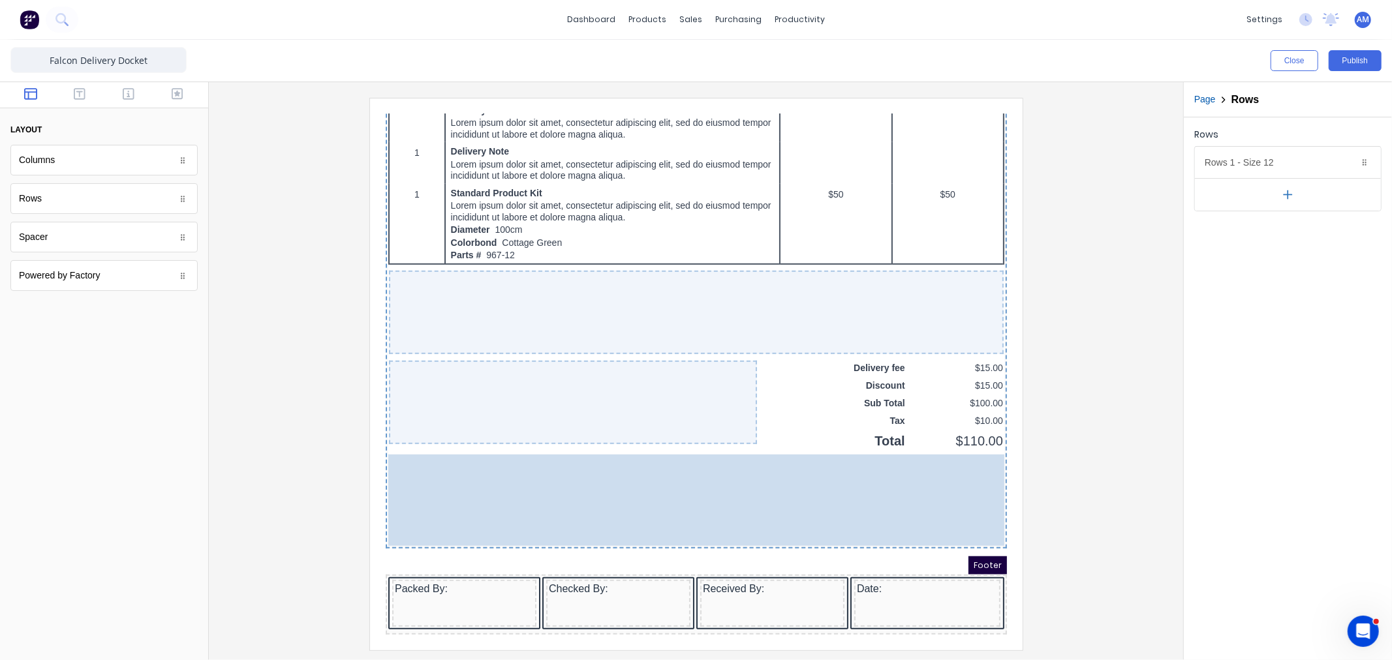
drag, startPoint x: 704, startPoint y: 548, endPoint x: 604, endPoint y: 490, distance: 116.1
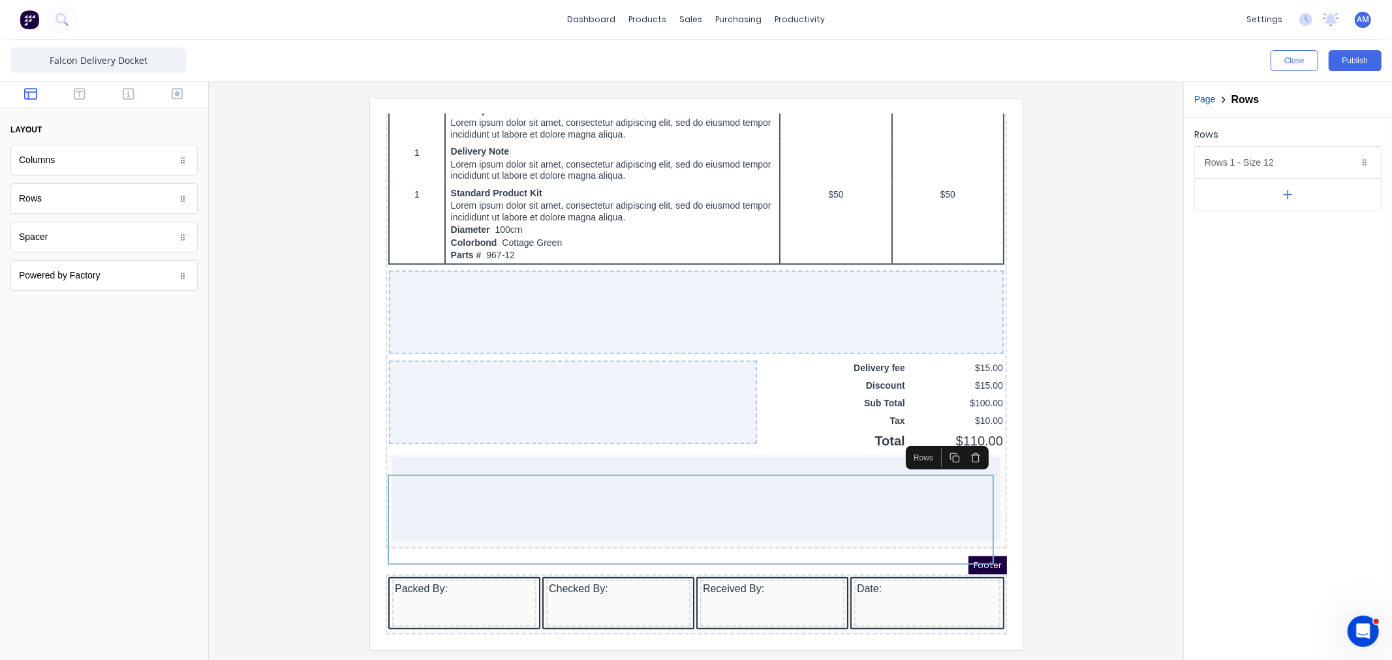
click at [925, 547] on div "Footer" at bounding box center [679, 549] width 621 height 18
click at [922, 553] on div "Footer" at bounding box center [679, 549] width 621 height 18
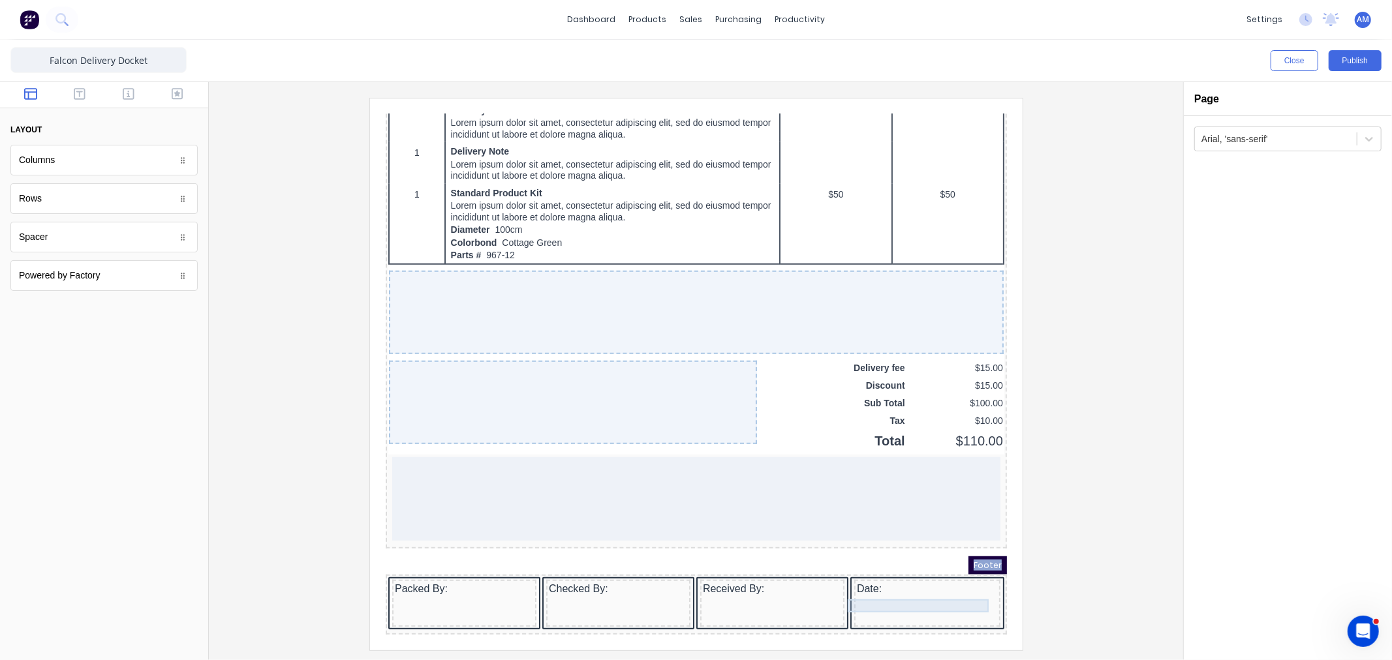
click at [923, 566] on div "Date:" at bounding box center [911, 572] width 141 height 13
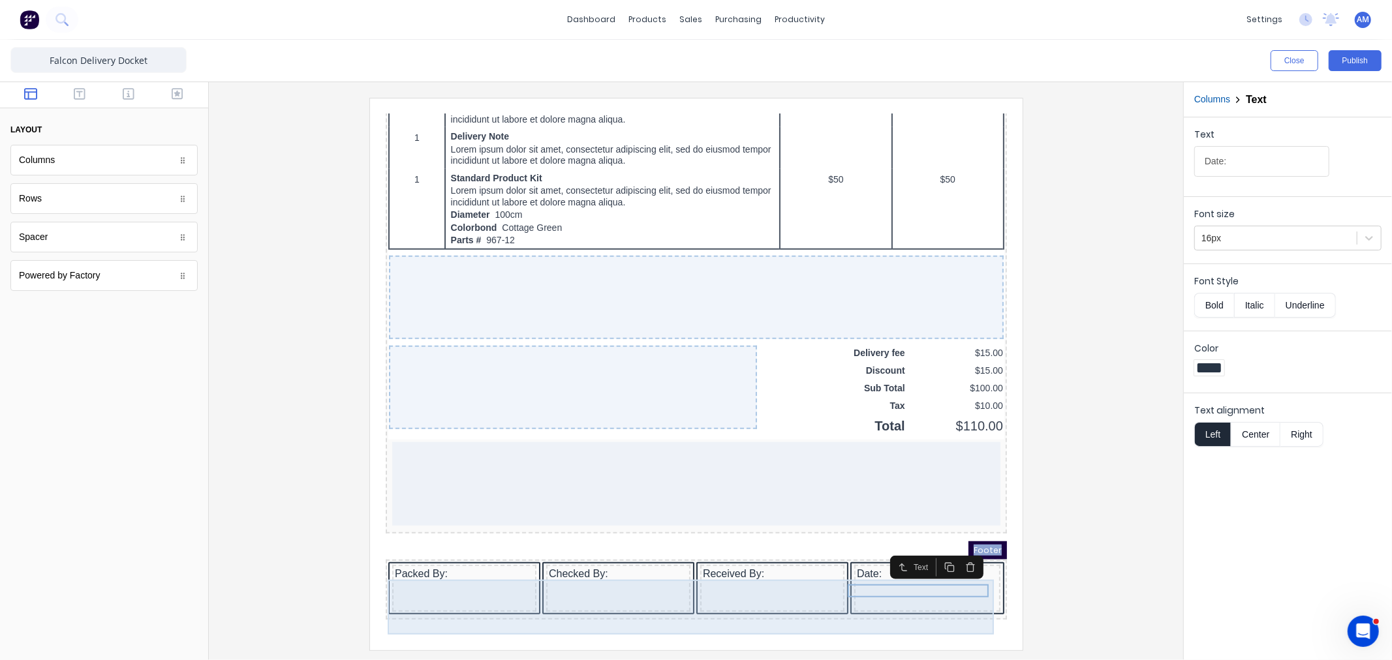
click at [874, 557] on div "Date:" at bounding box center [911, 572] width 146 height 47
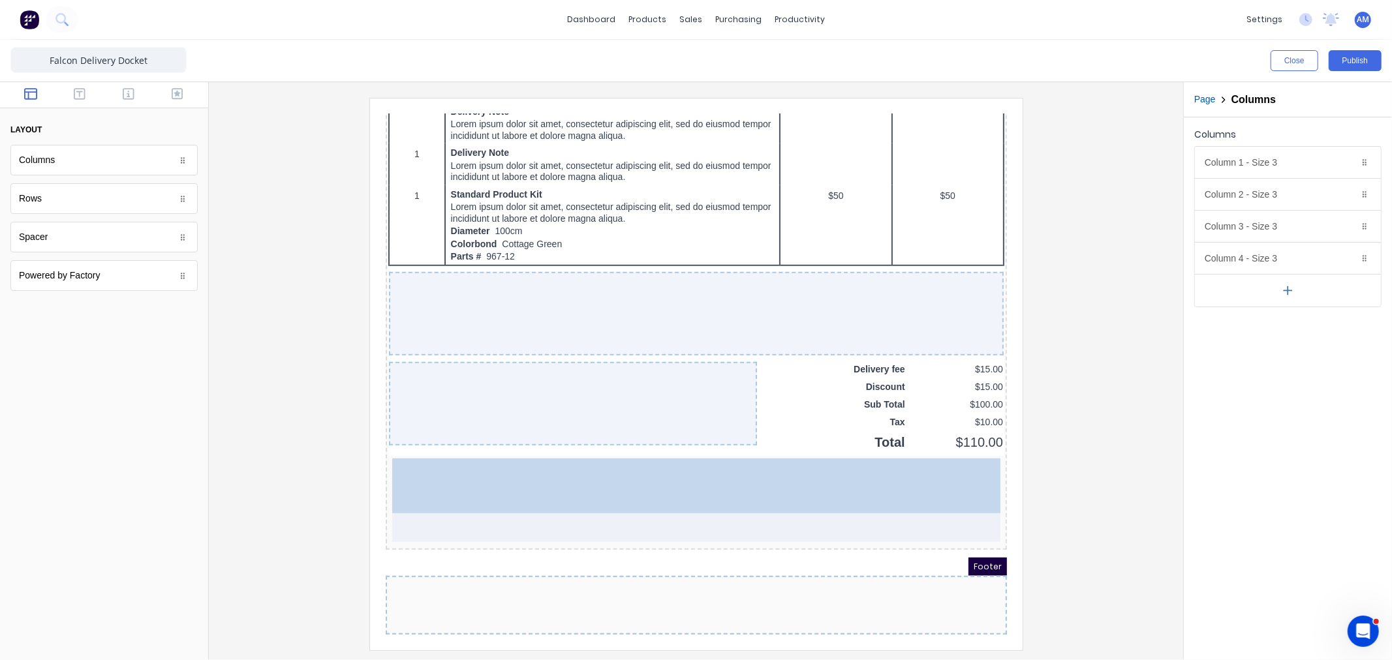
drag, startPoint x: 874, startPoint y: 557, endPoint x: 860, endPoint y: 457, distance: 101.4
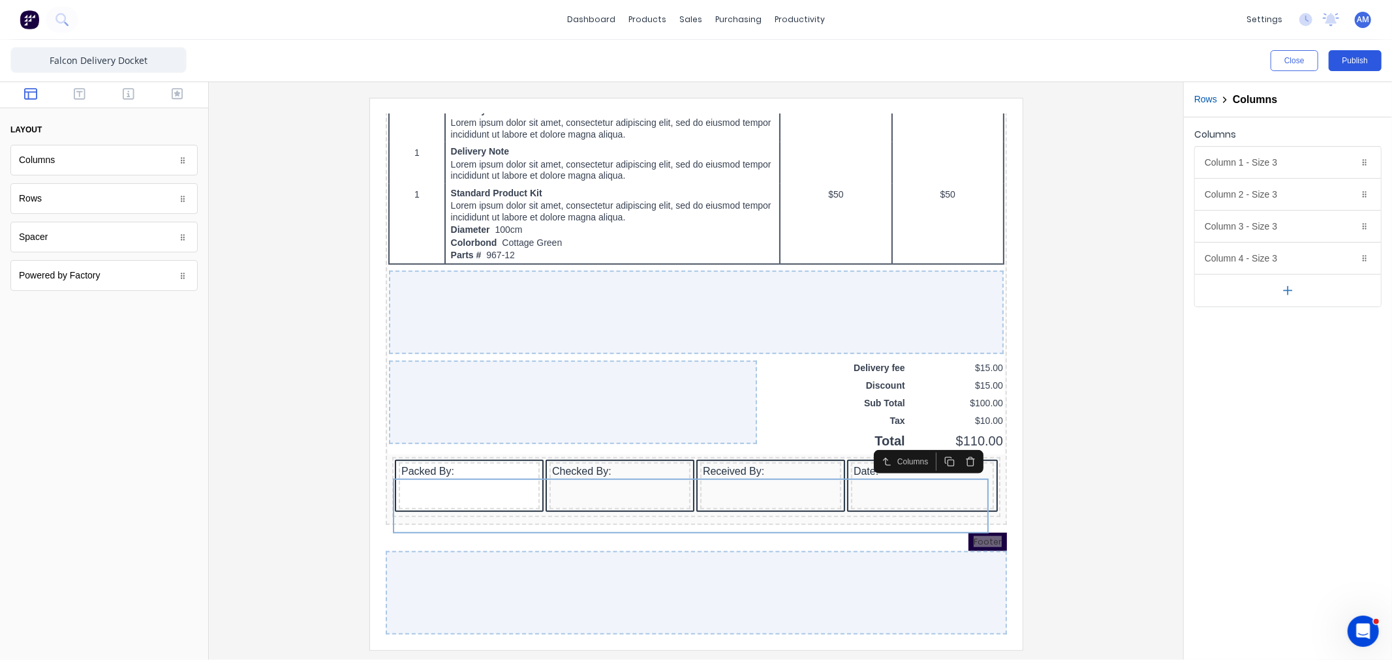
click at [1348, 61] on button "Publish" at bounding box center [1355, 60] width 53 height 21
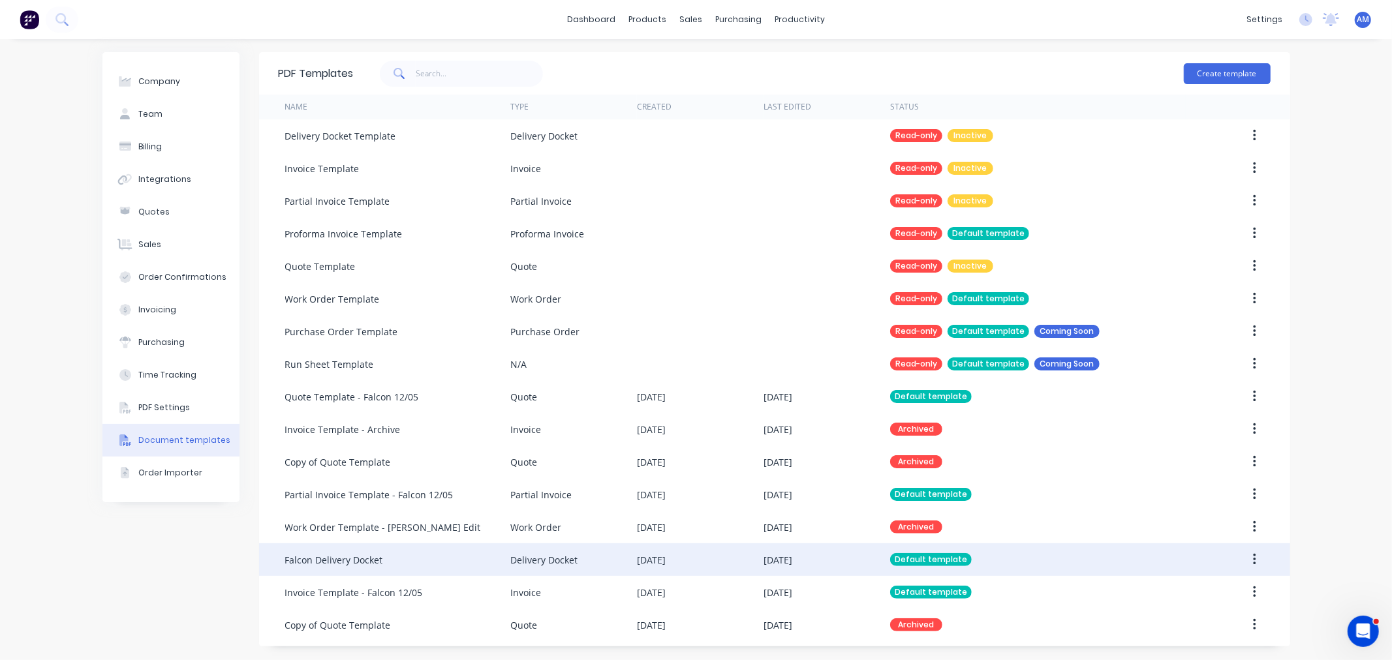
click at [384, 555] on div "Falcon Delivery Docket" at bounding box center [397, 560] width 225 height 33
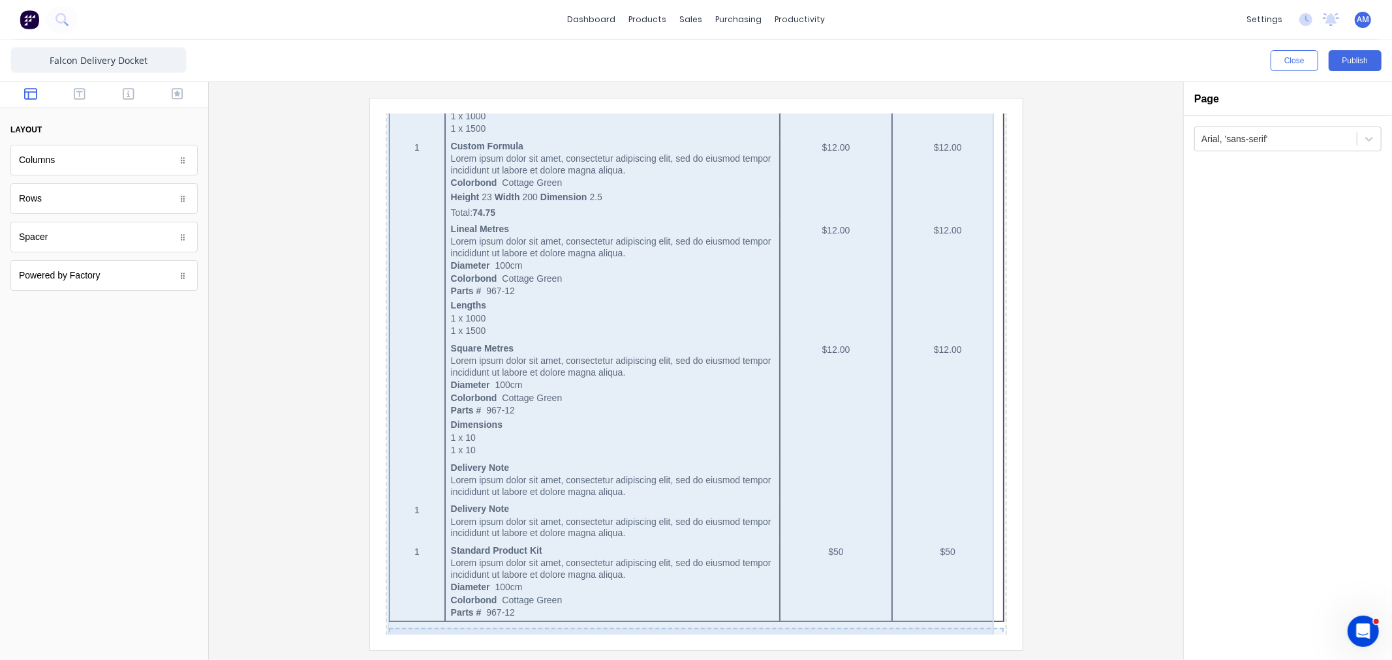
scroll to position [814, 0]
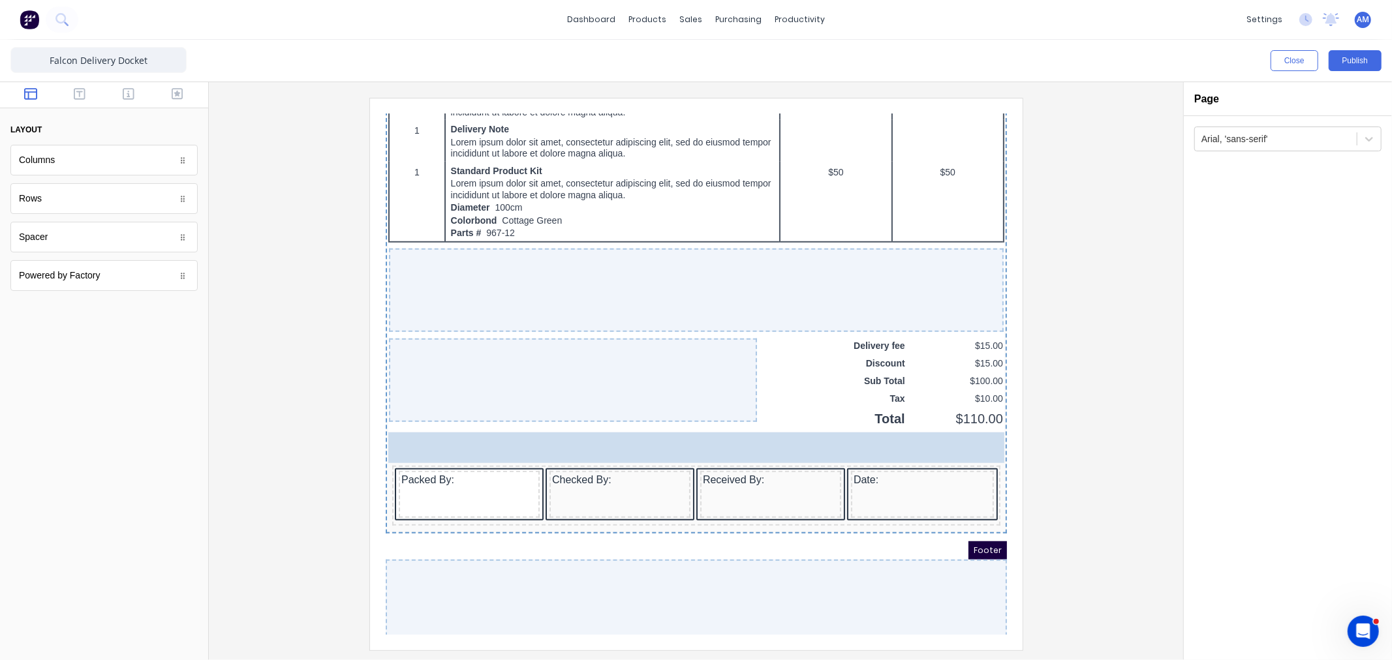
drag, startPoint x: 74, startPoint y: 237, endPoint x: 439, endPoint y: 455, distance: 425.5
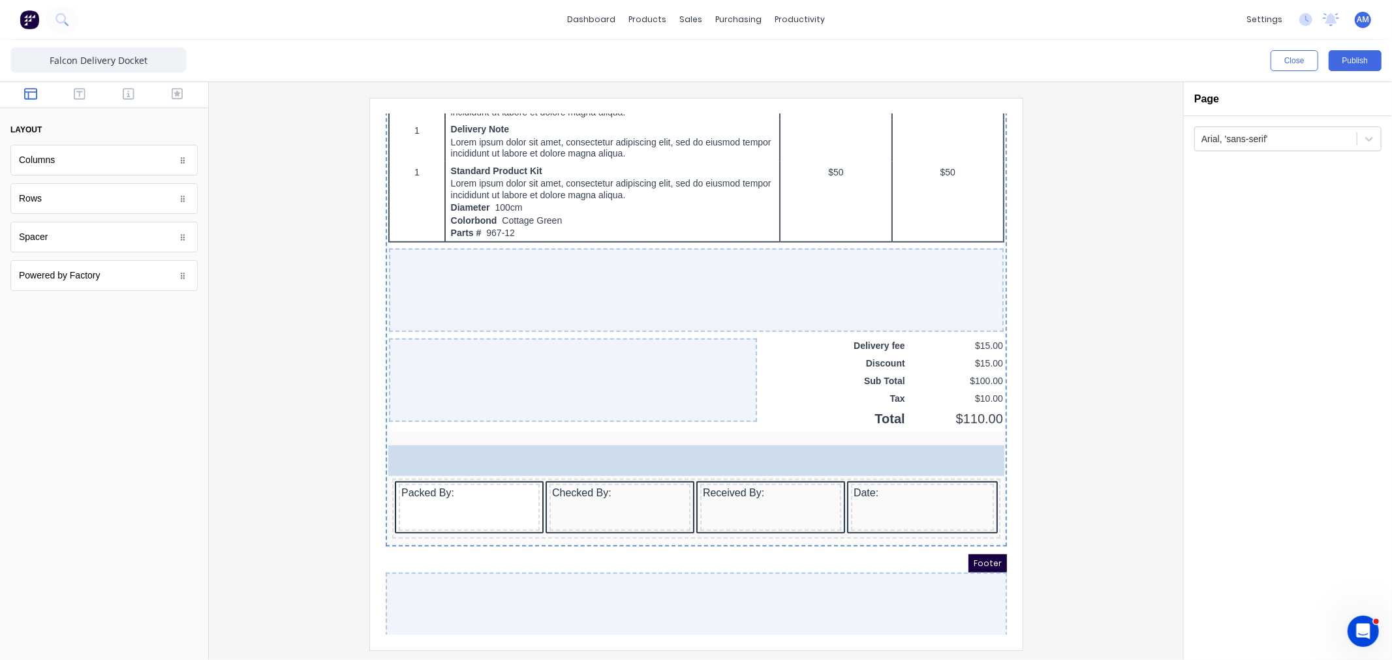
drag, startPoint x: 47, startPoint y: 249, endPoint x: 109, endPoint y: 361, distance: 128.2
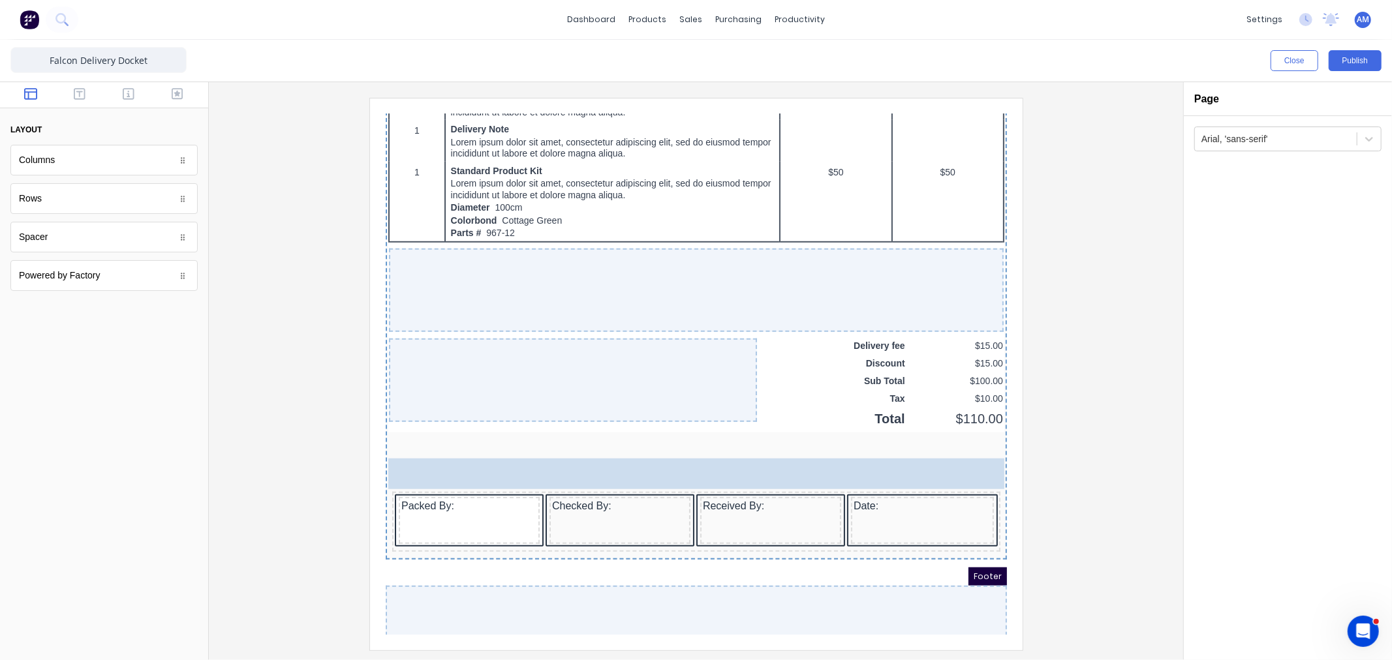
drag, startPoint x: 98, startPoint y: 235, endPoint x: 177, endPoint y: 357, distance: 145.4
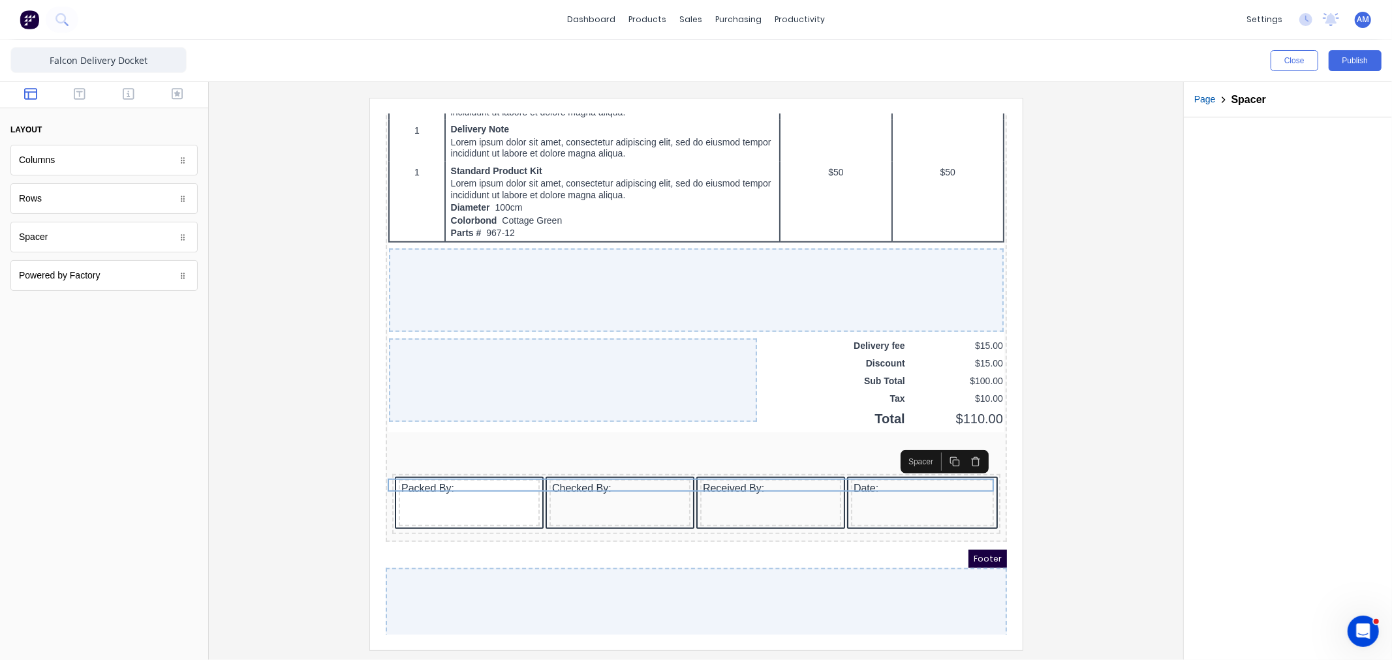
click at [1175, 507] on div at bounding box center [696, 371] width 974 height 578
click at [1374, 60] on button "Publish" at bounding box center [1355, 60] width 53 height 21
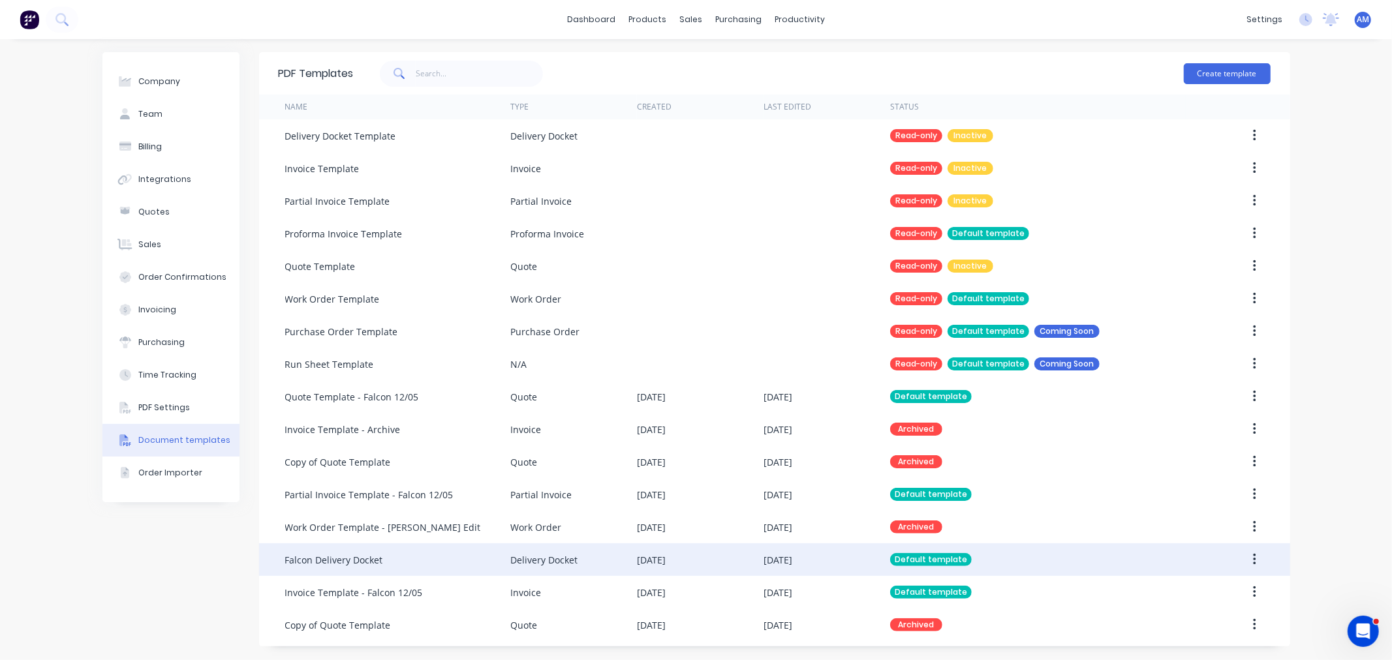
click at [403, 566] on div "Falcon Delivery Docket" at bounding box center [397, 560] width 225 height 33
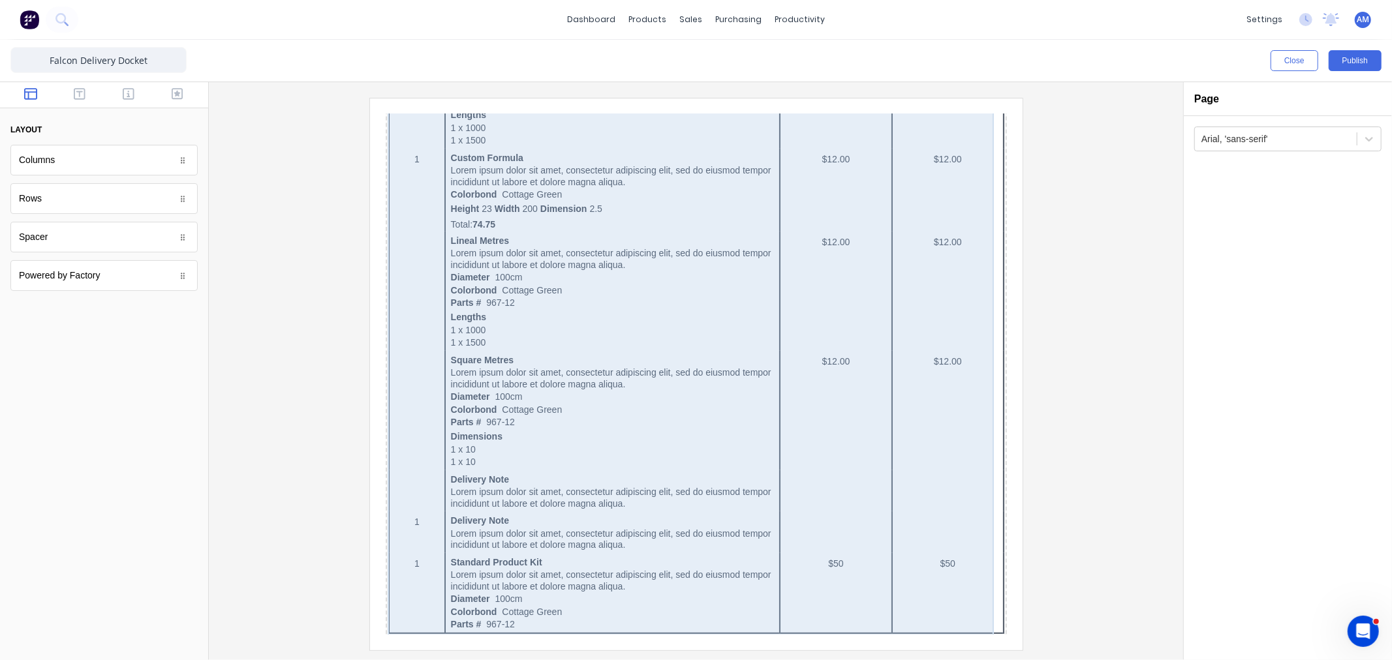
scroll to position [797, 0]
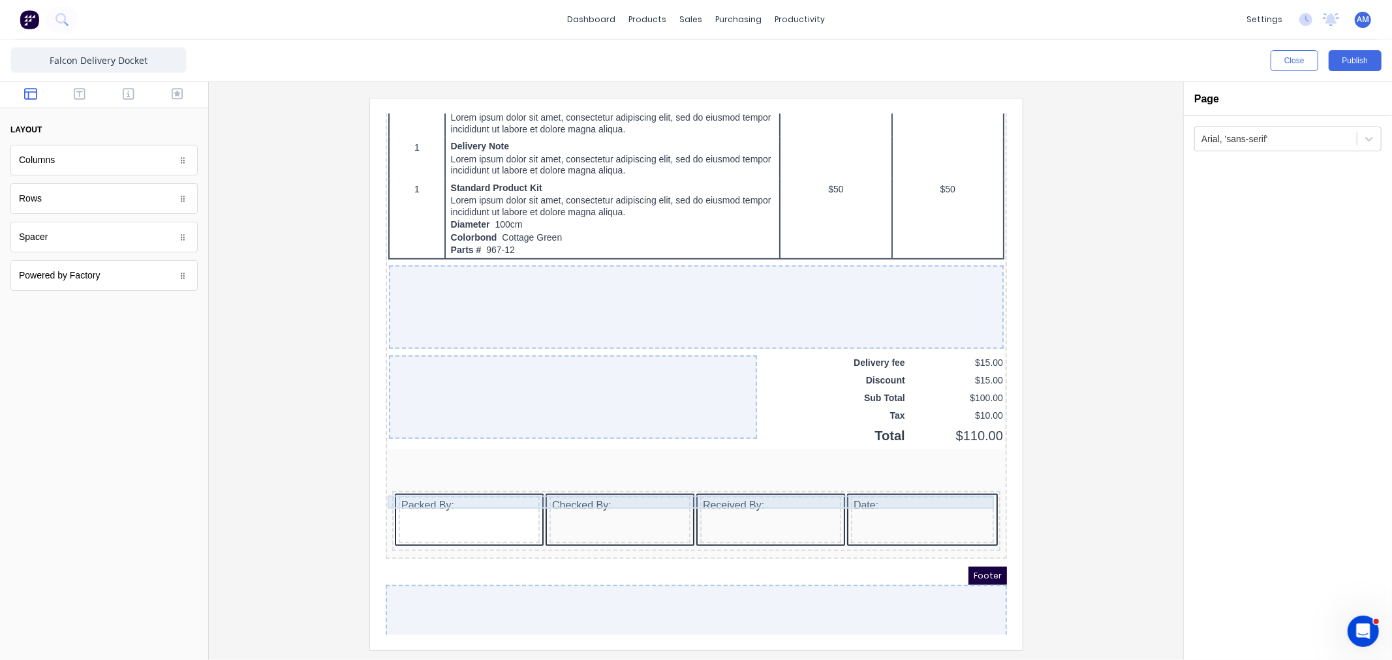
click at [610, 472] on div at bounding box center [680, 465] width 616 height 13
click at [959, 465] on icon "button" at bounding box center [959, 462] width 10 height 10
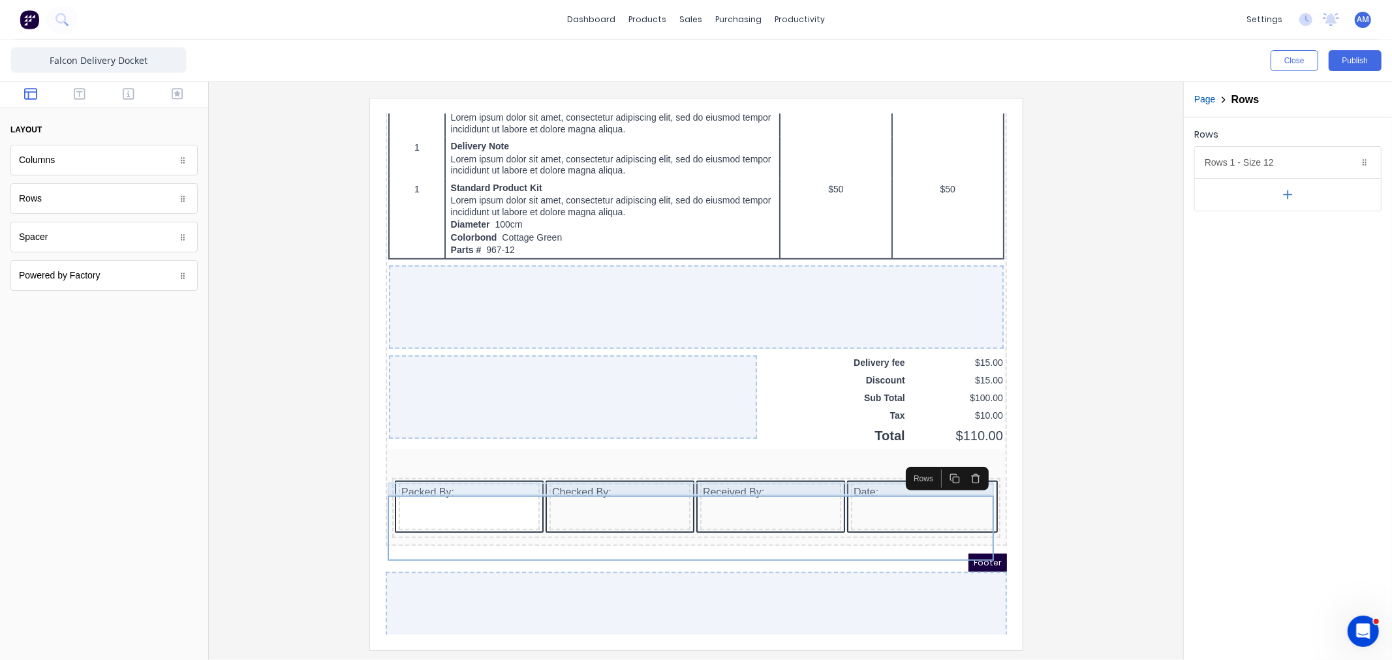
click at [847, 459] on div at bounding box center [680, 452] width 616 height 13
click at [968, 448] on button "button" at bounding box center [959, 450] width 21 height 18
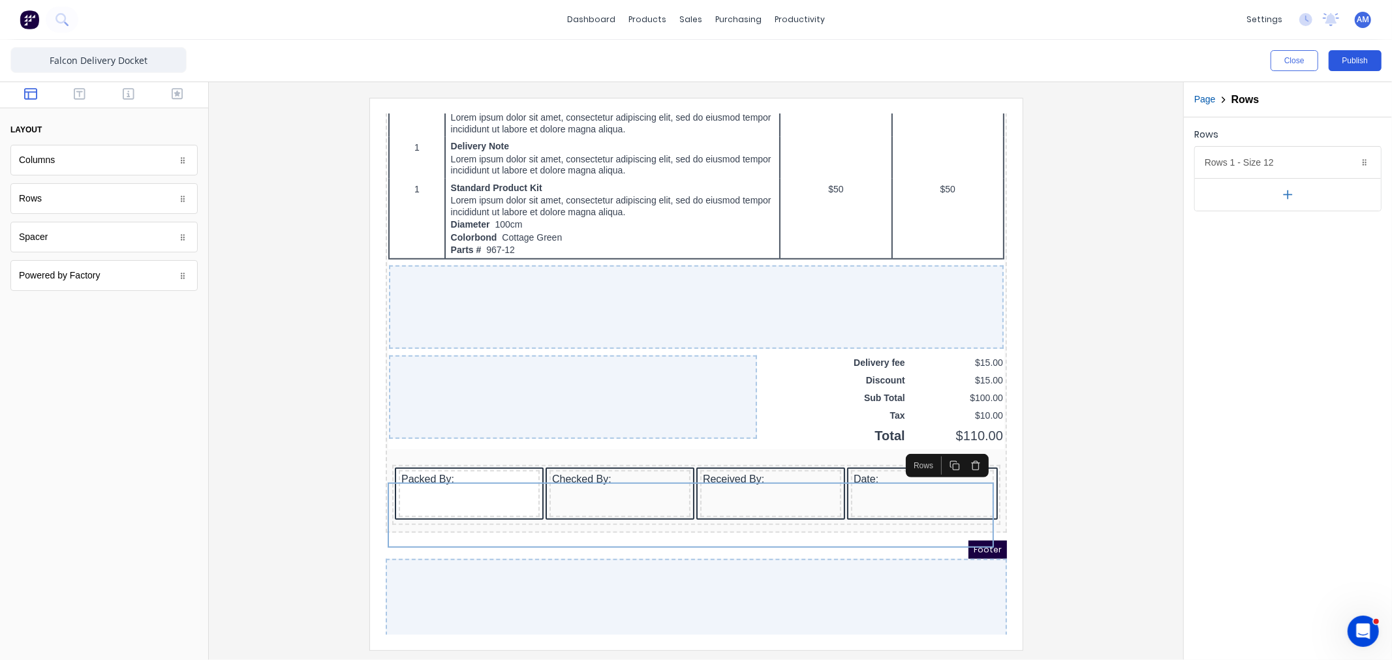
click at [1370, 56] on button "Publish" at bounding box center [1355, 60] width 53 height 21
